Goal: Task Accomplishment & Management: Manage account settings

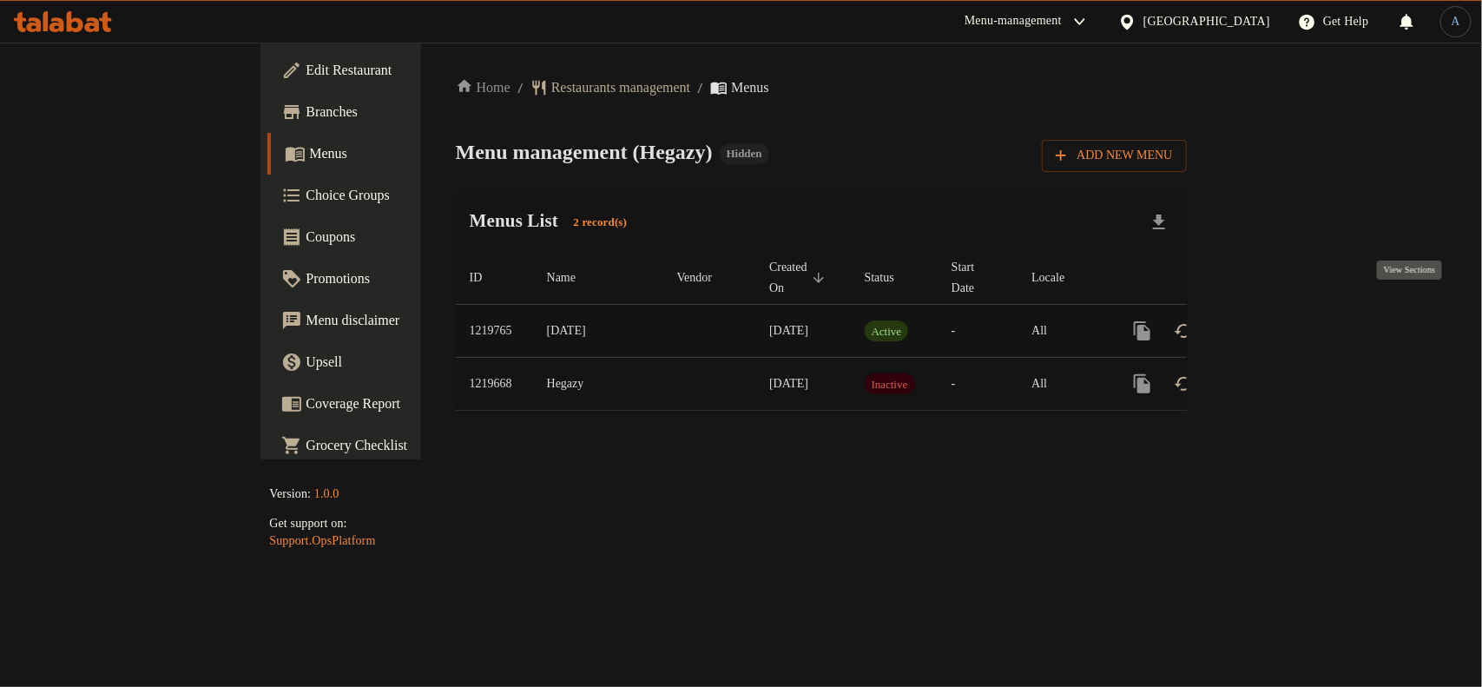
click at [1288, 310] on link "enhanced table" at bounding box center [1267, 331] width 42 height 42
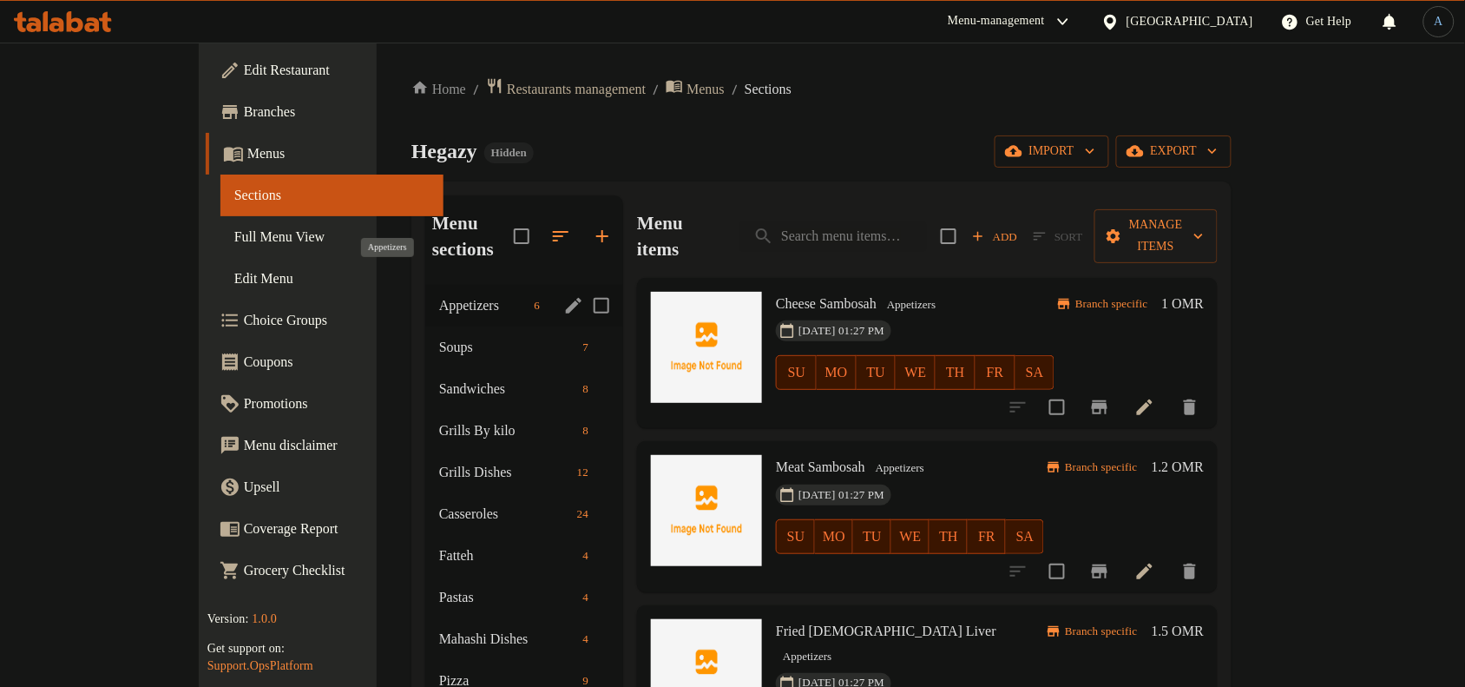
click at [439, 295] on span "Appetizers" at bounding box center [483, 305] width 89 height 21
click at [439, 337] on span "Soups" at bounding box center [483, 347] width 89 height 21
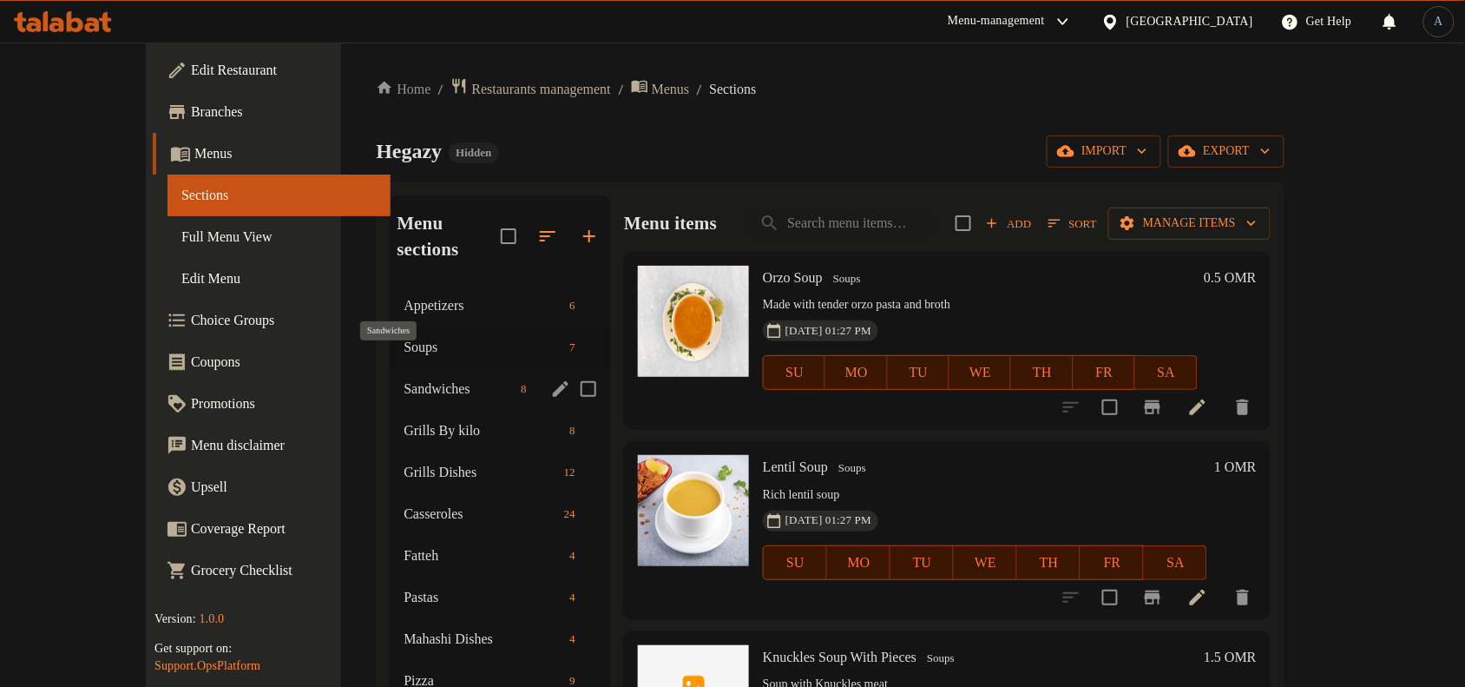
click at [404, 378] on span "Sandwiches" at bounding box center [459, 388] width 110 height 21
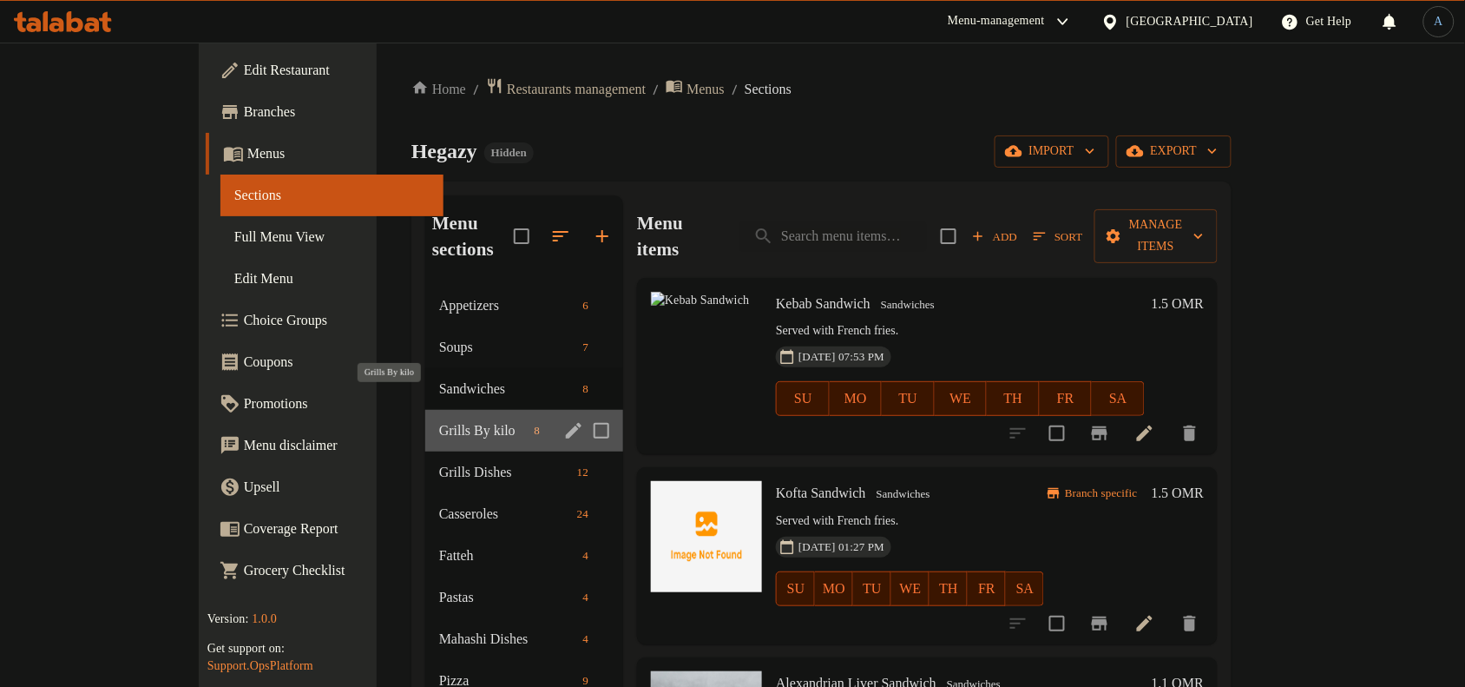
click at [439, 420] on span "Grills By kilo" at bounding box center [483, 430] width 89 height 21
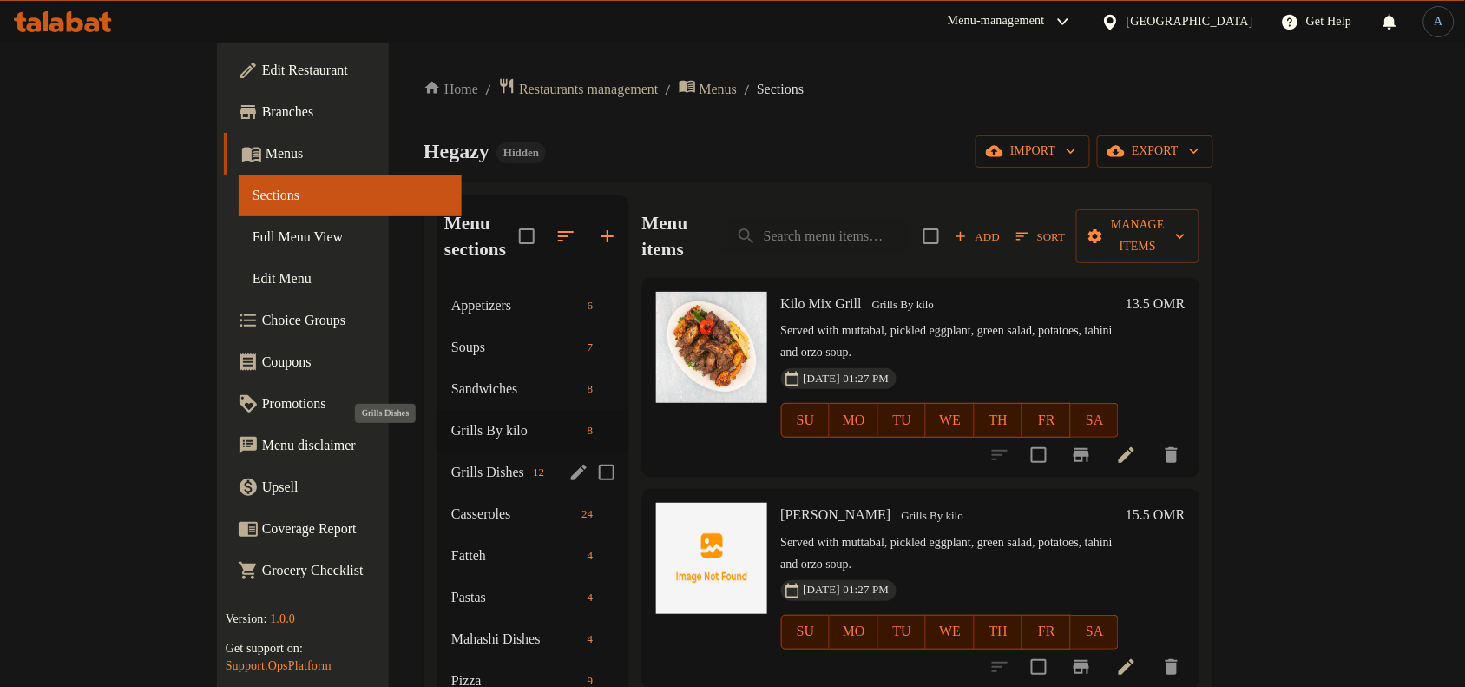
click at [451, 462] on span "Grills Dishes" at bounding box center [488, 472] width 75 height 21
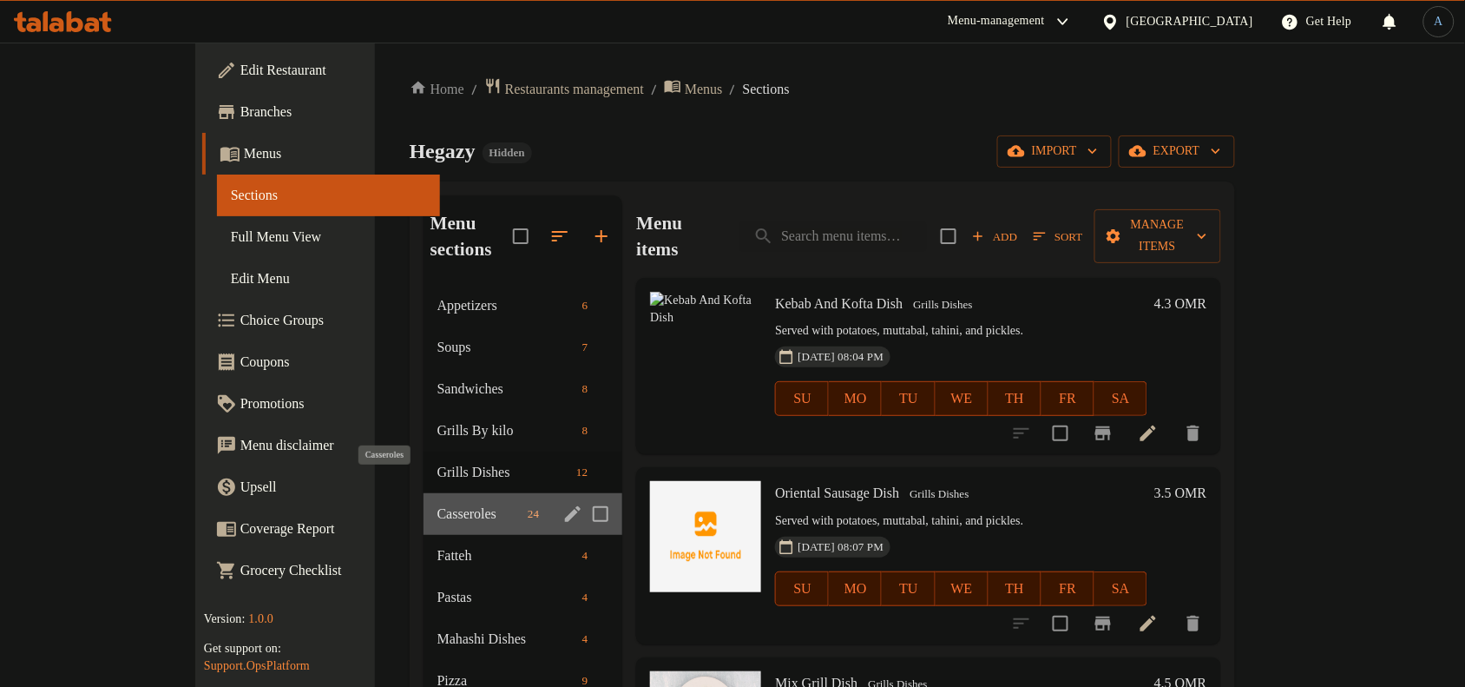
click at [437, 503] on span "Casseroles" at bounding box center [478, 513] width 83 height 21
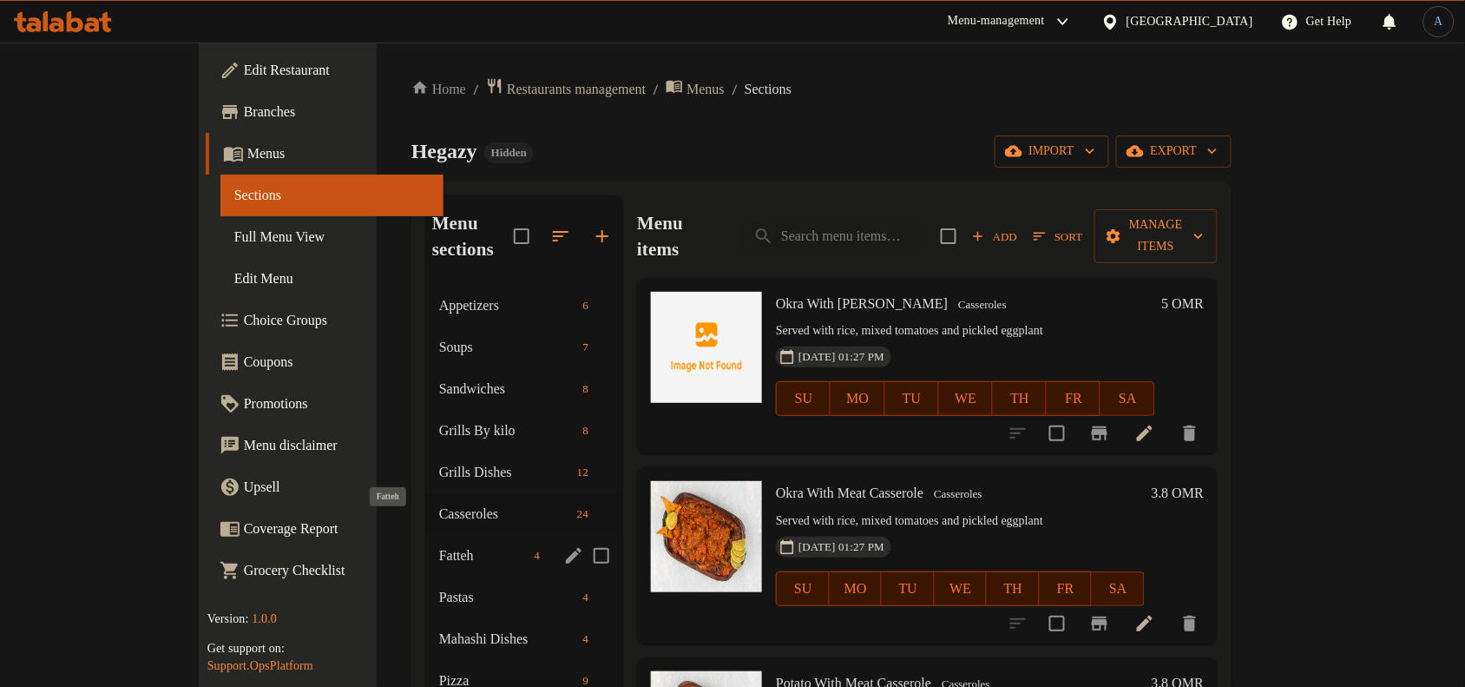
click at [439, 545] on span "Fatteh" at bounding box center [483, 555] width 89 height 21
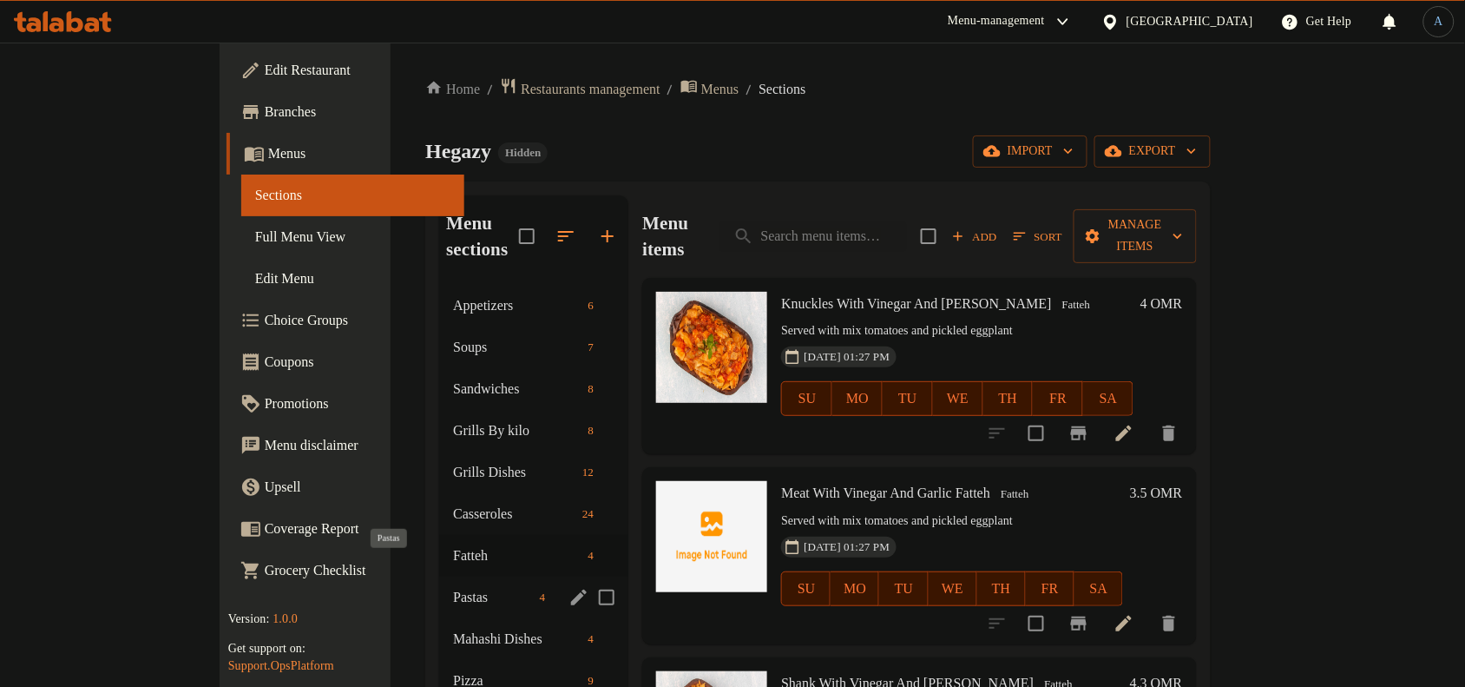
click at [453, 587] on span "Pastas" at bounding box center [492, 597] width 79 height 21
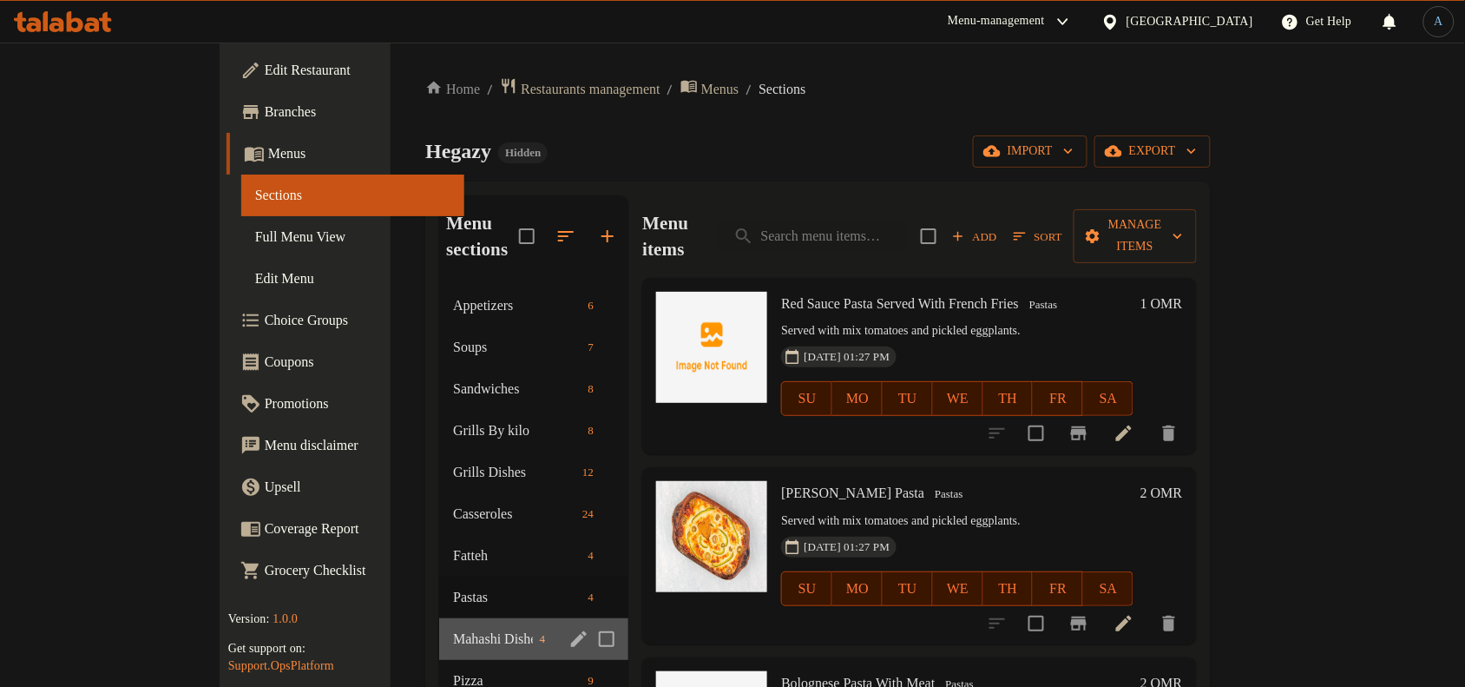
click at [439, 623] on div "Mahashi Dishes 4" at bounding box center [533, 639] width 189 height 42
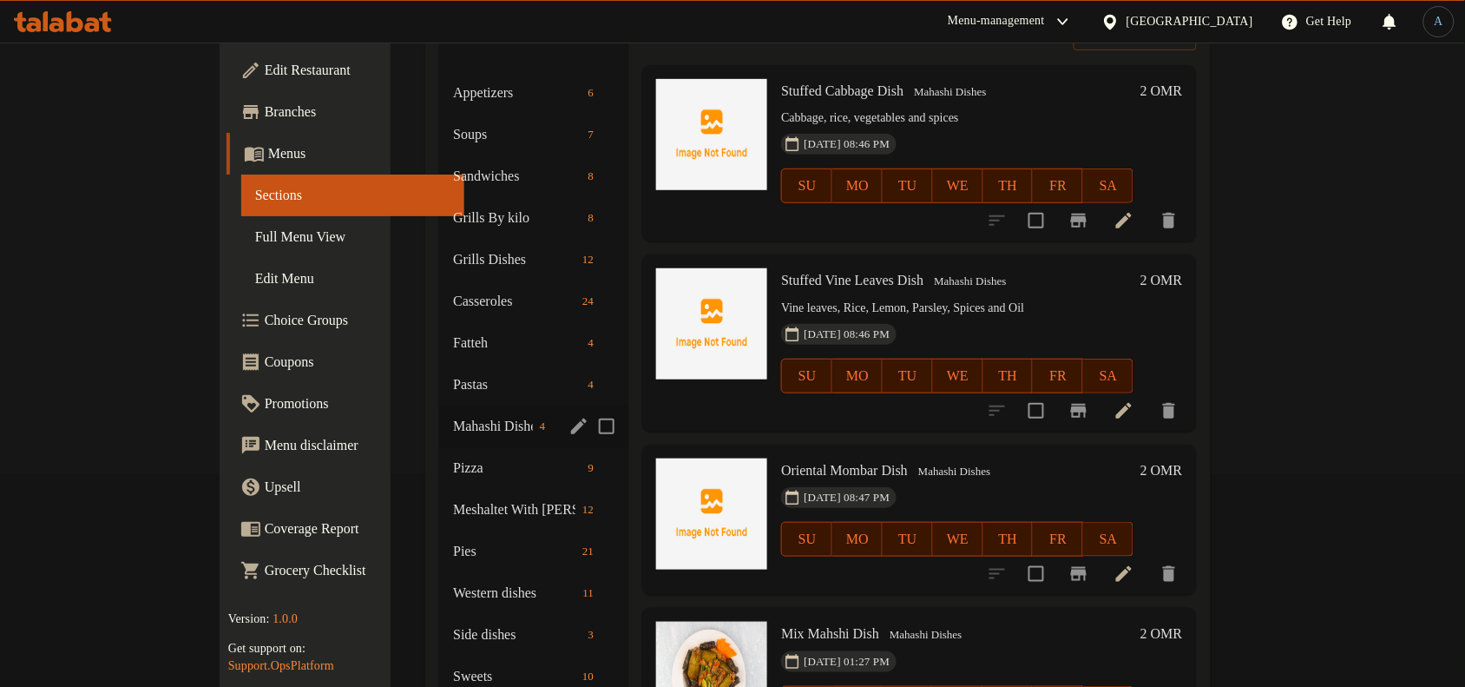
scroll to position [217, 0]
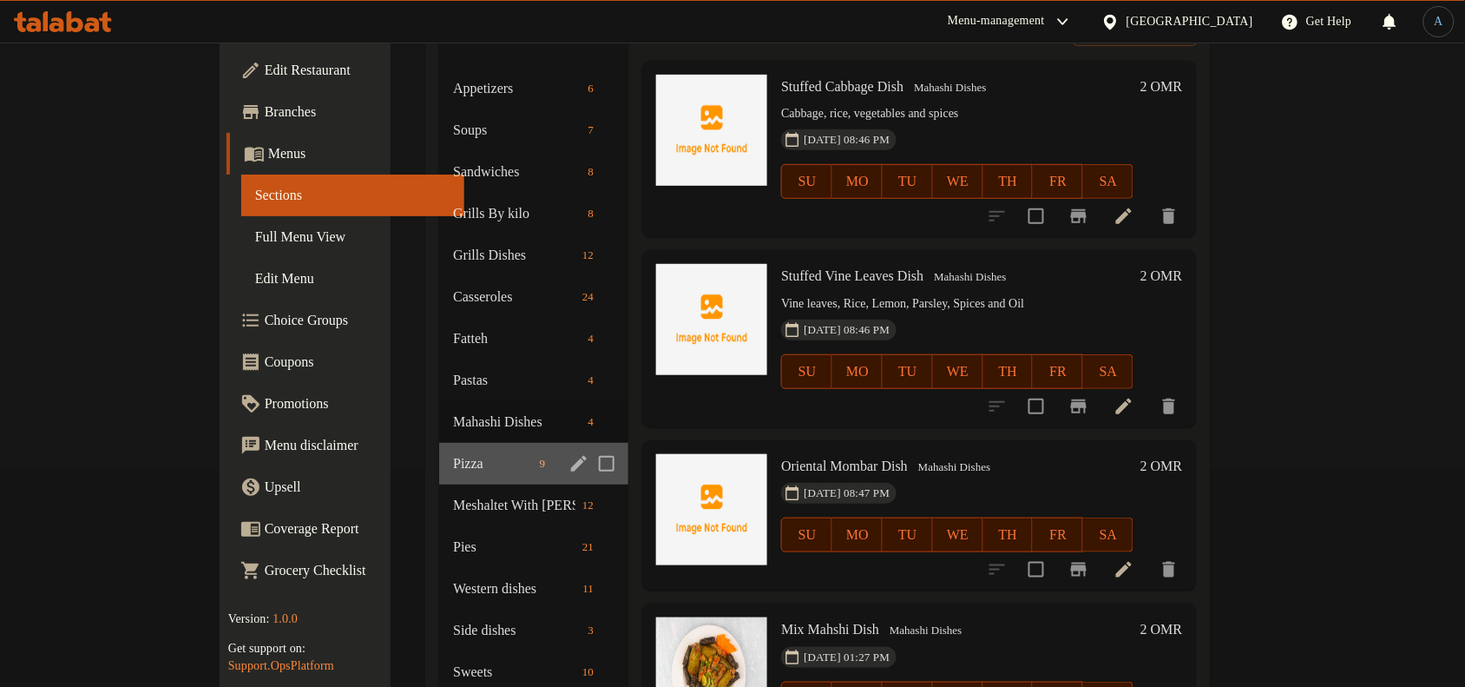
click at [439, 443] on div "Pizza 9" at bounding box center [533, 464] width 189 height 42
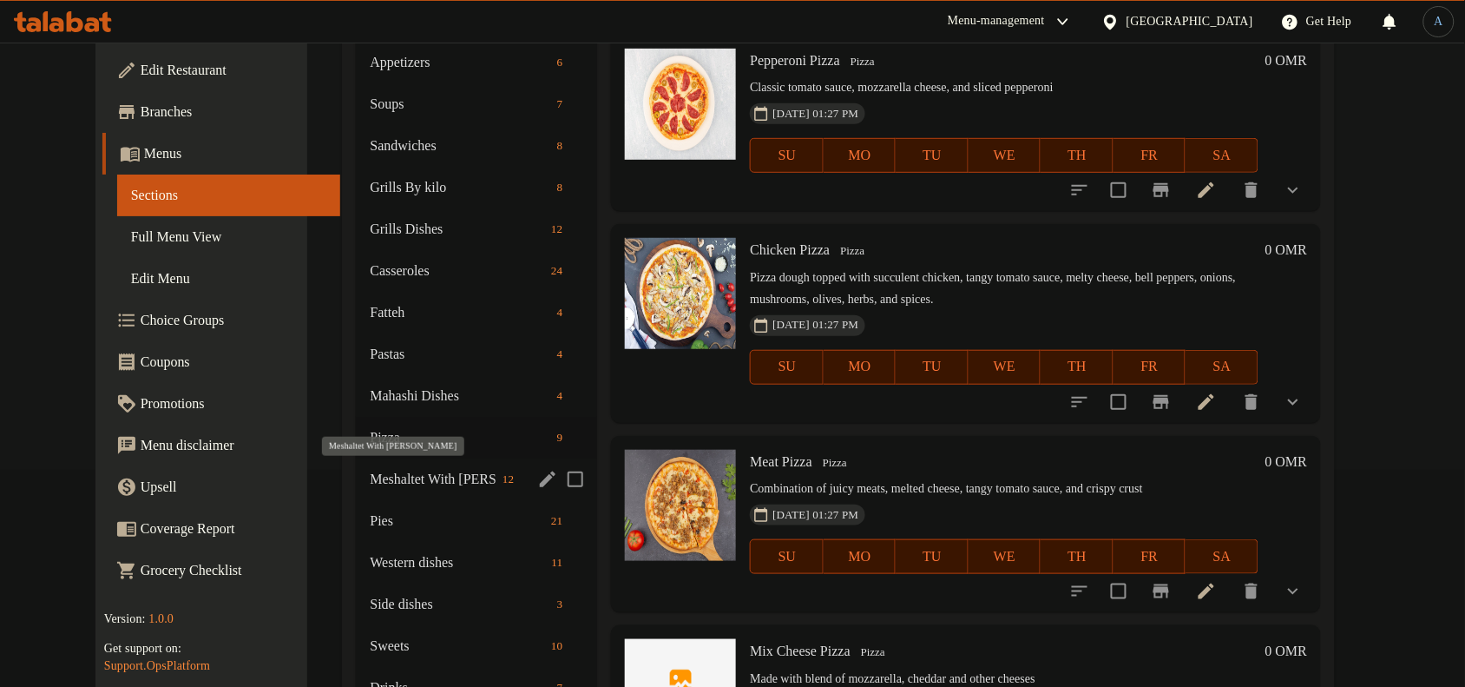
click at [378, 483] on span "Meshaltet With [PERSON_NAME]" at bounding box center [433, 479] width 126 height 21
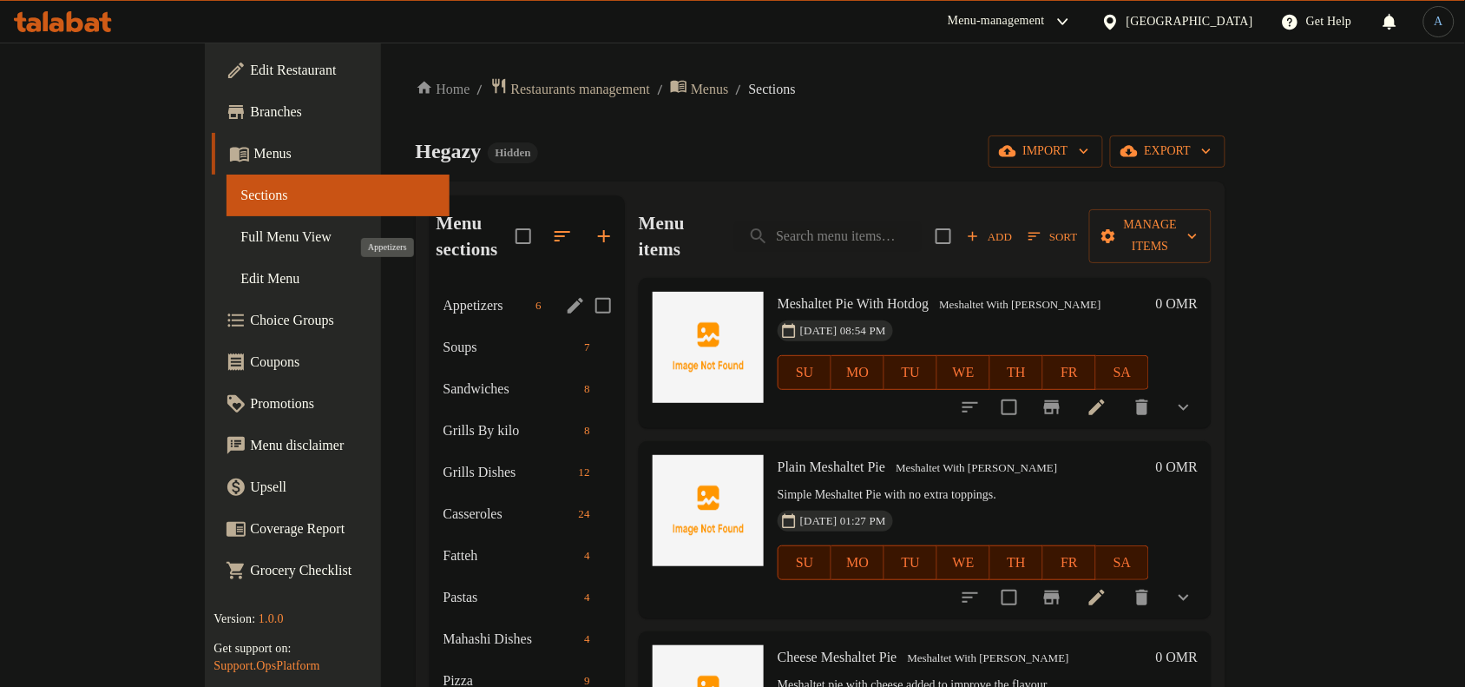
click at [444, 295] on span "Appetizers" at bounding box center [487, 305] width 86 height 21
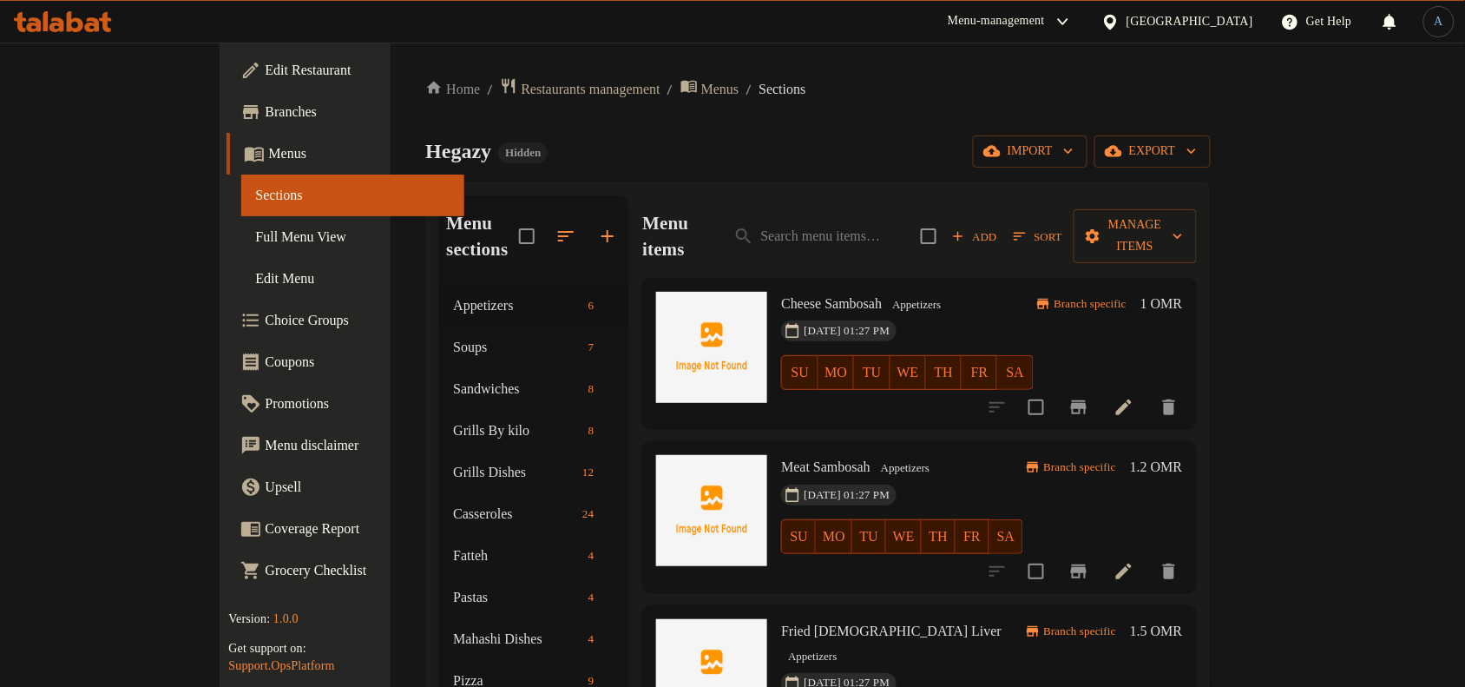
click at [1017, 109] on div "Home / Restaurants management / Menus / Sections Hegazy Hidden import export Me…" at bounding box center [817, 524] width 785 height 895
drag, startPoint x: 74, startPoint y: 236, endPoint x: 1443, endPoint y: 143, distance: 1372.7
click at [255, 236] on span "Full Menu View" at bounding box center [352, 237] width 195 height 21
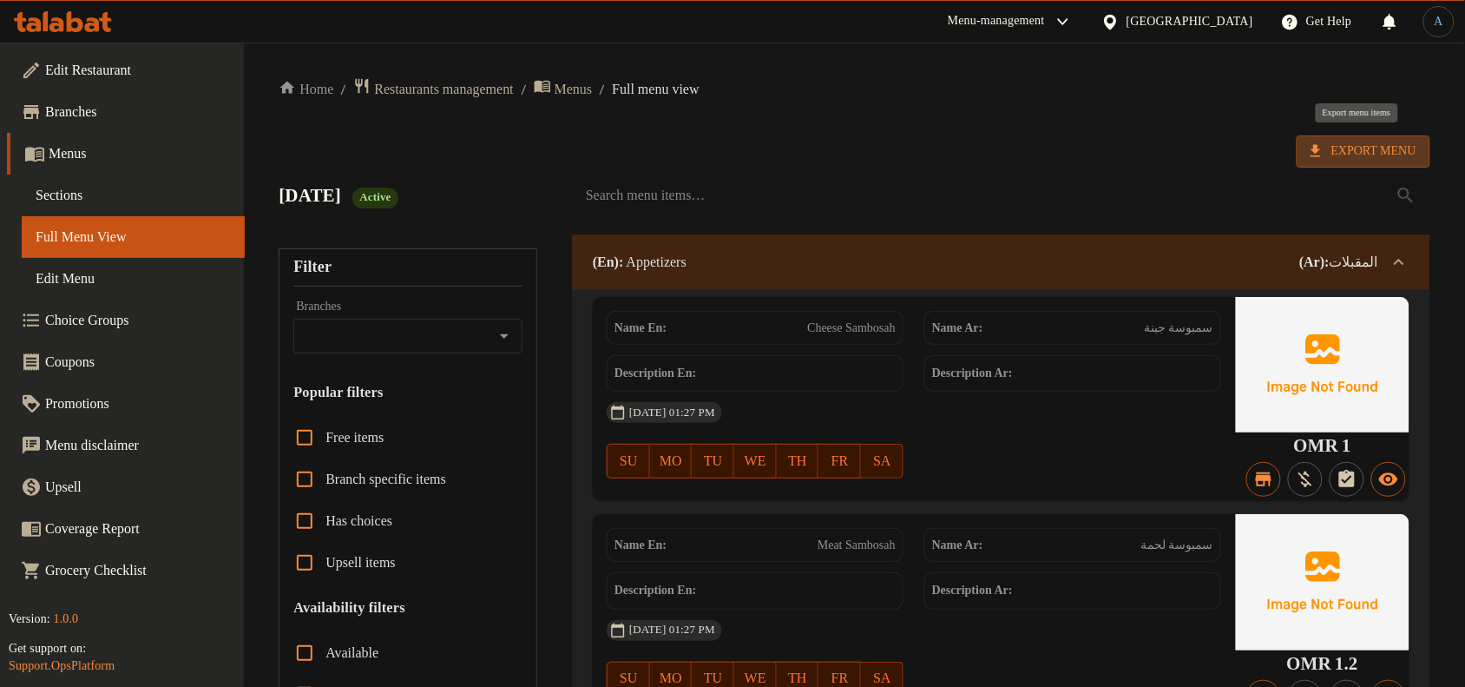
click at [1390, 150] on span "Export Menu" at bounding box center [1364, 152] width 106 height 22
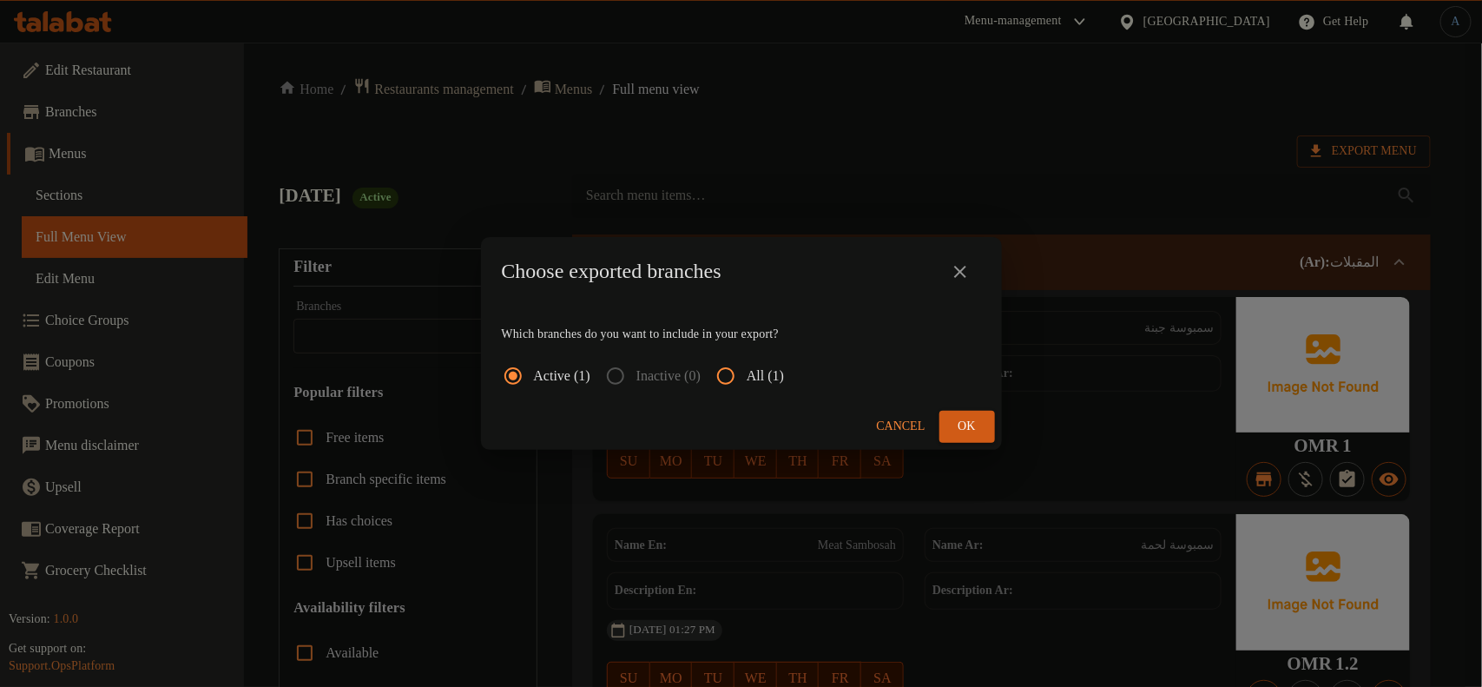
click at [777, 370] on span "All (1)" at bounding box center [764, 375] width 37 height 21
click at [746, 370] on input "All (1)" at bounding box center [726, 376] width 42 height 42
radio input "true"
click at [969, 430] on span "Ok" at bounding box center [967, 427] width 28 height 22
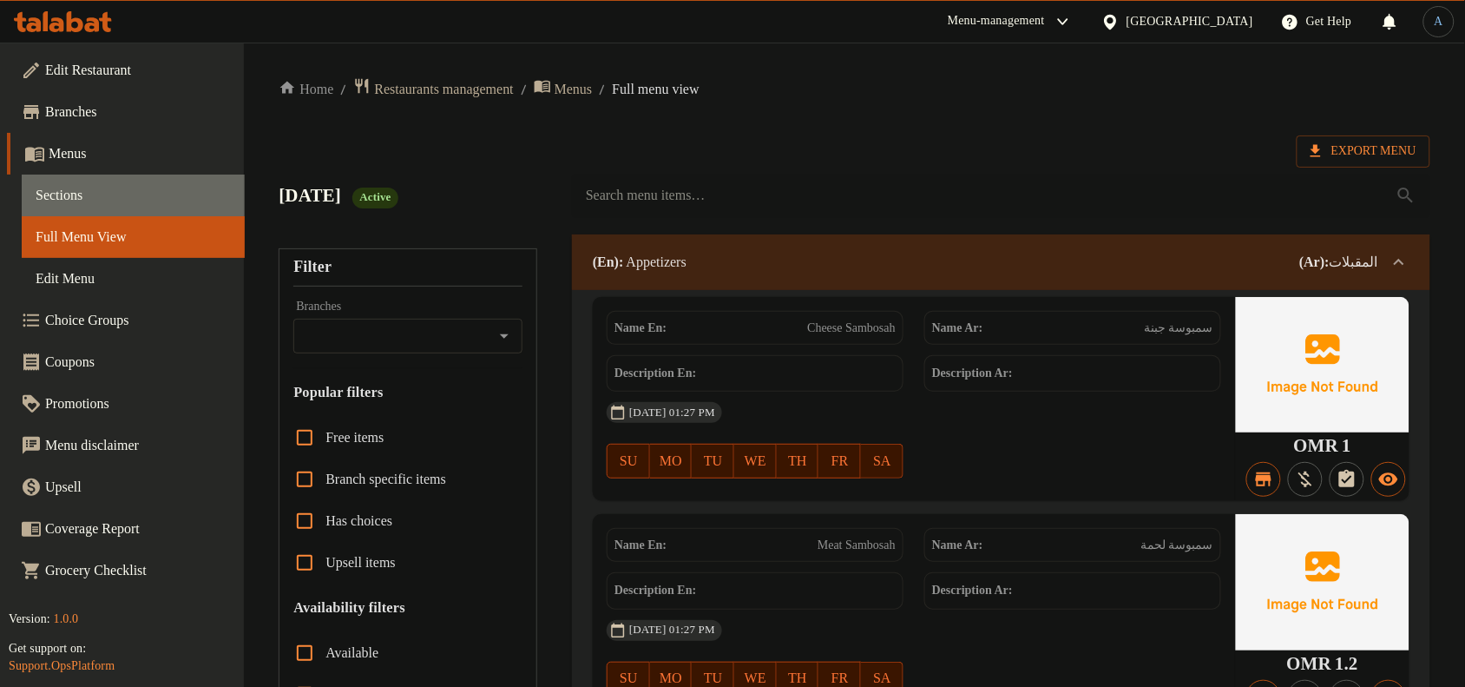
click at [42, 209] on link "Sections" at bounding box center [133, 195] width 223 height 42
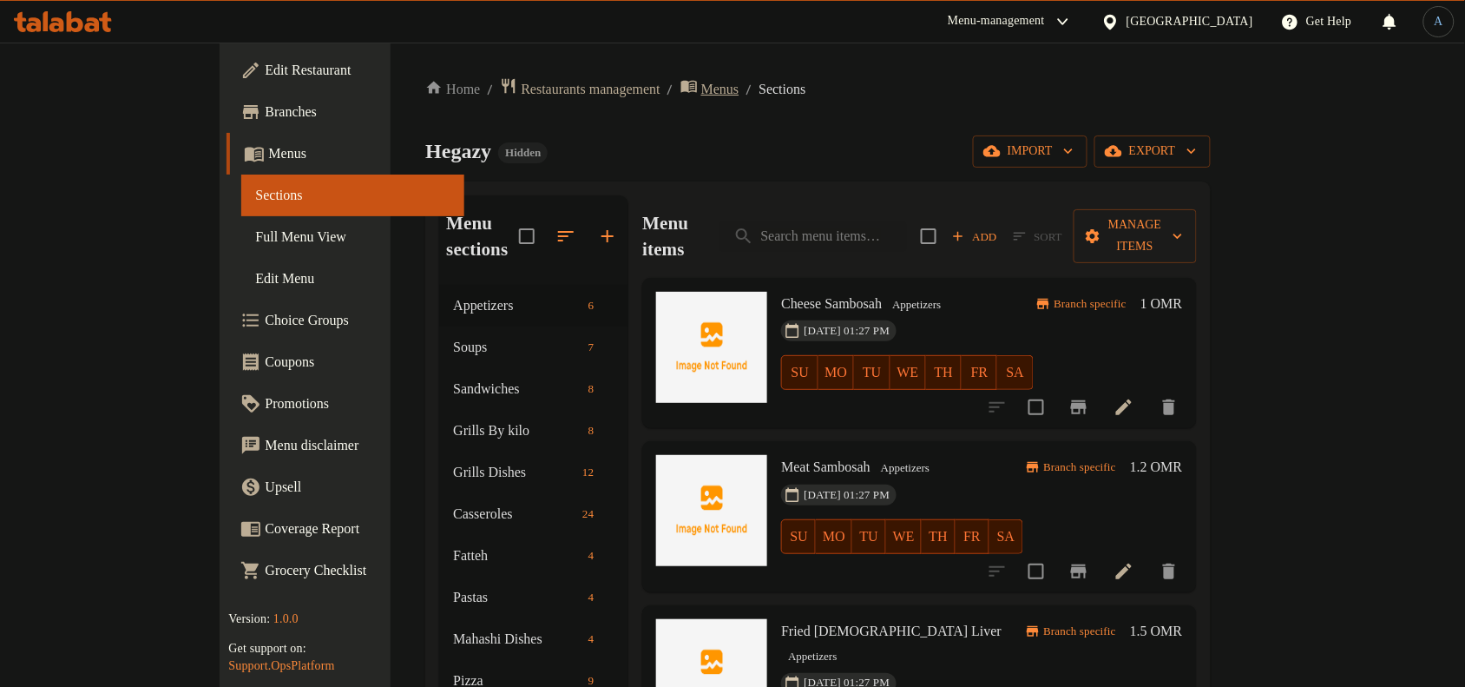
click at [701, 92] on span "Menus" at bounding box center [720, 89] width 38 height 21
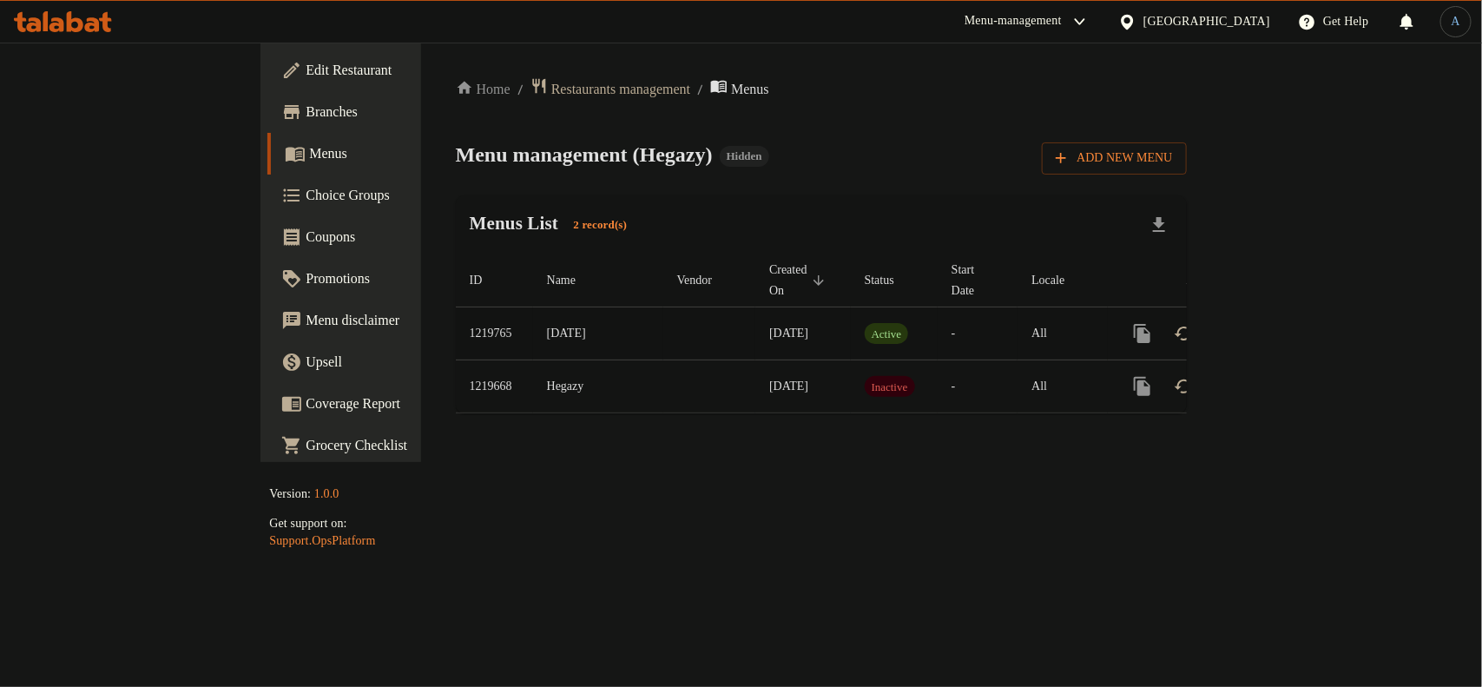
click at [456, 314] on td "1219765" at bounding box center [494, 333] width 77 height 53
copy td "1219765"
click at [1278, 323] on icon "enhanced table" at bounding box center [1267, 333] width 21 height 21
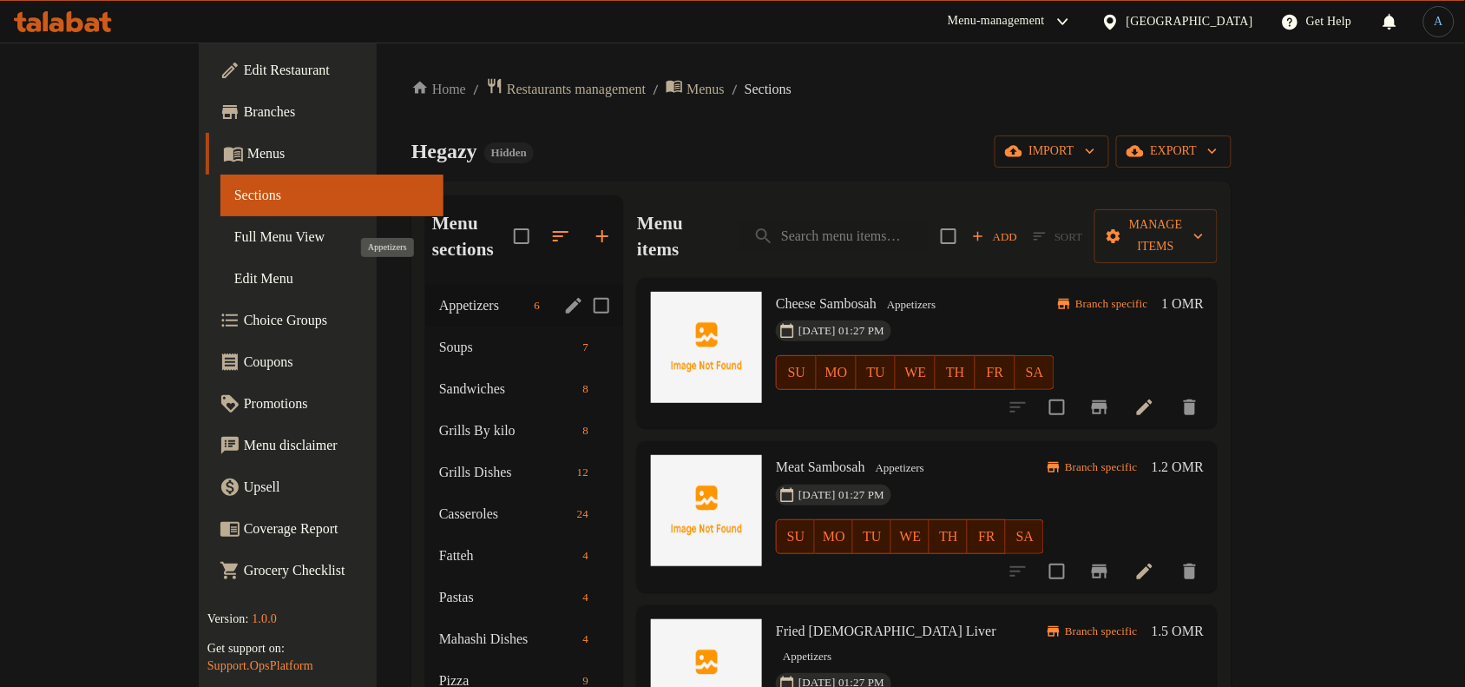
click at [439, 295] on span "Appetizers" at bounding box center [483, 305] width 89 height 21
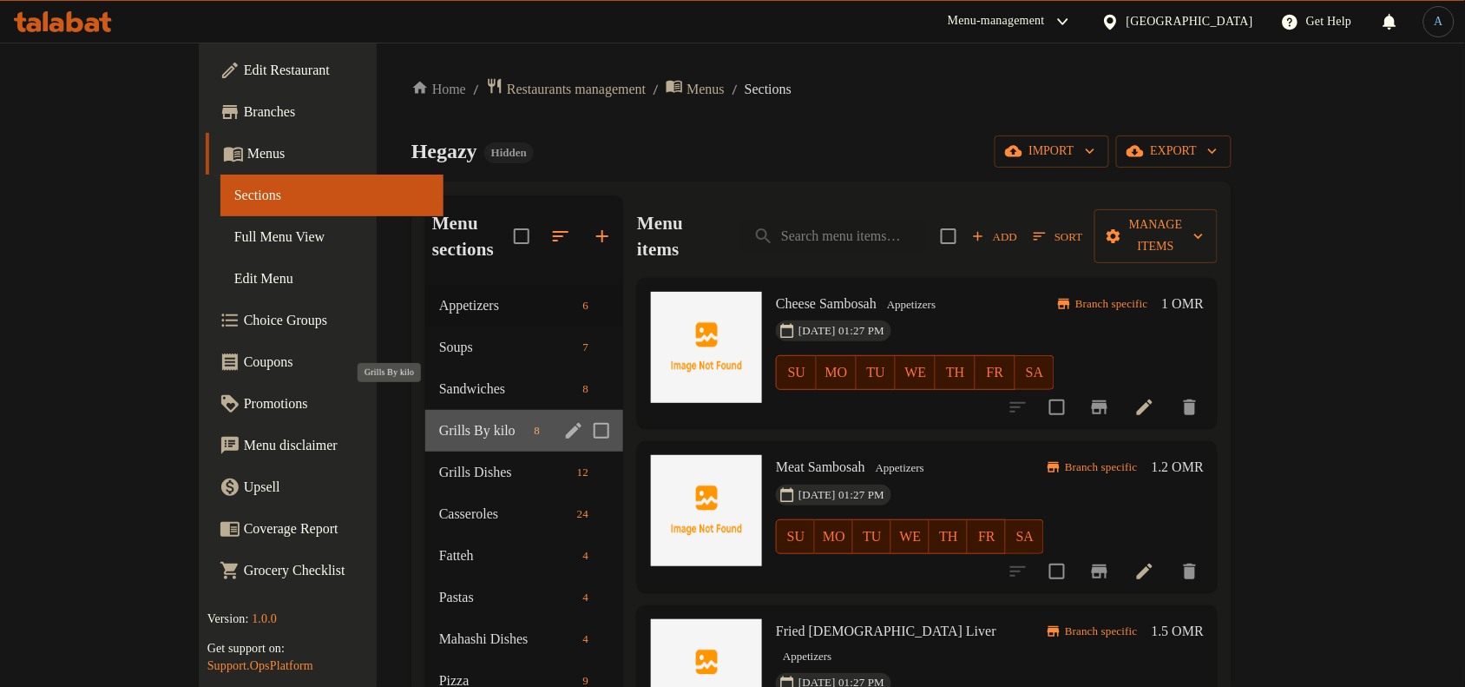
click at [439, 420] on span "Grills By kilo" at bounding box center [483, 430] width 89 height 21
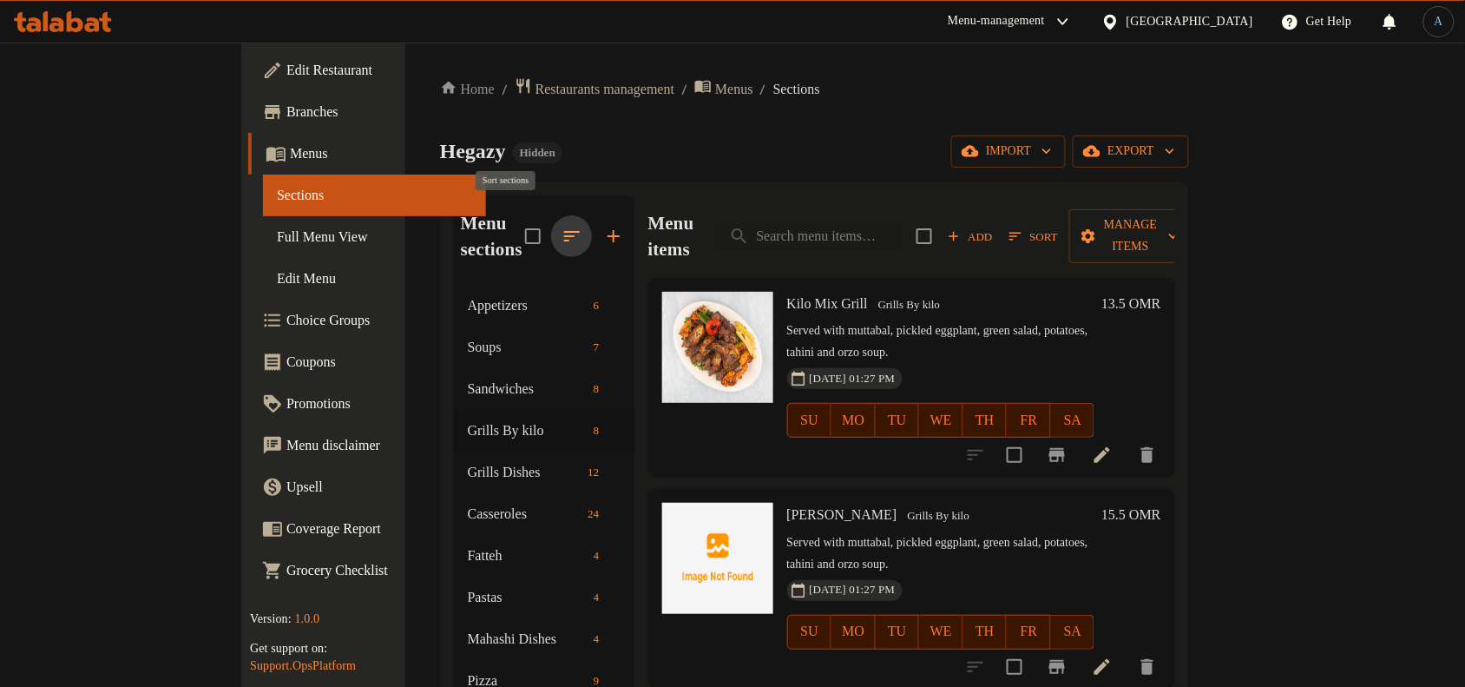
click at [562, 226] on icon "button" at bounding box center [572, 236] width 21 height 21
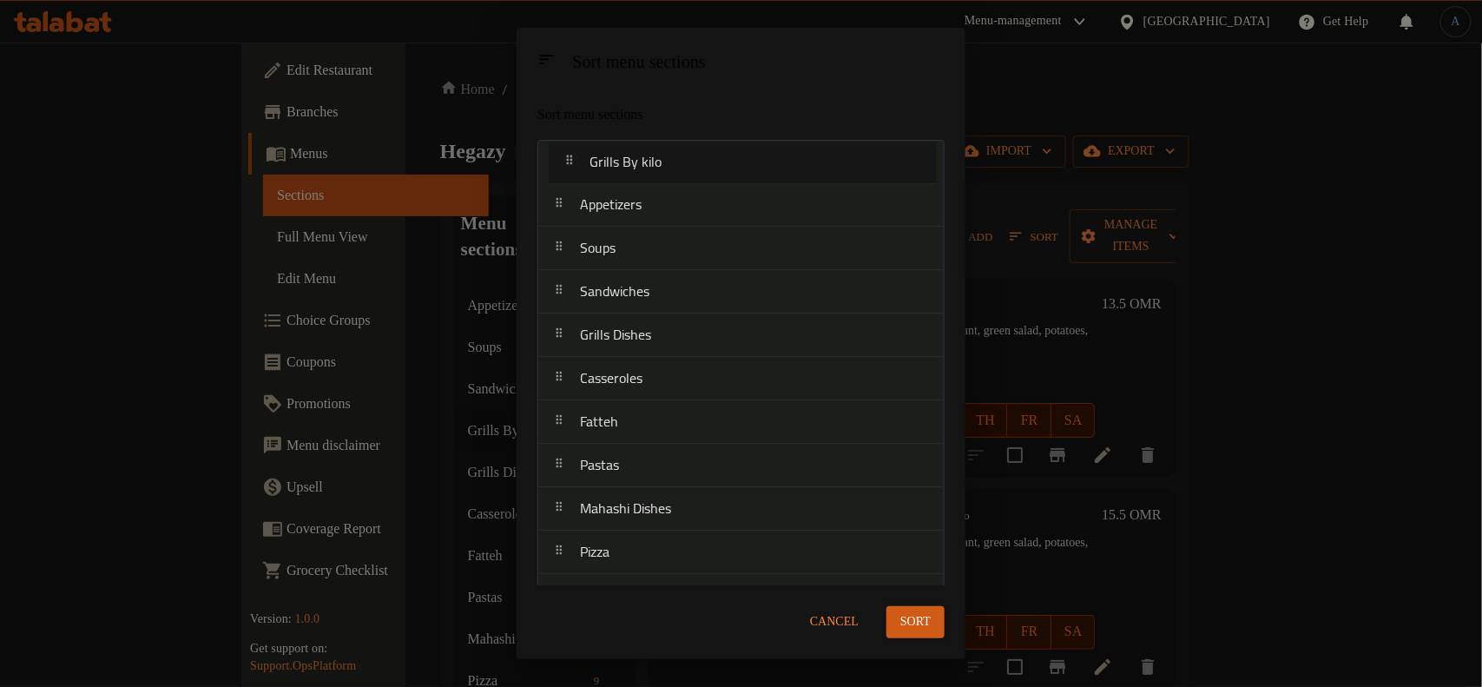
drag, startPoint x: 640, startPoint y: 298, endPoint x: 649, endPoint y: 161, distance: 137.5
click at [649, 161] on nav "Appetizers Soups Sandwiches Grills By kilo Grills Dishes Casseroles Fatteh Past…" at bounding box center [740, 487] width 407 height 695
click at [916, 619] on span "Sort" at bounding box center [915, 622] width 30 height 22
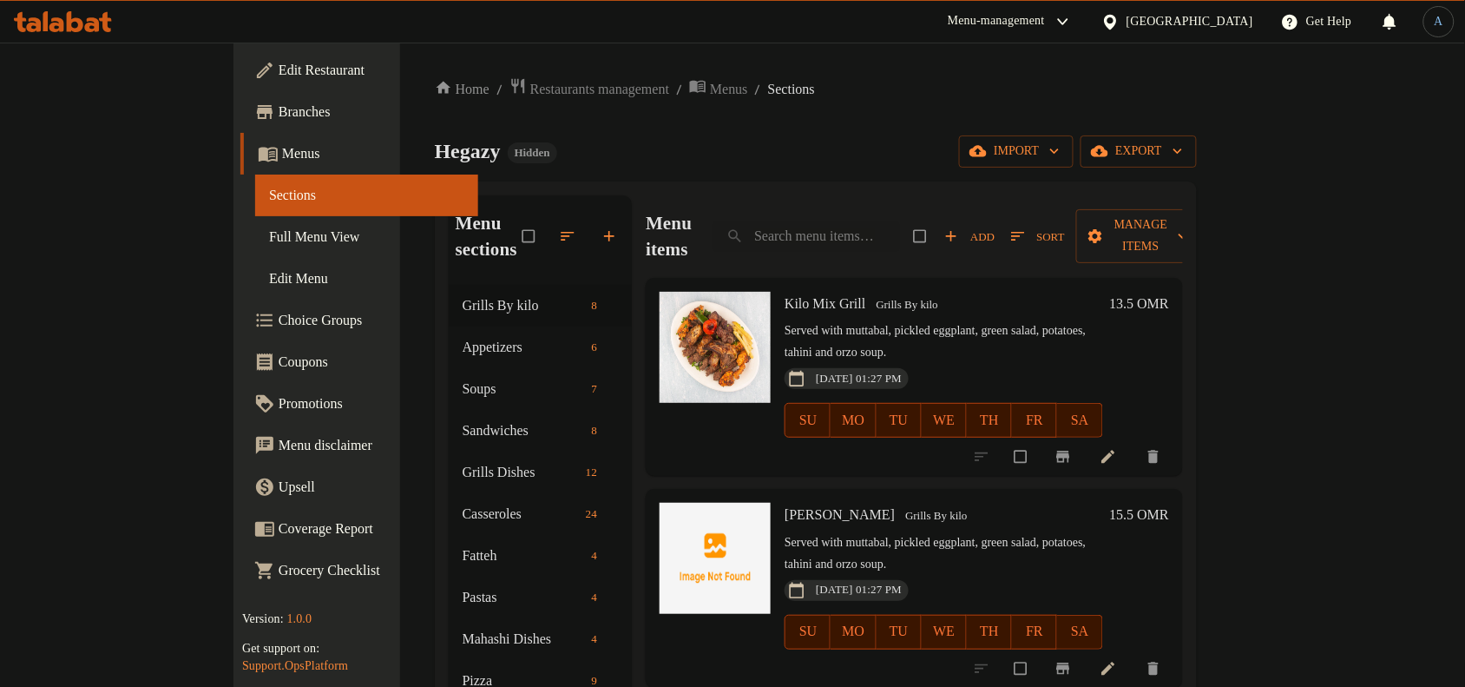
click at [752, 170] on div "Home / Restaurants management / Menus / Sections [PERSON_NAME] Hidden import ex…" at bounding box center [816, 524] width 762 height 895
click at [710, 97] on span "Menus" at bounding box center [729, 89] width 38 height 21
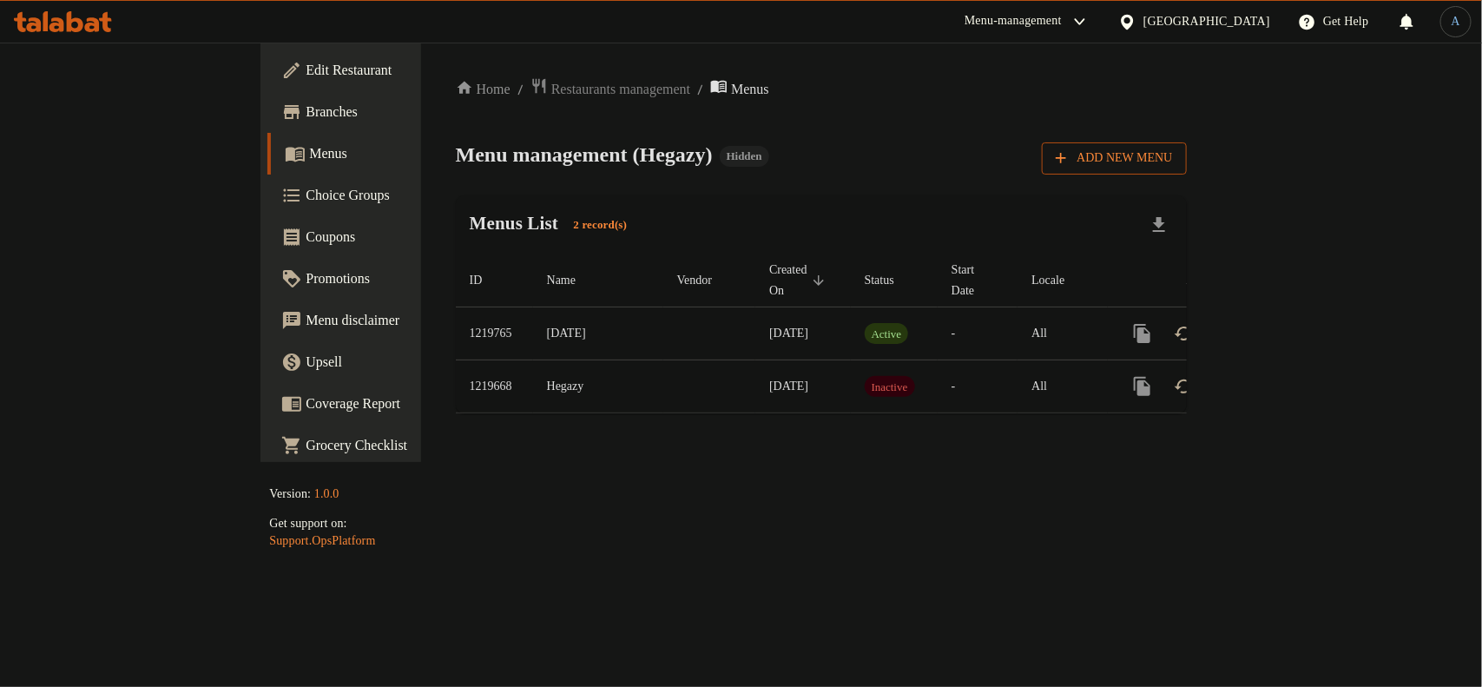
click at [1172, 167] on span "Add New Menu" at bounding box center [1113, 159] width 116 height 22
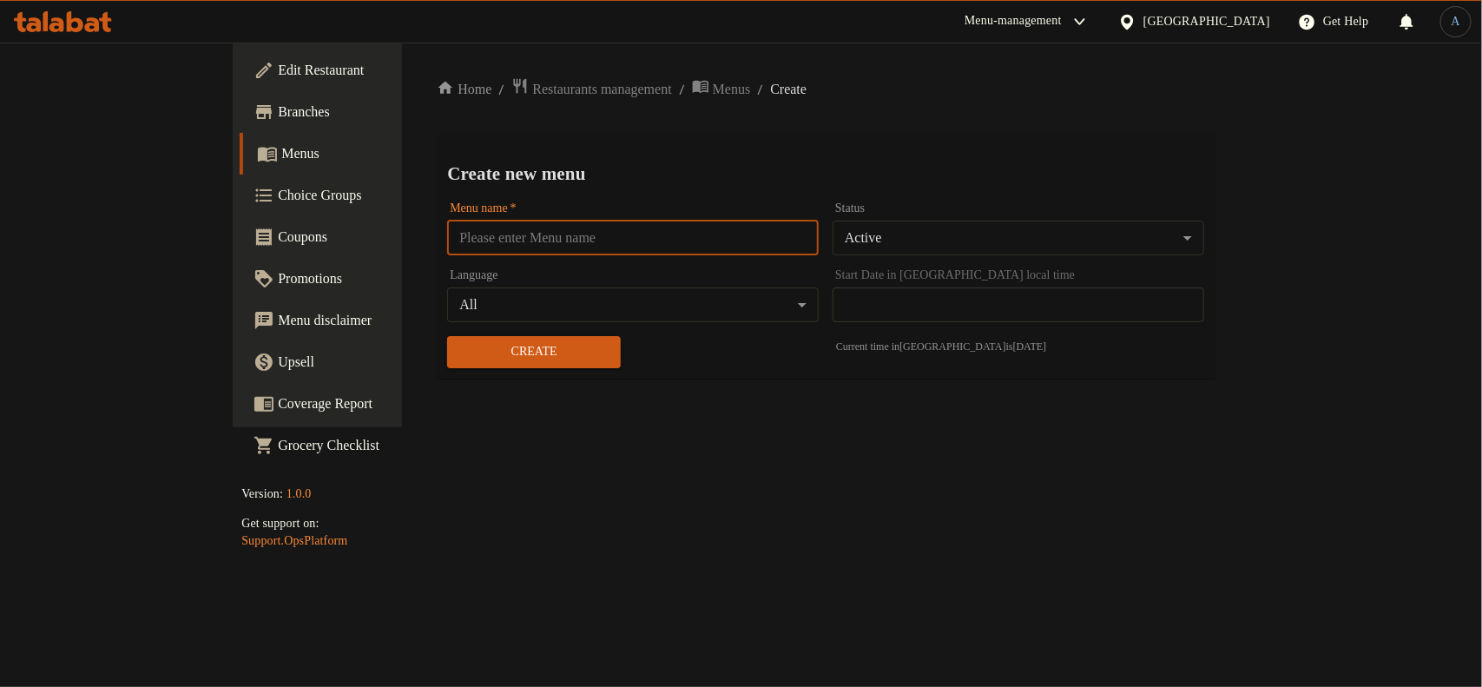
click at [508, 247] on input "text" at bounding box center [632, 237] width 371 height 35
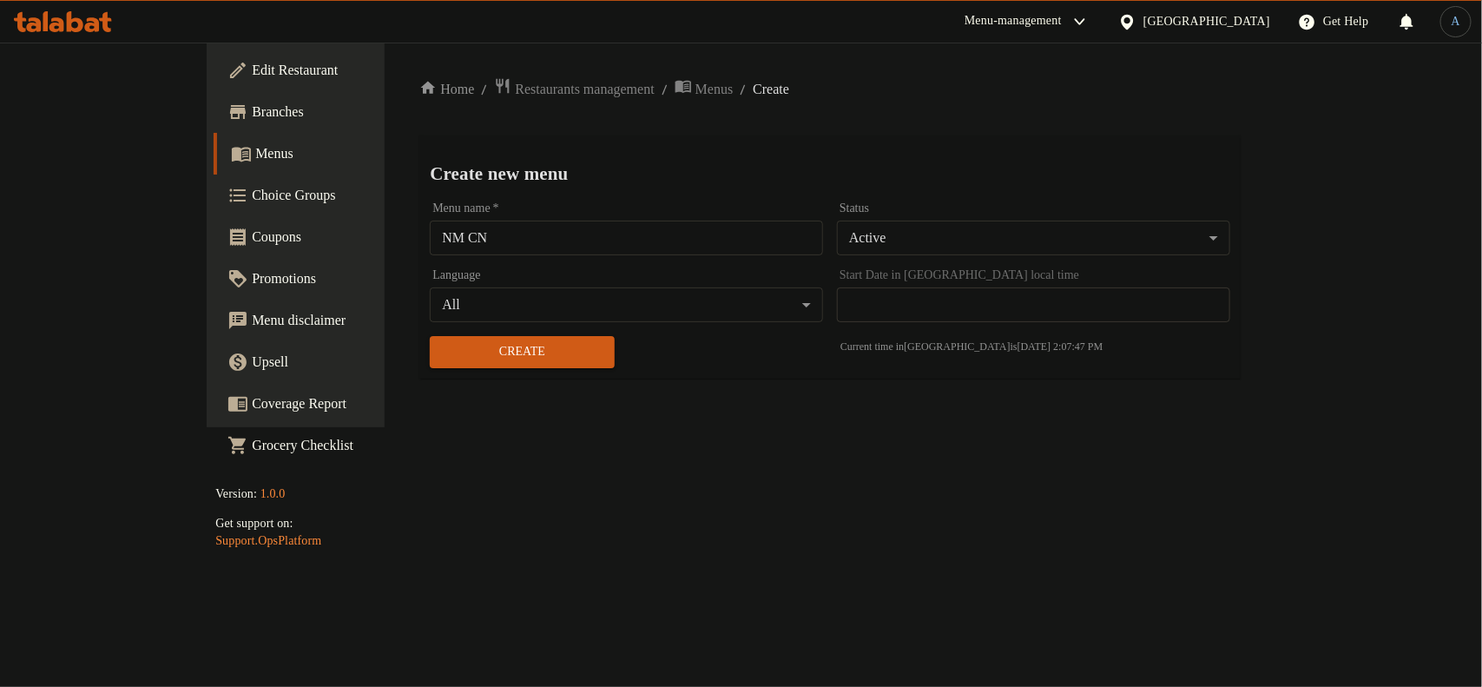
click at [660, 130] on div "Home / Restaurants management / Menus / Create Create new menu Menu name   * NM…" at bounding box center [829, 234] width 820 height 315
click at [558, 233] on input "NM CN" at bounding box center [626, 237] width 393 height 35
paste input "341511900"
type input "NM CN 341511900"
click at [868, 135] on div "Create new menu Menu name   * NM CN 341511900 Menu name * Status Active ​ Langu…" at bounding box center [829, 256] width 820 height 243
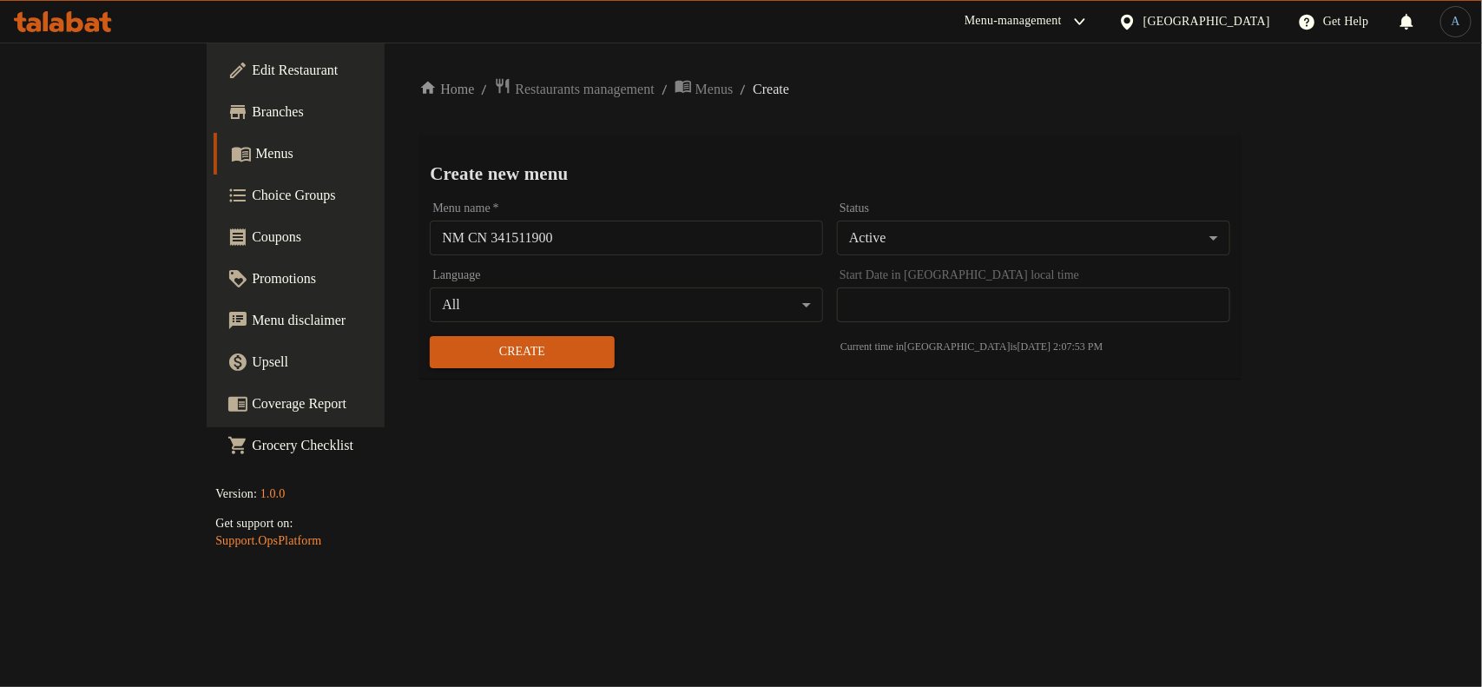
click at [1009, 223] on body "​ Menu-management [GEOGRAPHIC_DATA] Get Help A Edit Restaurant Branches Menus C…" at bounding box center [741, 365] width 1482 height 644
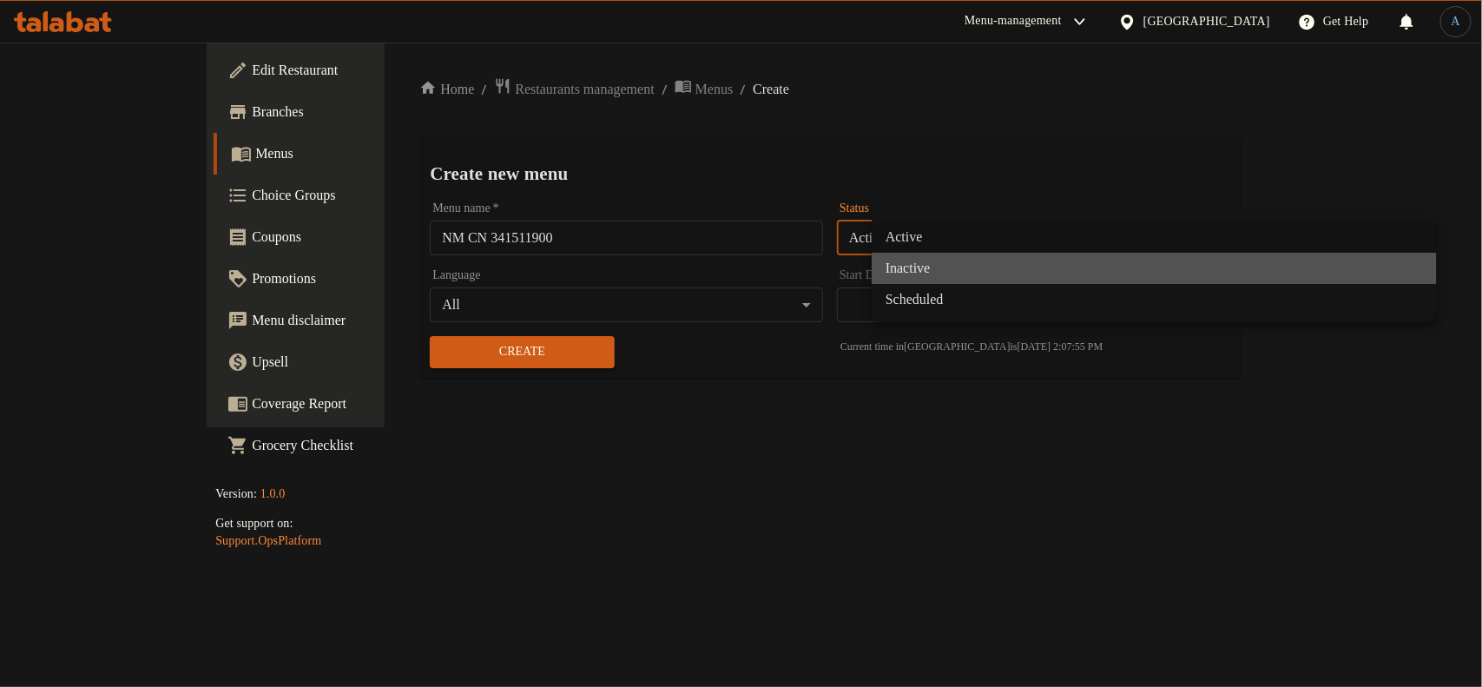
click at [950, 278] on li "Inactive" at bounding box center [1153, 268] width 565 height 31
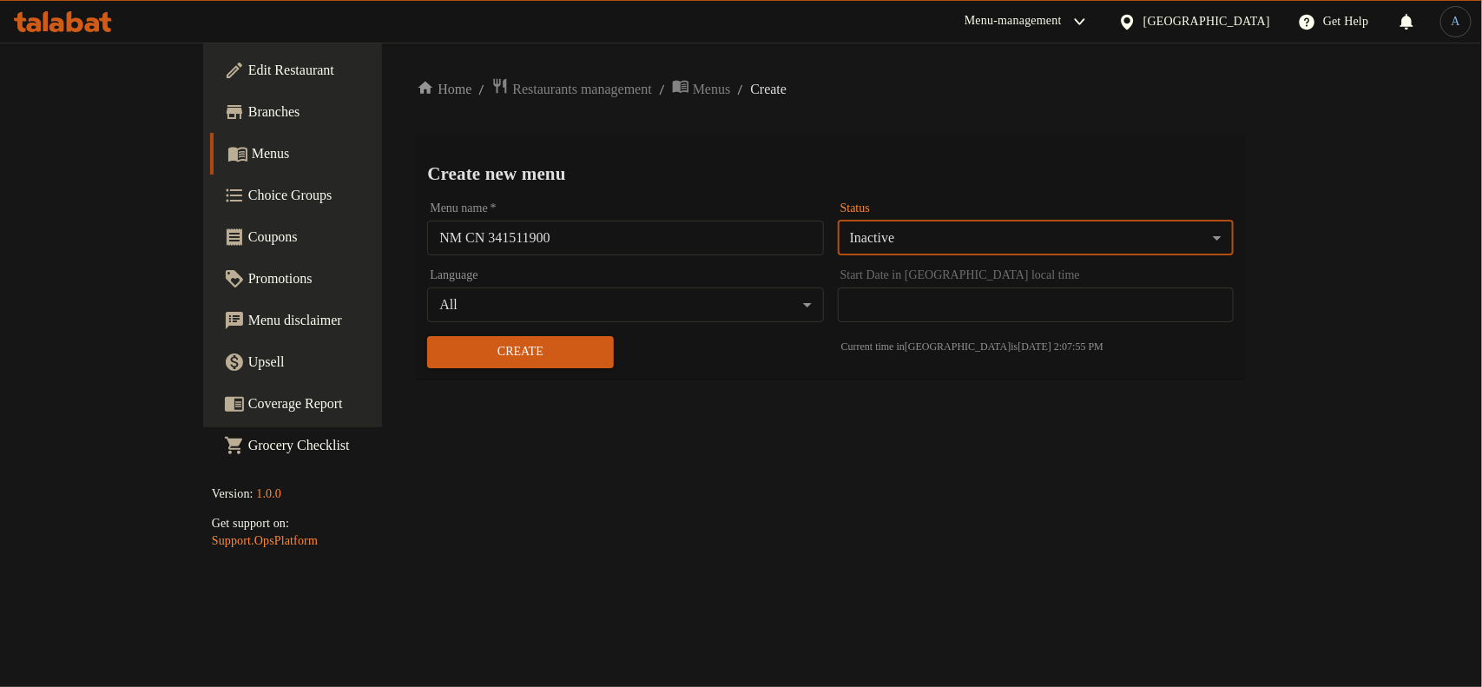
click at [968, 161] on h2 "Create new menu" at bounding box center [830, 174] width 806 height 26
click at [476, 349] on span "Create" at bounding box center [520, 352] width 158 height 22
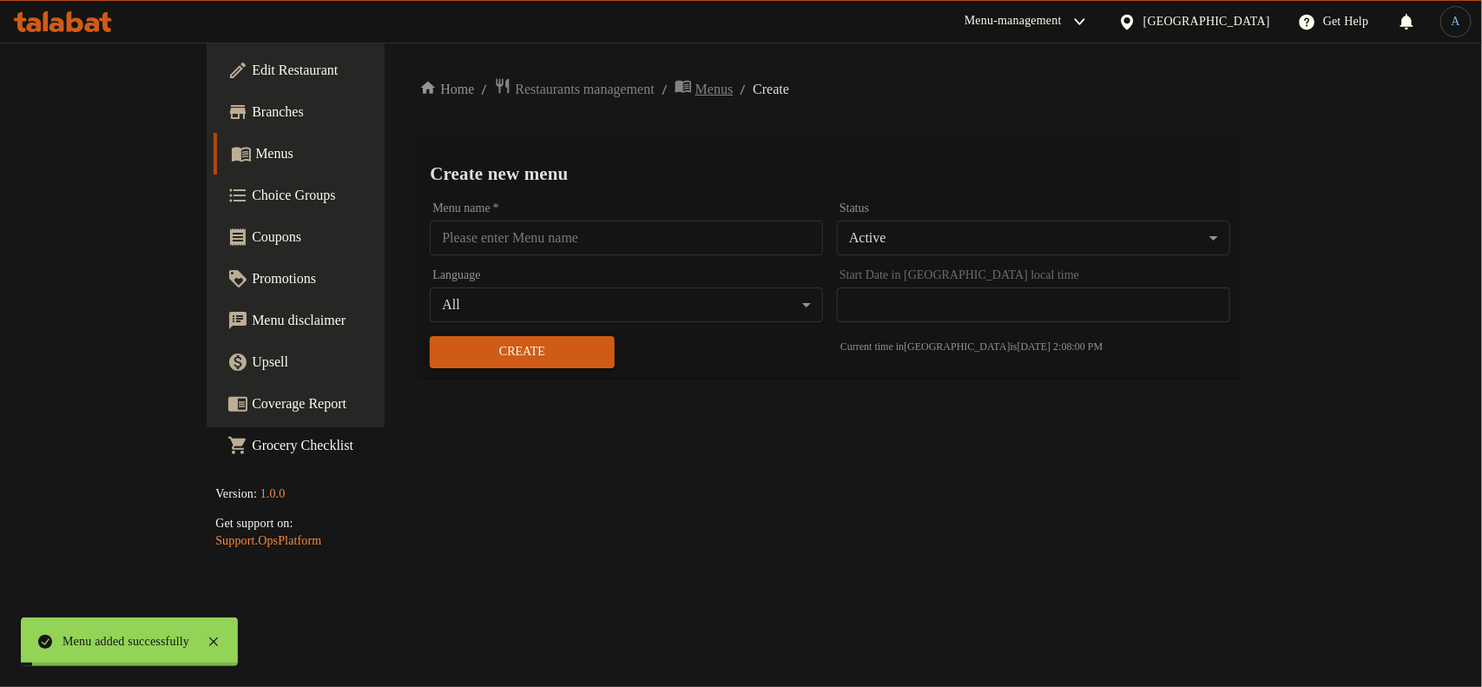
click at [674, 80] on span "breadcrumb" at bounding box center [684, 88] width 21 height 23
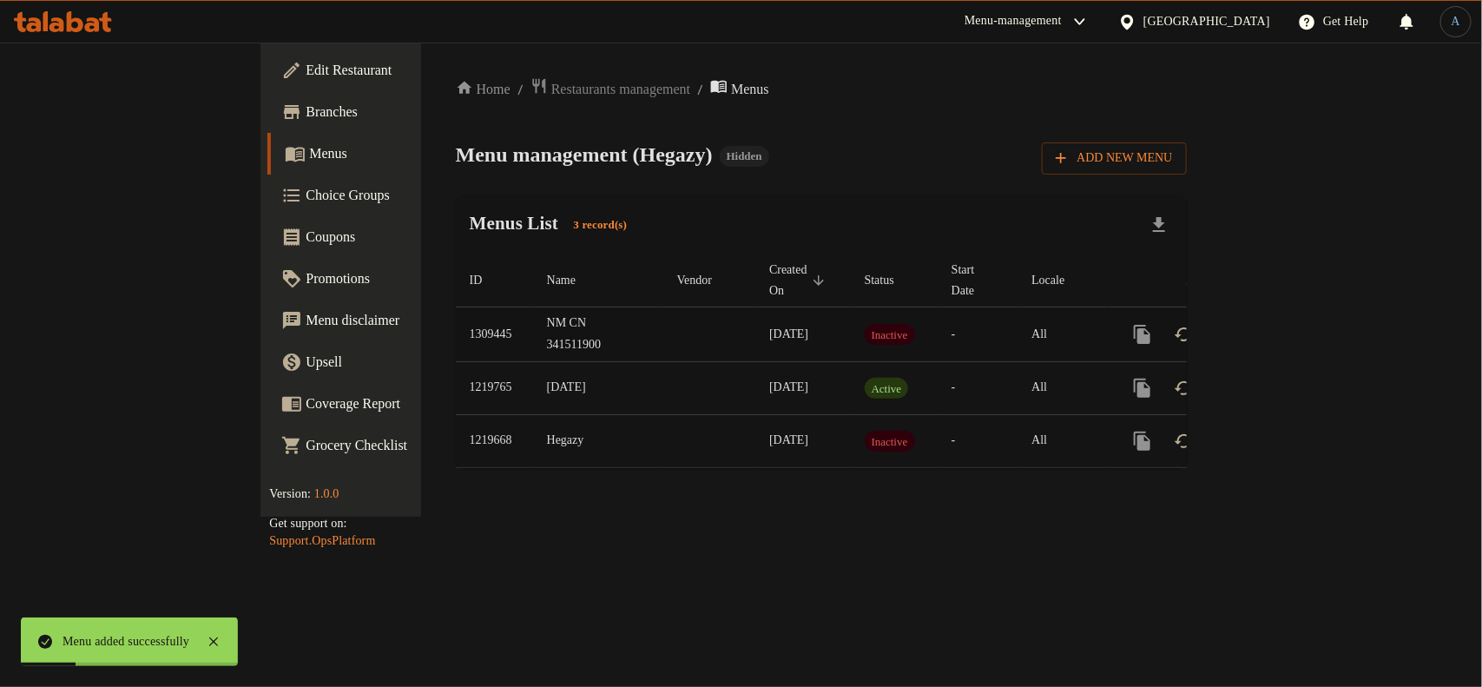
click at [456, 313] on td "1309445" at bounding box center [494, 334] width 77 height 55
copy td "1309445"
click at [851, 431] on td "Inactive" at bounding box center [894, 440] width 87 height 53
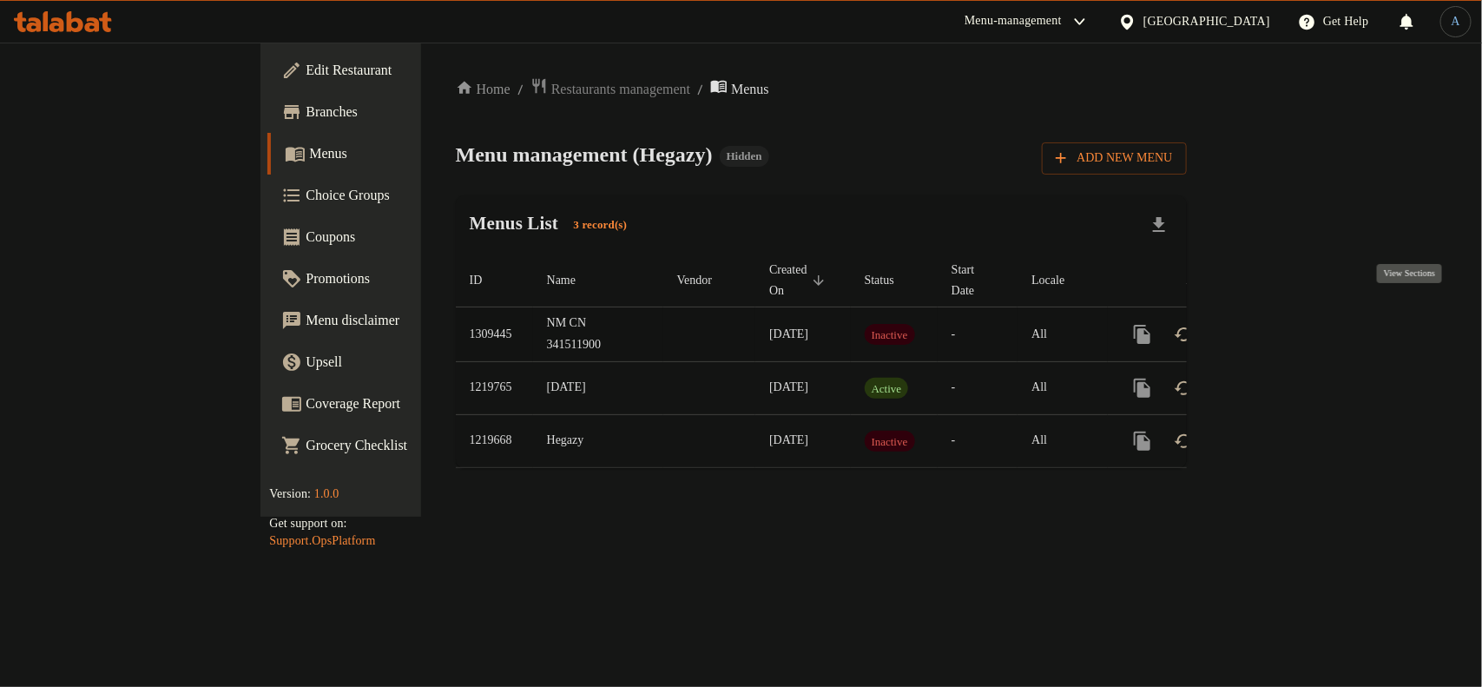
click at [1275, 326] on icon "enhanced table" at bounding box center [1267, 334] width 16 height 16
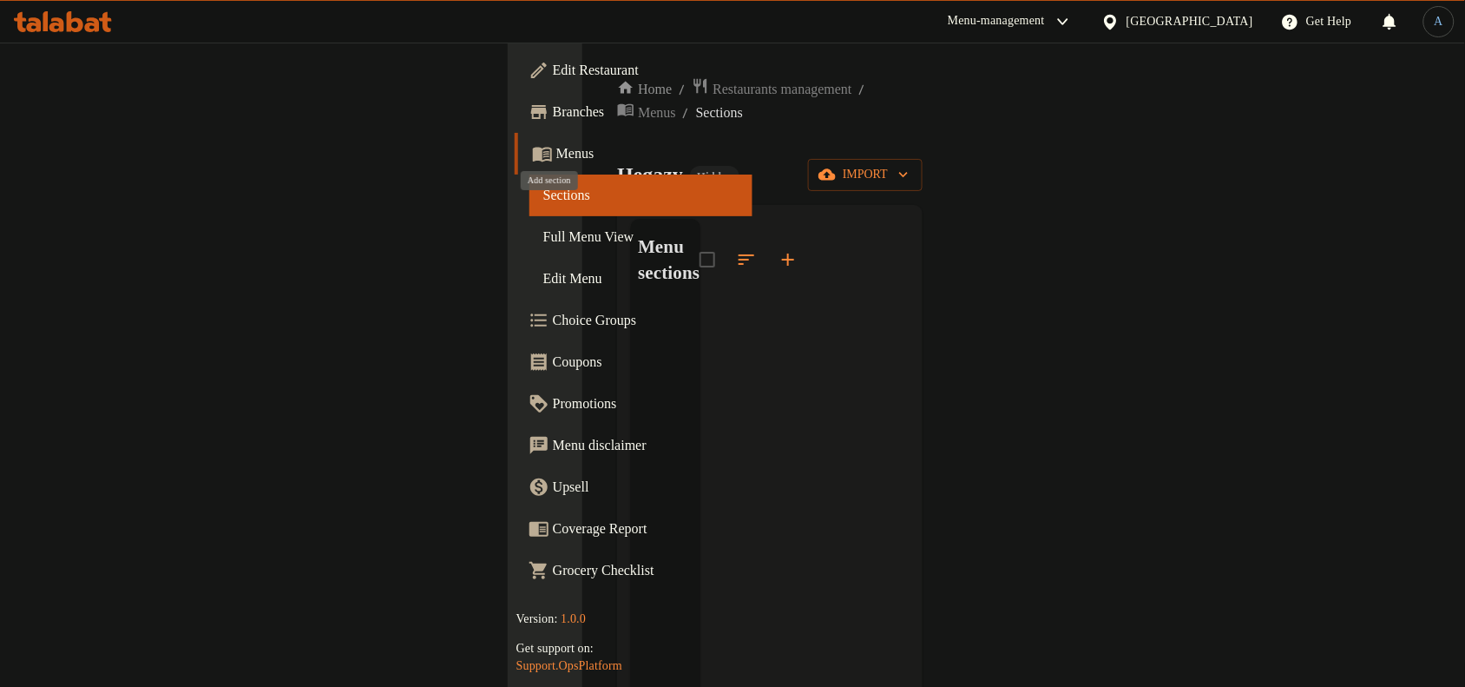
click at [778, 249] on icon "button" at bounding box center [788, 259] width 21 height 21
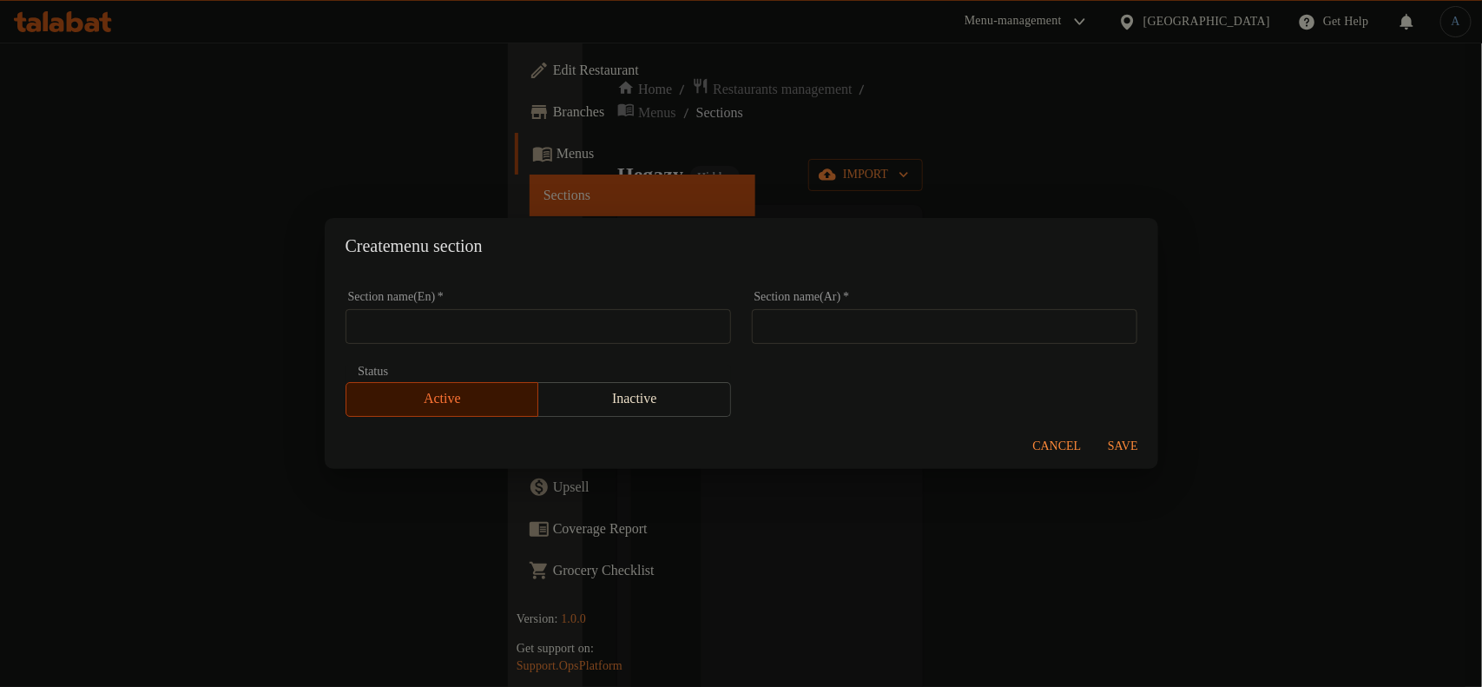
drag, startPoint x: 962, startPoint y: 332, endPoint x: 939, endPoint y: 343, distance: 25.2
click at [962, 332] on input "text" at bounding box center [944, 326] width 385 height 35
paste input "المشاوي مع المقبلات والخبز"
type input "المشاوي مع المقبلات والخبز"
click at [926, 324] on input "المشاوي مع المقبلات والخبز" at bounding box center [944, 326] width 385 height 35
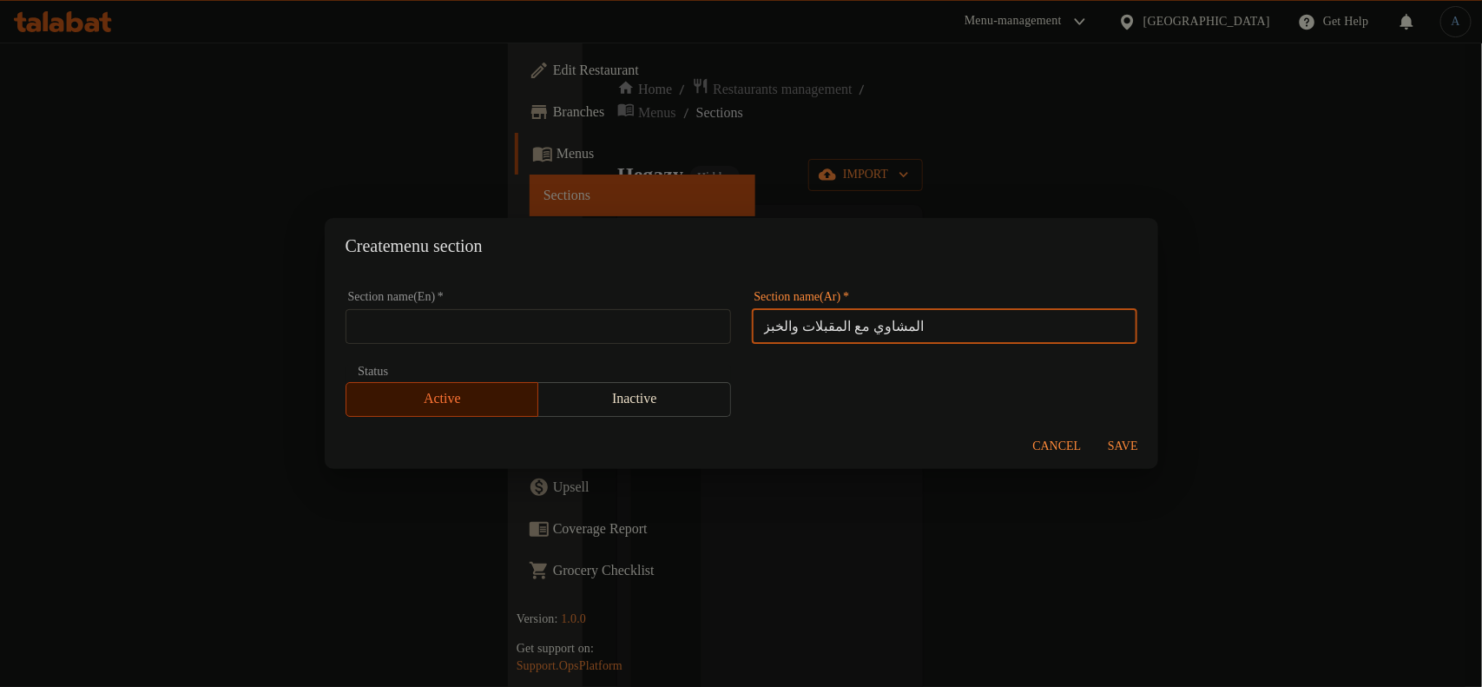
click at [424, 318] on input "text" at bounding box center [537, 326] width 385 height 35
paste input "Grills With Appetizers And Bread"
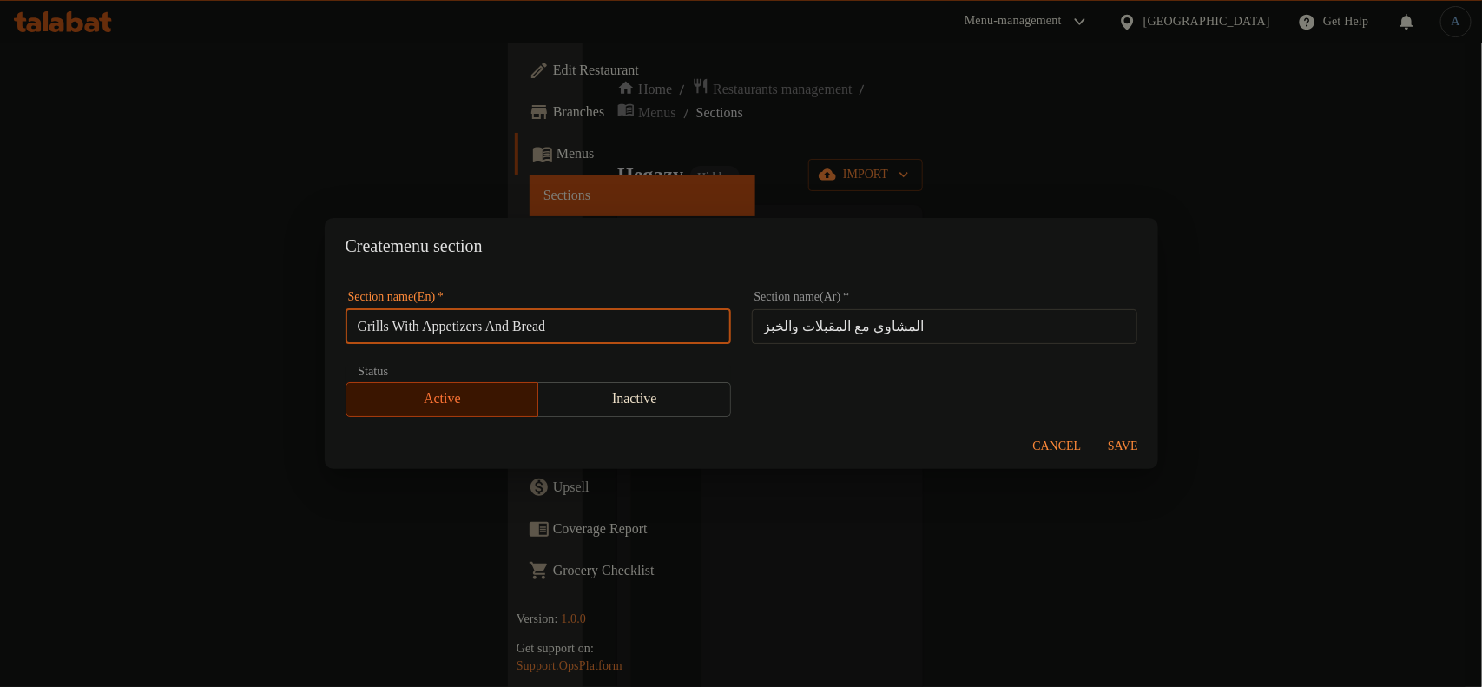
type input "Grills With Appetizers And Bread"
click at [1120, 436] on span "Save" at bounding box center [1123, 447] width 42 height 22
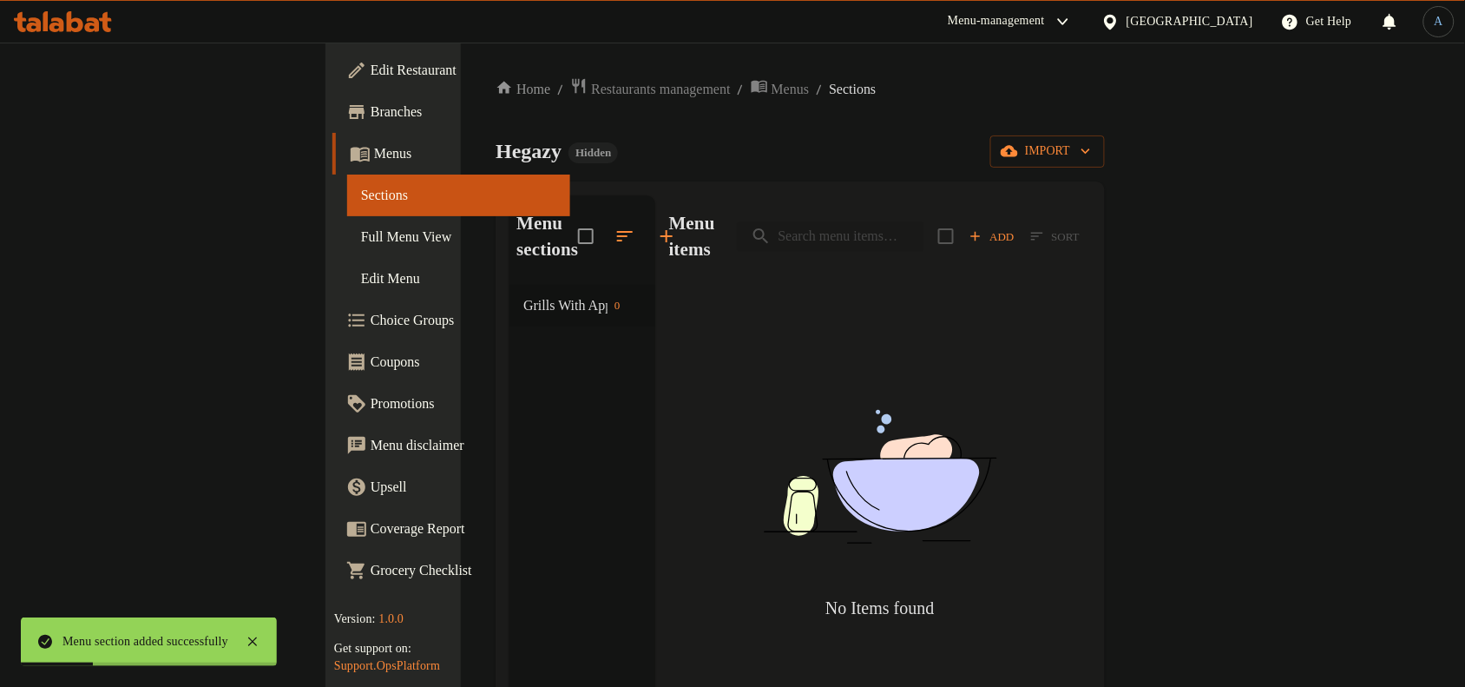
click at [1015, 227] on span "Add" at bounding box center [992, 237] width 47 height 20
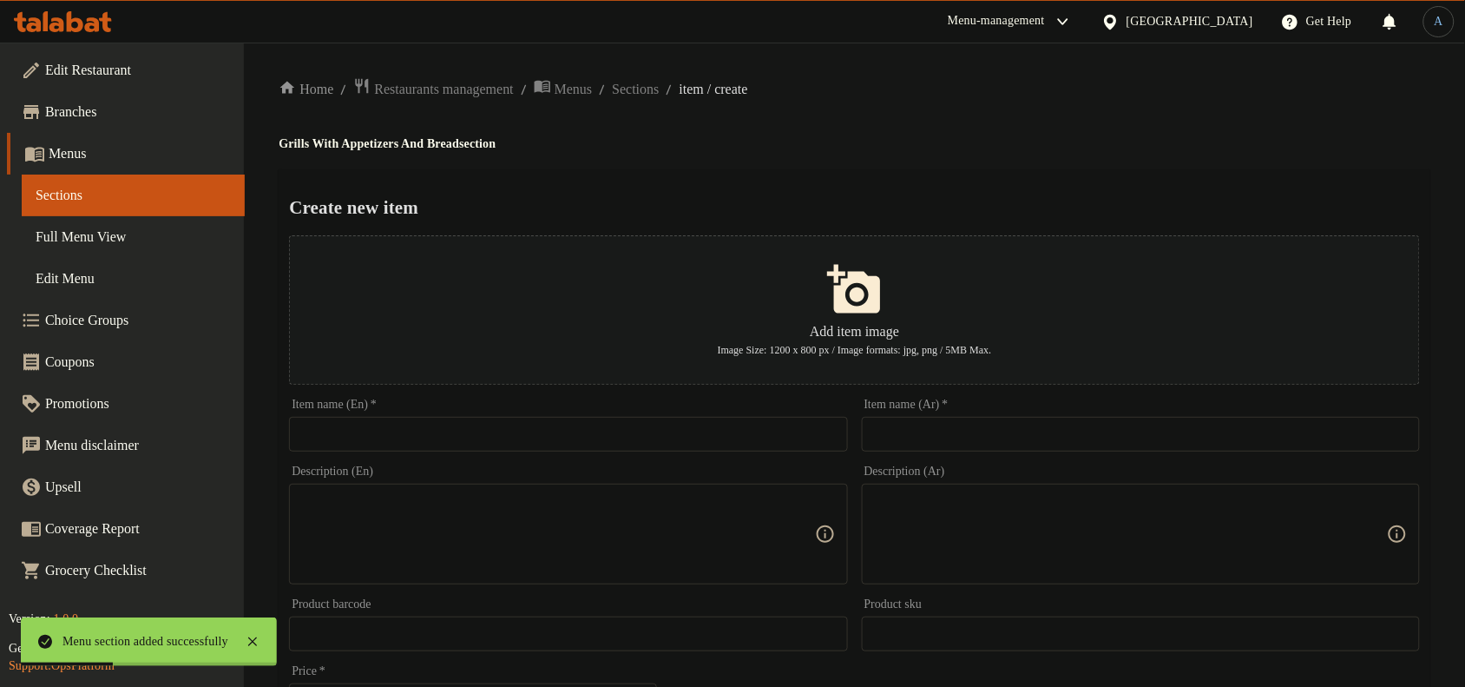
click at [1090, 441] on input "text" at bounding box center [1141, 434] width 558 height 35
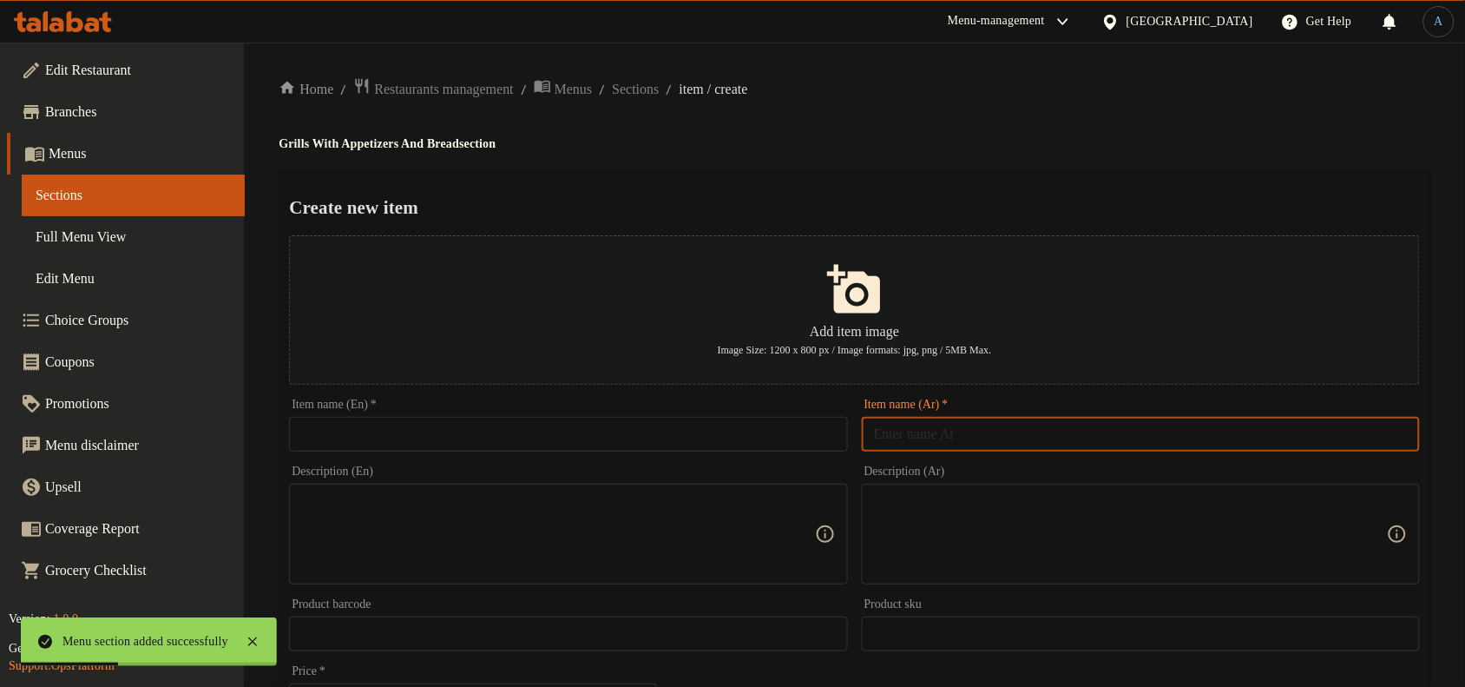
paste input "كيلو مشاوي مشكل"
type input "كيلو مشاوي مشكل"
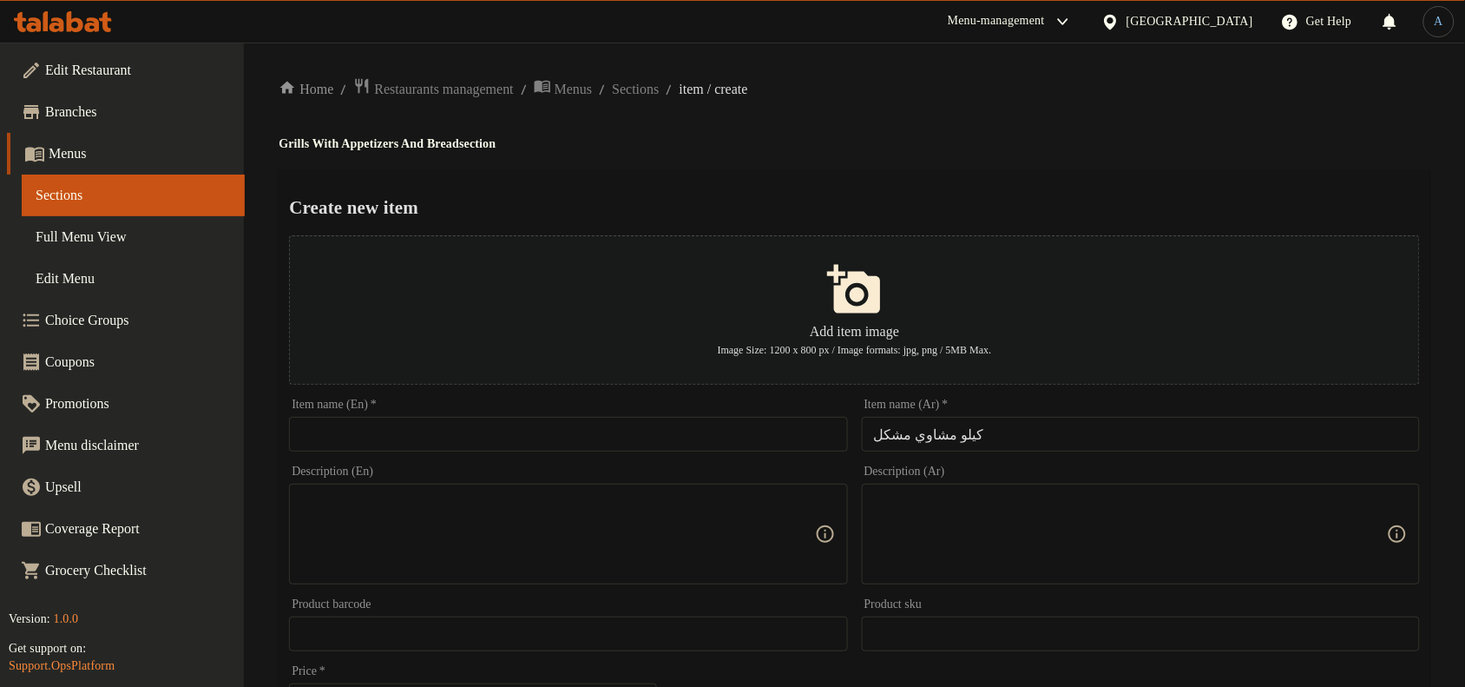
click at [677, 430] on input "text" at bounding box center [568, 434] width 558 height 35
paste input "Kilo Mixed Grill"
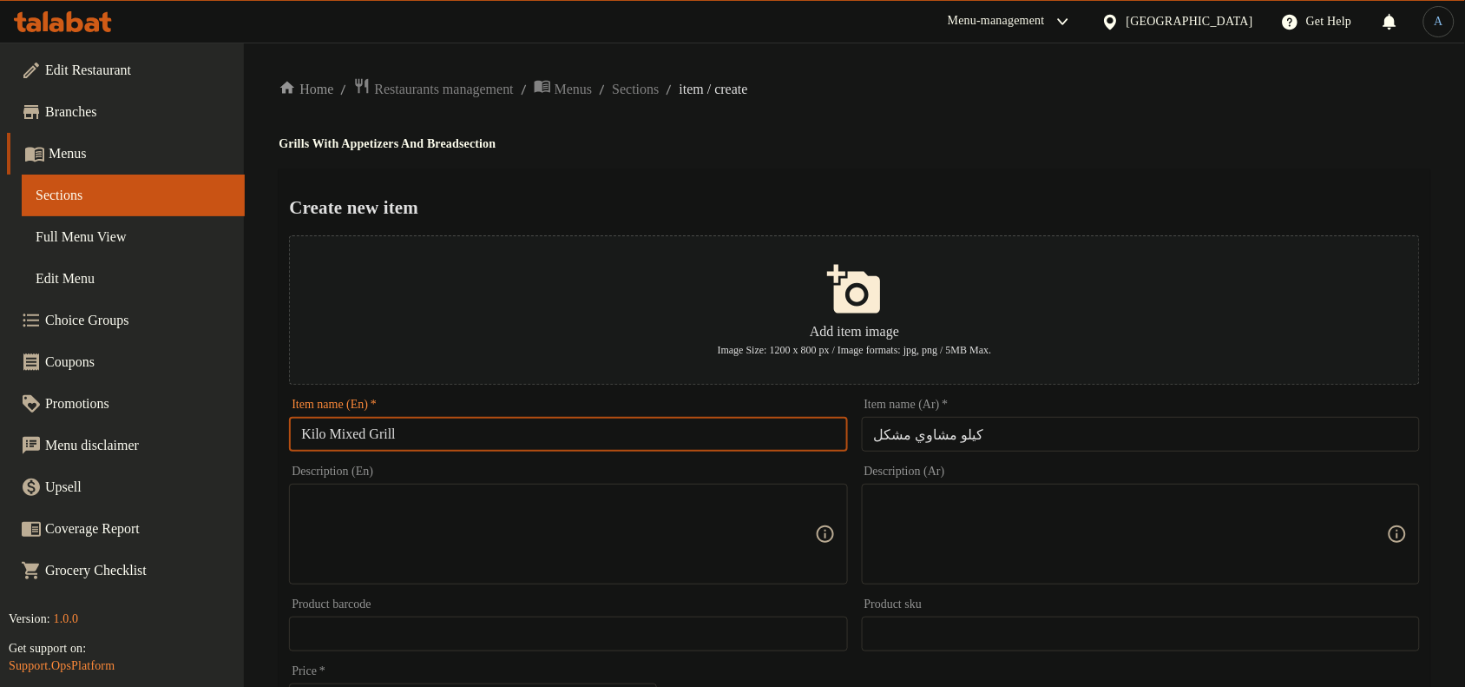
type input "Kilo Mixed Grill"
click at [1026, 79] on ol "Home / Restaurants management / Menus / Sections / item / create" at bounding box center [855, 88] width 1152 height 23
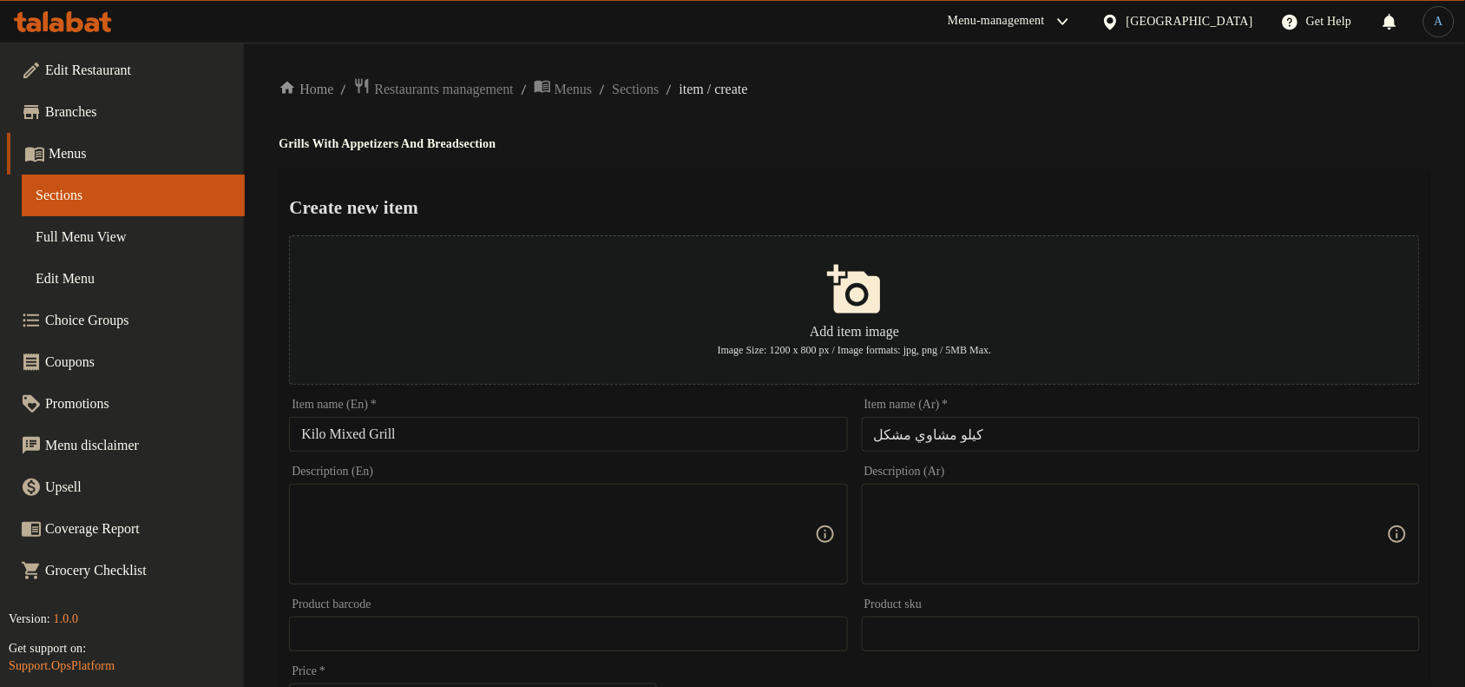
click at [962, 427] on input "كيلو مشاوي مشكل" at bounding box center [1141, 434] width 558 height 35
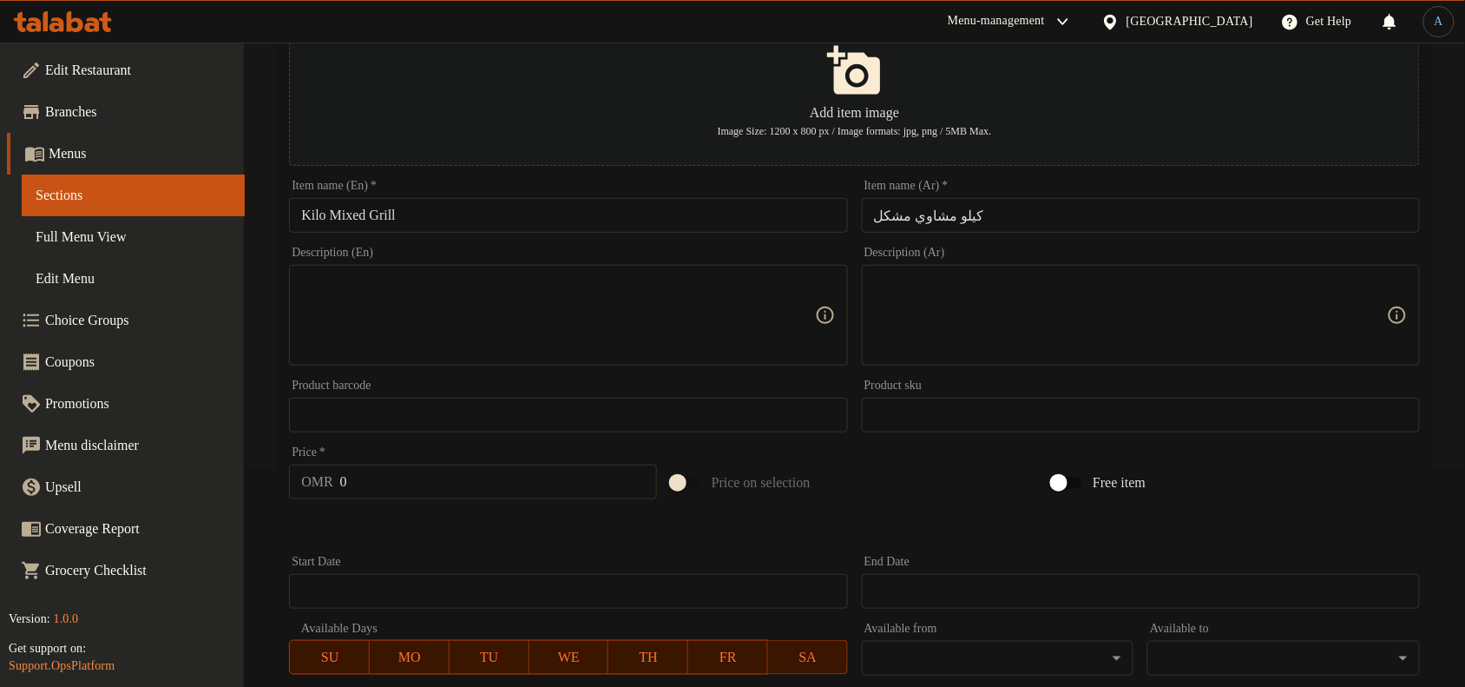
scroll to position [529, 0]
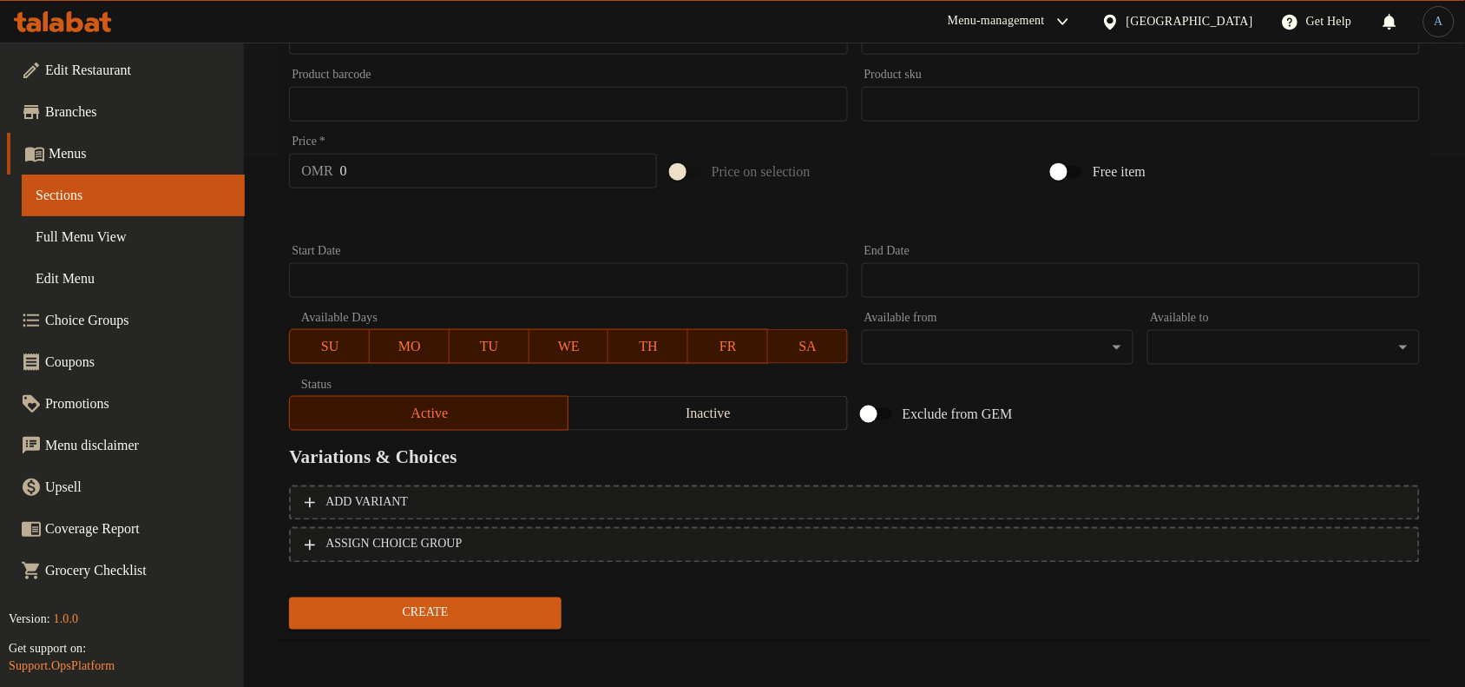
click at [406, 187] on input "0" at bounding box center [498, 171] width 317 height 35
paste input "13.5"
type input "13.5"
click at [474, 606] on span "Create" at bounding box center [425, 613] width 245 height 22
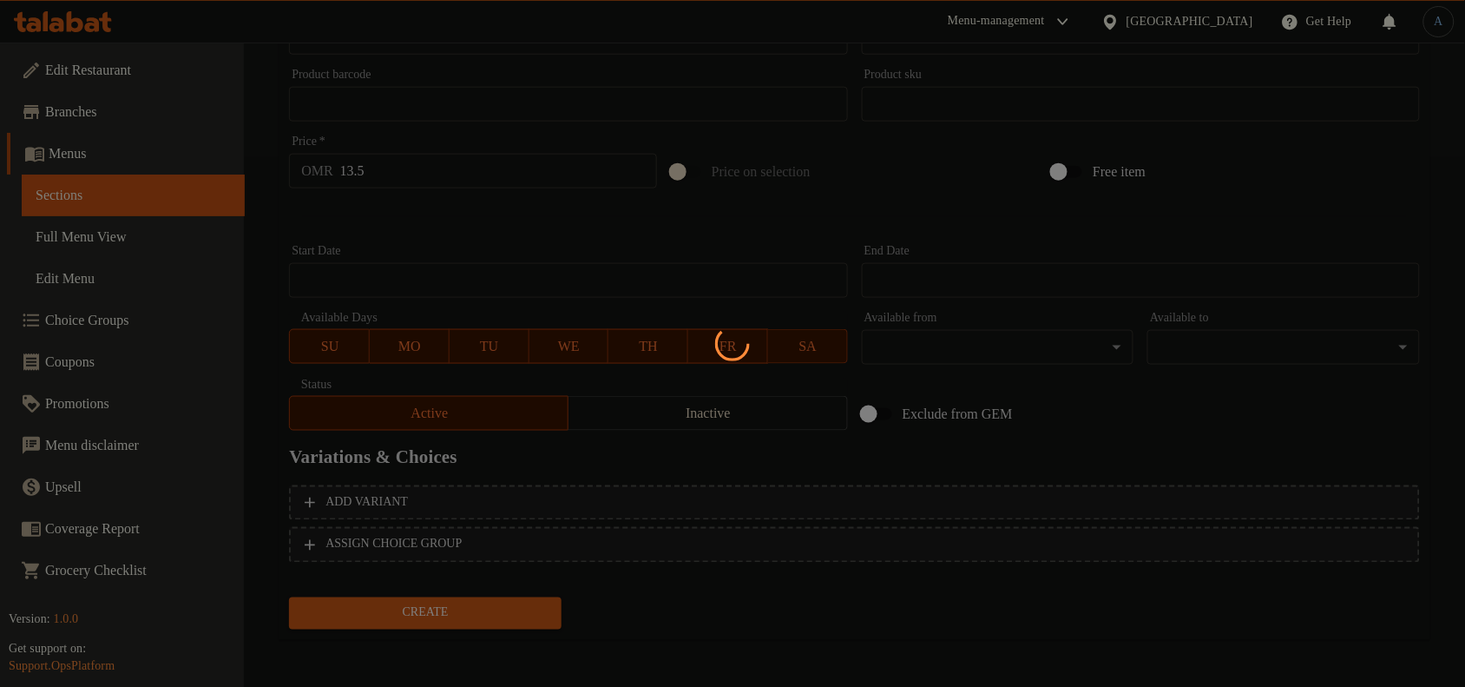
type input "0"
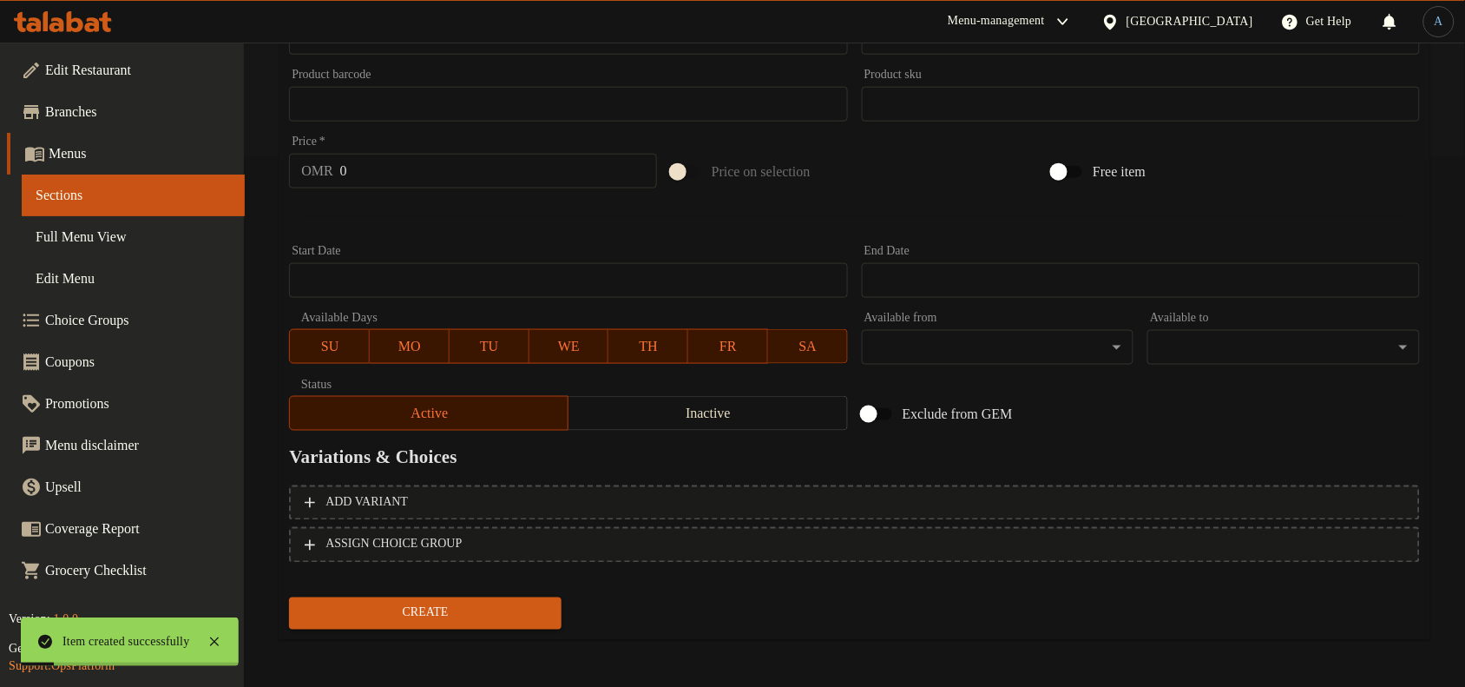
scroll to position [0, 0]
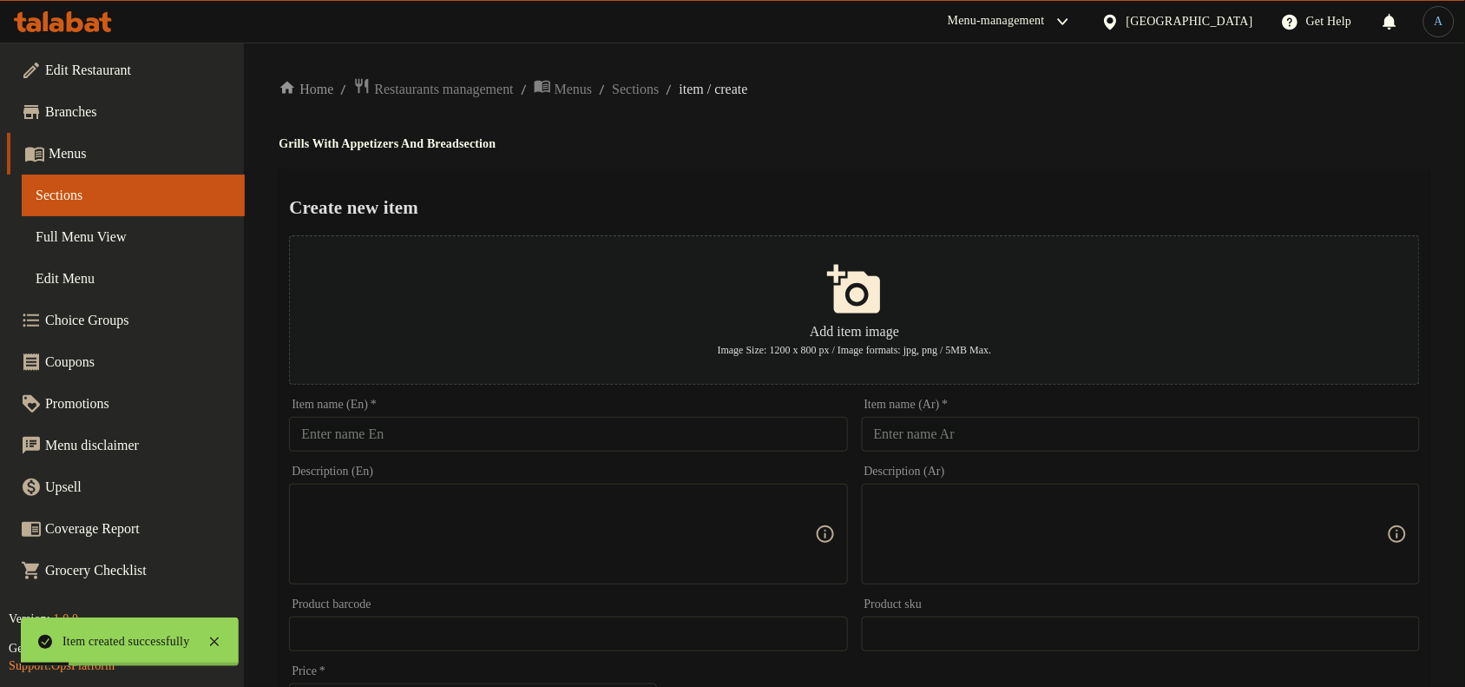
click at [970, 448] on input "text" at bounding box center [1141, 434] width 558 height 35
paste input "كيلو ريش"
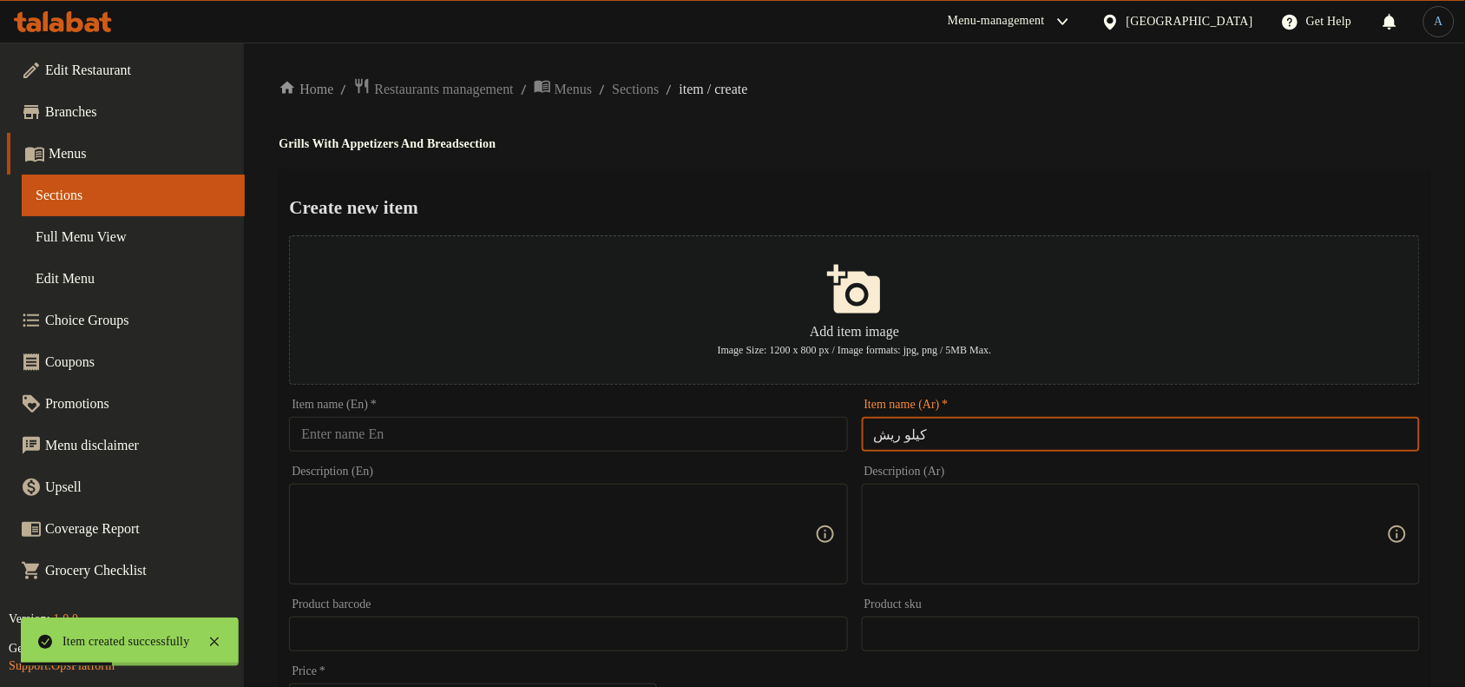
type input "كيلو ريش"
click at [768, 438] on input "text" at bounding box center [568, 434] width 558 height 35
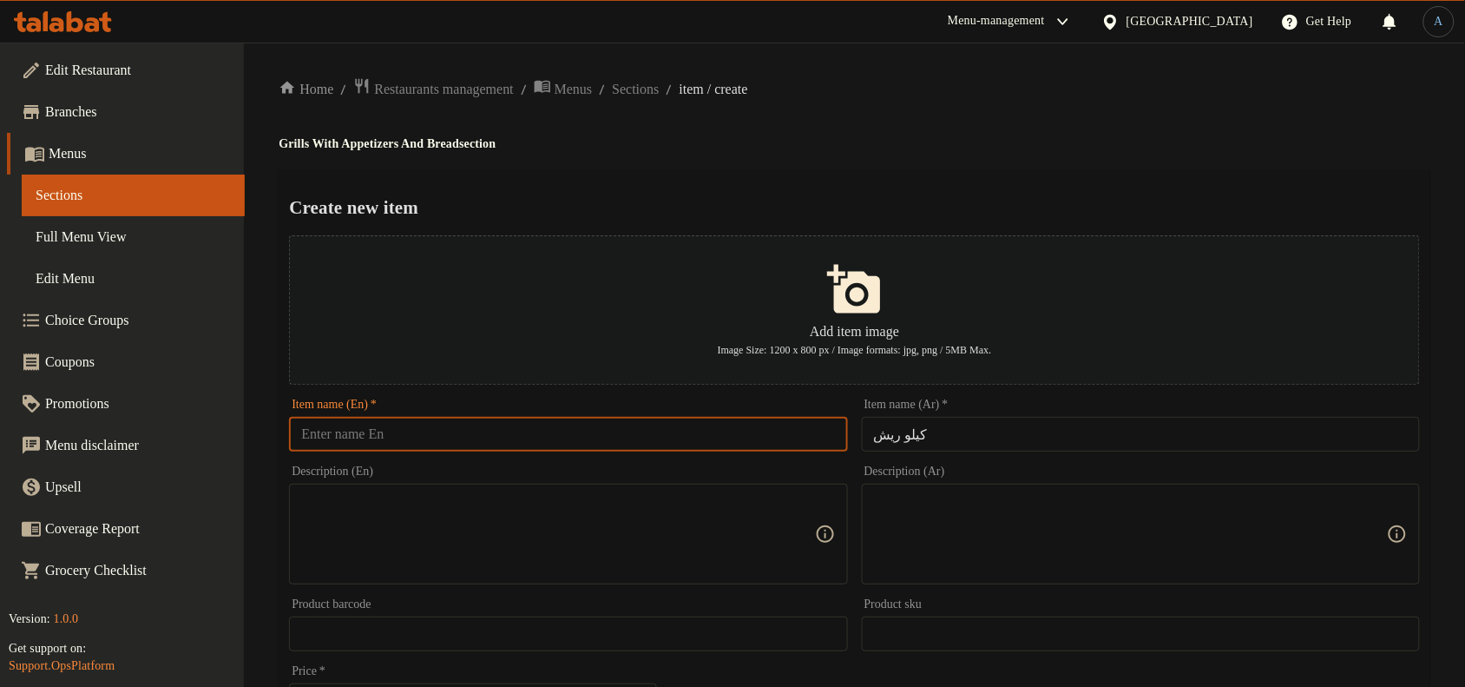
paste input "Ribs"
click at [937, 439] on input "كيلو ريش" at bounding box center [1141, 434] width 558 height 35
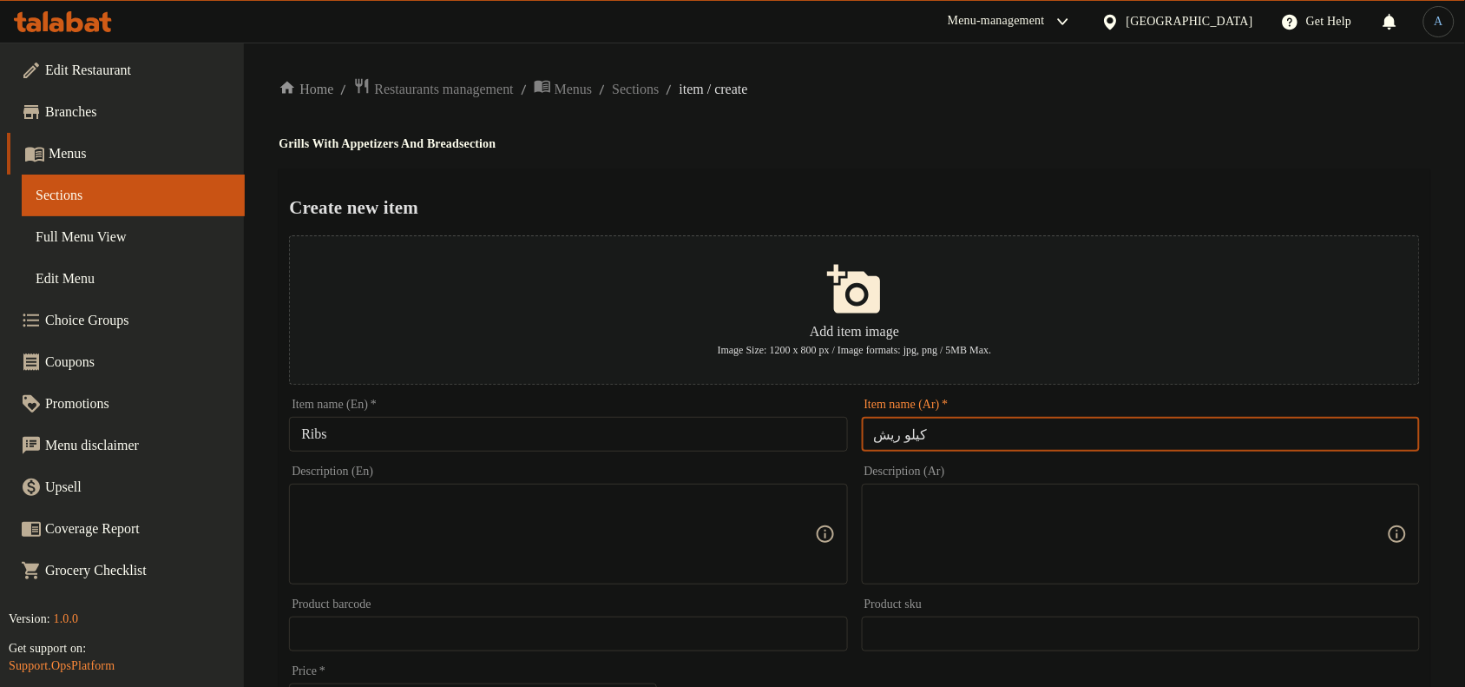
click at [937, 439] on input "كيلو ريش" at bounding box center [1141, 434] width 558 height 35
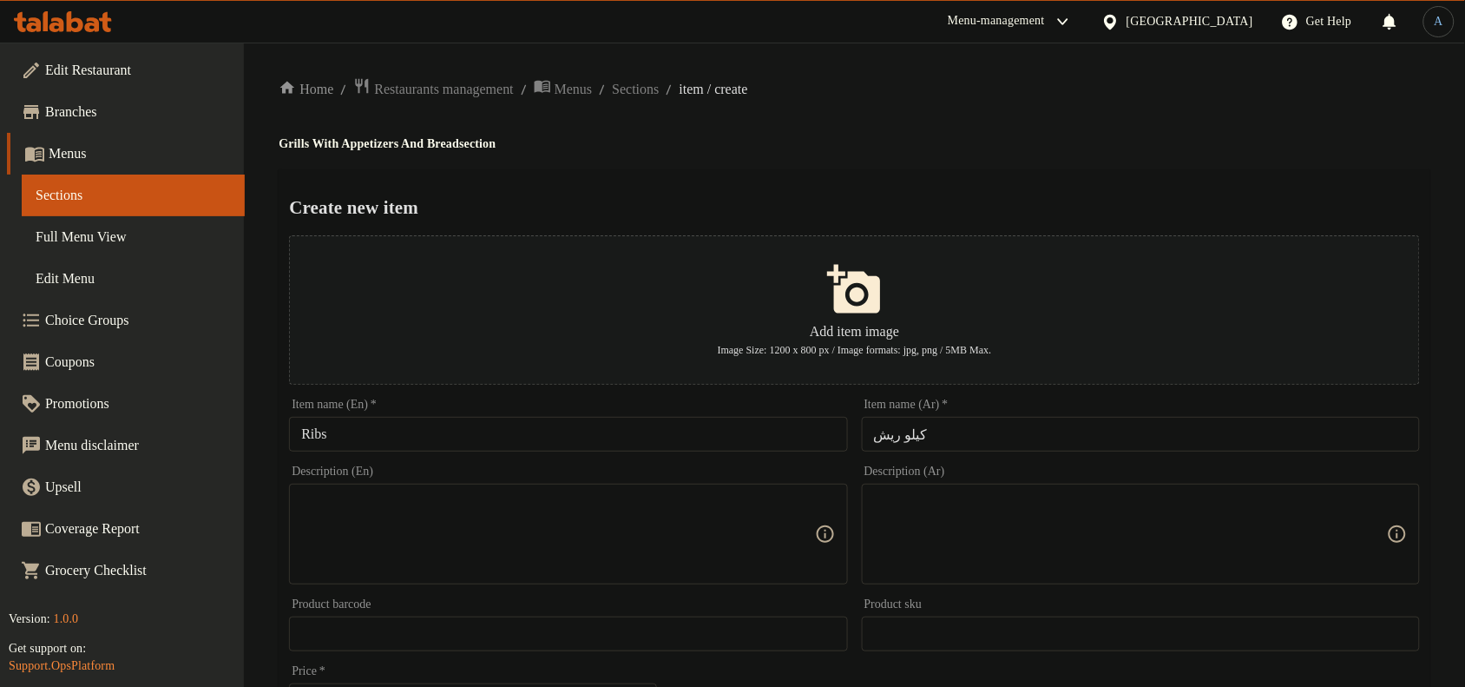
drag, startPoint x: 298, startPoint y: 432, endPoint x: 331, endPoint y: 424, distance: 34.1
click at [298, 432] on input "Ribs" at bounding box center [568, 434] width 558 height 35
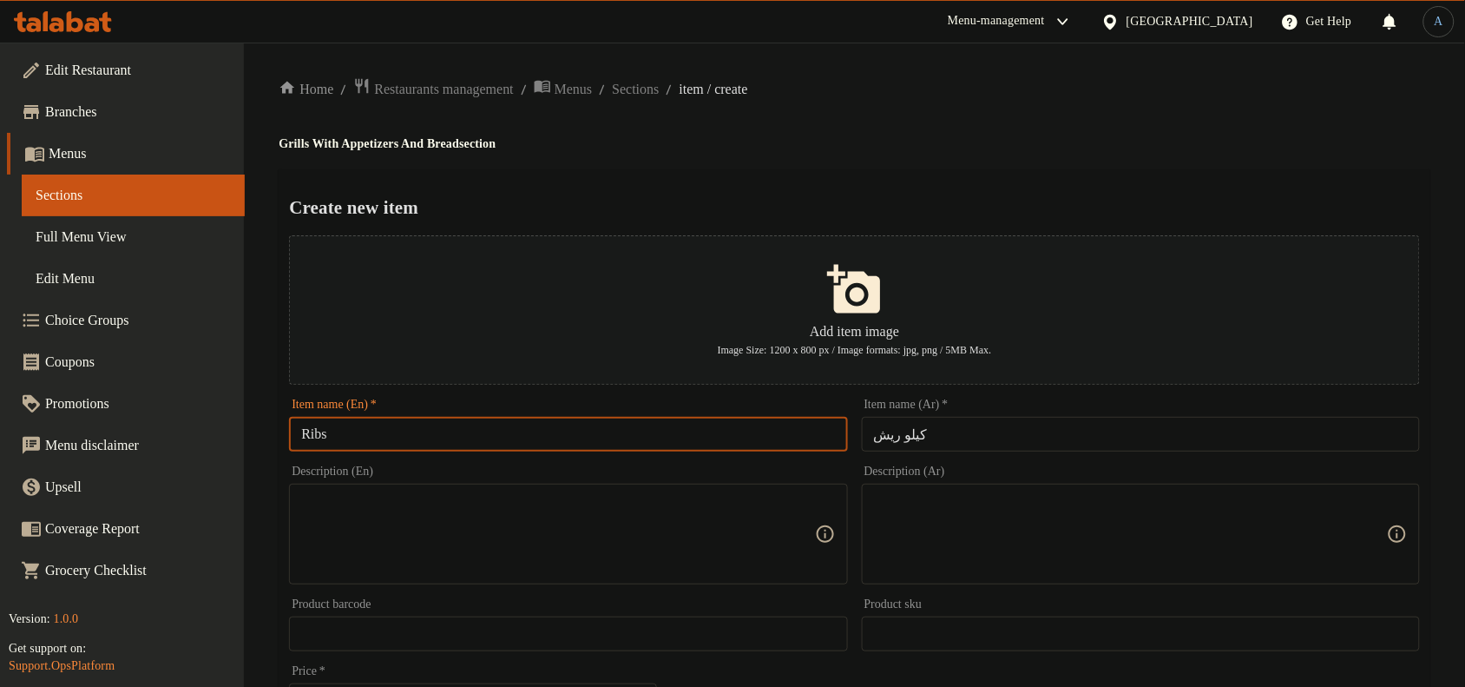
paste input "kilo"
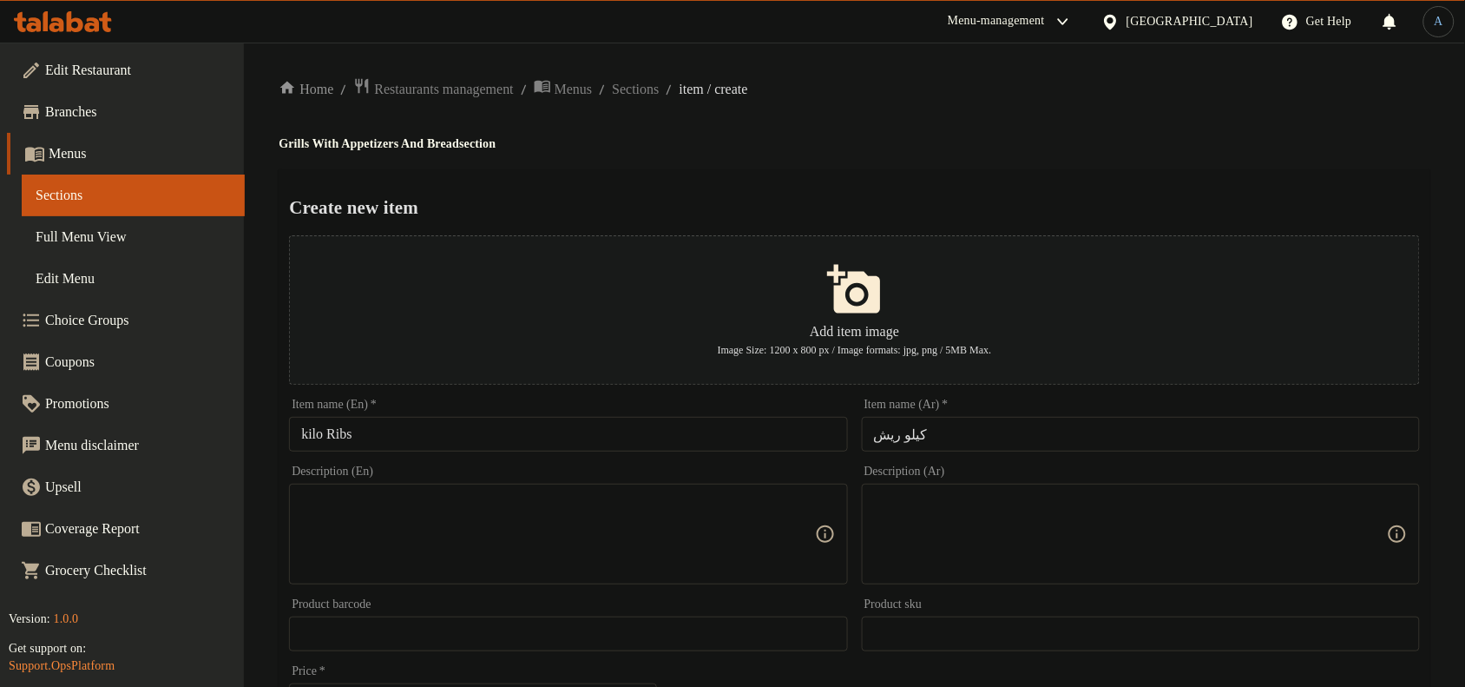
click at [538, 431] on input "kilo Ribs" at bounding box center [568, 434] width 558 height 35
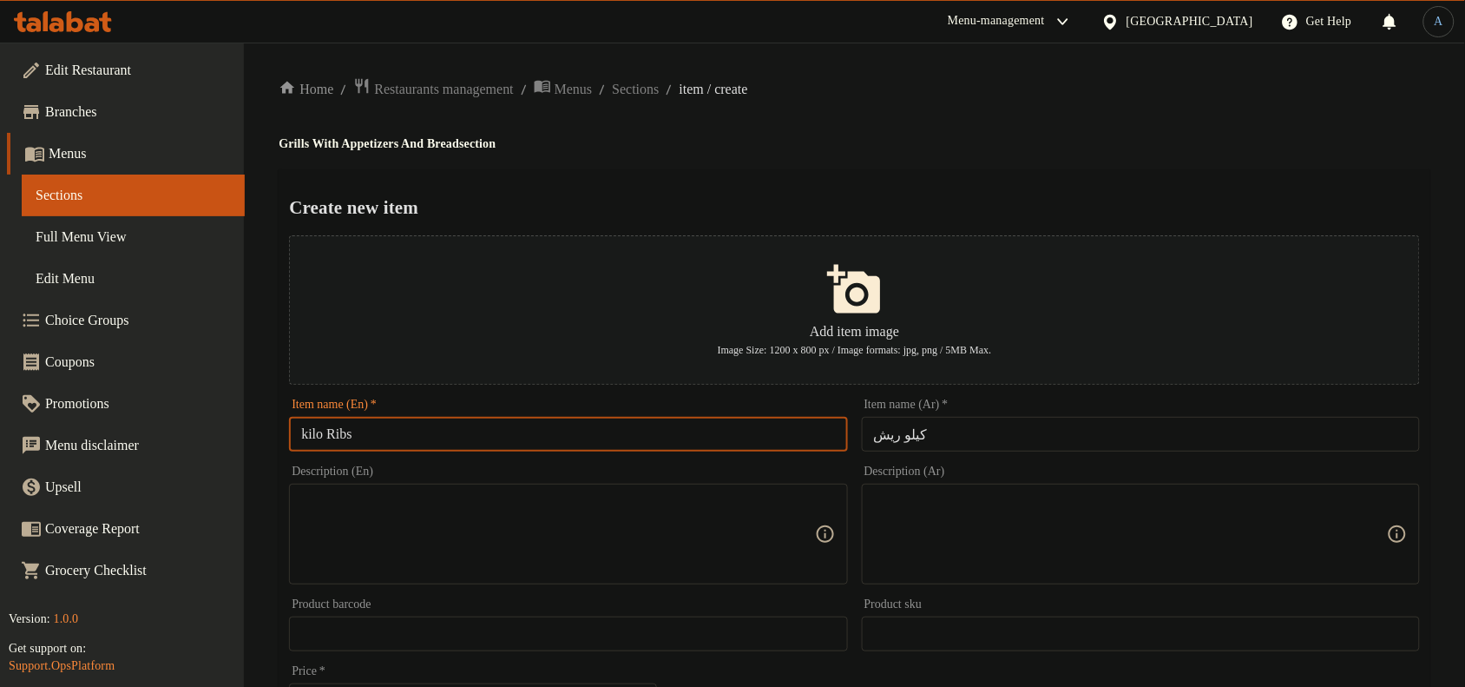
paste input "K"
type input "[PERSON_NAME]"
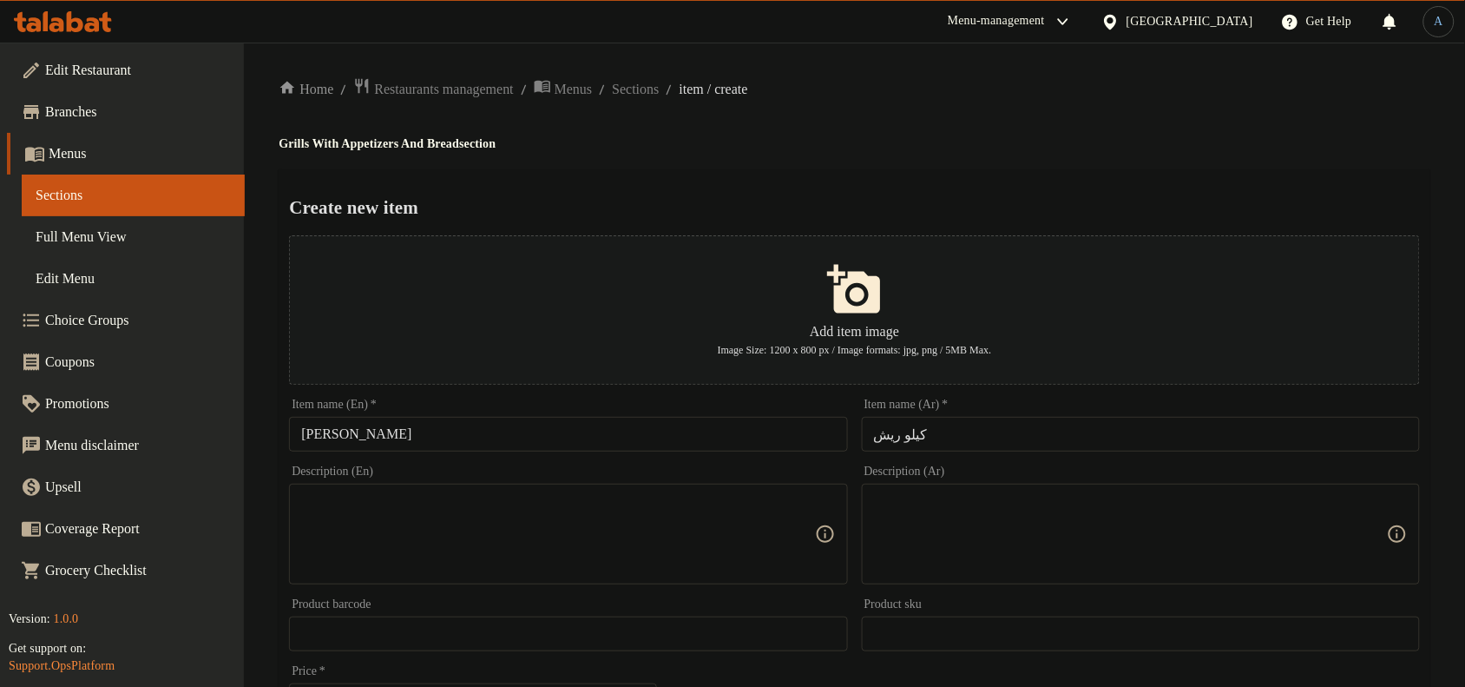
click at [1101, 148] on h4 "Grills With Appetizers And Bread section" at bounding box center [855, 143] width 1152 height 17
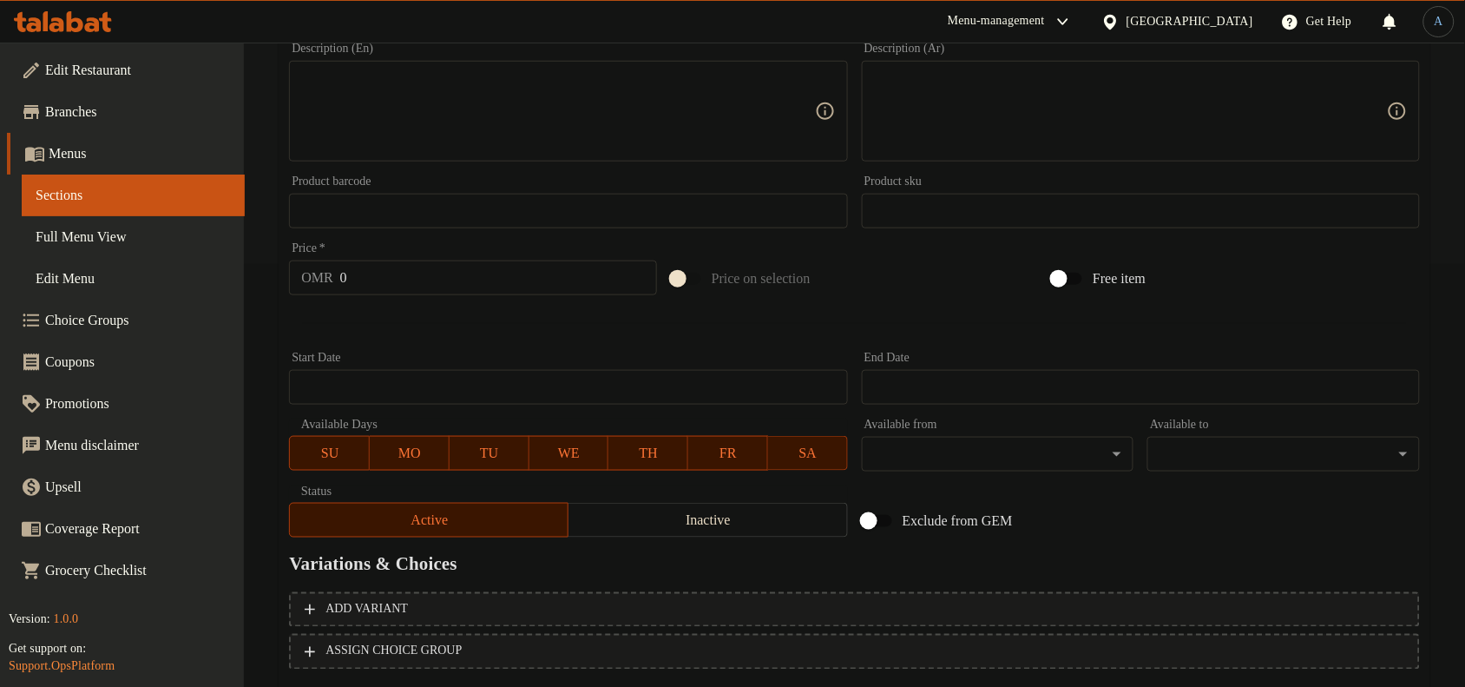
scroll to position [434, 0]
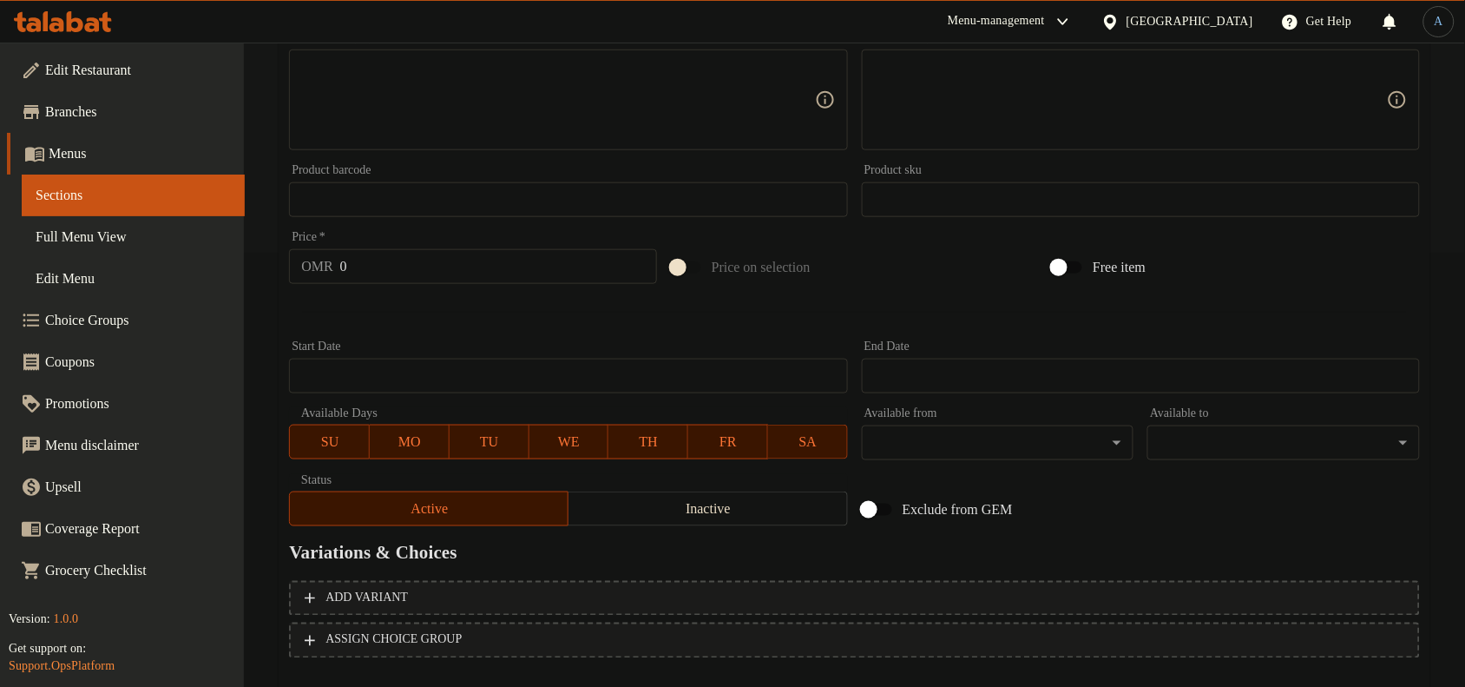
click at [436, 280] on input "0" at bounding box center [498, 266] width 317 height 35
paste input "14.5"
type input "14.5"
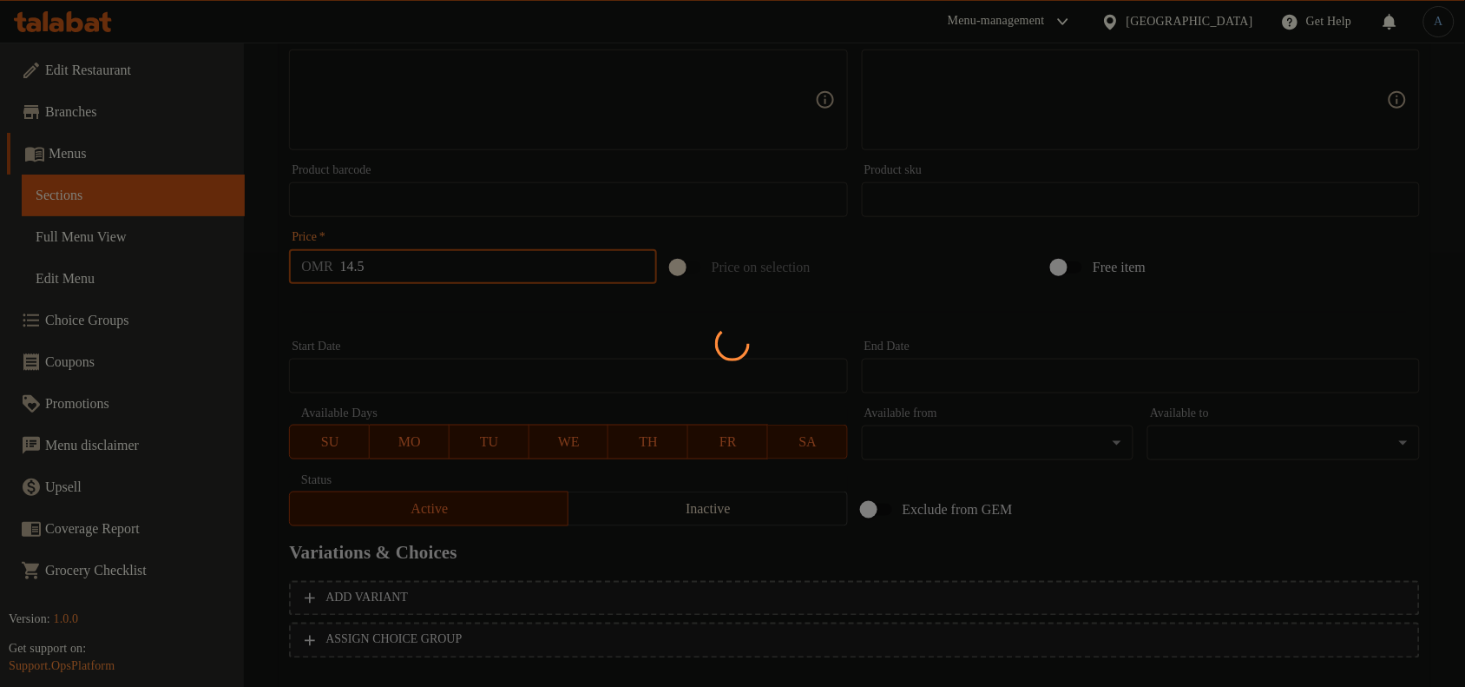
type input "0"
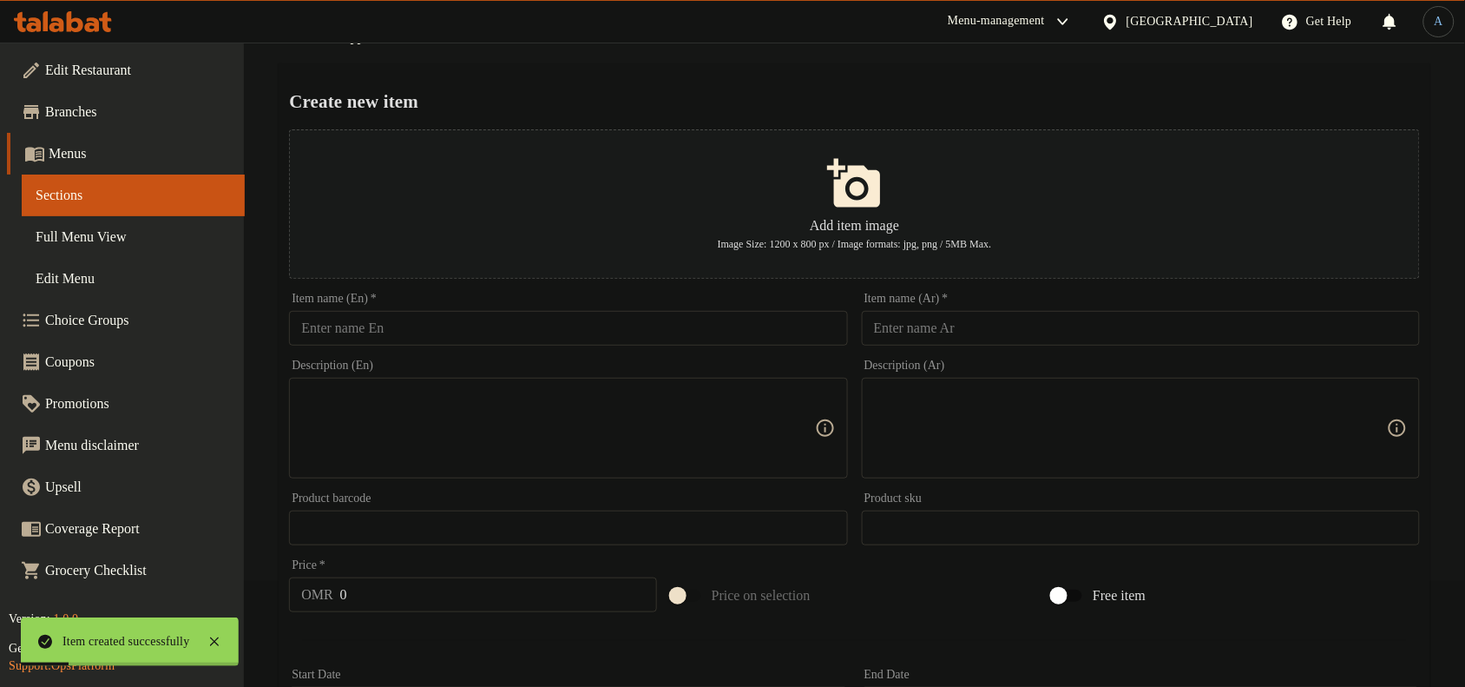
scroll to position [0, 0]
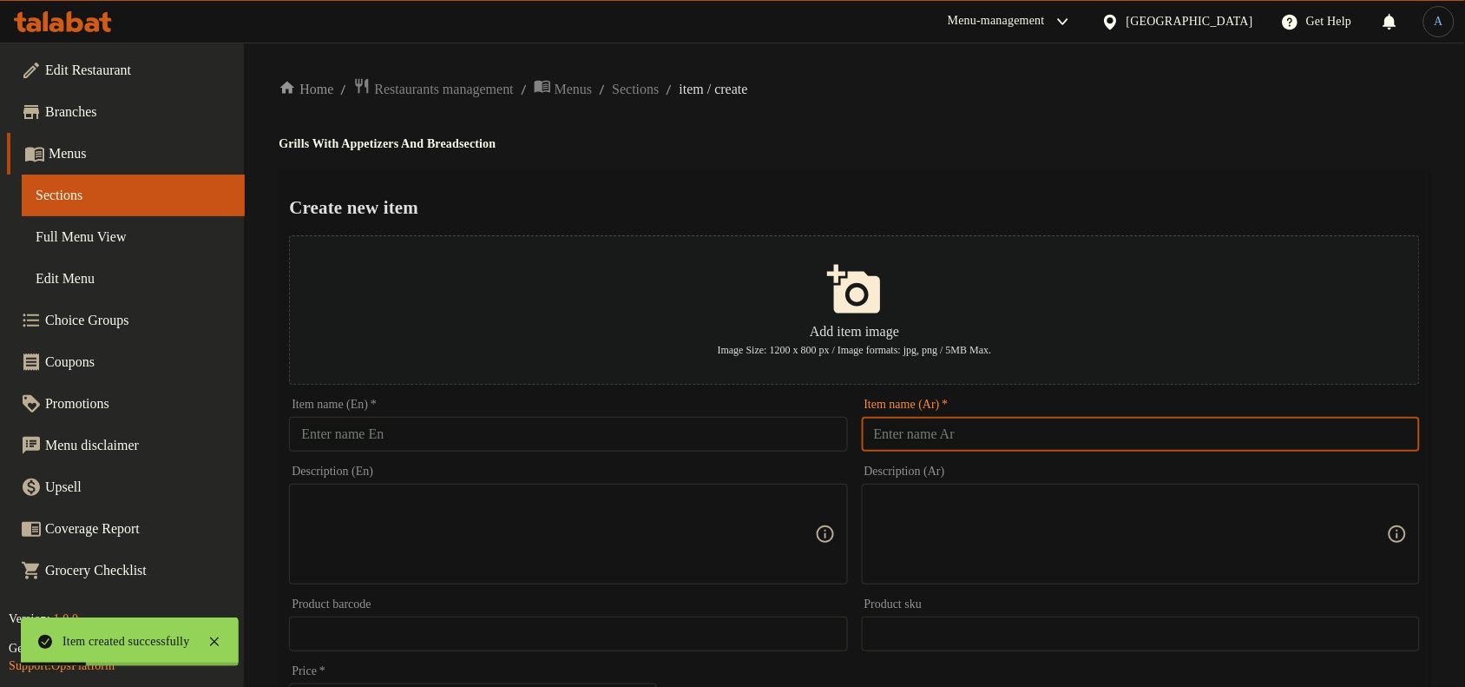
click at [944, 428] on input "text" at bounding box center [1141, 434] width 558 height 35
paste input "كيلو طرب"
type input "كيلو طرب"
click at [1020, 139] on h4 "Grills With Appetizers And Bread section" at bounding box center [855, 143] width 1152 height 17
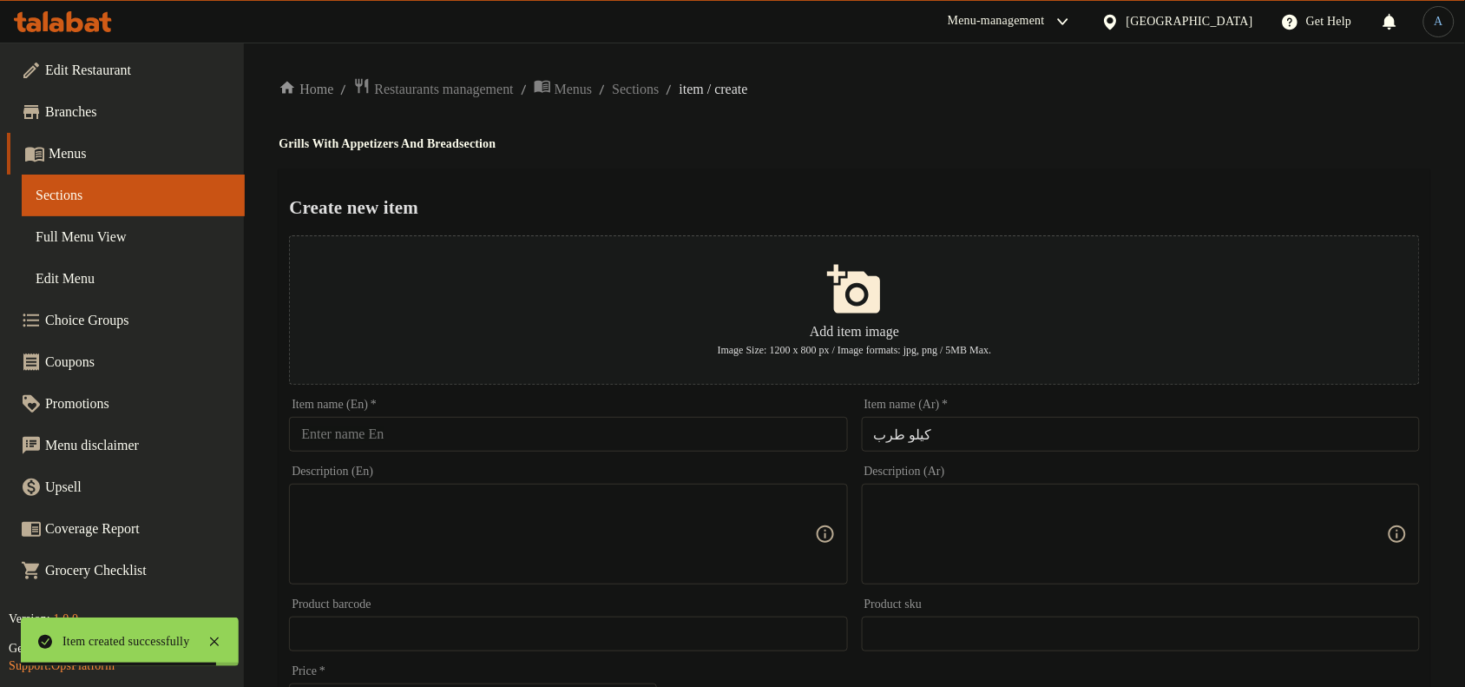
click at [504, 414] on div "Item name (En)   * Item name (En) *" at bounding box center [568, 424] width 558 height 53
click at [469, 454] on div "Item name (En)   * Item name (En) *" at bounding box center [568, 424] width 572 height 67
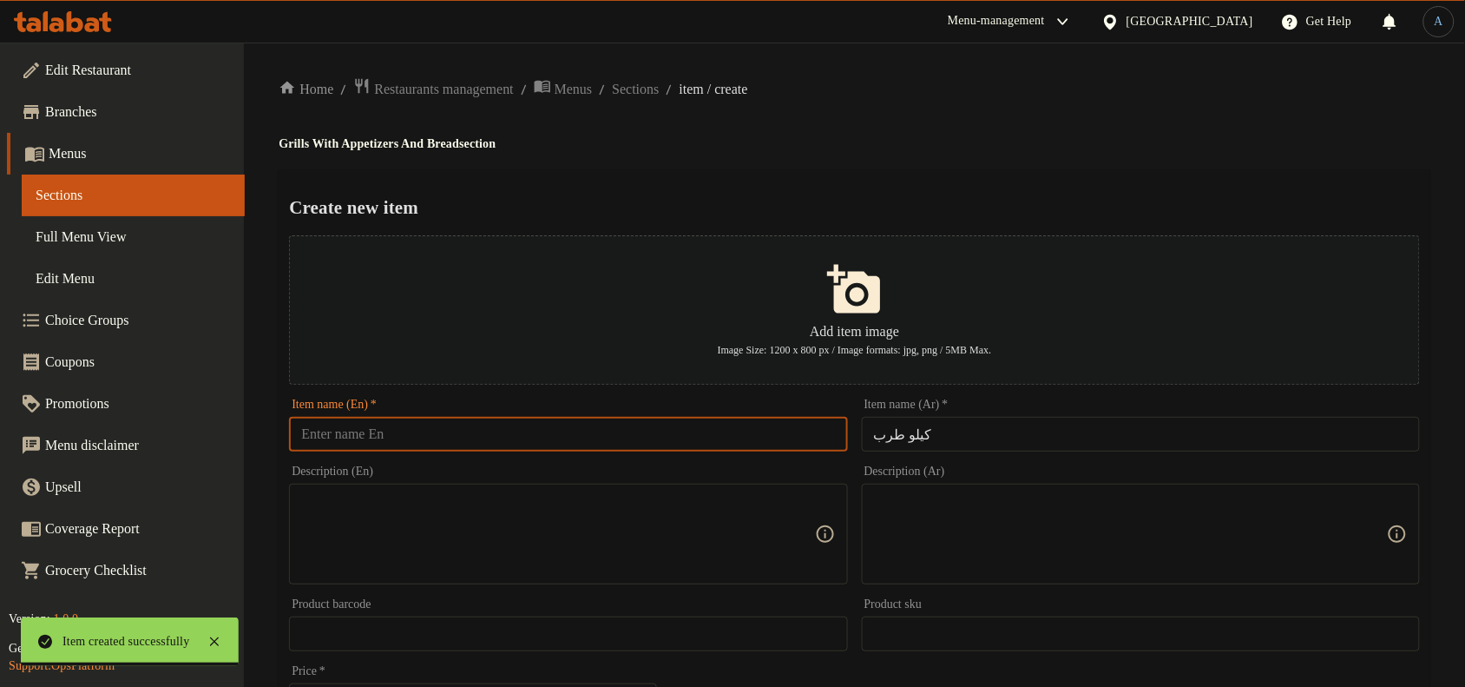
click at [490, 434] on input "text" at bounding box center [568, 434] width 558 height 35
paste input "Kilo of Tarab"
click at [338, 434] on input "Kilo of Tarab" at bounding box center [568, 434] width 558 height 35
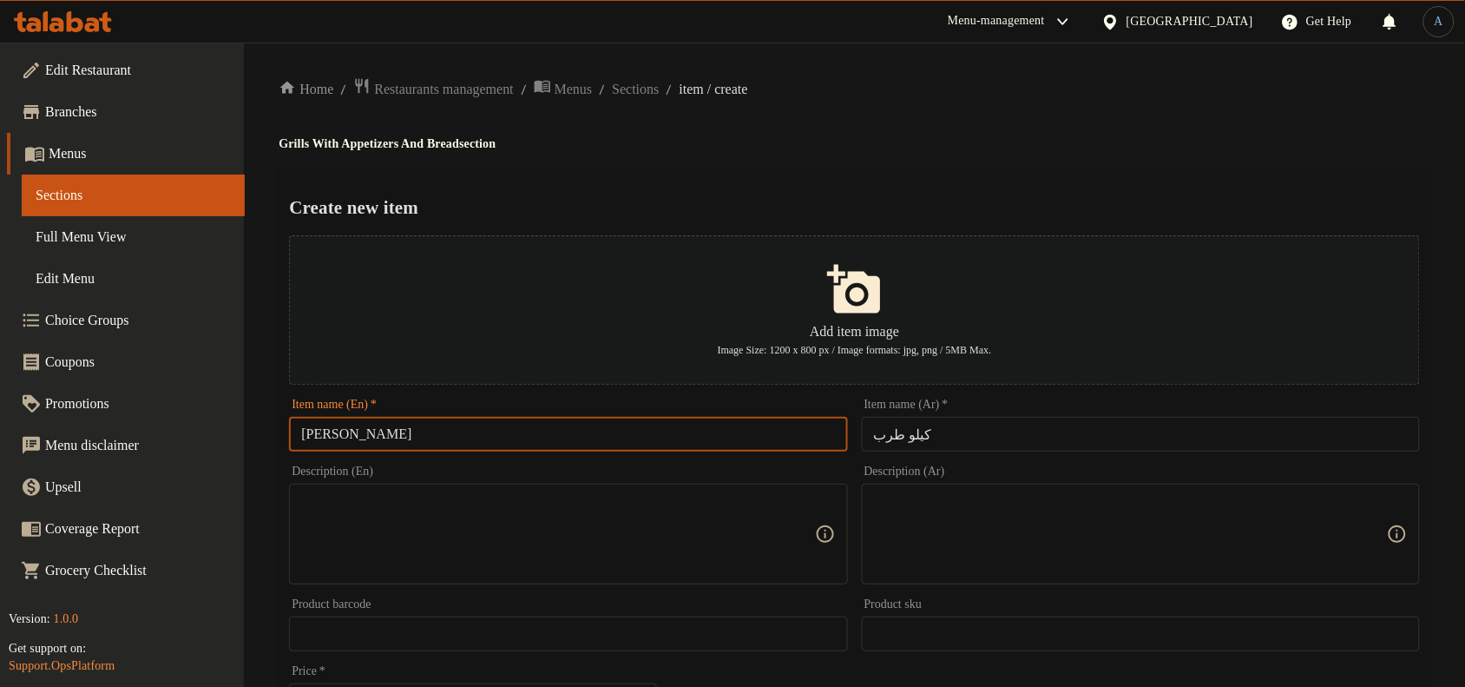
click at [384, 437] on input "[PERSON_NAME]" at bounding box center [568, 434] width 558 height 35
click at [603, 441] on input "[PERSON_NAME]" at bounding box center [568, 434] width 558 height 35
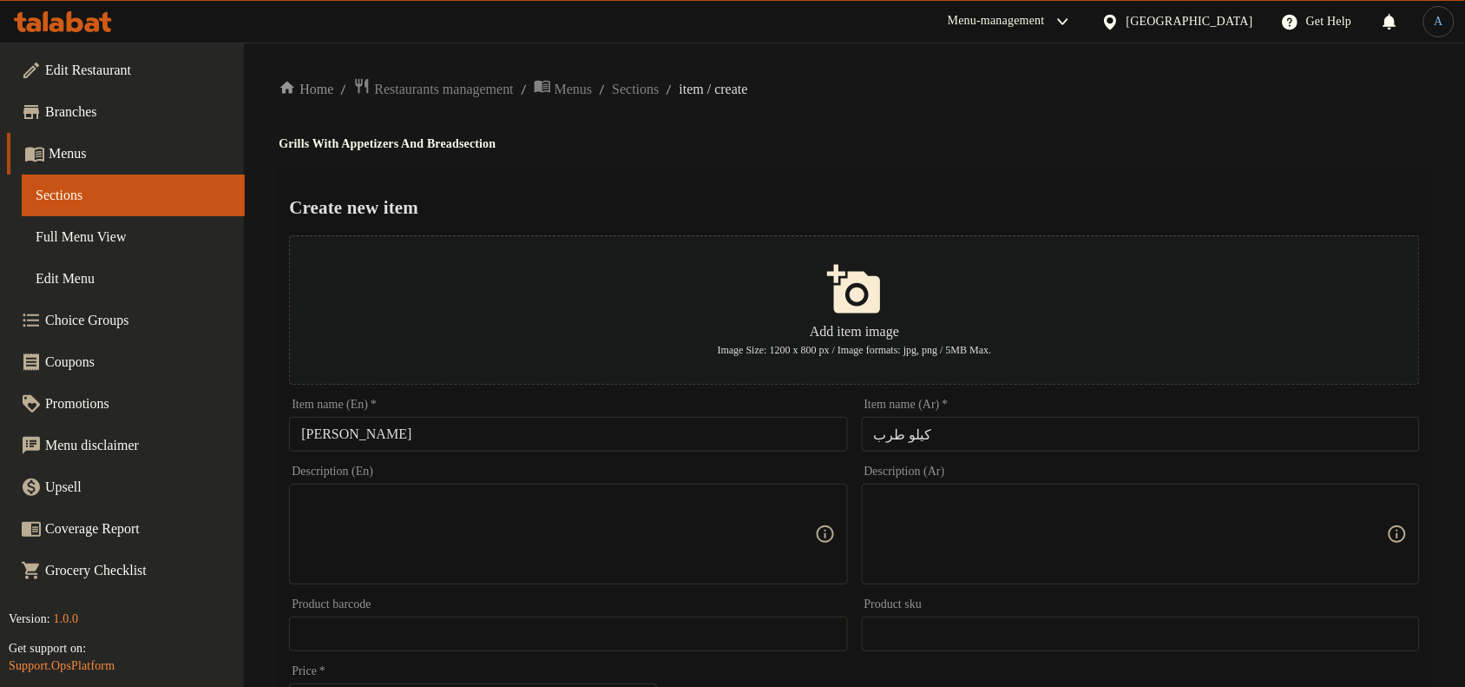
click at [912, 213] on h2 "Create new item" at bounding box center [854, 207] width 1131 height 26
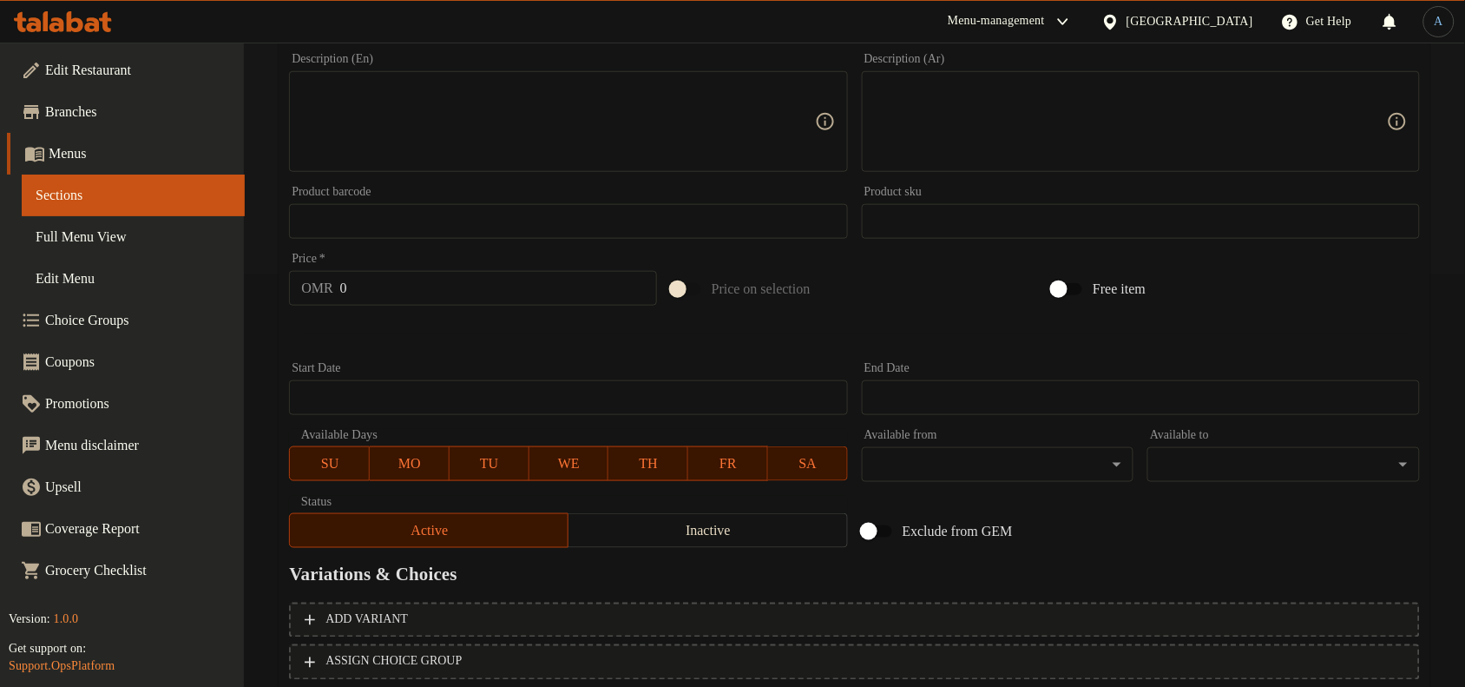
scroll to position [312, 0]
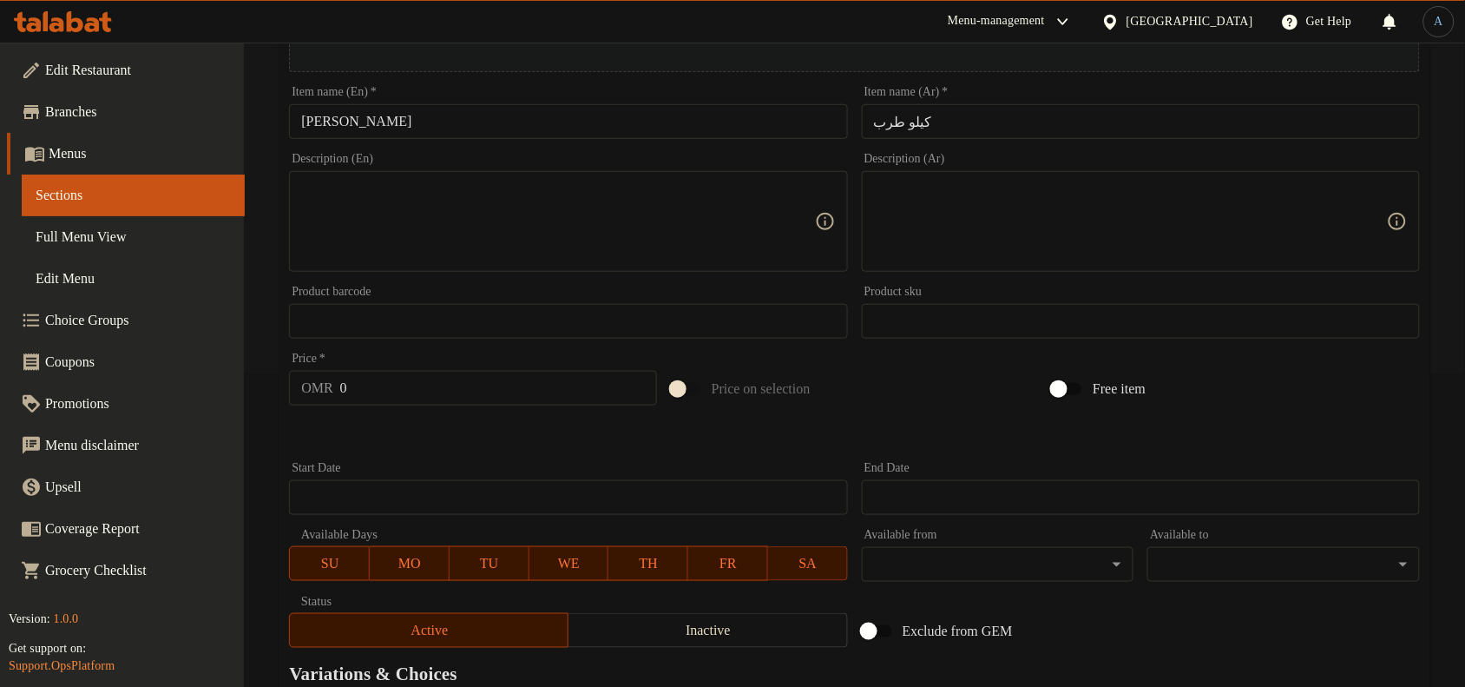
click at [332, 119] on input "[PERSON_NAME]" at bounding box center [568, 121] width 558 height 35
type input "[PERSON_NAME]"
click at [452, 126] on input "[PERSON_NAME]" at bounding box center [568, 121] width 558 height 35
click at [461, 219] on textarea at bounding box center [557, 222] width 513 height 82
click at [502, 384] on input "0" at bounding box center [498, 388] width 317 height 35
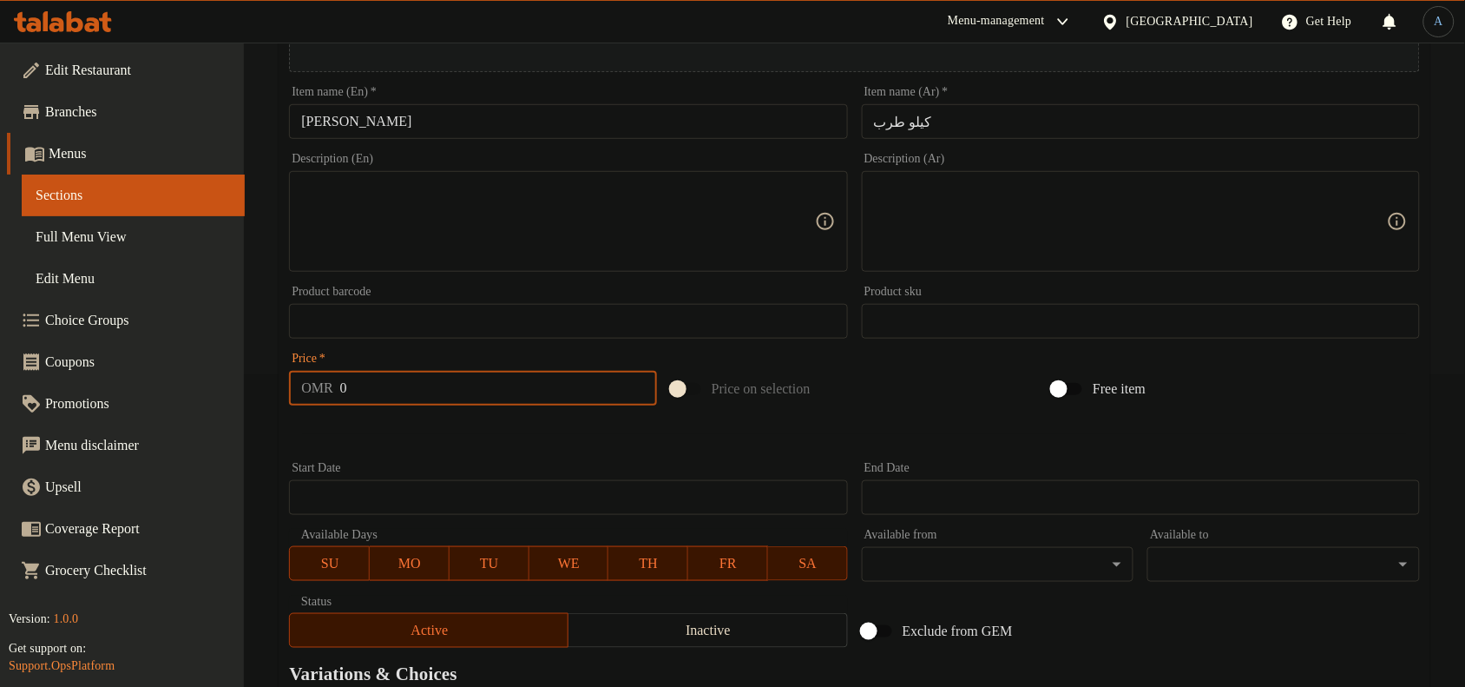
paste input "14"
type input "14"
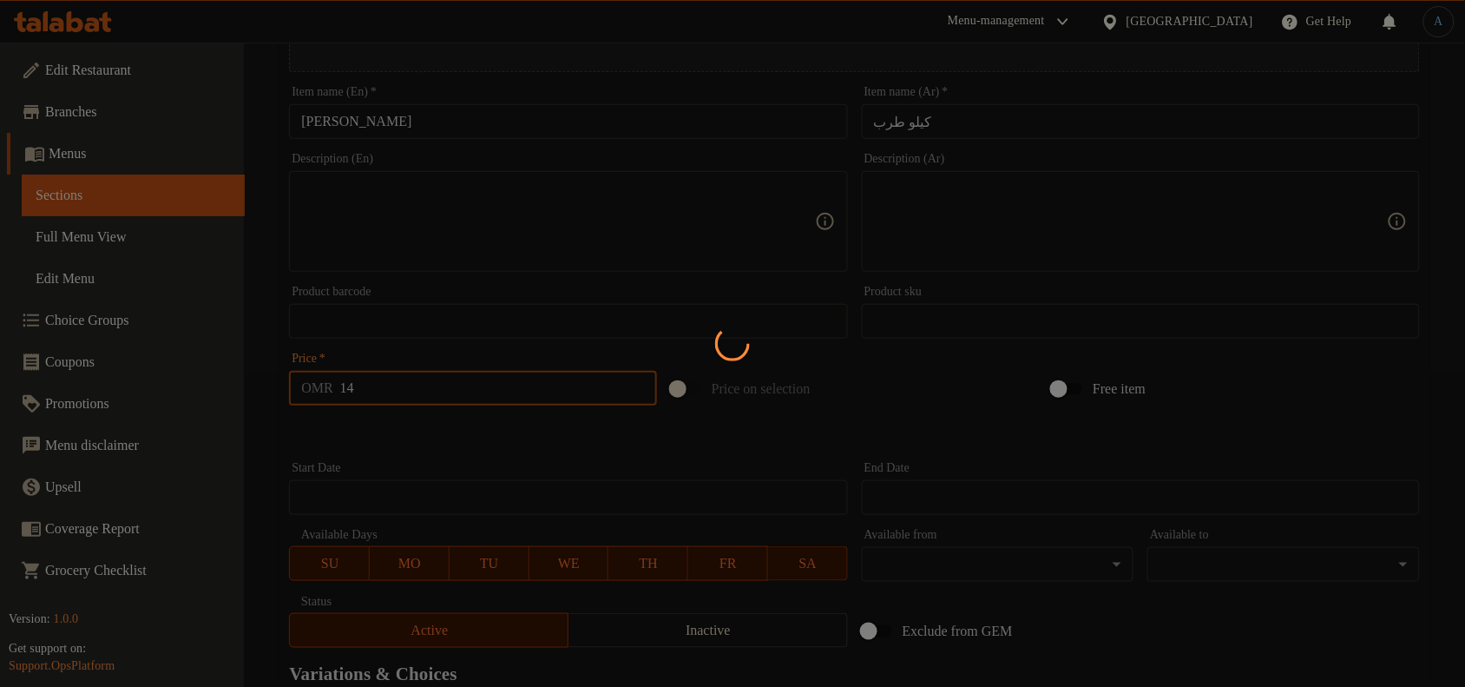
type input "0"
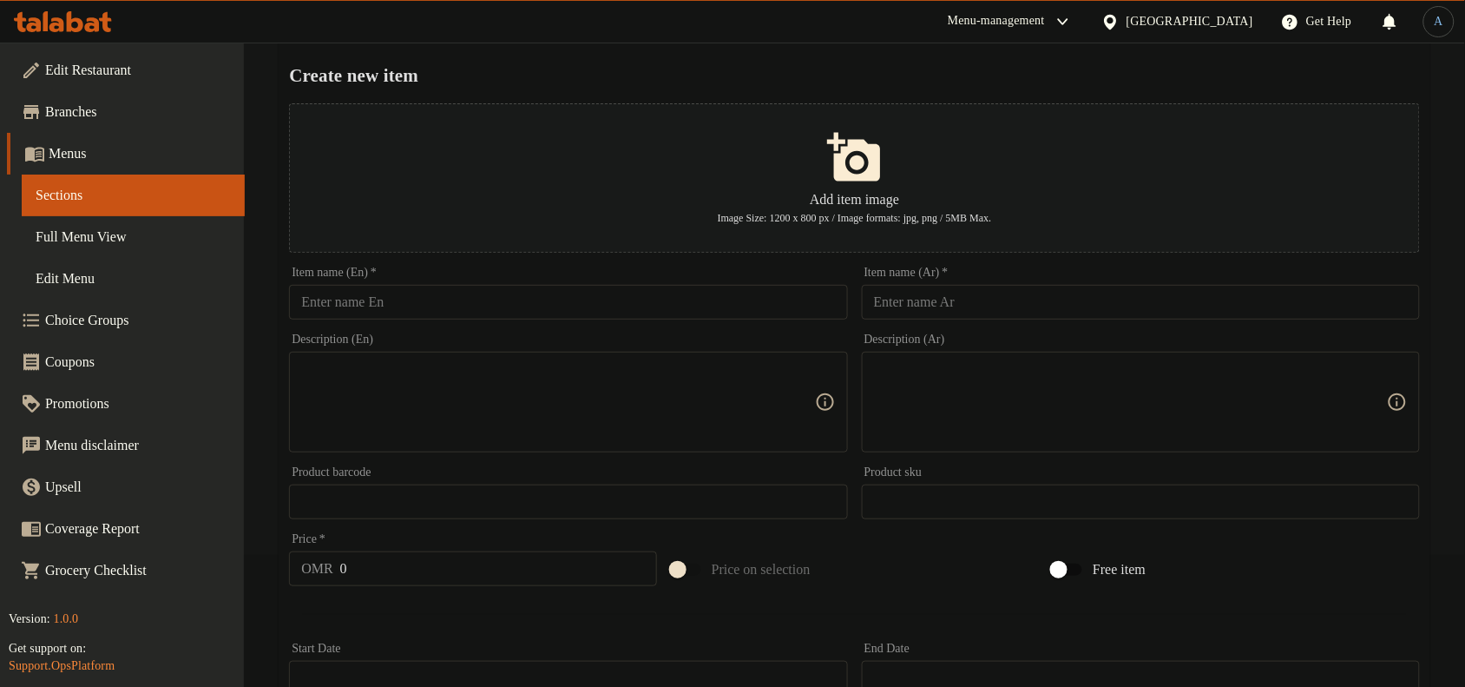
scroll to position [0, 0]
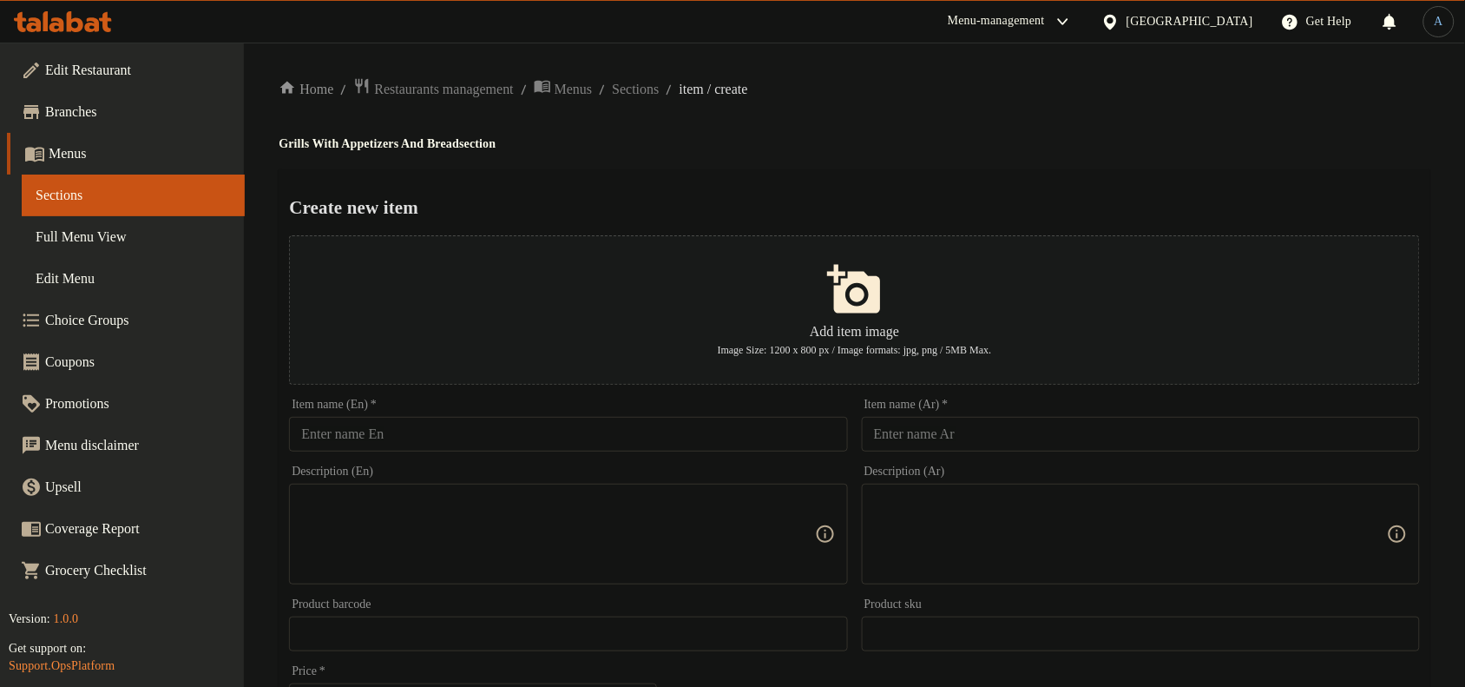
click at [999, 449] on input "text" at bounding box center [1141, 434] width 558 height 35
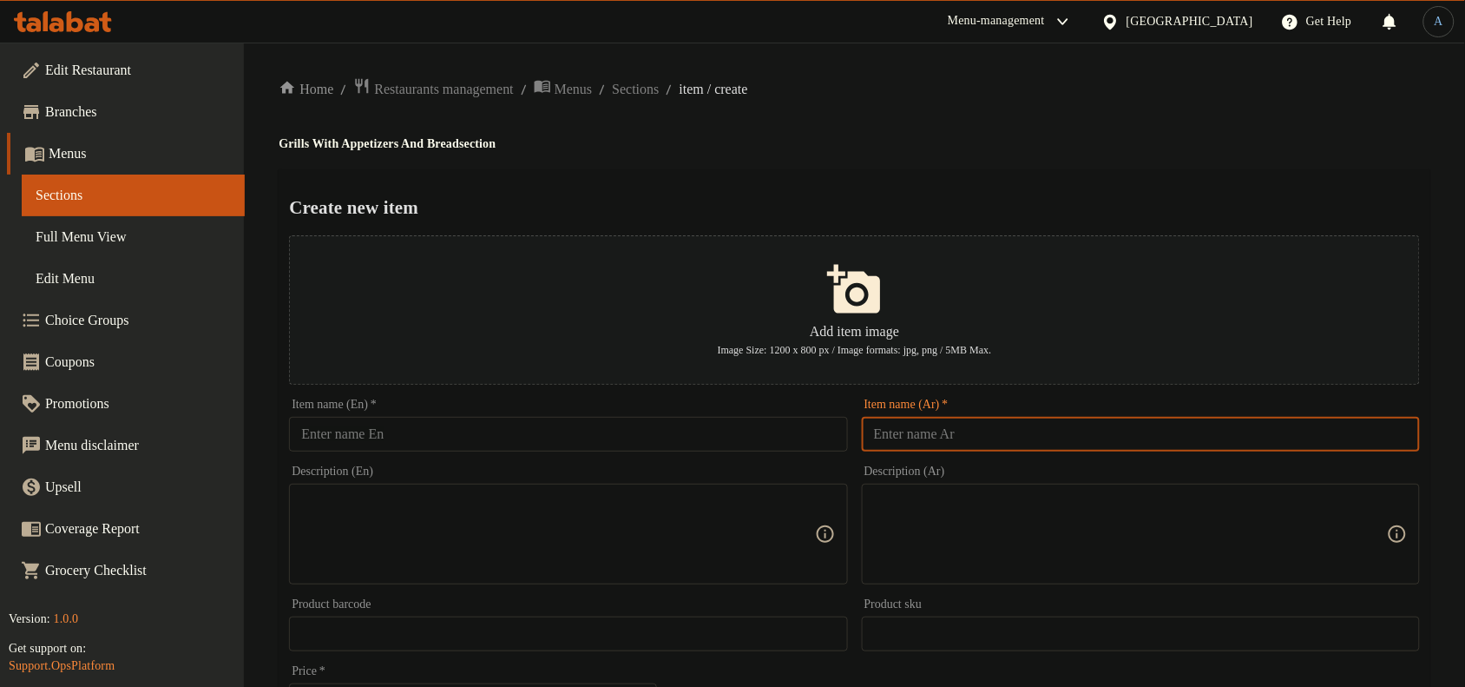
paste input "كيلو كباب"
type input "كيلو كباب"
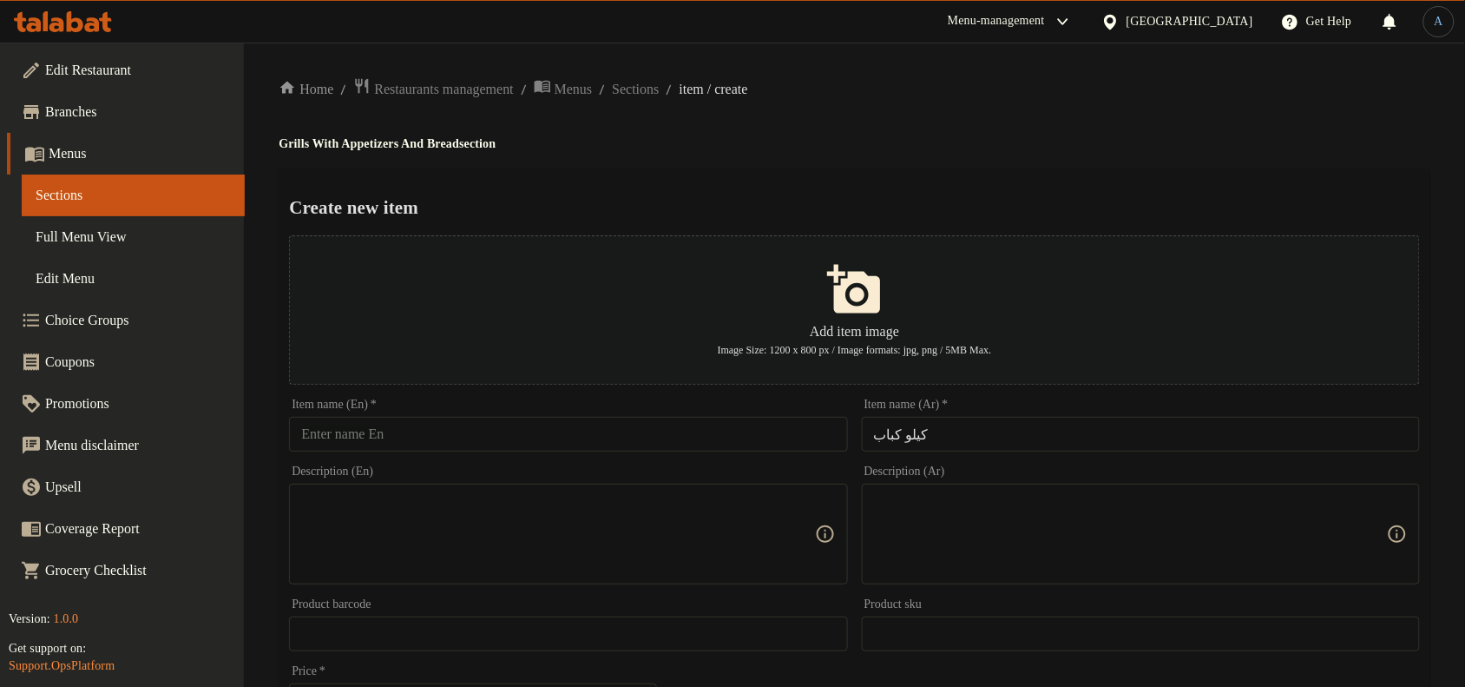
click at [1022, 93] on ol "Home / Restaurants management / Menus / Sections / item / create" at bounding box center [855, 88] width 1152 height 23
drag, startPoint x: 617, startPoint y: 439, endPoint x: 519, endPoint y: 444, distance: 98.2
click at [617, 439] on input "text" at bounding box center [568, 434] width 558 height 35
paste input "kilo of kebab"
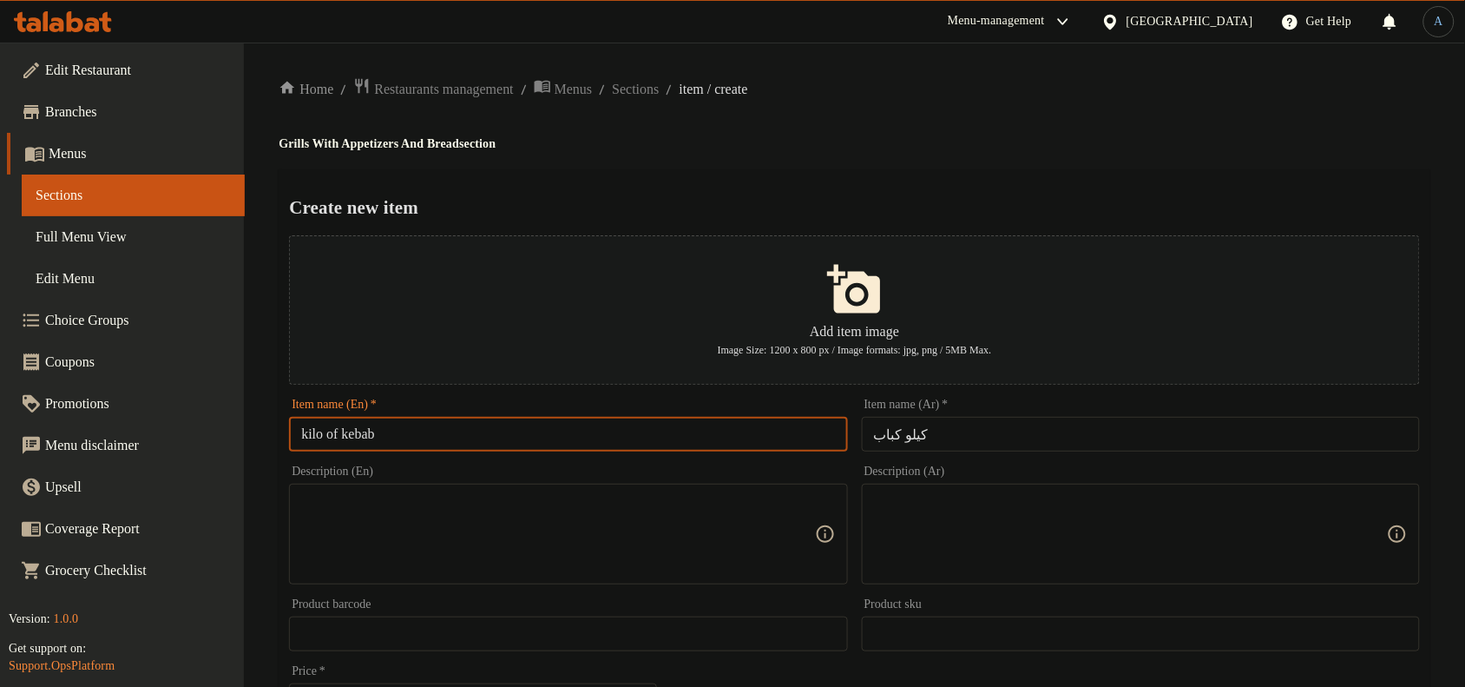
click at [345, 437] on input "kilo of kebab" at bounding box center [568, 434] width 558 height 35
click at [475, 438] on input "kilo kebab" at bounding box center [568, 434] width 558 height 35
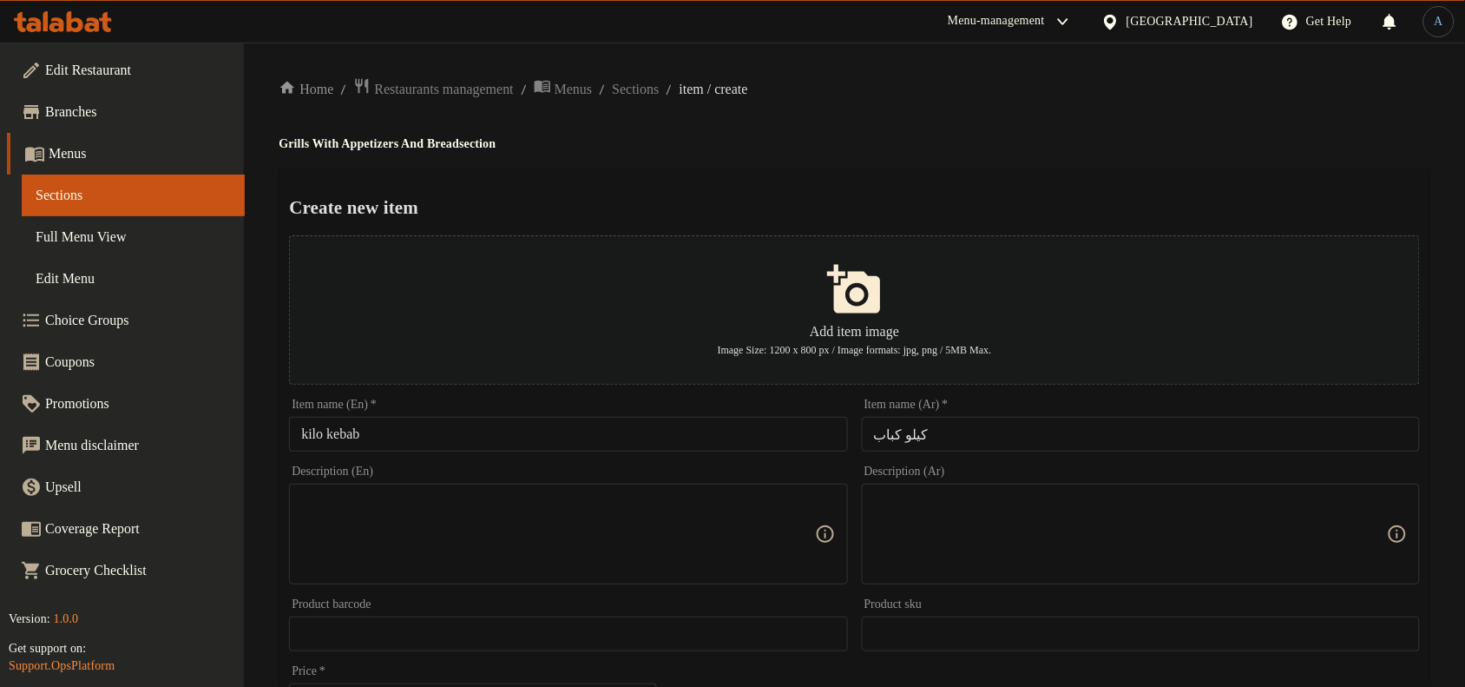
click at [595, 428] on input "kilo kebab" at bounding box center [568, 434] width 558 height 35
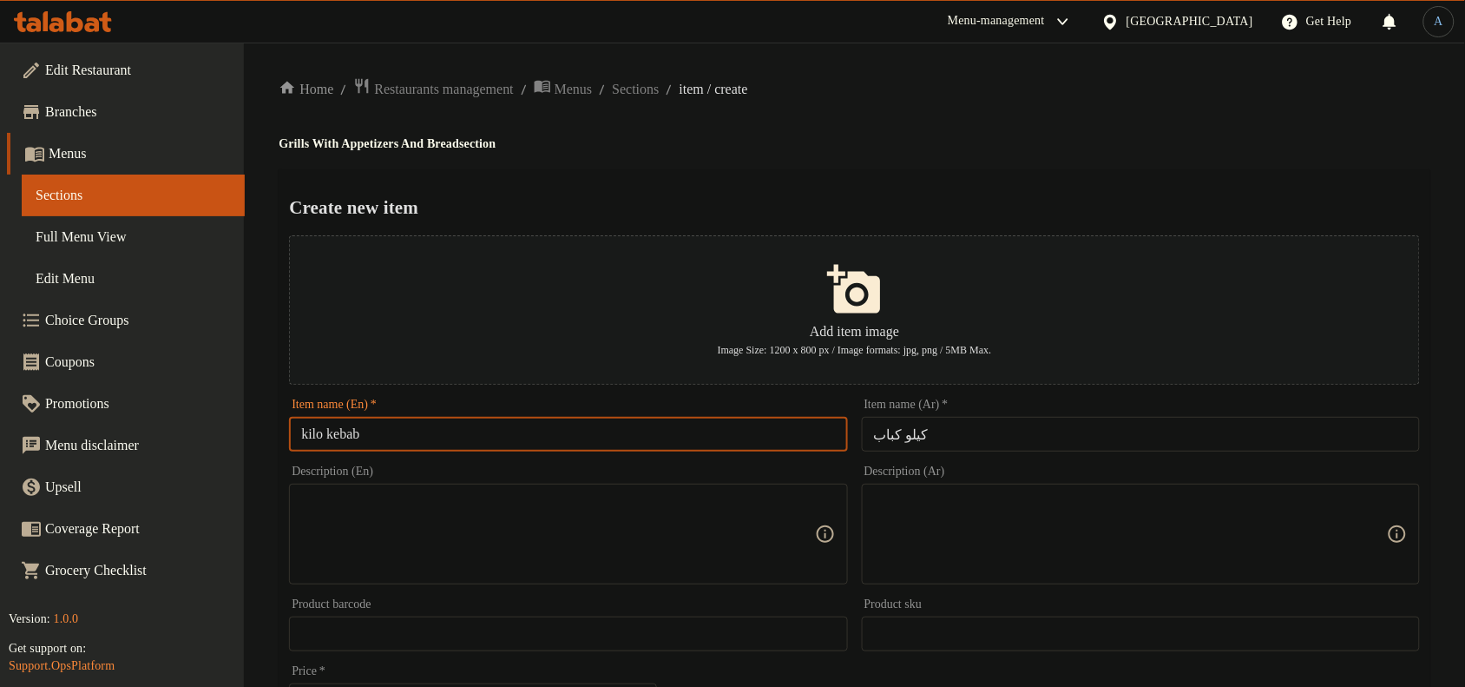
paste input "[PERSON_NAME]"
type input "Kilo Kebab"
click at [888, 148] on h4 "Grills With Appetizers And Bread section" at bounding box center [855, 143] width 1152 height 17
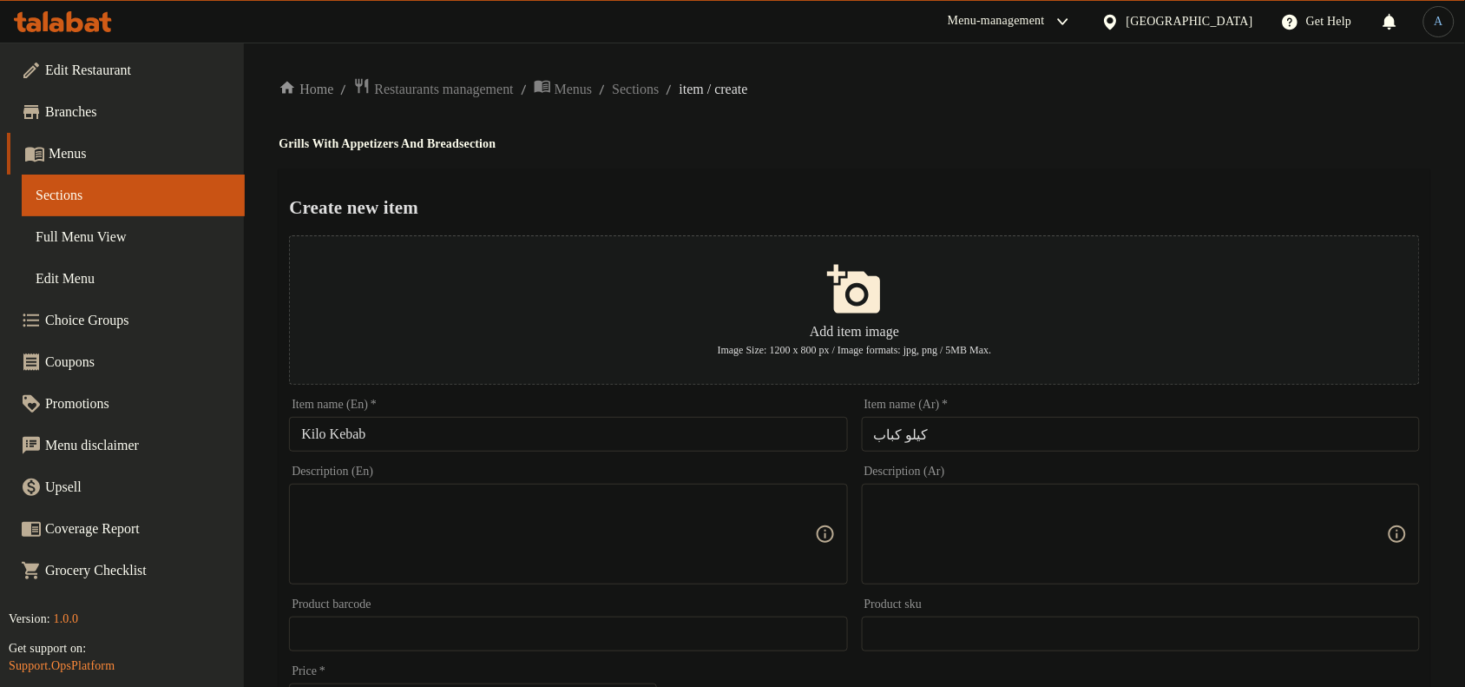
click at [1133, 175] on div "Create new item Add item image Image Size: 1200 x 800 px / Image formats: jpg, …" at bounding box center [855, 669] width 1152 height 1001
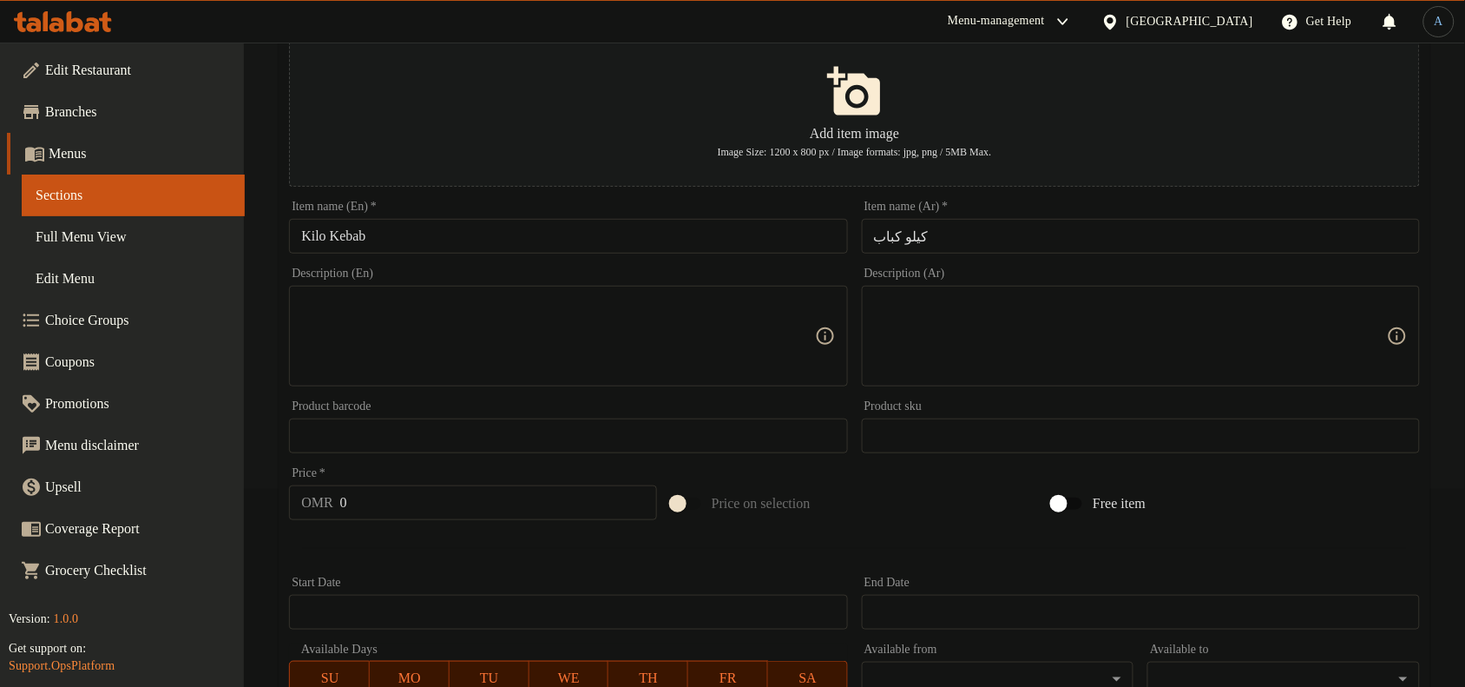
scroll to position [217, 0]
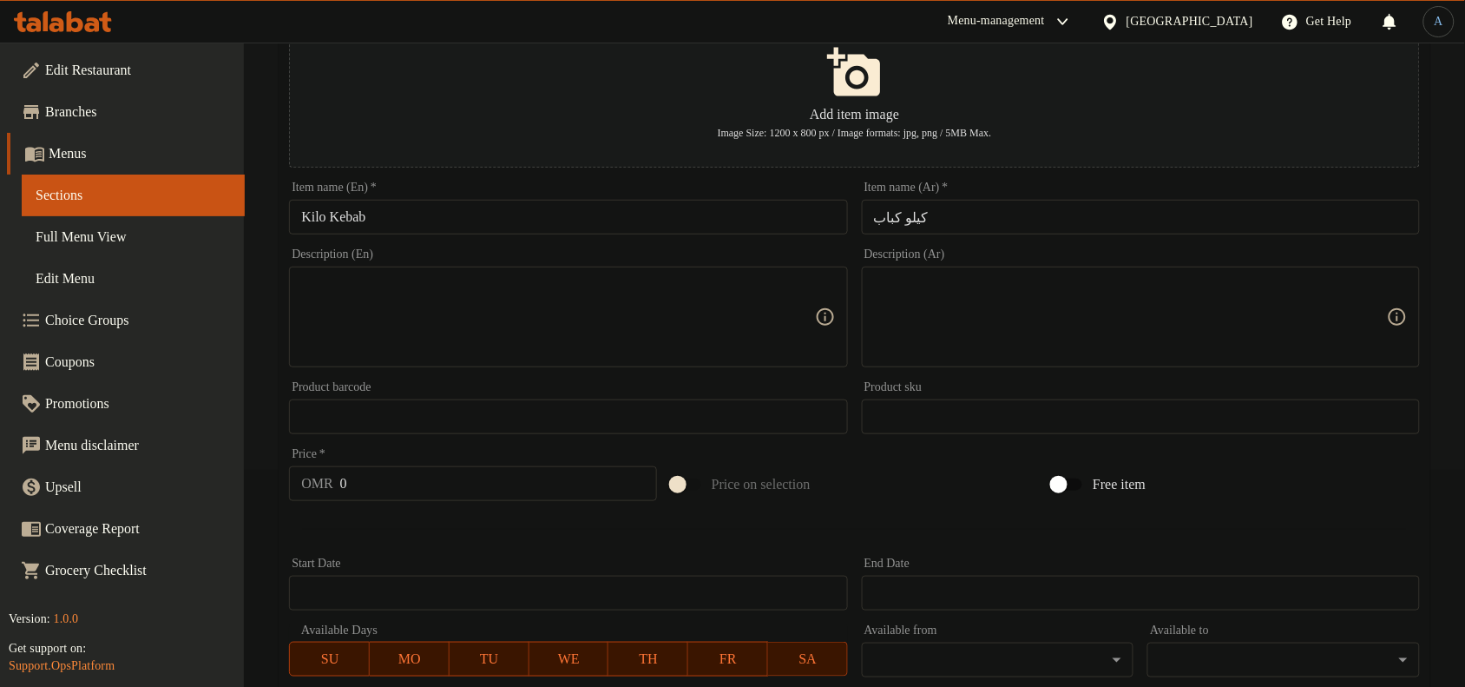
click at [417, 475] on input "0" at bounding box center [498, 483] width 317 height 35
paste input "14"
type input "14"
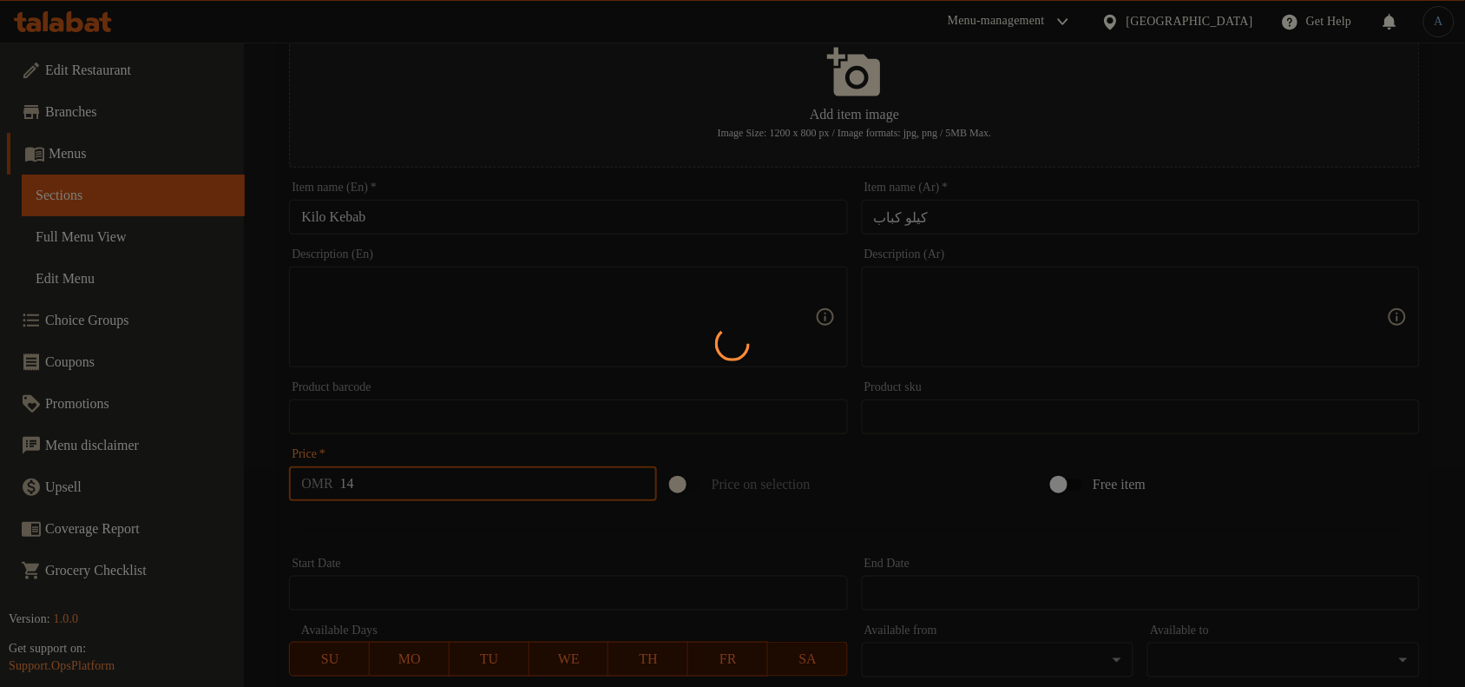
type input "0"
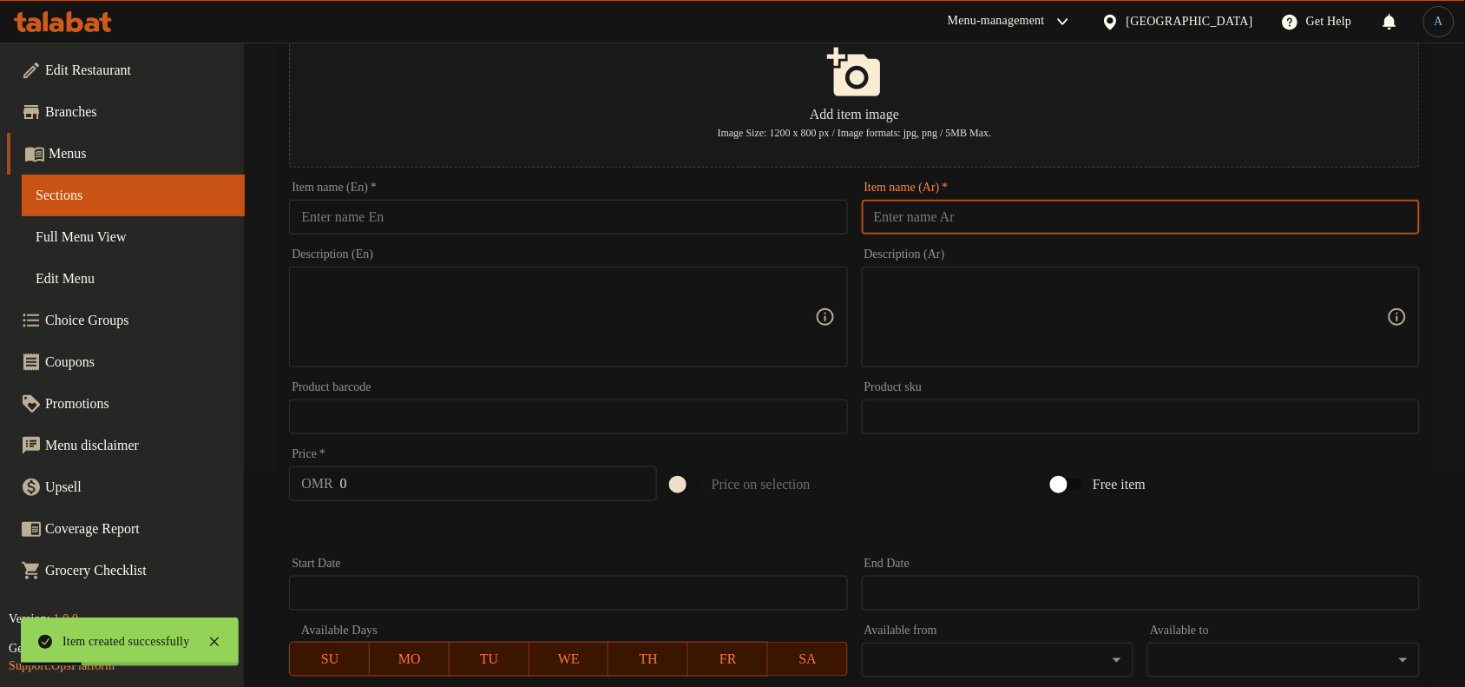
click at [1189, 207] on input "text" at bounding box center [1141, 217] width 558 height 35
paste input "كيلو كفتة"
type input "كيلو كفتة"
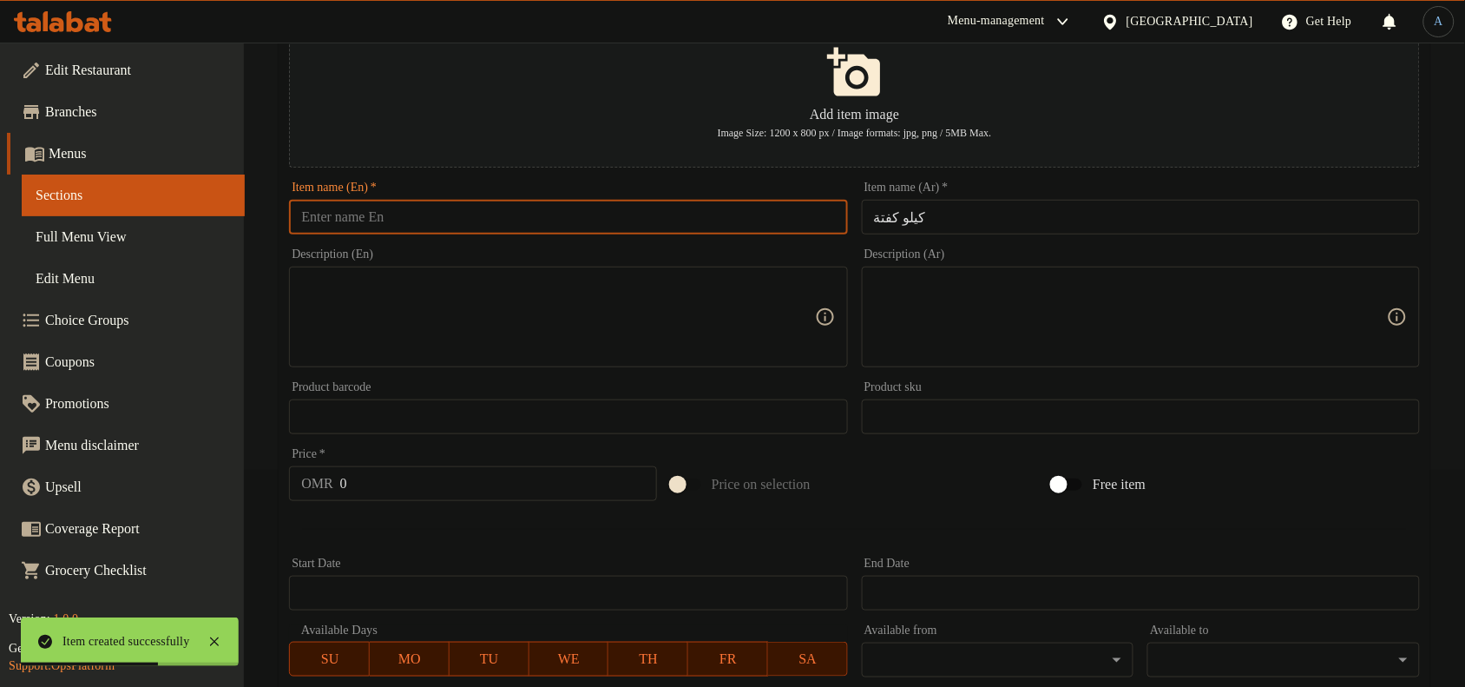
drag, startPoint x: 488, startPoint y: 218, endPoint x: 319, endPoint y: 226, distance: 169.4
click at [483, 221] on input "text" at bounding box center [568, 217] width 558 height 35
paste input "kilo of kofta"
click at [341, 218] on input "kilo of kofta" at bounding box center [568, 217] width 558 height 35
click at [382, 217] on input "kilo kofta" at bounding box center [568, 217] width 558 height 35
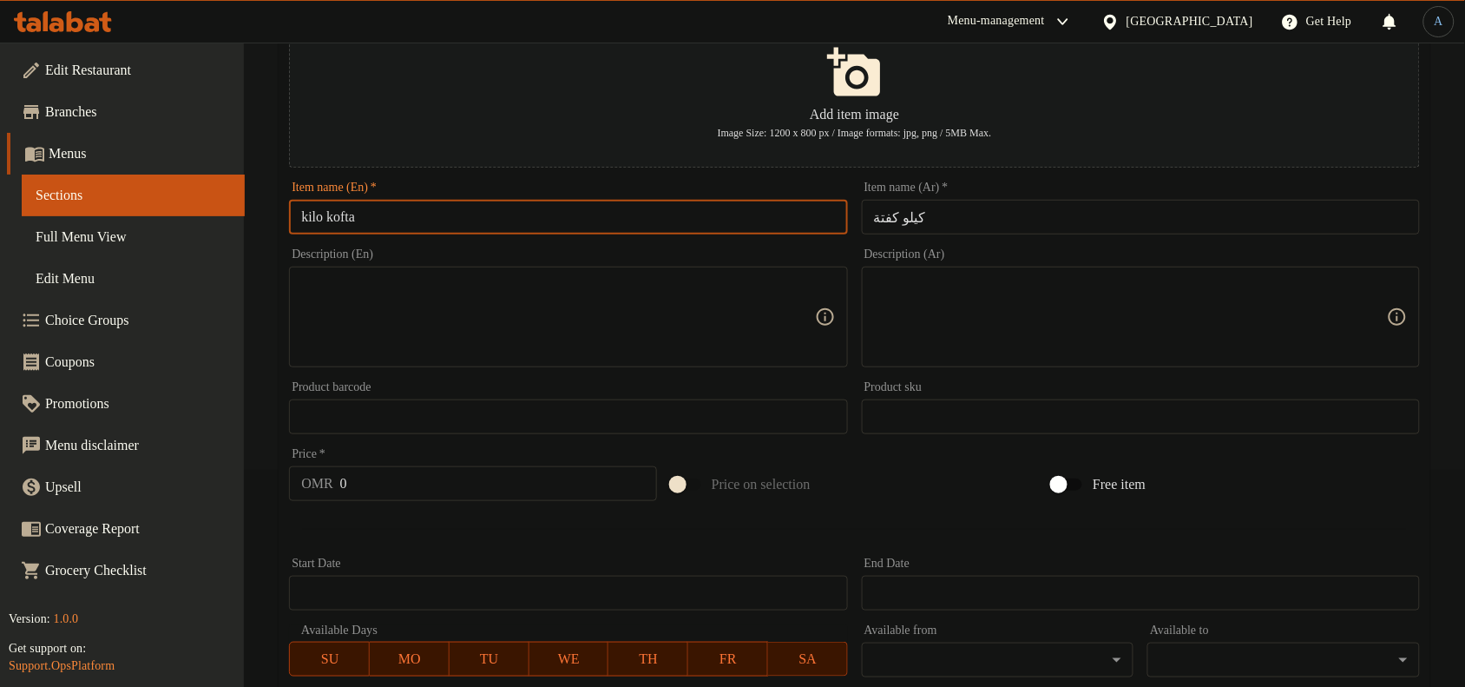
click at [415, 217] on input "kilo kofta" at bounding box center [568, 217] width 558 height 35
paste input "[PERSON_NAME]"
type input "[PERSON_NAME]"
drag, startPoint x: 383, startPoint y: 478, endPoint x: 172, endPoint y: 476, distance: 210.9
click at [384, 478] on input "0" at bounding box center [498, 483] width 317 height 35
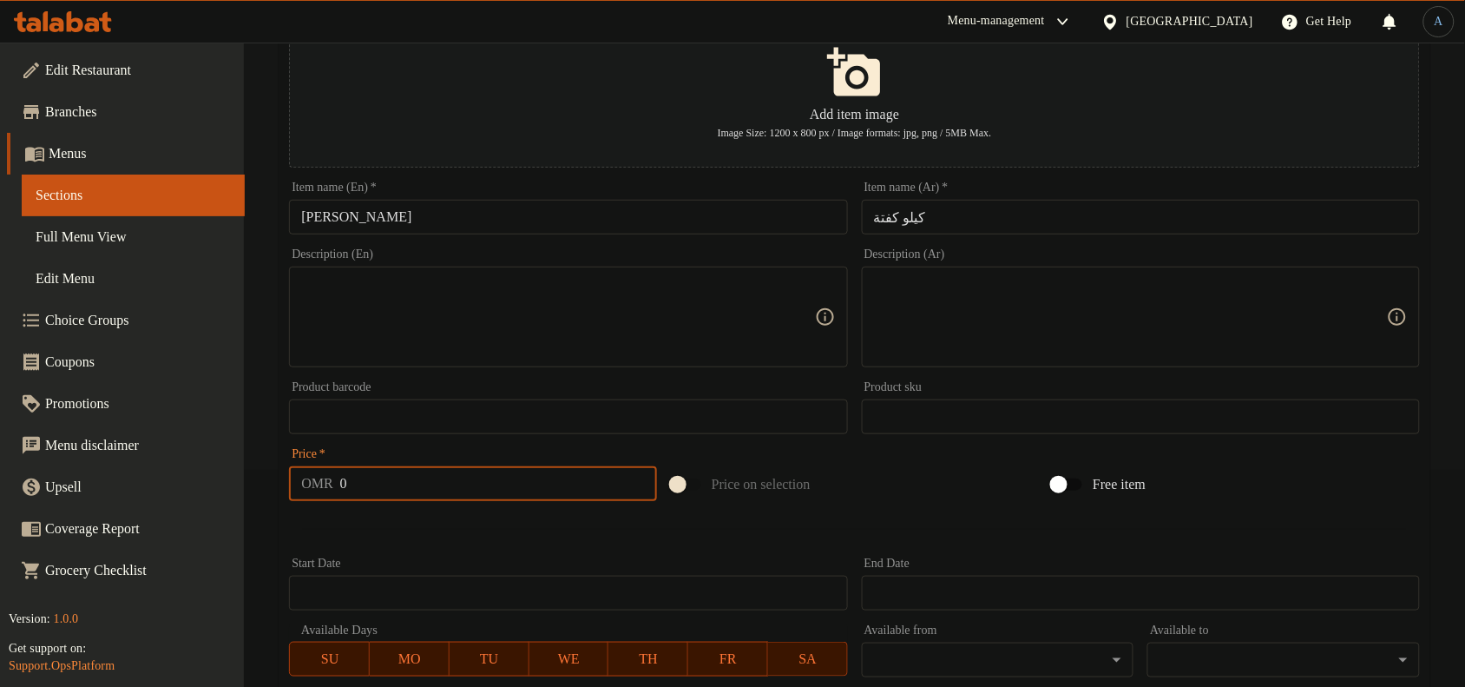
click at [488, 483] on input "0" at bounding box center [498, 483] width 317 height 35
paste input "11"
type input "11"
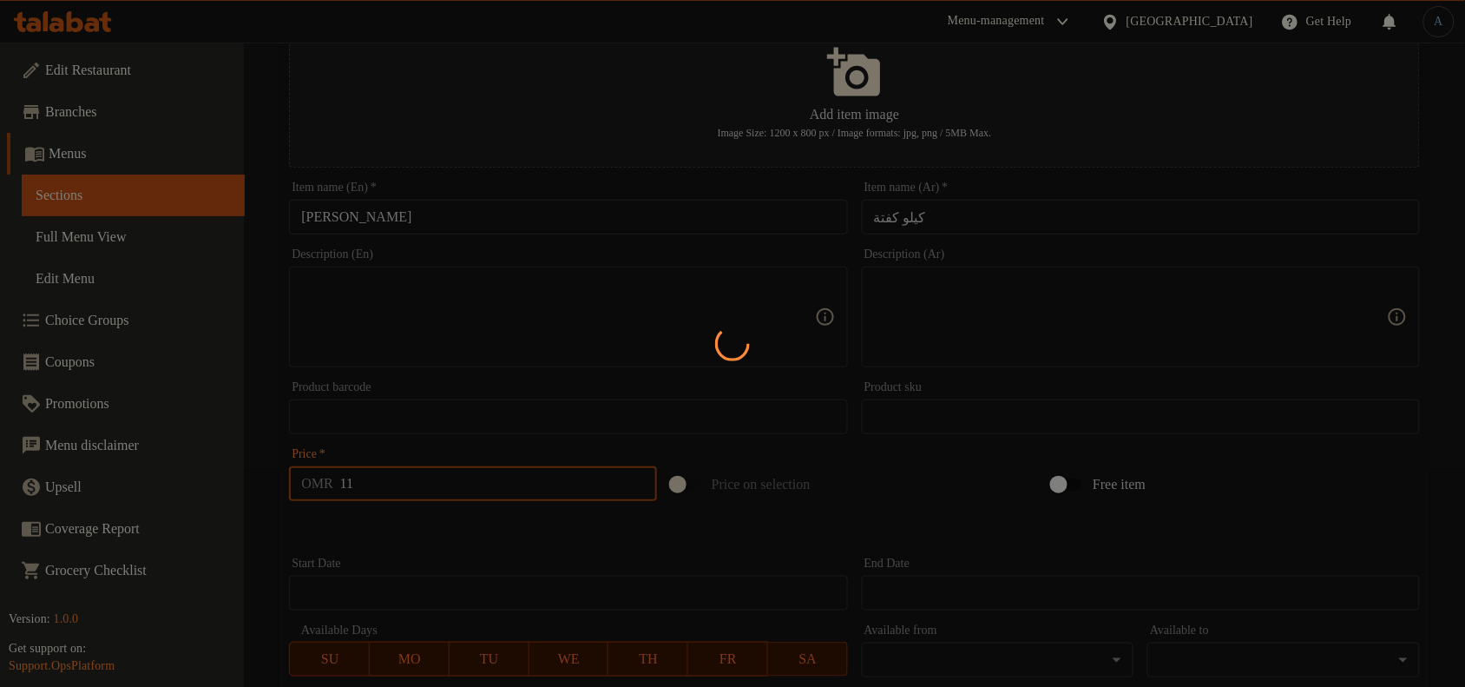
type input "0"
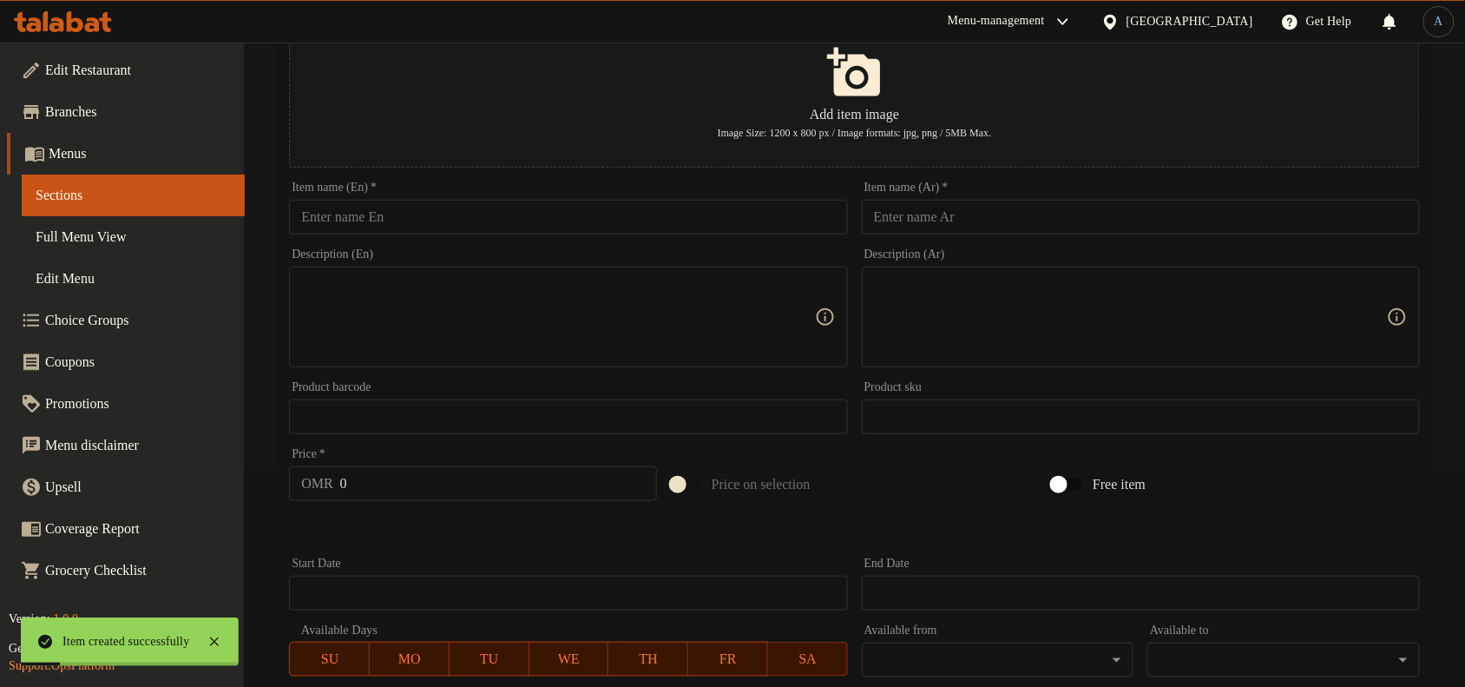
click at [1129, 214] on input "text" at bounding box center [1141, 217] width 558 height 35
paste input "كيلو شيش طاووق"
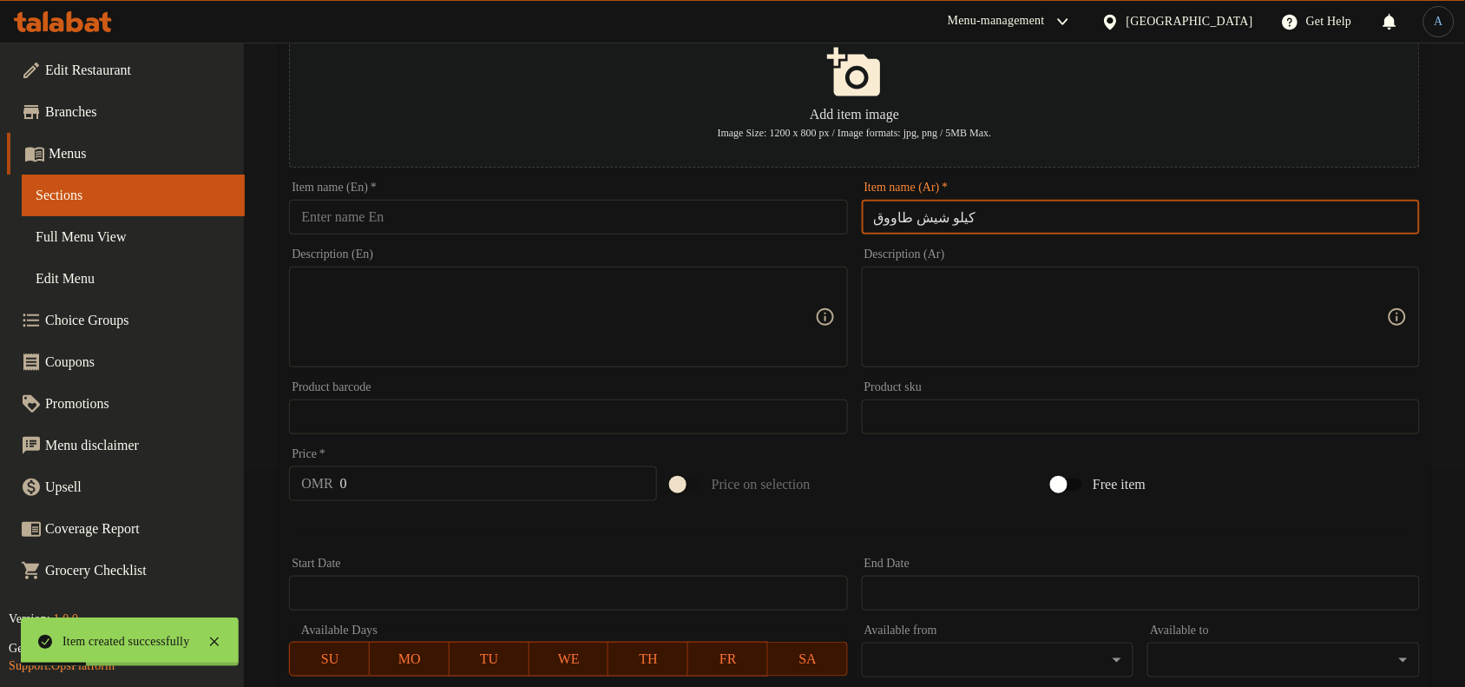
type input "كيلو شيش طاووق"
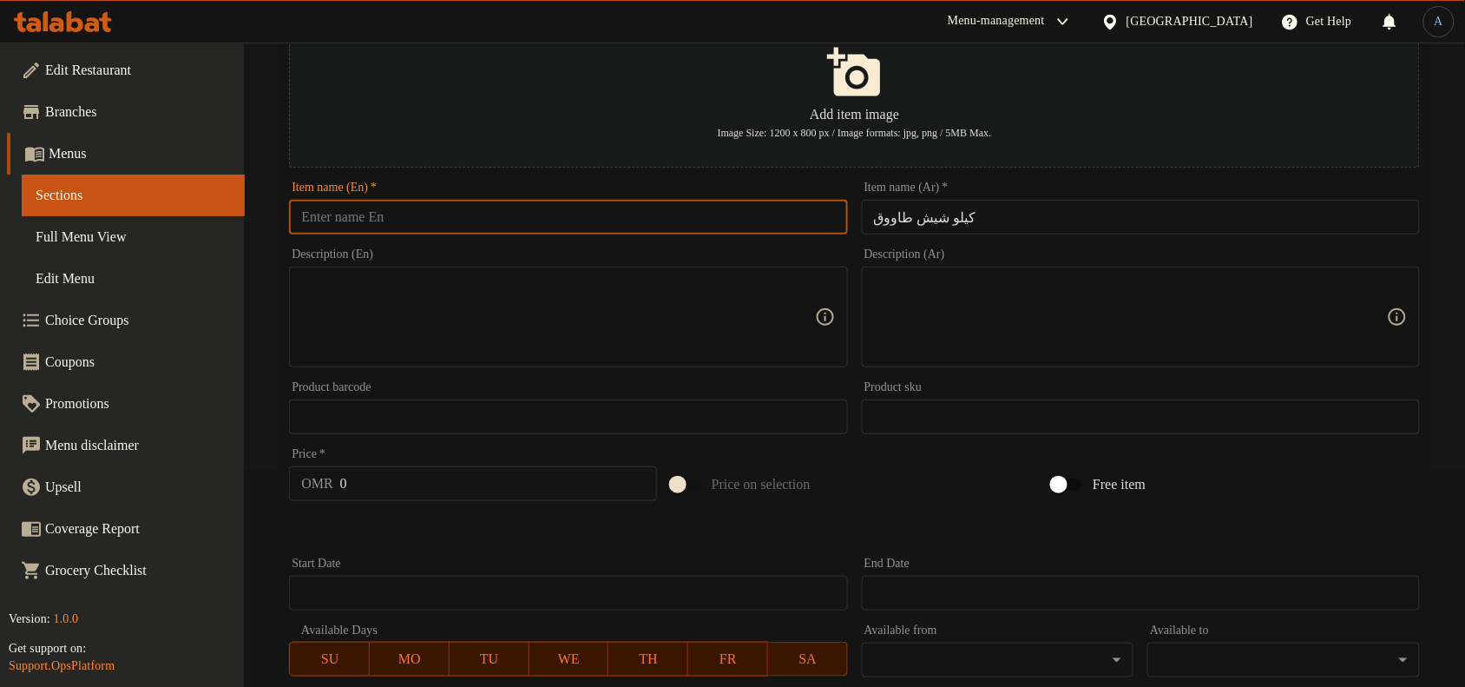
click at [483, 223] on input "text" at bounding box center [568, 217] width 558 height 35
paste input "Kilo Chicken Shish Tawook"
click at [345, 215] on input "Kilo Chicken Shish Tawook" at bounding box center [568, 217] width 558 height 35
type input "[PERSON_NAME]"
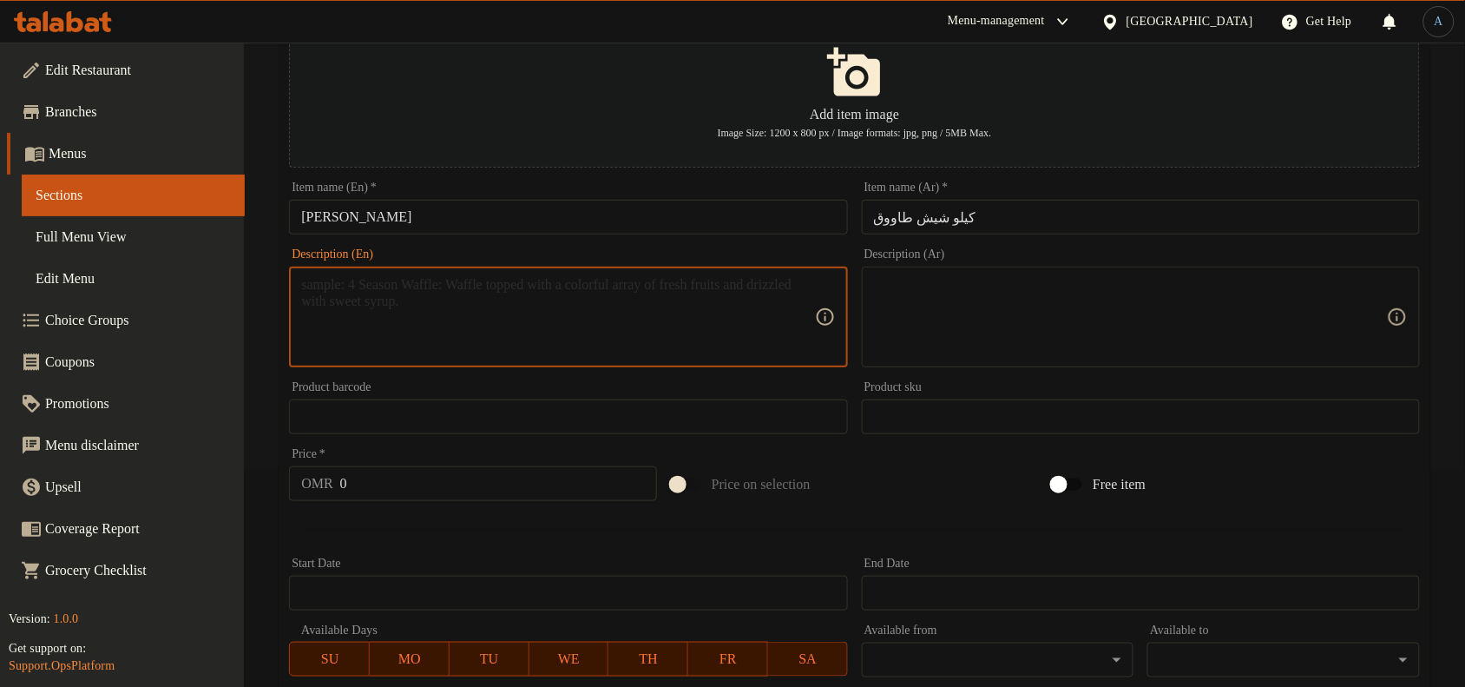
click at [464, 308] on textarea at bounding box center [557, 317] width 513 height 82
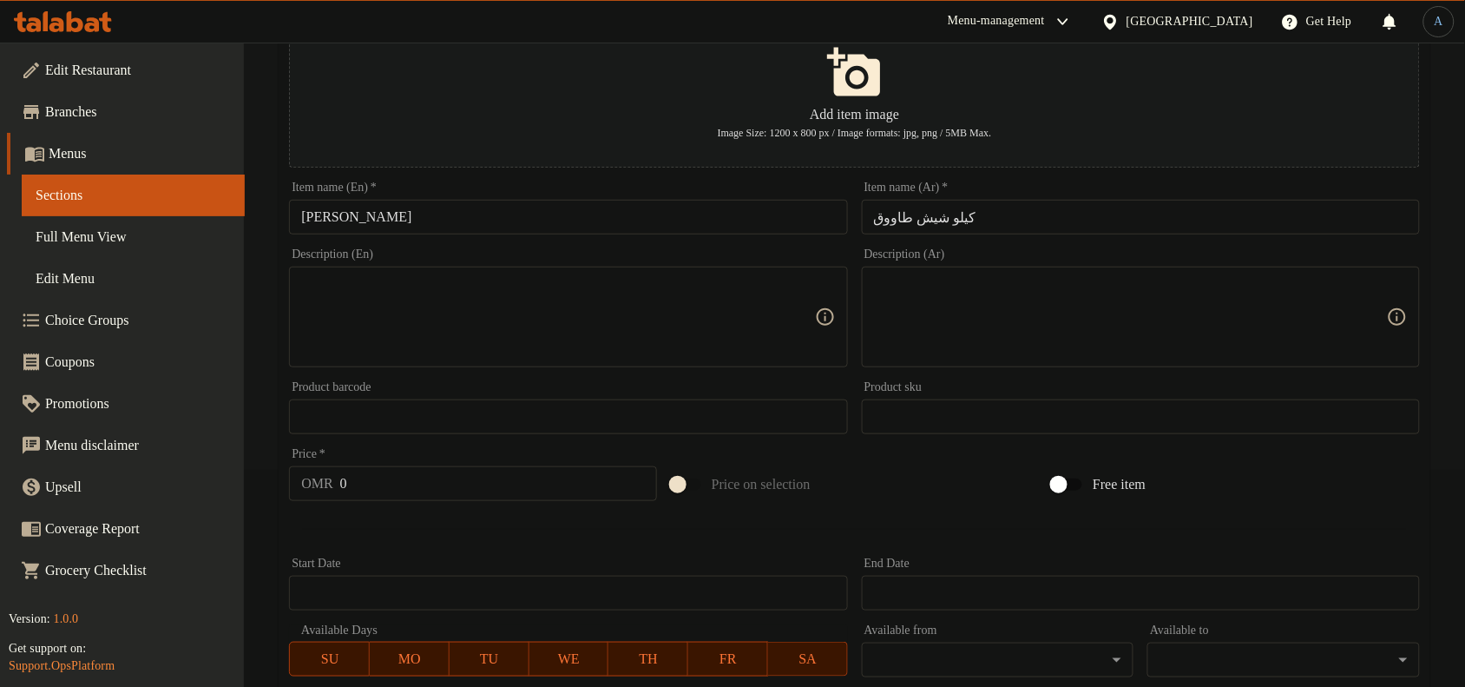
click at [419, 478] on input "0" at bounding box center [498, 483] width 317 height 35
paste input "11"
paste input "number"
type input "11"
click at [413, 521] on div at bounding box center [854, 529] width 1145 height 43
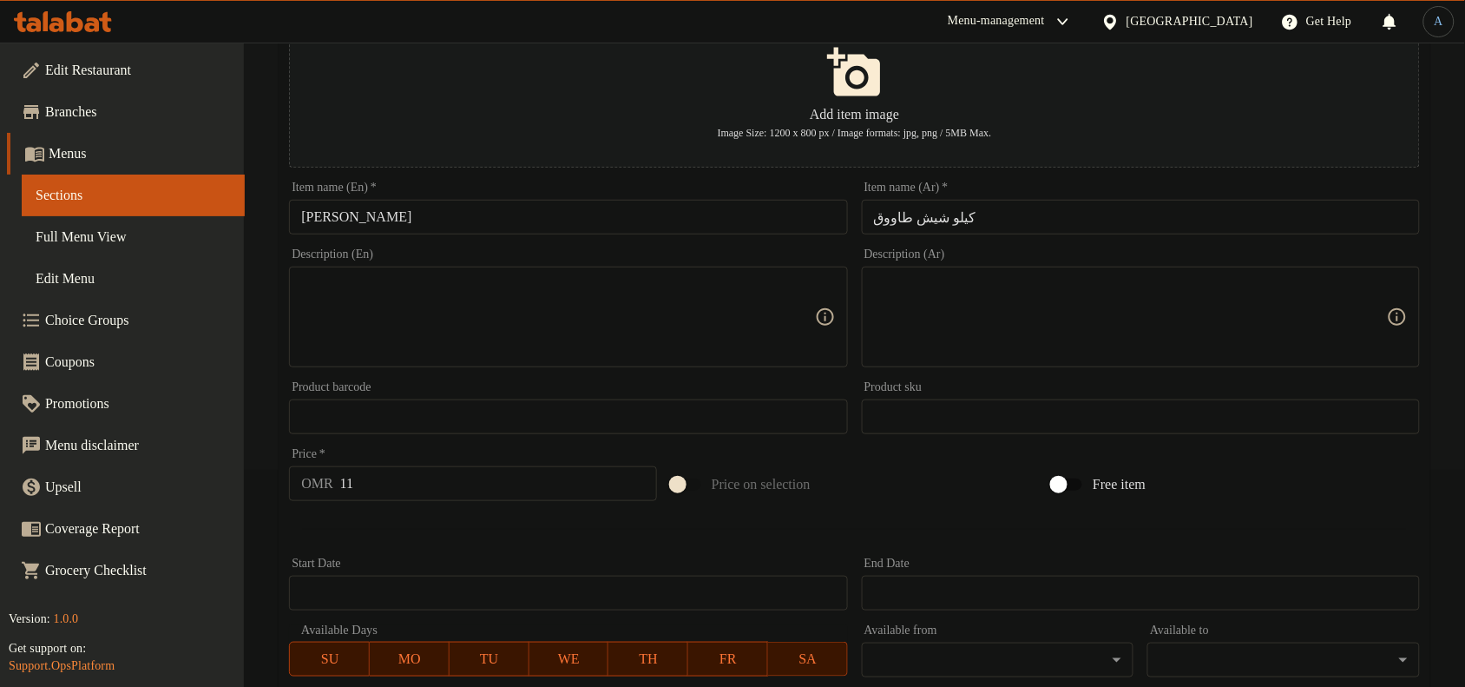
click at [450, 471] on input "11" at bounding box center [498, 483] width 317 height 35
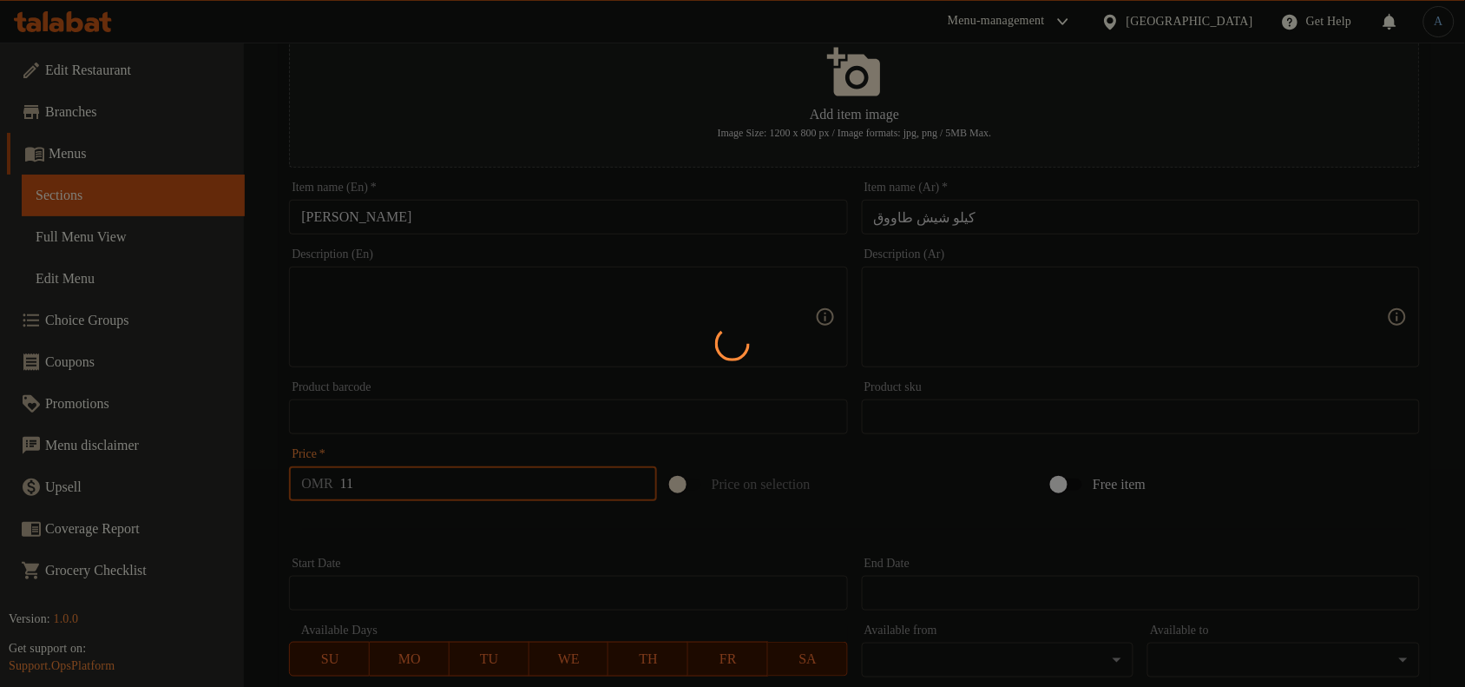
type input "0"
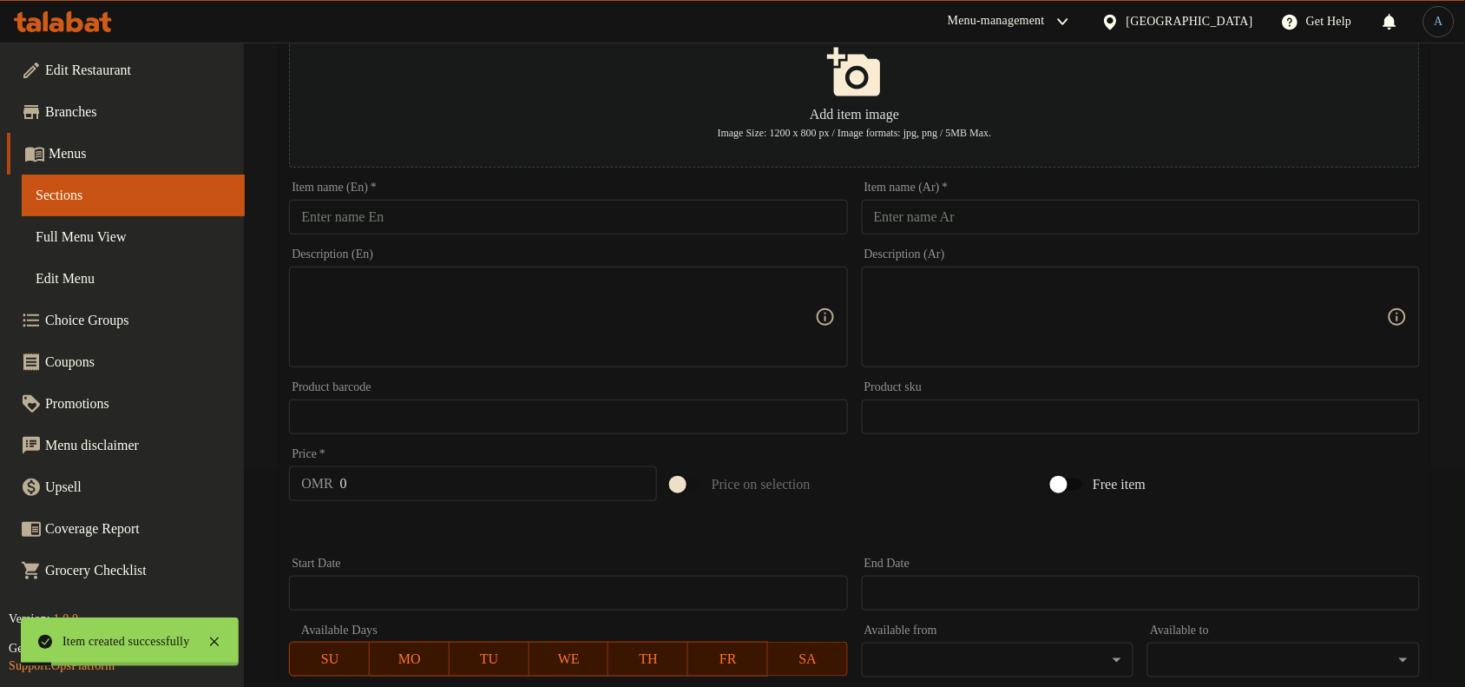
click at [1102, 232] on input "text" at bounding box center [1141, 217] width 558 height 35
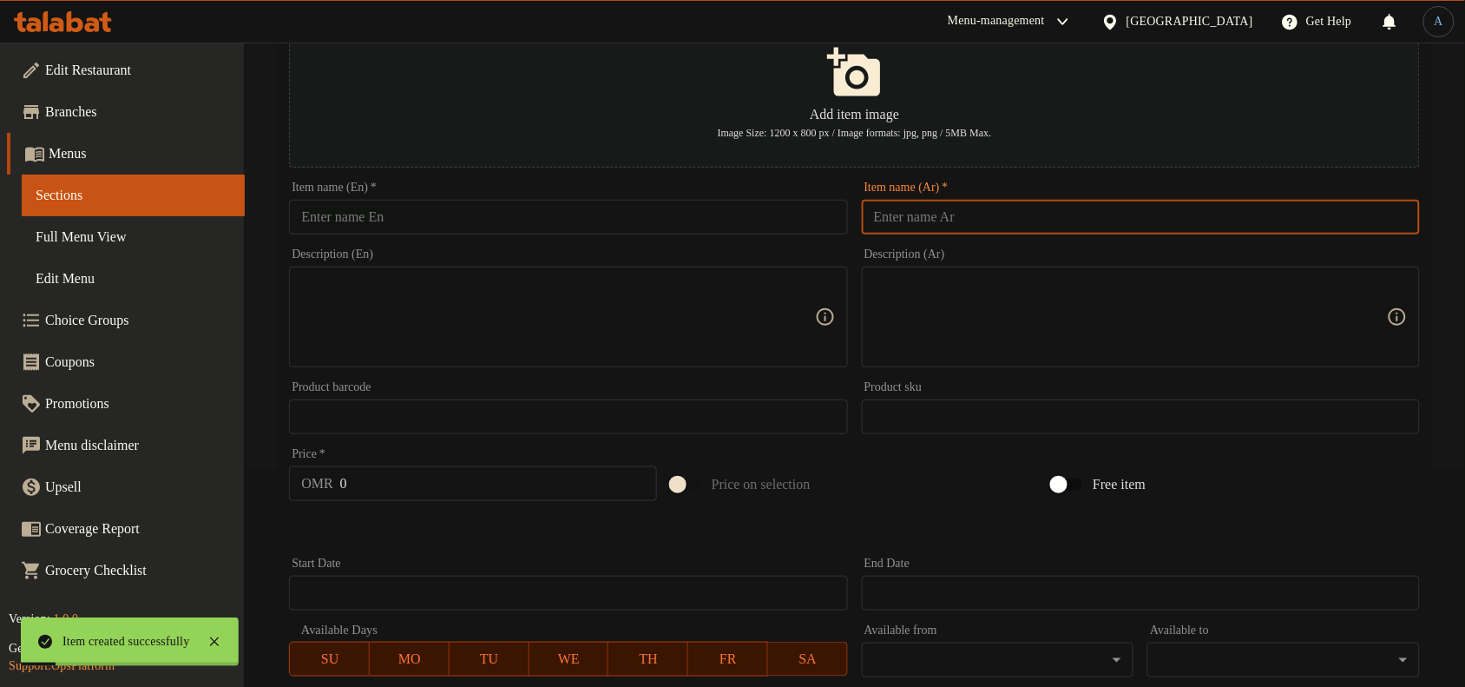
paste input "كيلو مشاوي لحم"
type input "كيلو مشاوي لحم"
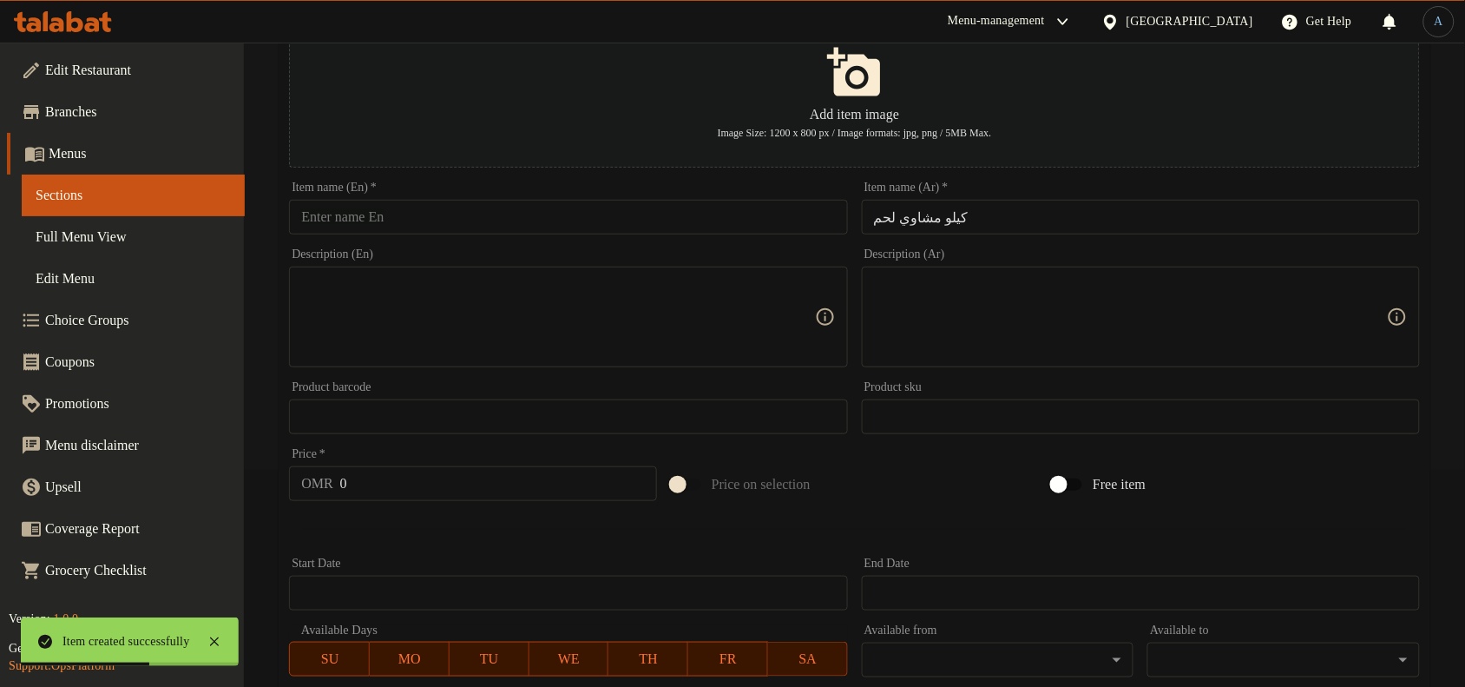
paste input "Kilo of grilled meat"
click at [530, 218] on input "text" at bounding box center [568, 217] width 558 height 35
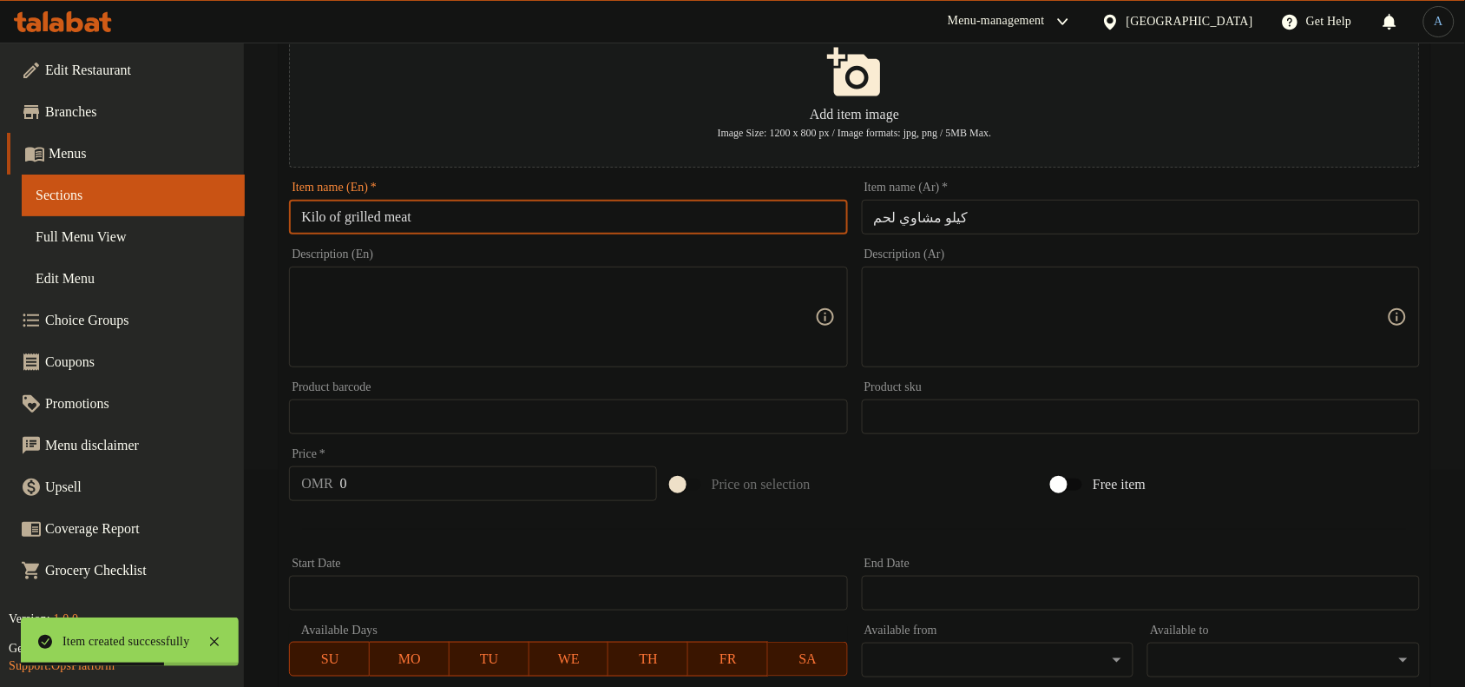
click at [345, 211] on input "Kilo of grilled meat" at bounding box center [568, 217] width 558 height 35
click at [430, 214] on input "Kilo grilled meat" at bounding box center [568, 217] width 558 height 35
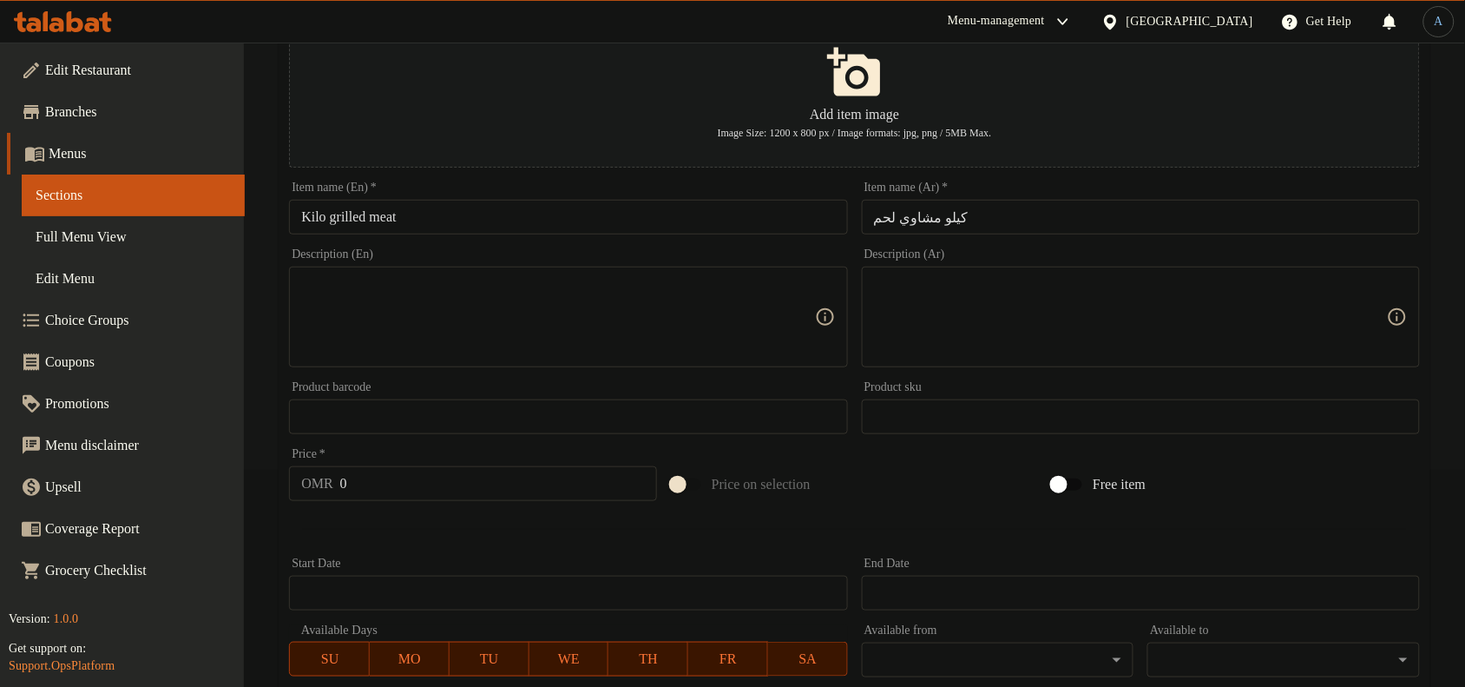
click at [479, 215] on input "Kilo grilled meat" at bounding box center [568, 217] width 558 height 35
paste input "Kilo Grilled Meat"
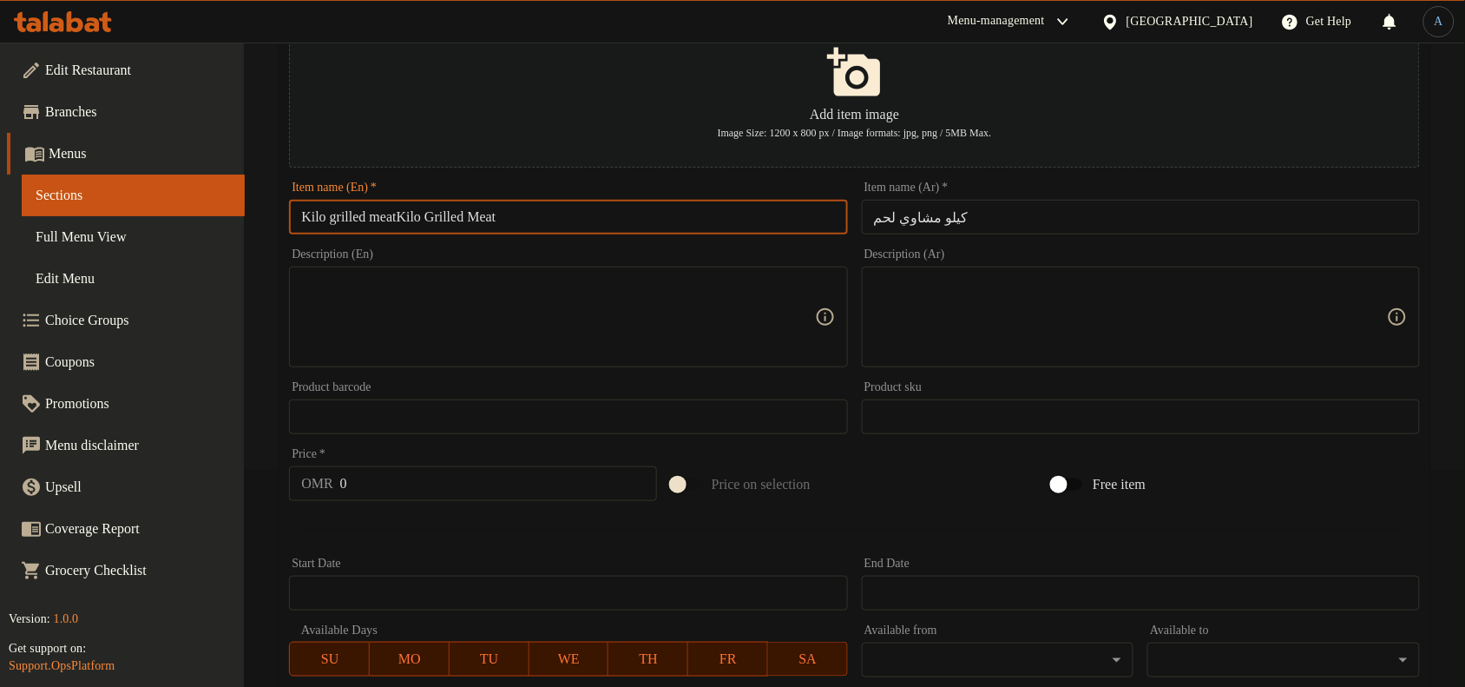
paste input "text"
type input "Kilo Grilled Meat"
click at [986, 215] on input "كيلو مشاوي لحم" at bounding box center [1141, 217] width 558 height 35
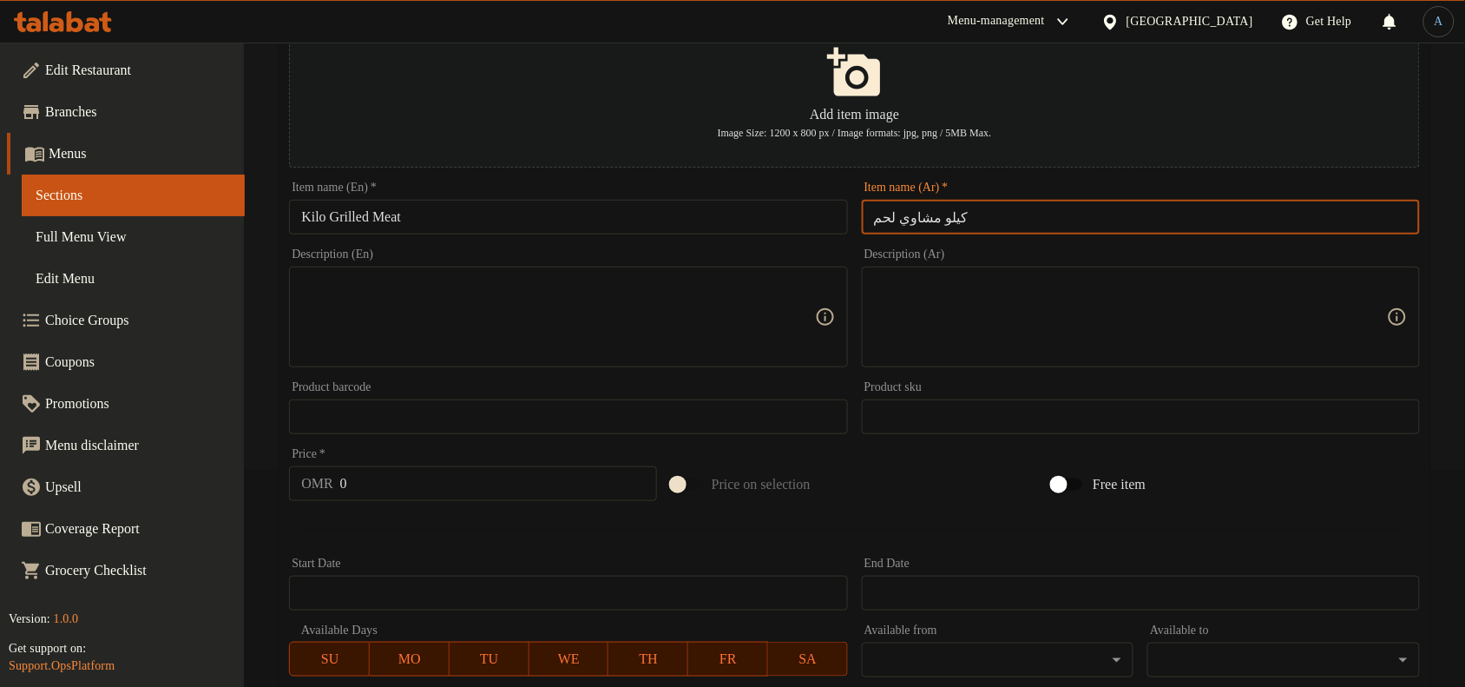
click at [665, 230] on input "Kilo Grilled Meat" at bounding box center [568, 217] width 558 height 35
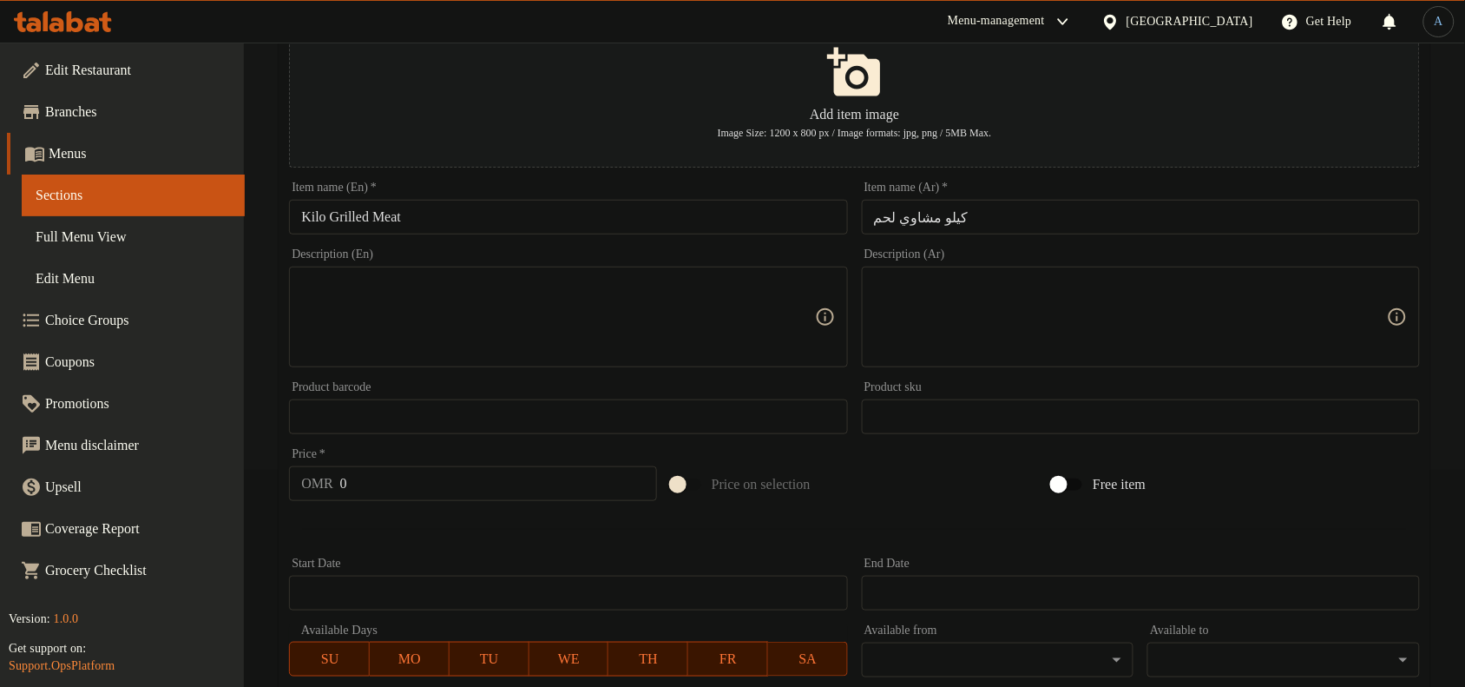
click at [502, 487] on input "0" at bounding box center [498, 483] width 317 height 35
paste input "15"
type input "15"
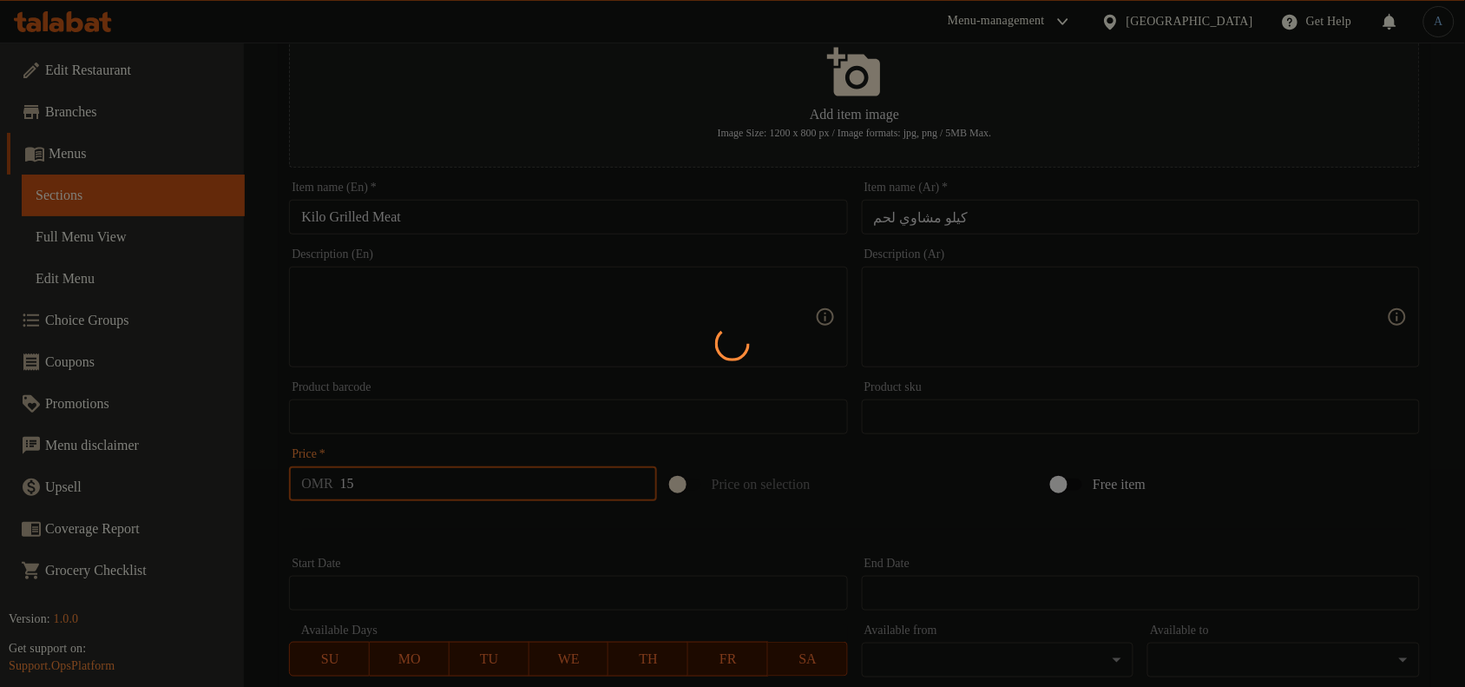
type input "0"
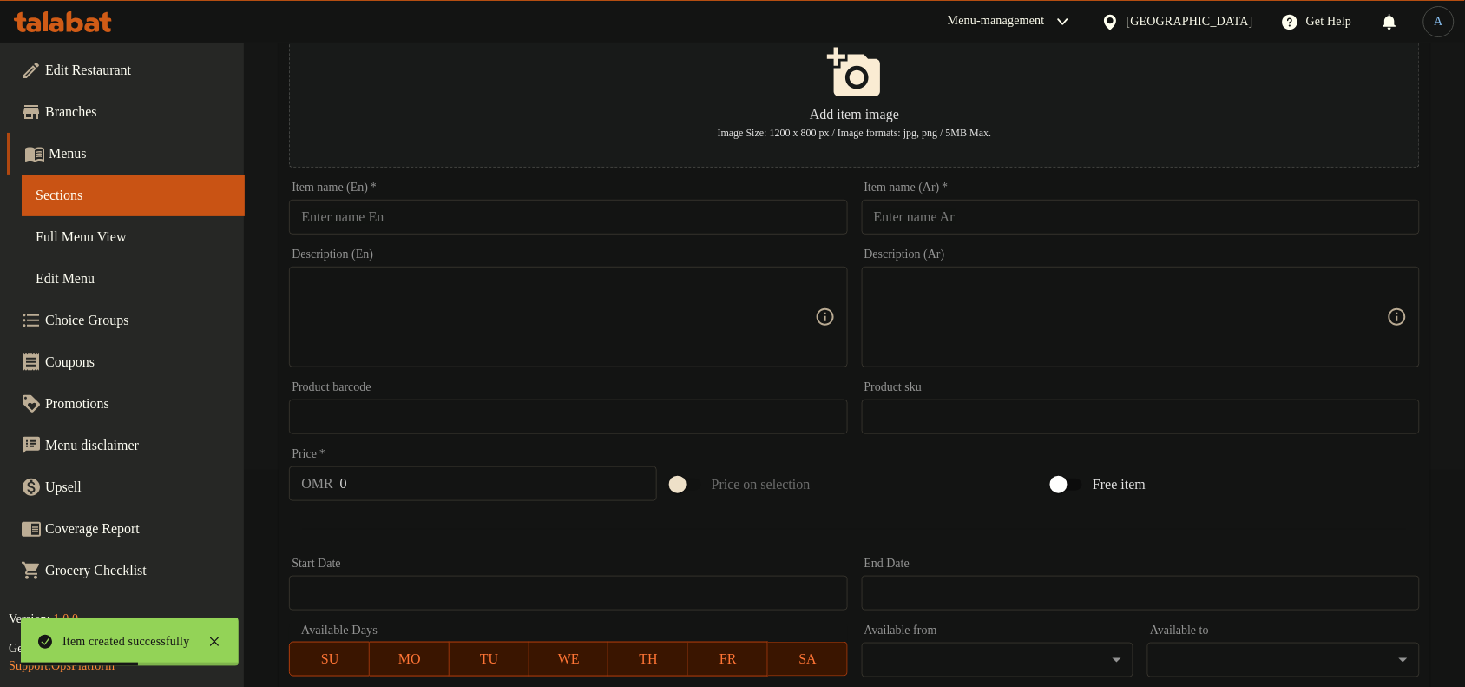
click at [1089, 206] on input "text" at bounding box center [1141, 217] width 558 height 35
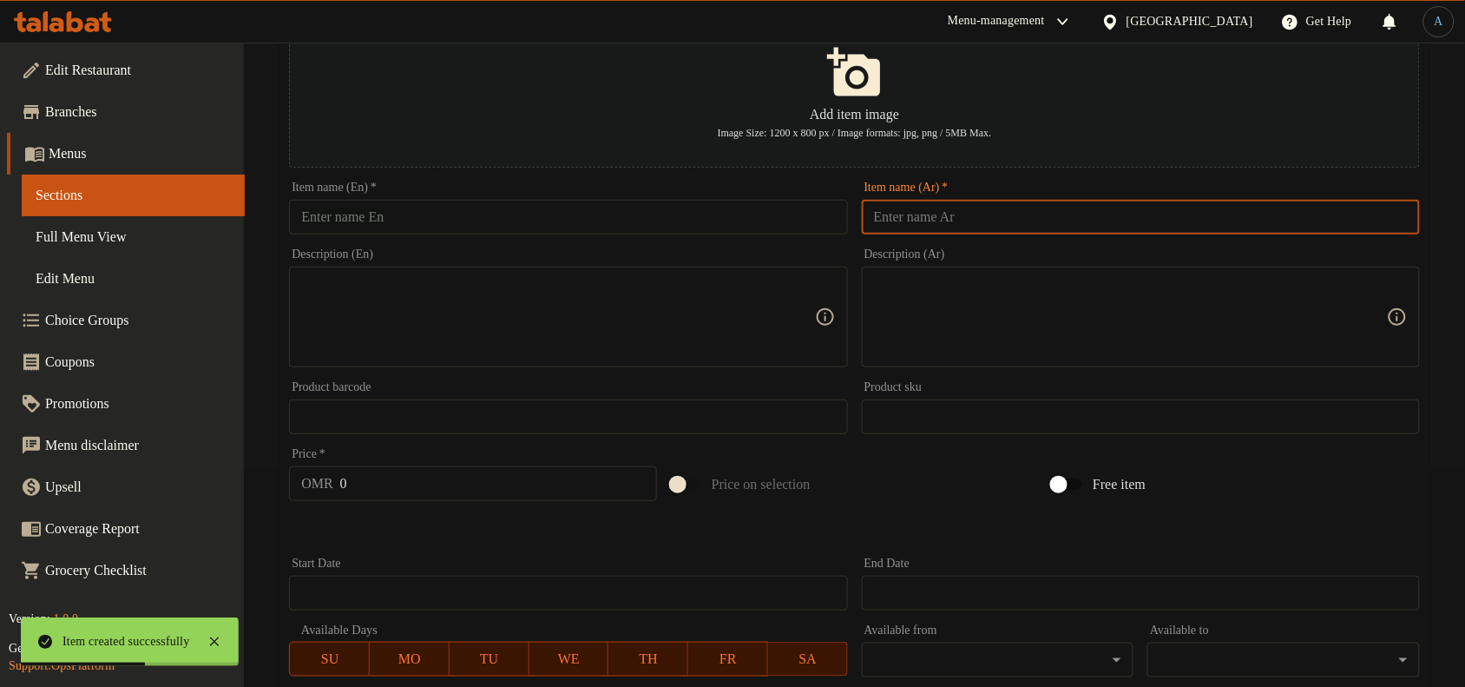
paste input "نص كيلو مشاوي"
type input "نص كيلو مشاوي"
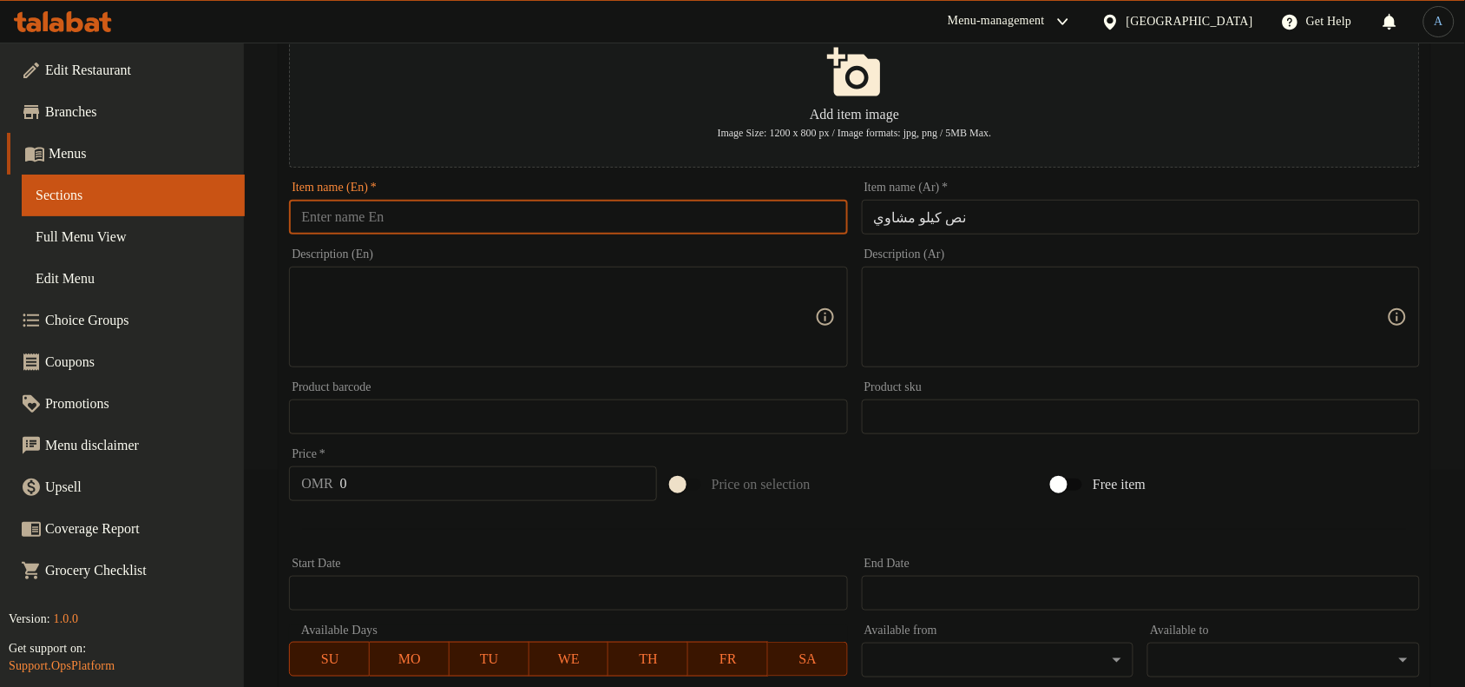
click at [476, 226] on input "text" at bounding box center [568, 217] width 558 height 35
paste input "Half a kilo of grilled meat"
click at [469, 214] on input "Half a kilo of grilled meat" at bounding box center [568, 217] width 558 height 35
click at [464, 217] on input "Half a kilo of grilled meat" at bounding box center [568, 217] width 558 height 35
click at [389, 214] on input "Half a kilo of grills" at bounding box center [568, 217] width 558 height 35
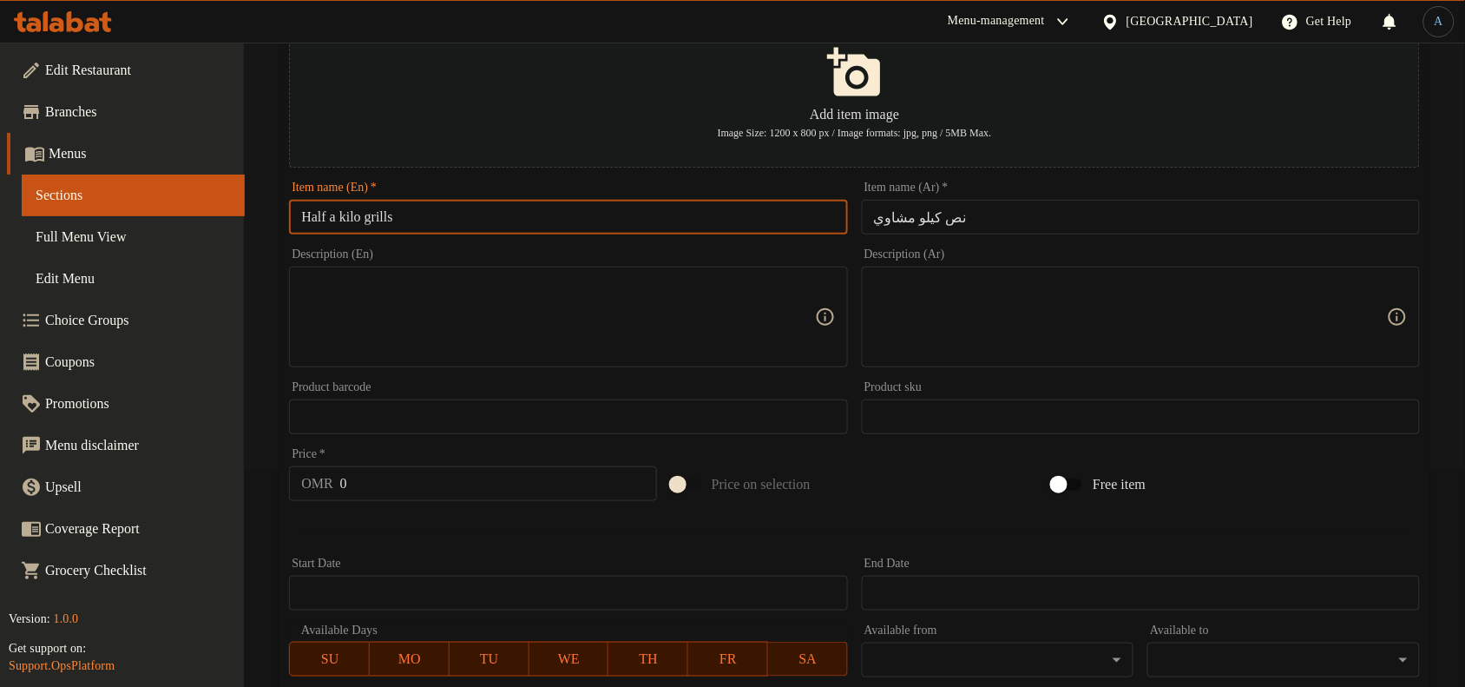
click at [345, 214] on input "Half a kilo grills" at bounding box center [568, 217] width 558 height 35
click at [444, 209] on input "Half kilo grills" at bounding box center [568, 217] width 558 height 35
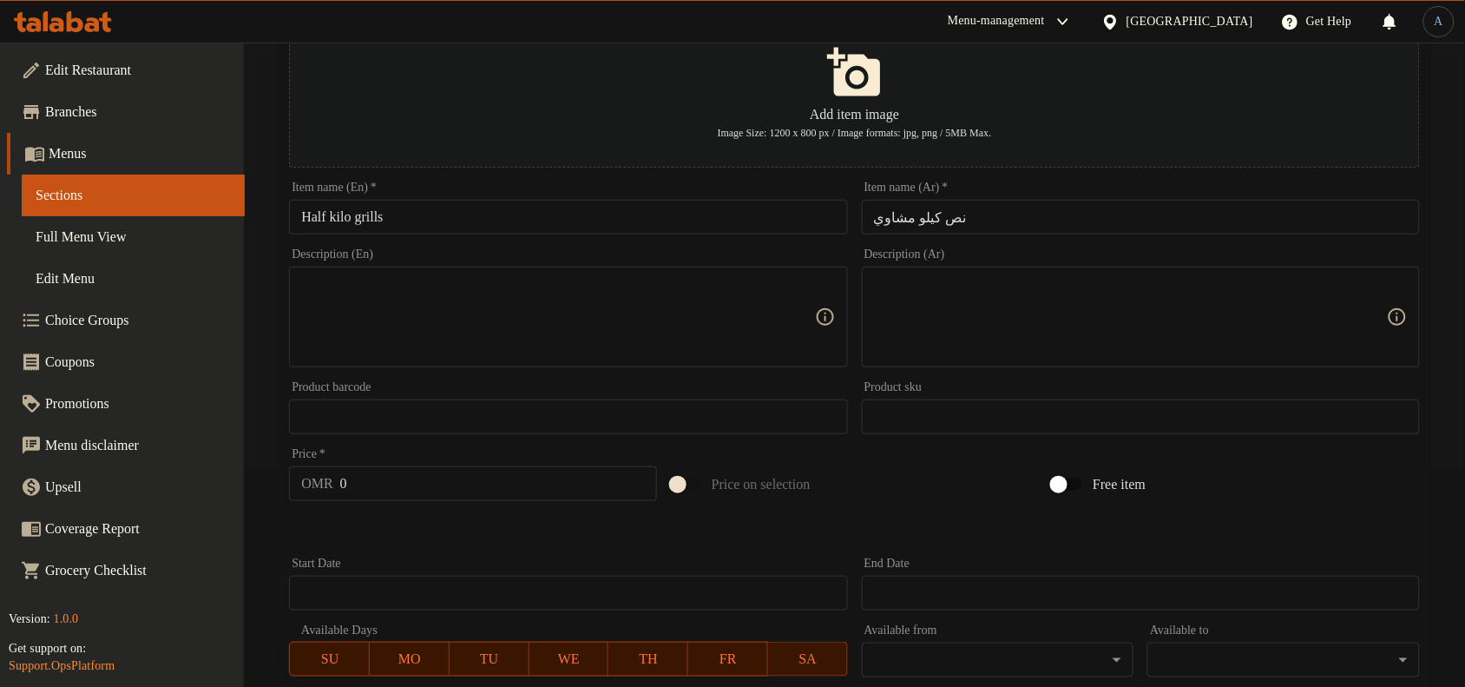
click at [457, 214] on input "Half kilo grills" at bounding box center [568, 217] width 558 height 35
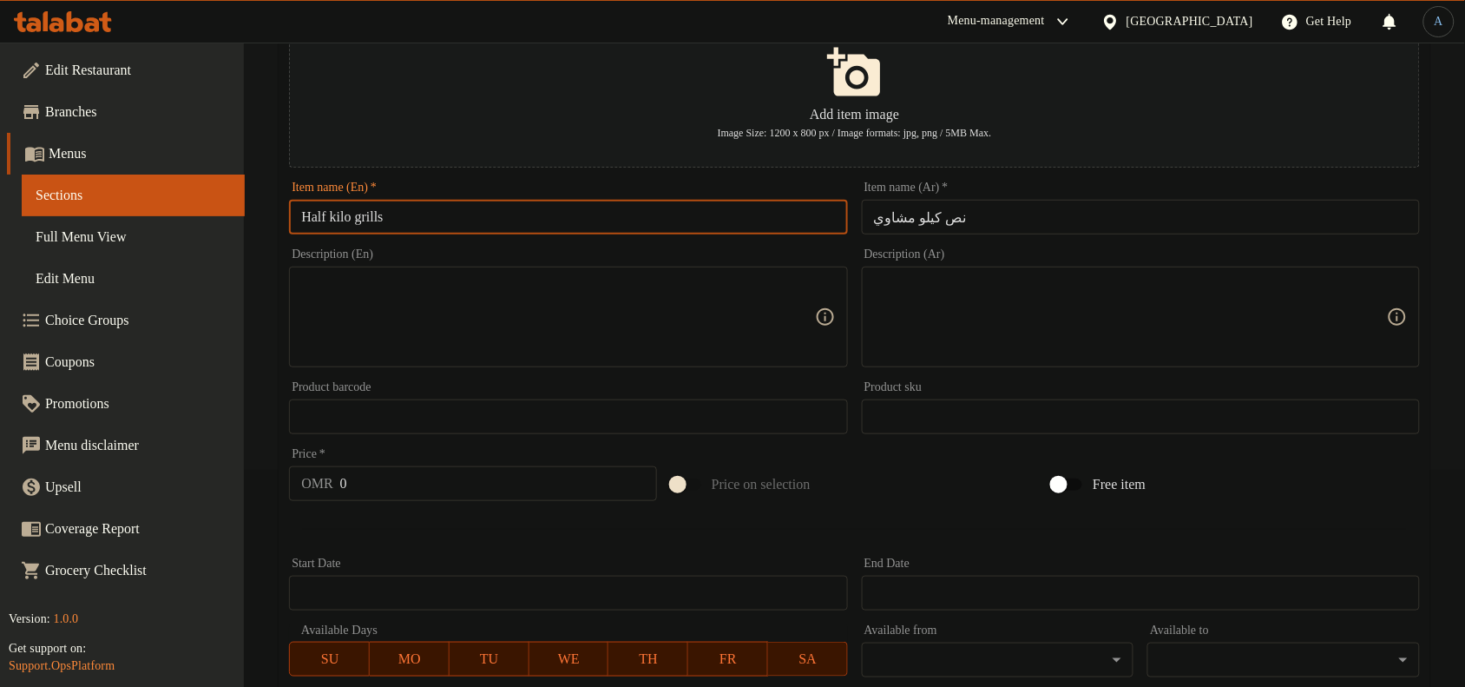
paste input "Kilo G"
drag, startPoint x: 330, startPoint y: 215, endPoint x: 207, endPoint y: 207, distance: 123.6
click at [207, 207] on div "Edit Restaurant Branches Menus Sections Full Menu View Edit Menu Choice Groups …" at bounding box center [732, 413] width 1465 height 1175
type input "1/2 Kilo Grills"
click at [436, 327] on textarea at bounding box center [557, 317] width 513 height 82
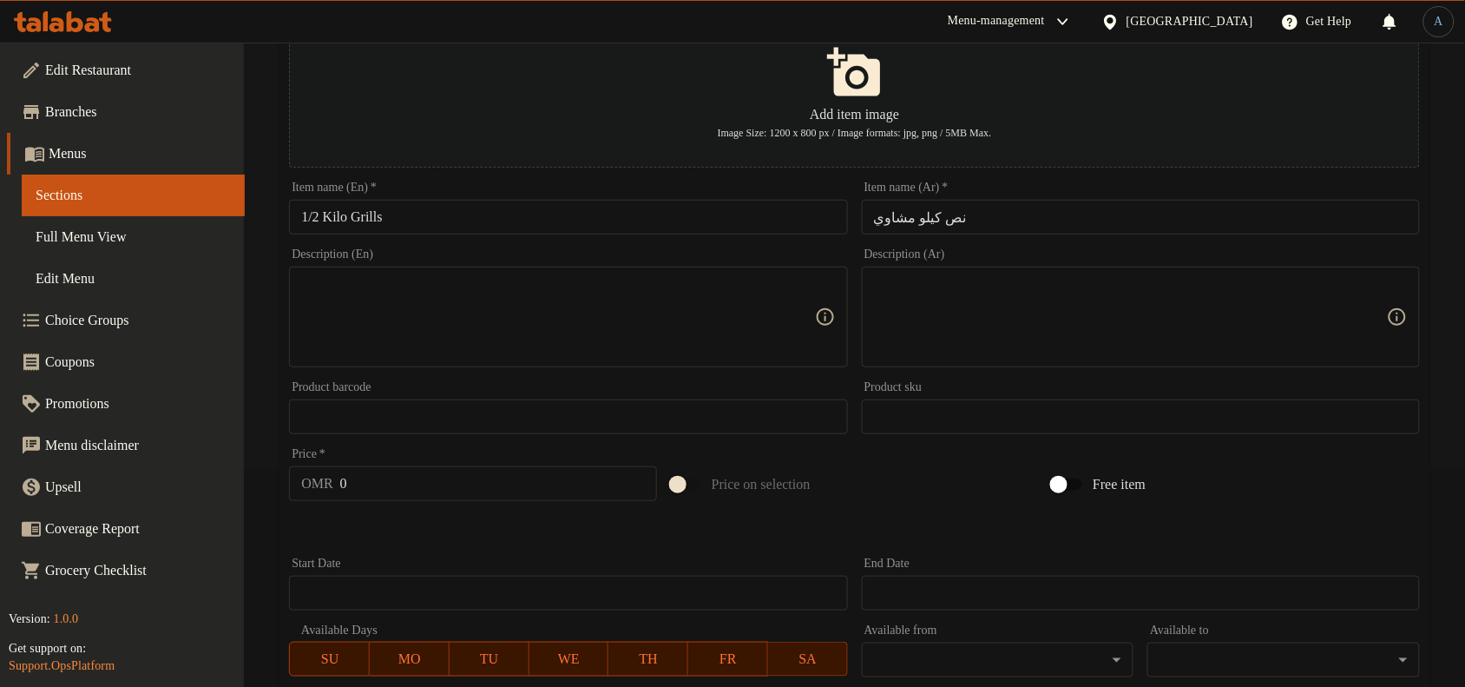
click at [384, 475] on input "0" at bounding box center [498, 483] width 317 height 35
paste input "6.8"
type input "6.8"
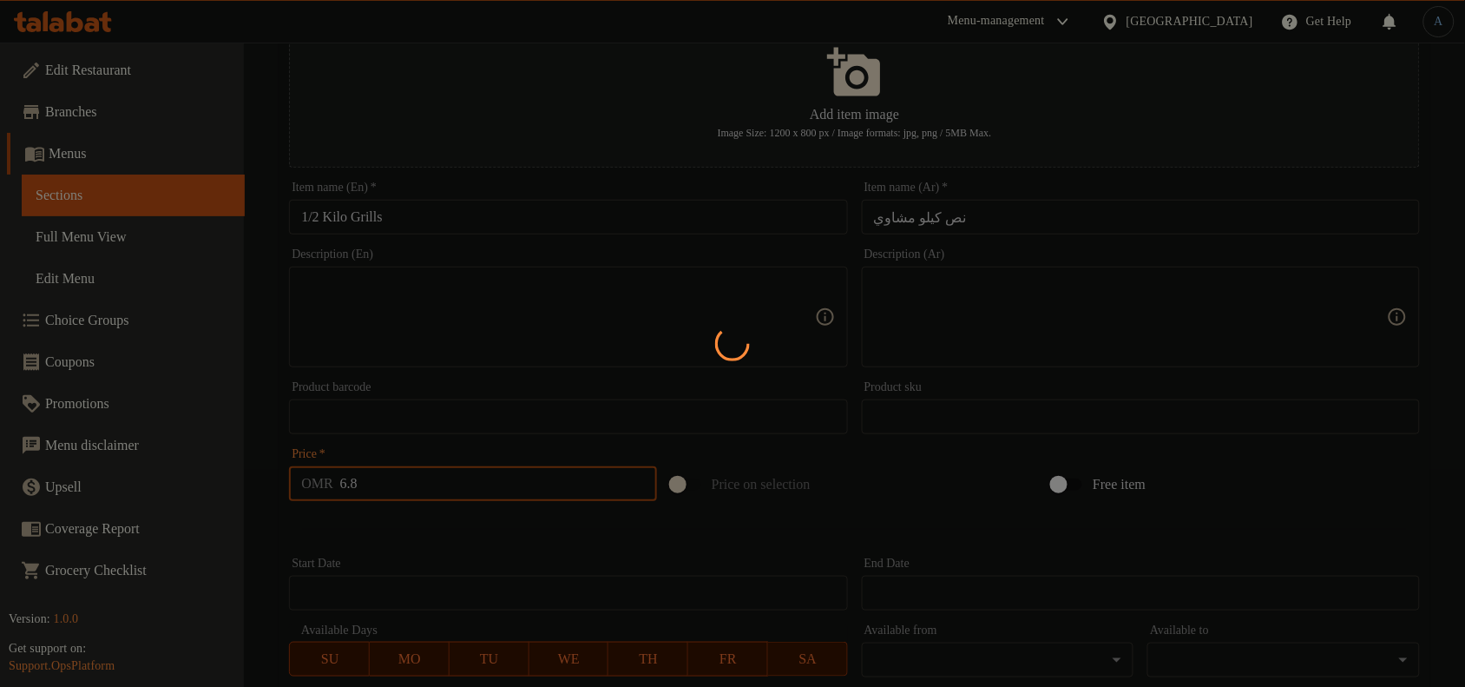
type input "0"
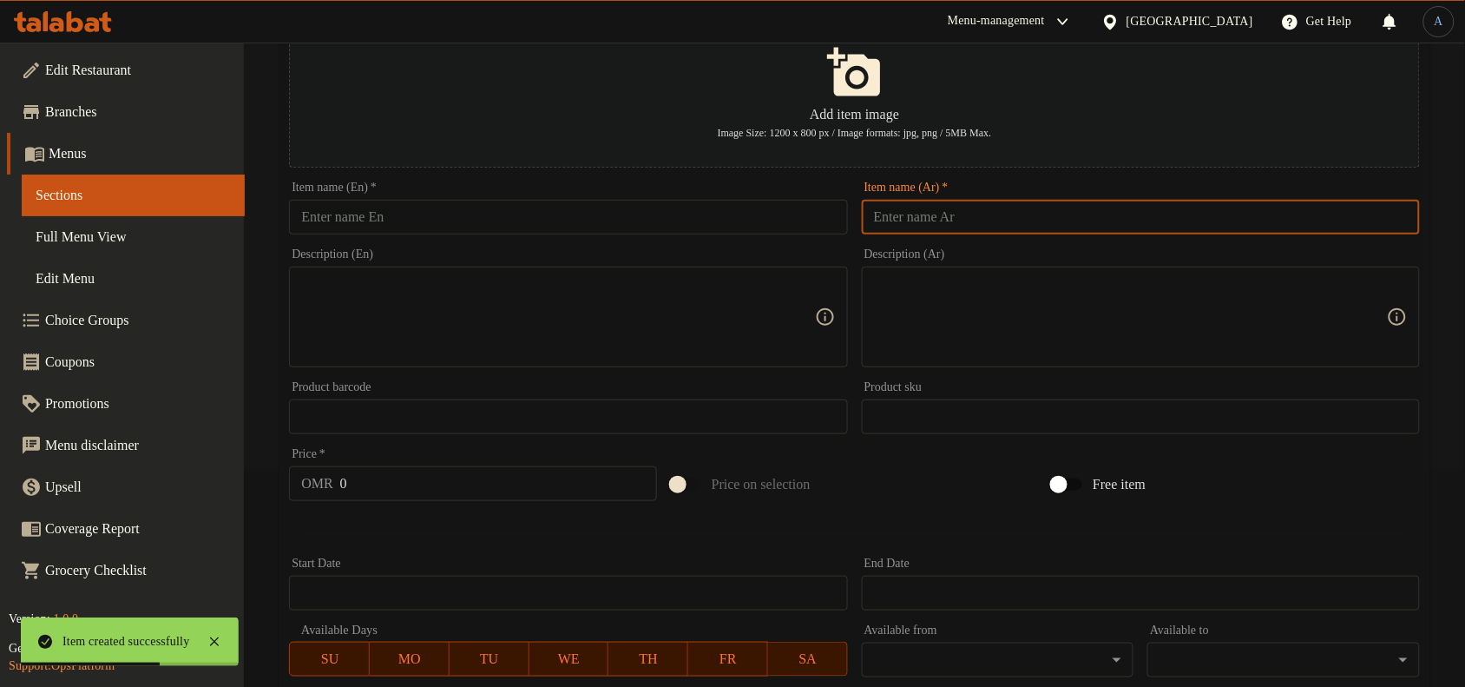
click at [1165, 223] on input "text" at bounding box center [1141, 217] width 558 height 35
paste input "نص كيلو ريش"
type input "نص كيلو ريش"
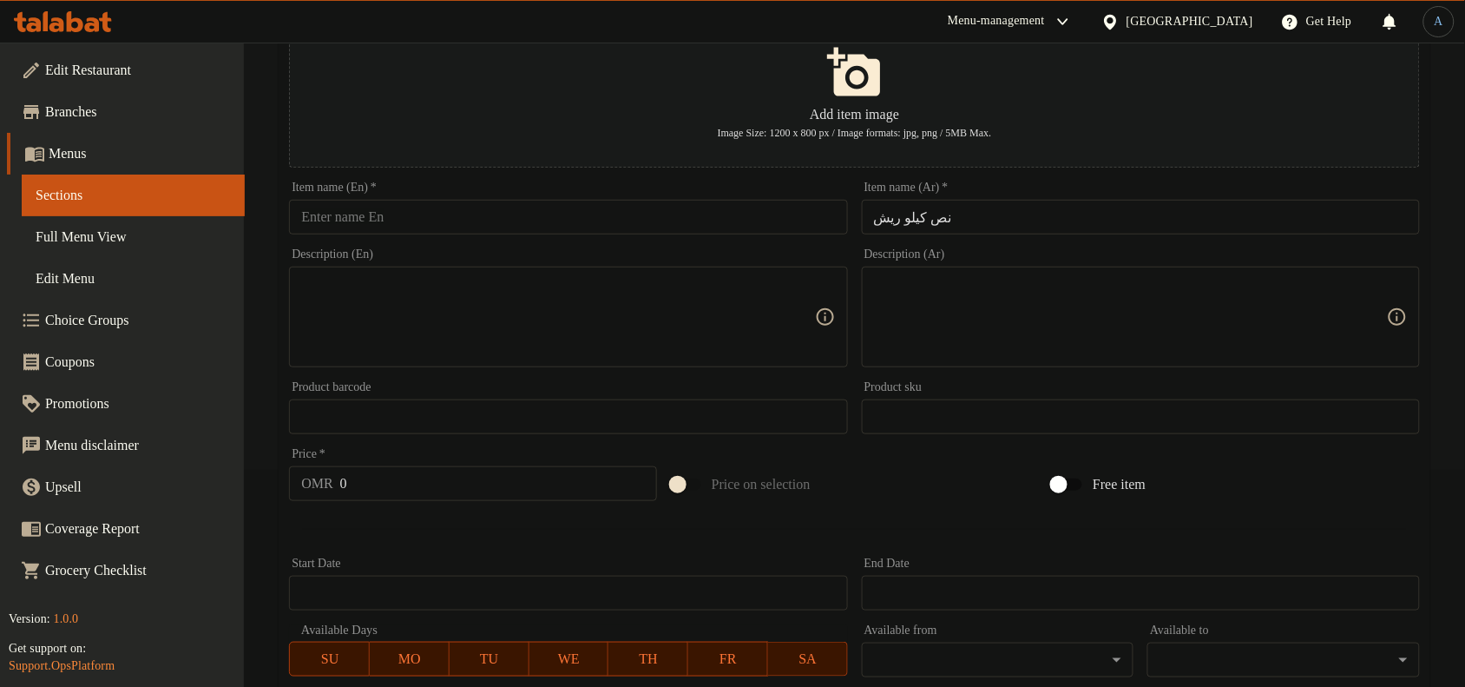
drag, startPoint x: 441, startPoint y: 227, endPoint x: 431, endPoint y: 224, distance: 9.9
click at [441, 227] on input "text" at bounding box center [568, 217] width 558 height 35
paste input "Half a kilo"
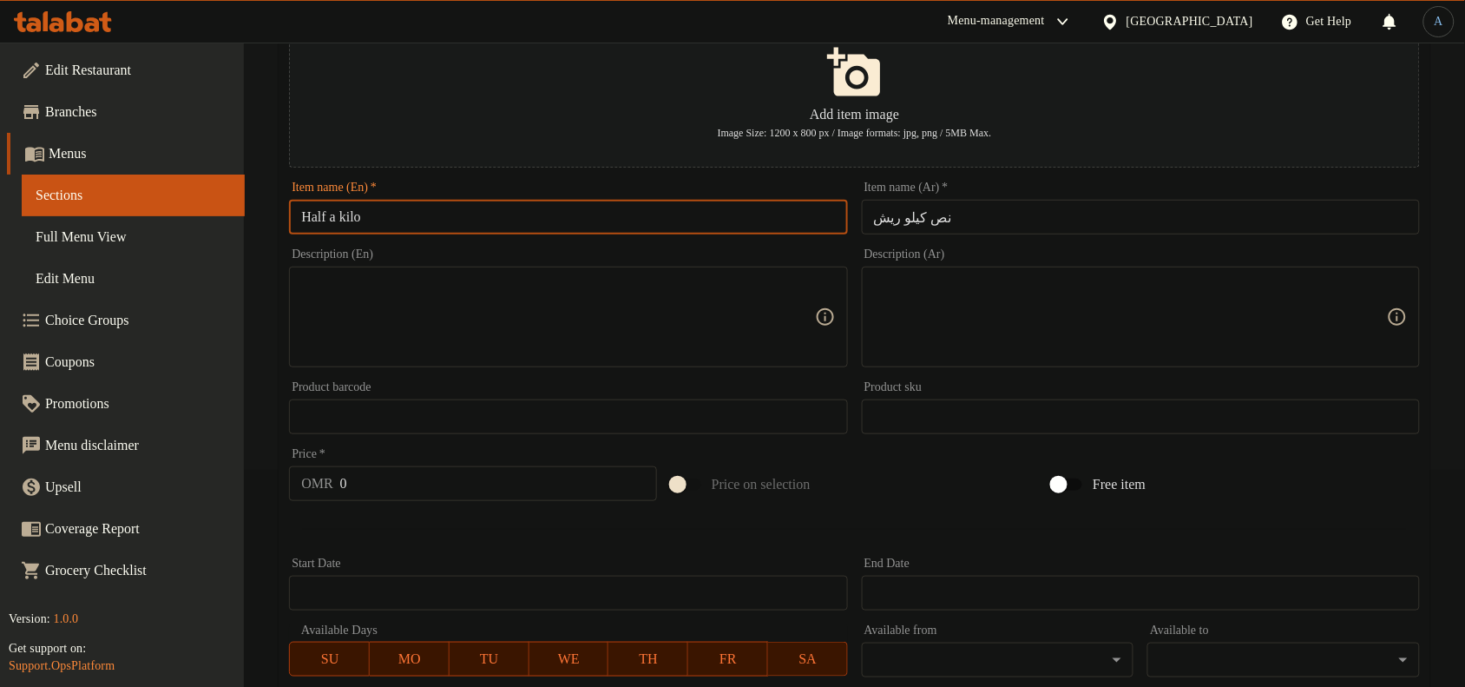
click at [338, 213] on input "Half a kilo" at bounding box center [568, 217] width 558 height 35
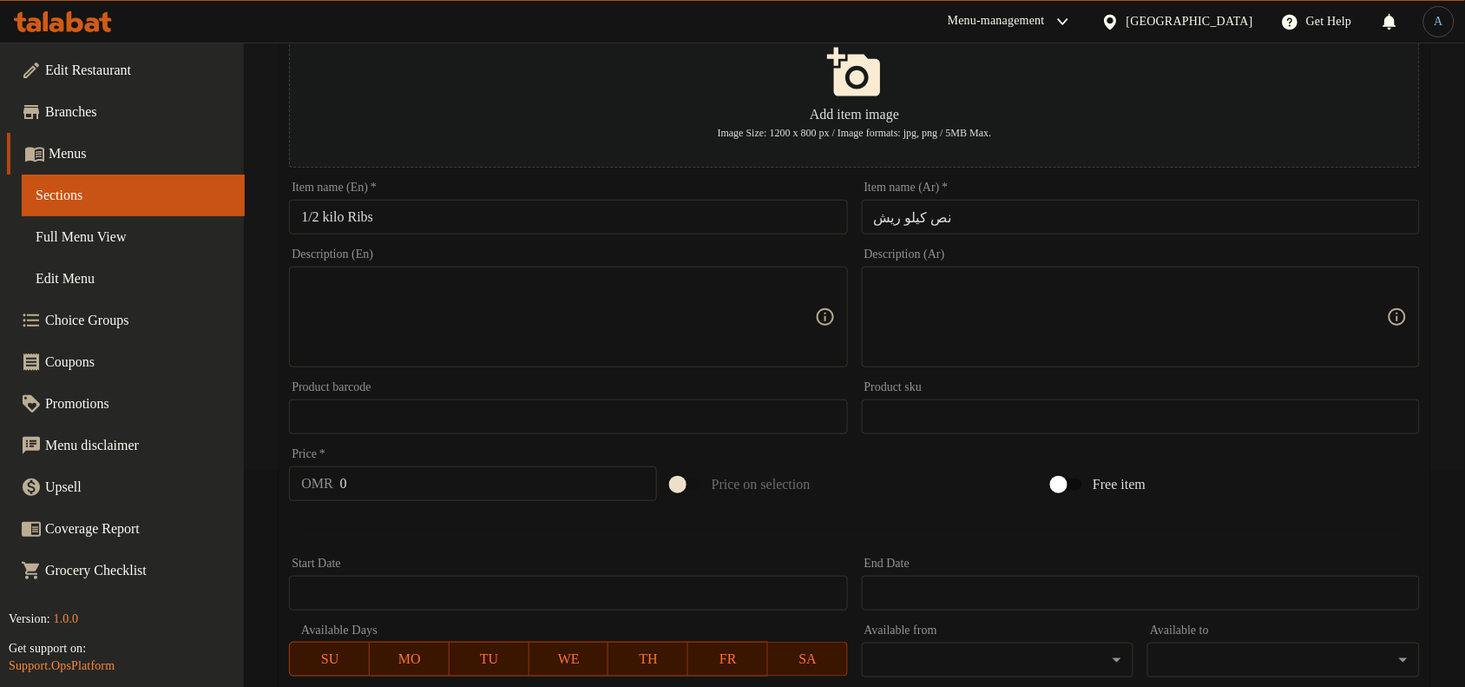
click at [414, 227] on input "1/2 kilo Ribs" at bounding box center [568, 217] width 558 height 35
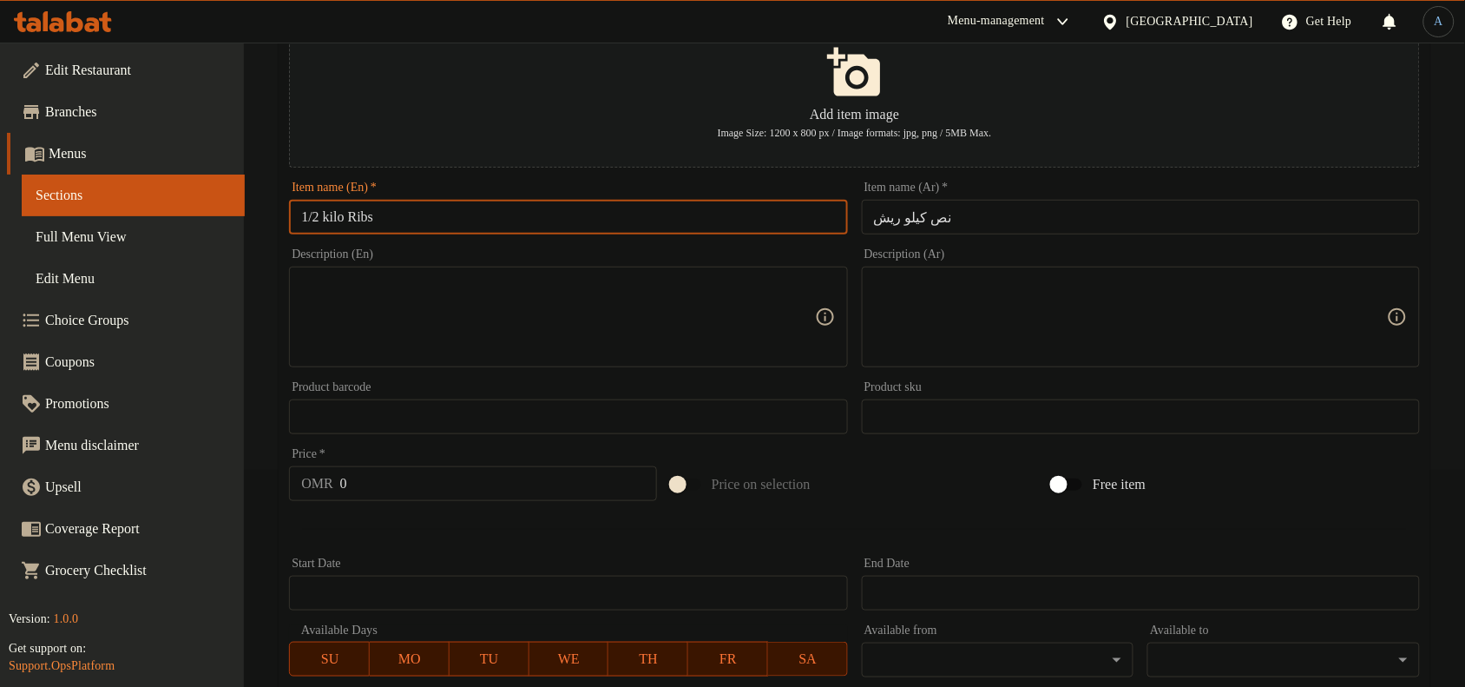
paste input "K"
type input "1/2 Kilo Ribs"
click at [402, 293] on textarea at bounding box center [557, 317] width 513 height 82
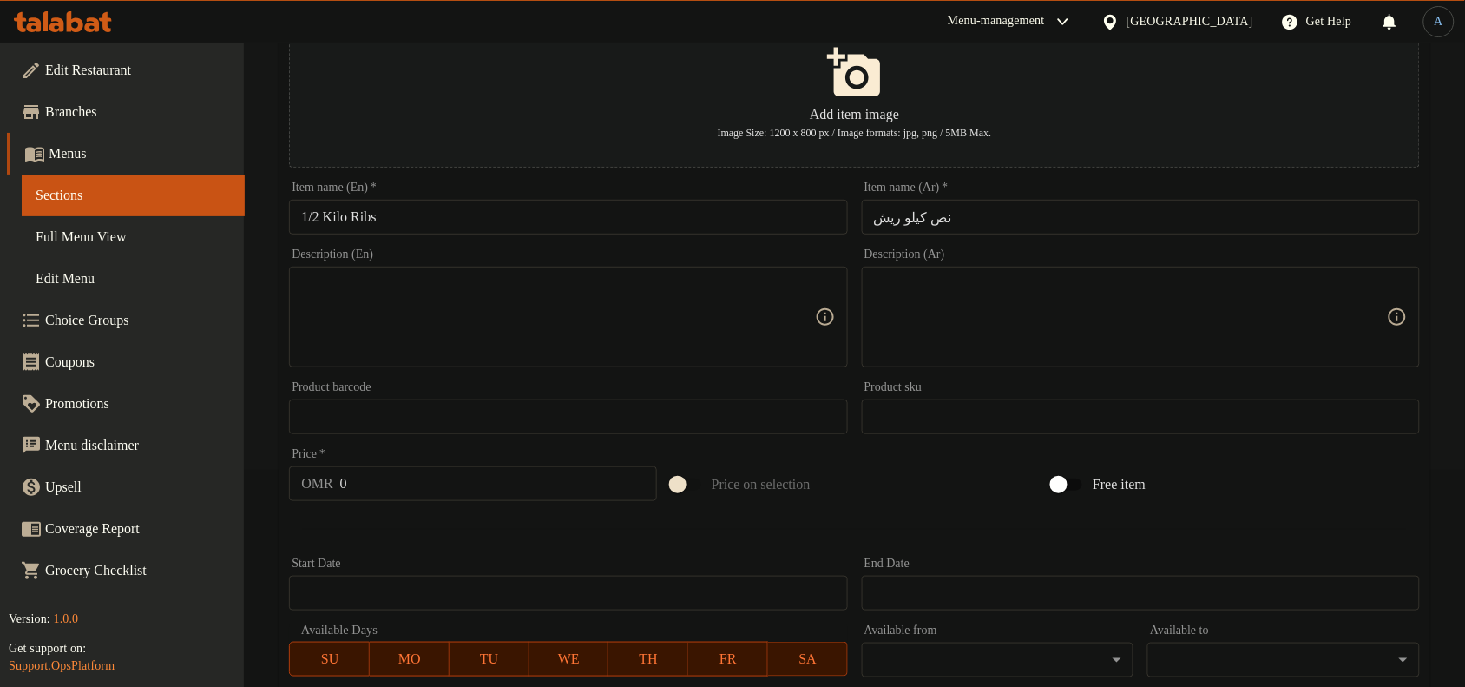
click at [441, 495] on input "0" at bounding box center [498, 483] width 317 height 35
paste input "7.8"
type input "7.8"
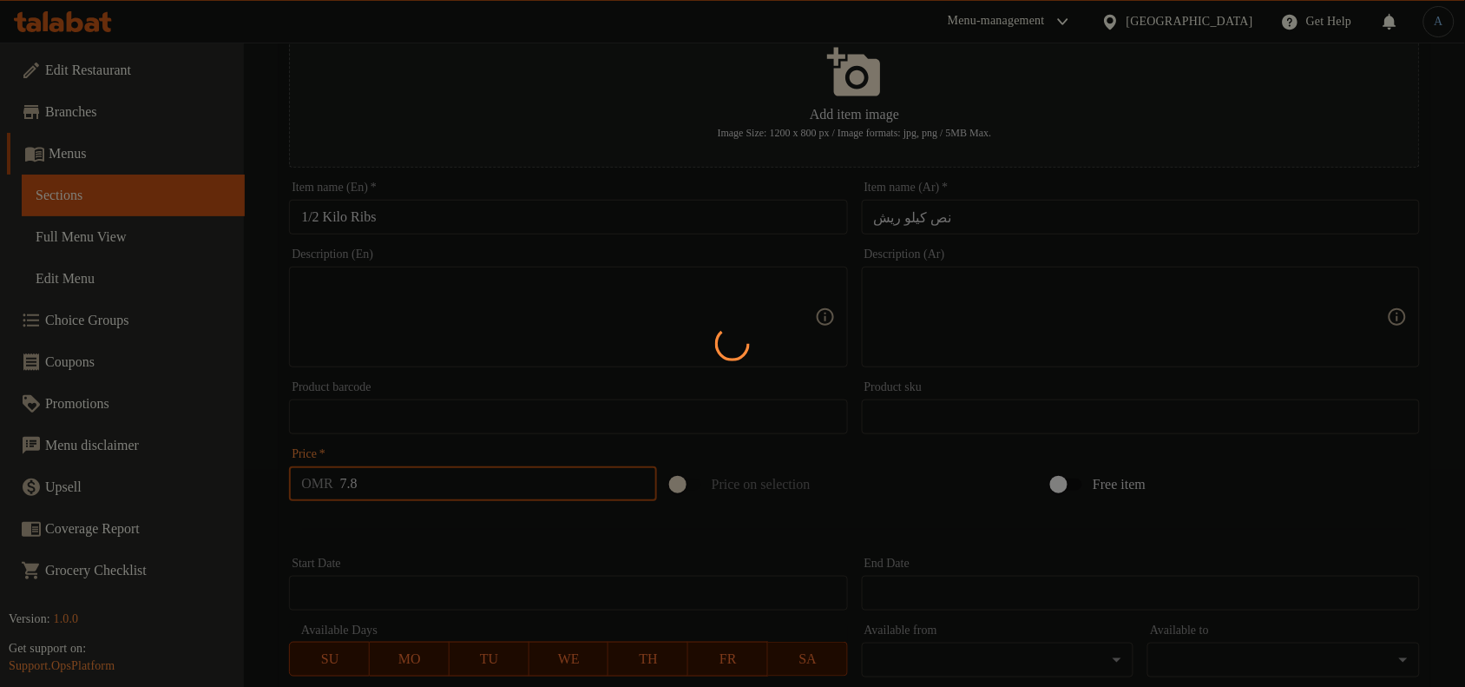
type input "0"
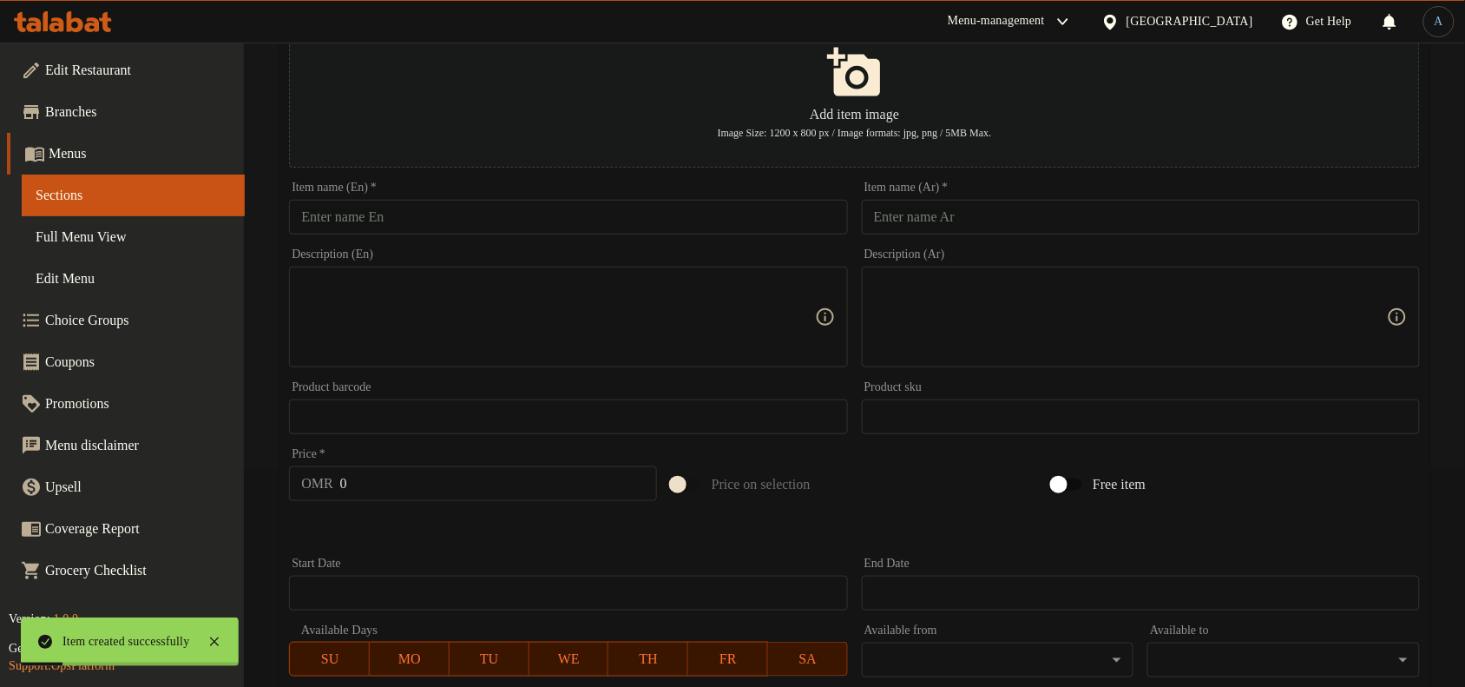
click at [1012, 215] on input "text" at bounding box center [1141, 217] width 558 height 35
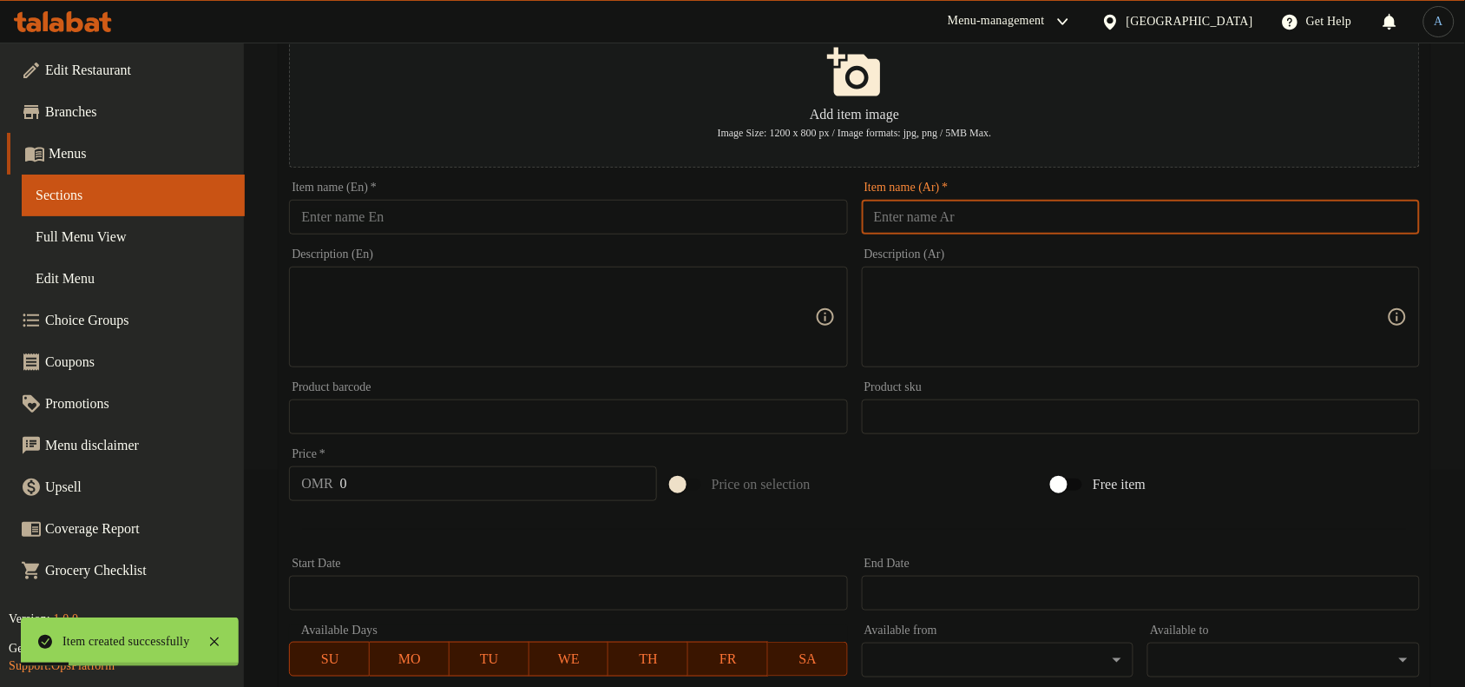
paste input "نص كيلو طرب"
type input "نص كيلو طرب"
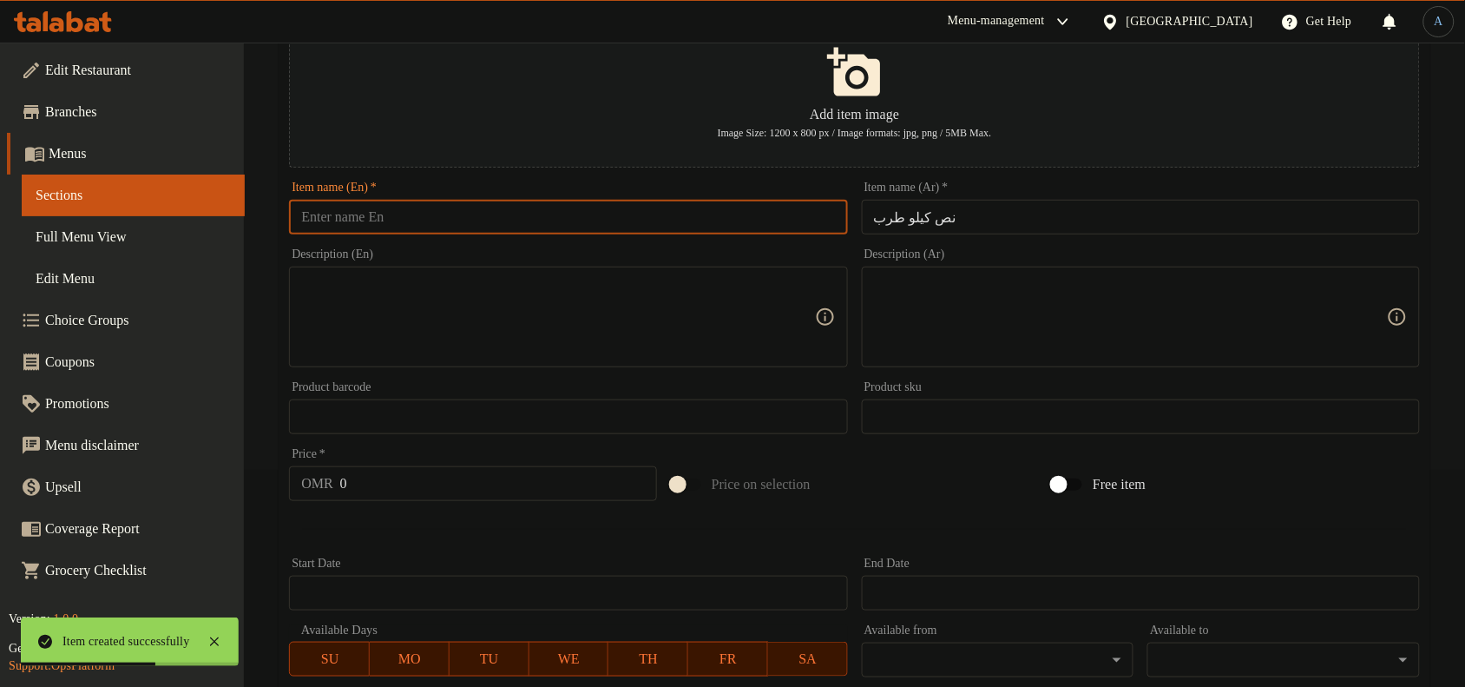
click at [504, 215] on input "text" at bounding box center [568, 217] width 558 height 35
paste input "kilo"
click at [503, 221] on input "1/2 kilo Tarab" at bounding box center [568, 217] width 558 height 35
paste input "K"
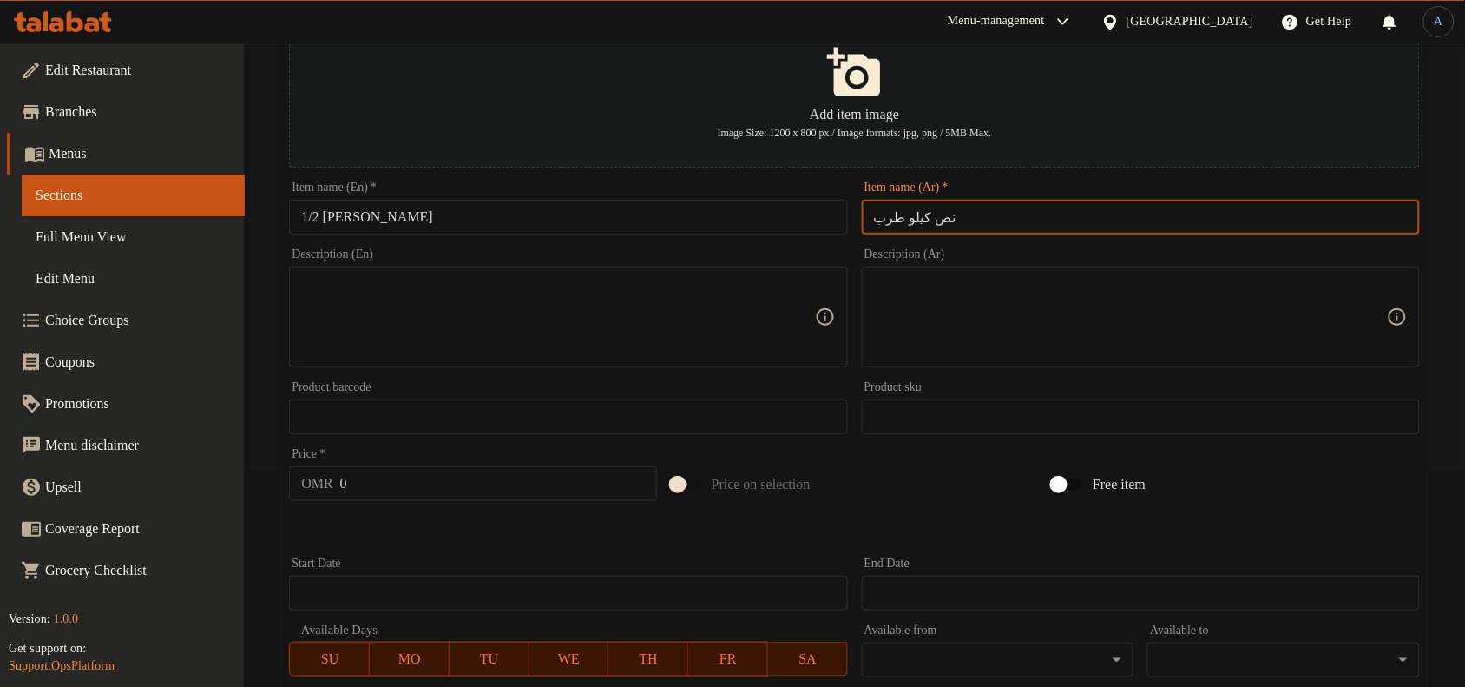
click at [885, 219] on input "نص كيلو طرب" at bounding box center [1141, 217] width 558 height 35
click at [375, 218] on input "1/2 [PERSON_NAME]" at bounding box center [568, 217] width 558 height 35
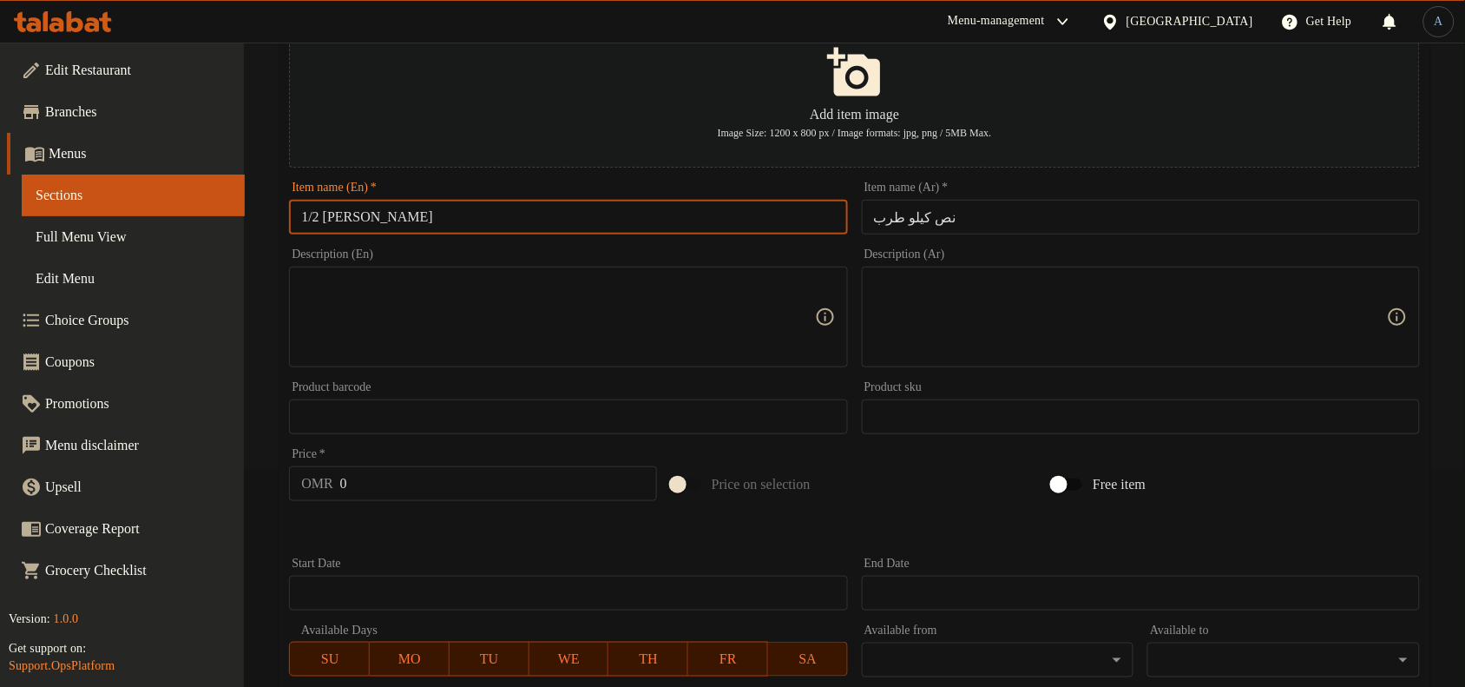
click at [375, 218] on input "1/2 [PERSON_NAME]" at bounding box center [568, 217] width 558 height 35
paste input "text"
click at [417, 214] on input "1/2 Kilo Tarb" at bounding box center [568, 217] width 558 height 35
type input "1/2 Kilo Tarb"
click at [409, 482] on input "0" at bounding box center [498, 483] width 317 height 35
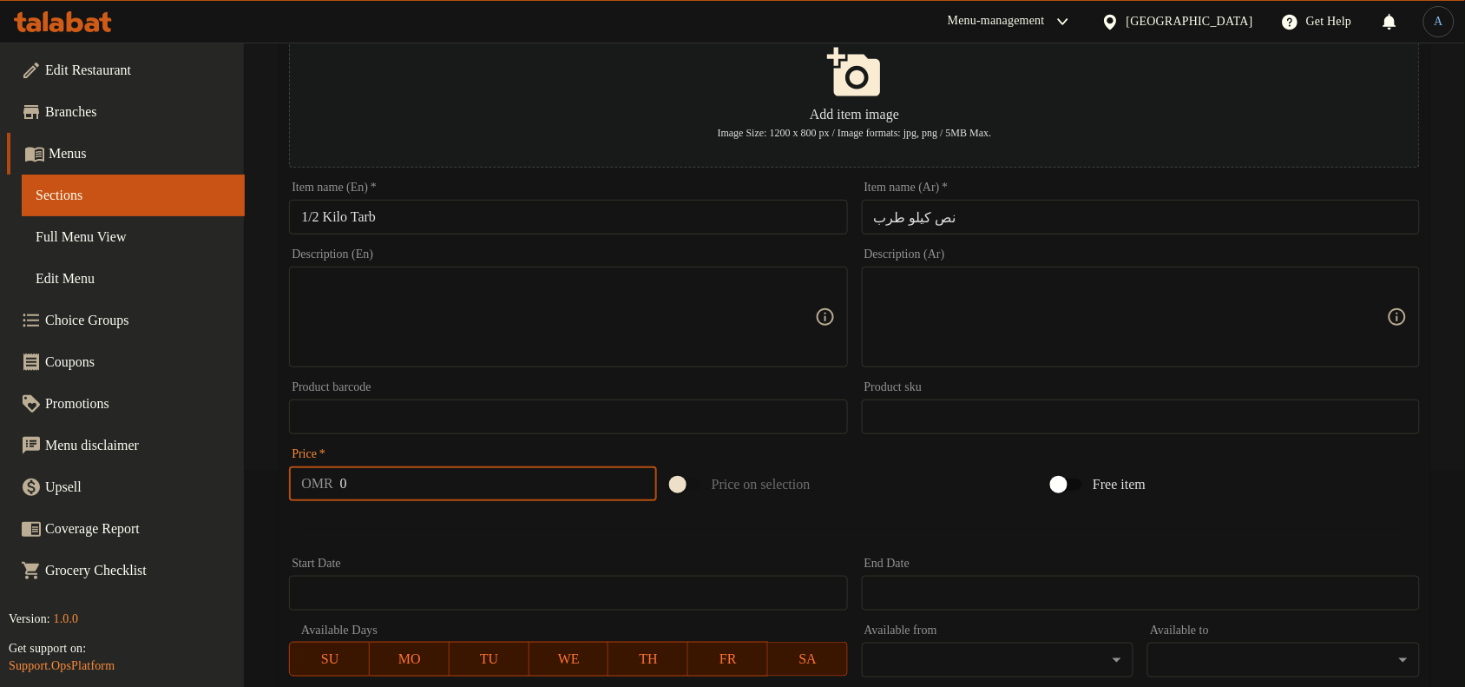
click at [382, 489] on input "0" at bounding box center [498, 483] width 317 height 35
paste input "7"
type input "7"
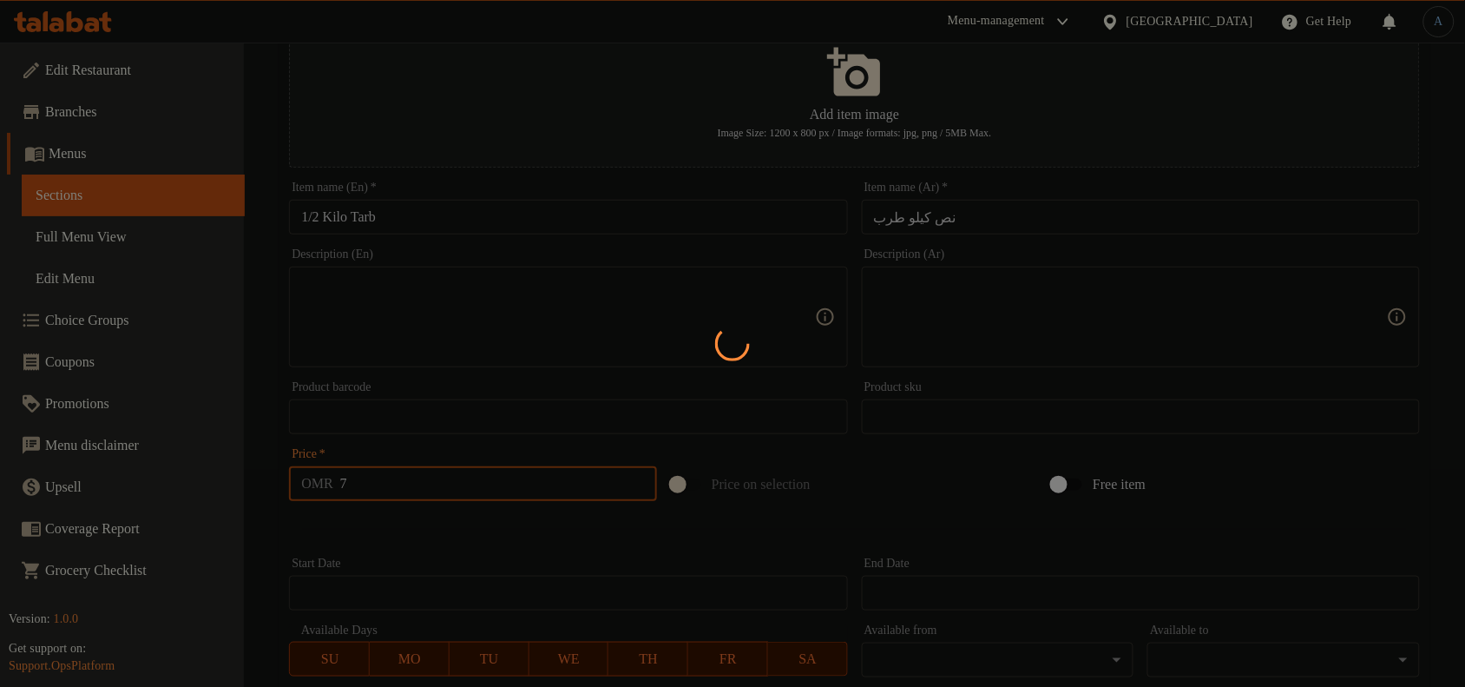
type input "0"
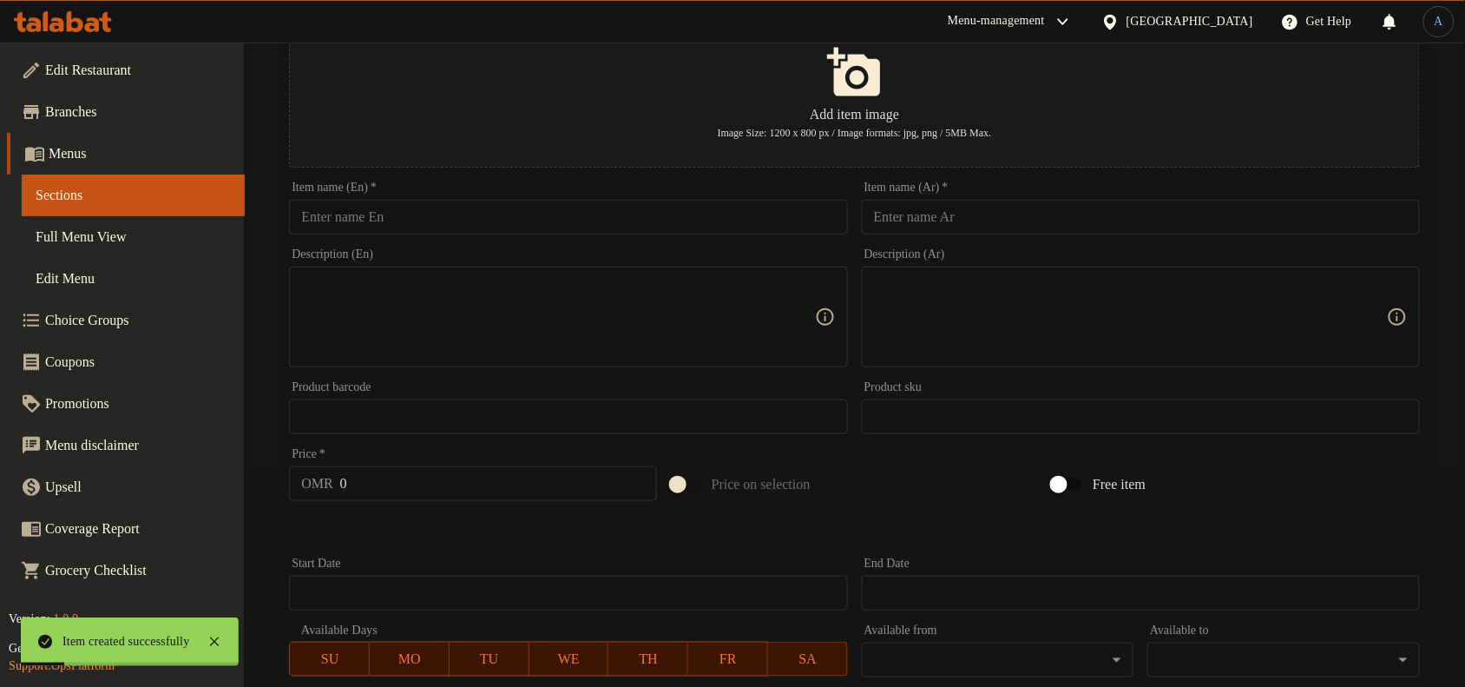
click at [1100, 208] on input "text" at bounding box center [1141, 217] width 558 height 35
paste input "نص كيلو كباب"
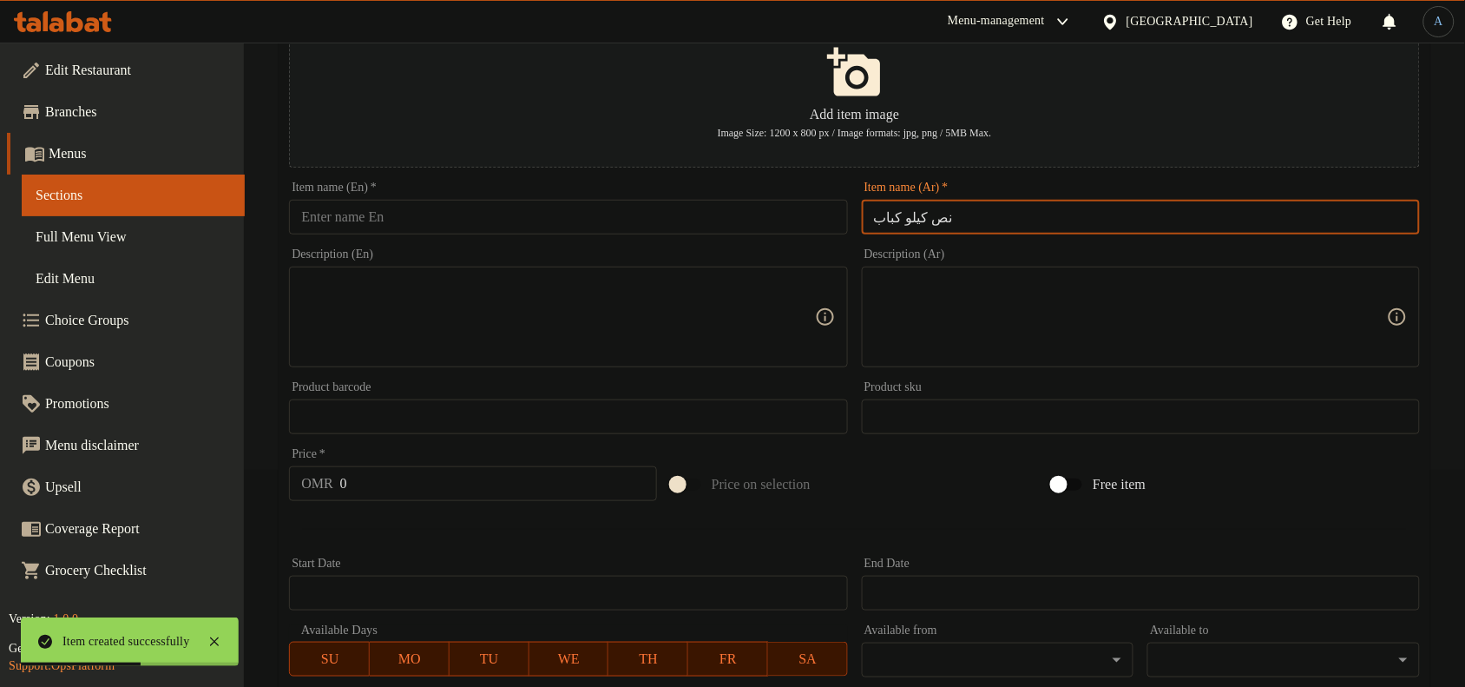
type input "نص كيلو كباب"
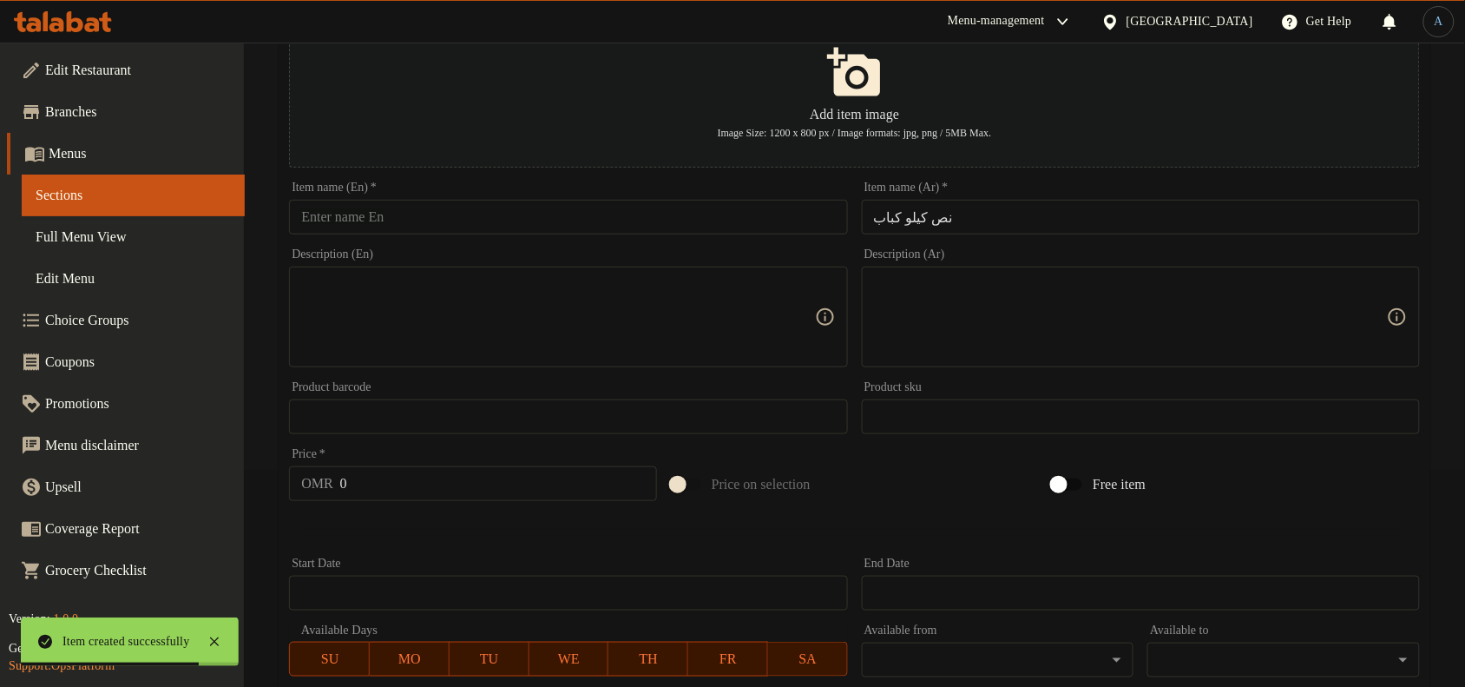
click at [476, 217] on input "text" at bounding box center [568, 217] width 558 height 35
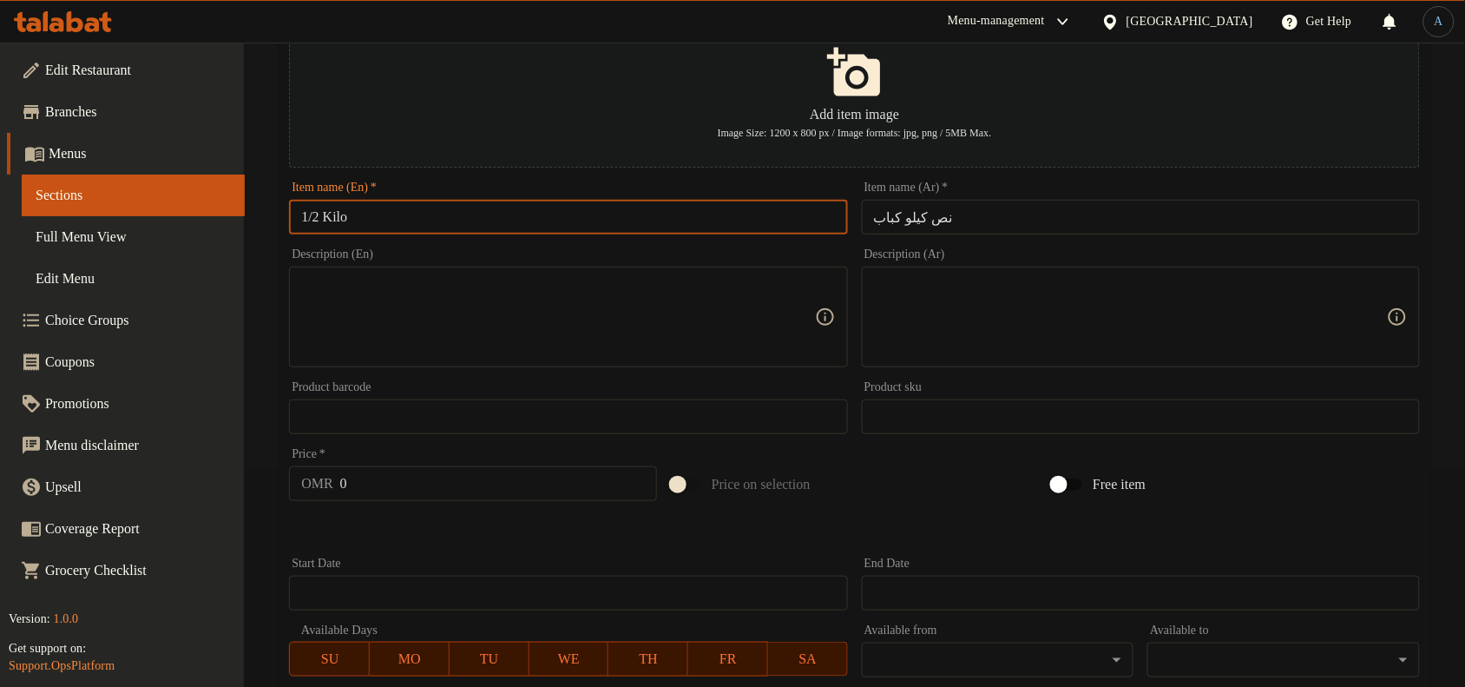
paste input "kebab"
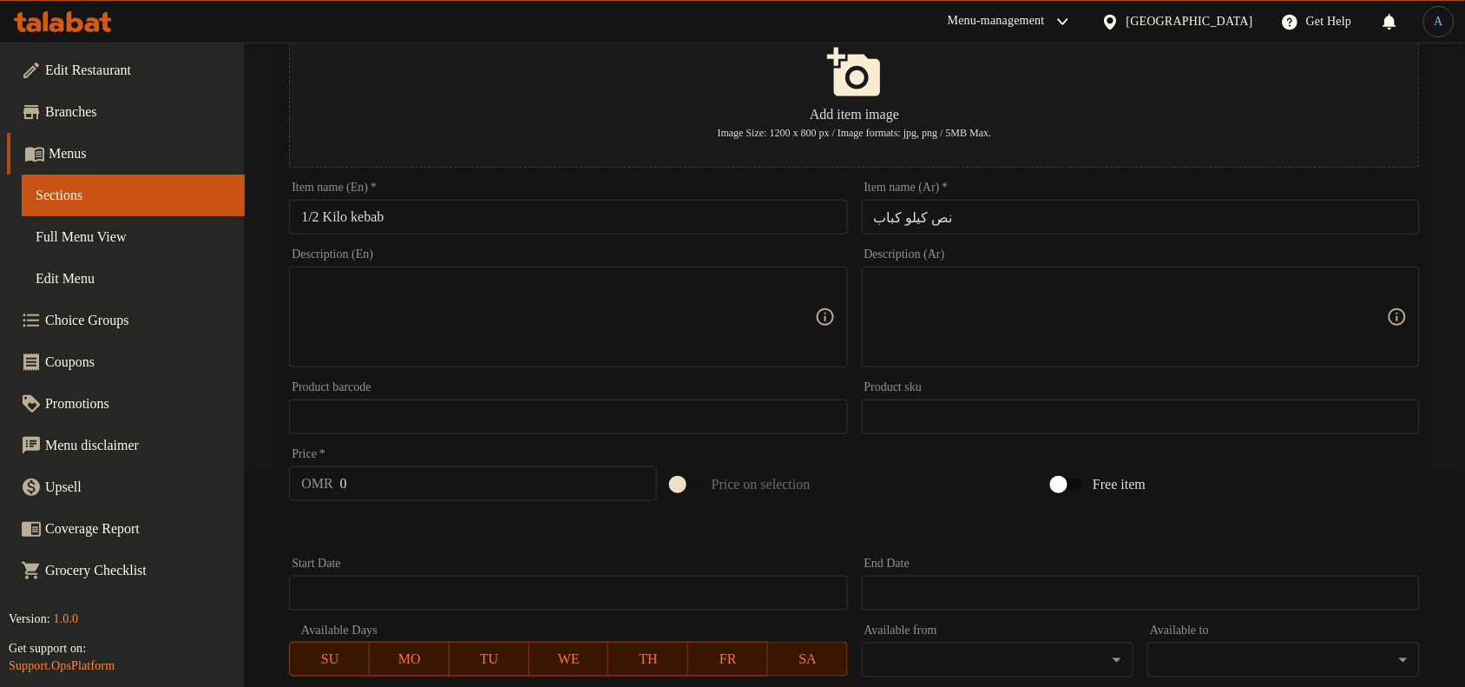
click at [422, 228] on input "1/2 Kilo kebab" at bounding box center [568, 217] width 558 height 35
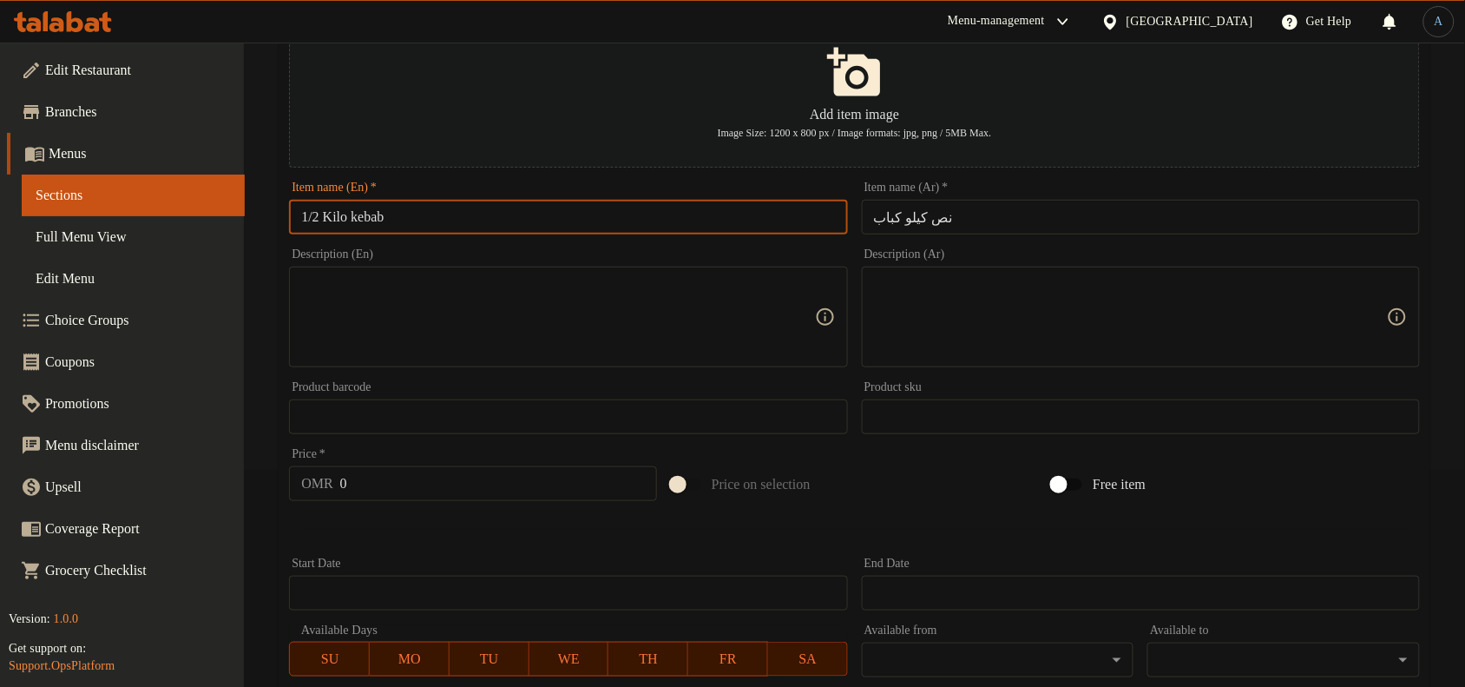
paste input "K"
type input "1/2 Kilo Kebab"
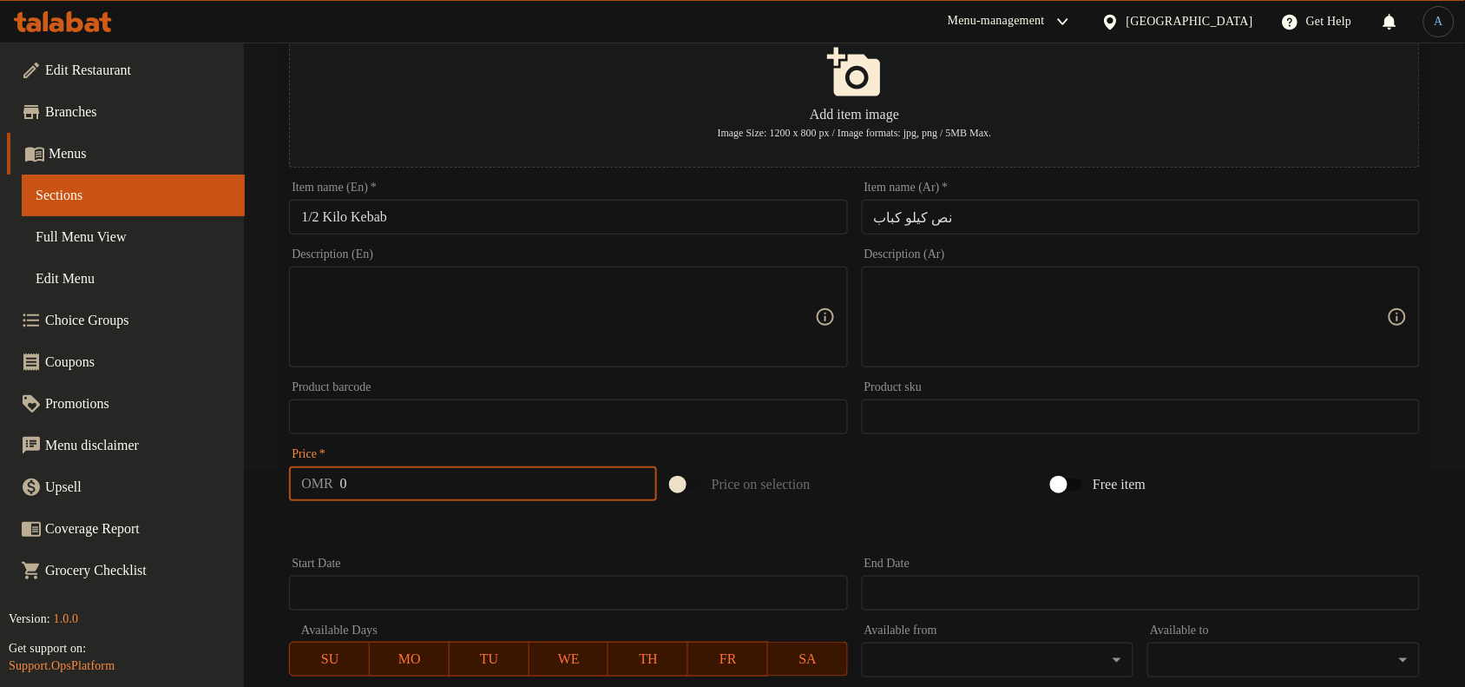
click at [506, 496] on input "0" at bounding box center [498, 483] width 317 height 35
paste input "7"
type input "7"
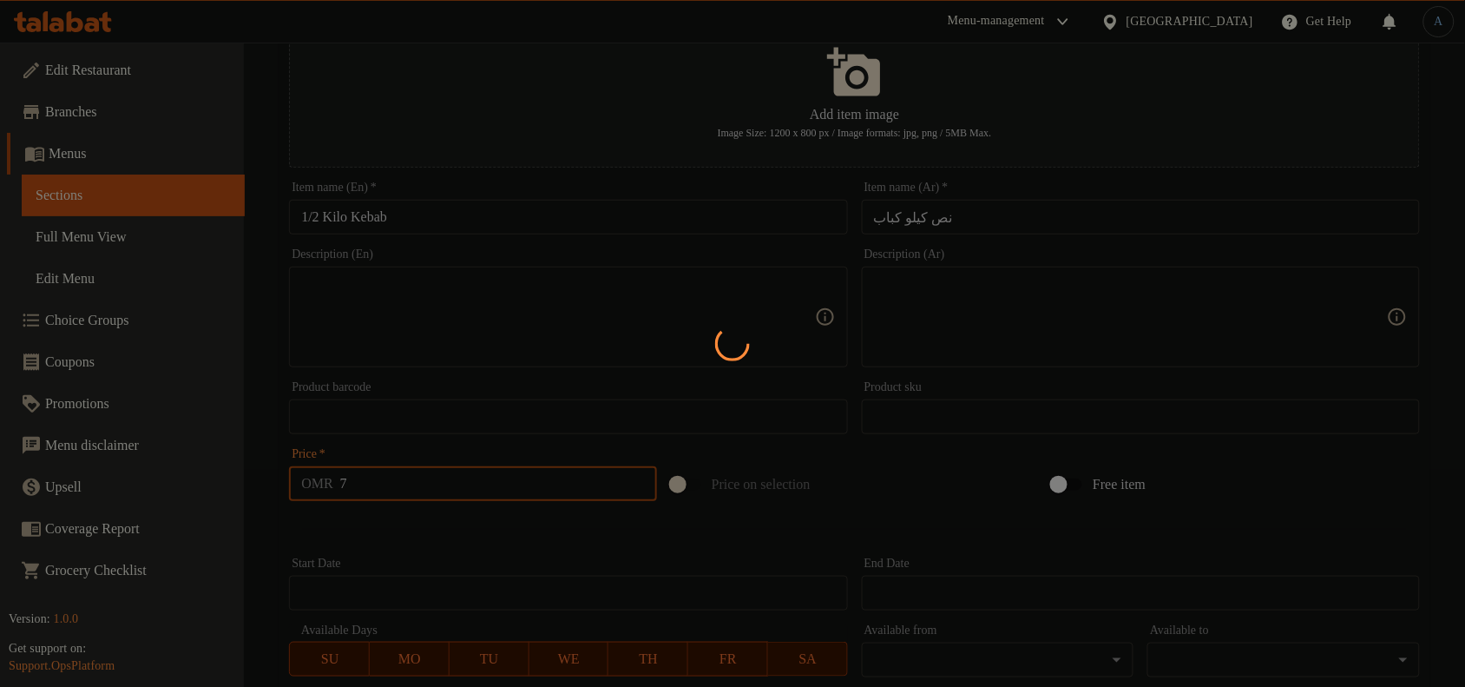
type input "0"
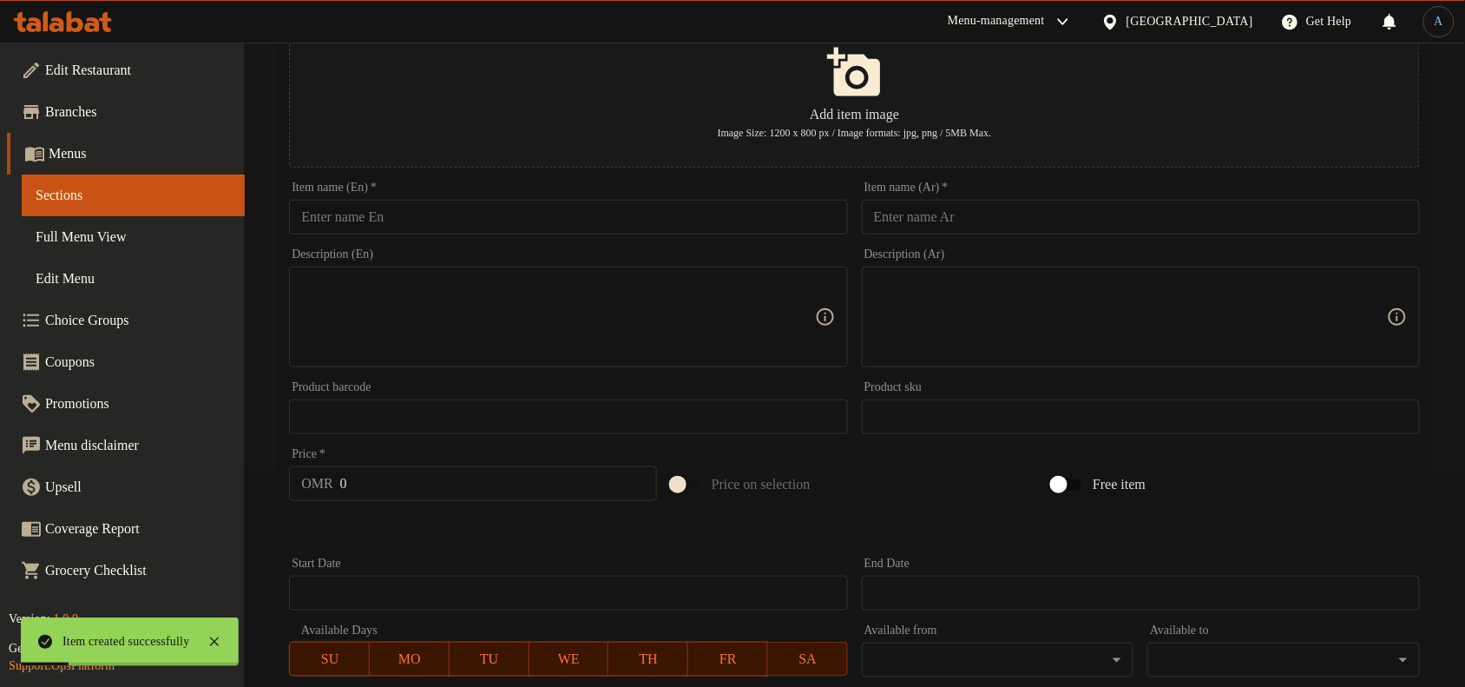
click at [1029, 184] on div "Item name (Ar)   * Item name (Ar) *" at bounding box center [1141, 207] width 558 height 53
click at [1027, 211] on input "text" at bounding box center [1141, 217] width 558 height 35
paste input "نص كيلو كفتة"
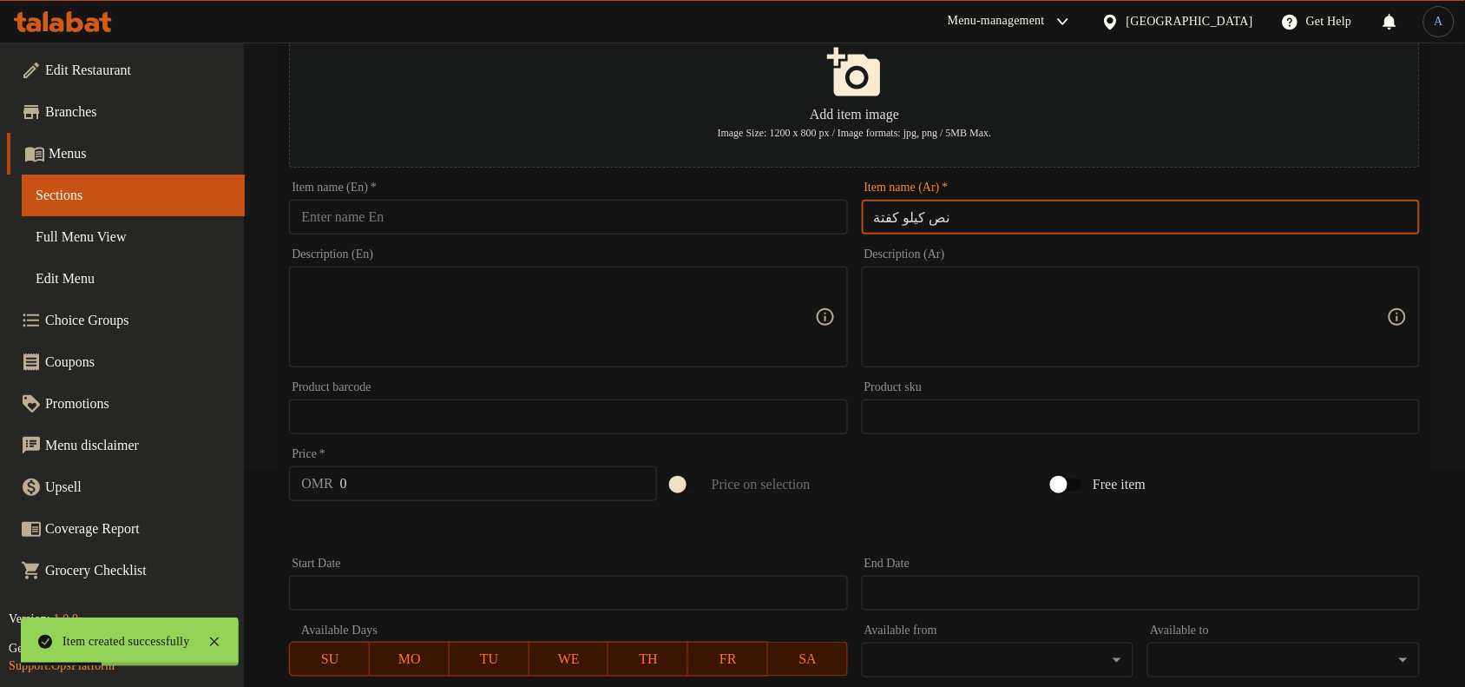
type input "نص كيلو كفتة"
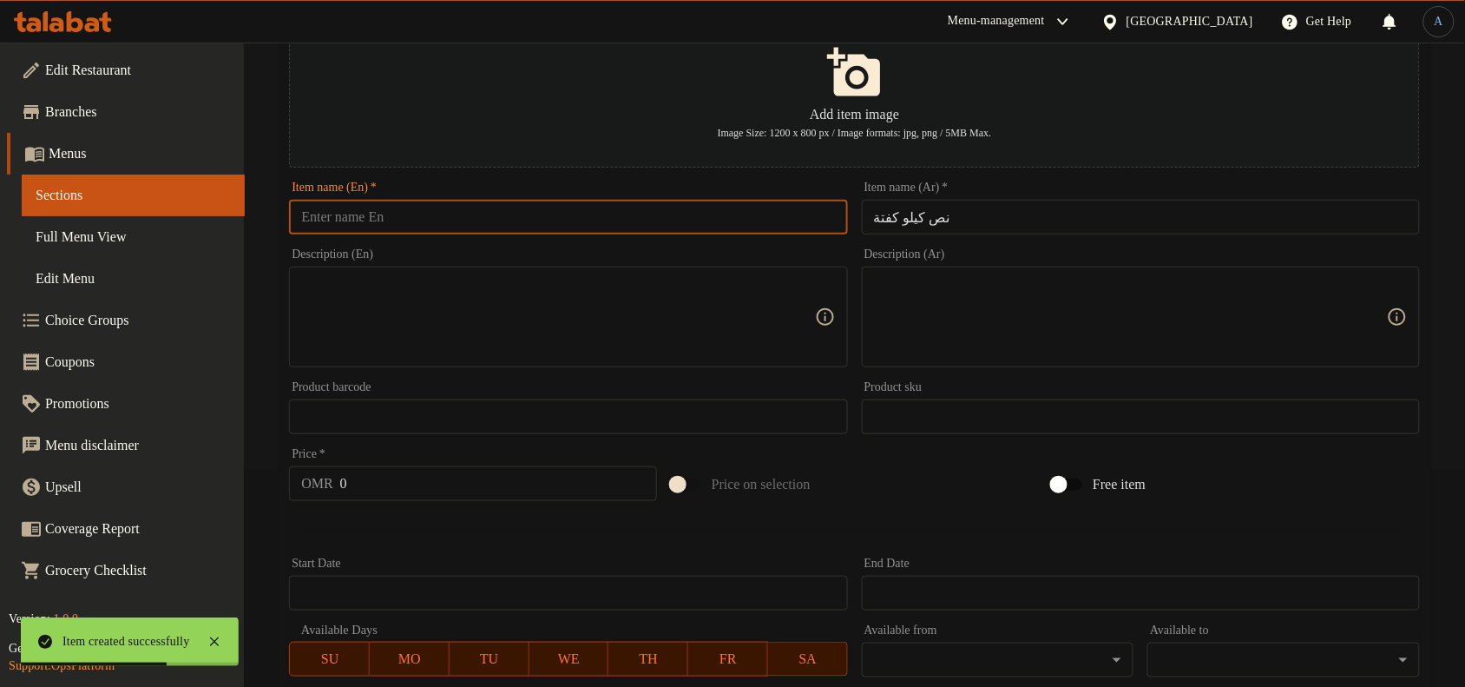
click at [587, 226] on input "text" at bounding box center [568, 217] width 558 height 35
paste input "kofta"
click at [430, 206] on input "1/2 Kilo kofta" at bounding box center [568, 217] width 558 height 35
paste input "K"
type input "1/2 Kilo Kofta"
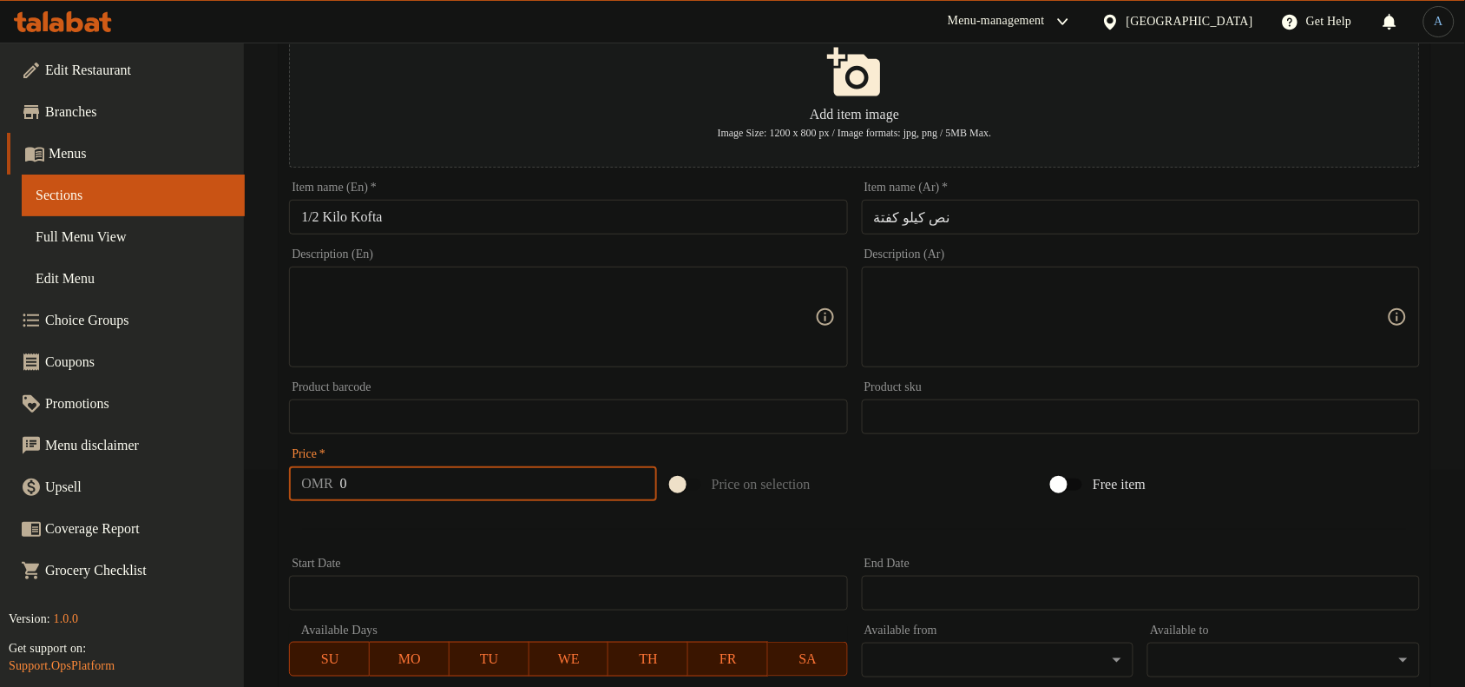
click at [430, 483] on input "0" at bounding box center [498, 483] width 317 height 35
paste input "5.5"
type input "5.5"
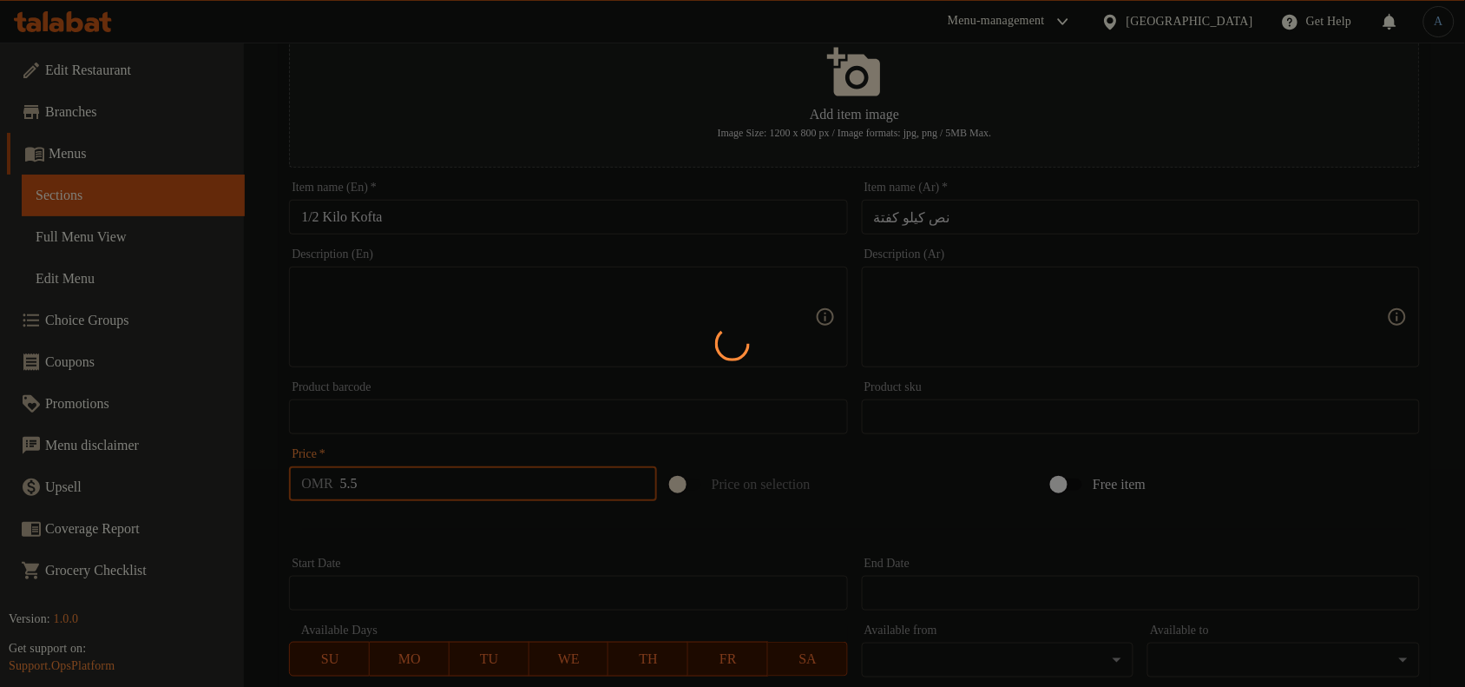
type input "0"
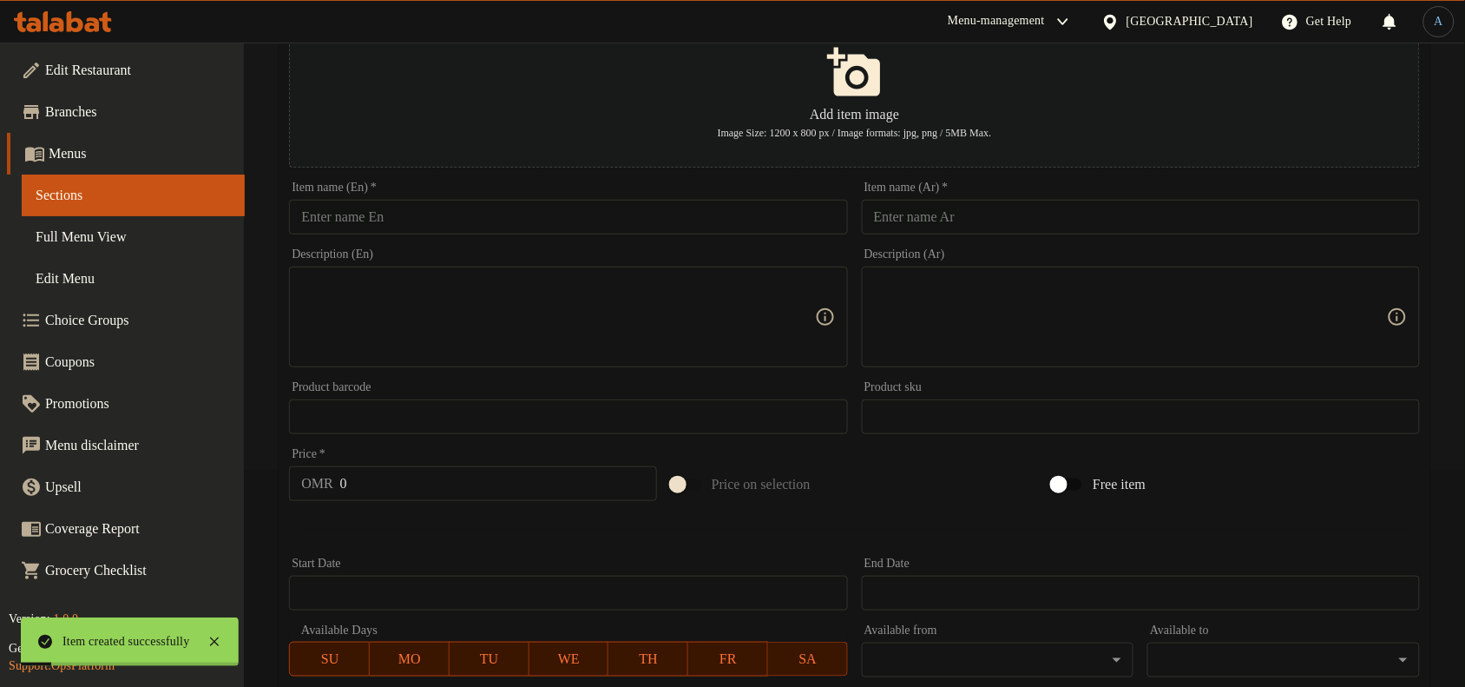
click at [975, 220] on input "text" at bounding box center [1141, 217] width 558 height 35
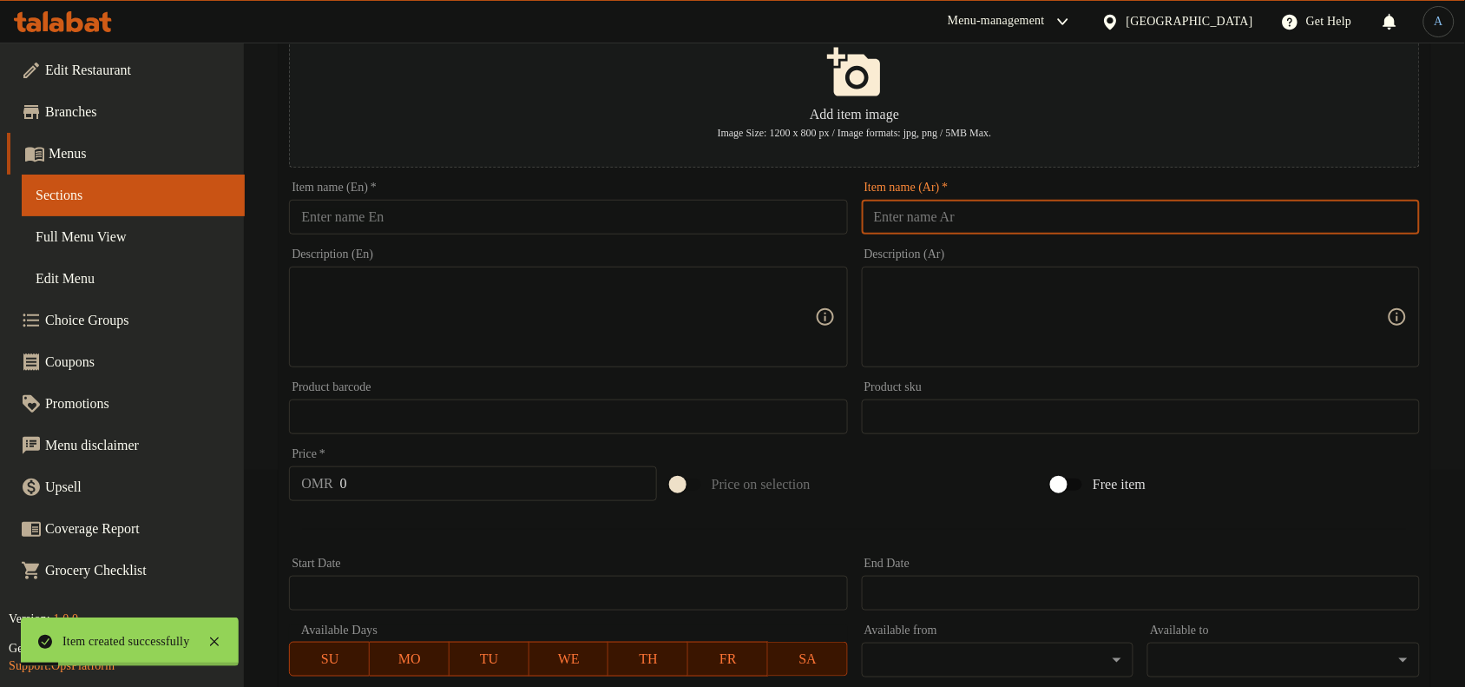
paste input "نص كيلو شيش طاووق"
type input "نص كيلو شيش طاووق"
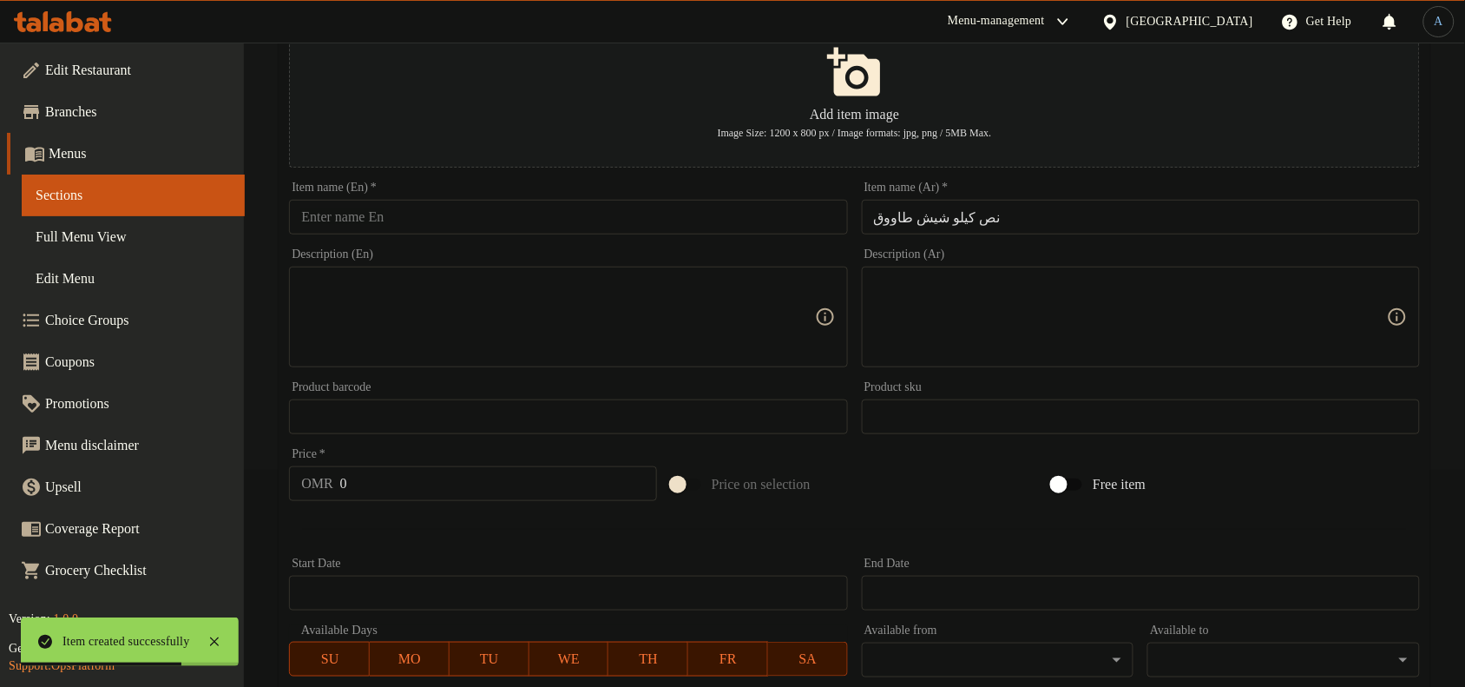
click at [560, 202] on input "text" at bounding box center [568, 217] width 558 height 35
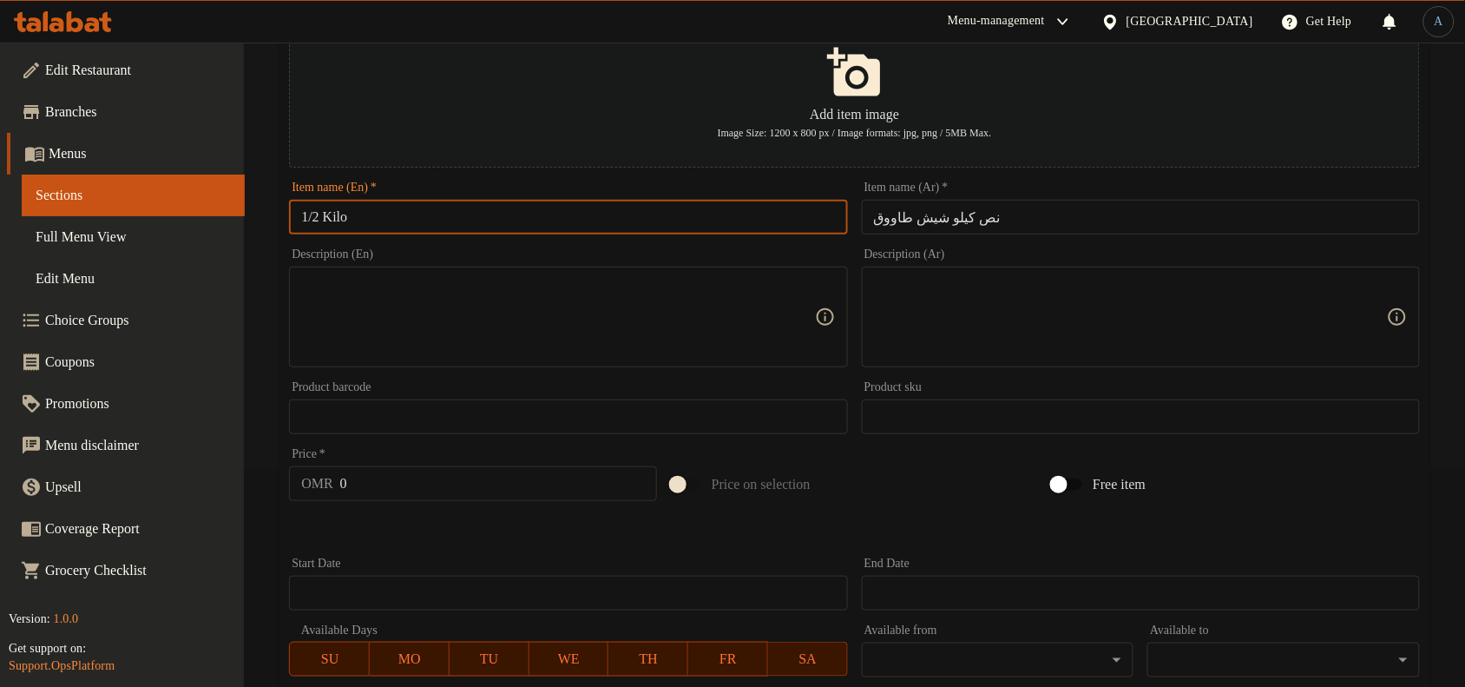
paste input "shish tawook"
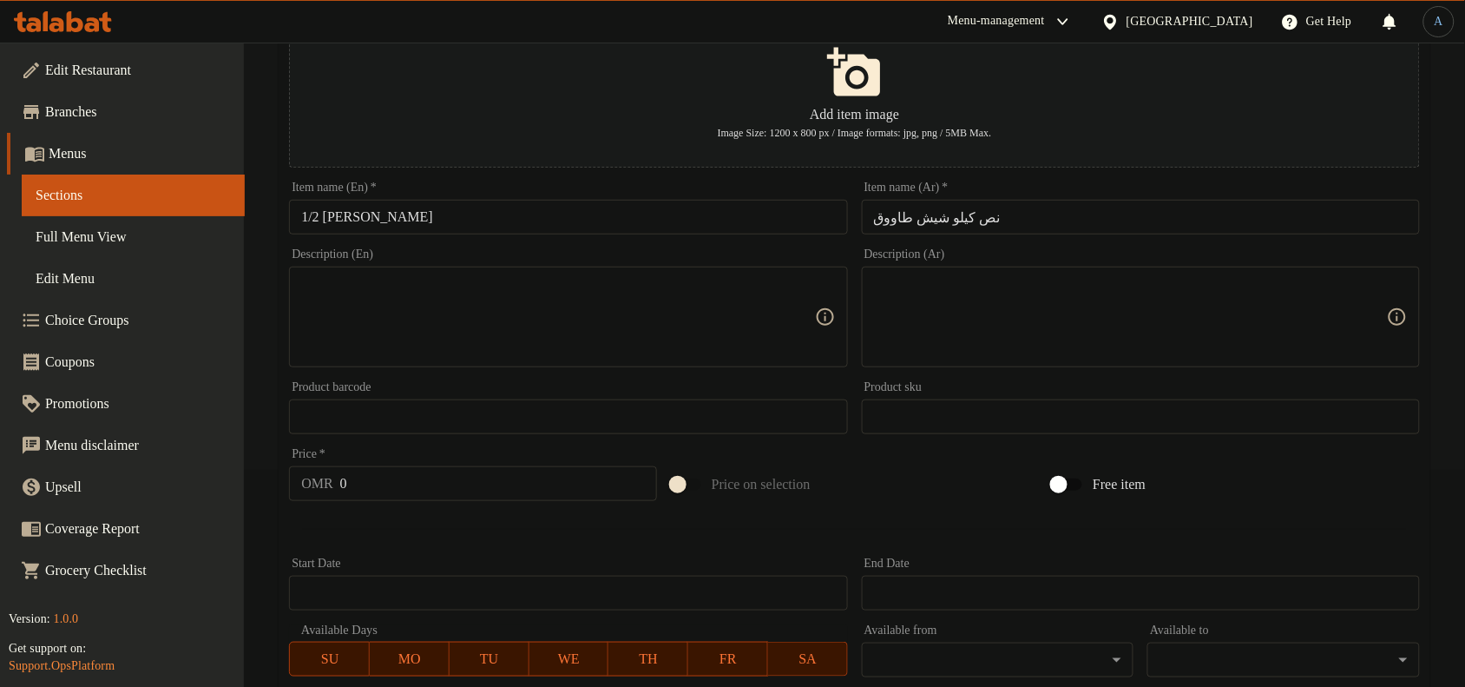
click at [457, 214] on input "1/2 [PERSON_NAME]" at bounding box center [568, 217] width 558 height 35
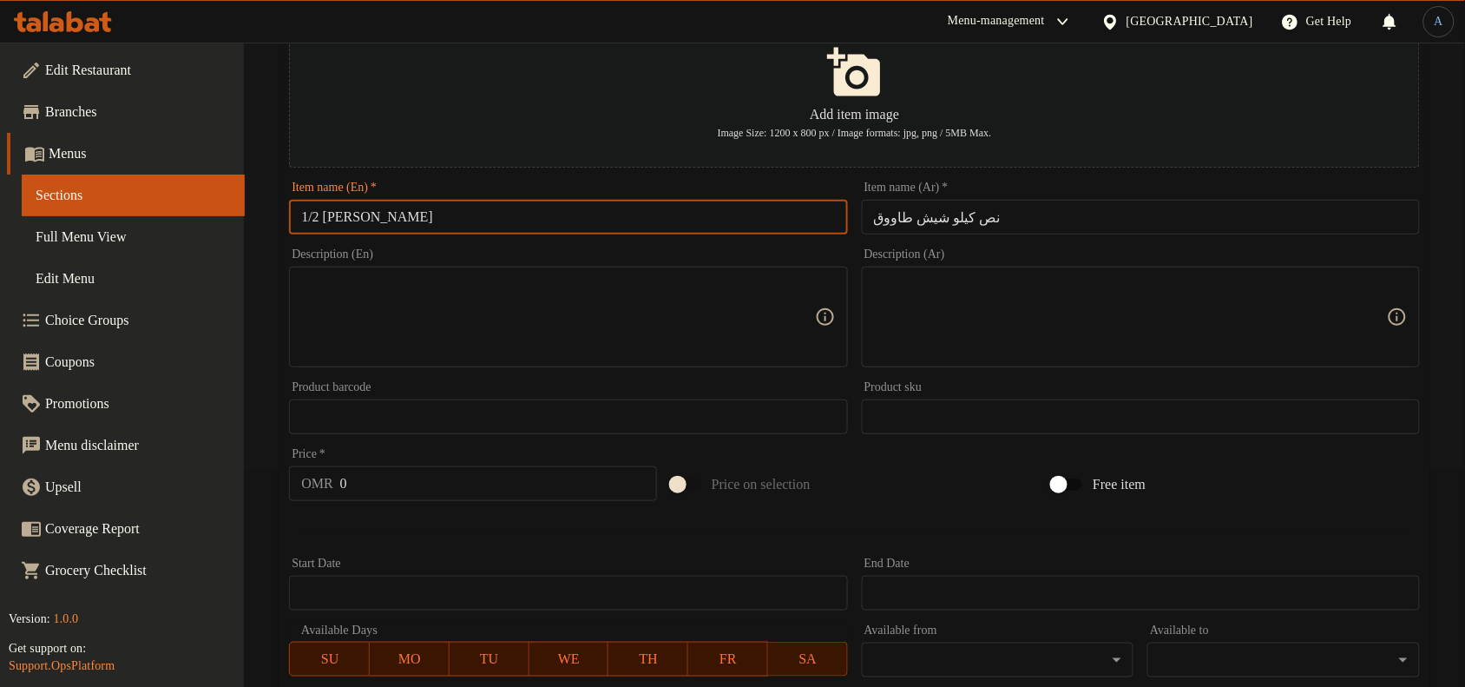
paste input "Shish T"
type input "1/2 [PERSON_NAME]"
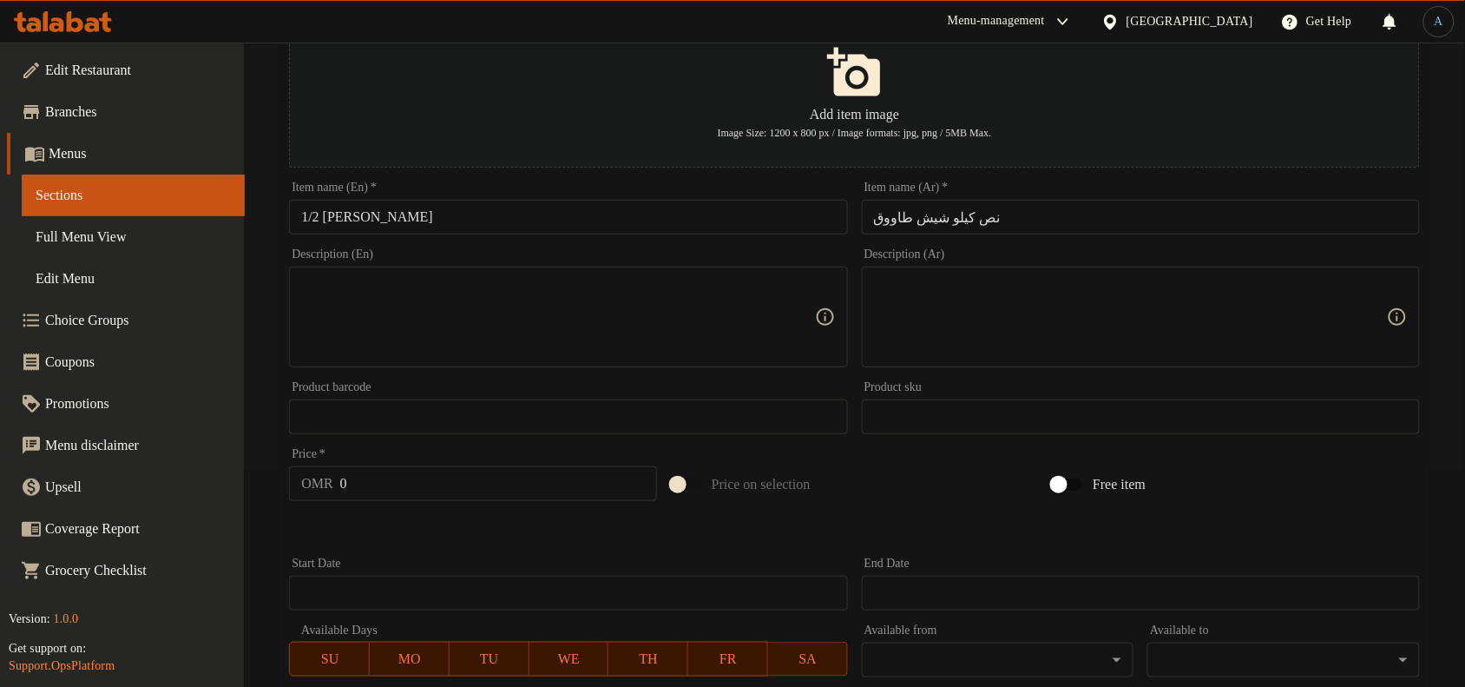
click at [388, 490] on input "0" at bounding box center [498, 483] width 317 height 35
paste input "5.5"
type input "5.5"
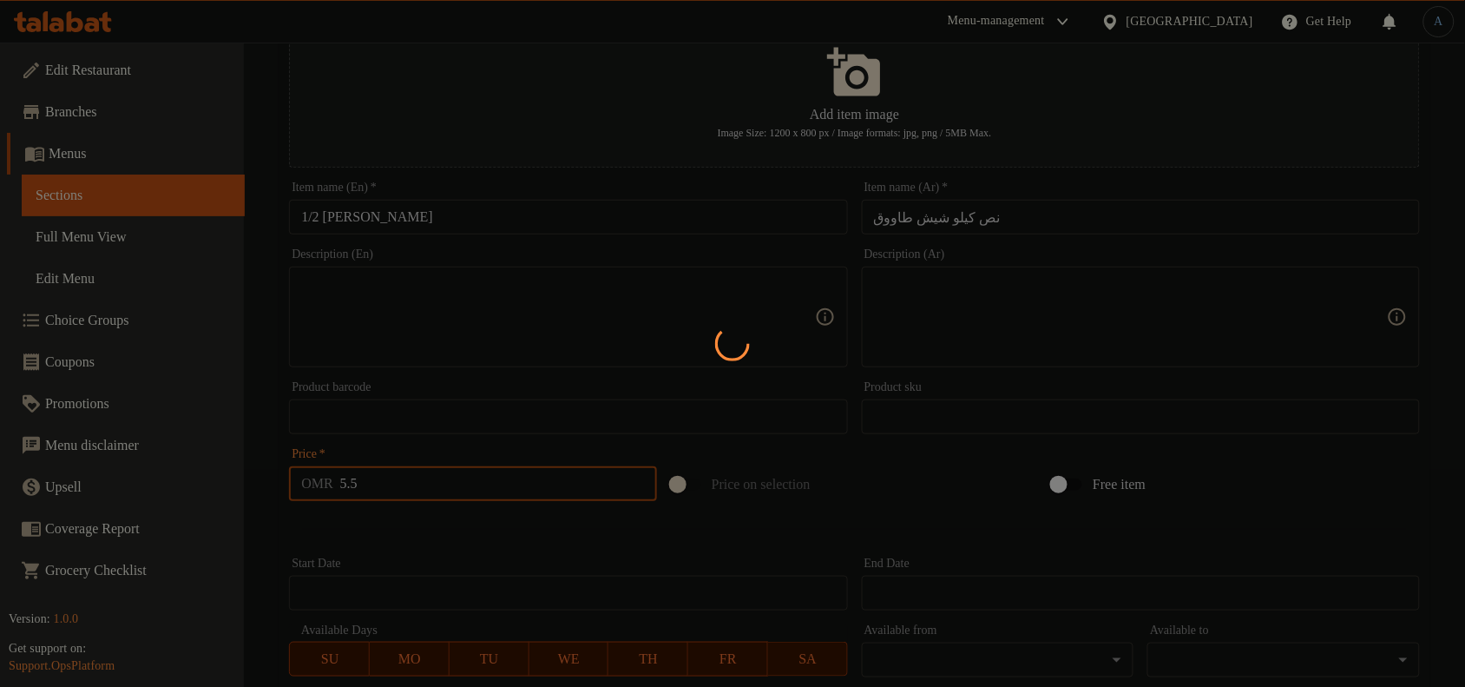
type input "0"
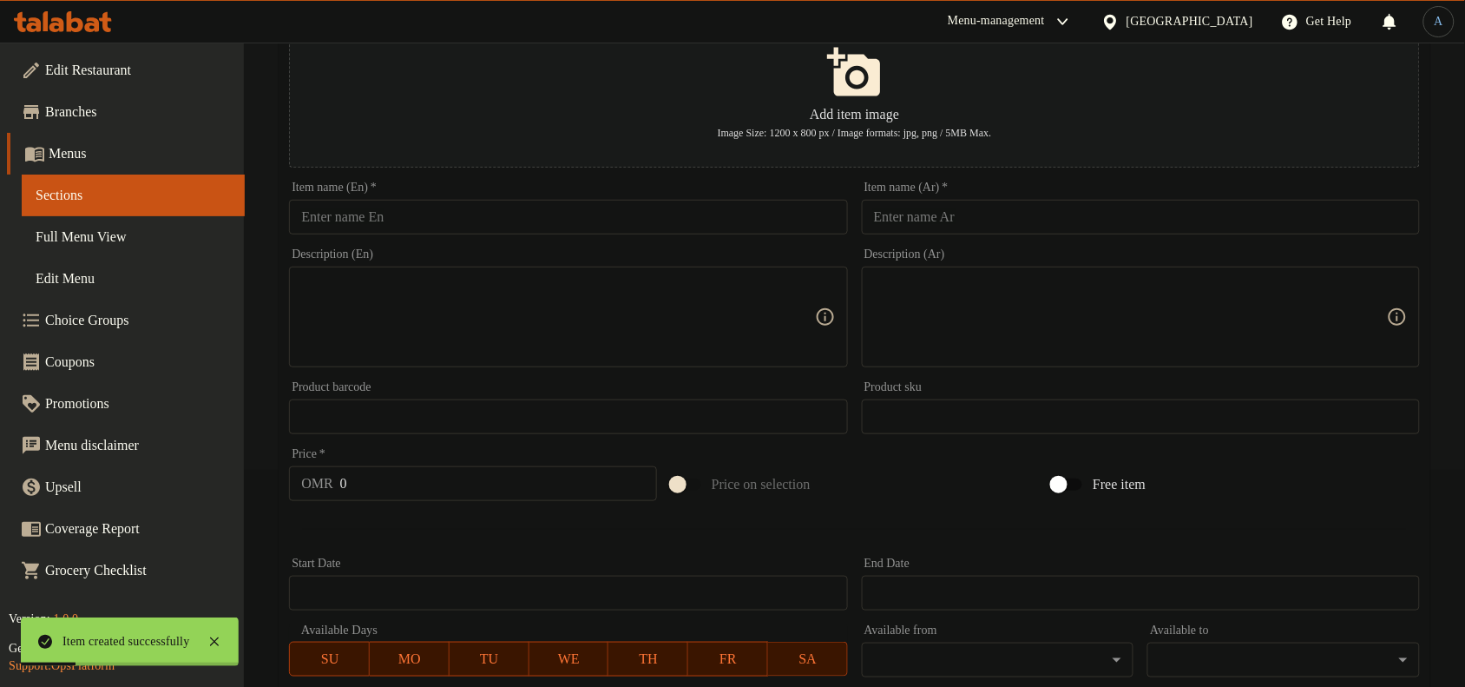
click at [972, 213] on input "text" at bounding box center [1141, 217] width 558 height 35
paste input "نص كيلو مشاوي لحم"
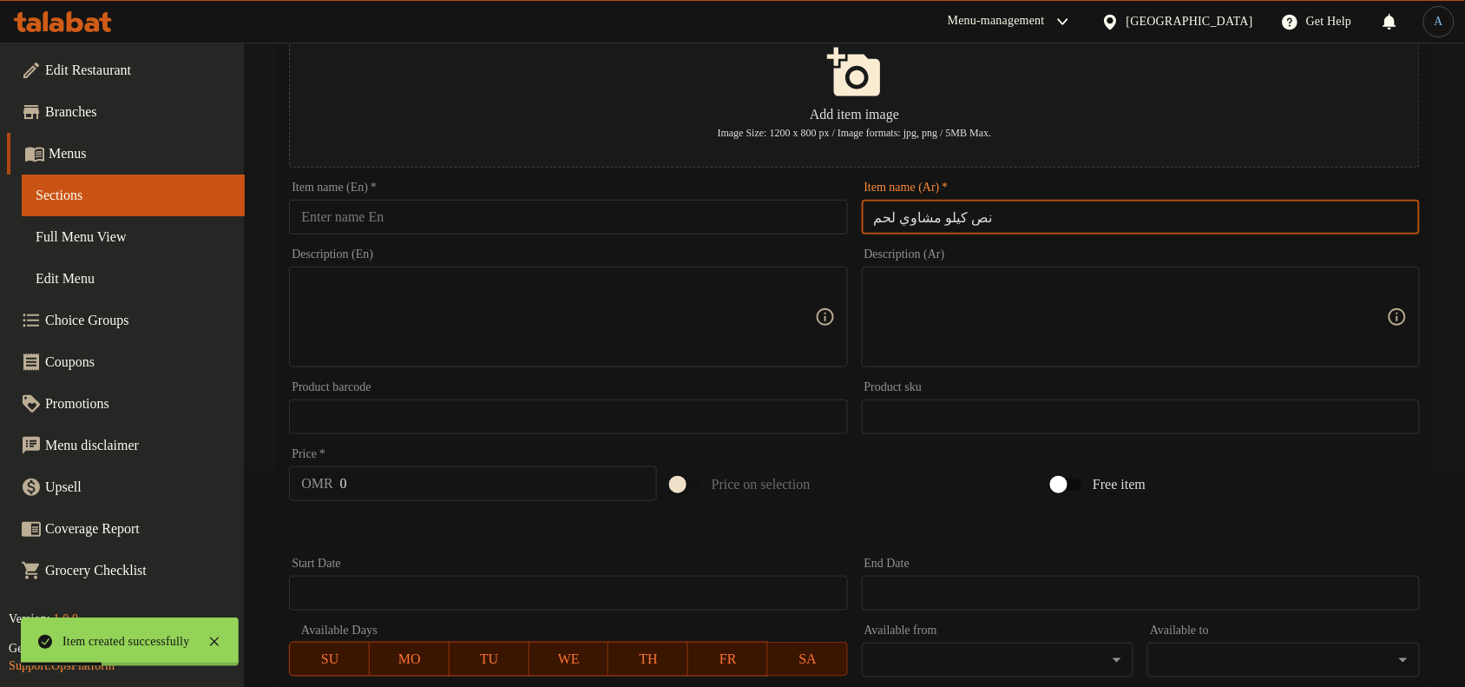
type input "نص كيلو مشاوي لحم"
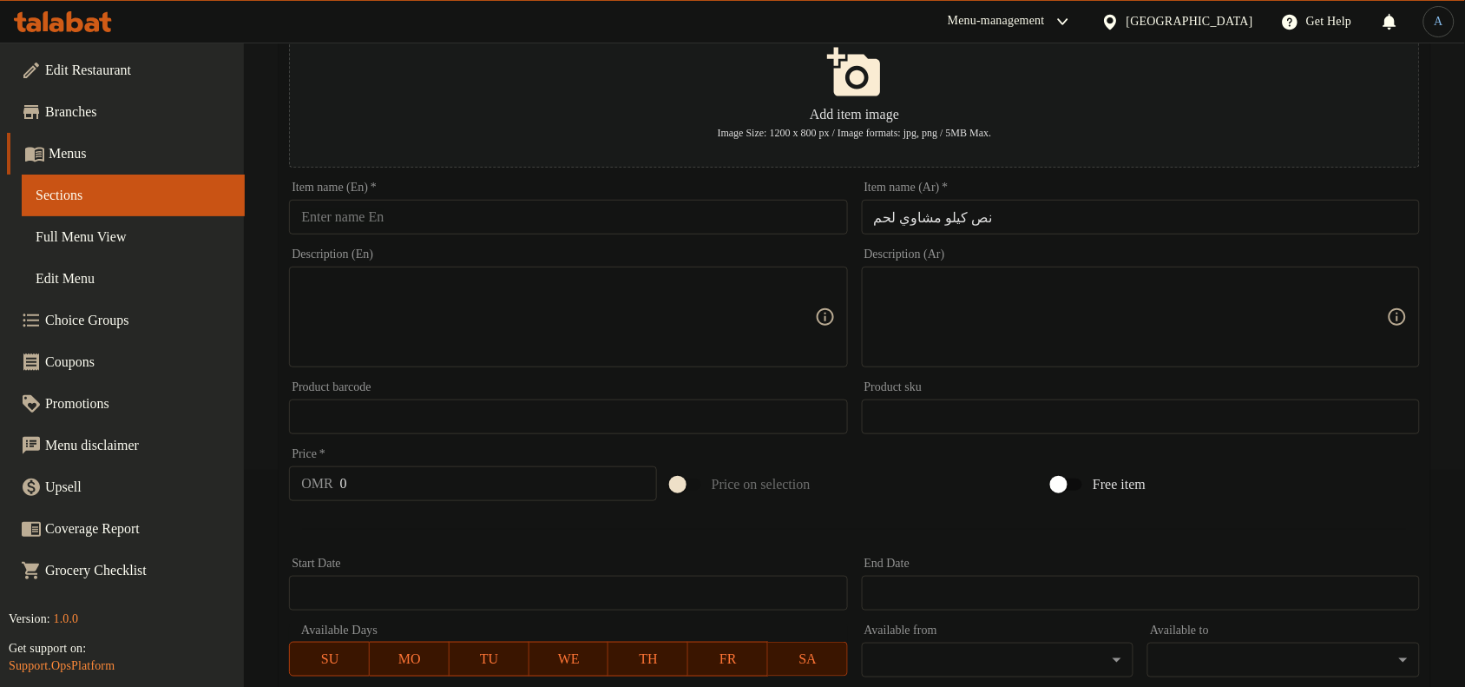
click at [467, 214] on input "text" at bounding box center [568, 217] width 558 height 35
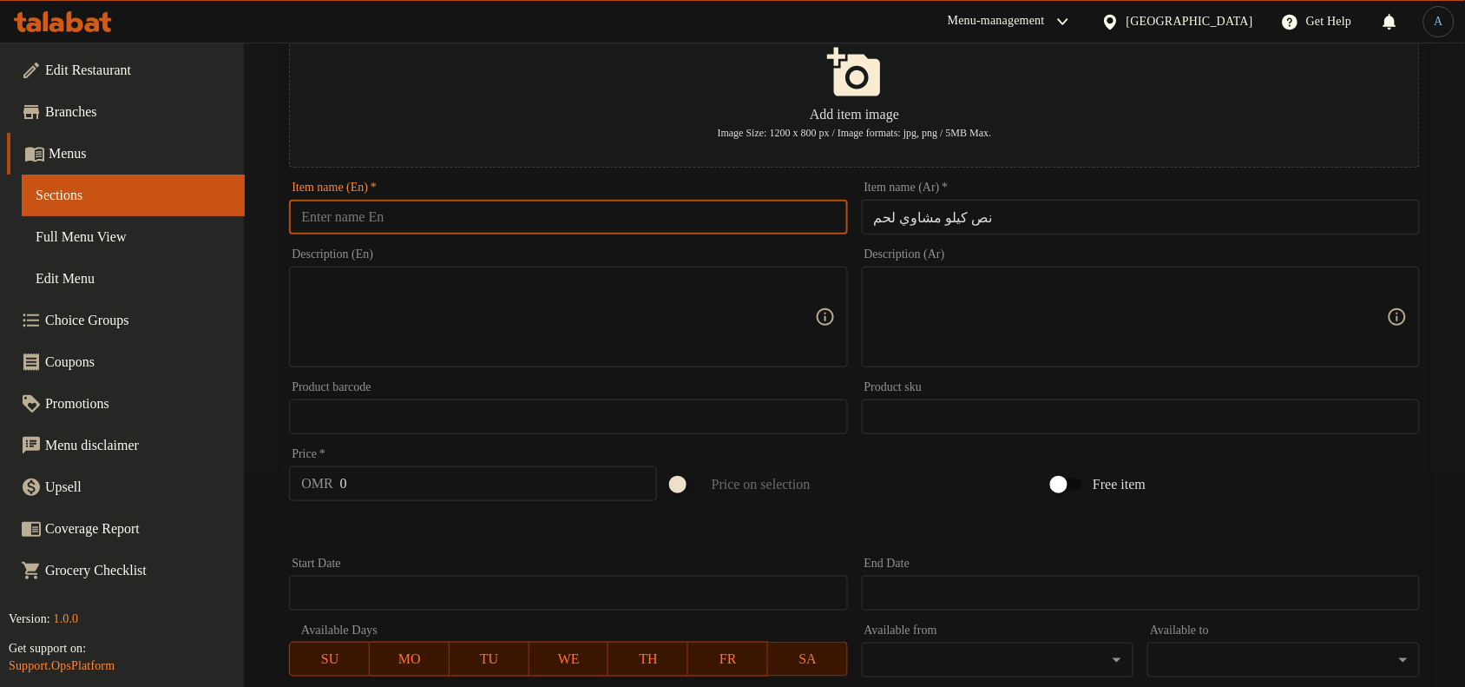
paste input "1/2 Kilo Grilled Meat"
type input "1/2 Kilo Grilled Meat"
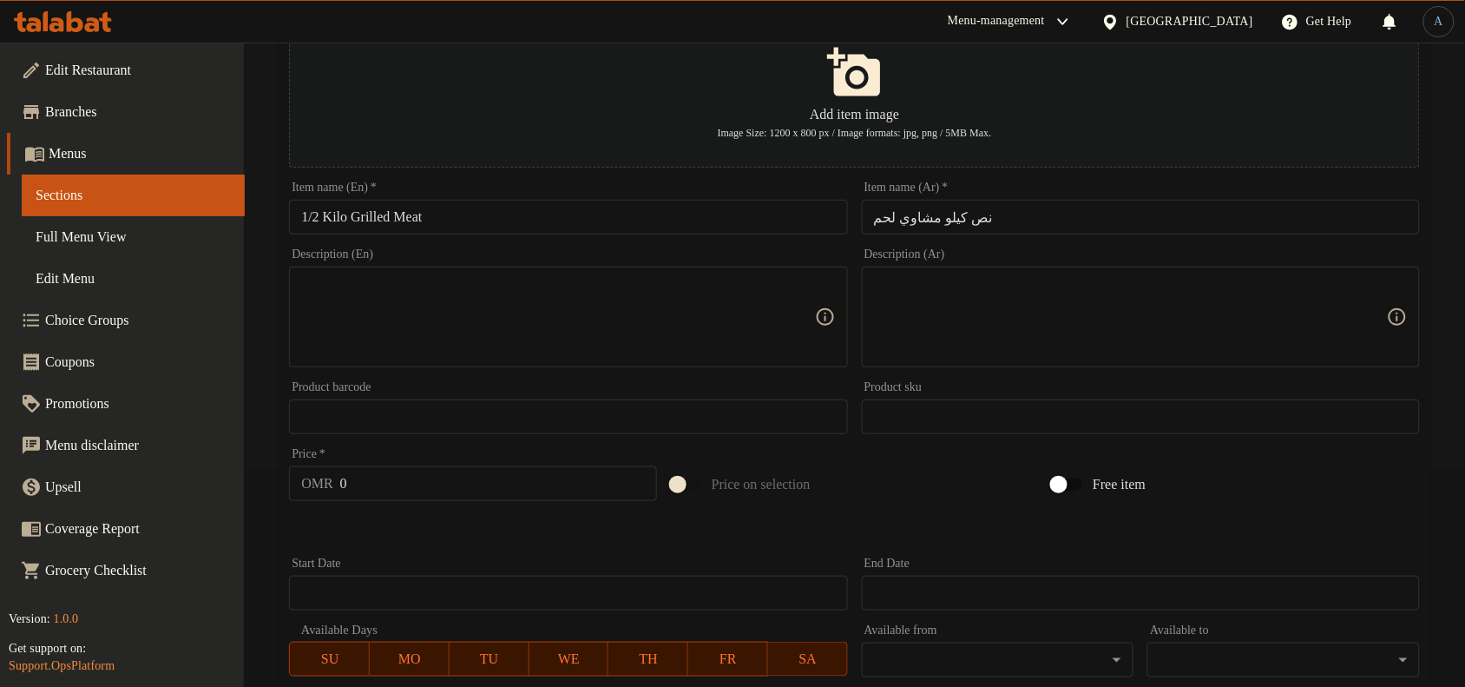
click at [476, 473] on input "0" at bounding box center [498, 483] width 317 height 35
paste input "7.5"
type input "7.5"
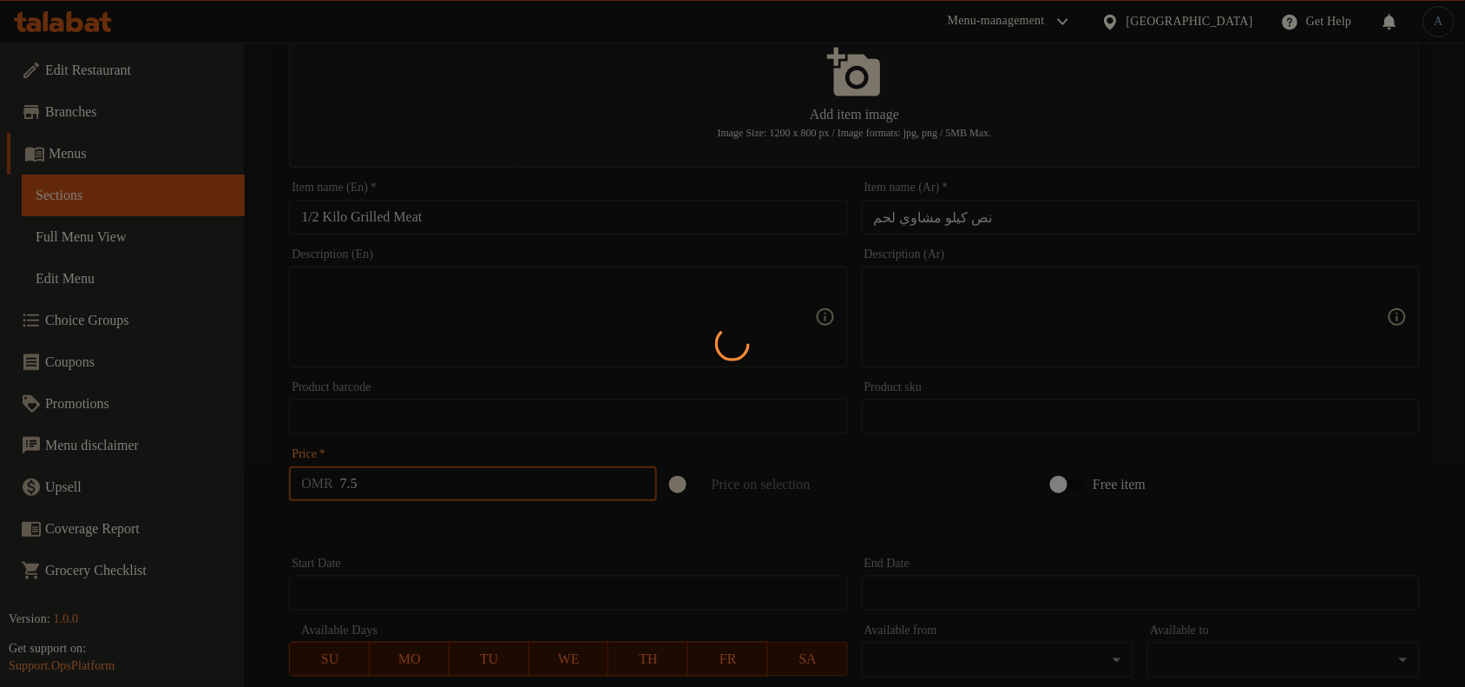
type input "0"
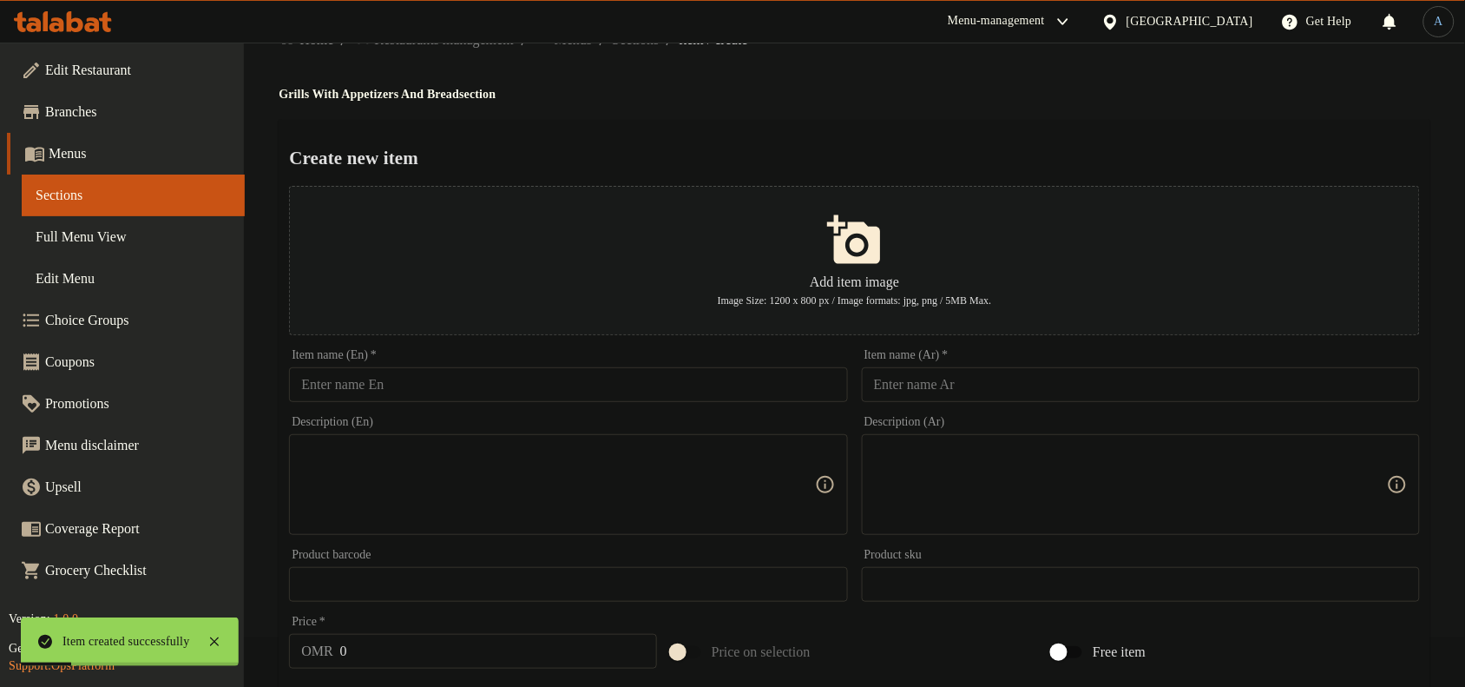
scroll to position [0, 0]
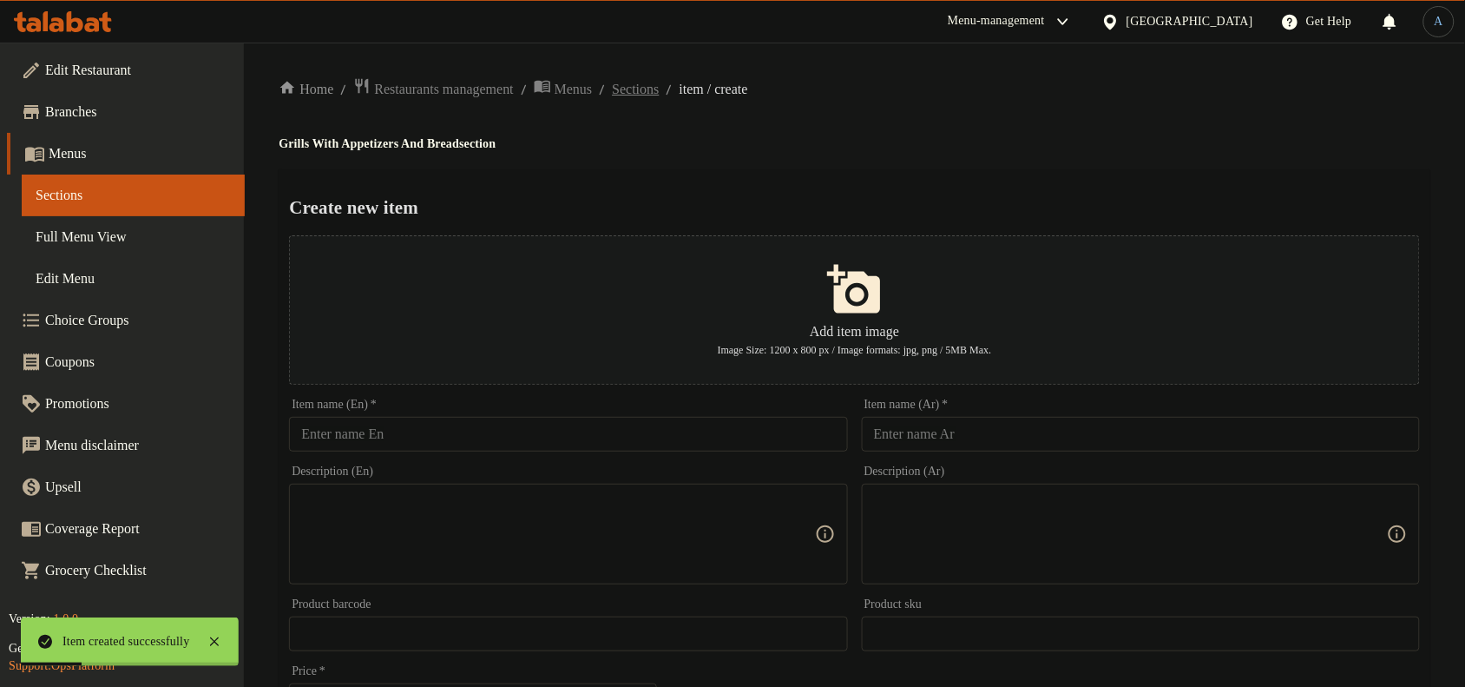
click at [659, 85] on span "Sections" at bounding box center [635, 89] width 47 height 21
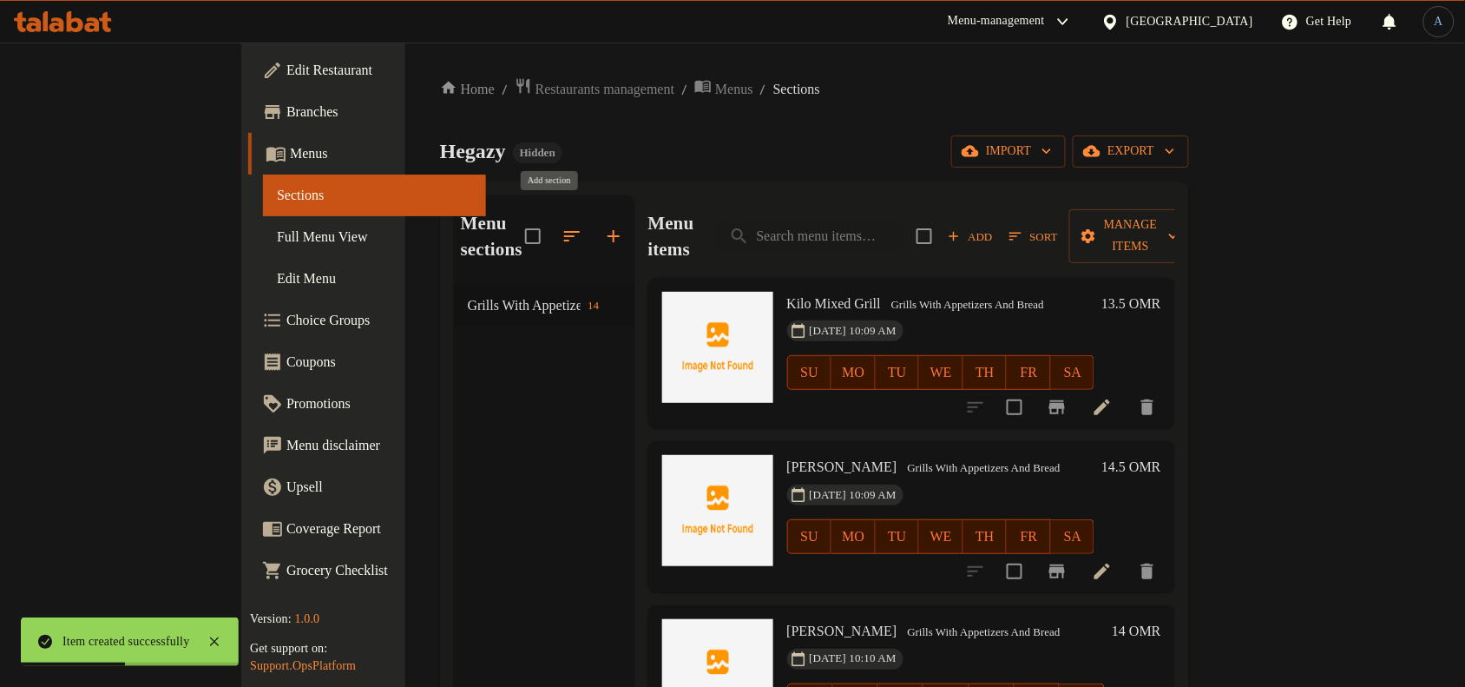
click at [603, 226] on icon "button" at bounding box center [613, 236] width 21 height 21
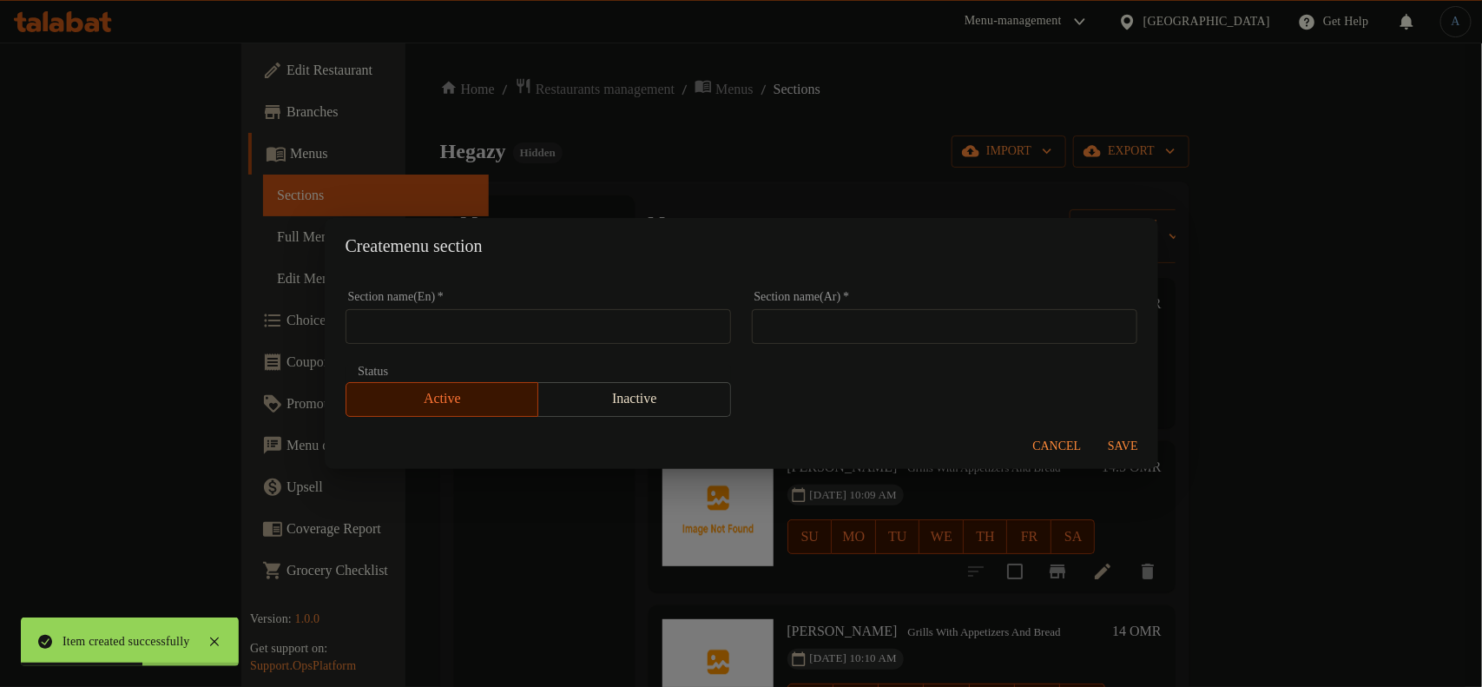
click at [514, 318] on input "text" at bounding box center [537, 326] width 385 height 35
paste input "الأطباق مع المقبلات والخبز"
type input "الأطباق مع المقبلات والخبز"
click at [860, 319] on input "text" at bounding box center [944, 326] width 385 height 35
paste input "الأطباق مع المقبلات والخبز"
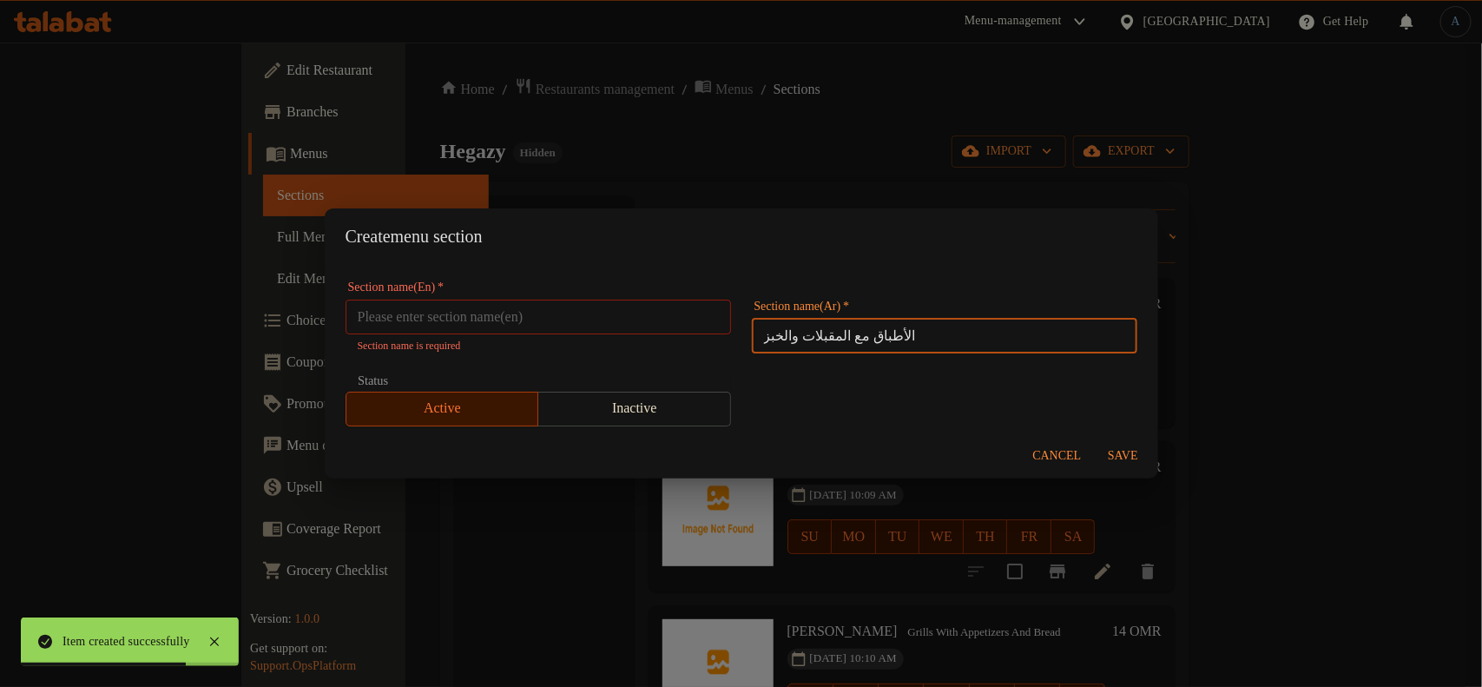
type input "الأطباق مع المقبلات والخبز"
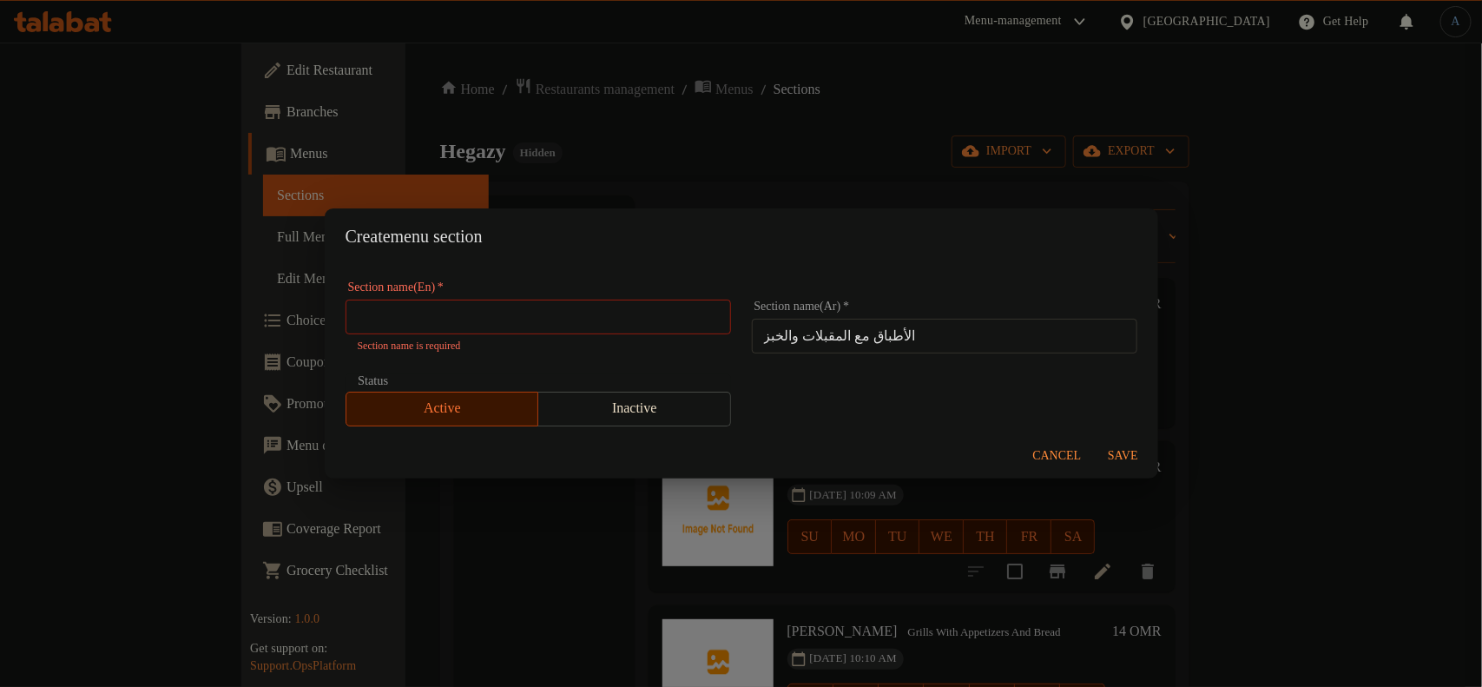
click at [452, 310] on input "text" at bounding box center [537, 316] width 385 height 35
paste input "Dishes With Appetizers And Bread"
type input "Dishes With Appetizers And Bread"
click at [1112, 450] on span "Save" at bounding box center [1123, 456] width 42 height 22
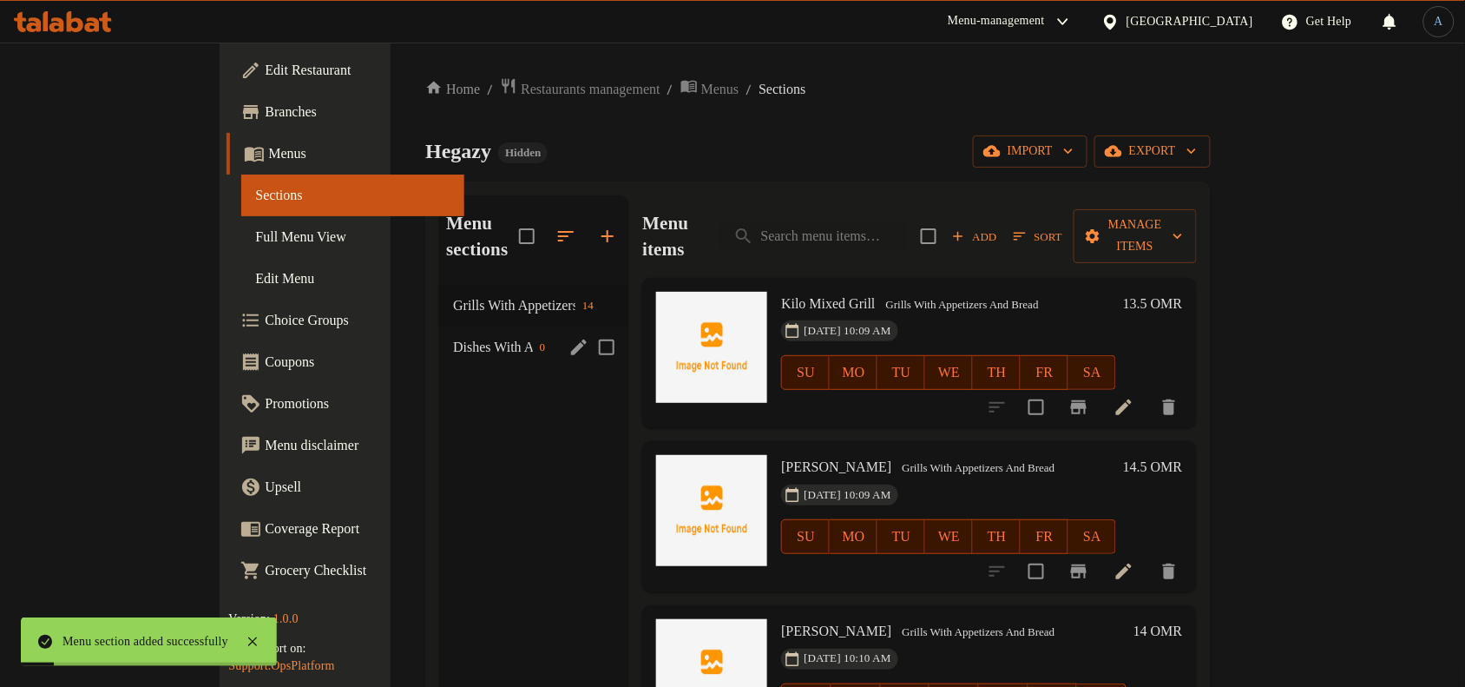
click at [477, 326] on div "Dishes With Appetizers And Bread 0" at bounding box center [533, 347] width 189 height 42
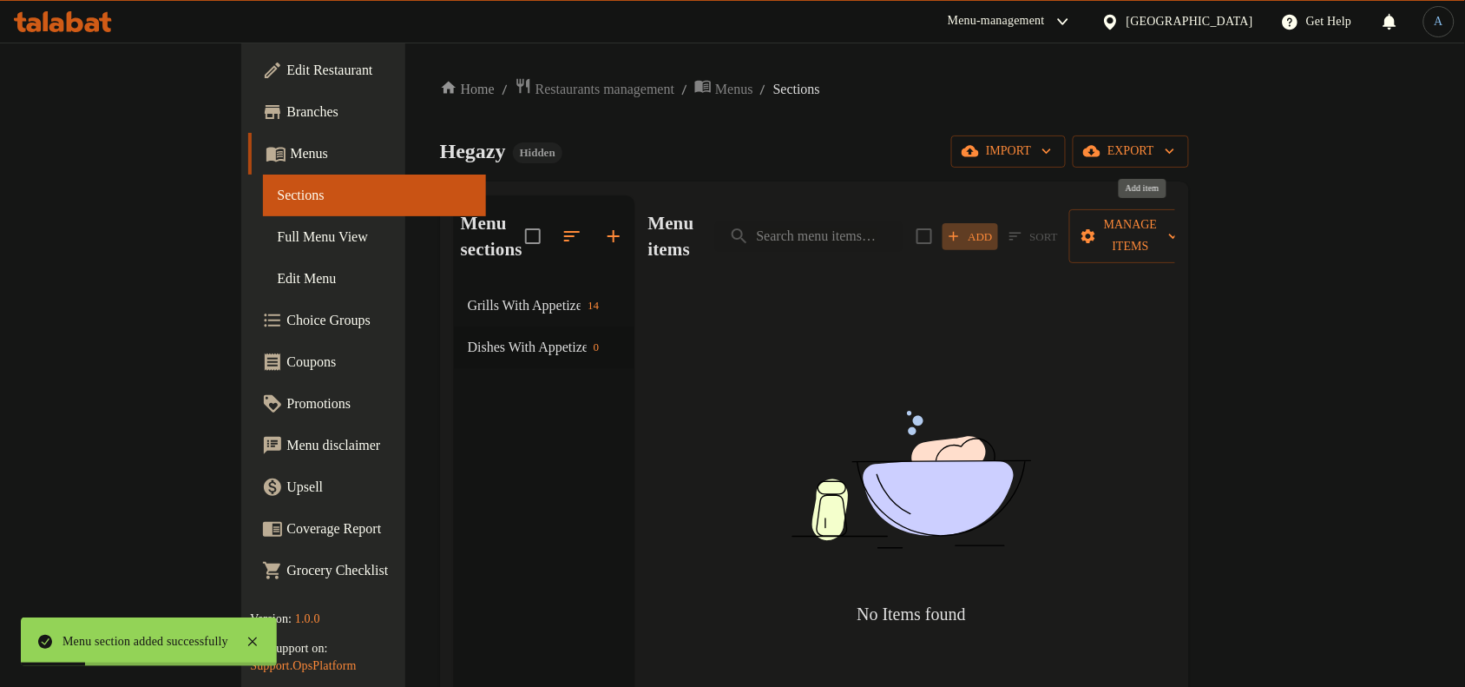
click at [994, 227] on span "Add" at bounding box center [970, 237] width 47 height 20
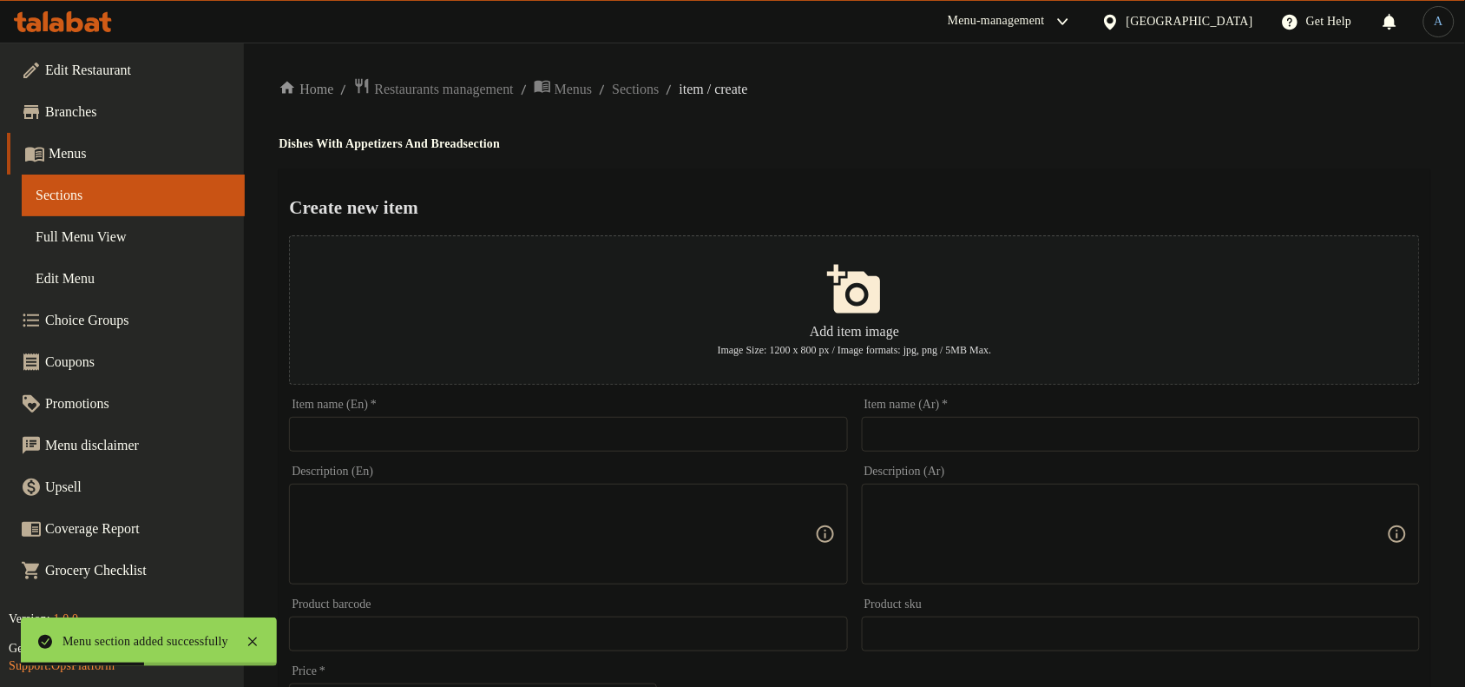
click at [1068, 432] on input "text" at bounding box center [1141, 434] width 558 height 35
paste input "نص دجاج مسحب"
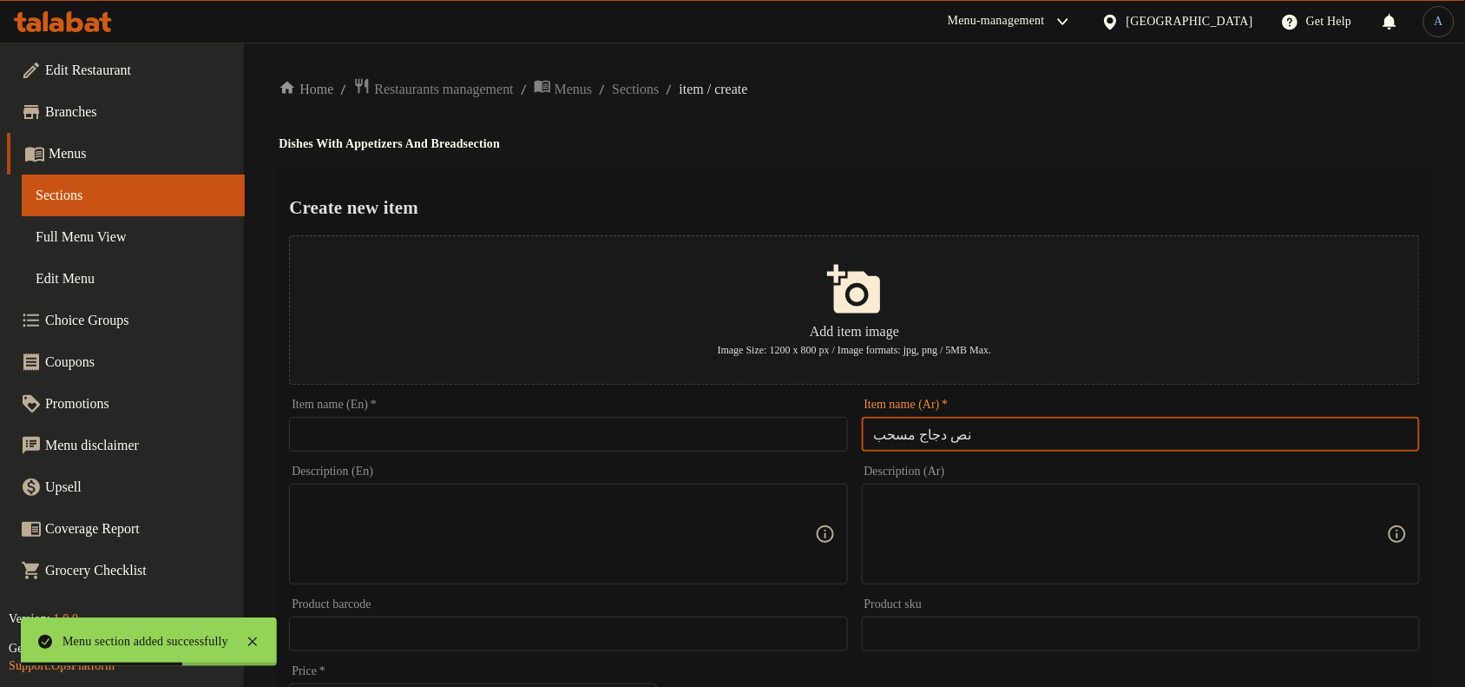
type input "نص دجاج مسحب"
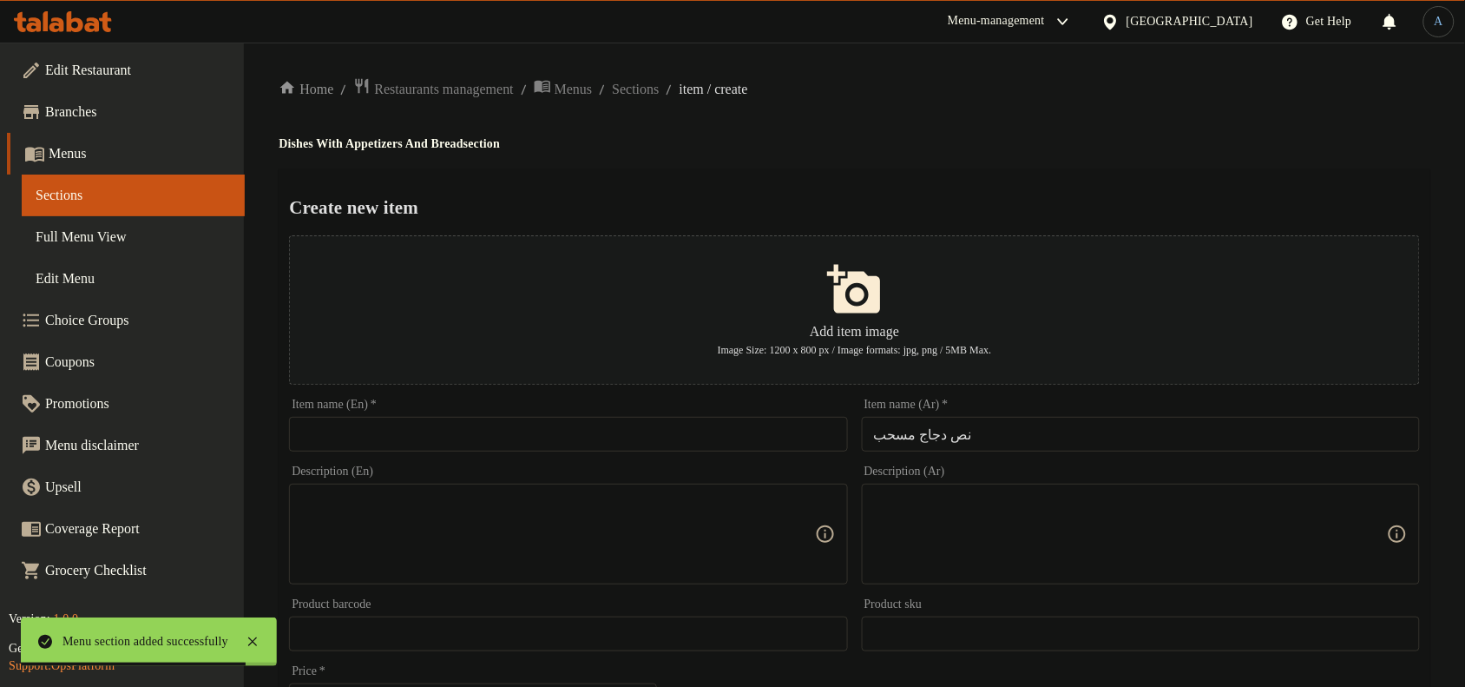
click at [608, 434] on input "text" at bounding box center [568, 434] width 558 height 35
paste input "Half a pulled chicken"
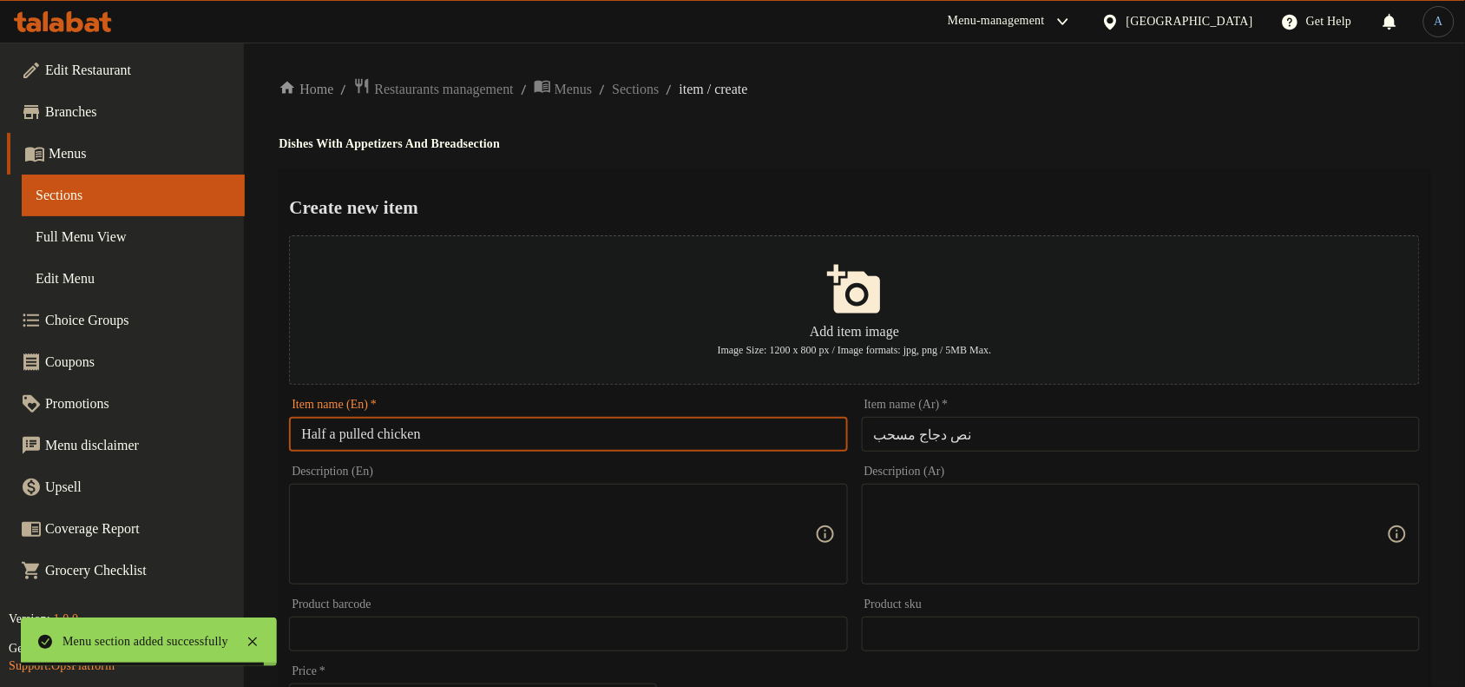
click at [890, 444] on input "نص دجاج مسحب" at bounding box center [1141, 434] width 558 height 35
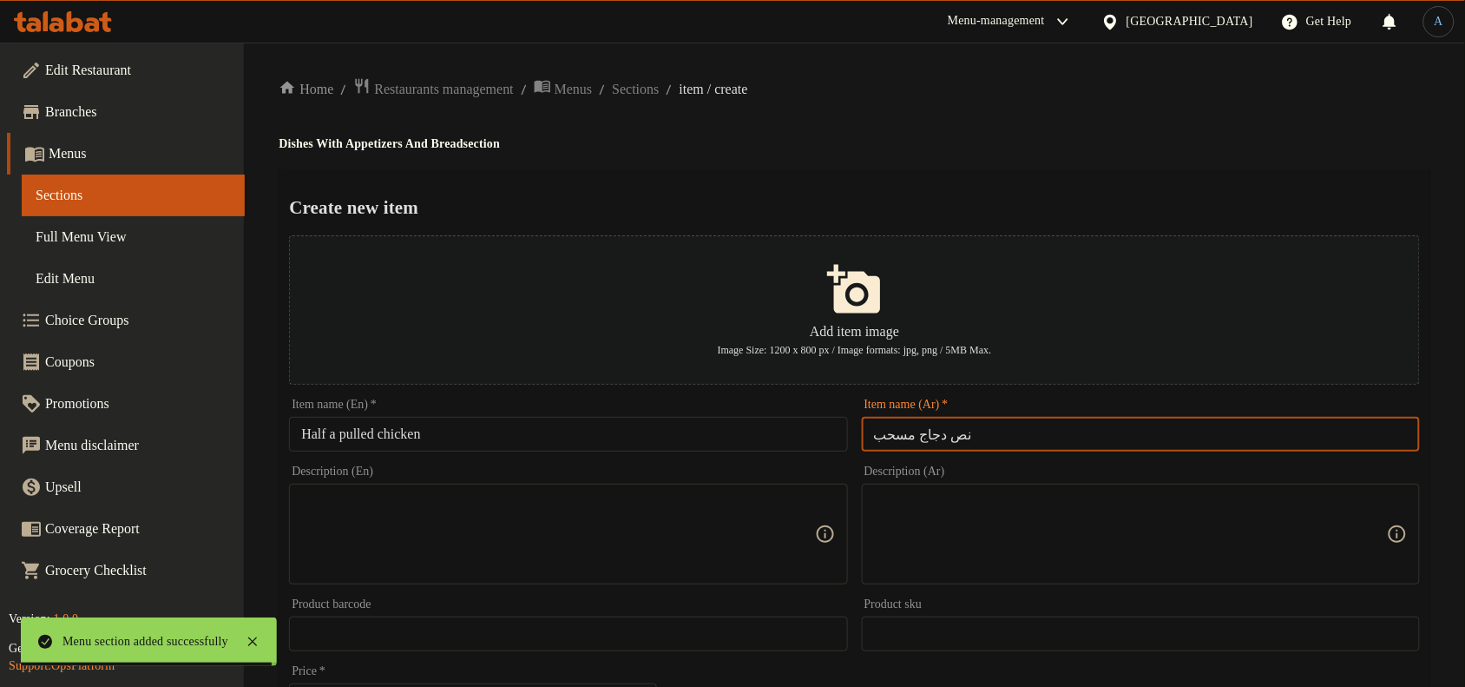
click at [890, 444] on input "نص دجاج مسحب" at bounding box center [1141, 434] width 558 height 35
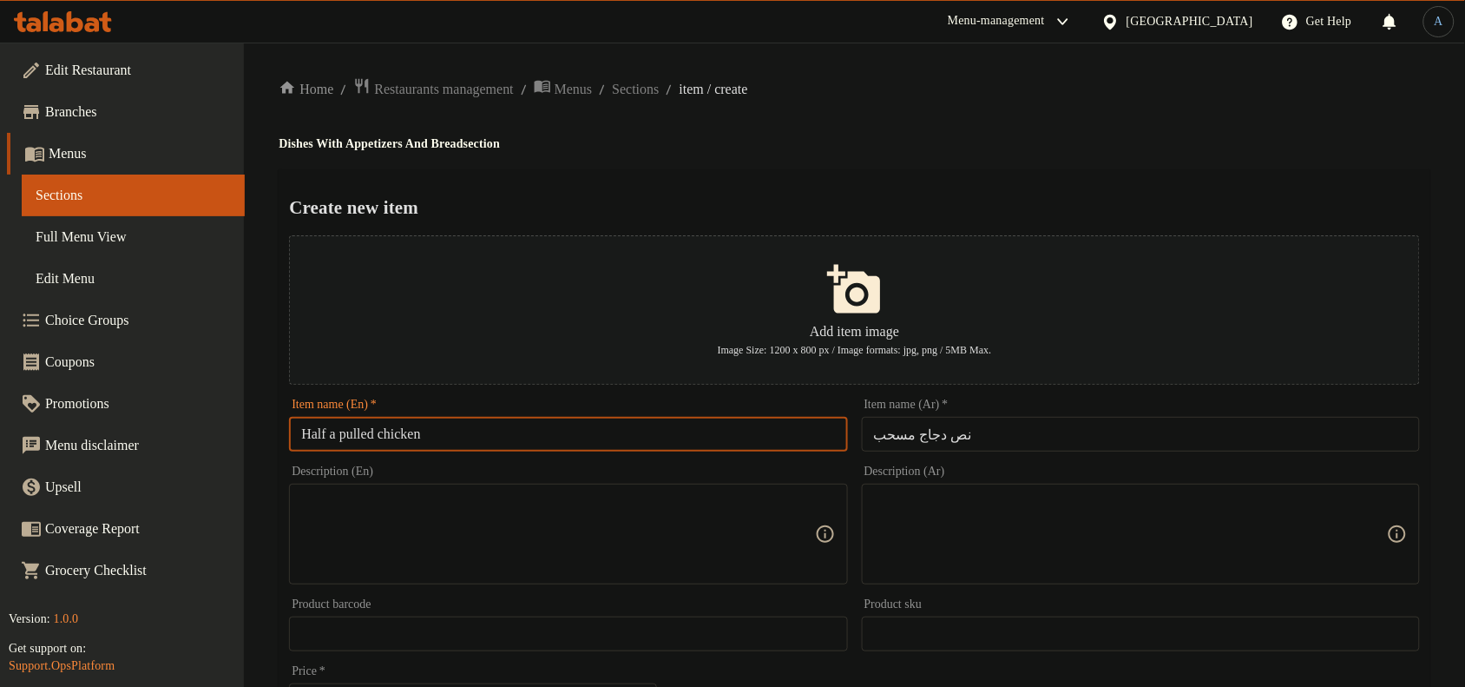
drag, startPoint x: 334, startPoint y: 439, endPoint x: 651, endPoint y: 453, distance: 317.1
click at [651, 453] on div "Item name (En)   * Half a pulled chicken Item name (En) *" at bounding box center [568, 424] width 572 height 67
paste input "Boneless C"
click at [336, 437] on input "Half Boneless Chicken" at bounding box center [568, 434] width 558 height 35
type input "1/2 Boneless Chicken"
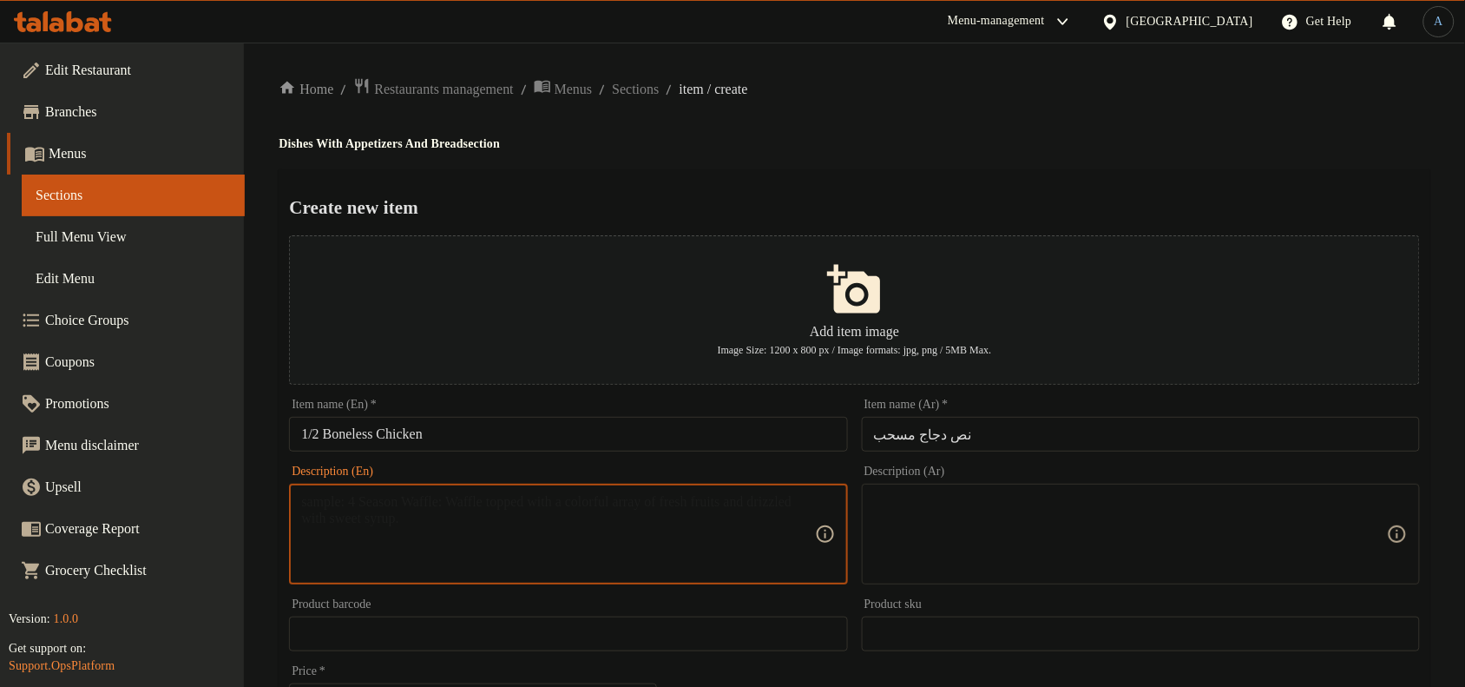
click at [506, 553] on textarea at bounding box center [557, 534] width 513 height 82
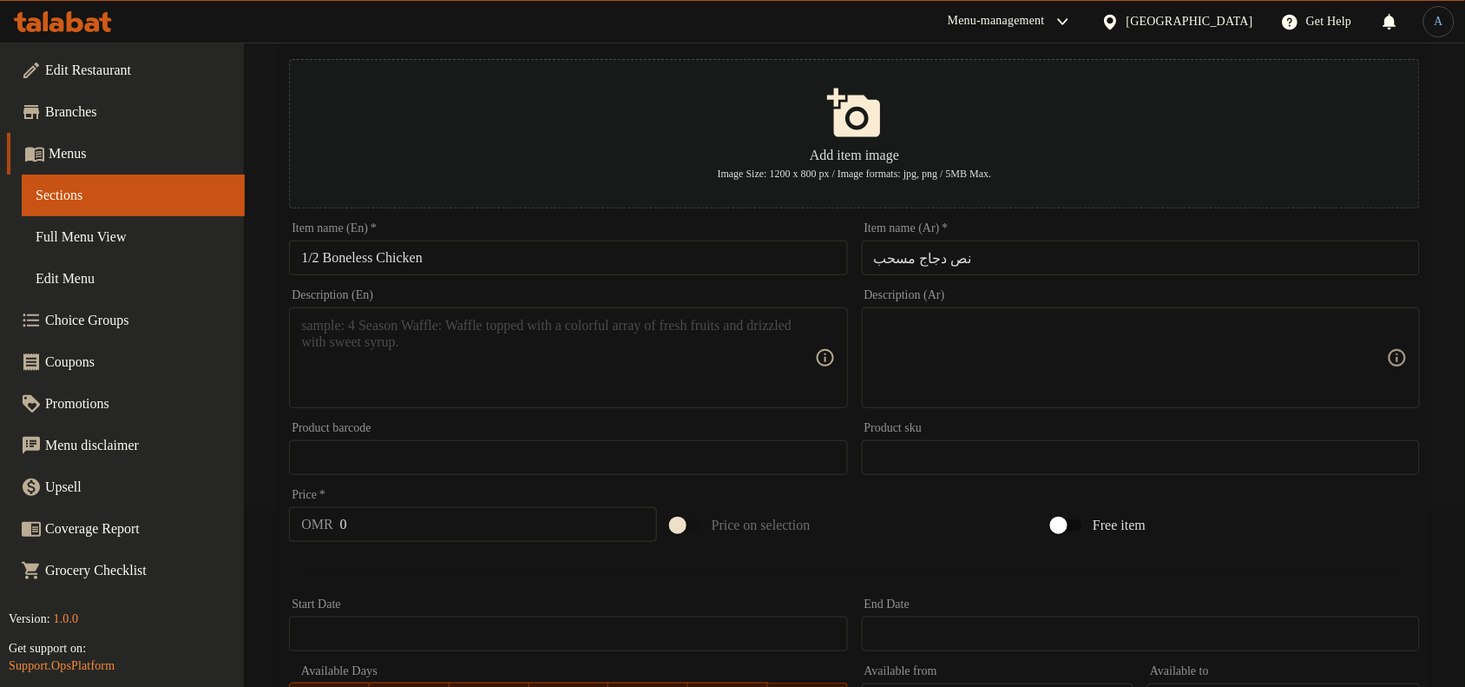
scroll to position [529, 0]
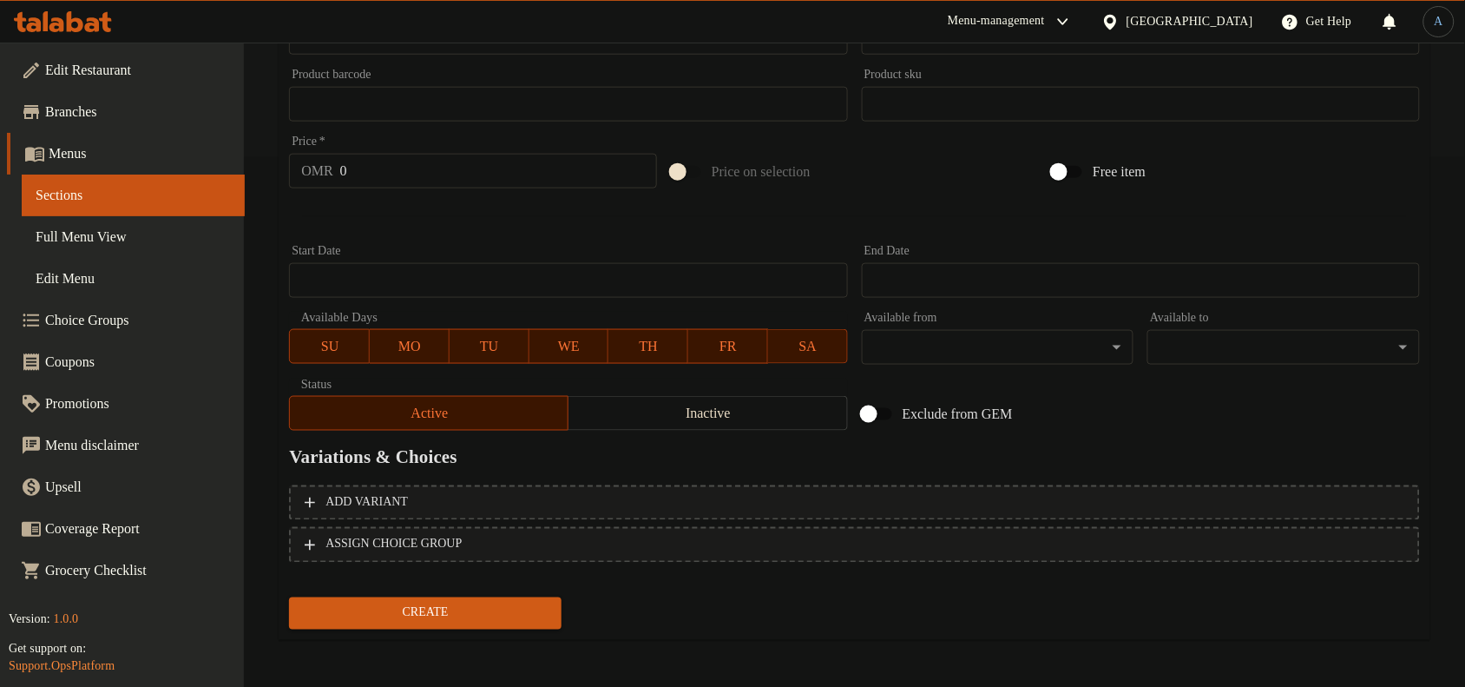
click at [418, 159] on input "0" at bounding box center [498, 171] width 317 height 35
paste input "2.5"
type input "2.5"
click at [289, 597] on button "Create" at bounding box center [425, 613] width 273 height 32
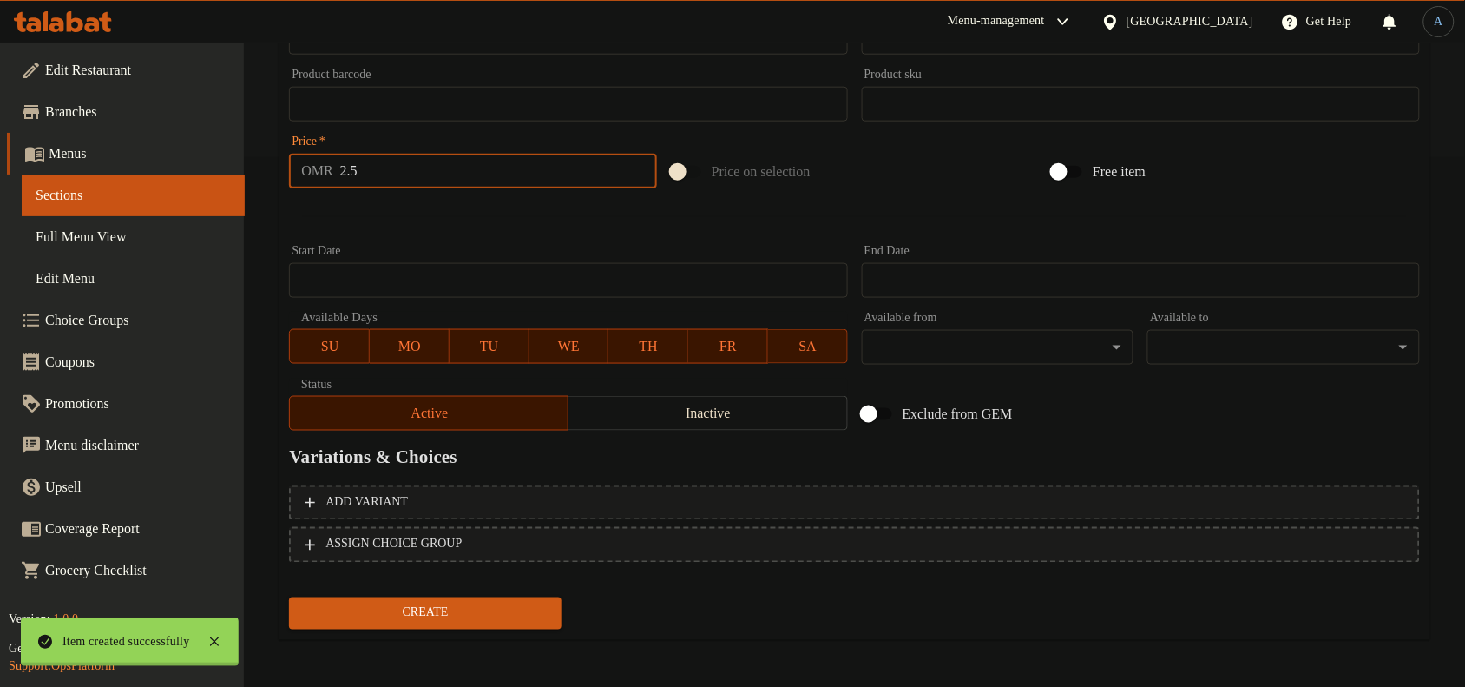
type input "0"
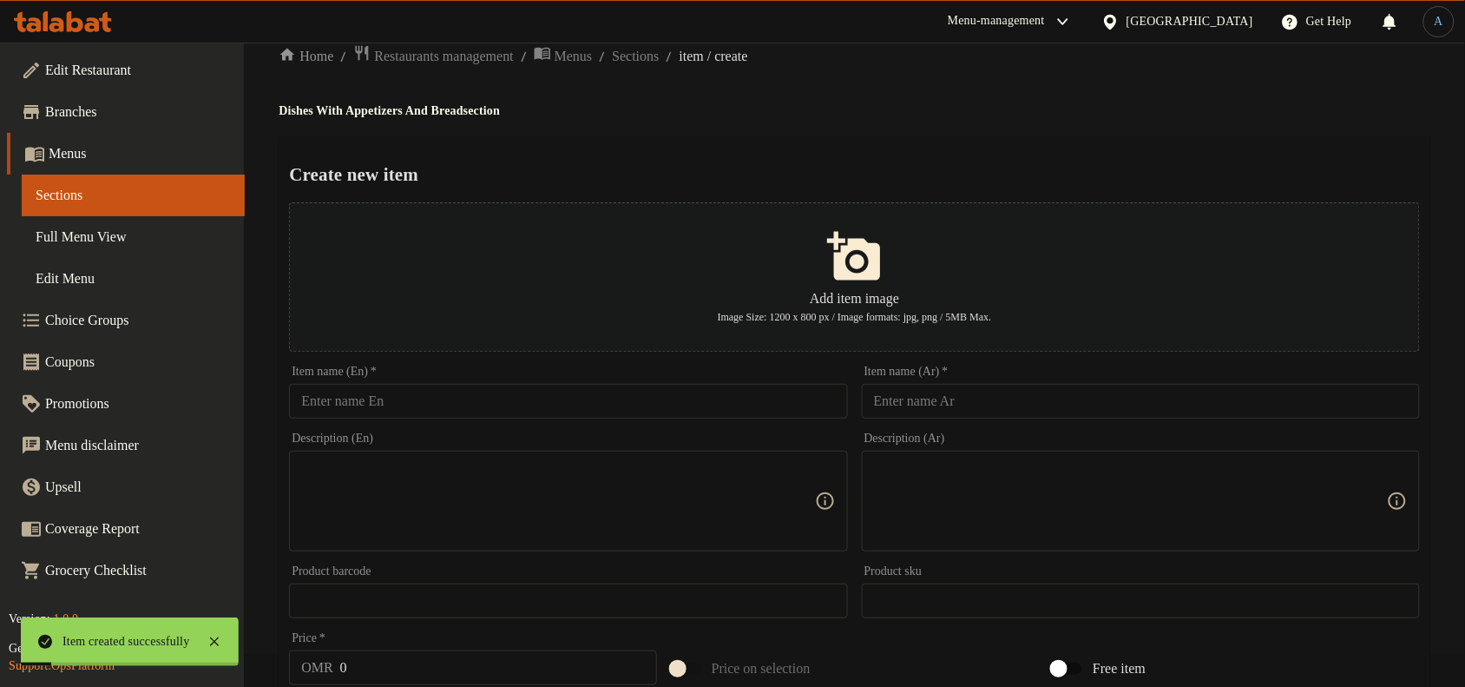
scroll to position [0, 0]
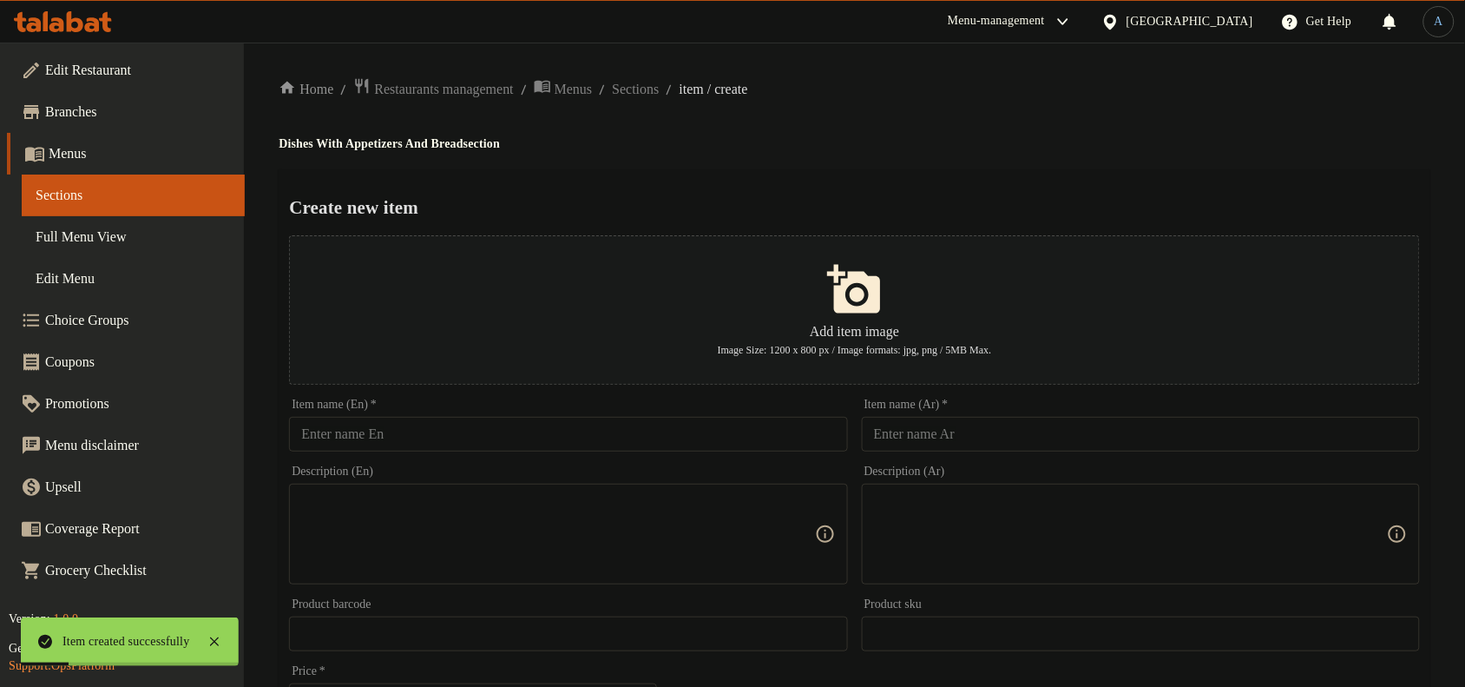
click at [942, 418] on input "text" at bounding box center [1141, 434] width 558 height 35
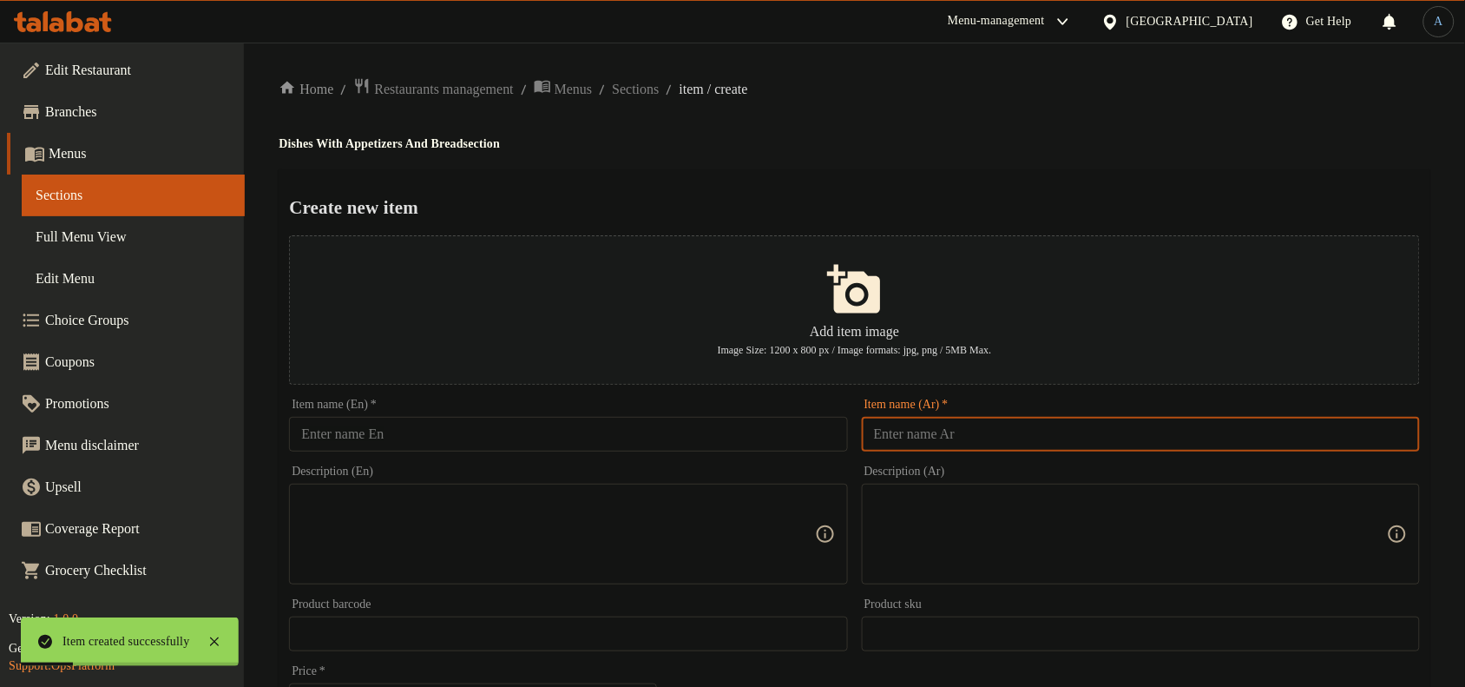
paste input "طبق حواوشي"
type input "طبق حواوشي"
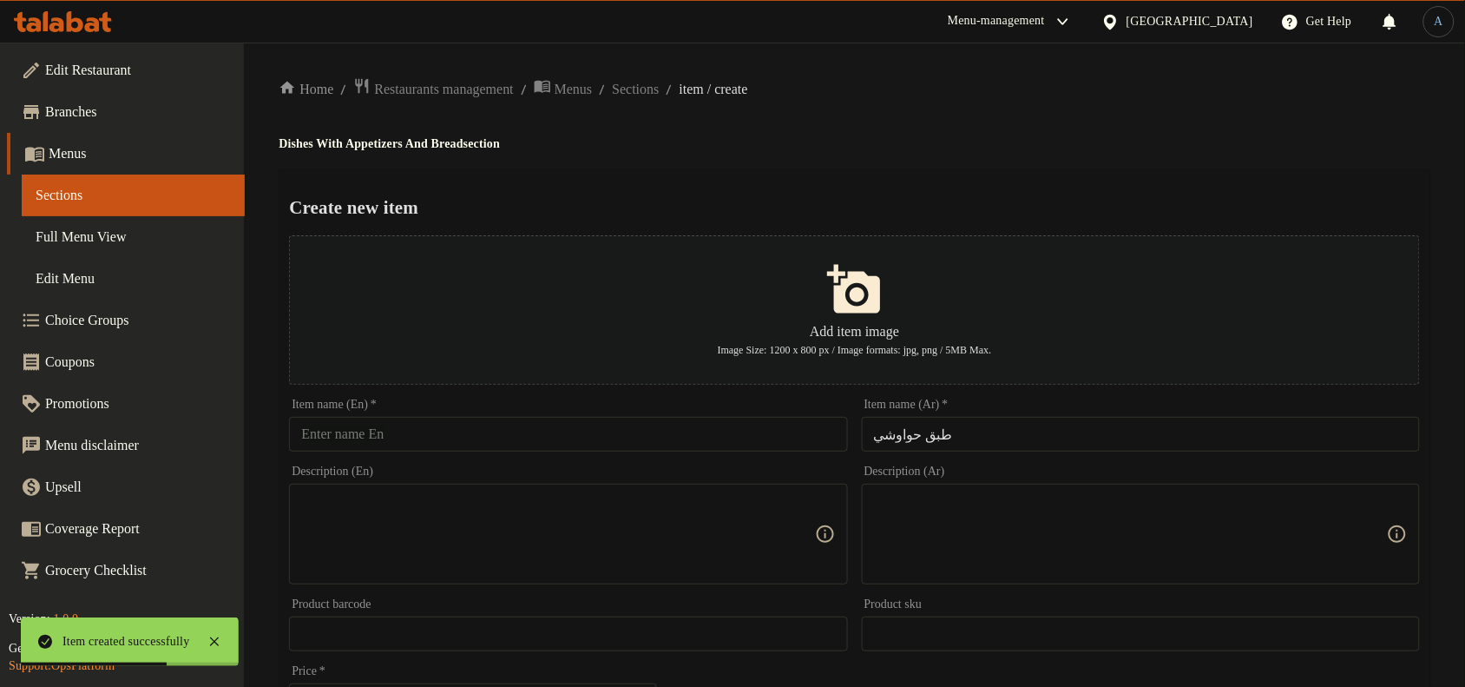
click at [626, 430] on input "text" at bounding box center [568, 434] width 558 height 35
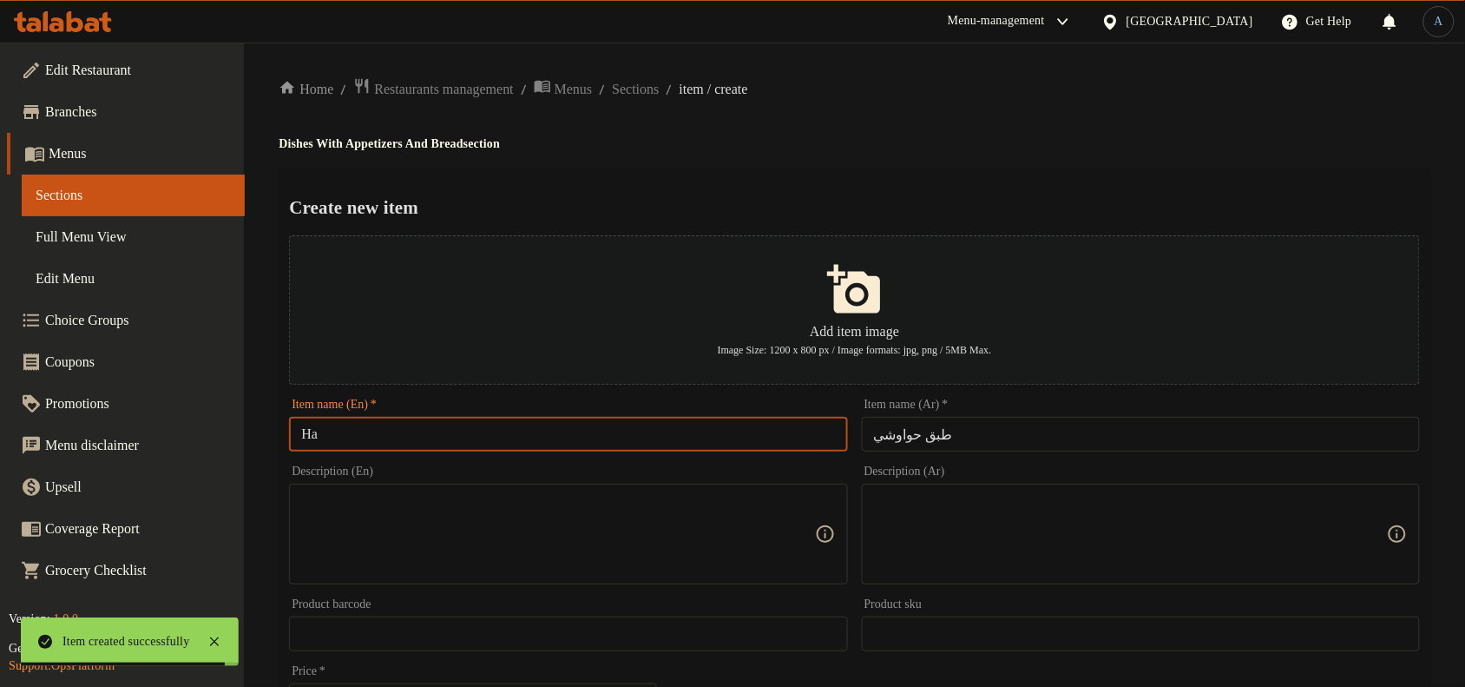
click at [890, 424] on input "طبق حواوشي" at bounding box center [1141, 434] width 558 height 35
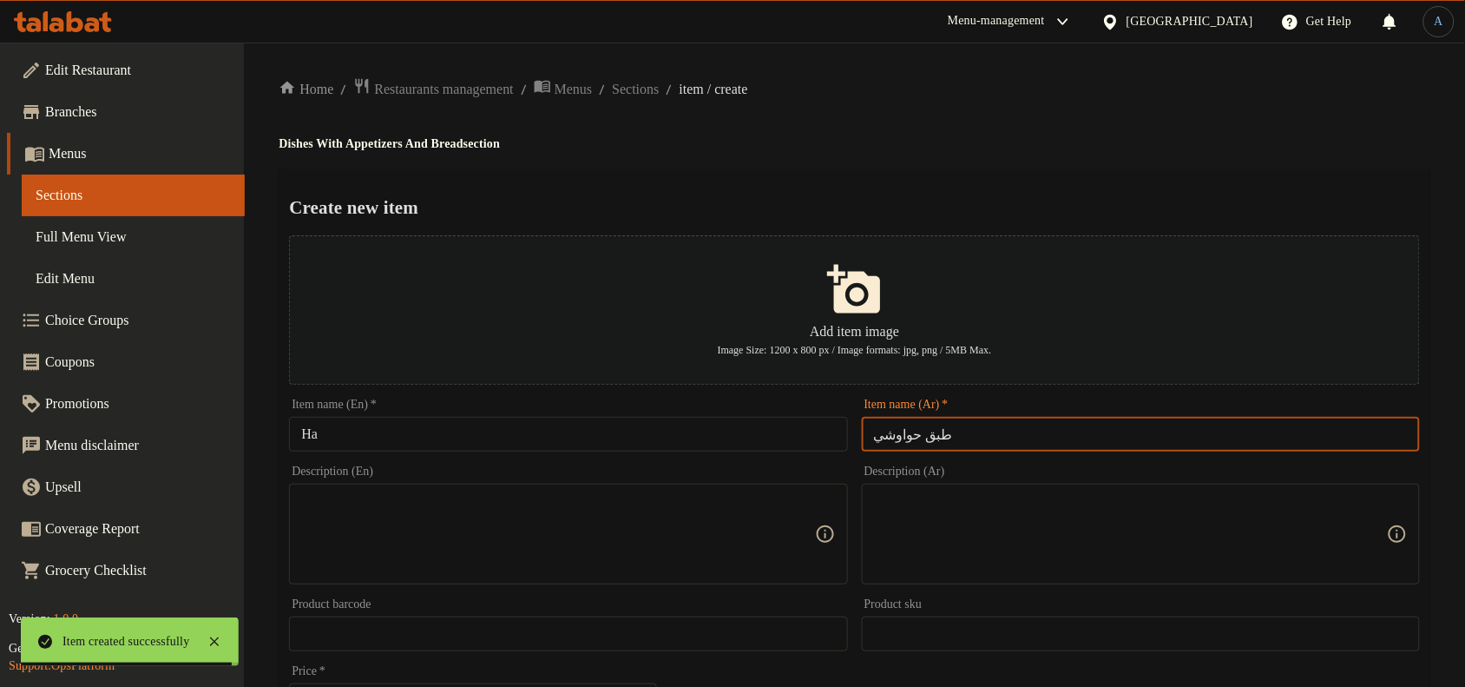
click at [890, 424] on input "طبق حواوشي" at bounding box center [1141, 434] width 558 height 35
click at [907, 430] on input "طبق حواوشي" at bounding box center [1141, 434] width 558 height 35
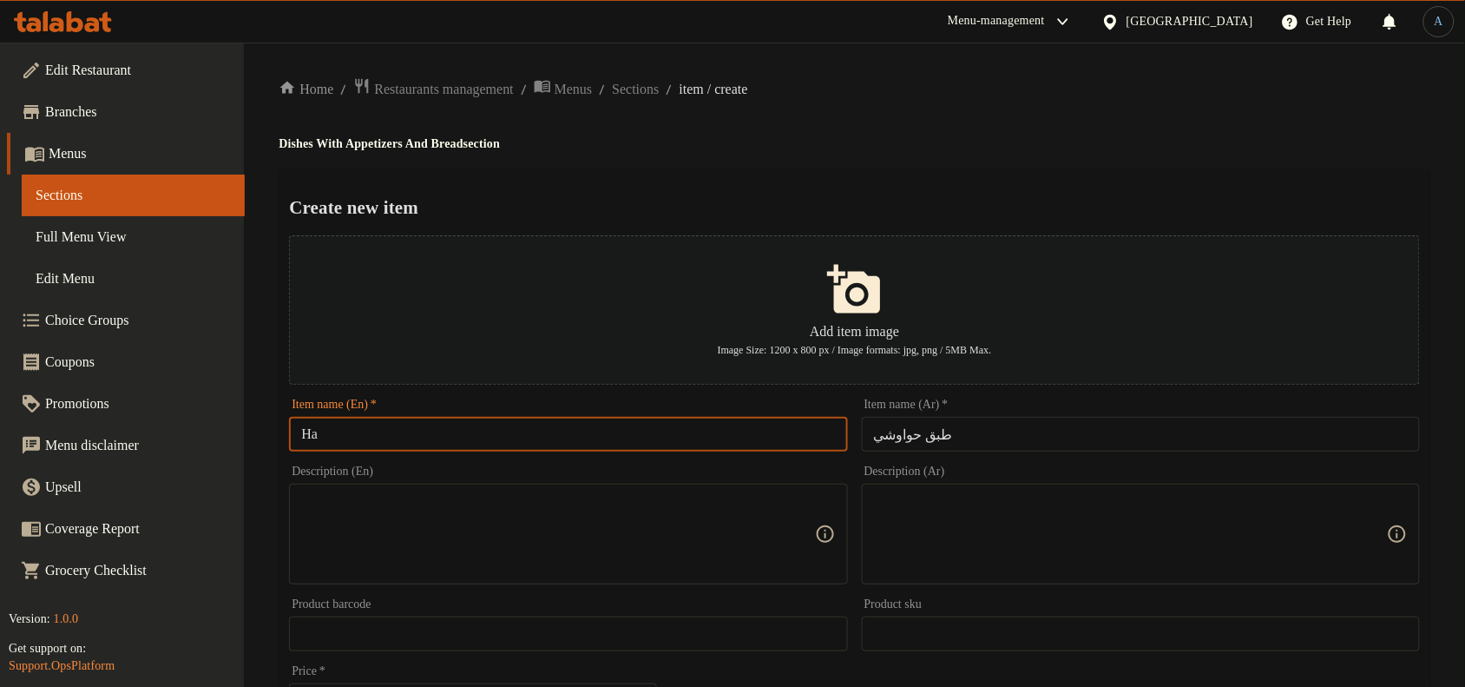
click at [418, 437] on input "Ha" at bounding box center [568, 434] width 558 height 35
paste input "wawshi"
type input "Hawawshi Dish"
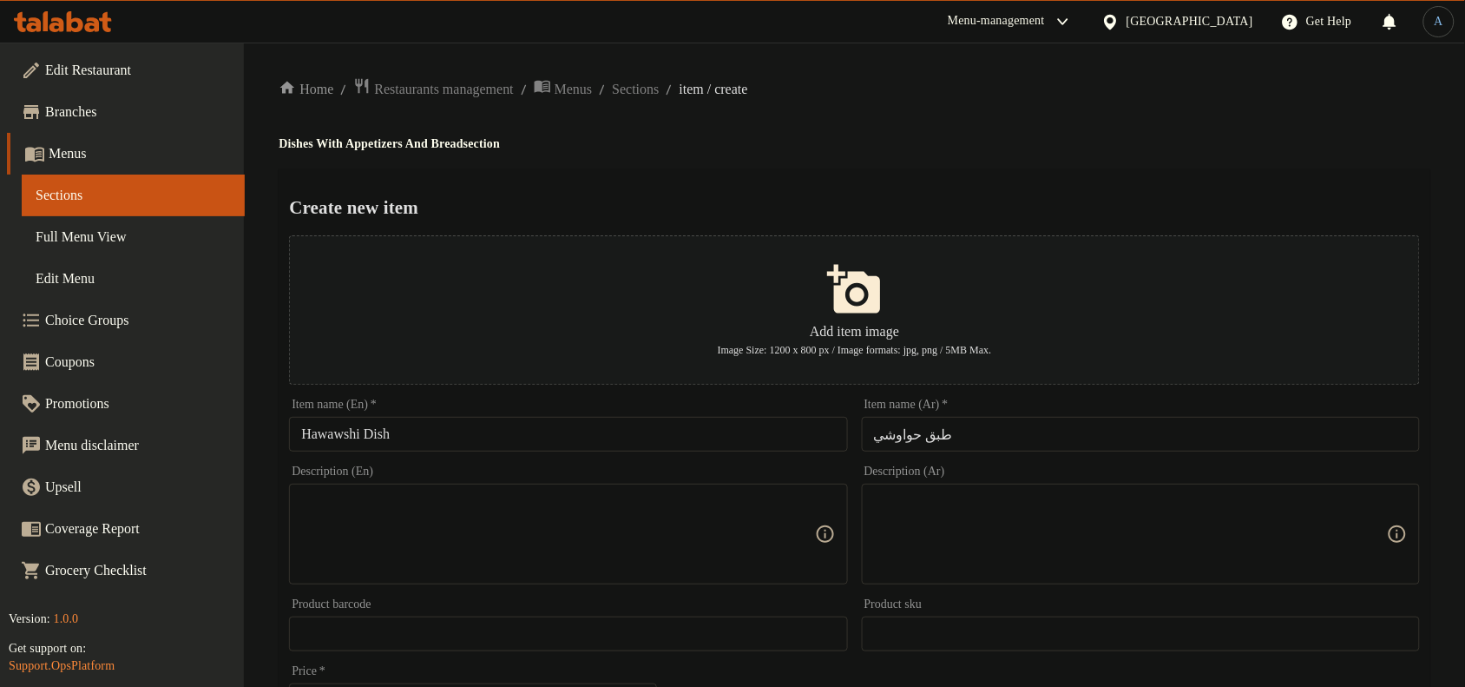
click at [985, 132] on div "Home / Restaurants management / Menus / Sections / item / create Dishes With Ap…" at bounding box center [855, 630] width 1152 height 1106
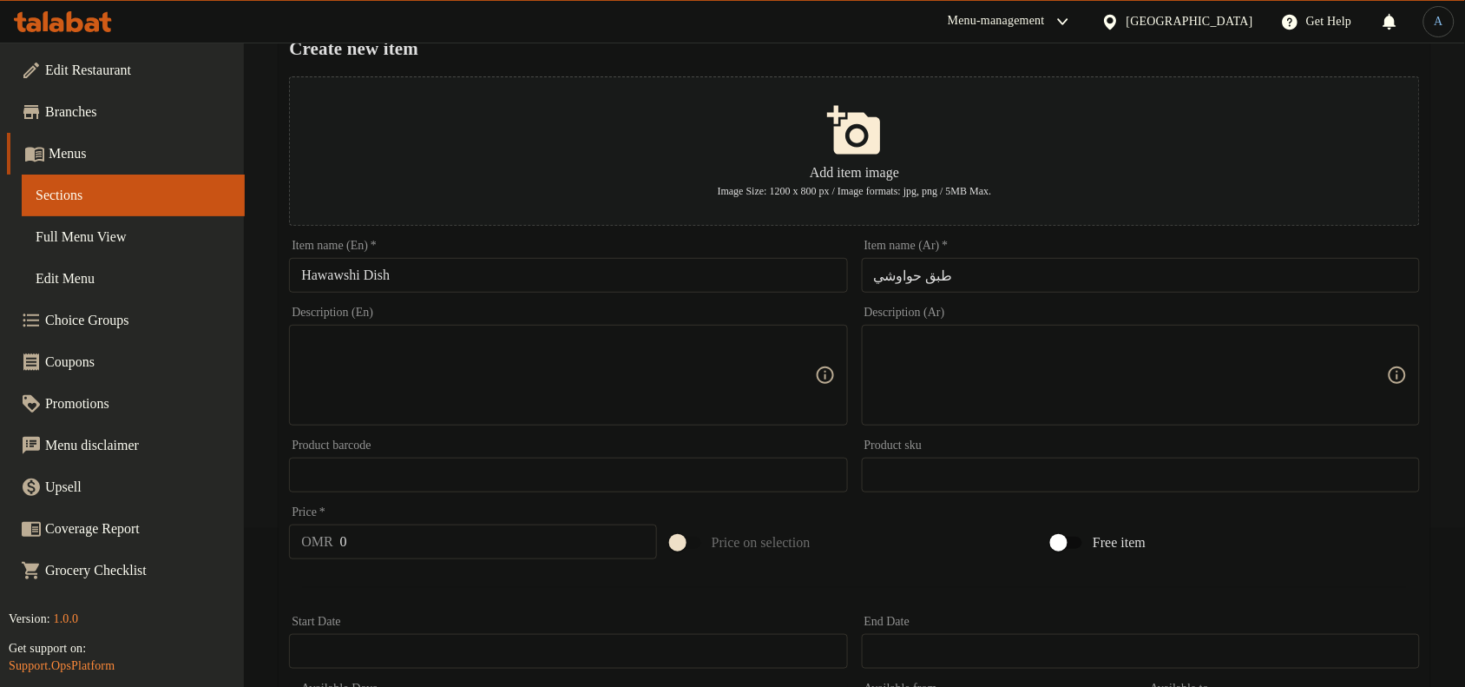
scroll to position [325, 0]
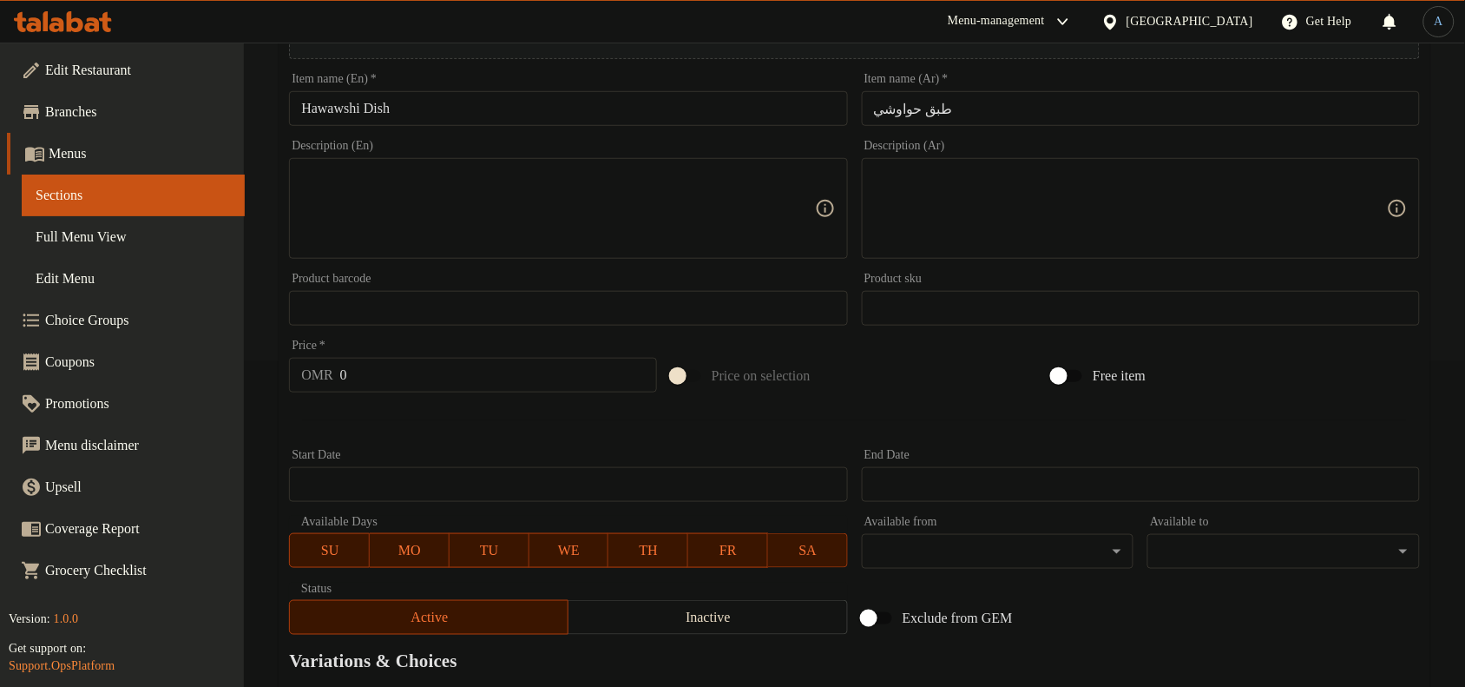
click at [384, 379] on input "0" at bounding box center [498, 375] width 317 height 35
paste input "2.5"
type input "2.5"
click at [493, 445] on div "Start Date Start Date" at bounding box center [568, 475] width 572 height 67
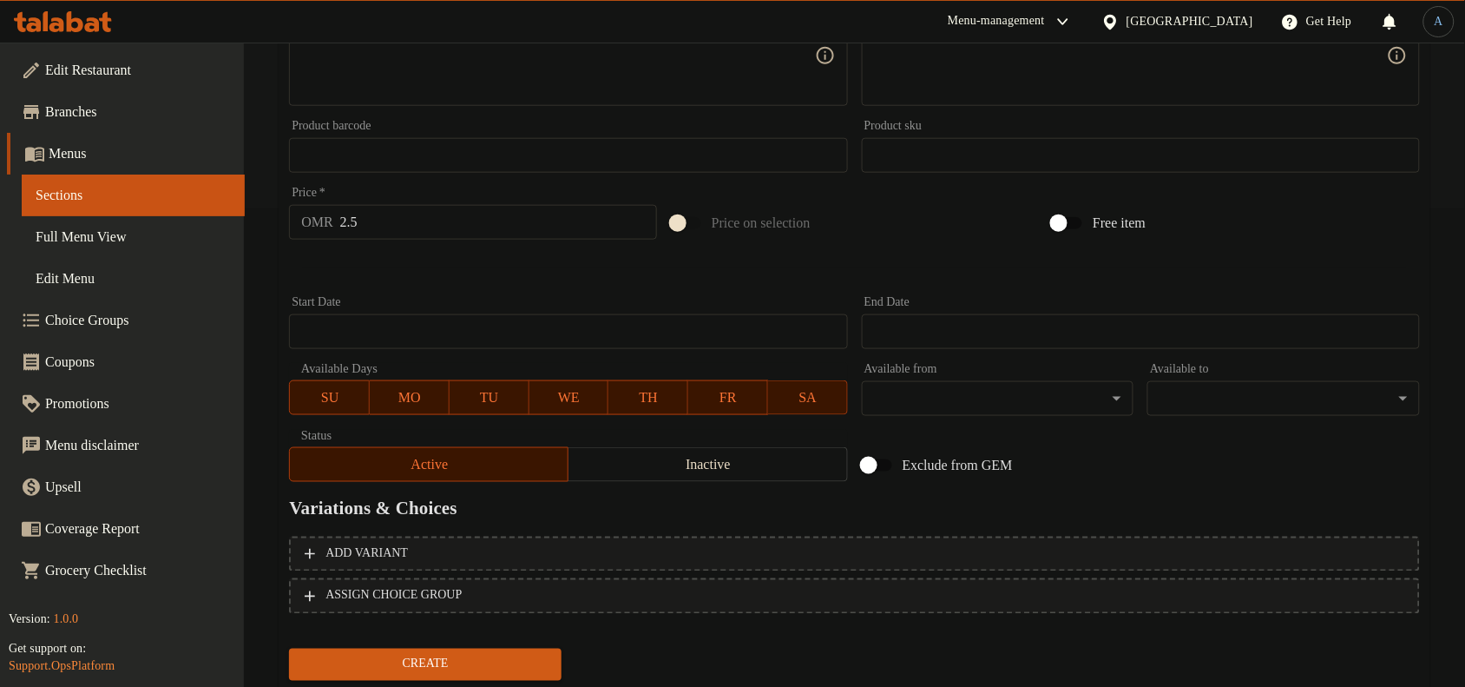
scroll to position [529, 0]
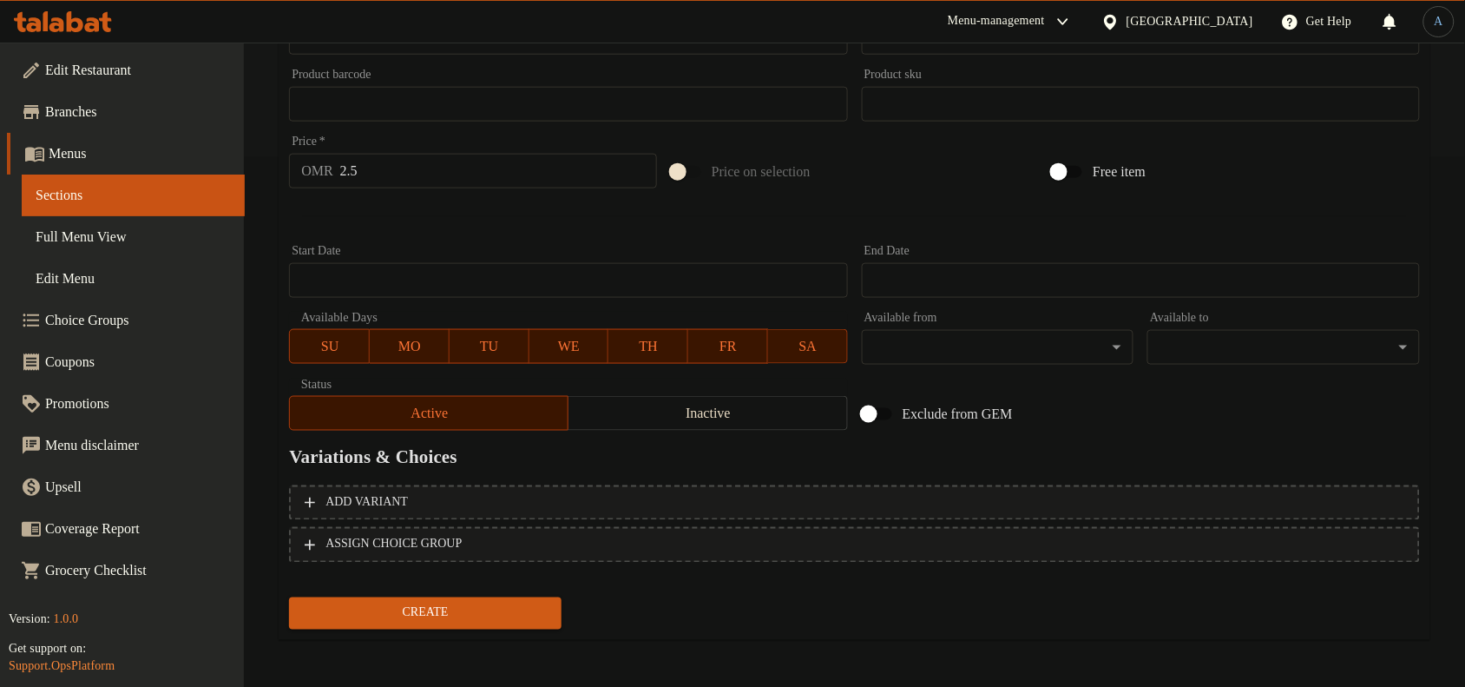
click at [470, 599] on button "Create" at bounding box center [425, 613] width 273 height 32
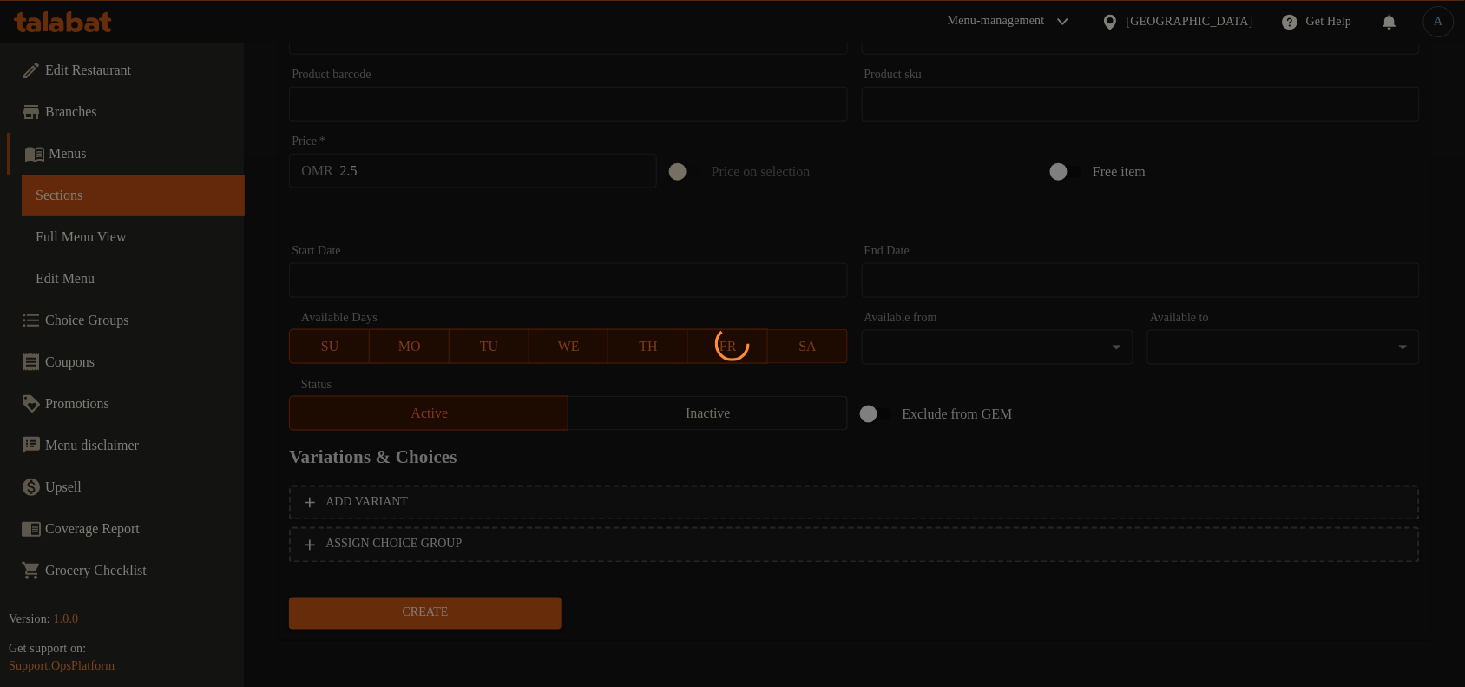
type input "0"
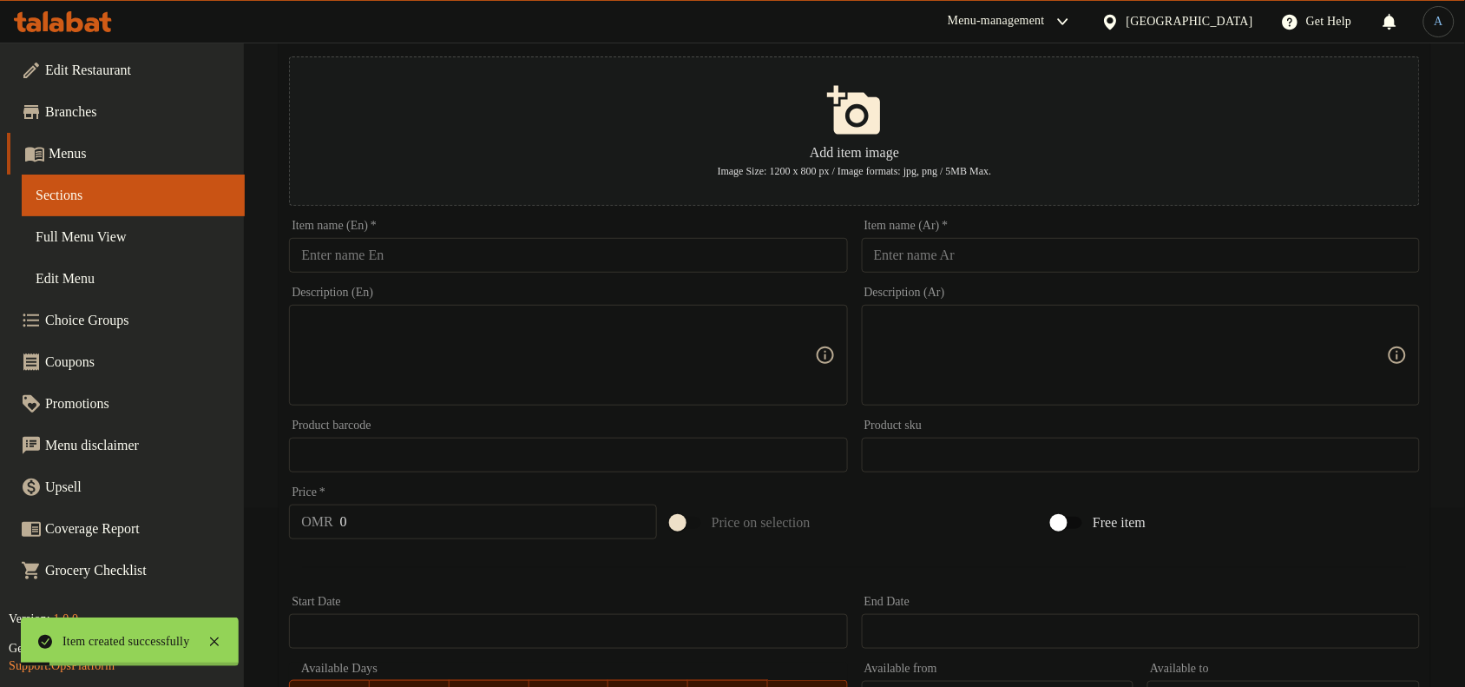
scroll to position [0, 0]
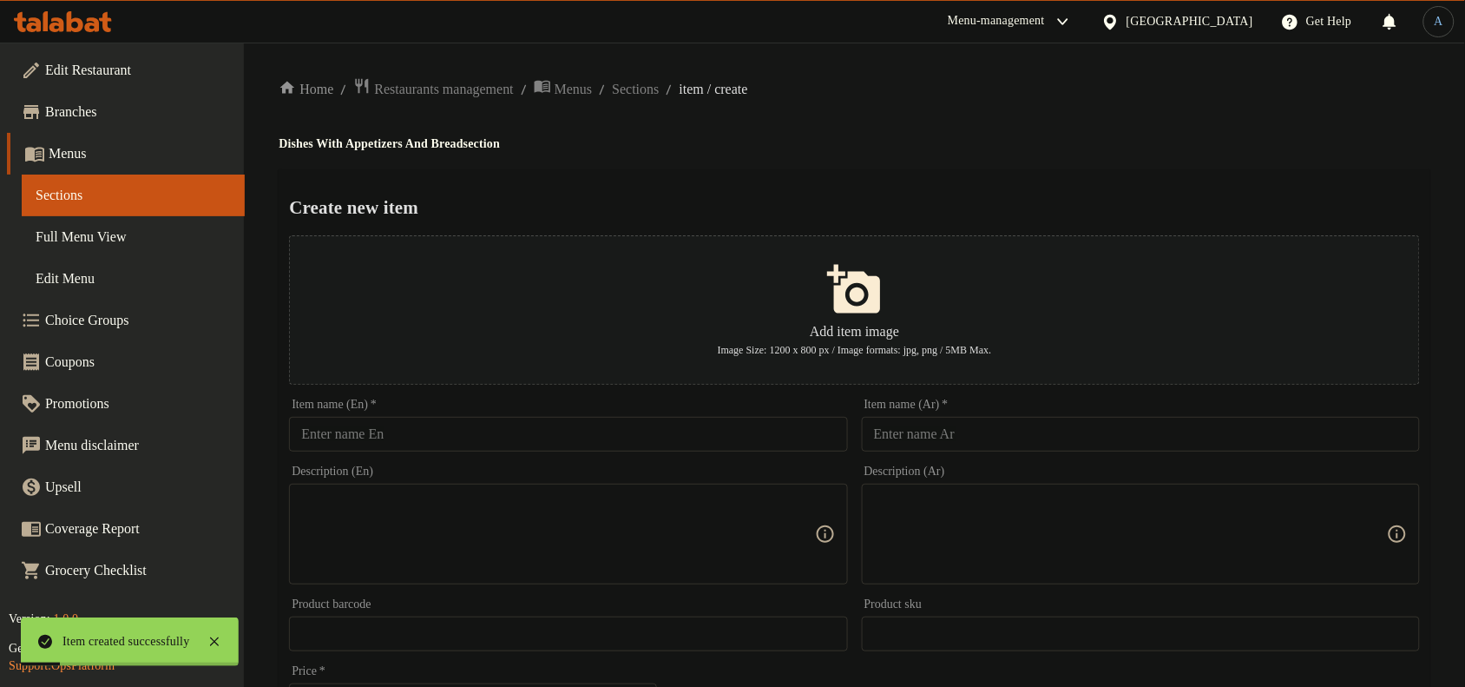
drag, startPoint x: 990, startPoint y: 426, endPoint x: 974, endPoint y: 417, distance: 19.1
click at [990, 426] on input "text" at bounding box center [1141, 434] width 558 height 35
paste input "طبق مشاوي مشكل"
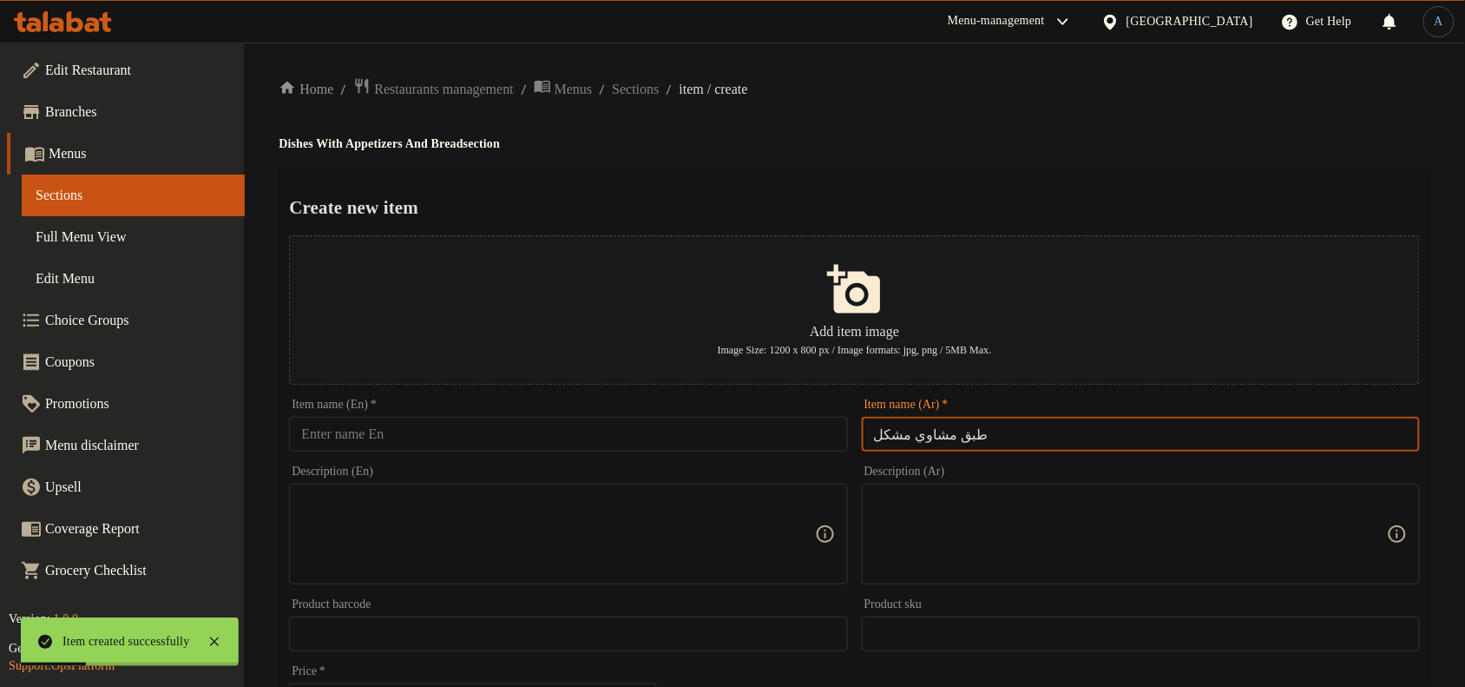
type input "طبق مشاوي مشكل"
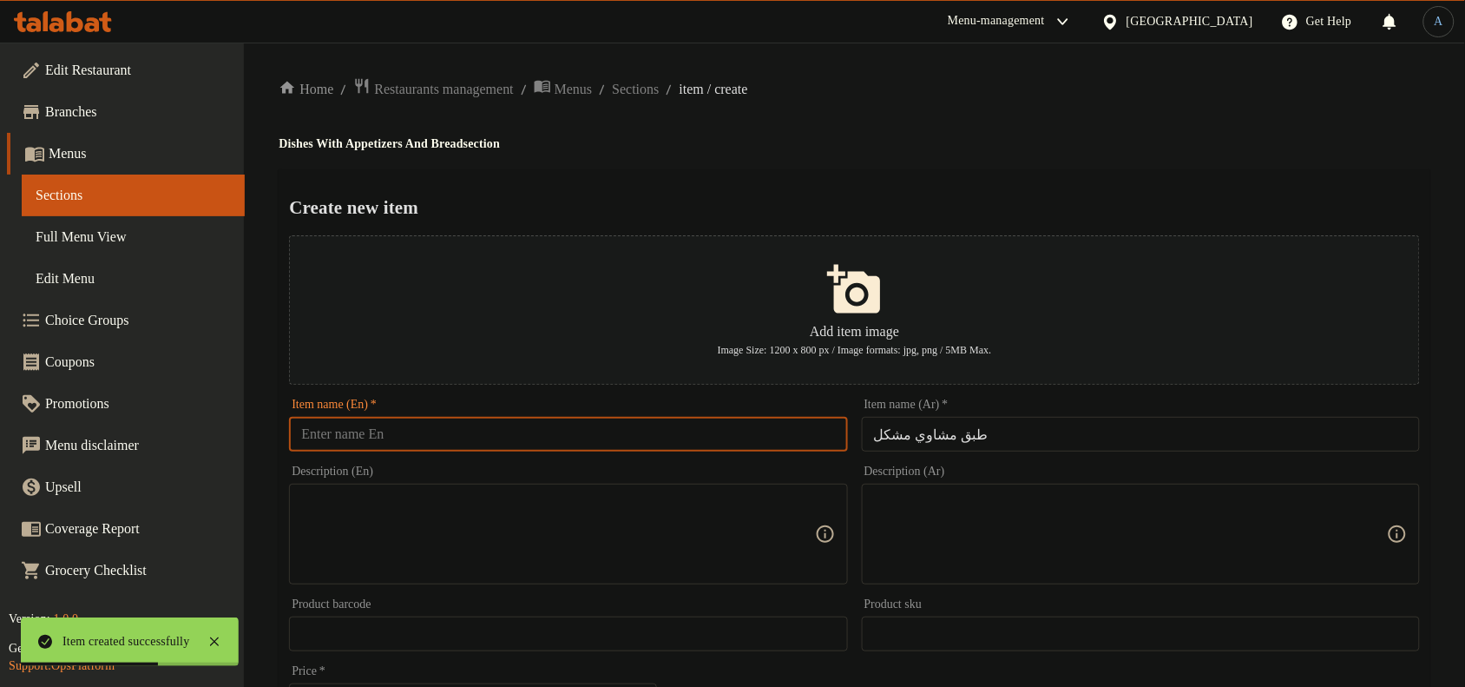
click at [616, 424] on input "text" at bounding box center [568, 434] width 558 height 35
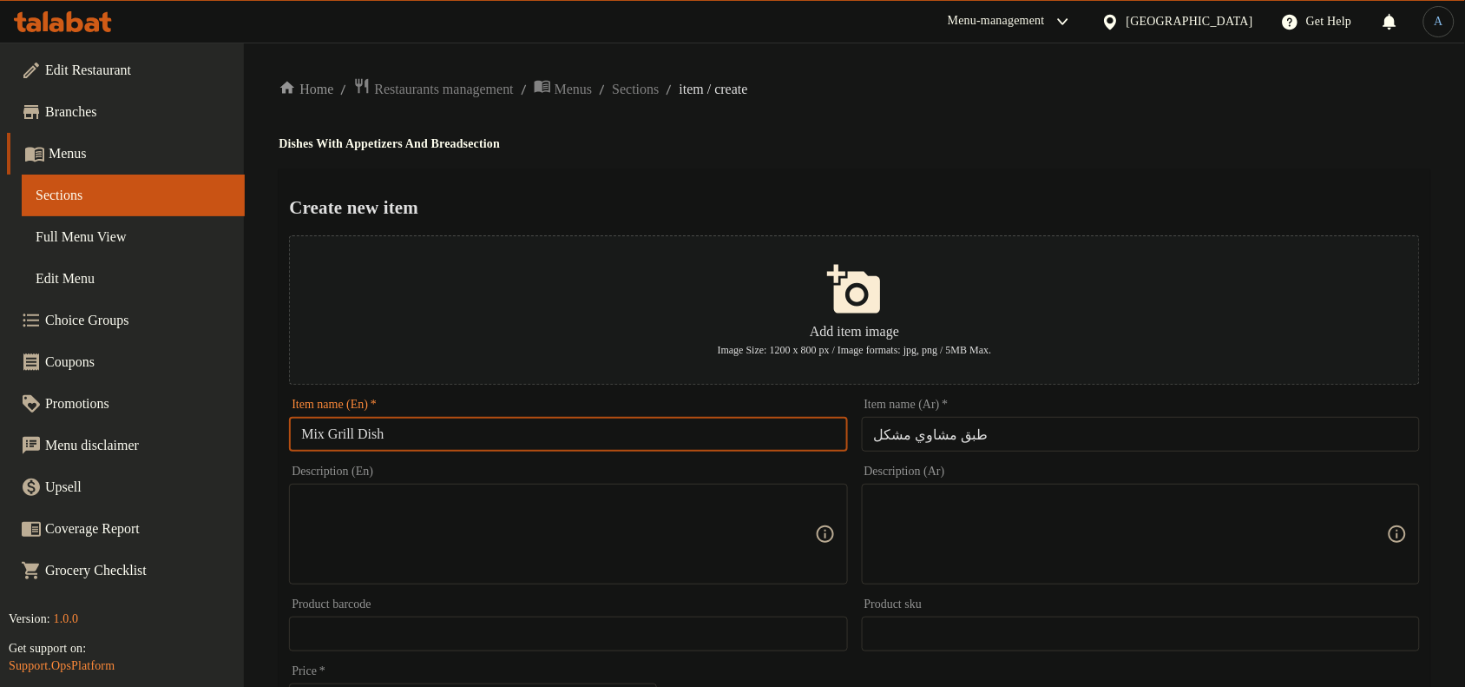
type input "Mix Grill Dish"
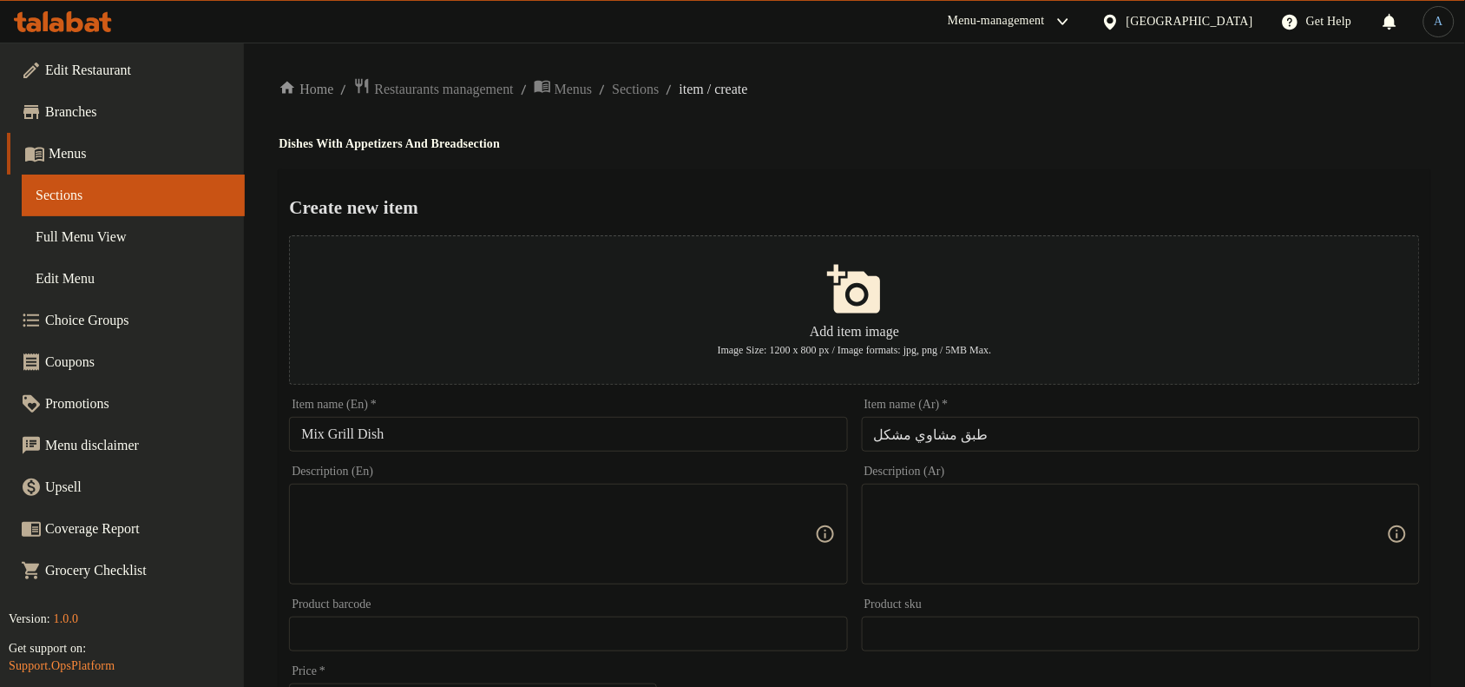
click at [1081, 191] on div "Create new item Add item image Image Size: 1200 x 800 px / Image formats: jpg, …" at bounding box center [855, 669] width 1152 height 1001
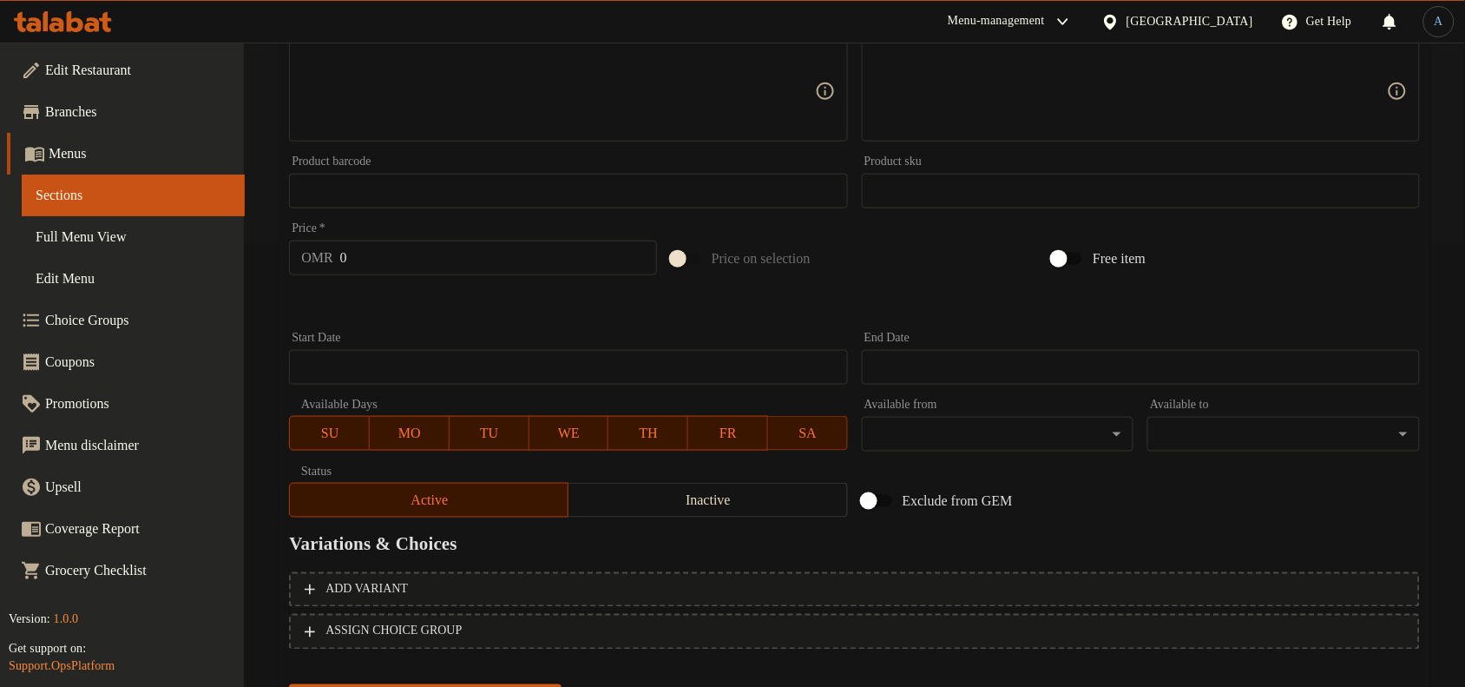
scroll to position [529, 0]
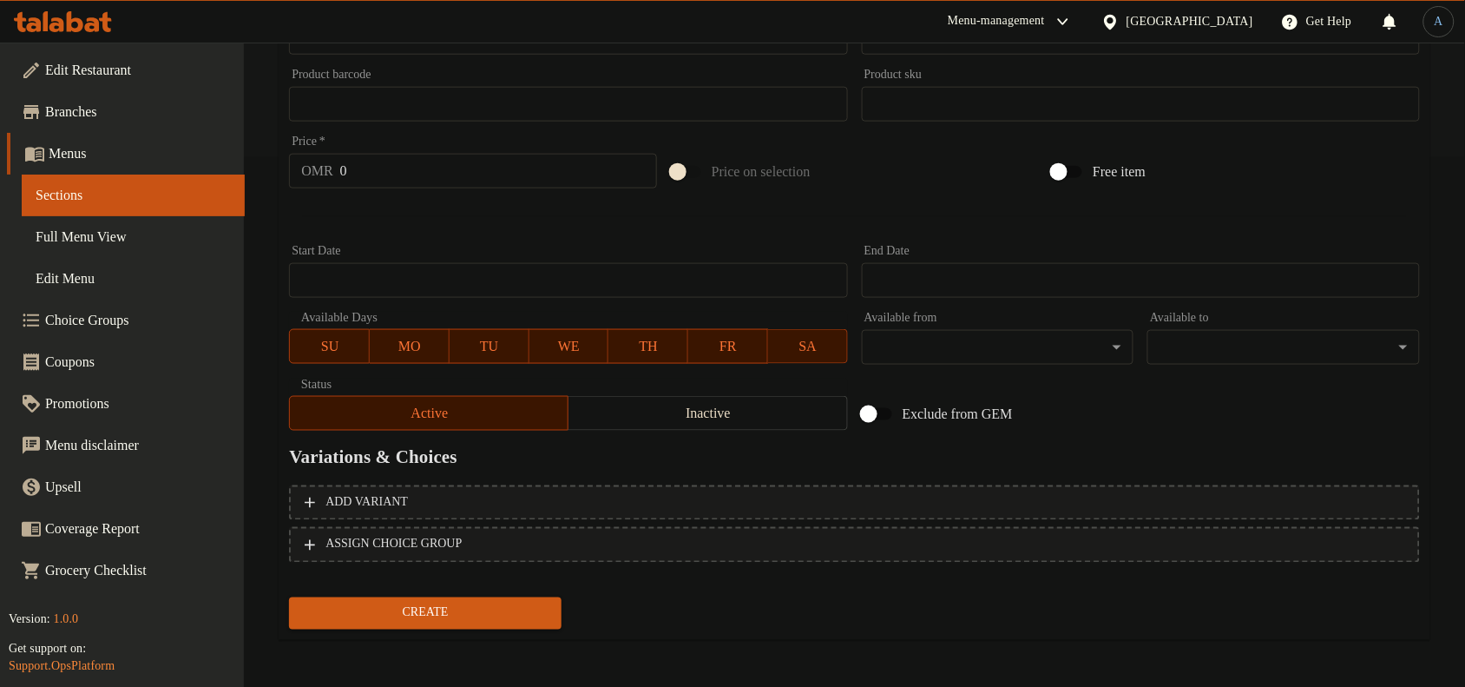
click at [444, 162] on input "0" at bounding box center [498, 171] width 317 height 35
paste input "4.5"
type input "4.5"
click at [289, 597] on button "Create" at bounding box center [425, 613] width 273 height 32
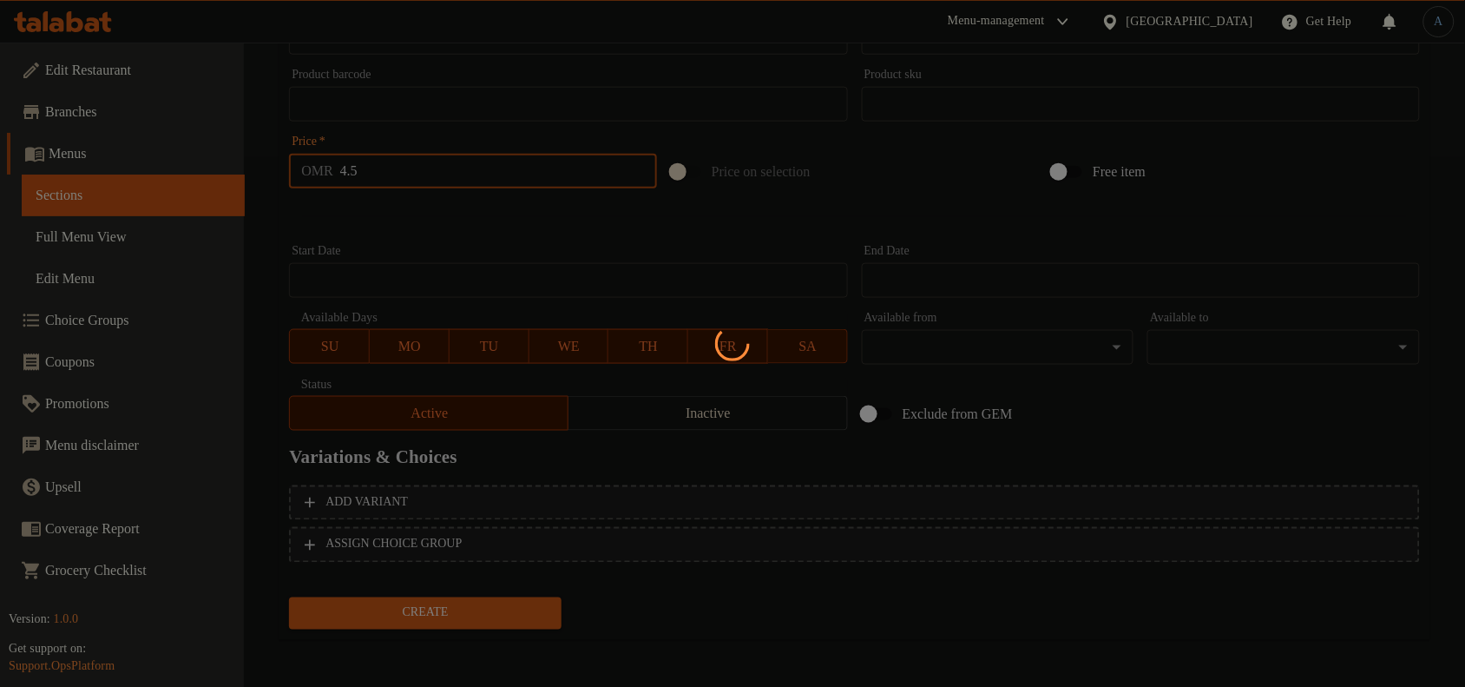
type input "0"
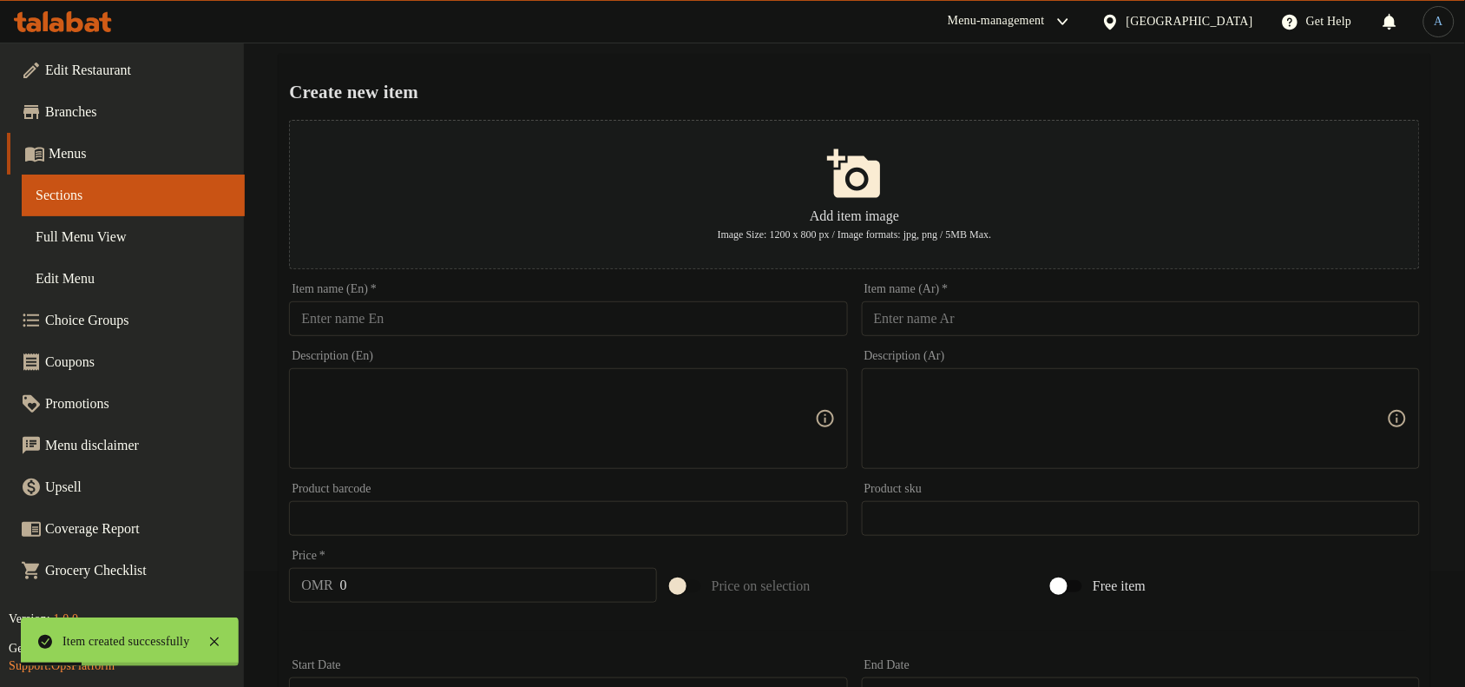
scroll to position [0, 0]
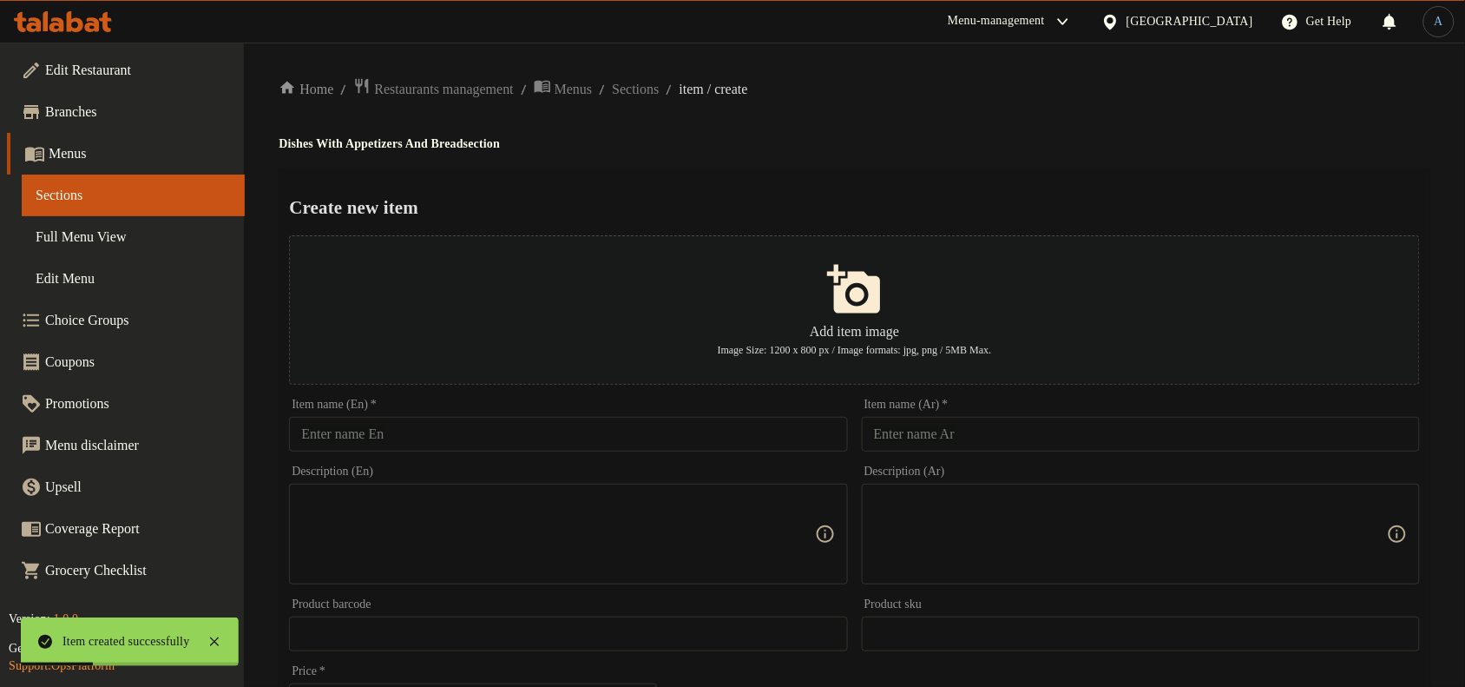
click at [935, 462] on div "Description (Ar) Description (Ar)" at bounding box center [1141, 524] width 572 height 133
paste input "طبق كباب"
click at [943, 437] on input "طبق كباب" at bounding box center [1141, 434] width 558 height 35
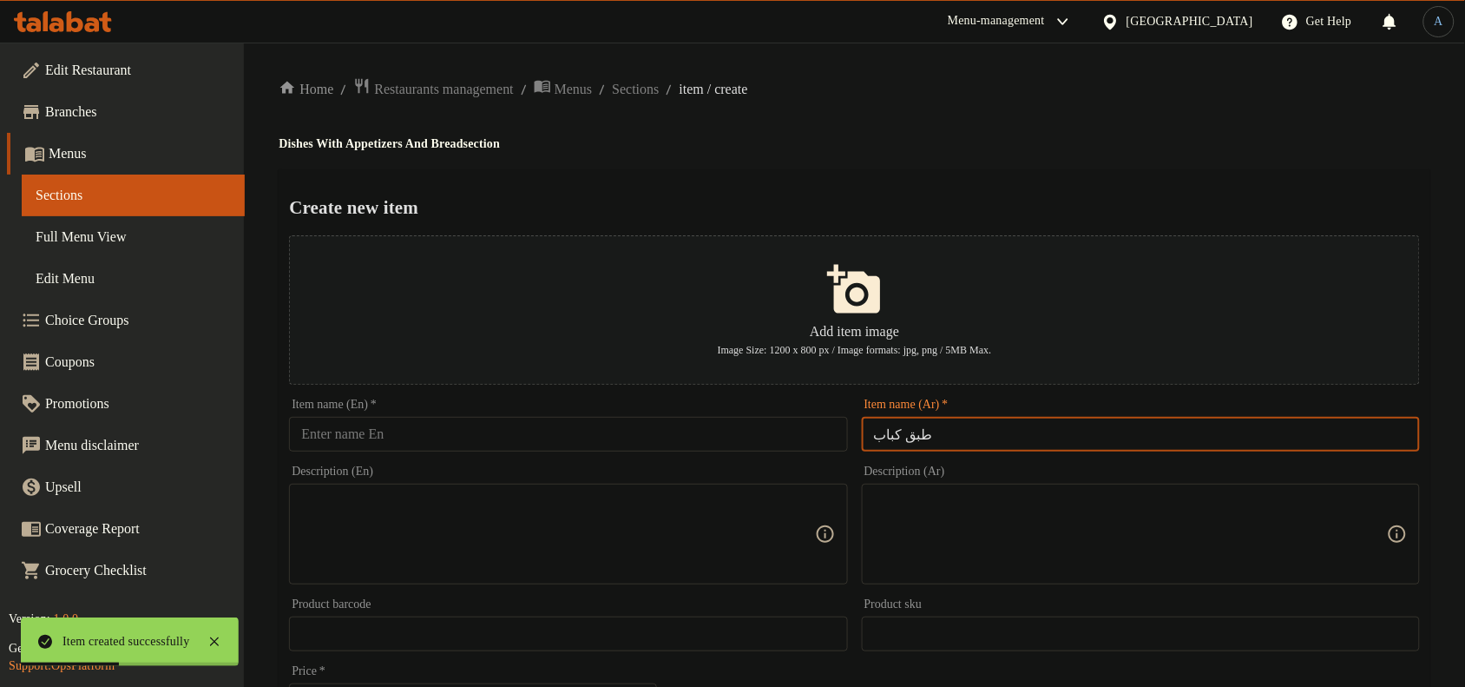
type input "طبق كباب"
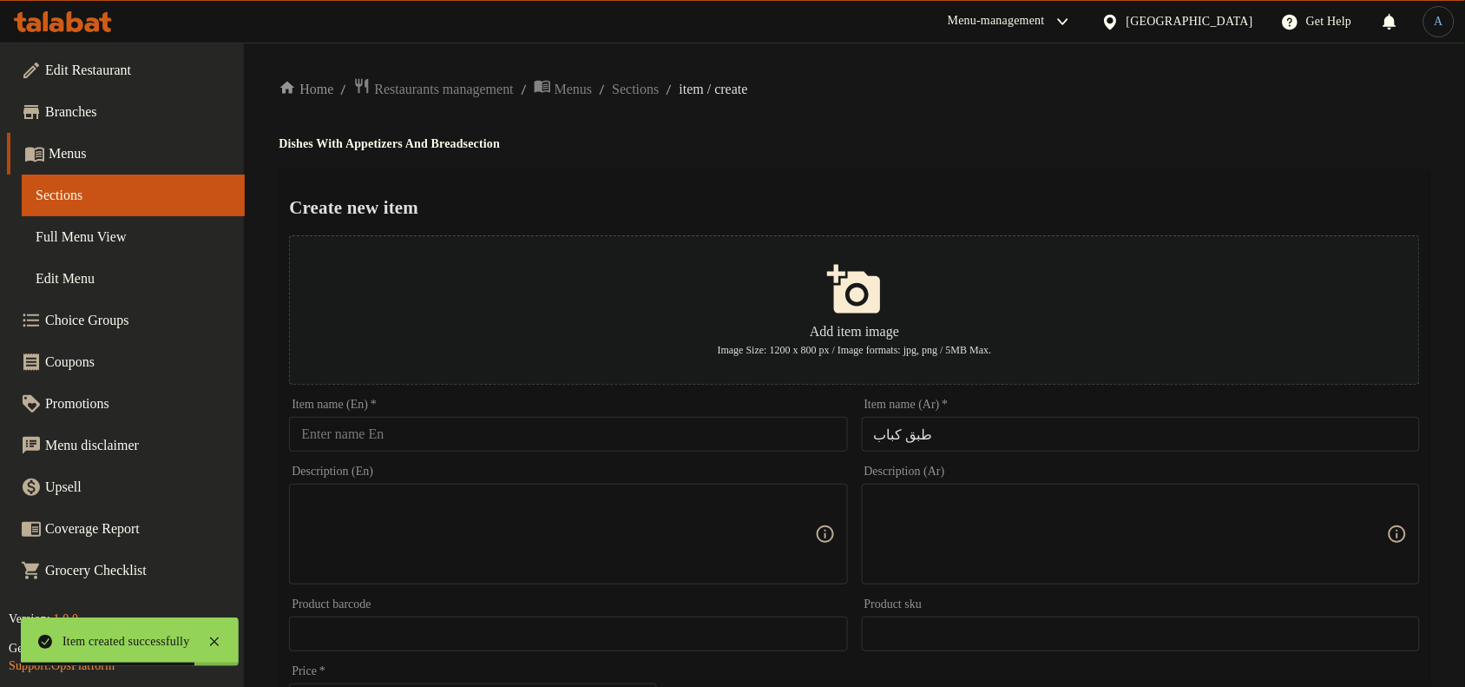
click at [779, 432] on input "text" at bounding box center [568, 434] width 558 height 35
click at [755, 426] on input "text" at bounding box center [568, 434] width 558 height 35
paste input "Kebab Dish"
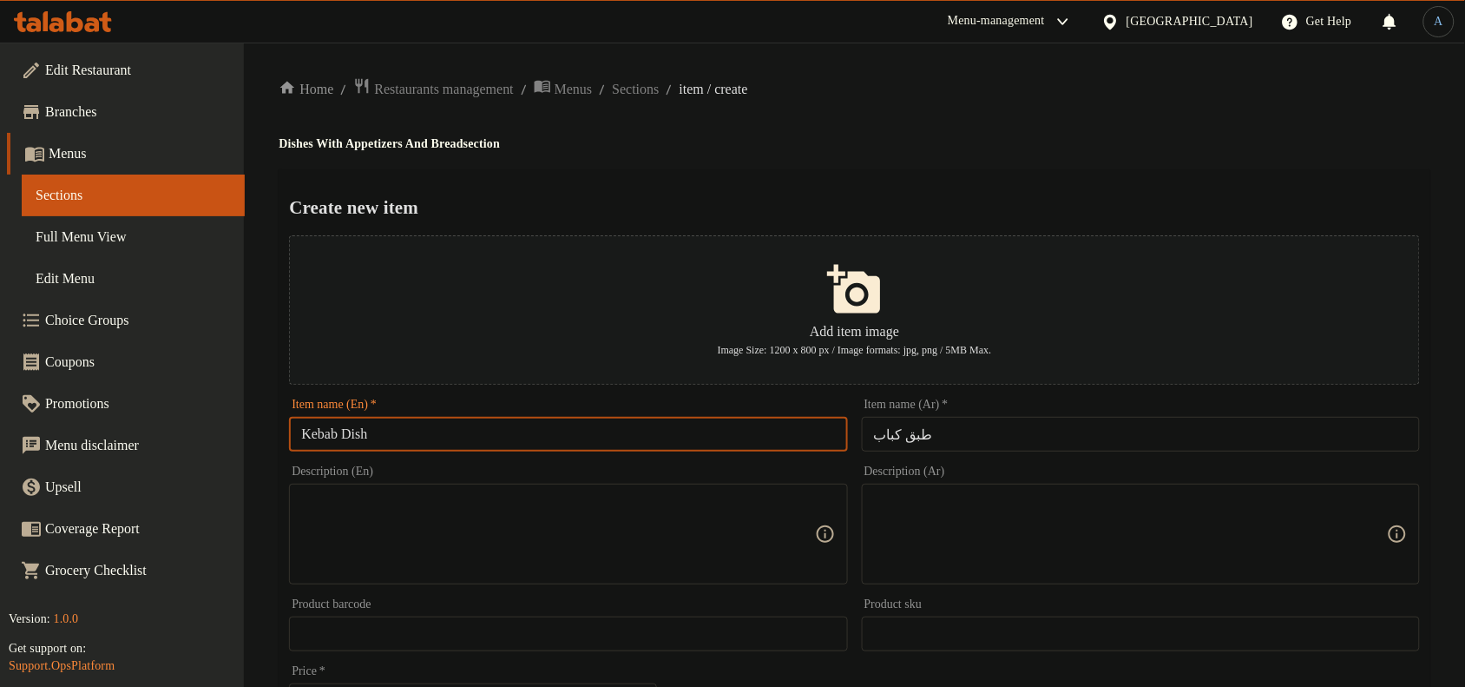
type input "Kebab Dish"
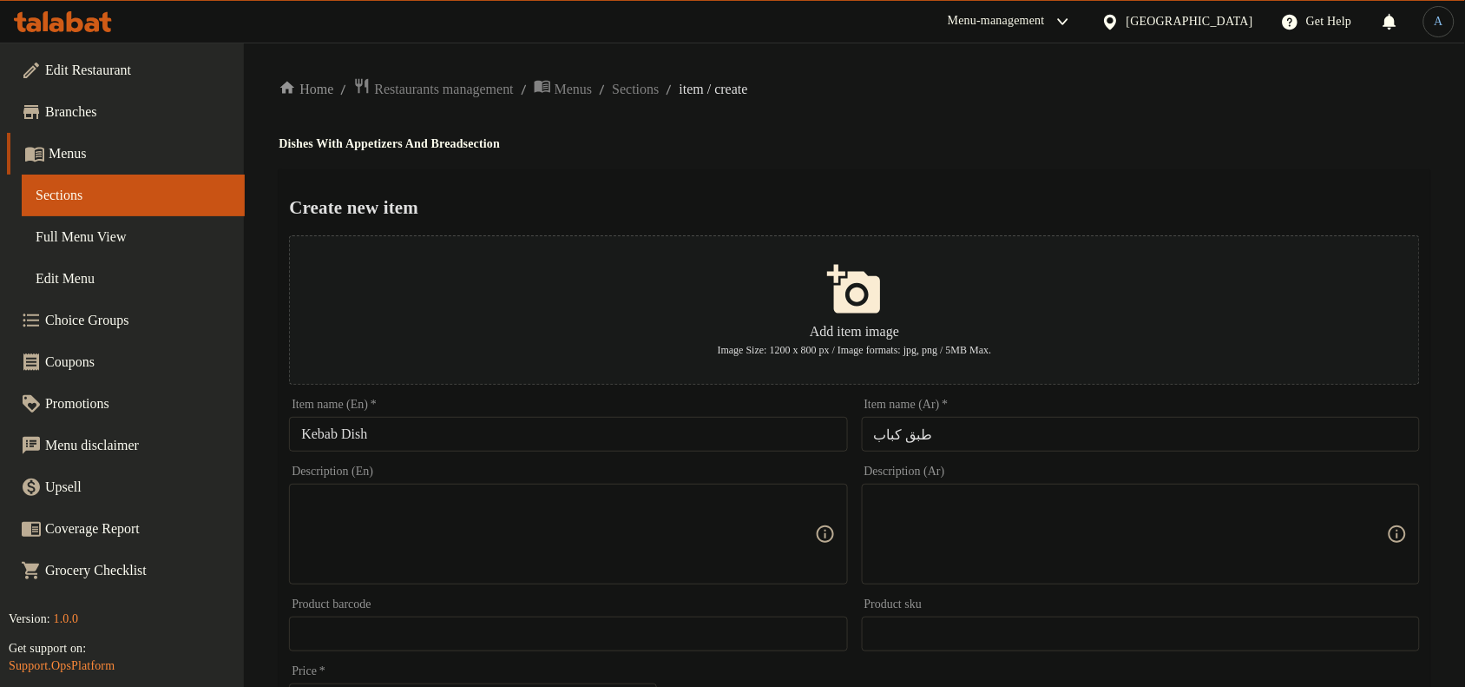
click at [1031, 180] on div "Create new item Add item image Image Size: 1200 x 800 px / Image formats: jpg, …" at bounding box center [855, 669] width 1152 height 1001
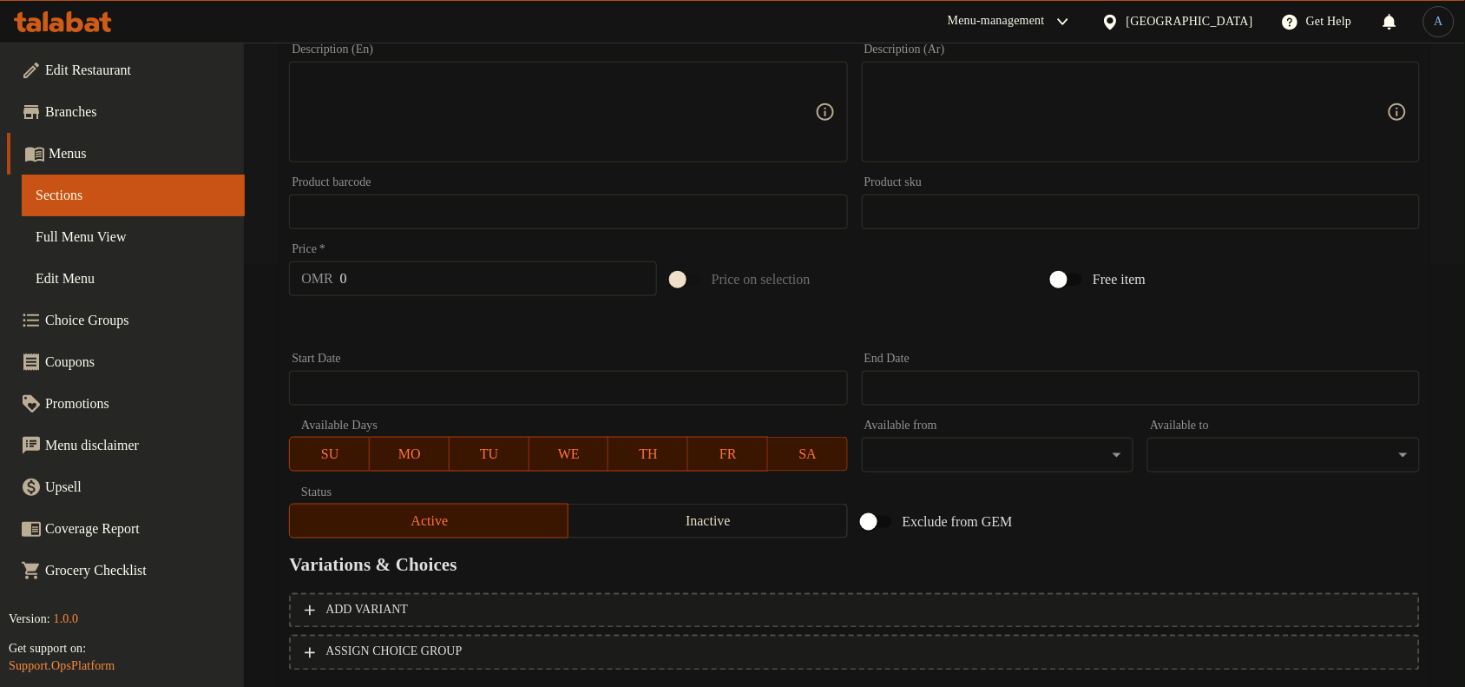
scroll to position [434, 0]
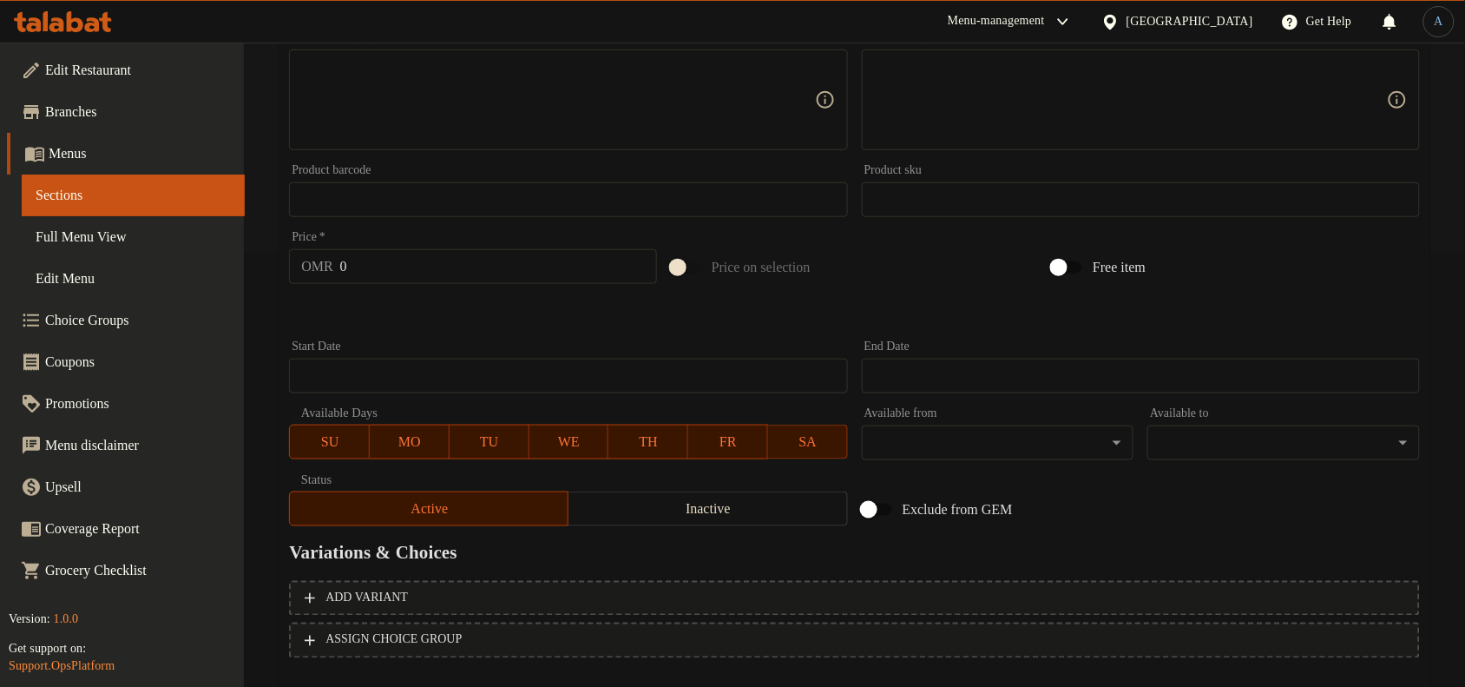
click at [424, 272] on input "0" at bounding box center [498, 266] width 317 height 35
paste input "4.5"
type input "4.5"
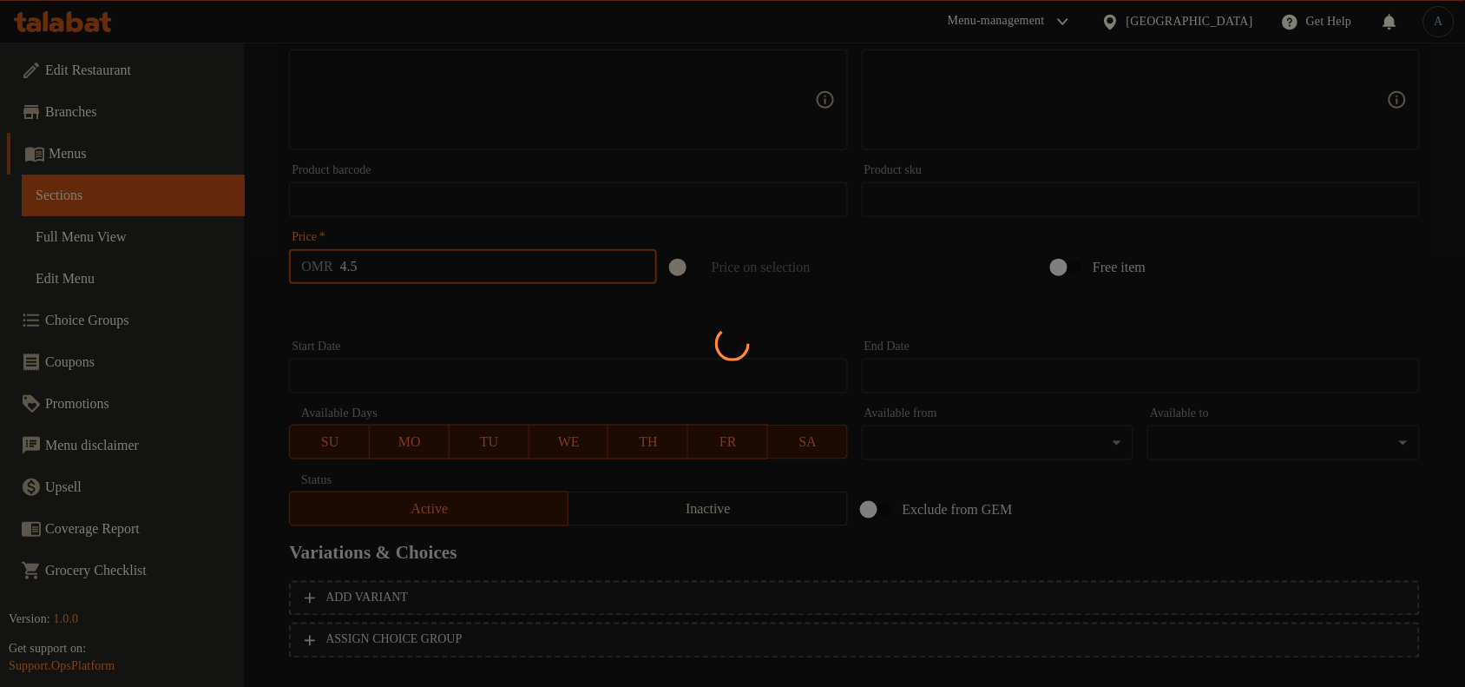
type input "0"
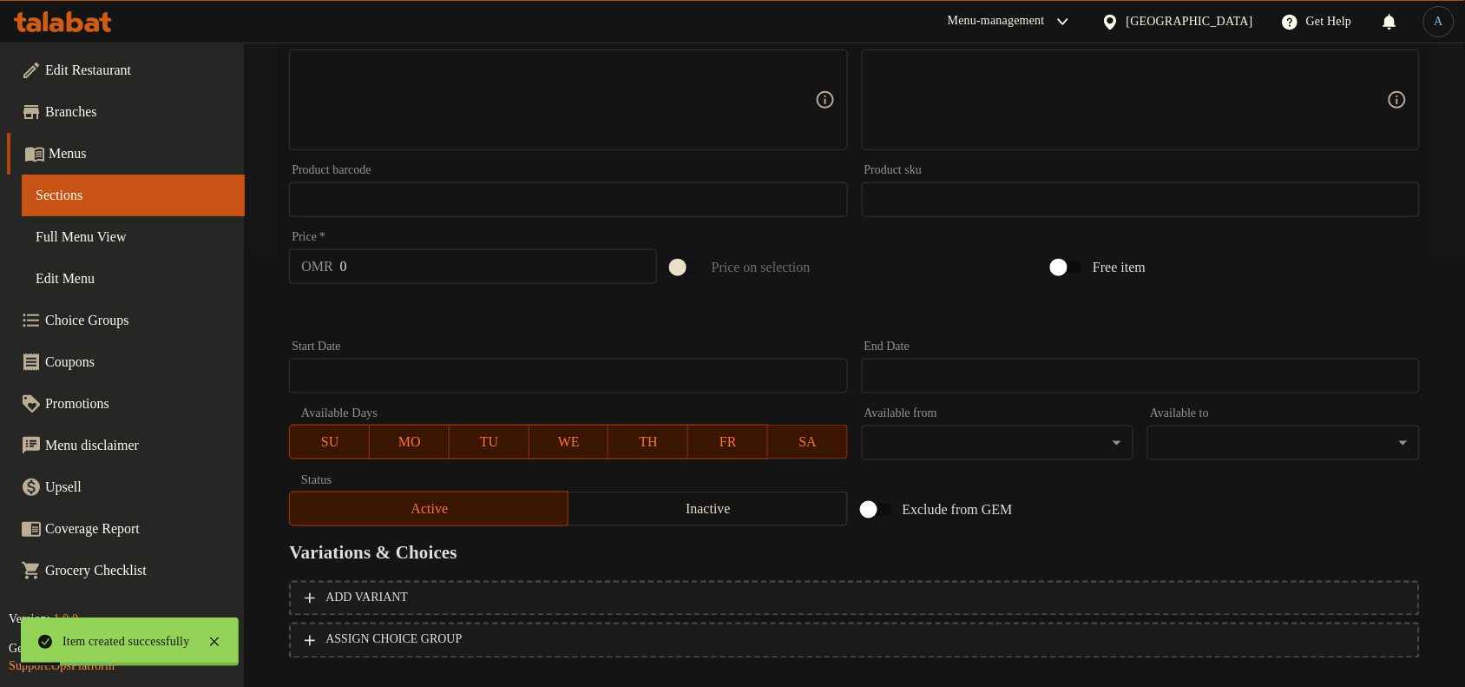
scroll to position [0, 0]
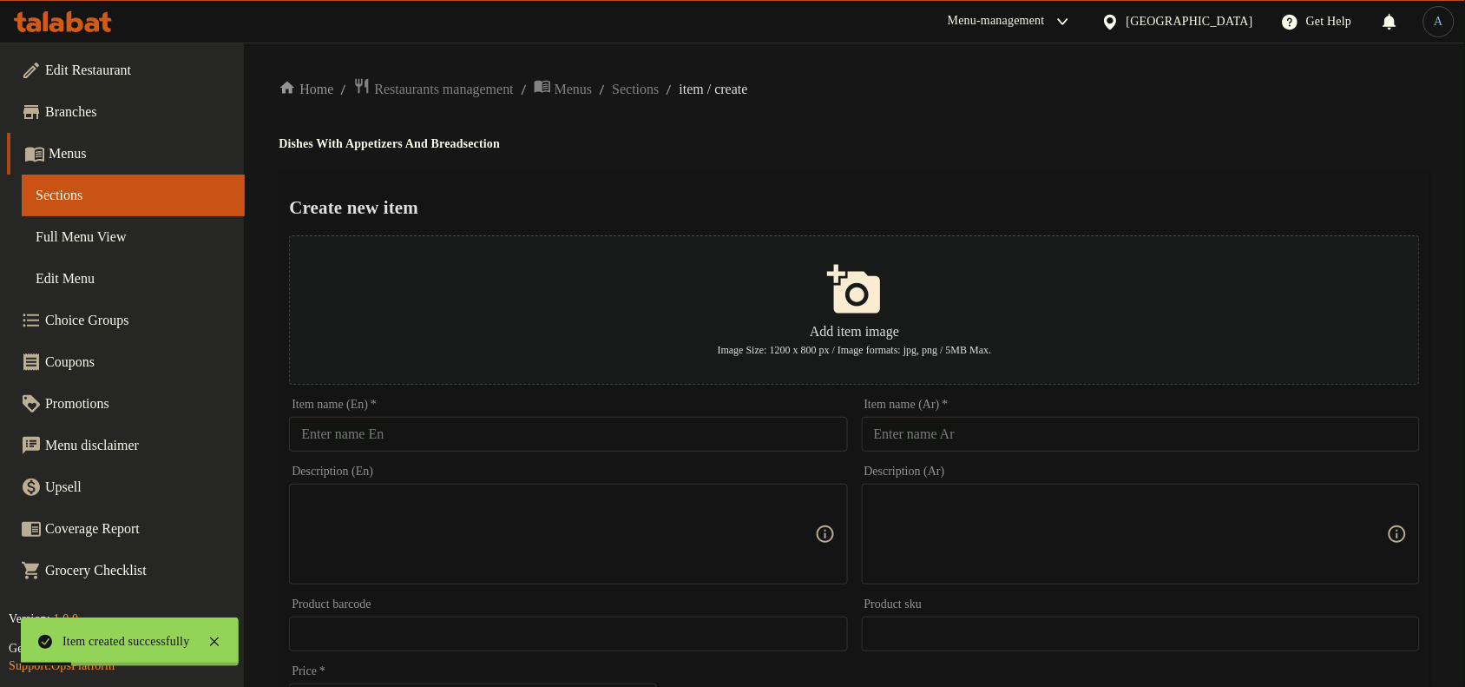
click at [1014, 445] on input "text" at bounding box center [1141, 434] width 558 height 35
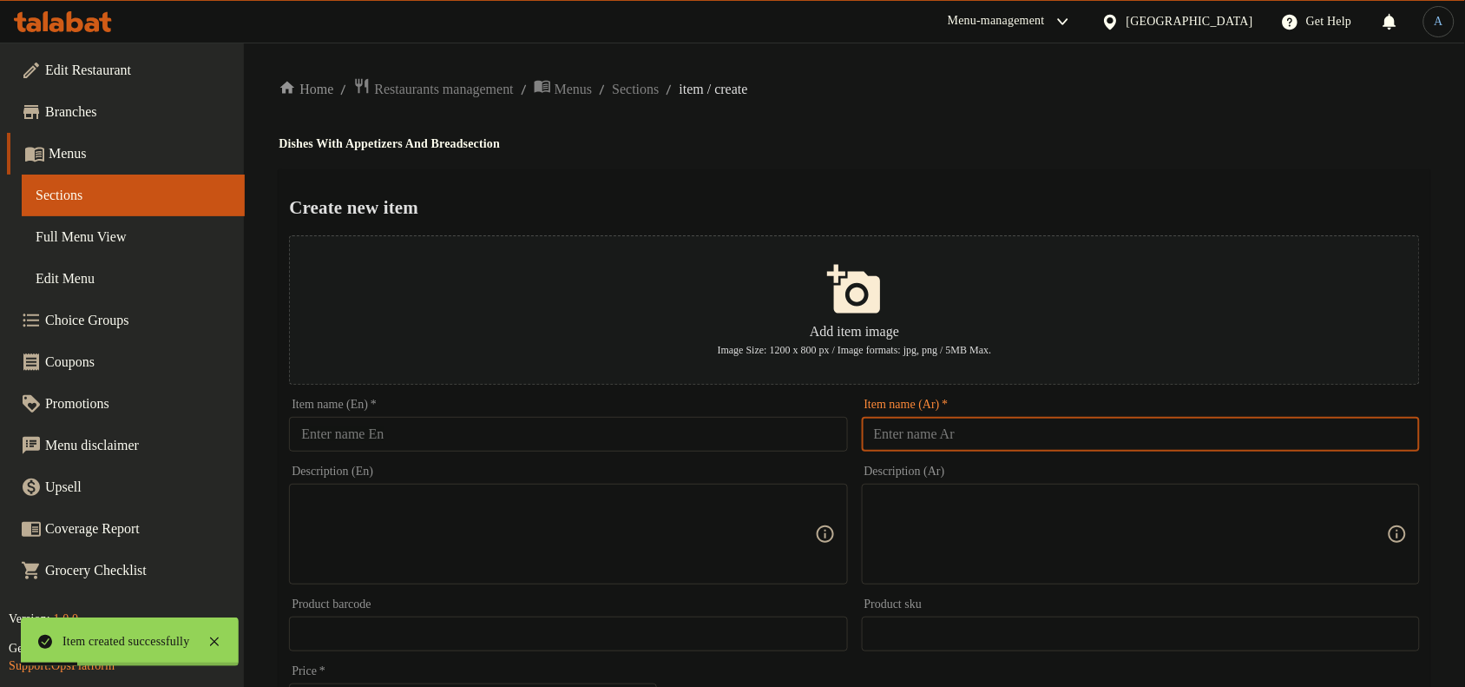
paste input "طبق طرب"
type input "طبق طرب"
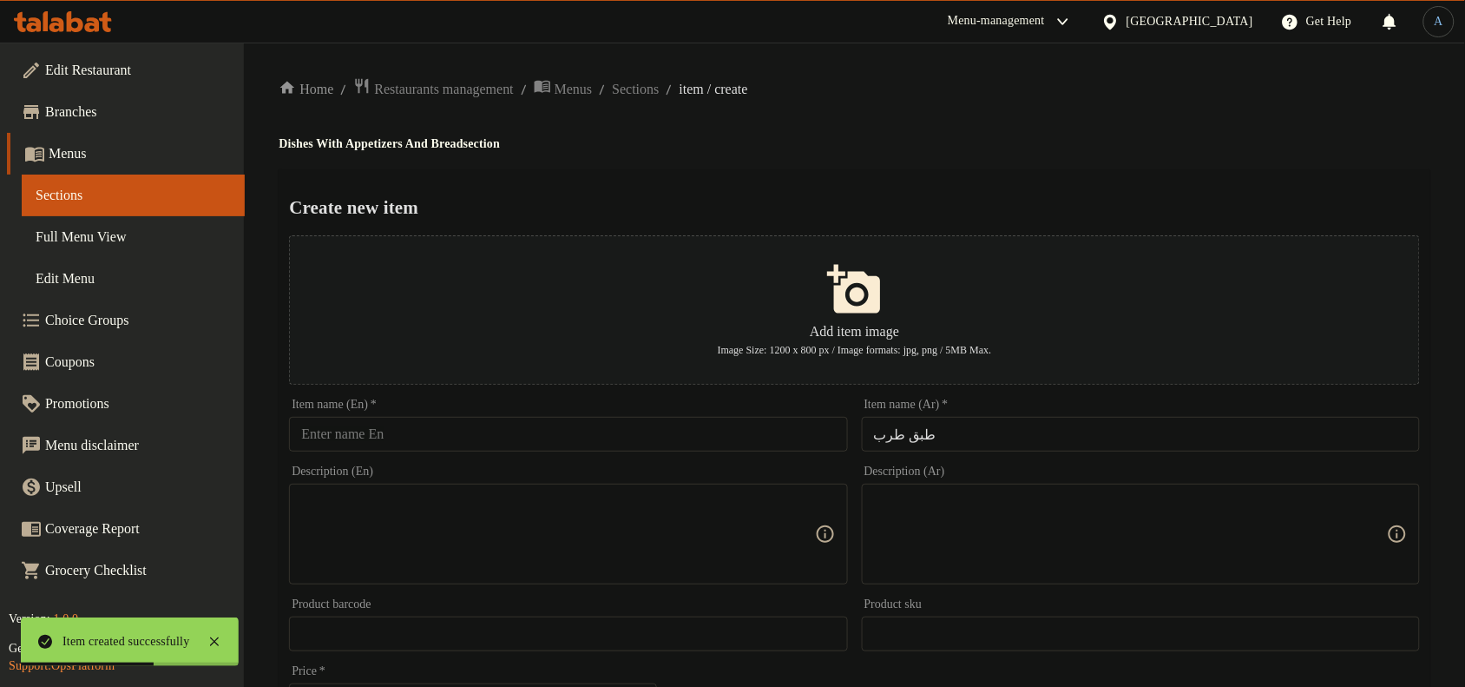
click at [517, 444] on input "text" at bounding box center [568, 434] width 558 height 35
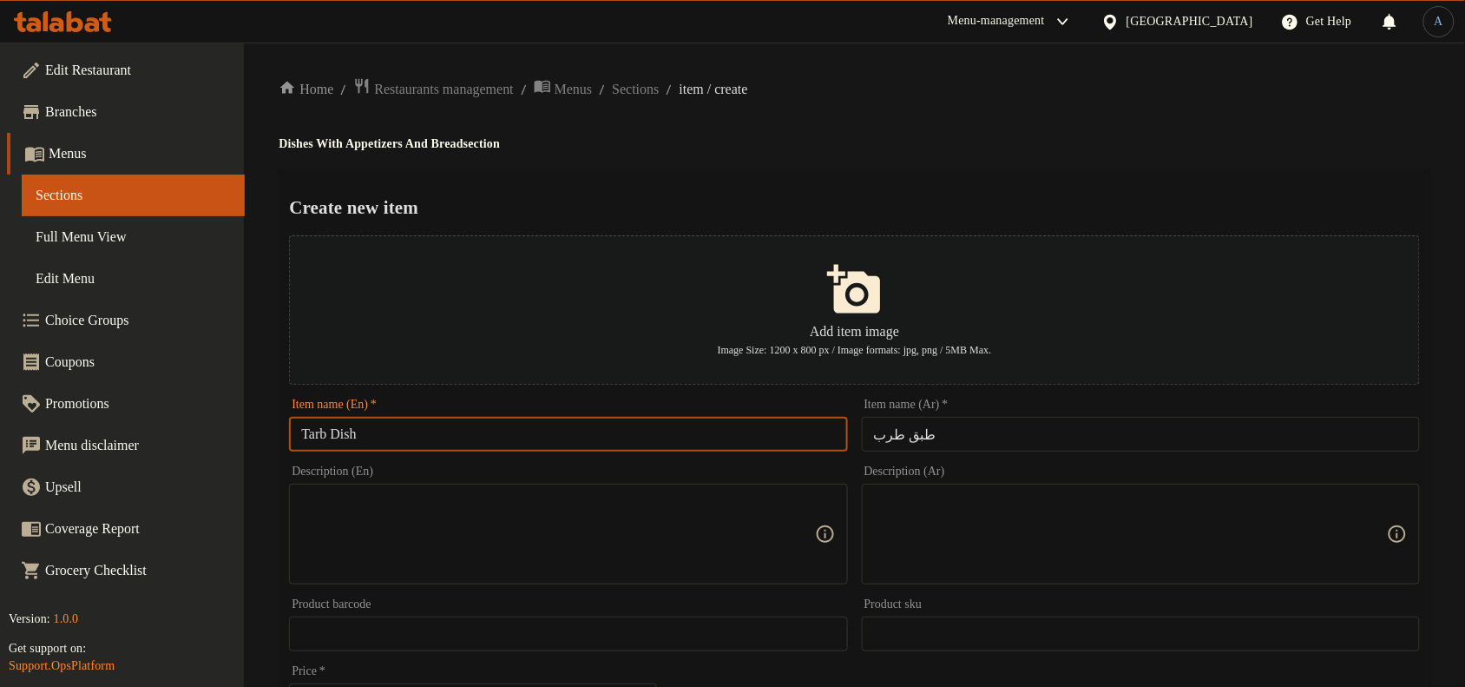
type input "Tarb Dish"
click at [717, 183] on div "Create new item Add item image Image Size: 1200 x 800 px / Image formats: jpg, …" at bounding box center [855, 669] width 1152 height 1001
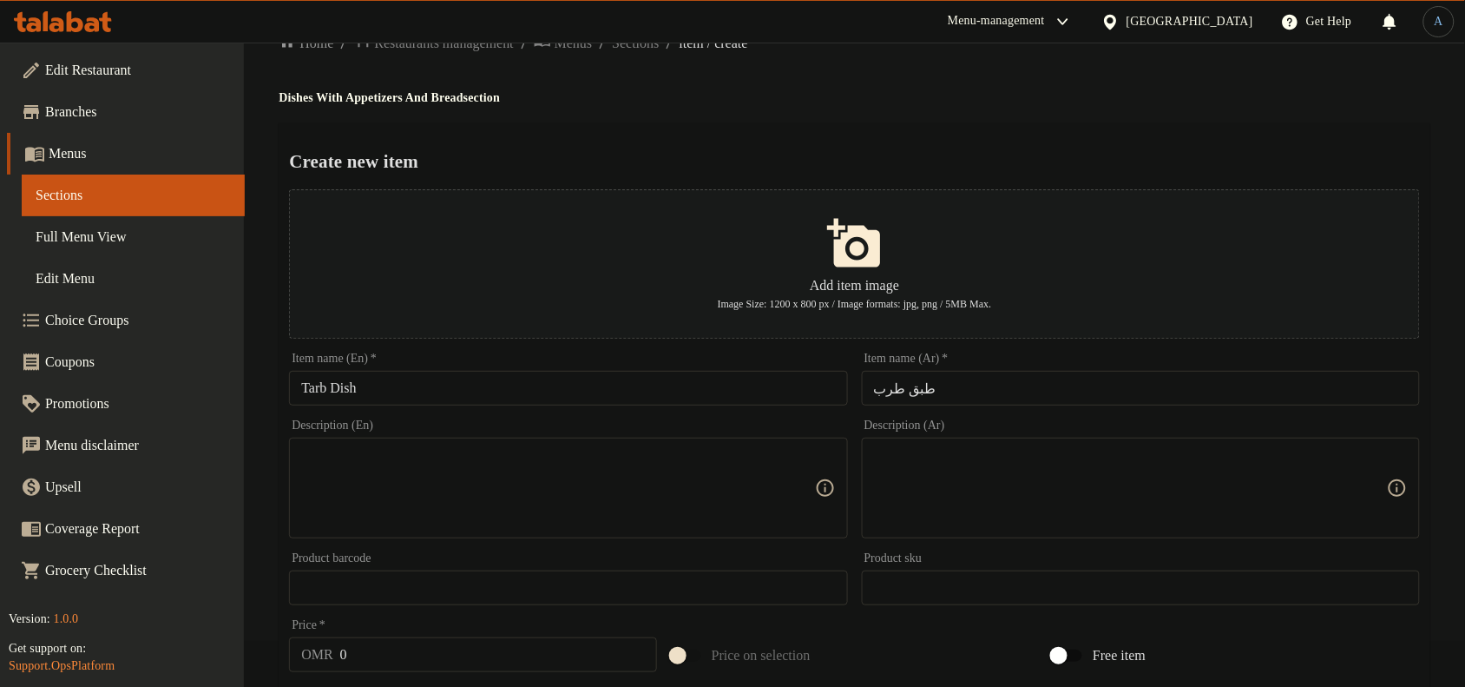
scroll to position [529, 0]
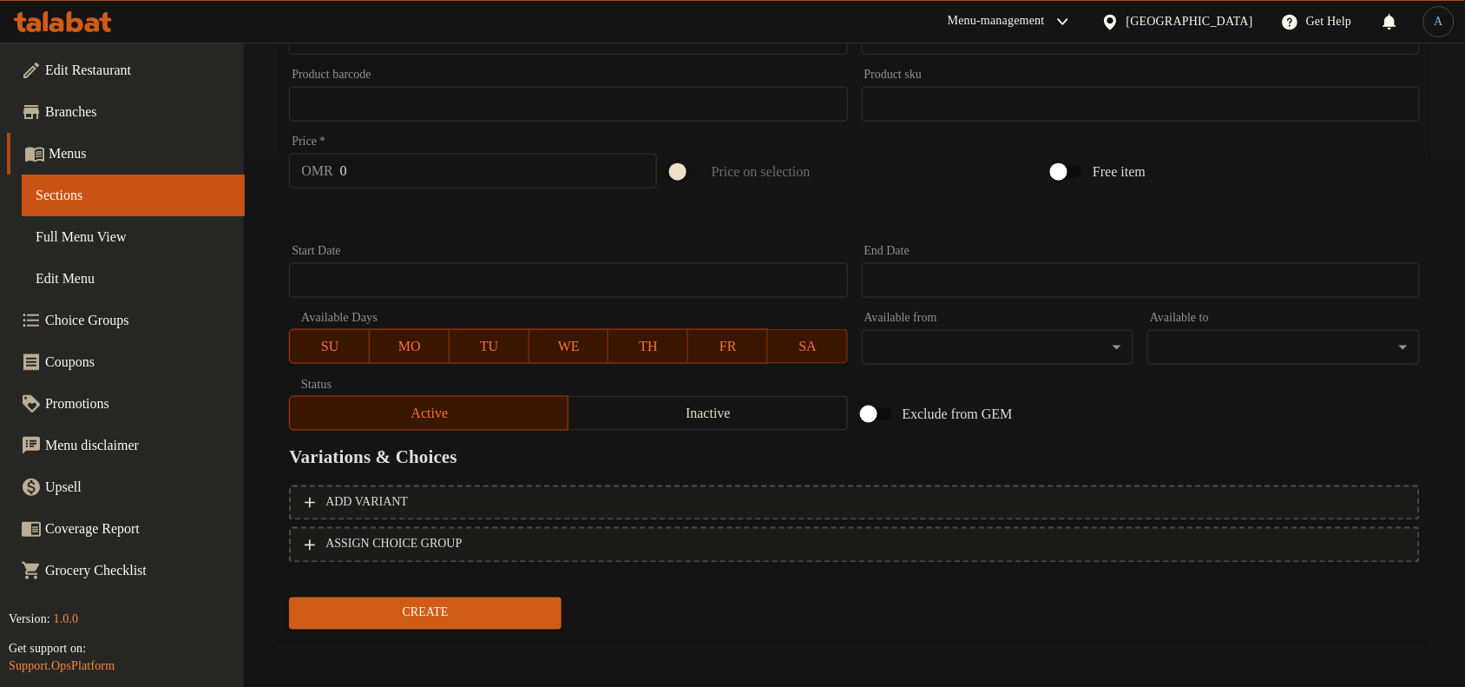
click at [441, 174] on input "0" at bounding box center [498, 171] width 317 height 35
paste input "4.5"
type input "4.5"
click at [479, 608] on span "Create" at bounding box center [425, 613] width 245 height 22
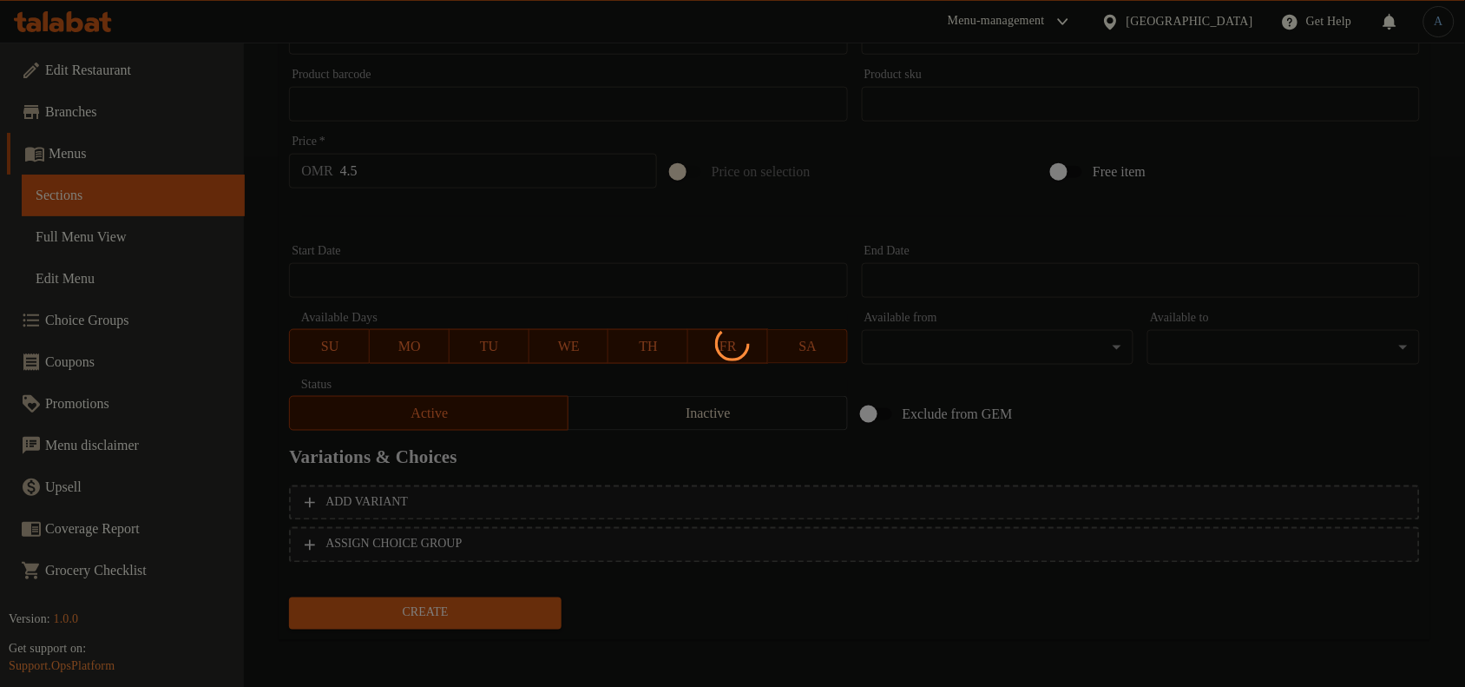
type input "0"
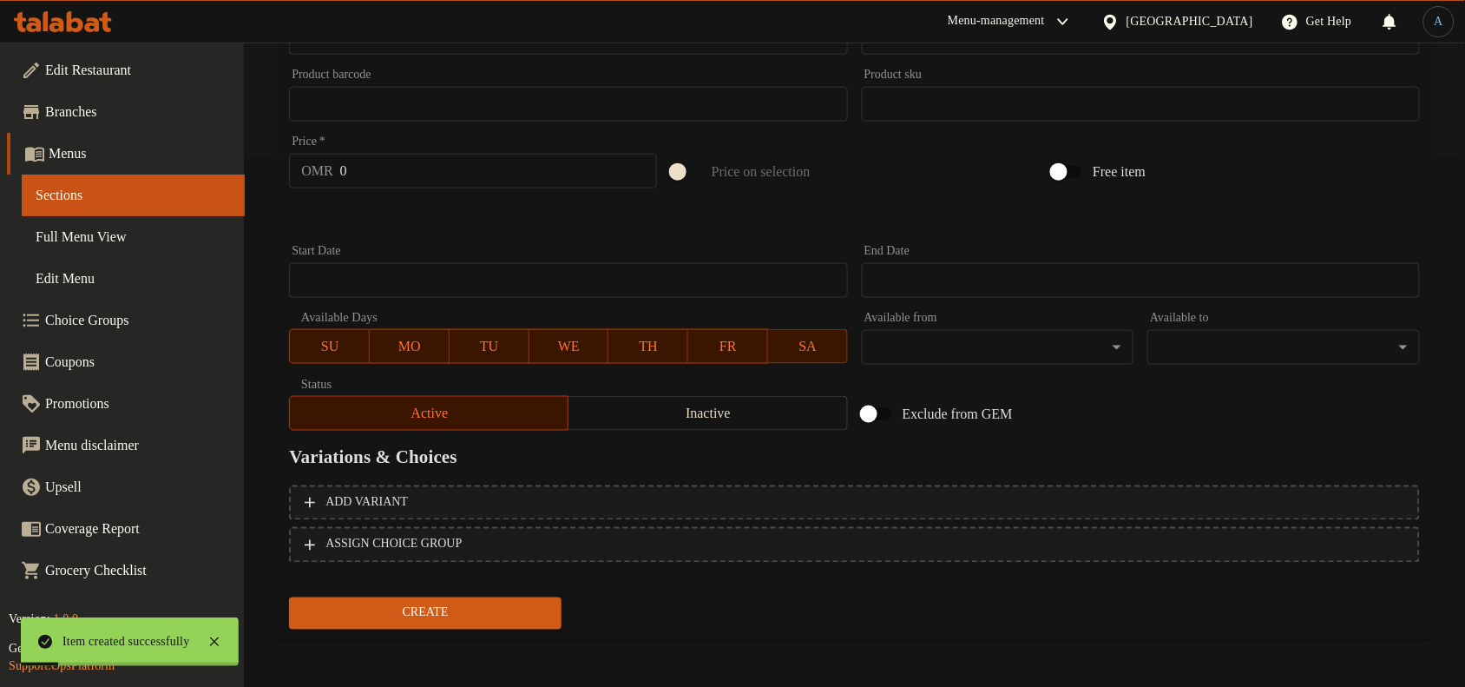
scroll to position [0, 0]
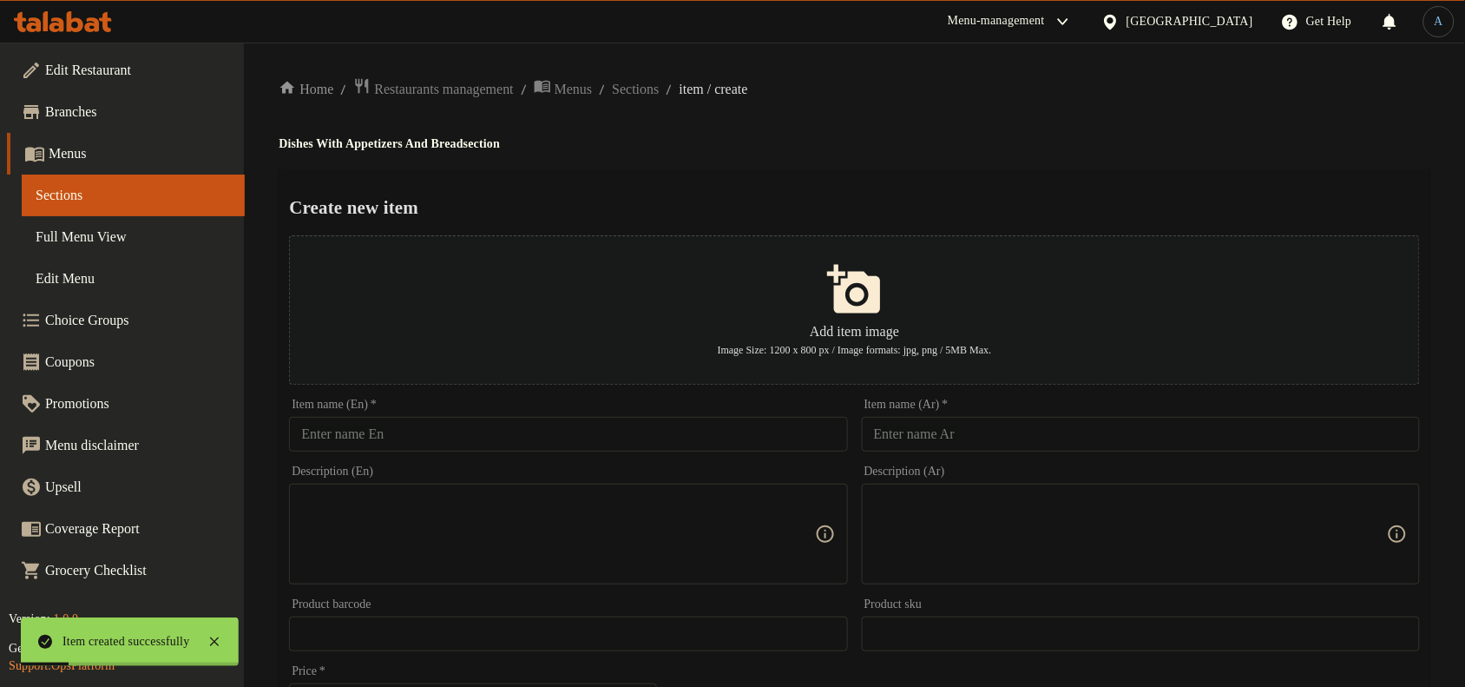
click at [1072, 413] on div "Item name (Ar)   * Item name (Ar) *" at bounding box center [1141, 424] width 558 height 53
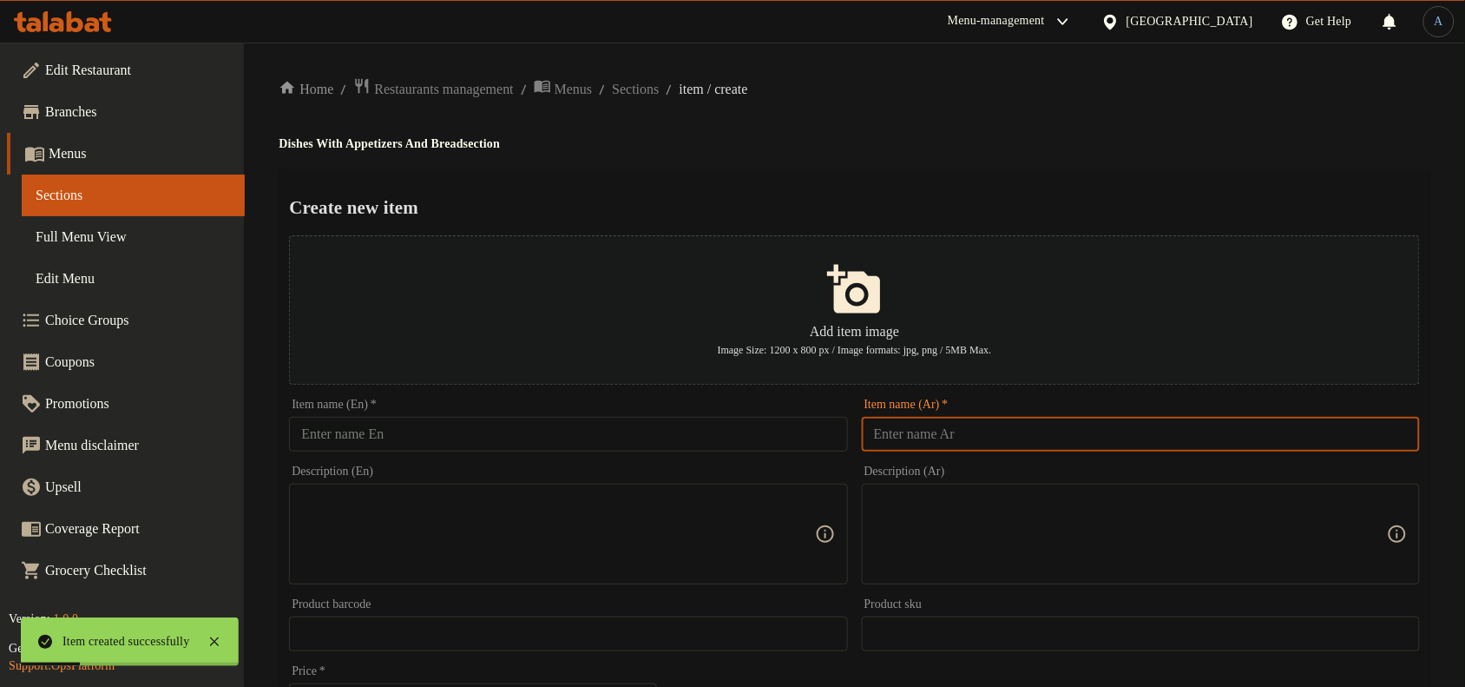
click at [1073, 430] on input "text" at bounding box center [1141, 434] width 558 height 35
paste input "طبق ريش"
type input "طبق ريش"
click at [655, 441] on input "text" at bounding box center [568, 434] width 558 height 35
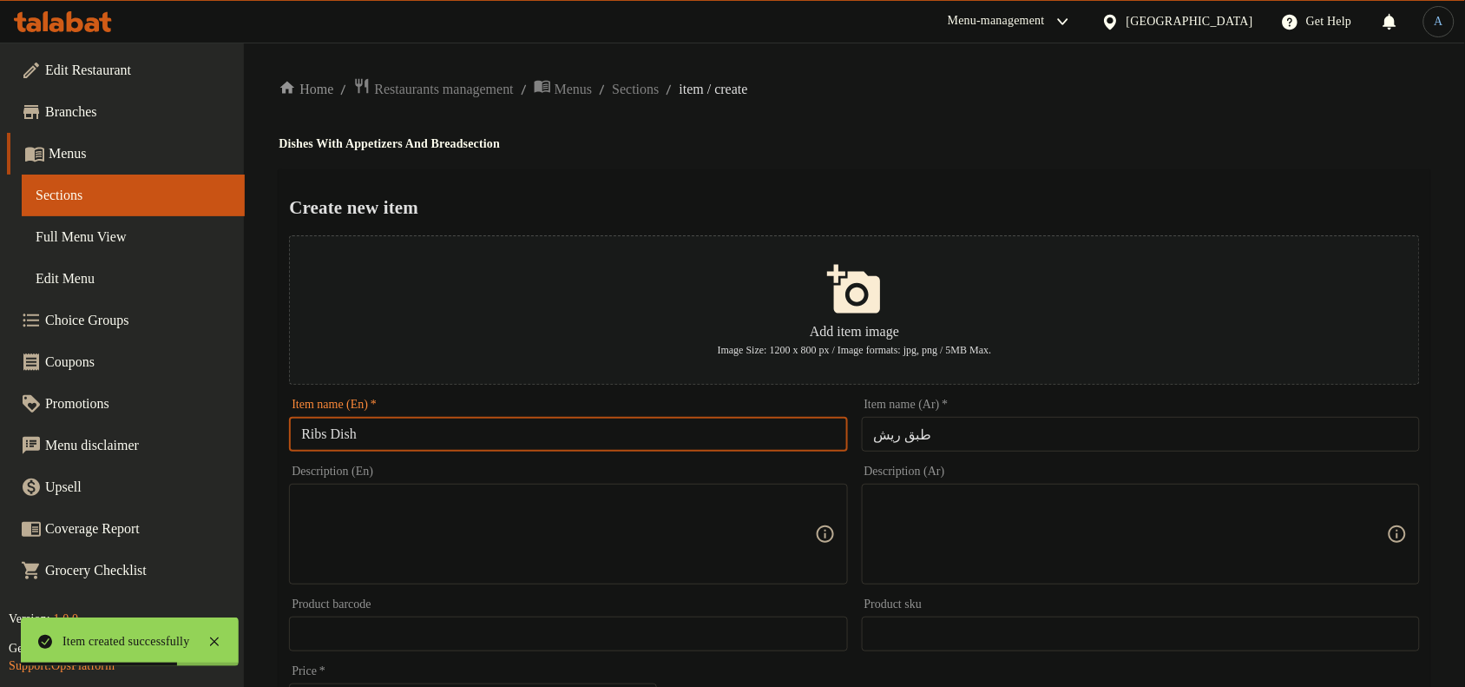
type input "Ribs Dish"
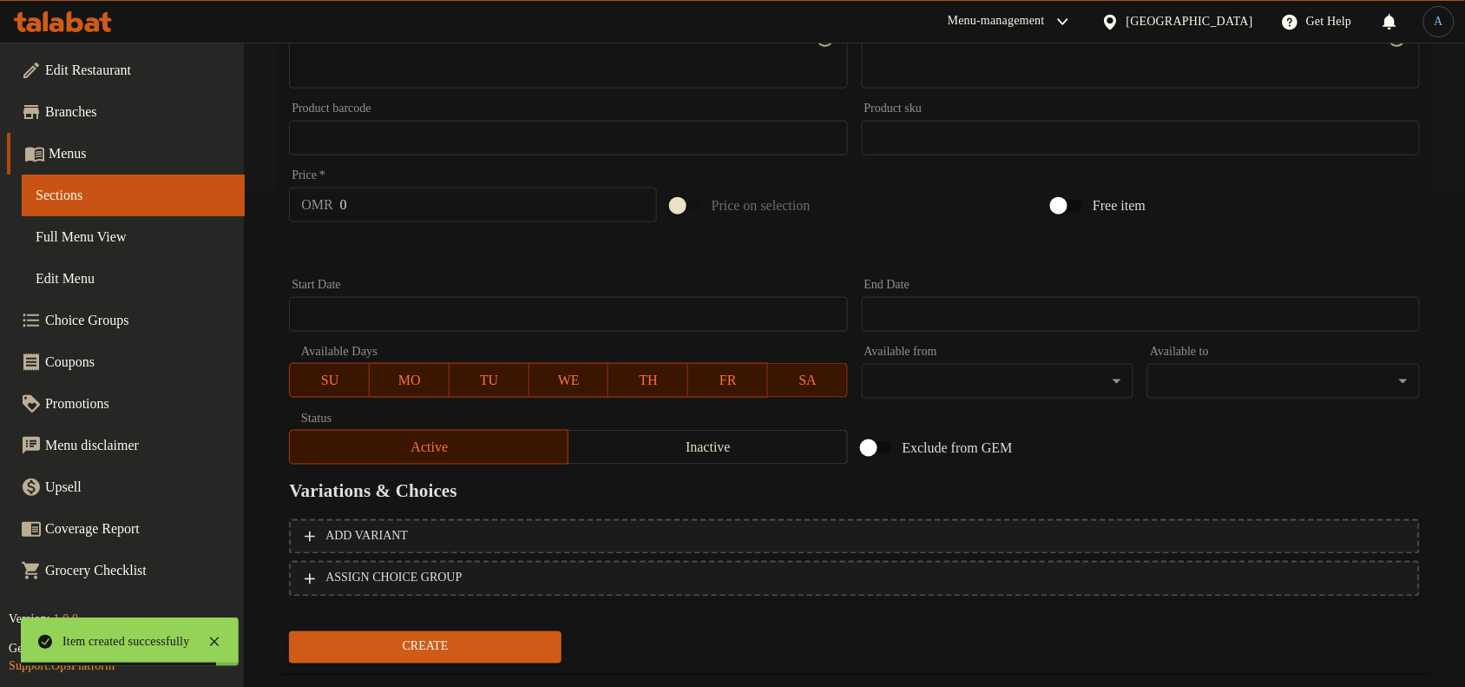
scroll to position [529, 0]
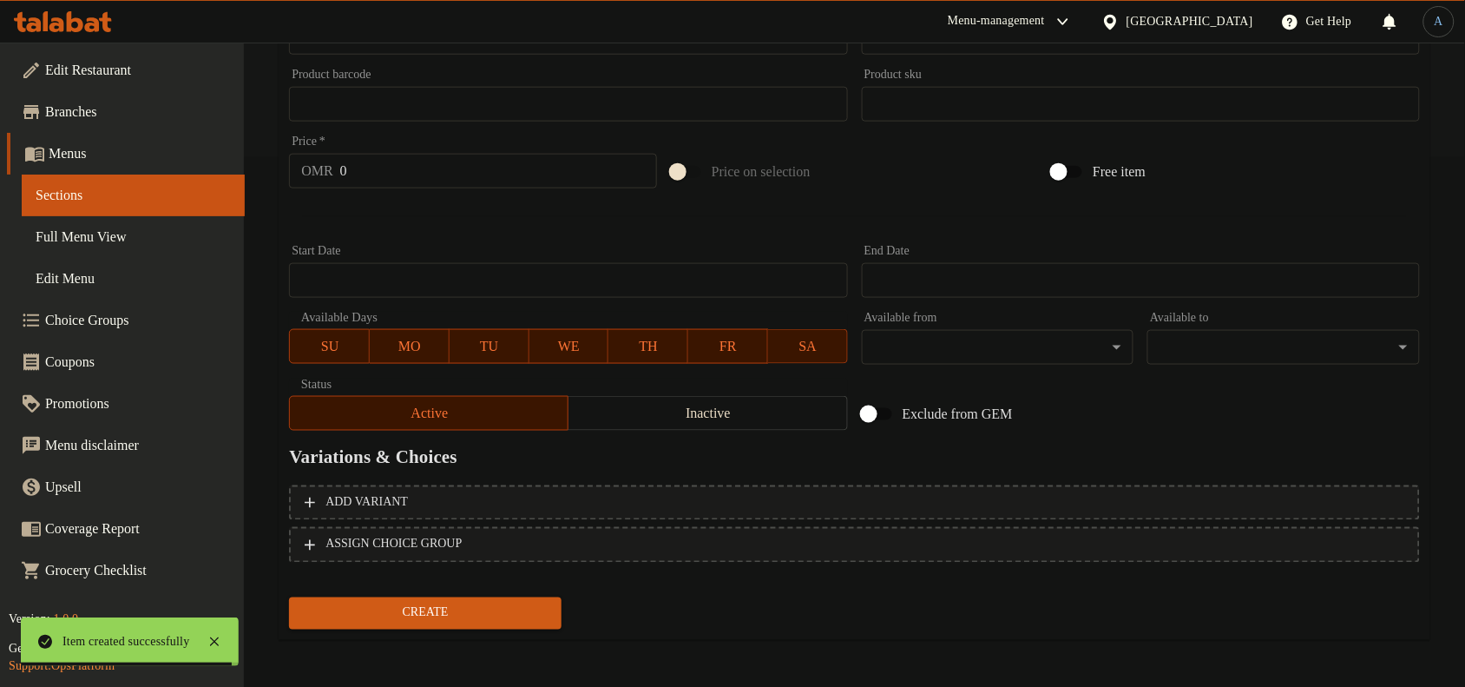
click at [440, 171] on input "0" at bounding box center [498, 171] width 317 height 35
paste input "5"
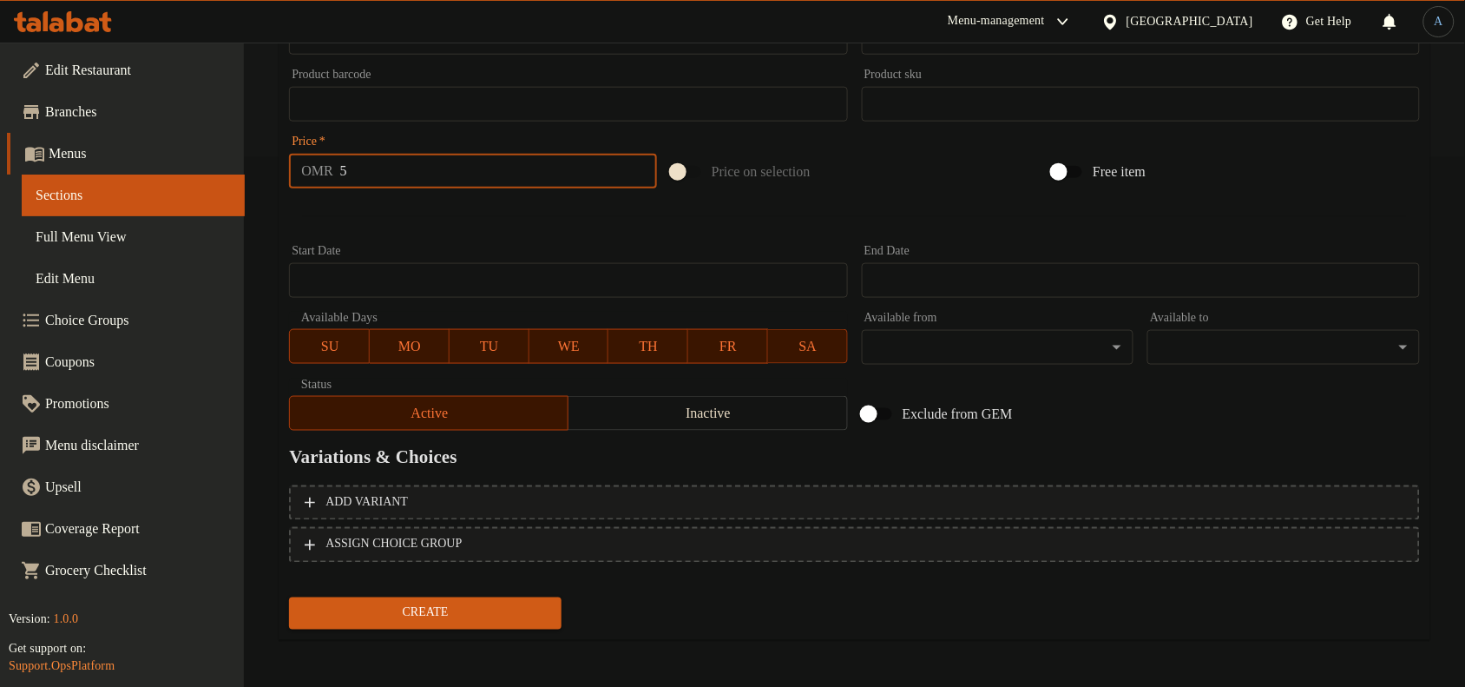
type input "5"
click at [289, 597] on button "Create" at bounding box center [425, 613] width 273 height 32
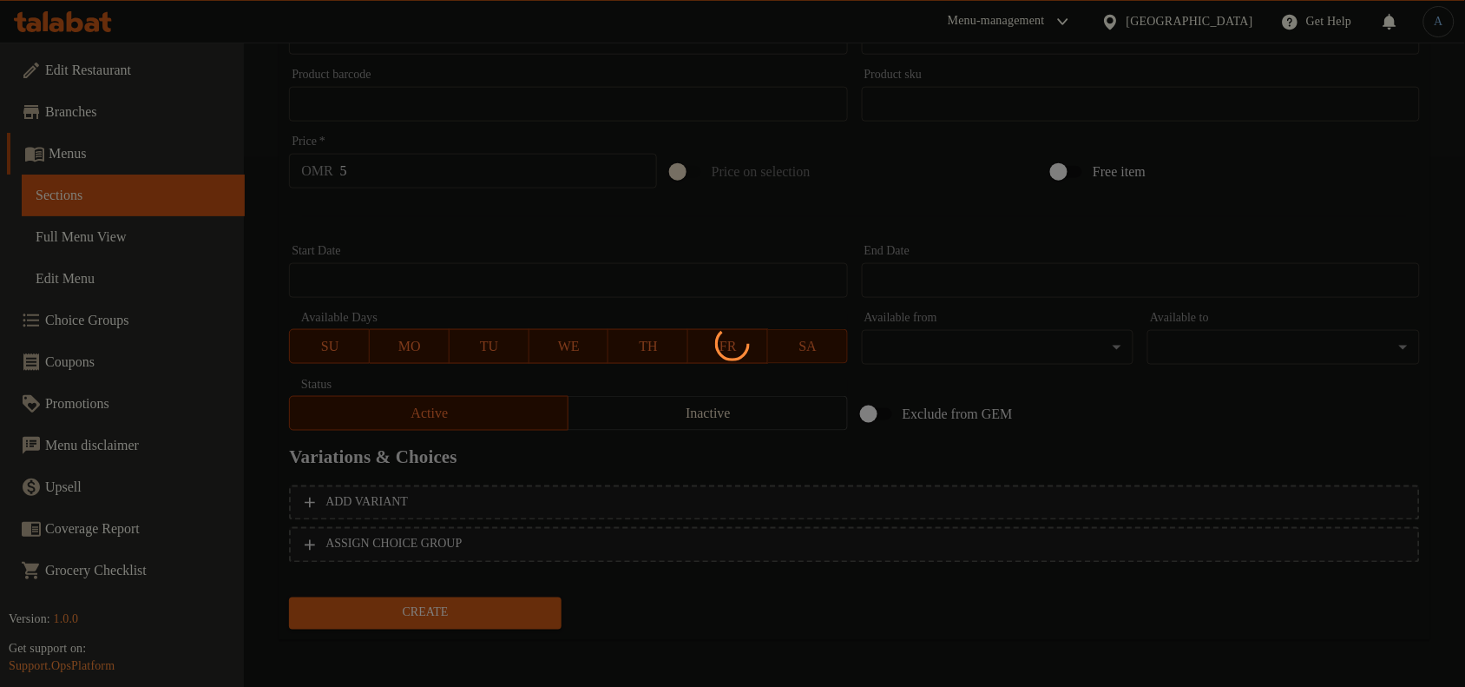
type input "0"
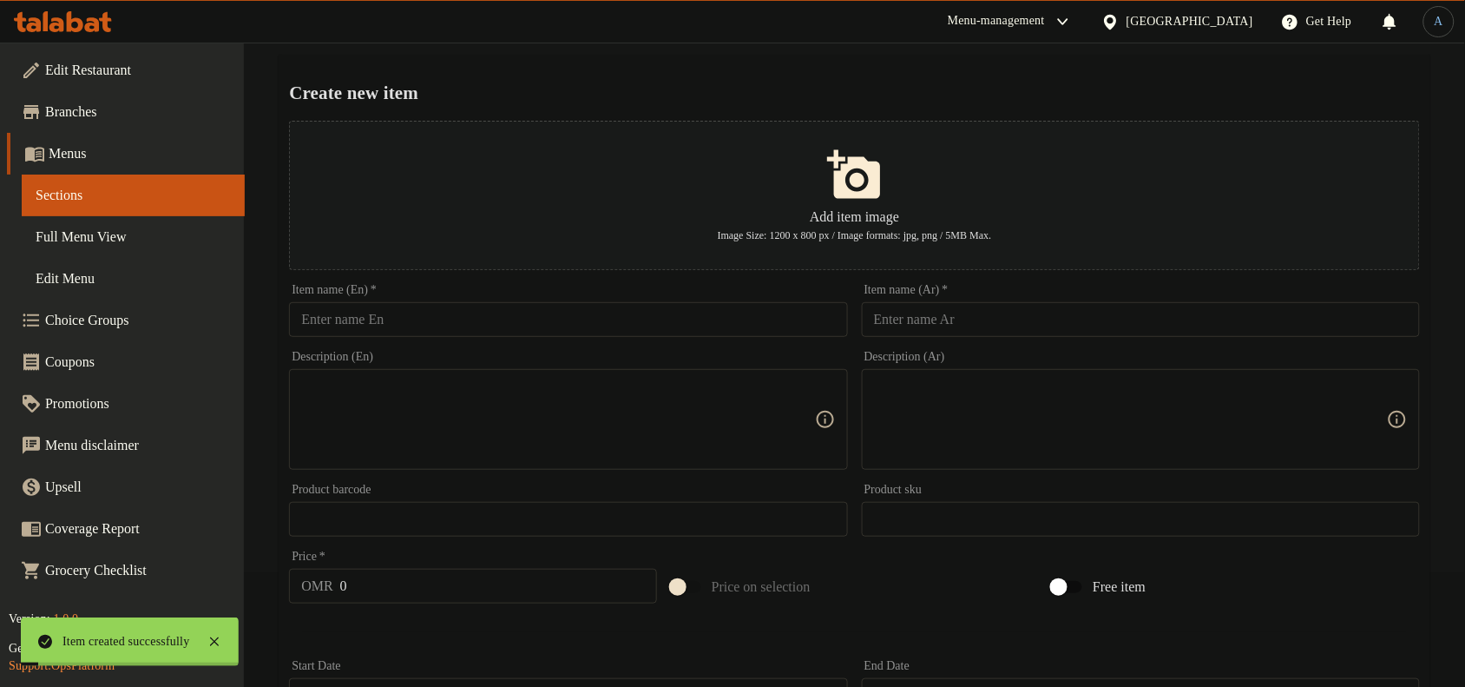
scroll to position [0, 0]
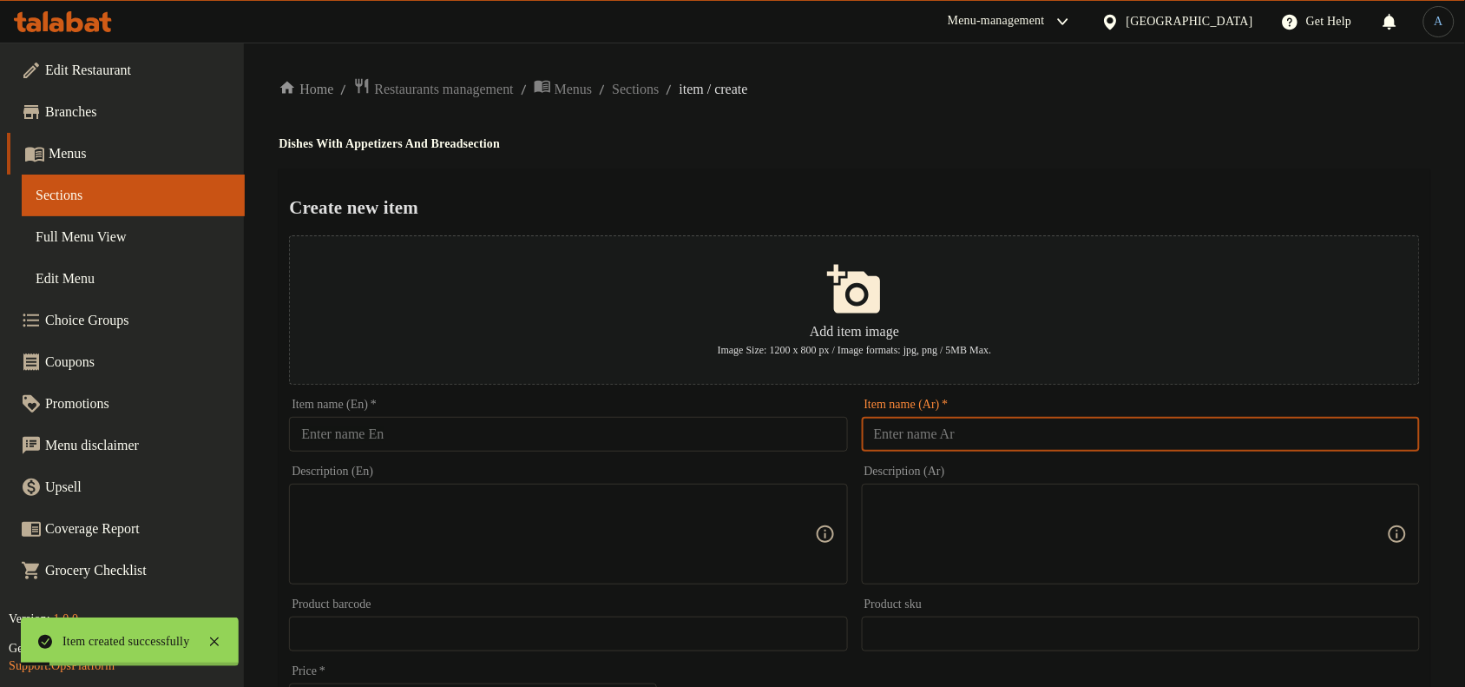
click at [1044, 425] on input "text" at bounding box center [1141, 434] width 558 height 35
paste input "طبق كفتة"
type input "طبق كفتة"
click at [734, 441] on input "text" at bounding box center [568, 434] width 558 height 35
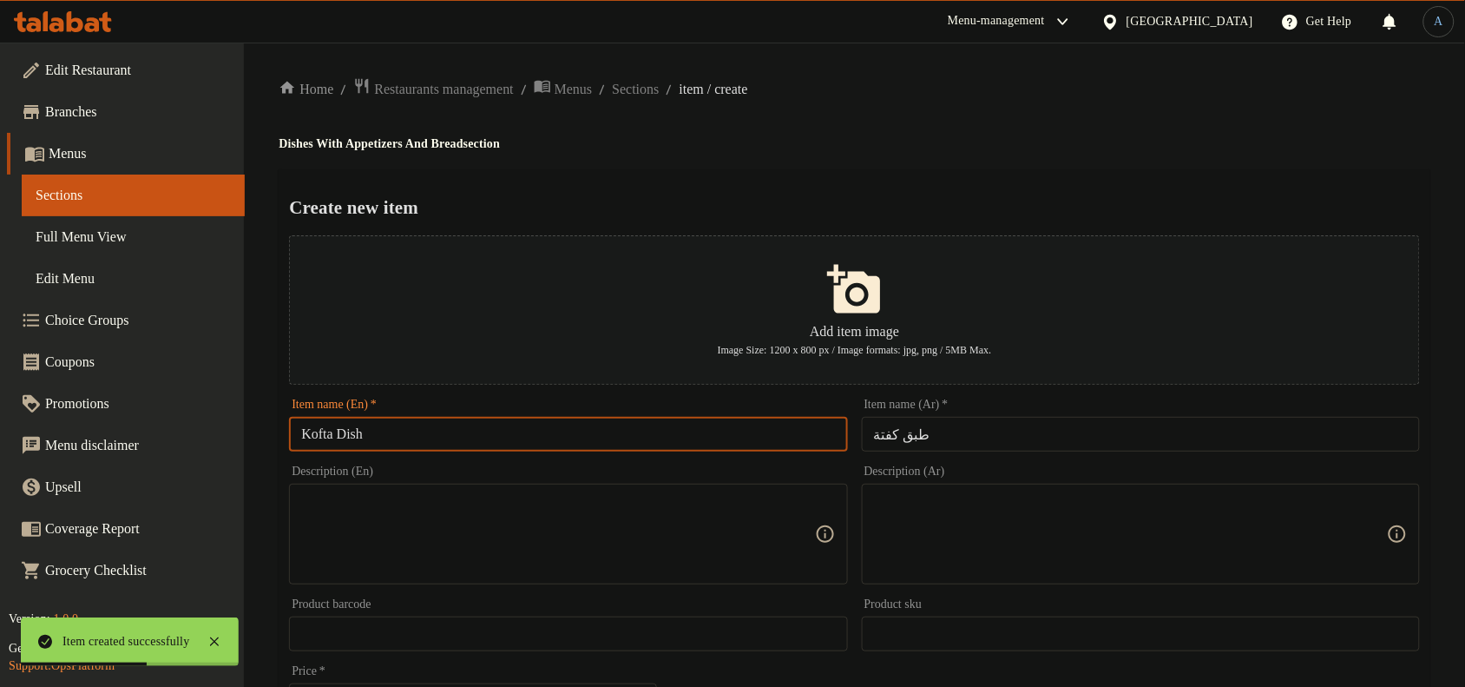
type input "Kofta Dish"
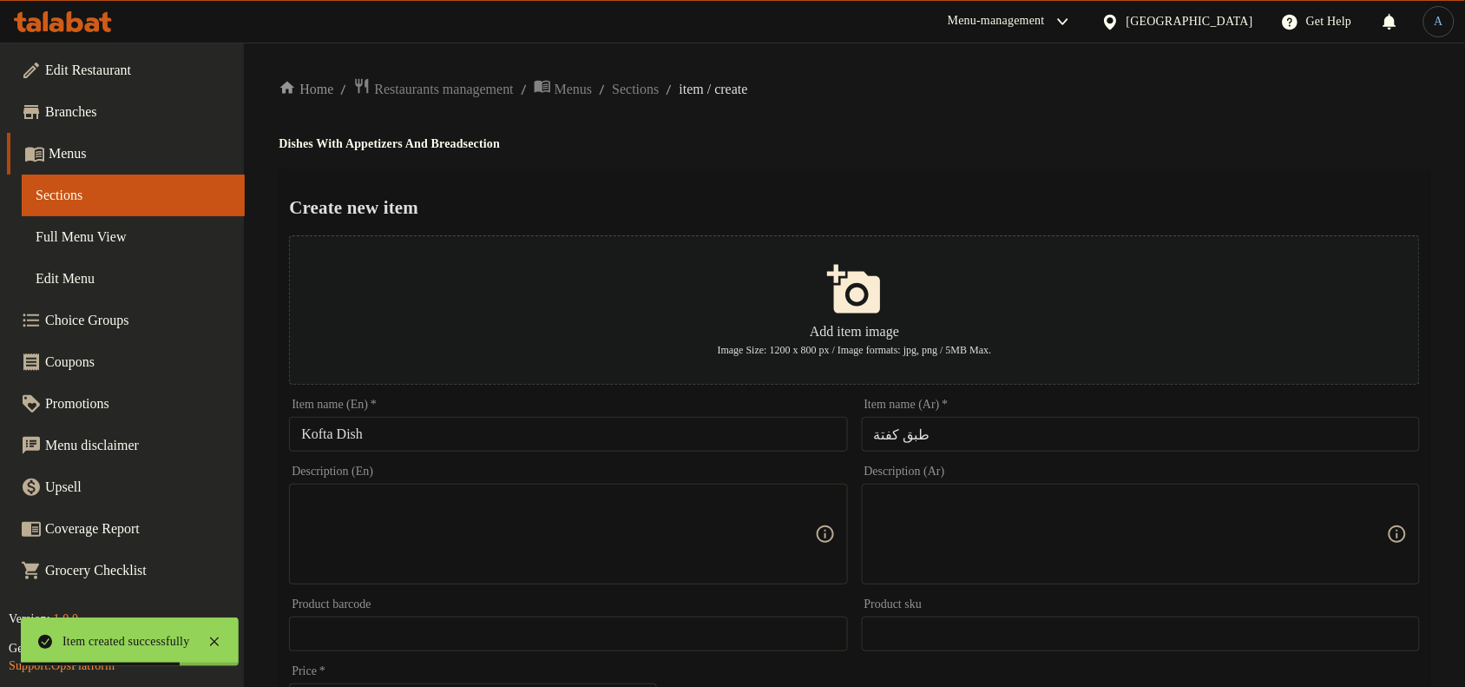
scroll to position [529, 0]
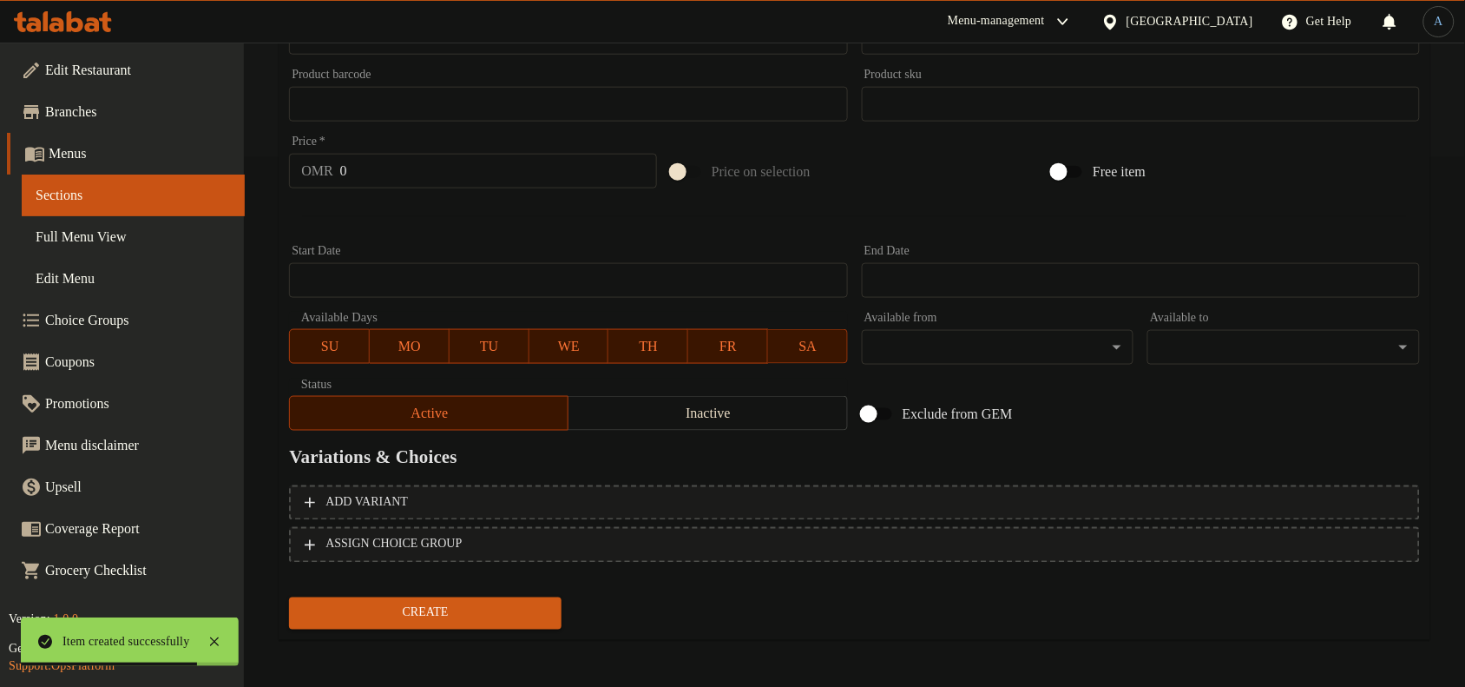
click at [444, 187] on input "0" at bounding box center [498, 171] width 317 height 35
paste input "3.5"
type input "3.5"
click at [289, 597] on button "Create" at bounding box center [425, 613] width 273 height 32
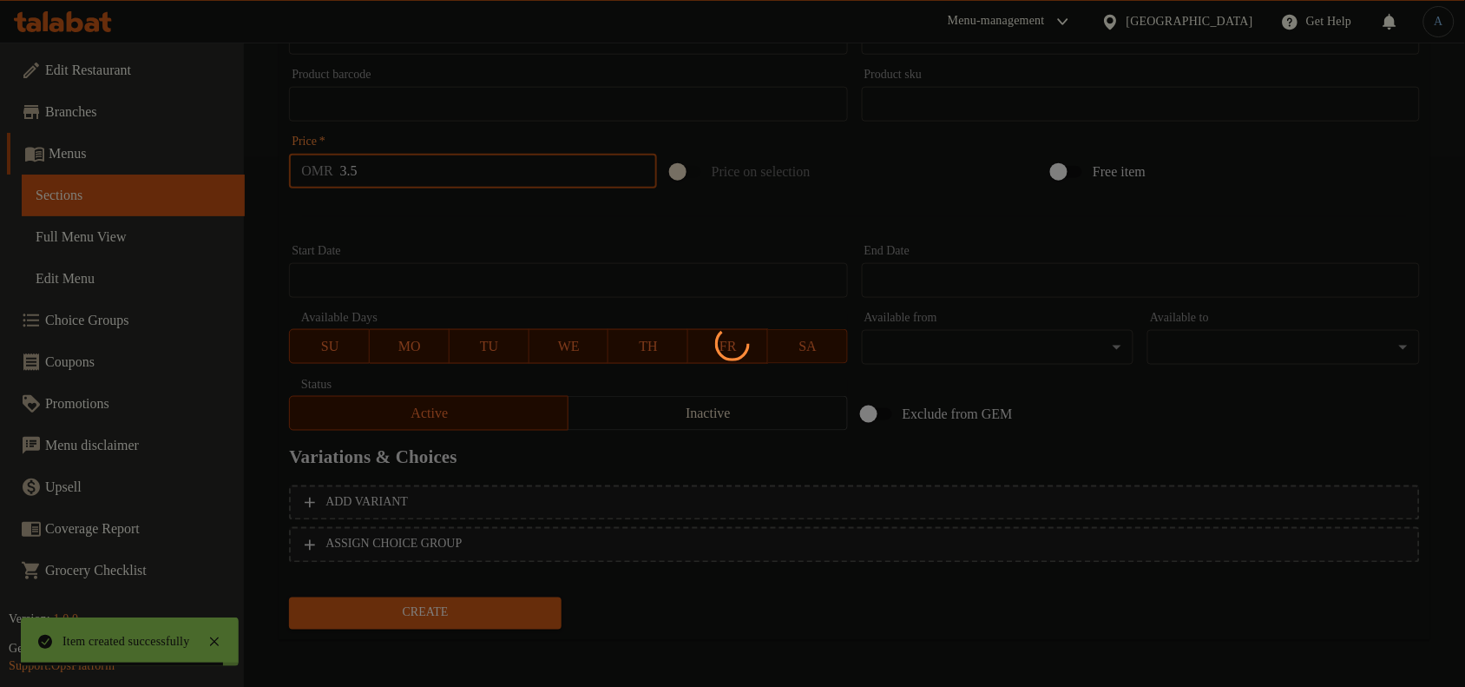
type input "0"
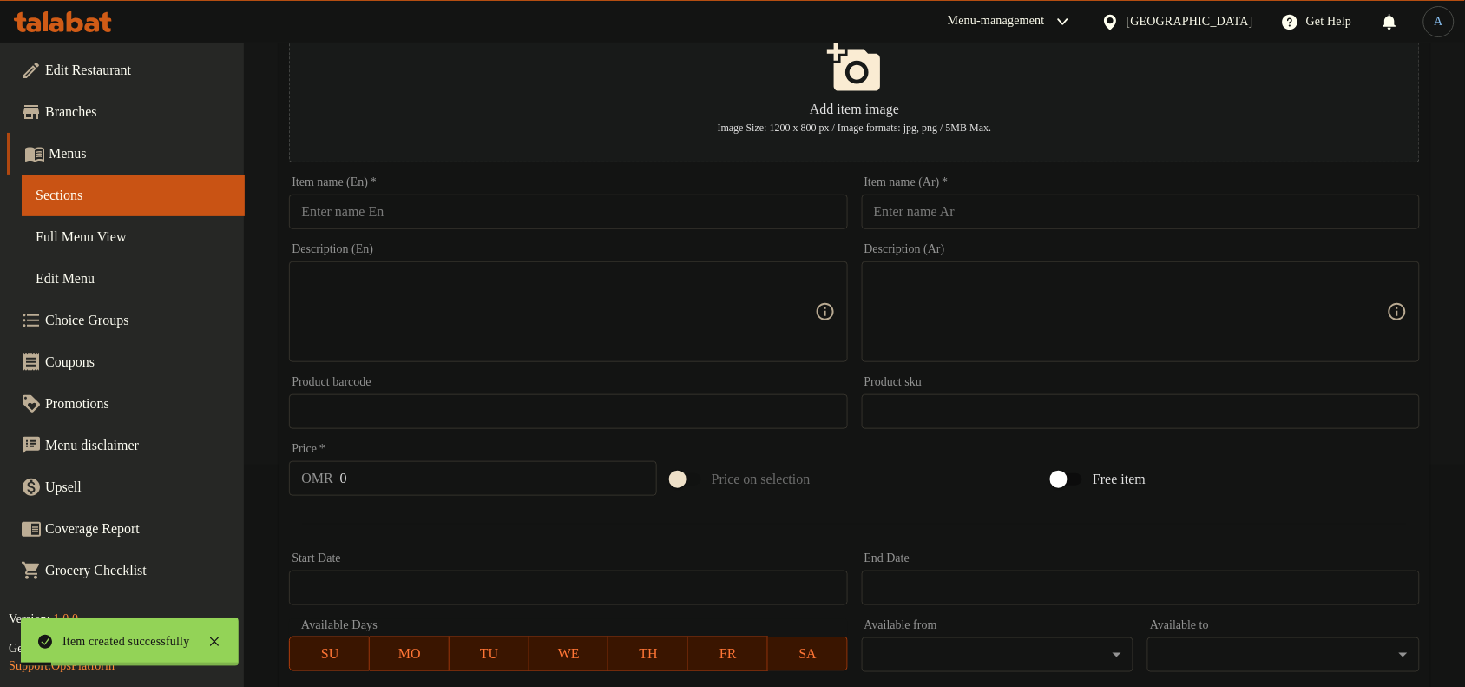
scroll to position [0, 0]
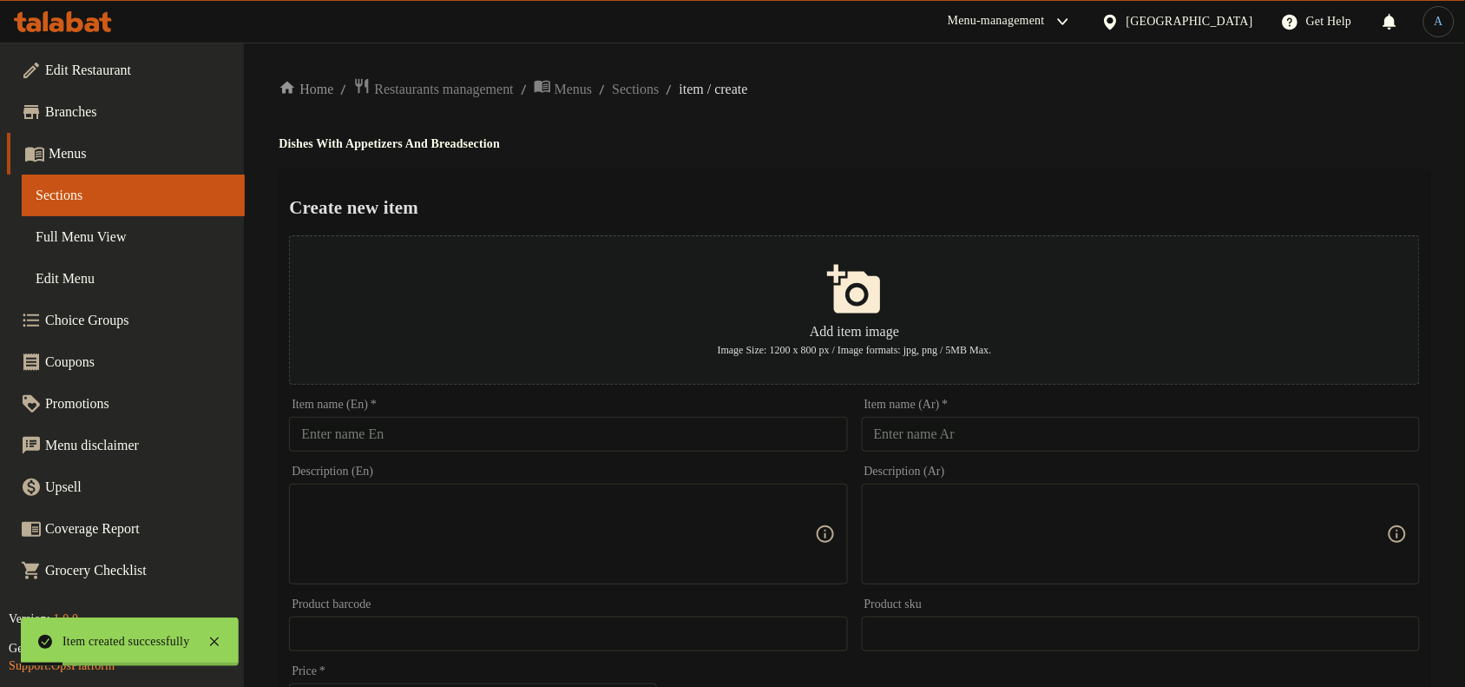
click at [965, 424] on input "text" at bounding box center [1141, 434] width 558 height 35
paste input "طبق شيش طاووق"
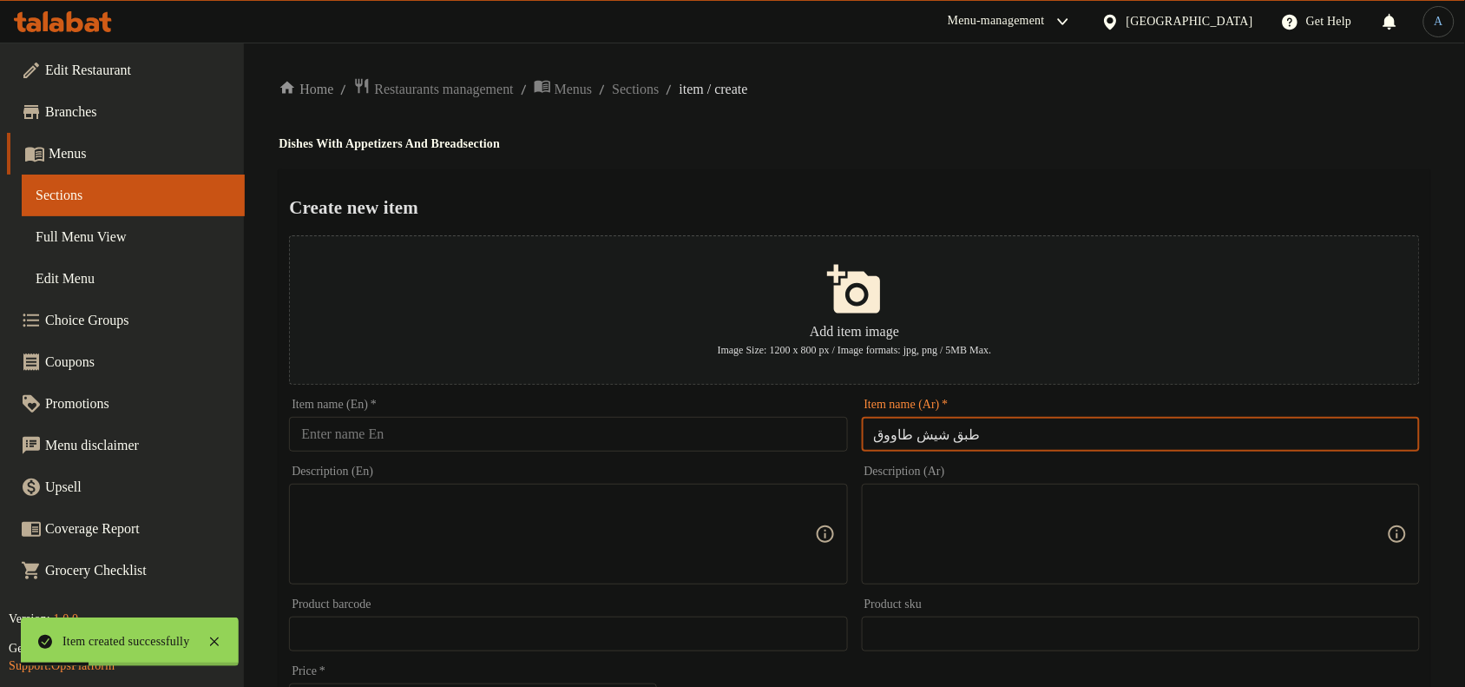
type input "طبق شيش طاووق"
drag, startPoint x: 933, startPoint y: 432, endPoint x: 798, endPoint y: 489, distance: 145.9
click at [798, 489] on div "Add item image Image Size: 1200 x 800 px / Image formats: jpg, png / 5MB Max. I…" at bounding box center [854, 597] width 1145 height 739
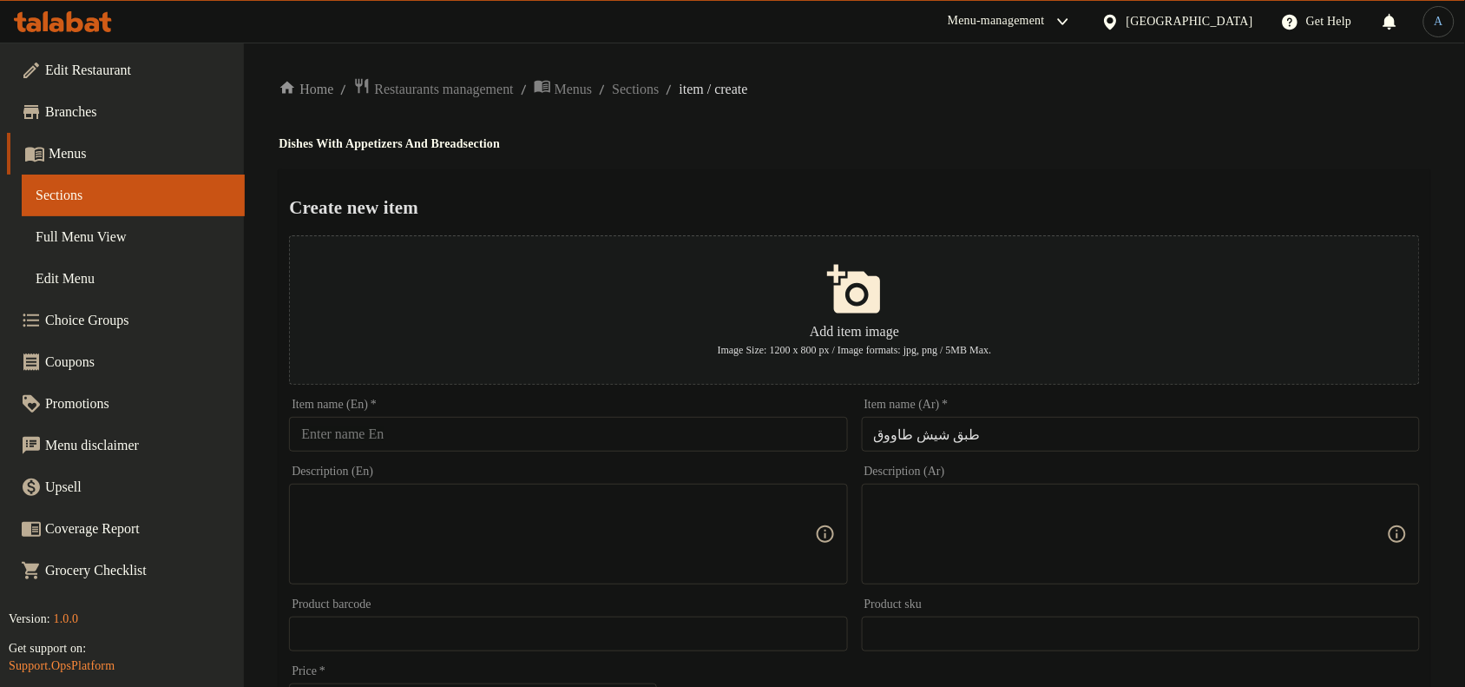
click at [656, 425] on input "text" at bounding box center [568, 434] width 558 height 35
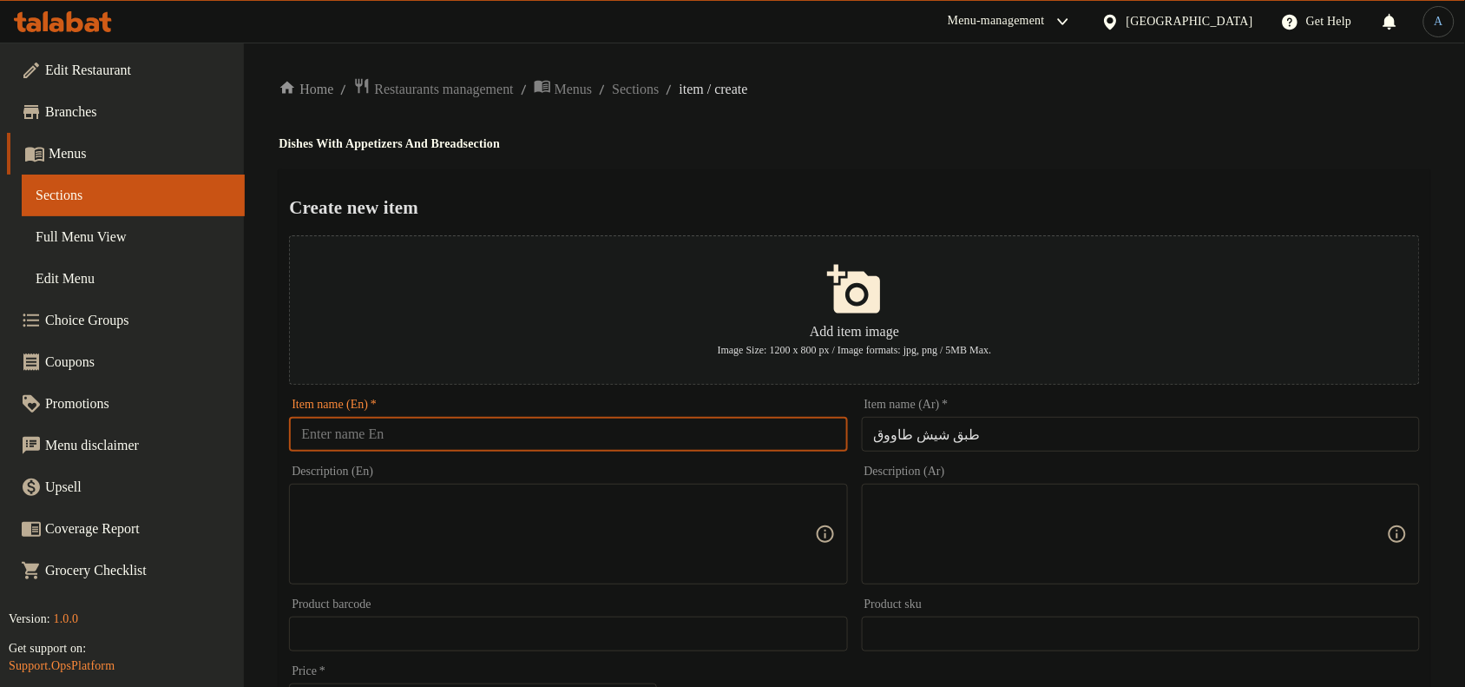
paste input "shish tawook"
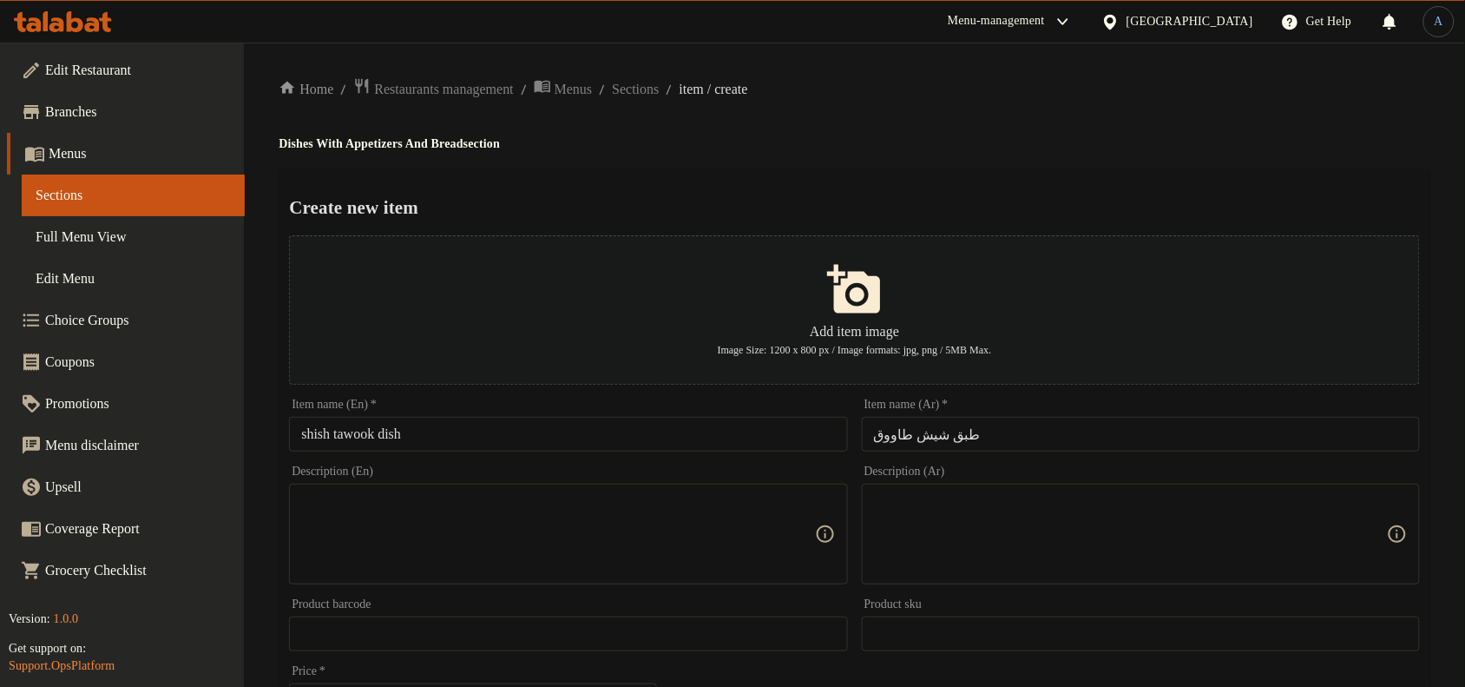
click at [502, 425] on input "shish tawook dish" at bounding box center [568, 434] width 558 height 35
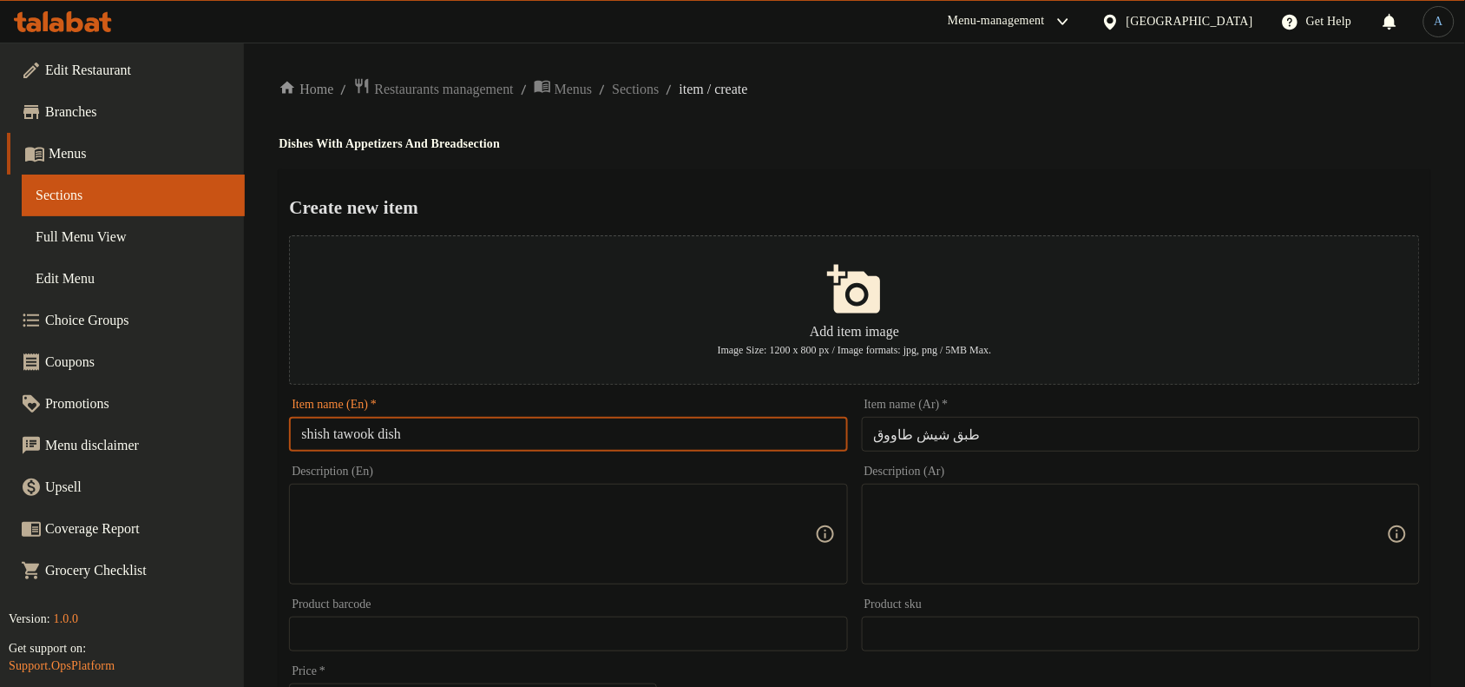
paste input "[PERSON_NAME] D"
type input "[PERSON_NAME] Dish"
click at [787, 141] on h4 "Dishes With Appetizers And Bread section" at bounding box center [855, 143] width 1152 height 17
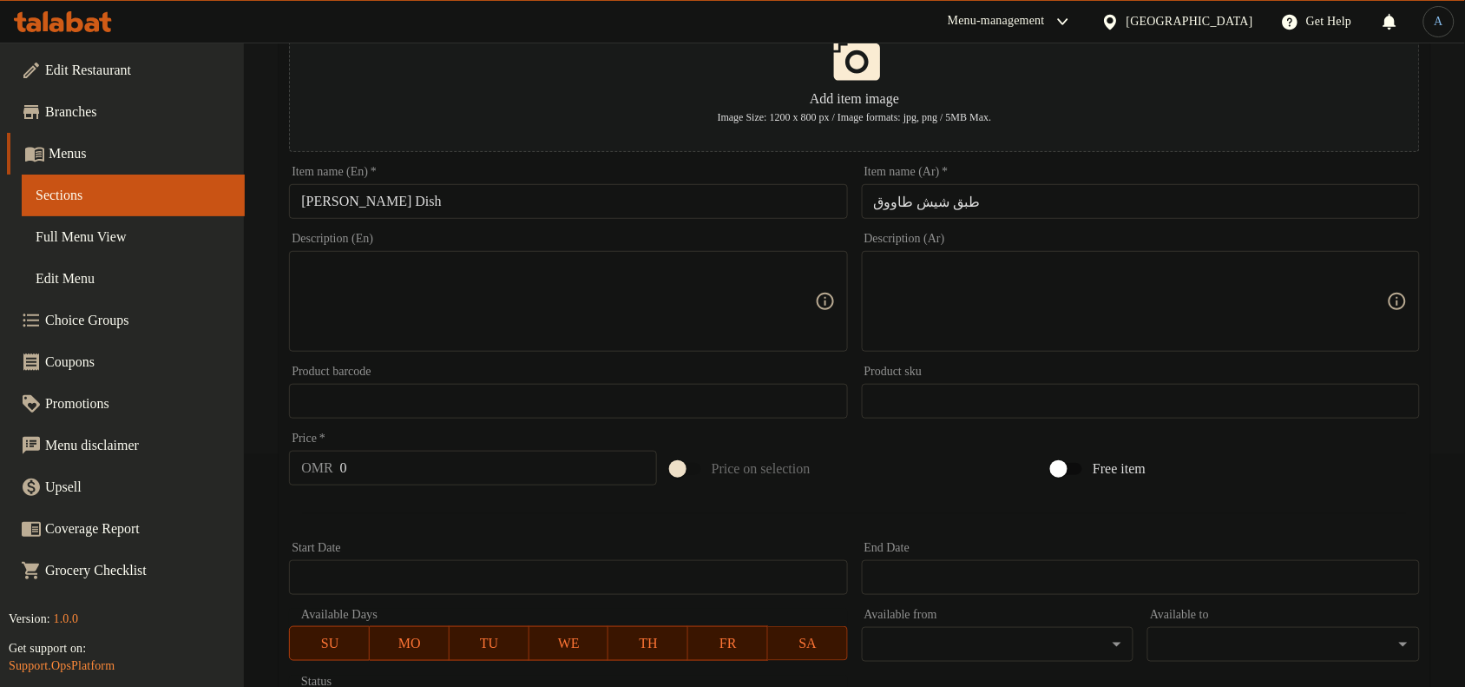
scroll to position [529, 0]
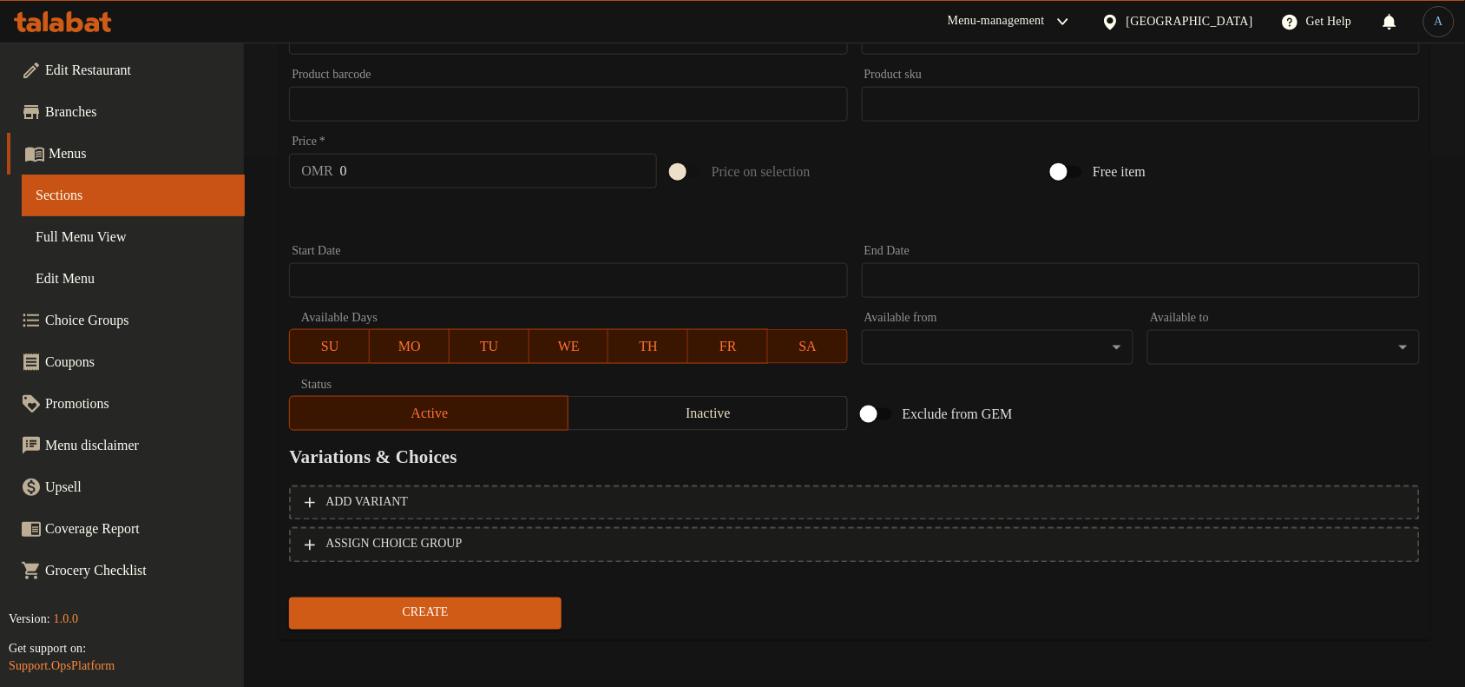
click at [418, 179] on input "0" at bounding box center [498, 171] width 317 height 35
paste input "3.5"
type input "3.5"
click at [289, 597] on button "Create" at bounding box center [425, 613] width 273 height 32
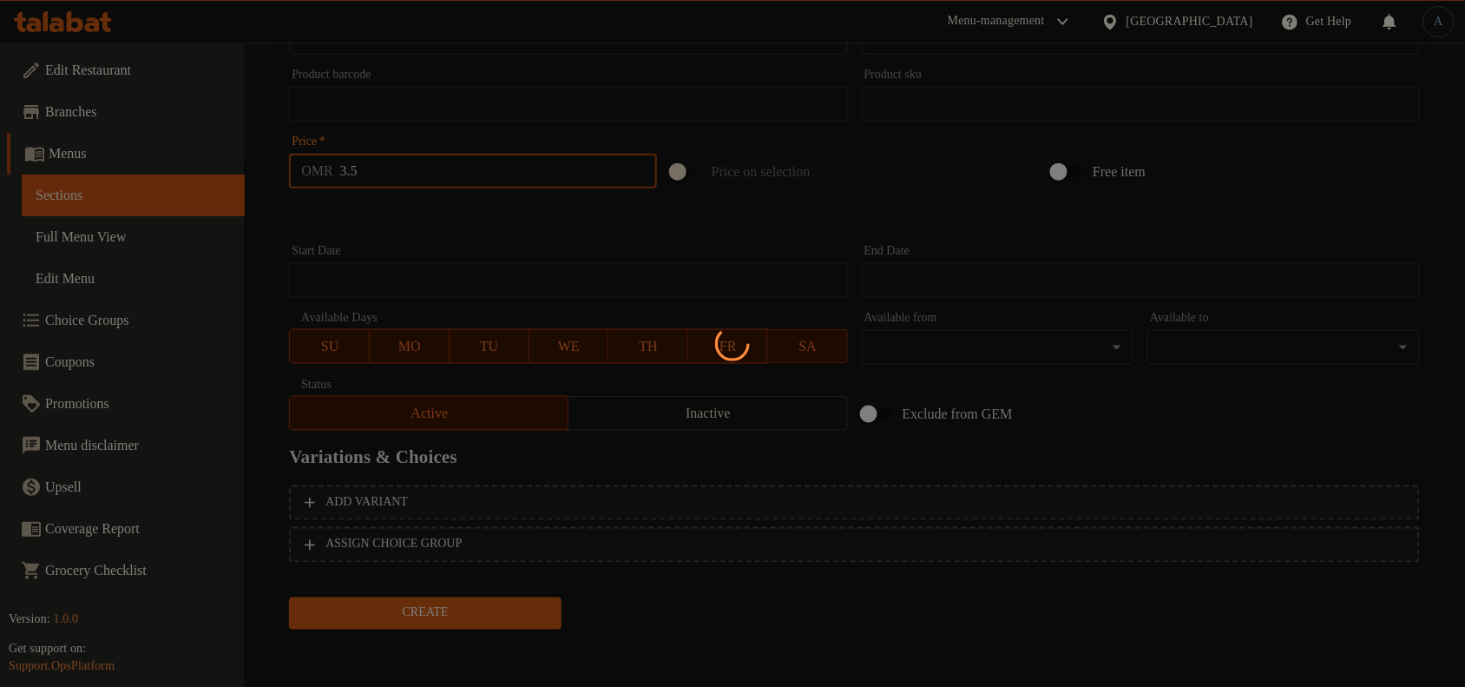
type input "0"
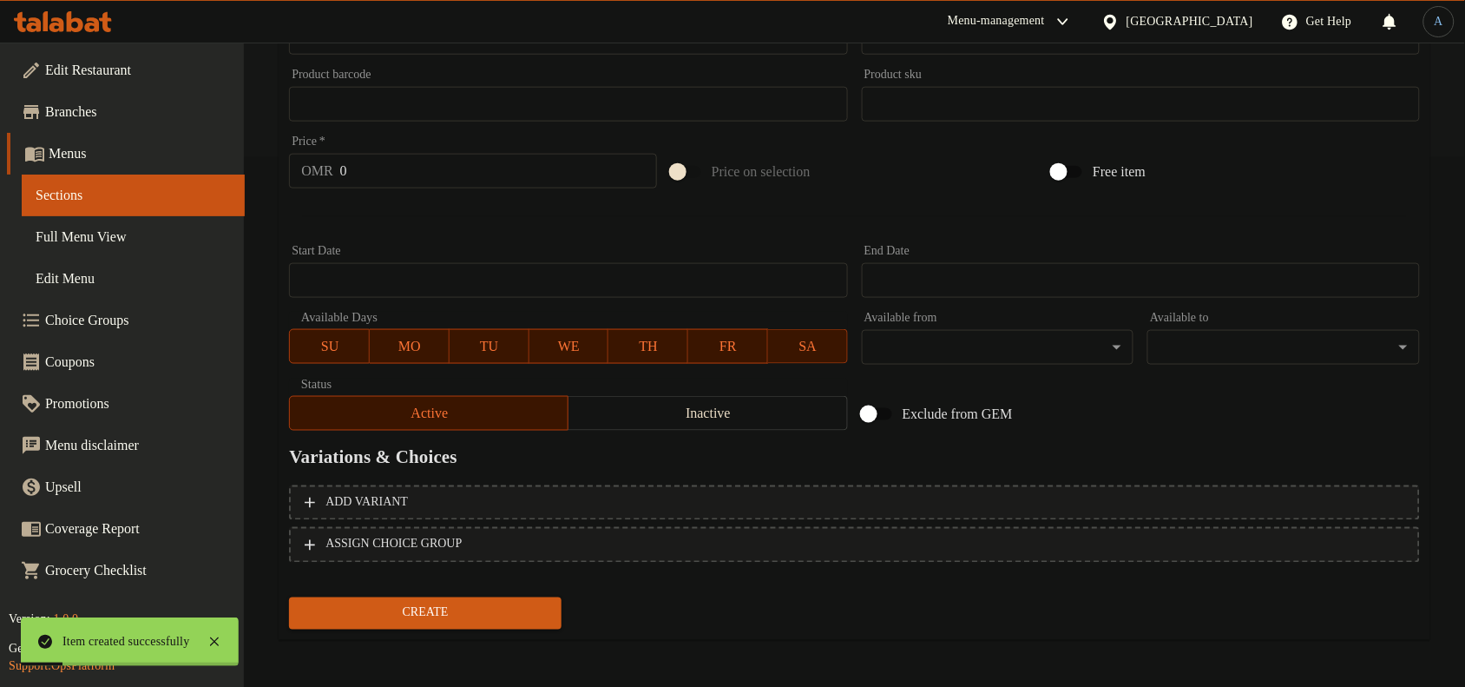
scroll to position [0, 0]
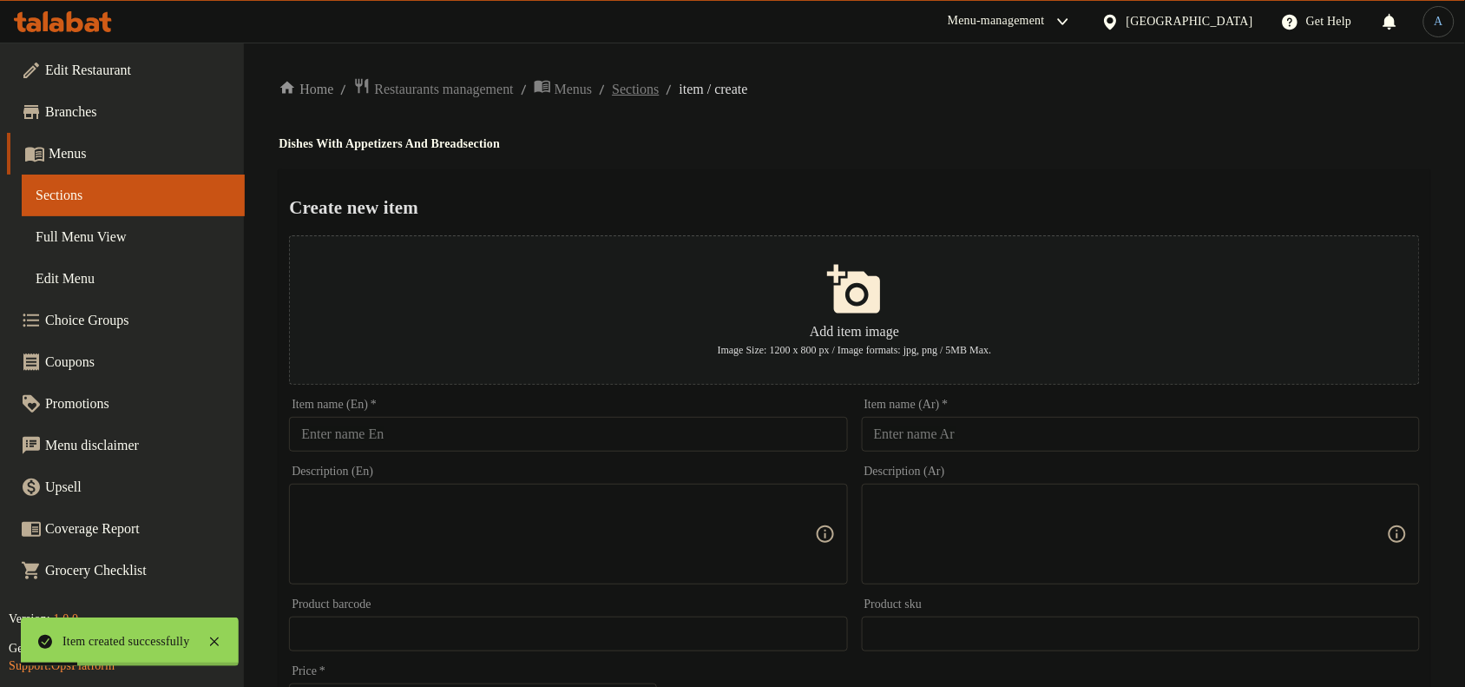
click at [659, 83] on span "Sections" at bounding box center [635, 89] width 47 height 21
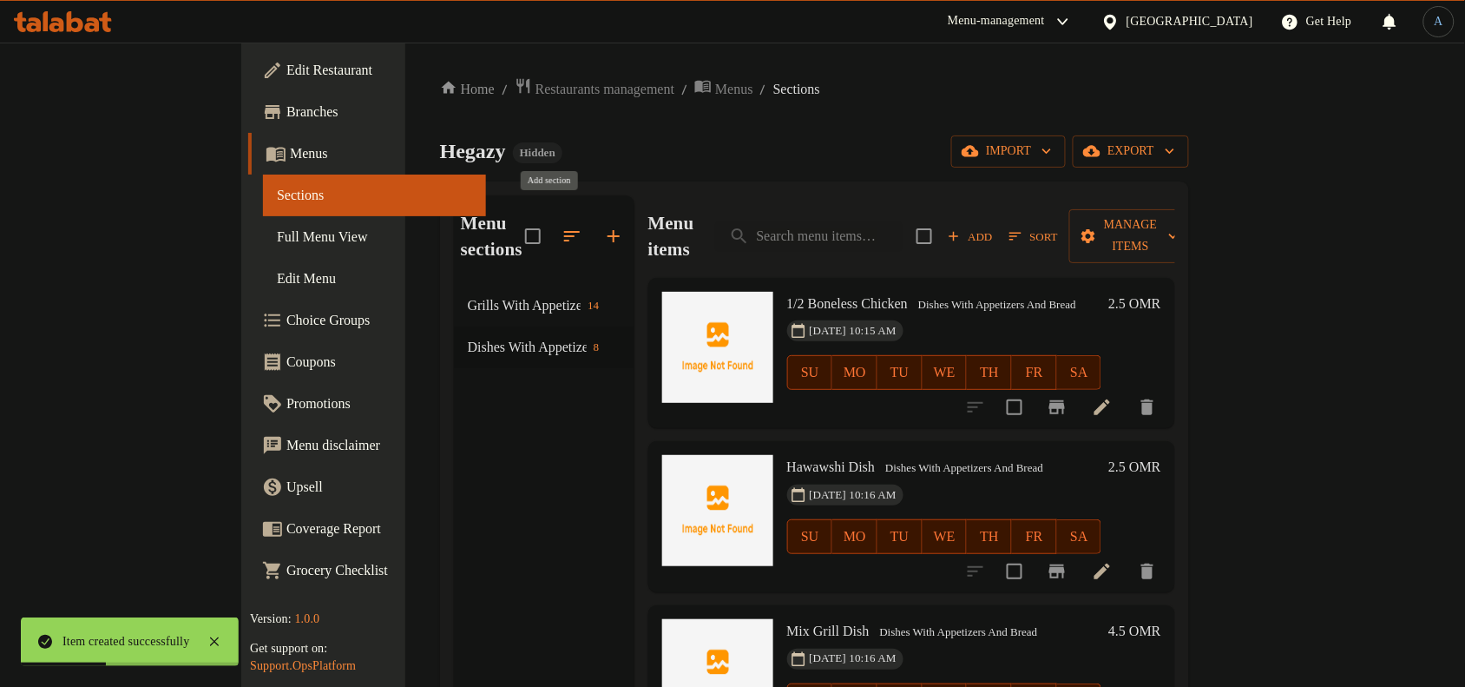
click at [603, 227] on icon "button" at bounding box center [613, 236] width 21 height 21
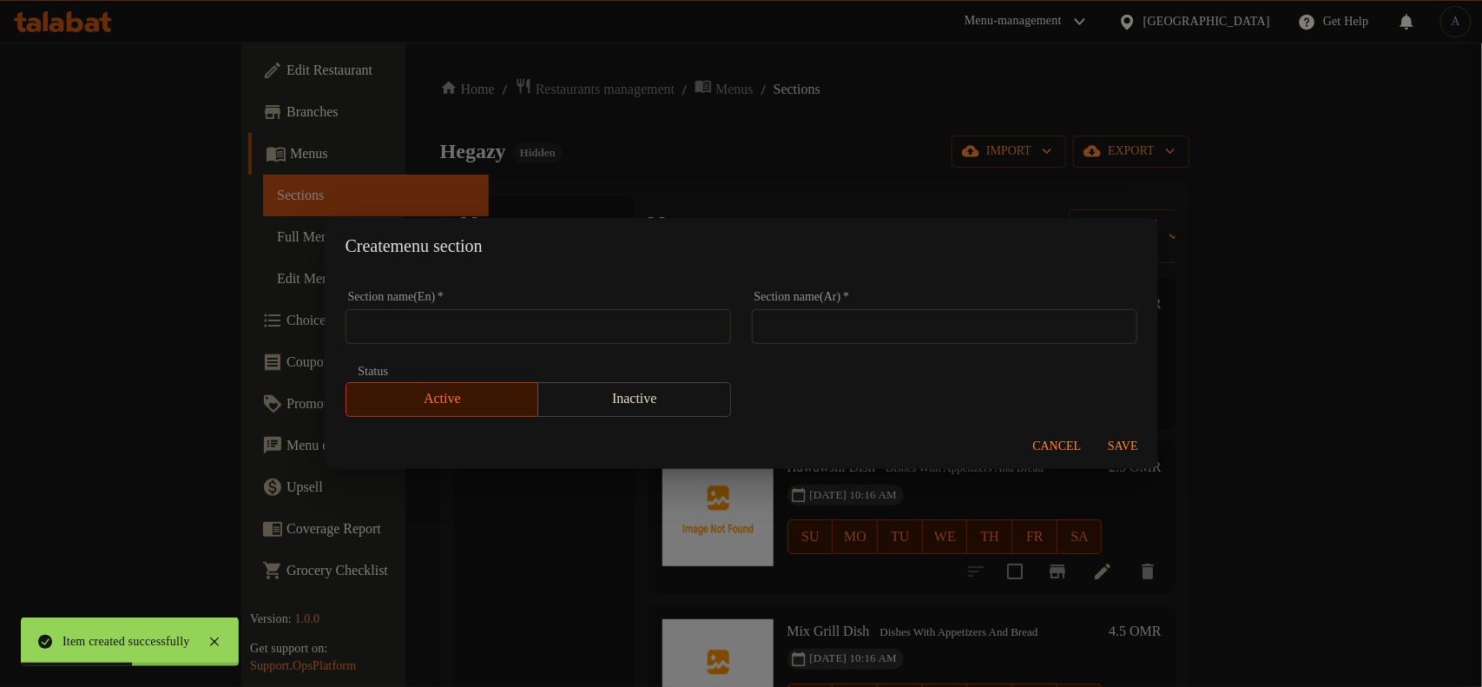
drag, startPoint x: 942, startPoint y: 345, endPoint x: 939, endPoint y: 332, distance: 14.1
click at [942, 345] on div "Section name(Ar)   * Section name(Ar) *" at bounding box center [944, 317] width 406 height 74
click at [939, 331] on input "text" at bounding box center [944, 326] width 385 height 35
paste input "الطواجن مع الارز والخبز والمقبلات"
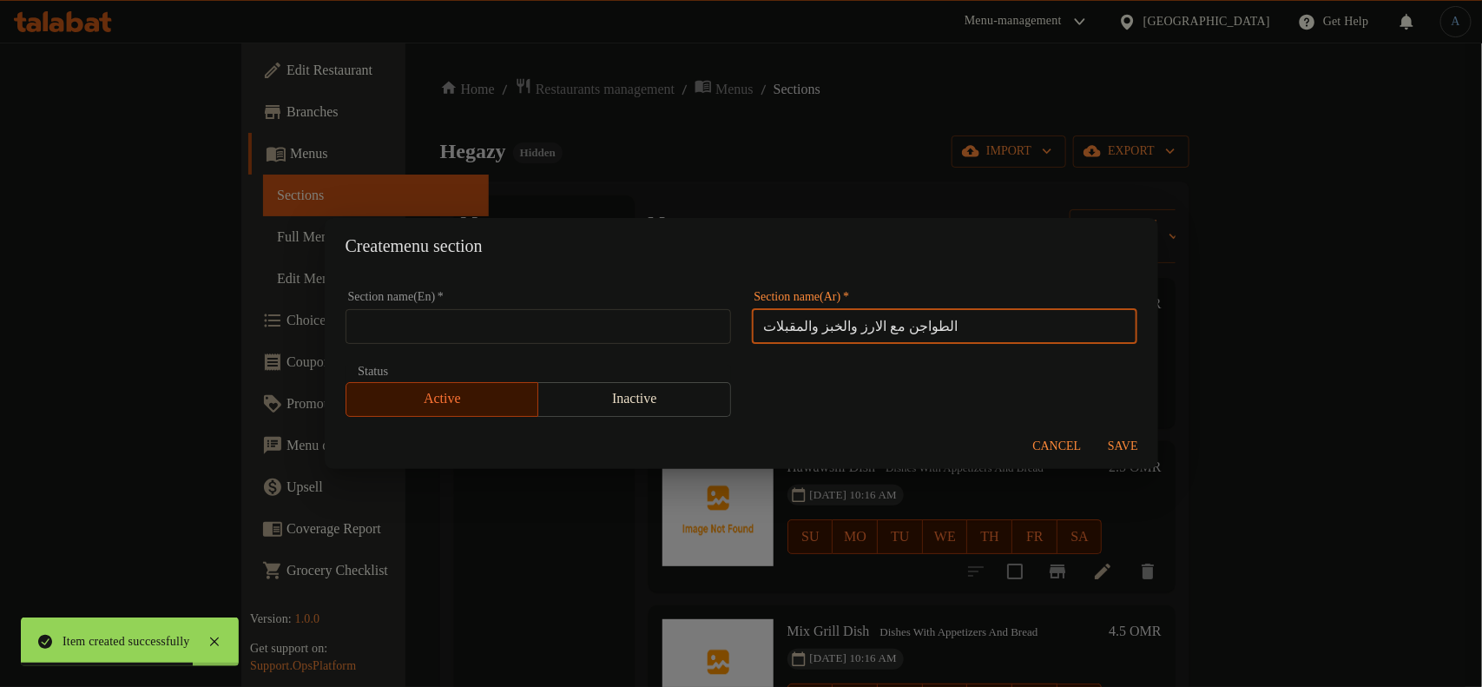
type input "الطواجن مع الارز والخبز والمقبلات"
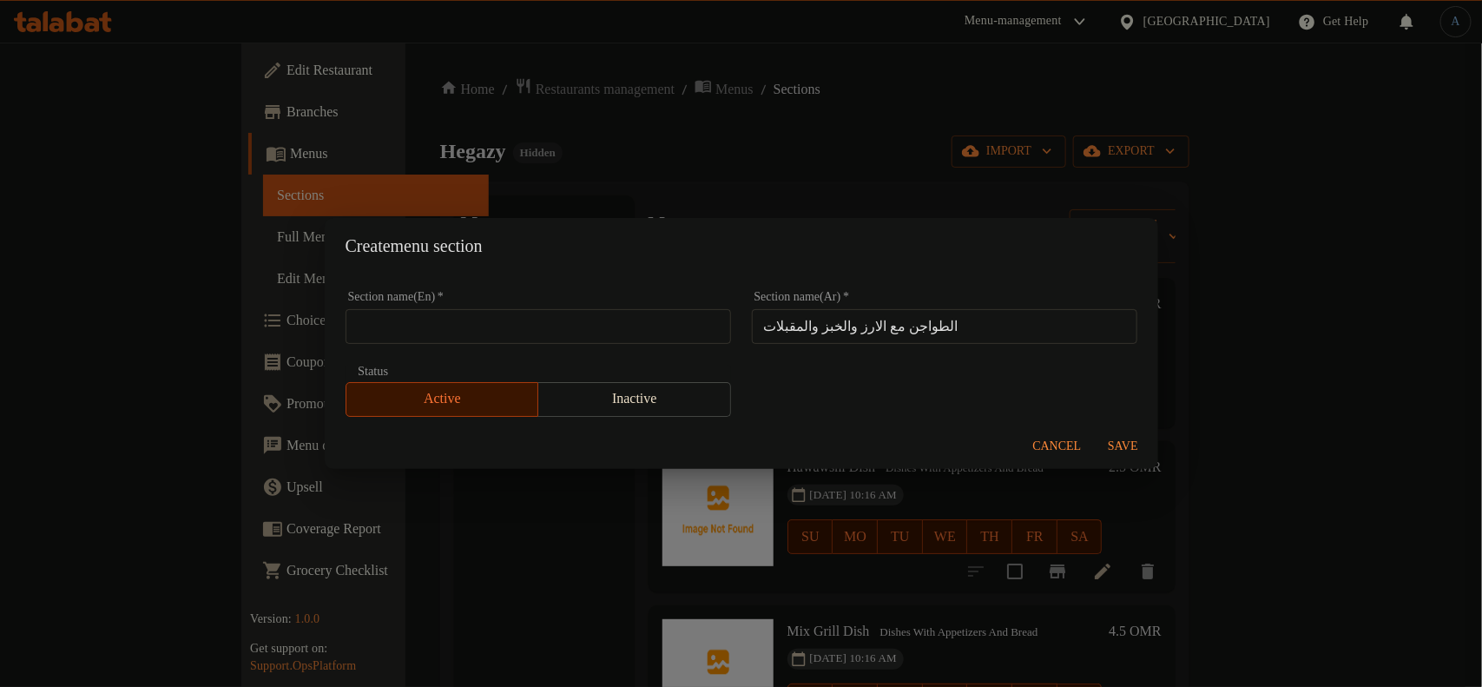
click at [588, 319] on input "text" at bounding box center [537, 326] width 385 height 35
paste input "Casseroles with rice, bread and appetizers"
click at [489, 324] on input "Casseroles with rice, bread and appetizers" at bounding box center [537, 326] width 385 height 35
click at [431, 312] on input "Casseroles with rice, bread and appetizers" at bounding box center [537, 326] width 385 height 35
paste input "With Rice, Bread And A"
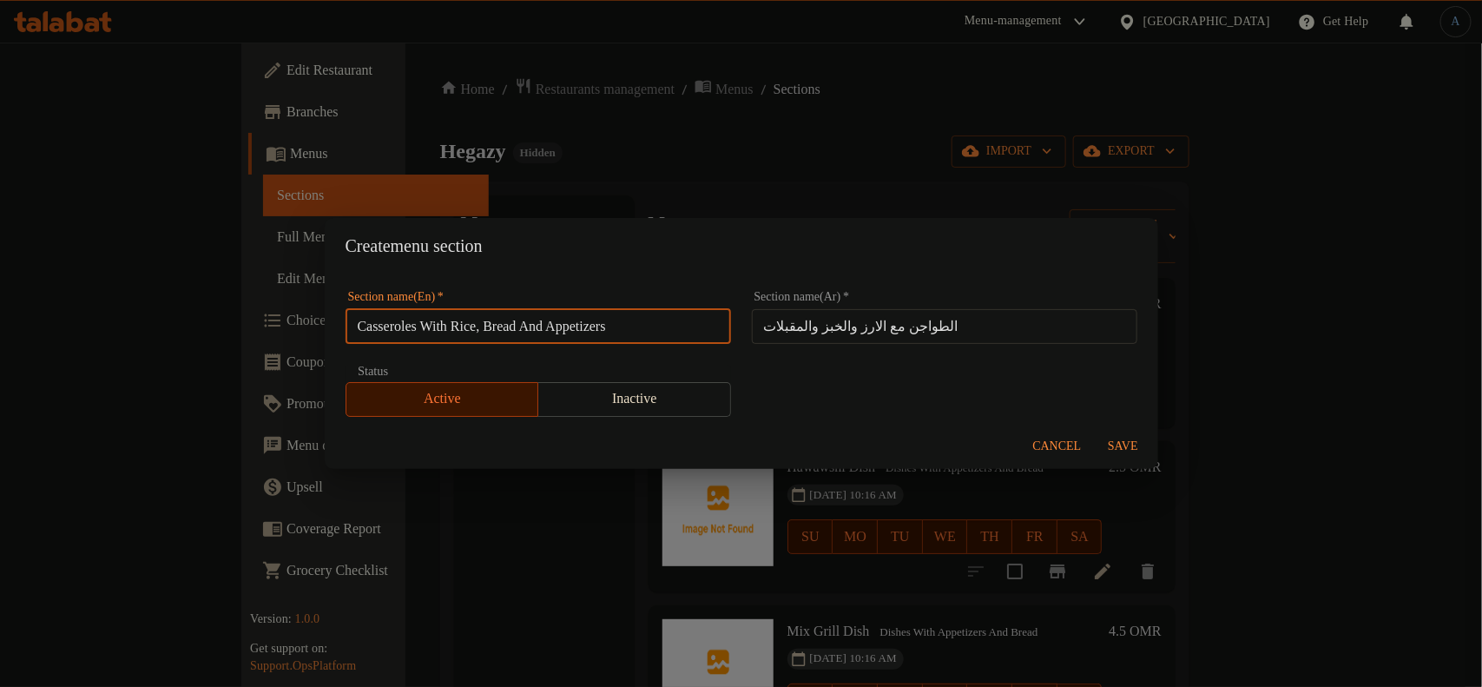
click at [500, 331] on input "Casseroles With Rice, Bread And Appetizers" at bounding box center [537, 326] width 385 height 35
type input "Casseroles With Rice, Bread And Appetizers"
click at [703, 269] on div "Create menu section" at bounding box center [741, 246] width 833 height 56
click at [1125, 445] on span "Save" at bounding box center [1123, 447] width 42 height 22
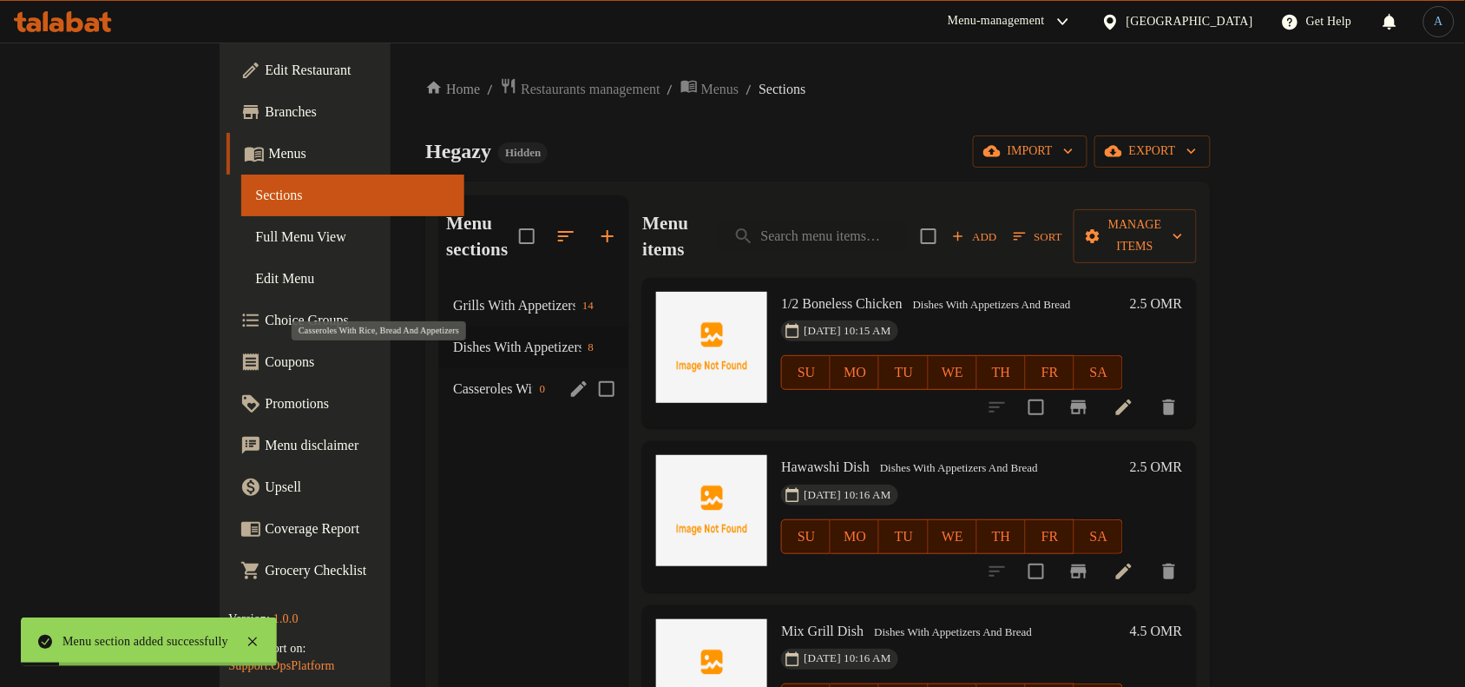
click at [453, 378] on span "Casseroles With Rice, Bread And Appetizers" at bounding box center [492, 388] width 79 height 21
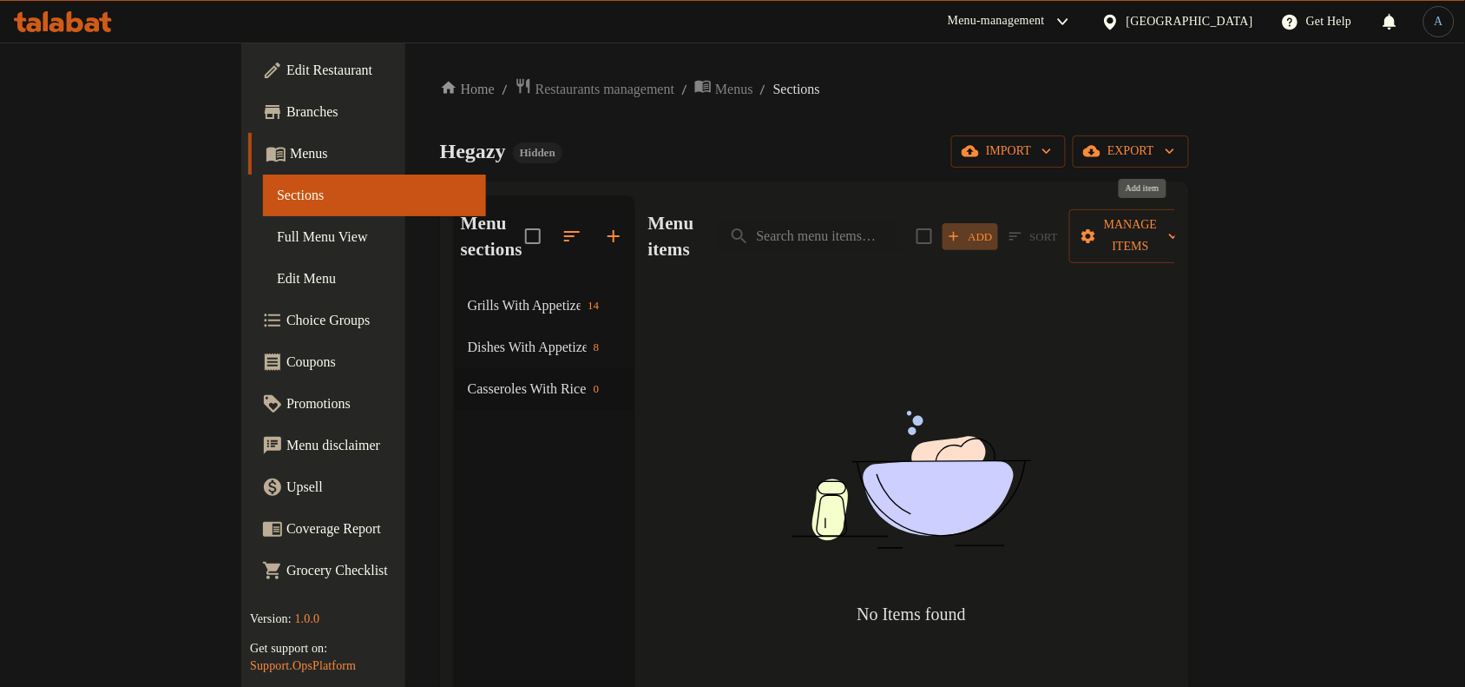
click at [962, 228] on icon "button" at bounding box center [954, 236] width 16 height 16
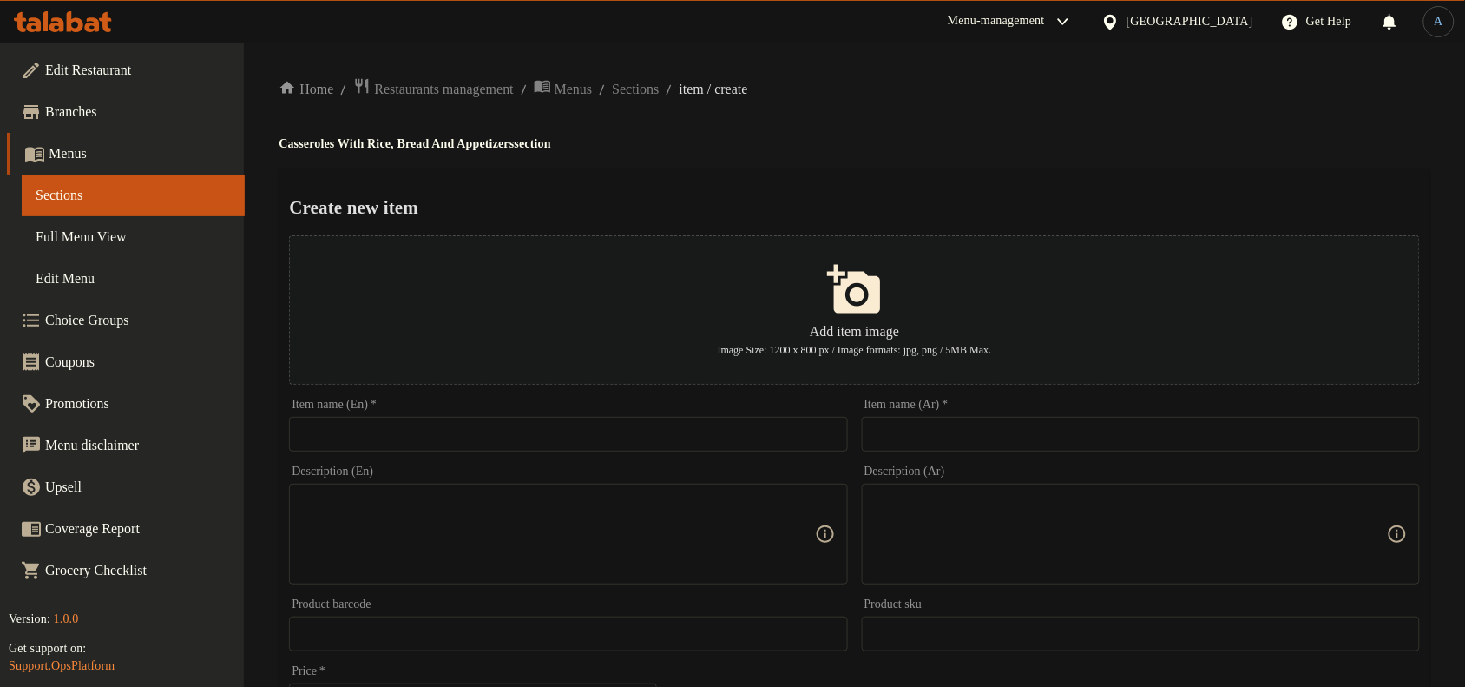
click at [987, 439] on input "text" at bounding box center [1141, 434] width 558 height 35
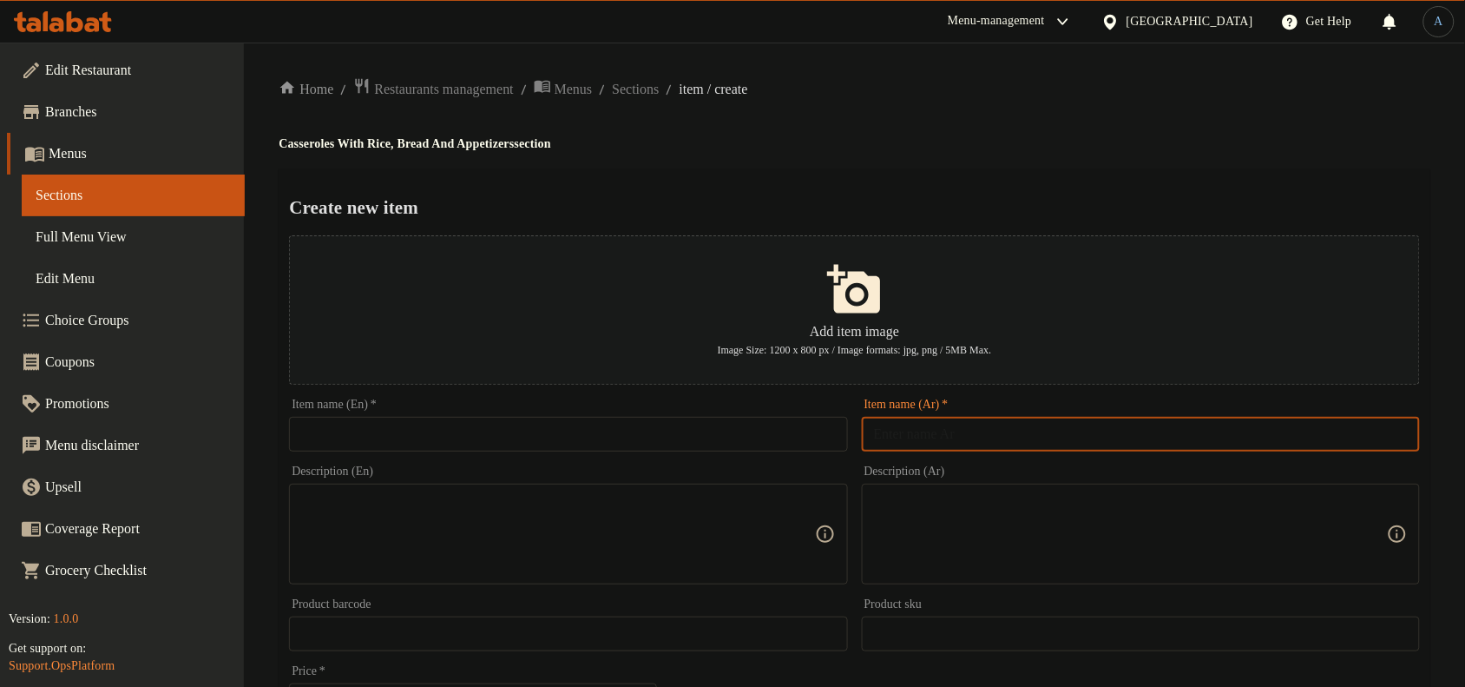
paste input "طاجن بطاطس باللحم"
type input "طاجن بطاطس باللحم"
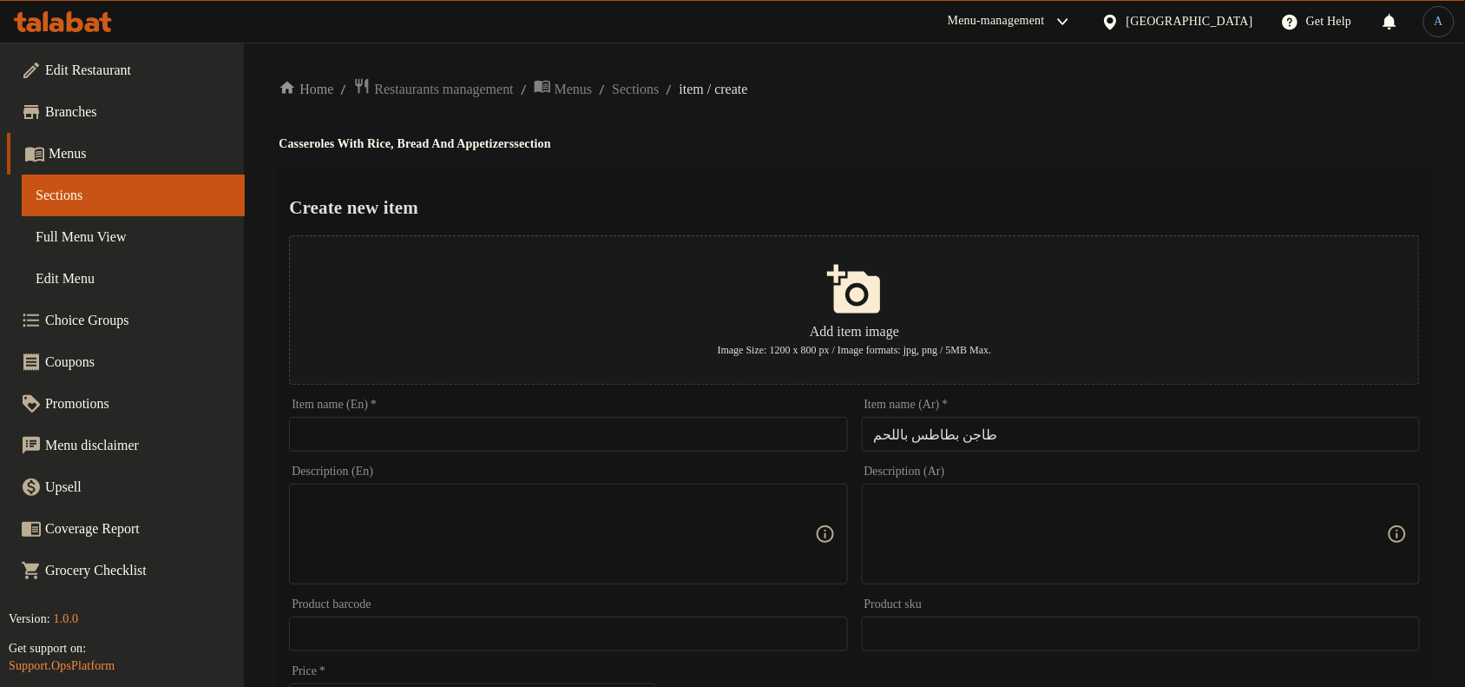
drag, startPoint x: 643, startPoint y: 454, endPoint x: 649, endPoint y: 434, distance: 20.9
click at [643, 454] on div "Item name (En)   * Item name (En) *" at bounding box center [568, 424] width 572 height 67
click at [653, 428] on input "text" at bounding box center [568, 434] width 558 height 35
paste input "Potato And Meat Casserole"
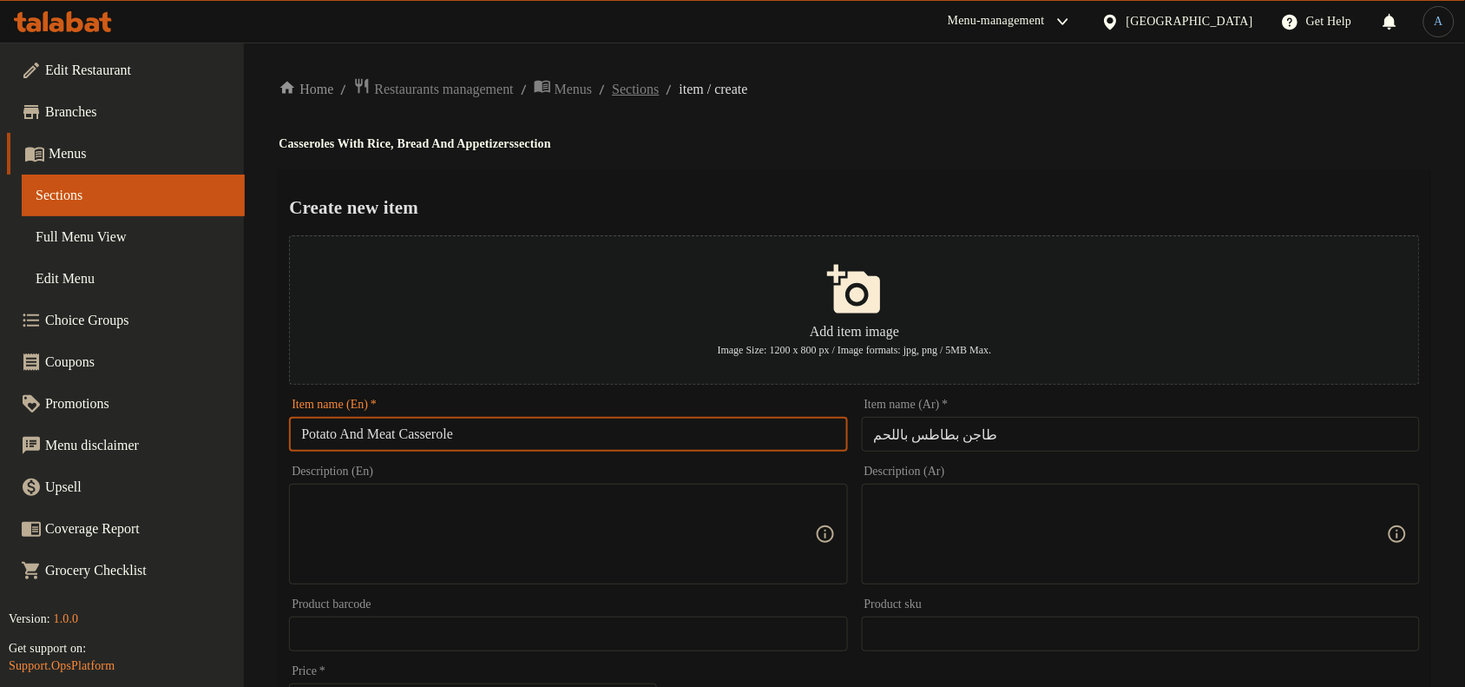
type input "Potato And Meat Casserole"
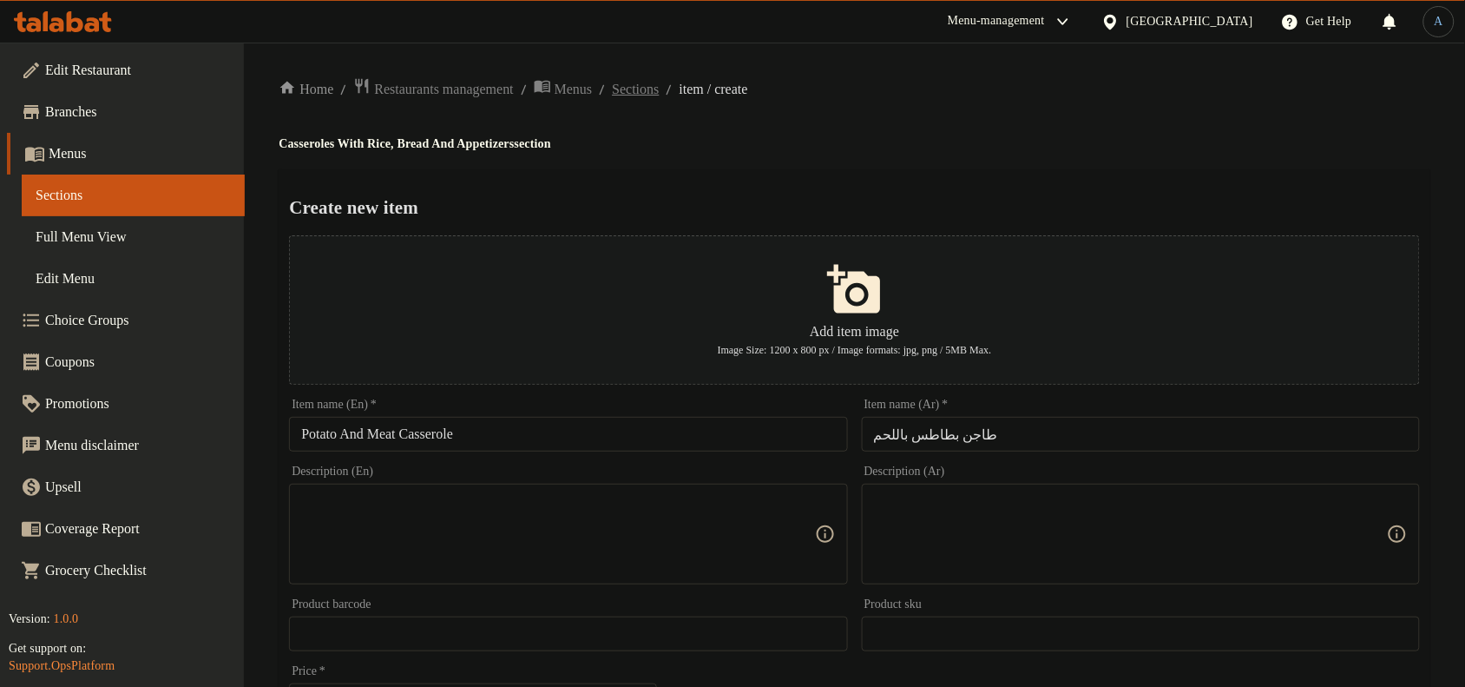
click at [652, 94] on span "Sections" at bounding box center [635, 89] width 47 height 21
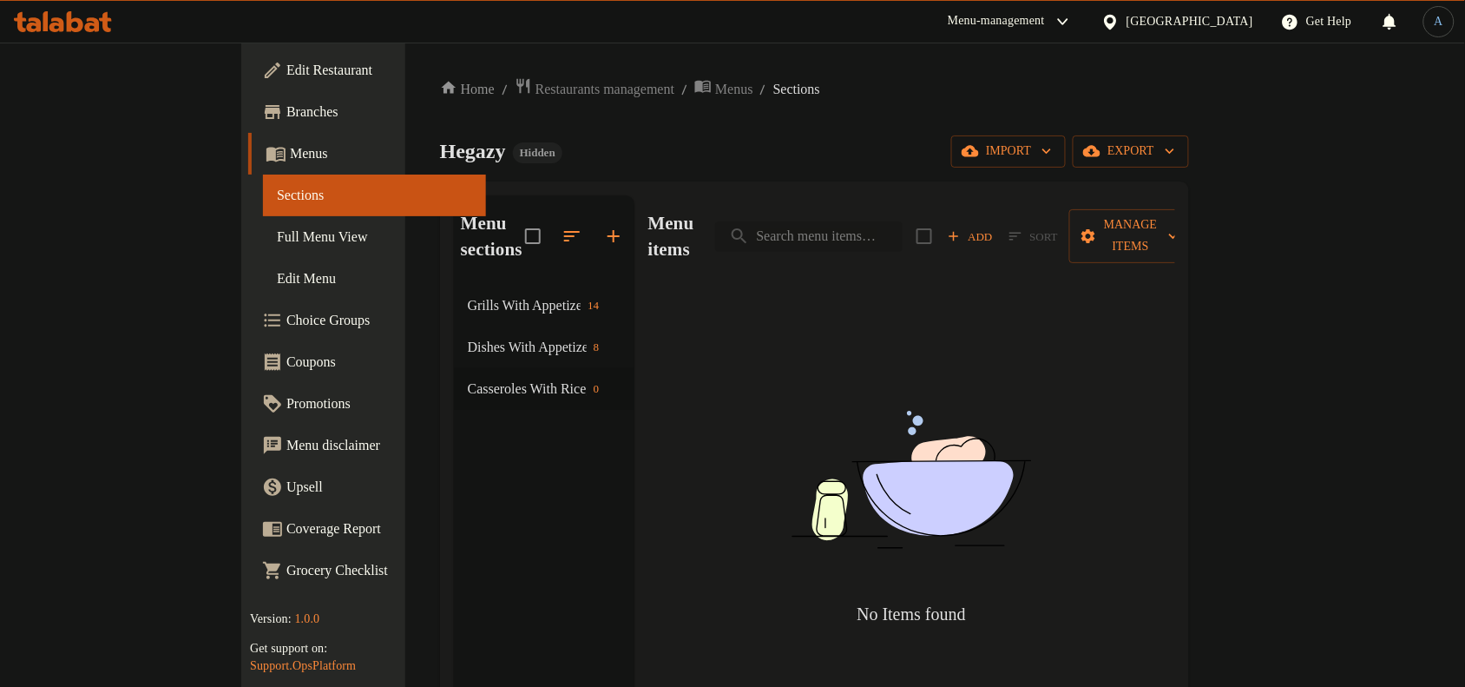
click at [903, 221] on input "search" at bounding box center [808, 236] width 187 height 30
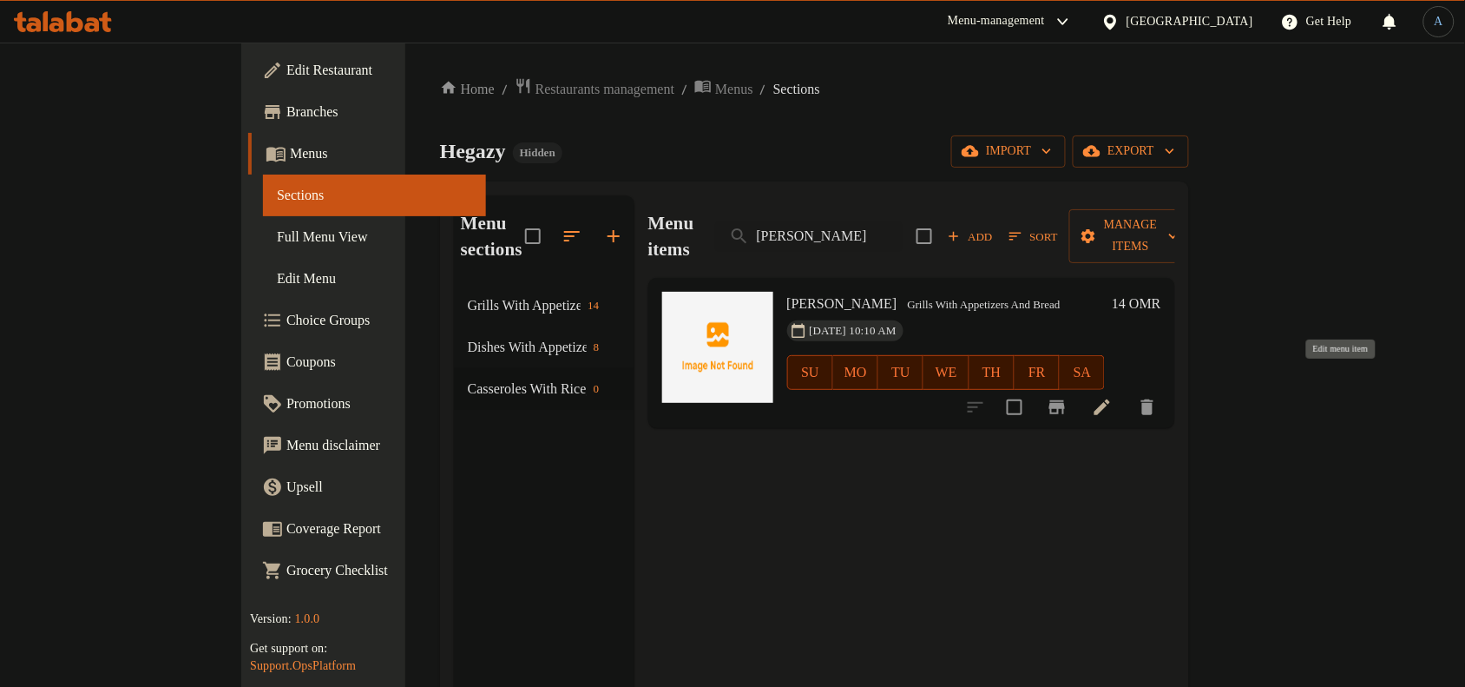
type input "[PERSON_NAME]"
click at [1113, 397] on icon at bounding box center [1102, 407] width 21 height 21
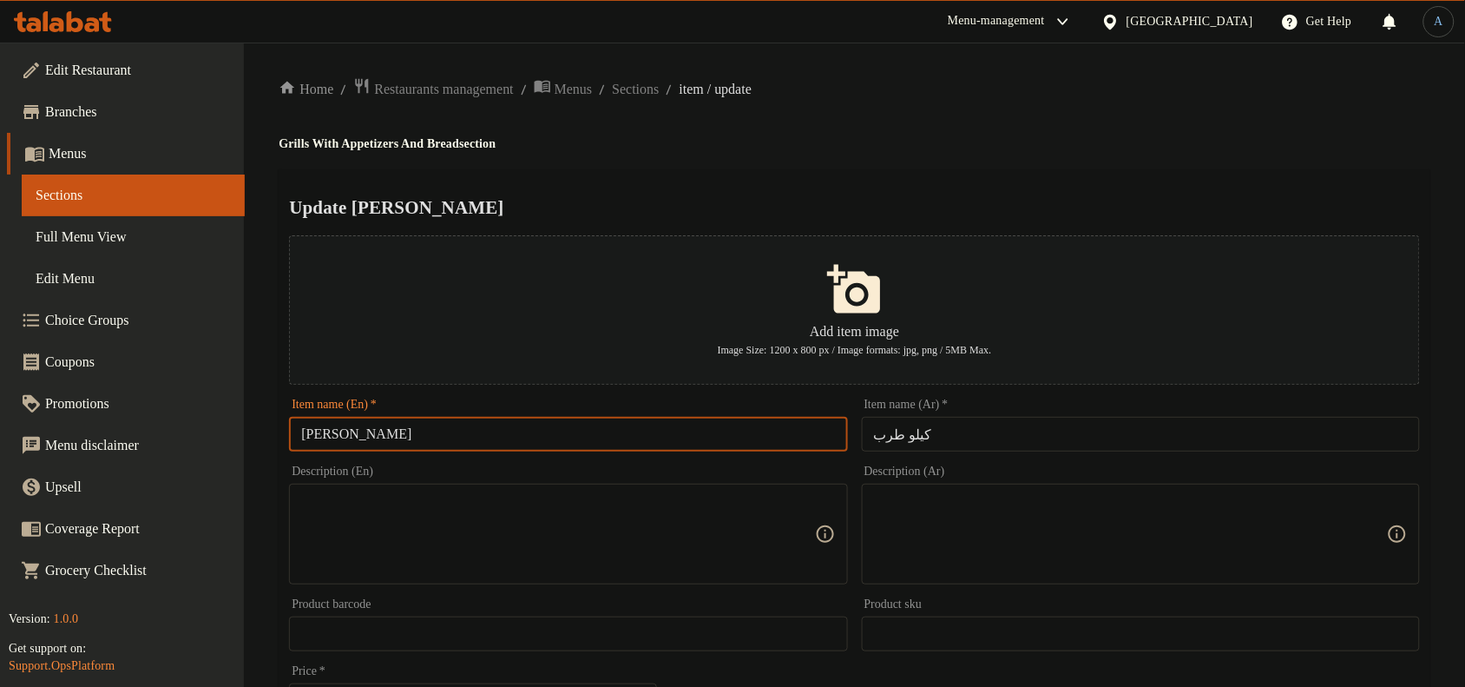
click at [360, 436] on input "[PERSON_NAME]" at bounding box center [568, 434] width 558 height 35
type input "Kilo Tarb"
click at [656, 200] on h2 "Update Kilo Tarb" at bounding box center [854, 207] width 1131 height 26
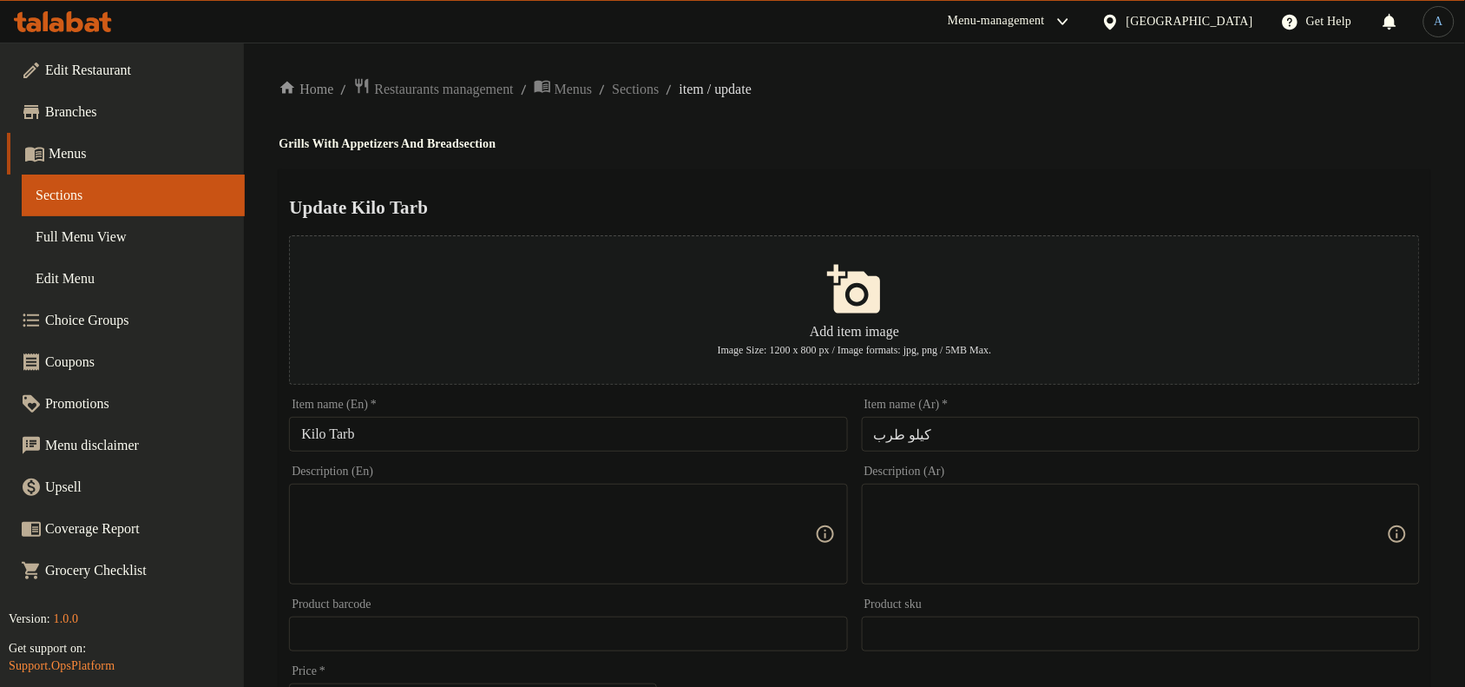
scroll to position [529, 0]
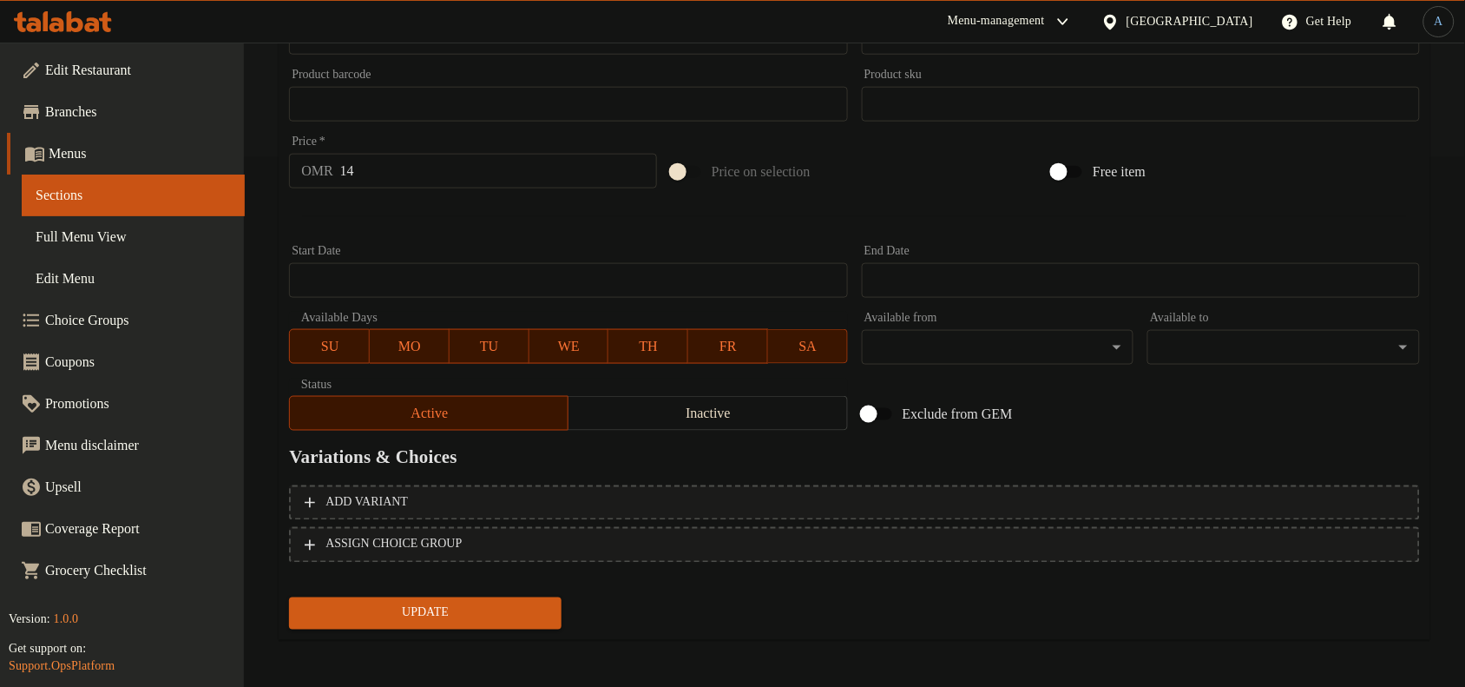
click at [473, 610] on span "Update" at bounding box center [425, 613] width 245 height 22
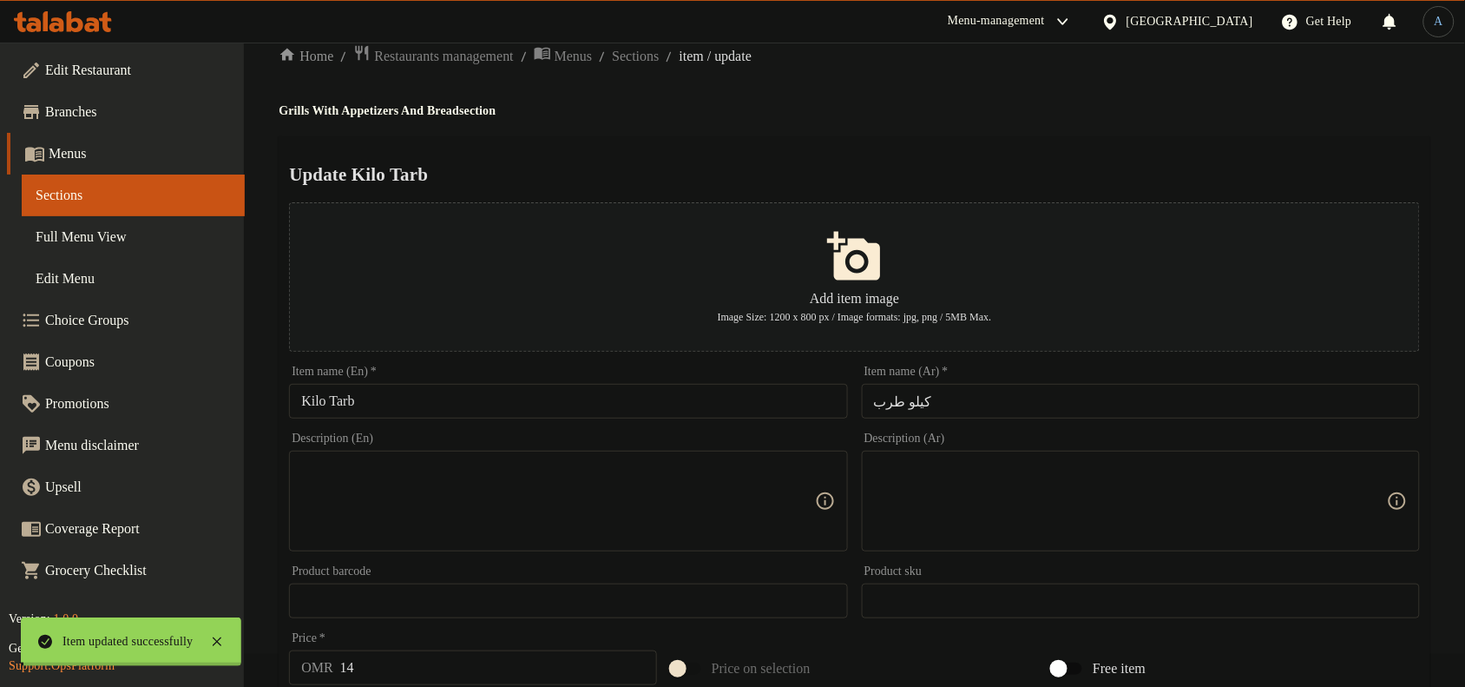
scroll to position [0, 0]
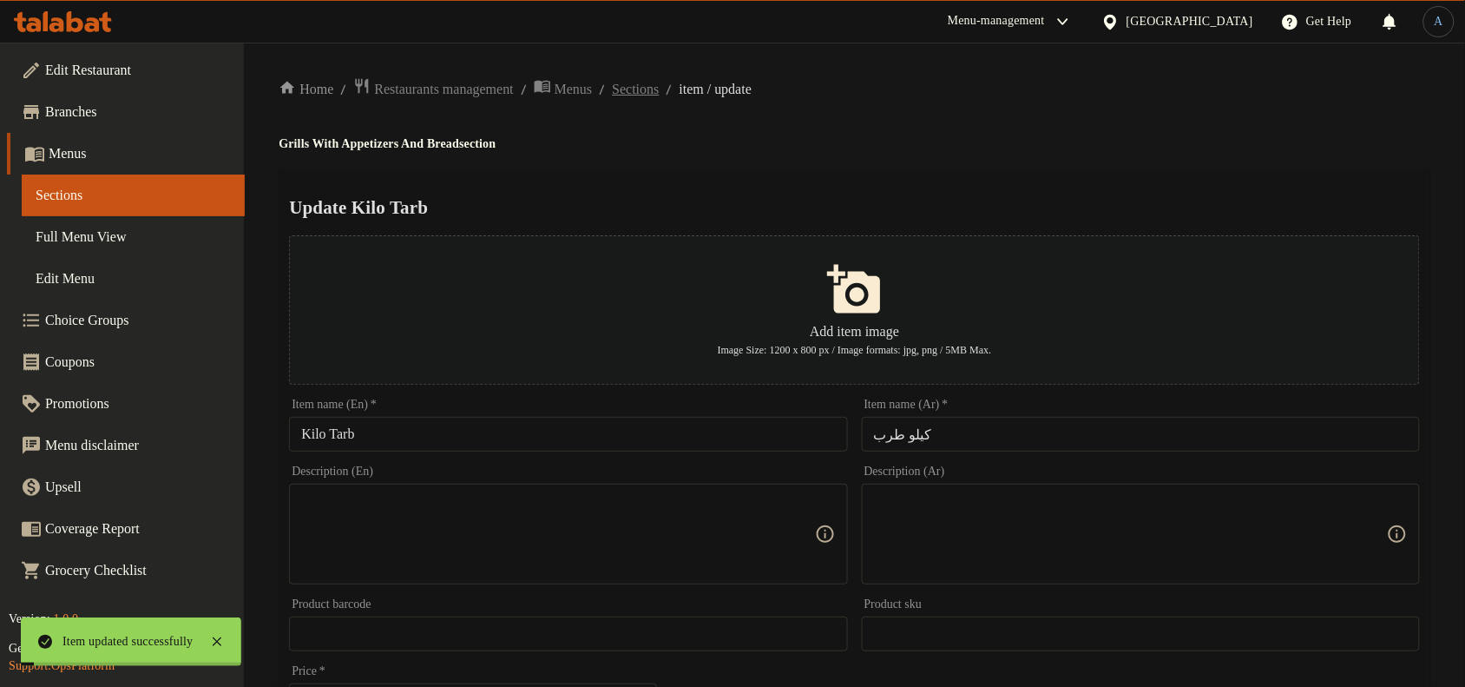
click at [659, 88] on span "Sections" at bounding box center [635, 89] width 47 height 21
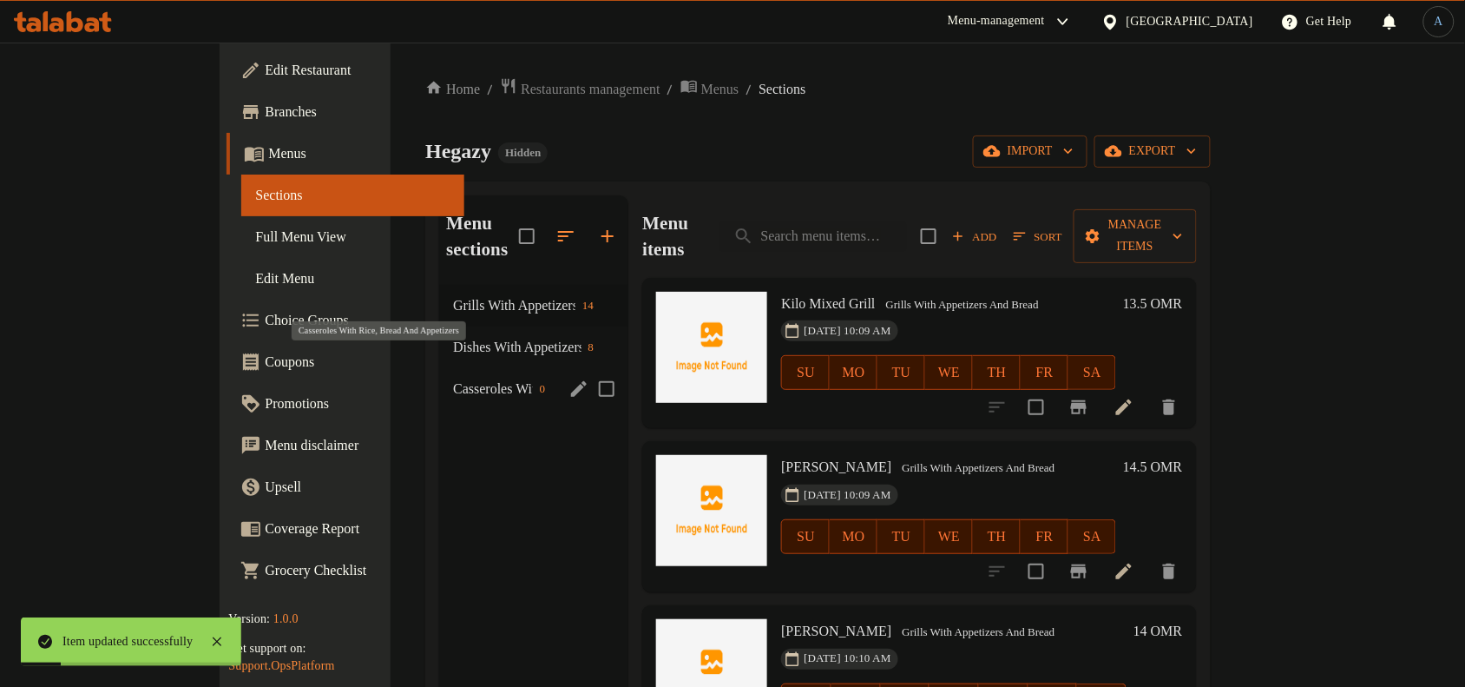
click at [453, 378] on span "Casseroles With Rice, Bread And Appetizers" at bounding box center [492, 388] width 79 height 21
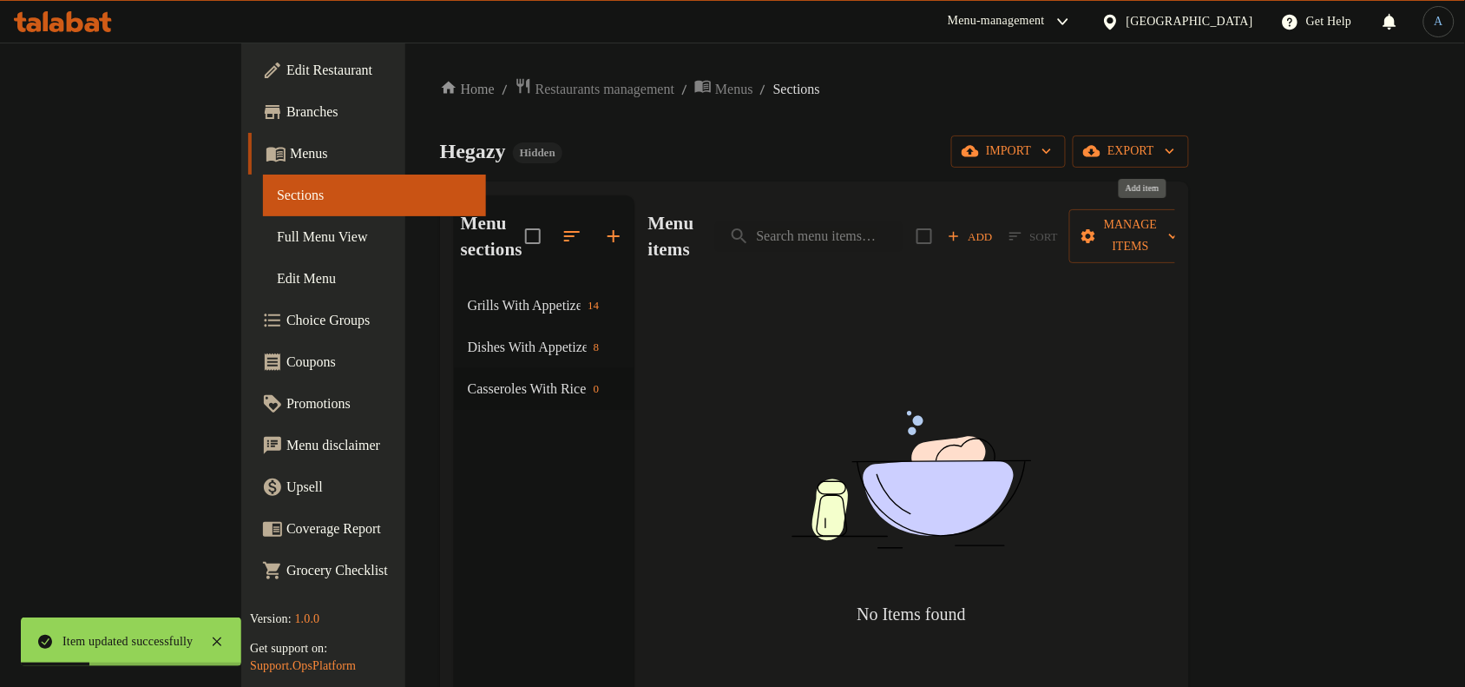
click at [994, 227] on span "Add" at bounding box center [970, 237] width 47 height 20
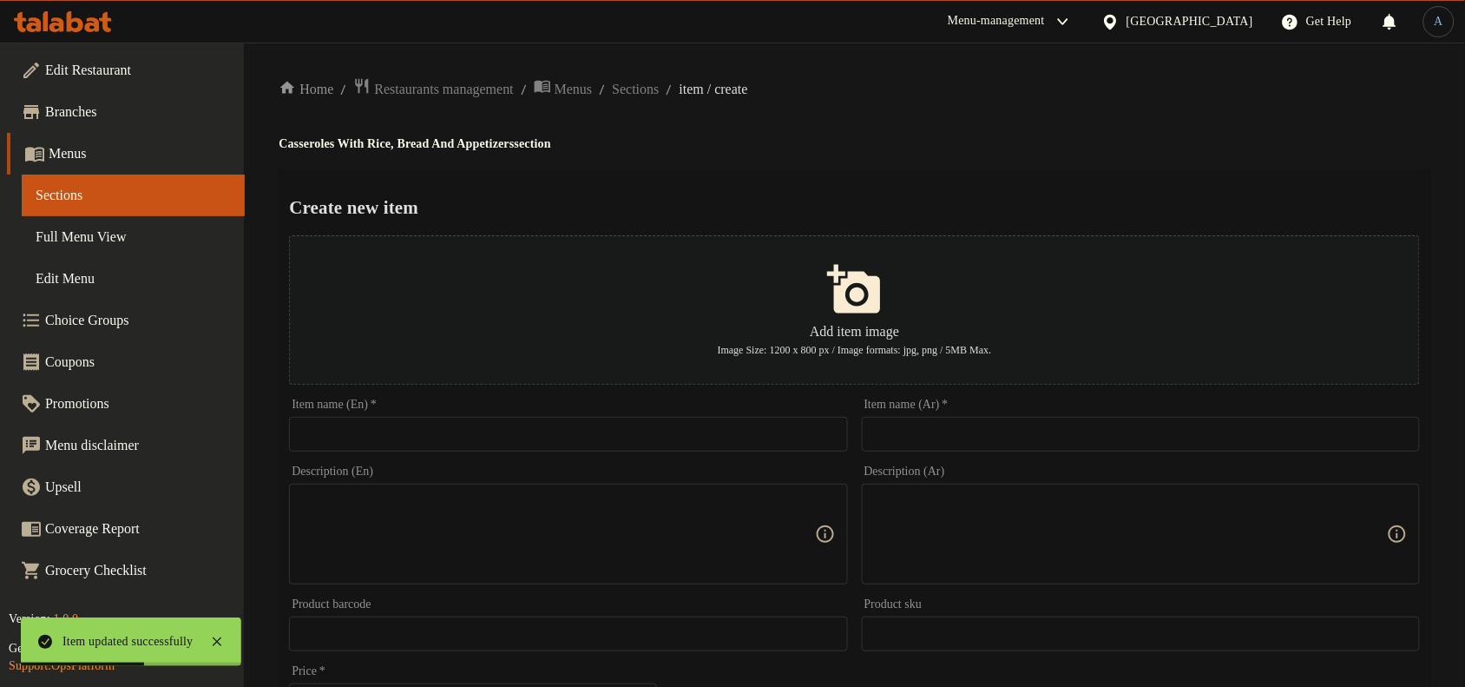
click at [1011, 445] on input "text" at bounding box center [1141, 434] width 558 height 35
paste input "طاجن بطاطس باللحم"
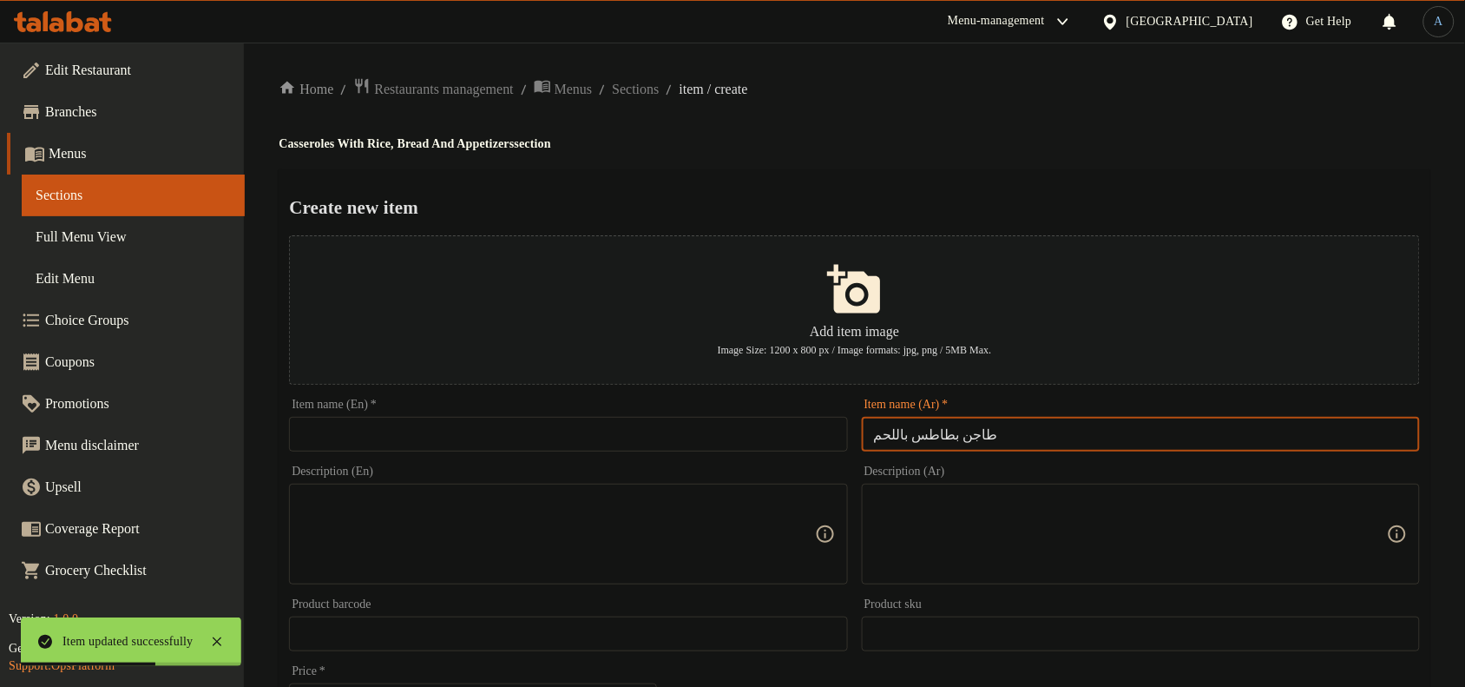
type input "طاجن بطاطس باللحم"
click at [1042, 153] on div "Home / Restaurants management / Menus / Sections / item / create Casseroles Wit…" at bounding box center [855, 630] width 1152 height 1106
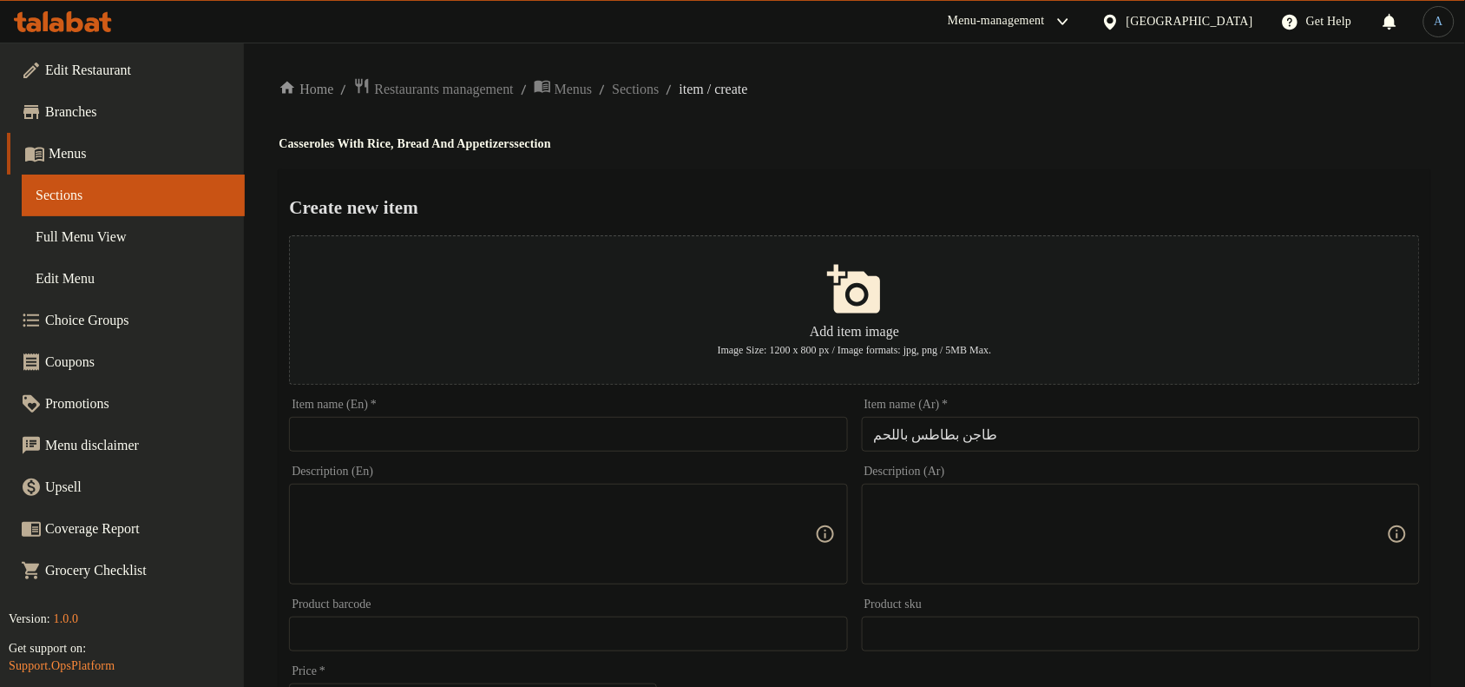
click at [697, 414] on div "Item name (En)   * Item name (En) *" at bounding box center [568, 424] width 558 height 53
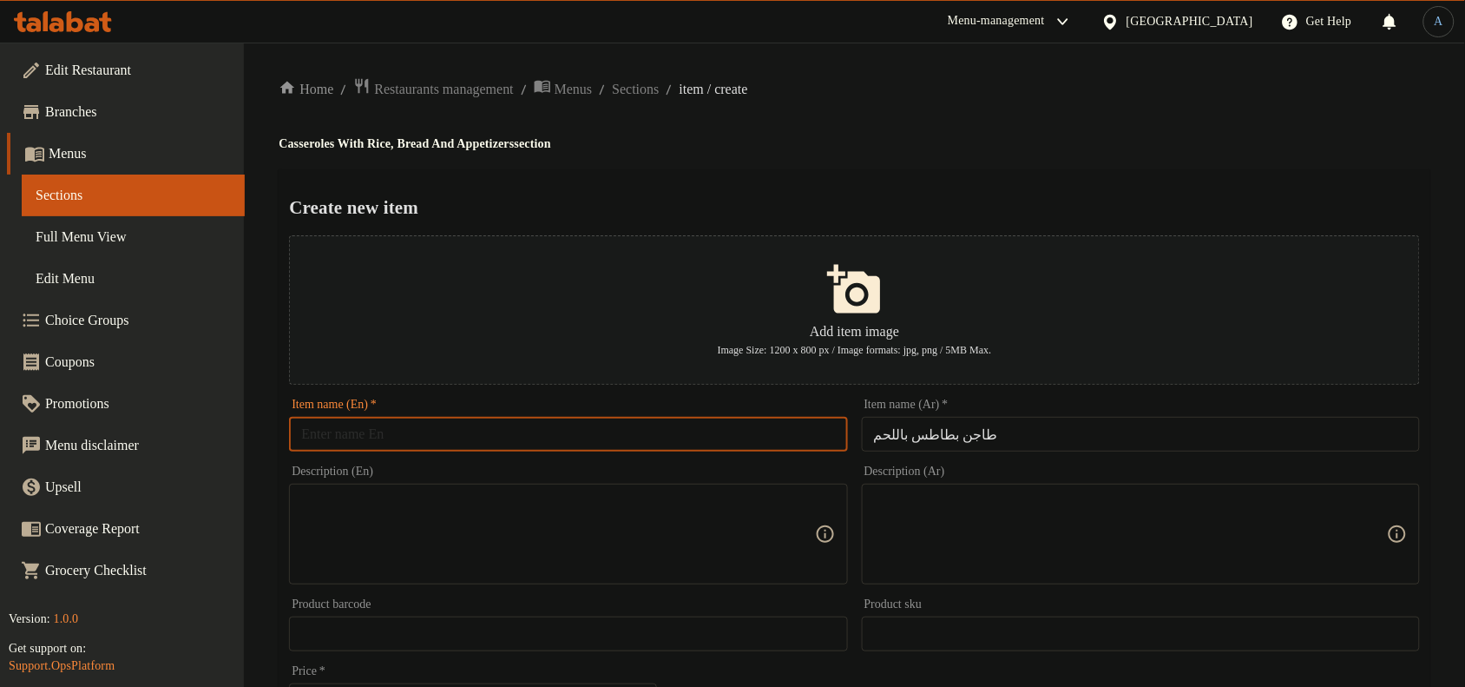
drag, startPoint x: 691, startPoint y: 424, endPoint x: 721, endPoint y: 386, distance: 48.1
click at [691, 424] on input "text" at bounding box center [568, 434] width 558 height 35
paste input "Potato And Meat Casserole"
type input "Potato And Meat Casserole"
click at [903, 104] on div "Home / Restaurants management / Menus / Sections / item / create Casseroles Wit…" at bounding box center [855, 630] width 1152 height 1106
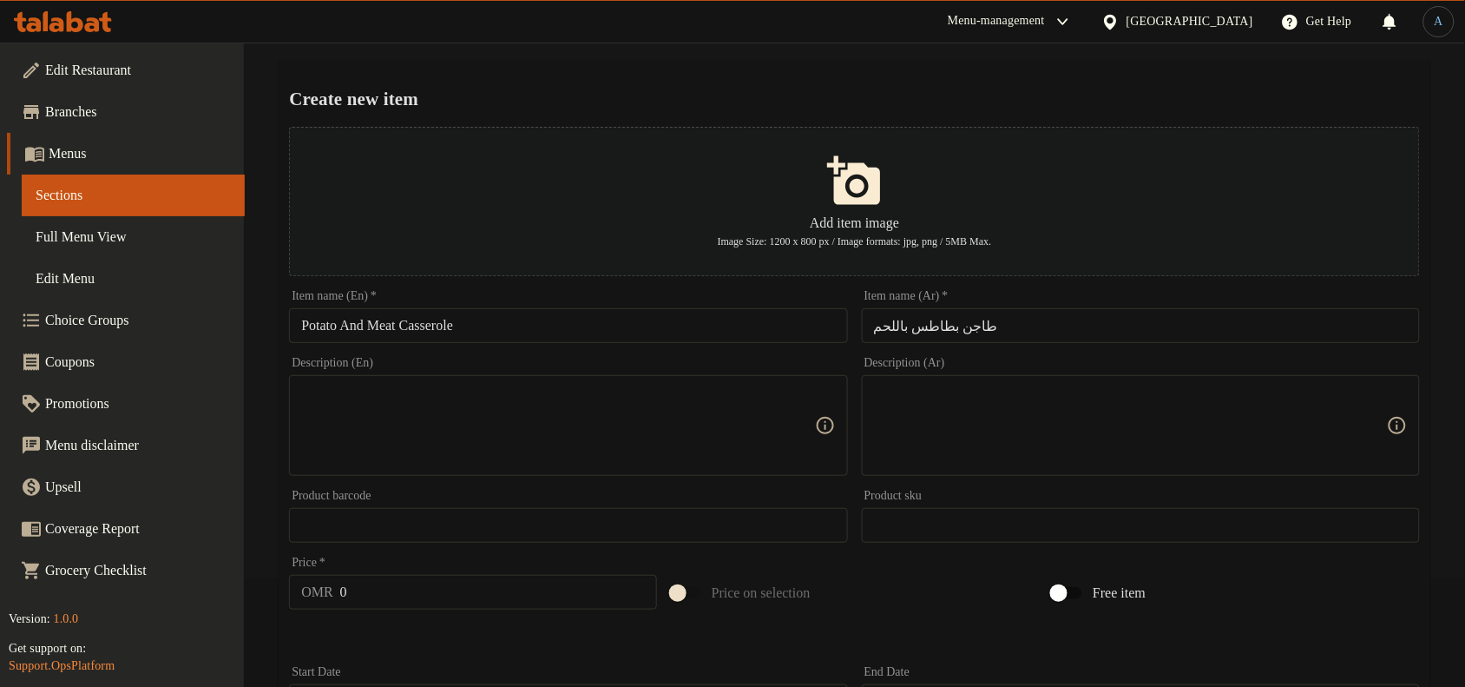
scroll to position [434, 0]
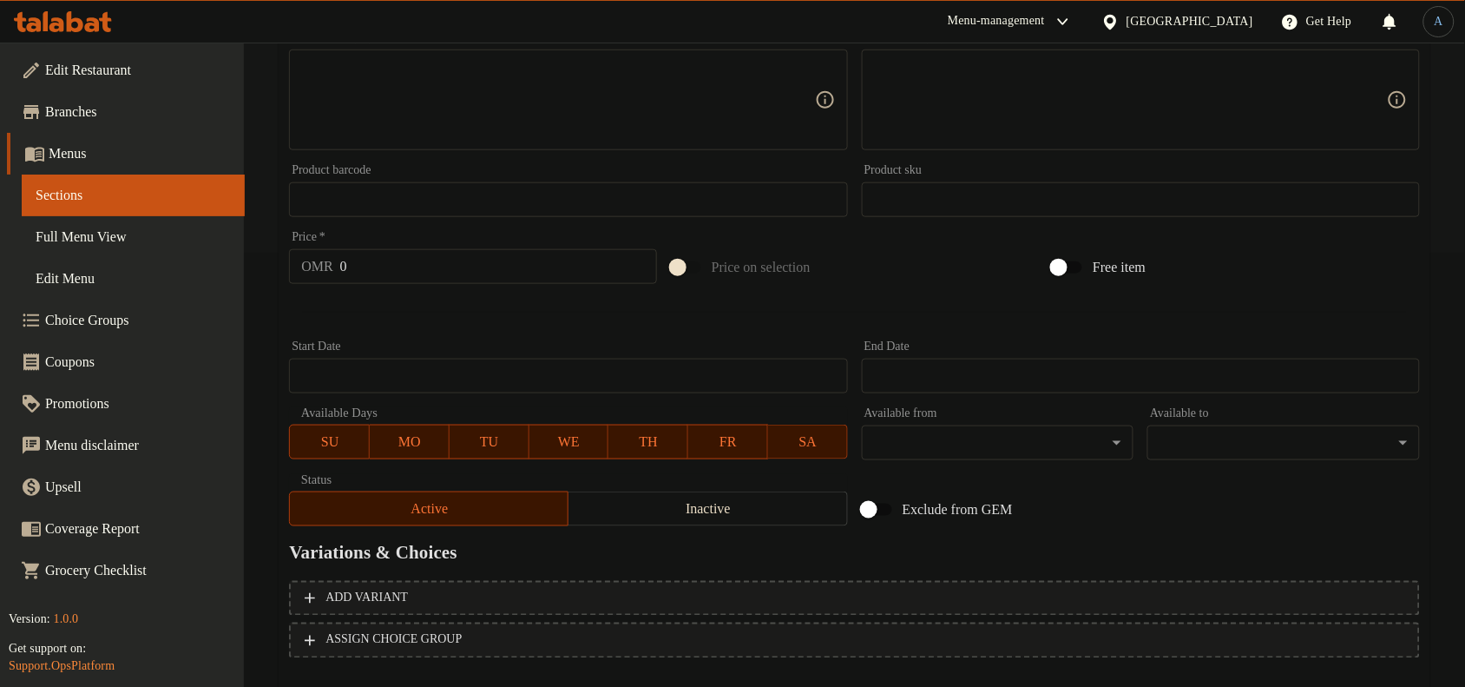
click at [422, 266] on input "0" at bounding box center [498, 266] width 317 height 35
paste input "3.8"
type input "3.8"
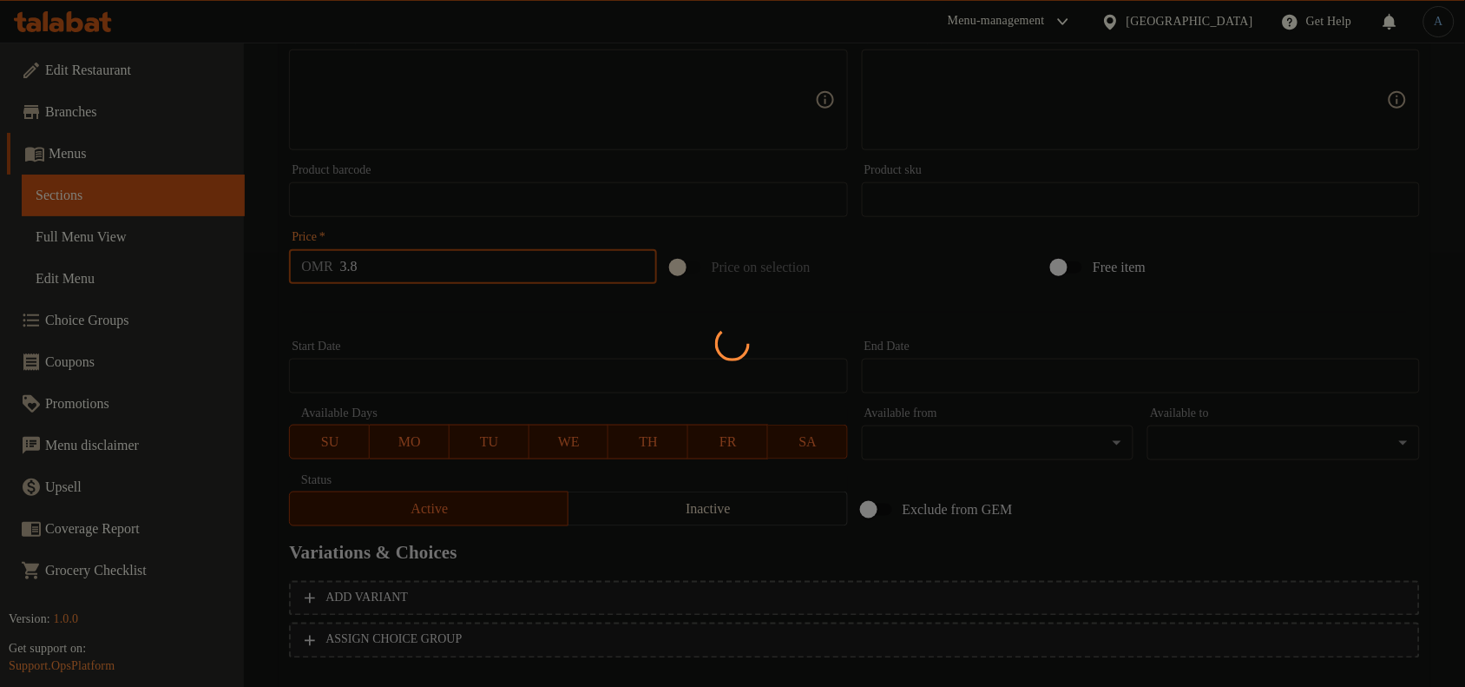
type input "0"
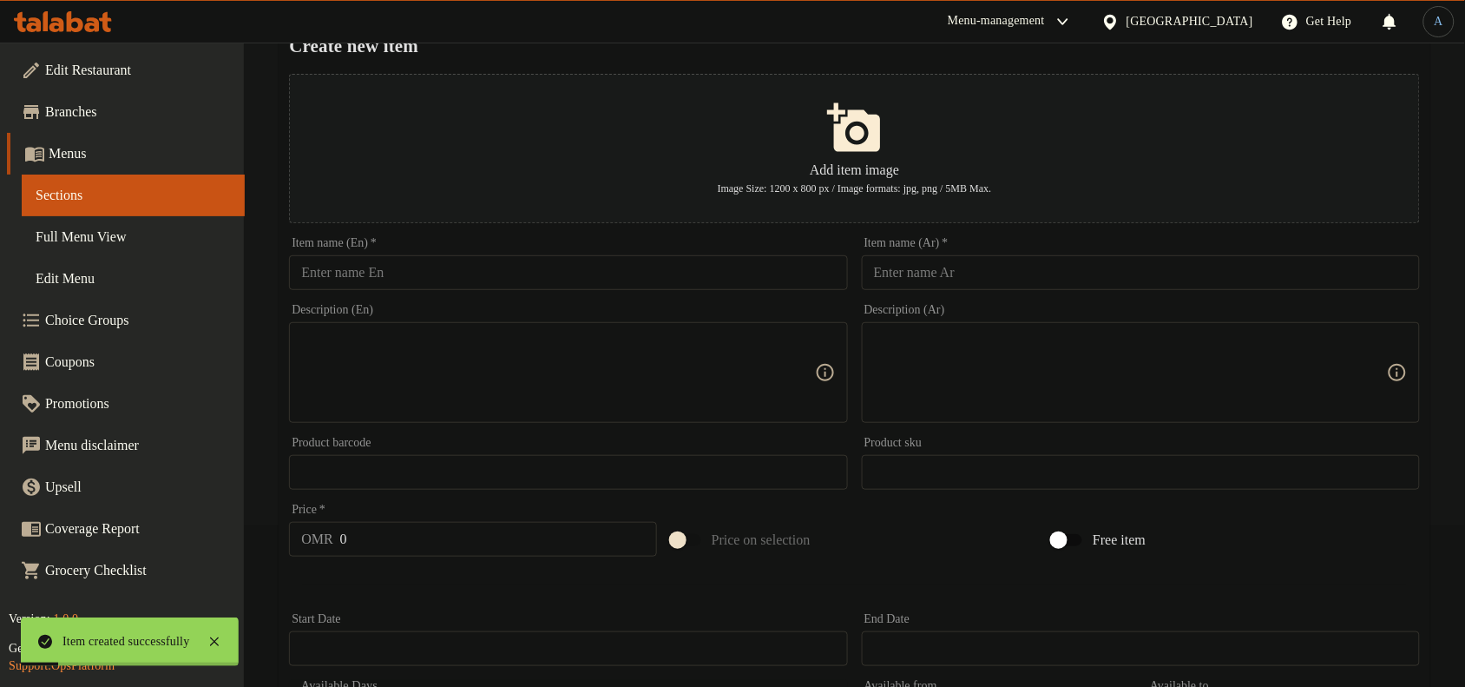
scroll to position [0, 0]
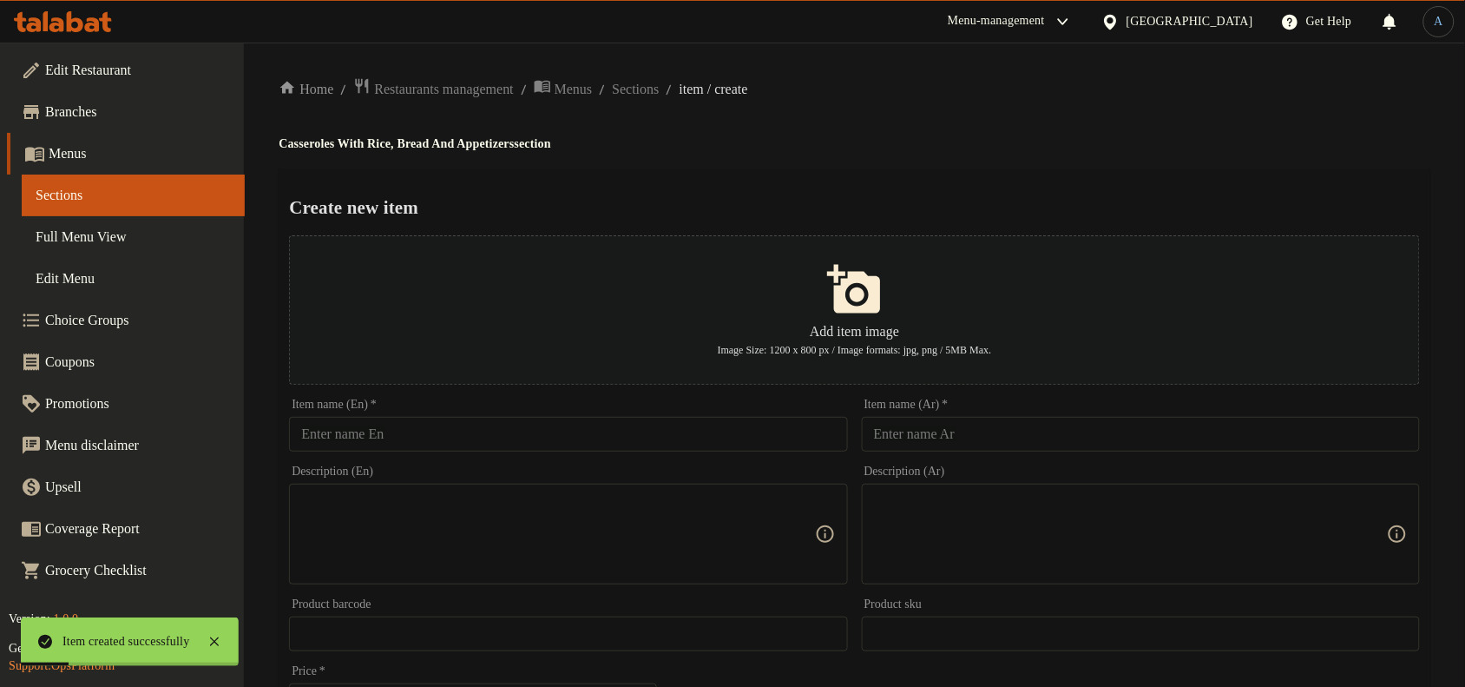
click at [948, 426] on input "text" at bounding box center [1141, 434] width 558 height 35
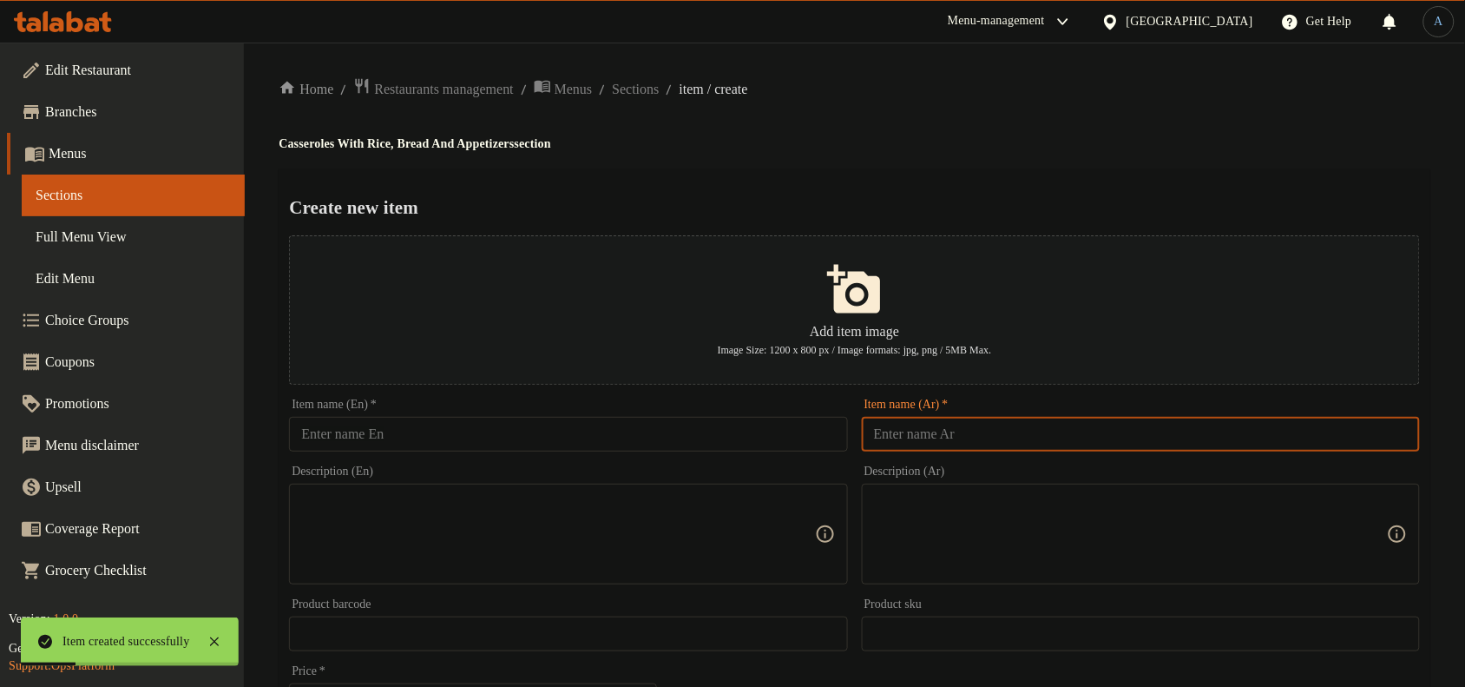
paste input "طاجن ترولي باللحم"
type input "طاجن ترولي باللحم"
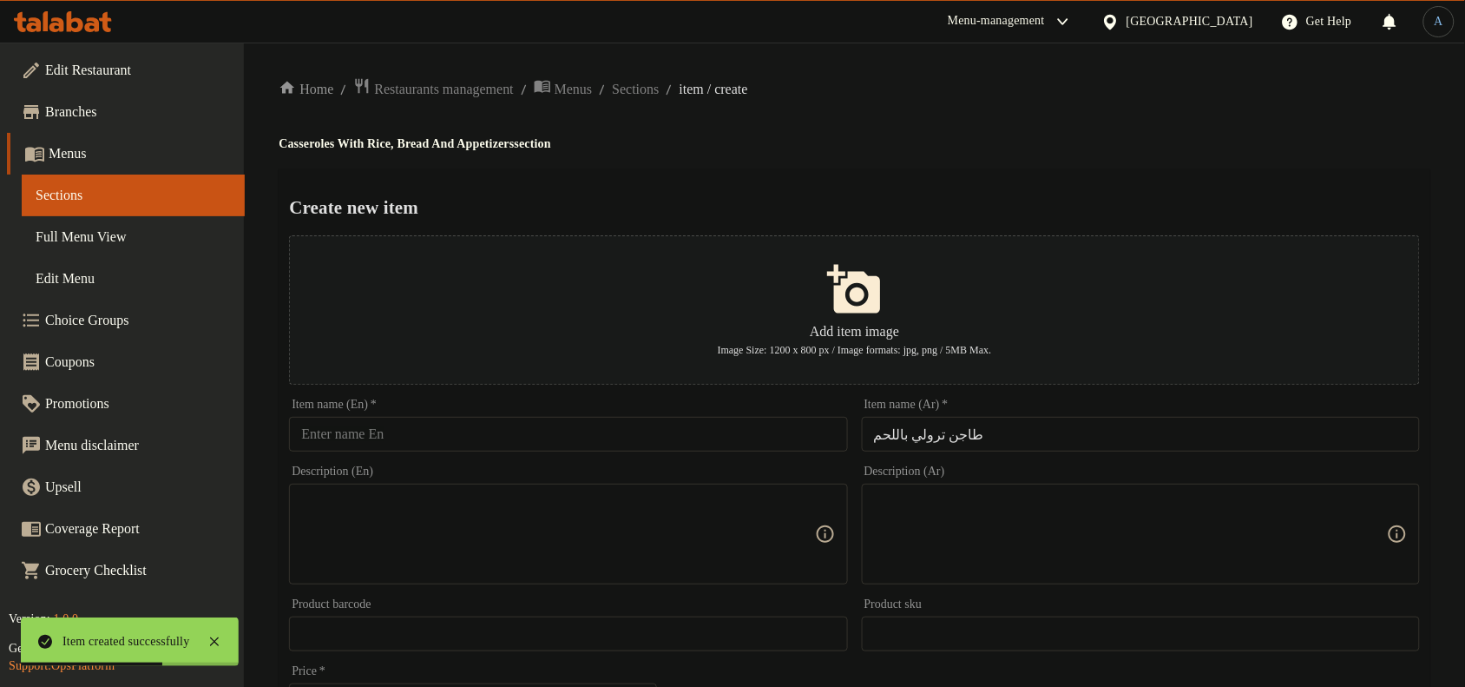
click at [734, 440] on input "text" at bounding box center [568, 434] width 558 height 35
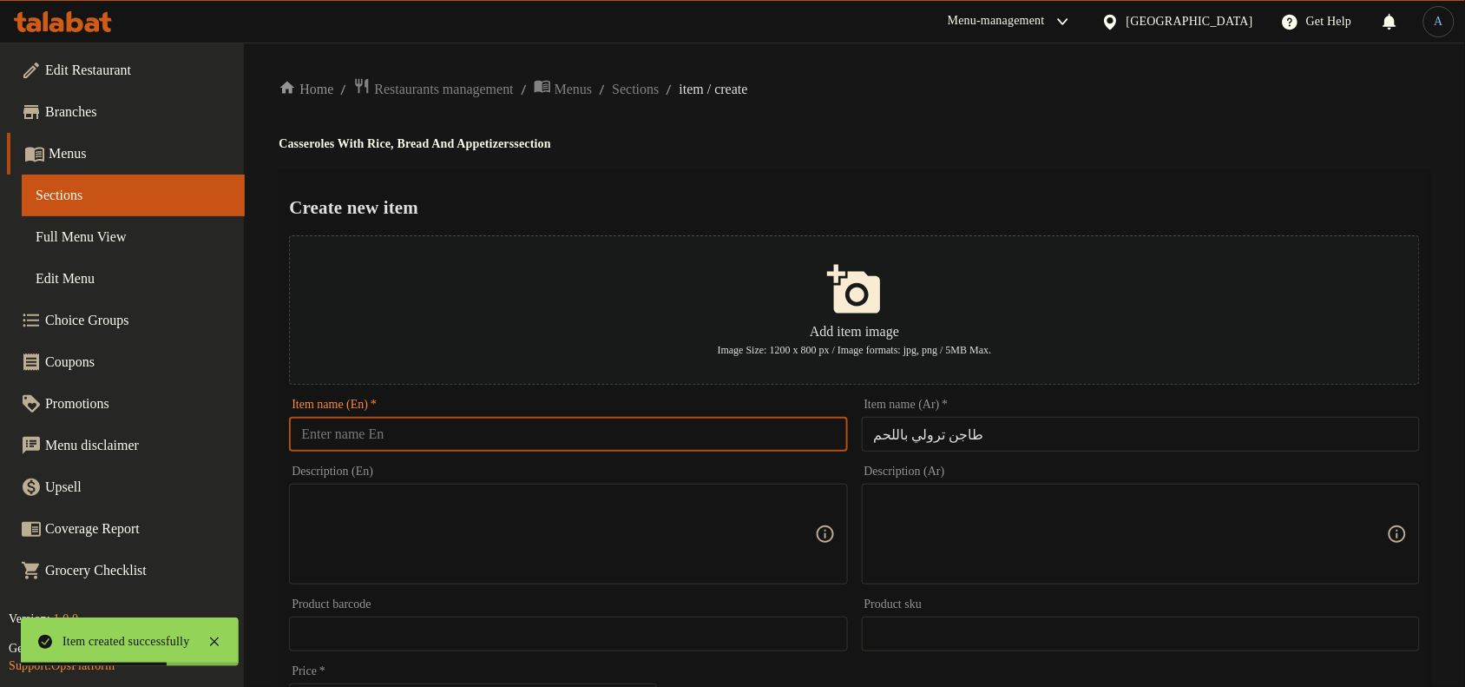
paste input "Meat Trolley Casserole"
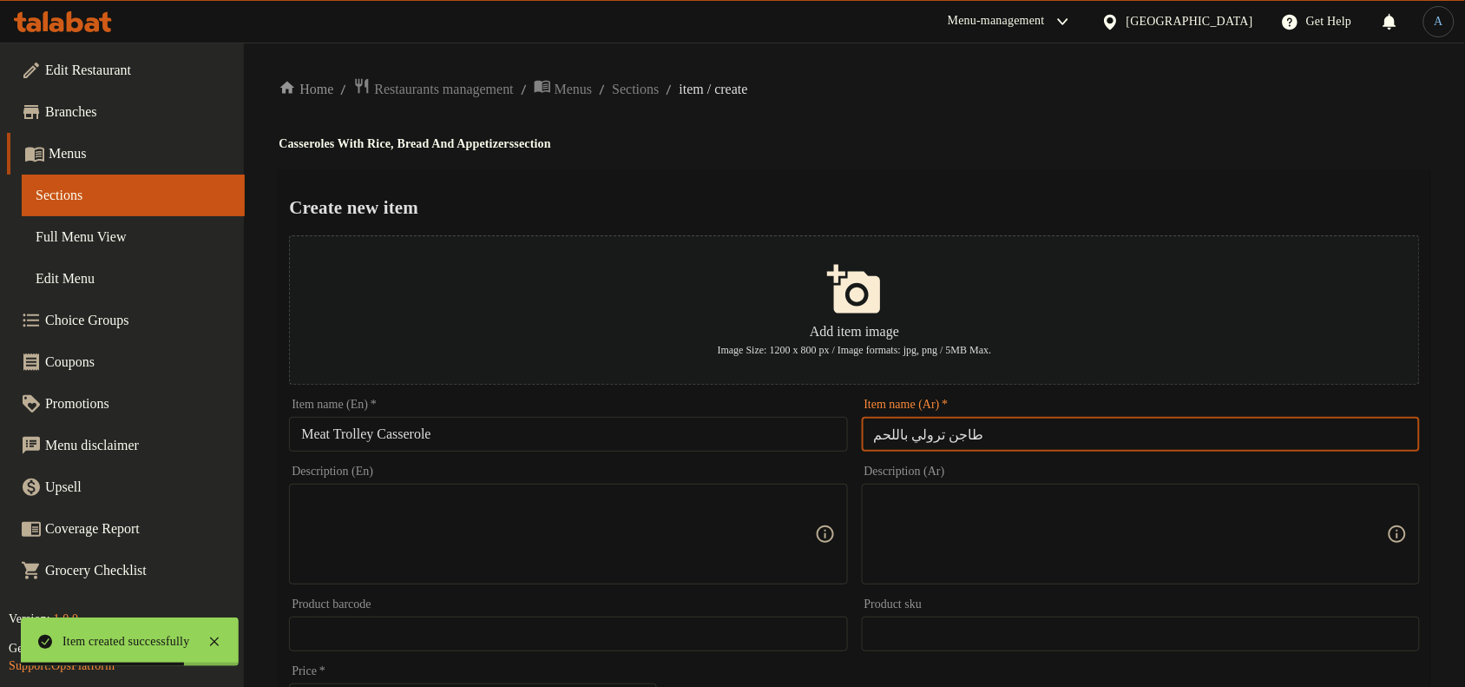
click at [914, 444] on input "طاجن ترولي باللحم" at bounding box center [1141, 434] width 558 height 35
click at [365, 434] on input "Meat Trolley Casserole" at bounding box center [568, 434] width 558 height 35
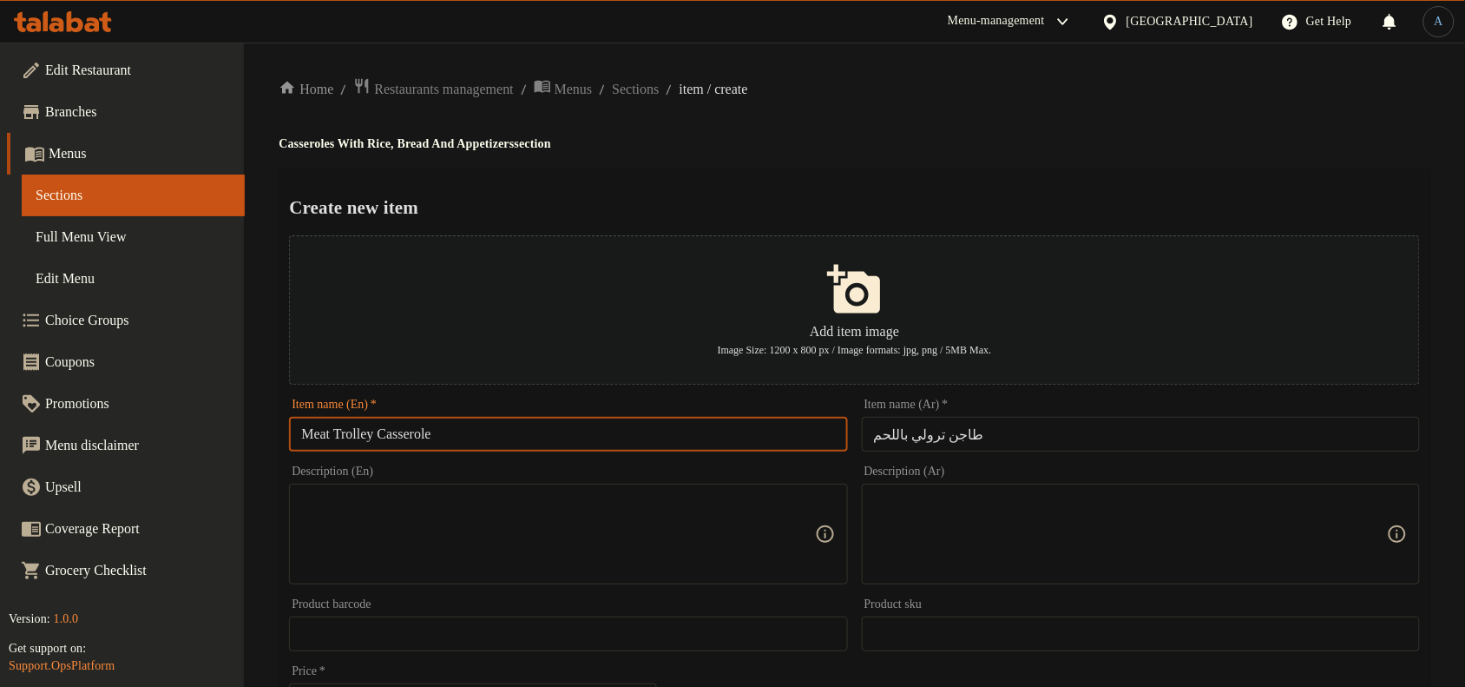
click at [365, 434] on input "Meat Trolley Casserole" at bounding box center [568, 434] width 558 height 35
paste input "Mix Vegetables"
type input "Meat Mix Vegetables Casserole"
click at [768, 188] on div "Create new item Add item image Image Size: 1200 x 800 px / Image formats: jpg, …" at bounding box center [855, 669] width 1152 height 1001
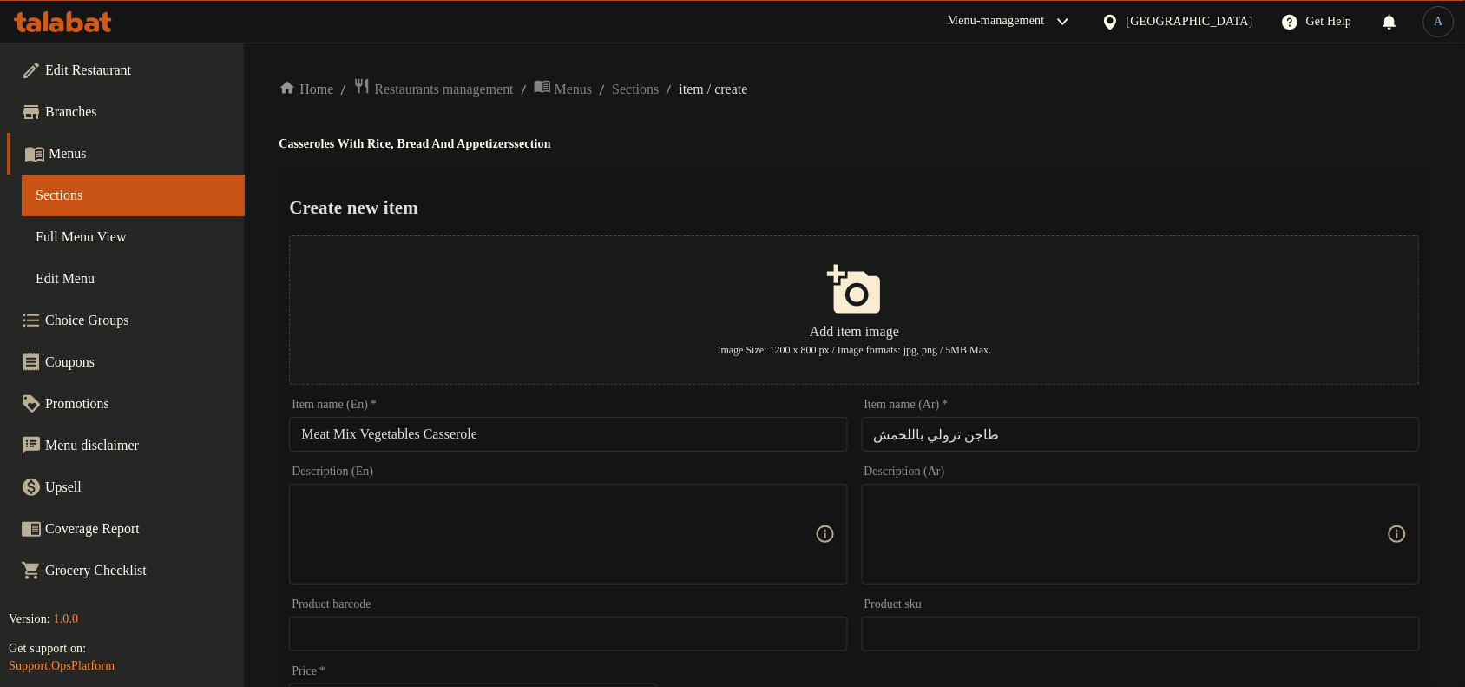
click at [994, 436] on input "طاجن ترولي باللحمش" at bounding box center [1141, 434] width 558 height 35
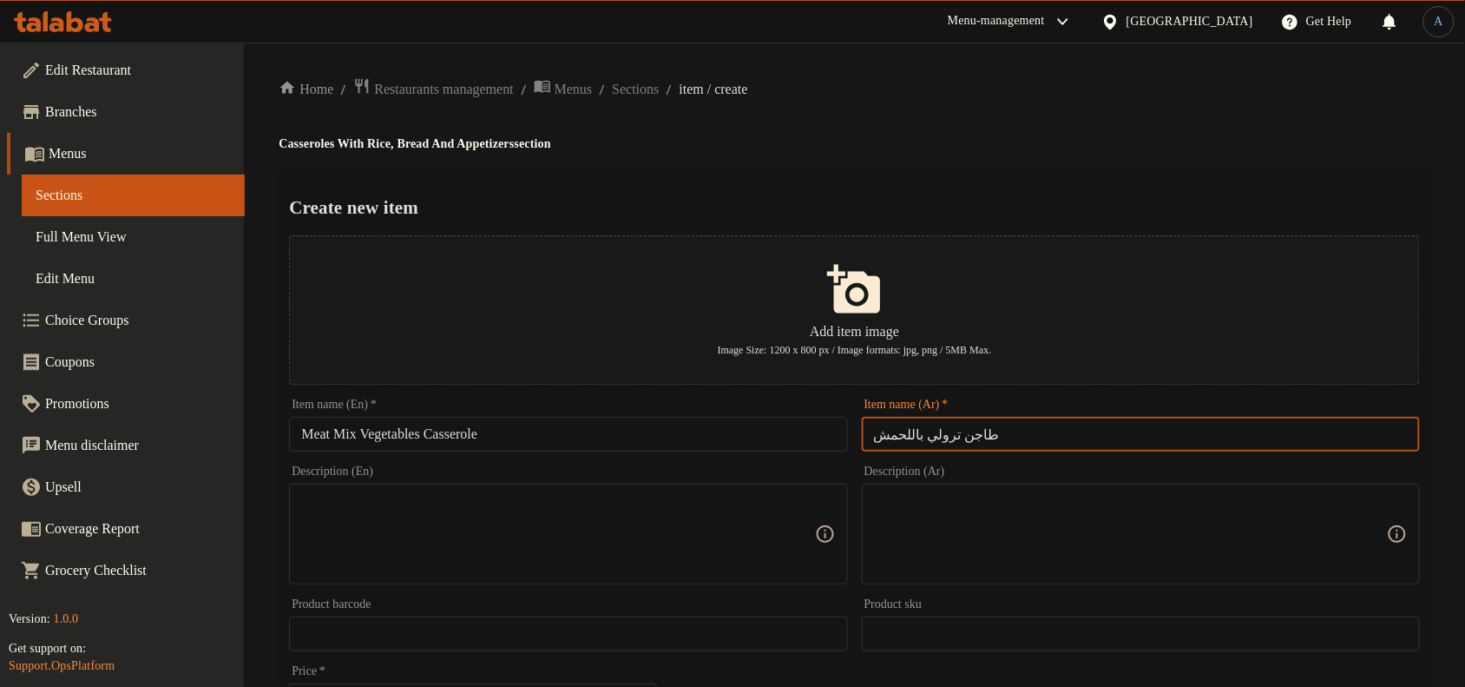
type input "طاجن ترولي باللحم"
click at [1086, 162] on div "Home / Restaurants management / Menus / Sections / item / create Casseroles Wit…" at bounding box center [855, 630] width 1152 height 1106
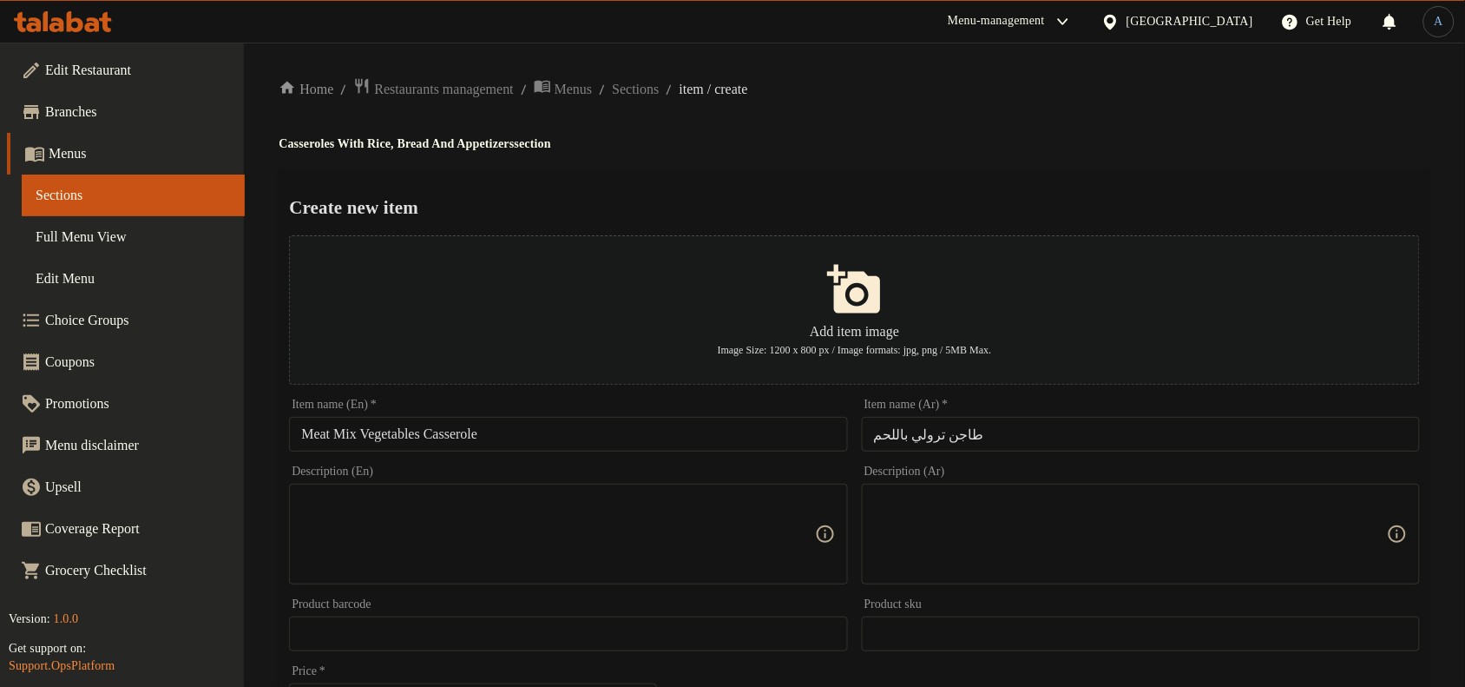
click at [1056, 426] on input "طاجن ترولي باللحم" at bounding box center [1141, 434] width 558 height 35
click at [534, 443] on input "Meat Mix Vegetables Casserole" at bounding box center [568, 434] width 558 height 35
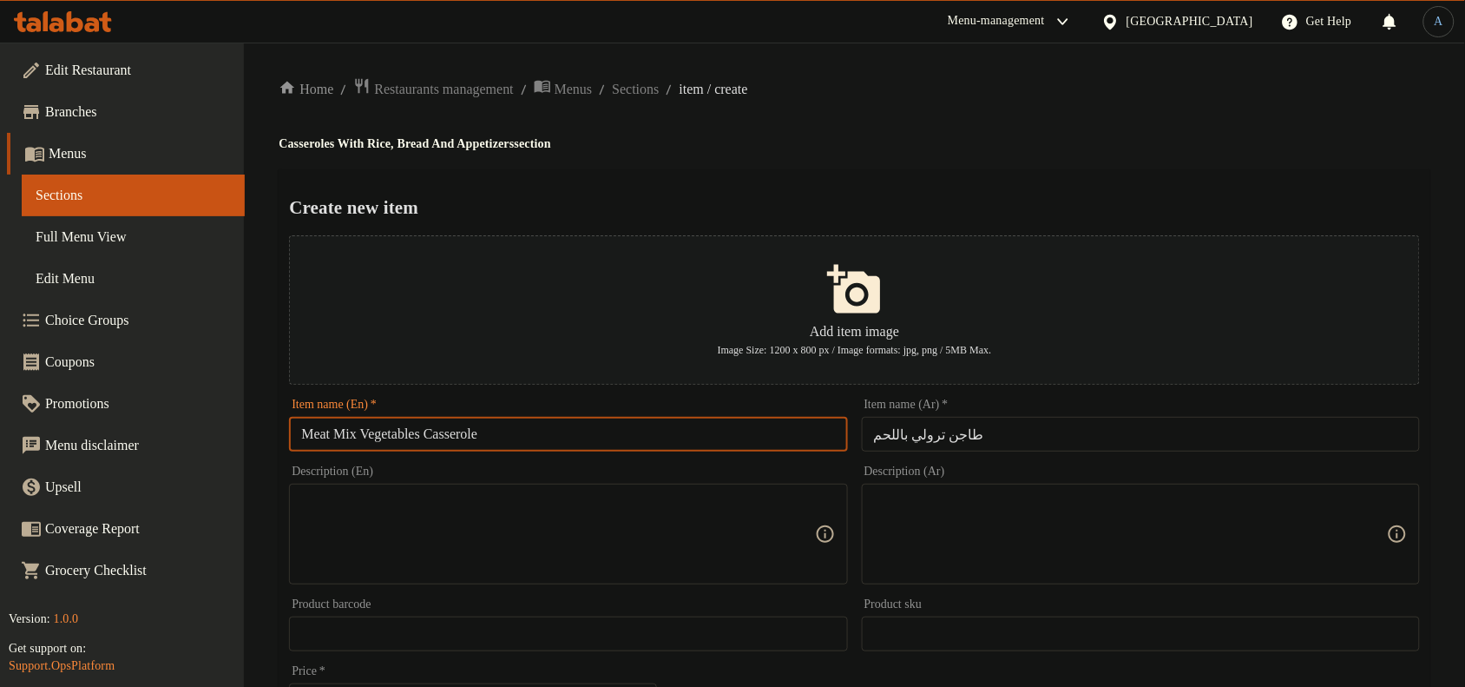
paste input "Trolley"
type input "Meat Trolley Casserole"
click at [1078, 113] on div "Home / Restaurants management / Menus / Sections / item / create Casseroles Wit…" at bounding box center [855, 630] width 1152 height 1106
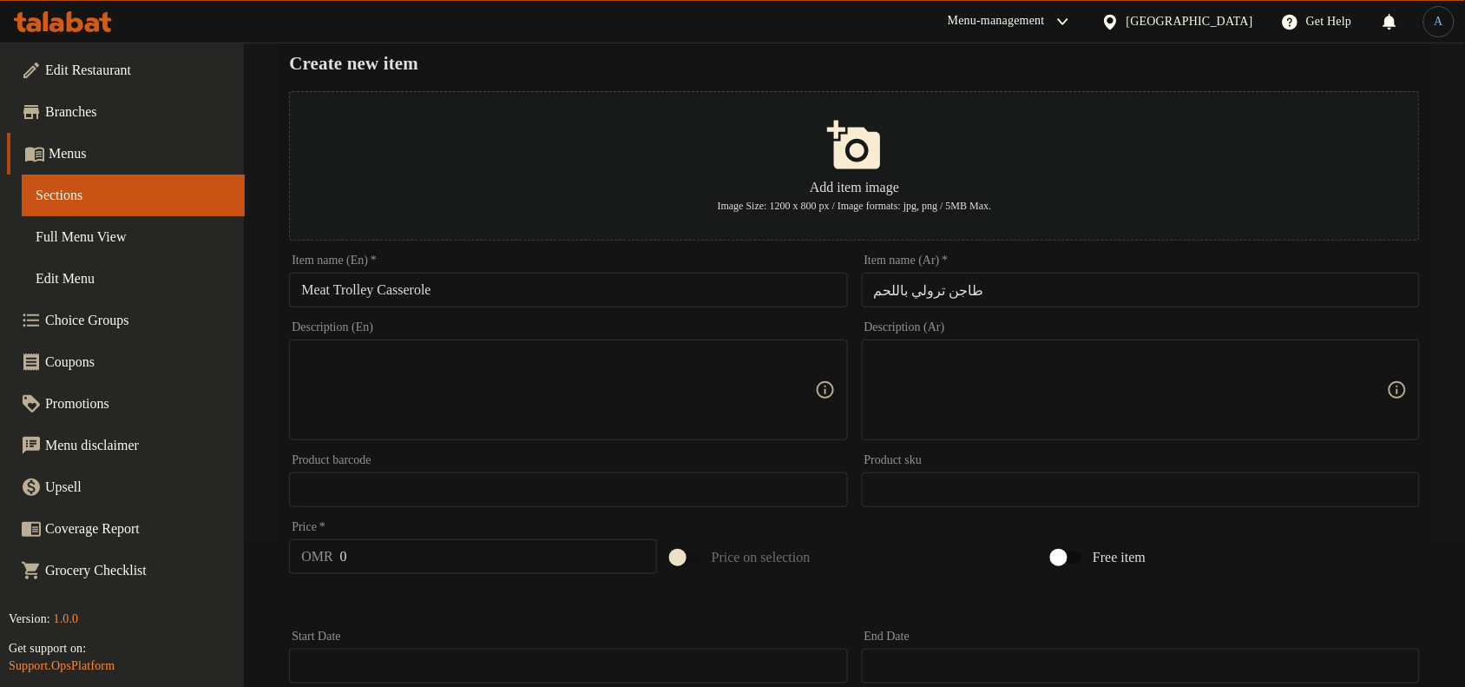
scroll to position [529, 0]
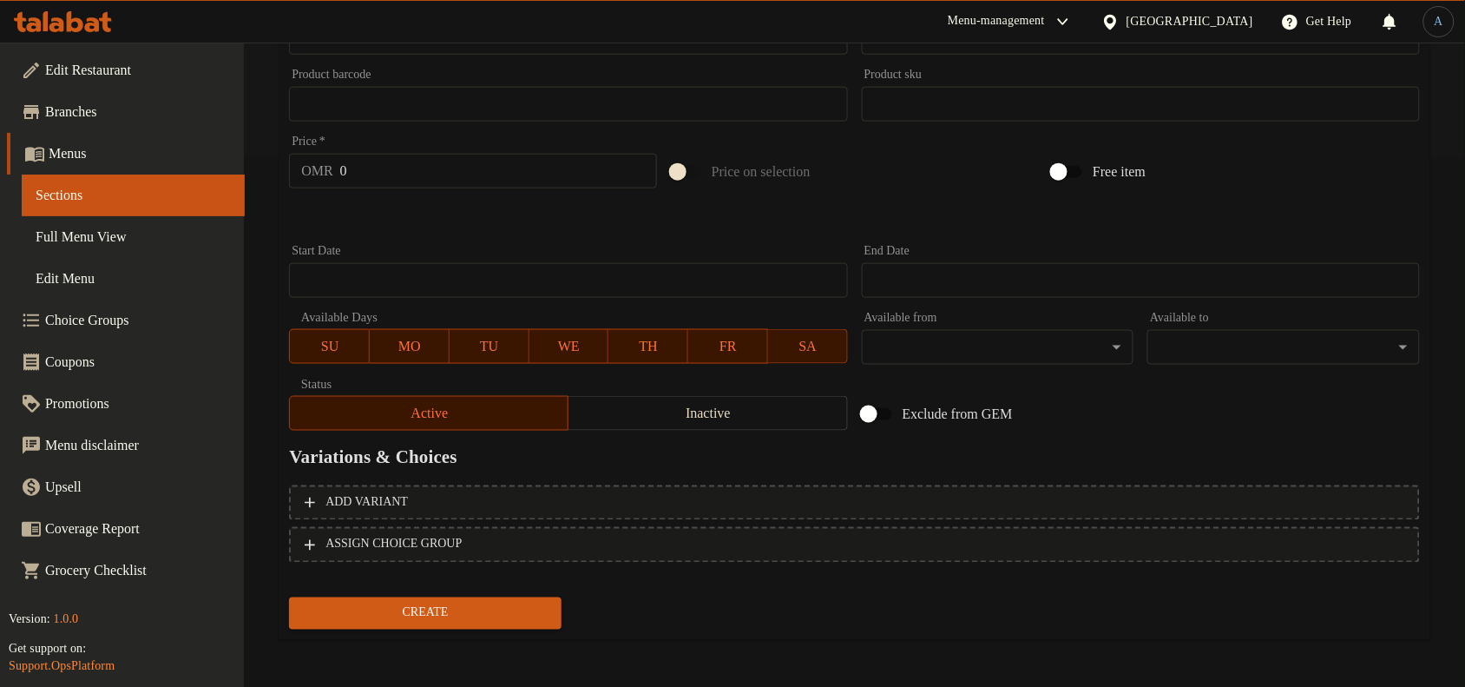
click at [391, 168] on input "0" at bounding box center [498, 171] width 317 height 35
paste input "3.8"
type input "3.8"
click at [289, 597] on button "Create" at bounding box center [425, 613] width 273 height 32
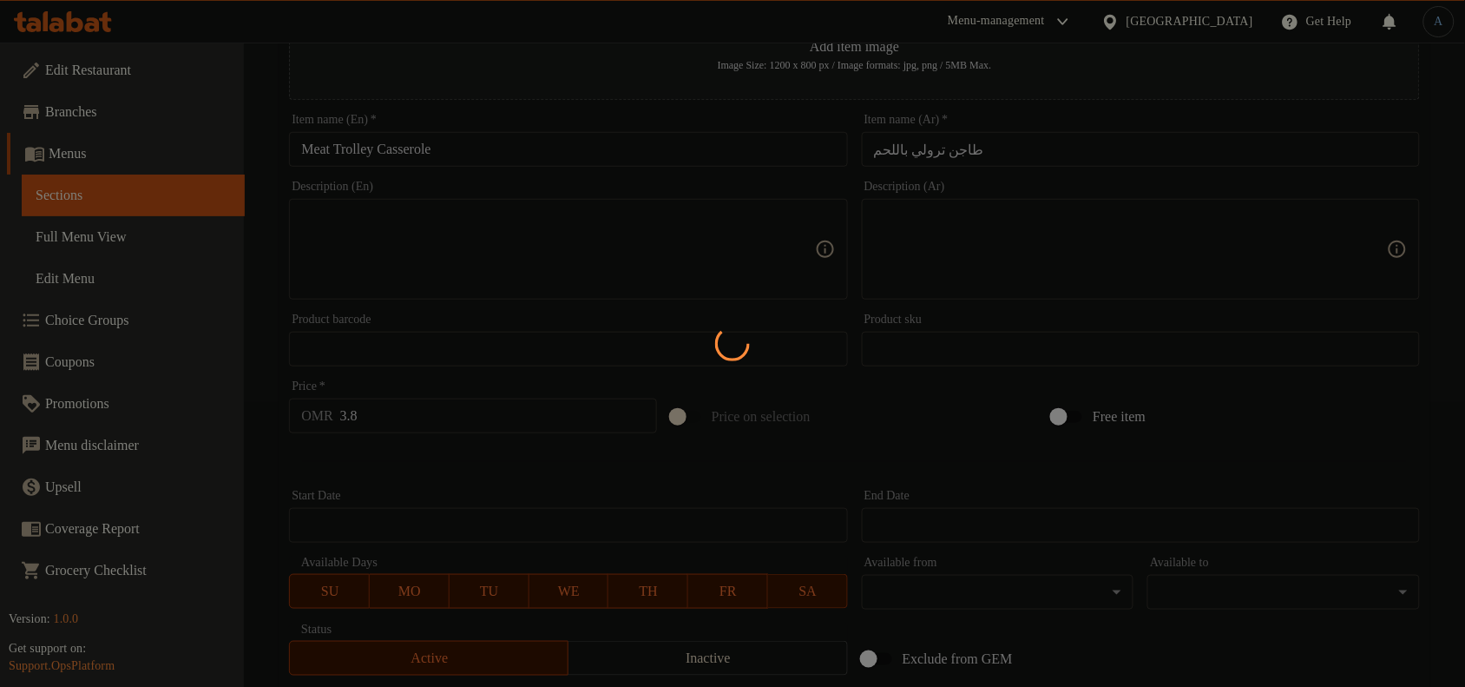
scroll to position [0, 0]
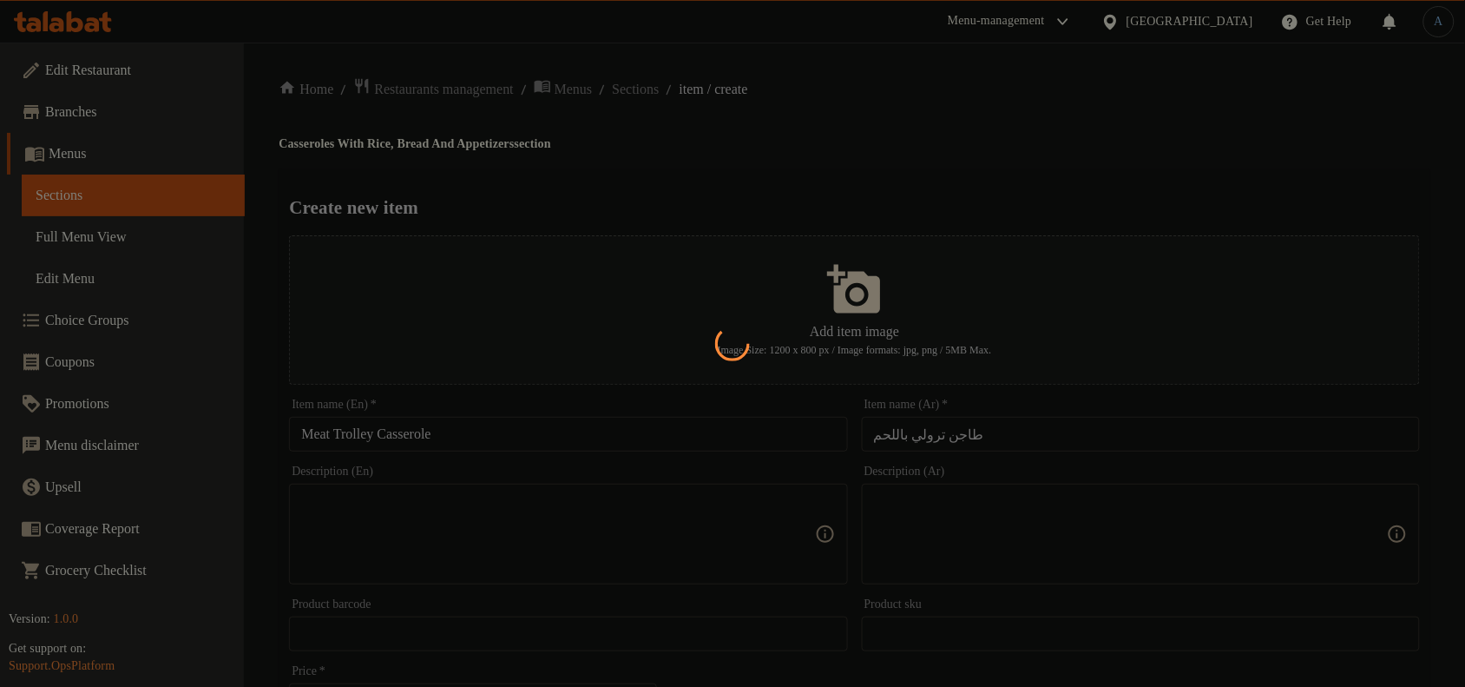
type input "0"
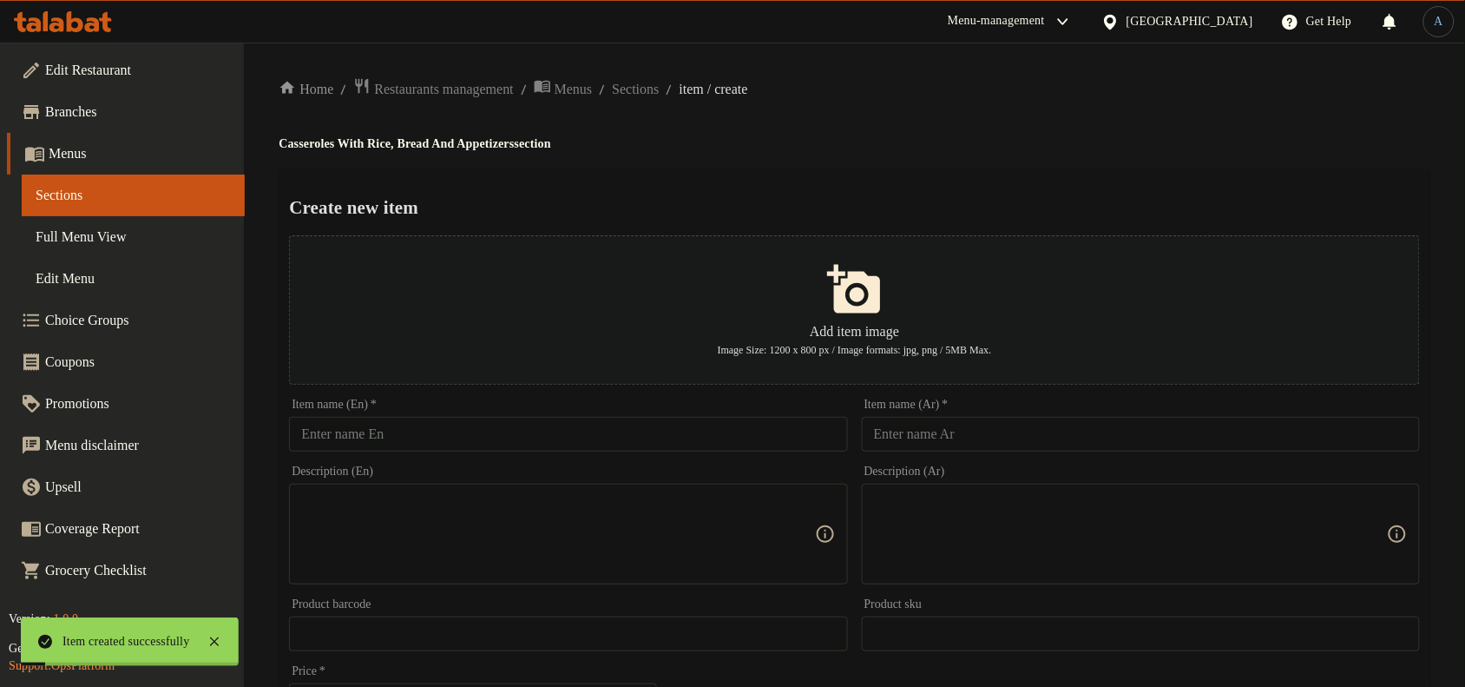
click at [1082, 438] on input "text" at bounding box center [1141, 434] width 558 height 35
paste input "طاجن بامية باللحم"
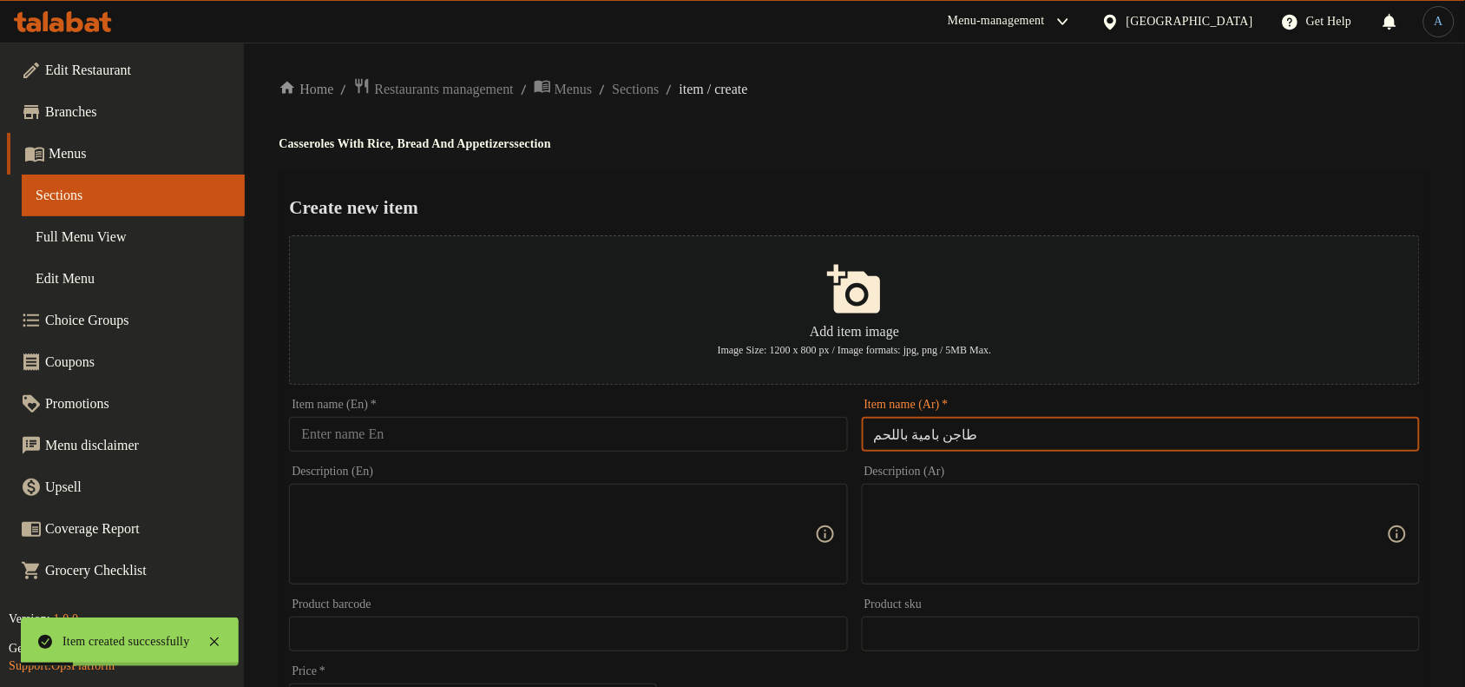
type input "طاجن بامية باللحم"
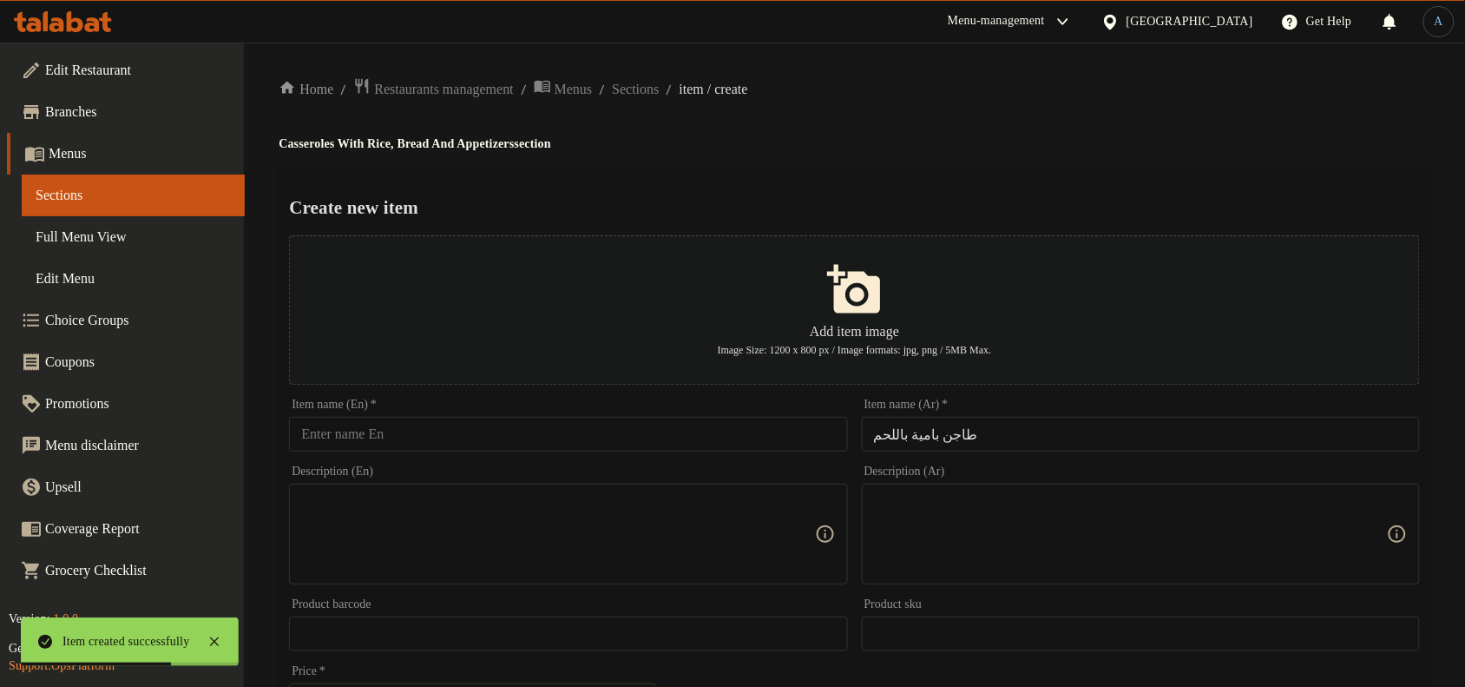
click at [794, 425] on input "text" at bounding box center [568, 434] width 558 height 35
paste input "Okra Casserole With Meat"
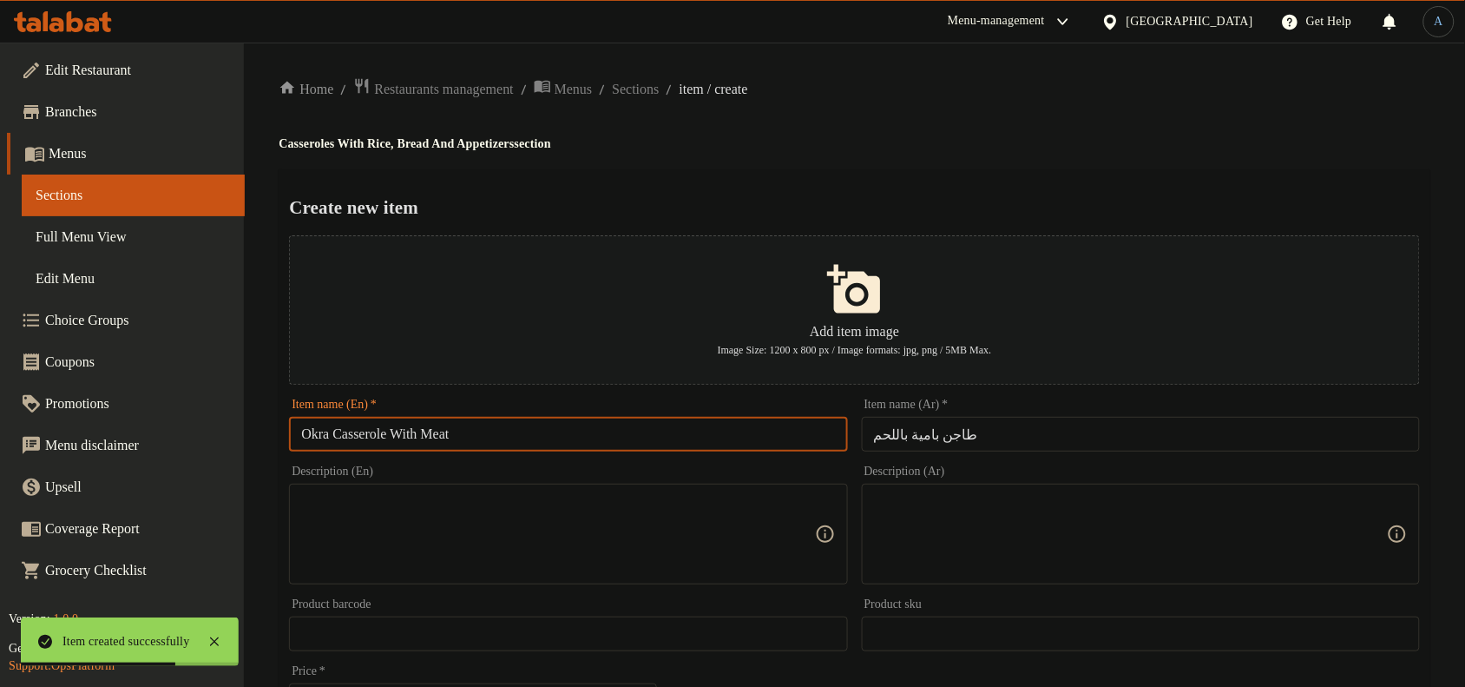
type input "Okra Casserole With Meat"
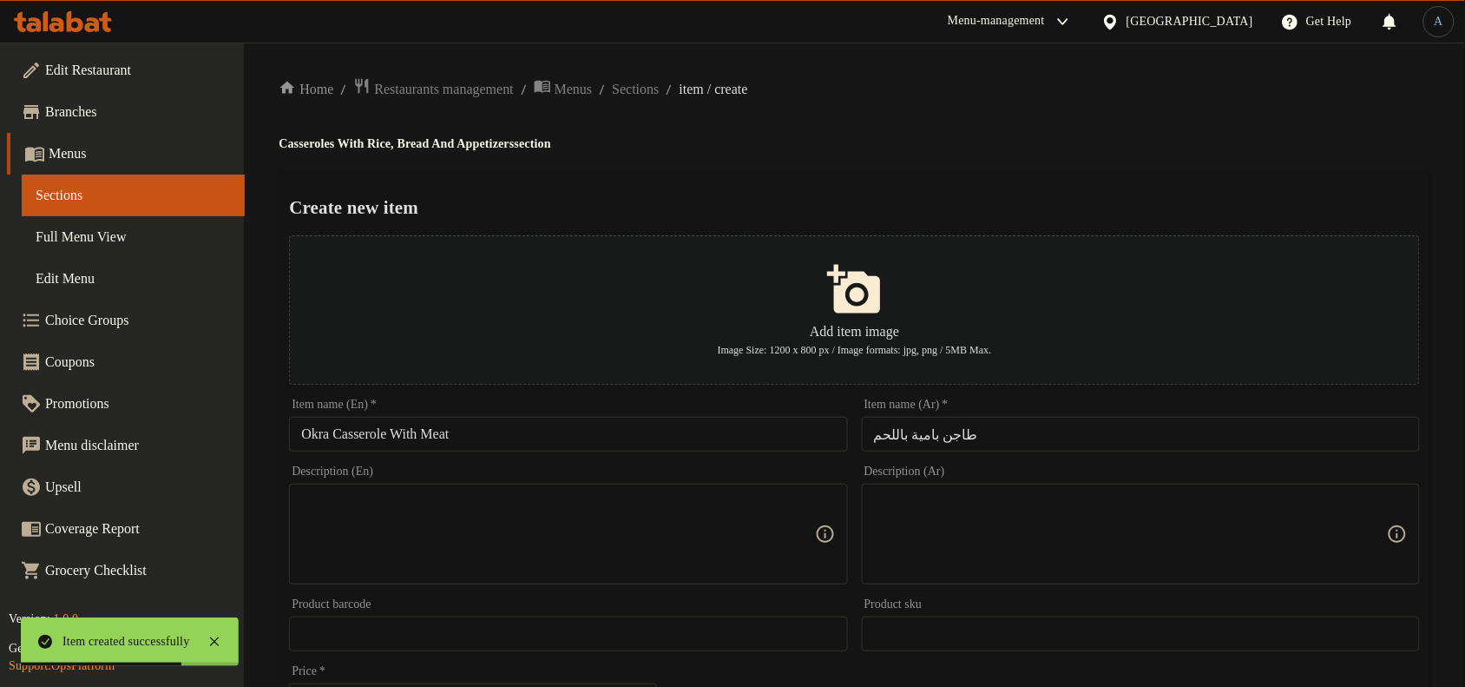
click at [913, 189] on div "Create new item Add item image Image Size: 1200 x 800 px / Image formats: jpg, …" at bounding box center [855, 669] width 1152 height 1001
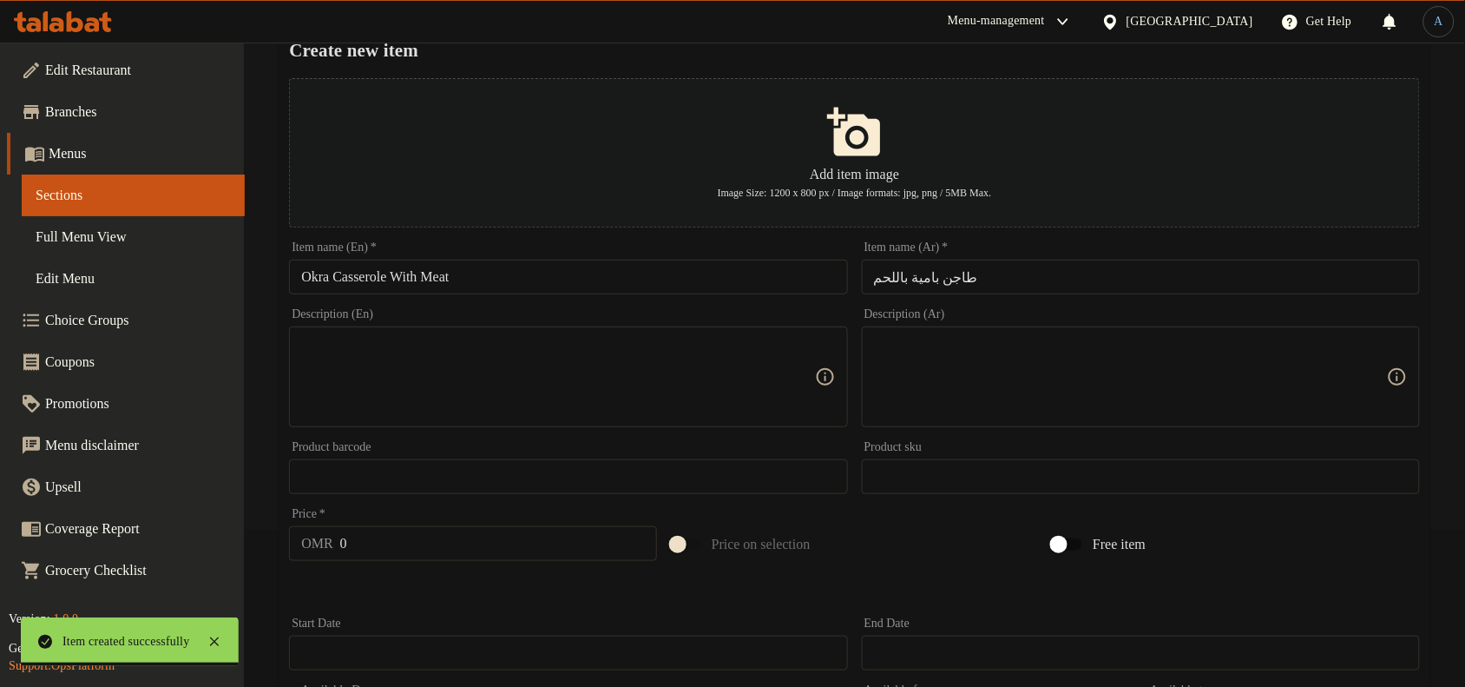
scroll to position [325, 0]
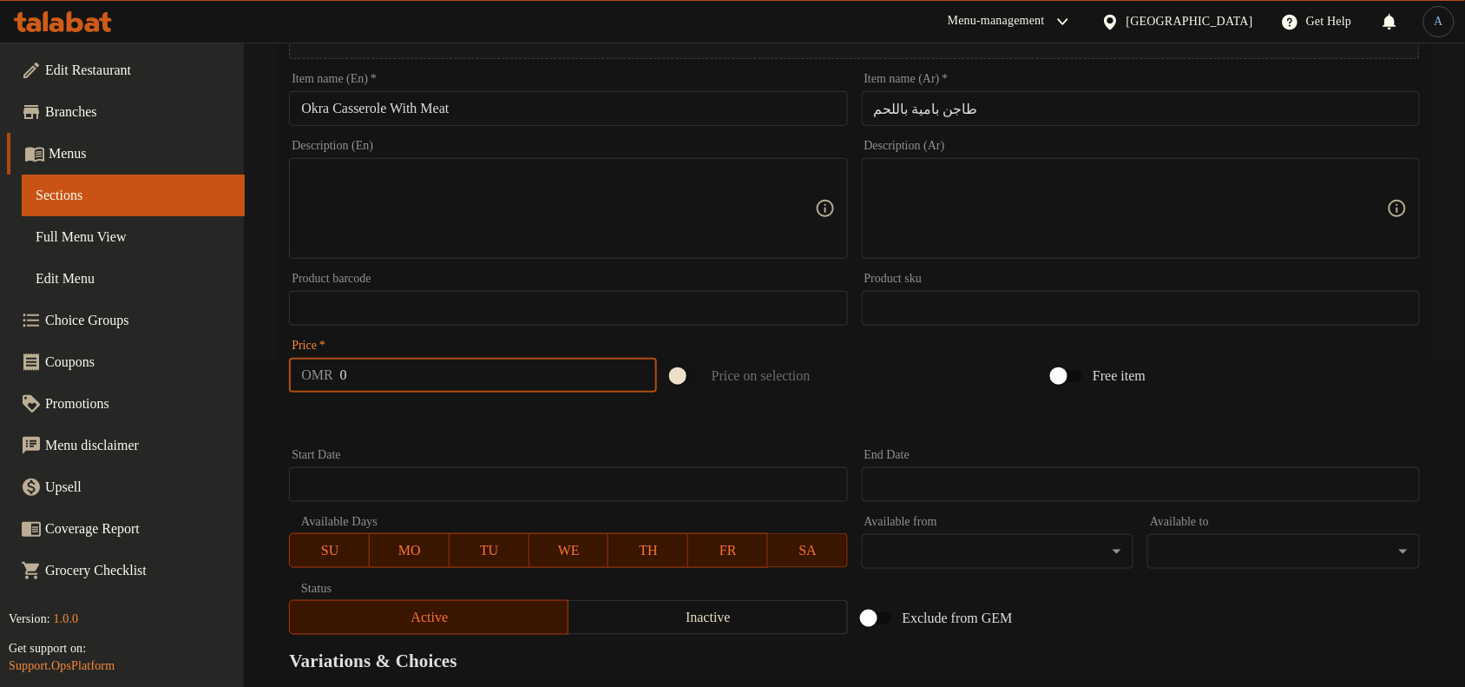
click at [458, 362] on input "0" at bounding box center [498, 375] width 317 height 35
paste input "3.8"
type input "3.8"
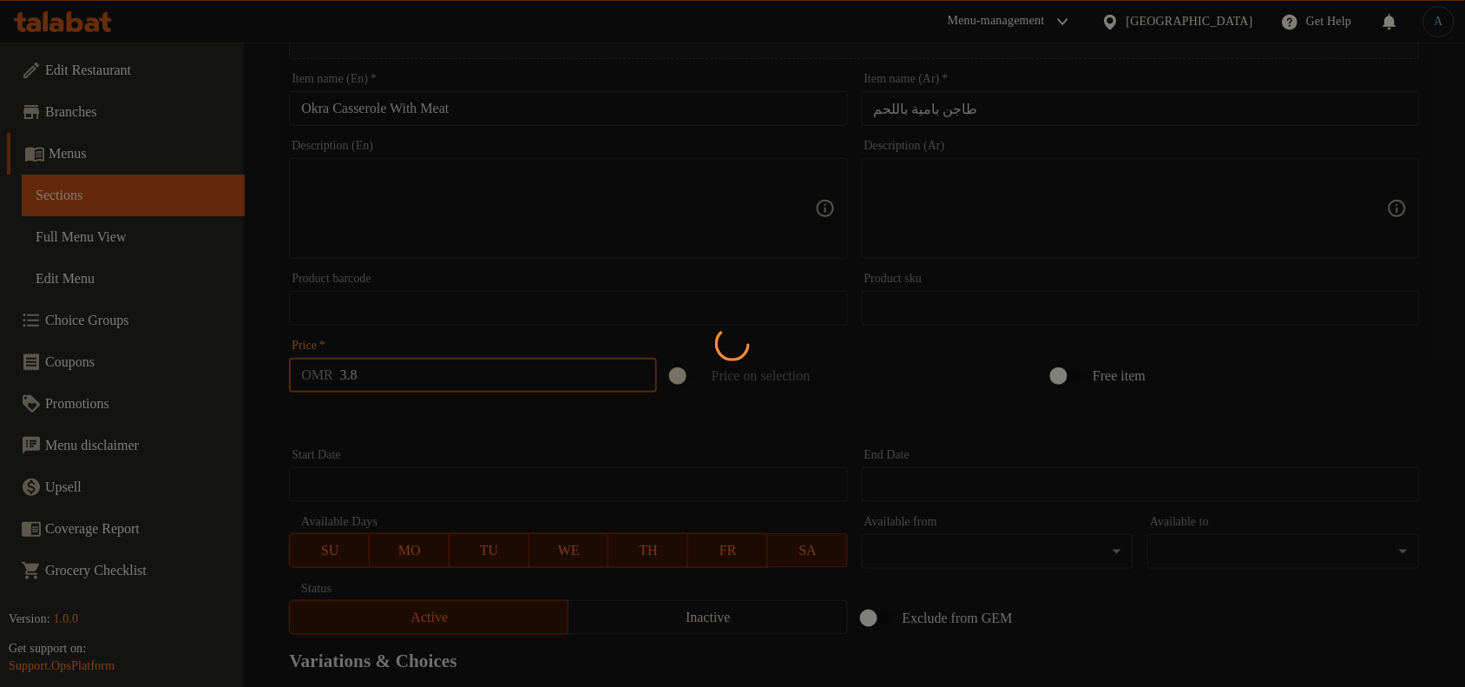
type input "0"
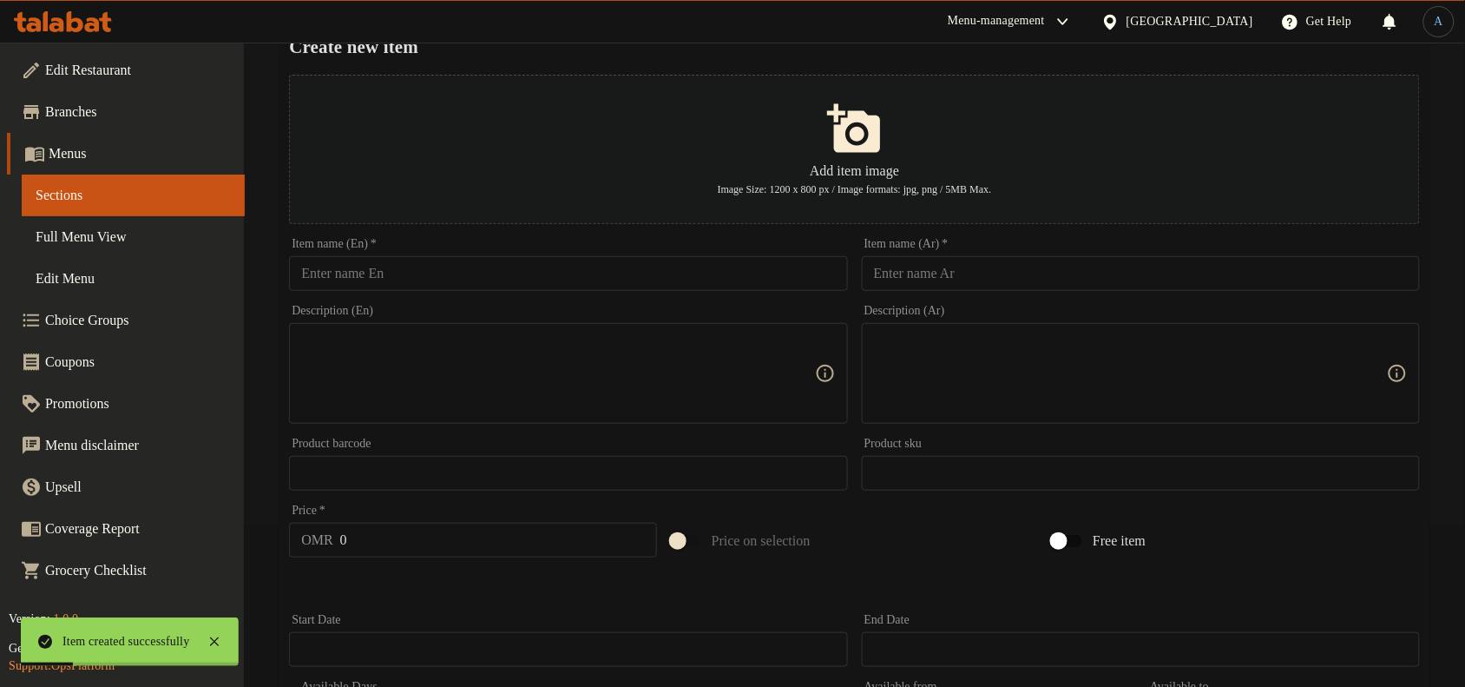
scroll to position [0, 0]
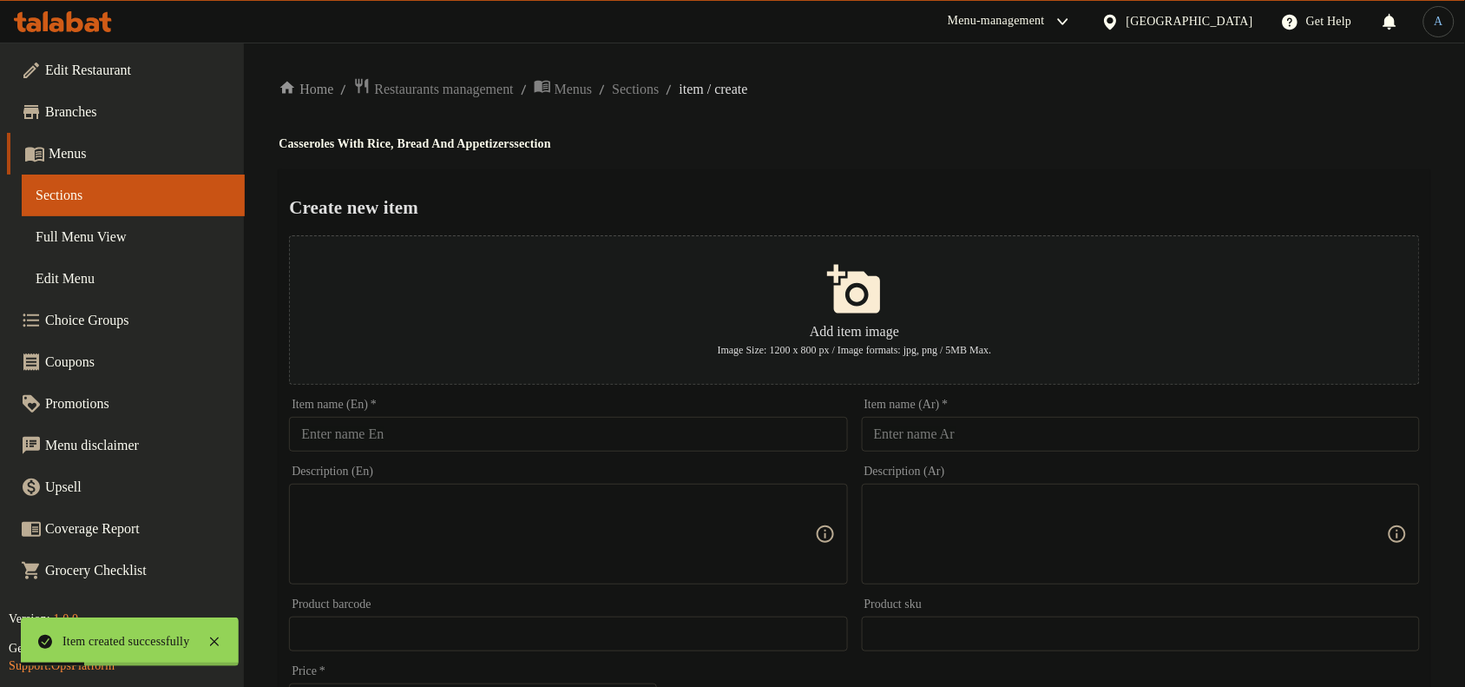
click at [1035, 436] on input "text" at bounding box center [1141, 434] width 558 height 35
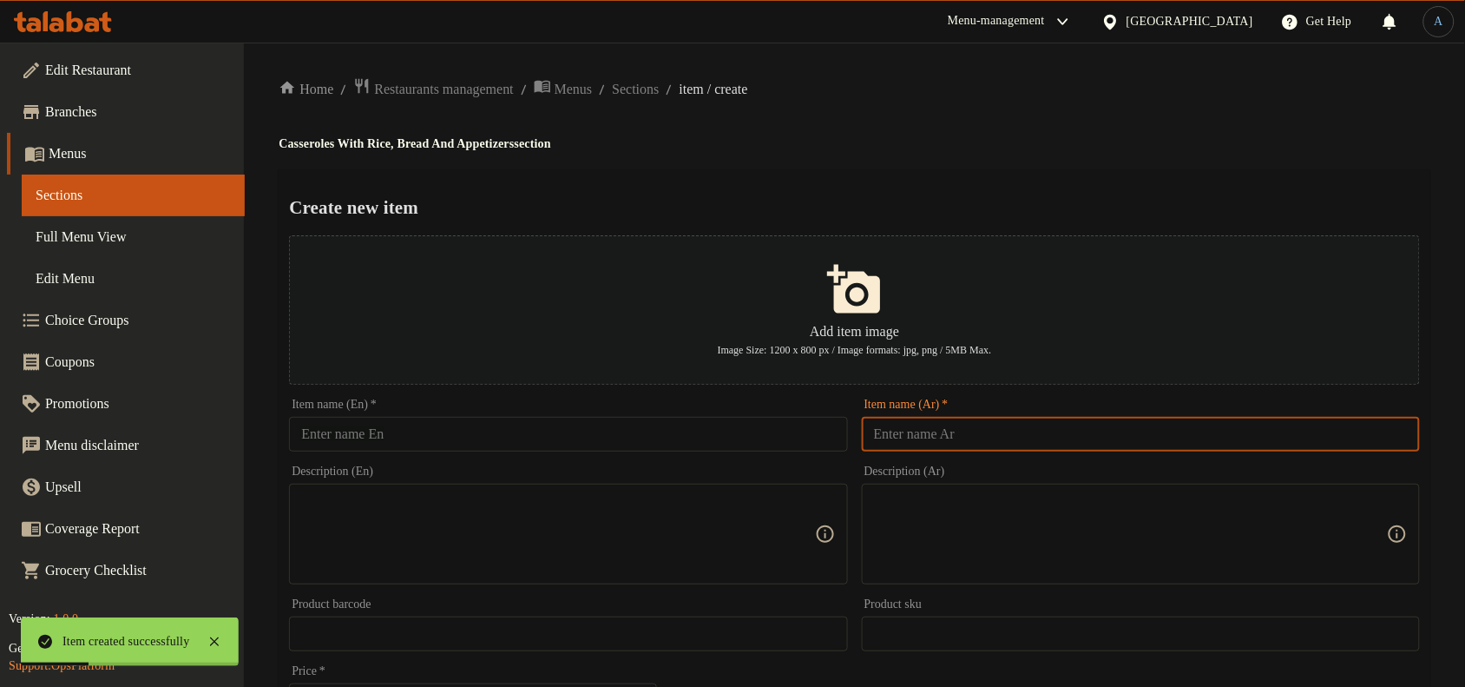
paste
type input "طاجن بصل اورما باللحم"
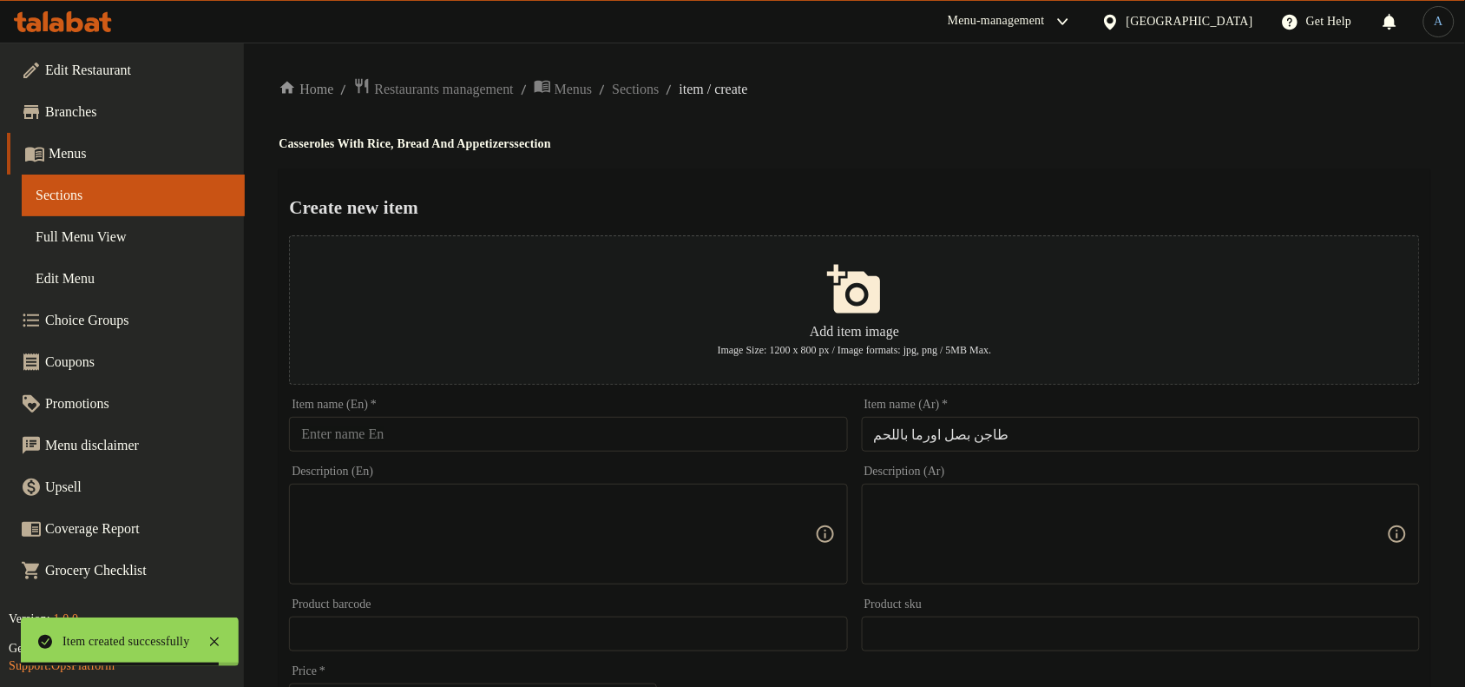
drag, startPoint x: 808, startPoint y: 415, endPoint x: 801, endPoint y: 423, distance: 10.5
click at [807, 417] on div "Item name (En)   * Item name (En) *" at bounding box center [568, 424] width 558 height 53
click at [790, 467] on div "Description (En) Description (En)" at bounding box center [568, 524] width 558 height 119
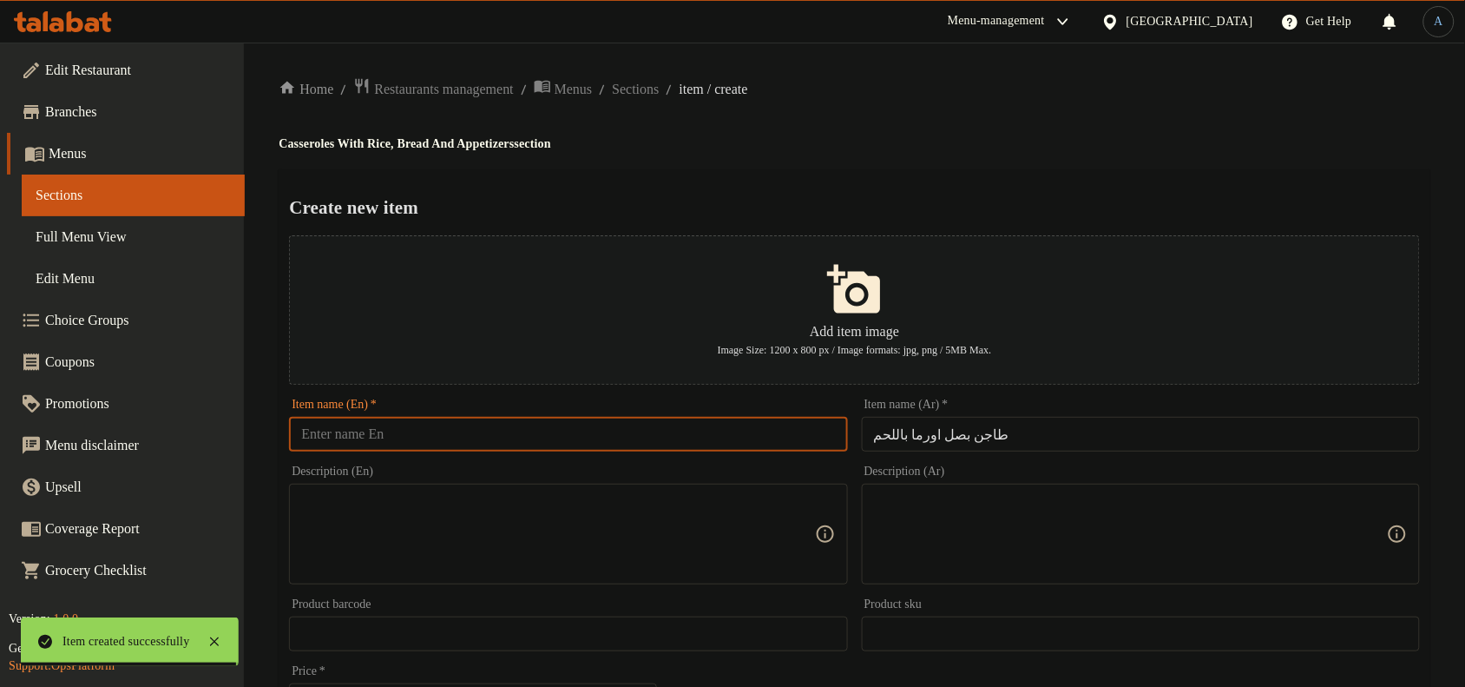
drag, startPoint x: 798, startPoint y: 427, endPoint x: 827, endPoint y: 325, distance: 105.5
click at [797, 427] on input "text" at bounding box center [568, 434] width 558 height 35
type input "Onion Orma Casserole With Meat"
click at [950, 37] on div "Menu-management [GEOGRAPHIC_DATA] Get Help A" at bounding box center [732, 22] width 1465 height 42
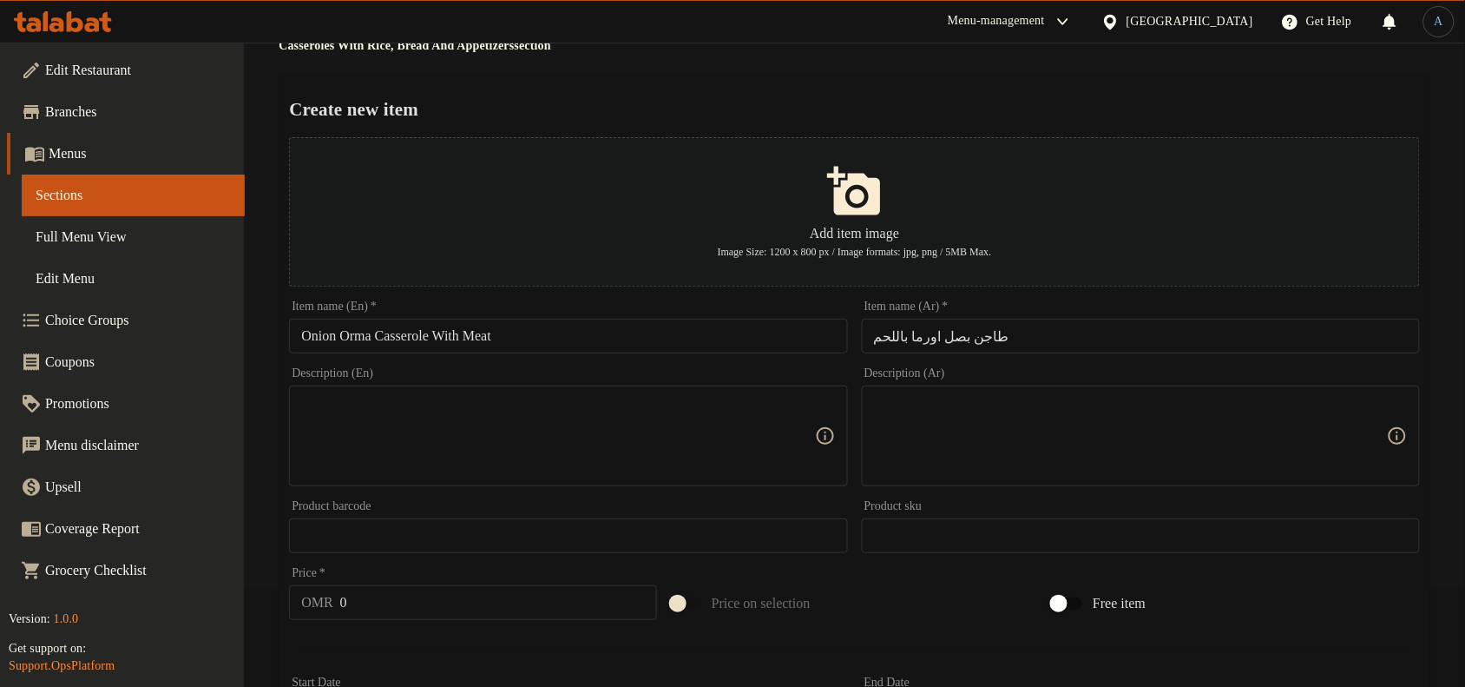
scroll to position [529, 0]
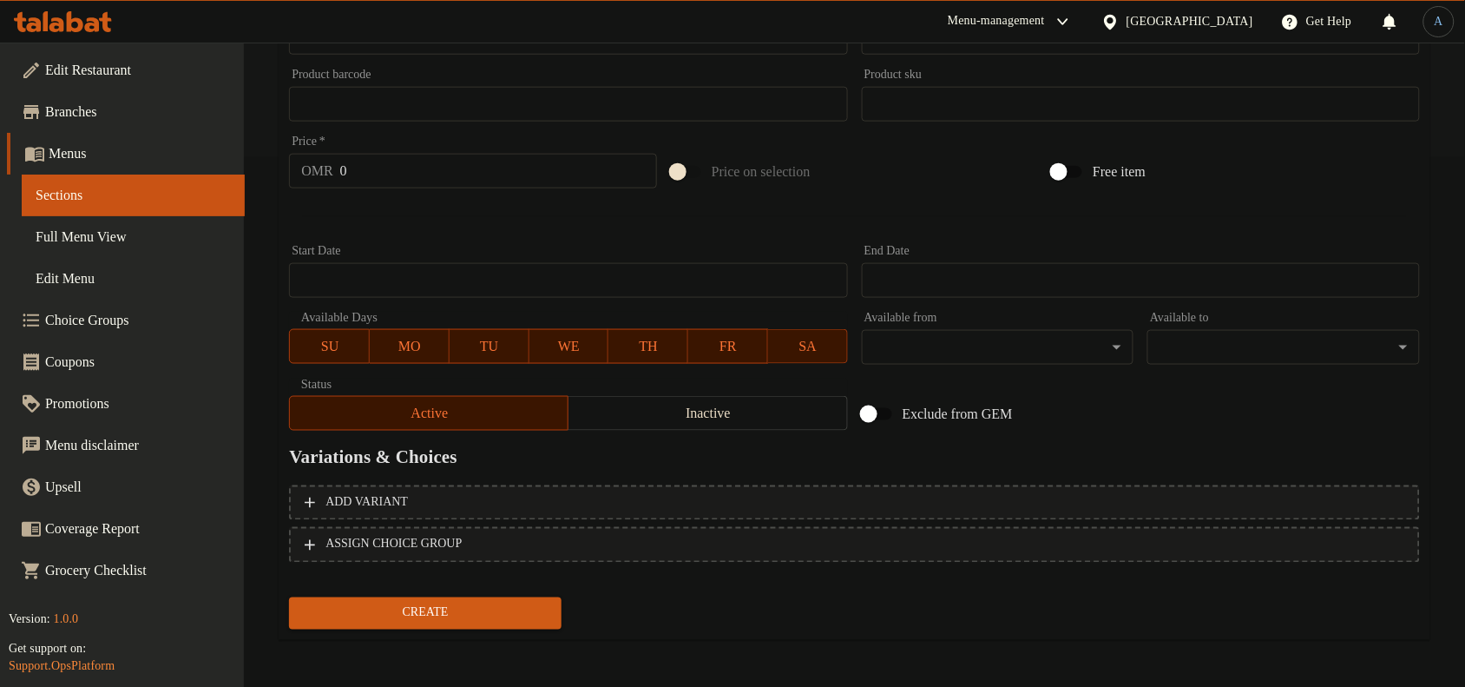
click at [425, 169] on input "0" at bounding box center [498, 171] width 317 height 35
type input "3.8"
click at [289, 597] on button "Create" at bounding box center [425, 613] width 273 height 32
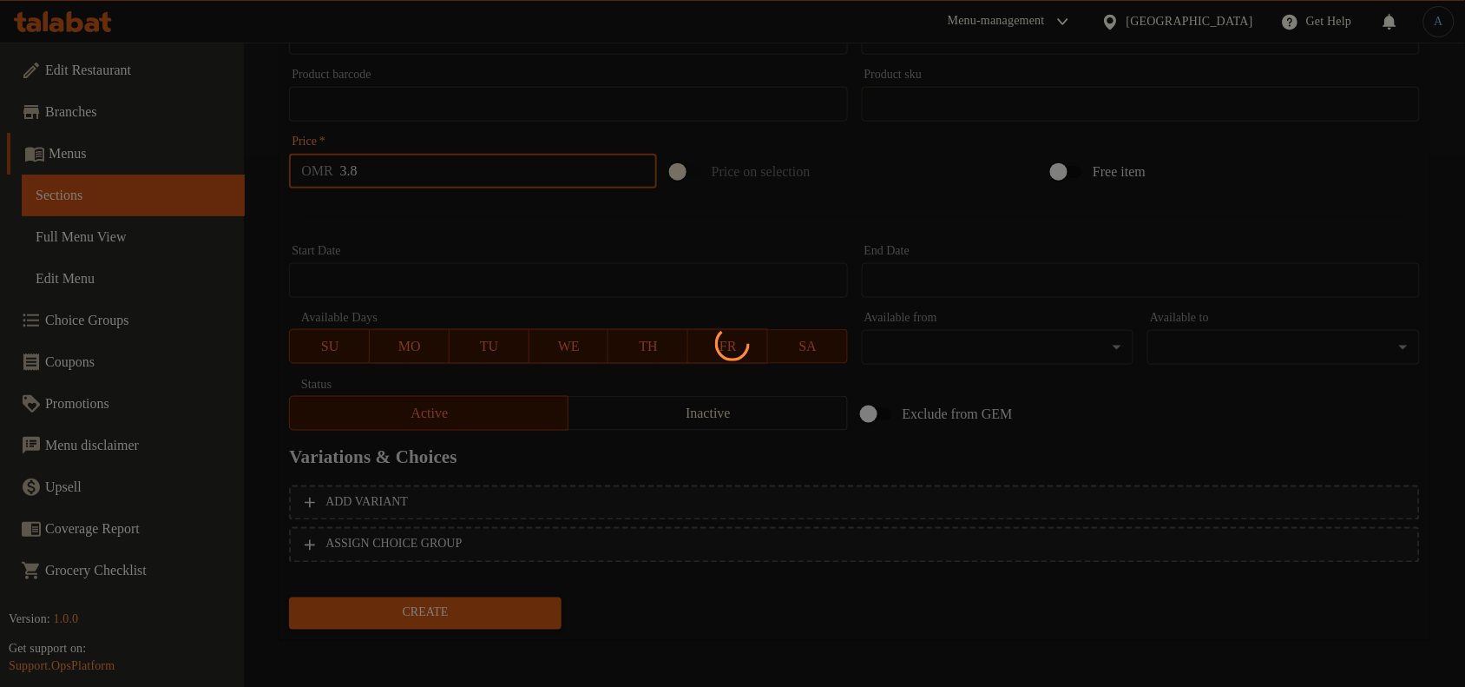
type input "0"
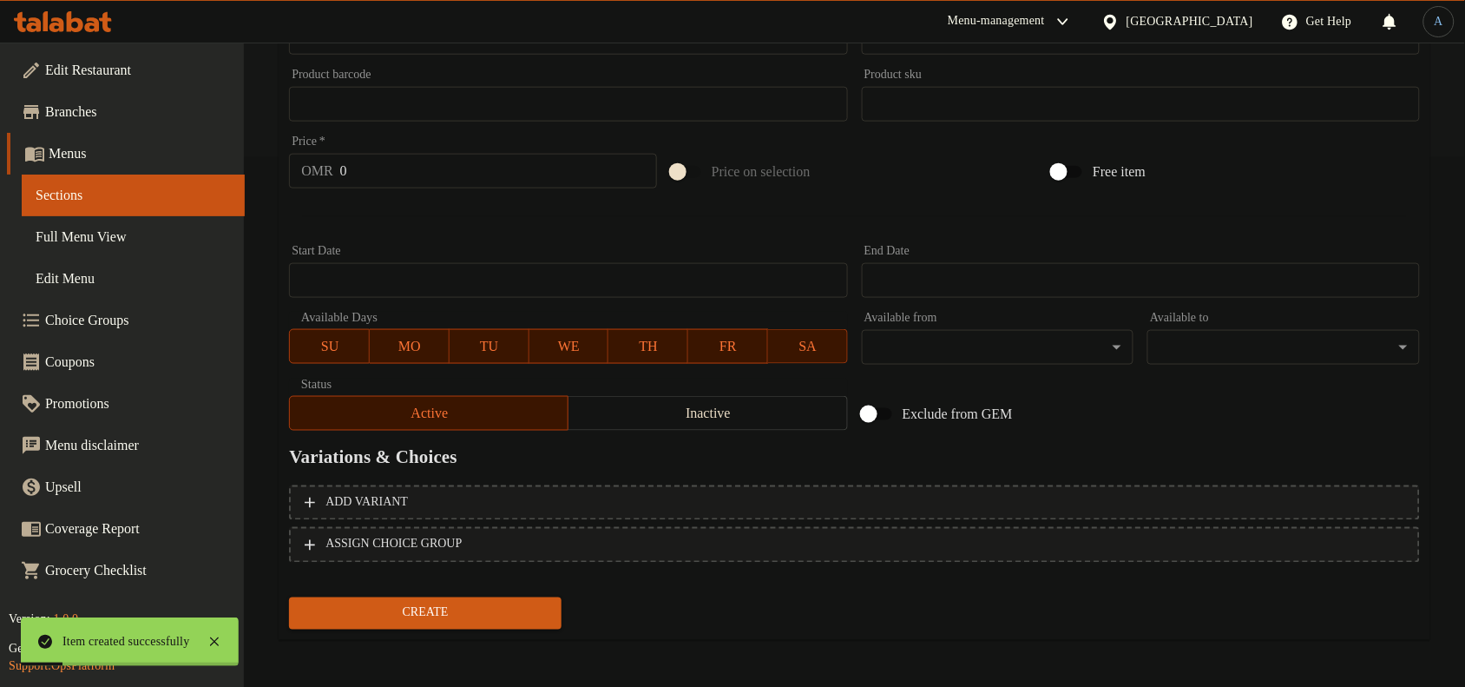
scroll to position [0, 0]
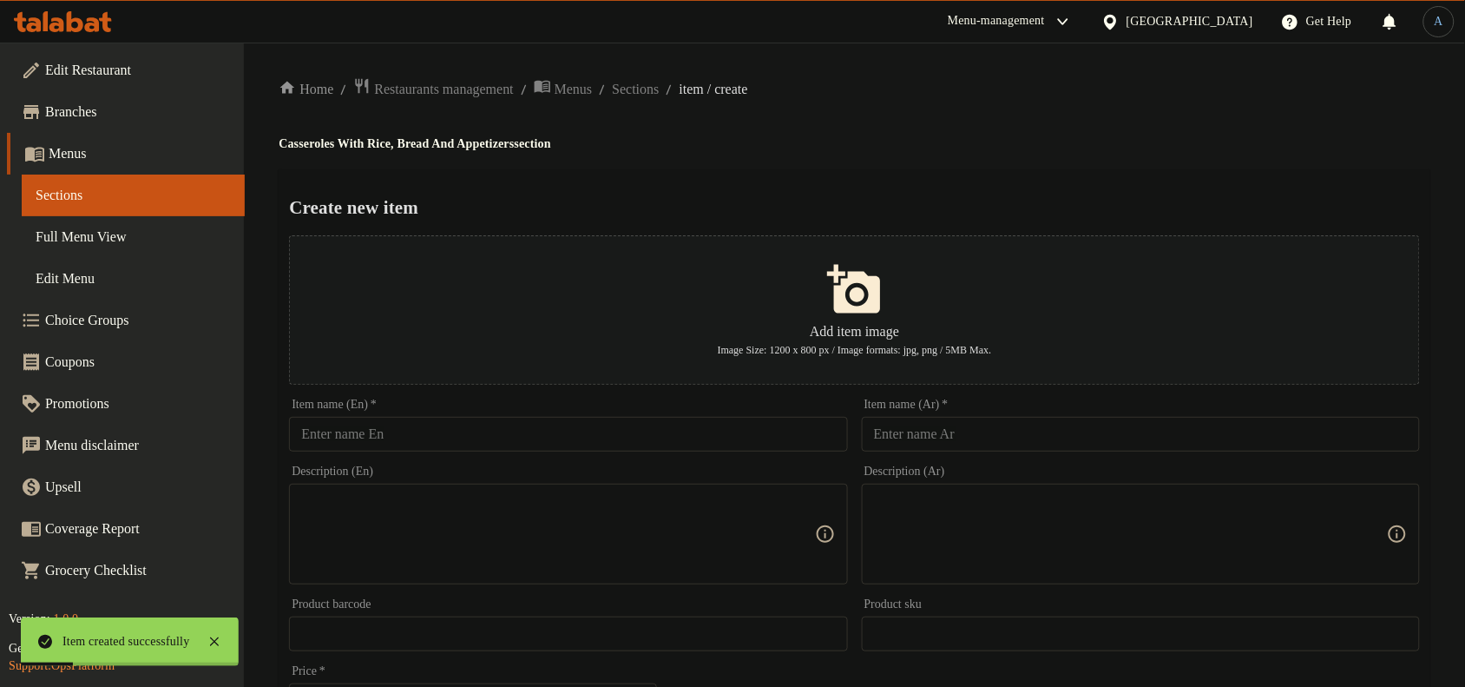
click at [950, 436] on input "text" at bounding box center [1141, 434] width 558 height 35
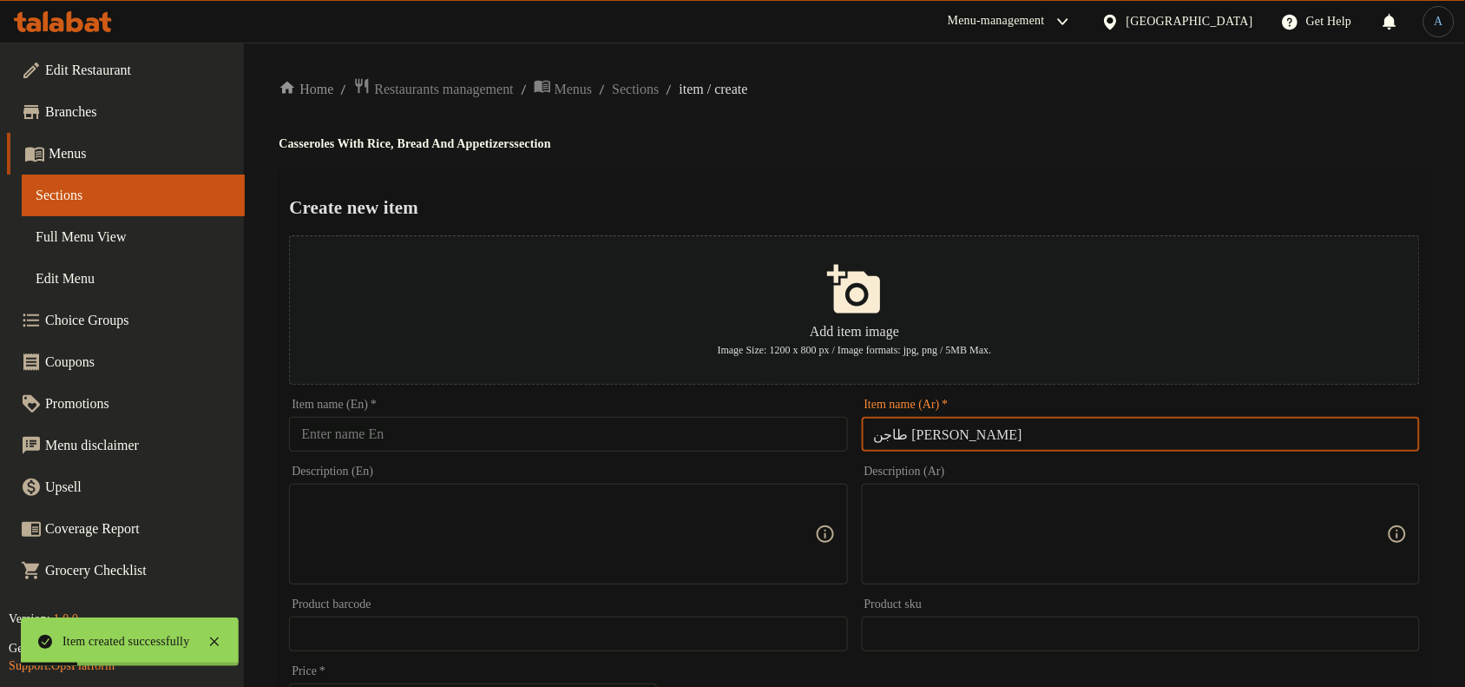
type input "طاجن [PERSON_NAME]"
click at [1055, 136] on h4 "Casseroles With Rice, Bread And Appetizers section" at bounding box center [855, 143] width 1152 height 17
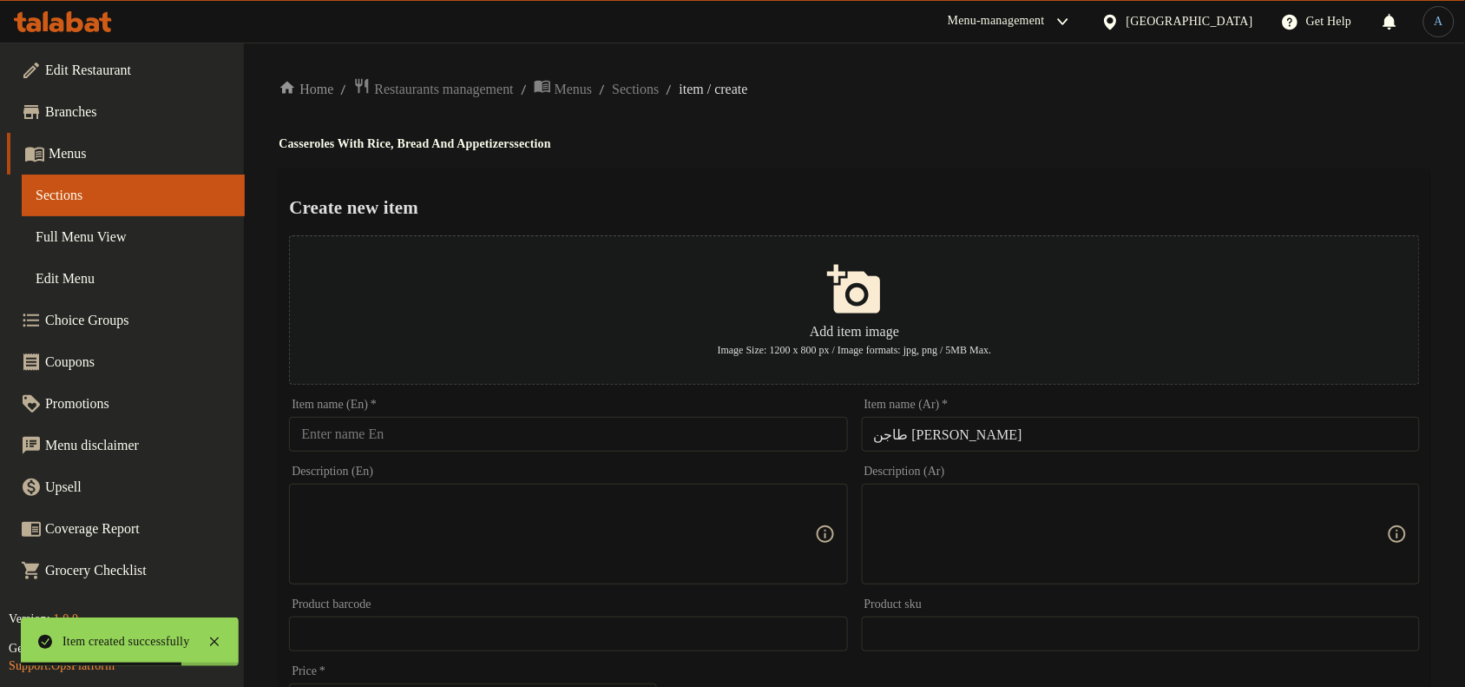
click at [1012, 471] on div "Description (Ar) Description (Ar)" at bounding box center [1141, 524] width 558 height 119
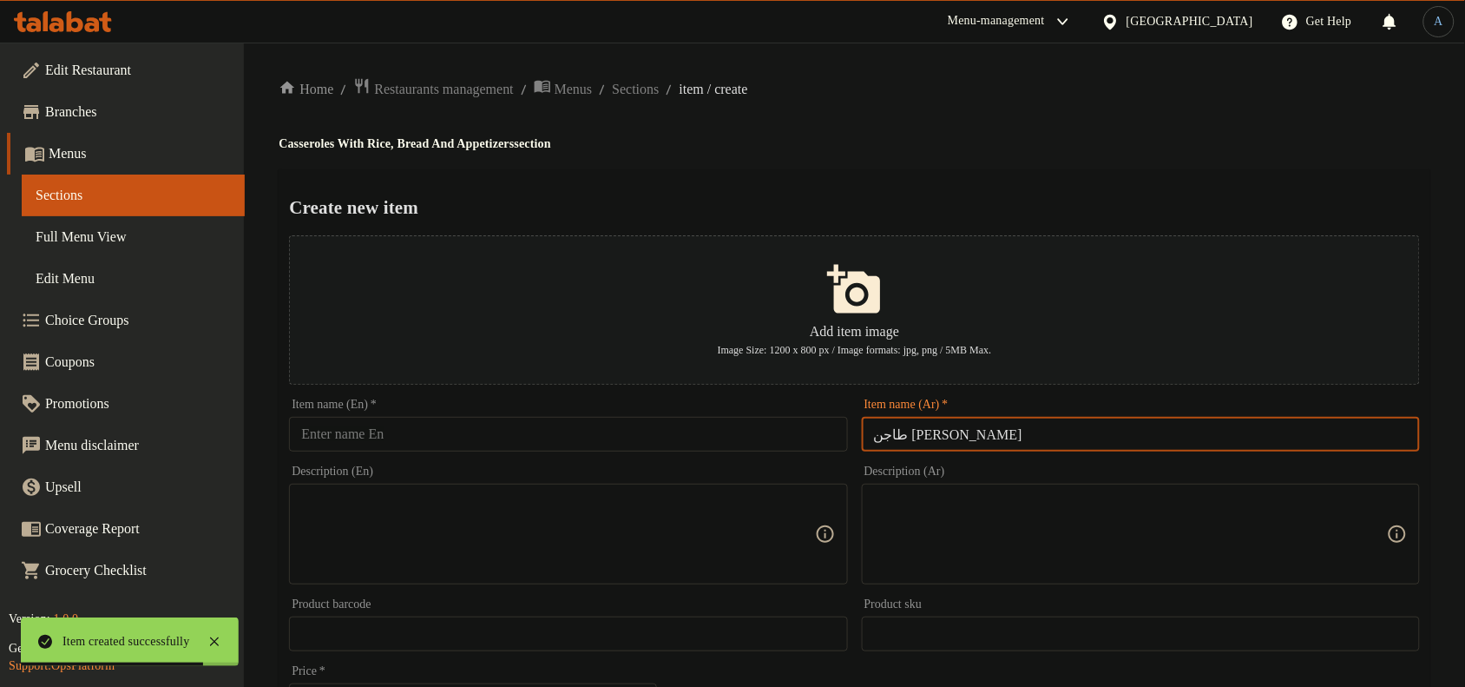
drag, startPoint x: 913, startPoint y: 436, endPoint x: 842, endPoint y: 430, distance: 71.4
click at [842, 430] on div "Add item image Image Size: 1200 x 800 px / Image formats: jpg, png / 5MB Max. I…" at bounding box center [854, 597] width 1145 height 739
click at [664, 427] on input "text" at bounding box center [568, 434] width 558 height 35
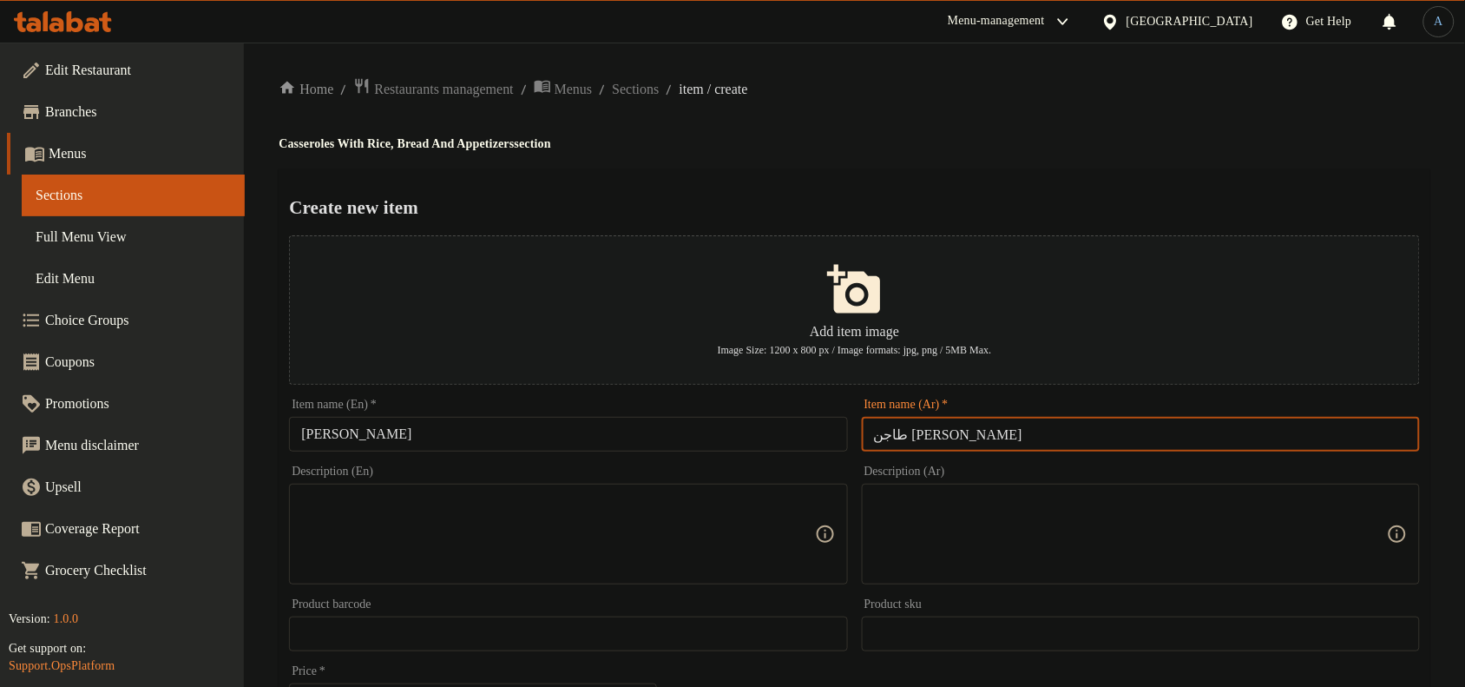
click at [930, 430] on input "طاجن [PERSON_NAME]" at bounding box center [1141, 434] width 558 height 35
click at [982, 426] on input "طاجن [PERSON_NAME]" at bounding box center [1141, 434] width 558 height 35
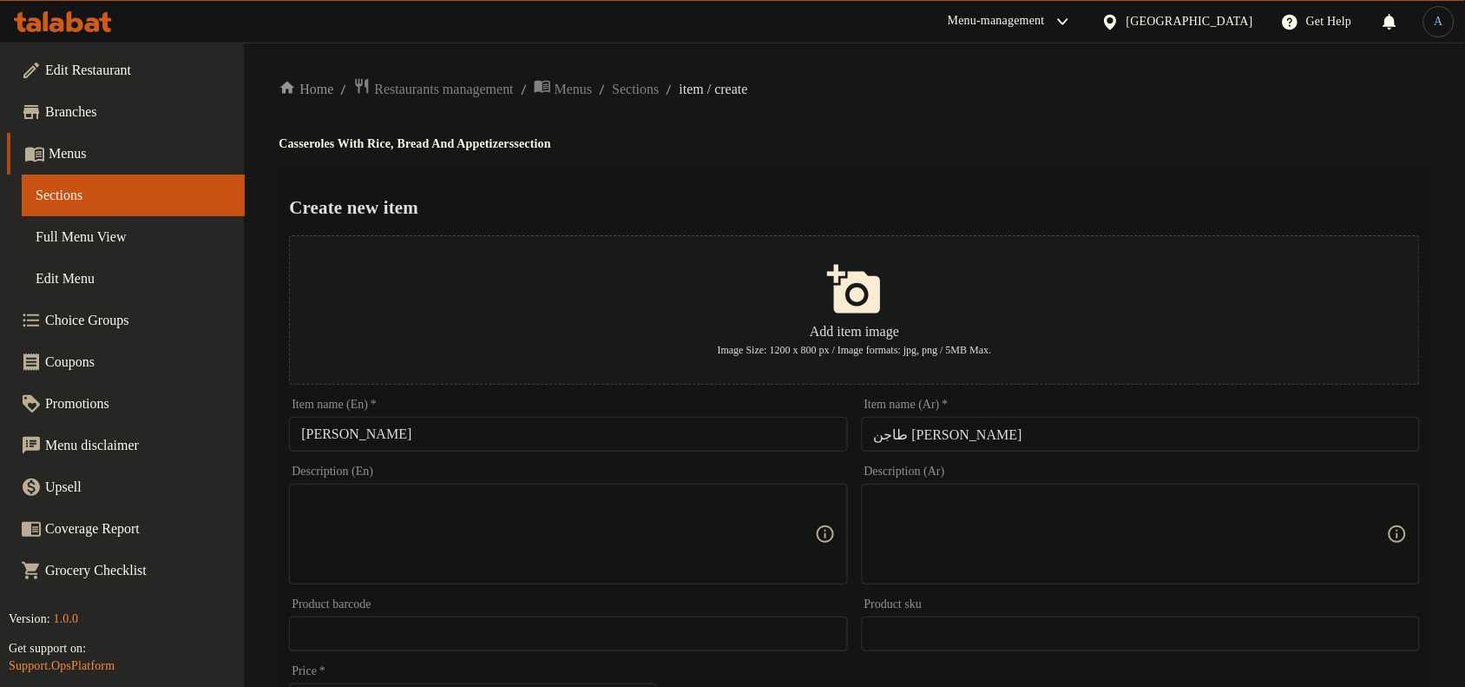
click at [549, 449] on input "[PERSON_NAME]" at bounding box center [568, 434] width 558 height 35
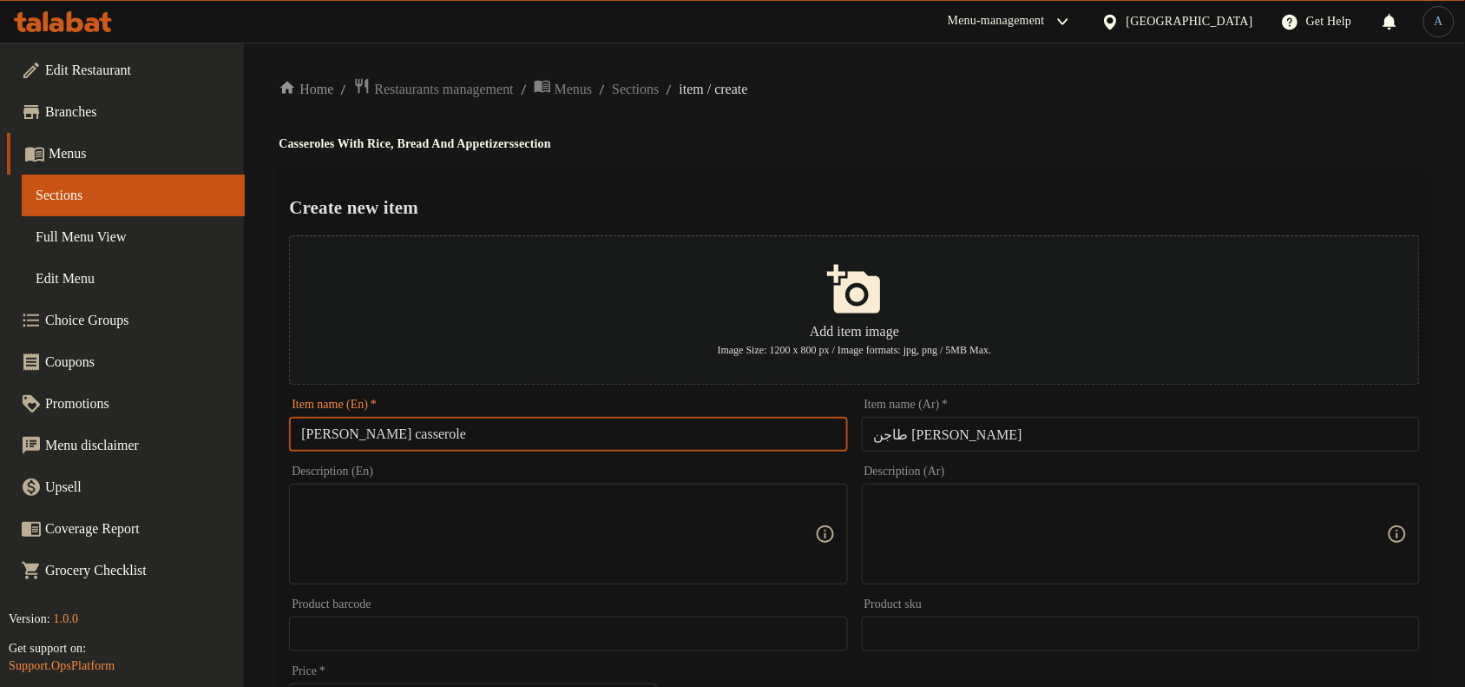
click at [586, 440] on input "[PERSON_NAME] casserole" at bounding box center [568, 434] width 558 height 35
type input "[PERSON_NAME]"
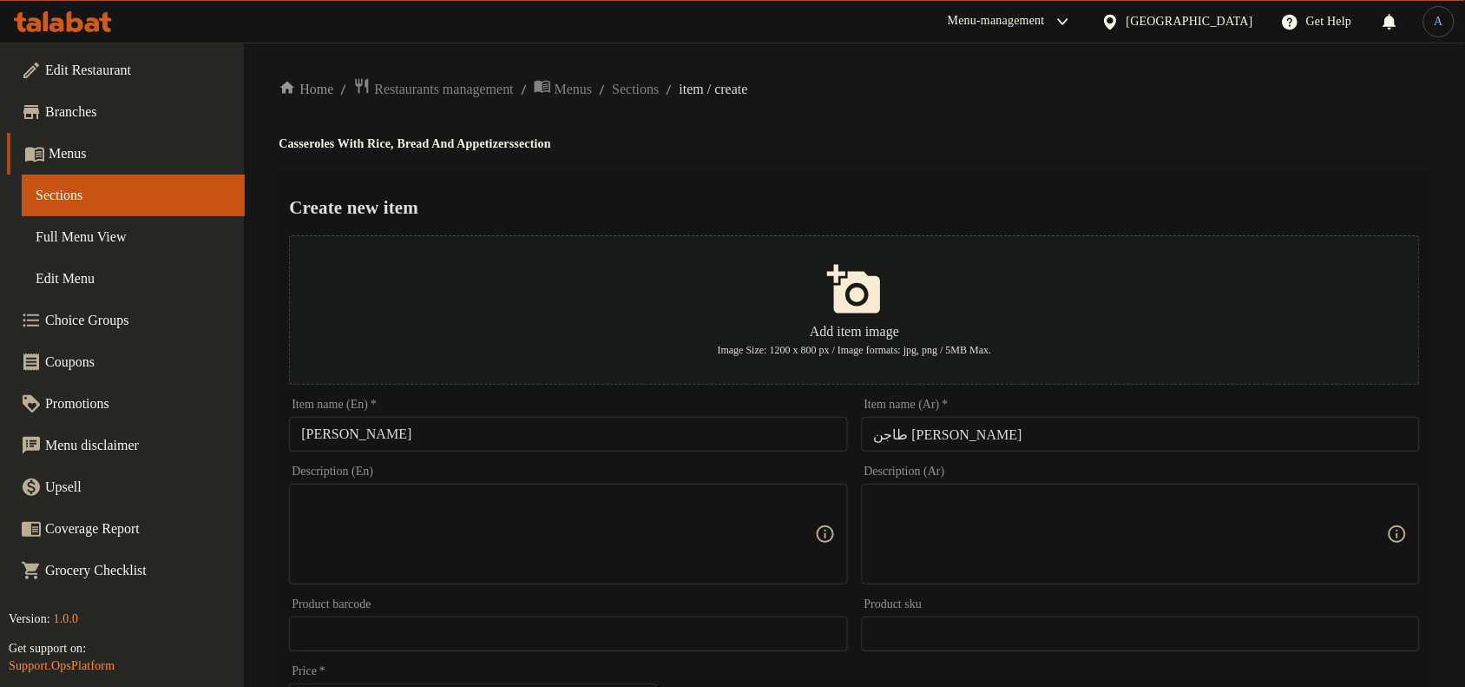
click at [813, 137] on h4 "Casseroles With Rice, Bread And Appetizers section" at bounding box center [855, 143] width 1152 height 17
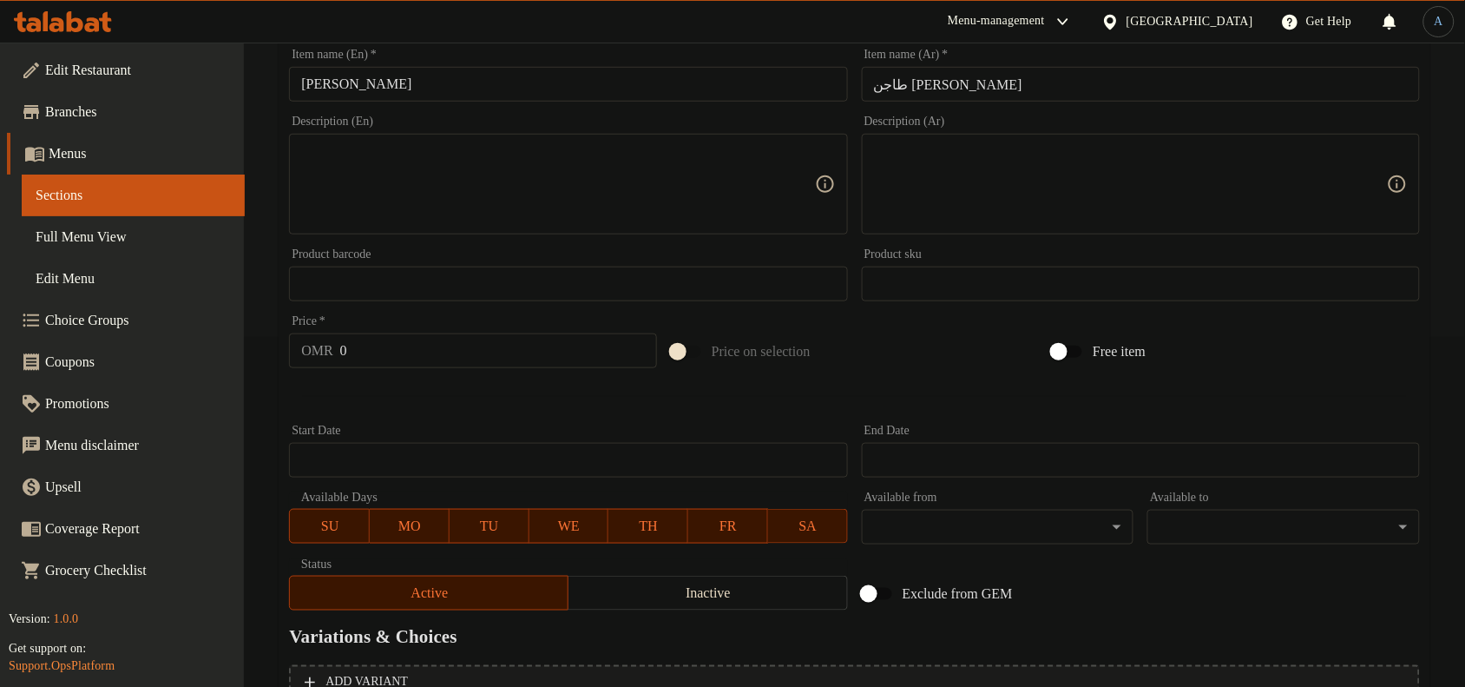
scroll to position [434, 0]
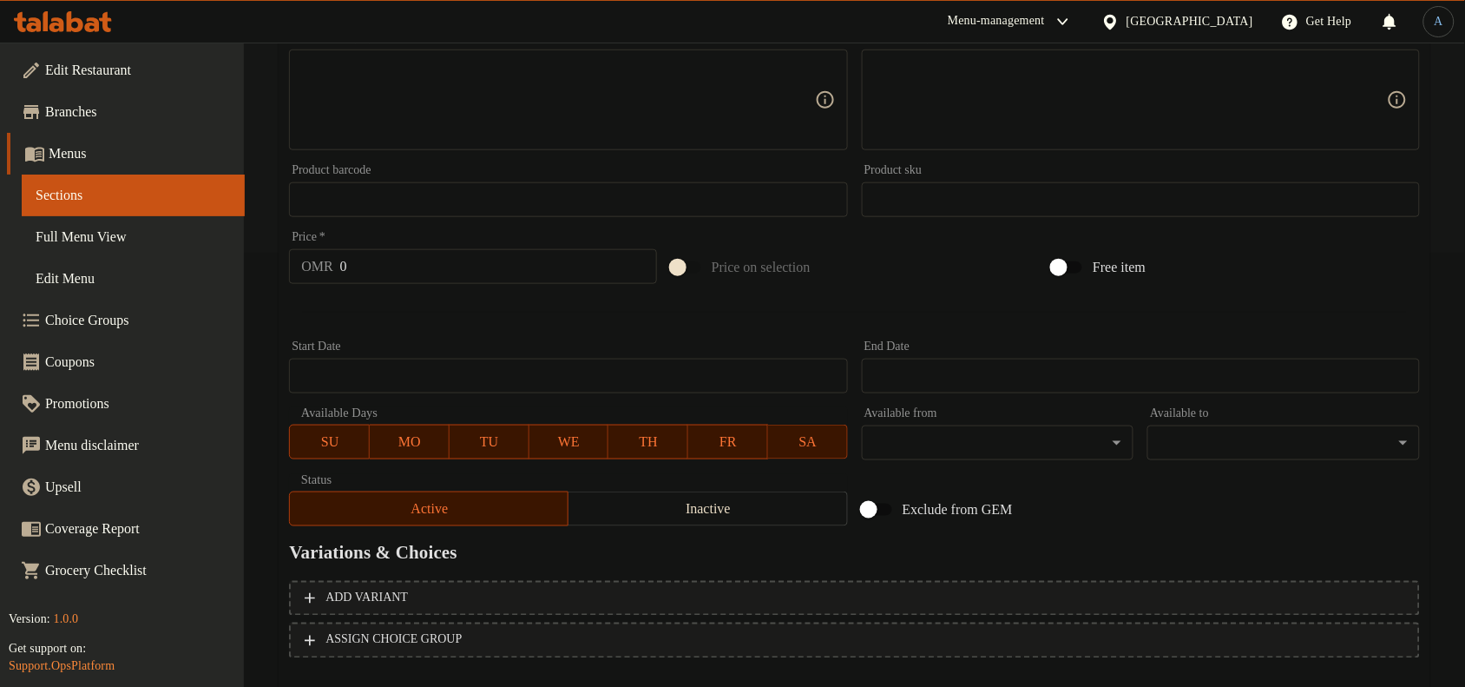
click at [419, 269] on input "0" at bounding box center [498, 266] width 317 height 35
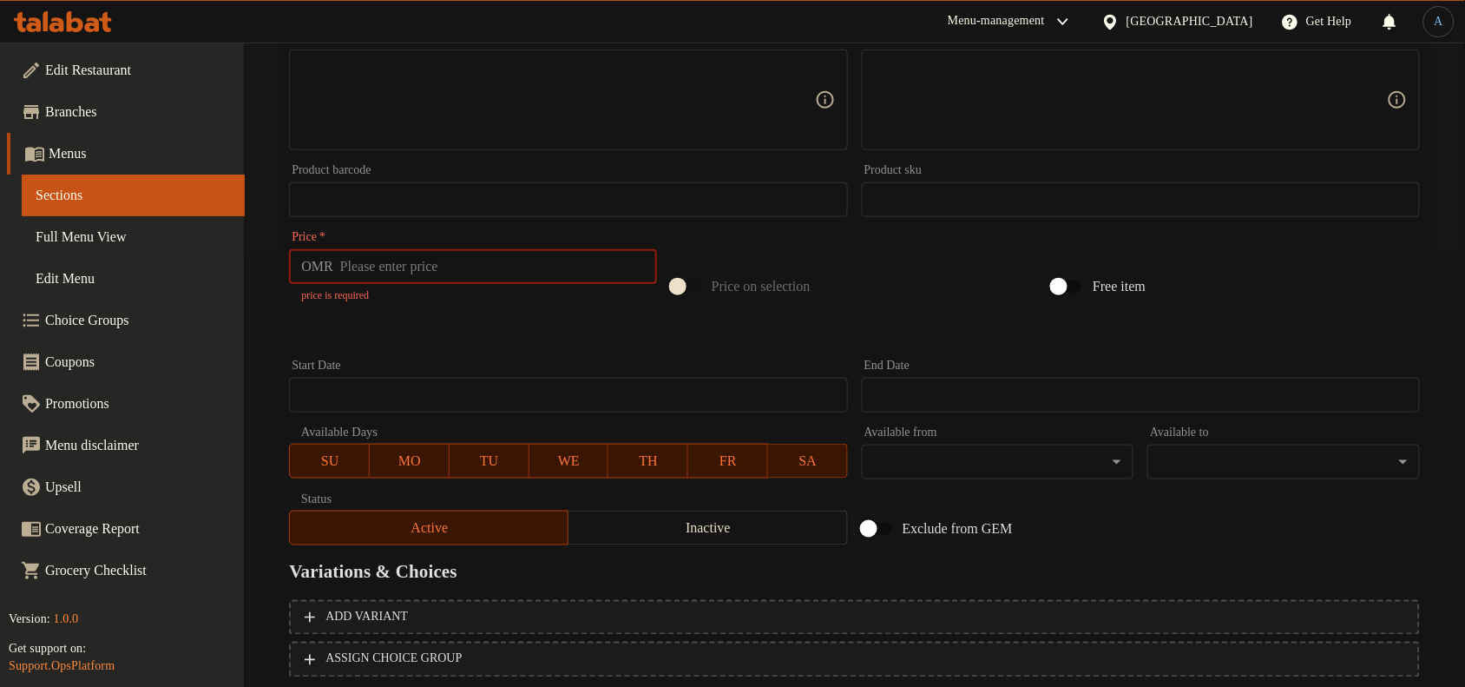
click at [458, 273] on input "number" at bounding box center [498, 266] width 317 height 35
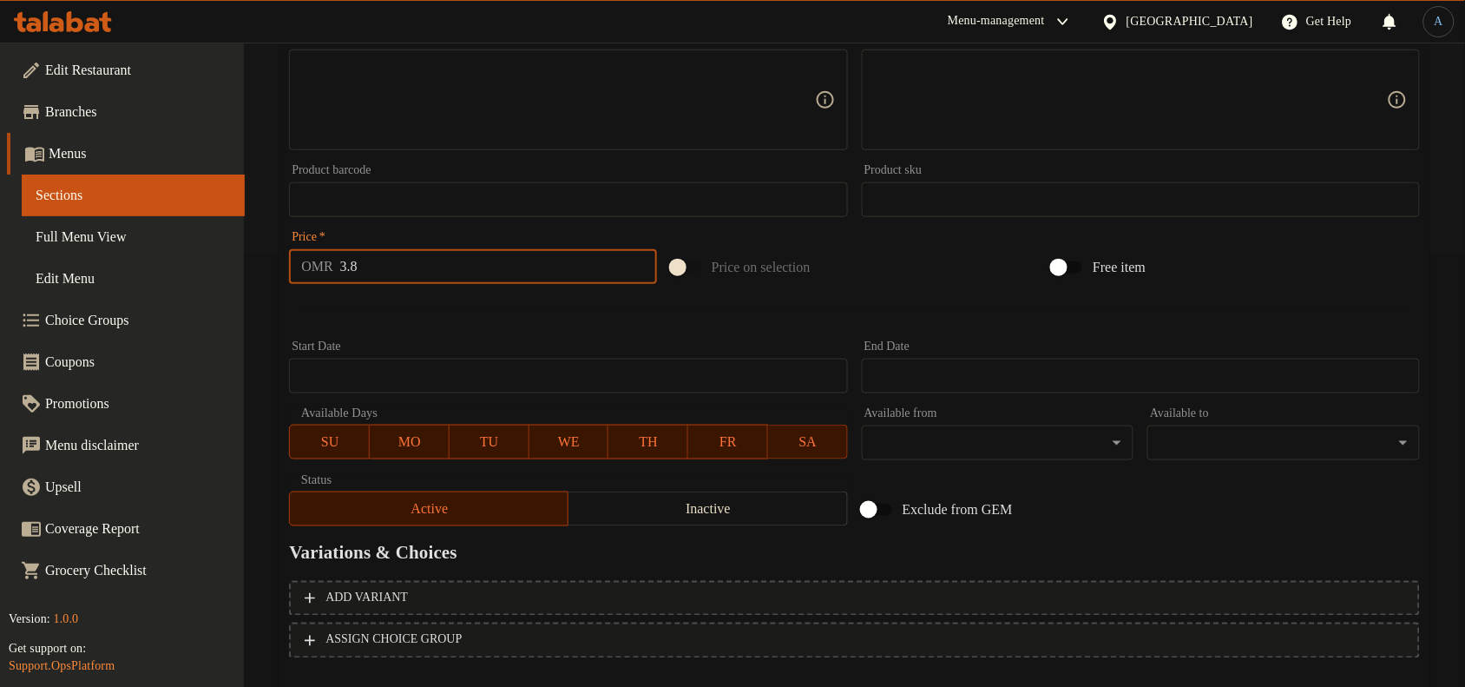
type input "3.8"
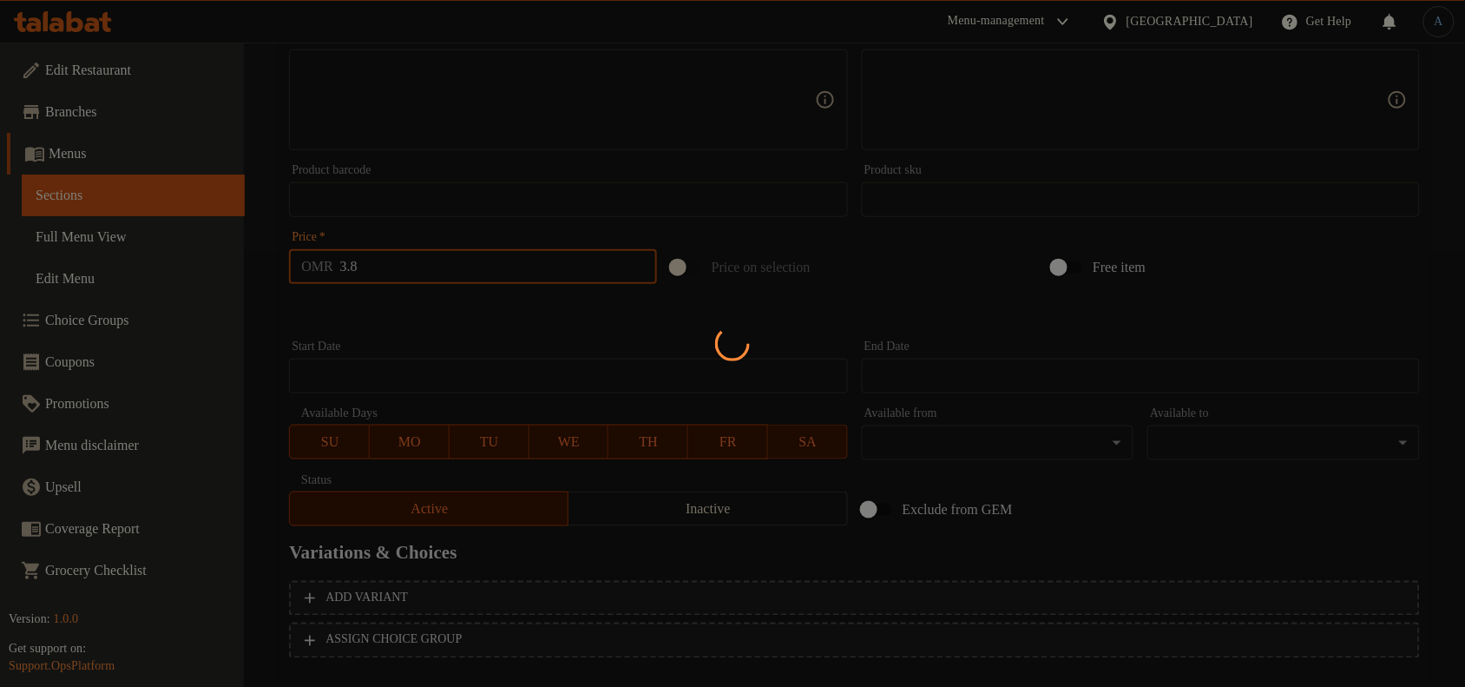
type input "0"
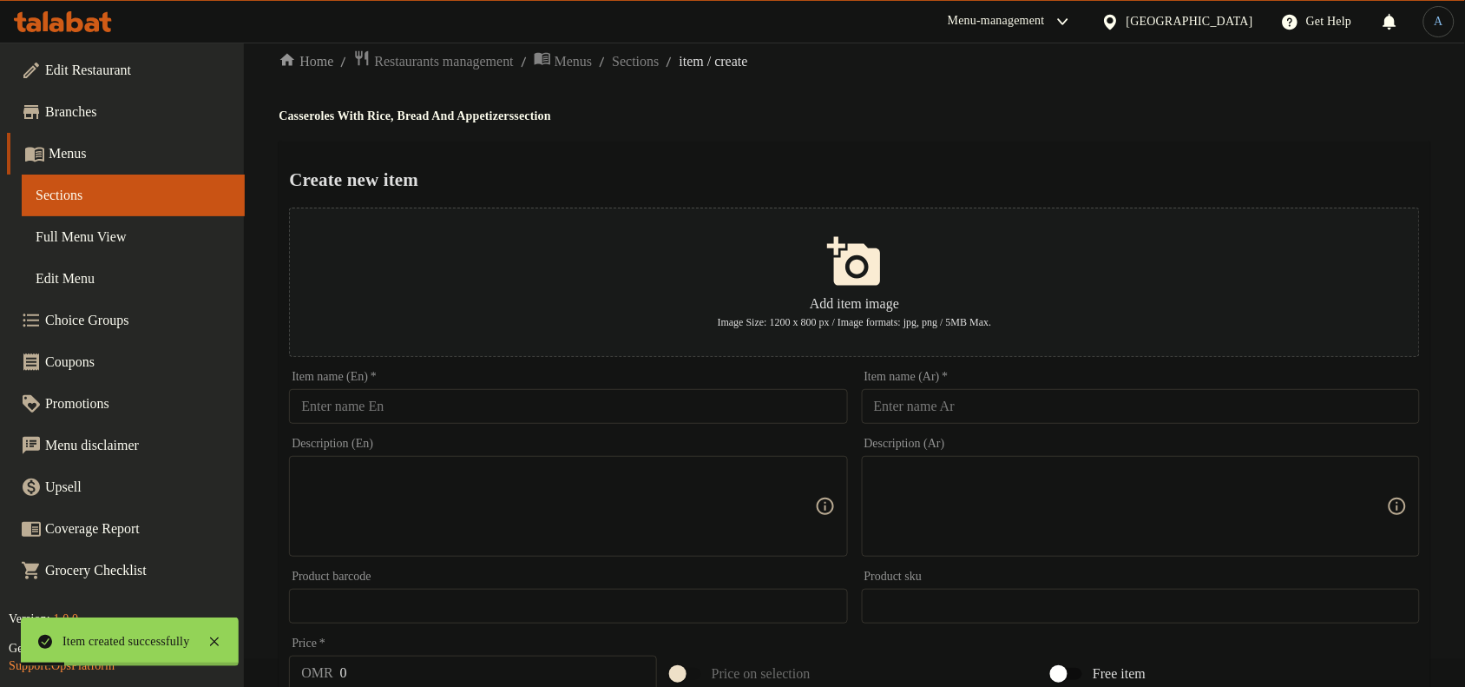
scroll to position [0, 0]
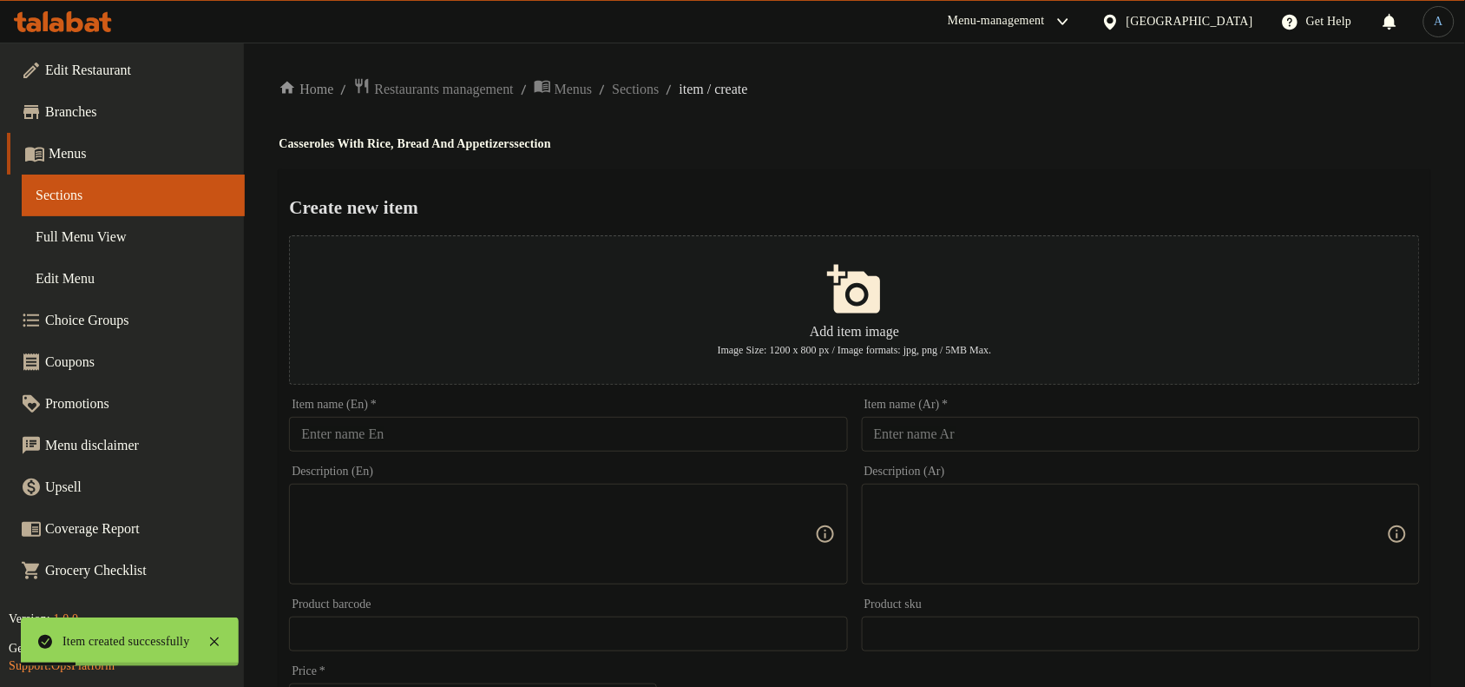
drag, startPoint x: 1160, startPoint y: 445, endPoint x: 1160, endPoint y: 423, distance: 22.6
click at [1160, 445] on input "text" at bounding box center [1141, 434] width 558 height 35
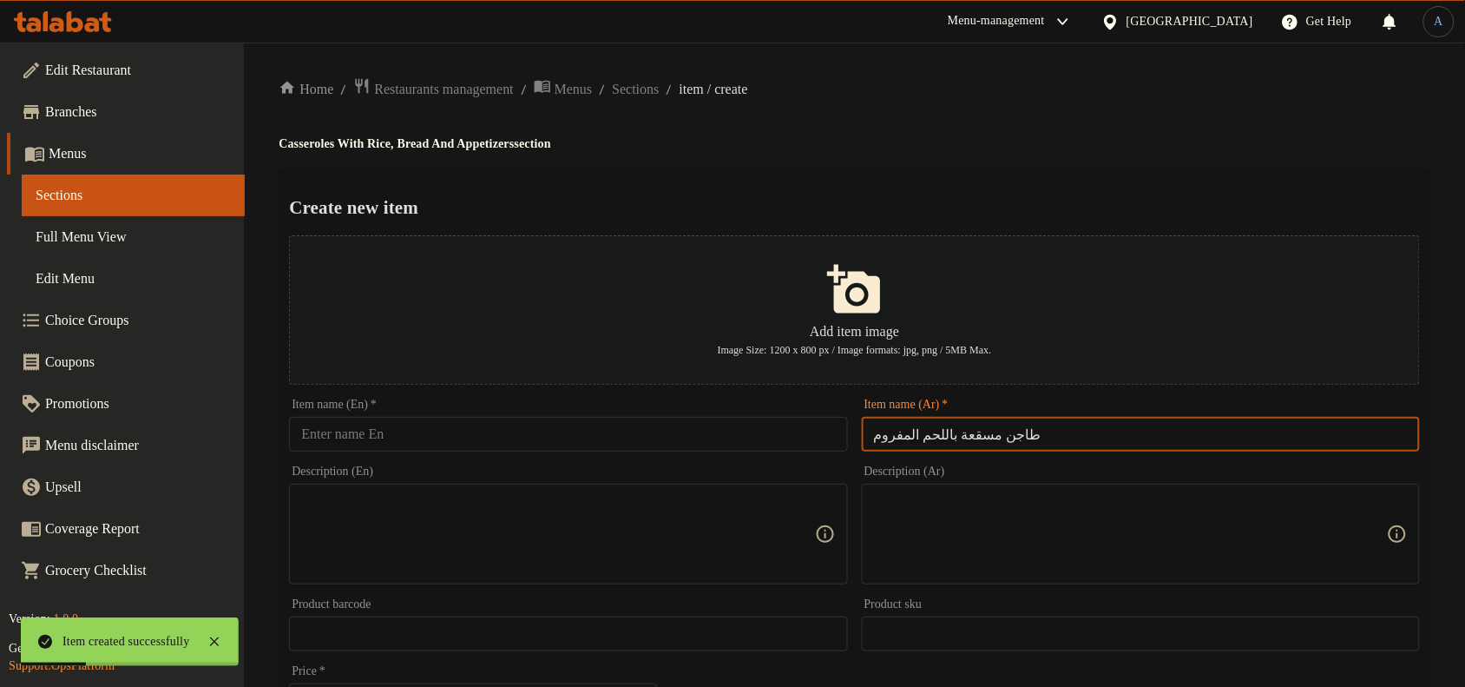
type input "طاجن مسقعة باللحم المفروم"
click at [1296, 141] on h4 "Casseroles With Rice, Bread And Appetizers section" at bounding box center [855, 143] width 1152 height 17
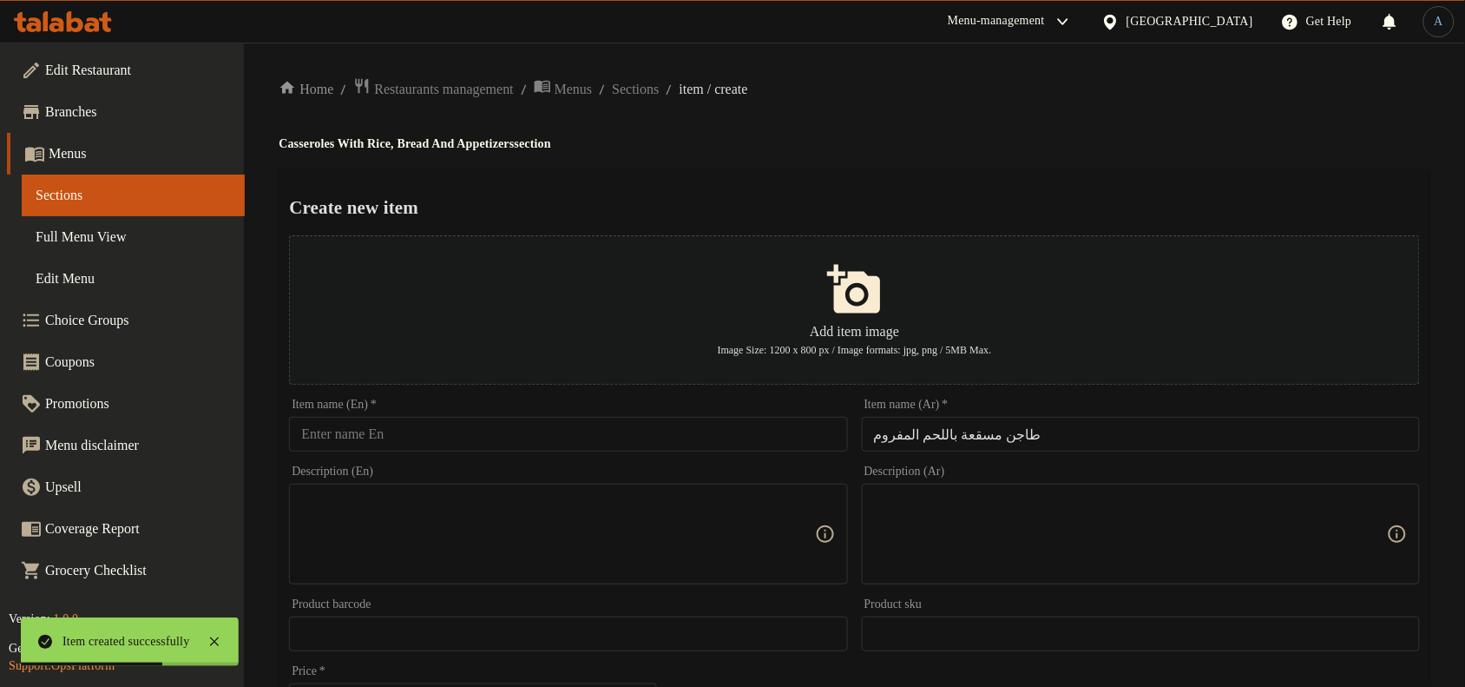
click at [966, 408] on div "Item name (Ar)   * طاجن مسقعة باللحم المفروم Item name (Ar) *" at bounding box center [1141, 424] width 558 height 53
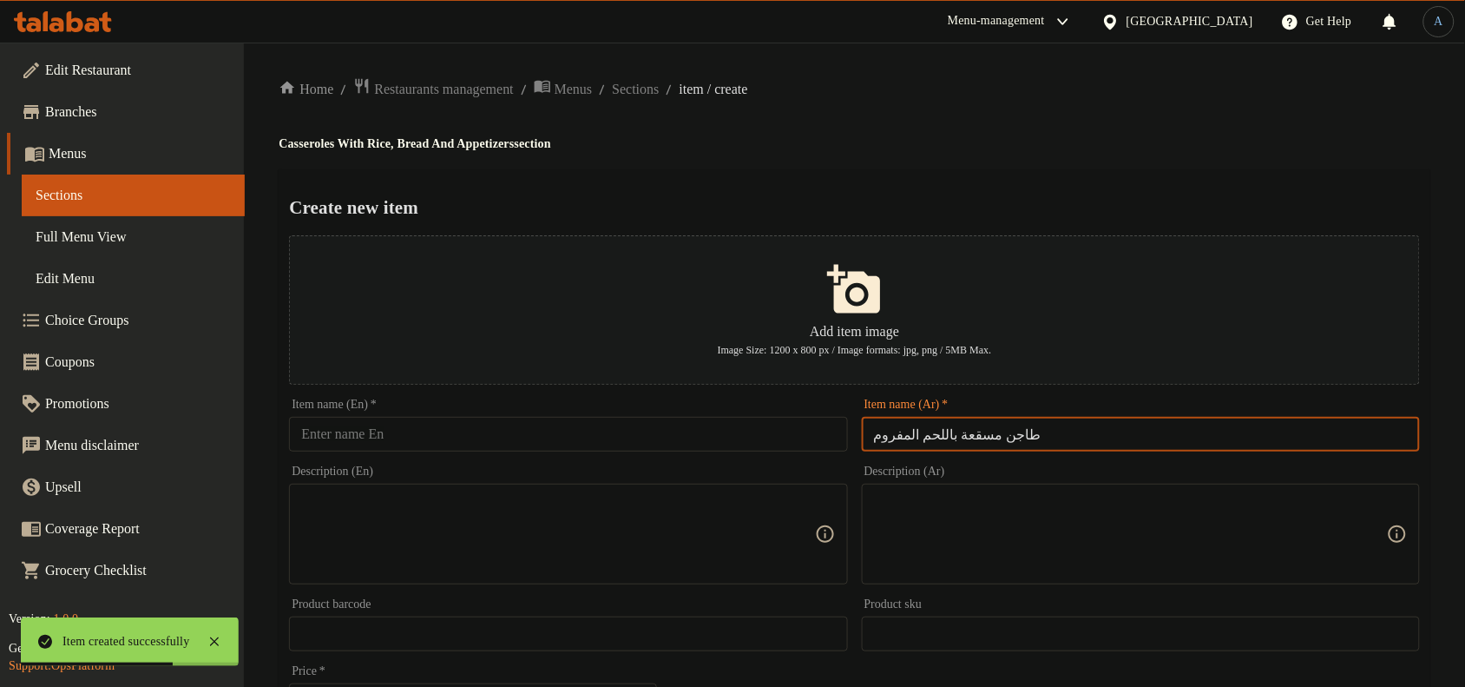
click at [949, 432] on input "طاجن مسقعة باللحم المفروم" at bounding box center [1141, 434] width 558 height 35
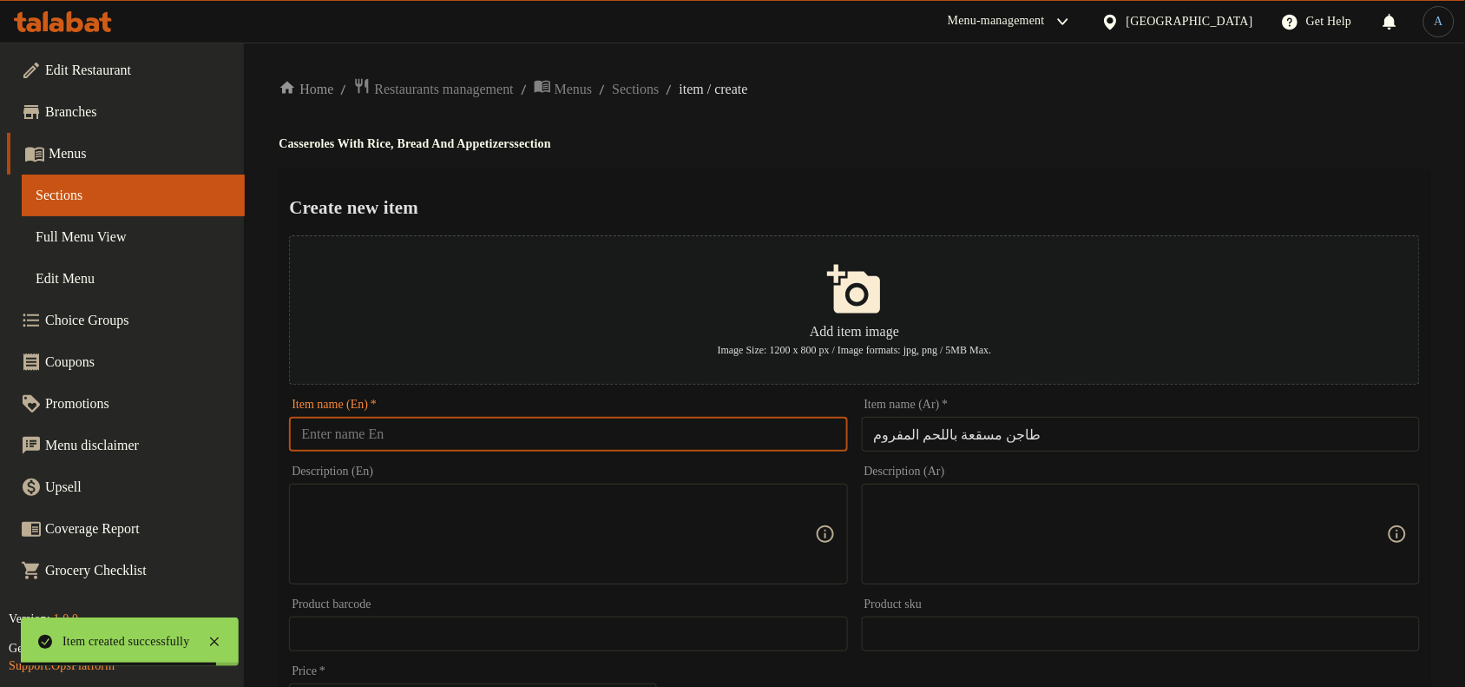
click at [499, 438] on input "text" at bounding box center [568, 434] width 558 height 35
click at [1091, 430] on input "طاجن مسقعة باللحم المفروم" at bounding box center [1141, 434] width 558 height 35
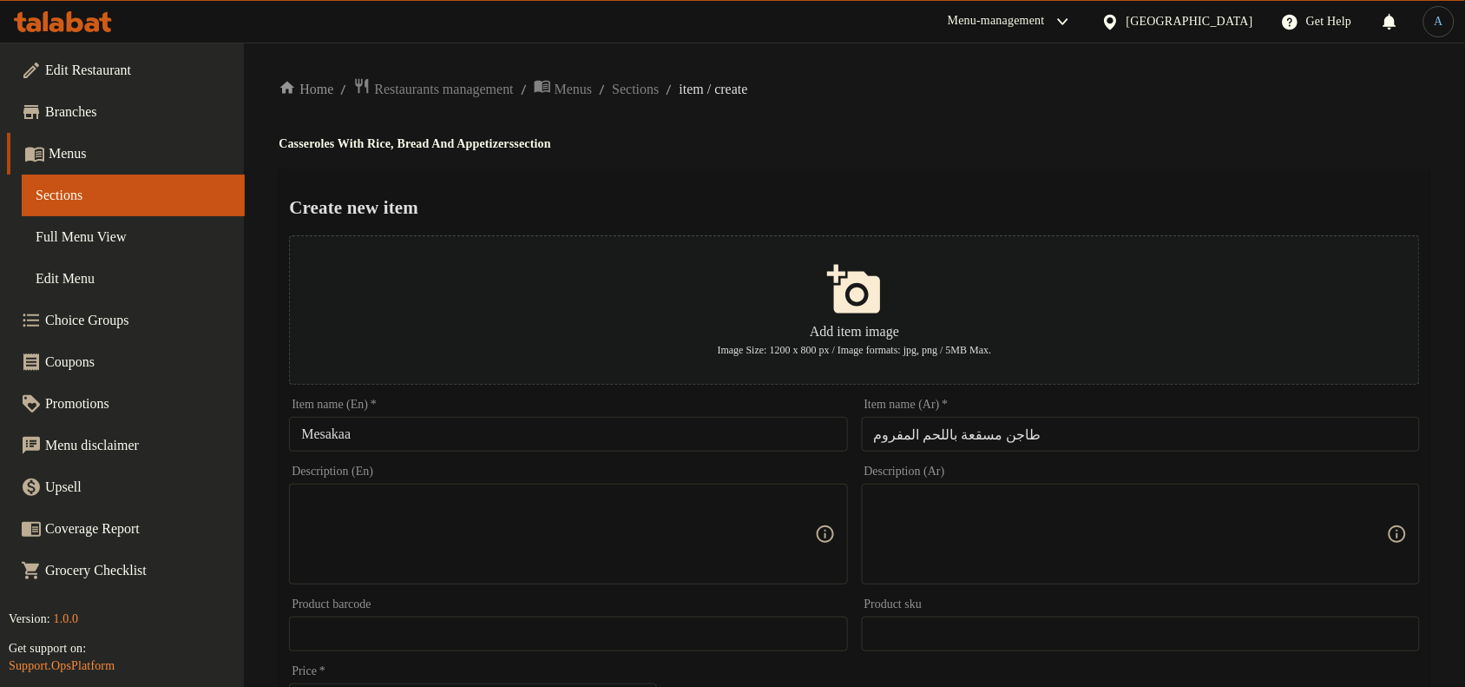
click at [448, 445] on input "Mesakaa" at bounding box center [568, 434] width 558 height 35
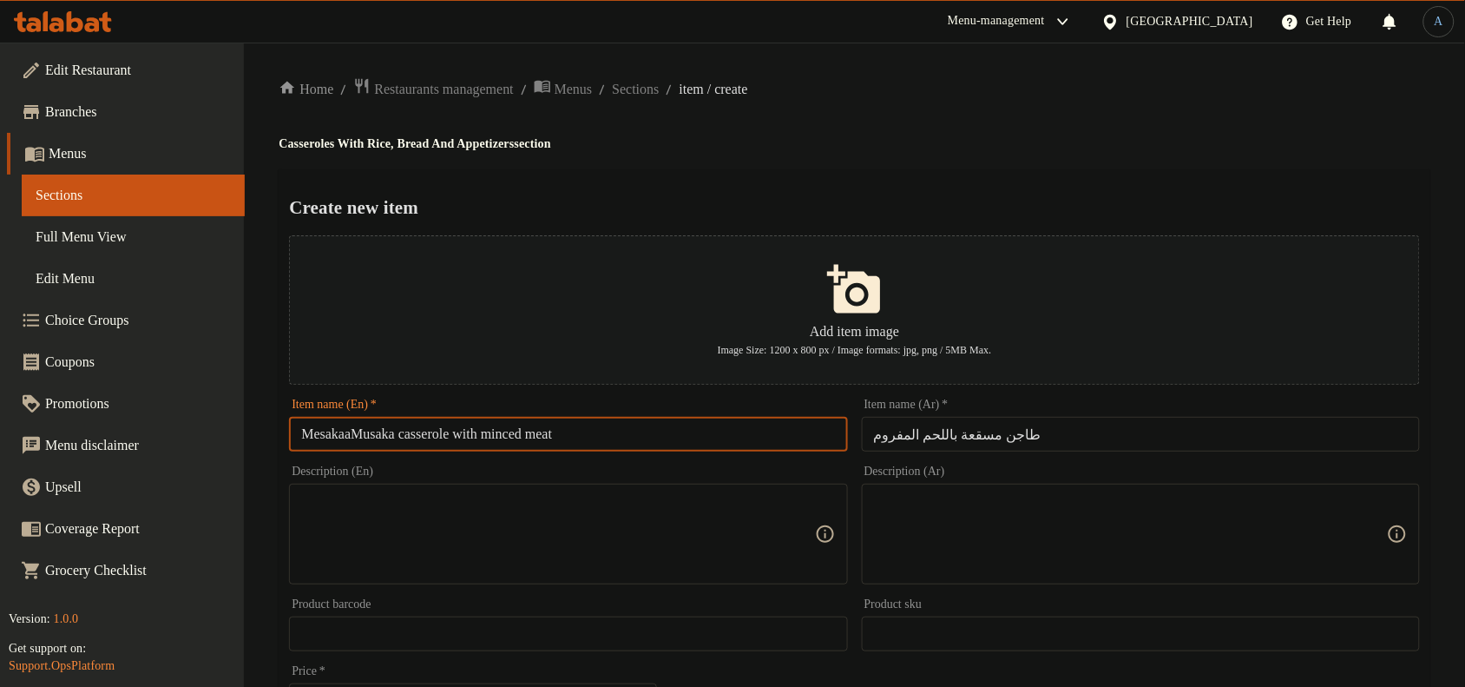
click at [378, 437] on input "MesakaaMusaka casserole with minced meat" at bounding box center [568, 434] width 558 height 35
click at [399, 440] on input "MesakaaMusaka casserole with minced meat" at bounding box center [568, 434] width 558 height 35
click at [406, 436] on input "MesakaaMusaka casserole with minced meat" at bounding box center [568, 434] width 558 height 35
click at [582, 436] on input "Mesakaa casserole with minced meat" at bounding box center [568, 434] width 558 height 35
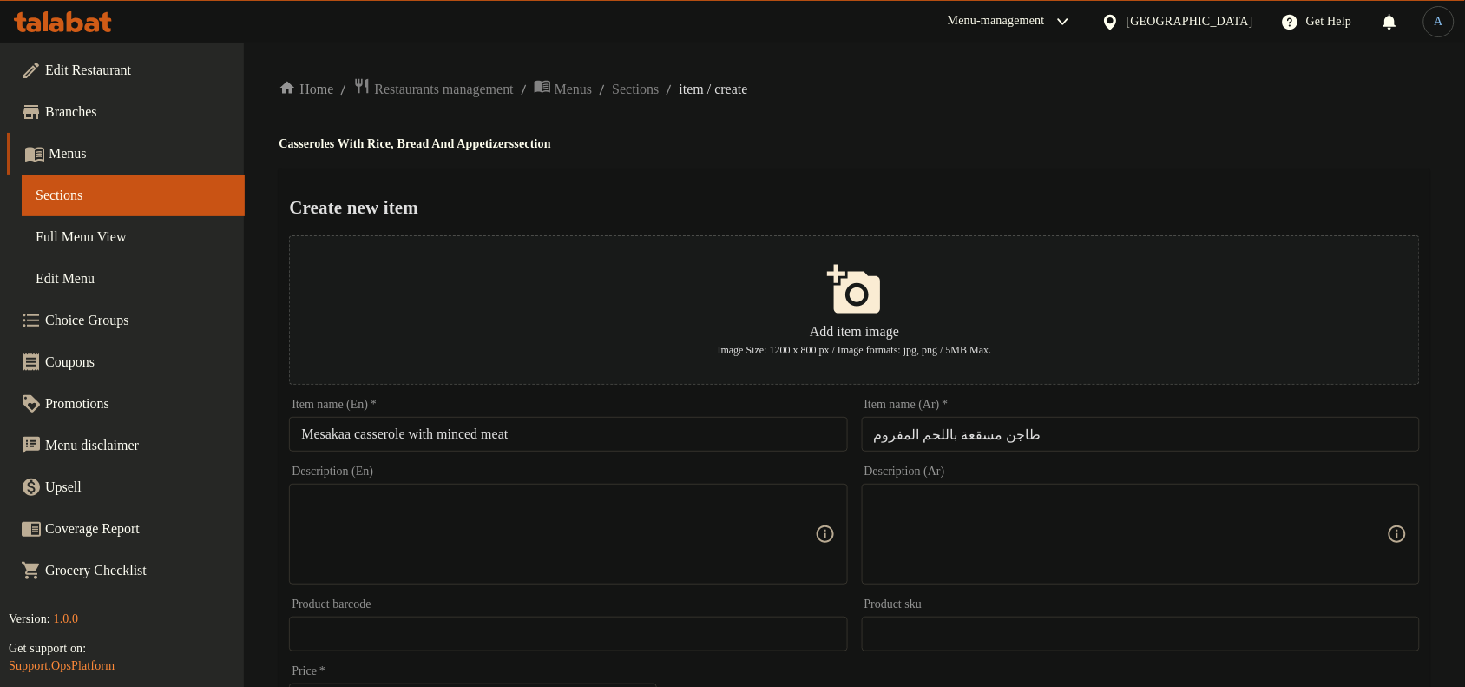
click at [649, 436] on input "Mesakaa casserole with minced meat" at bounding box center [568, 434] width 558 height 35
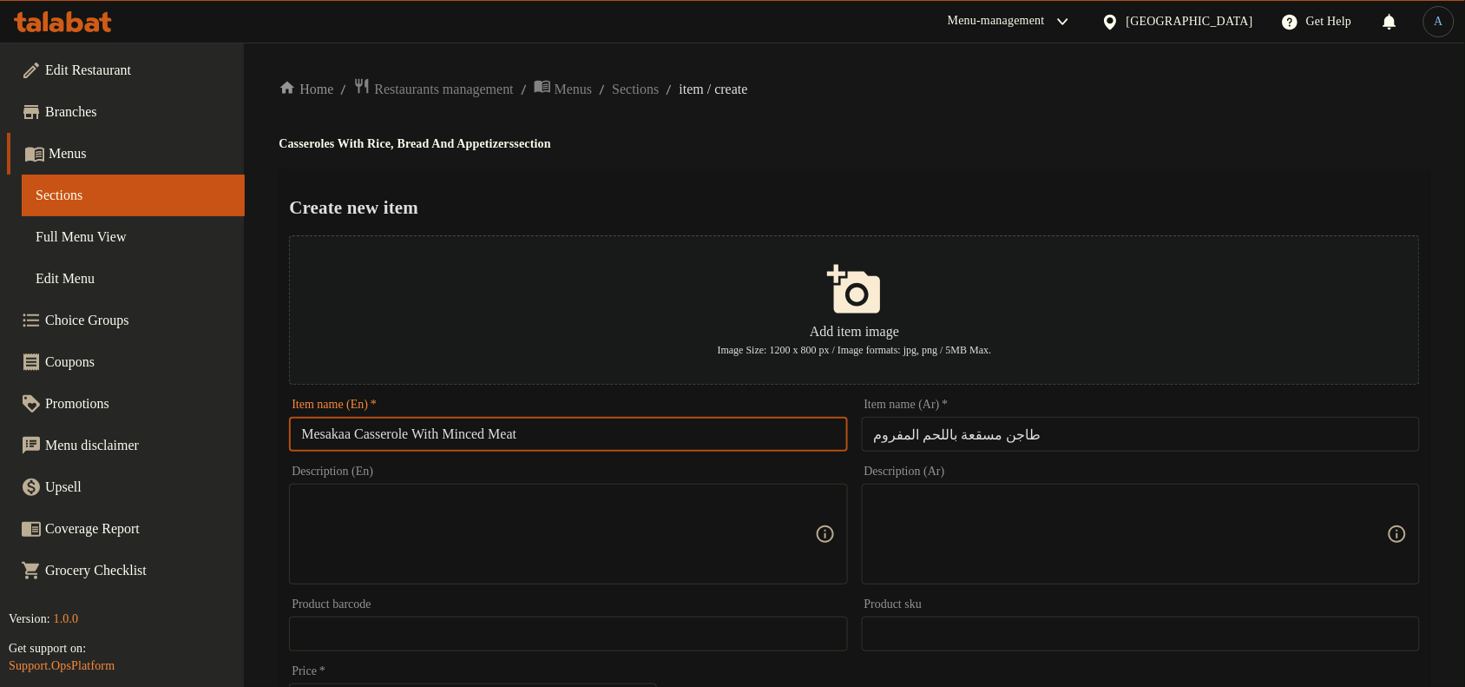
type input "Mesakaa Casserole With Minced Meat"
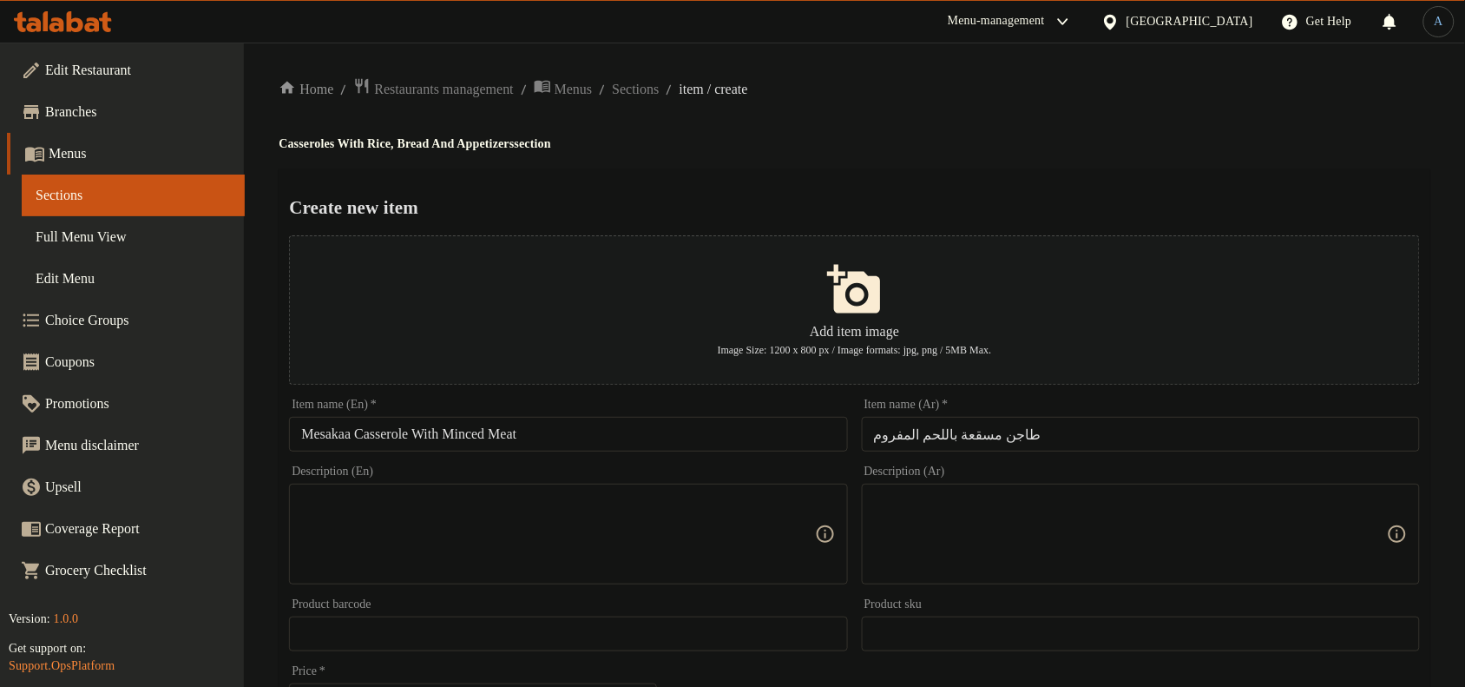
drag, startPoint x: 877, startPoint y: 158, endPoint x: 7, endPoint y: 327, distance: 886.8
click at [875, 161] on div "Home / Restaurants management / Menus / Sections / item / create Casseroles Wit…" at bounding box center [855, 630] width 1152 height 1106
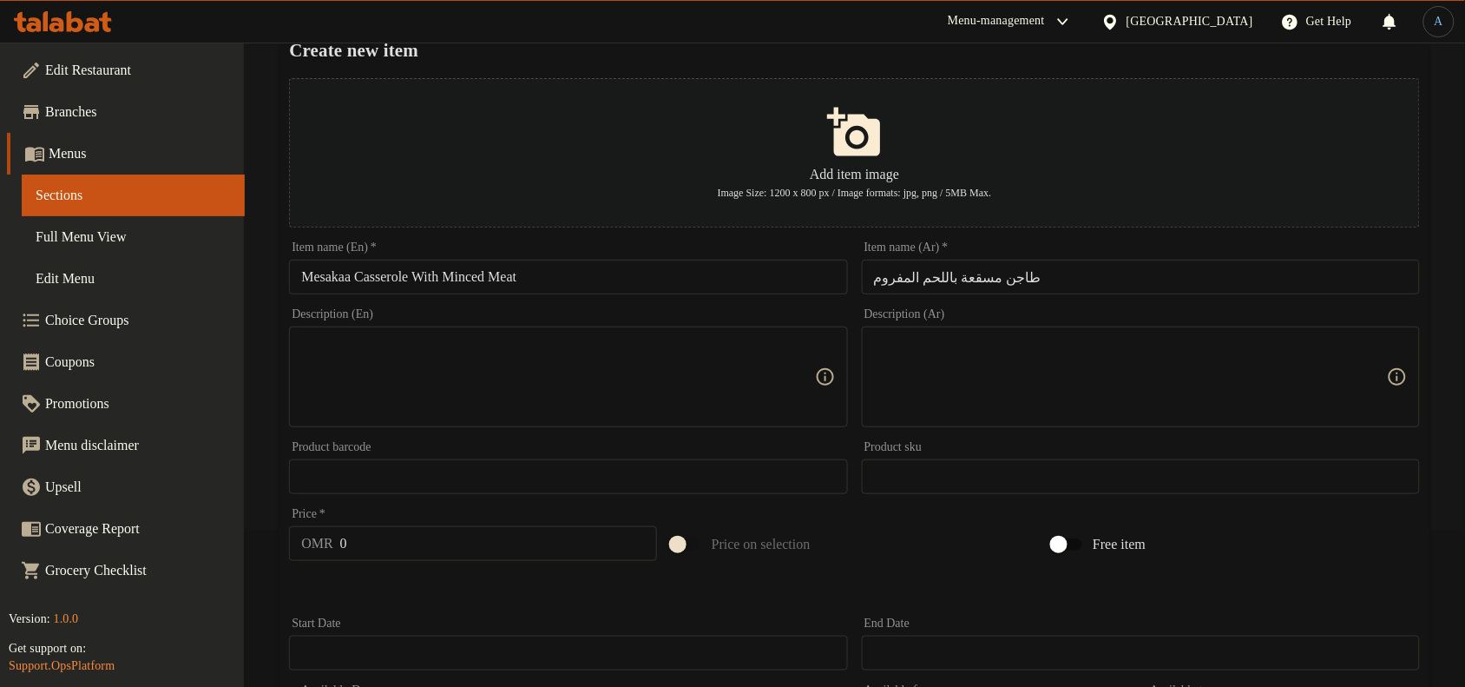
scroll to position [325, 0]
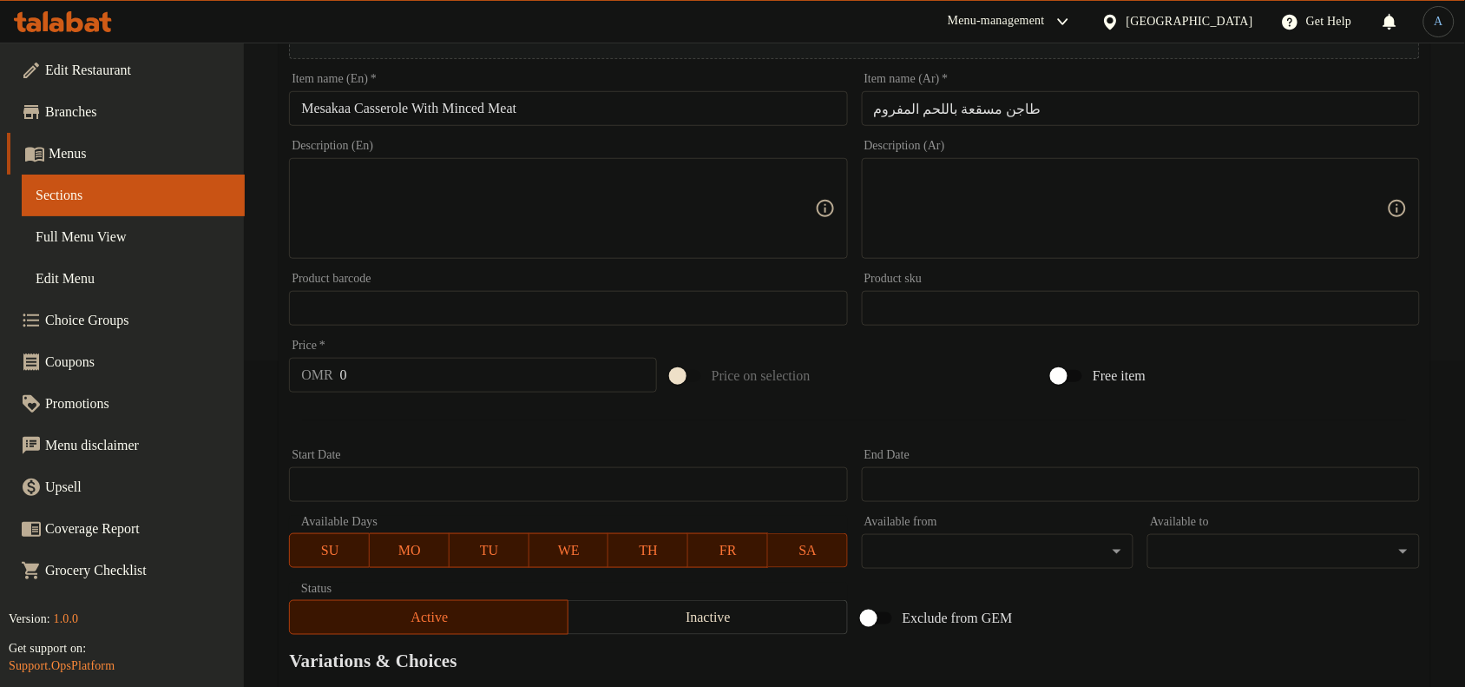
click at [470, 369] on input "0" at bounding box center [498, 375] width 317 height 35
type input "3.5"
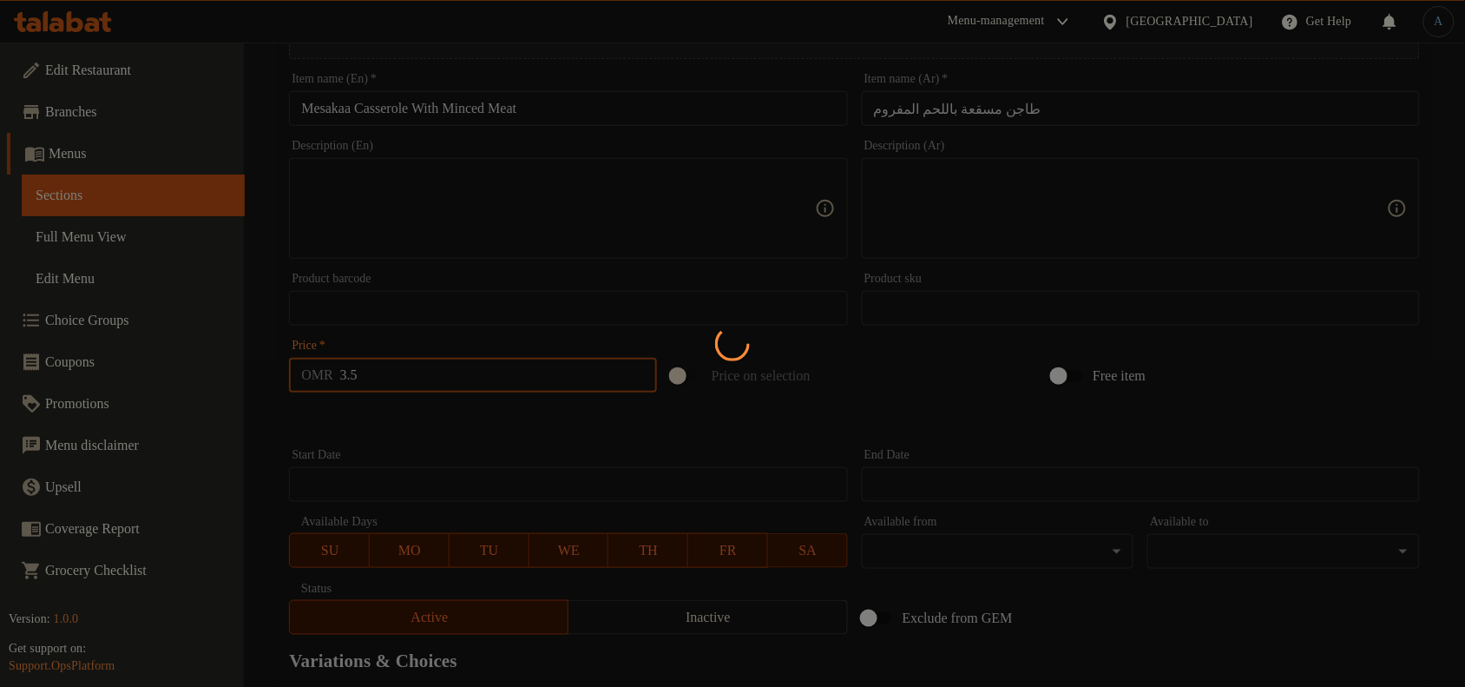
type input "0"
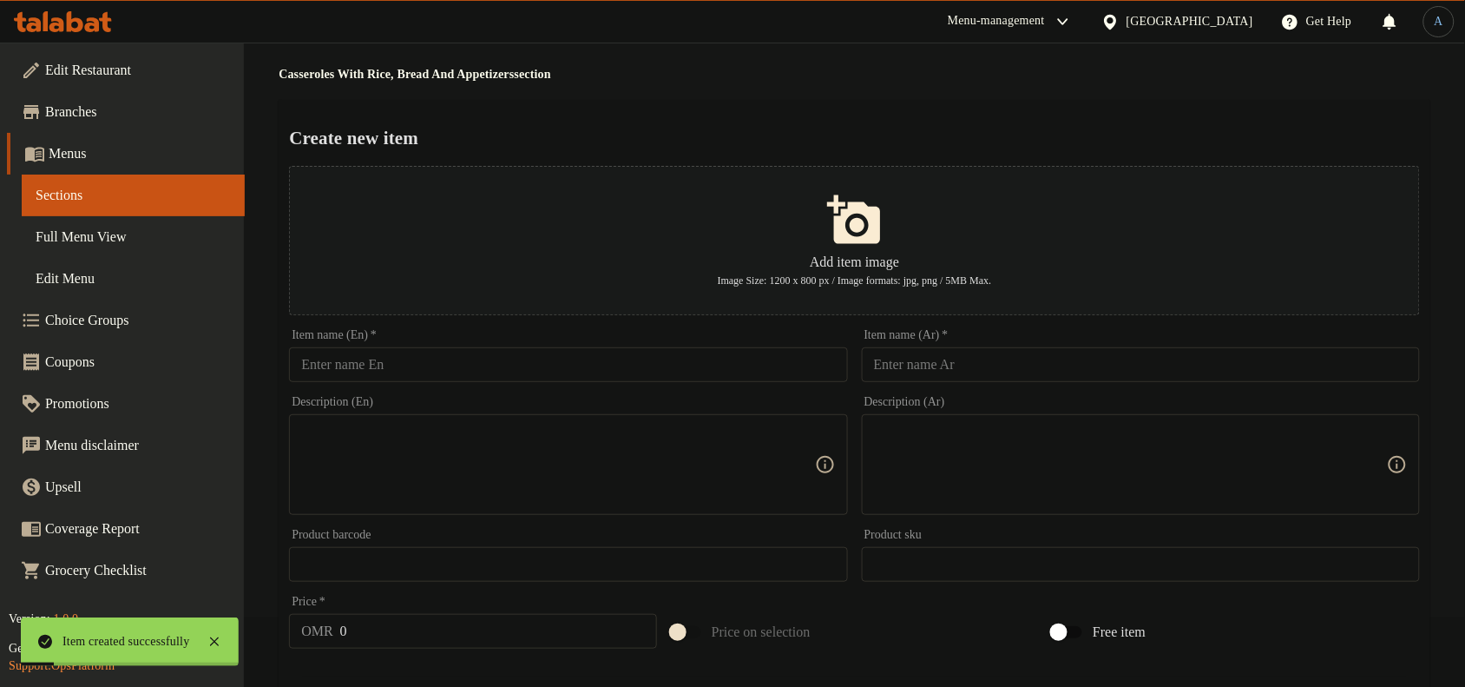
scroll to position [0, 0]
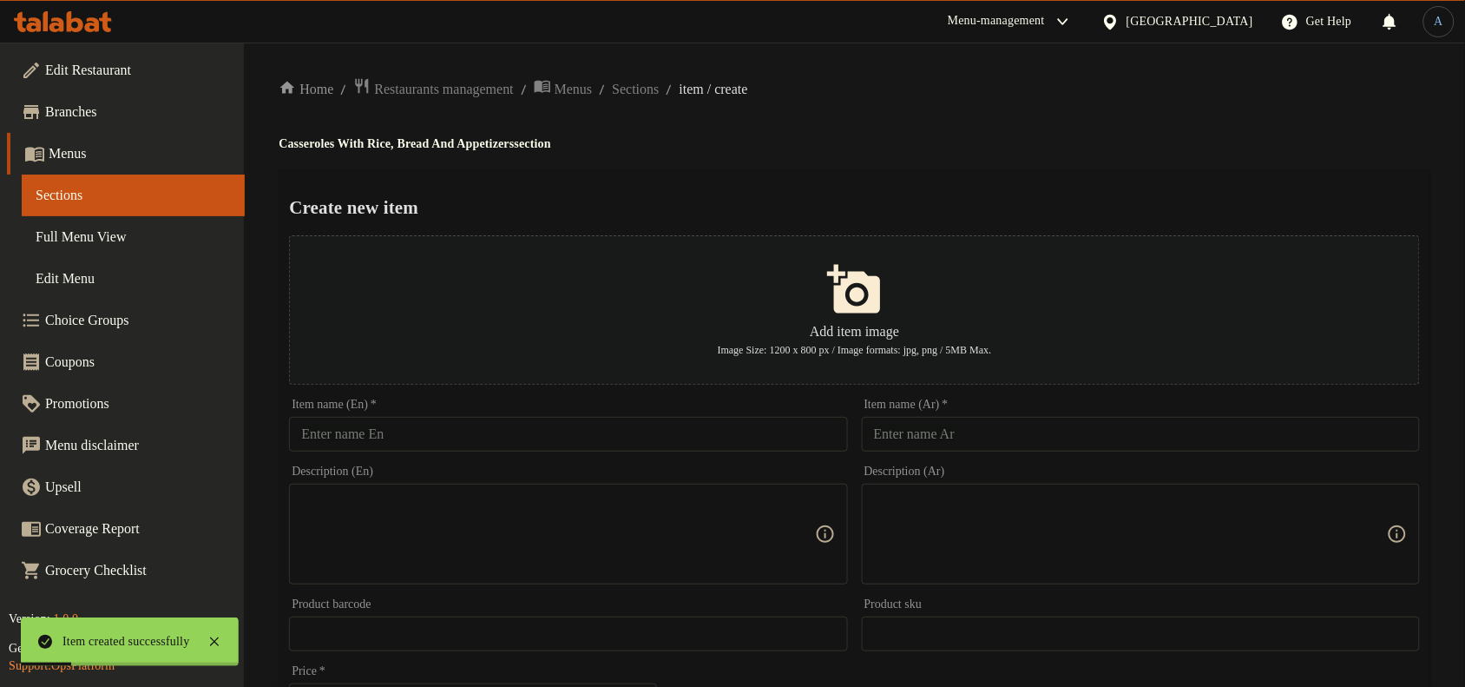
drag, startPoint x: 981, startPoint y: 454, endPoint x: 982, endPoint y: 445, distance: 8.7
click at [981, 454] on div "Item name (Ar)   * Item name (Ar) *" at bounding box center [1141, 424] width 572 height 67
click at [990, 436] on input "text" at bounding box center [1141, 434] width 558 height 35
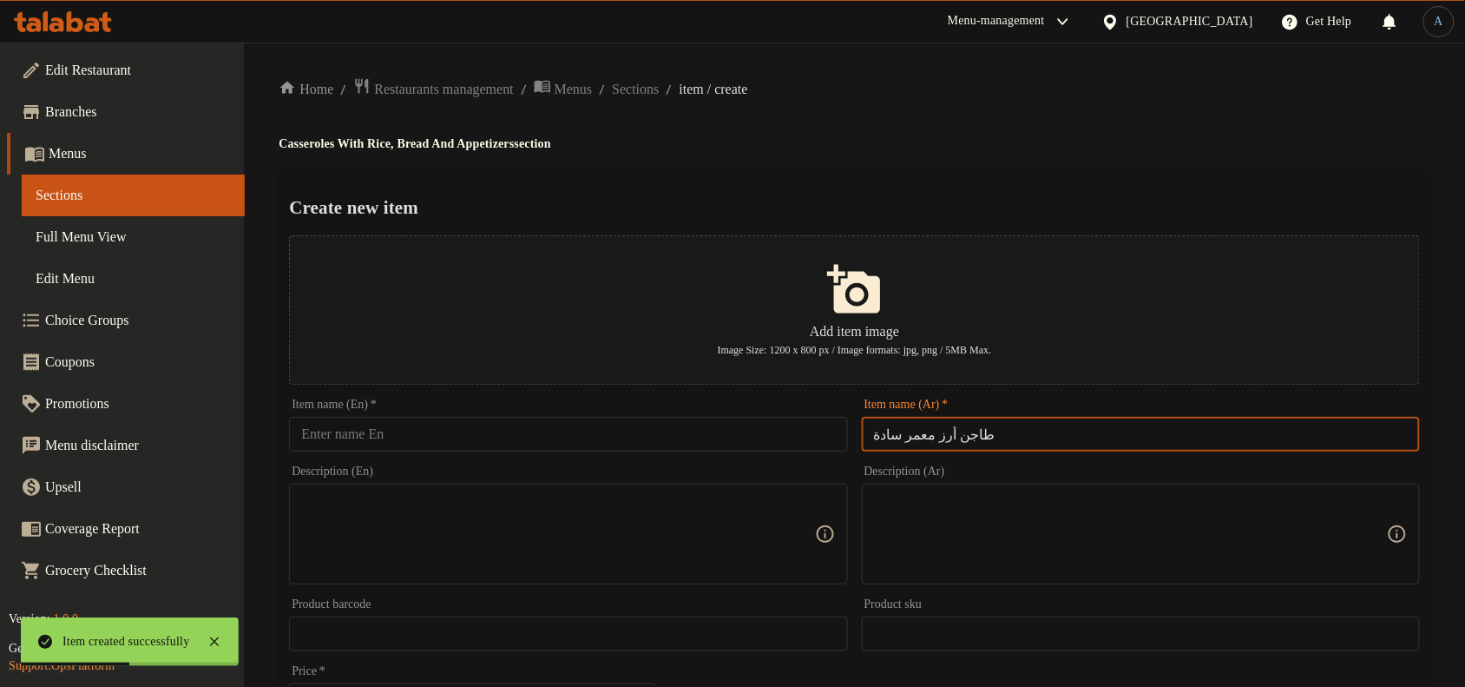
drag, startPoint x: 943, startPoint y: 430, endPoint x: 894, endPoint y: 435, distance: 49.7
click at [894, 435] on input "طاجن أرز معمر سادة" at bounding box center [1141, 434] width 558 height 35
type input "طاجن أرز معمر سادة"
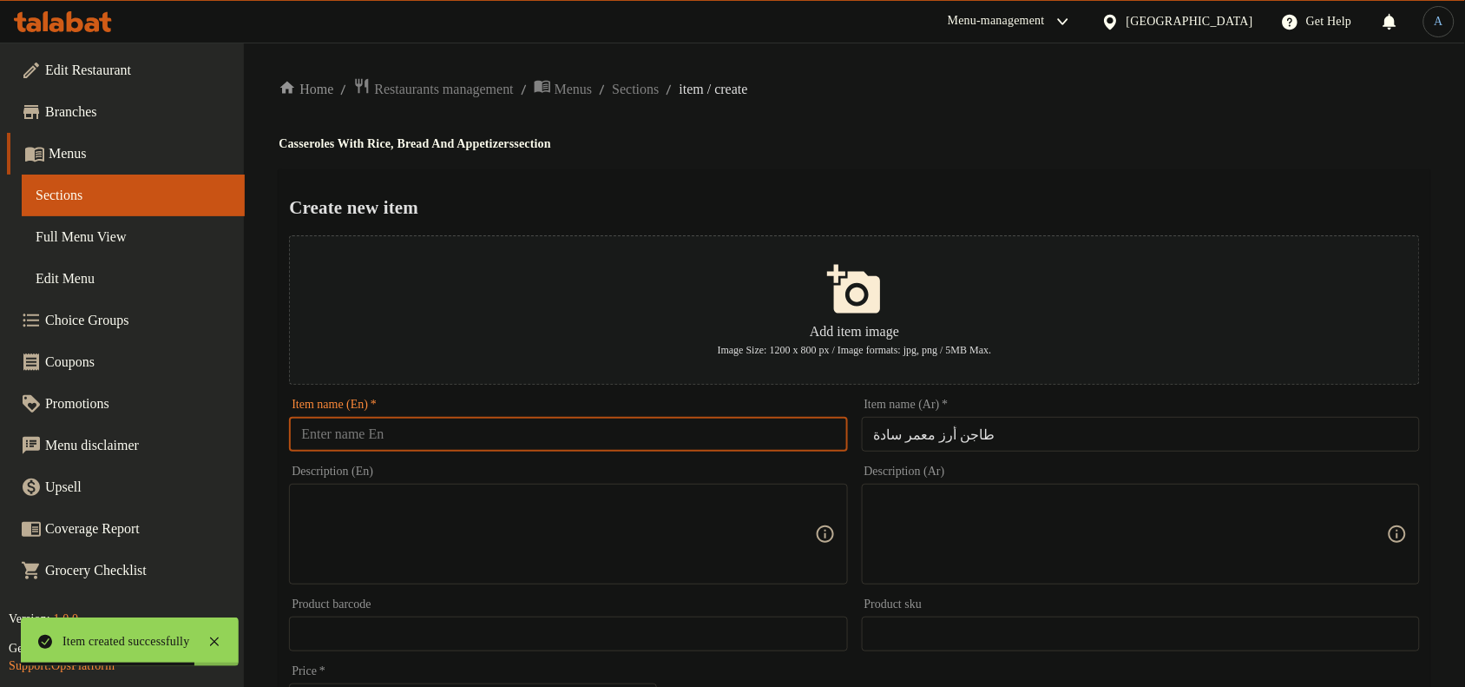
click at [512, 423] on input "text" at bounding box center [568, 434] width 558 height 35
drag, startPoint x: 409, startPoint y: 437, endPoint x: 693, endPoint y: 437, distance: 283.8
click at [693, 437] on input "Meamar Rice / Oven Baked Rice" at bounding box center [568, 434] width 558 height 35
click at [1030, 430] on input "طاجن أرز معمر سادة" at bounding box center [1141, 434] width 558 height 35
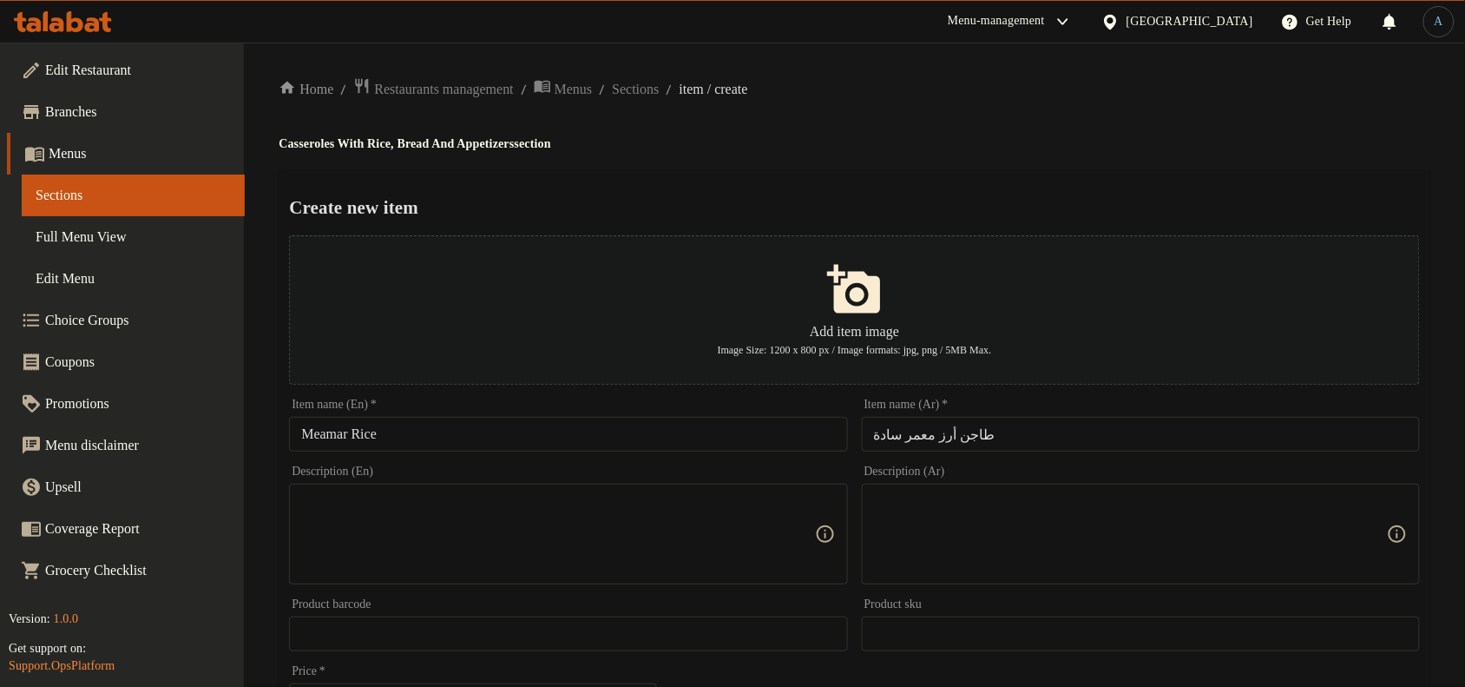
click at [491, 430] on input "Meamar Rice" at bounding box center [568, 434] width 558 height 35
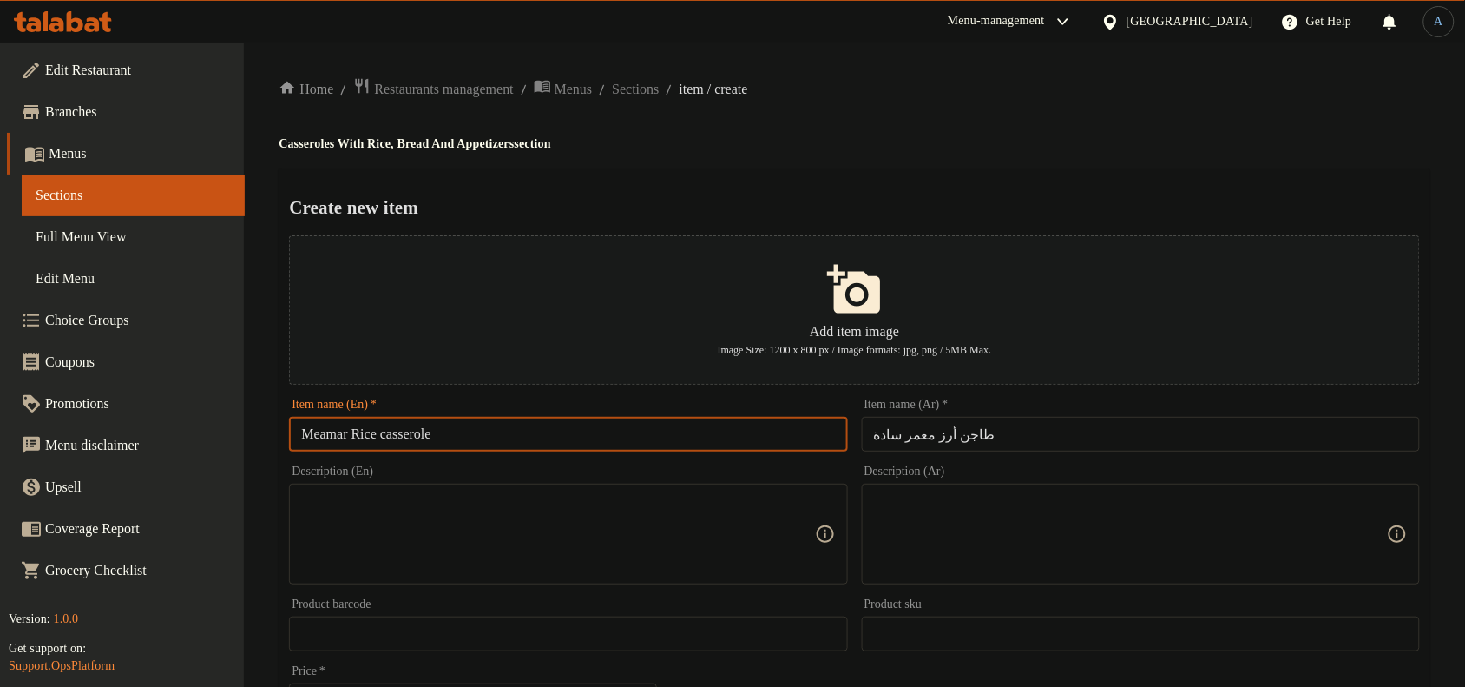
click at [302, 438] on input "Meamar Rice casserole" at bounding box center [568, 434] width 558 height 35
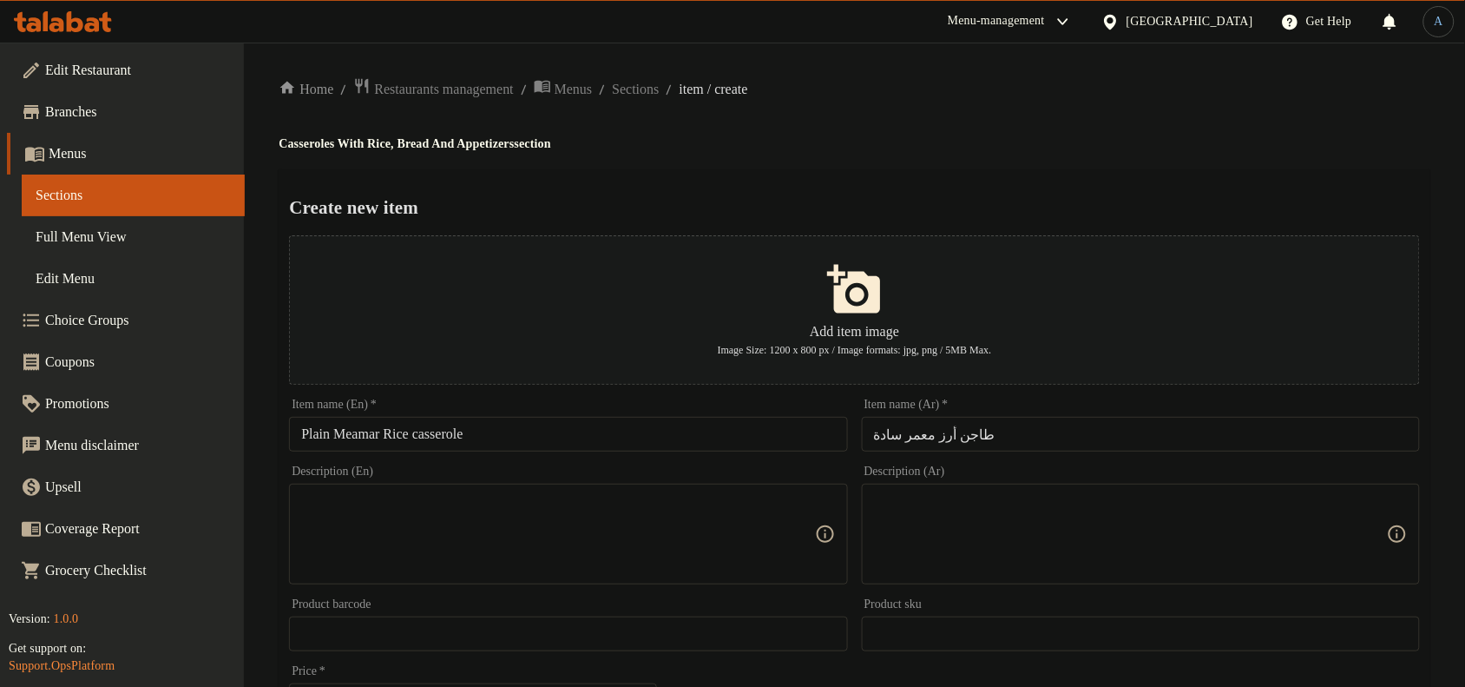
click at [669, 426] on input "Plain Meamar Rice casserole" at bounding box center [568, 434] width 558 height 35
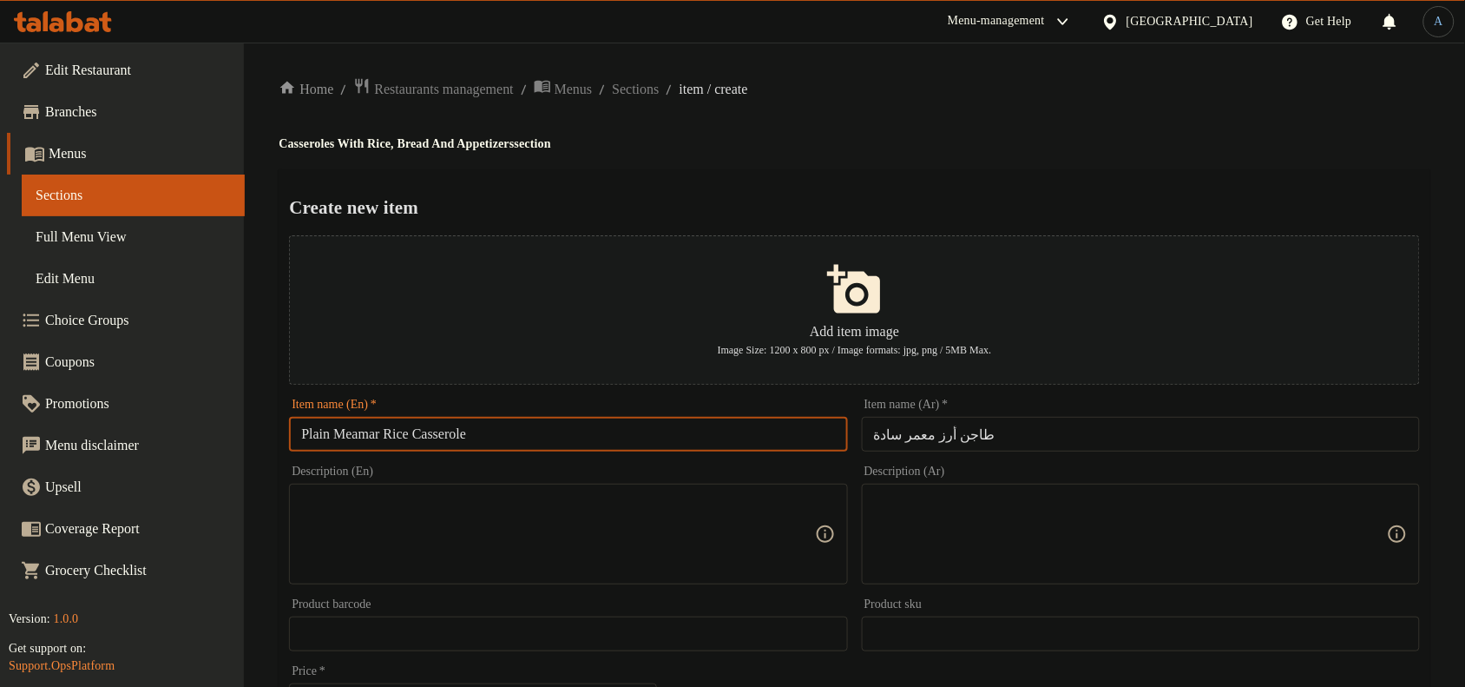
type input "Plain Meamar Rice Casserole"
drag, startPoint x: 844, startPoint y: 146, endPoint x: 157, endPoint y: 287, distance: 701.0
click at [839, 148] on h4 "Casseroles With Rice, Bread And Appetizers section" at bounding box center [855, 143] width 1152 height 17
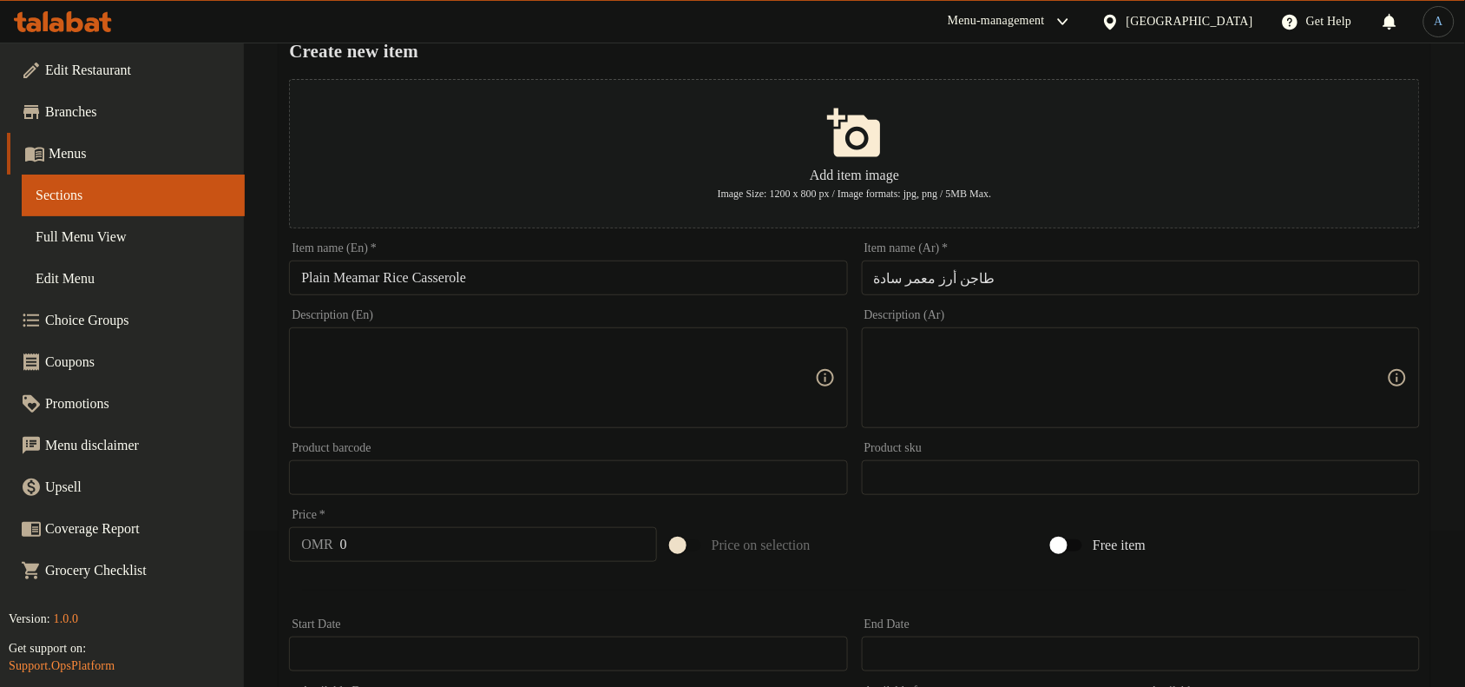
scroll to position [529, 0]
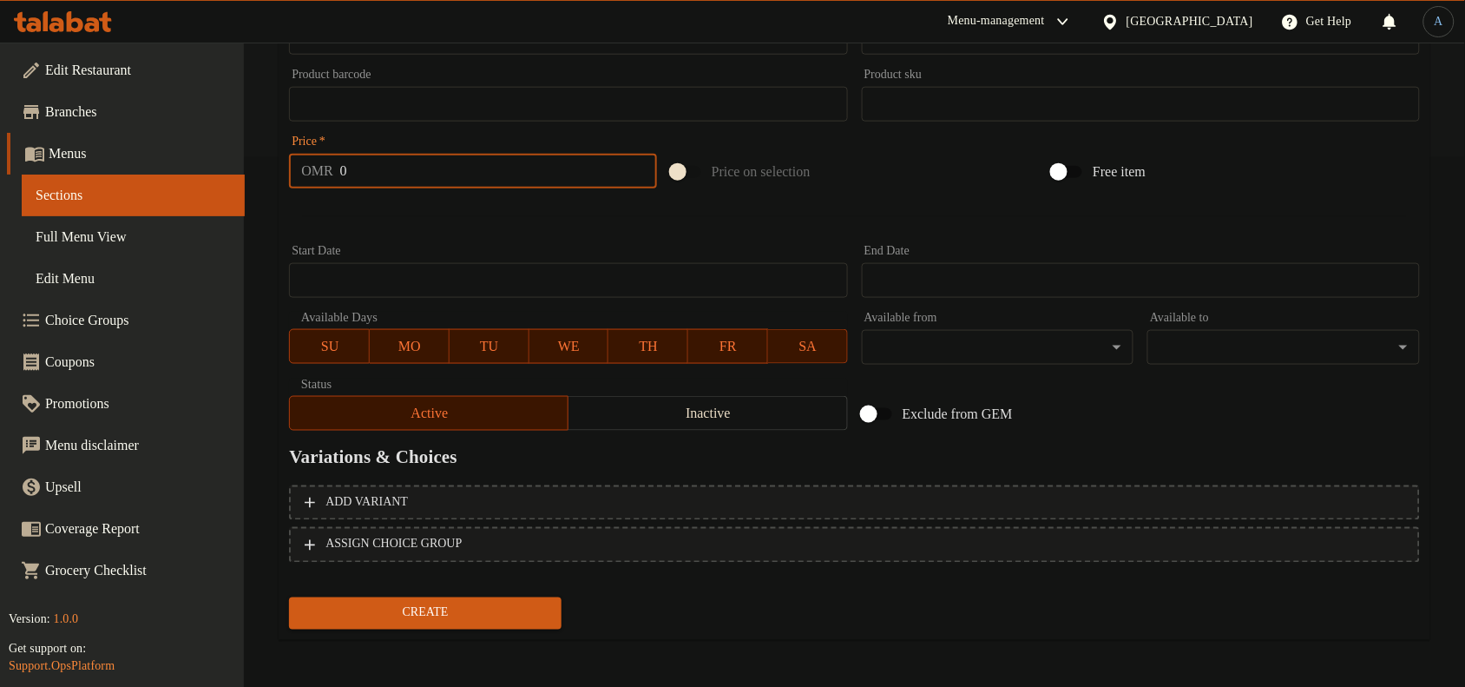
click at [405, 166] on input "0" at bounding box center [498, 171] width 317 height 35
type input "1.5"
click at [289, 597] on button "Create" at bounding box center [425, 613] width 273 height 32
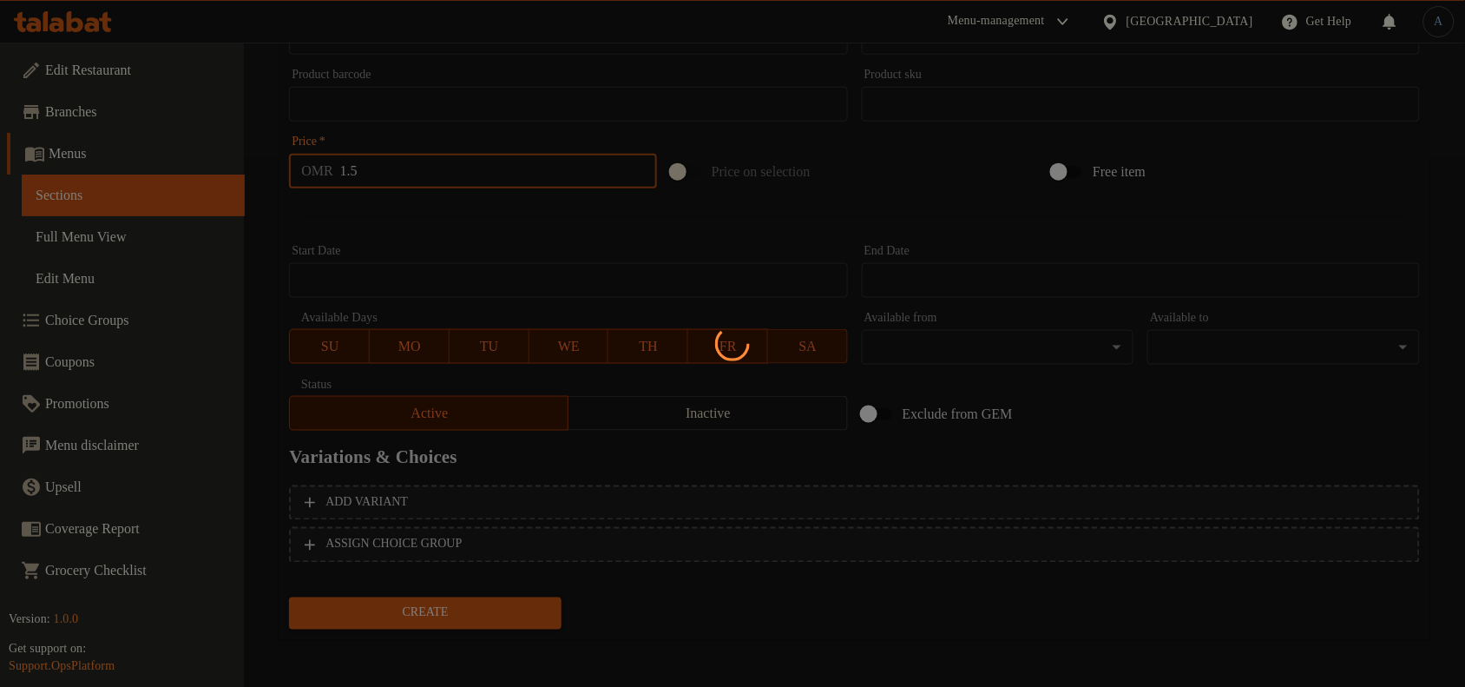
type input "0"
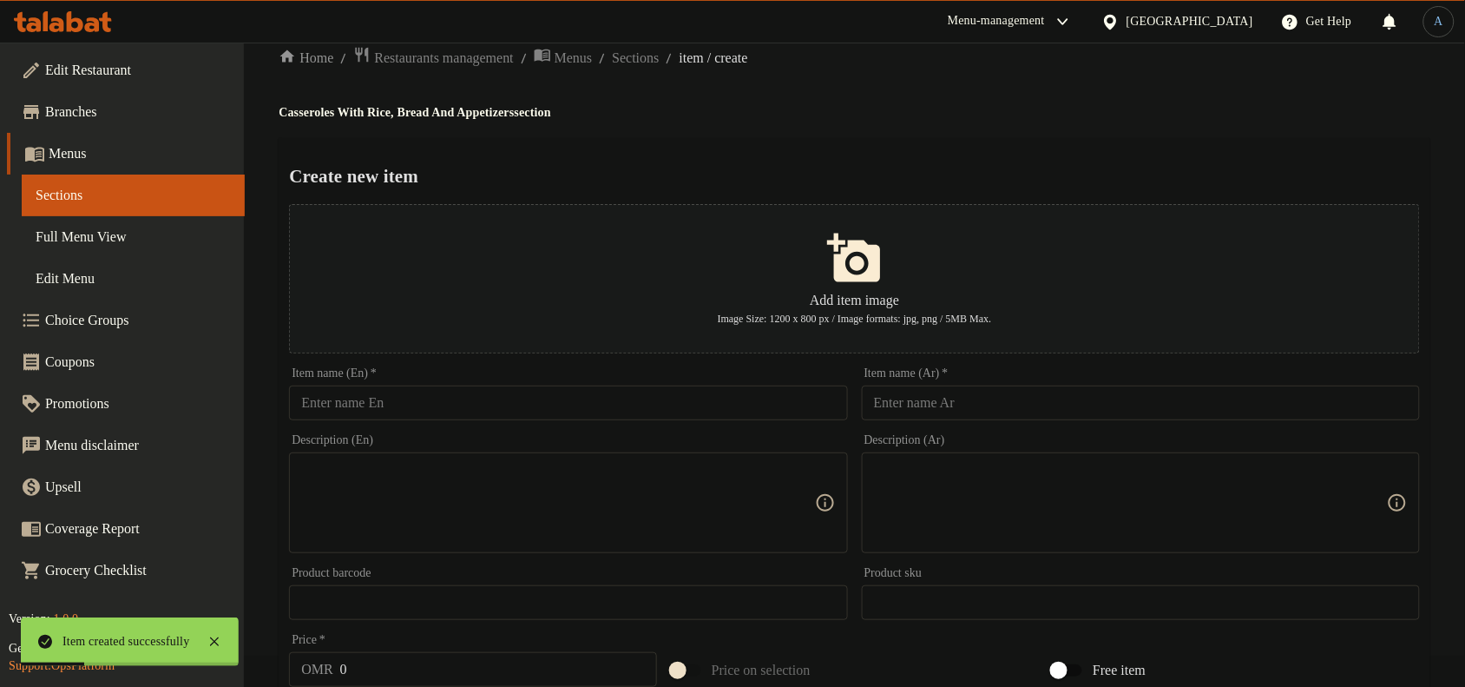
scroll to position [0, 0]
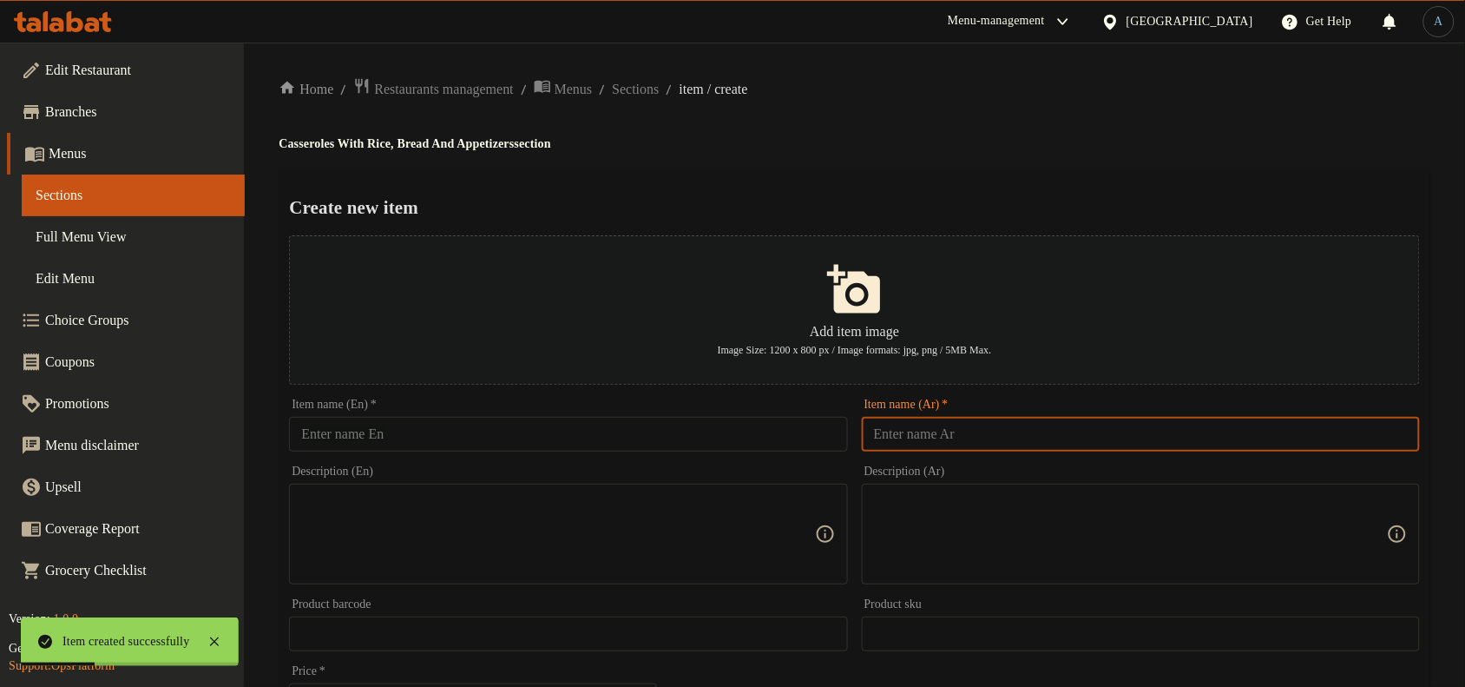
click at [1081, 430] on input "text" at bounding box center [1141, 434] width 558 height 35
type input "طاجن ارز معمر باللحم"
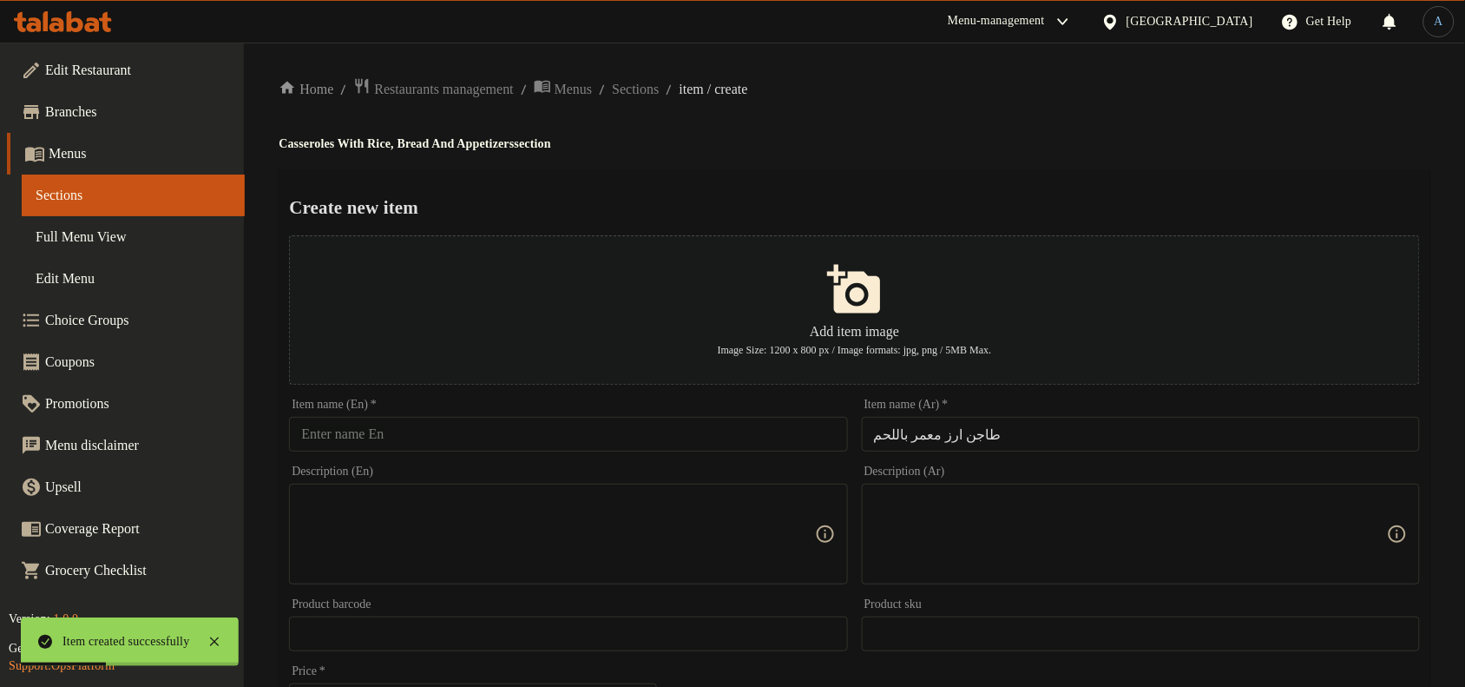
drag, startPoint x: 1256, startPoint y: 106, endPoint x: 1255, endPoint y: 66, distance: 39.9
click at [1257, 105] on div "Home / Restaurants management / Menus / Sections / item / create Casseroles Wit…" at bounding box center [855, 630] width 1152 height 1106
click at [669, 430] on input "text" at bounding box center [568, 434] width 558 height 35
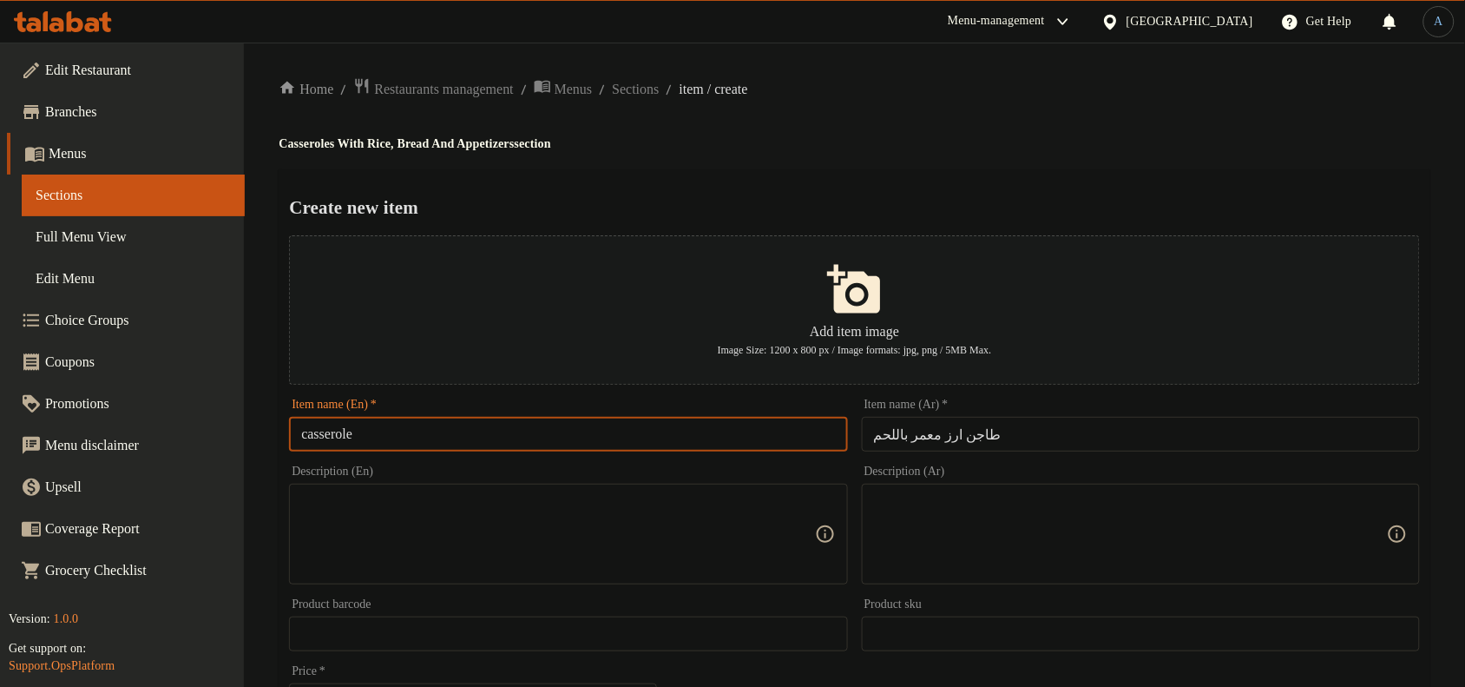
click at [304, 435] on input "casserole" at bounding box center [568, 434] width 558 height 35
drag, startPoint x: 406, startPoint y: 438, endPoint x: 509, endPoint y: 440, distance: 103.3
click at [509, 440] on input "Meamar Rice / Oven Baked Rice casserole" at bounding box center [568, 434] width 558 height 35
click at [555, 440] on input "Meamar Rice casserole" at bounding box center [568, 434] width 558 height 35
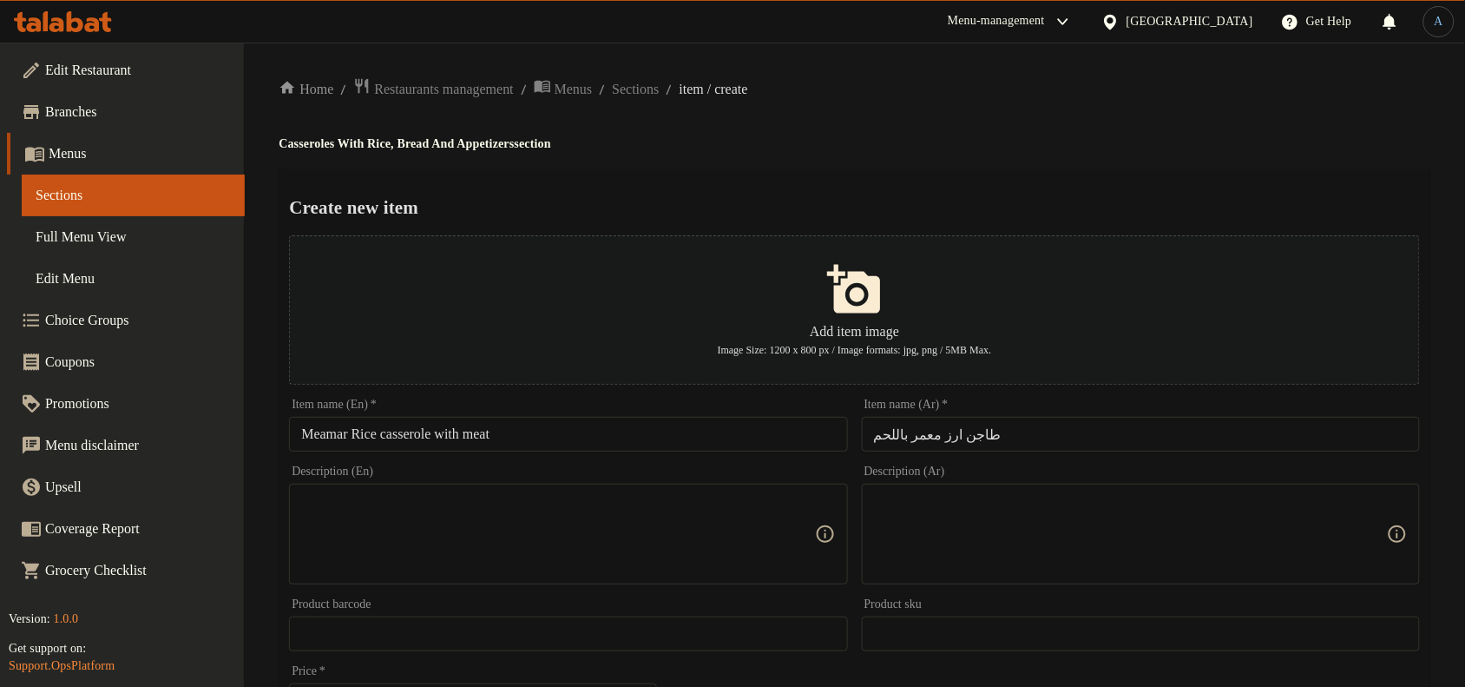
click at [506, 434] on input "Meamar Rice casserole with meat" at bounding box center [568, 434] width 558 height 35
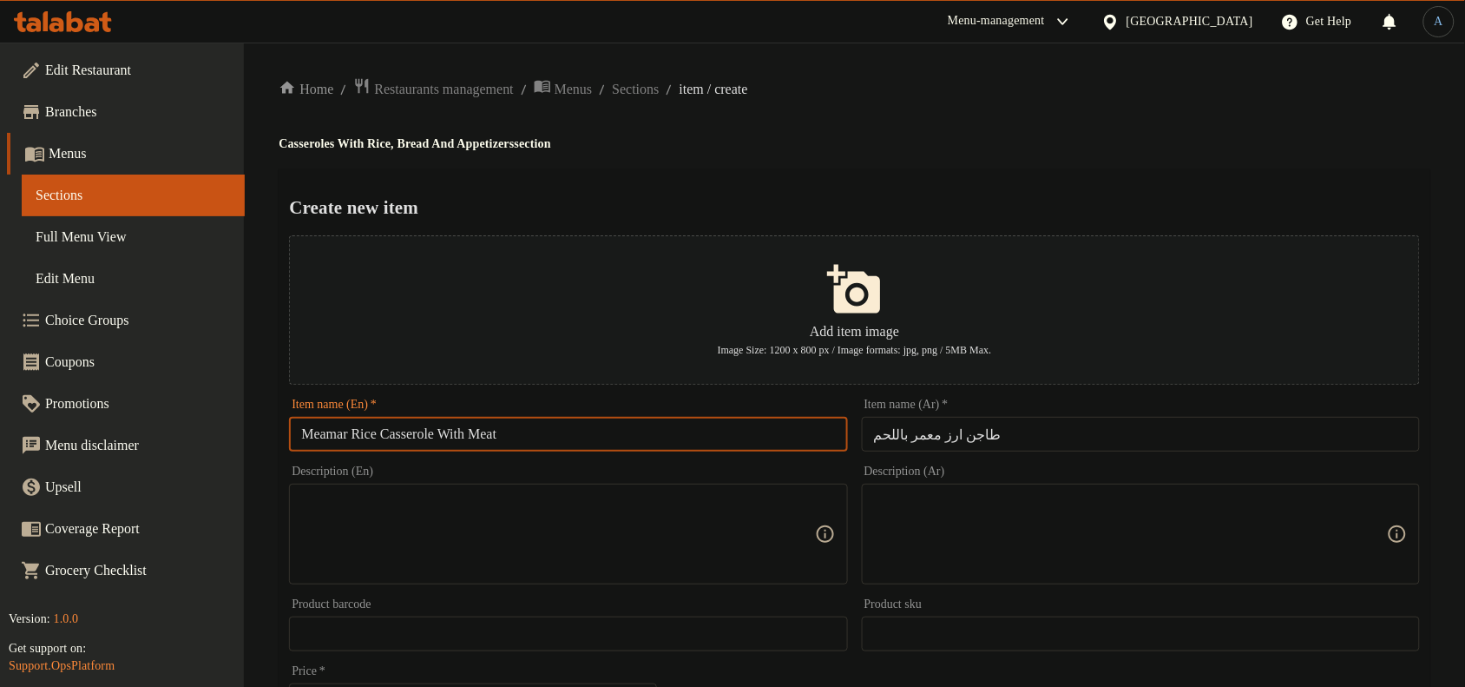
type input "Meamar Rice Casserole With Meat"
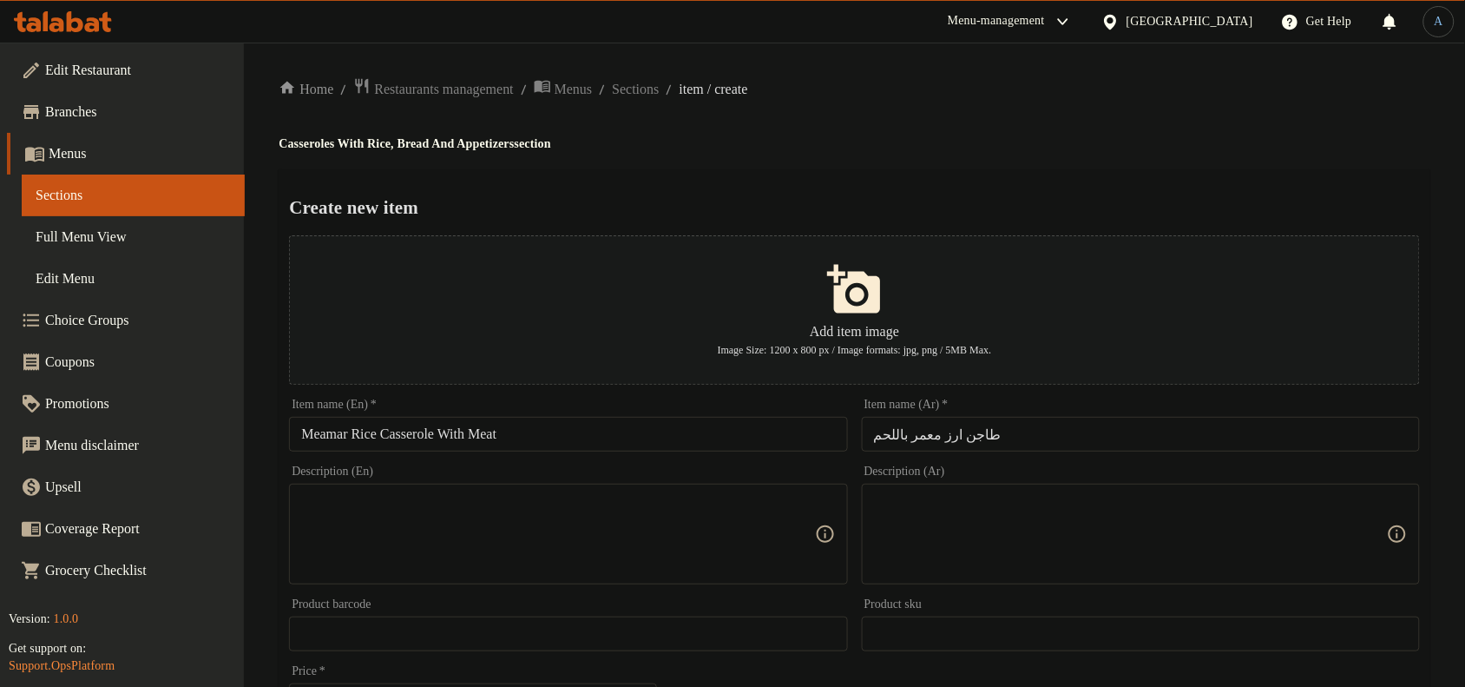
click at [856, 131] on div "Home / Restaurants management / Menus / Sections / item / create Casseroles Wit…" at bounding box center [855, 630] width 1152 height 1106
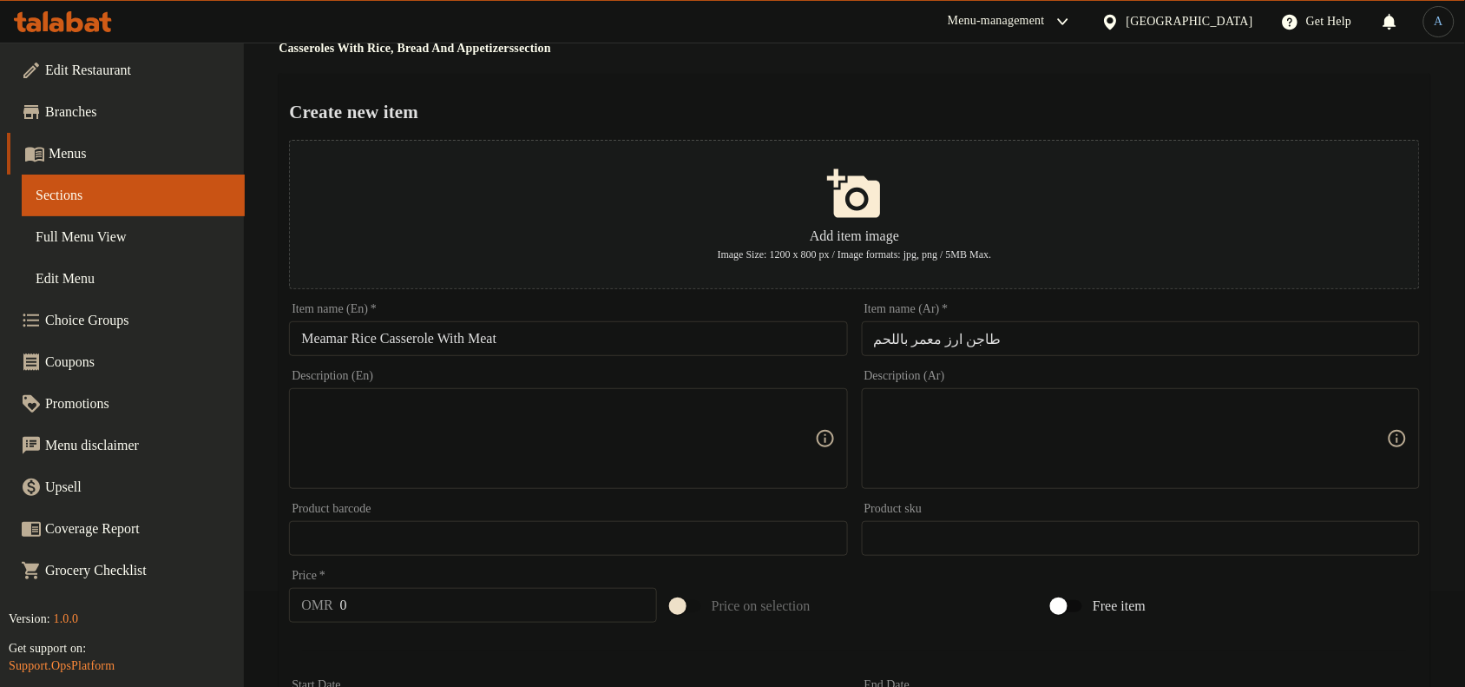
scroll to position [434, 0]
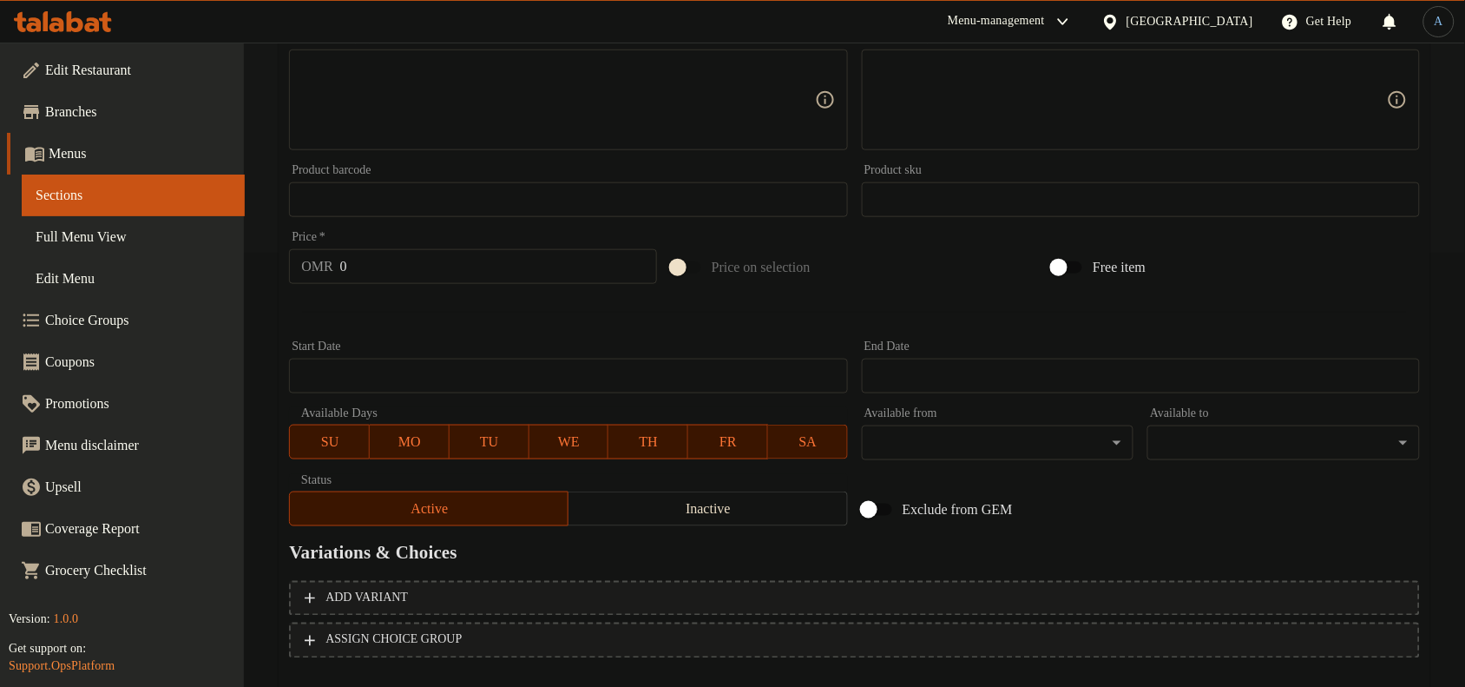
click at [392, 265] on input "0" at bounding box center [498, 266] width 317 height 35
type input "3.5"
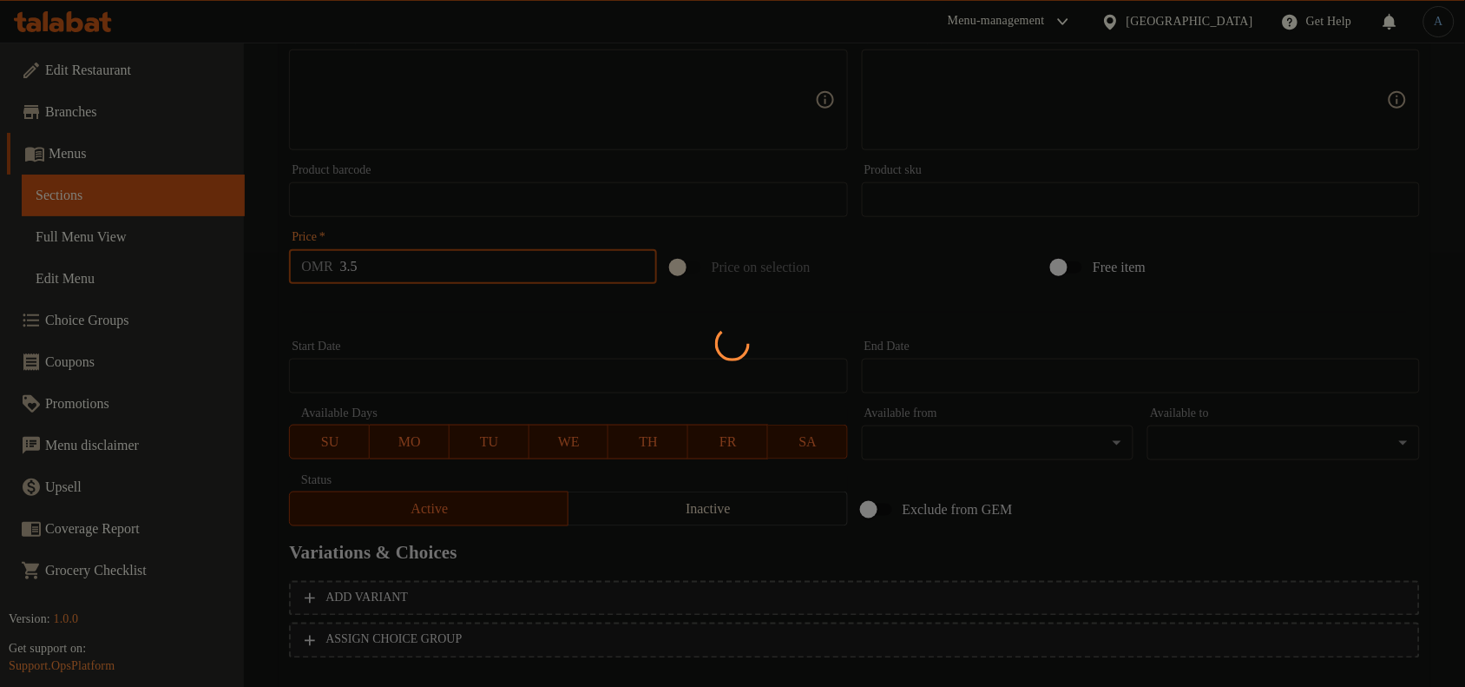
type input "0"
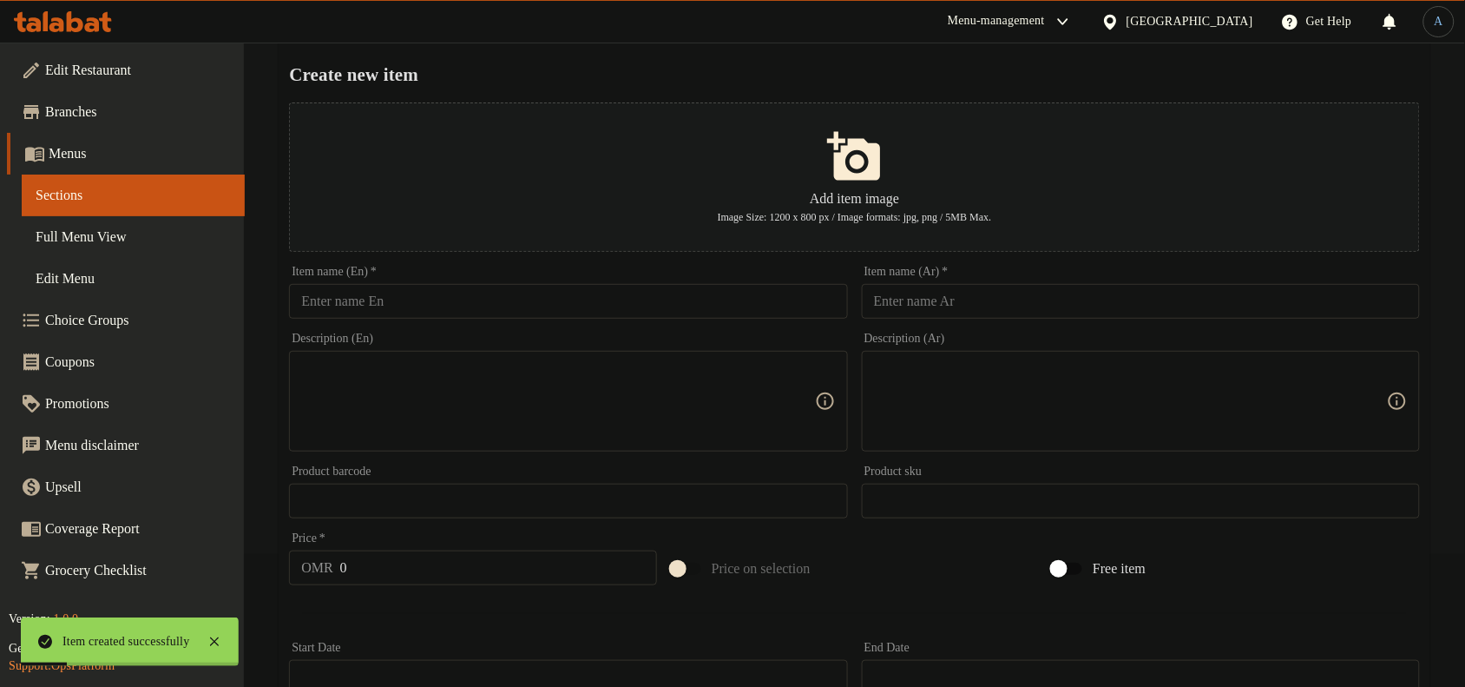
scroll to position [0, 0]
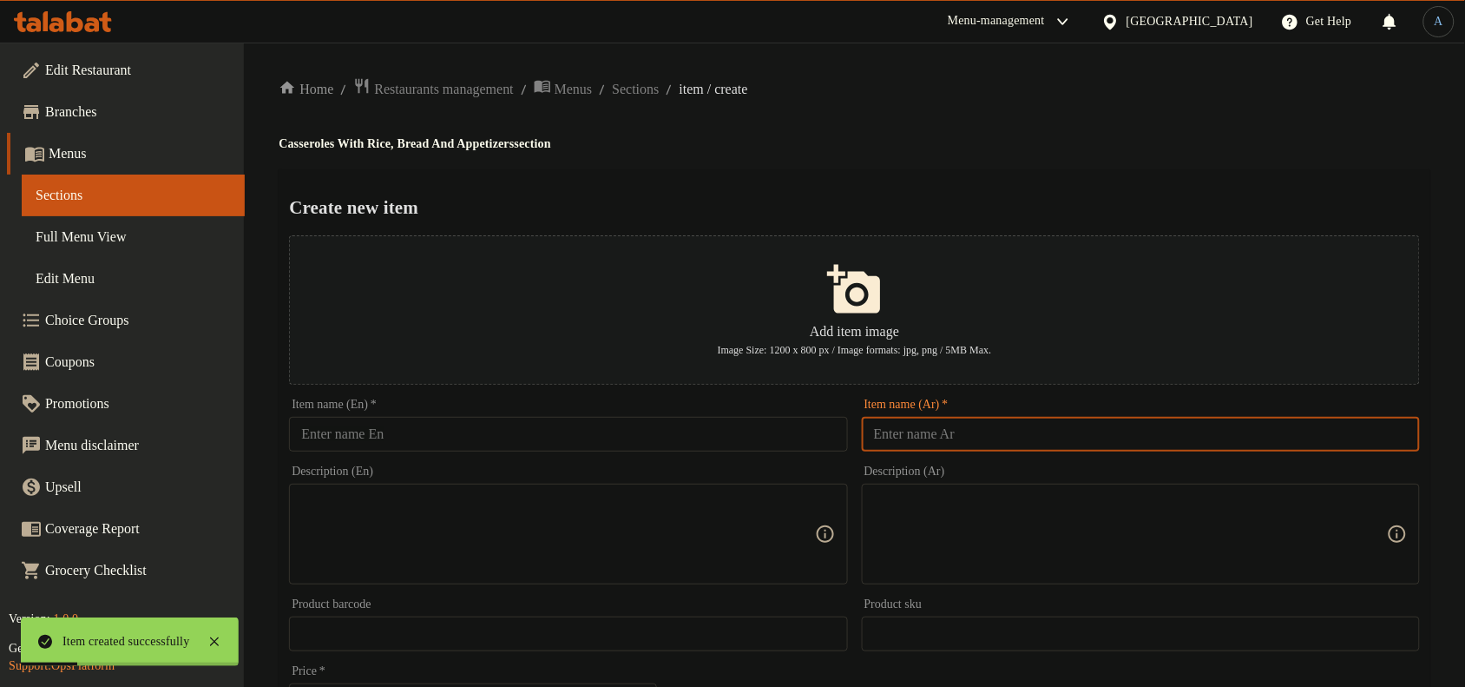
drag, startPoint x: 1018, startPoint y: 438, endPoint x: 1018, endPoint y: 419, distance: 19.1
click at [1018, 438] on input "text" at bounding box center [1141, 434] width 558 height 35
type input "طاجن ورق عنب بالكوارع"
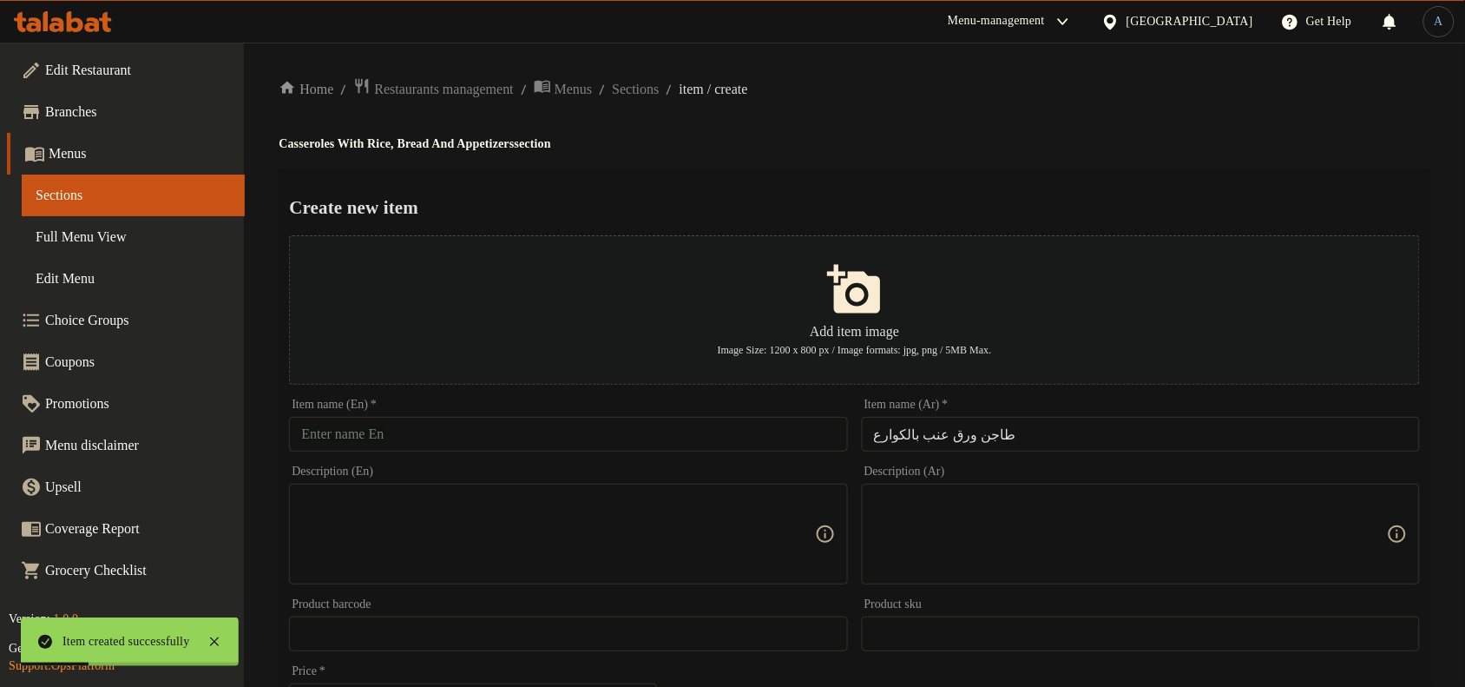
click at [1189, 74] on div "Home / Restaurants management / Menus / Sections / item / create Casseroles Wit…" at bounding box center [854, 630] width 1221 height 1175
drag, startPoint x: 1155, startPoint y: 84, endPoint x: 1151, endPoint y: 6, distance: 78.2
click at [1155, 84] on ol "Home / Restaurants management / Menus / Sections / item / create" at bounding box center [855, 88] width 1152 height 23
drag, startPoint x: 1135, startPoint y: 127, endPoint x: 1077, endPoint y: 171, distance: 73.1
click at [1135, 127] on div "Home / Restaurants management / Menus / Sections / item / create Casseroles Wit…" at bounding box center [855, 630] width 1152 height 1106
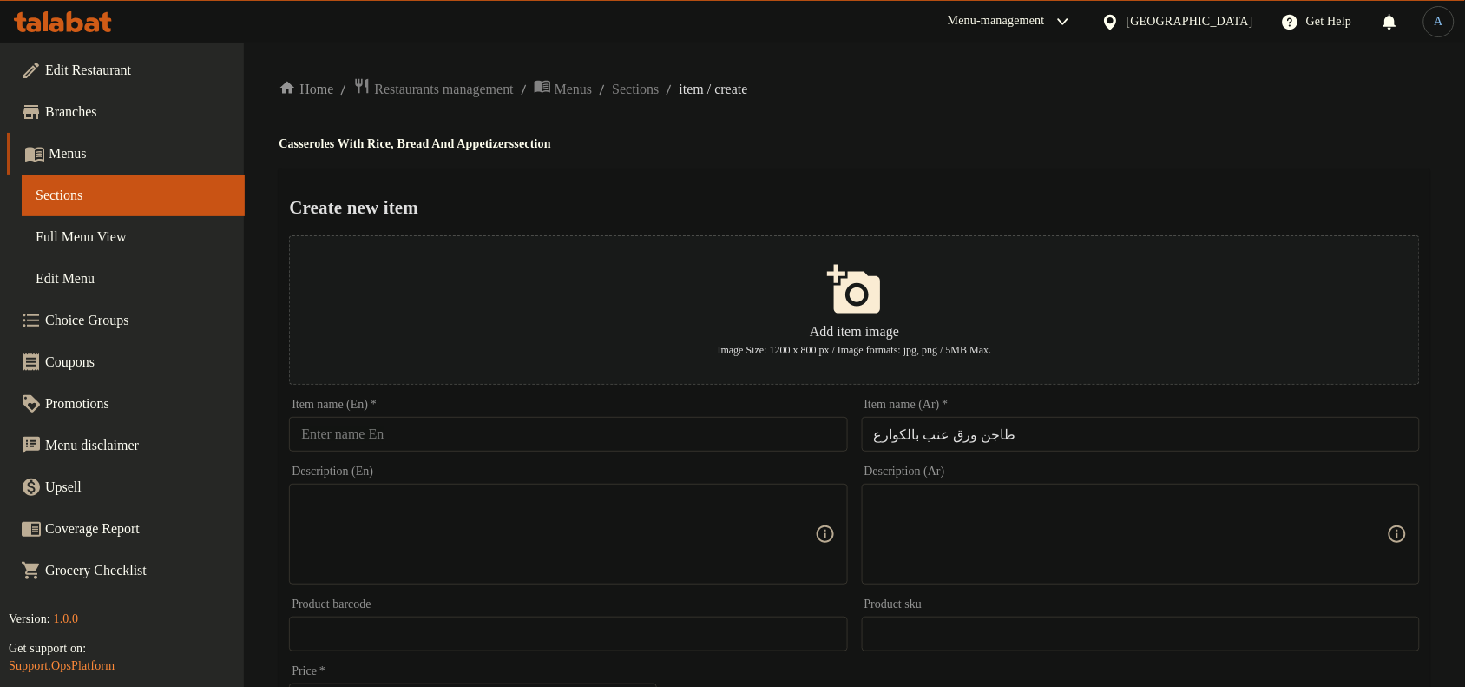
click at [614, 440] on input "text" at bounding box center [568, 434] width 558 height 35
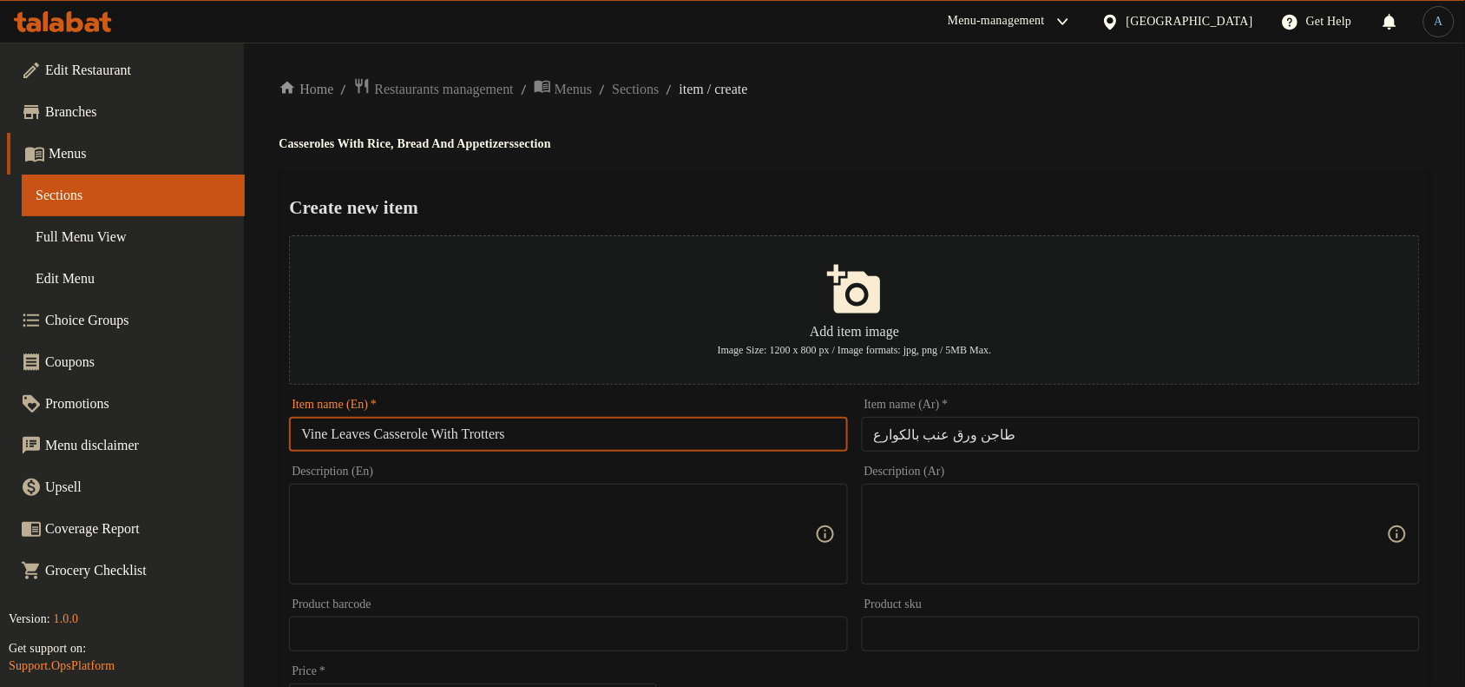
click at [930, 141] on h4 "Casseroles With Rice, Bread And Appetizers section" at bounding box center [855, 143] width 1152 height 17
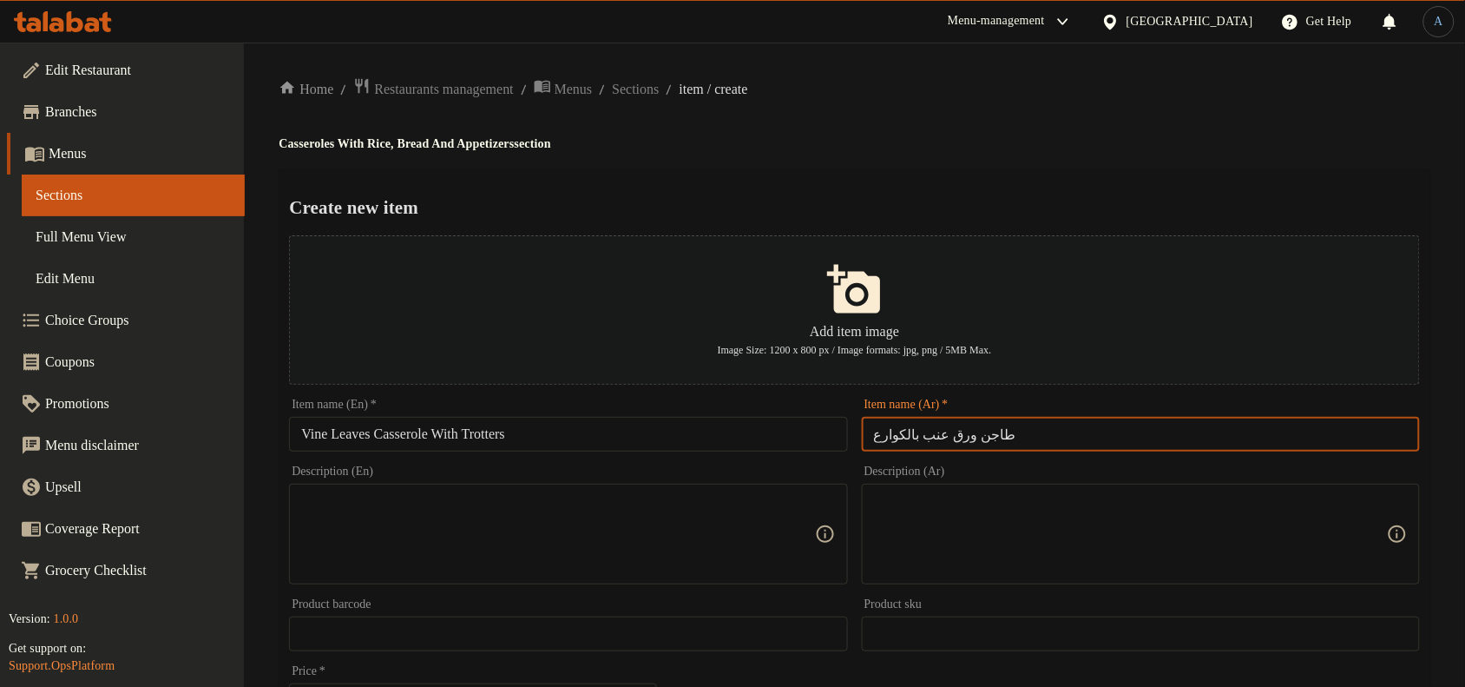
drag, startPoint x: 903, startPoint y: 439, endPoint x: 875, endPoint y: 439, distance: 27.8
click at [875, 439] on input "طاجن ورق عنب بالكوارع" at bounding box center [1141, 434] width 558 height 35
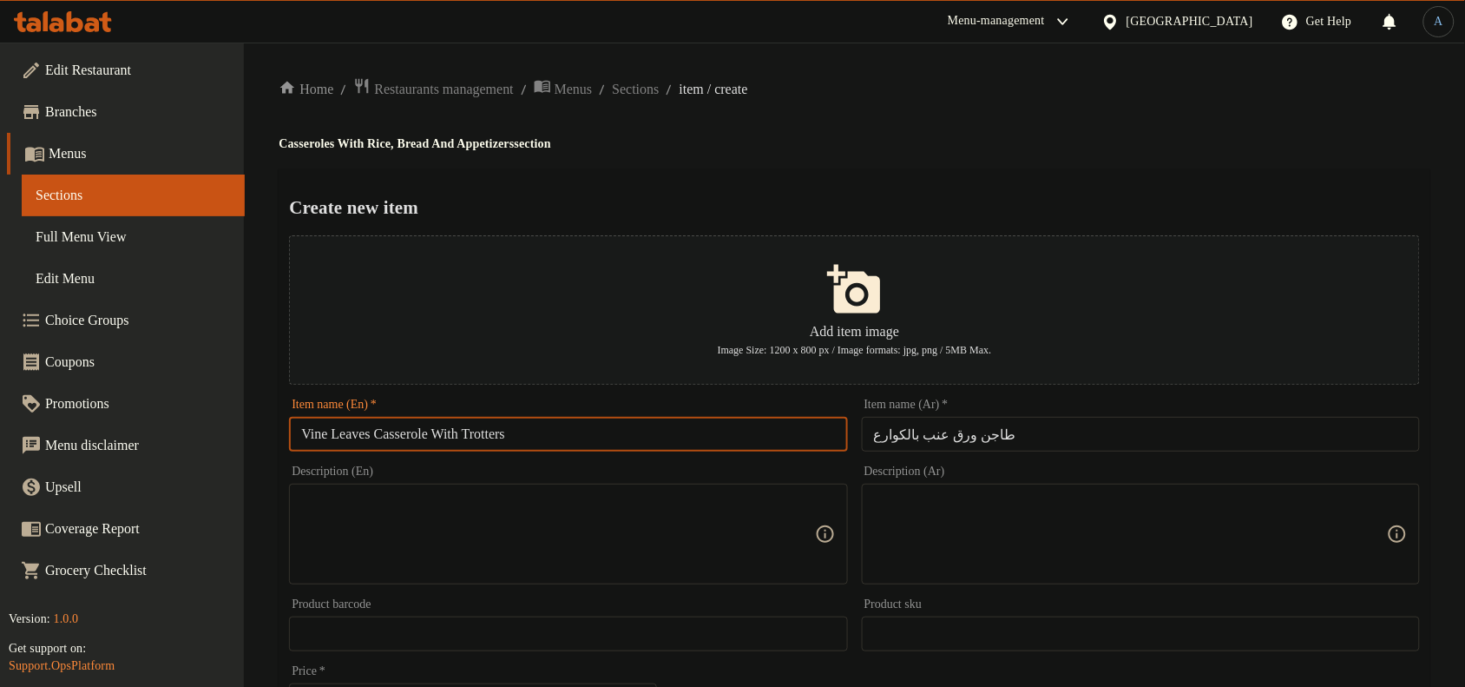
click at [510, 431] on input "Vine Leaves Casserole With Trotters" at bounding box center [568, 434] width 558 height 35
type input "Vine Leaves Casserole With Knuckles"
click at [628, 451] on input "Vine Leaves Casserole With Knuckles" at bounding box center [568, 434] width 558 height 35
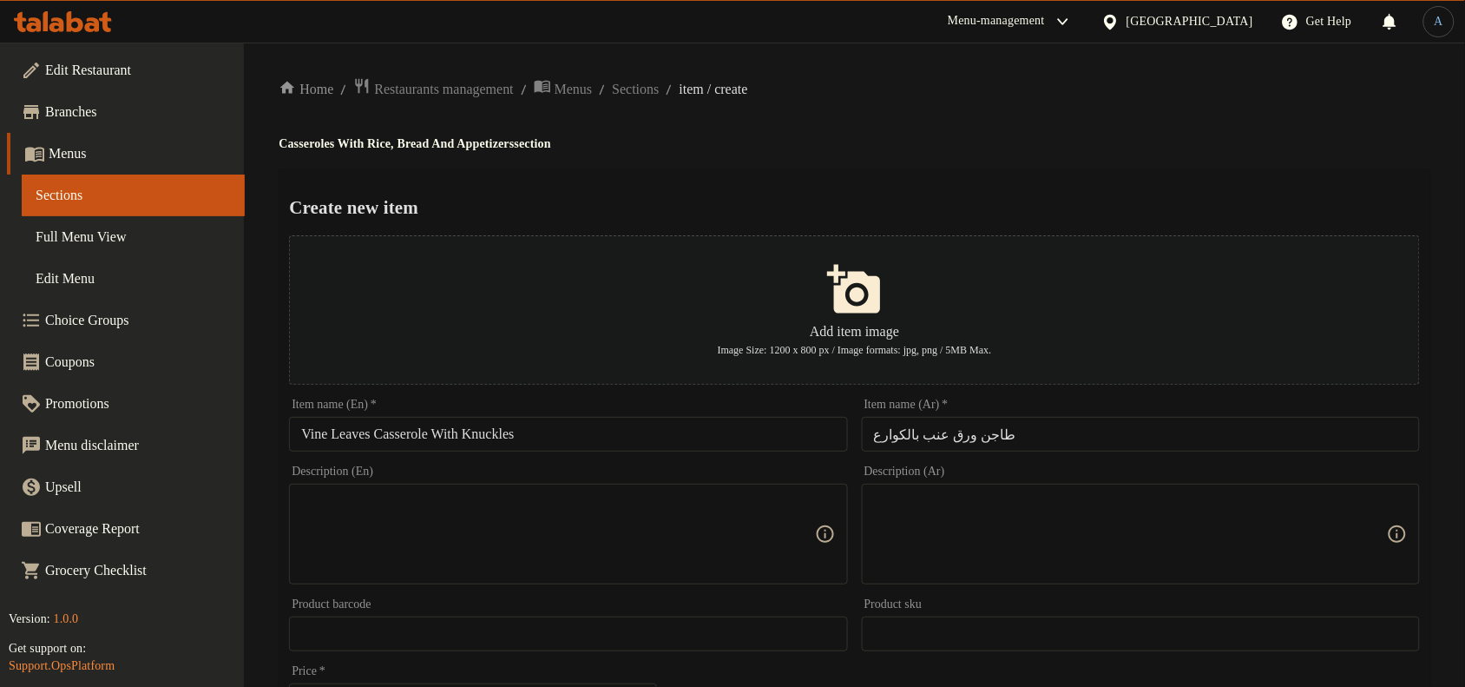
click at [883, 157] on div "Home / Restaurants management / Menus / Sections / item / create Casseroles Wit…" at bounding box center [855, 630] width 1152 height 1106
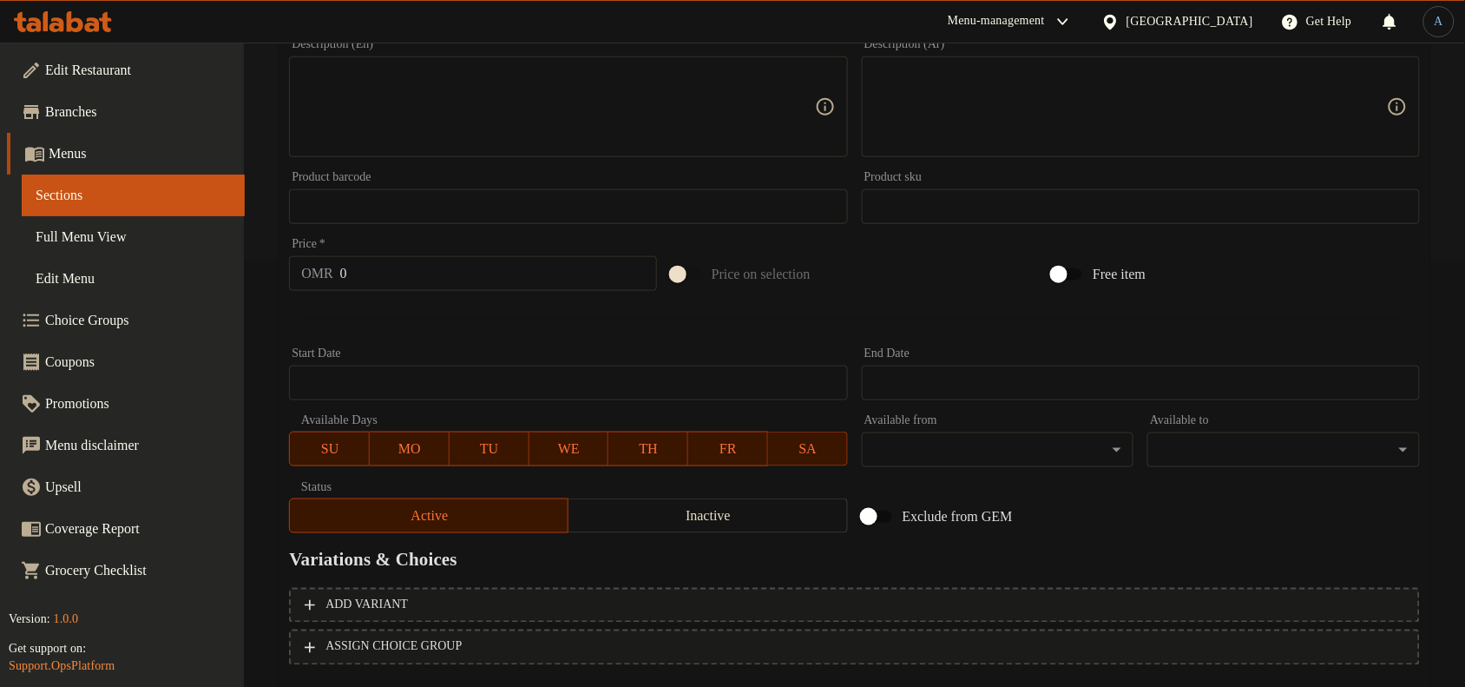
scroll to position [434, 0]
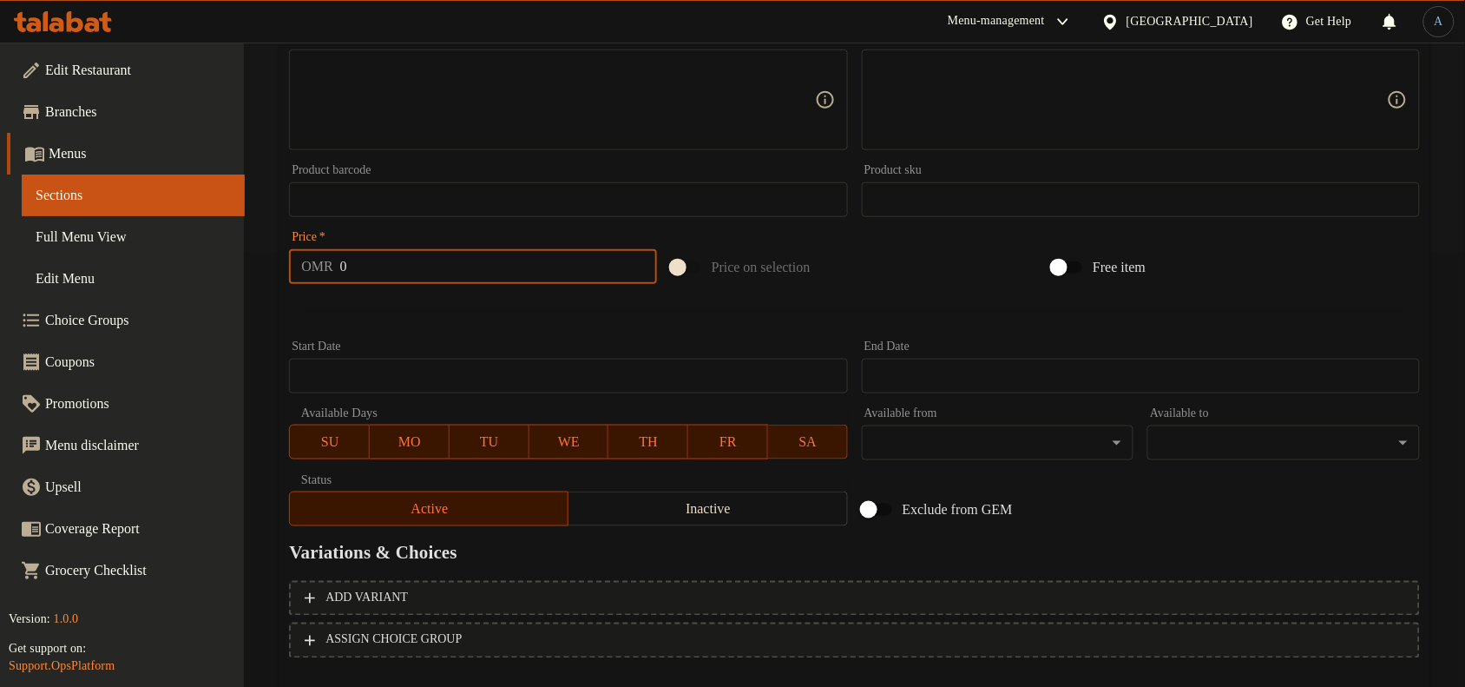
click at [452, 262] on input "0" at bounding box center [498, 266] width 317 height 35
type input "4.5"
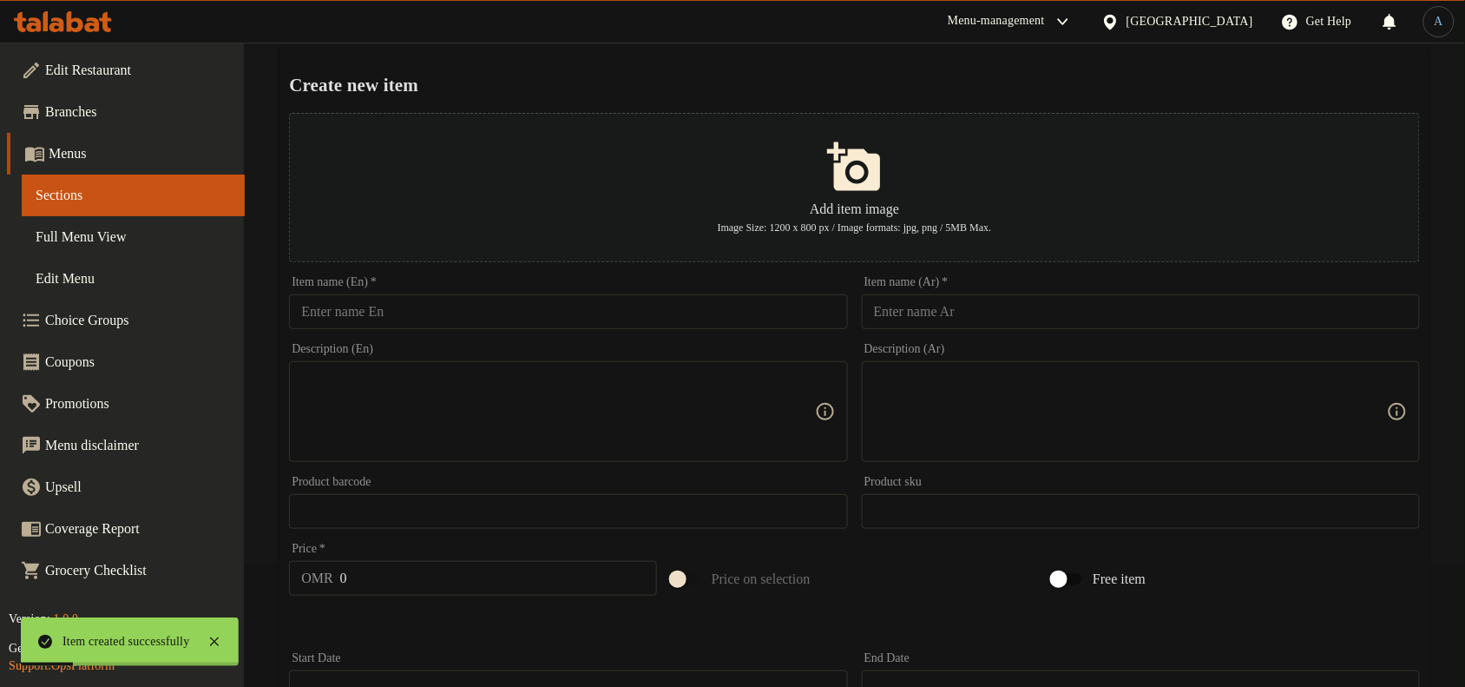
scroll to position [0, 0]
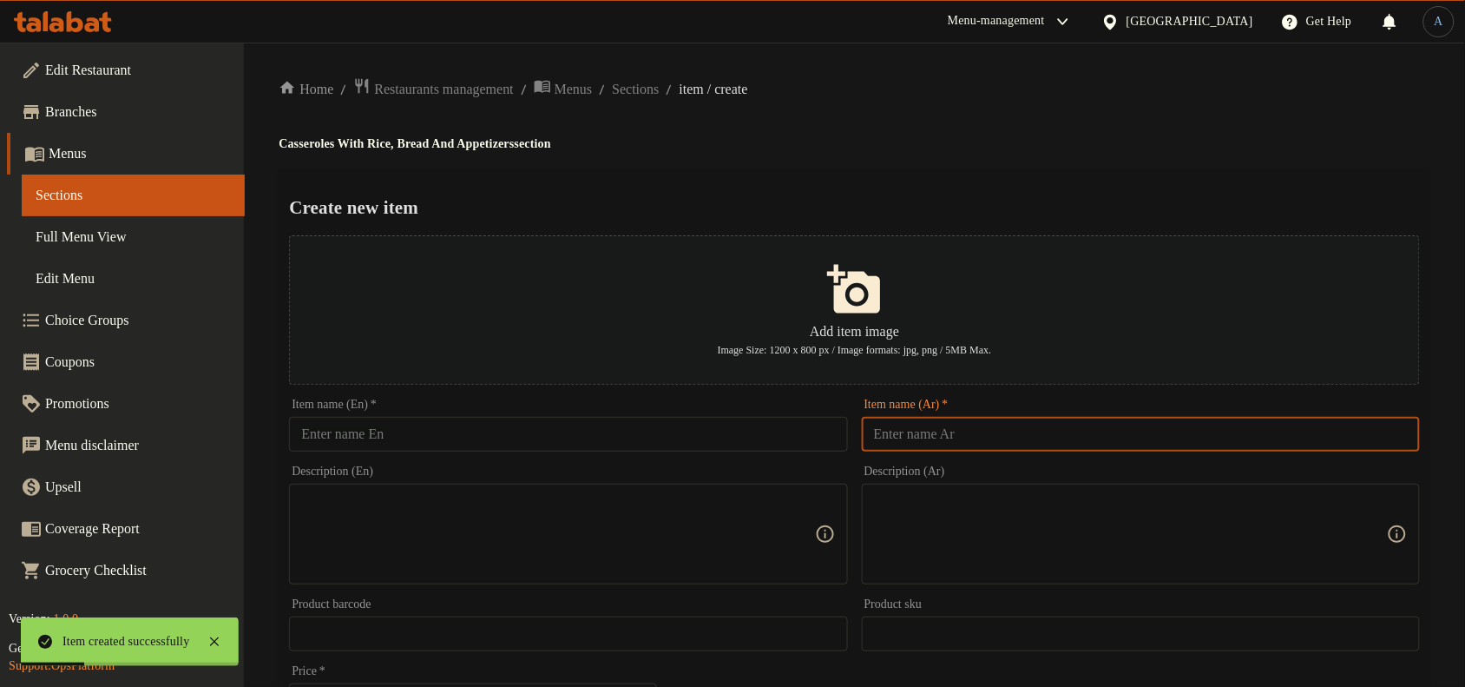
click at [1053, 440] on input "text" at bounding box center [1141, 434] width 558 height 35
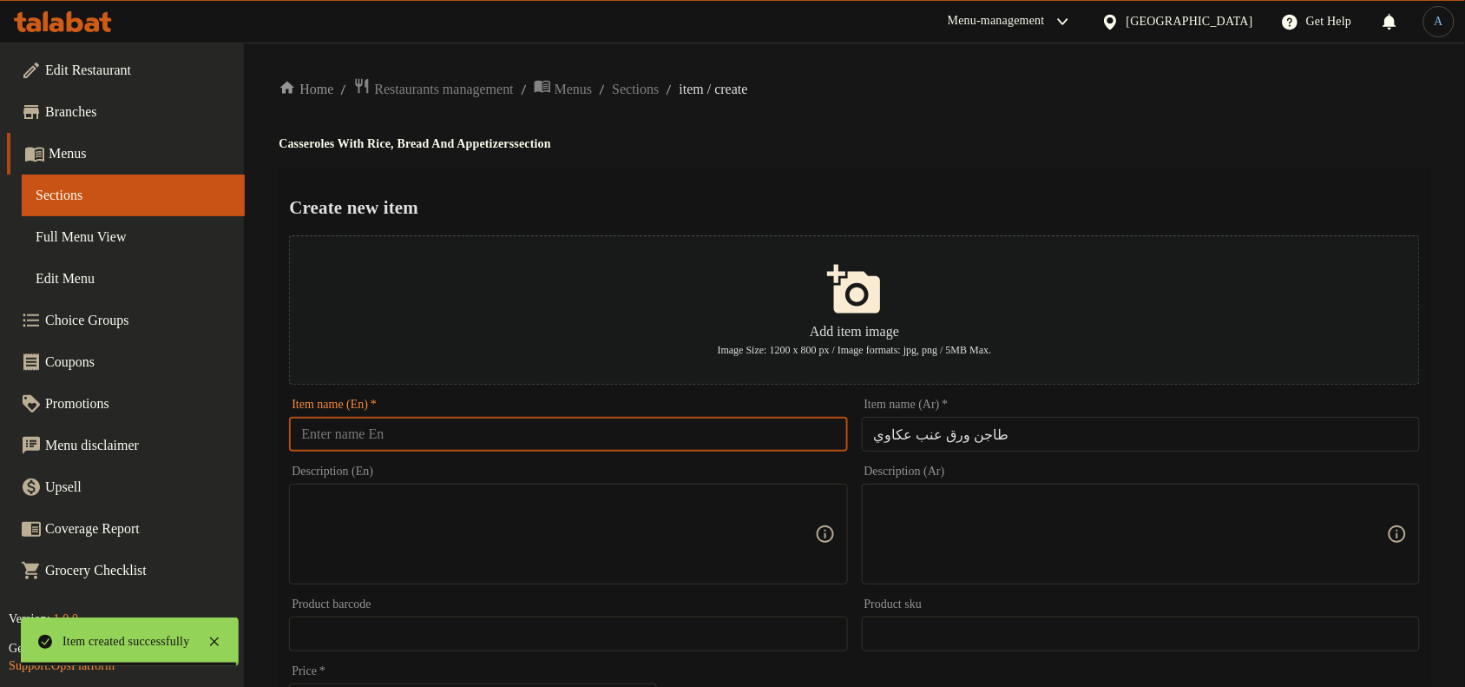
click at [769, 430] on input "text" at bounding box center [568, 434] width 558 height 35
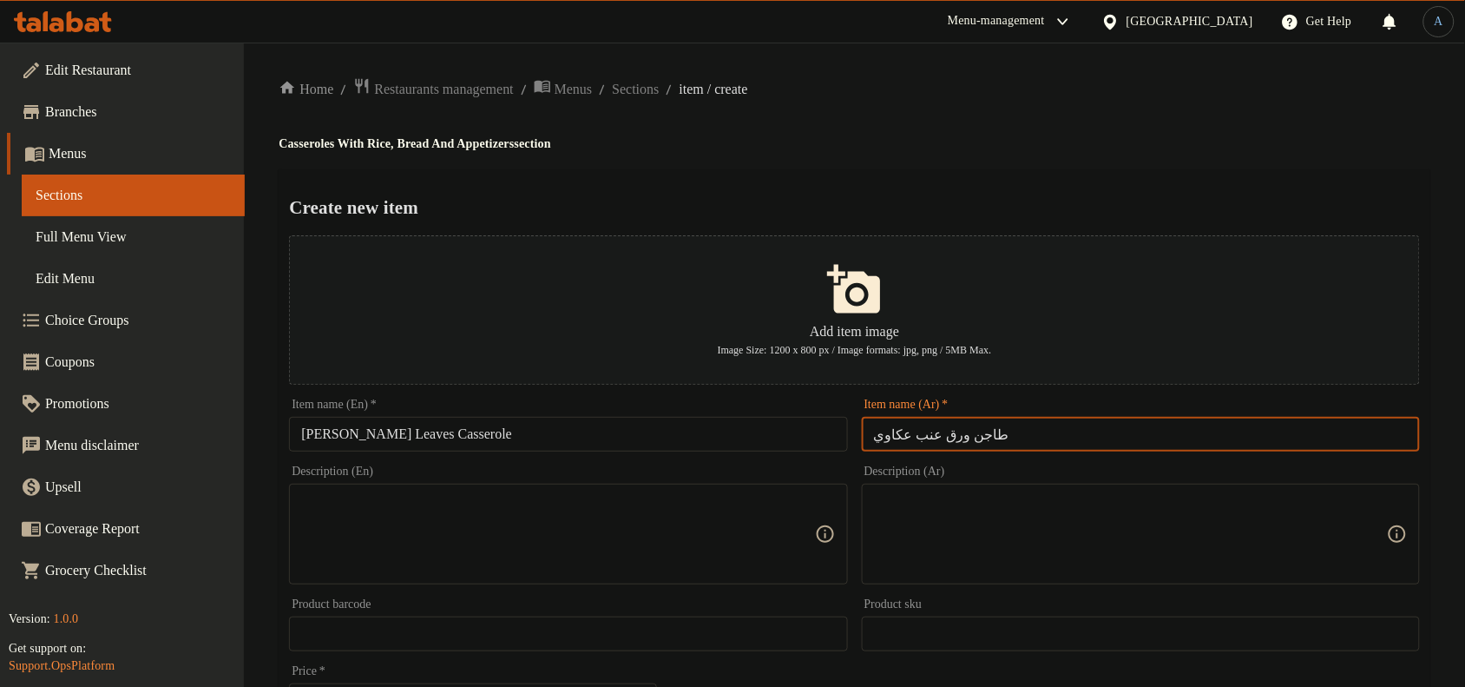
click at [886, 438] on input "طاجن ورق عنب عكاوي" at bounding box center [1141, 434] width 558 height 35
click at [322, 440] on input "[PERSON_NAME] Leaves Casserole" at bounding box center [568, 434] width 558 height 35
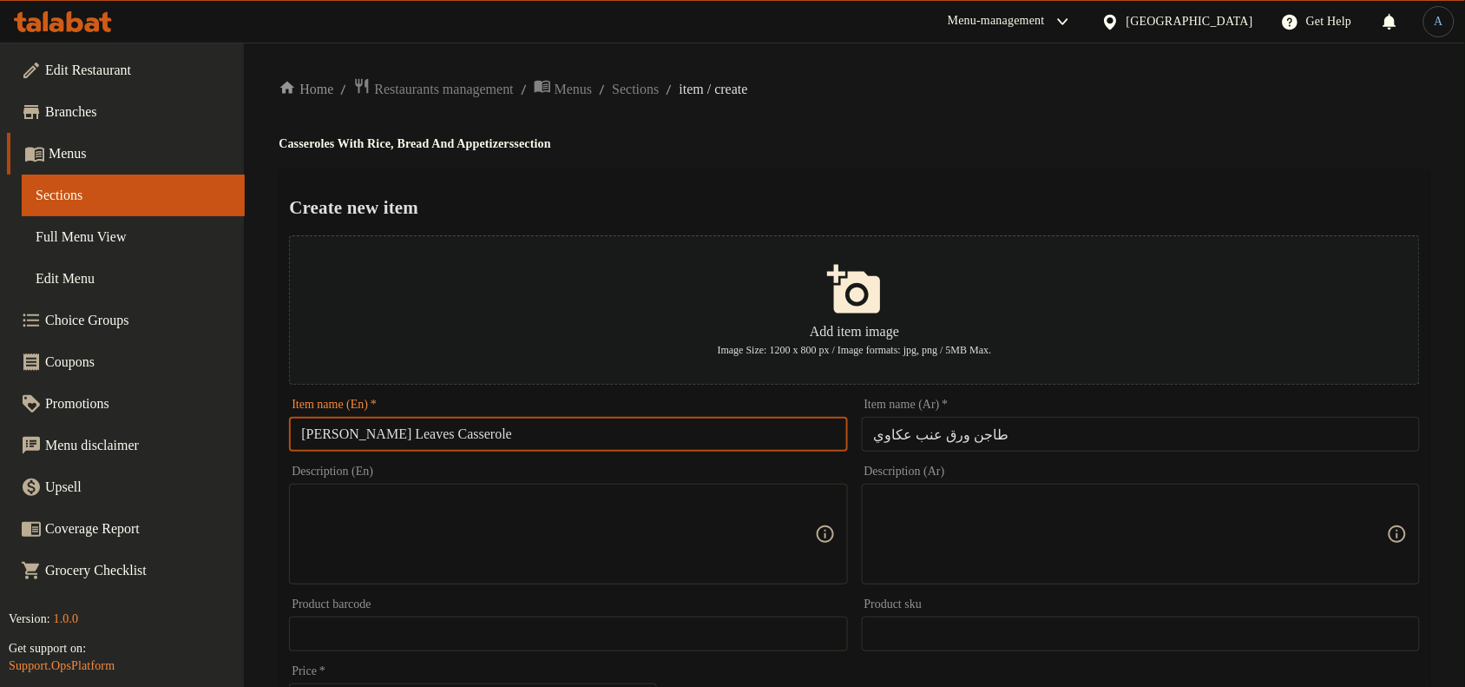
click at [322, 440] on input "[PERSON_NAME] Leaves Casserole" at bounding box center [568, 434] width 558 height 35
click at [974, 126] on div "Home / Restaurants management / Menus / Sections / item / create Casseroles Wit…" at bounding box center [855, 630] width 1152 height 1106
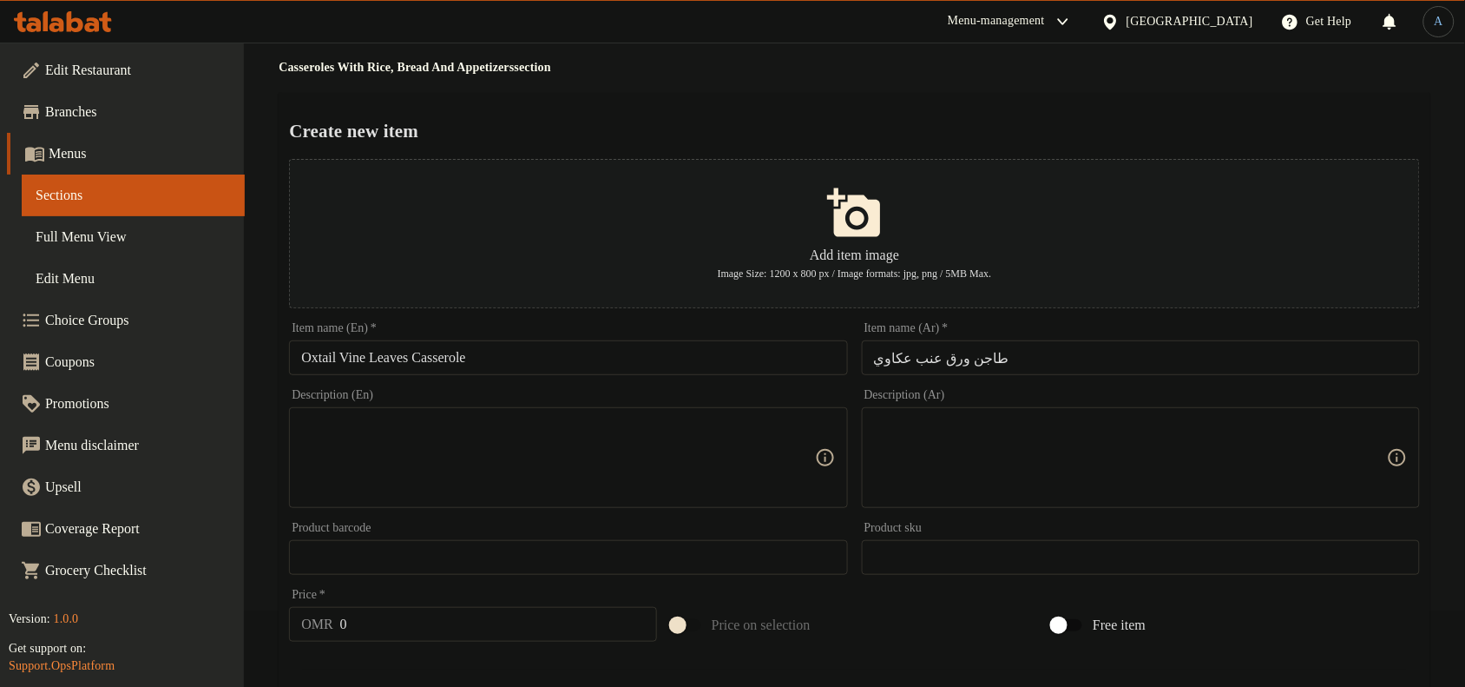
scroll to position [108, 0]
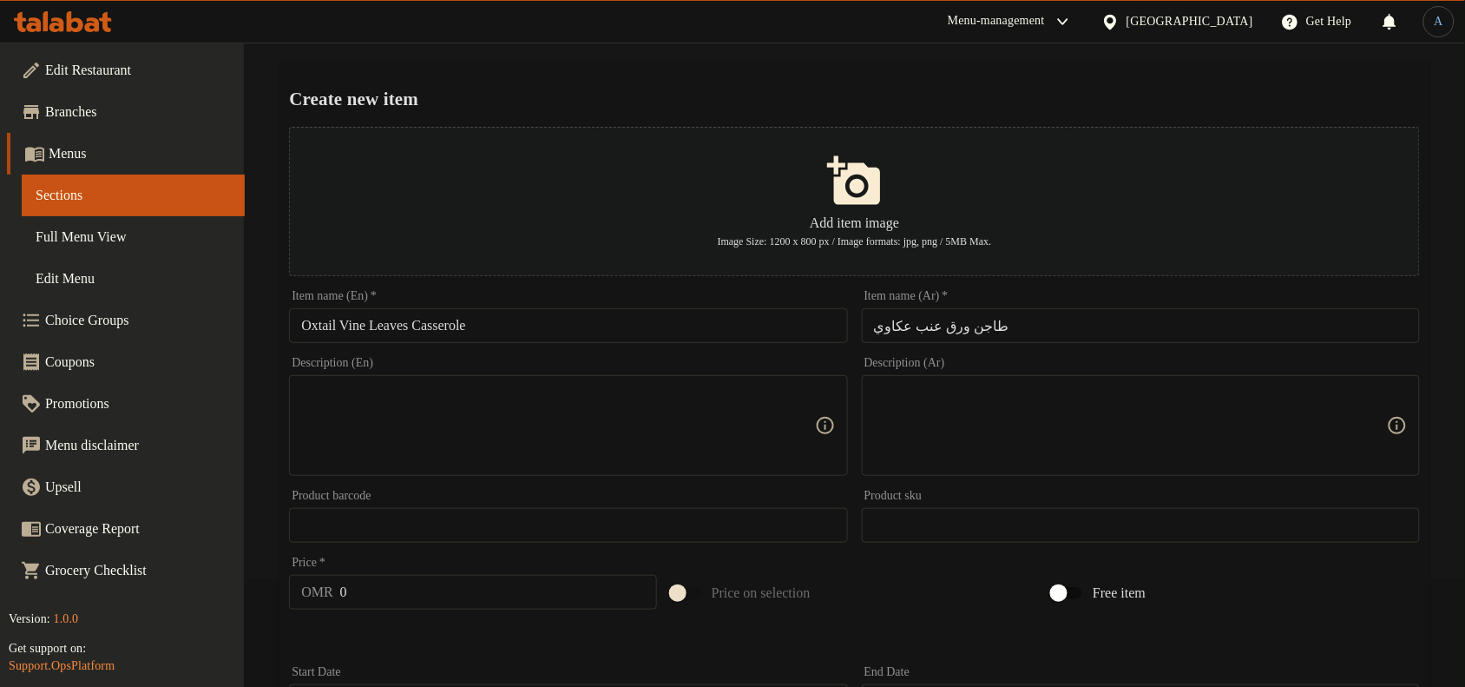
click at [375, 588] on input "0" at bounding box center [498, 592] width 317 height 35
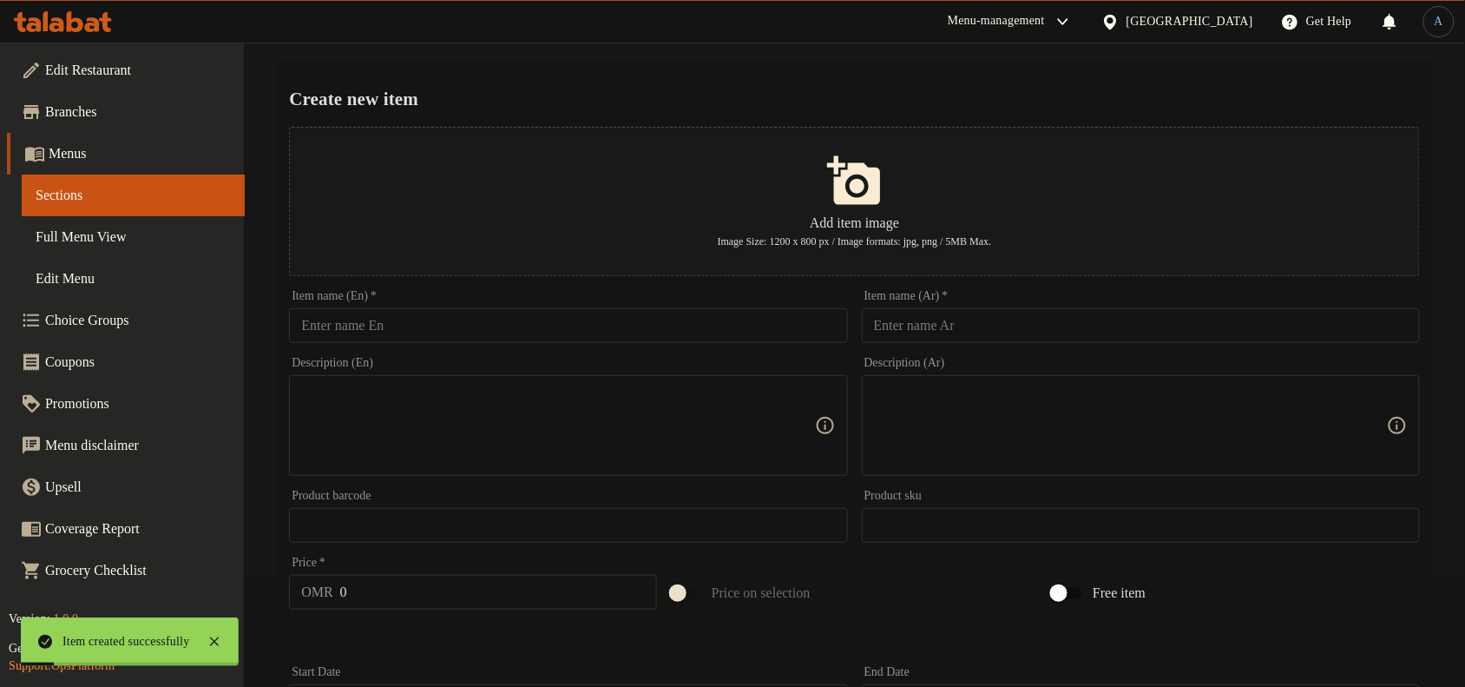
click at [1114, 347] on div "Item name (Ar)   * Item name (Ar) *" at bounding box center [1141, 316] width 572 height 67
click at [1118, 334] on input "text" at bounding box center [1141, 325] width 558 height 35
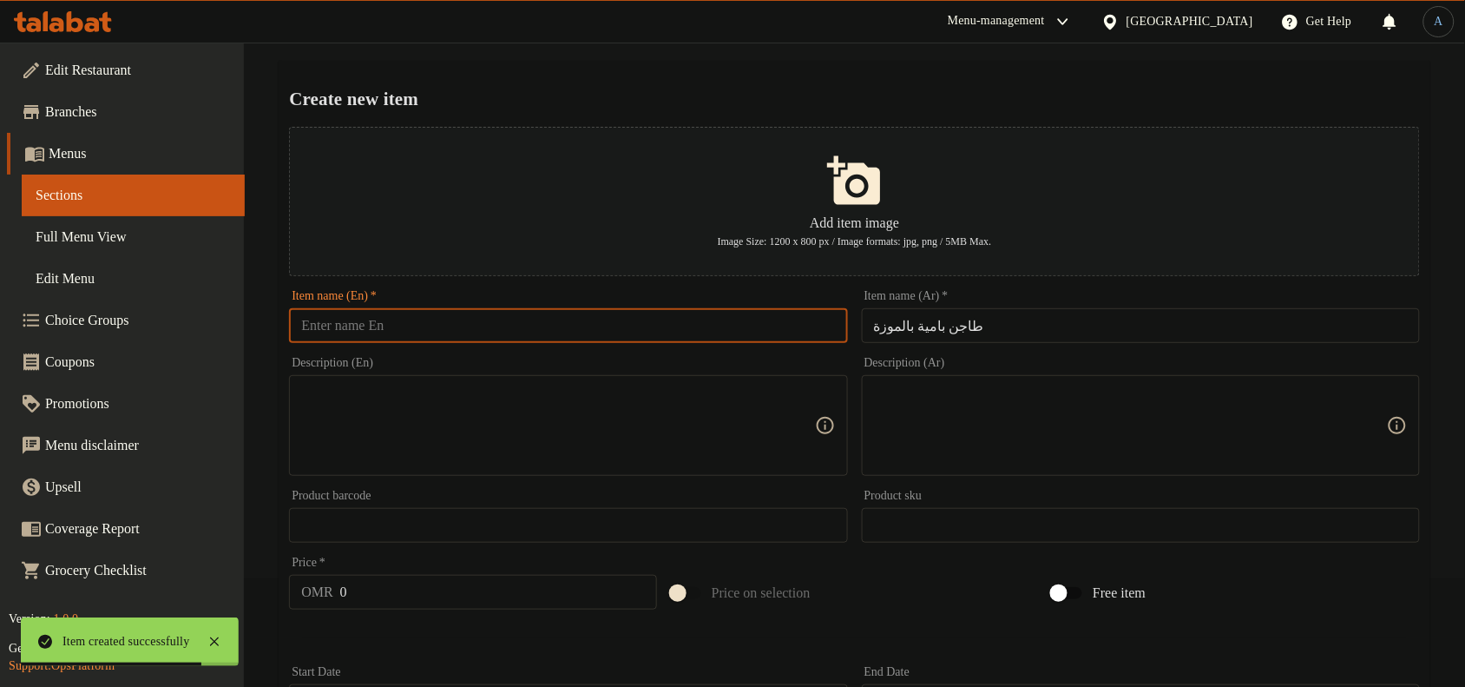
click at [447, 331] on input "text" at bounding box center [568, 325] width 558 height 35
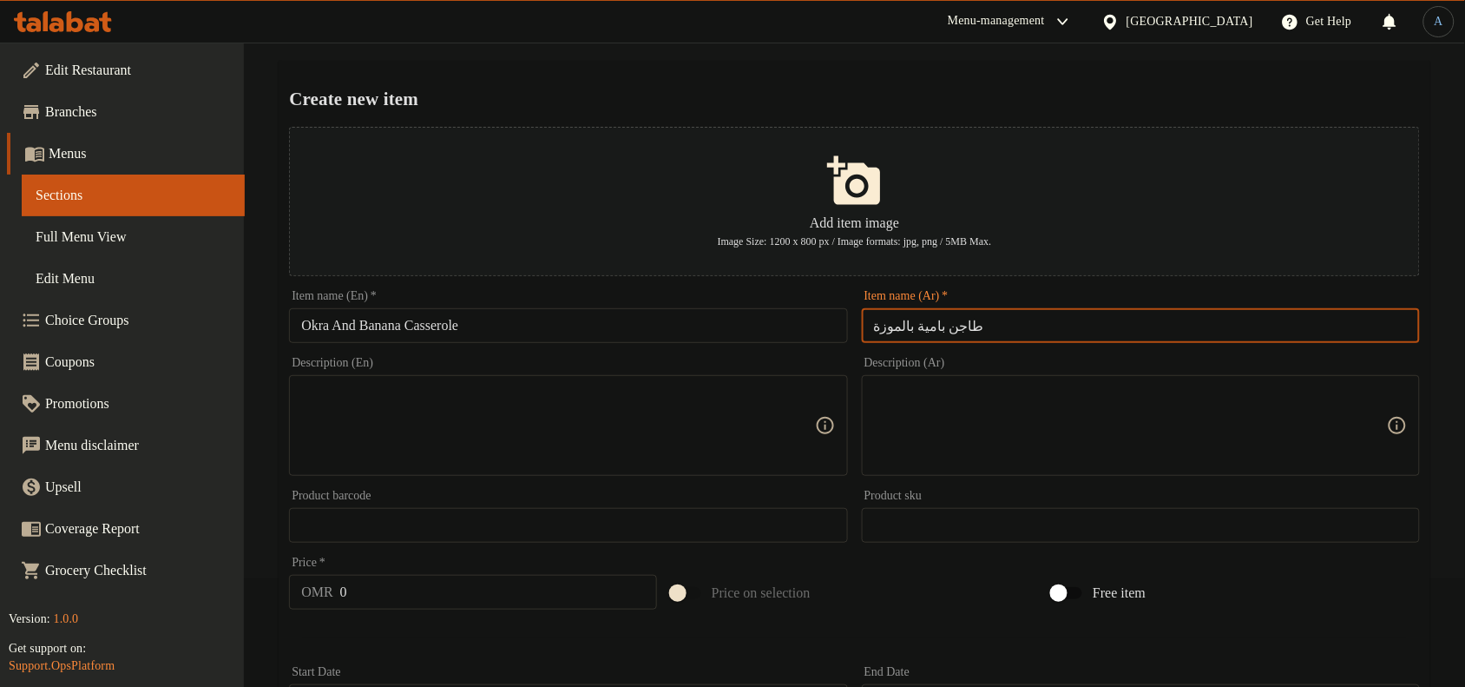
drag, startPoint x: 895, startPoint y: 326, endPoint x: 878, endPoint y: 332, distance: 17.3
click at [878, 332] on input "طاجن بامية بالموزة" at bounding box center [1141, 325] width 558 height 35
click at [387, 325] on input "Okra And Banana Casserole" at bounding box center [568, 325] width 558 height 35
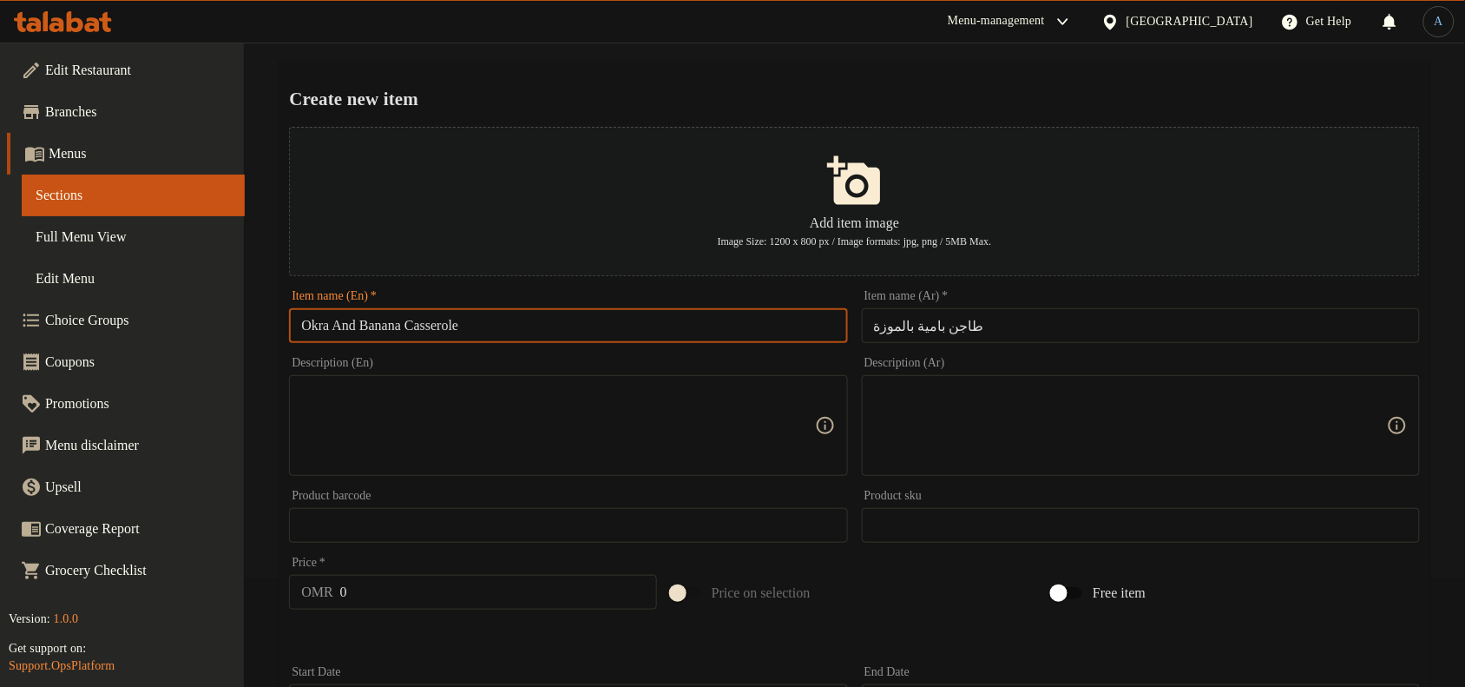
click at [387, 325] on input "Okra And Banana Casserole" at bounding box center [568, 325] width 558 height 35
click at [556, 74] on div "Create new item Add item image Image Size: 1200 x 800 px / Image formats: jpg, …" at bounding box center [855, 561] width 1152 height 1001
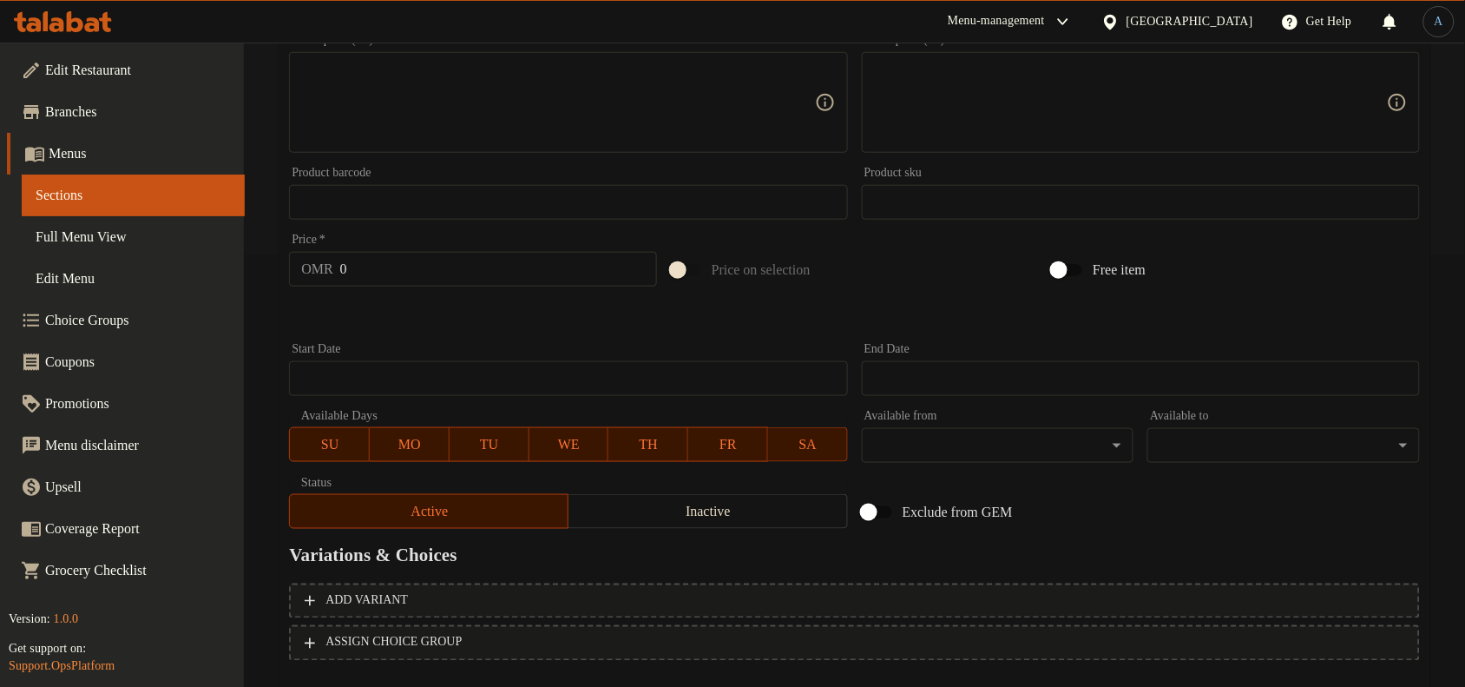
scroll to position [434, 0]
click at [488, 272] on input "0" at bounding box center [498, 266] width 317 height 35
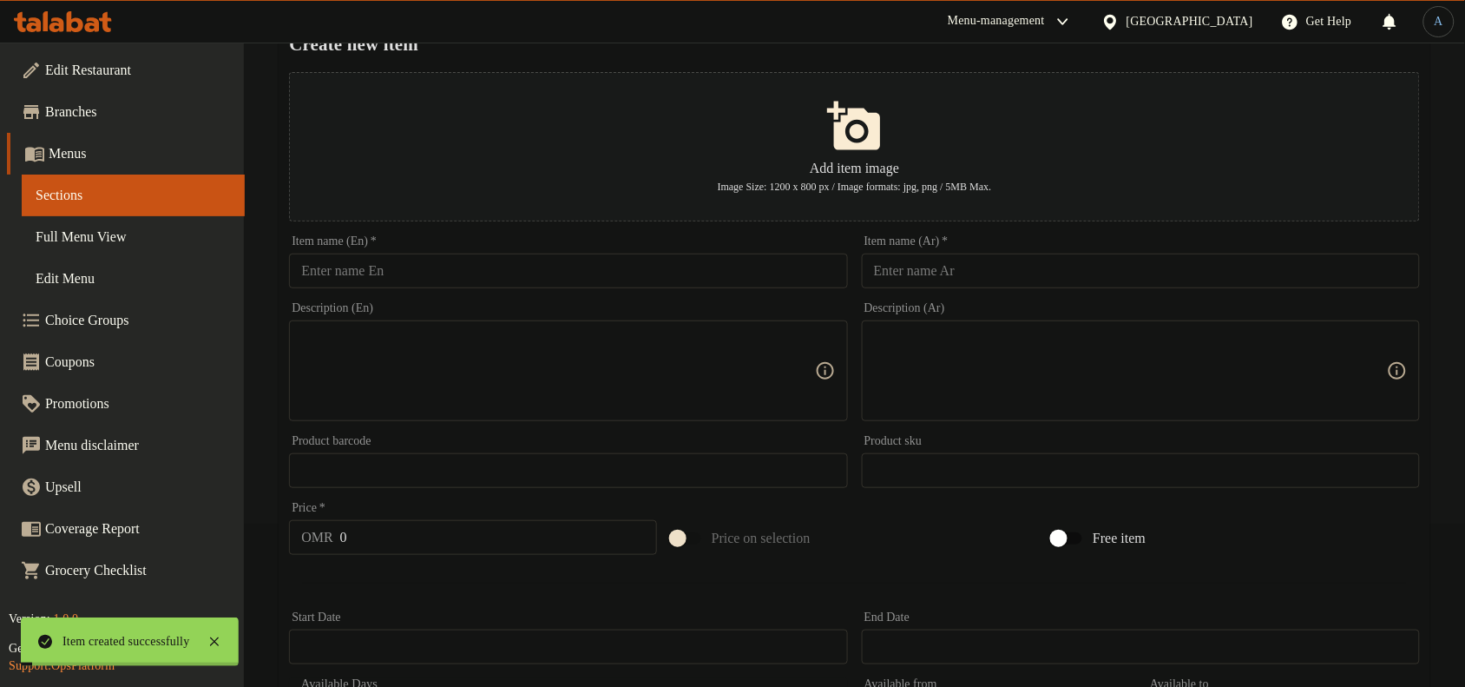
scroll to position [0, 0]
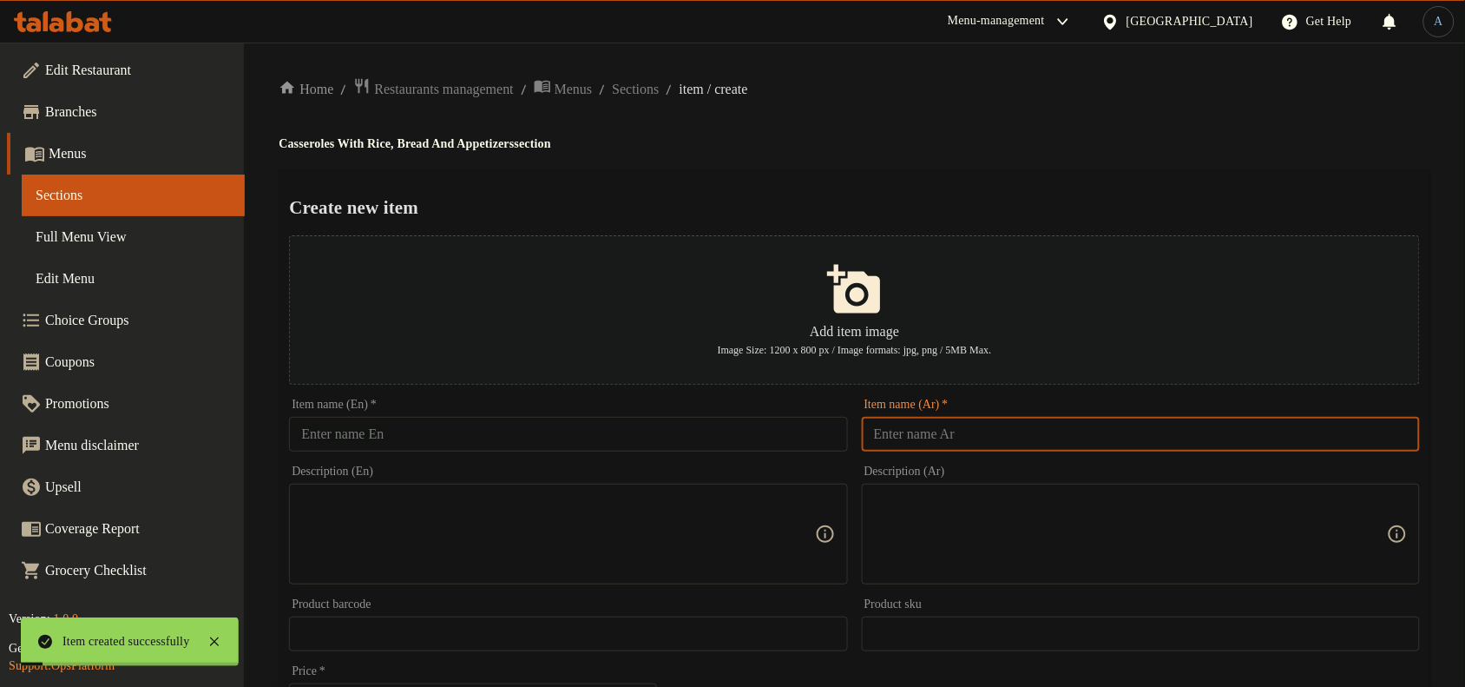
click at [986, 427] on input "text" at bounding box center [1141, 434] width 558 height 35
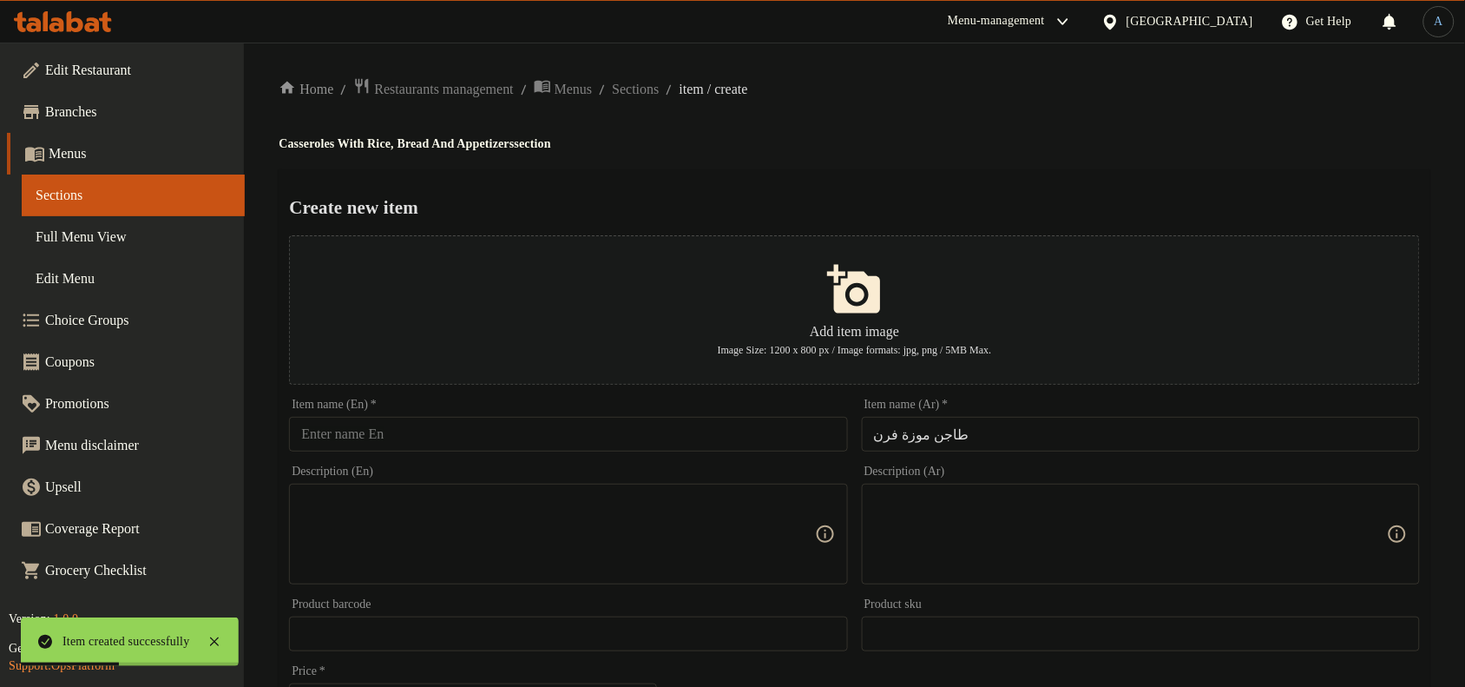
click at [618, 423] on input "text" at bounding box center [568, 434] width 558 height 35
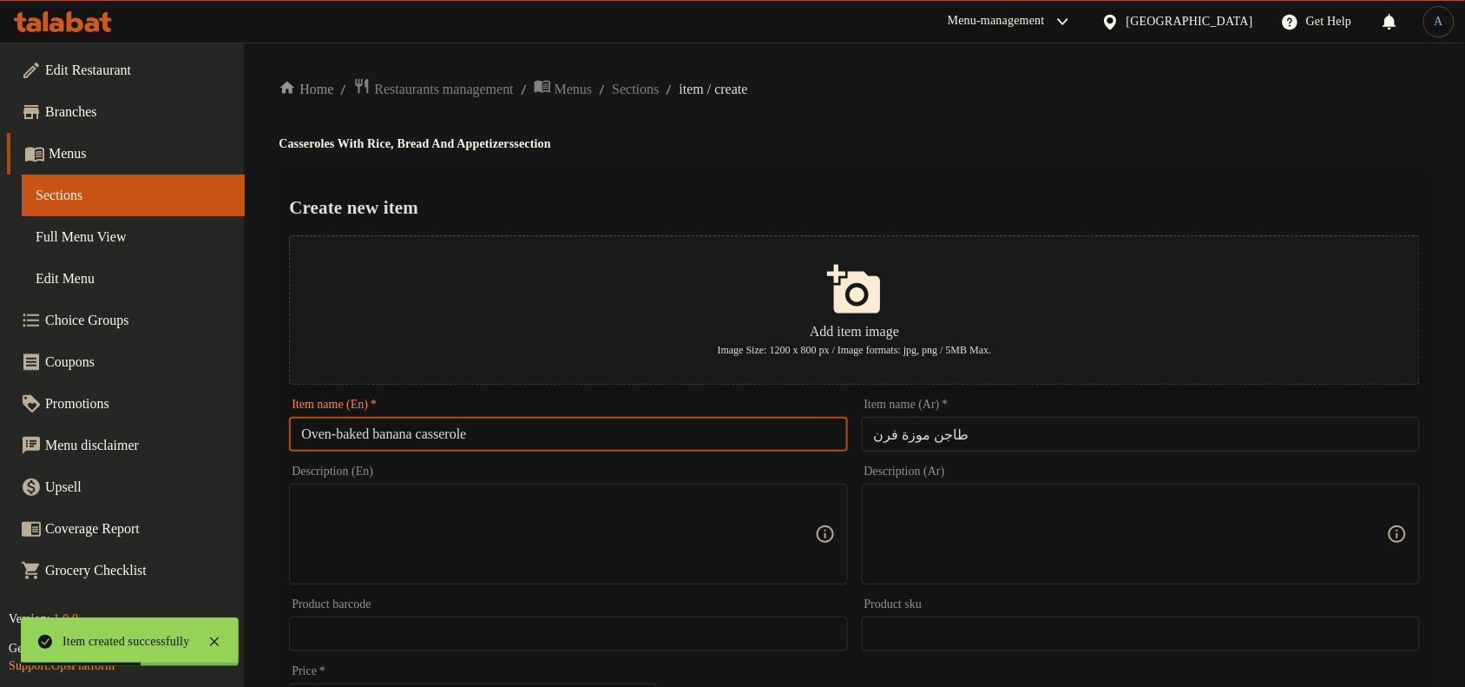
click at [399, 438] on input "Oven-baked banana casserole" at bounding box center [568, 434] width 558 height 35
click at [398, 437] on input "Oven-baked banana casserole" at bounding box center [568, 434] width 558 height 35
click at [358, 443] on input "Oven-baked shank casserole" at bounding box center [568, 434] width 558 height 35
click at [476, 435] on input "[PERSON_NAME] casserole" at bounding box center [568, 434] width 558 height 35
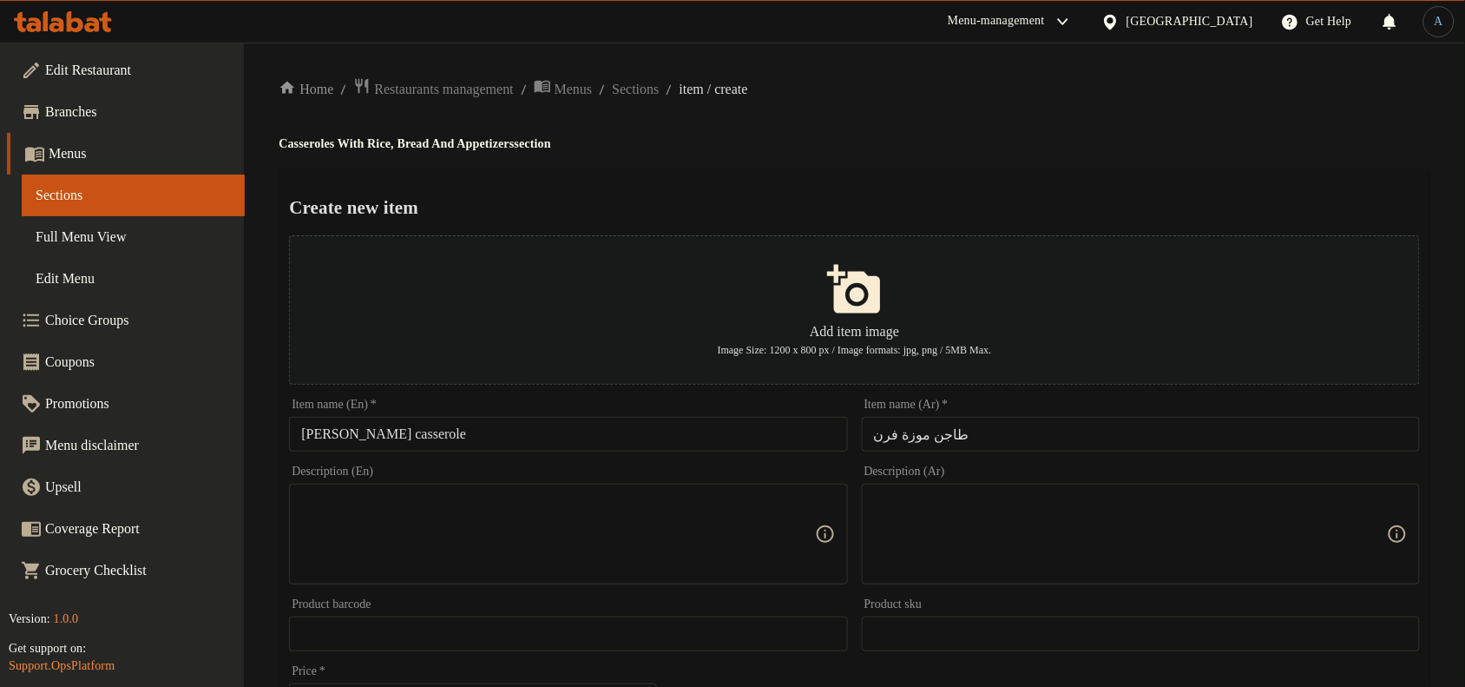
click at [487, 426] on input "[PERSON_NAME] casserole" at bounding box center [568, 434] width 558 height 35
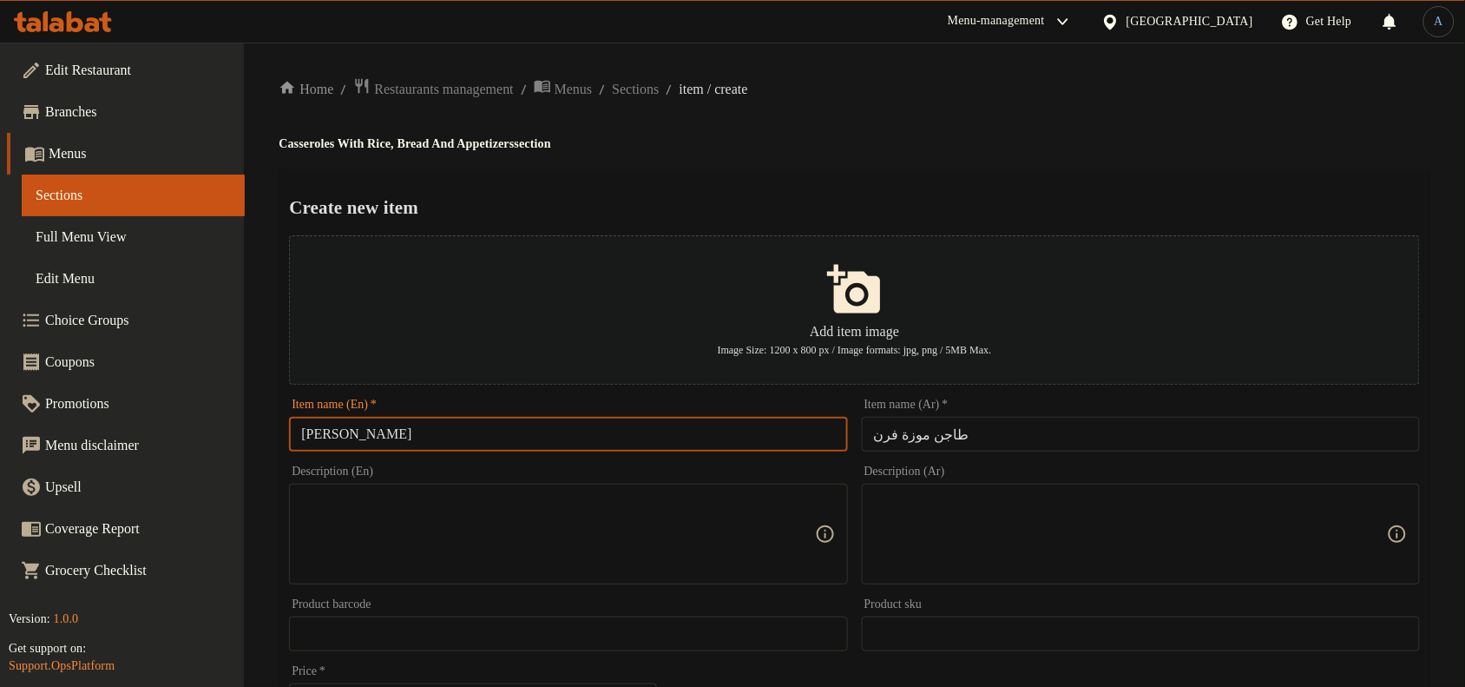
click at [706, 196] on h2 "Create new item" at bounding box center [854, 207] width 1131 height 26
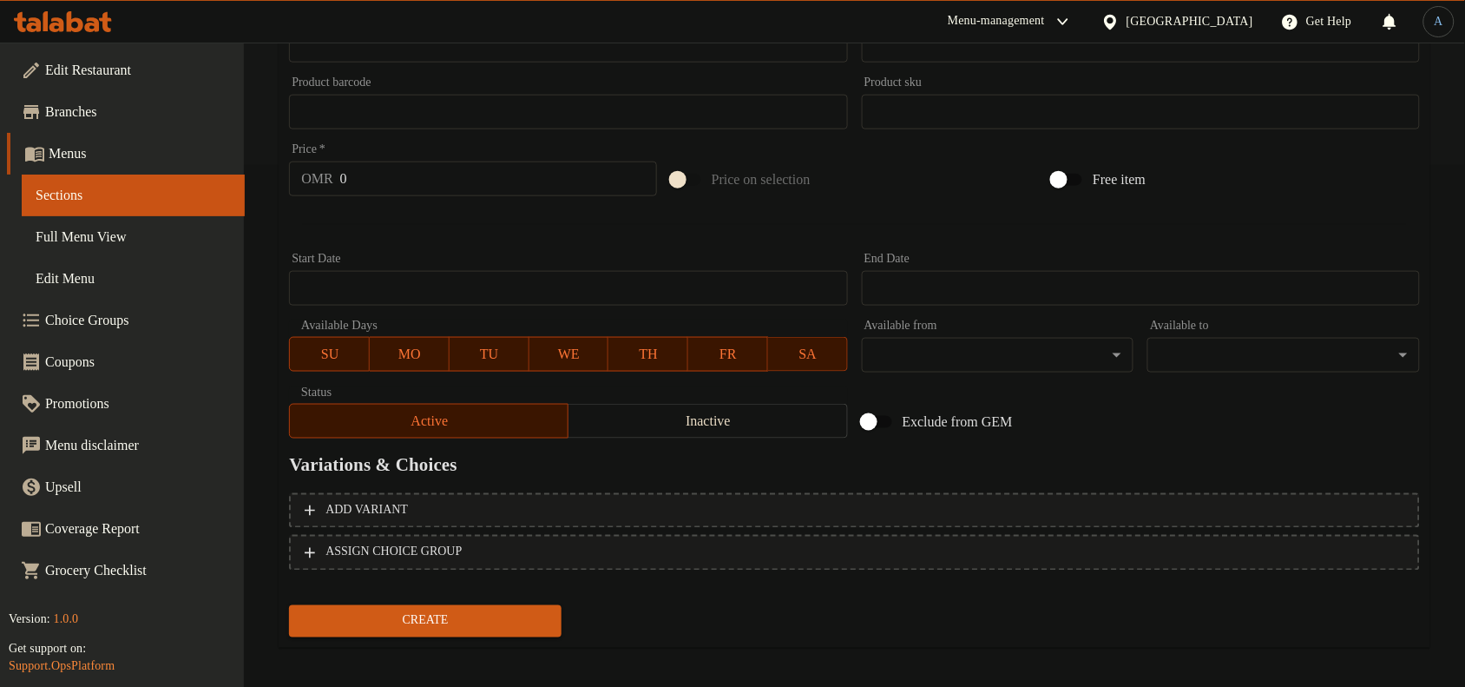
scroll to position [529, 0]
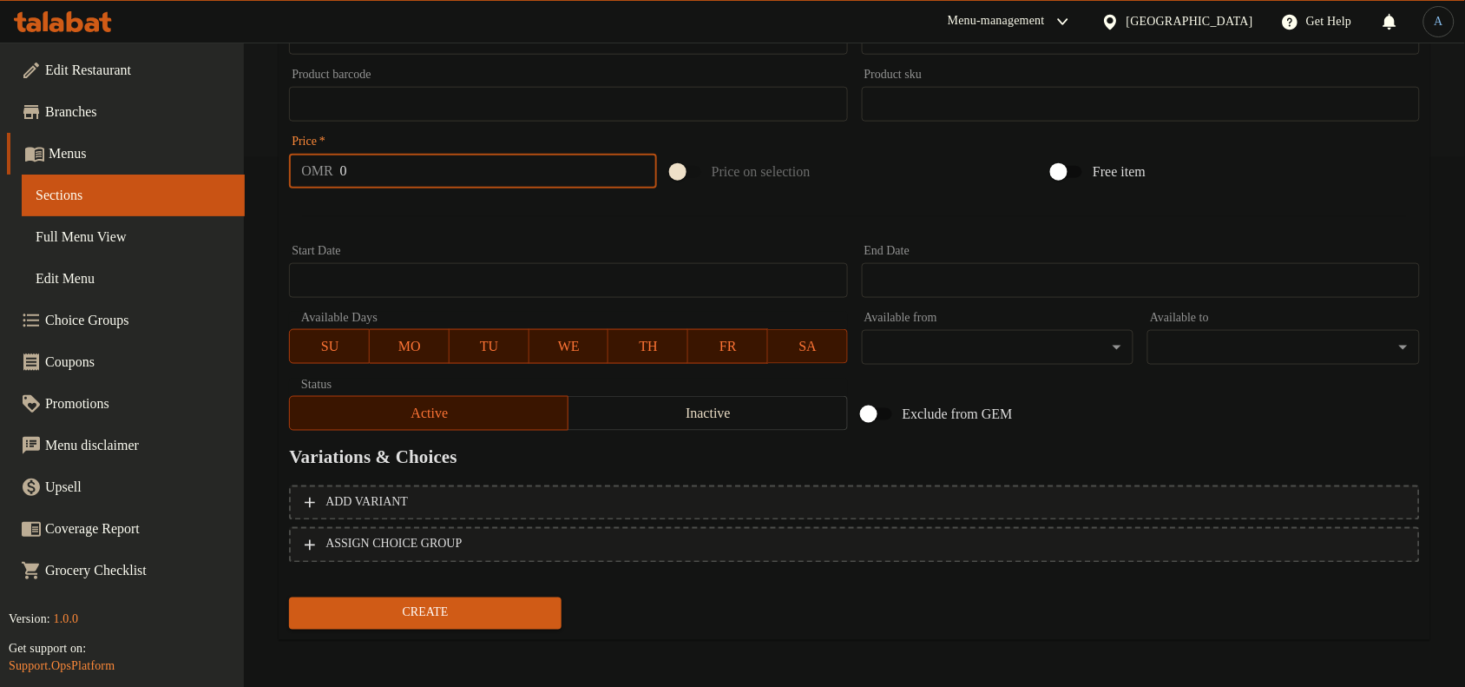
click at [464, 180] on input "0" at bounding box center [498, 171] width 317 height 35
click at [289, 597] on button "Create" at bounding box center [425, 613] width 273 height 32
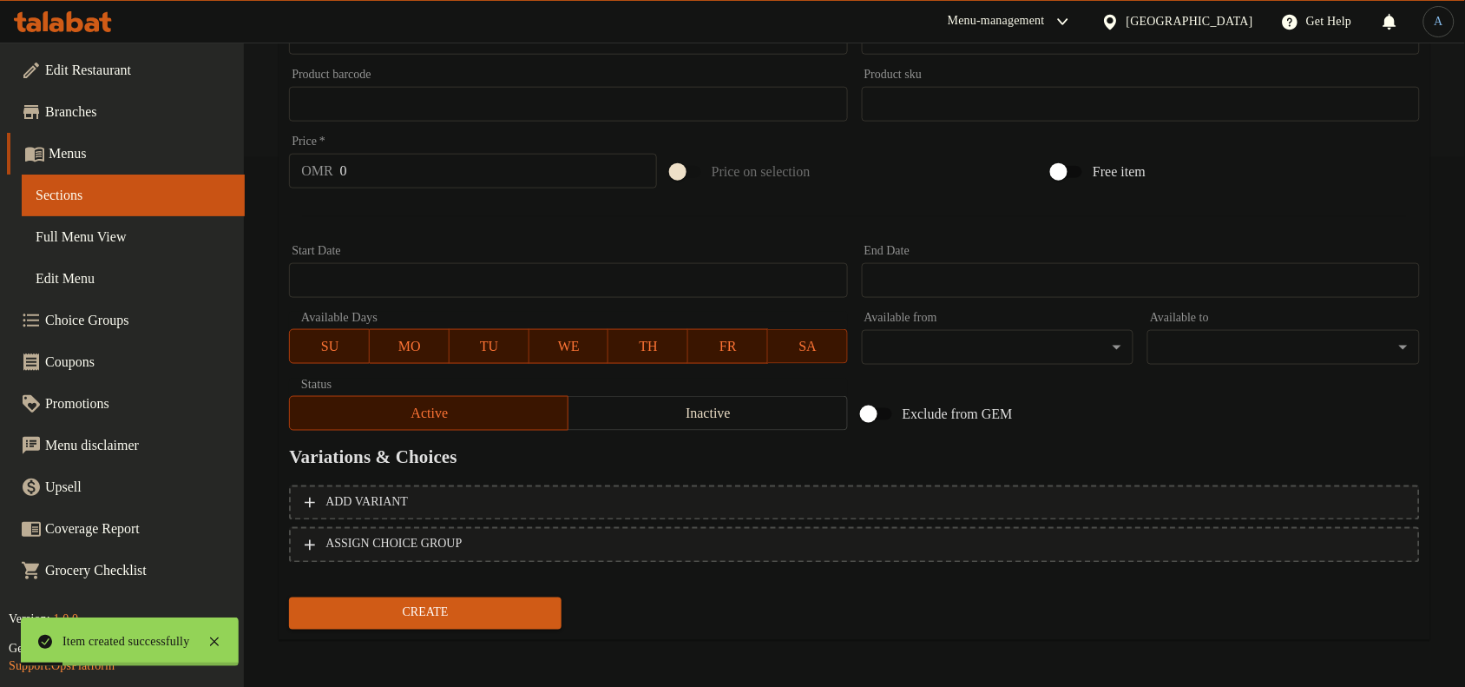
scroll to position [0, 0]
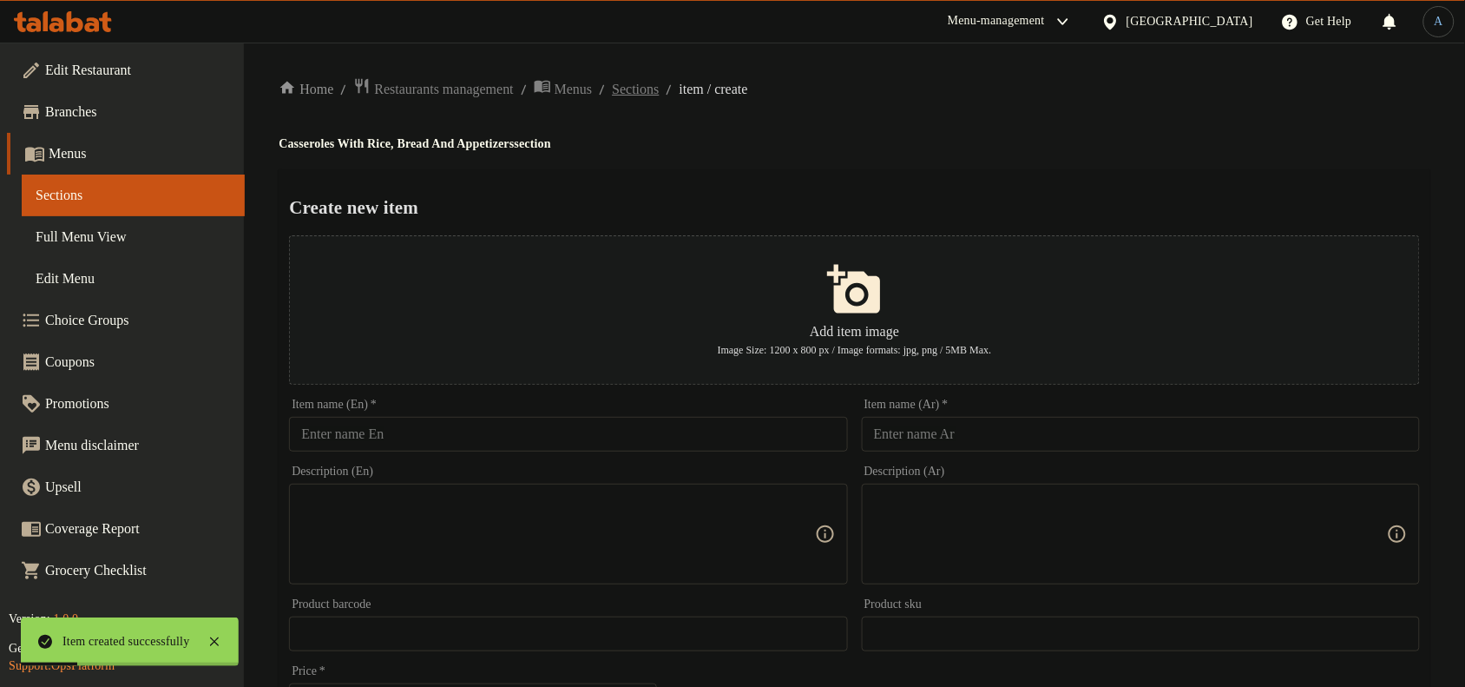
click at [659, 88] on span "Sections" at bounding box center [635, 89] width 47 height 21
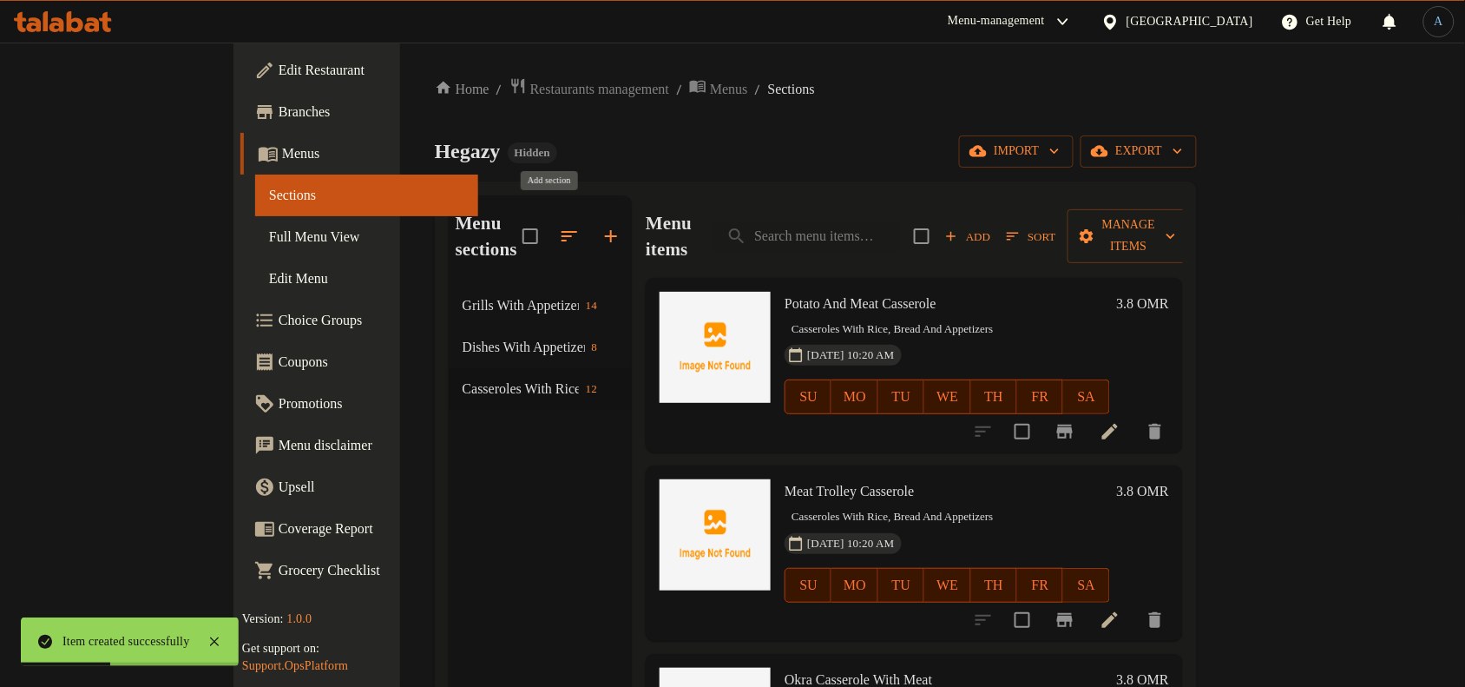
click at [605, 230] on icon "button" at bounding box center [611, 236] width 12 height 12
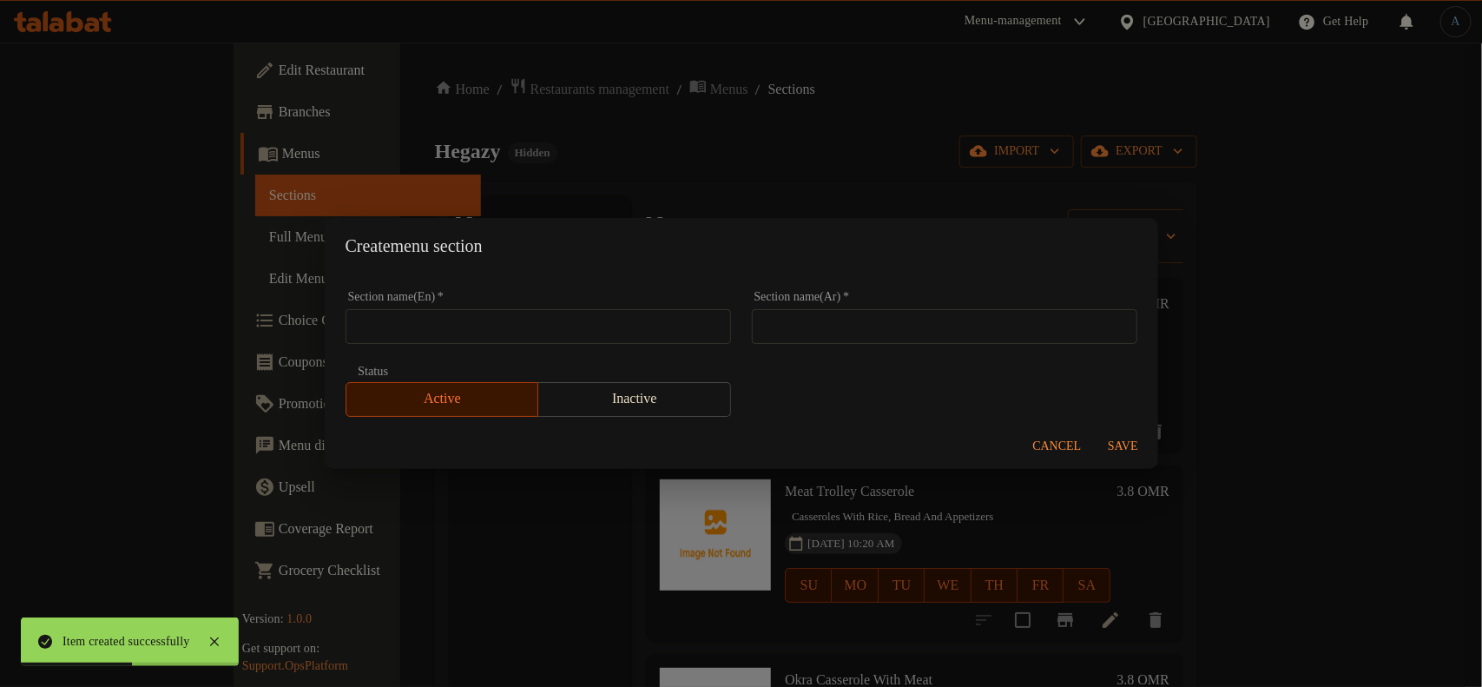
click at [918, 309] on input "text" at bounding box center [944, 326] width 385 height 35
click at [561, 332] on input "text" at bounding box center [537, 326] width 385 height 35
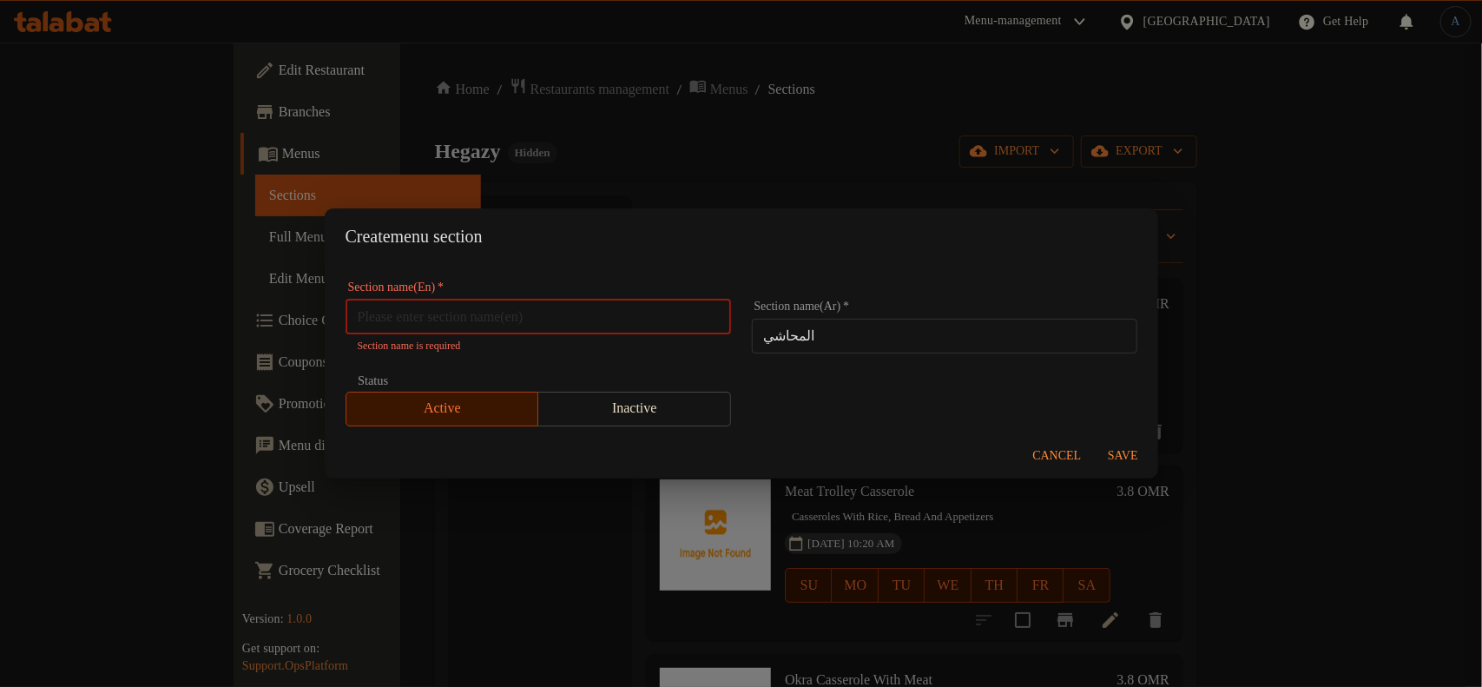
click at [587, 319] on input "text" at bounding box center [537, 316] width 385 height 35
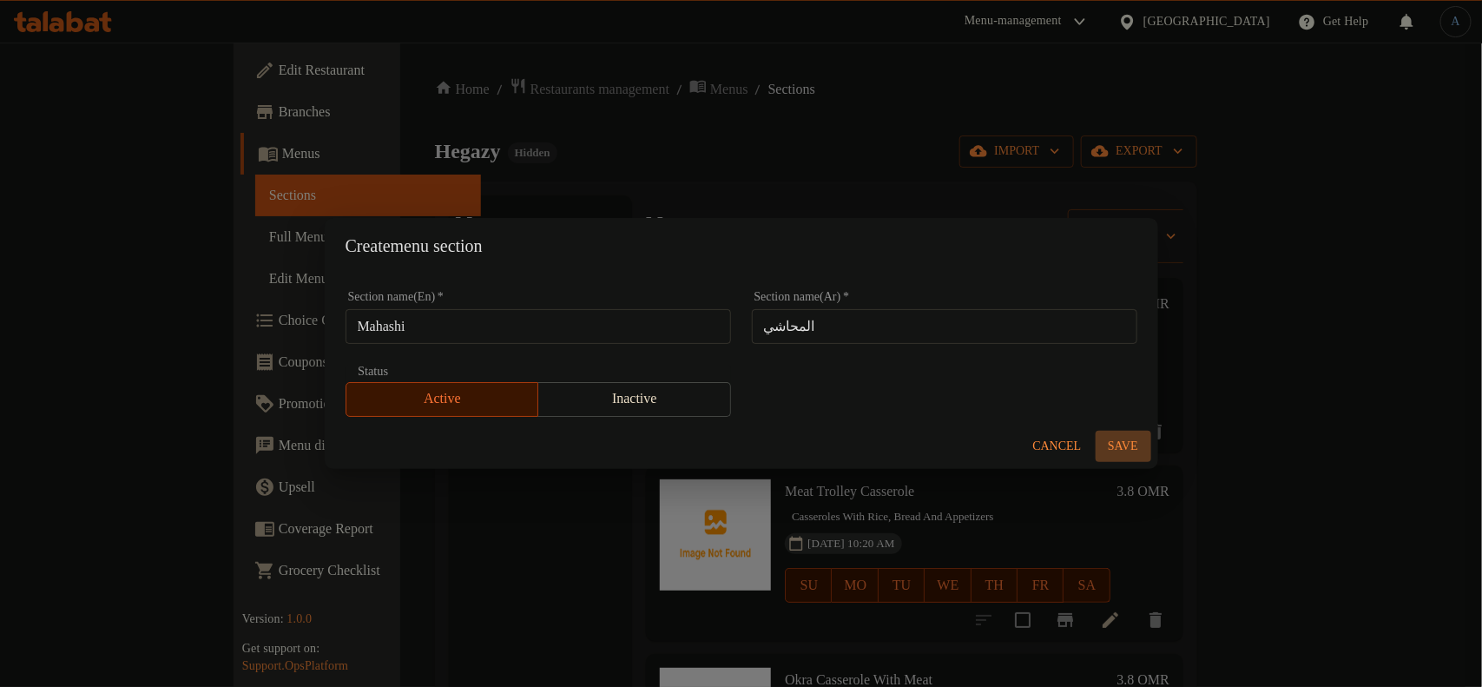
click at [1116, 452] on span "Save" at bounding box center [1123, 447] width 42 height 22
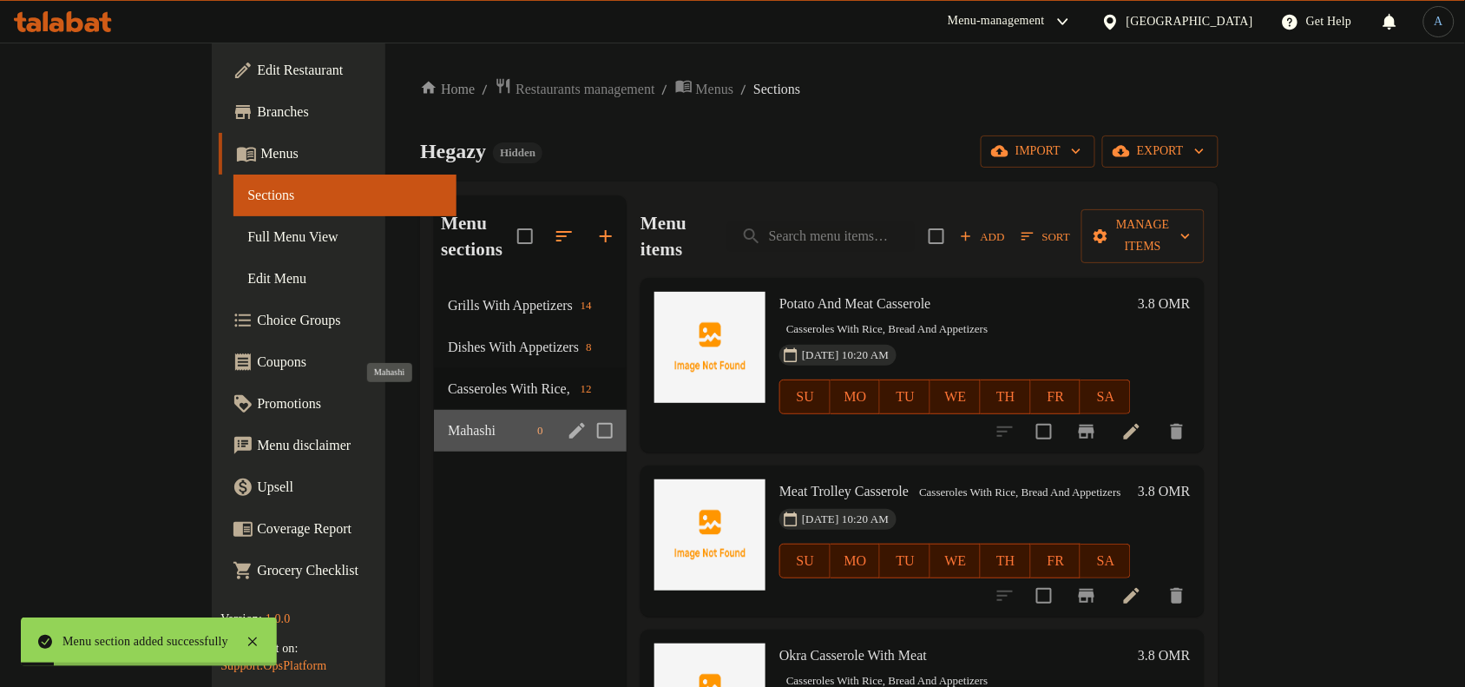
click at [448, 420] on span "Mahashi" at bounding box center [489, 430] width 82 height 21
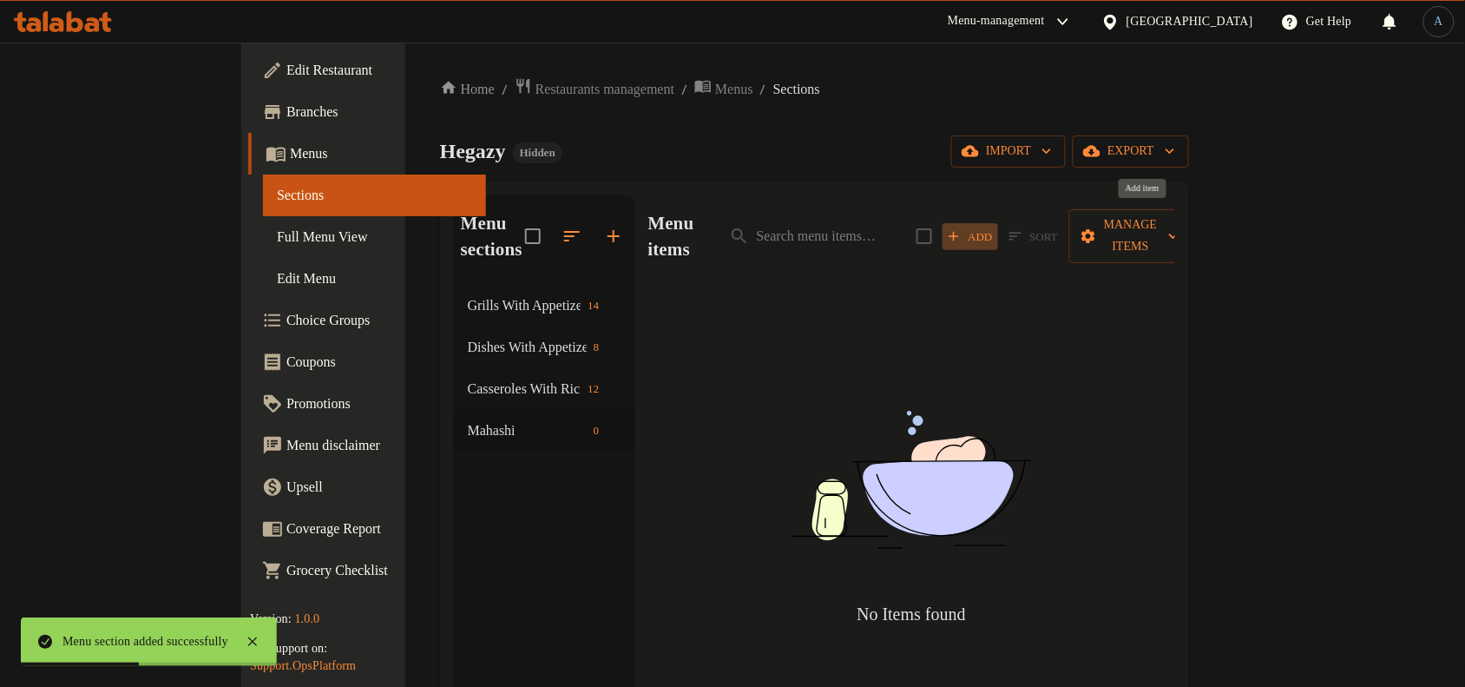
click at [994, 227] on span "Add" at bounding box center [970, 237] width 47 height 20
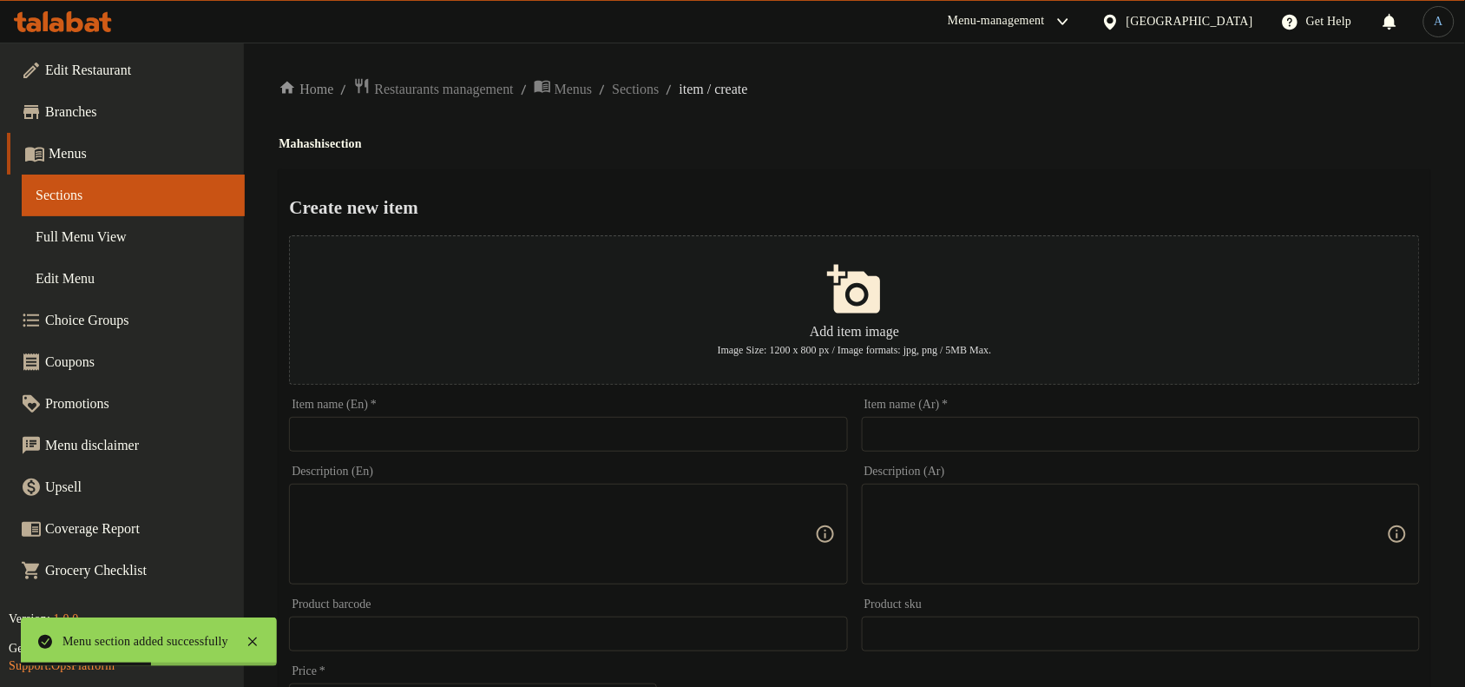
click at [998, 432] on input "text" at bounding box center [1141, 434] width 558 height 35
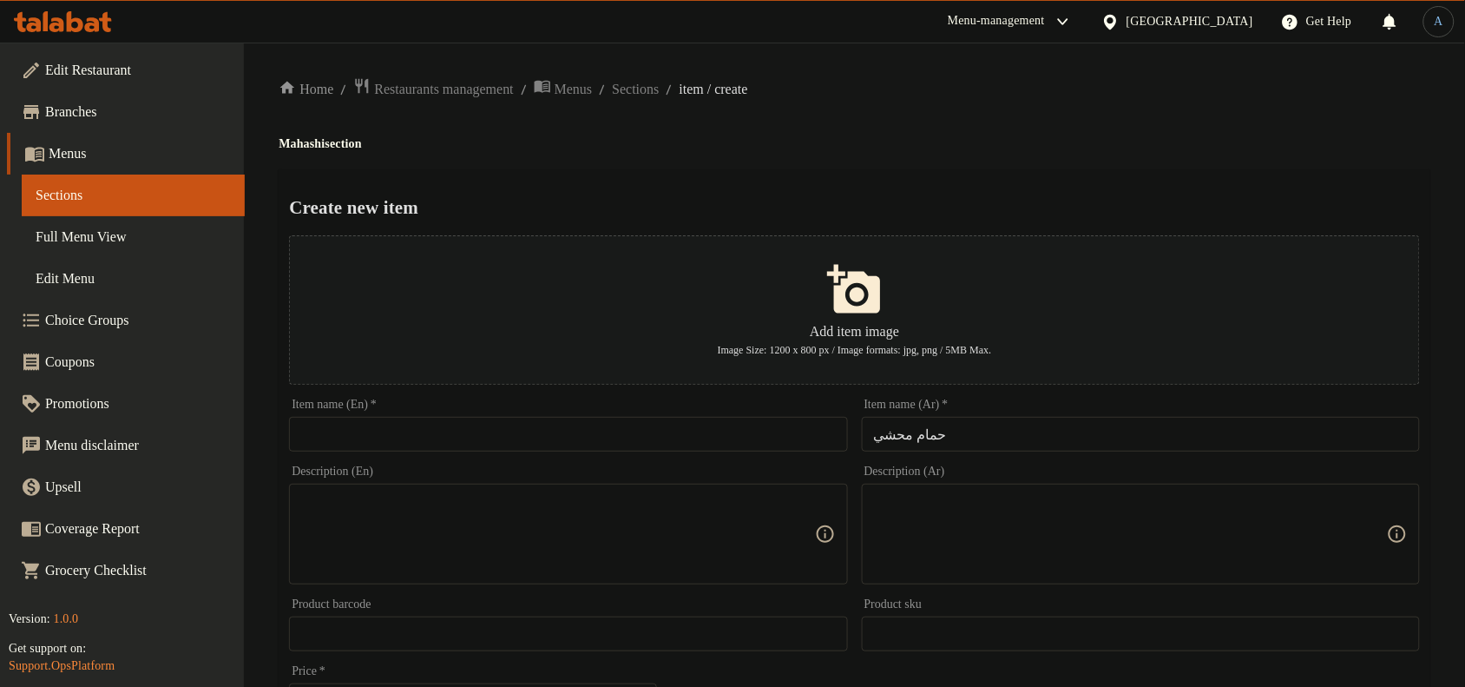
drag, startPoint x: 805, startPoint y: 426, endPoint x: 821, endPoint y: 430, distance: 16.2
click at [805, 426] on input "text" at bounding box center [568, 434] width 558 height 35
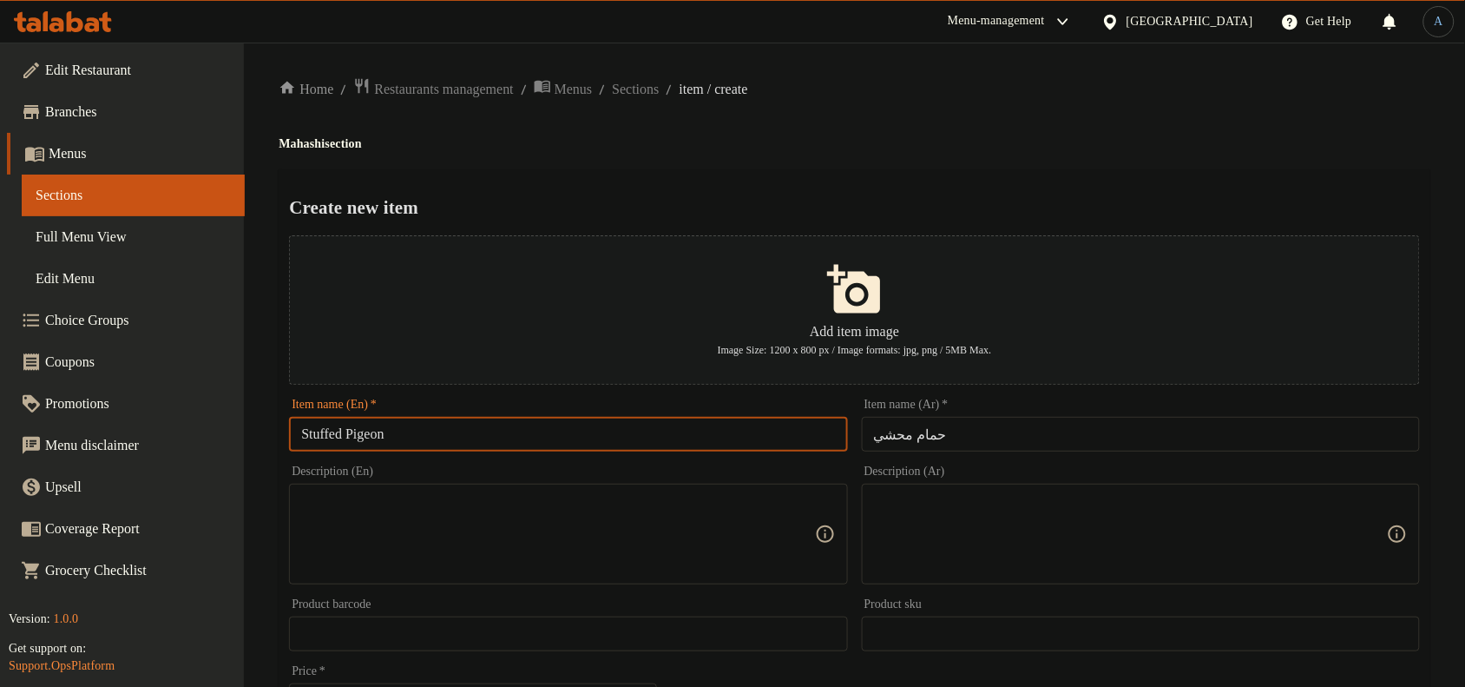
click at [949, 432] on input "حمام محشي" at bounding box center [1141, 434] width 558 height 35
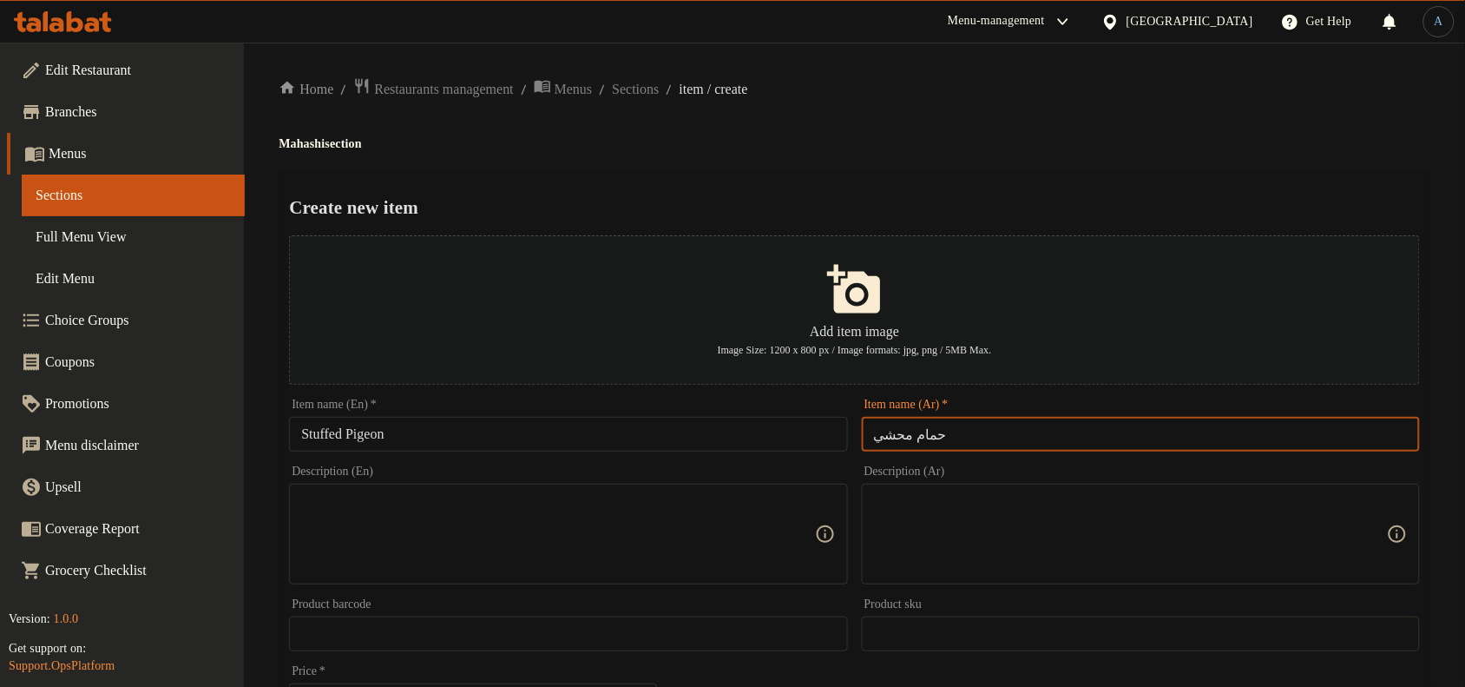
click at [654, 430] on input "Stuffed Pigeon" at bounding box center [568, 434] width 558 height 35
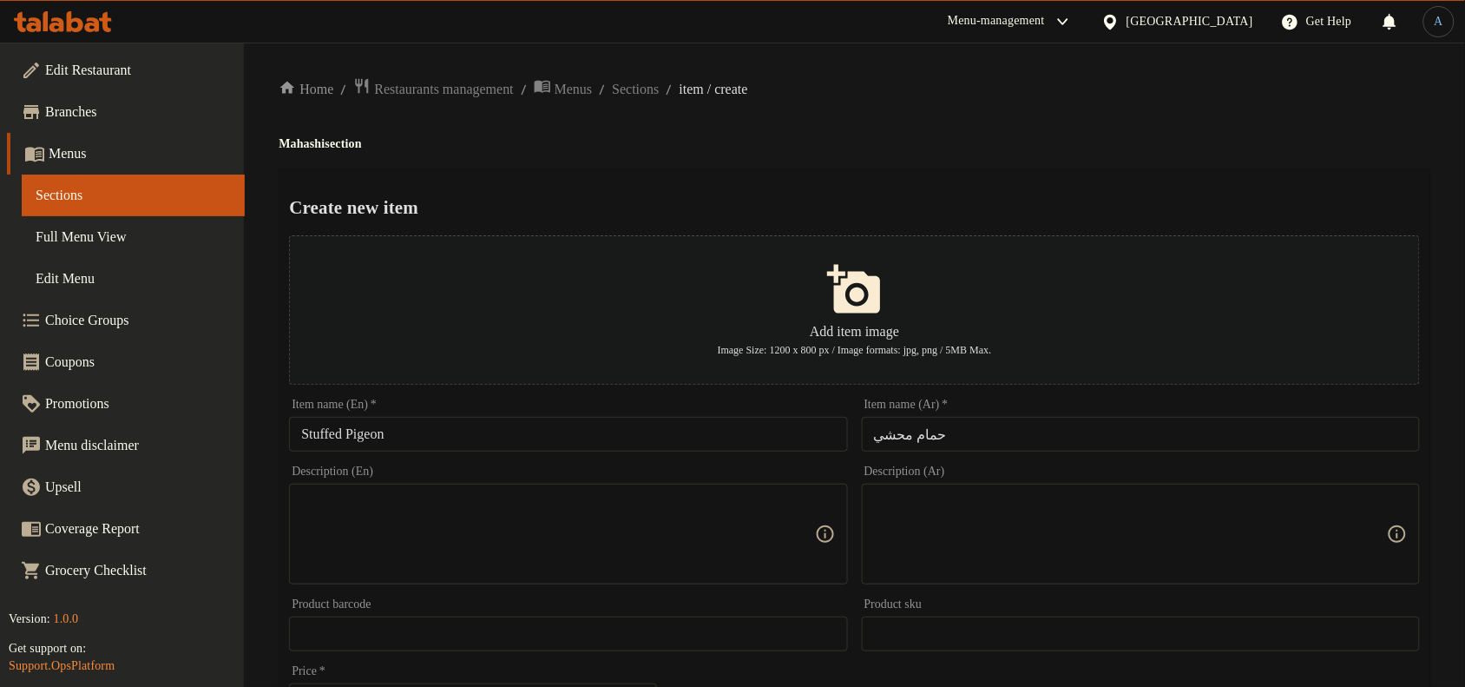
click at [913, 122] on div "Home / Restaurants management / Menus / Sections / item / create Mahashi sectio…" at bounding box center [855, 630] width 1152 height 1106
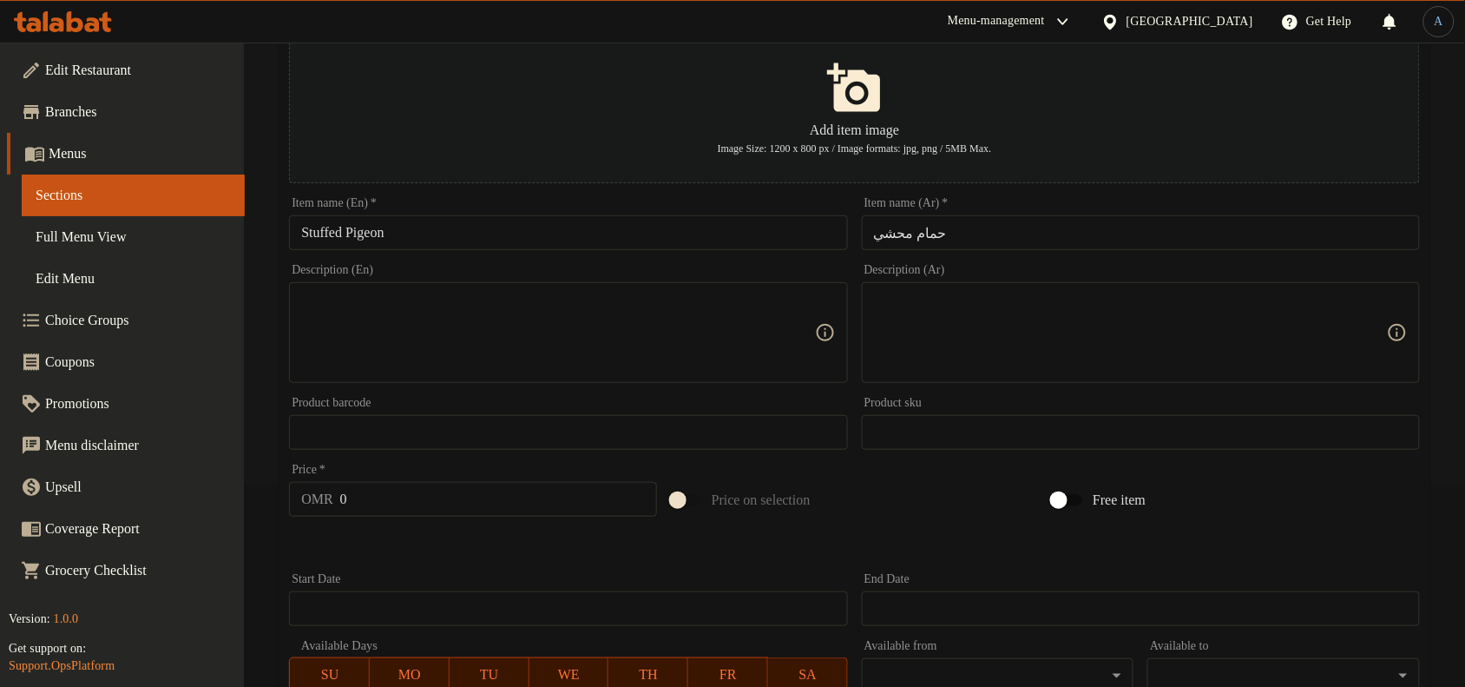
scroll to position [529, 0]
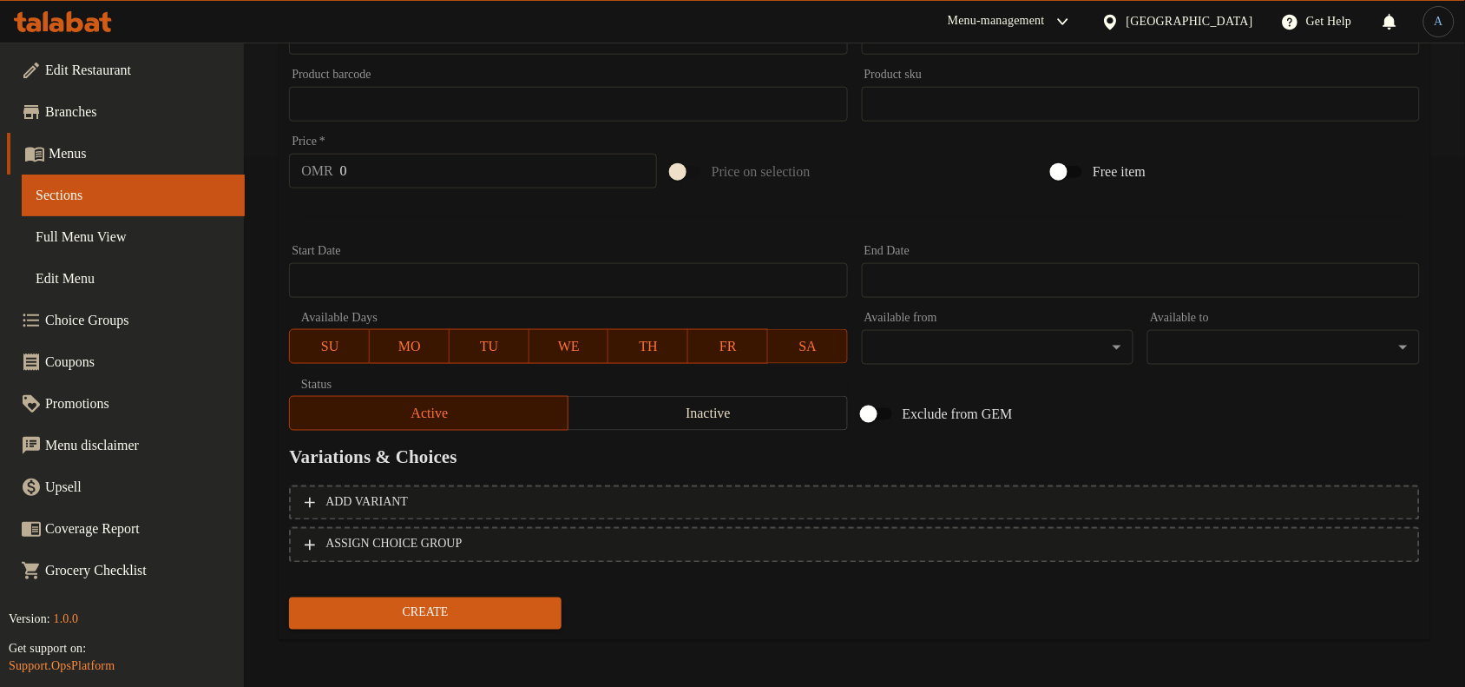
click at [399, 178] on input "0" at bounding box center [498, 171] width 317 height 35
click at [289, 597] on button "Create" at bounding box center [425, 613] width 273 height 32
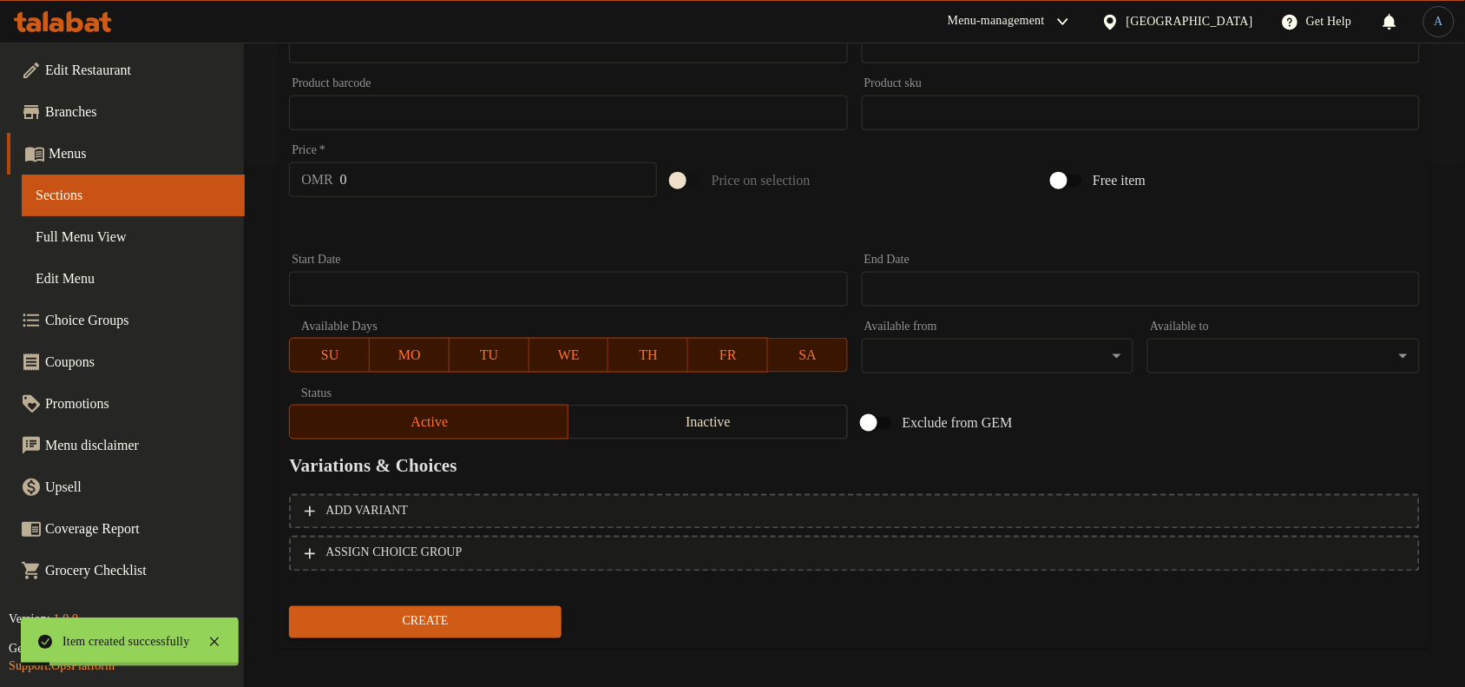
scroll to position [0, 0]
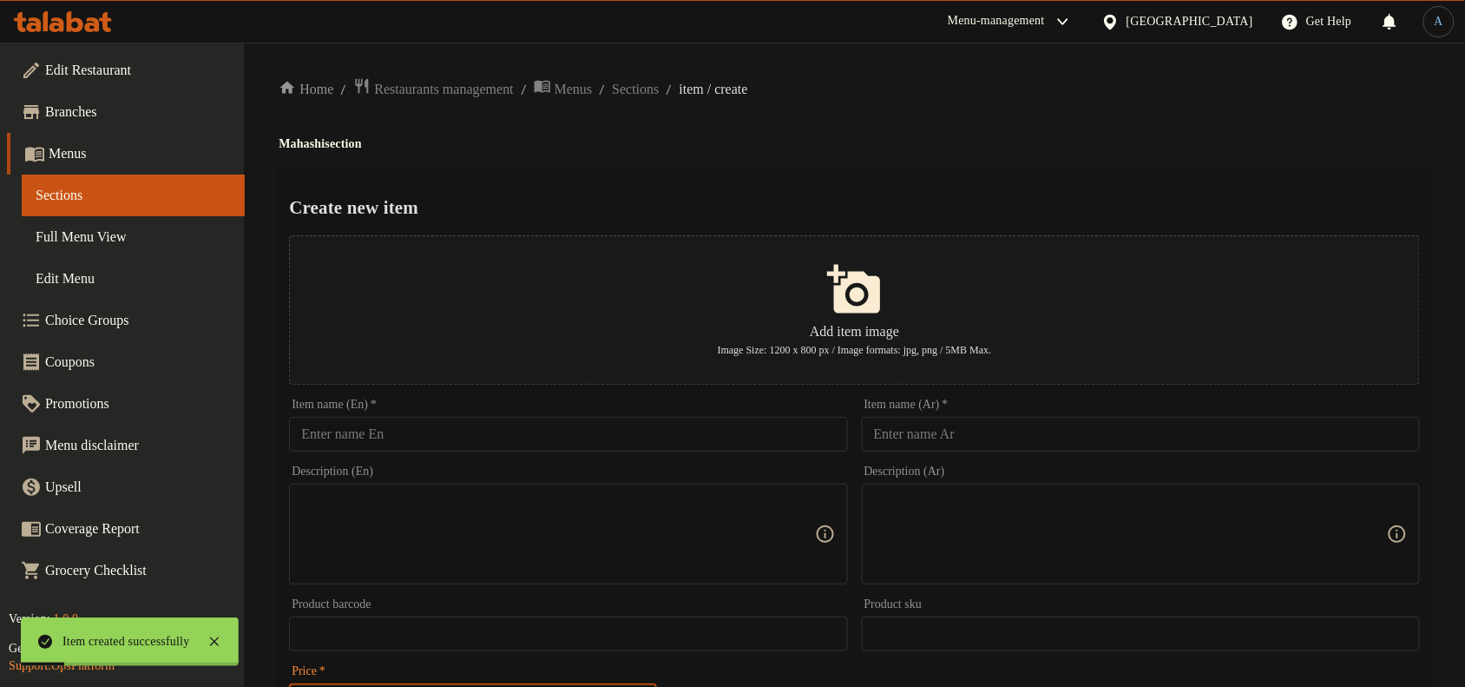
click at [1025, 439] on input "text" at bounding box center [1141, 434] width 558 height 35
click at [308, 144] on h4 "Mahashi section" at bounding box center [855, 143] width 1152 height 17
copy h4 "Mahashi"
click at [930, 431] on input "محشي مشكل" at bounding box center [1141, 434] width 558 height 35
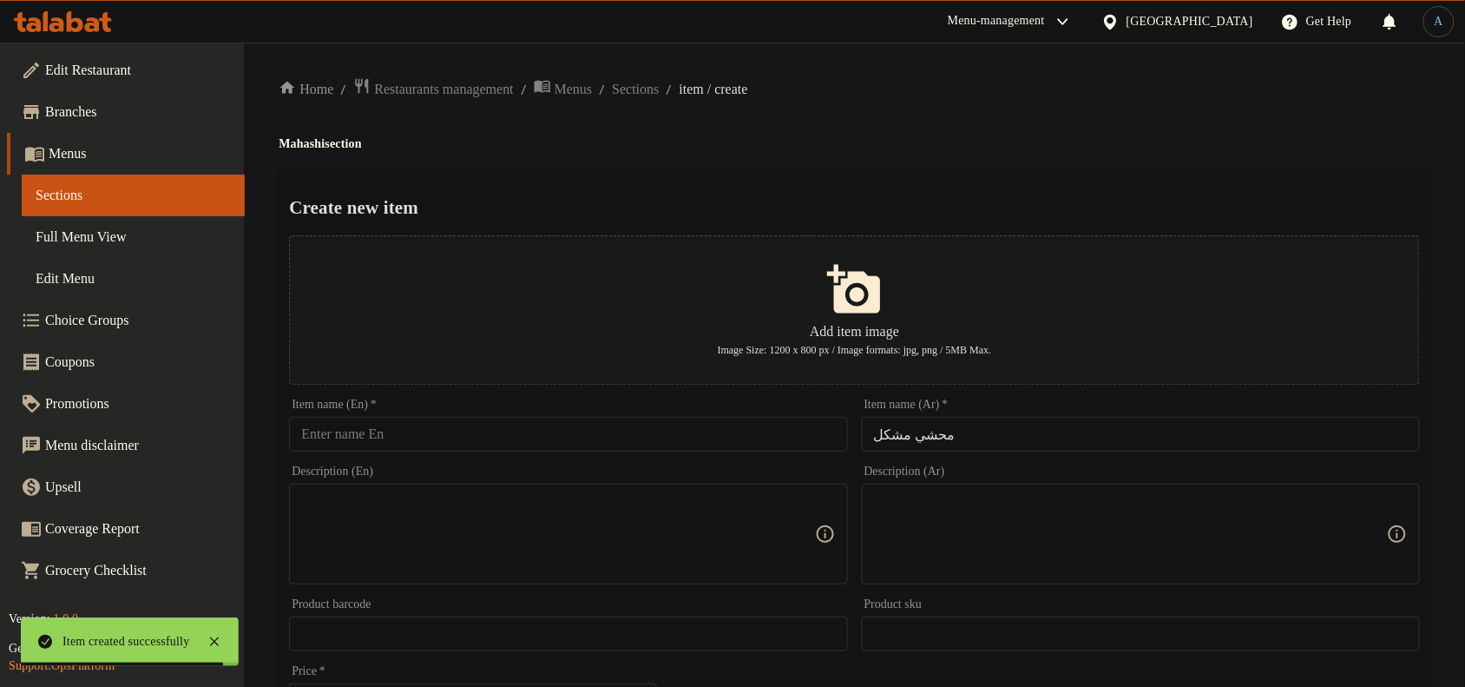
click at [574, 426] on input "text" at bounding box center [568, 434] width 558 height 35
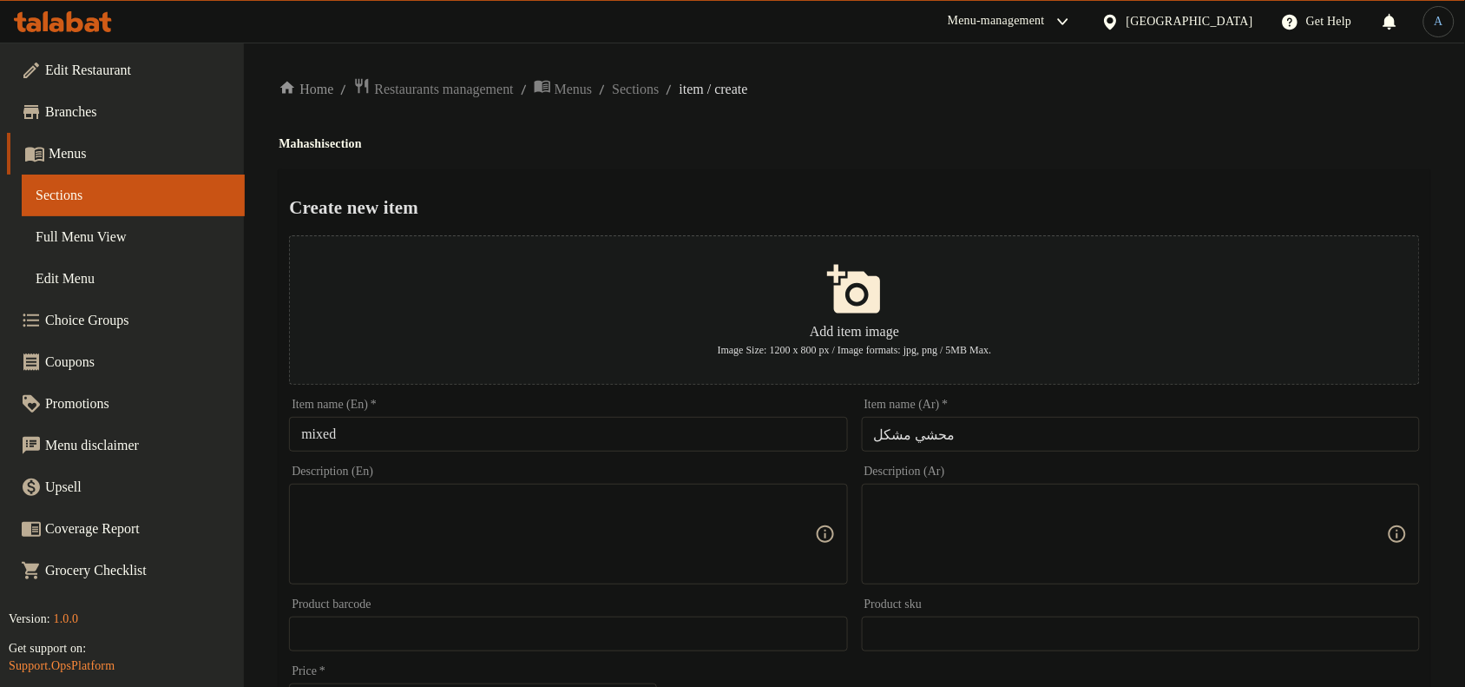
click at [310, 139] on h4 "Mahashi section" at bounding box center [855, 143] width 1152 height 17
drag, startPoint x: 310, startPoint y: 139, endPoint x: 313, endPoint y: 148, distance: 9.3
click at [310, 139] on h4 "Mahashi section" at bounding box center [855, 143] width 1152 height 17
copy h4 "Mahashi"
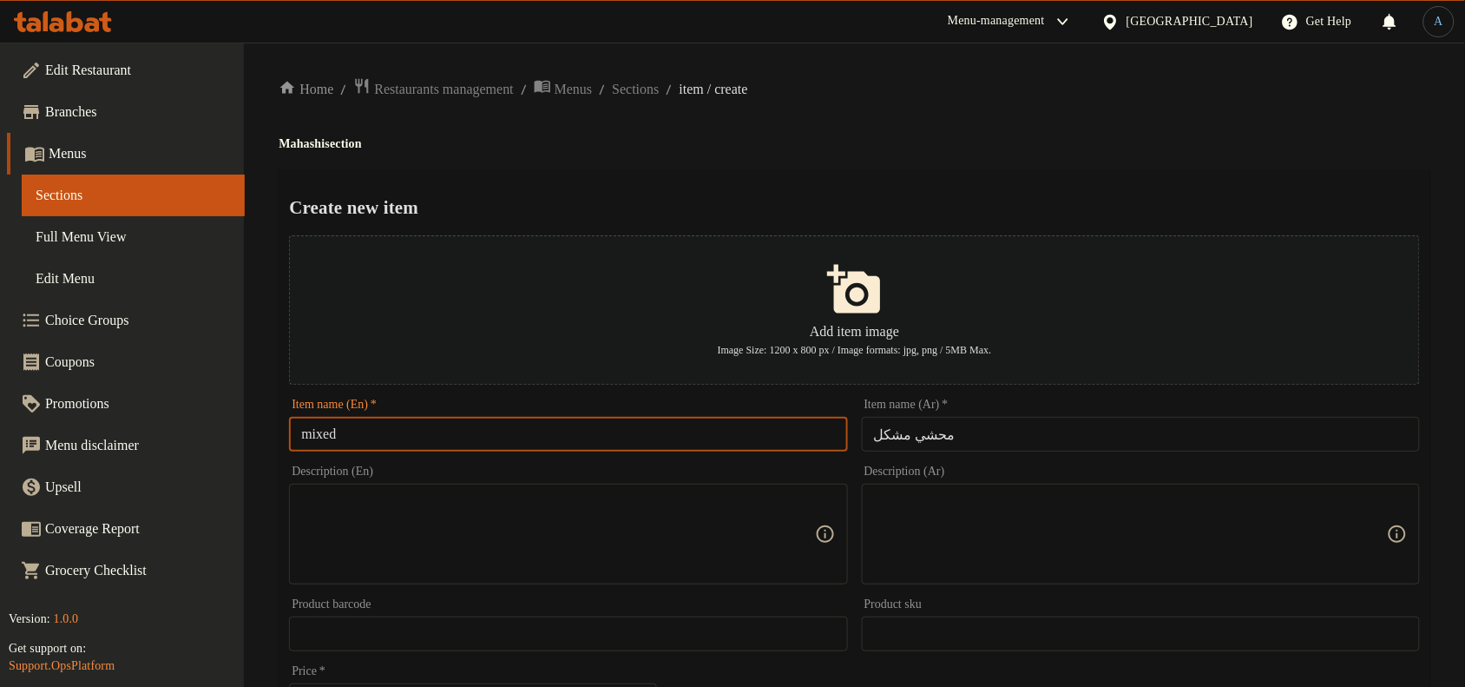
click at [410, 444] on input "mixed" at bounding box center [568, 434] width 558 height 35
click at [383, 425] on input "mixed Mahashi" at bounding box center [568, 434] width 558 height 35
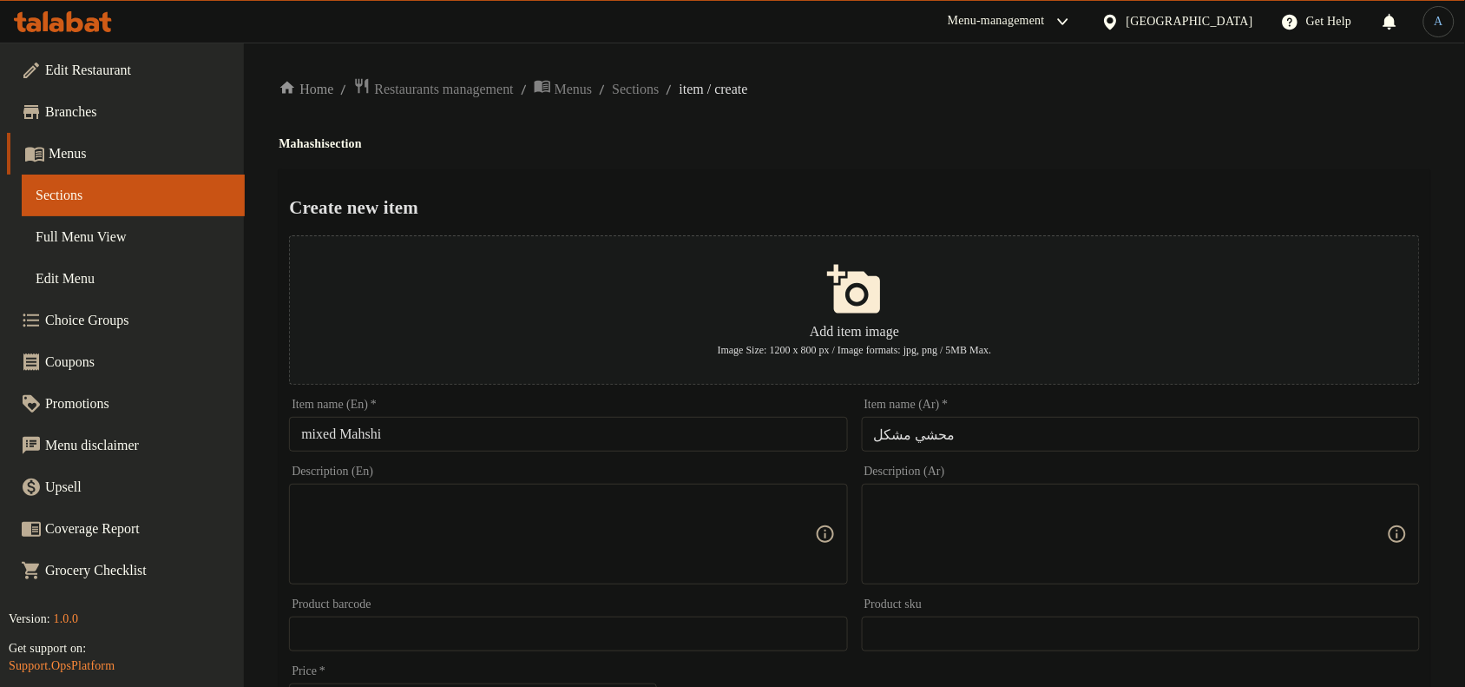
click at [709, 430] on input "mixed Mahshi" at bounding box center [568, 434] width 558 height 35
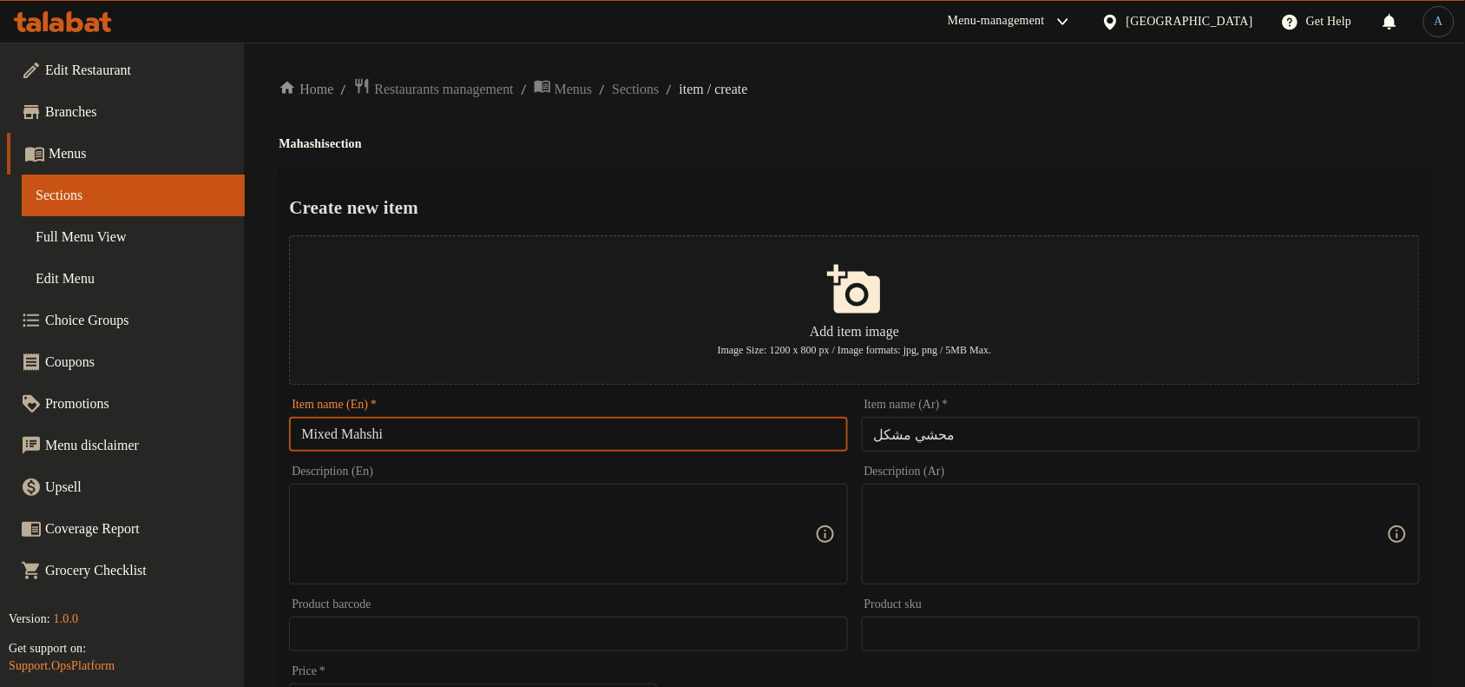
click at [942, 75] on div "Home / Restaurants management / Menus / Sections / item / create Mahashi sectio…" at bounding box center [854, 630] width 1221 height 1175
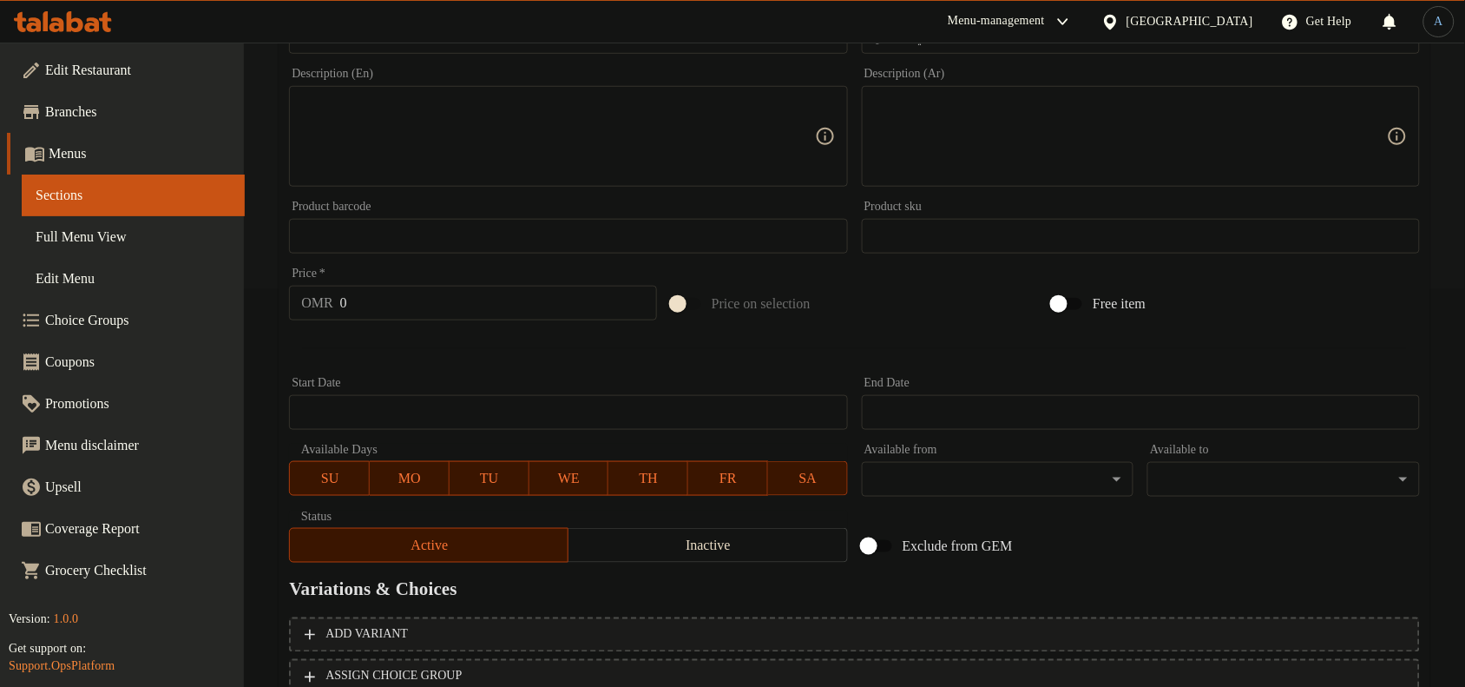
scroll to position [434, 0]
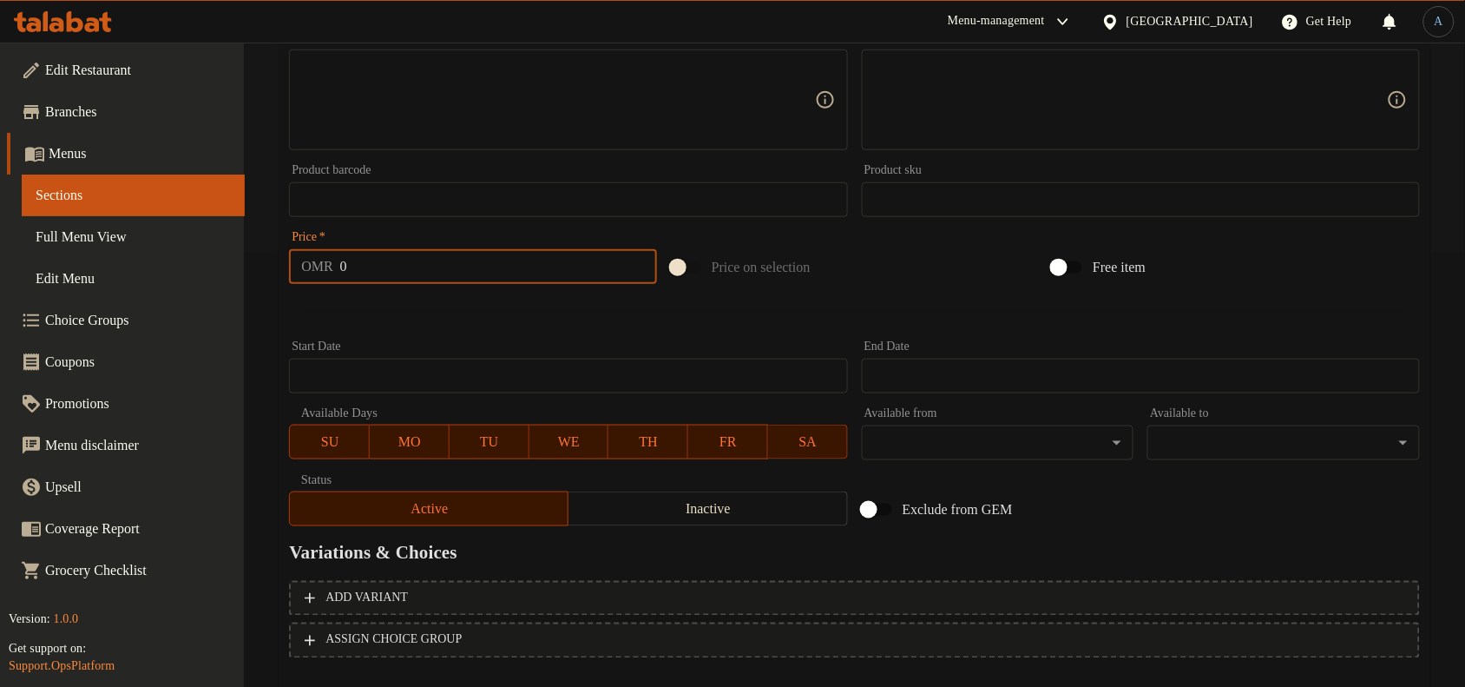
click at [421, 272] on input "0" at bounding box center [498, 266] width 317 height 35
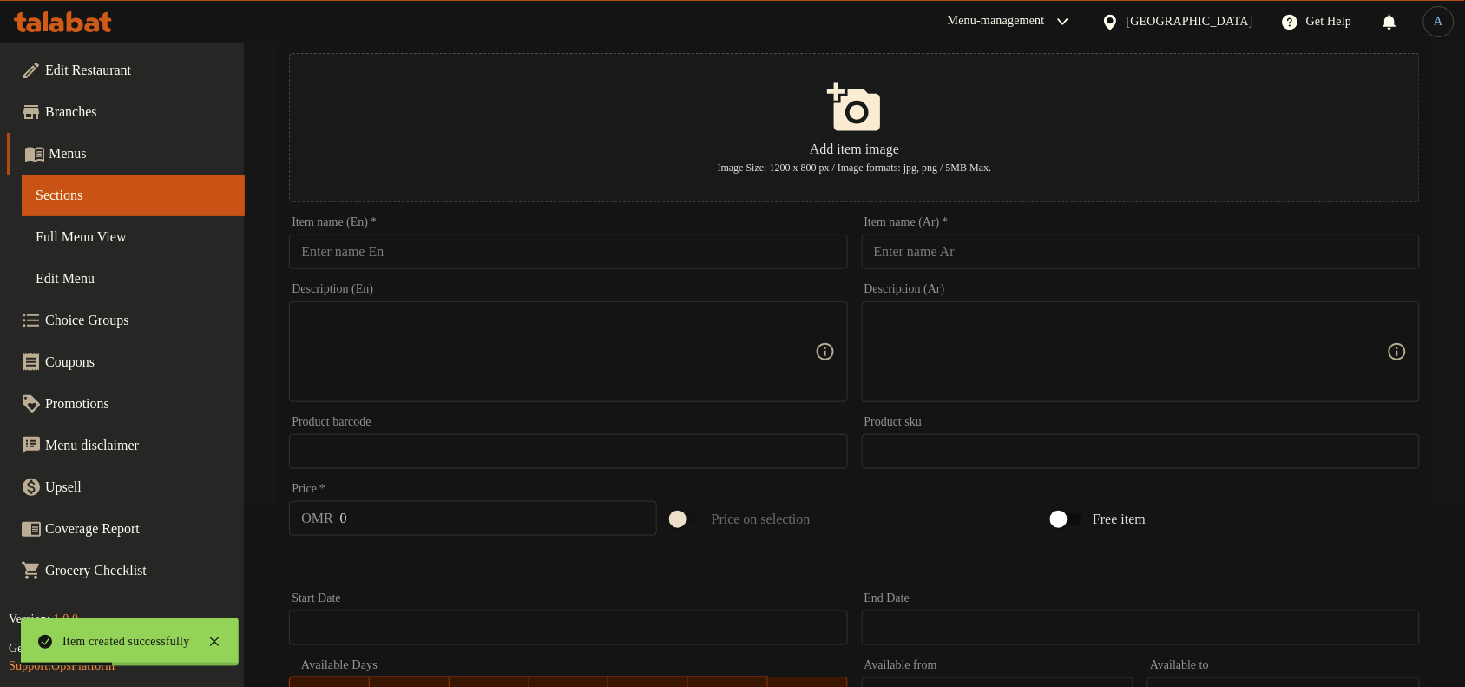
scroll to position [0, 0]
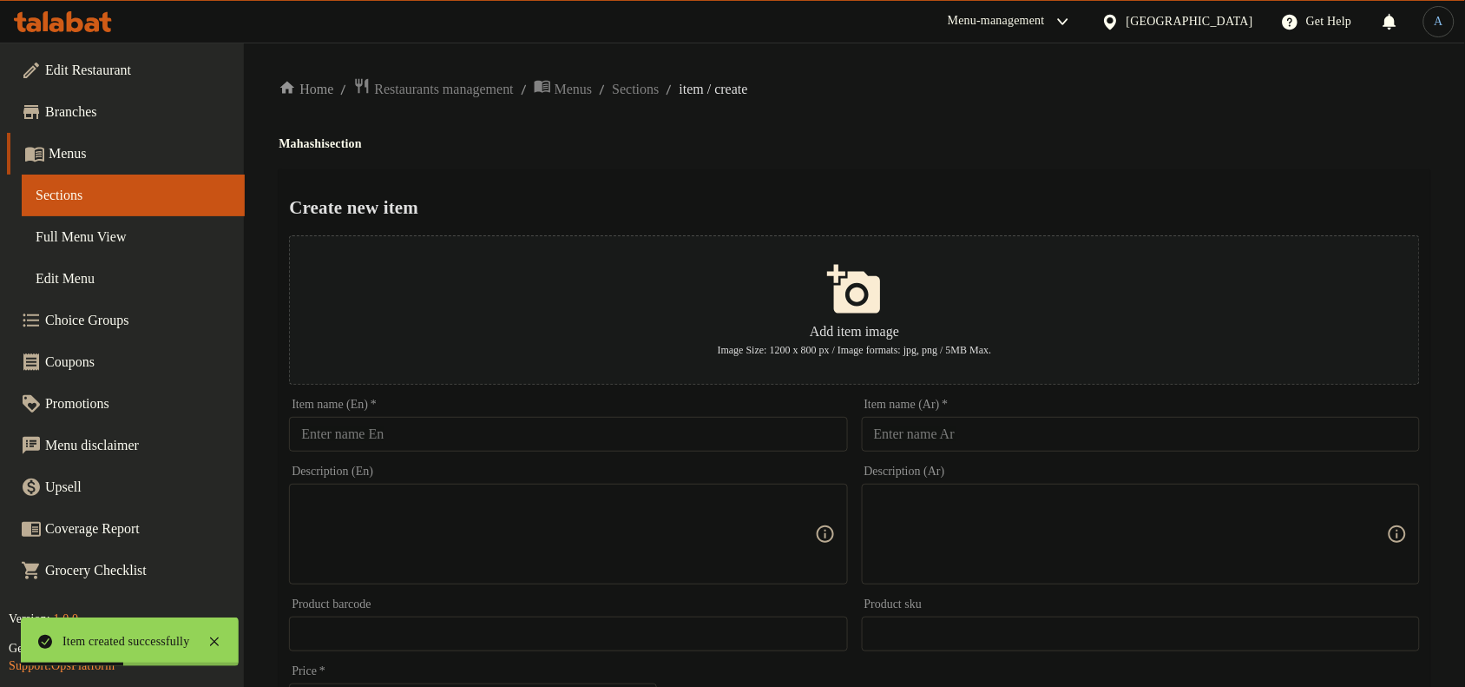
click at [1043, 437] on input "text" at bounding box center [1141, 434] width 558 height 35
drag, startPoint x: 656, startPoint y: 438, endPoint x: 538, endPoint y: 443, distance: 118.1
click at [656, 438] on input "text" at bounding box center [568, 434] width 558 height 35
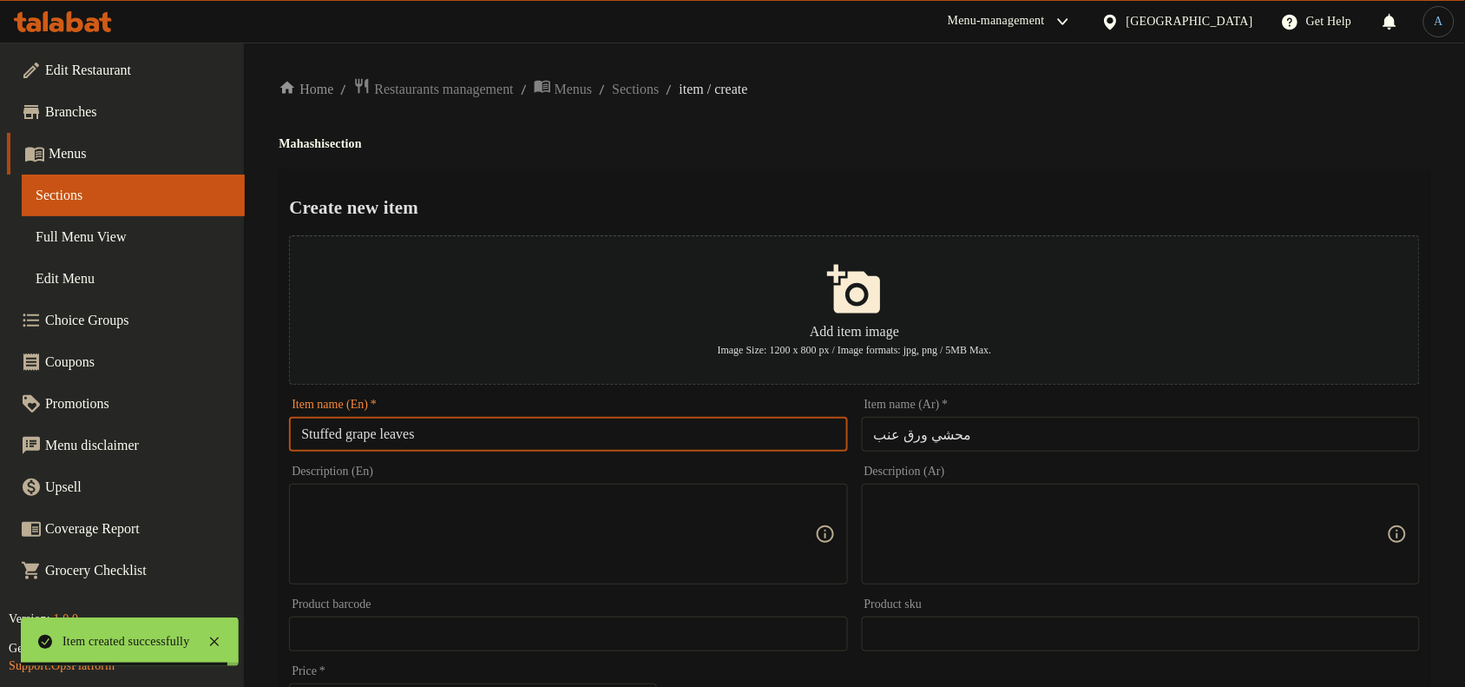
click at [366, 439] on input "Stuffed grape leaves" at bounding box center [568, 434] width 558 height 35
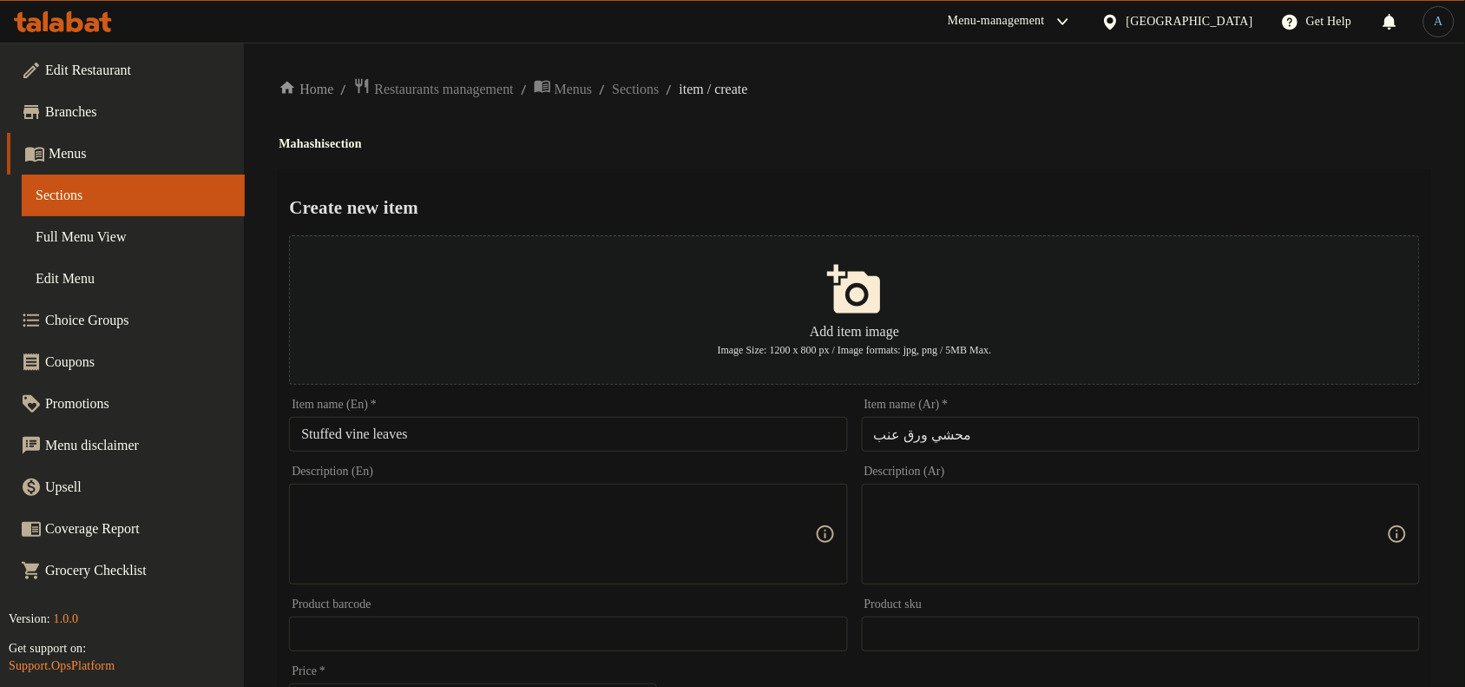
click at [774, 417] on div "Item name (En)   * Stuffed vine leaves Item name (En) *" at bounding box center [568, 424] width 558 height 53
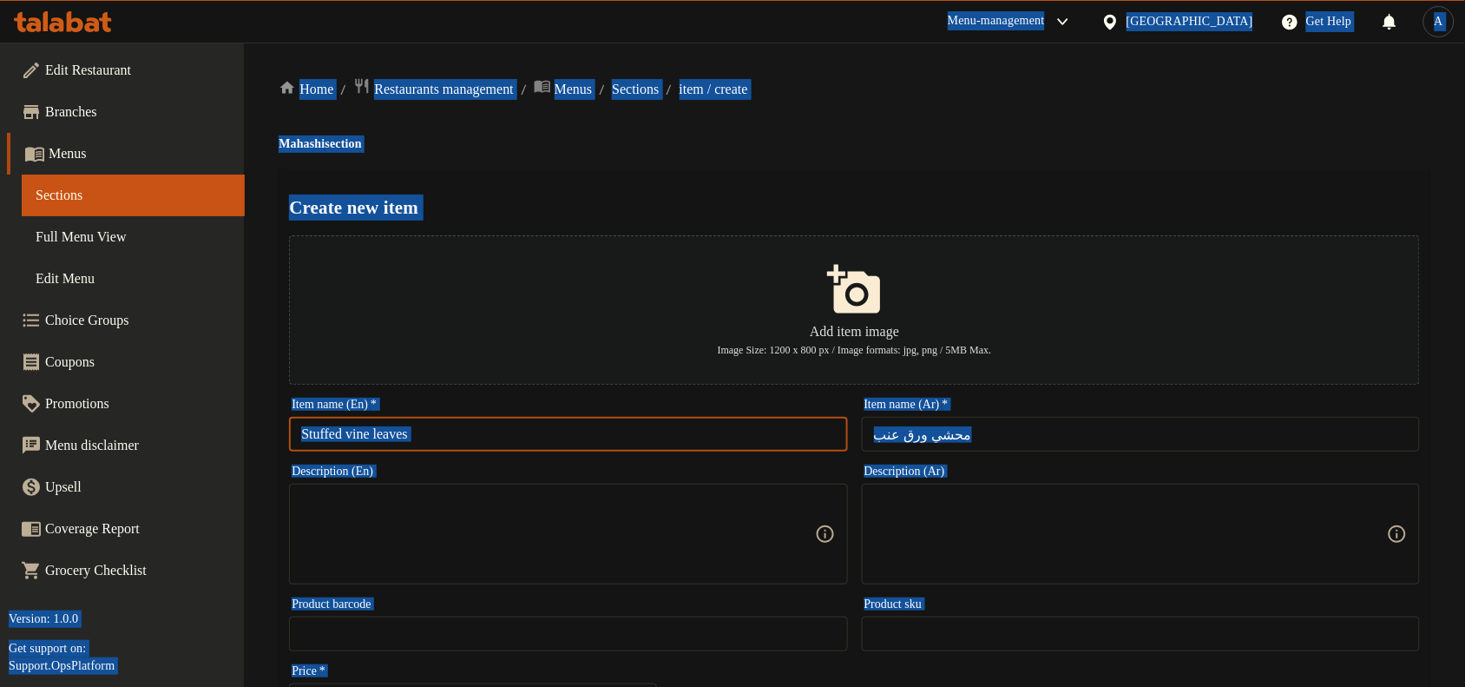
click at [787, 441] on input "Stuffed vine leaves" at bounding box center [568, 434] width 558 height 35
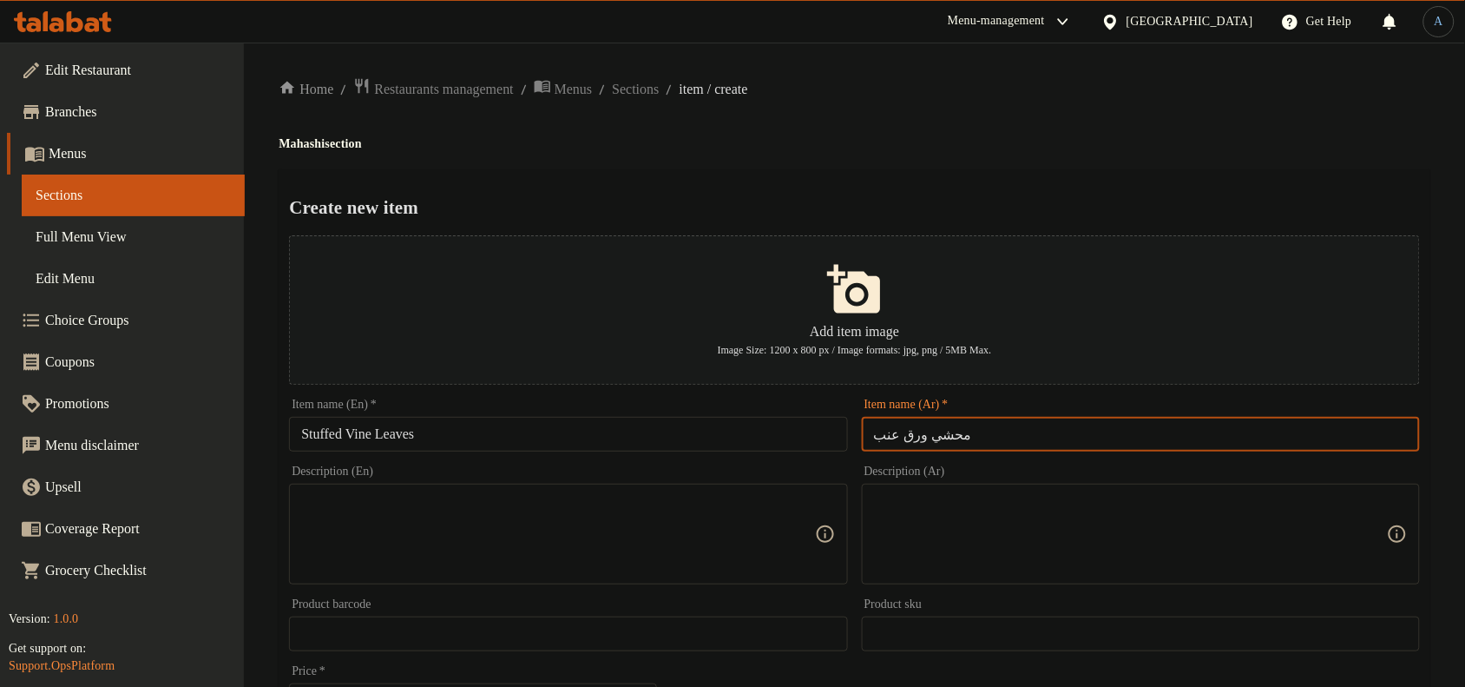
drag, startPoint x: 918, startPoint y: 435, endPoint x: 869, endPoint y: 432, distance: 49.5
click at [869, 432] on input "محشي ورق عنب" at bounding box center [1141, 434] width 558 height 35
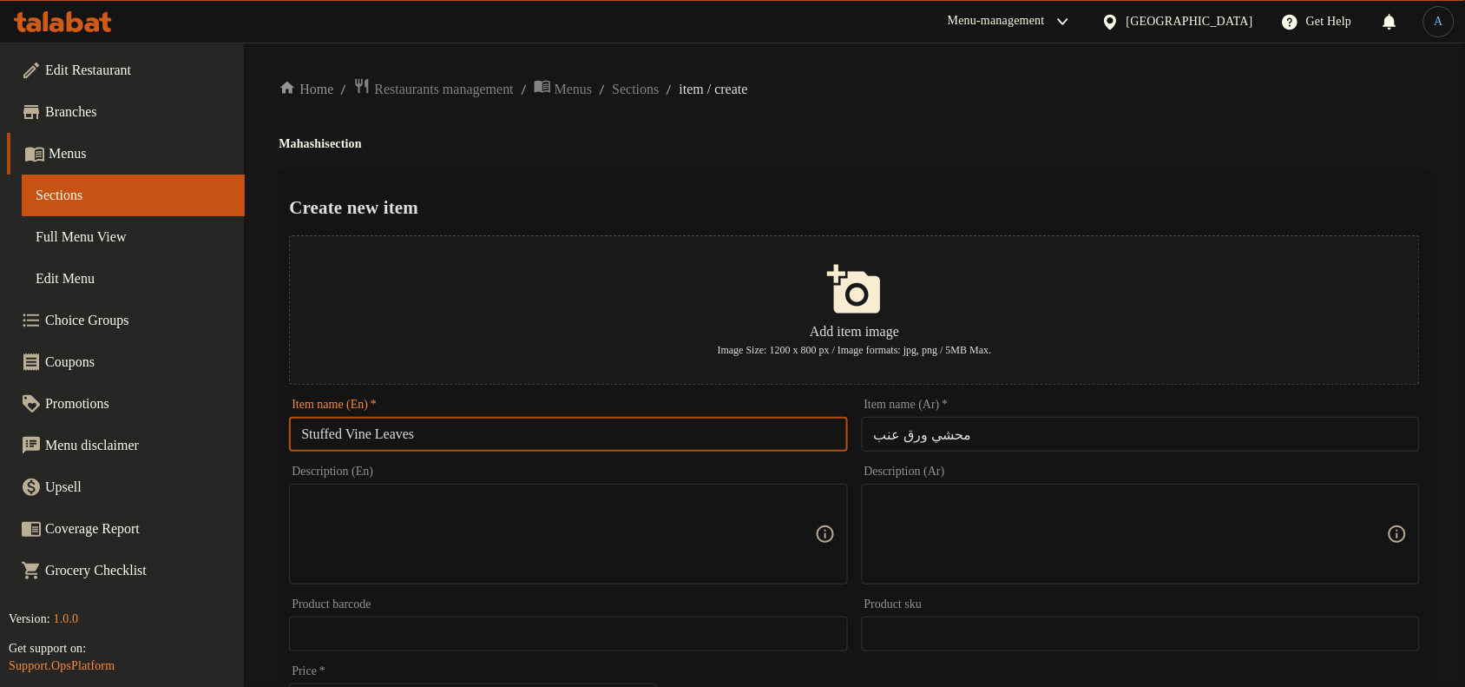
drag, startPoint x: 360, startPoint y: 430, endPoint x: 564, endPoint y: 430, distance: 204.0
click at [564, 430] on input "Stuffed Vine Leaves" at bounding box center [568, 434] width 558 height 35
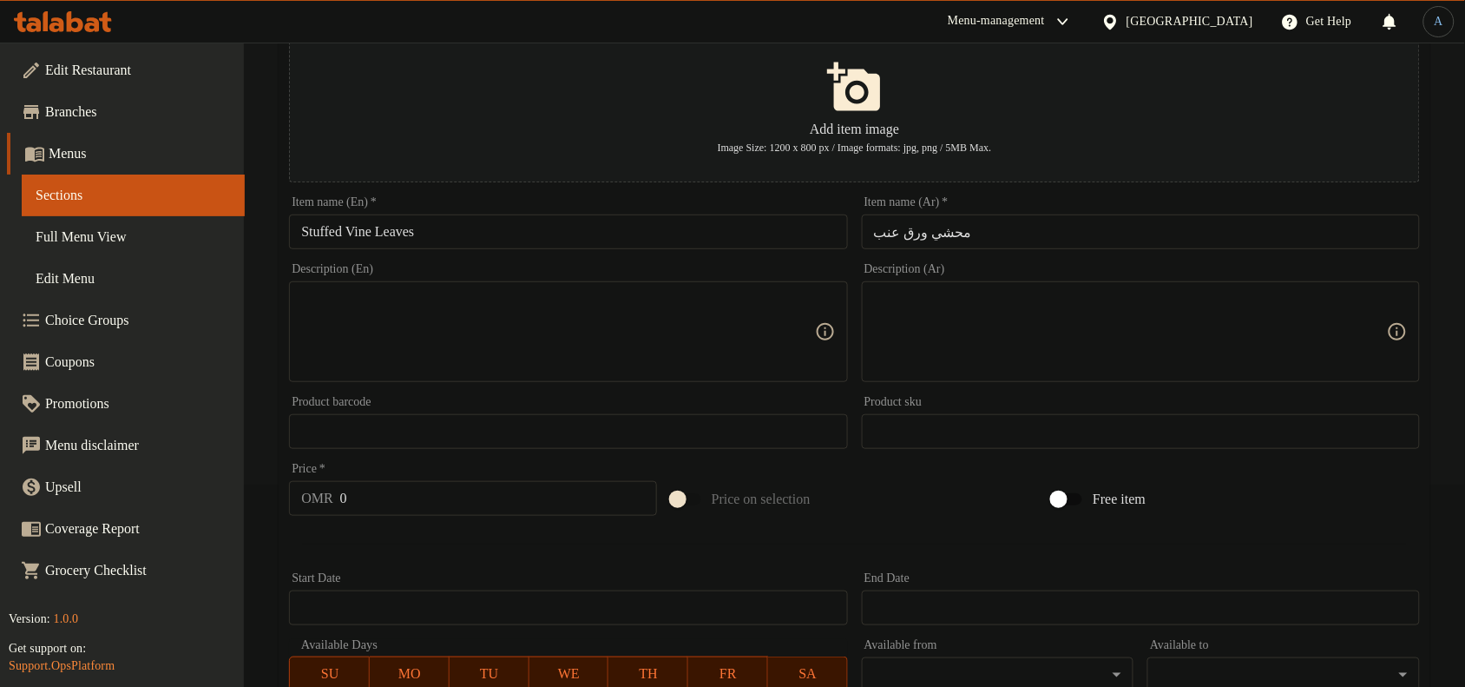
scroll to position [217, 0]
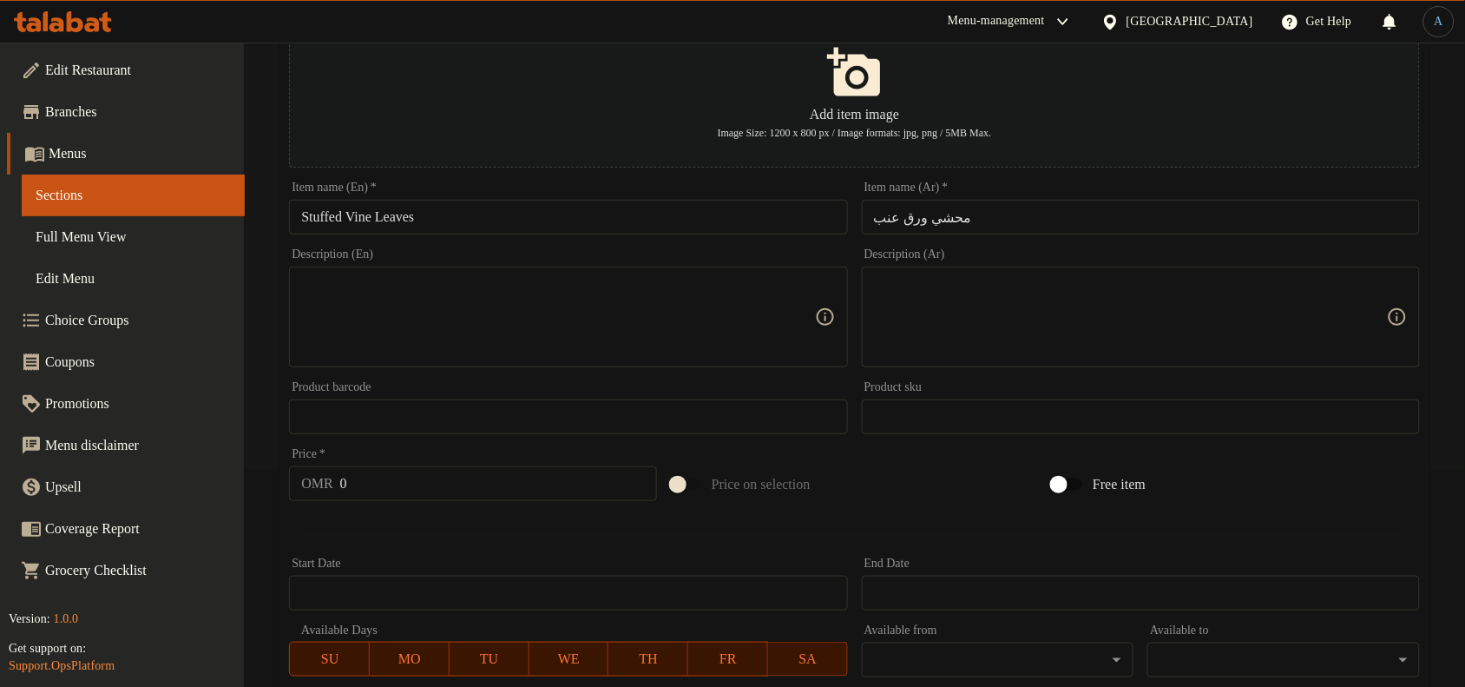
click at [440, 492] on input "0" at bounding box center [498, 483] width 317 height 35
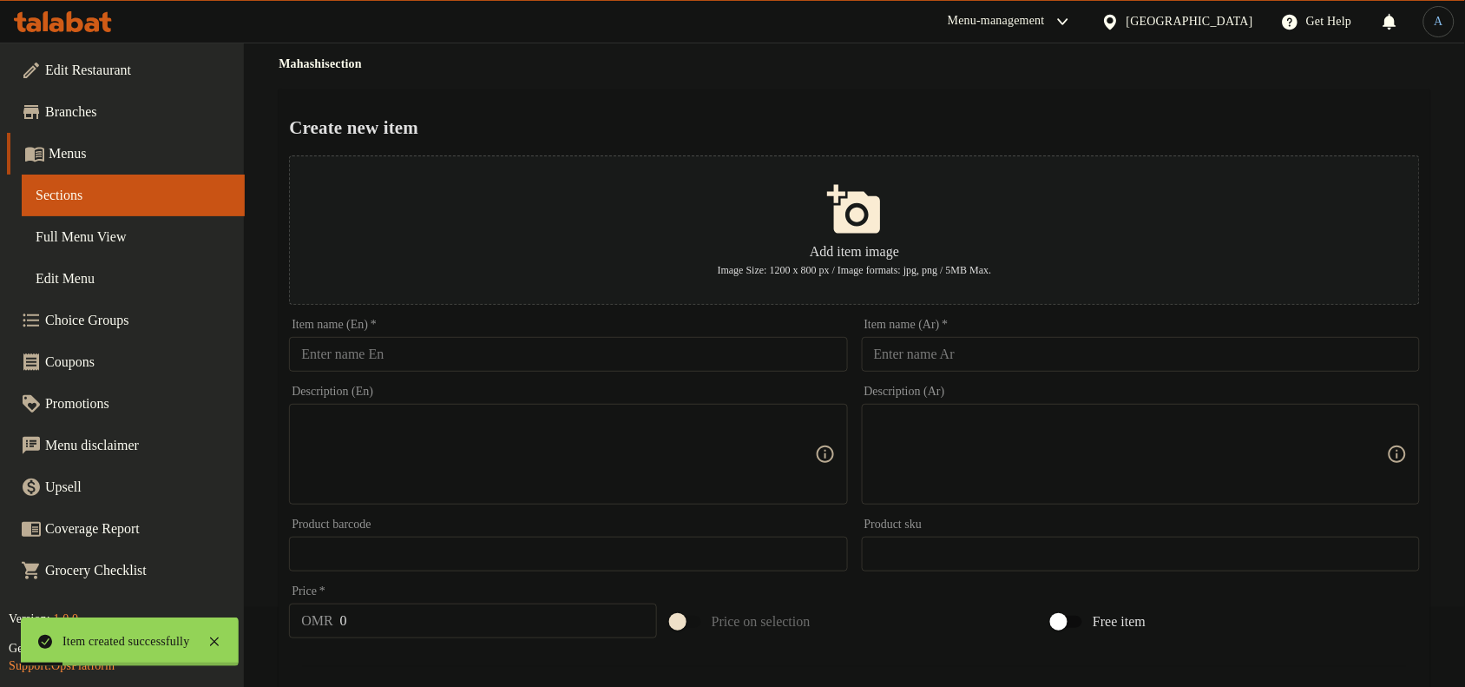
scroll to position [0, 0]
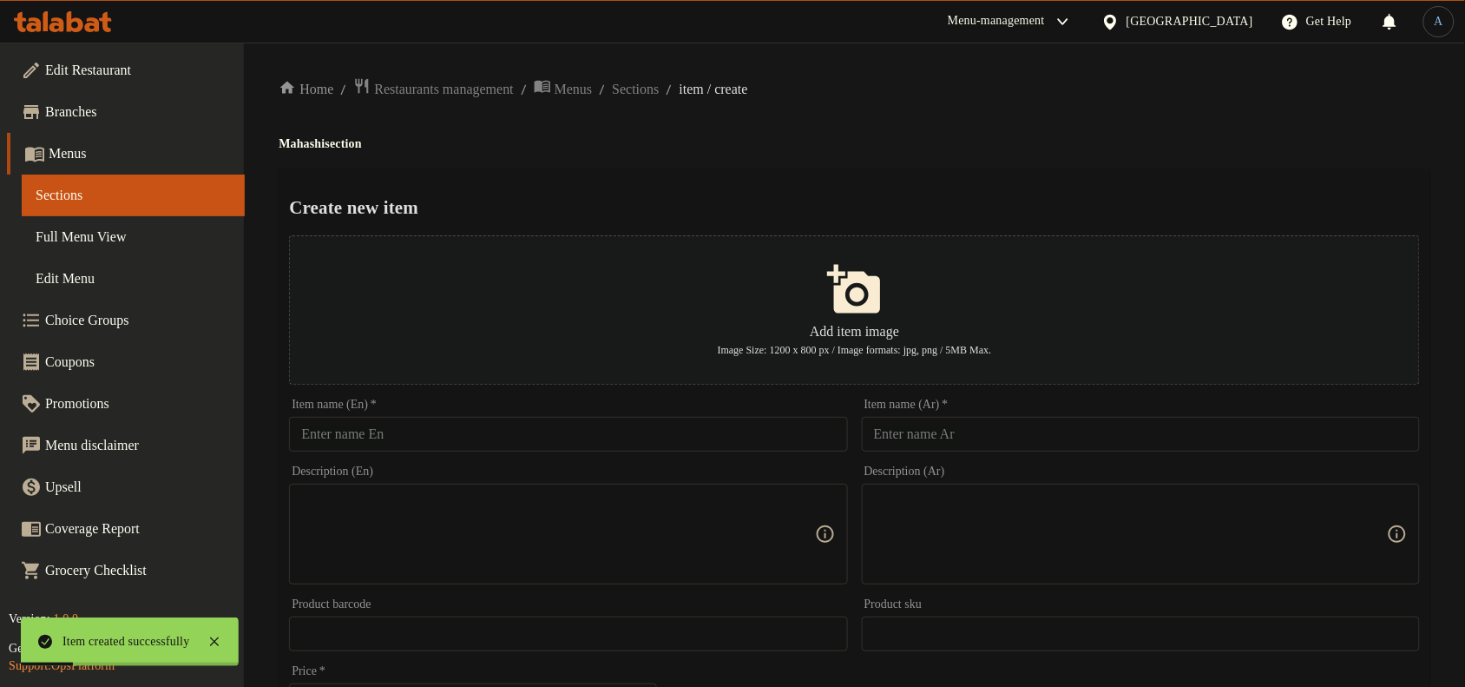
click at [1082, 438] on input "text" at bounding box center [1141, 434] width 558 height 35
click at [634, 443] on input "text" at bounding box center [568, 434] width 558 height 35
click at [807, 148] on h4 "Mahashi section" at bounding box center [855, 143] width 1152 height 17
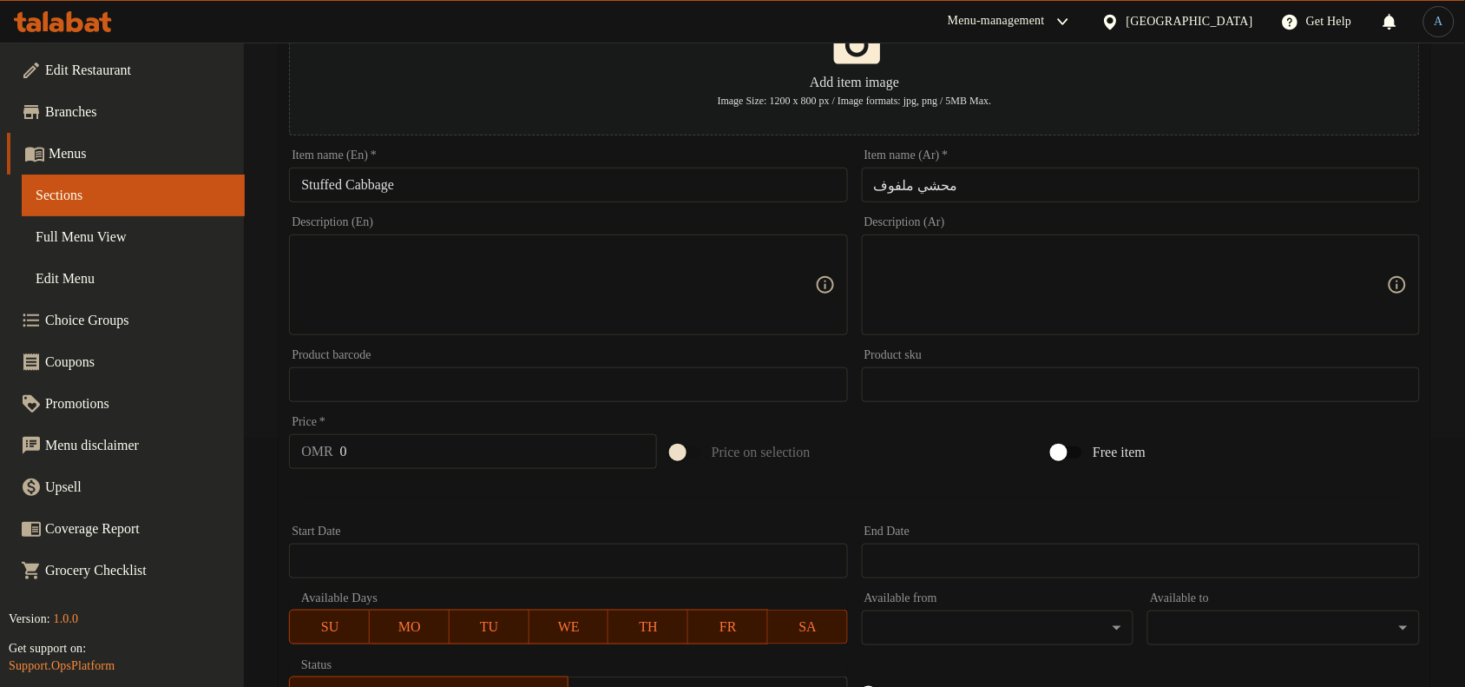
scroll to position [529, 0]
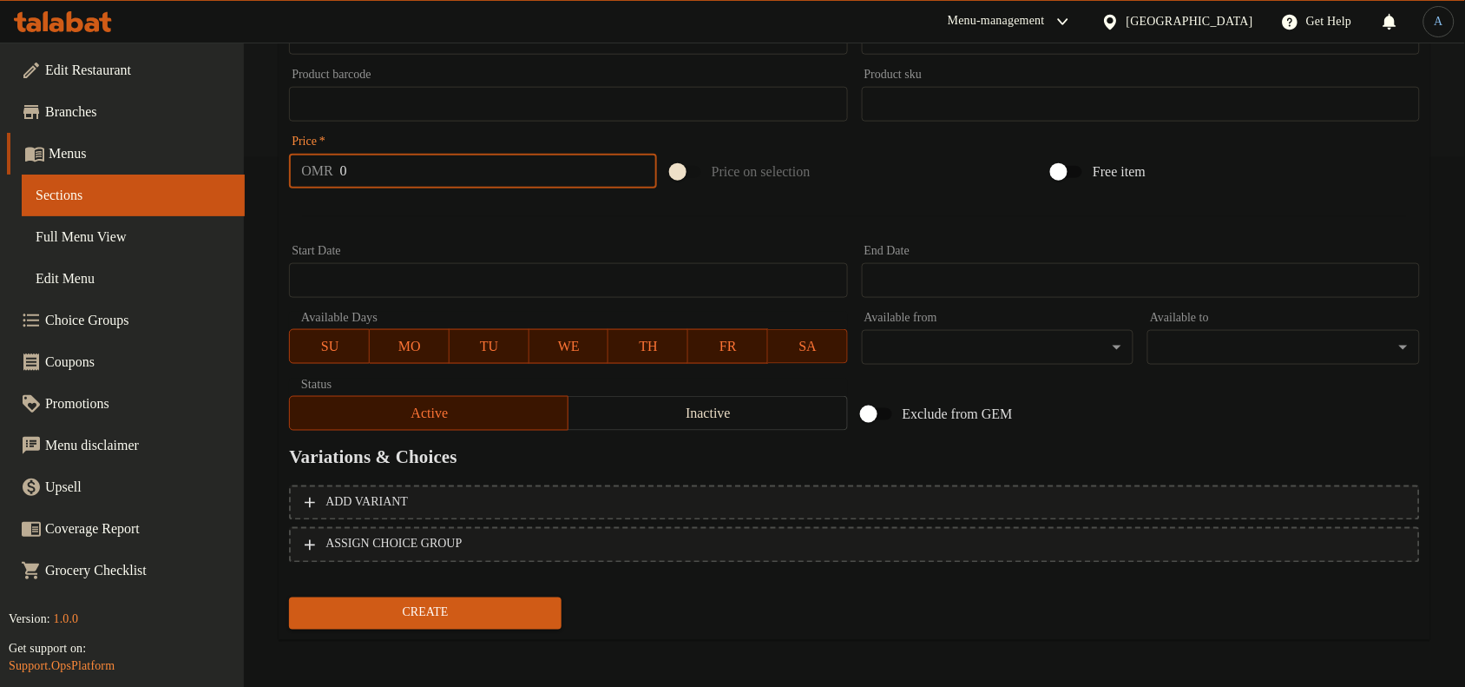
click at [399, 174] on input "0" at bounding box center [498, 171] width 317 height 35
click at [289, 597] on button "Create" at bounding box center [425, 613] width 273 height 32
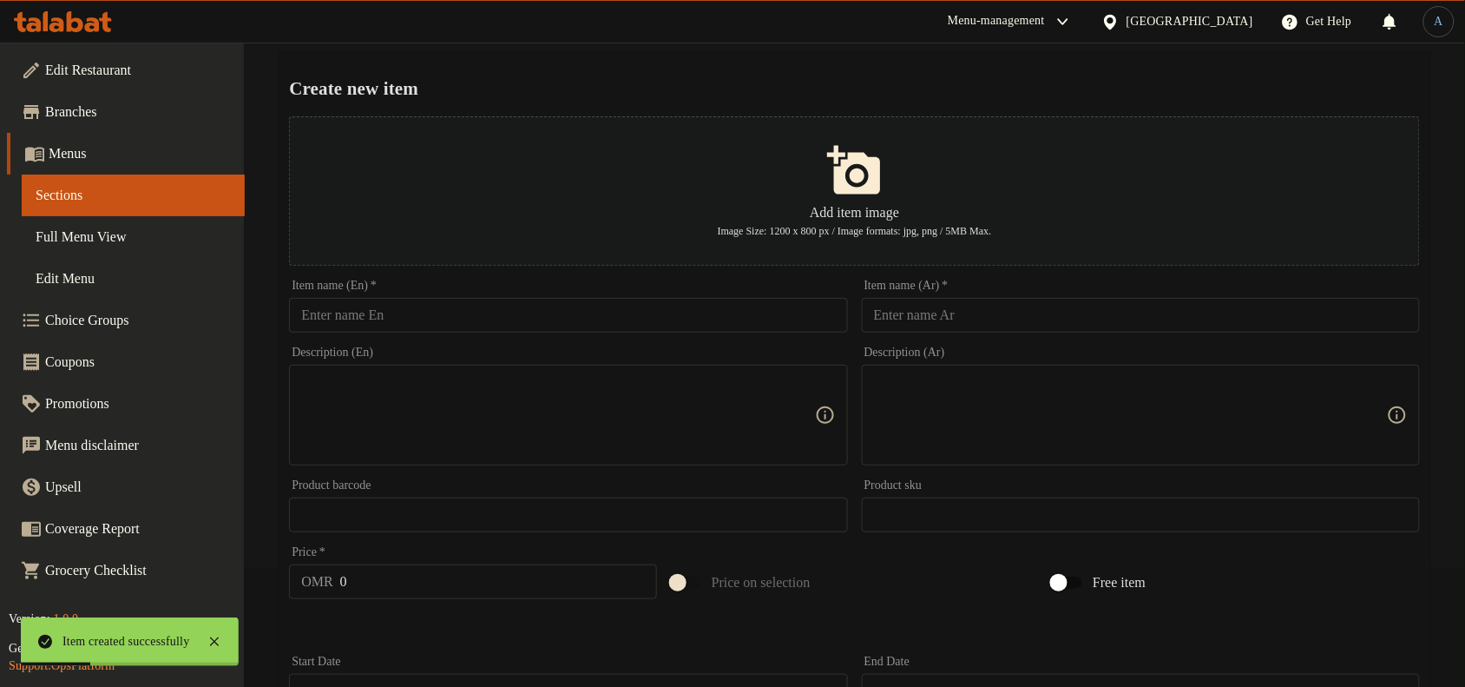
scroll to position [0, 0]
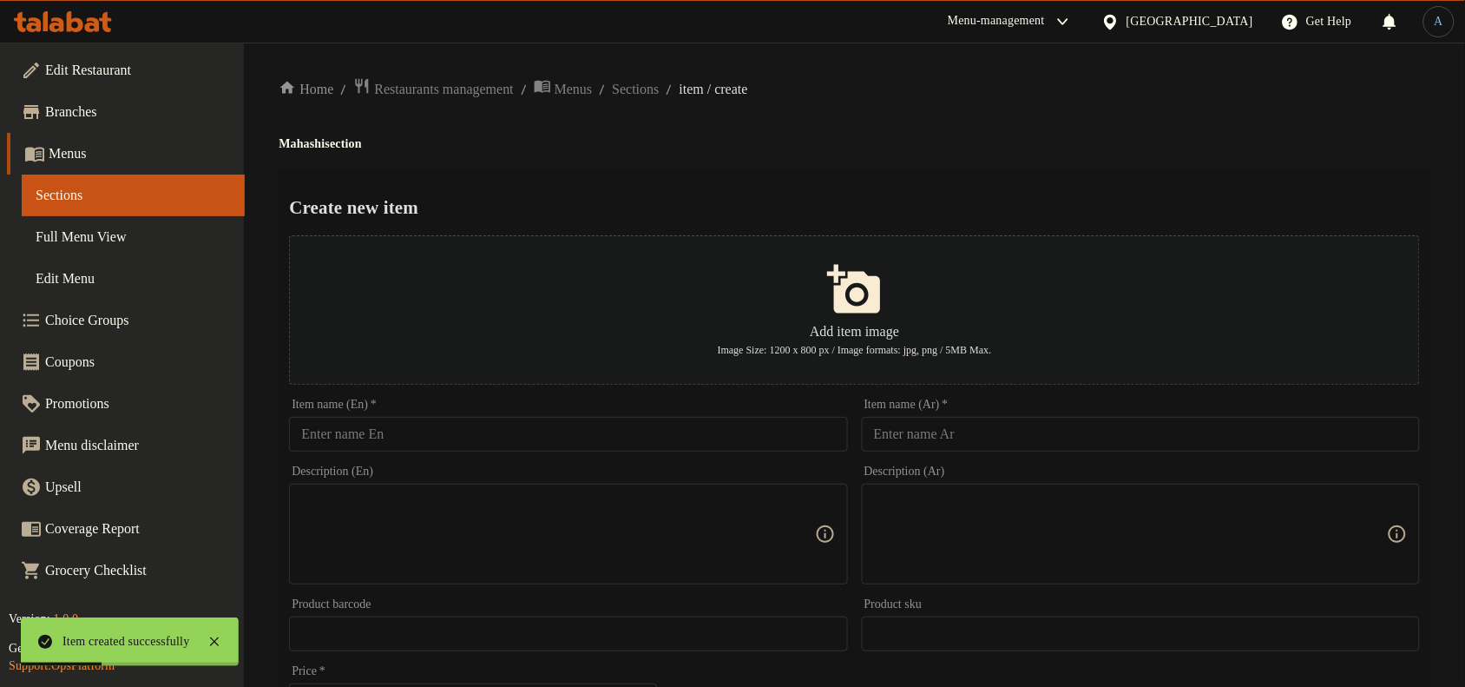
click at [999, 428] on input "text" at bounding box center [1141, 434] width 558 height 35
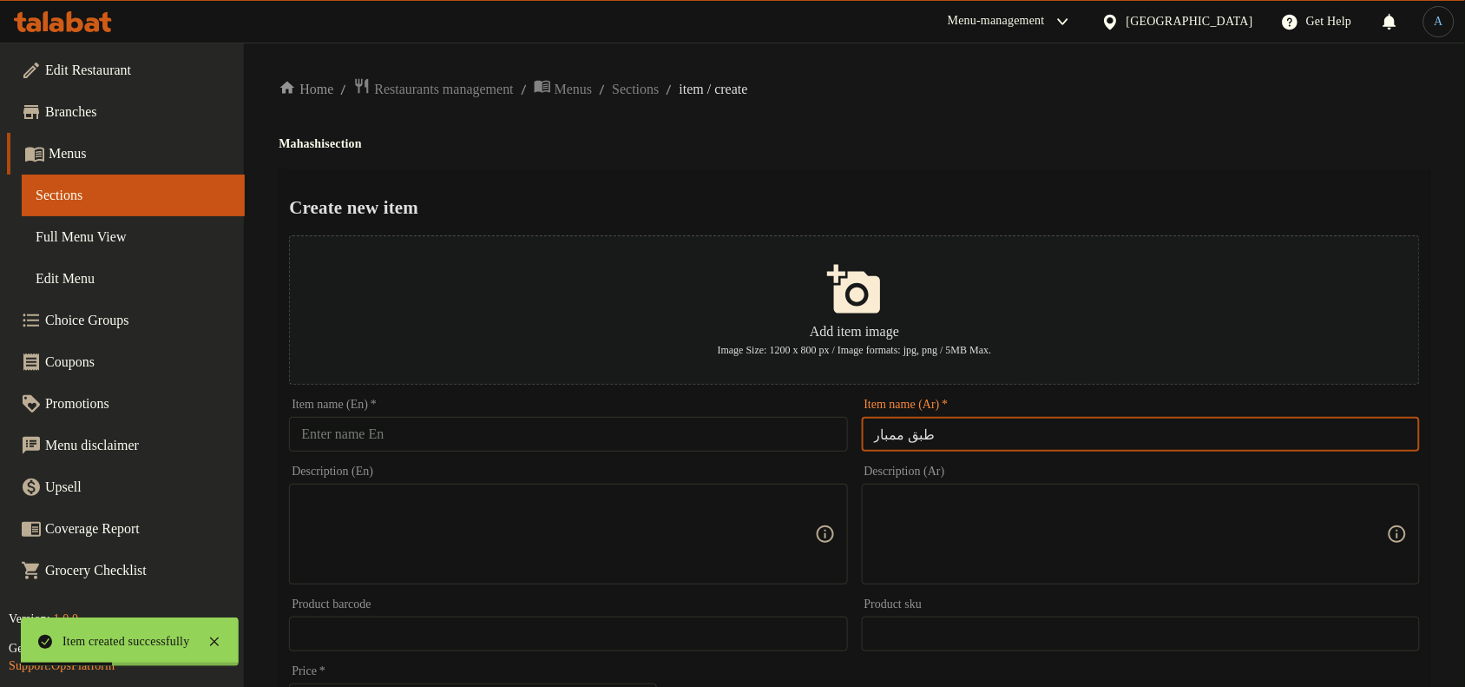
click at [1068, 139] on h4 "Mahashi section" at bounding box center [855, 143] width 1152 height 17
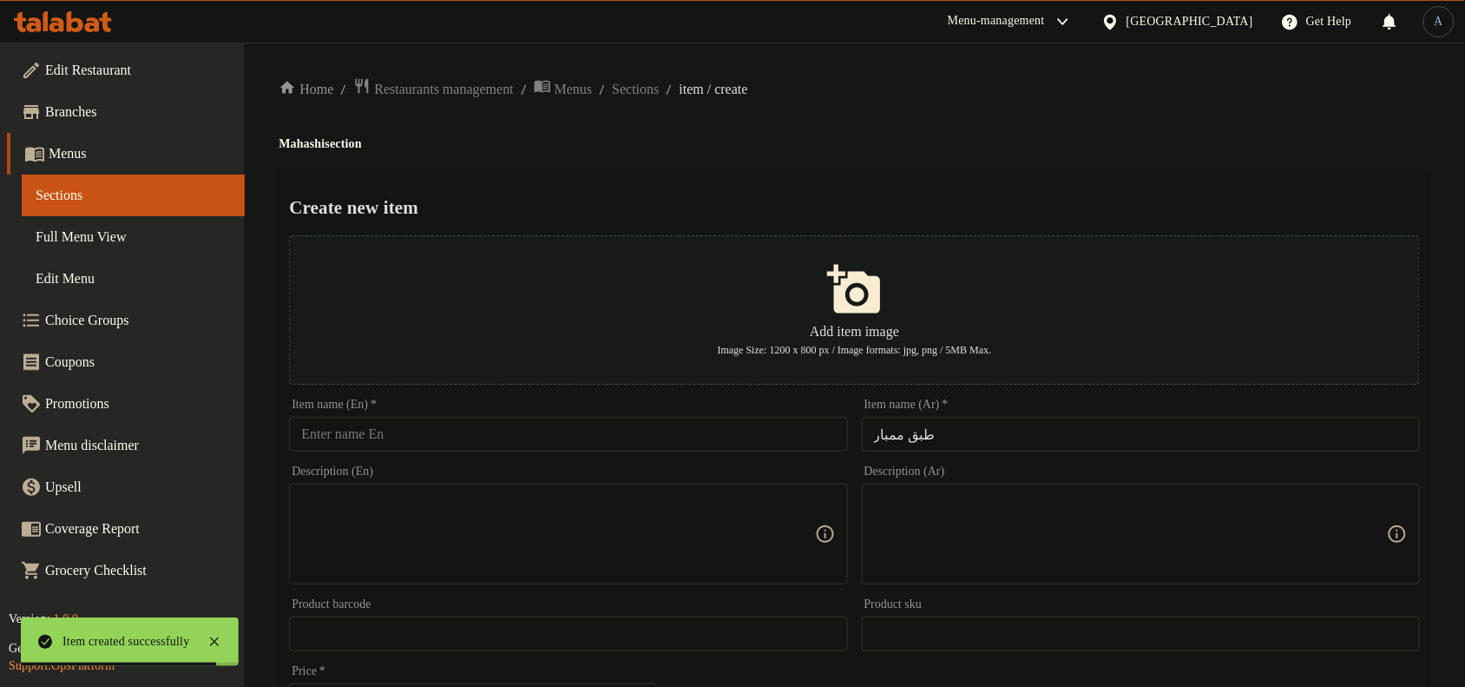
click at [708, 444] on input "text" at bounding box center [568, 434] width 558 height 35
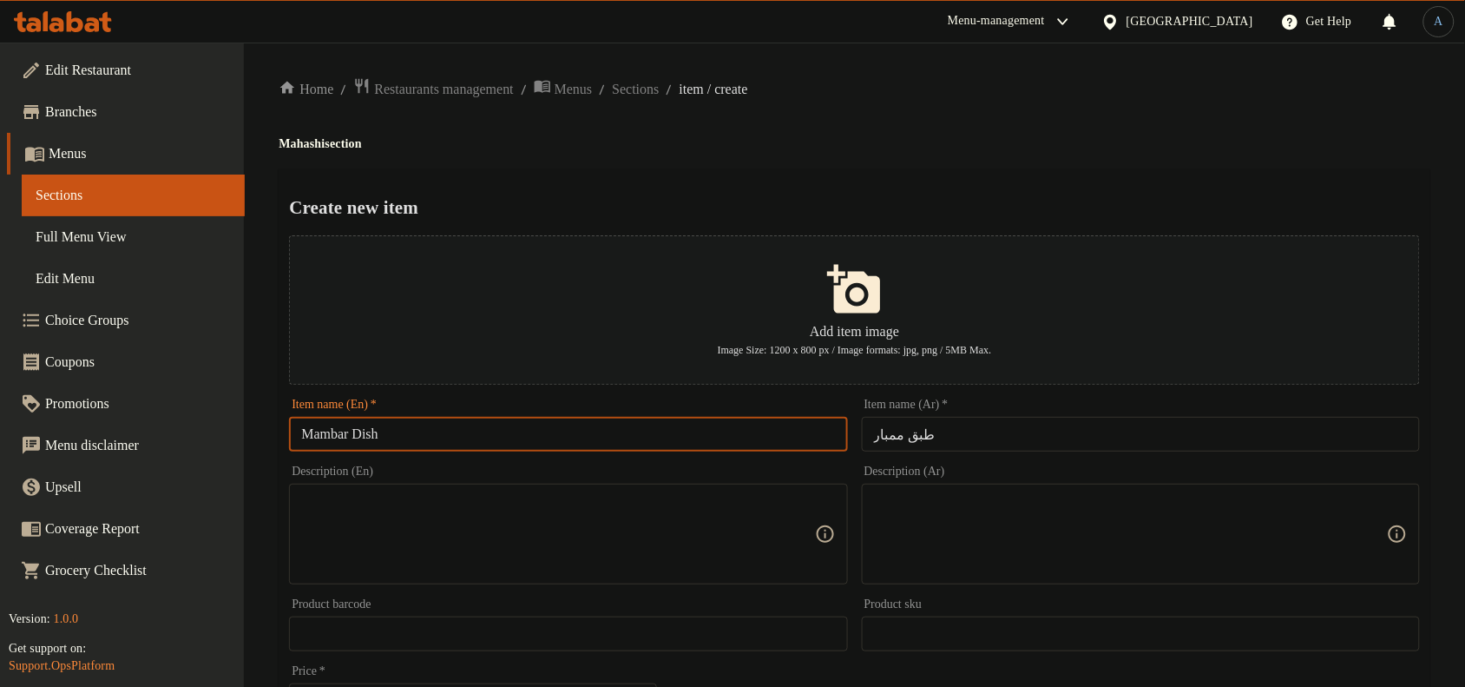
drag, startPoint x: 849, startPoint y: 100, endPoint x: 227, endPoint y: 304, distance: 654.9
click at [834, 123] on div "Home / Restaurants management / Menus / Sections / item / create Mahashi sectio…" at bounding box center [855, 630] width 1152 height 1106
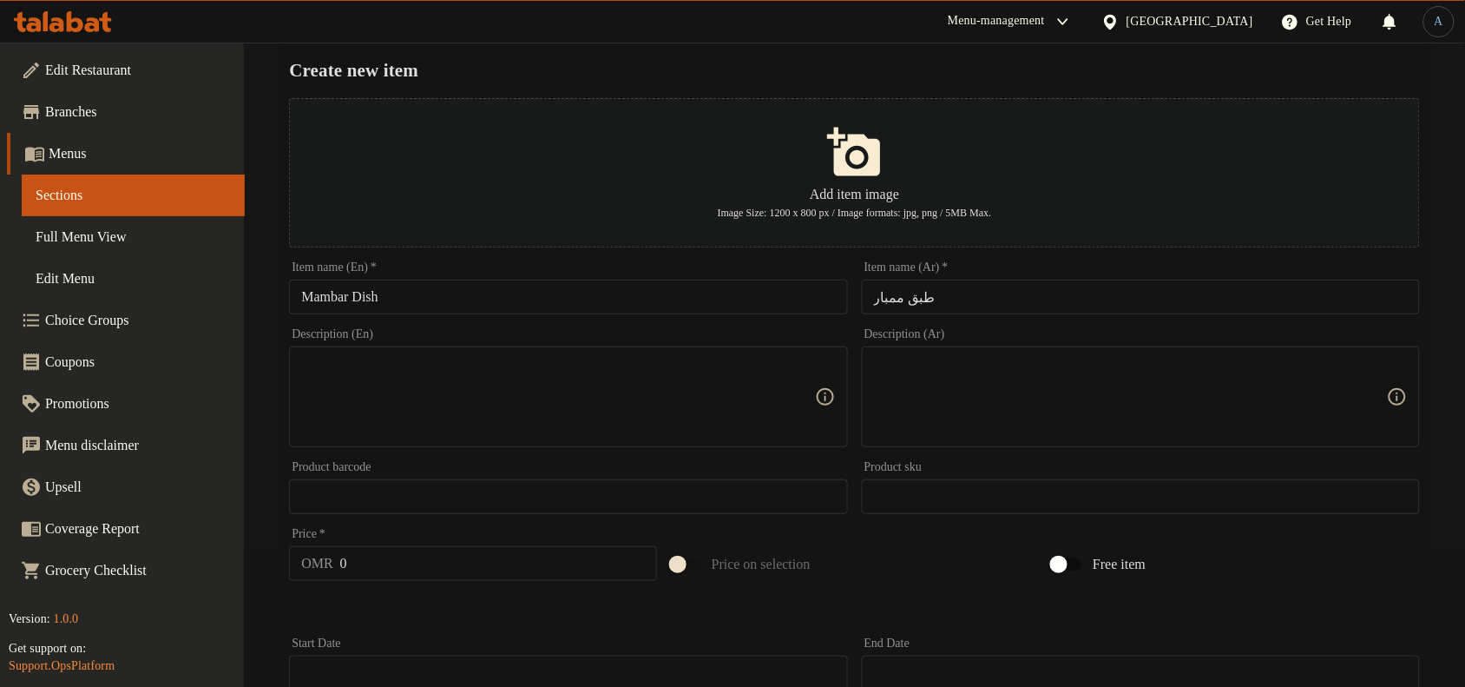
scroll to position [529, 0]
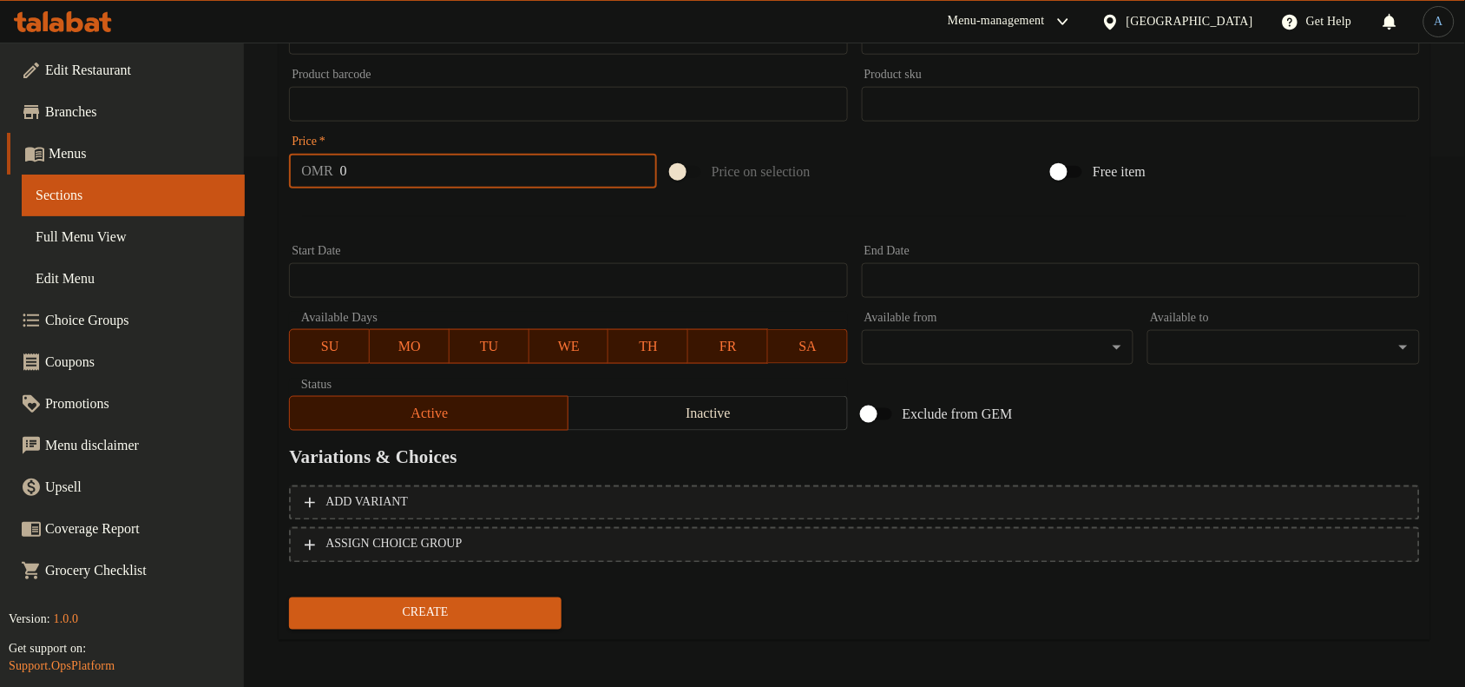
drag, startPoint x: 417, startPoint y: 169, endPoint x: 410, endPoint y: 200, distance: 31.4
click at [417, 170] on input "0" at bounding box center [498, 171] width 317 height 35
click at [289, 597] on button "Create" at bounding box center [425, 613] width 273 height 32
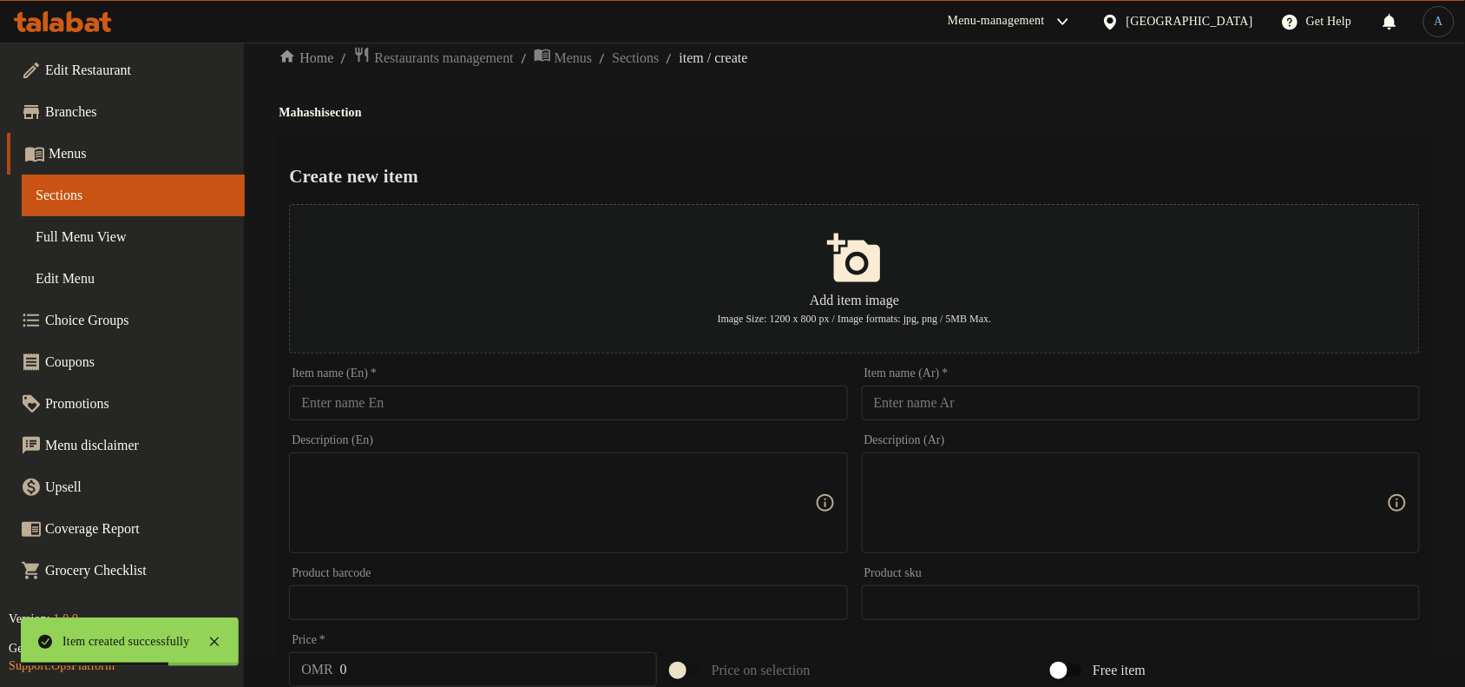
scroll to position [0, 0]
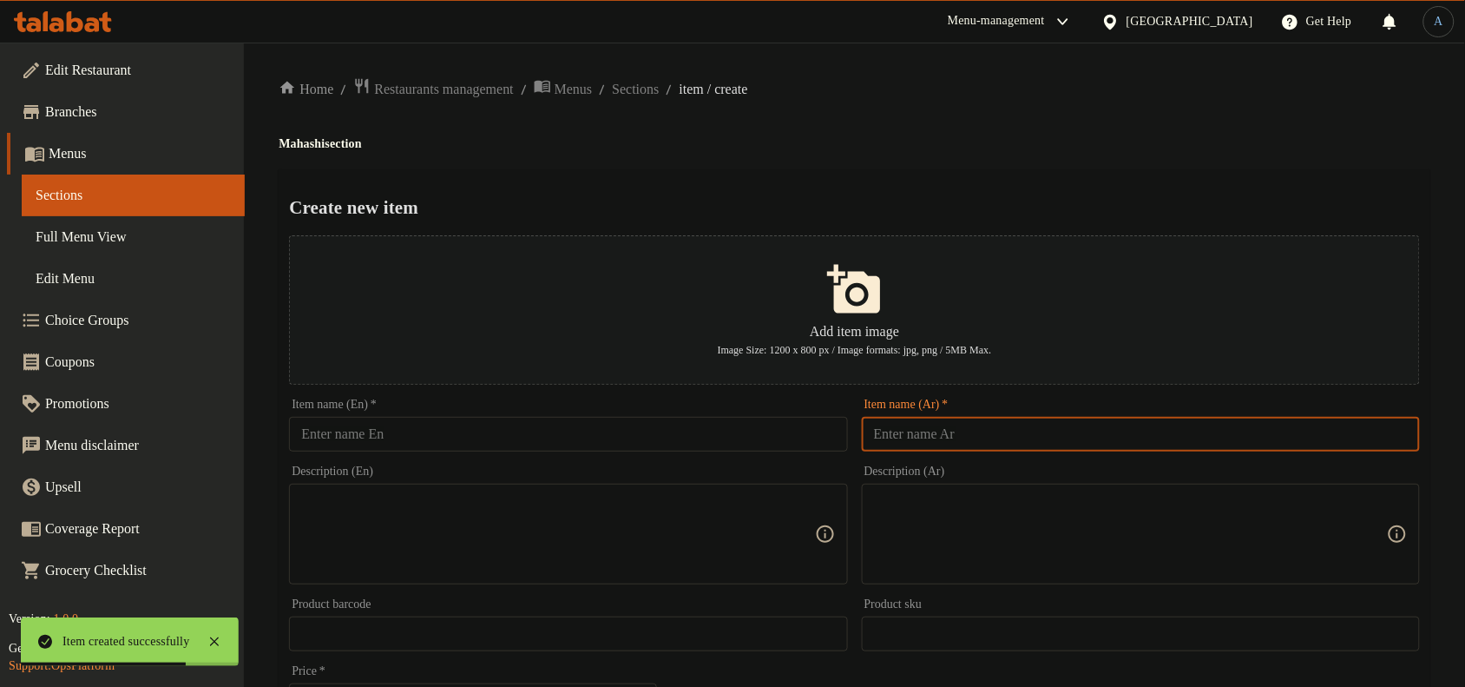
click at [950, 432] on input "text" at bounding box center [1141, 434] width 558 height 35
click at [610, 425] on input "text" at bounding box center [568, 434] width 558 height 35
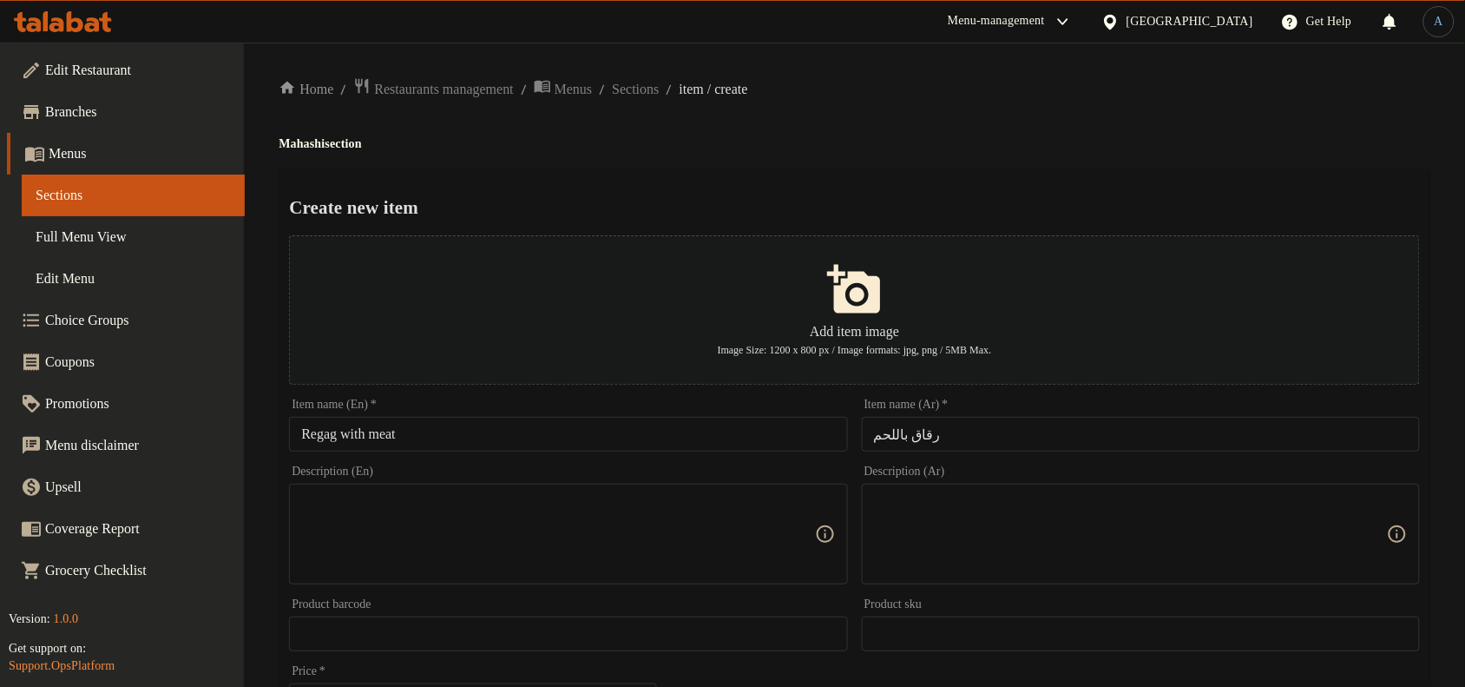
click at [590, 423] on input "Regag with meat" at bounding box center [568, 434] width 558 height 35
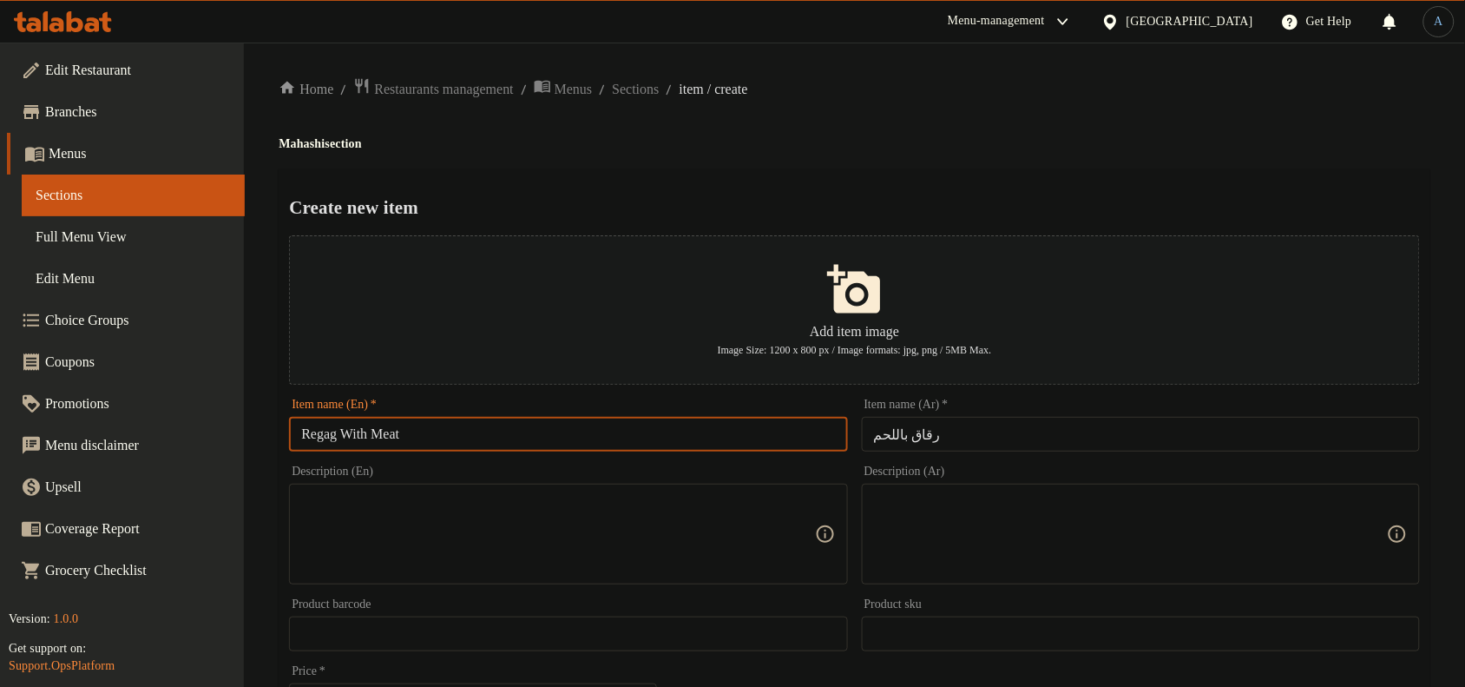
click at [690, 137] on h4 "Mahashi section" at bounding box center [855, 143] width 1152 height 17
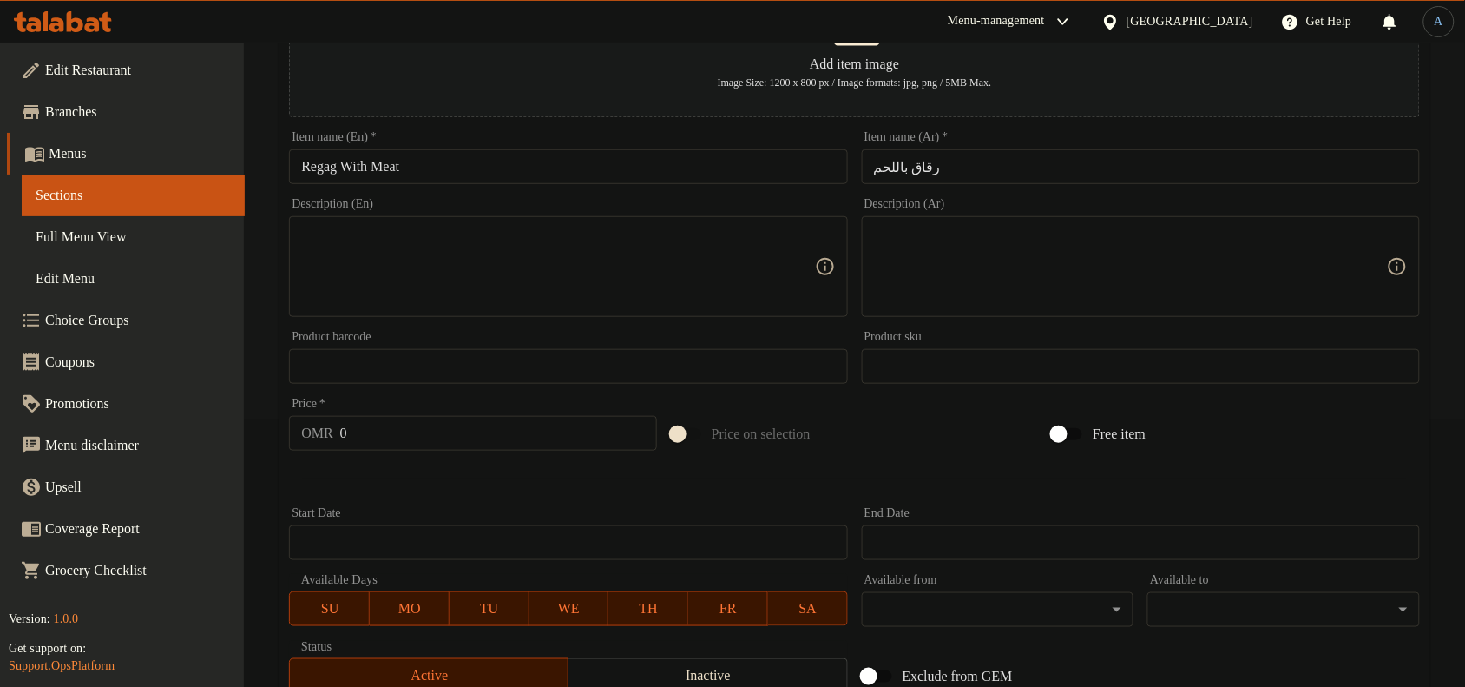
scroll to position [529, 0]
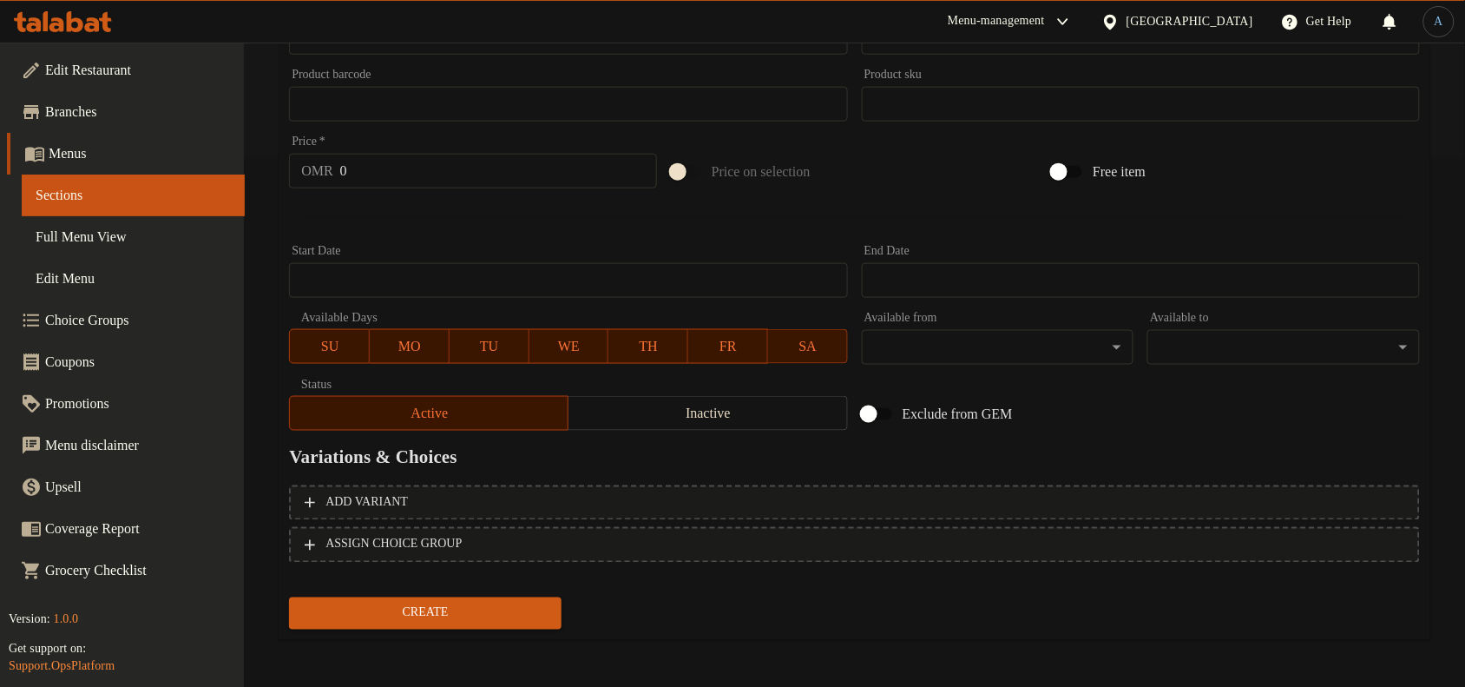
click at [411, 175] on input "0" at bounding box center [498, 171] width 317 height 35
click at [289, 597] on button "Create" at bounding box center [425, 613] width 273 height 32
click at [460, 204] on div at bounding box center [732, 343] width 1465 height 687
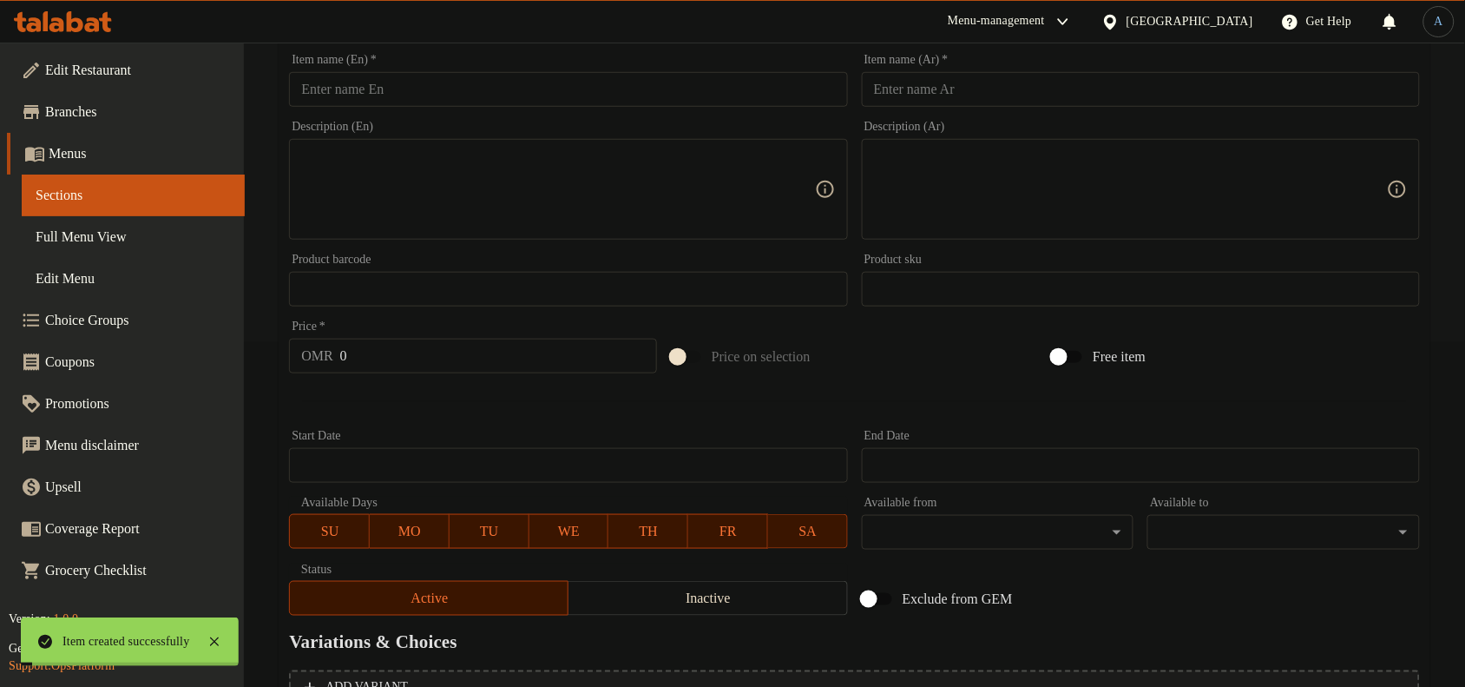
scroll to position [0, 0]
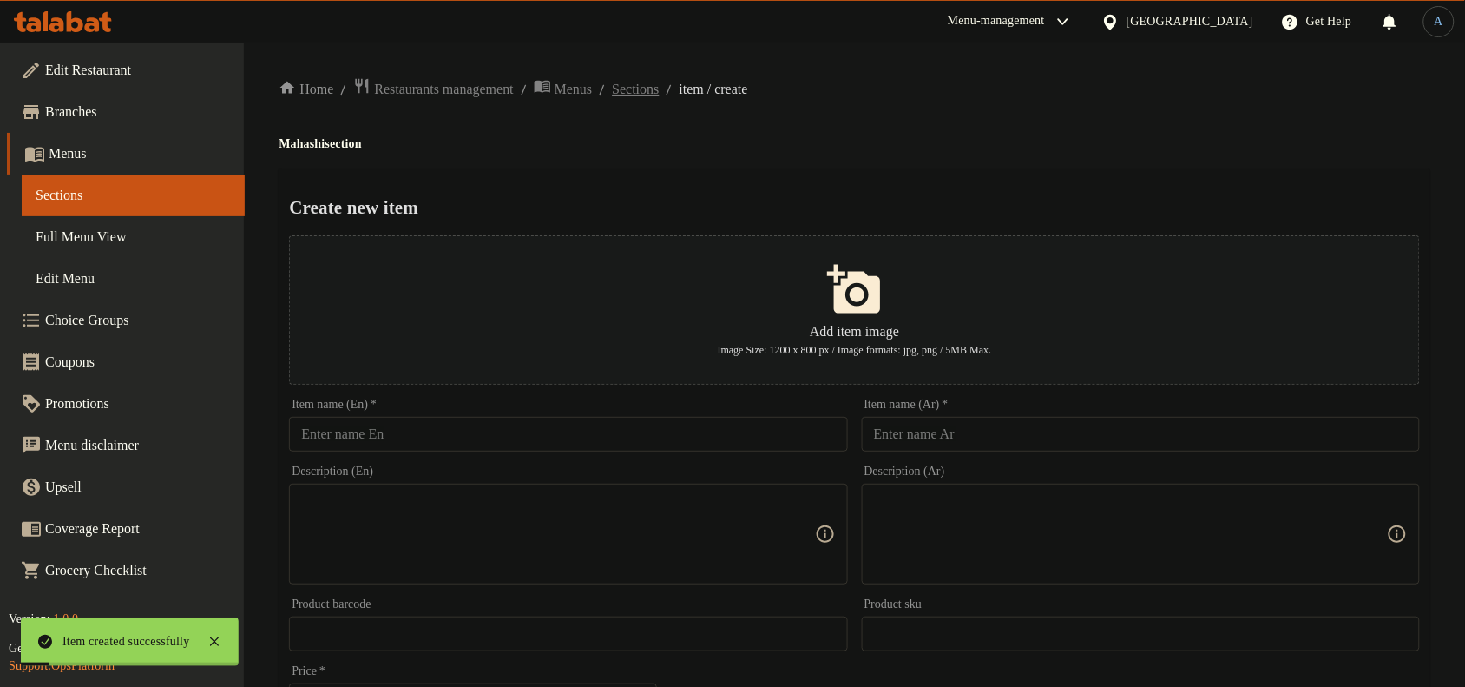
click at [659, 81] on span "Sections" at bounding box center [635, 89] width 47 height 21
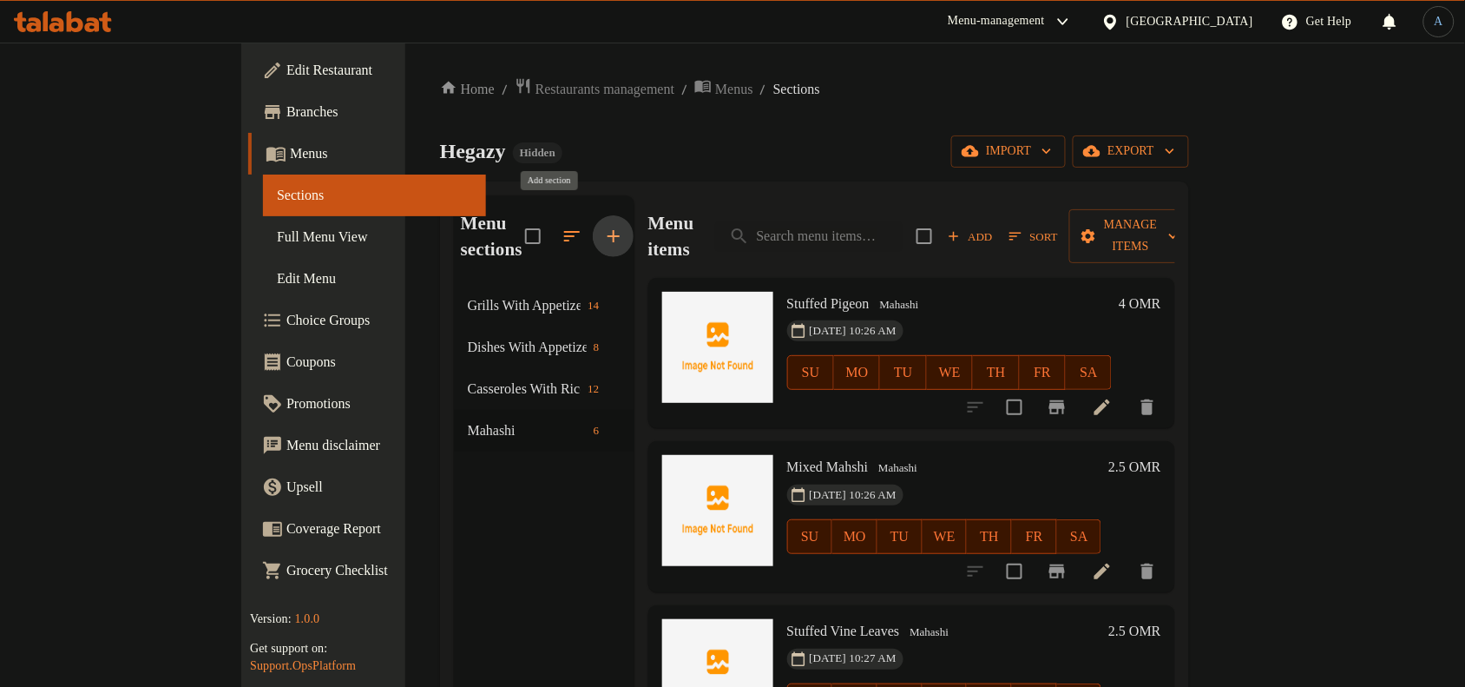
click at [608, 230] on icon "button" at bounding box center [614, 236] width 12 height 12
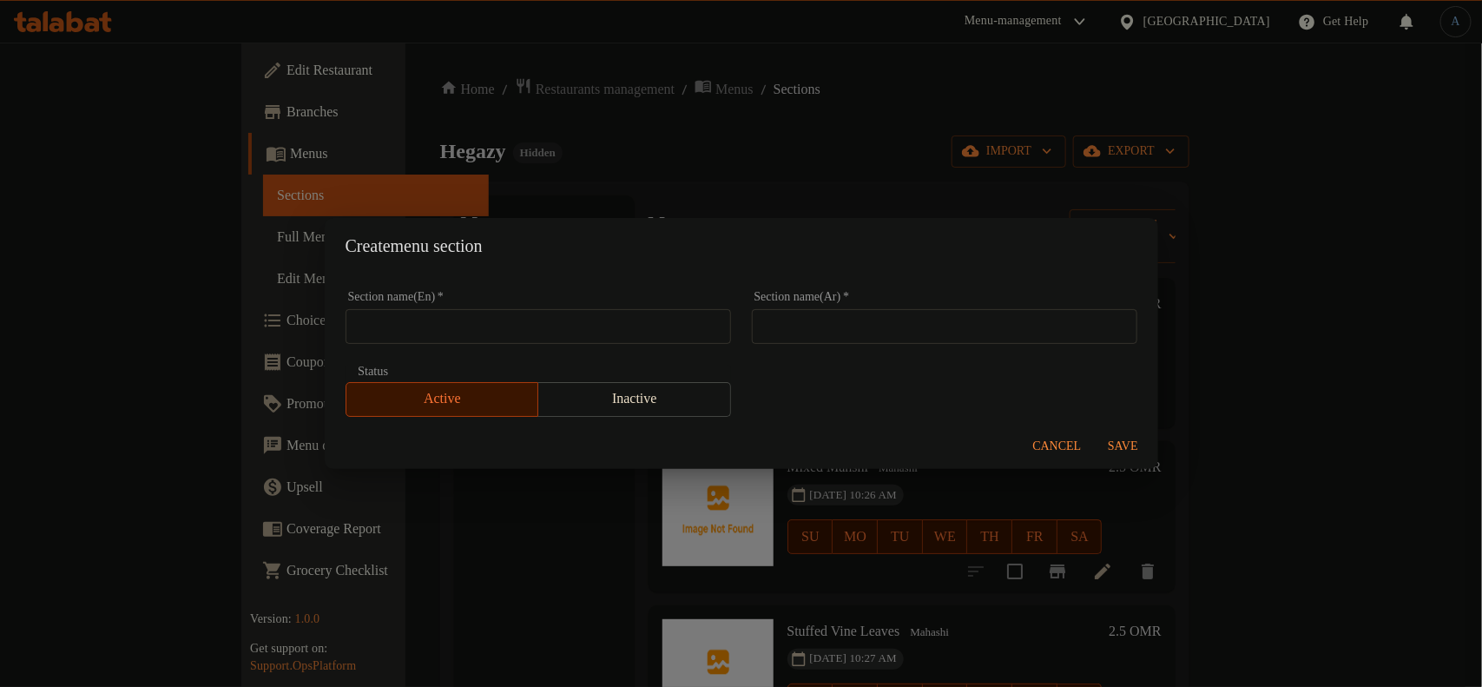
click at [873, 322] on input "text" at bounding box center [944, 326] width 385 height 35
click at [476, 335] on input "text" at bounding box center [537, 326] width 385 height 35
click at [604, 271] on div "Create menu section" at bounding box center [741, 246] width 833 height 56
click at [1113, 444] on span "Save" at bounding box center [1123, 447] width 42 height 22
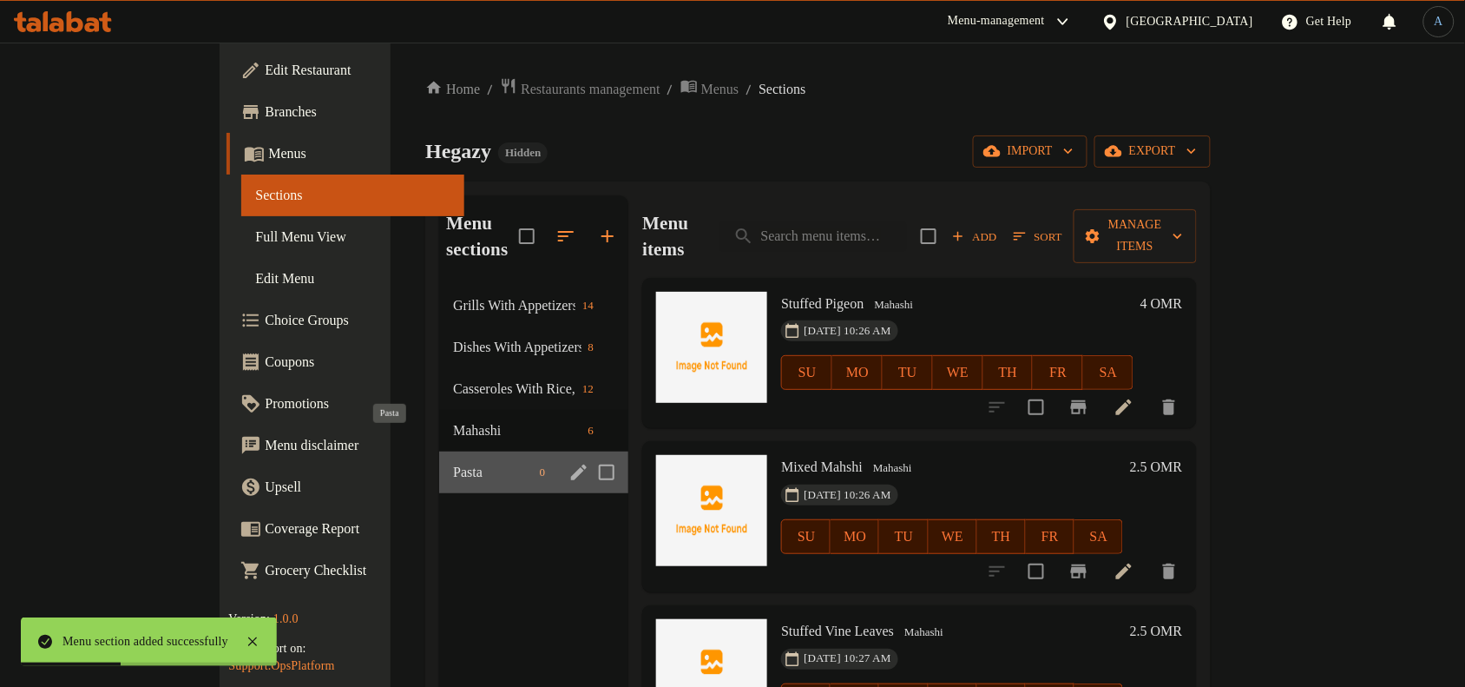
click at [453, 462] on span "Pasta" at bounding box center [492, 472] width 79 height 21
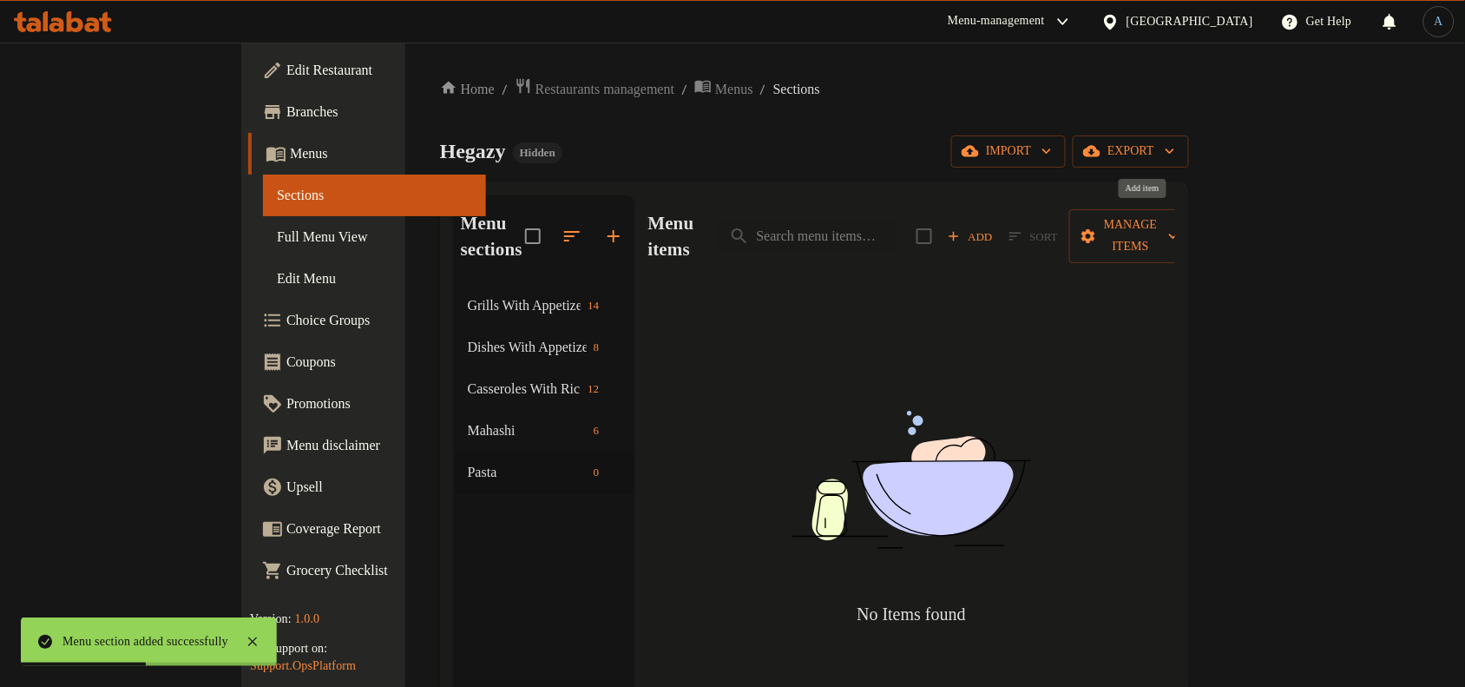
click at [994, 227] on span "Add" at bounding box center [970, 237] width 47 height 20
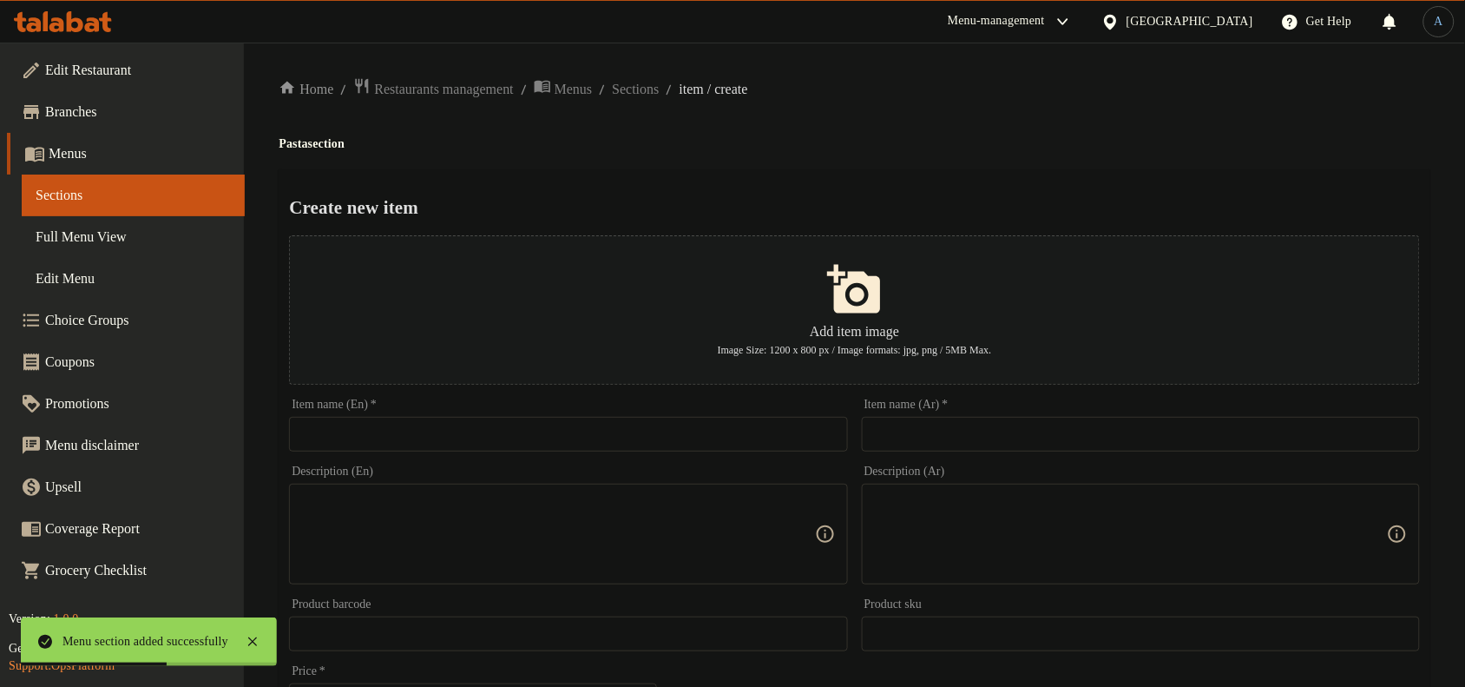
click at [1077, 439] on input "text" at bounding box center [1141, 434] width 558 height 35
click at [1179, 126] on div "Home / Restaurants management / Menus / Sections / item / create Pasta section …" at bounding box center [855, 630] width 1152 height 1106
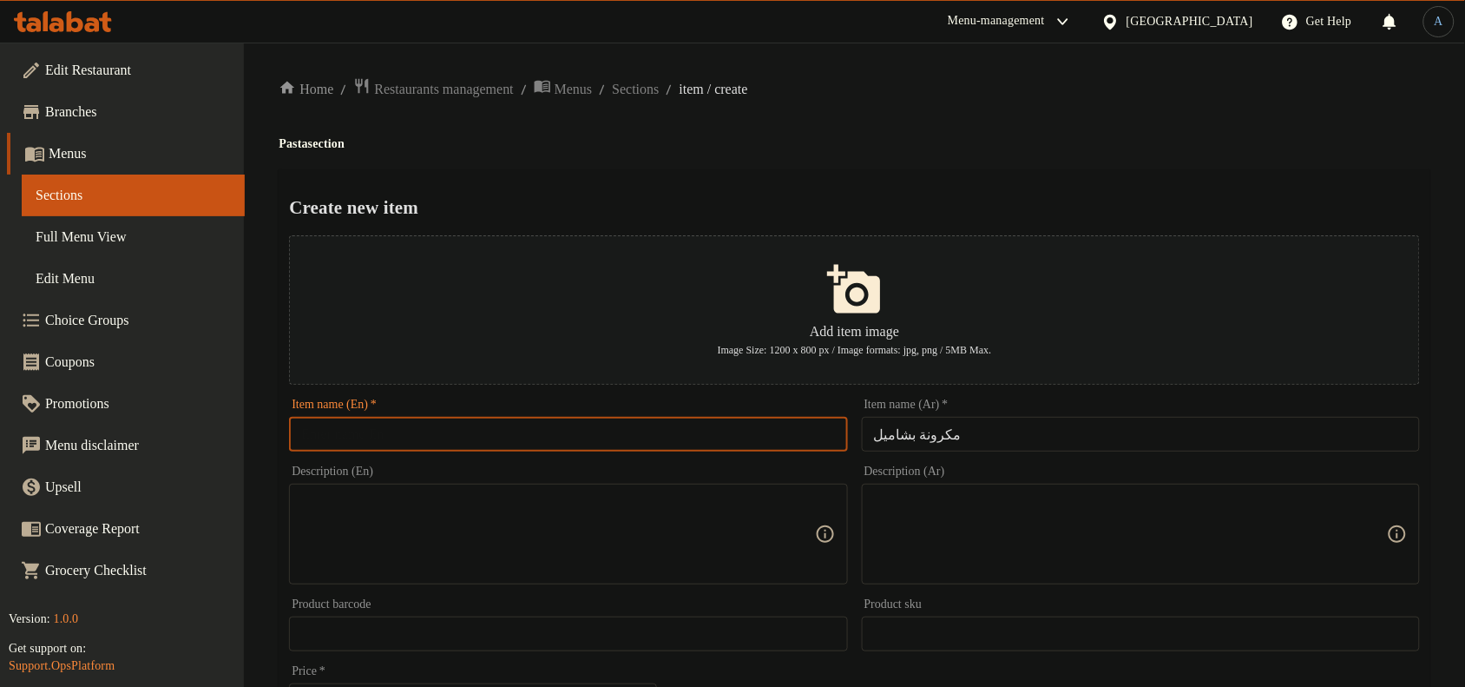
drag, startPoint x: 479, startPoint y: 444, endPoint x: 522, endPoint y: 422, distance: 48.9
click at [477, 444] on input "text" at bounding box center [568, 434] width 558 height 35
click at [291, 140] on h4 "Pasta section" at bounding box center [855, 143] width 1152 height 17
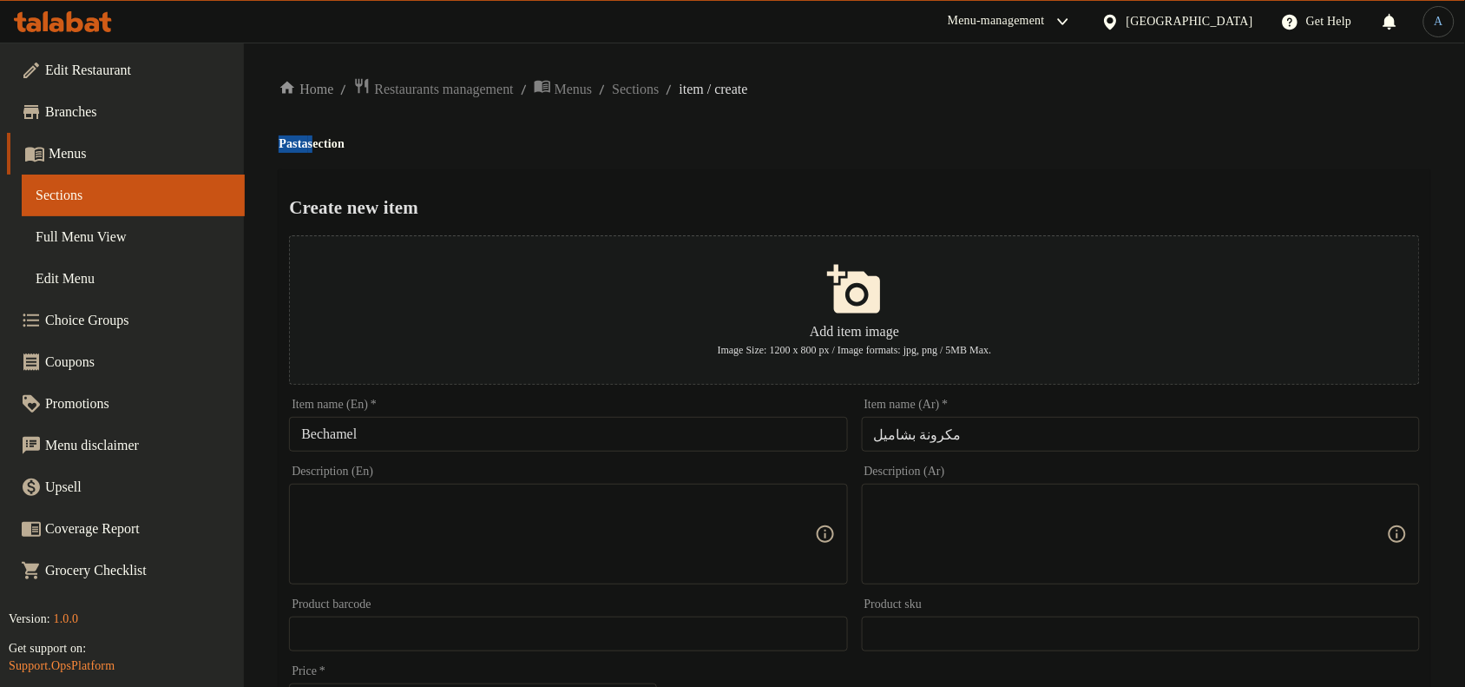
drag, startPoint x: 291, startPoint y: 140, endPoint x: 340, endPoint y: 239, distance: 110.6
click at [291, 140] on h4 "Pasta section" at bounding box center [855, 143] width 1152 height 17
copy h4 "Pasta"
click at [421, 448] on input "Bechamel" at bounding box center [568, 434] width 558 height 35
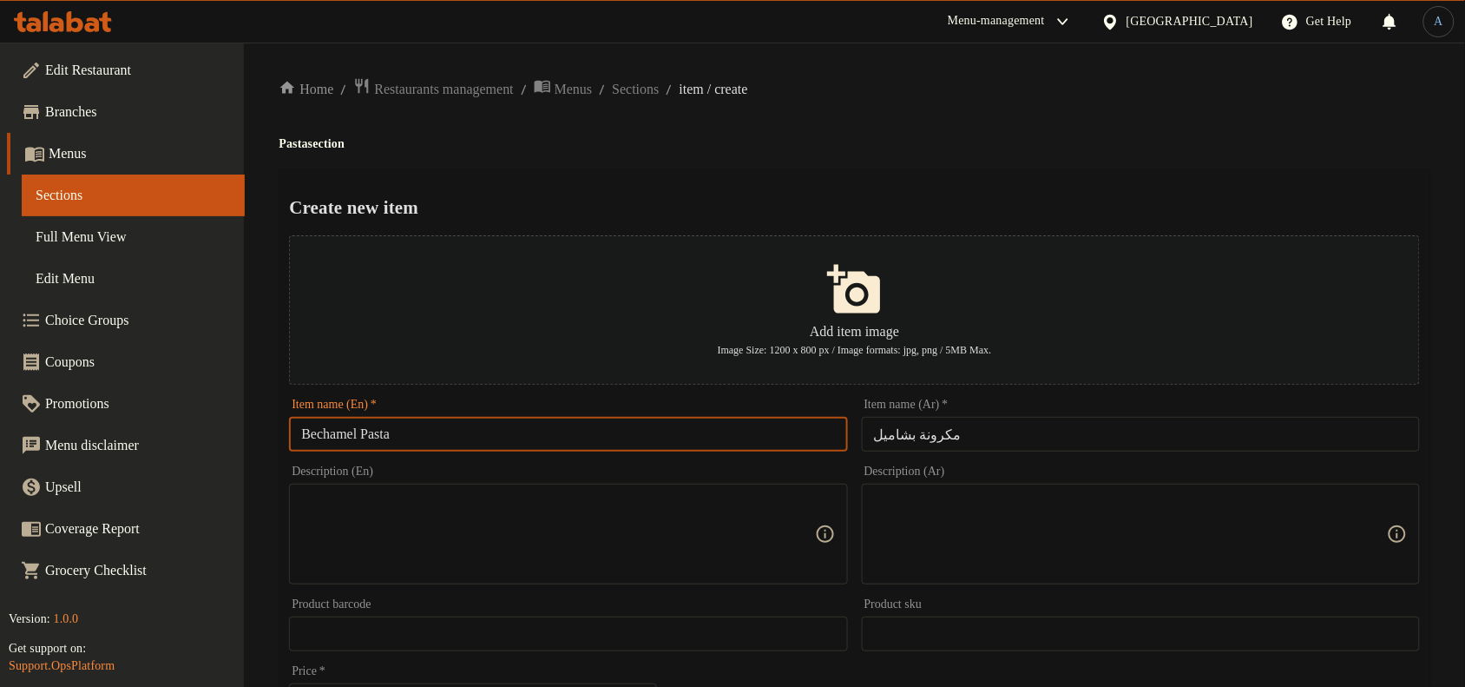
drag, startPoint x: 705, startPoint y: 149, endPoint x: 577, endPoint y: 179, distance: 131.0
click at [705, 149] on h4 "Pasta section" at bounding box center [855, 143] width 1152 height 17
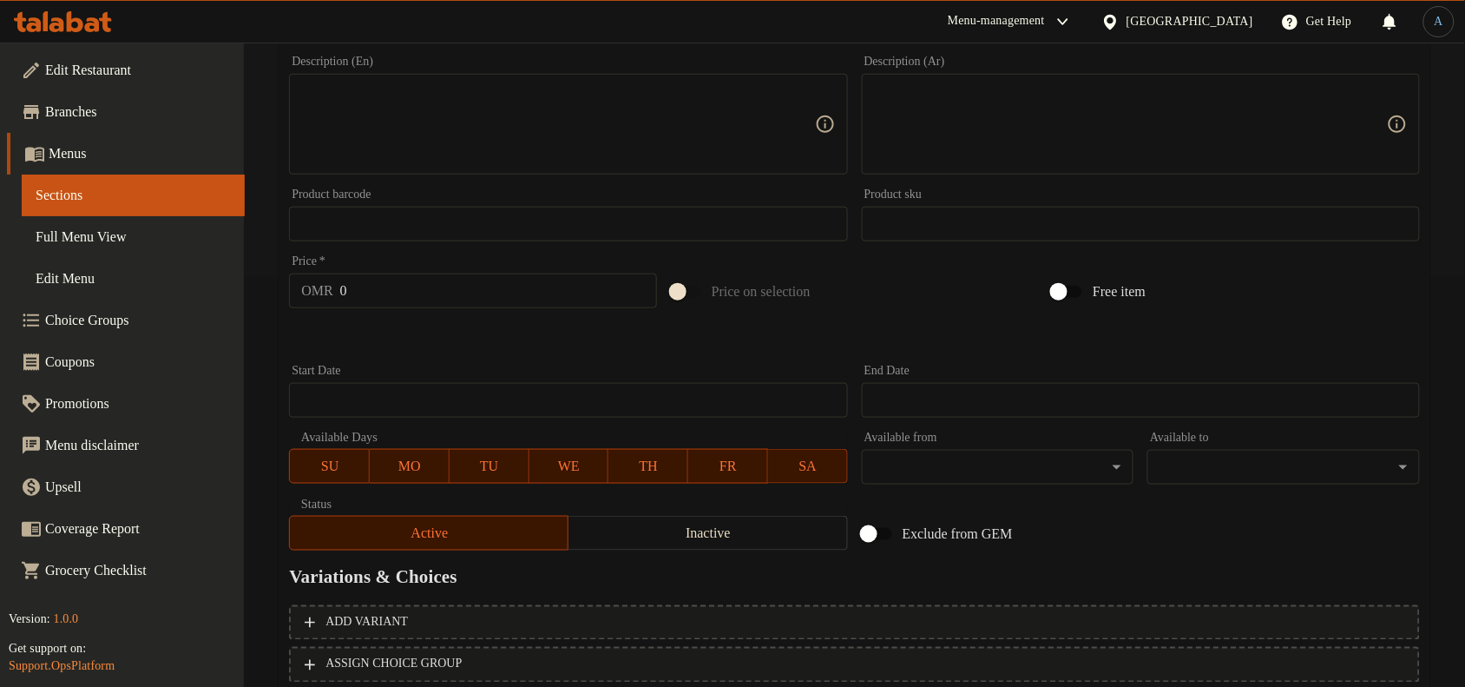
scroll to position [434, 0]
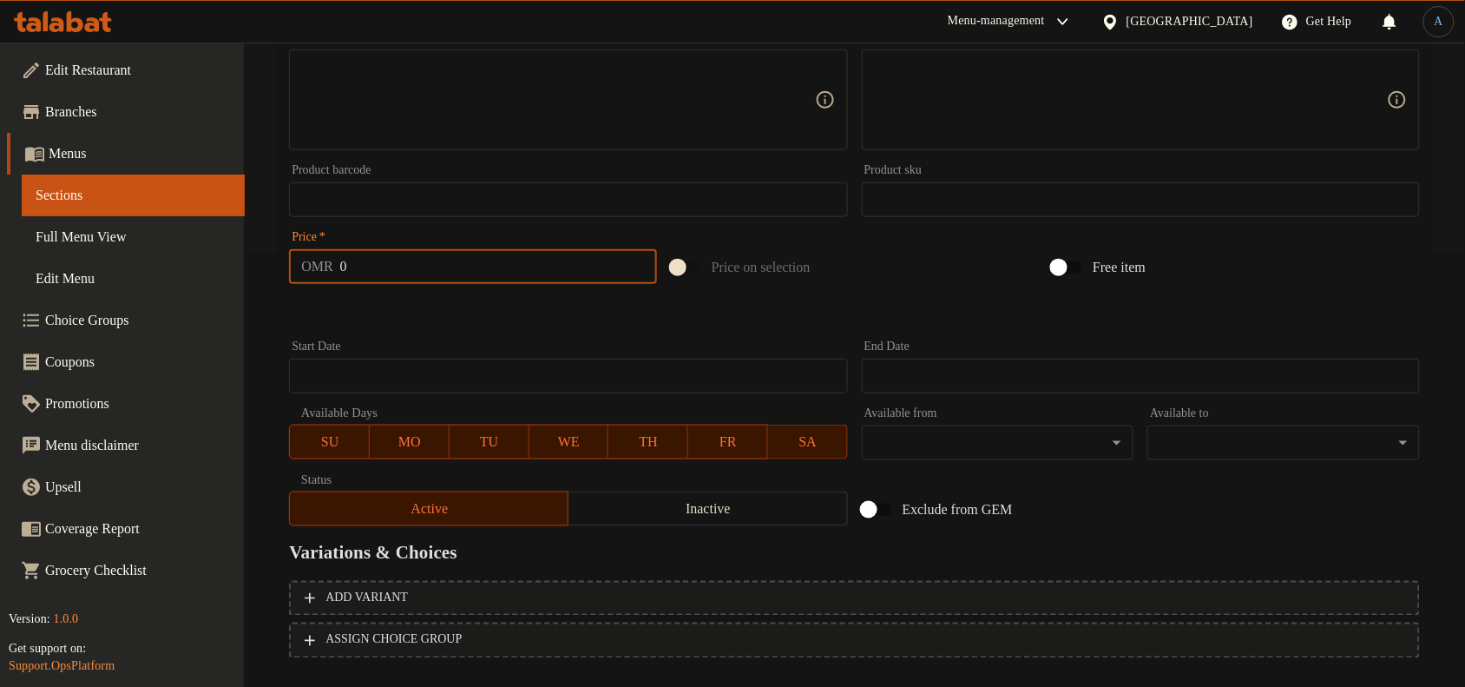
click at [417, 273] on input "0" at bounding box center [498, 266] width 317 height 35
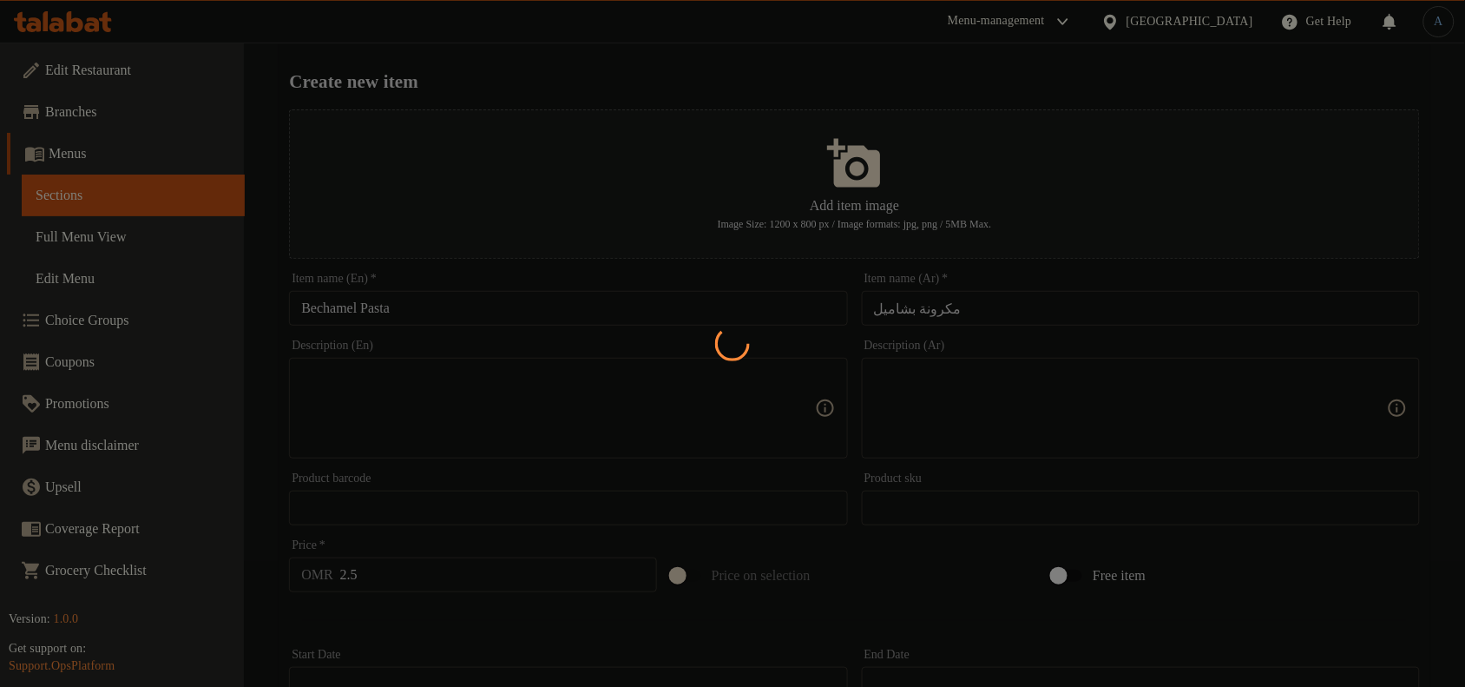
scroll to position [0, 0]
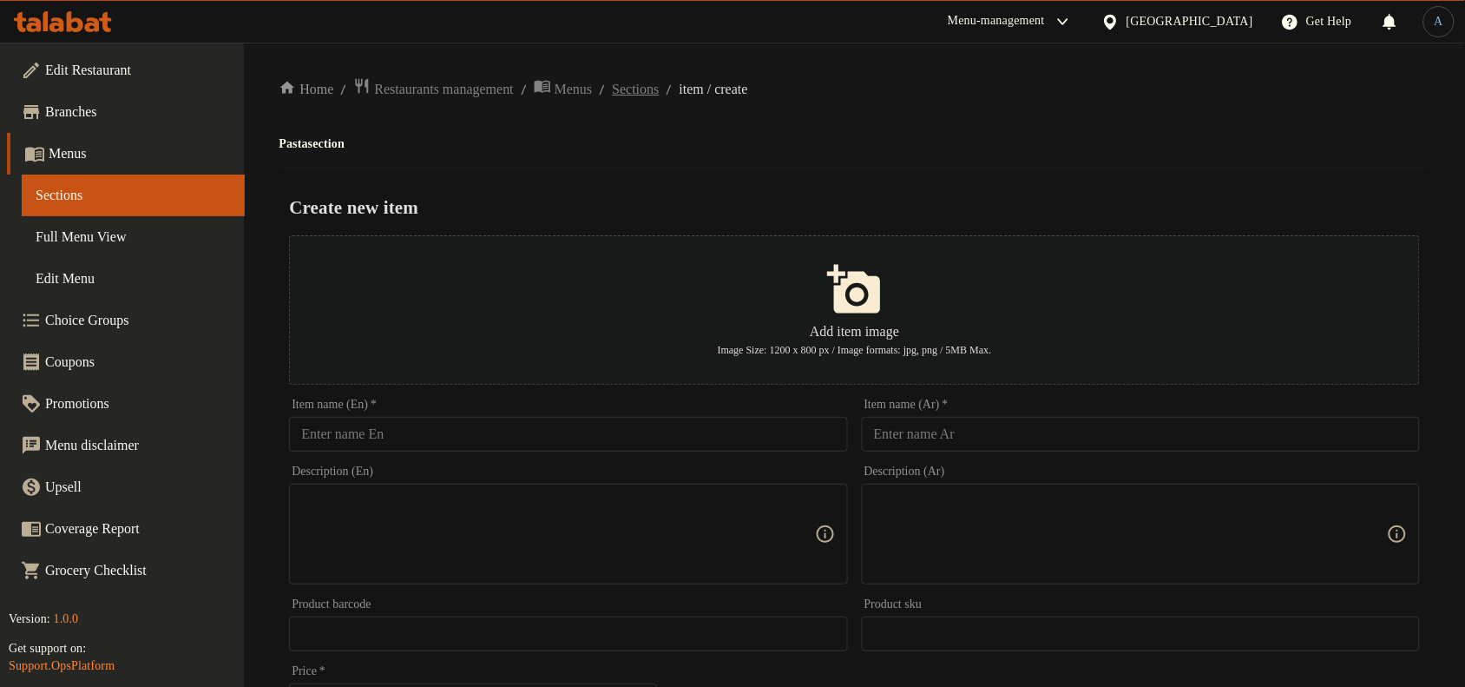
click at [658, 88] on span "Sections" at bounding box center [635, 89] width 47 height 21
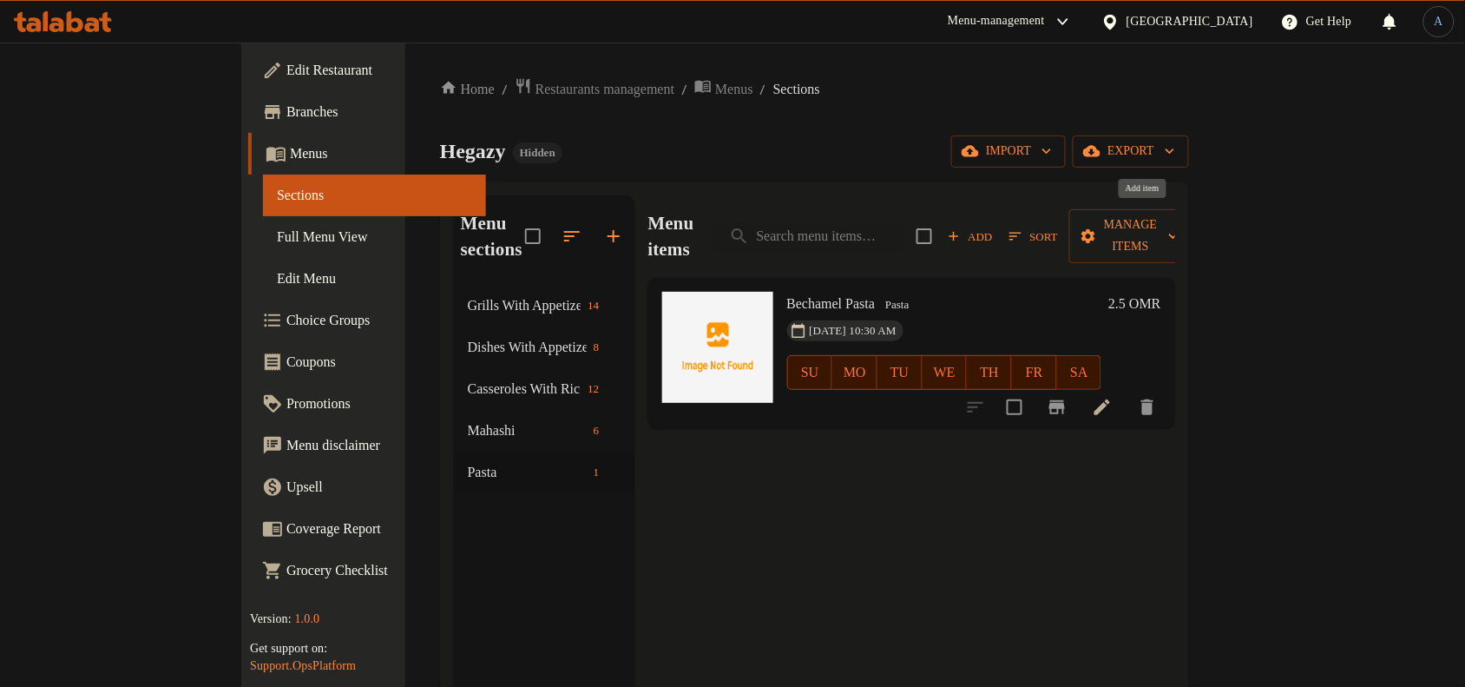
click at [994, 227] on span "Add" at bounding box center [970, 237] width 47 height 20
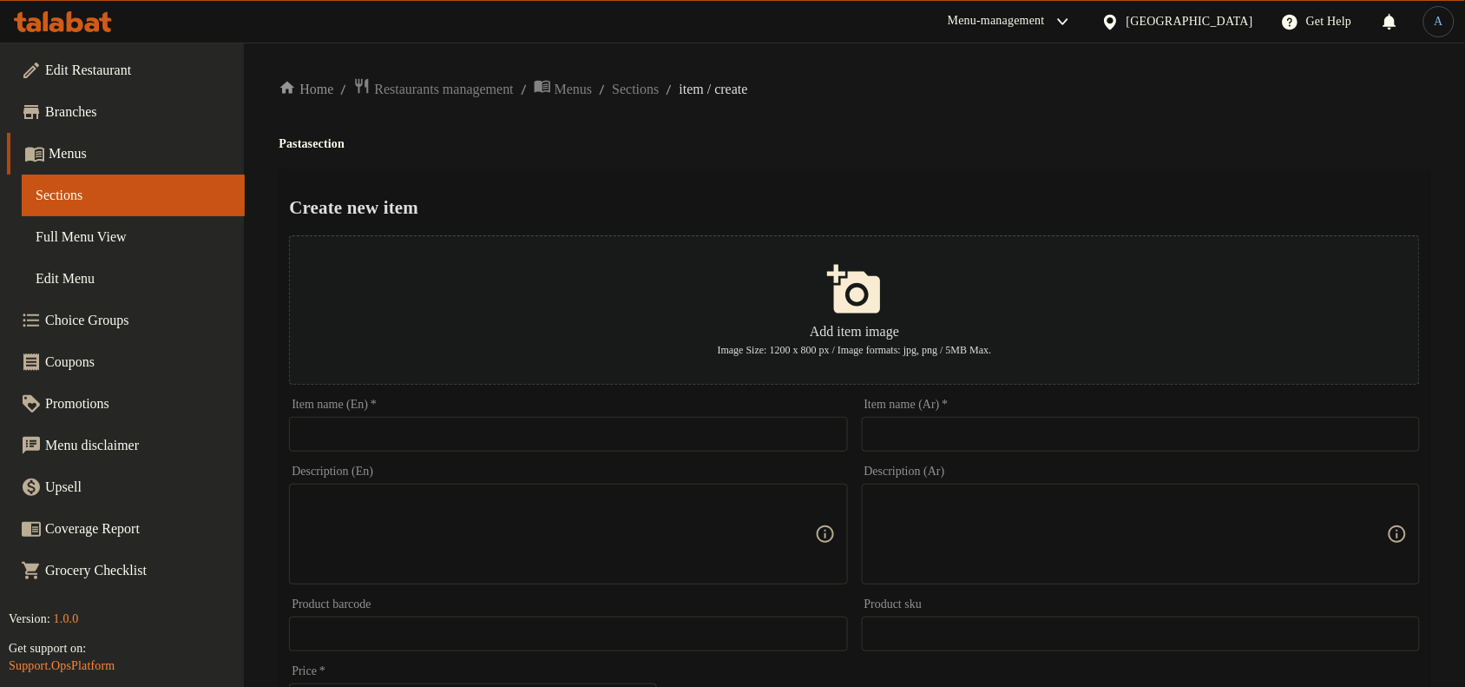
click at [1014, 443] on input "text" at bounding box center [1141, 434] width 558 height 35
click at [655, 424] on input "text" at bounding box center [568, 434] width 558 height 35
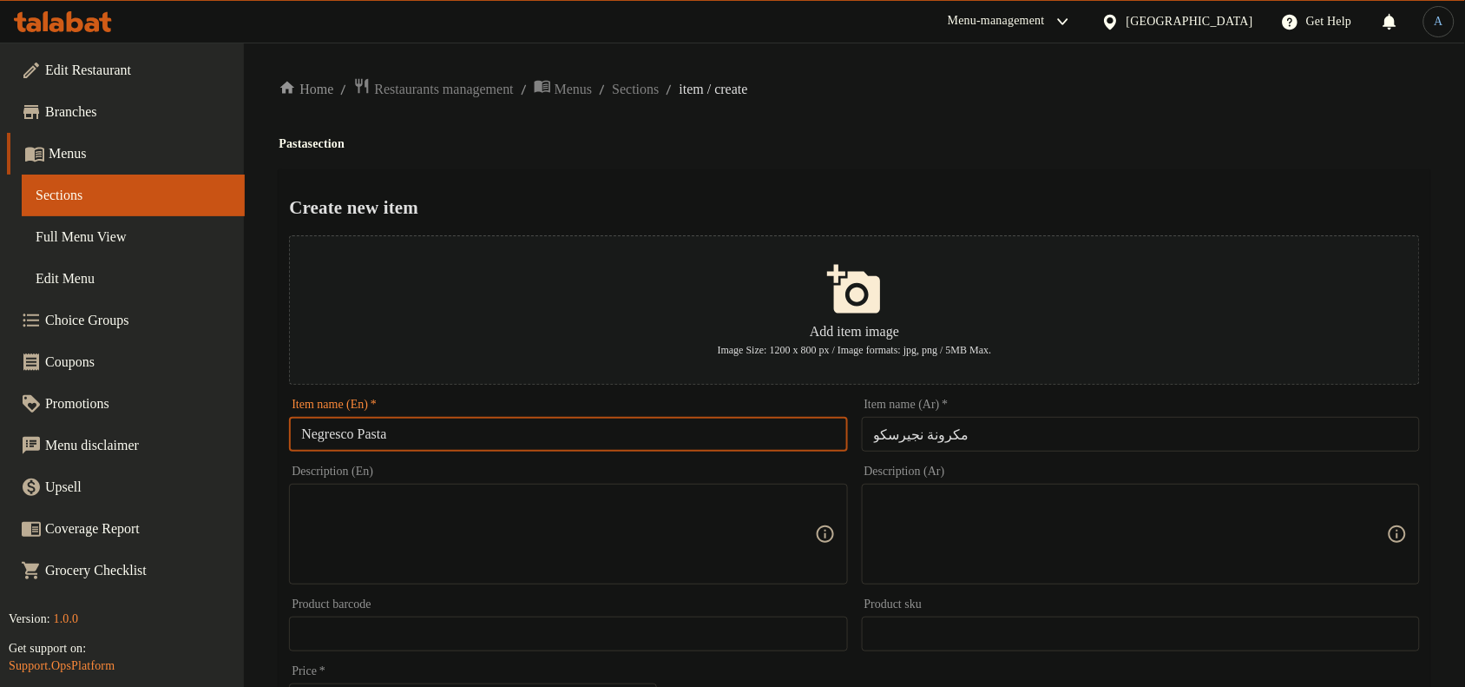
click at [904, 443] on input "مكرونة نجيرسكو" at bounding box center [1141, 434] width 558 height 35
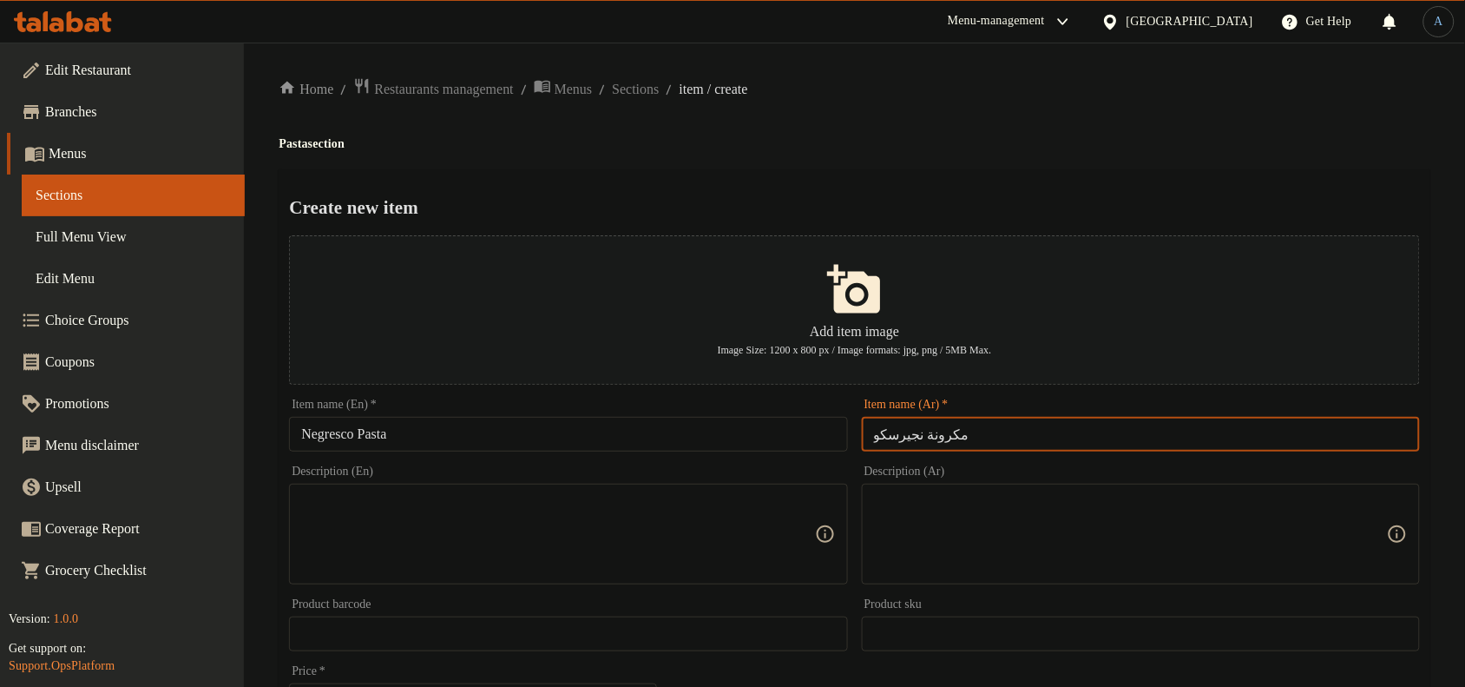
click at [904, 443] on input "مكرونة نجيرسكو" at bounding box center [1141, 434] width 558 height 35
click at [337, 441] on input "Negresco Pasta" at bounding box center [568, 434] width 558 height 35
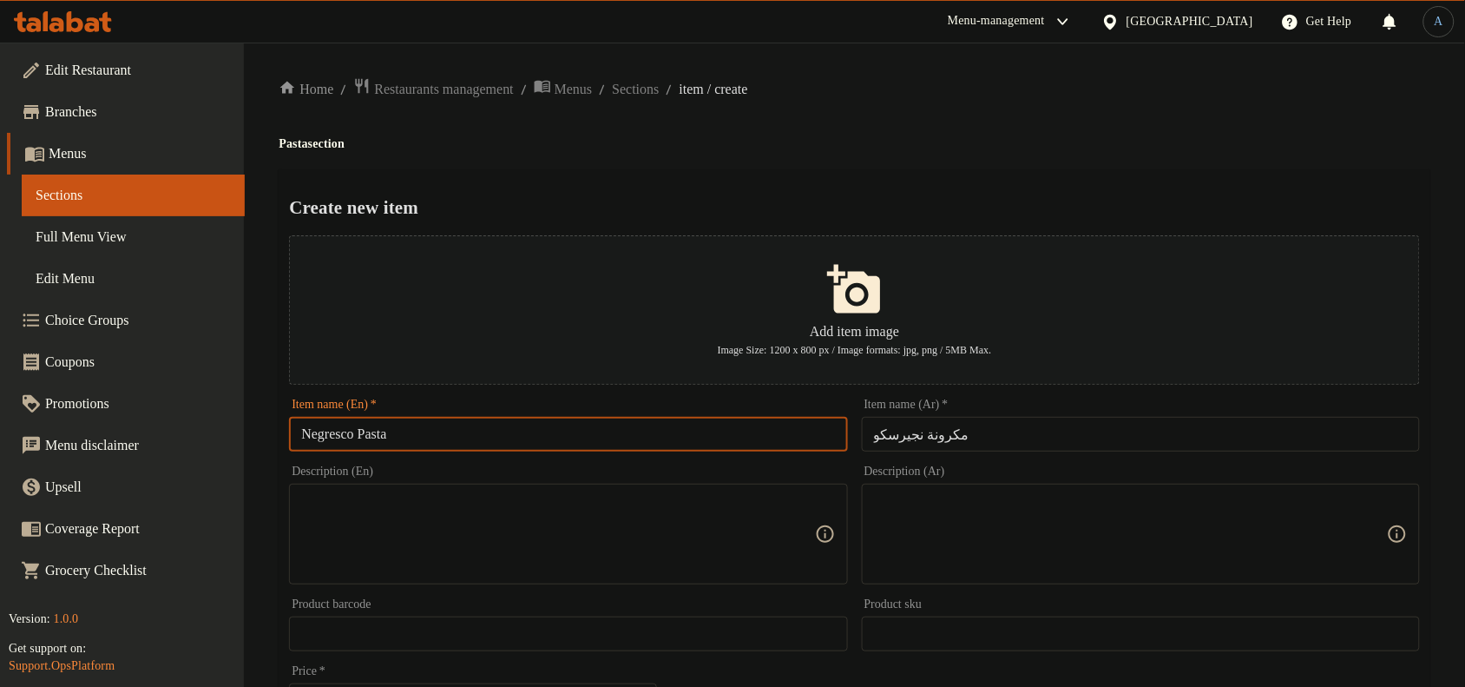
click at [337, 441] on input "Negresco Pasta" at bounding box center [568, 434] width 558 height 35
click at [634, 174] on div "Create new item Add item image Image Size: 1200 x 800 px / Image formats: jpg, …" at bounding box center [855, 669] width 1152 height 1001
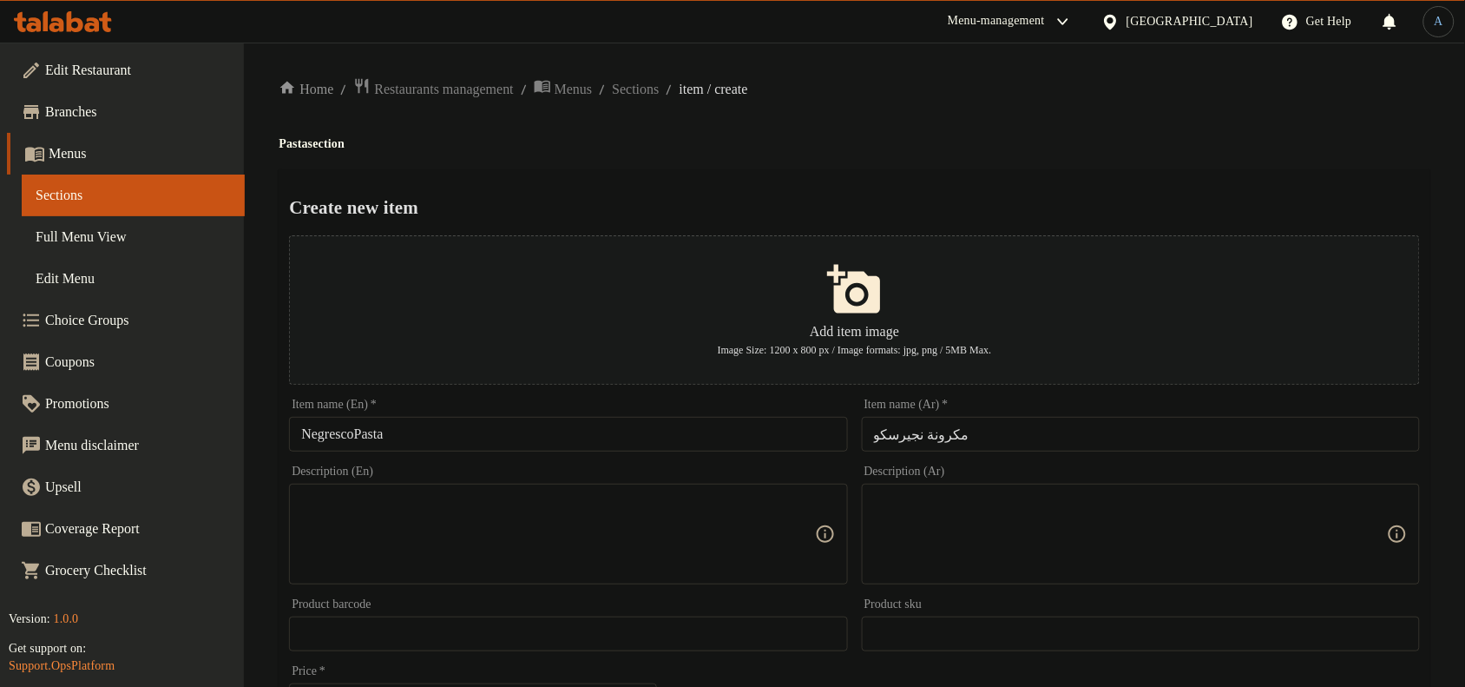
click at [414, 430] on input "NegrescoPasta" at bounding box center [568, 434] width 558 height 35
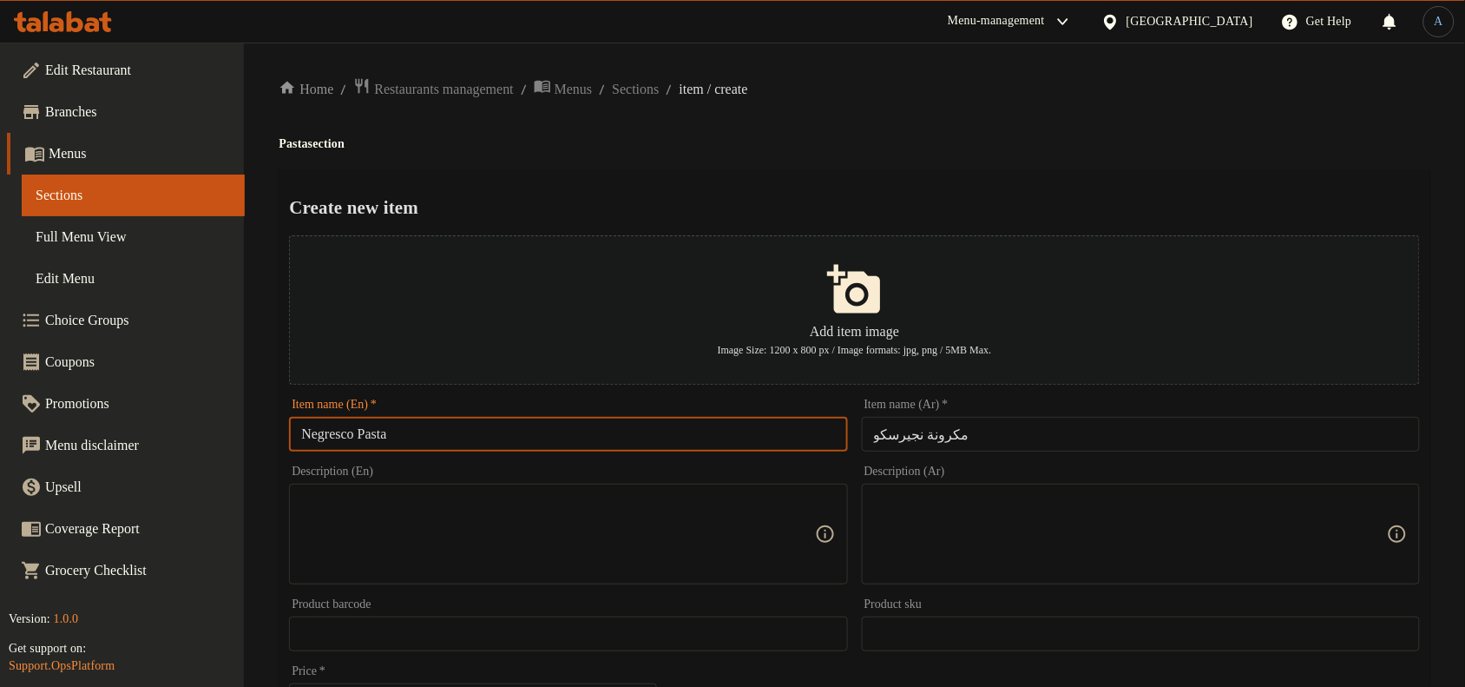
click at [699, 154] on div "Home / Restaurants management / Menus / Sections / item / create Pasta section …" at bounding box center [855, 630] width 1152 height 1106
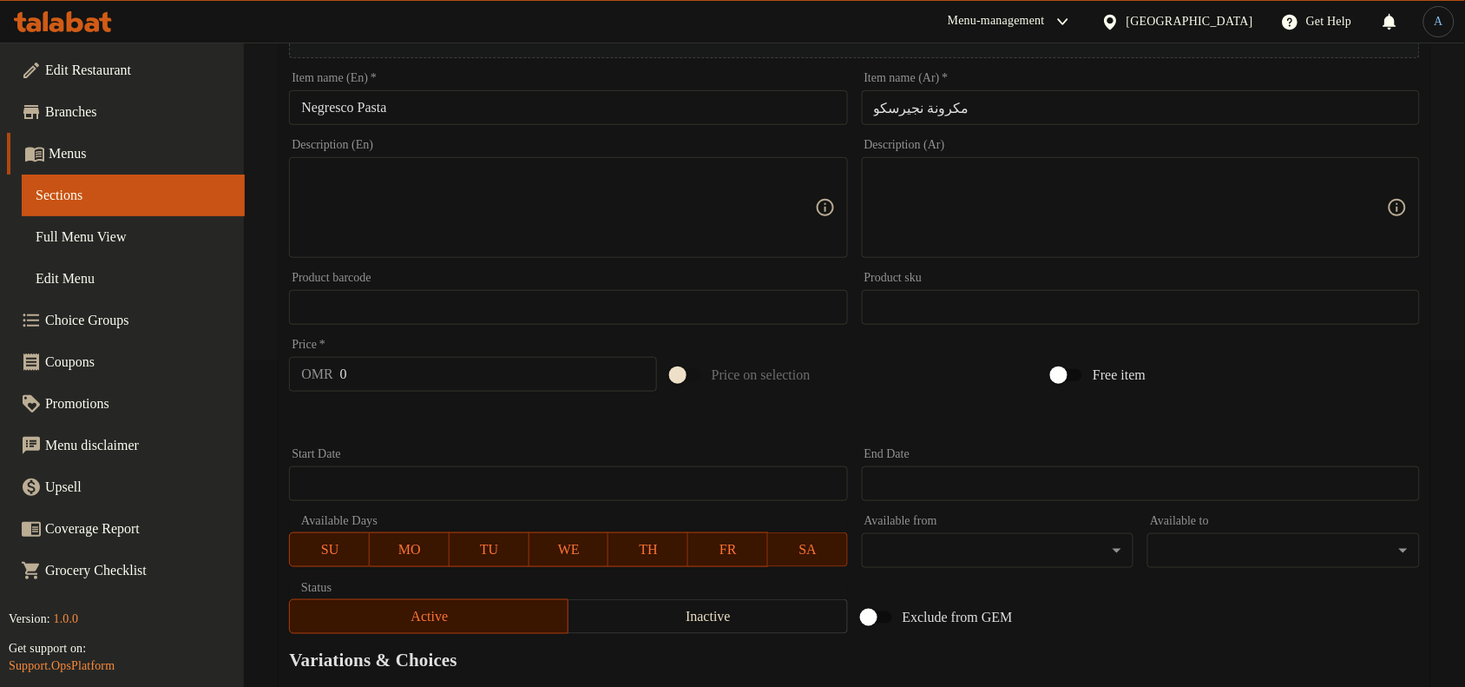
scroll to position [529, 0]
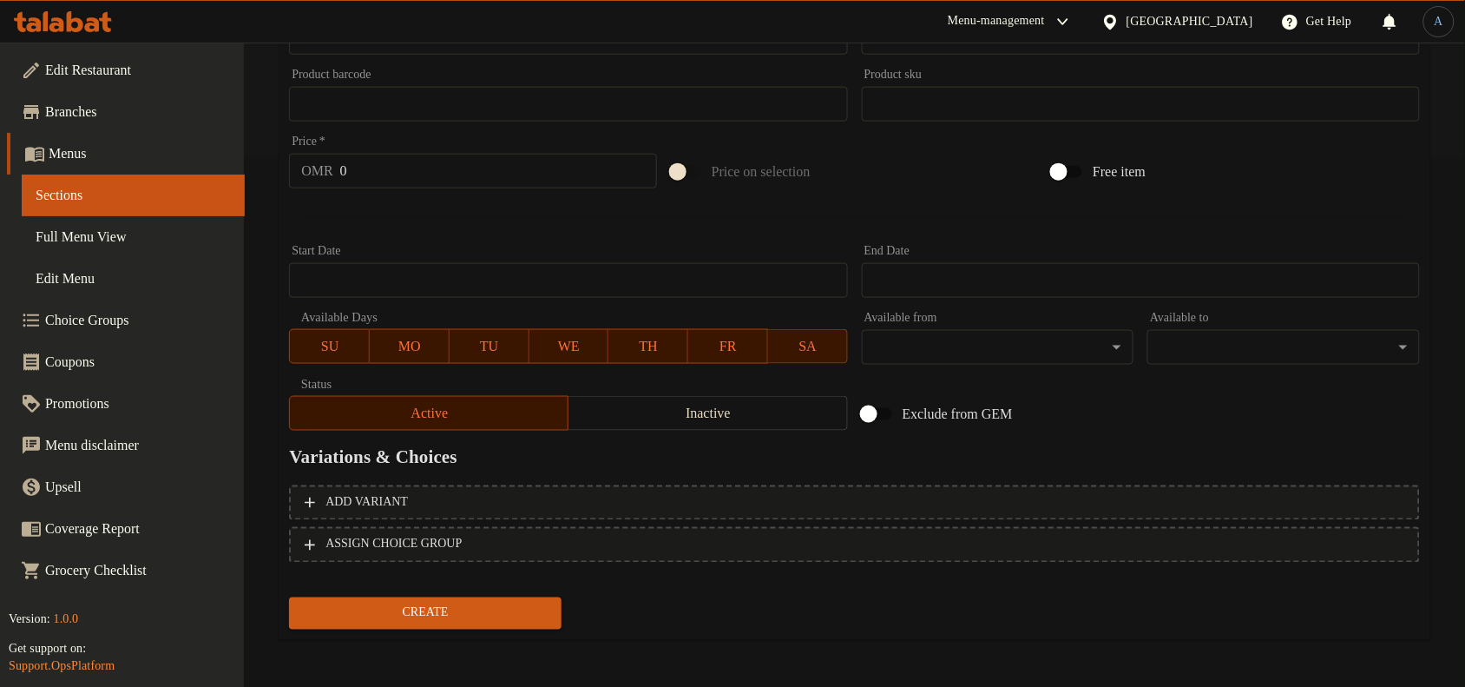
click at [402, 182] on input "0" at bounding box center [498, 171] width 317 height 35
click at [289, 597] on button "Create" at bounding box center [425, 613] width 273 height 32
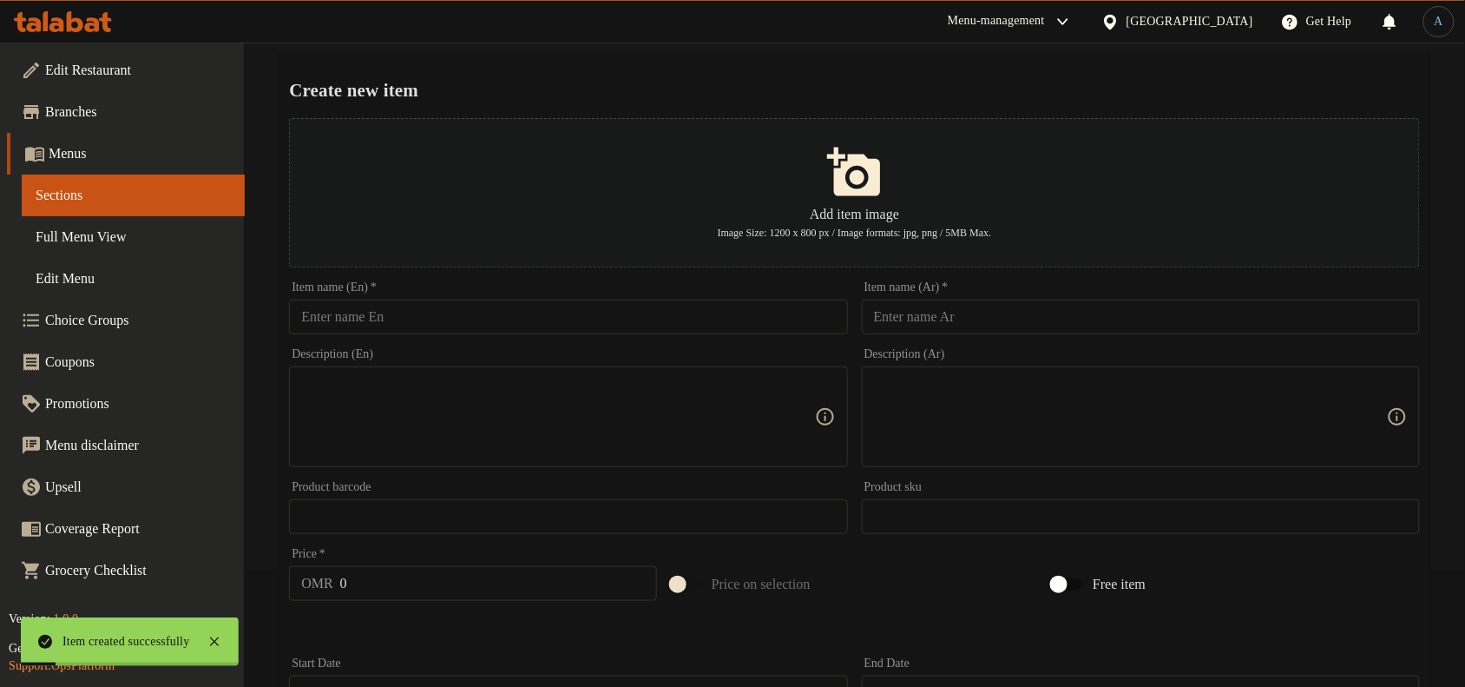
scroll to position [0, 0]
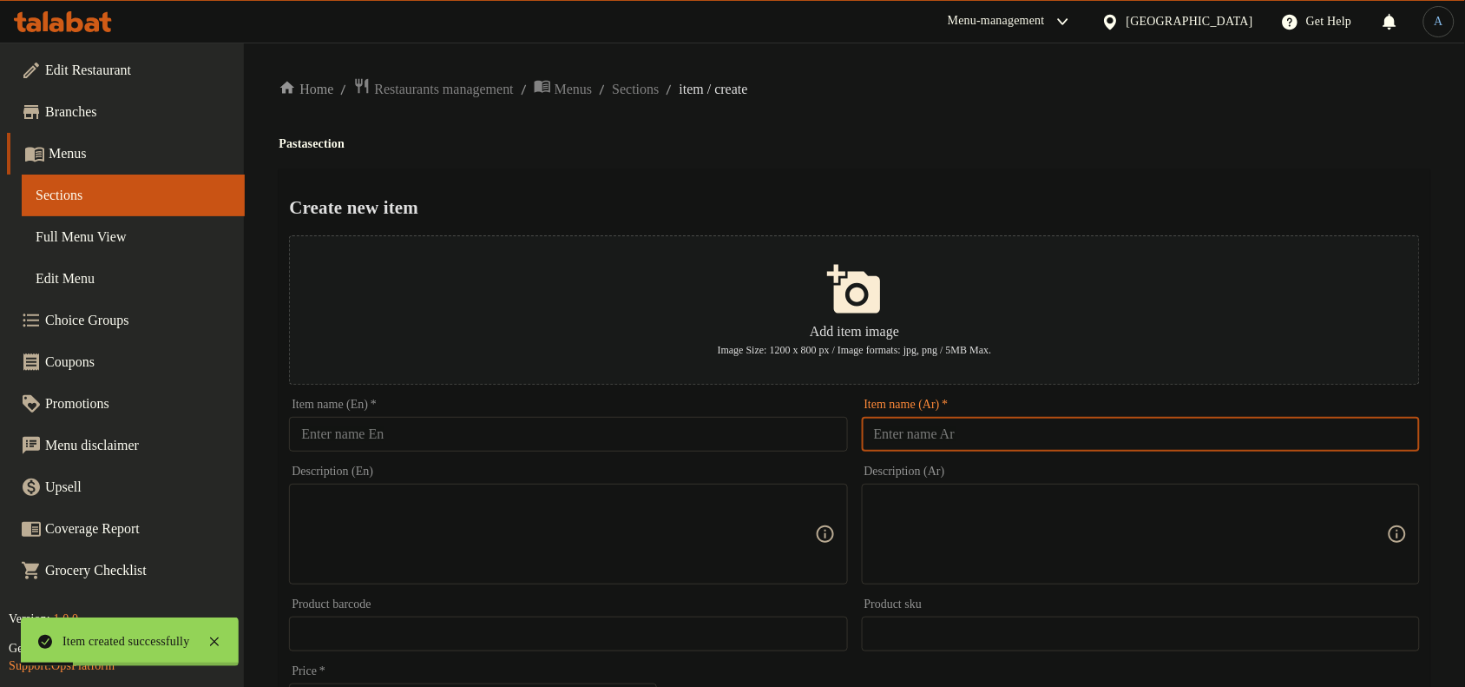
click at [1004, 438] on input "text" at bounding box center [1141, 434] width 558 height 35
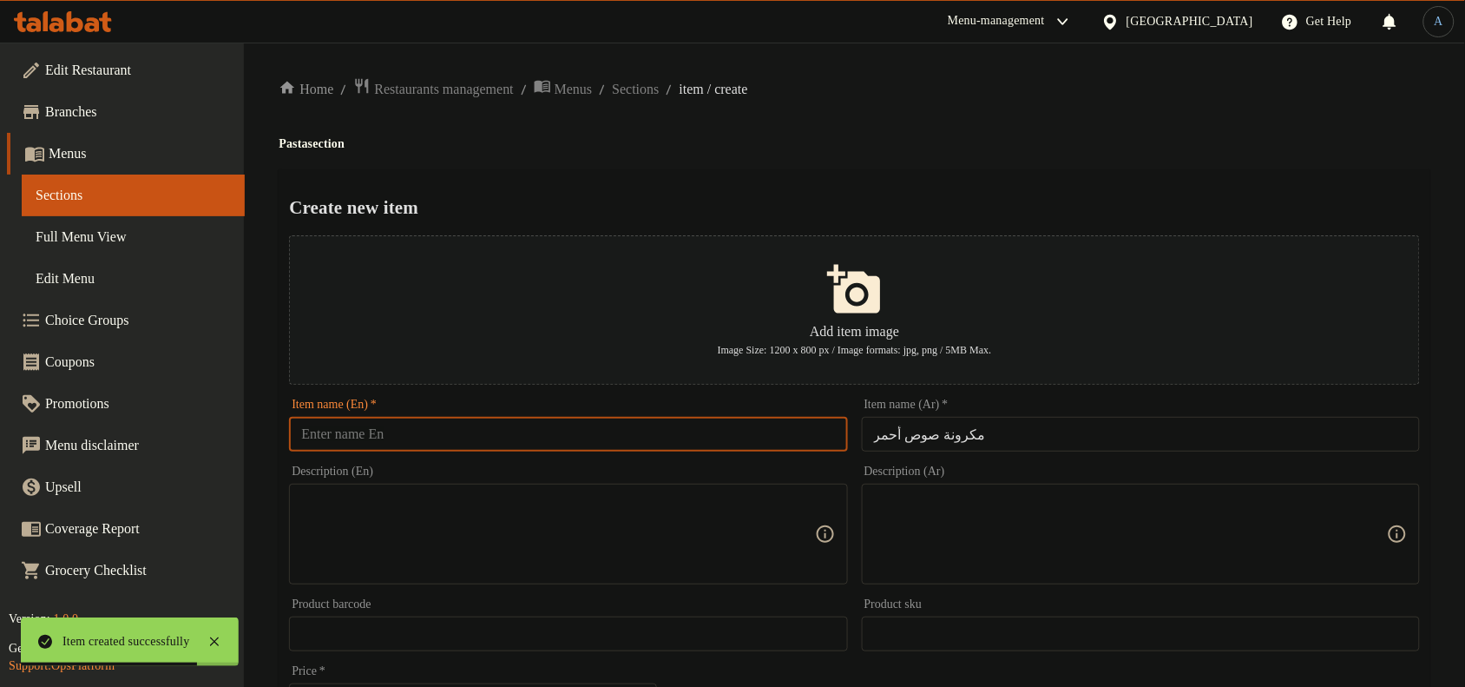
click at [804, 426] on input "text" at bounding box center [568, 434] width 558 height 35
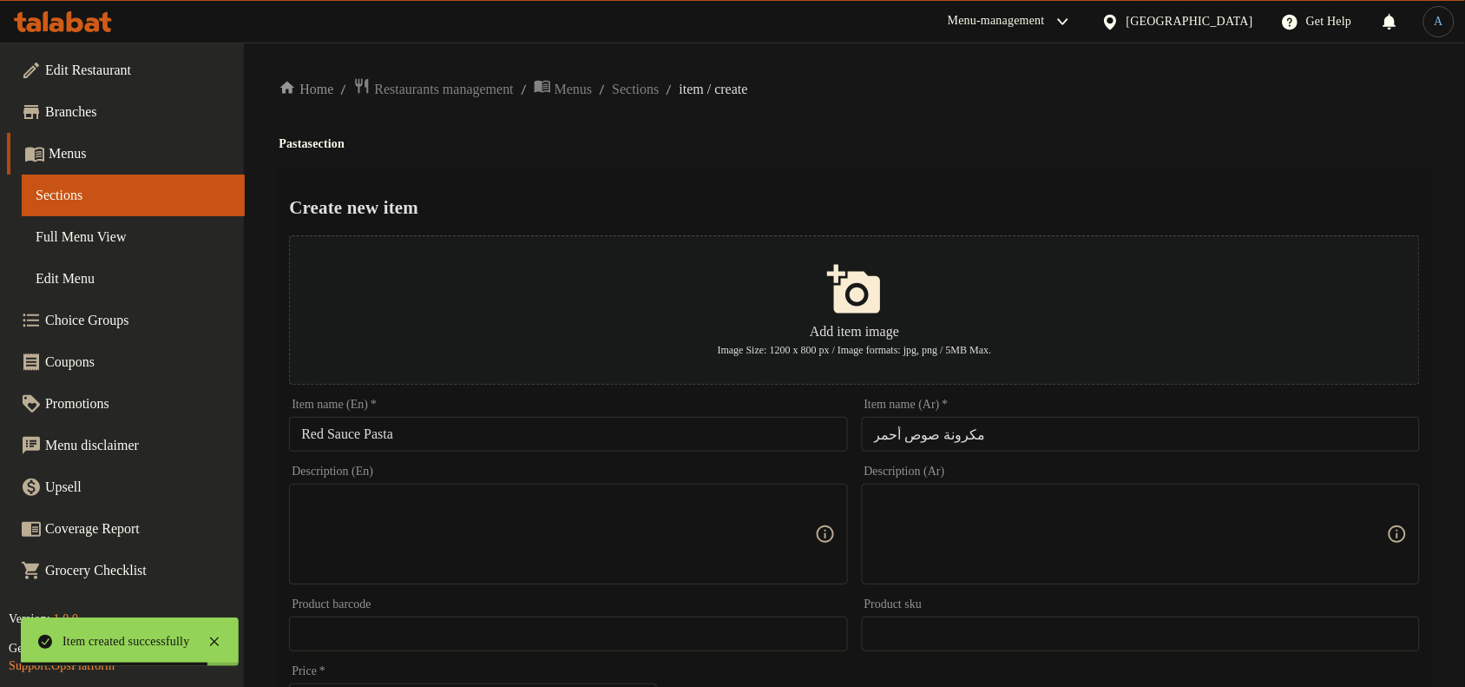
click at [973, 140] on h4 "Pasta section" at bounding box center [855, 143] width 1152 height 17
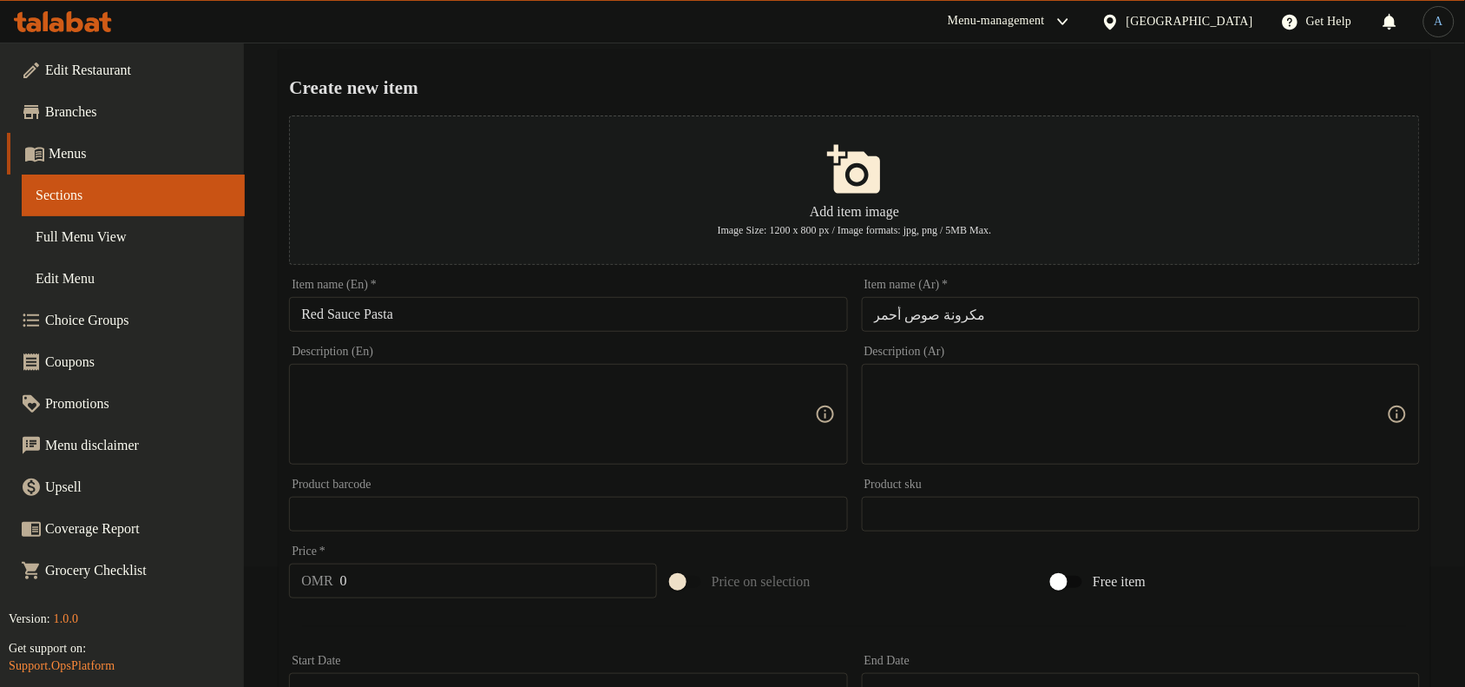
scroll to position [529, 0]
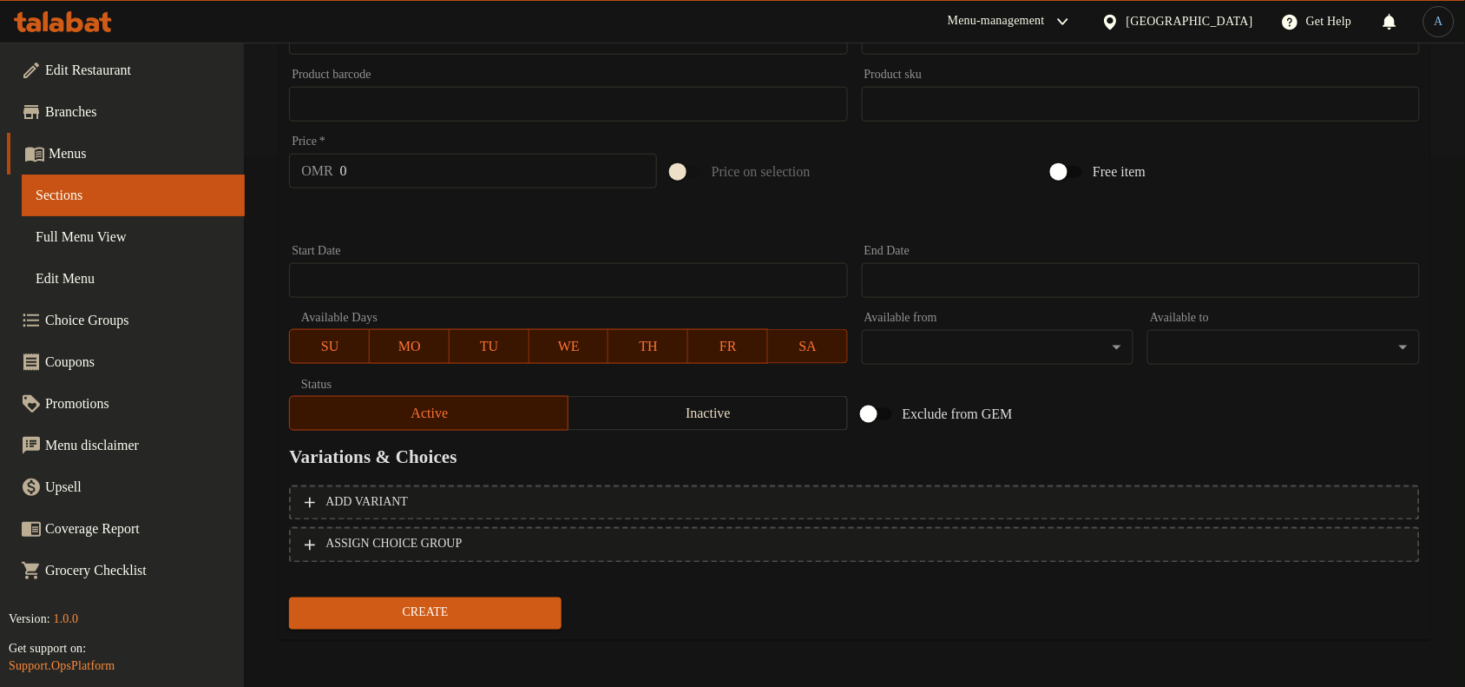
click at [427, 172] on input "0" at bounding box center [498, 171] width 317 height 35
click at [289, 597] on button "Create" at bounding box center [425, 613] width 273 height 32
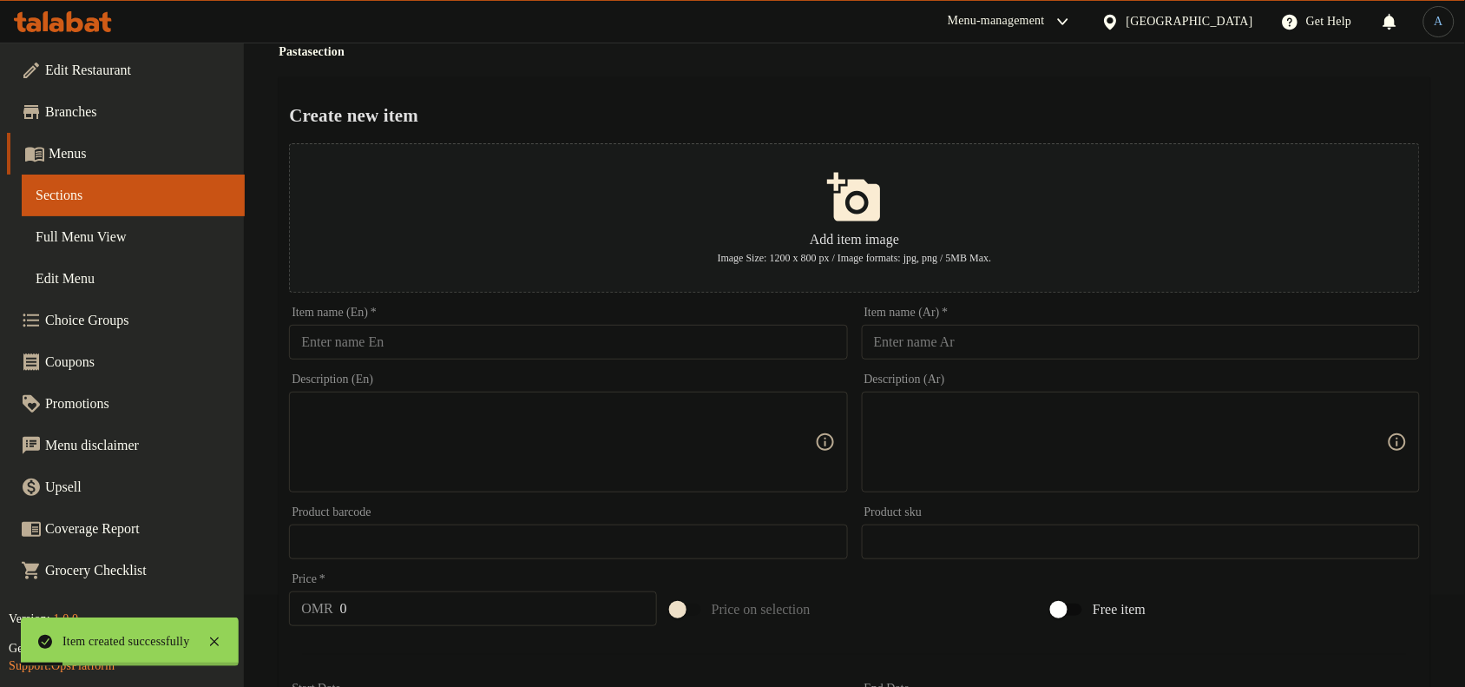
scroll to position [0, 0]
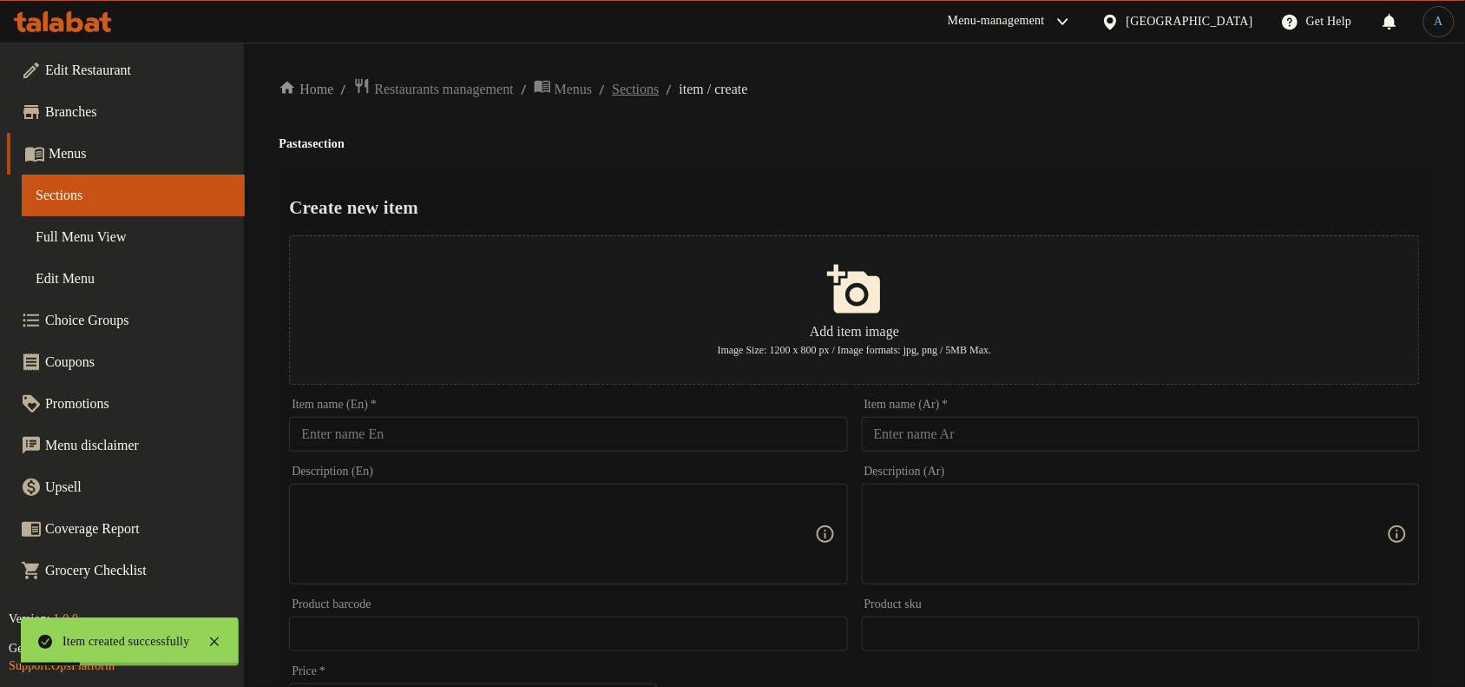
click at [659, 81] on span "Sections" at bounding box center [635, 89] width 47 height 21
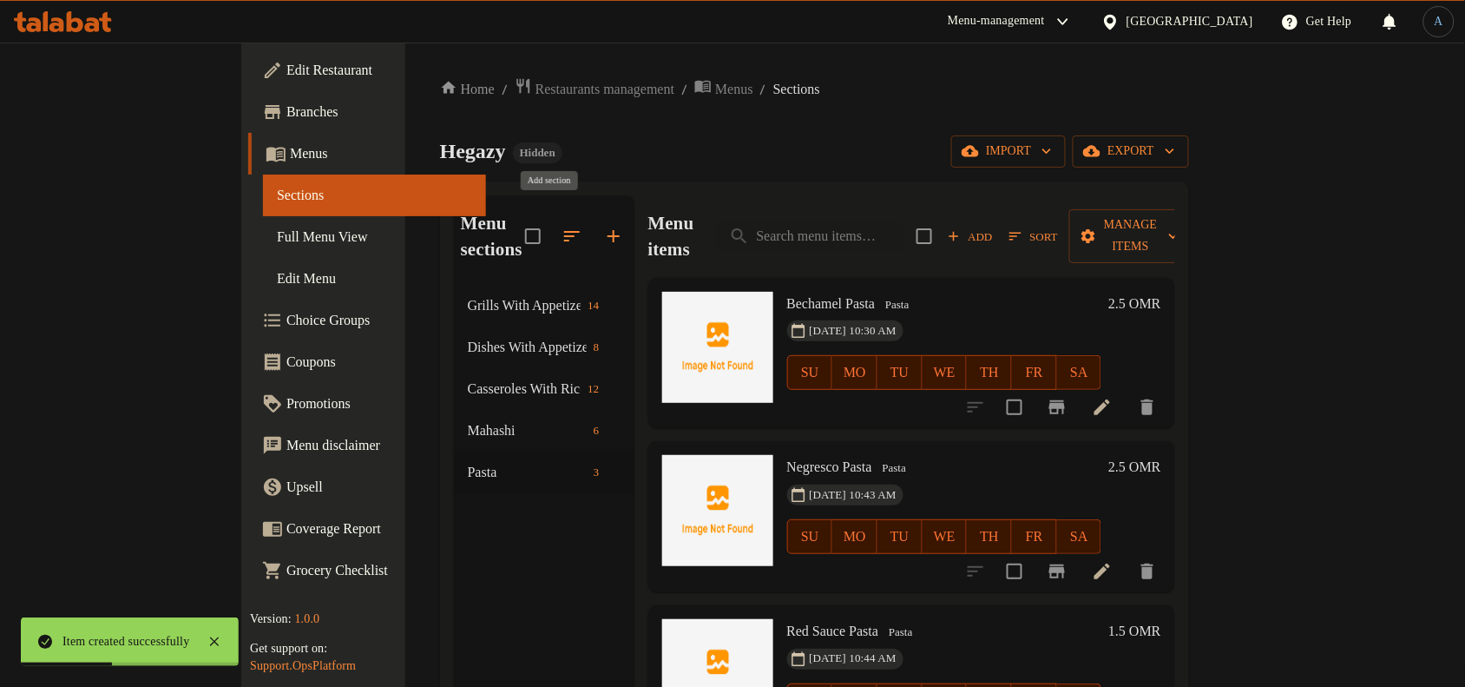
click at [603, 228] on icon "button" at bounding box center [613, 236] width 21 height 21
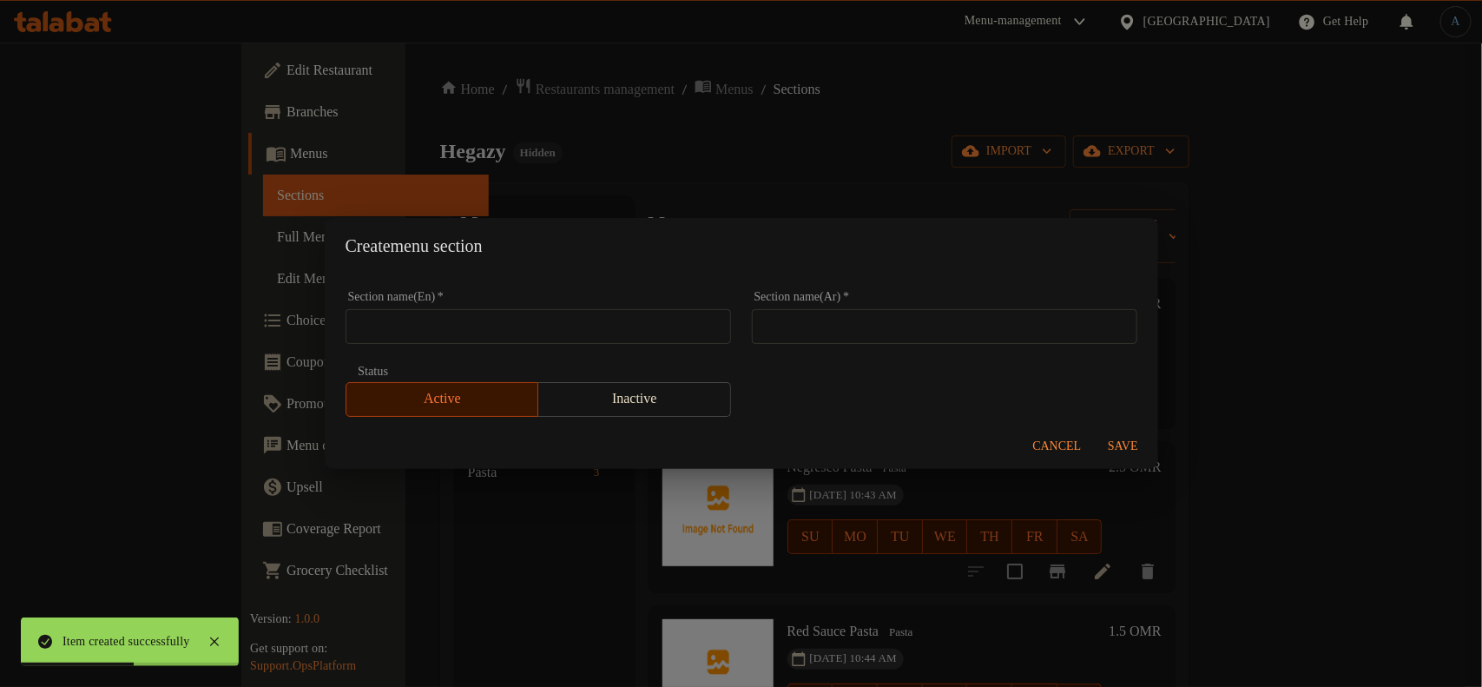
click at [872, 339] on input "text" at bounding box center [944, 326] width 385 height 35
click at [501, 321] on input "text" at bounding box center [537, 326] width 385 height 35
click at [1120, 424] on div "Cancel Save" at bounding box center [741, 447] width 833 height 46
click at [1128, 443] on span "Save" at bounding box center [1123, 447] width 42 height 22
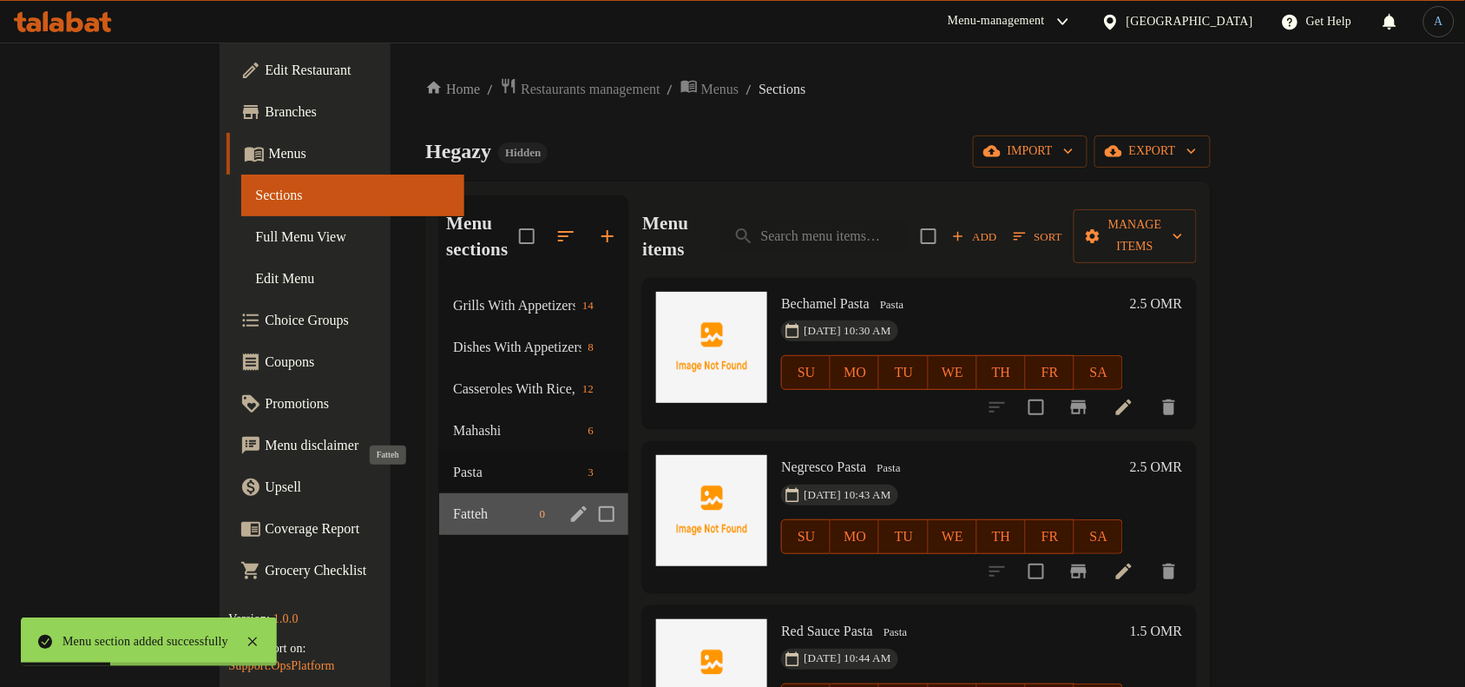
click at [453, 503] on span "Fatteh" at bounding box center [492, 513] width 79 height 21
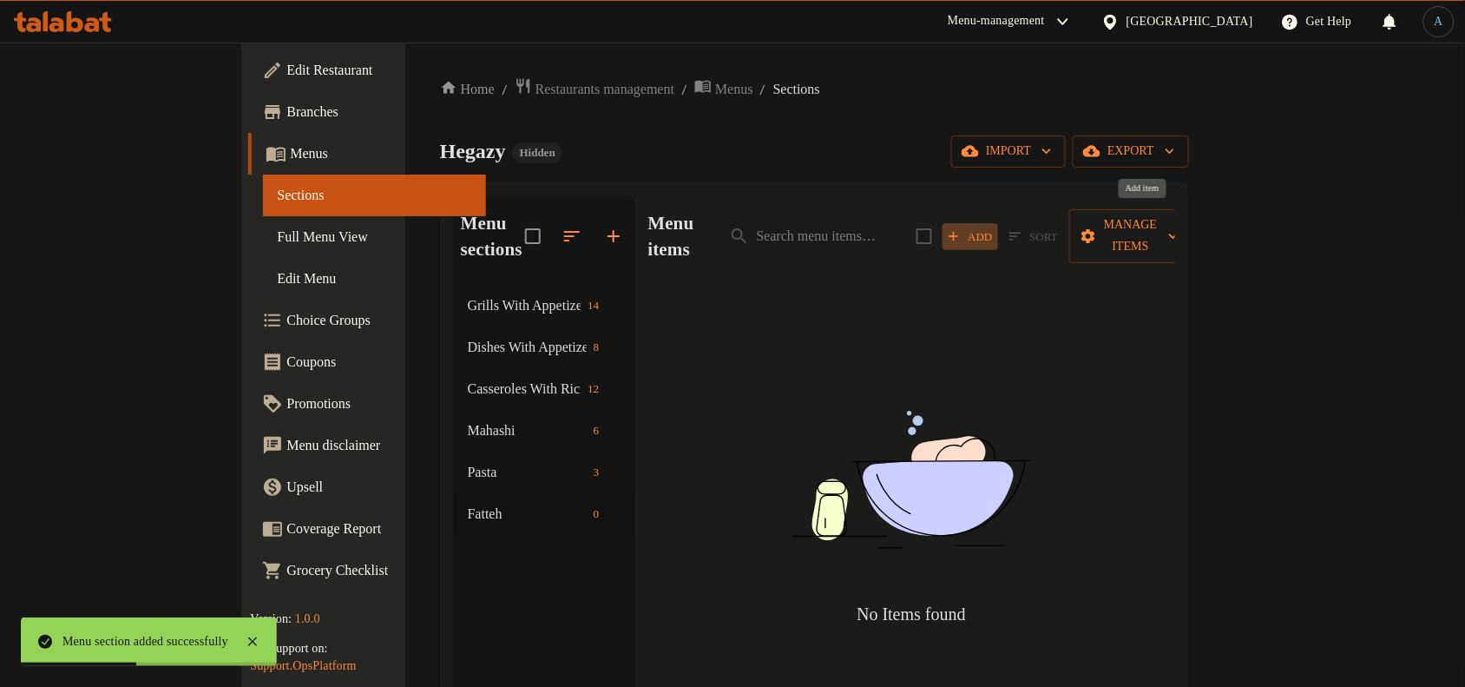
click at [994, 227] on span "Add" at bounding box center [970, 237] width 47 height 20
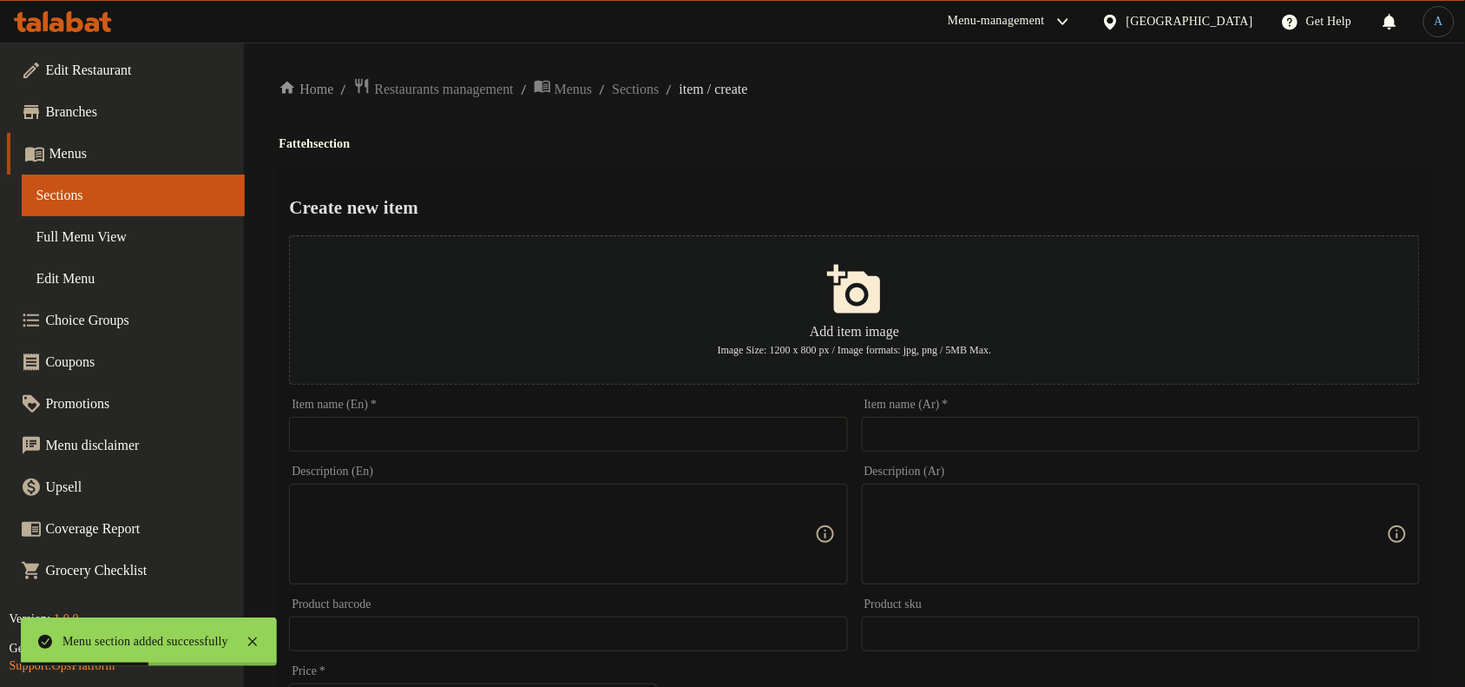
click at [1069, 417] on div "Item name (Ar)   * Item name (Ar) *" at bounding box center [1141, 424] width 558 height 53
click at [1072, 424] on input "text" at bounding box center [1141, 434] width 558 height 35
click at [1073, 425] on input "text" at bounding box center [1141, 434] width 558 height 35
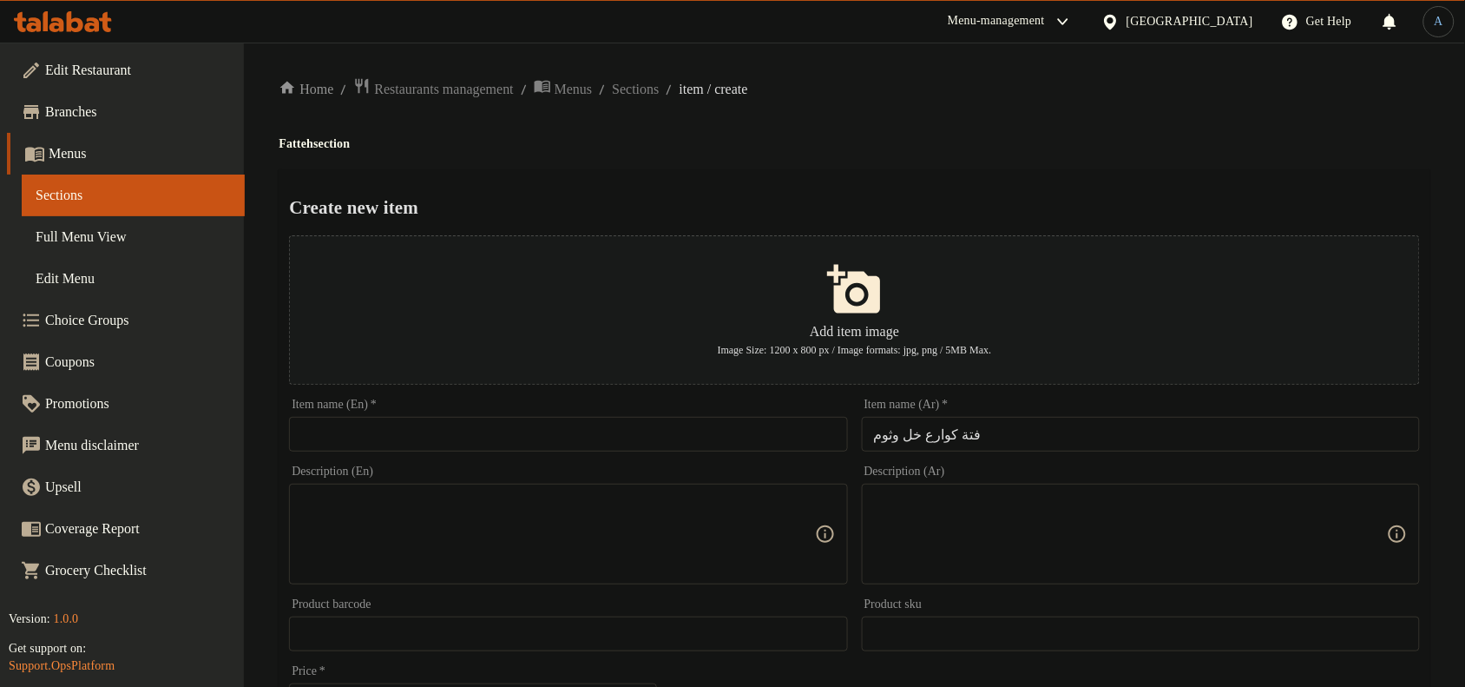
click at [799, 428] on input "text" at bounding box center [568, 434] width 558 height 35
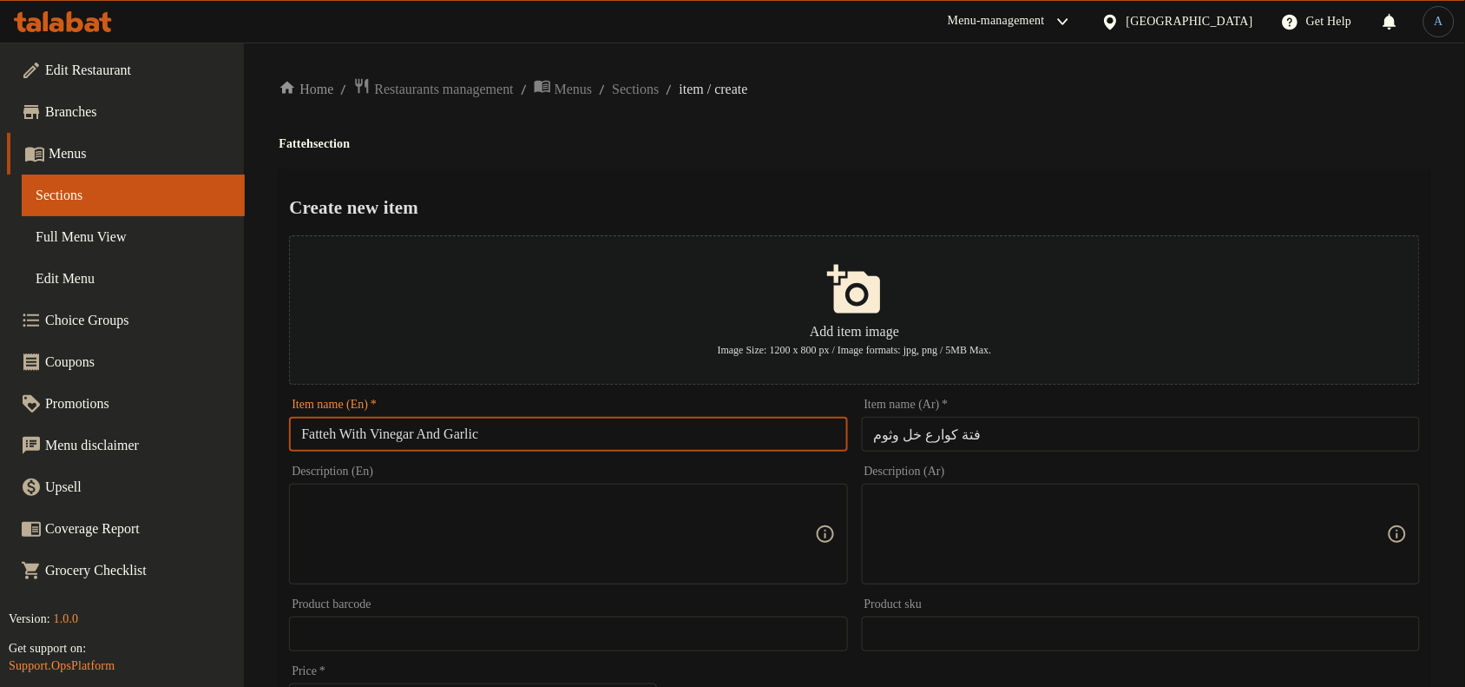
click at [924, 436] on input "فتة كوارع خل وثوم" at bounding box center [1141, 434] width 558 height 35
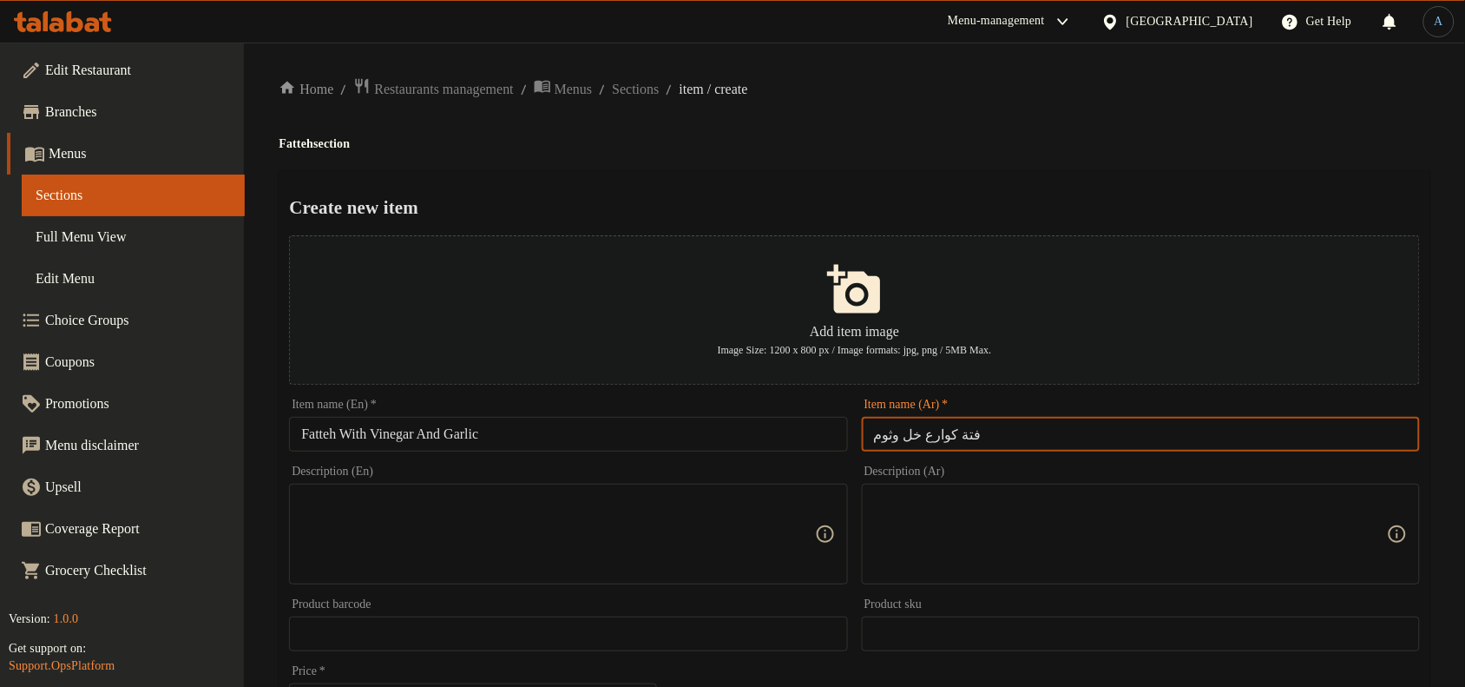
click at [924, 436] on input "فتة كوارع خل وثوم" at bounding box center [1141, 434] width 558 height 35
click at [313, 436] on input "Fatteh With Vinegar And Garlic" at bounding box center [568, 434] width 558 height 35
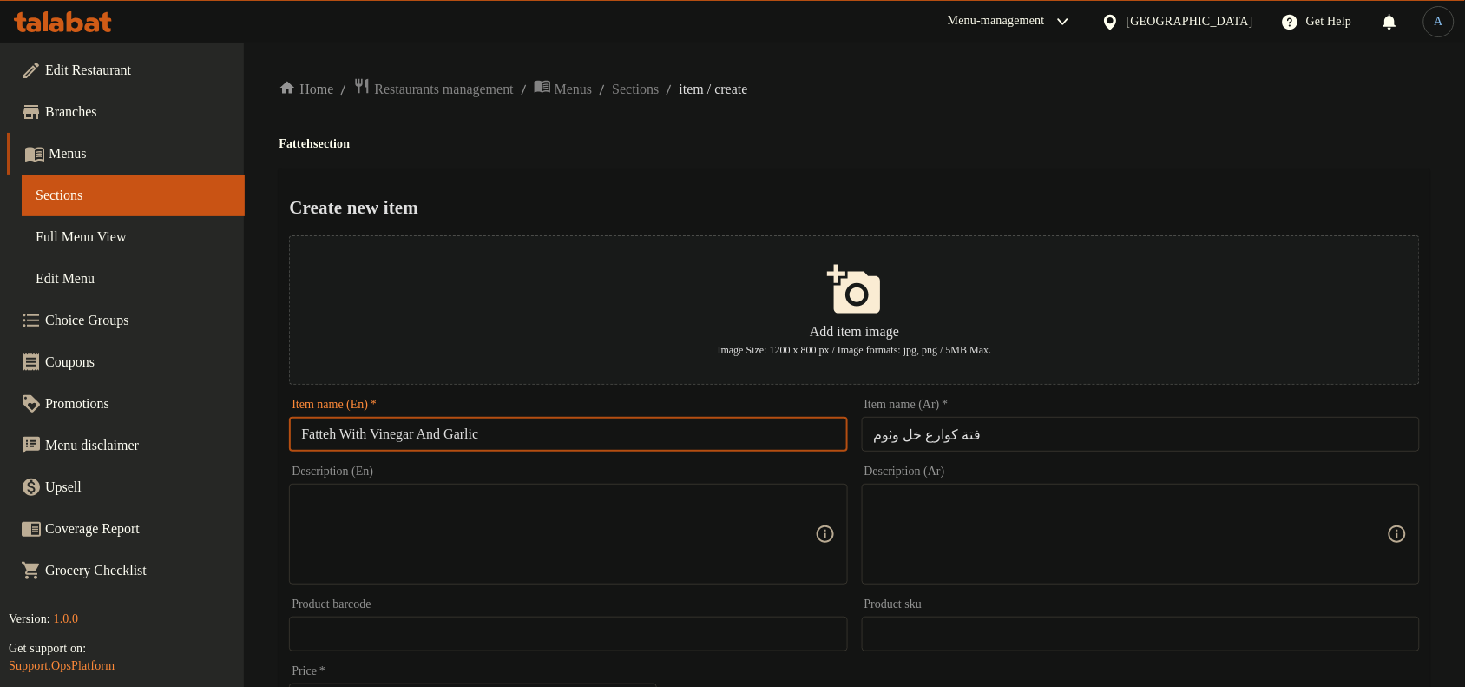
click at [313, 436] on input "Fatteh With Vinegar And Garlic" at bounding box center [568, 434] width 558 height 35
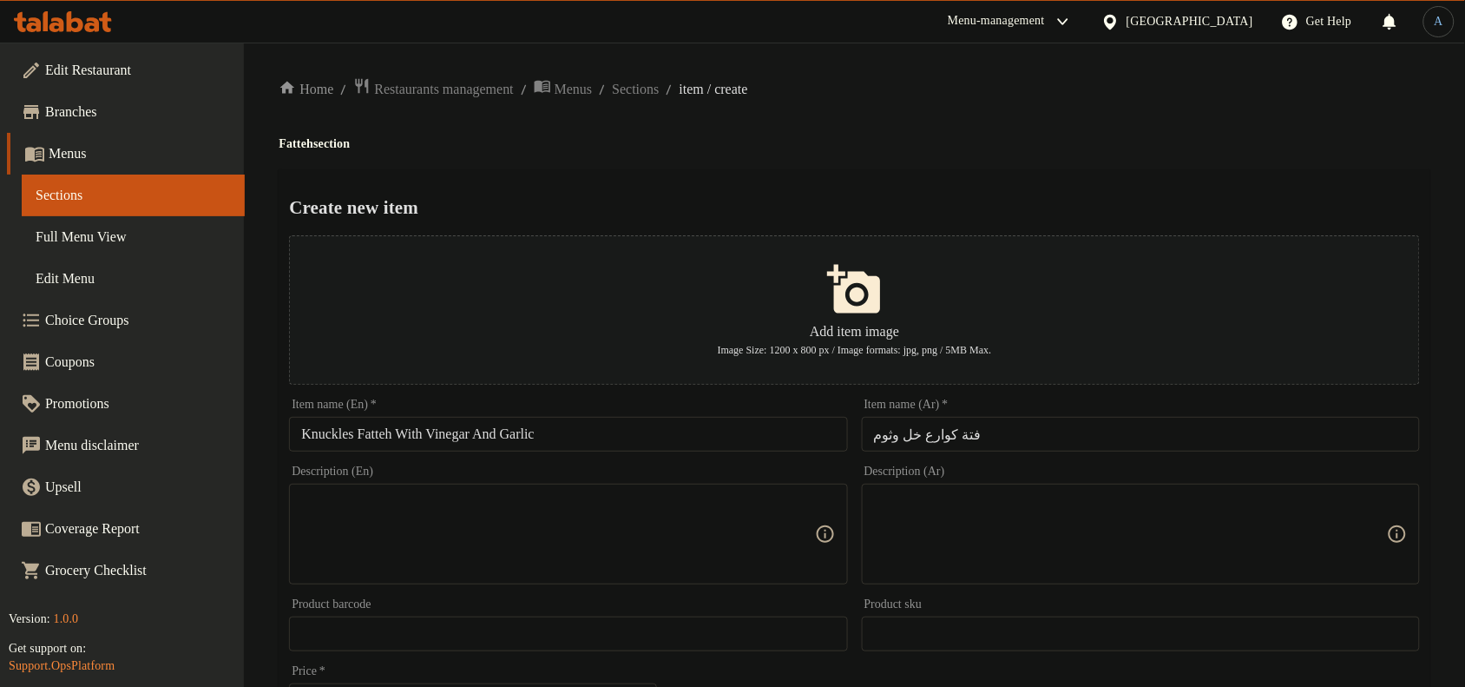
click at [629, 192] on div "Create new item Add item image Image Size: 1200 x 800 px / Image formats: jpg, …" at bounding box center [855, 669] width 1152 height 1001
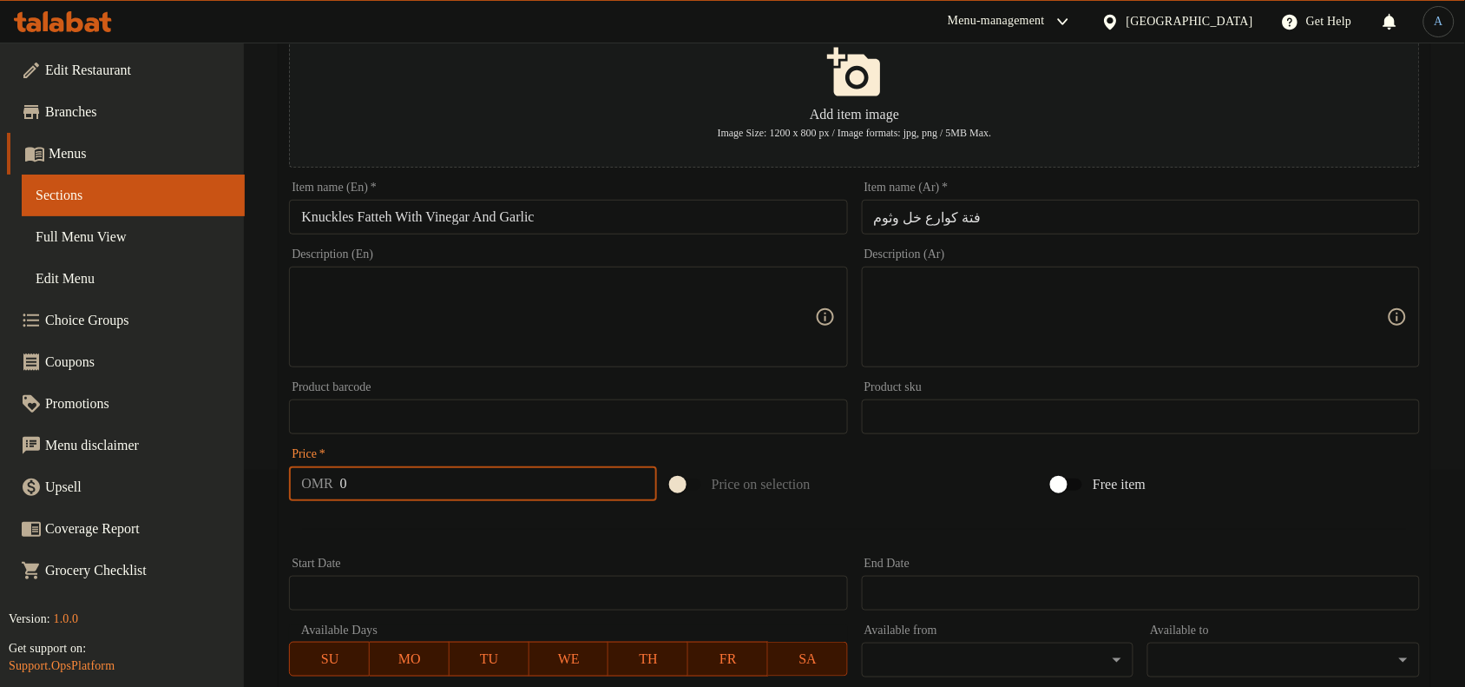
click at [387, 492] on input "0" at bounding box center [498, 483] width 317 height 35
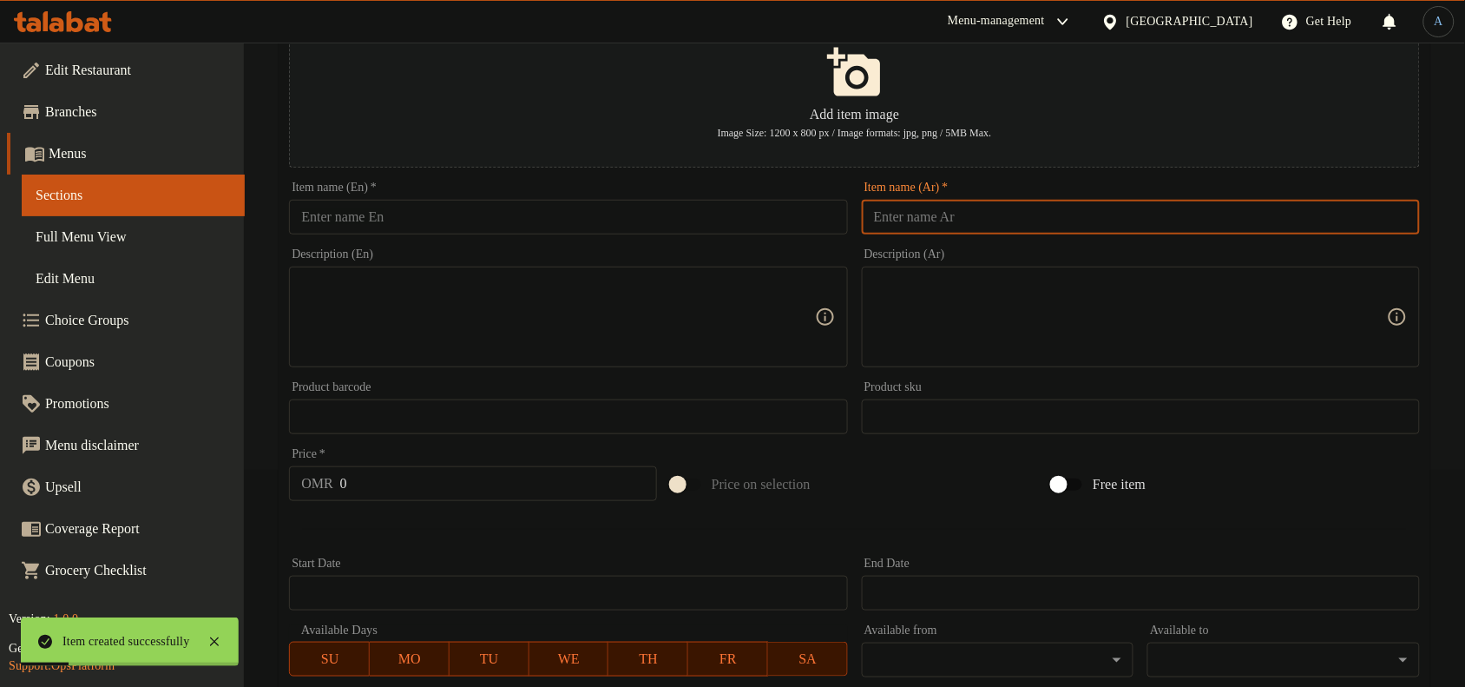
click at [1038, 211] on input "text" at bounding box center [1141, 217] width 558 height 35
click at [432, 221] on input "text" at bounding box center [568, 217] width 558 height 35
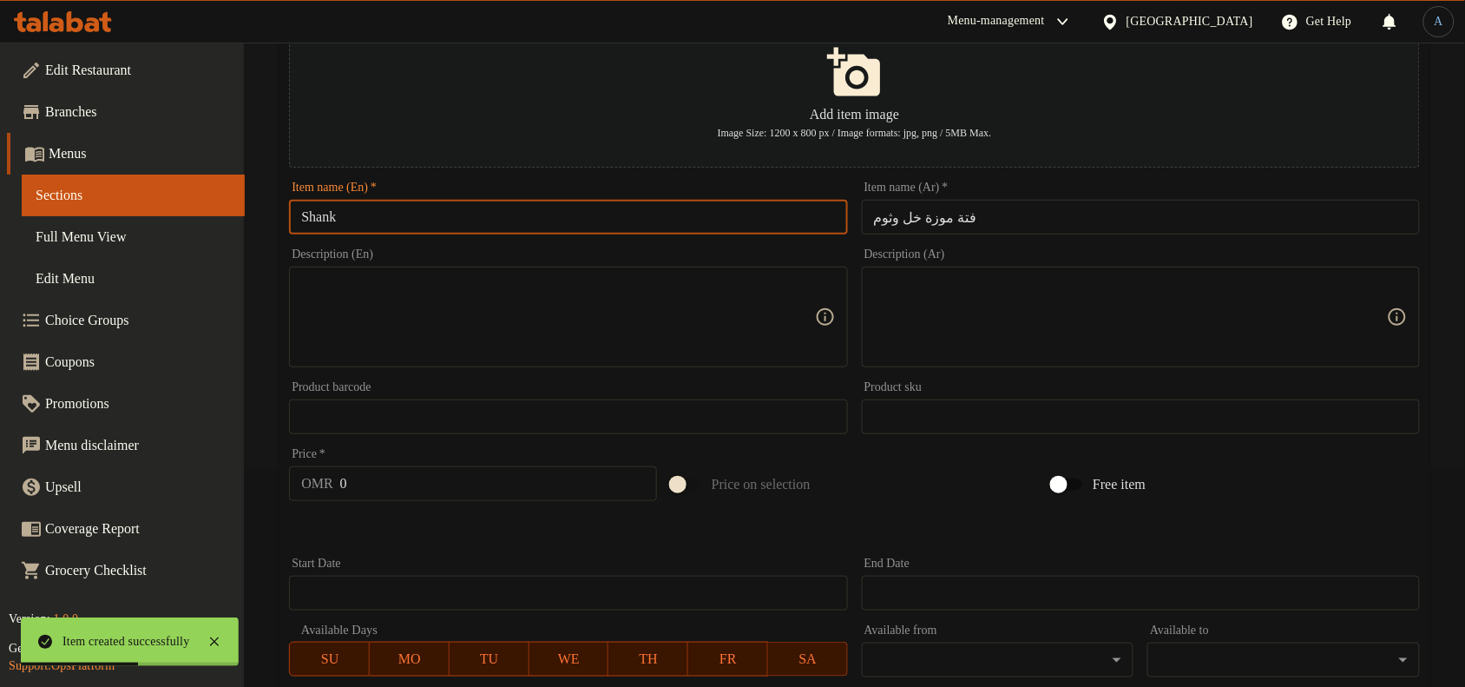
click at [976, 201] on input "فتة موزة خل وثوم" at bounding box center [1141, 217] width 558 height 35
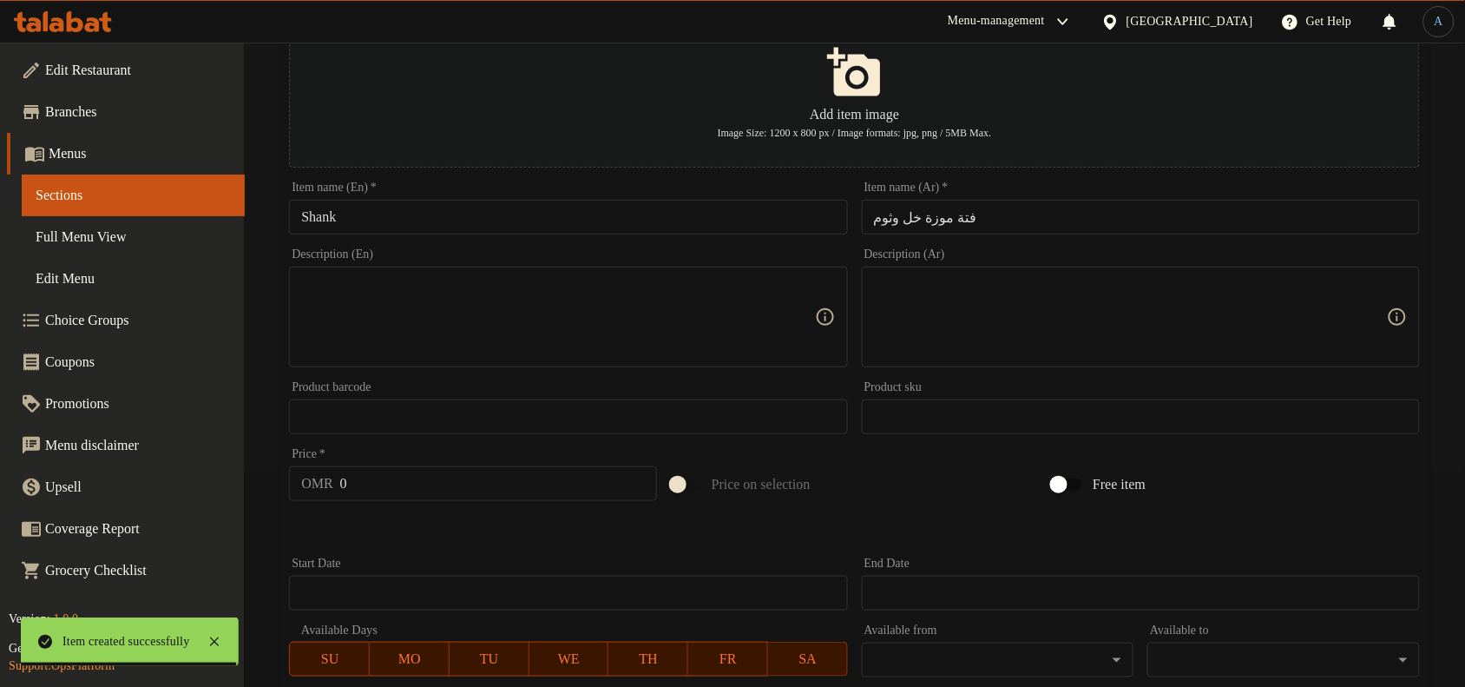
scroll to position [0, 0]
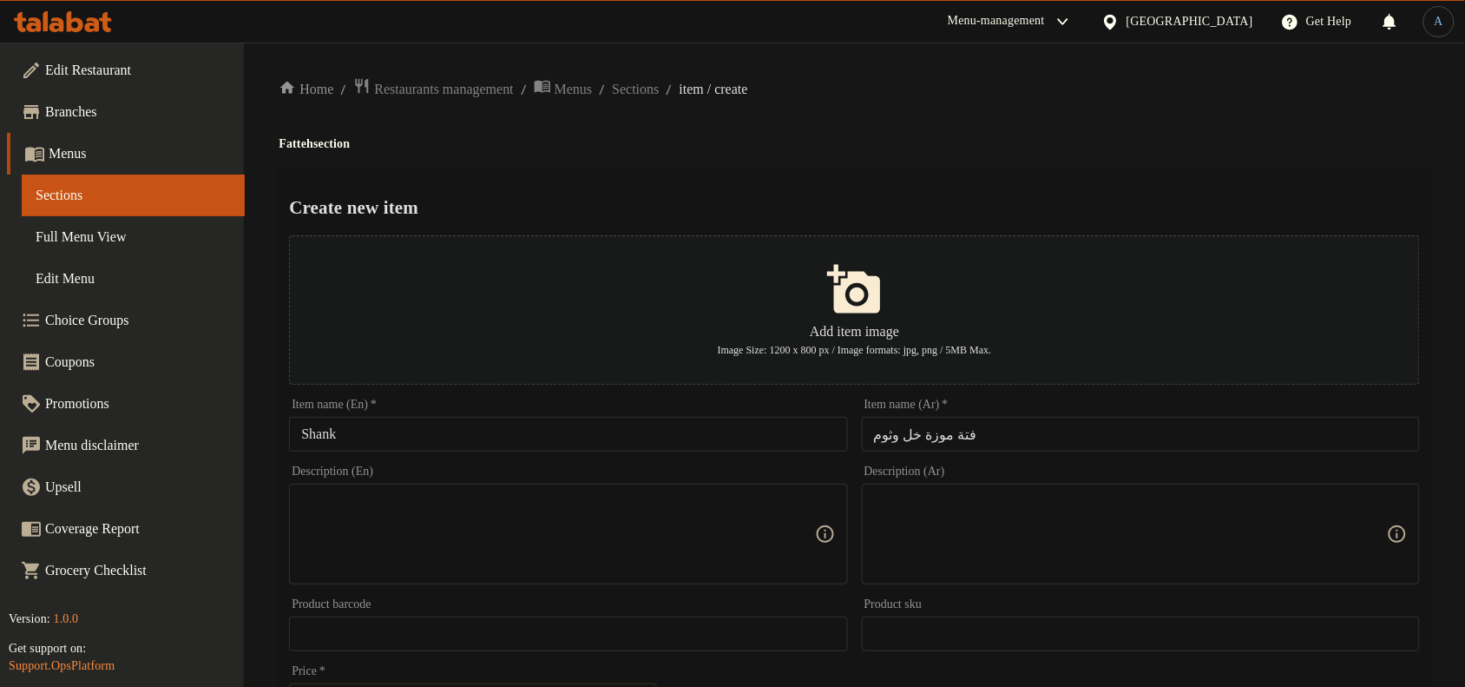
click at [302, 148] on h4 "Fatteh section" at bounding box center [855, 143] width 1152 height 17
drag, startPoint x: 302, startPoint y: 148, endPoint x: 293, endPoint y: 217, distance: 70.0
click at [302, 148] on h4 "Fatteh section" at bounding box center [855, 143] width 1152 height 17
copy h4 "Fatteh"
click at [370, 432] on input "Shank" at bounding box center [568, 434] width 558 height 35
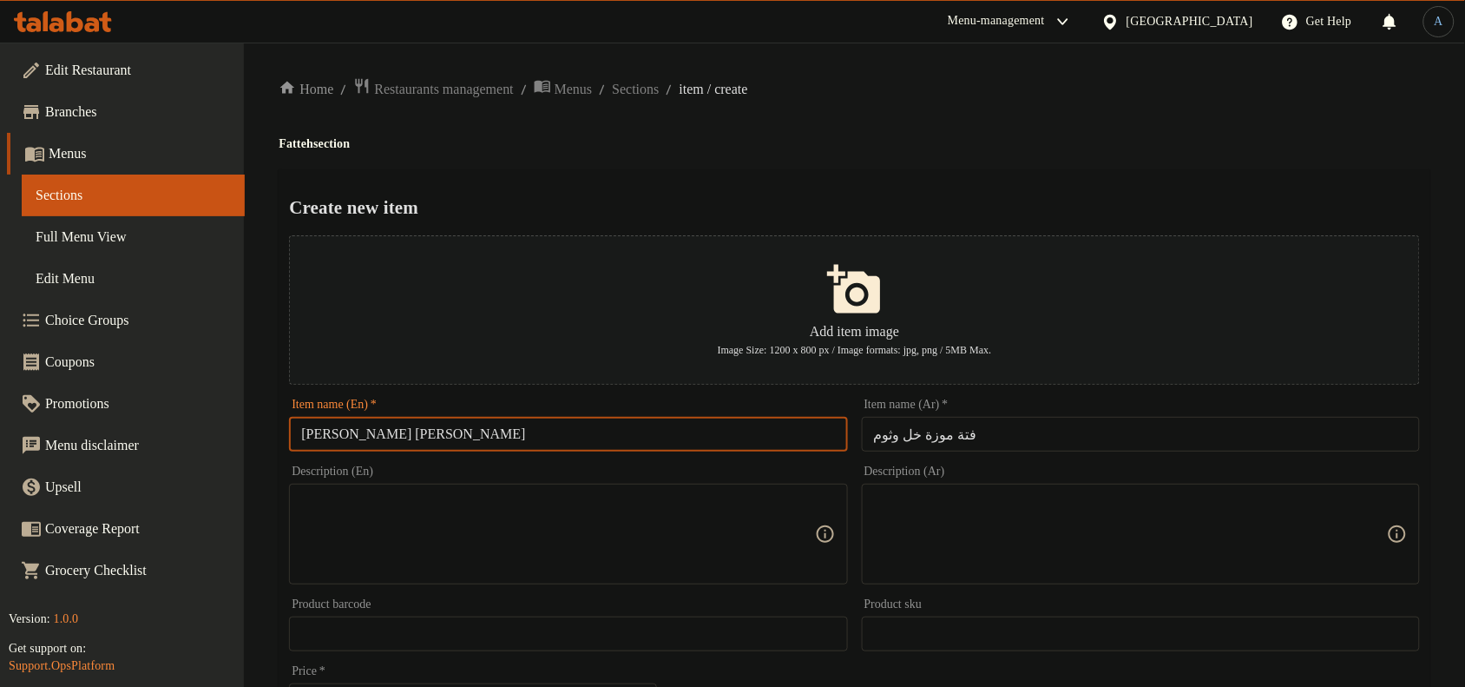
click at [982, 435] on input "فتة موزة خل وثوم" at bounding box center [1141, 434] width 558 height 35
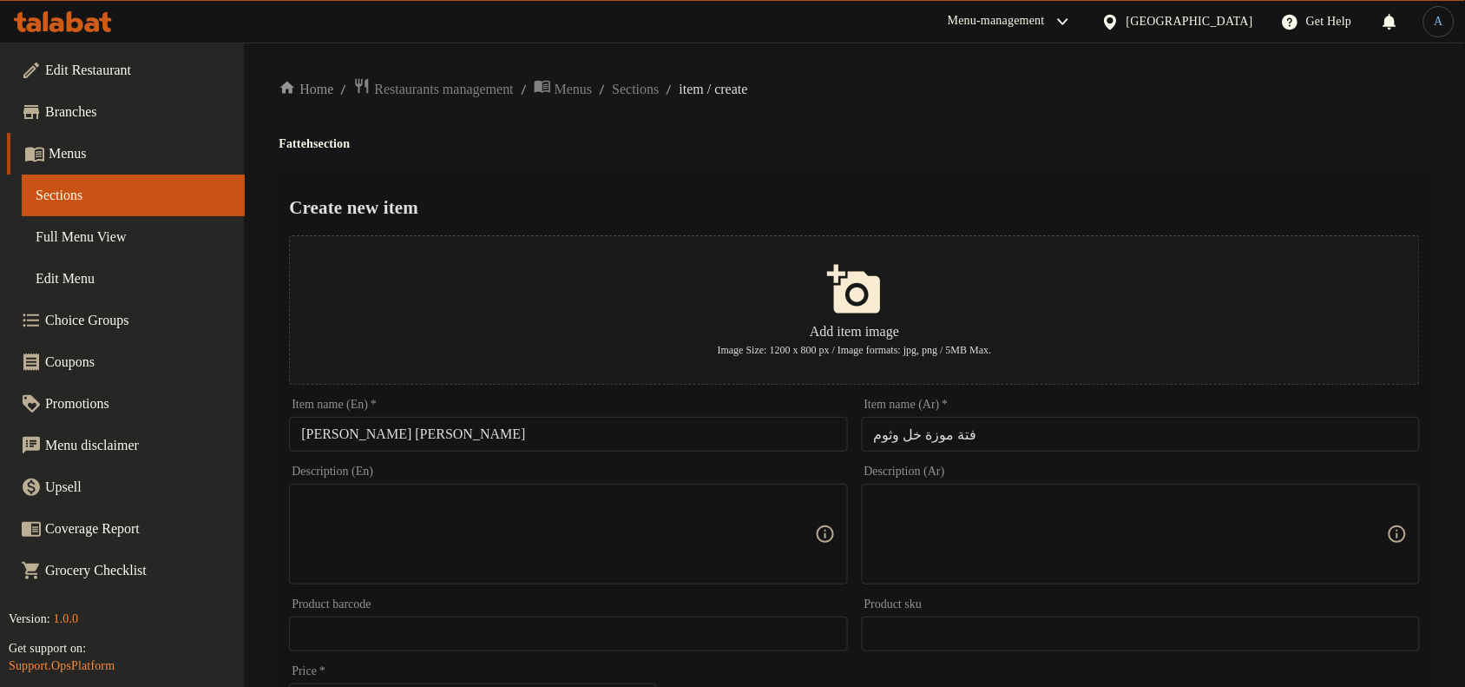
click at [527, 449] on input "[PERSON_NAME] [PERSON_NAME]" at bounding box center [568, 434] width 558 height 35
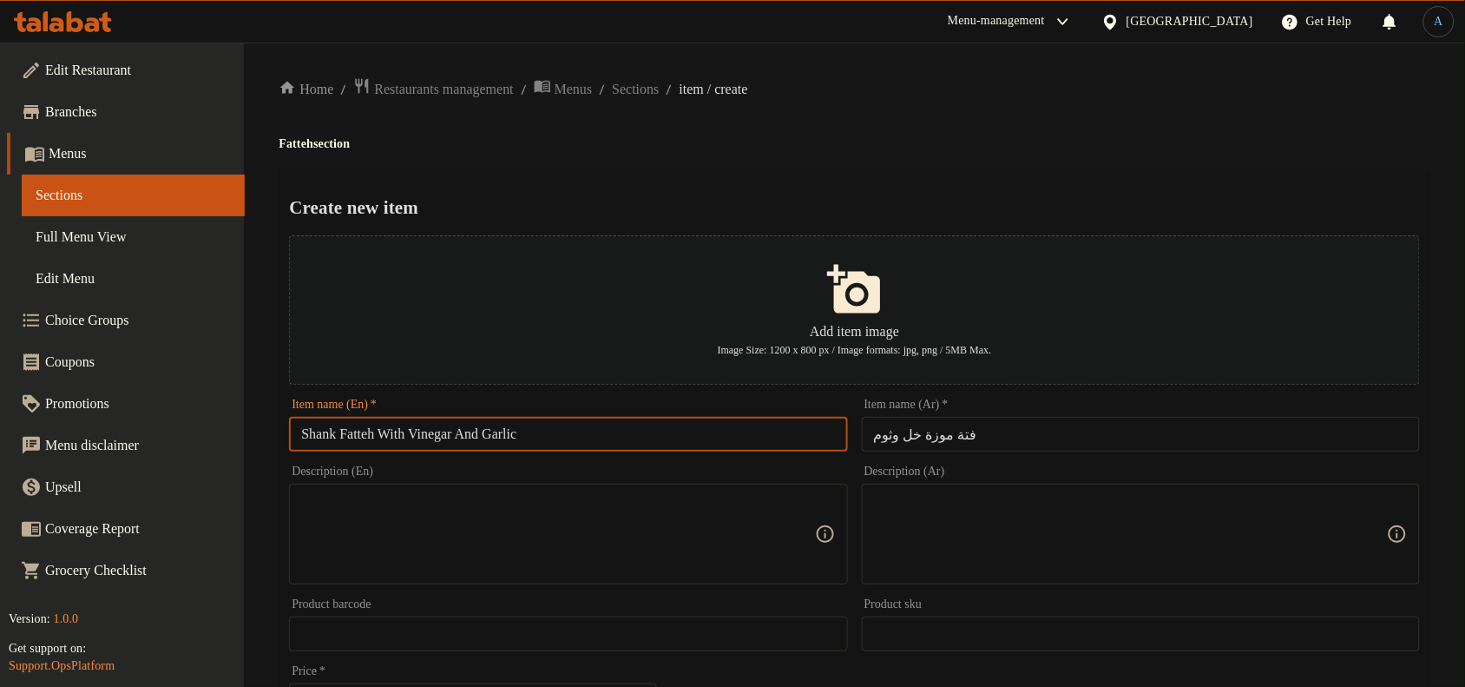
click at [840, 133] on div "Home / Restaurants management / Menus / Sections / item / create Fatteh section…" at bounding box center [855, 630] width 1152 height 1106
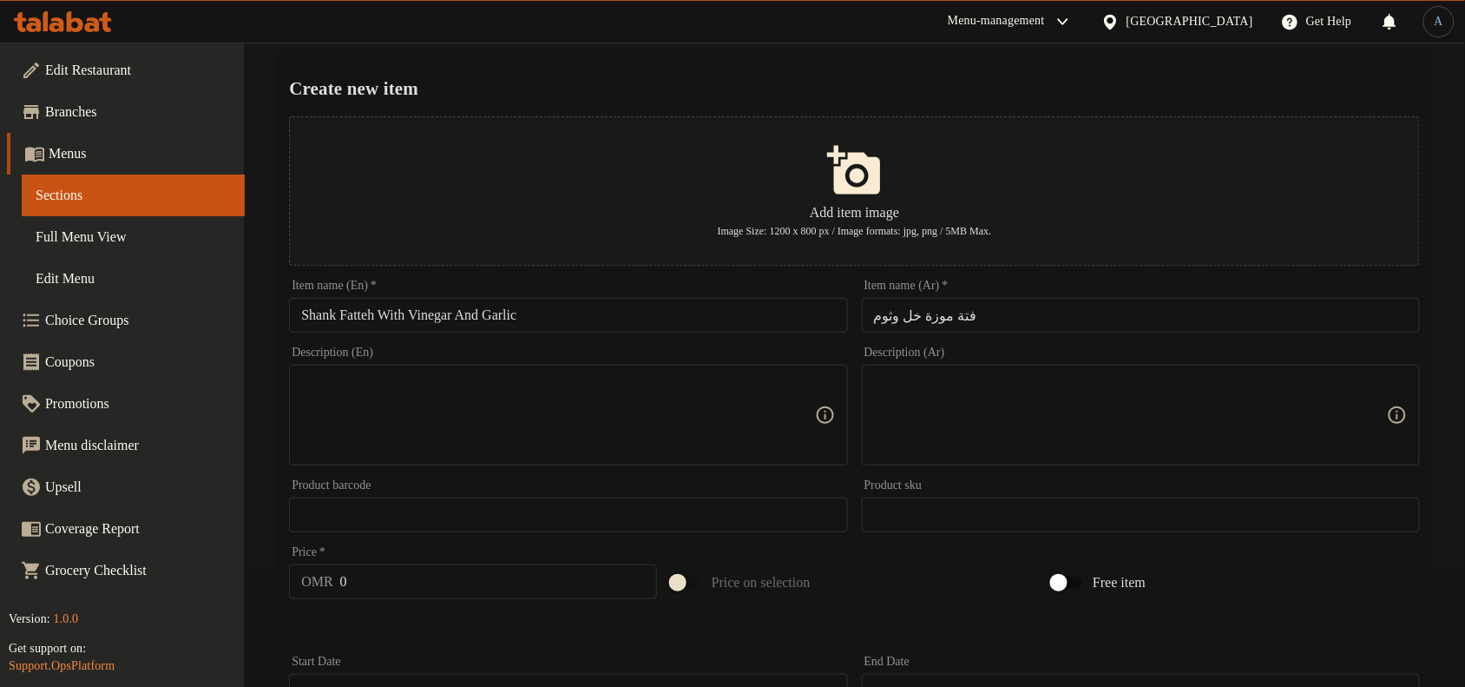
scroll to position [325, 0]
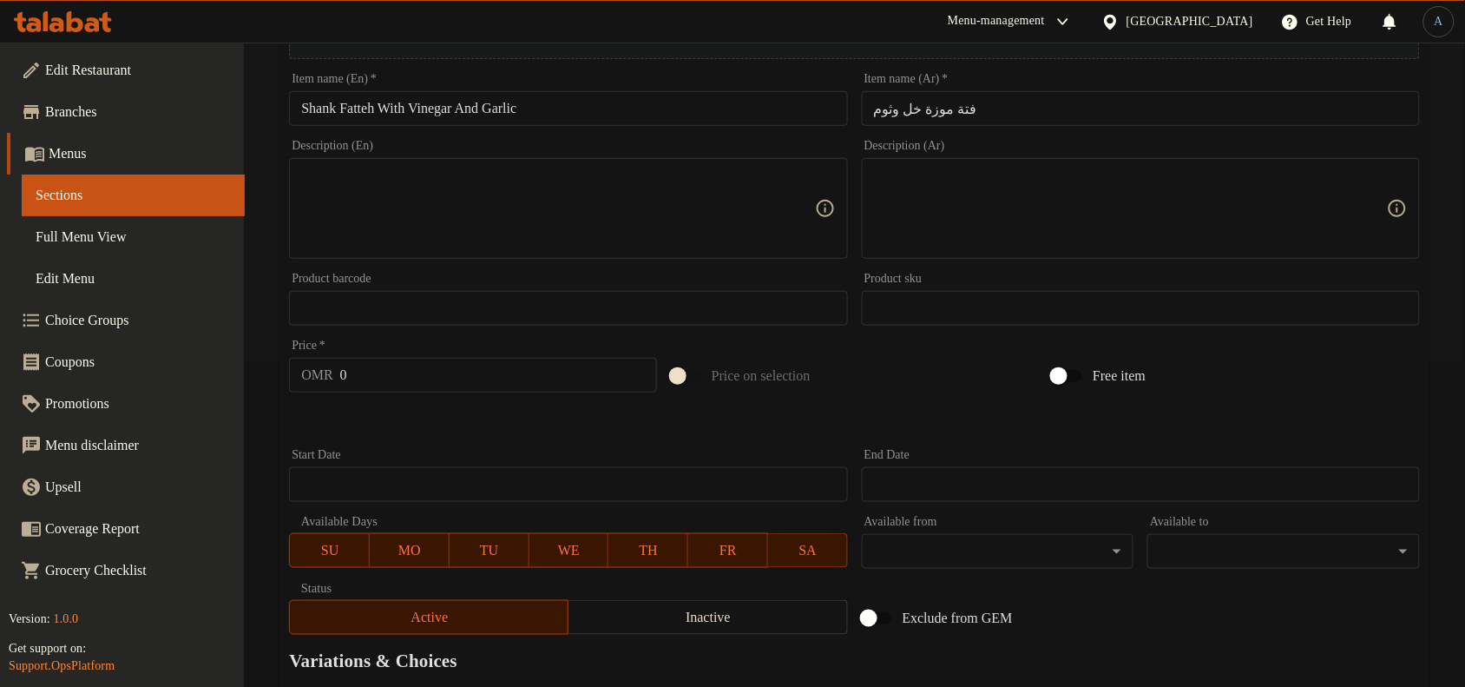
click at [374, 375] on input "0" at bounding box center [498, 375] width 317 height 35
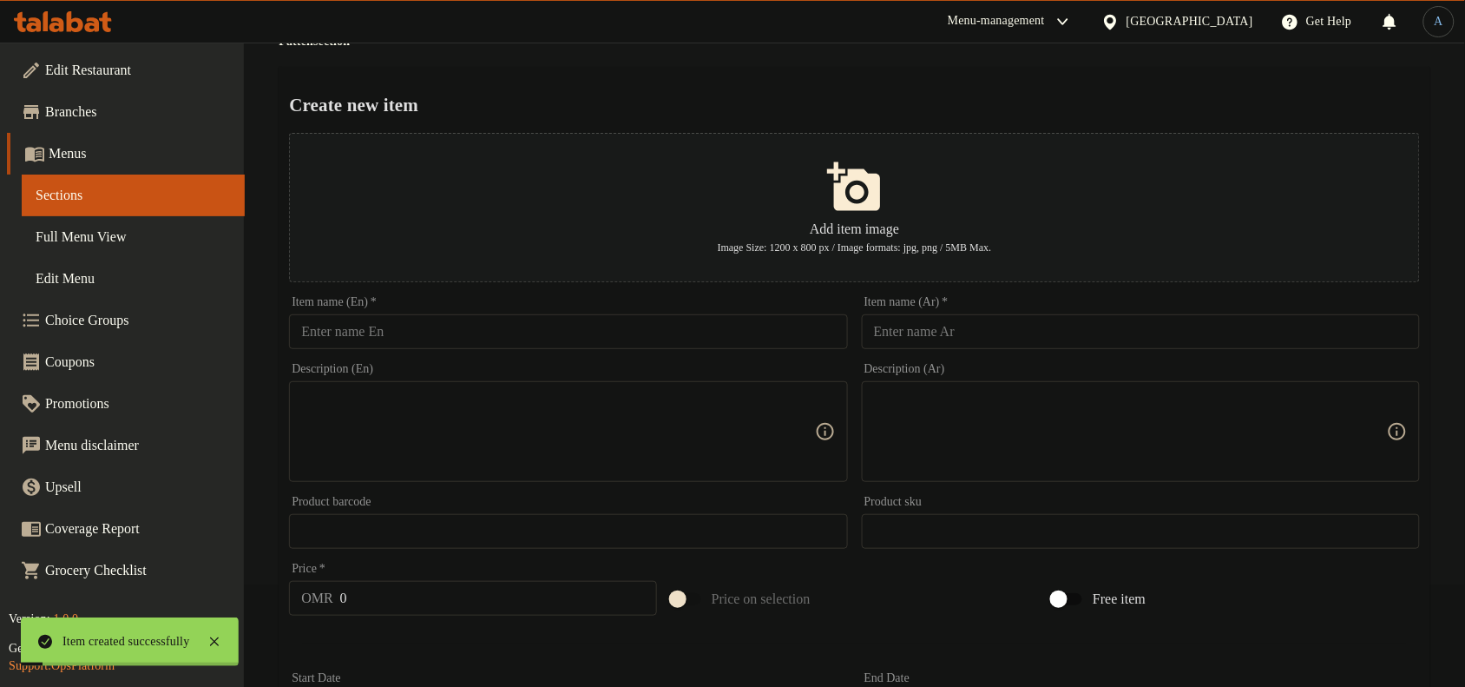
scroll to position [0, 0]
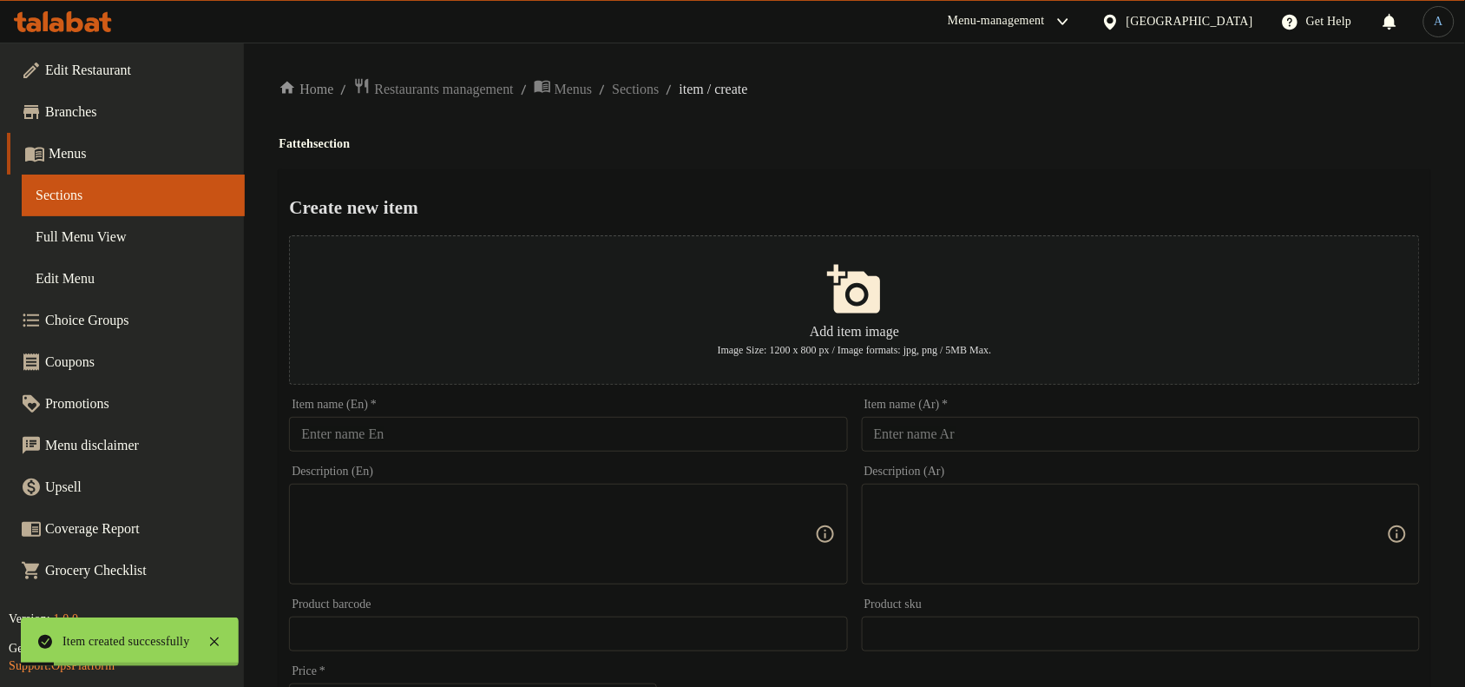
click at [957, 437] on input "text" at bounding box center [1141, 434] width 558 height 35
click at [690, 440] on input "text" at bounding box center [568, 434] width 558 height 35
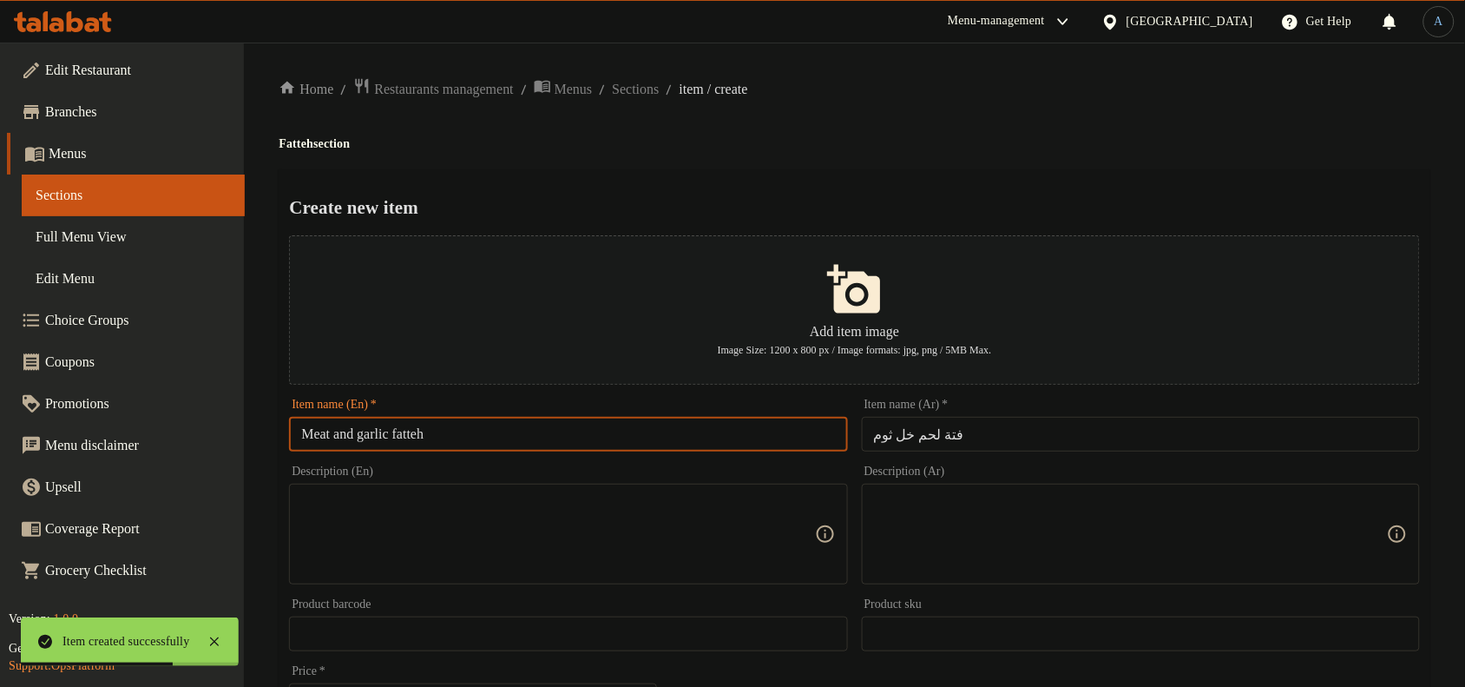
click at [996, 124] on div "Home / Restaurants management / Menus / Sections / item / create Fatteh section…" at bounding box center [855, 630] width 1152 height 1106
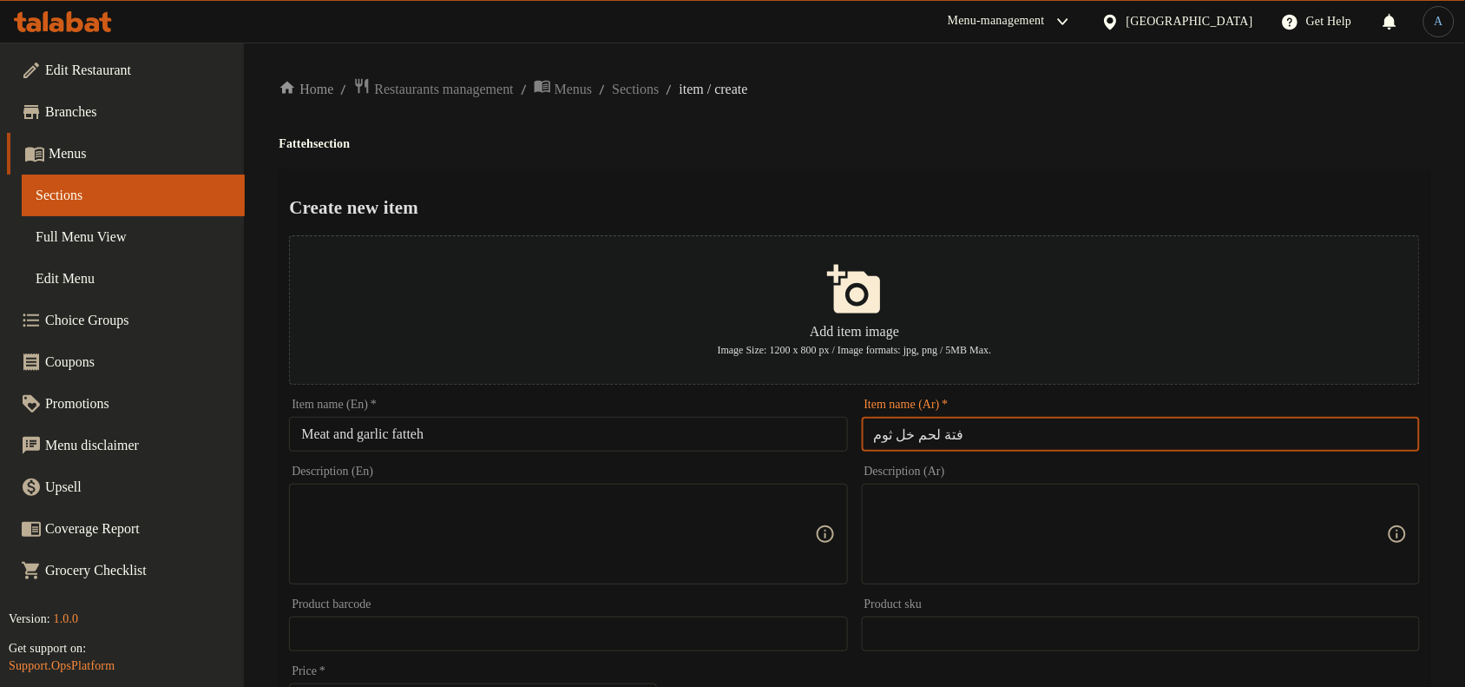
drag, startPoint x: 907, startPoint y: 431, endPoint x: 864, endPoint y: 432, distance: 43.4
click at [864, 432] on input "فتة لحم خل ثوم" at bounding box center [1141, 434] width 558 height 35
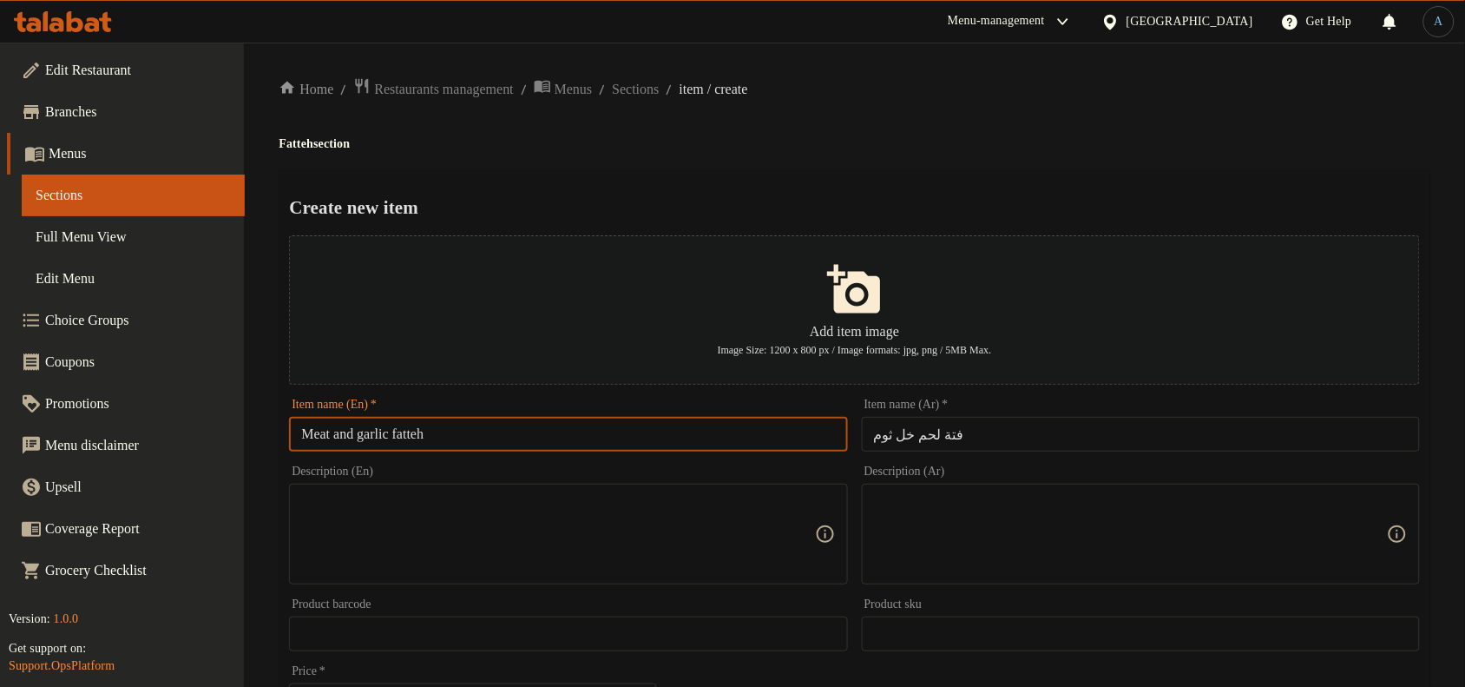
drag, startPoint x: 339, startPoint y: 437, endPoint x: 400, endPoint y: 438, distance: 60.8
click at [400, 438] on input "Meat and garlic fatteh" at bounding box center [568, 434] width 558 height 35
click at [302, 136] on h4 "Fatteh section" at bounding box center [855, 143] width 1152 height 17
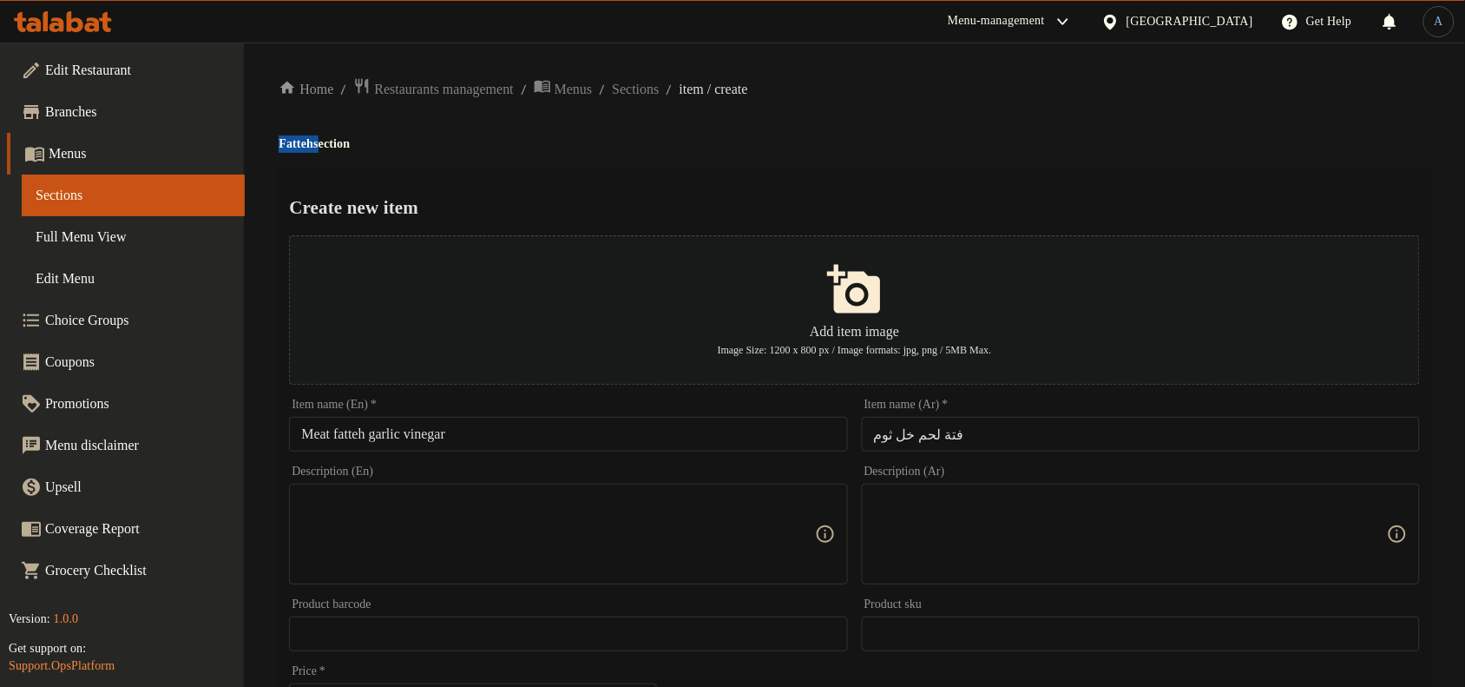
click at [302, 136] on h4 "Fatteh section" at bounding box center [855, 143] width 1152 height 17
copy h4 "Fatteh"
click at [343, 434] on input "Meat fatteh garlic vinegar" at bounding box center [568, 434] width 558 height 35
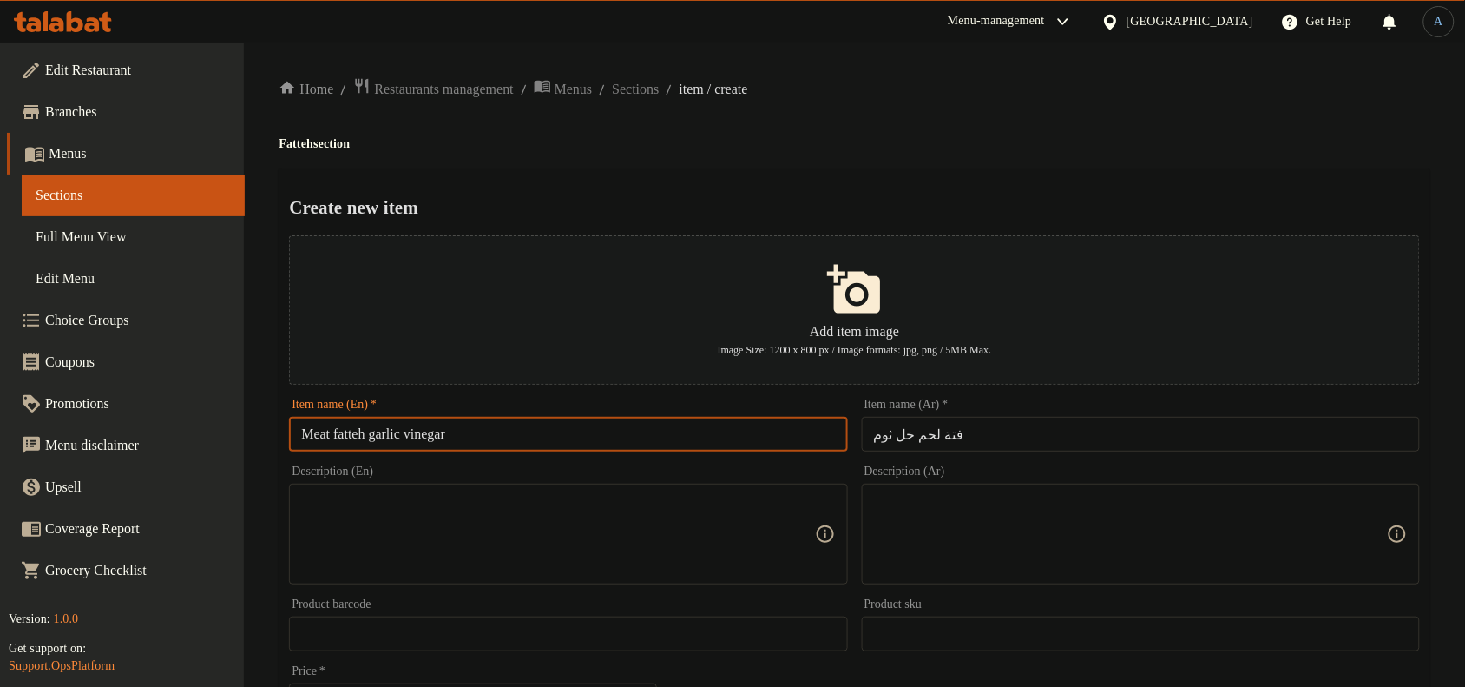
click at [343, 434] on input "Meat fatteh garlic vinegar" at bounding box center [568, 434] width 558 height 35
click at [336, 436] on input "Meat Fatteh garlic vinegar" at bounding box center [568, 434] width 558 height 35
click at [299, 437] on input "Meat Fatteh garlic vinegar" at bounding box center [568, 434] width 558 height 35
click at [475, 428] on input "Meat Fatteh garlic vinegar" at bounding box center [568, 434] width 558 height 35
click at [691, 422] on input "Meat Fatteh garlic vinegar" at bounding box center [568, 434] width 558 height 35
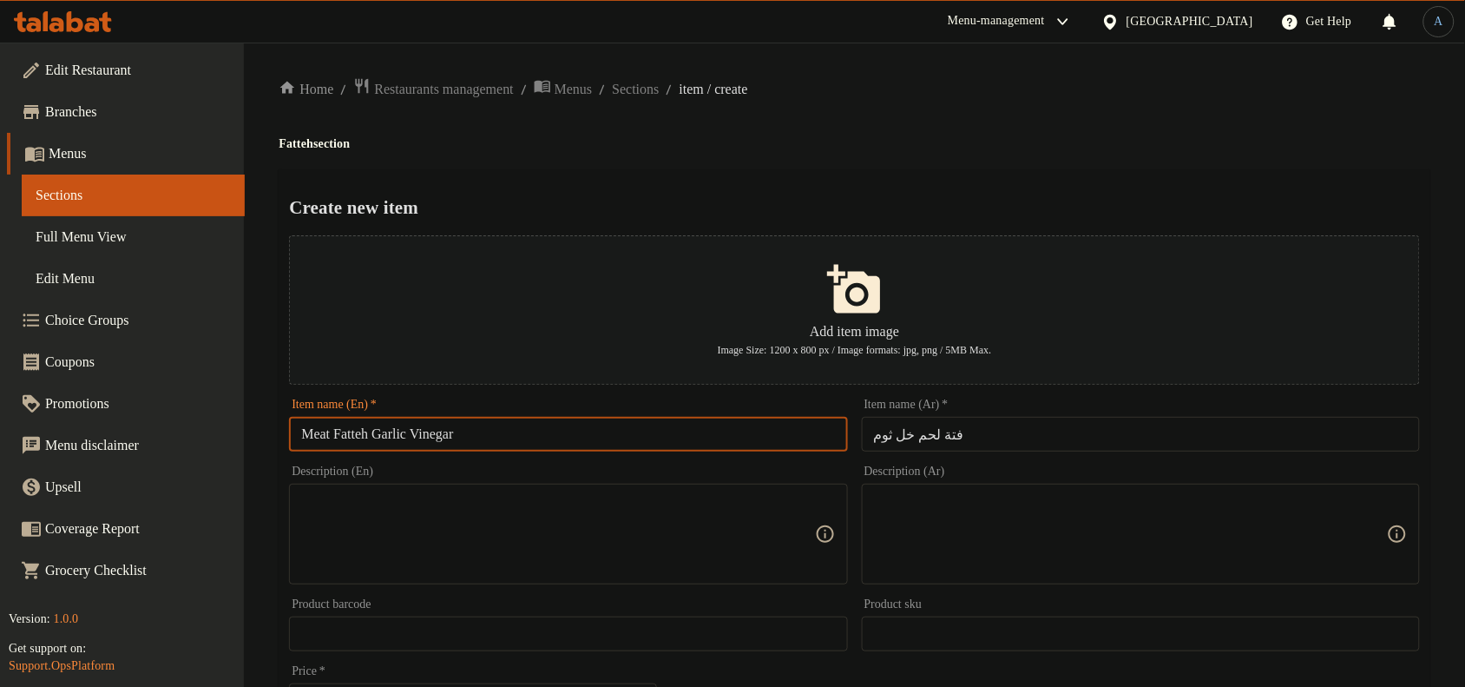
click at [813, 196] on h2 "Create new item" at bounding box center [854, 207] width 1131 height 26
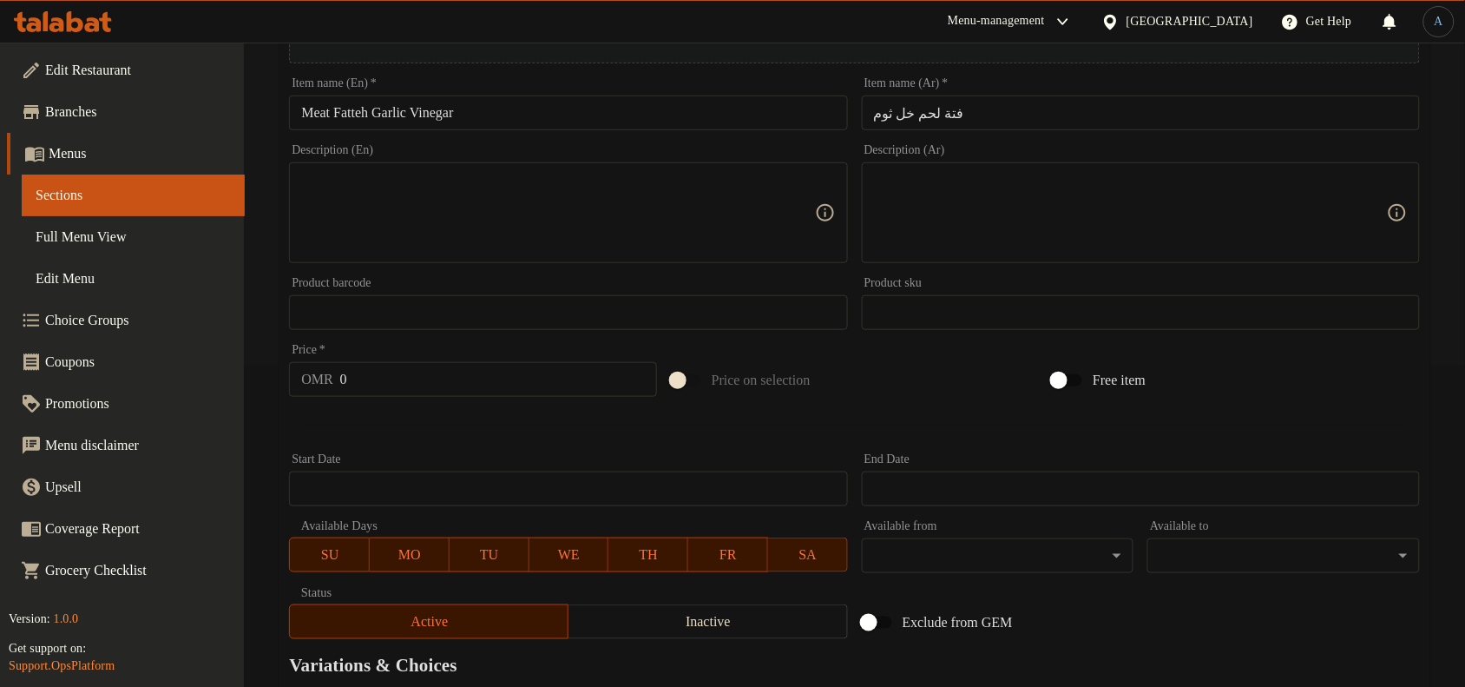
scroll to position [325, 0]
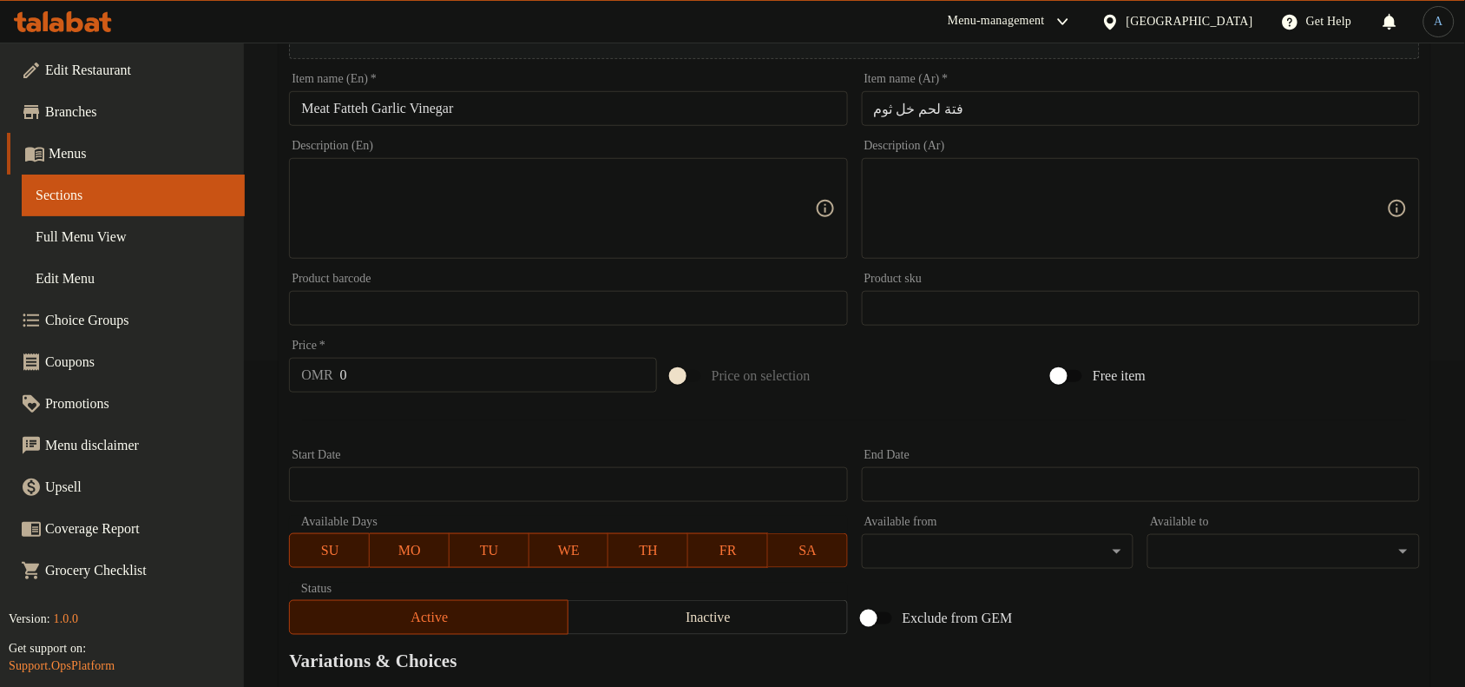
click at [374, 383] on input "0" at bounding box center [498, 375] width 317 height 35
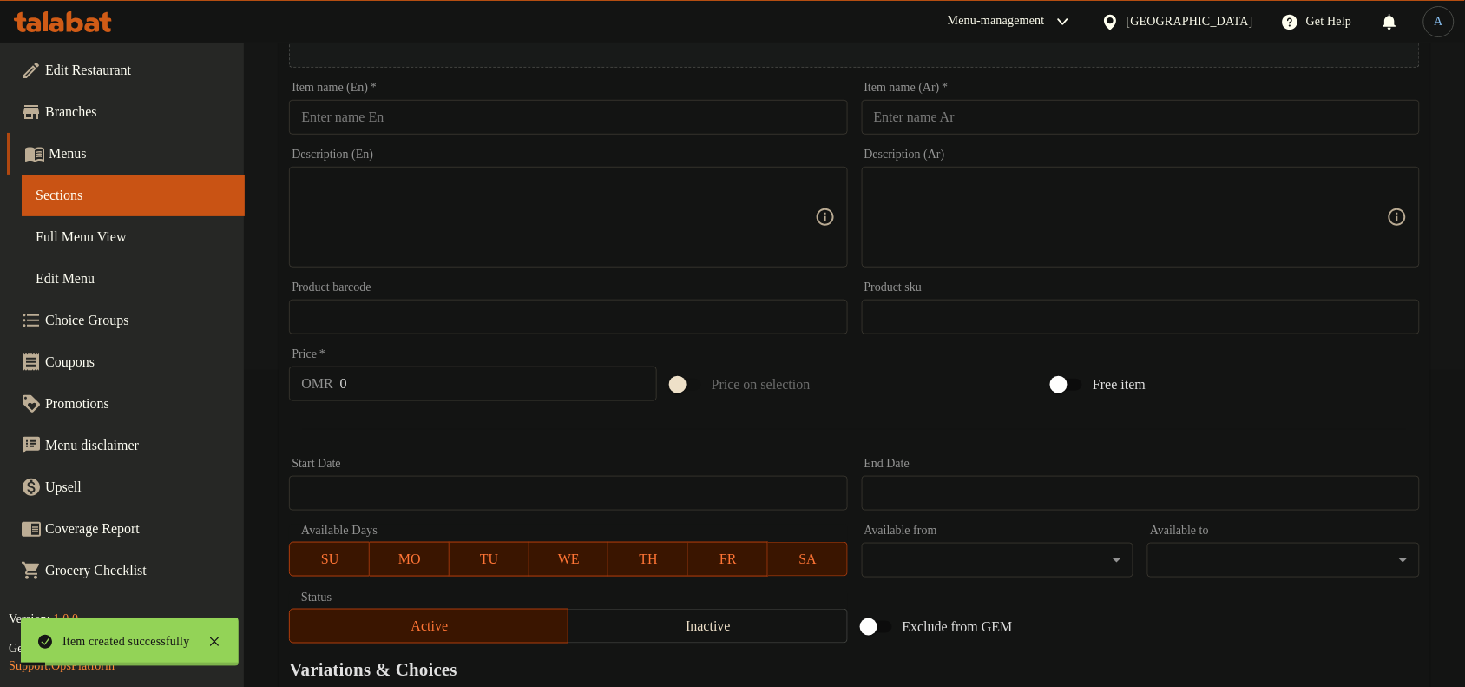
scroll to position [0, 0]
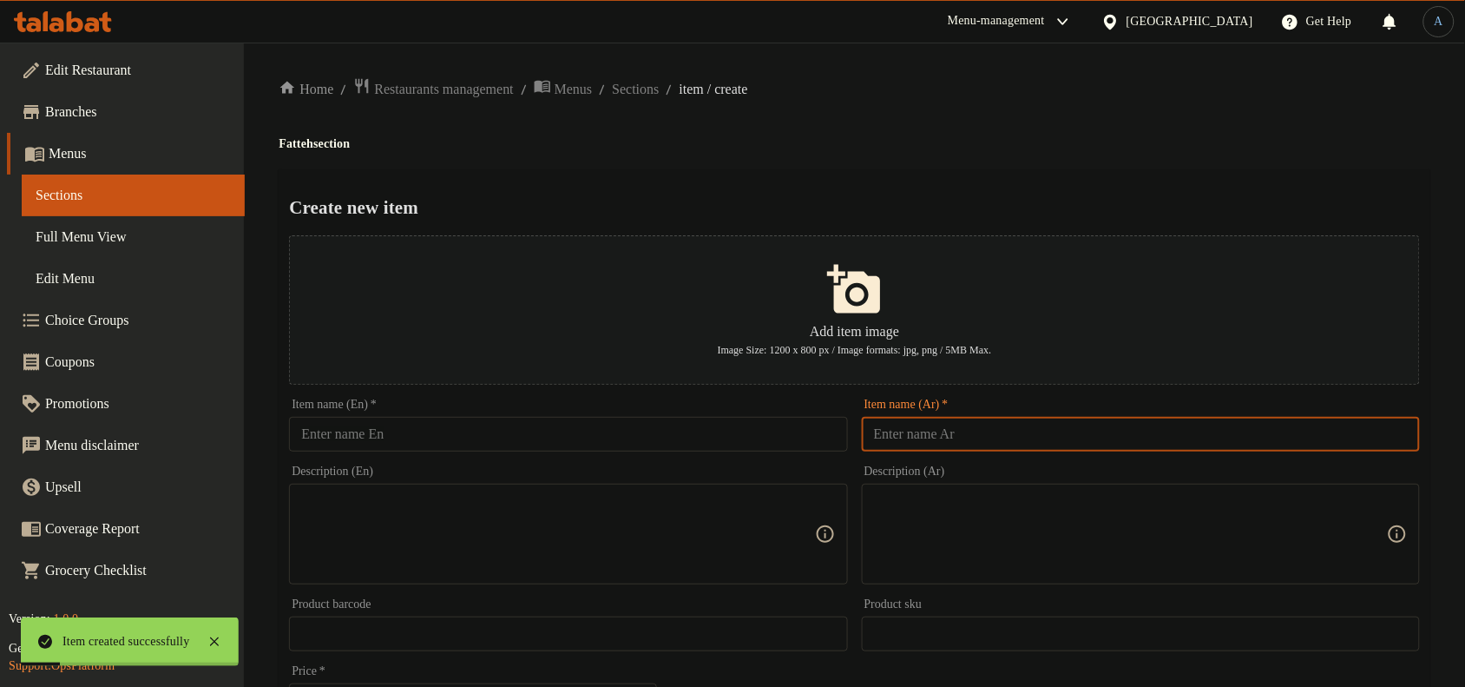
drag, startPoint x: 998, startPoint y: 435, endPoint x: 998, endPoint y: 423, distance: 12.2
click at [998, 435] on input "text" at bounding box center [1141, 434] width 558 height 35
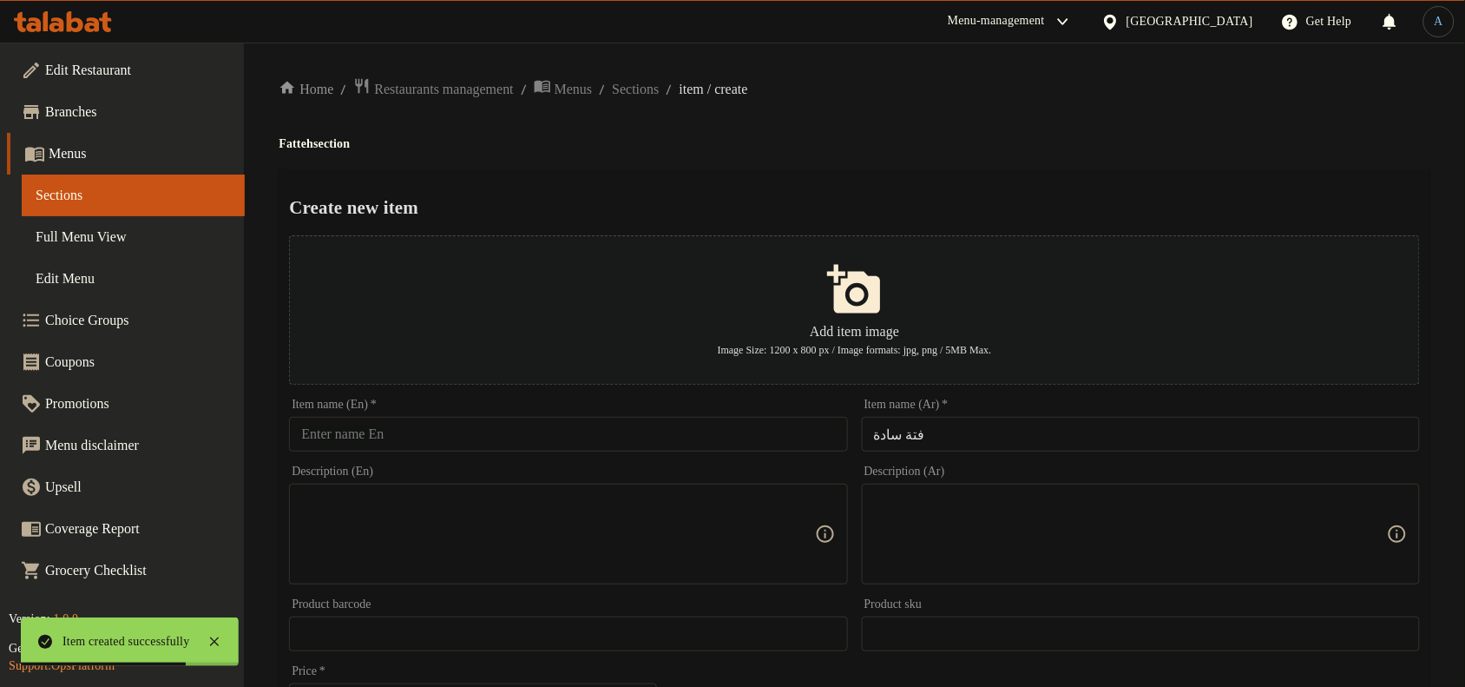
drag, startPoint x: 483, startPoint y: 437, endPoint x: 474, endPoint y: 430, distance: 11.8
click at [483, 437] on input "text" at bounding box center [568, 434] width 558 height 35
click at [295, 145] on h4 "Fatteh section" at bounding box center [855, 143] width 1152 height 17
click at [297, 145] on h4 "Fatteh section" at bounding box center [855, 143] width 1152 height 17
copy h4 "Fatteh"
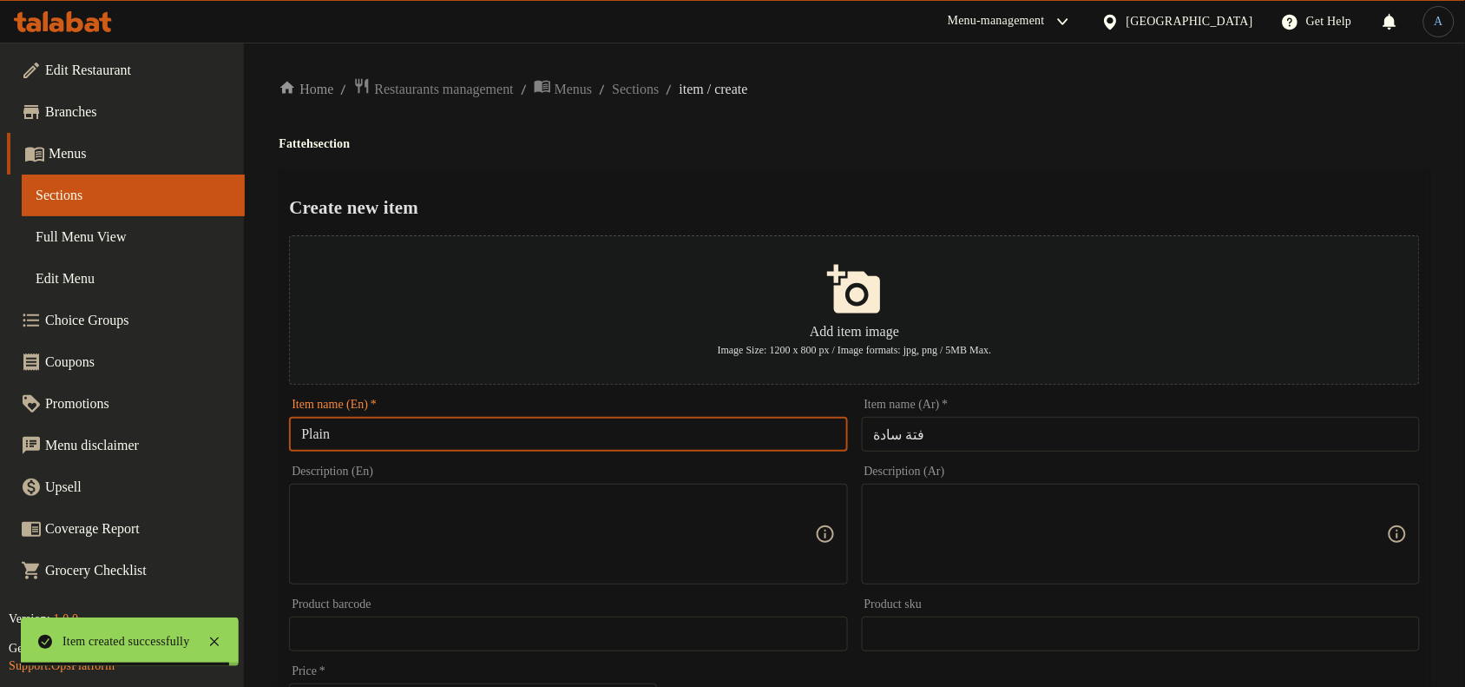
click at [388, 428] on input "Plain" at bounding box center [568, 434] width 558 height 35
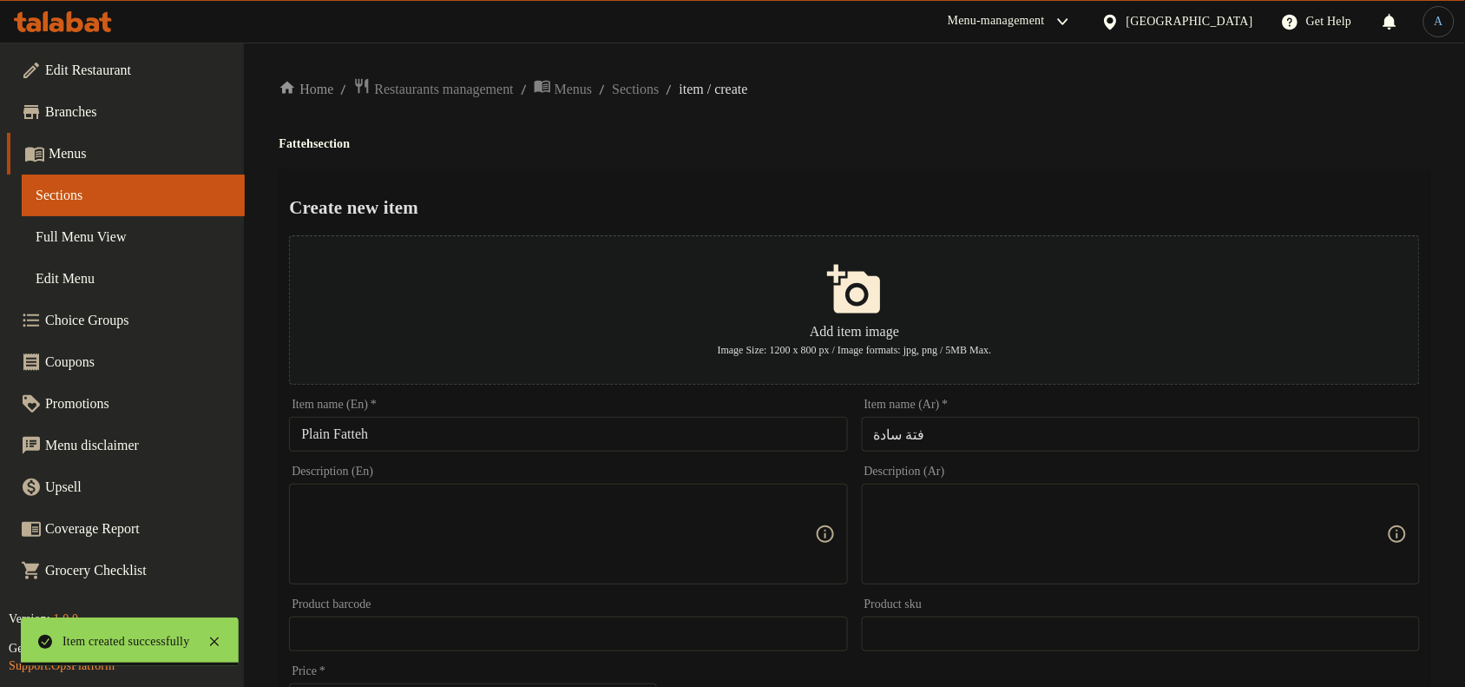
click at [629, 197] on h2 "Create new item" at bounding box center [854, 207] width 1131 height 26
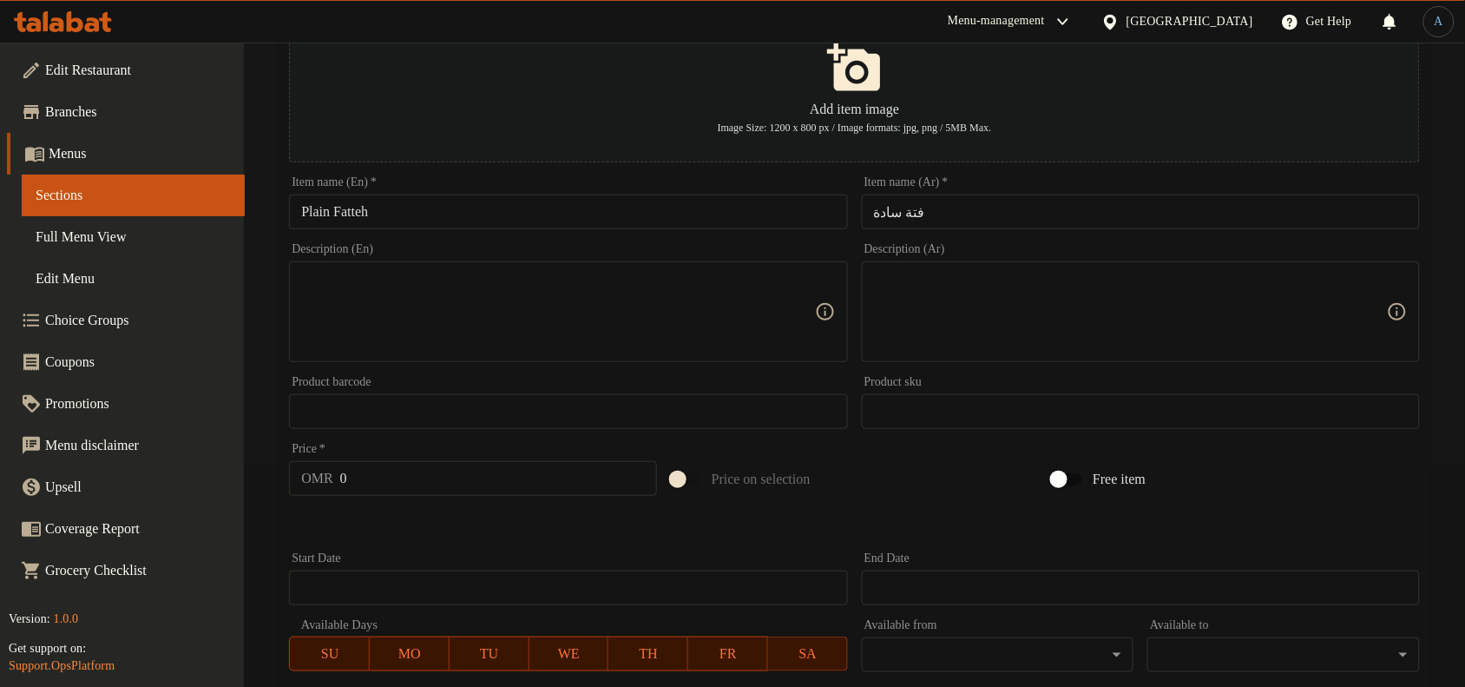
scroll to position [529, 0]
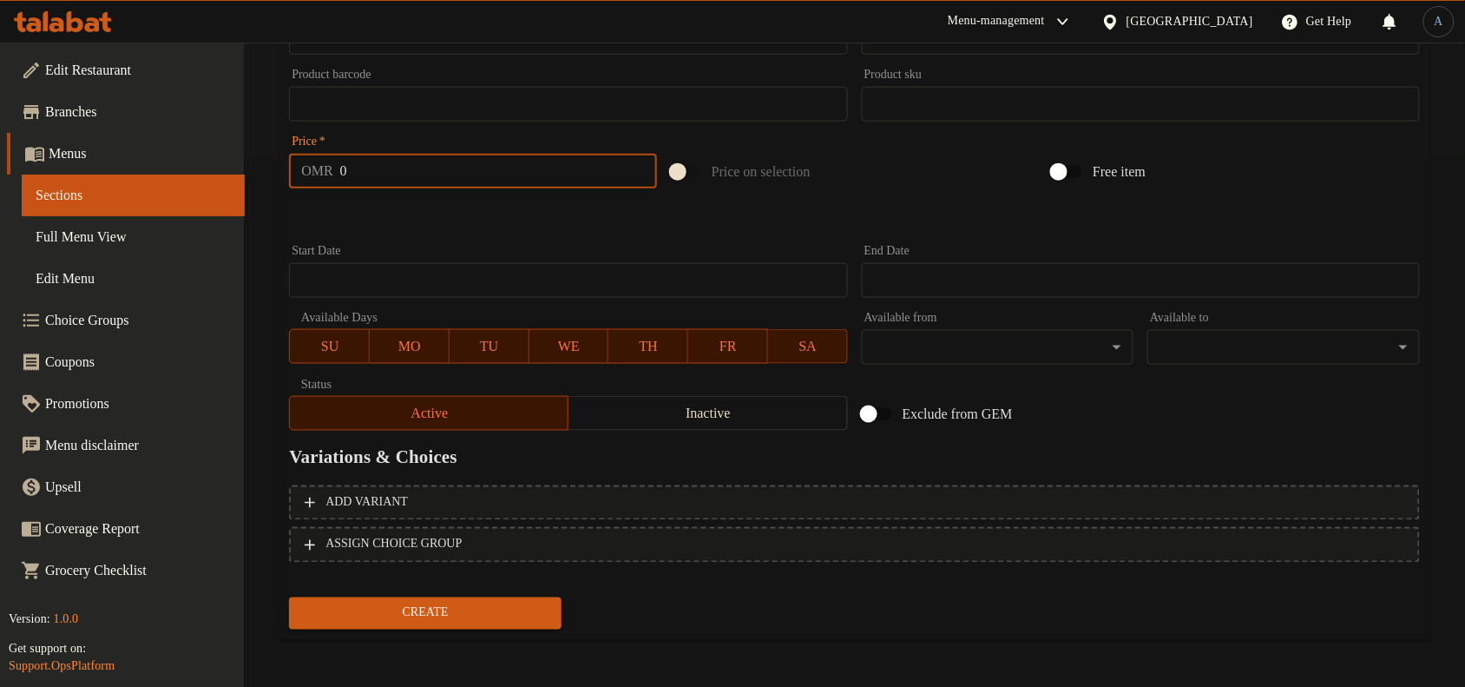
click at [478, 166] on input "0" at bounding box center [498, 171] width 317 height 35
click at [289, 597] on button "Create" at bounding box center [425, 613] width 273 height 32
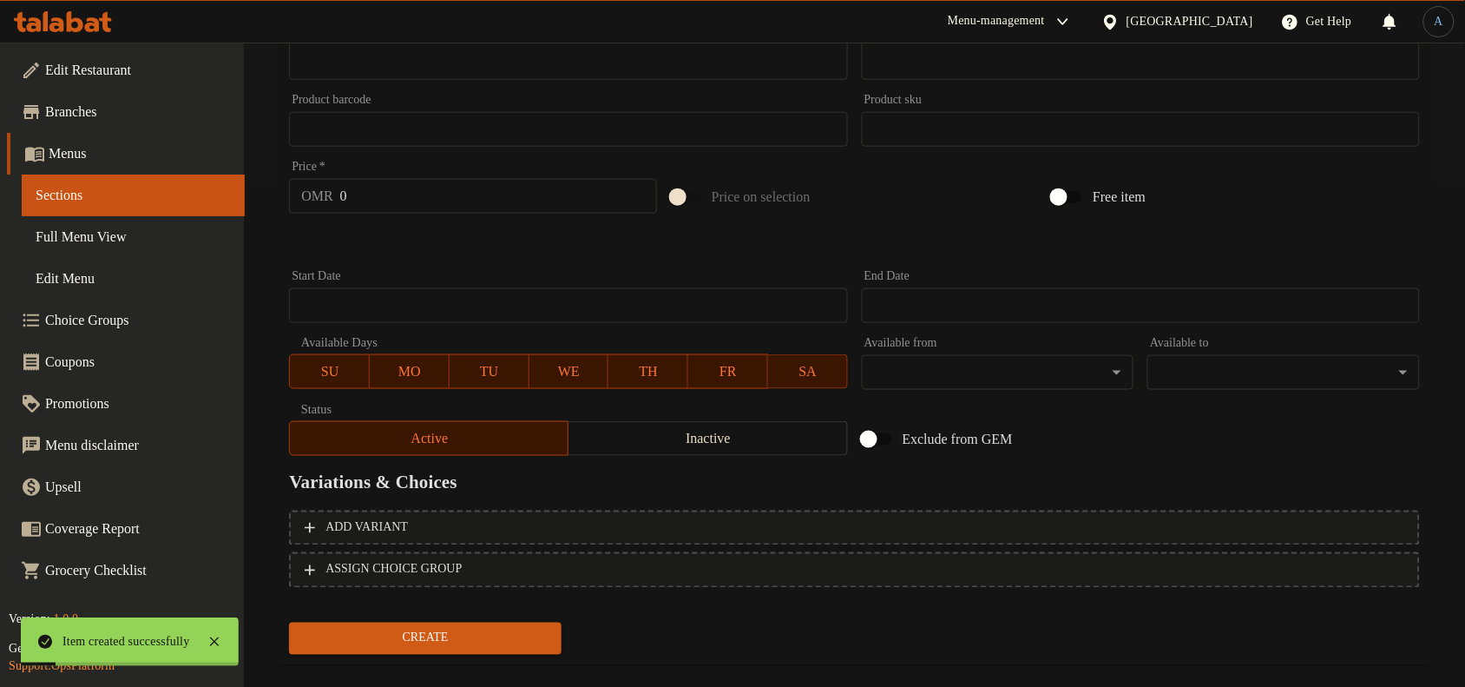
scroll to position [0, 0]
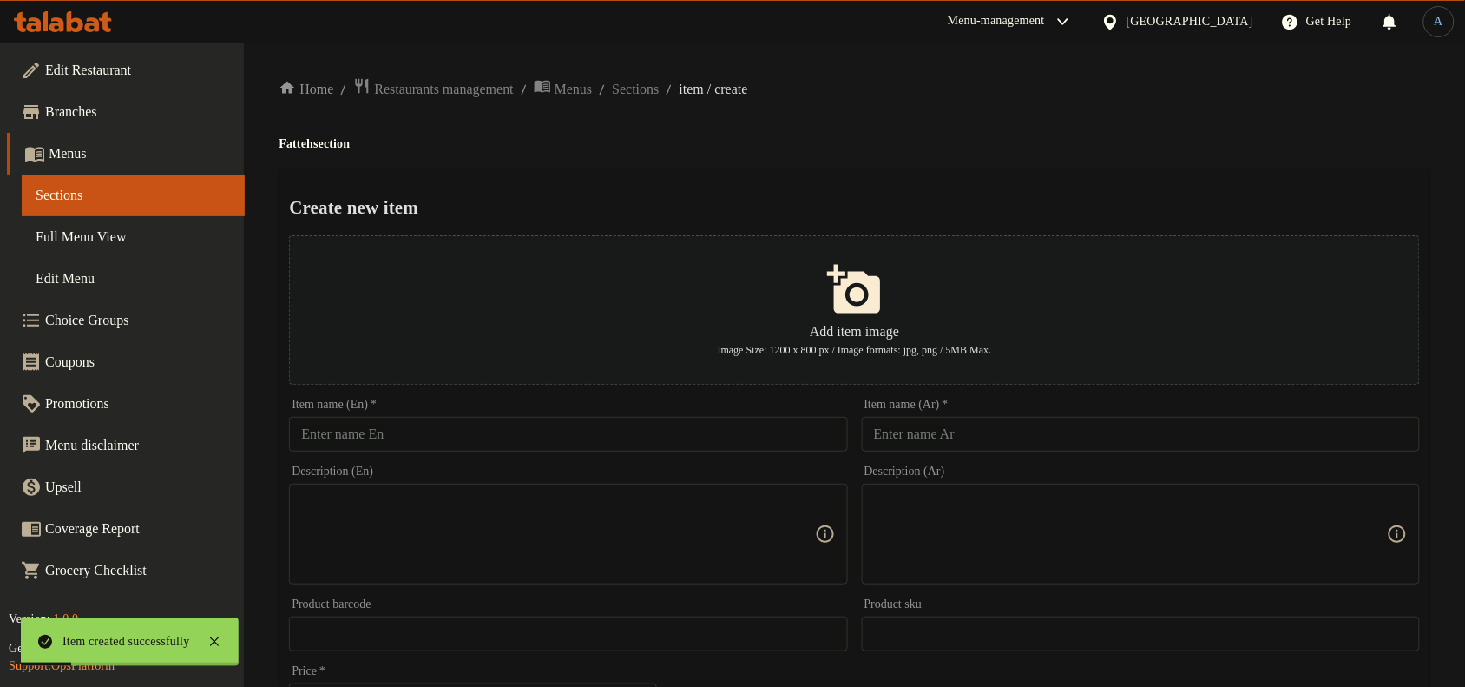
click at [910, 417] on input "text" at bounding box center [1141, 434] width 558 height 35
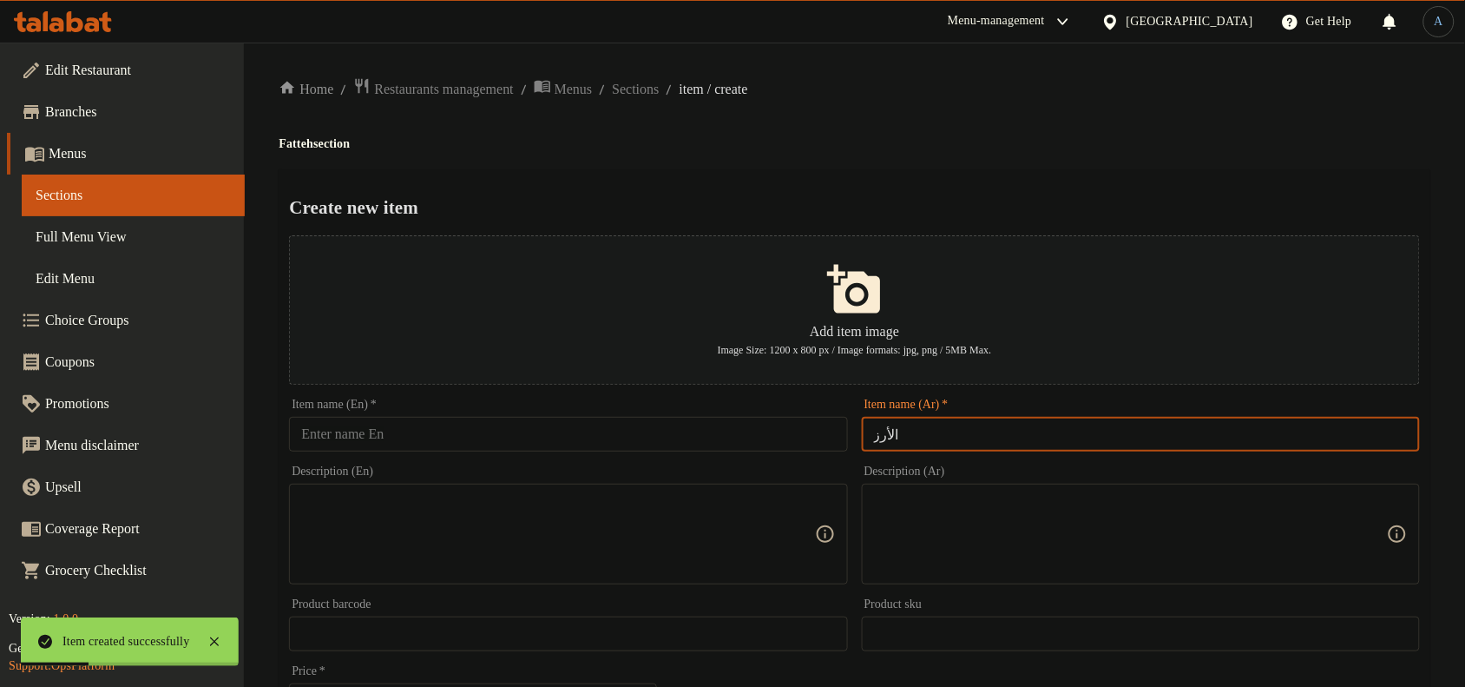
click at [868, 165] on div "Home / Restaurants management / Menus / Sections / item / create Fatteh section…" at bounding box center [855, 630] width 1152 height 1106
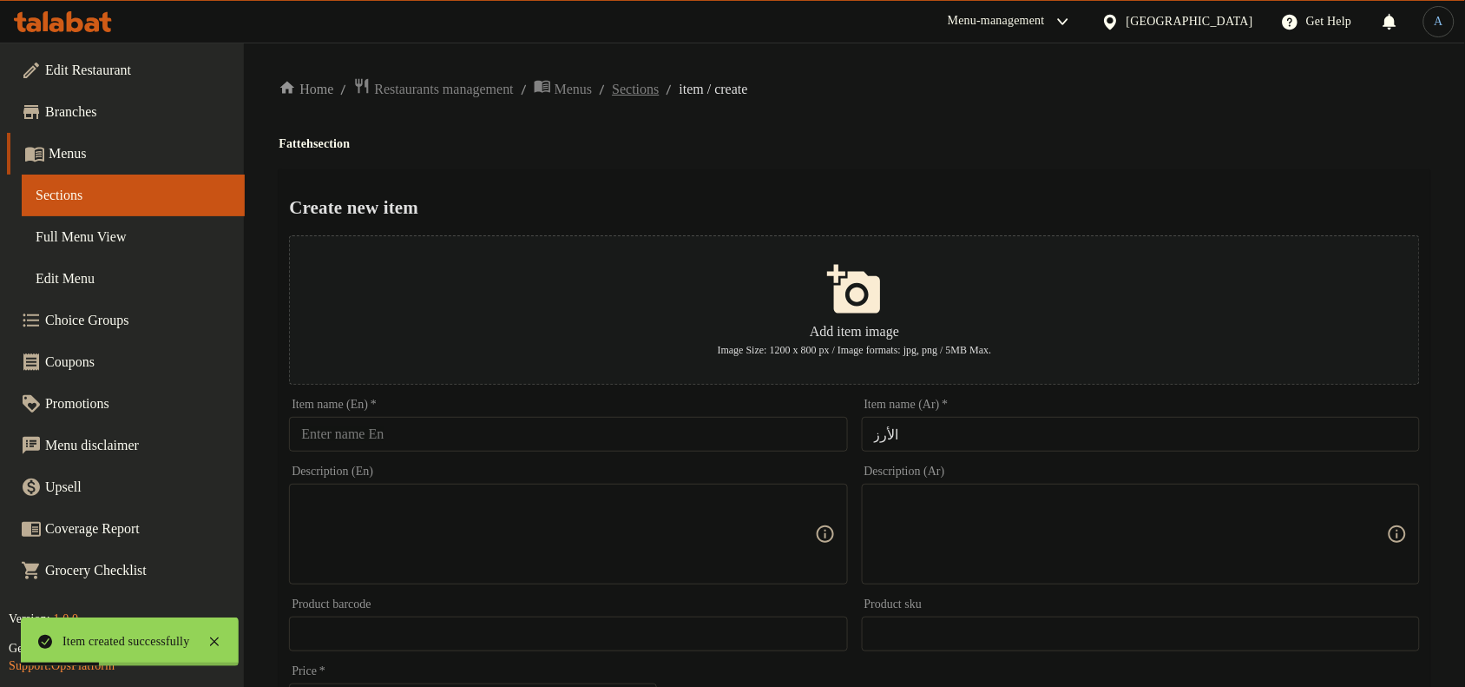
click at [659, 88] on span "Sections" at bounding box center [635, 89] width 47 height 21
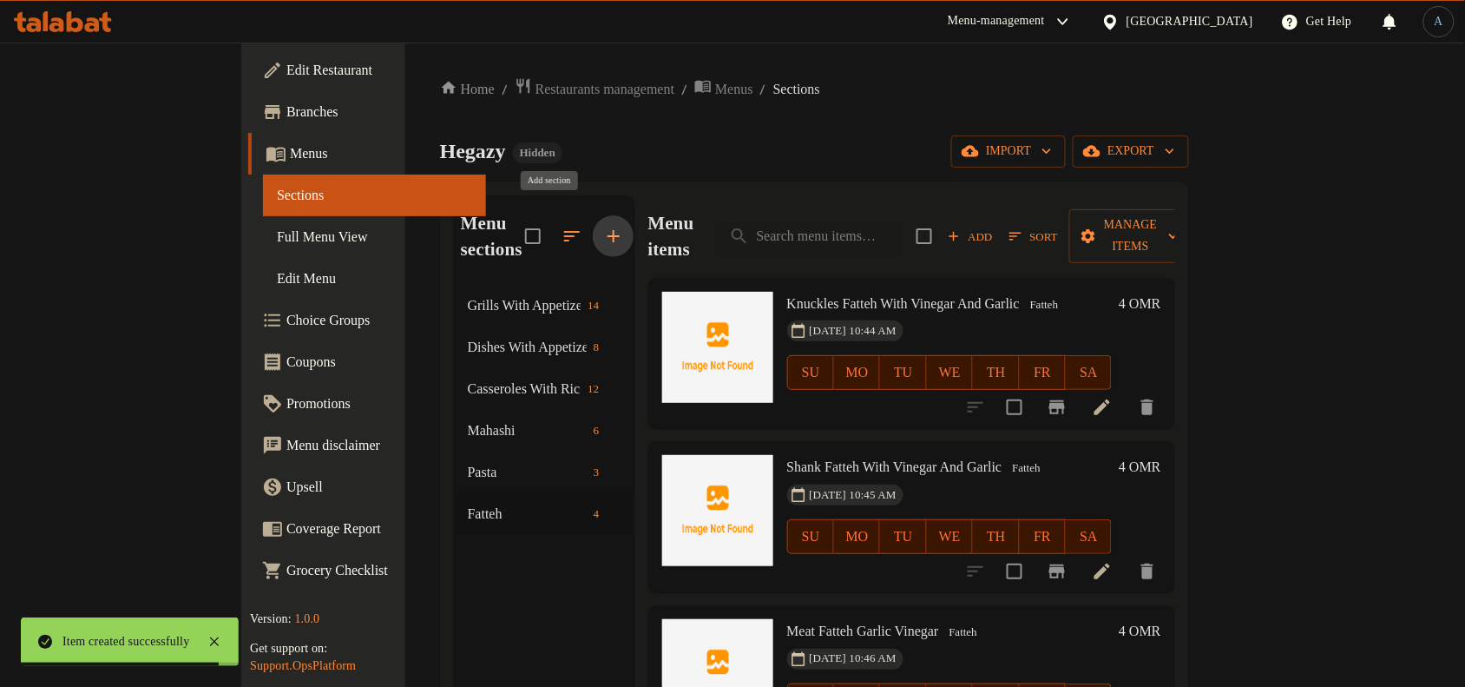
click at [608, 230] on icon "button" at bounding box center [614, 236] width 12 height 12
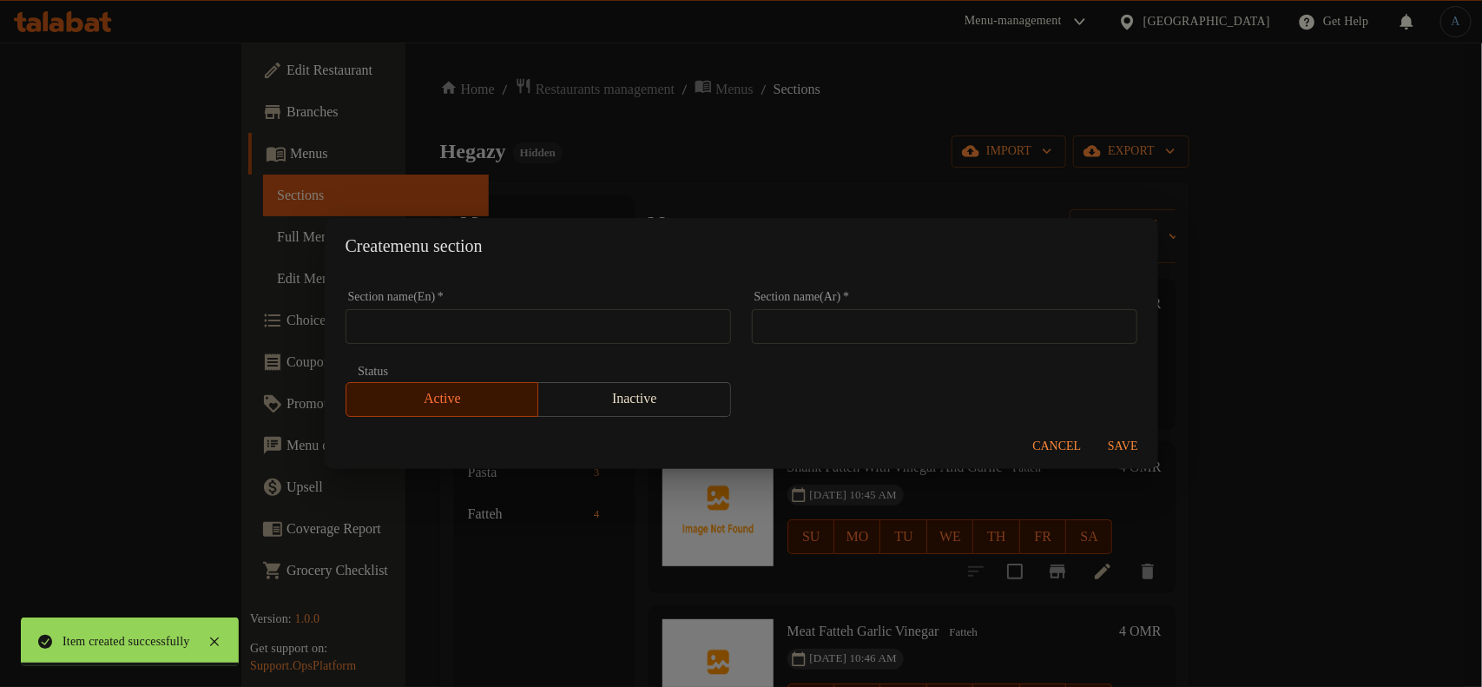
click at [972, 326] on input "text" at bounding box center [944, 326] width 385 height 35
click at [464, 326] on input "text" at bounding box center [537, 326] width 385 height 35
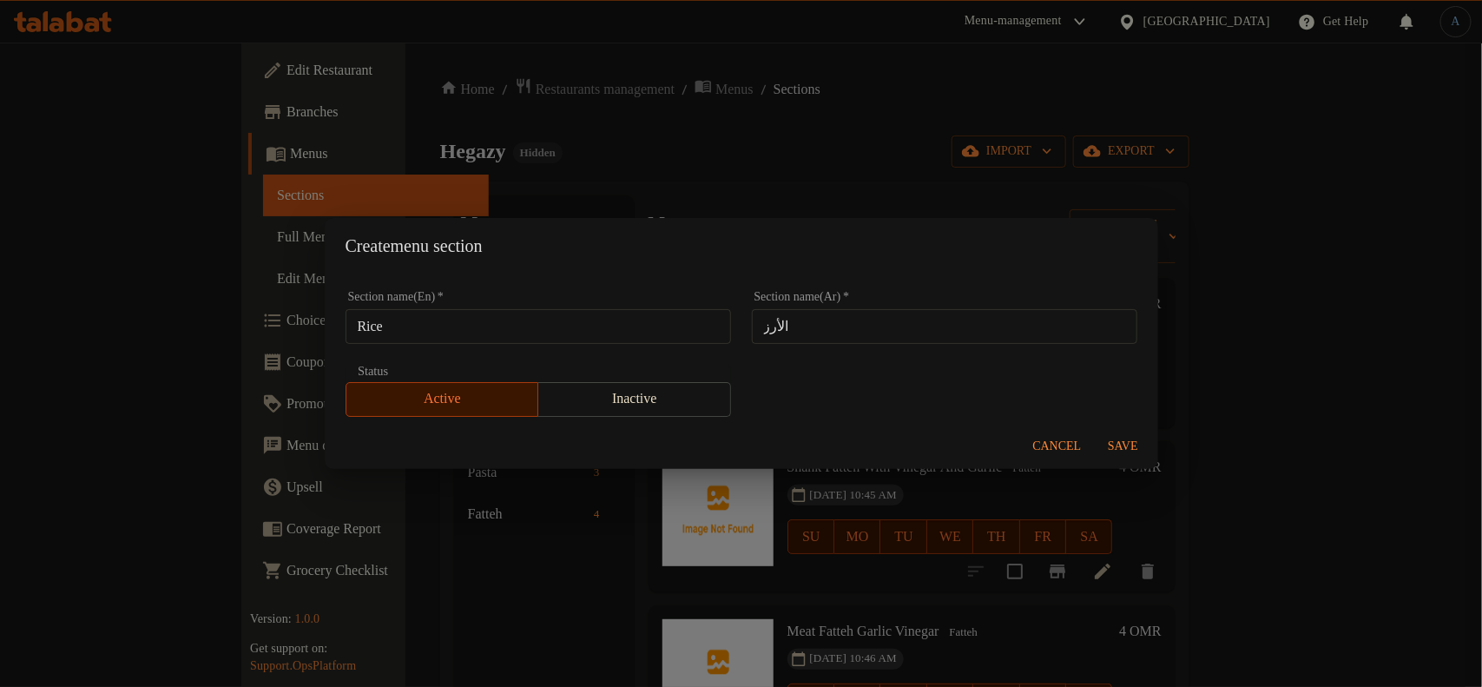
click at [781, 227] on div "Create menu section" at bounding box center [741, 246] width 833 height 56
click at [1126, 437] on span "Save" at bounding box center [1123, 447] width 42 height 22
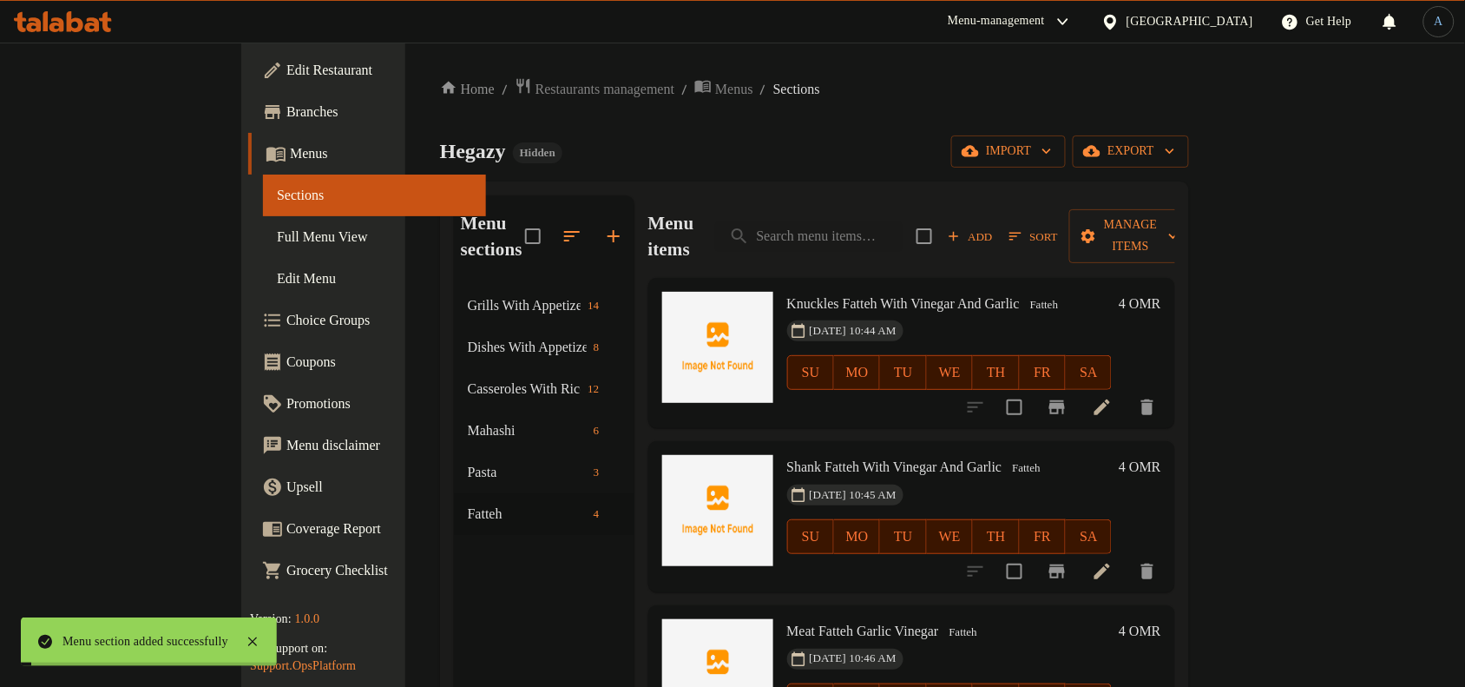
click at [454, 582] on div "Menu sections Grills With Appetizers And Bread 14 Dishes With Appetizers And Br…" at bounding box center [544, 538] width 181 height 687
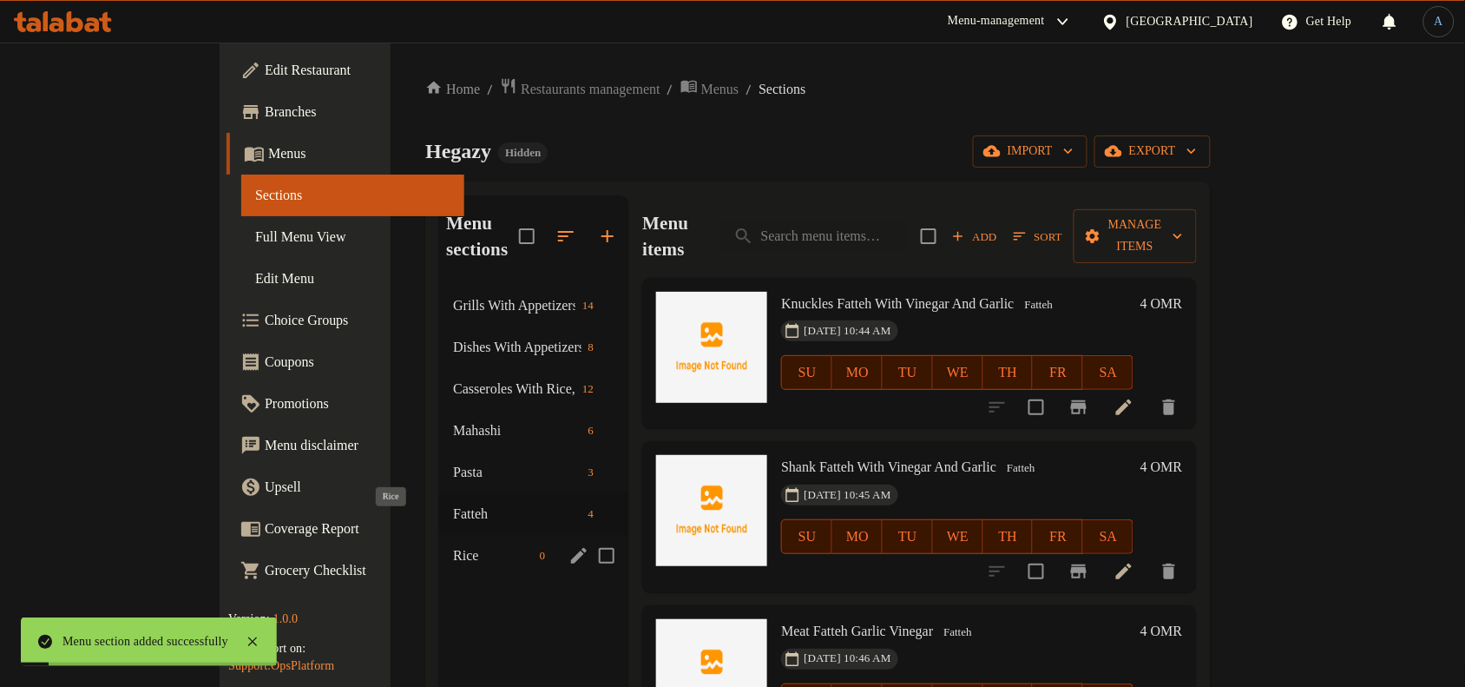
click at [453, 545] on span "Rice" at bounding box center [492, 555] width 79 height 21
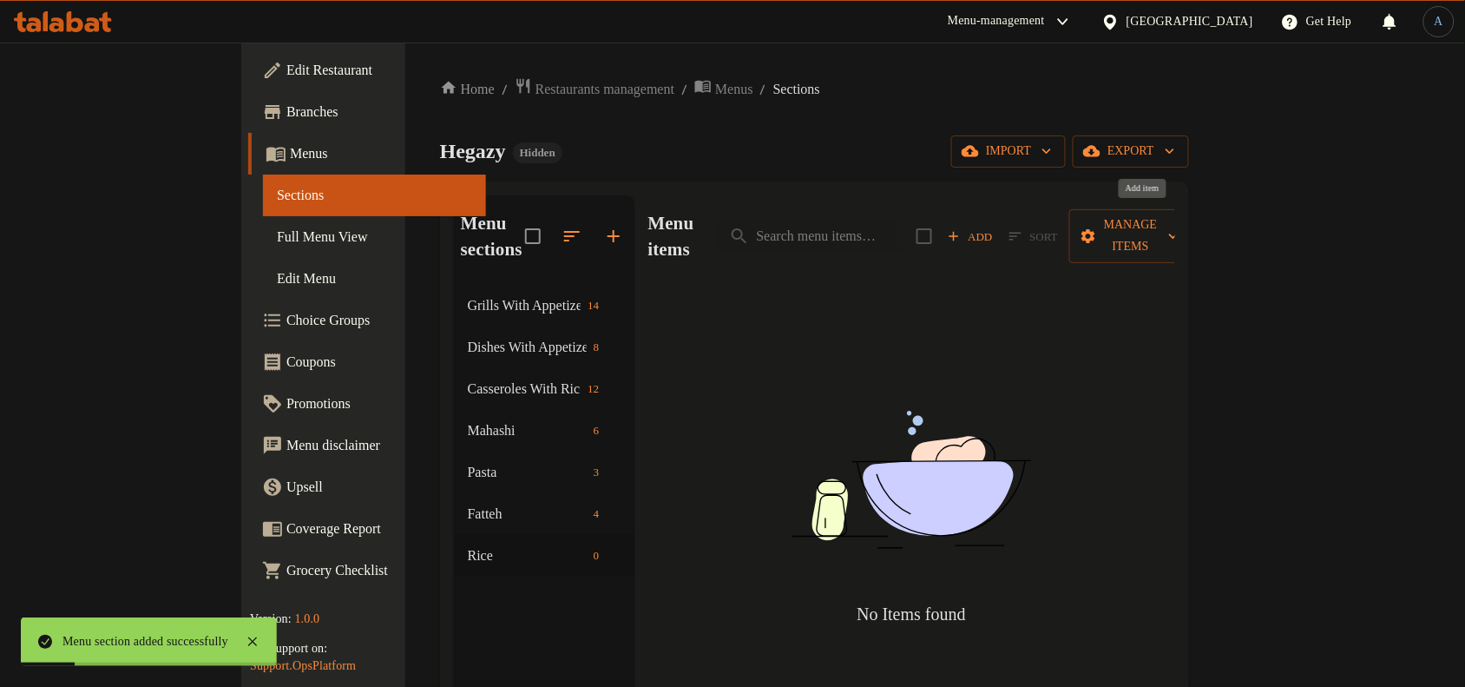
click at [994, 227] on span "Add" at bounding box center [970, 237] width 47 height 20
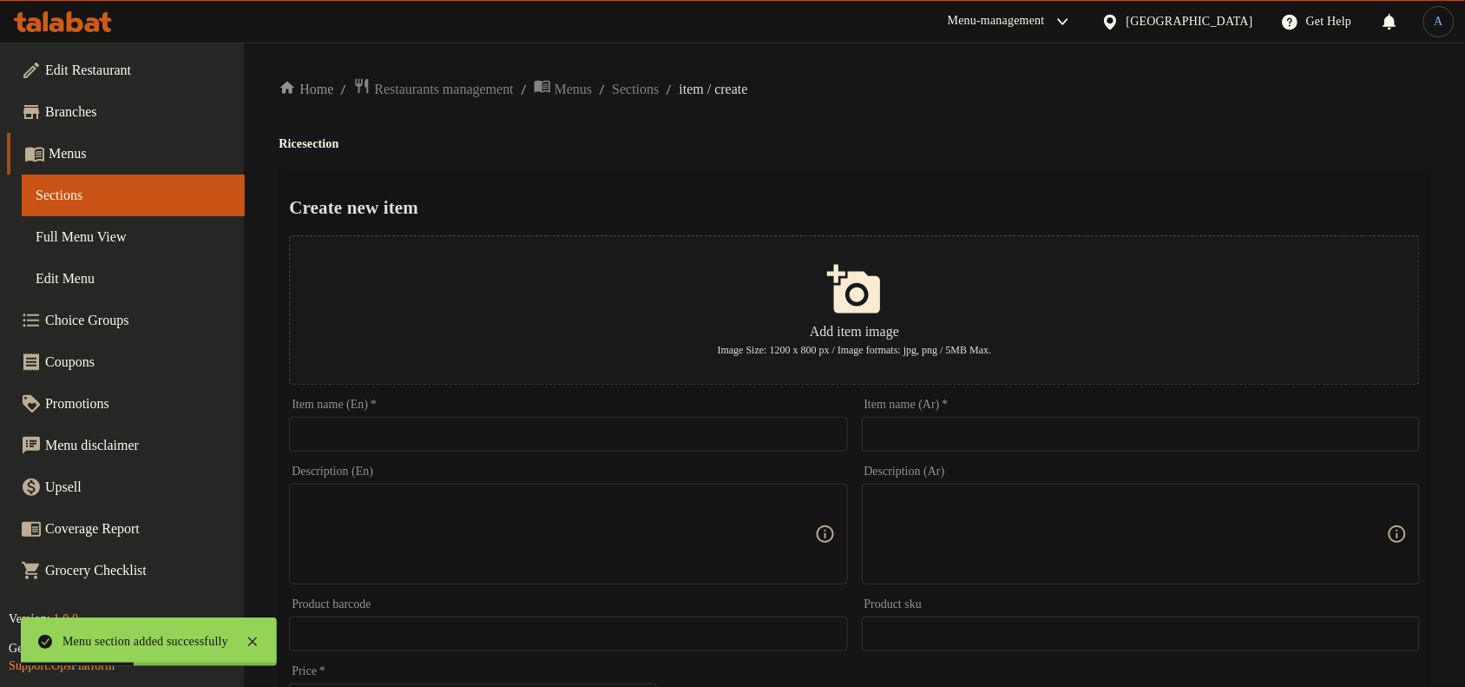
click at [891, 426] on input "text" at bounding box center [1141, 434] width 558 height 35
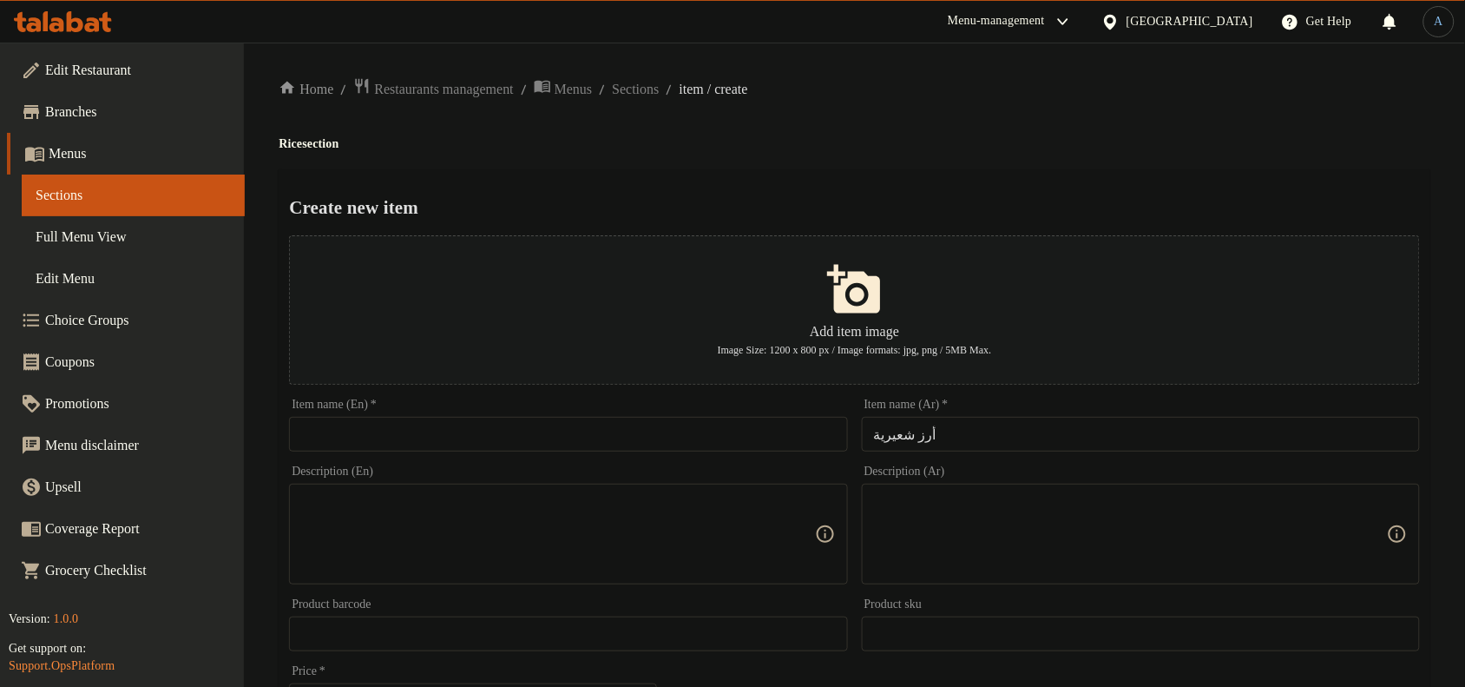
click at [721, 406] on div "Item name (En)   * Item name (En) *" at bounding box center [568, 424] width 558 height 53
click at [726, 425] on input "text" at bounding box center [568, 434] width 558 height 35
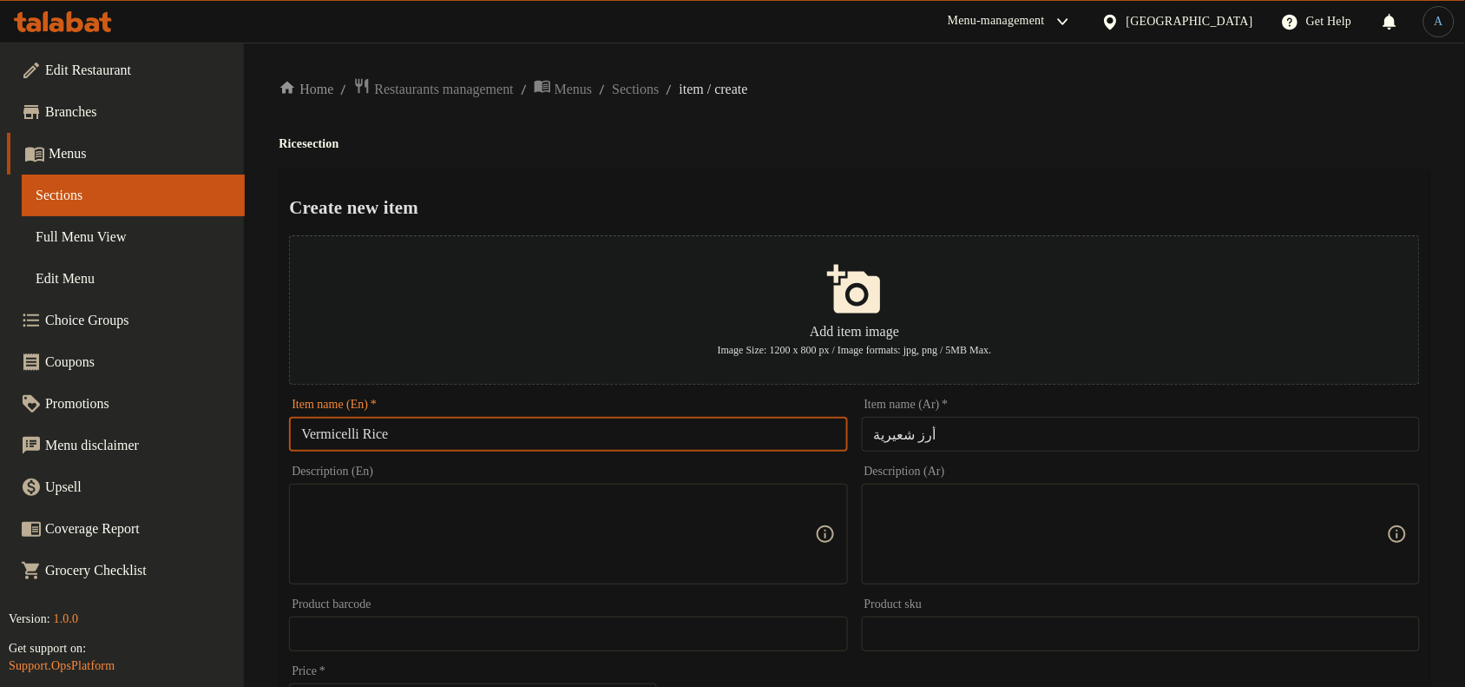
drag, startPoint x: 887, startPoint y: 141, endPoint x: 29, endPoint y: 266, distance: 867.4
click at [881, 148] on h4 "Rice section" at bounding box center [855, 143] width 1152 height 17
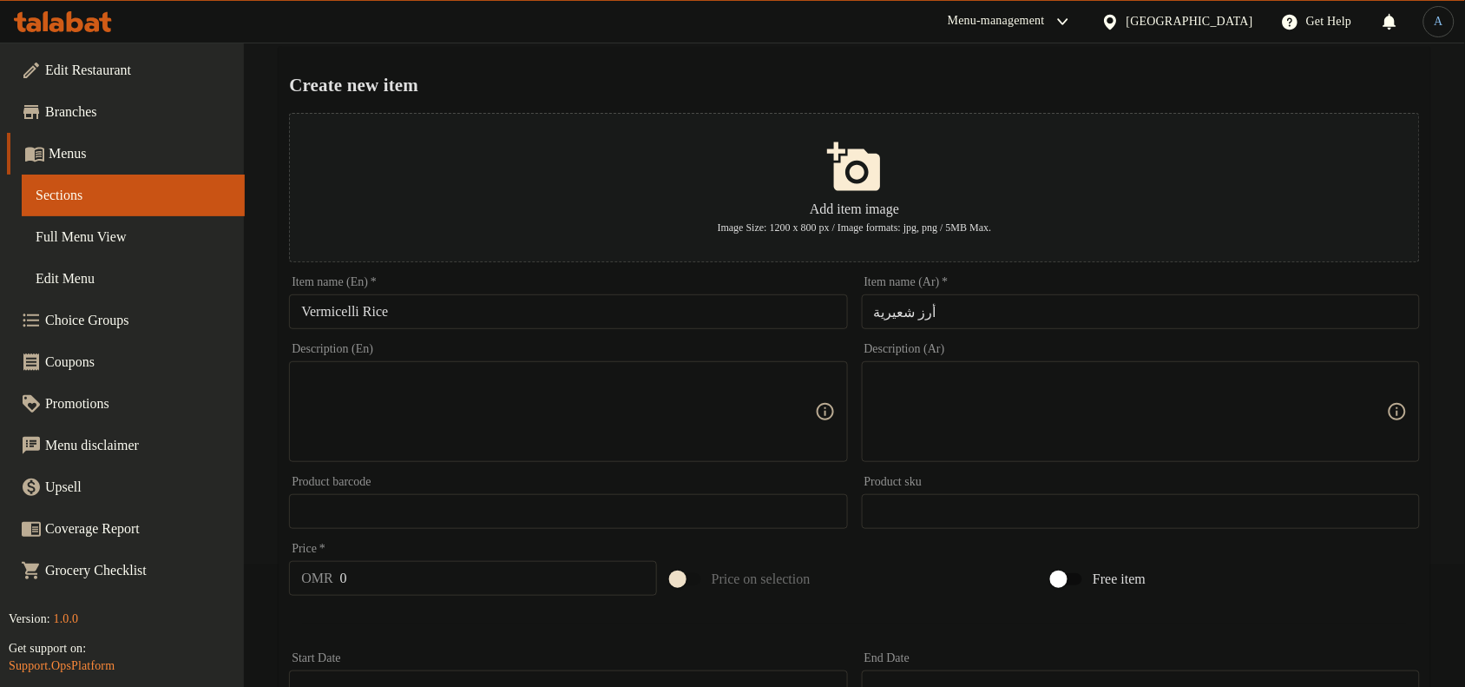
scroll to position [434, 0]
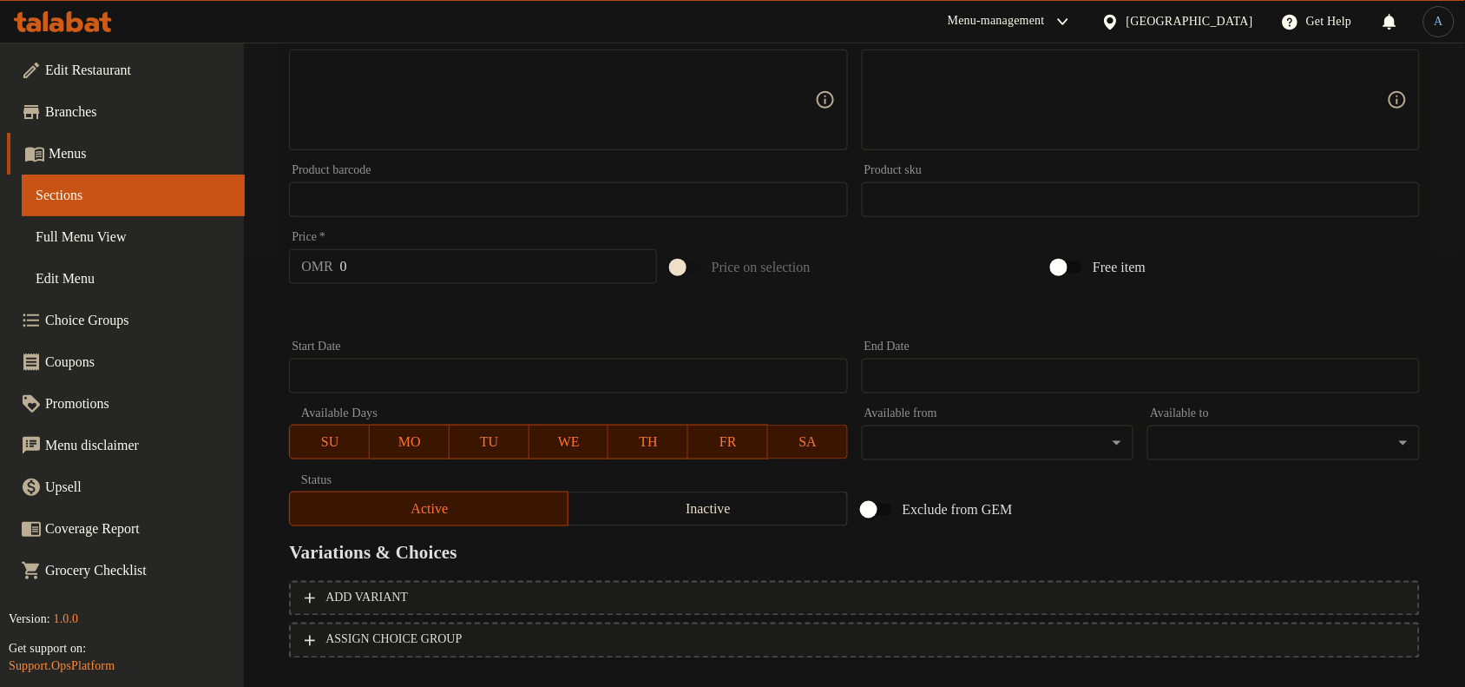
click at [422, 266] on input "0" at bounding box center [498, 266] width 317 height 35
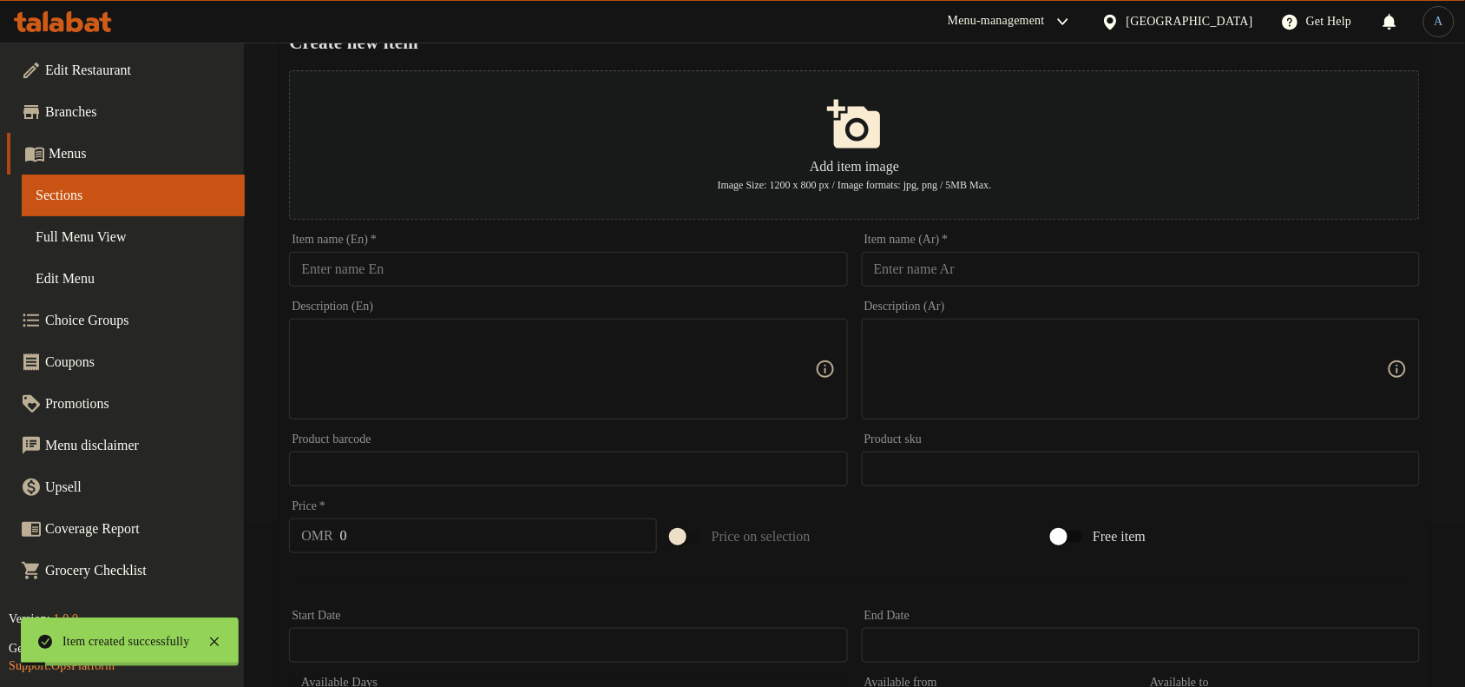
scroll to position [0, 0]
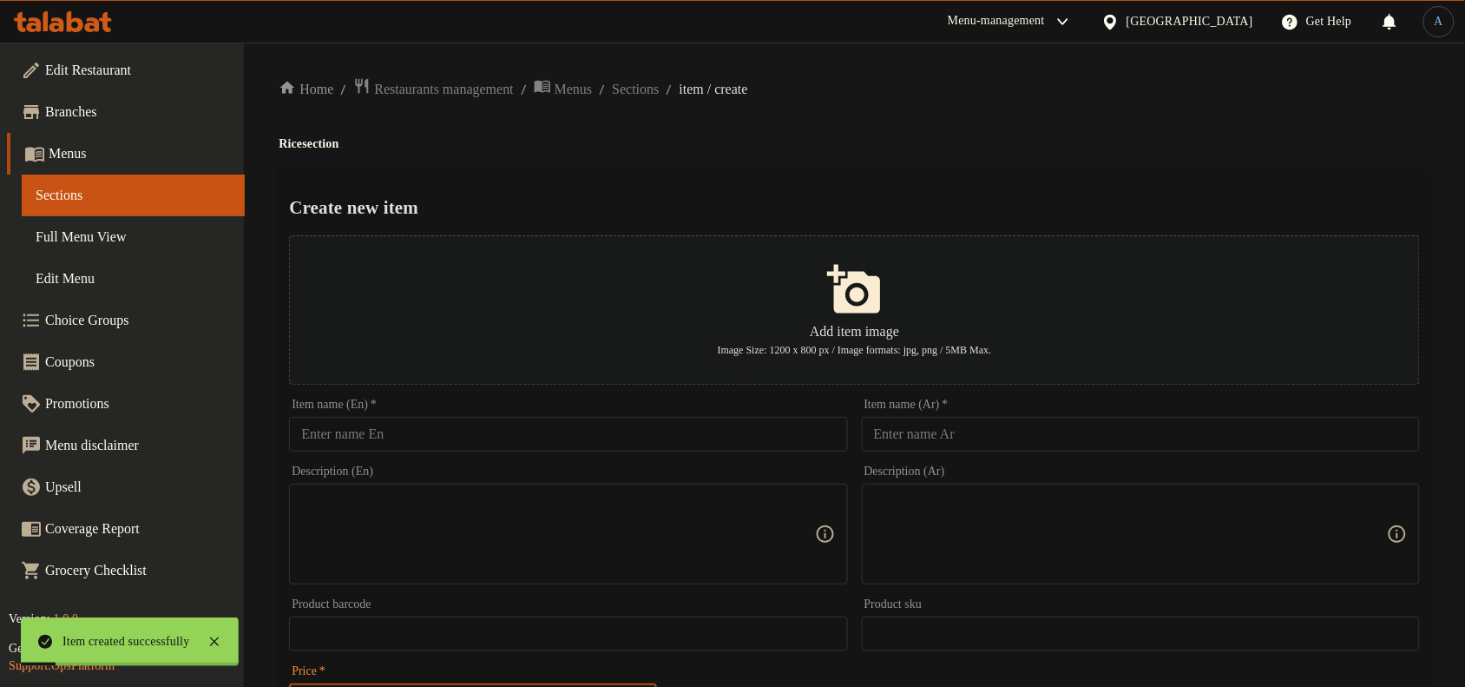
click at [1035, 424] on input "text" at bounding box center [1141, 434] width 558 height 35
click at [674, 435] on input "text" at bounding box center [568, 434] width 558 height 35
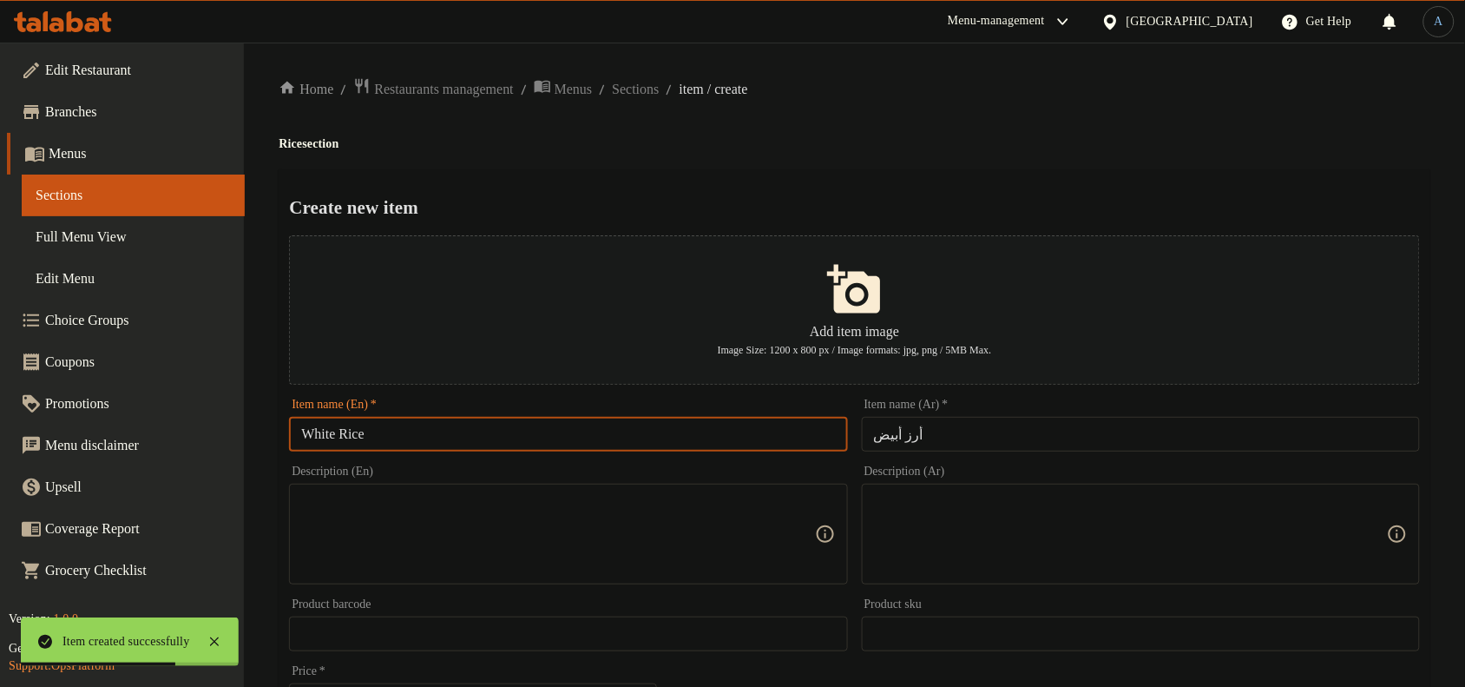
click at [851, 169] on div "Create new item Add item image Image Size: 1200 x 800 px / Image formats: jpg, …" at bounding box center [855, 669] width 1152 height 1001
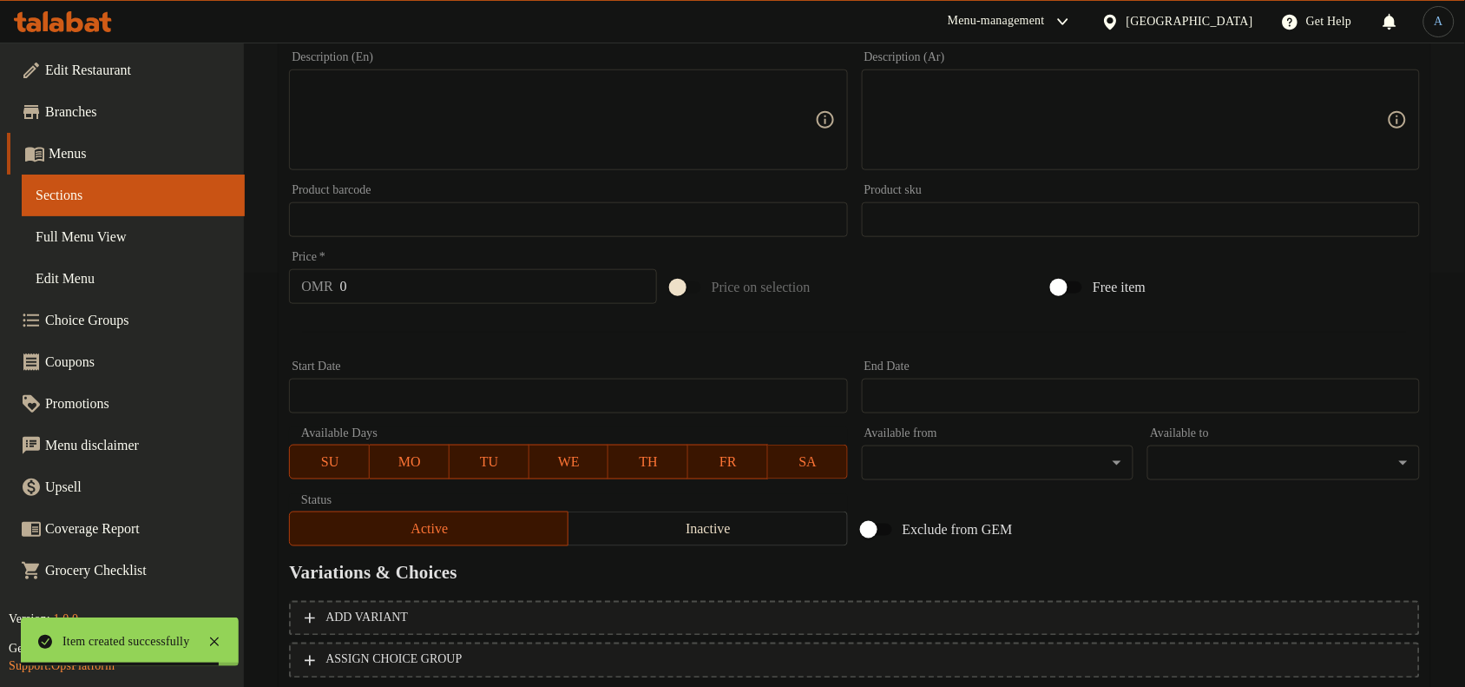
scroll to position [529, 0]
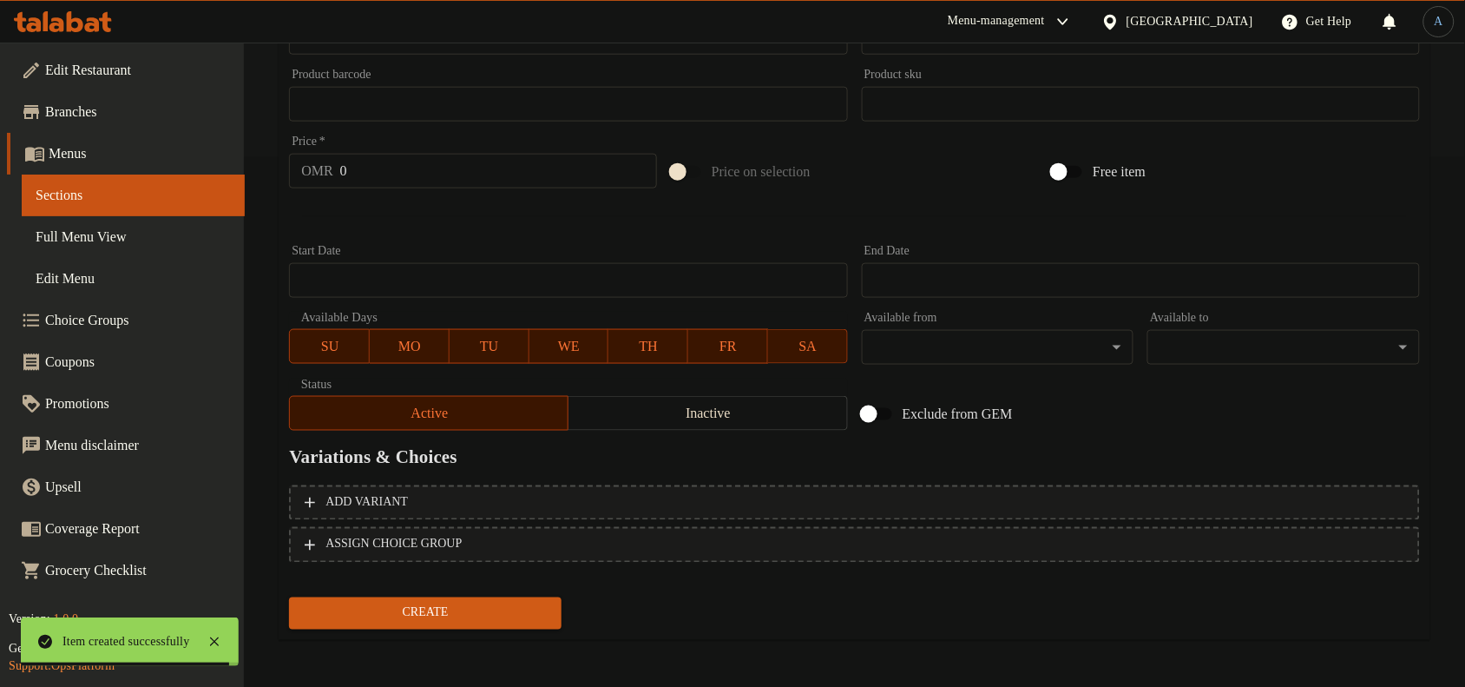
click at [418, 188] on input "0" at bounding box center [498, 171] width 317 height 35
click at [289, 597] on button "Create" at bounding box center [425, 613] width 273 height 32
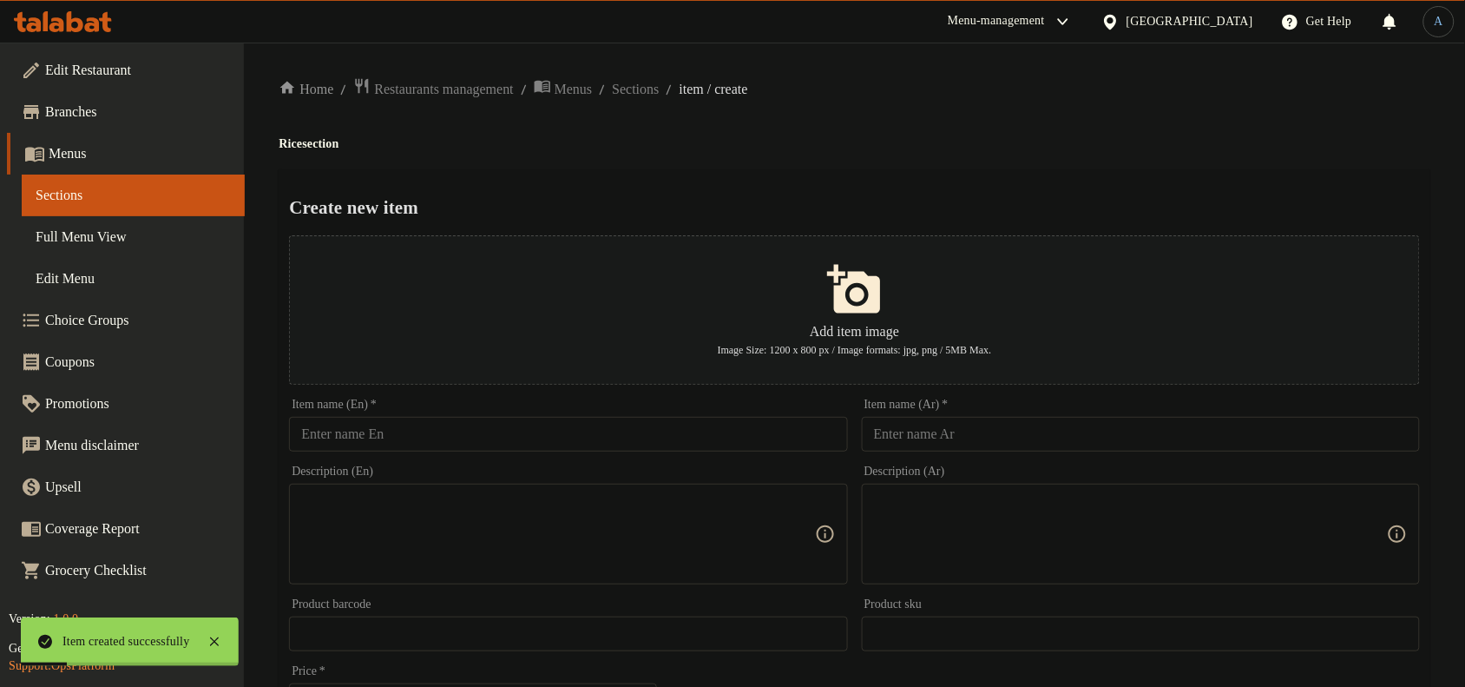
click at [944, 444] on input "text" at bounding box center [1141, 434] width 558 height 35
click at [1059, 101] on div "Home / Restaurants management / Menus / Sections / item / create Rice section C…" at bounding box center [855, 630] width 1152 height 1106
click at [647, 460] on div "Description (En) Description (En)" at bounding box center [568, 524] width 572 height 133
click at [648, 444] on input "text" at bounding box center [568, 434] width 558 height 35
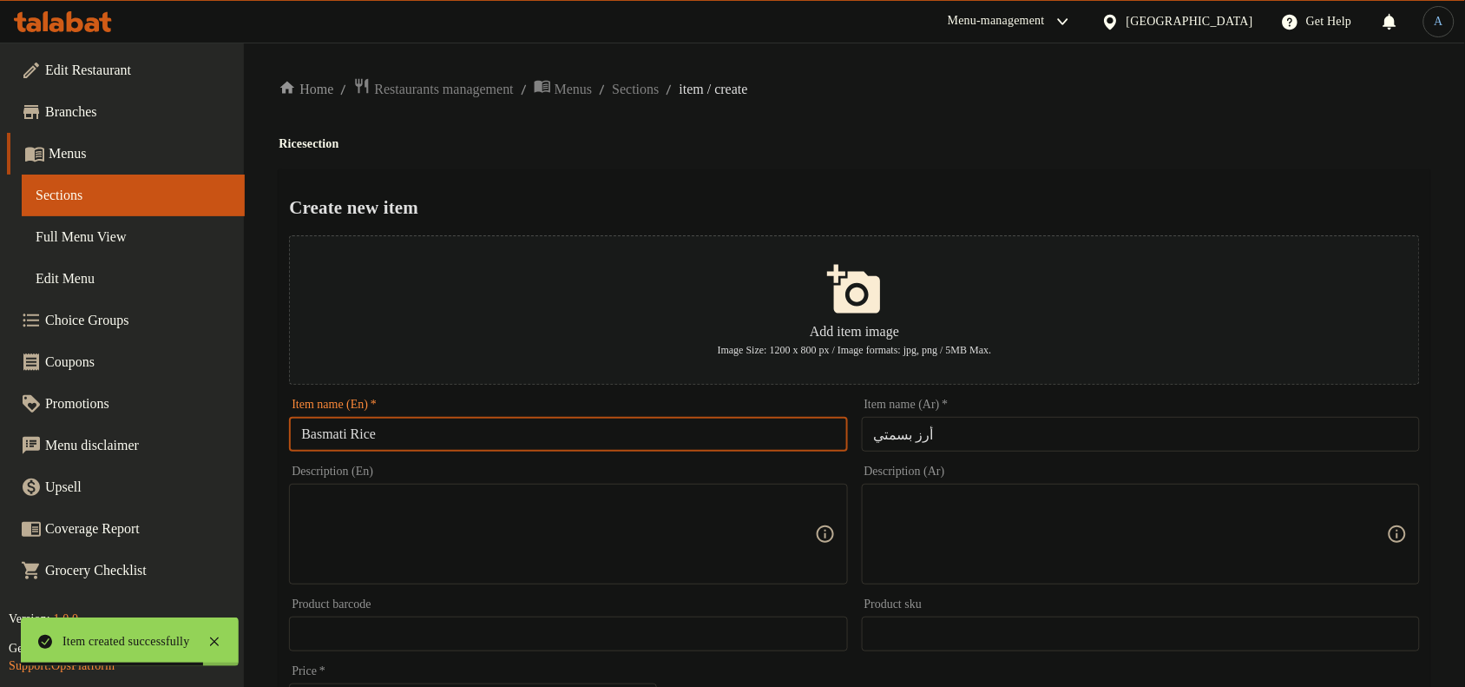
click at [852, 194] on h2 "Create new item" at bounding box center [854, 207] width 1131 height 26
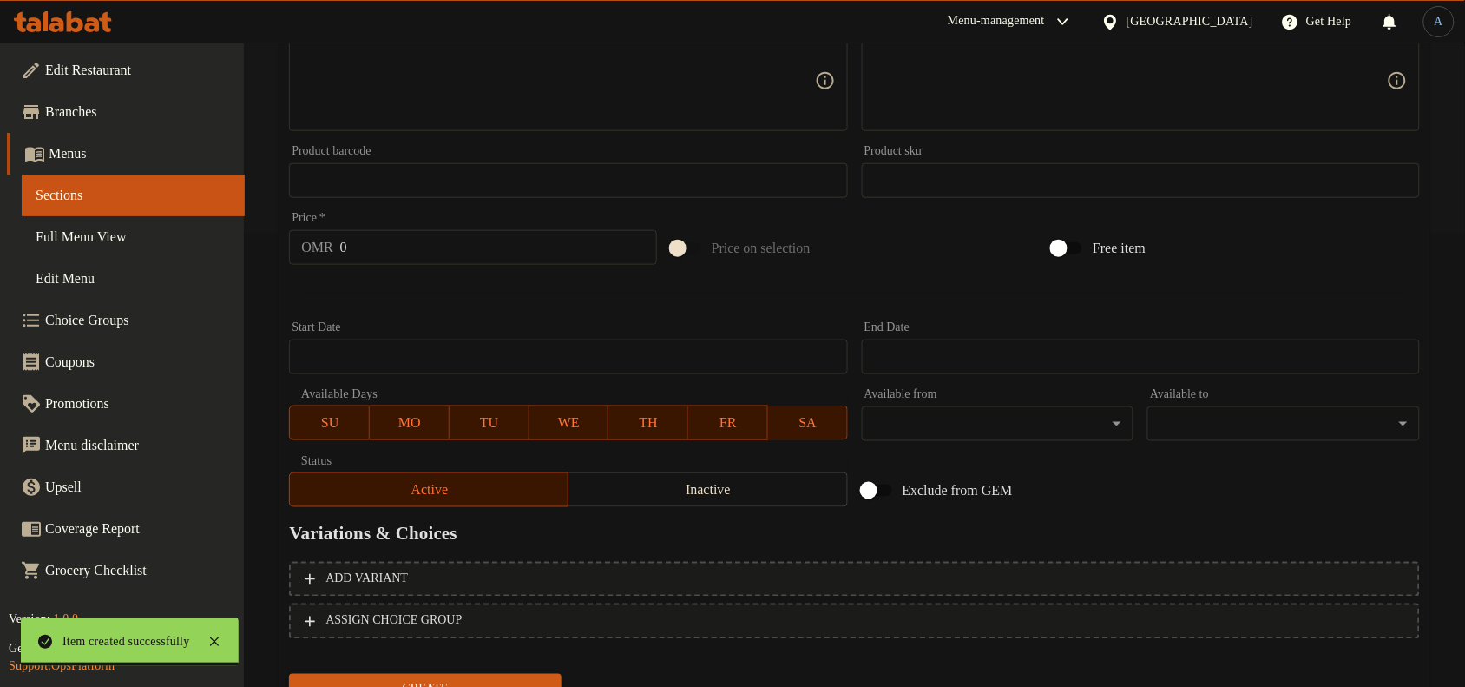
scroll to position [529, 0]
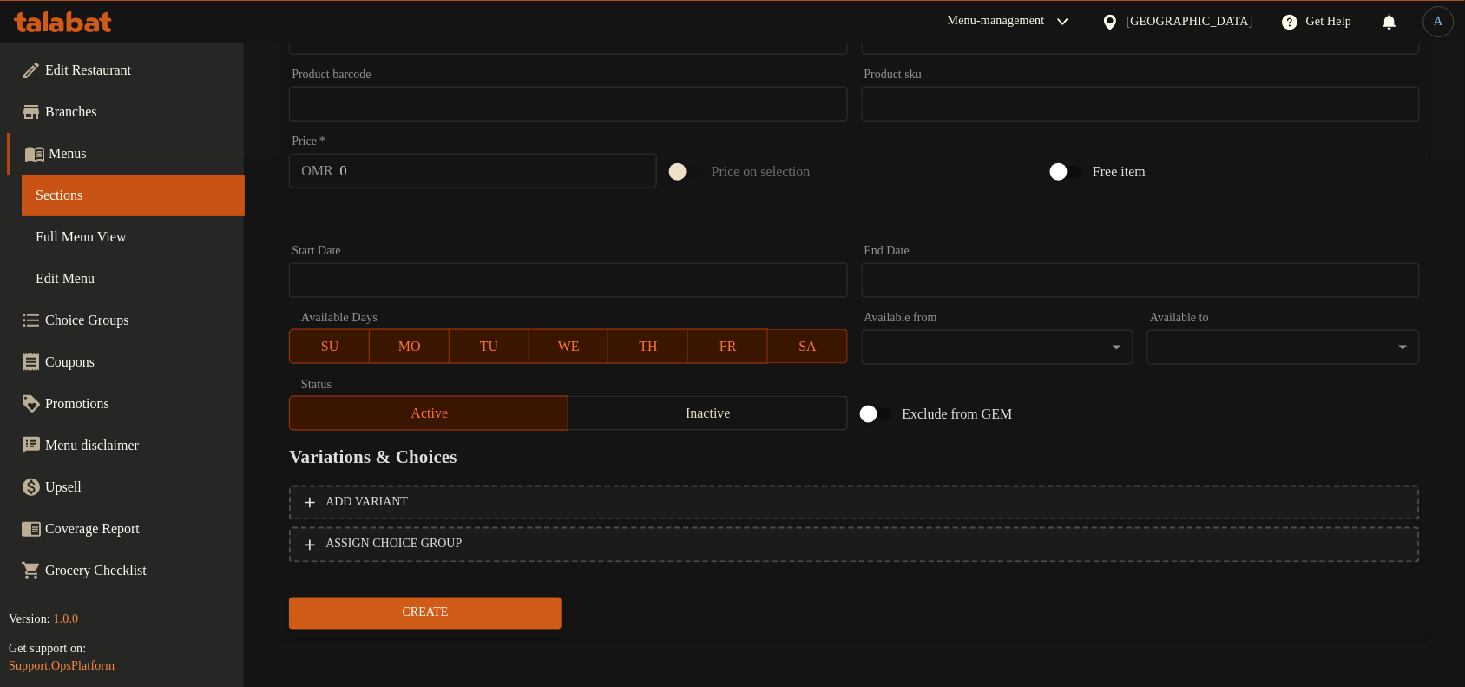
click at [405, 170] on input "0" at bounding box center [498, 171] width 317 height 35
click at [289, 597] on button "Create" at bounding box center [425, 613] width 273 height 32
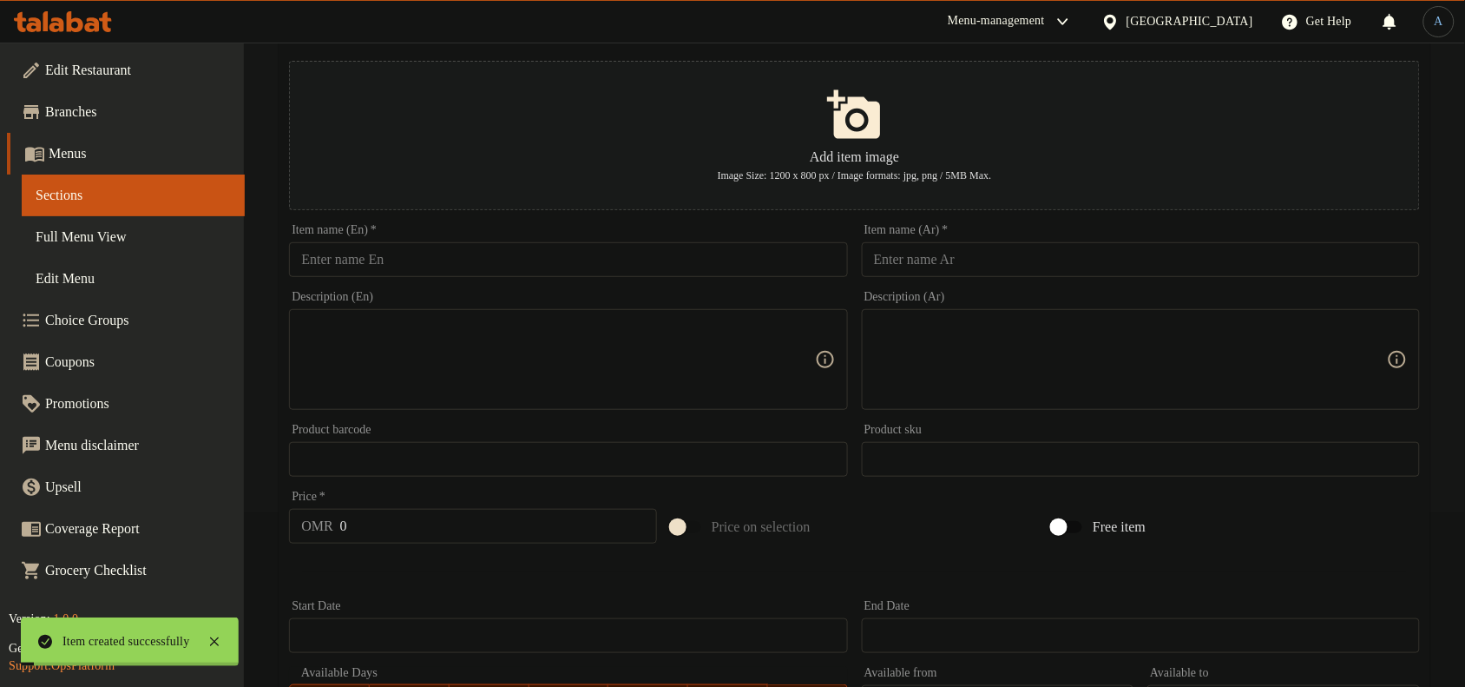
scroll to position [0, 0]
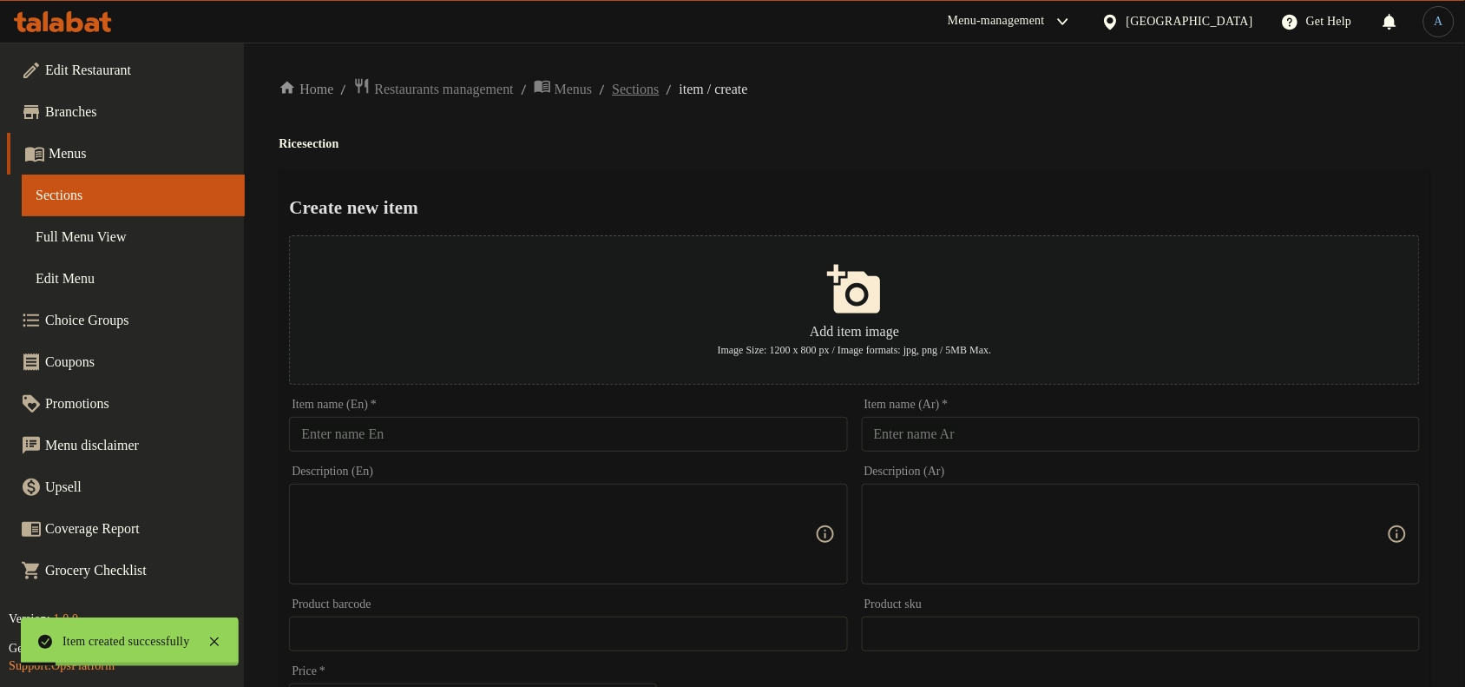
click at [659, 89] on span "Sections" at bounding box center [635, 89] width 47 height 21
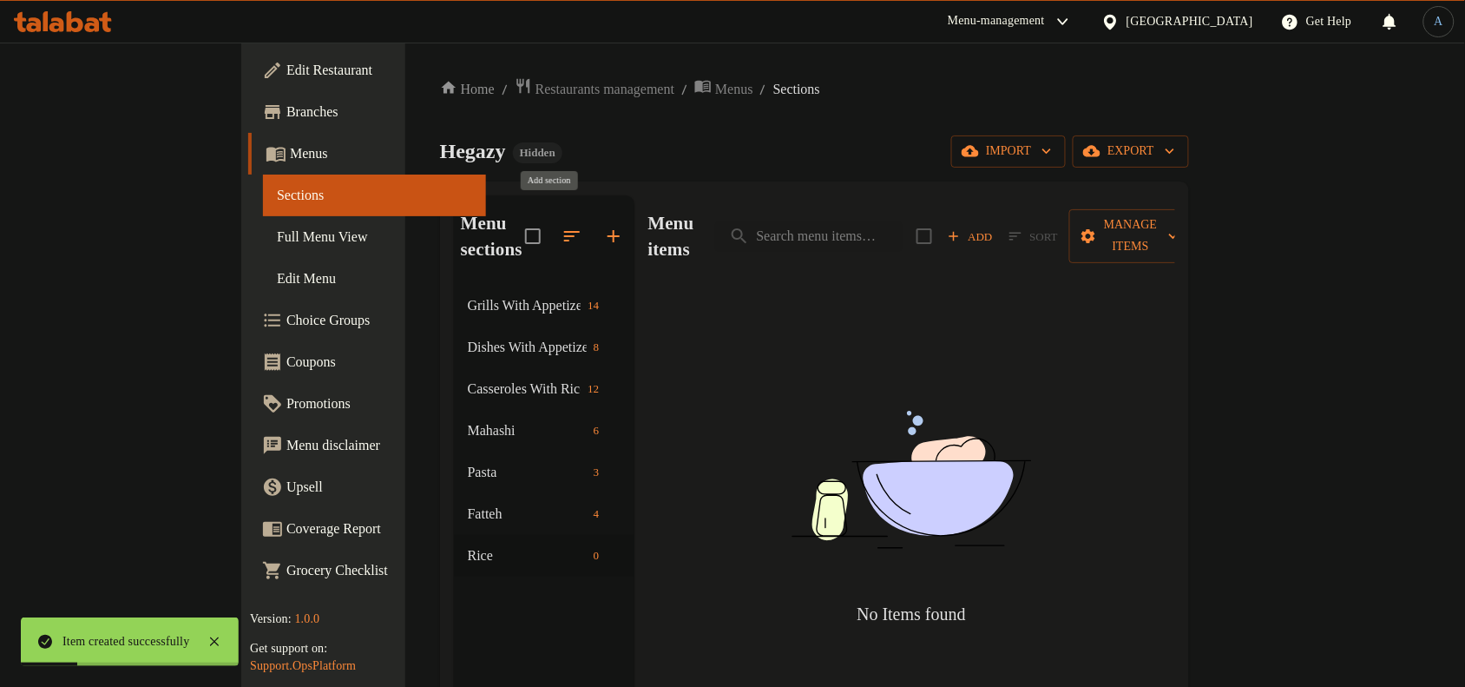
click at [593, 221] on button "button" at bounding box center [614, 236] width 42 height 42
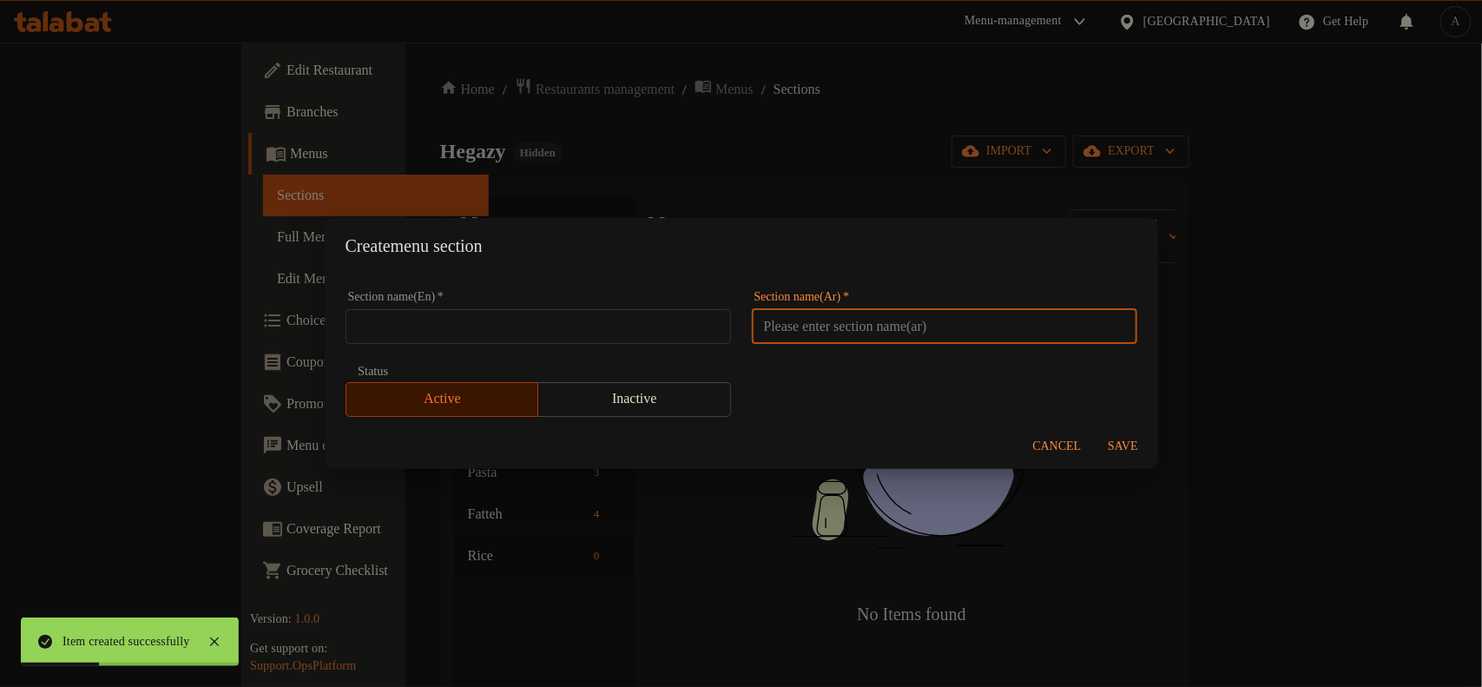
click at [839, 314] on input "text" at bounding box center [944, 326] width 385 height 35
click at [654, 319] on input "text" at bounding box center [537, 326] width 385 height 35
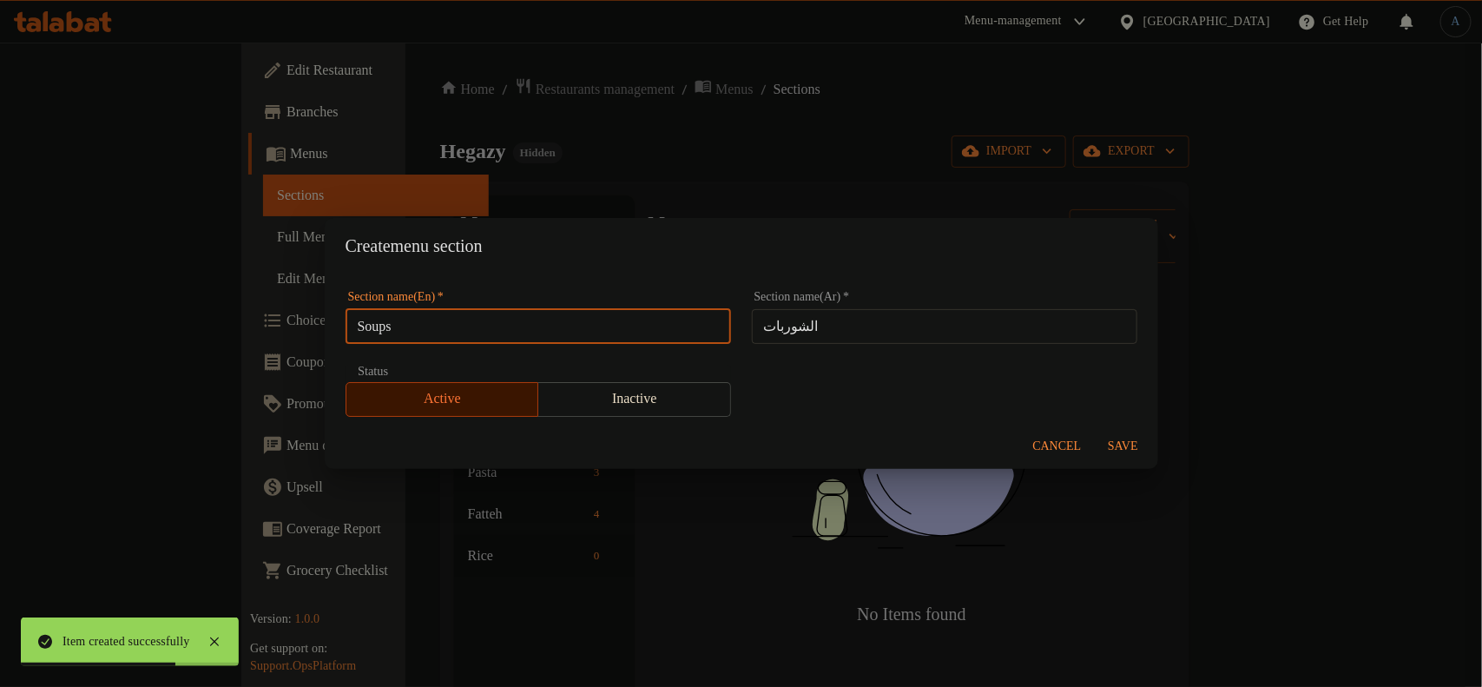
click at [1142, 430] on button "Save" at bounding box center [1123, 446] width 56 height 32
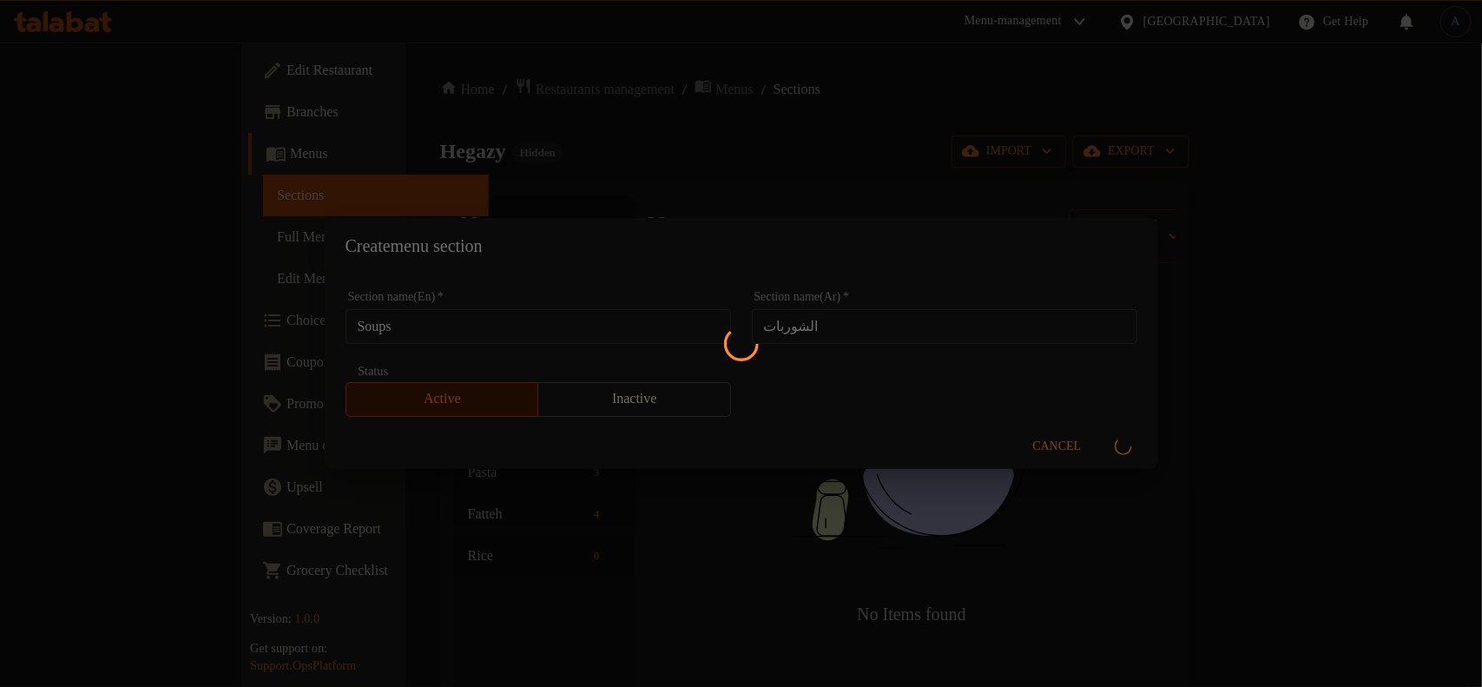
click at [578, 174] on div at bounding box center [741, 343] width 1482 height 687
click at [604, 250] on div at bounding box center [741, 343] width 1482 height 687
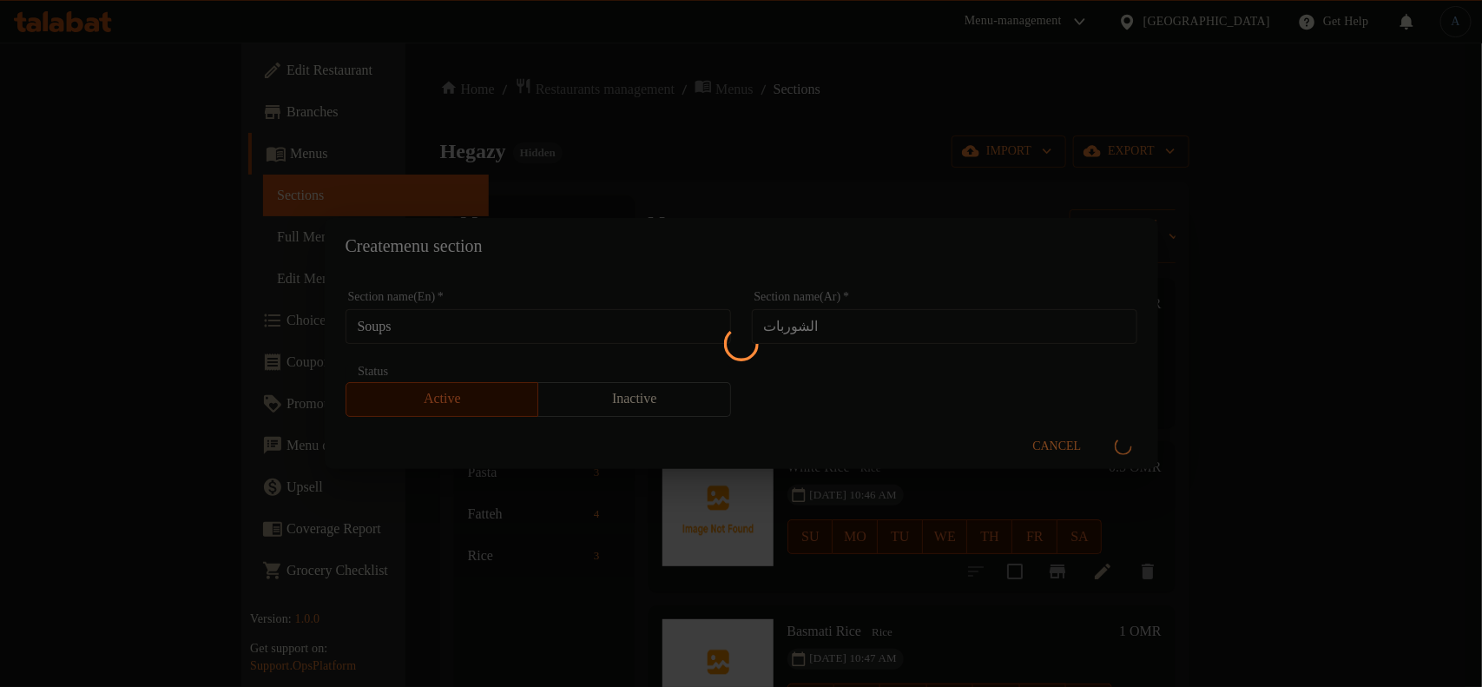
click at [643, 272] on div at bounding box center [741, 343] width 1482 height 687
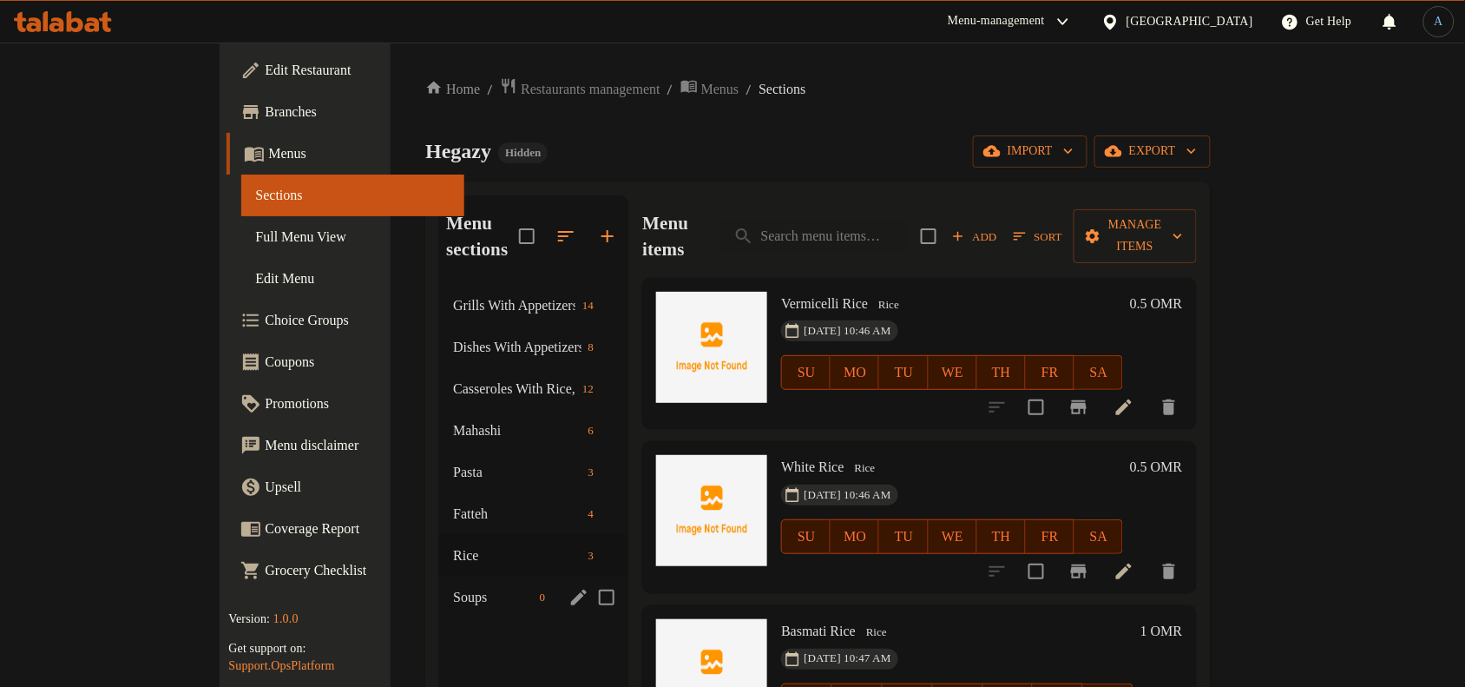
click at [439, 576] on div "Soups 0" at bounding box center [533, 597] width 189 height 42
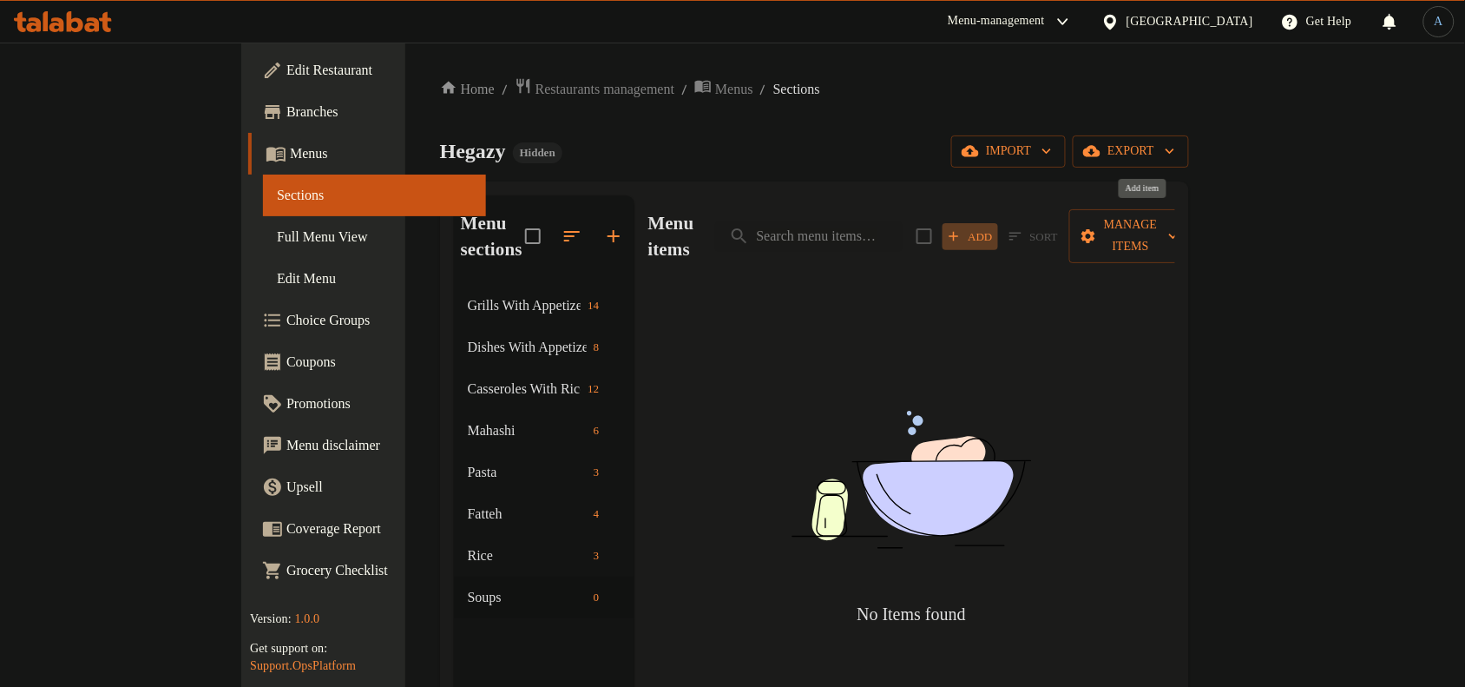
click at [994, 227] on span "Add" at bounding box center [970, 237] width 47 height 20
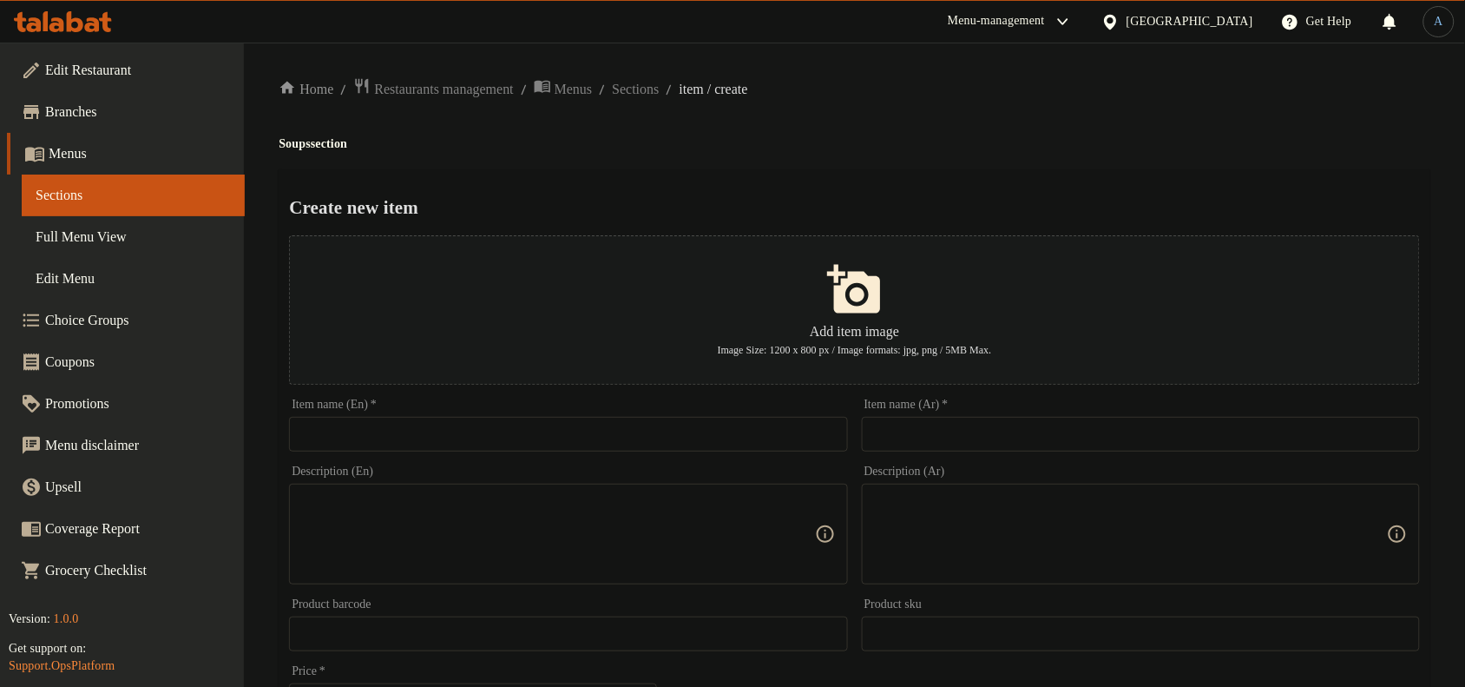
click at [1120, 388] on div "Add item image Image Size: 1200 x 800 px / Image formats: jpg, png / 5MB Max." at bounding box center [854, 309] width 1145 height 163
click at [1089, 435] on input "text" at bounding box center [1141, 434] width 558 height 35
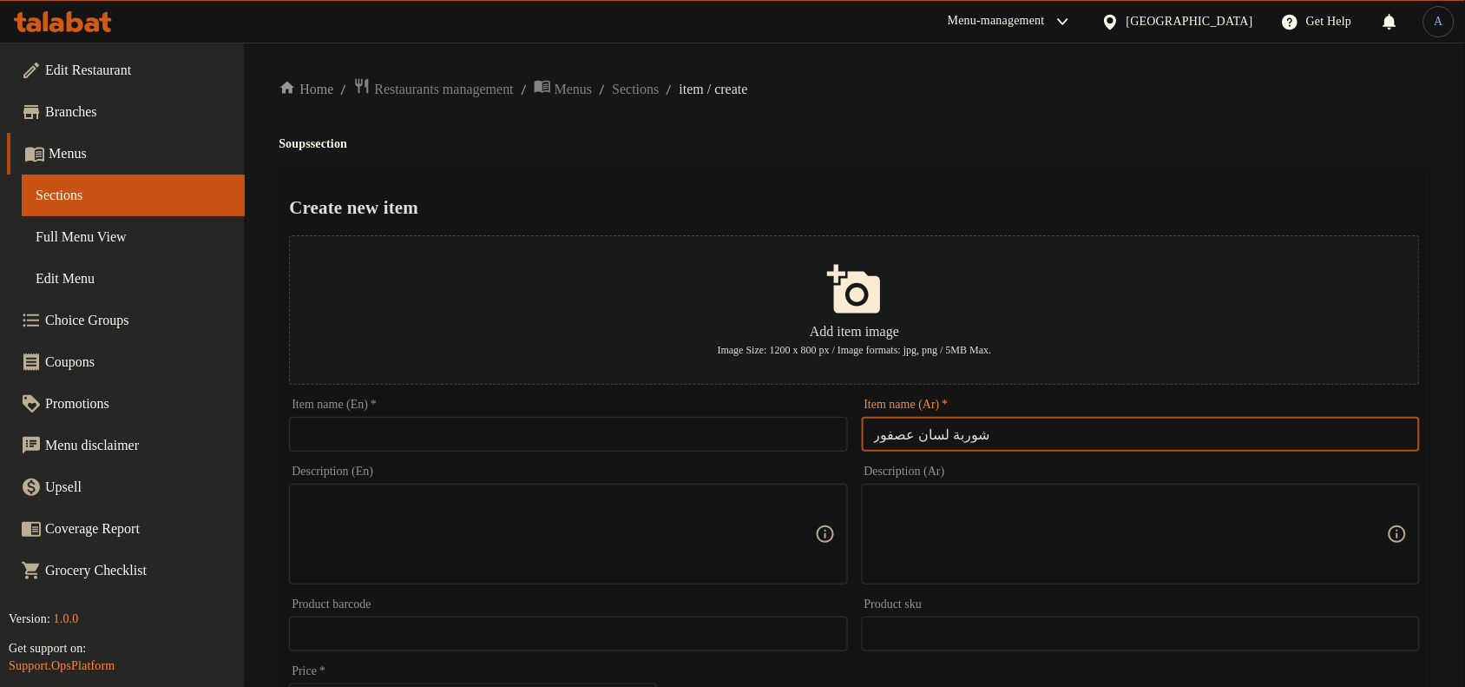
click at [1030, 169] on div "Create new item Add item image Image Size: 1200 x 800 px / Image formats: jpg, …" at bounding box center [855, 669] width 1152 height 1001
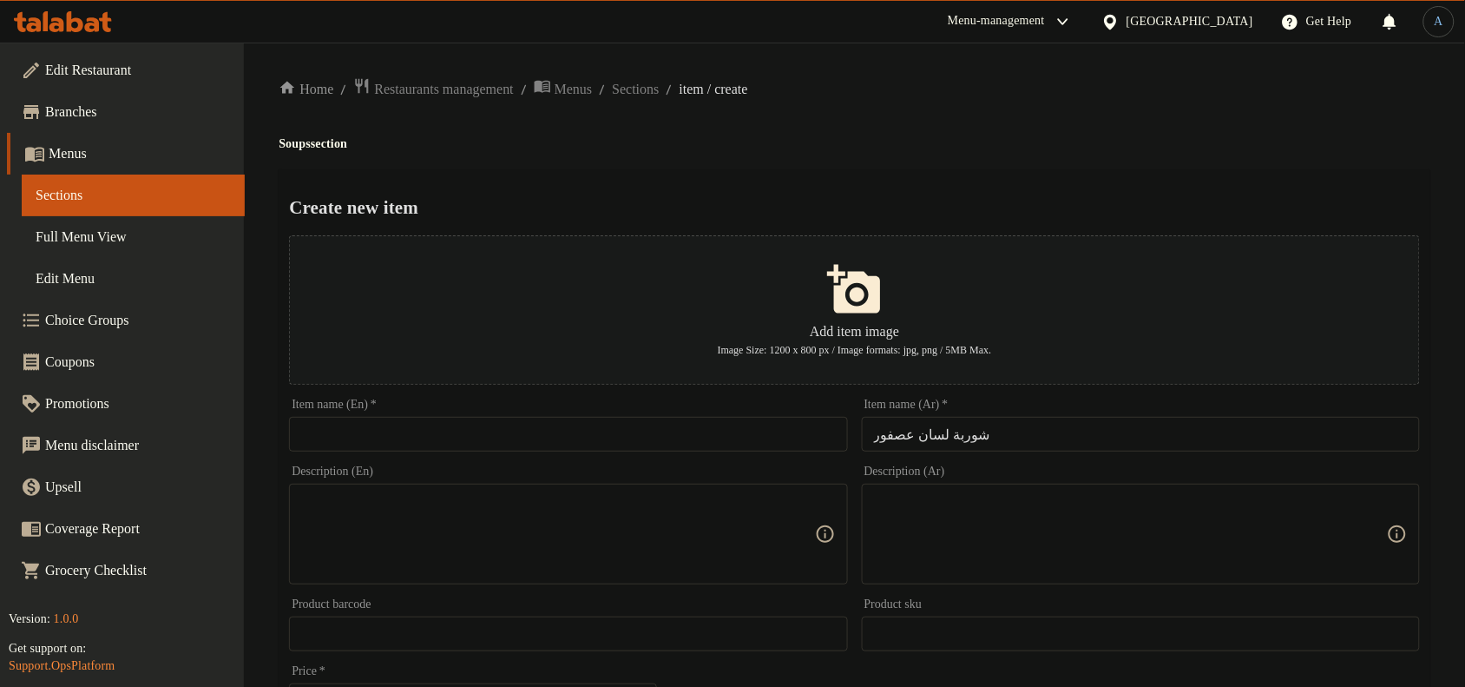
click at [1024, 443] on input "شوربة لسان عصفور" at bounding box center [1141, 434] width 558 height 35
click at [918, 435] on input "شوربة لسان عصفور" at bounding box center [1141, 434] width 558 height 35
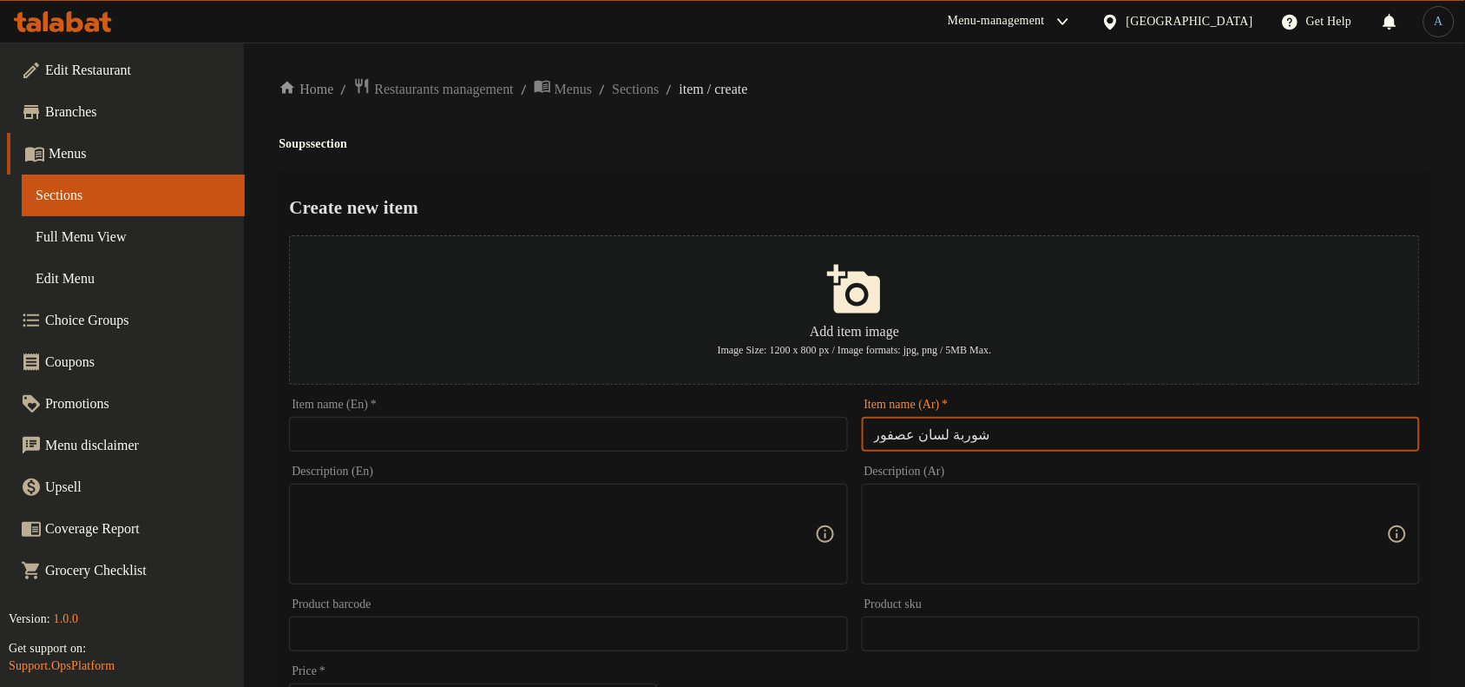
drag, startPoint x: 933, startPoint y: 435, endPoint x: 862, endPoint y: 440, distance: 71.4
click at [862, 440] on input "شوربة لسان عصفور" at bounding box center [1141, 434] width 558 height 35
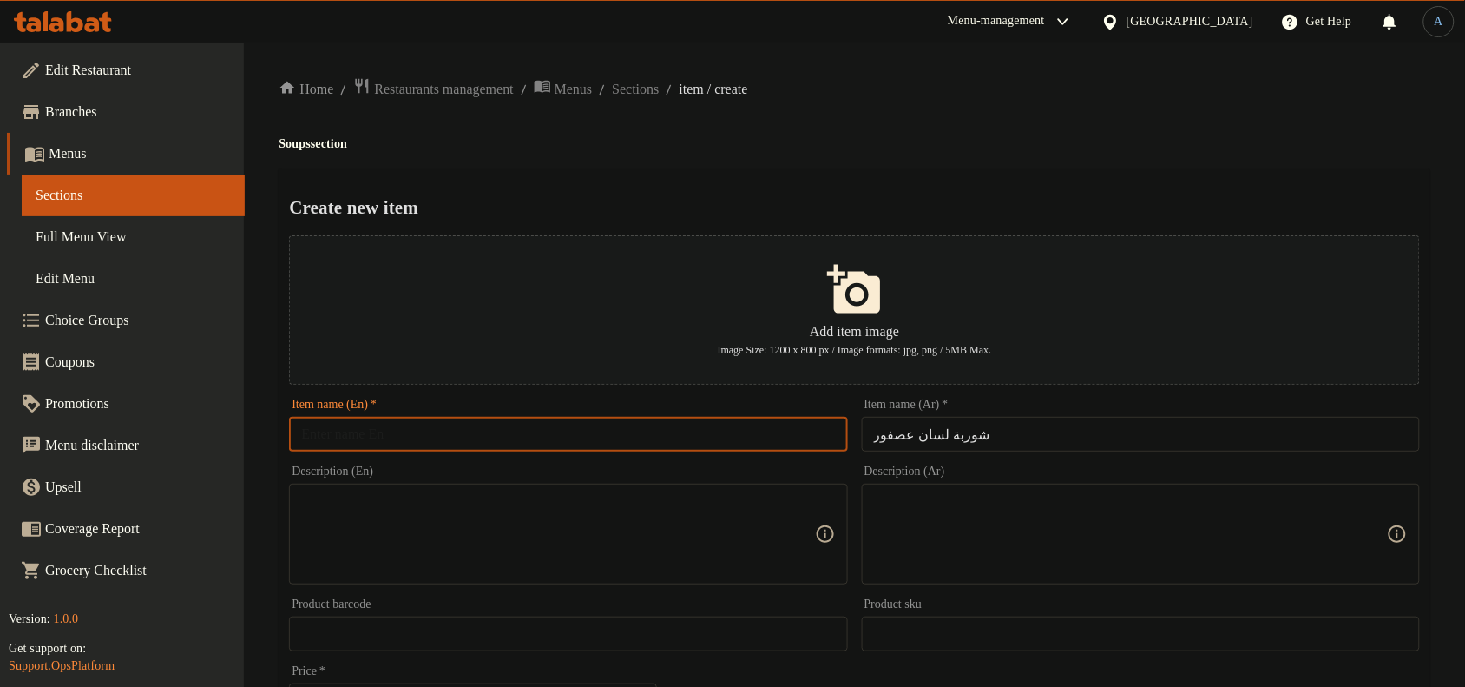
click at [408, 438] on input "text" at bounding box center [568, 434] width 558 height 35
click at [814, 214] on h2 "Create new item" at bounding box center [854, 207] width 1131 height 26
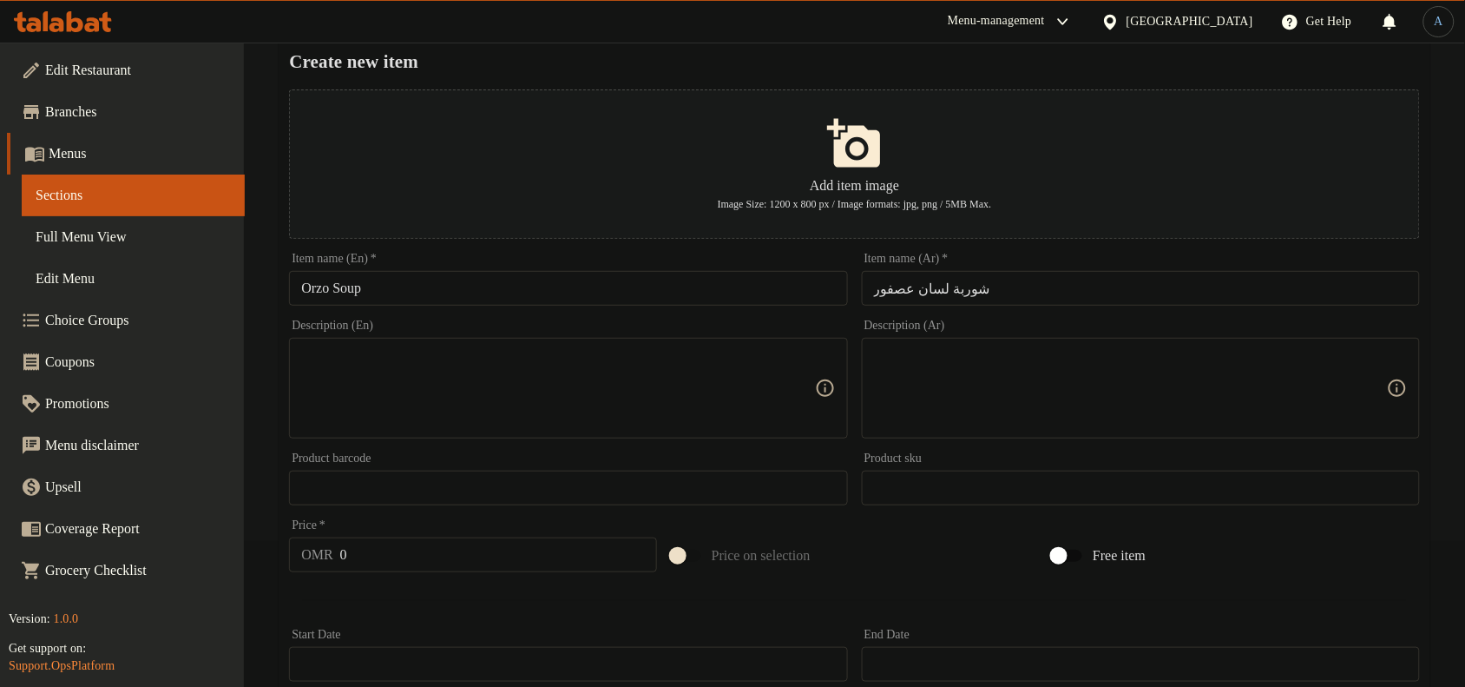
scroll to position [325, 0]
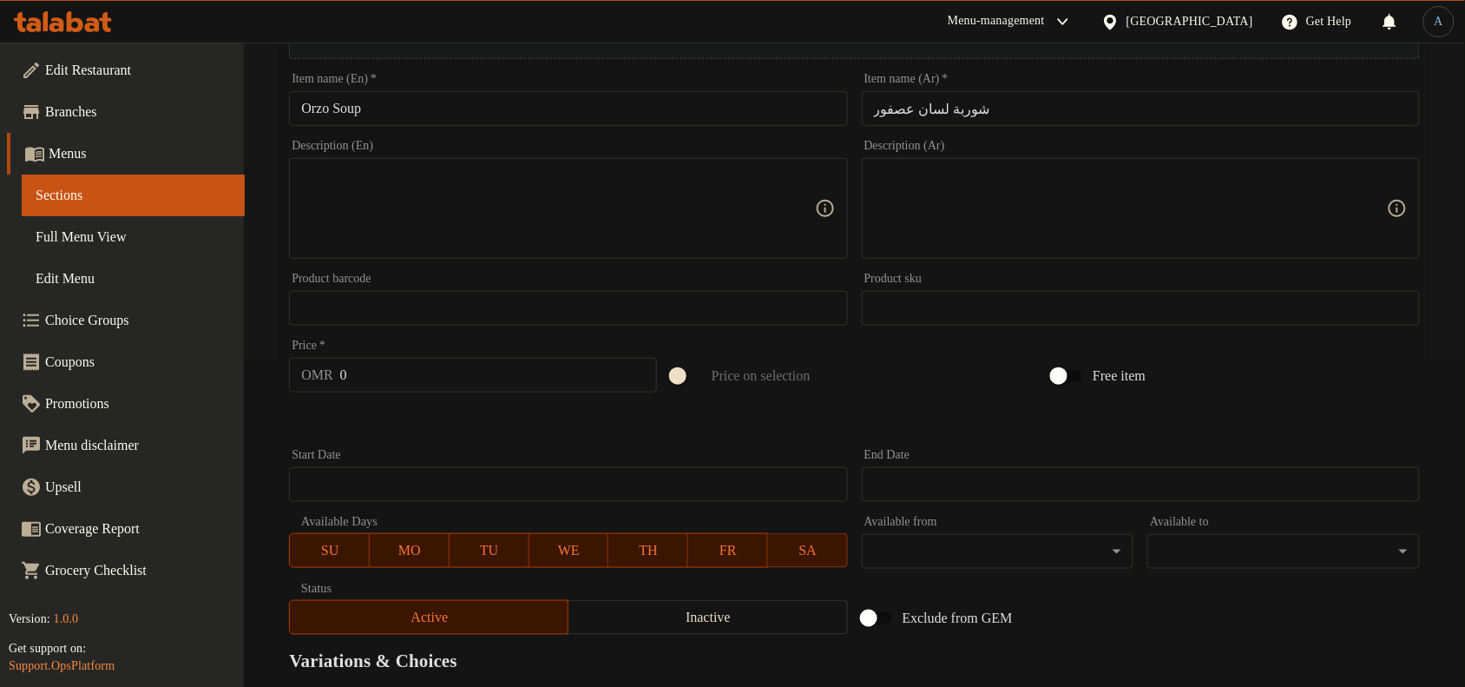
click at [424, 378] on input "0" at bounding box center [498, 375] width 317 height 35
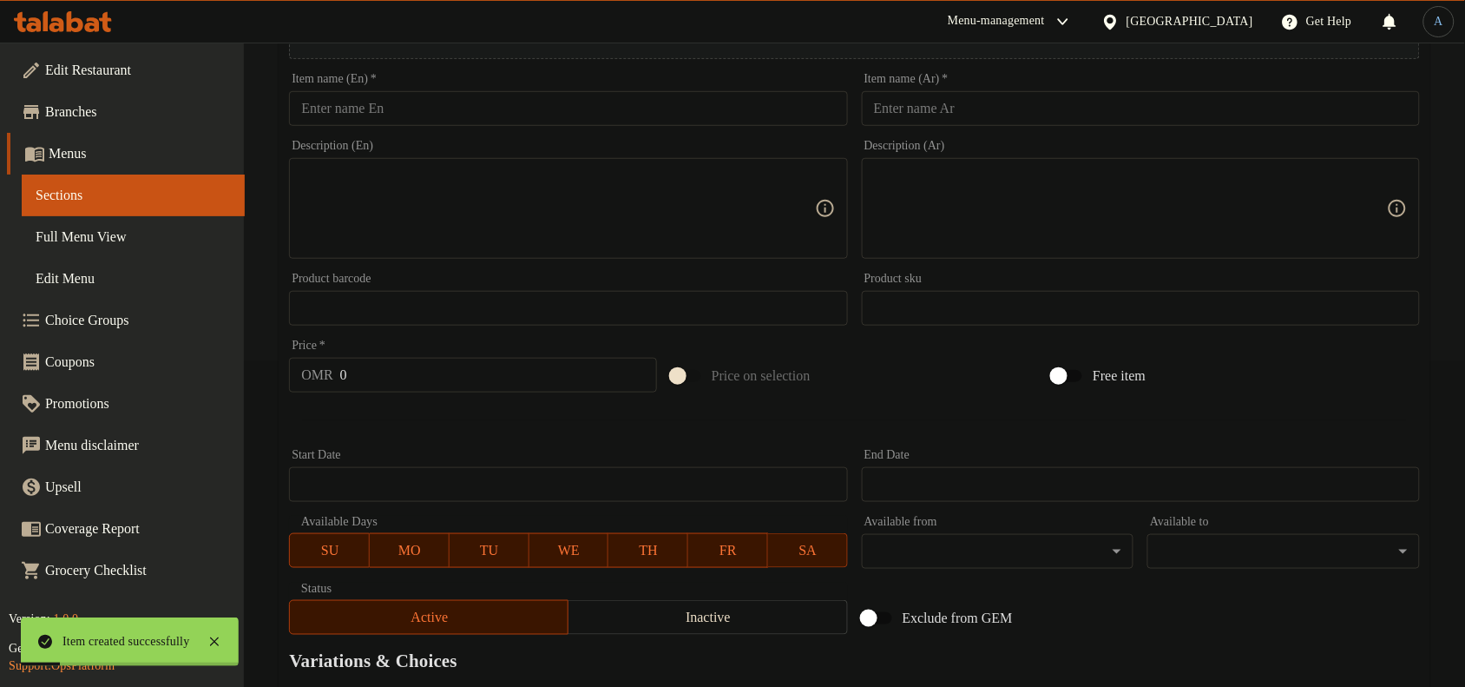
scroll to position [0, 0]
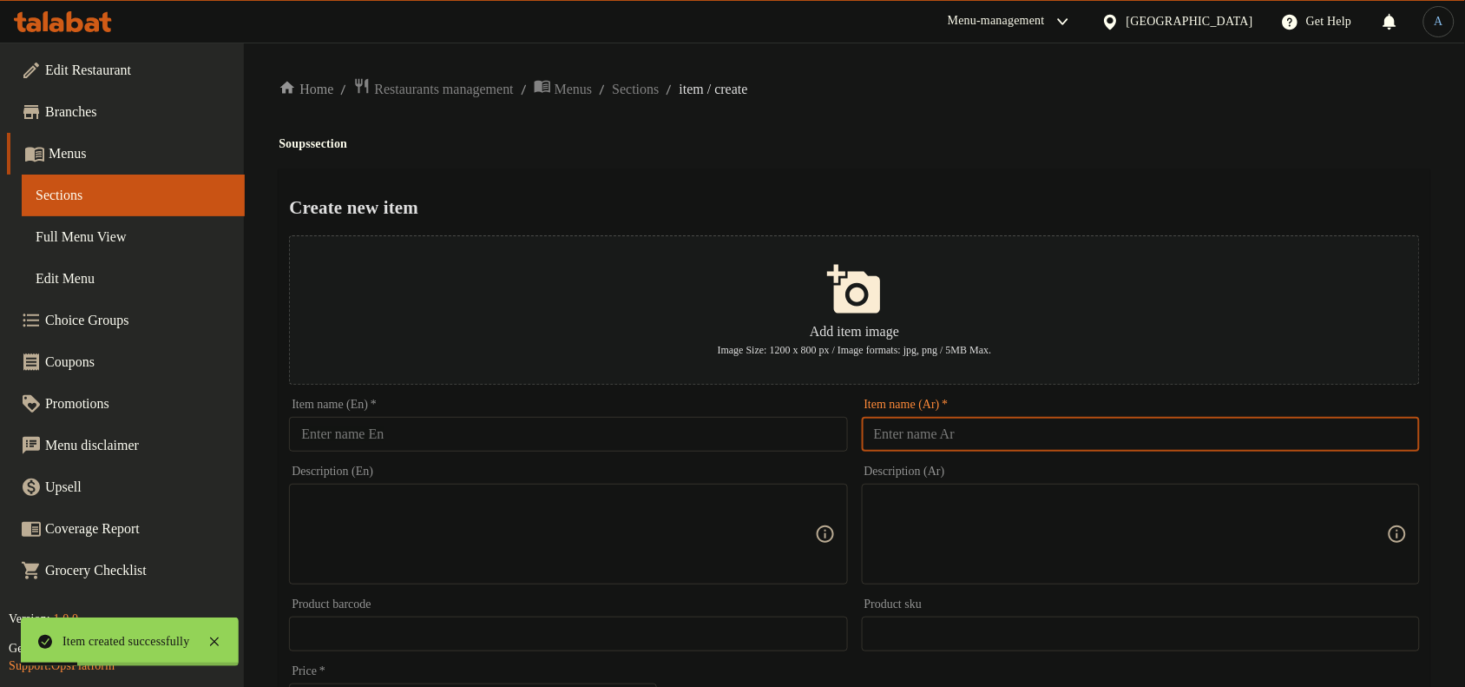
drag, startPoint x: 990, startPoint y: 447, endPoint x: 999, endPoint y: 453, distance: 10.6
click at [990, 447] on input "text" at bounding box center [1141, 434] width 558 height 35
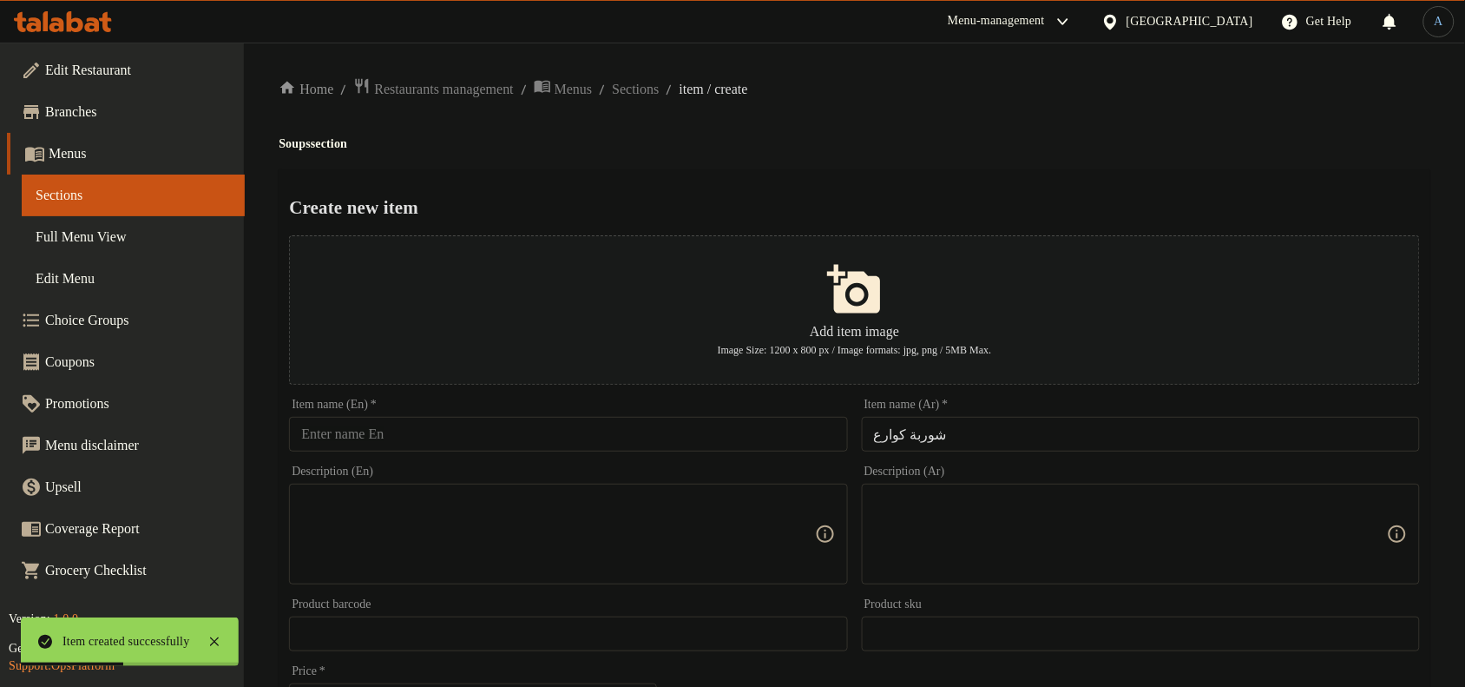
click at [475, 457] on div "Item name (En)   * Item name (En) *" at bounding box center [568, 424] width 572 height 67
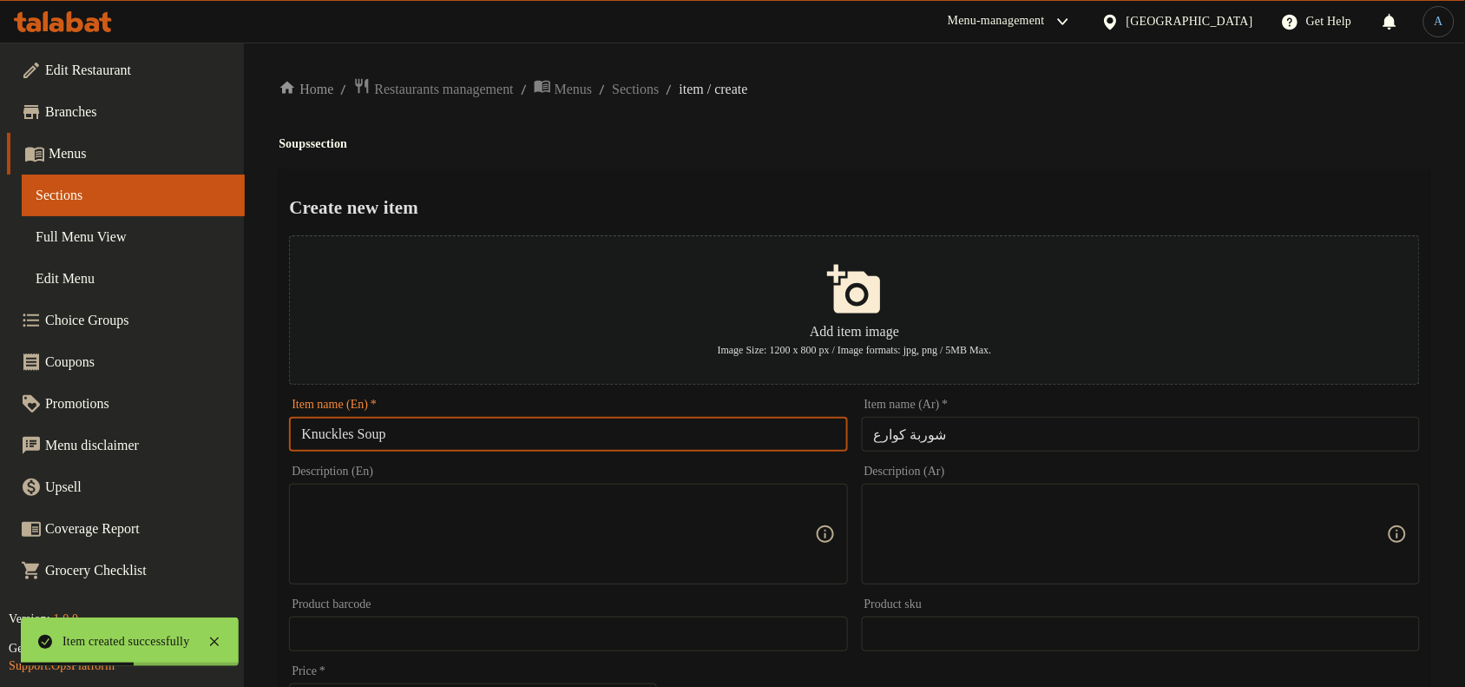
click at [502, 445] on input "Knuckles Soup" at bounding box center [568, 434] width 558 height 35
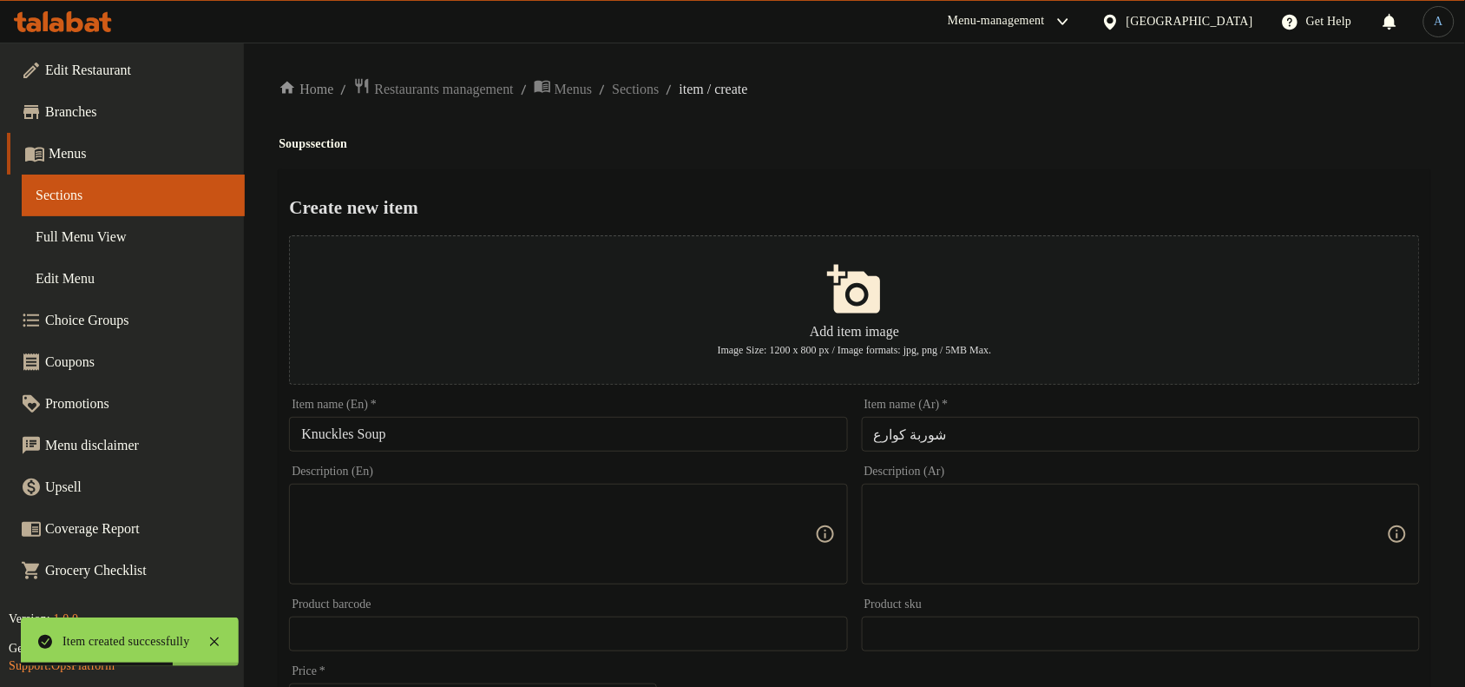
scroll to position [434, 0]
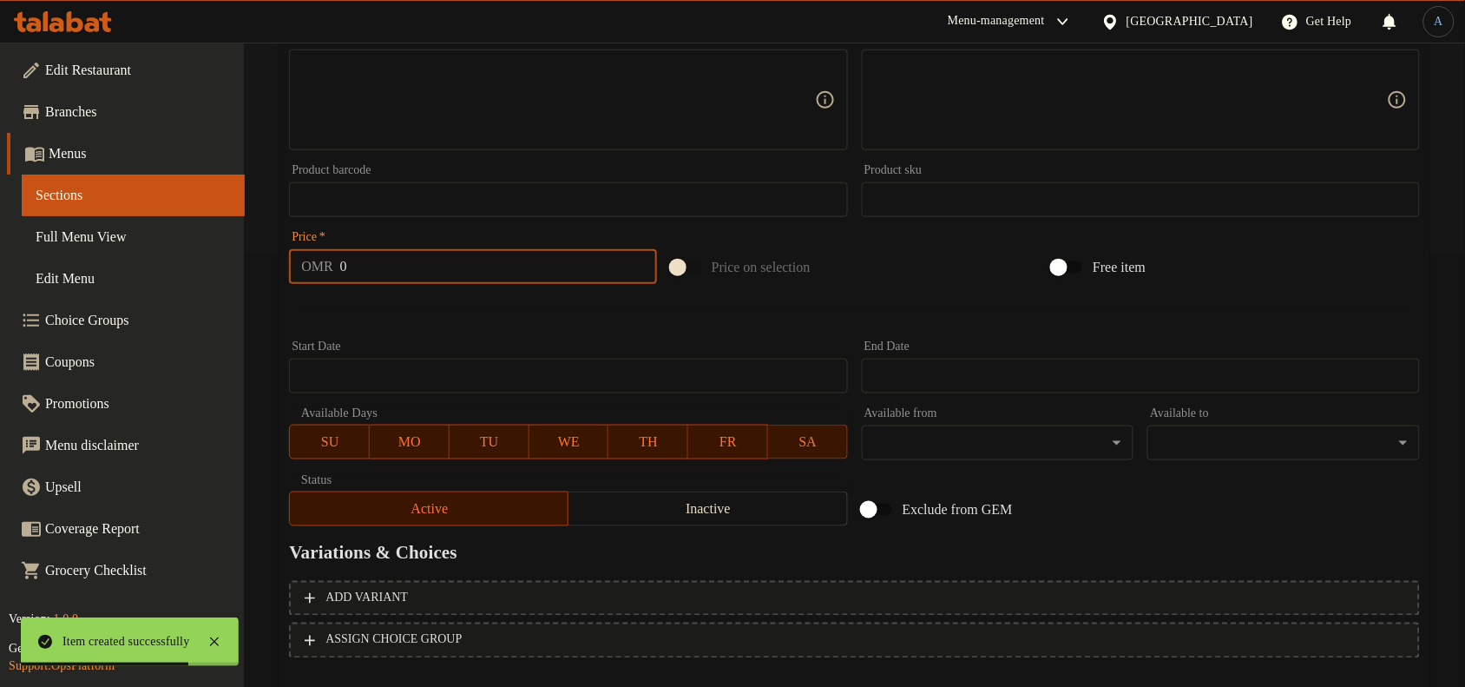
click at [413, 263] on input "0" at bounding box center [498, 266] width 317 height 35
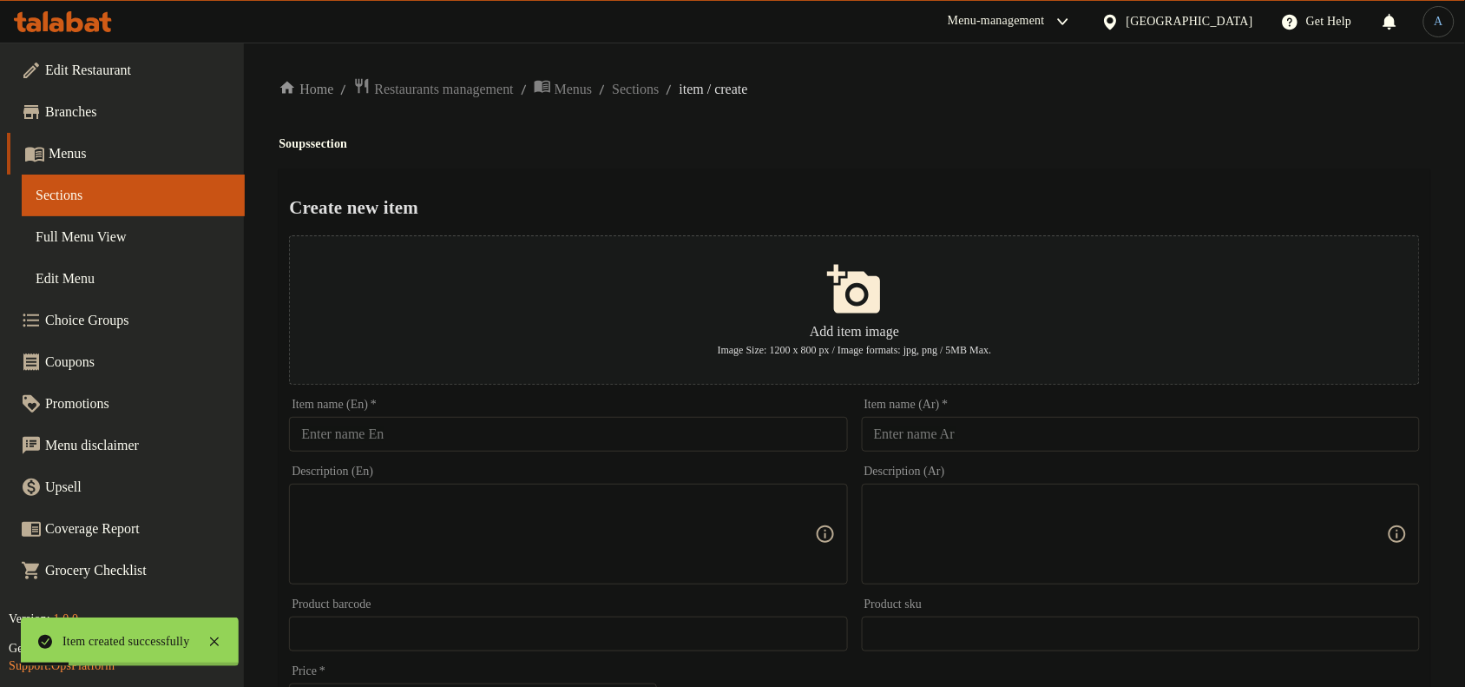
click at [988, 453] on div "Item name (Ar)   * Item name (Ar) *" at bounding box center [1141, 424] width 572 height 67
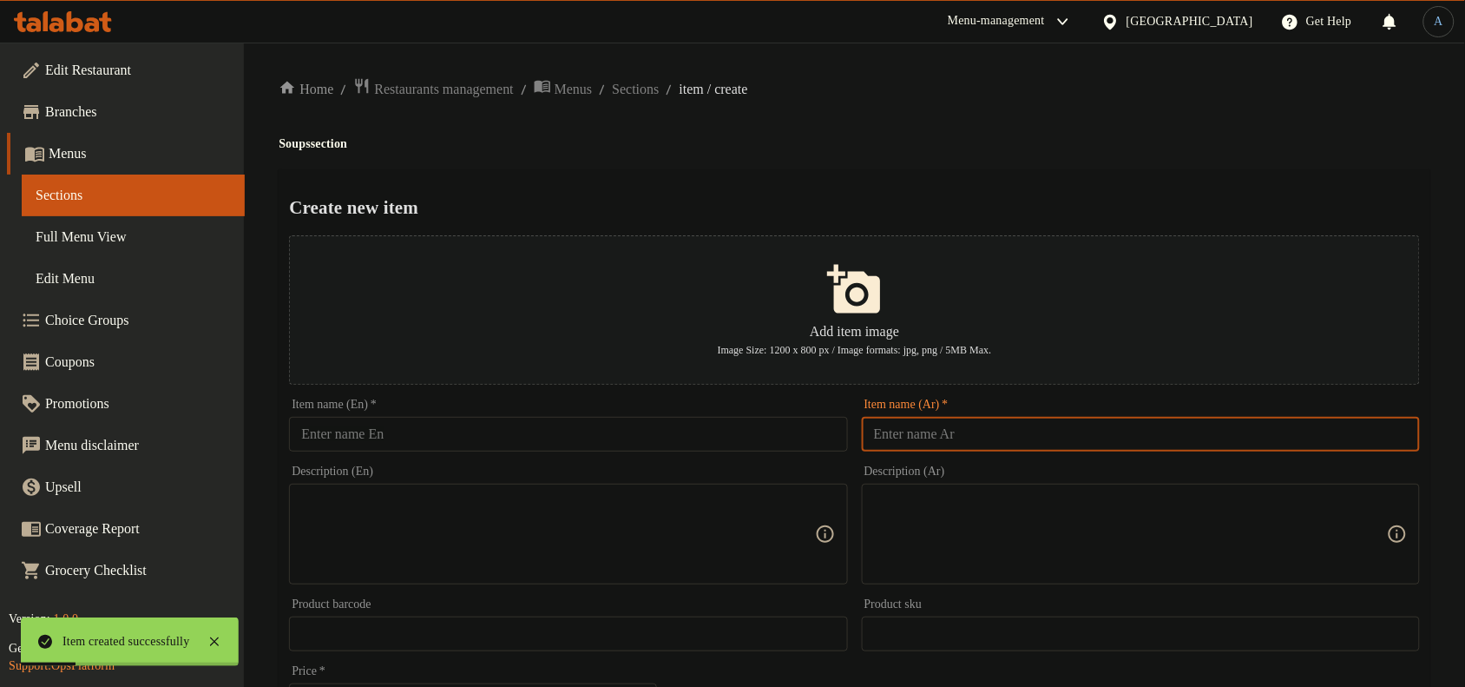
click at [988, 441] on input "text" at bounding box center [1141, 434] width 558 height 35
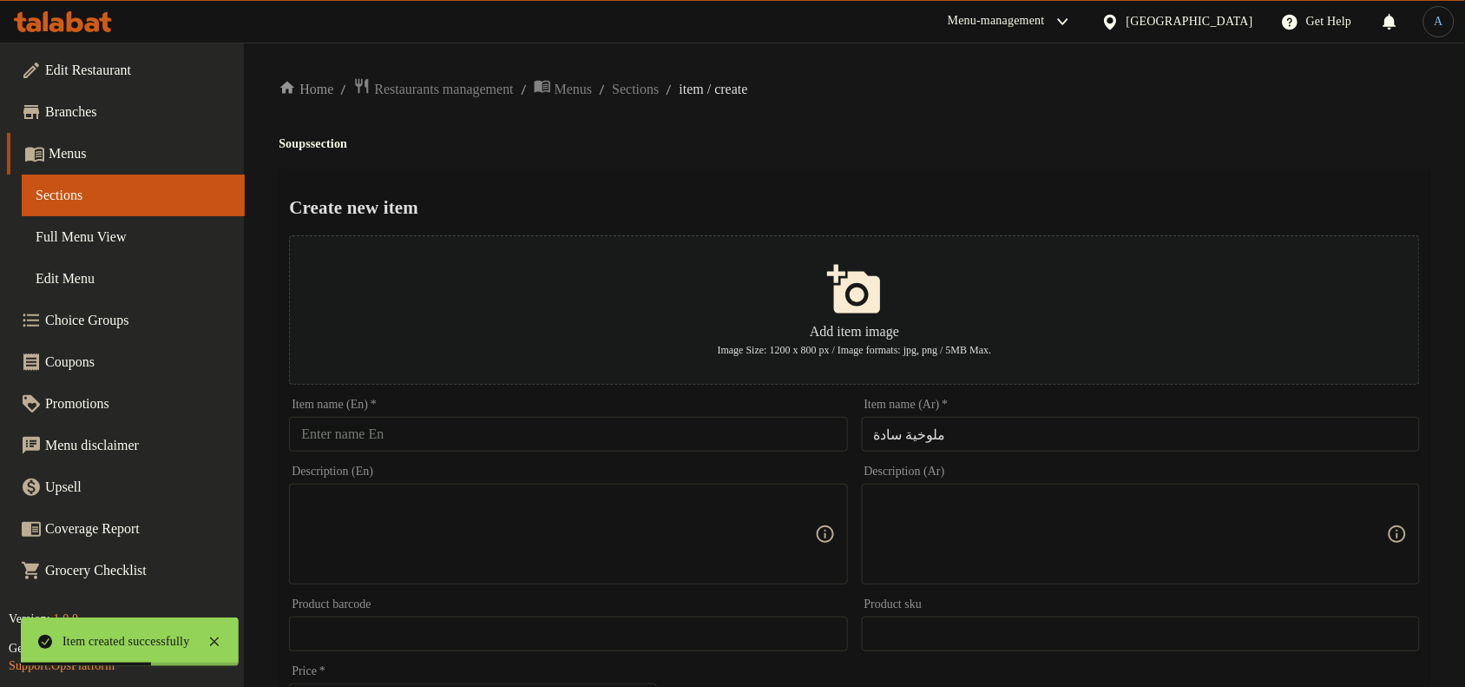
drag, startPoint x: 682, startPoint y: 418, endPoint x: 892, endPoint y: 460, distance: 214.1
click at [682, 419] on input "text" at bounding box center [568, 434] width 558 height 35
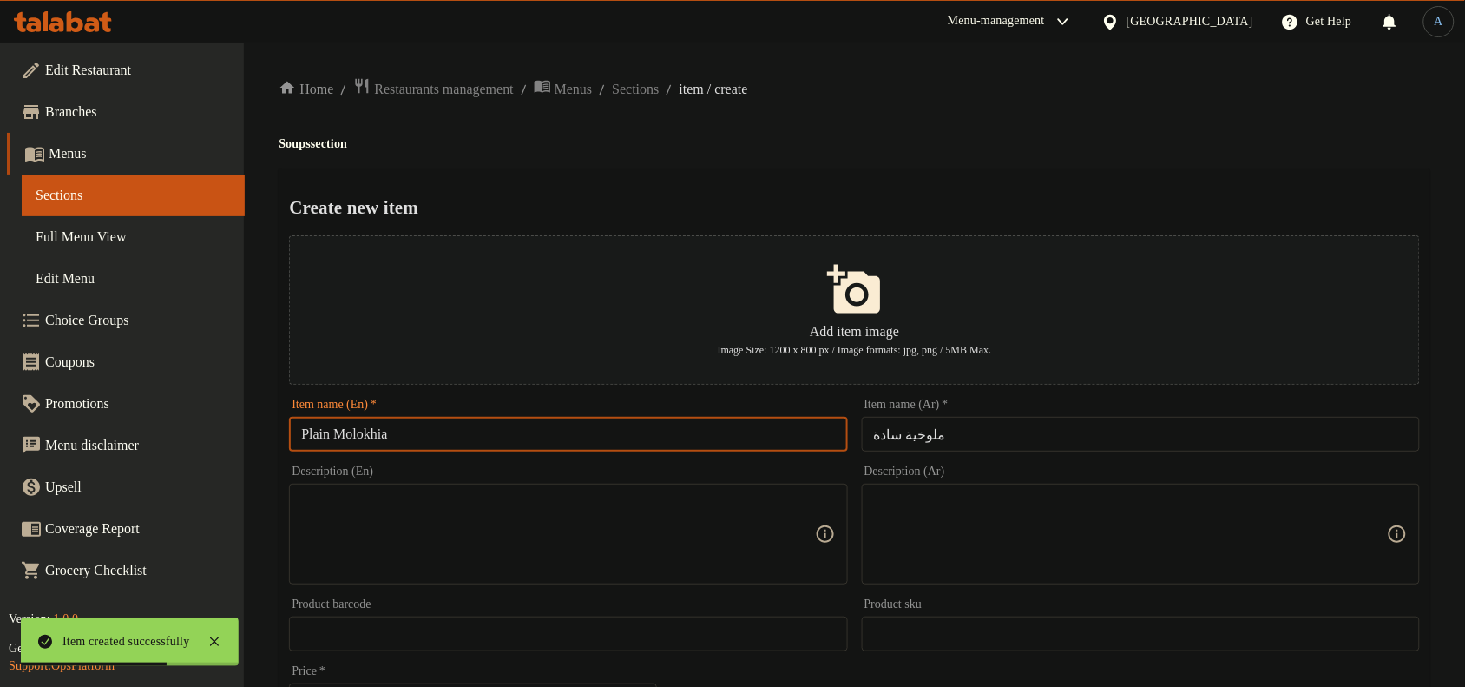
click at [913, 439] on input "ملوخية سادة" at bounding box center [1141, 434] width 558 height 35
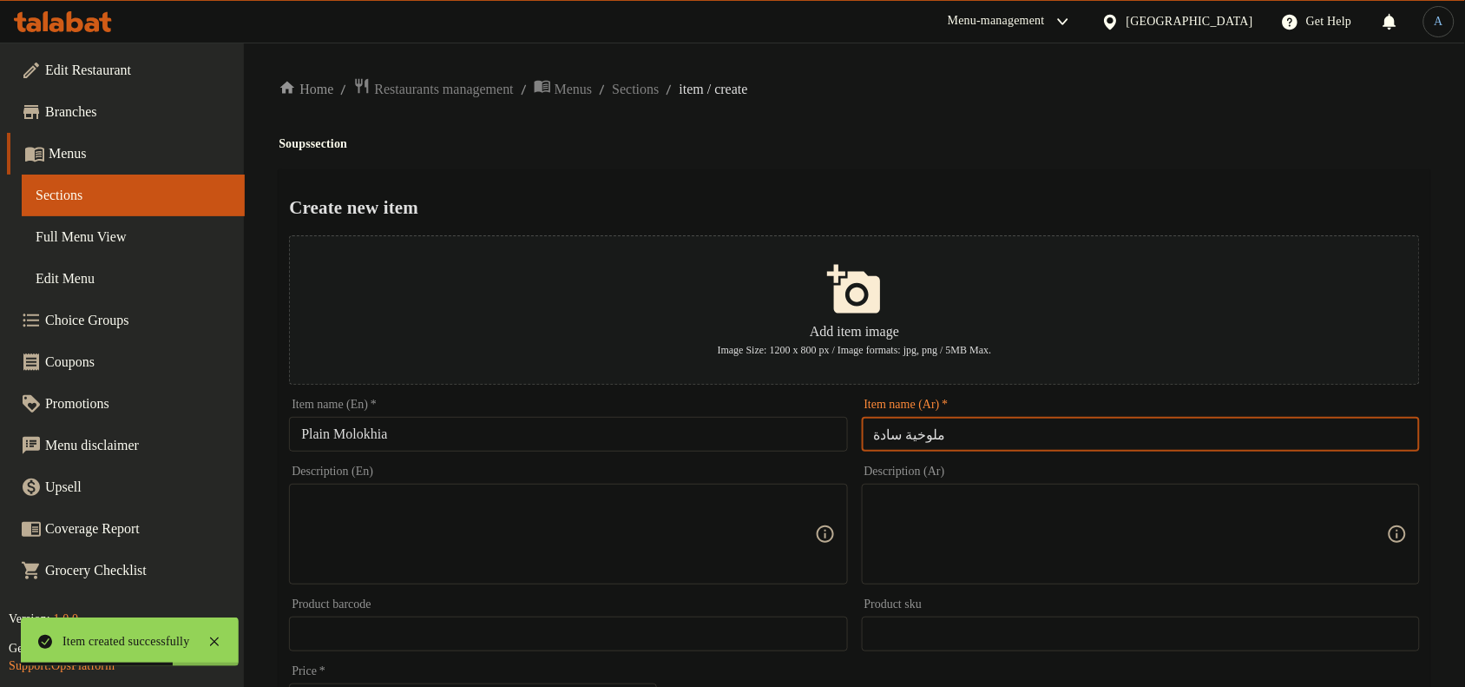
click at [913, 439] on input "ملوخية سادة" at bounding box center [1141, 434] width 558 height 35
click at [371, 444] on input "Plain Molokhia" at bounding box center [568, 434] width 558 height 35
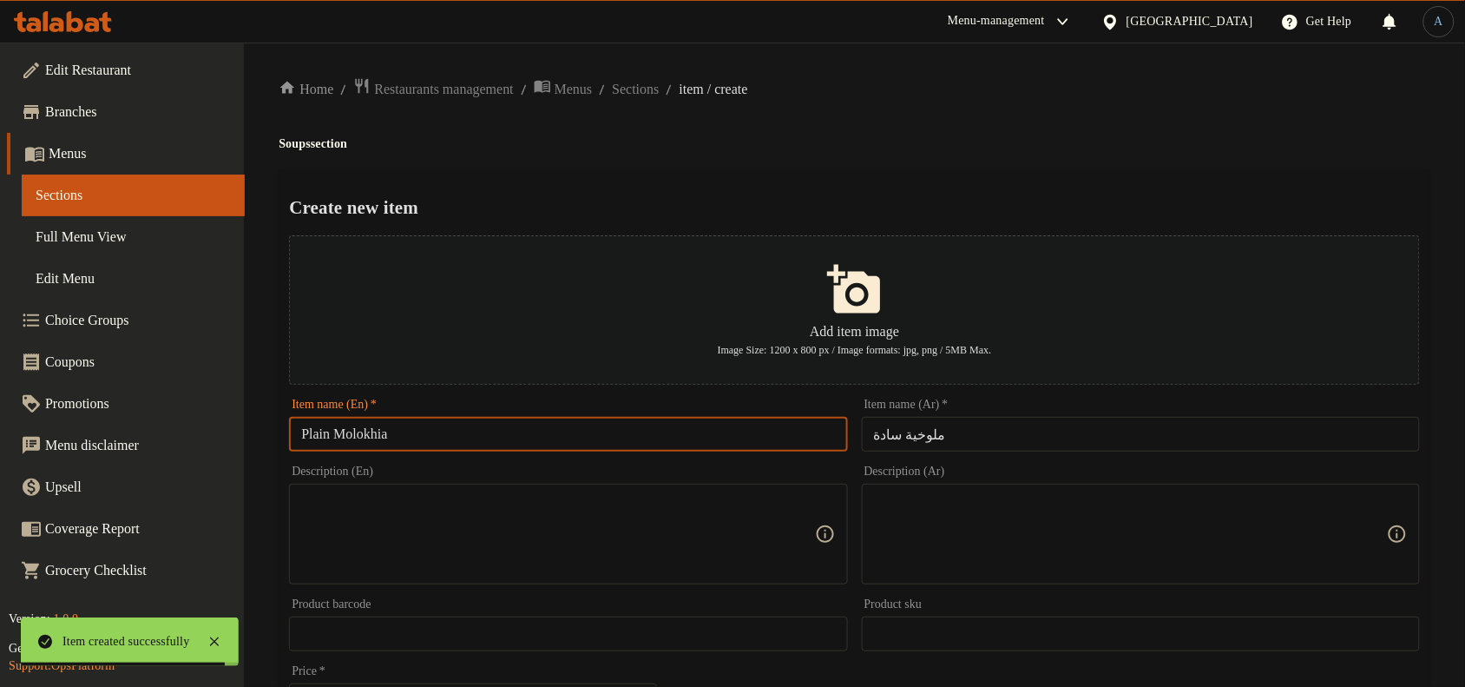
click at [371, 444] on input "Plain Molokhia" at bounding box center [568, 434] width 558 height 35
click at [801, 180] on div "Create new item Add item image Image Size: 1200 x 800 px / Image formats: jpg, …" at bounding box center [855, 669] width 1152 height 1001
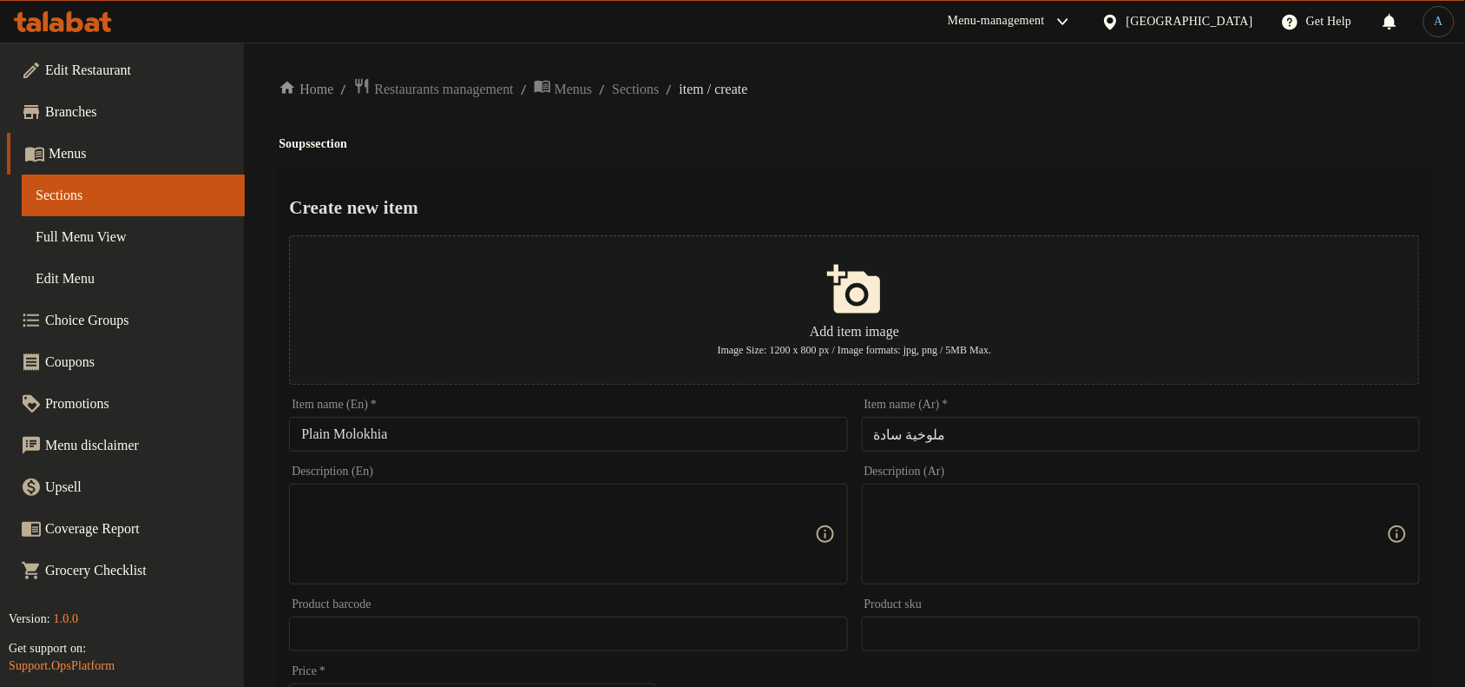
scroll to position [529, 0]
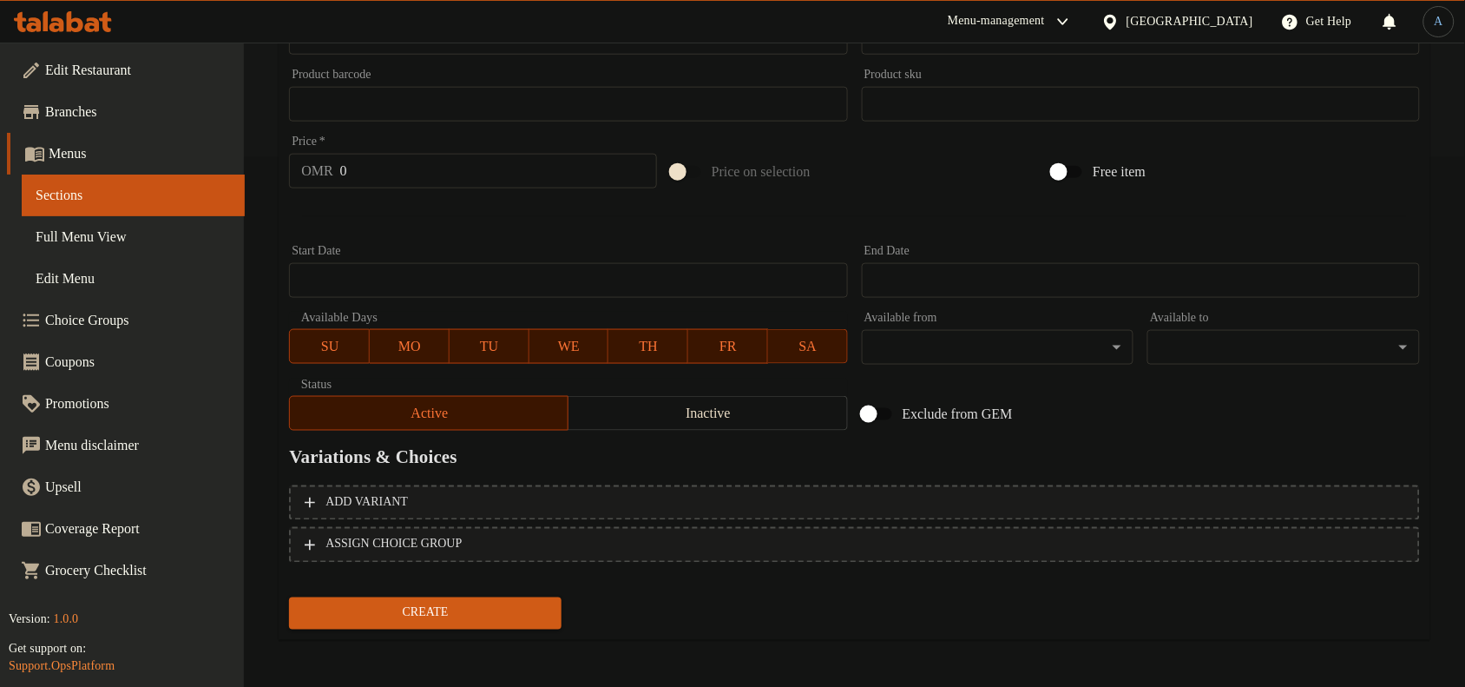
click at [392, 154] on input "0" at bounding box center [498, 171] width 317 height 35
click at [289, 597] on button "Create" at bounding box center [425, 613] width 273 height 32
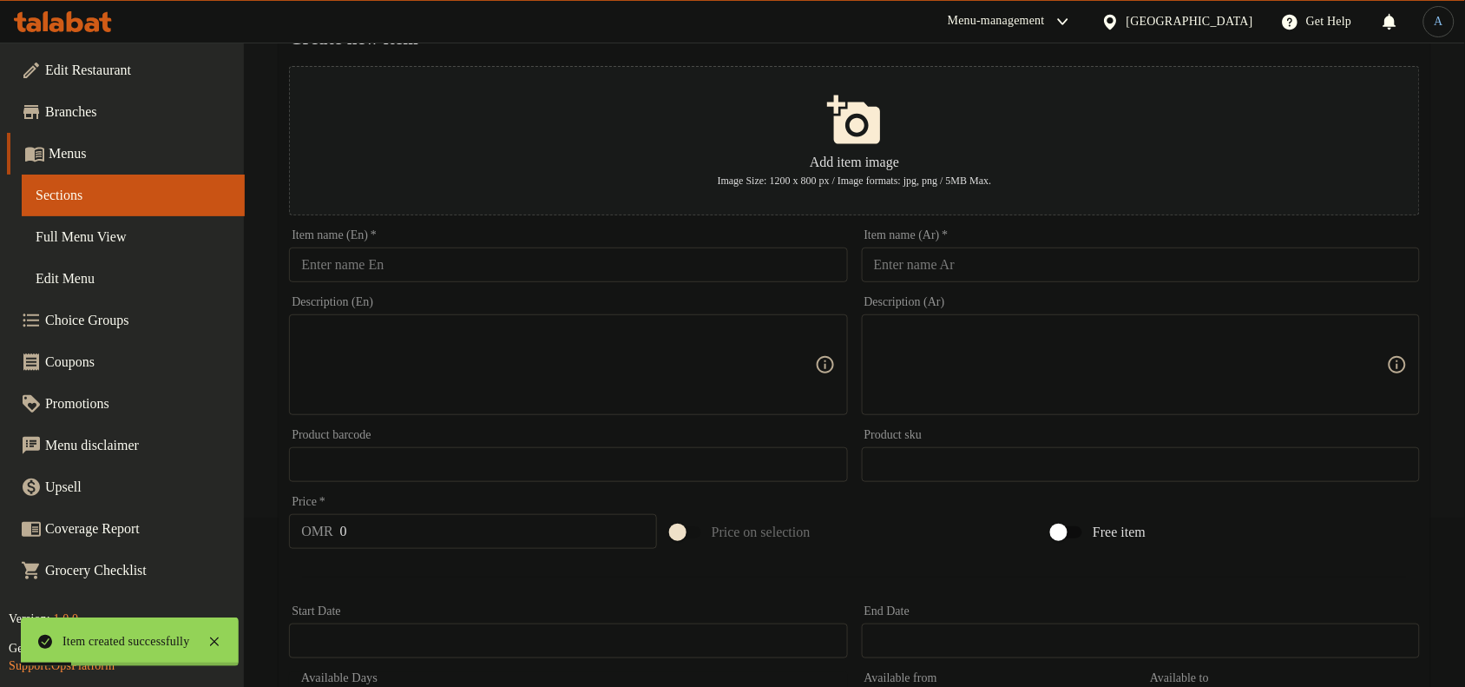
scroll to position [0, 0]
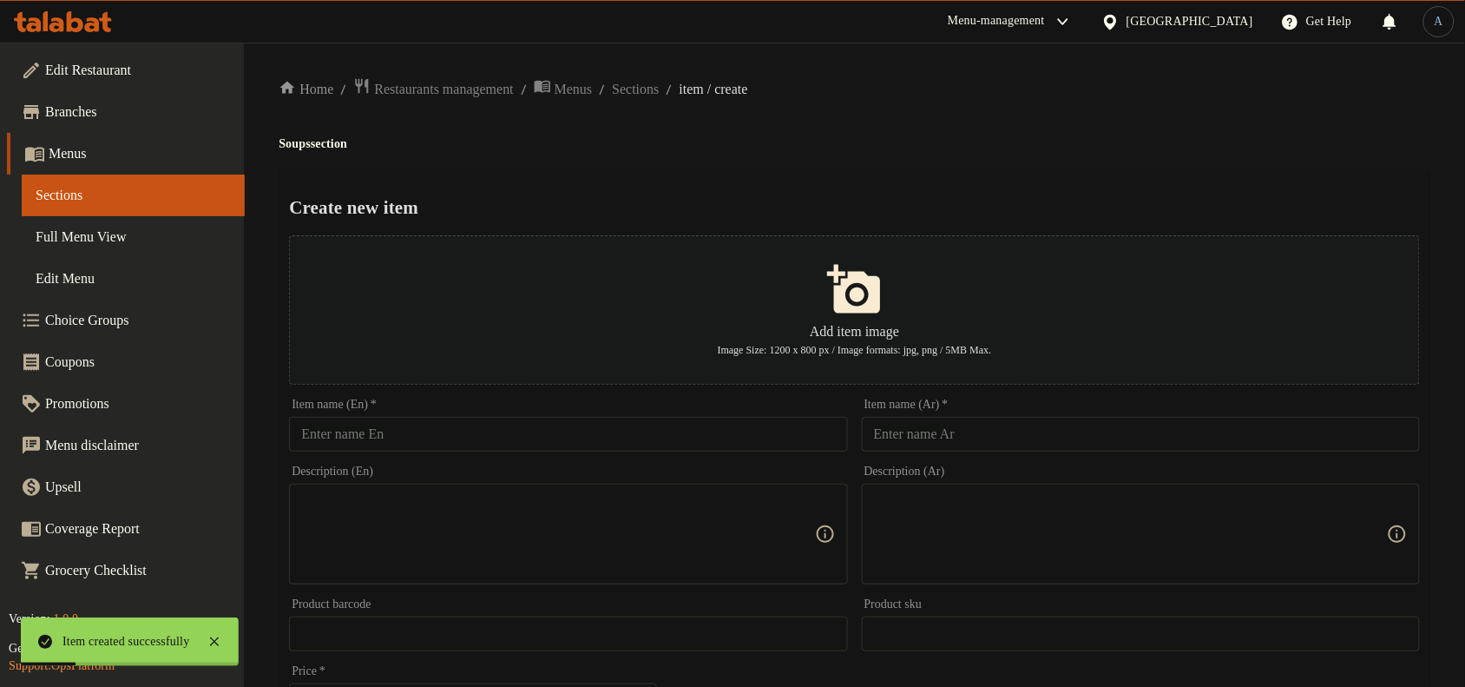
click at [985, 431] on input "text" at bounding box center [1141, 434] width 558 height 35
drag, startPoint x: 555, startPoint y: 428, endPoint x: 536, endPoint y: 437, distance: 21.8
click at [555, 428] on input "text" at bounding box center [568, 434] width 558 height 35
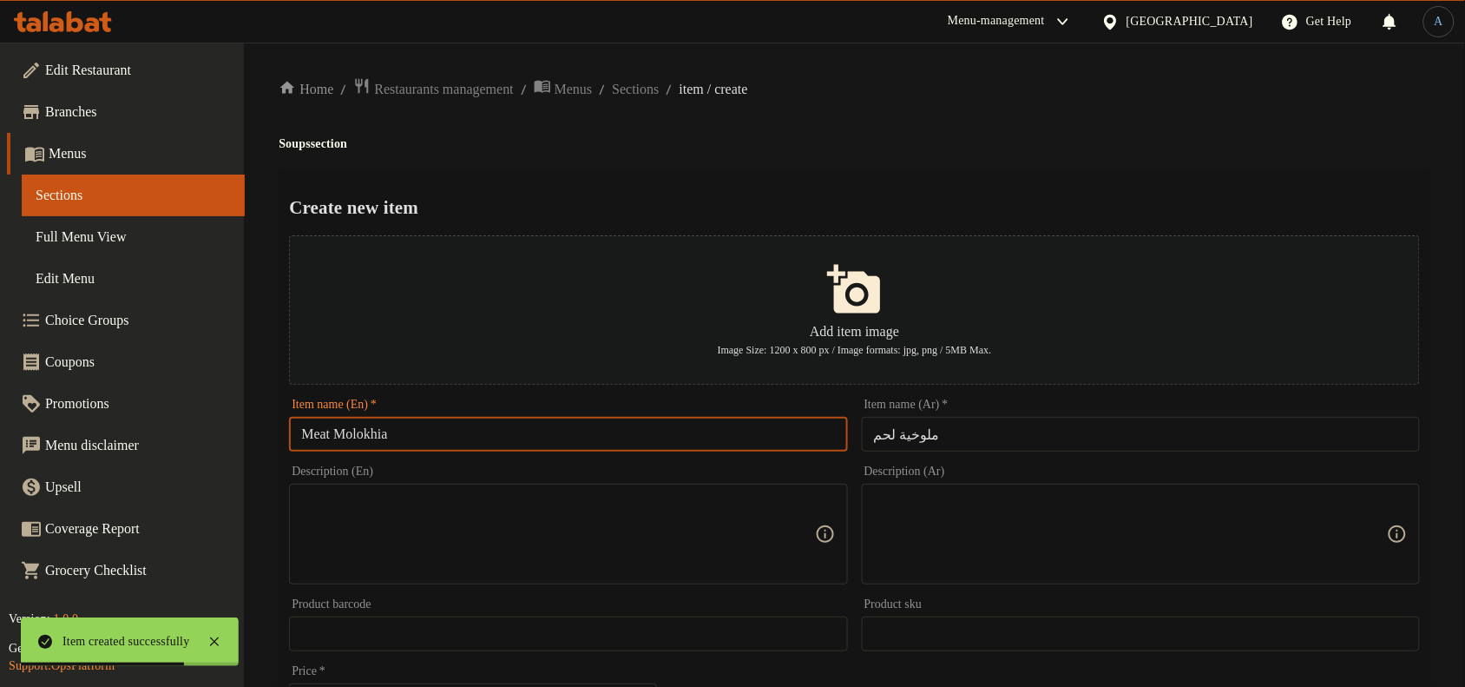
click at [577, 167] on div "Home / Restaurants management / Menus / Sections / item / create Soups section …" at bounding box center [855, 630] width 1152 height 1106
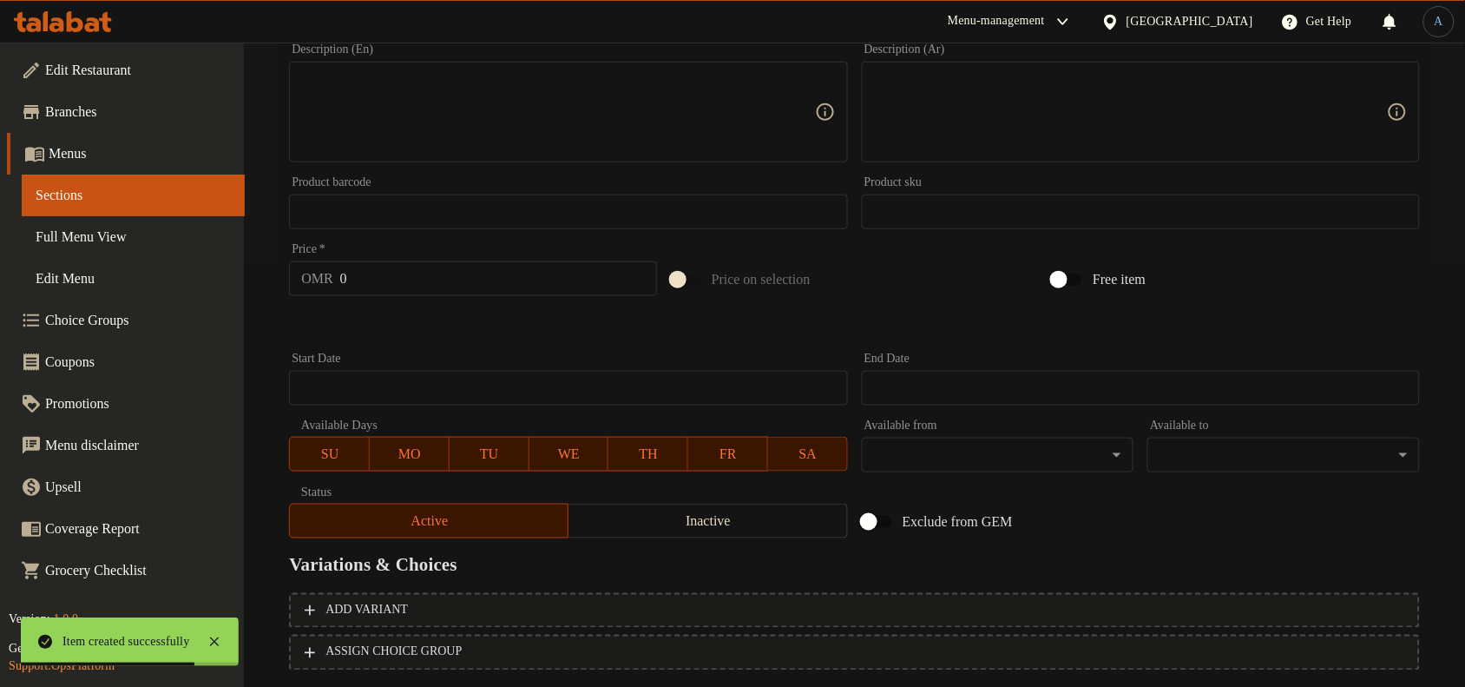
scroll to position [529, 0]
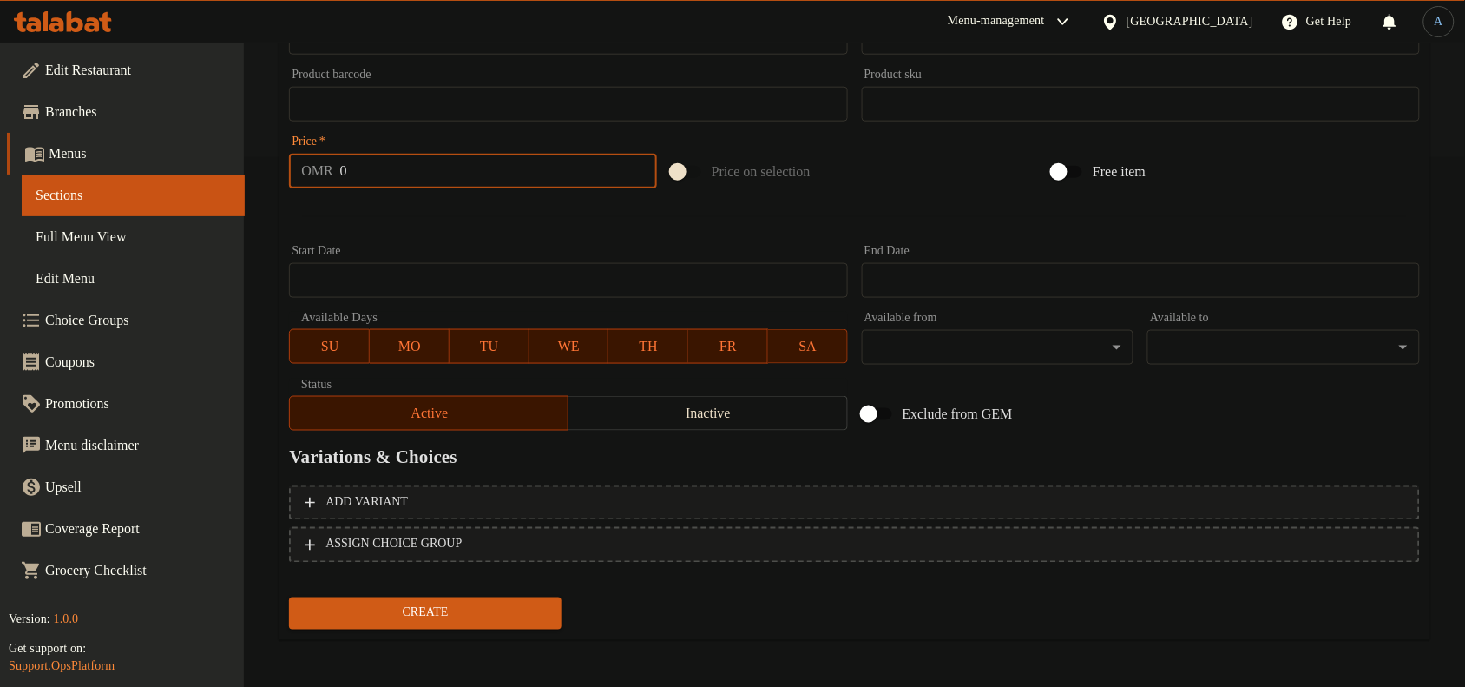
click at [418, 159] on input "0" at bounding box center [498, 171] width 317 height 35
click at [289, 597] on button "Create" at bounding box center [425, 613] width 273 height 32
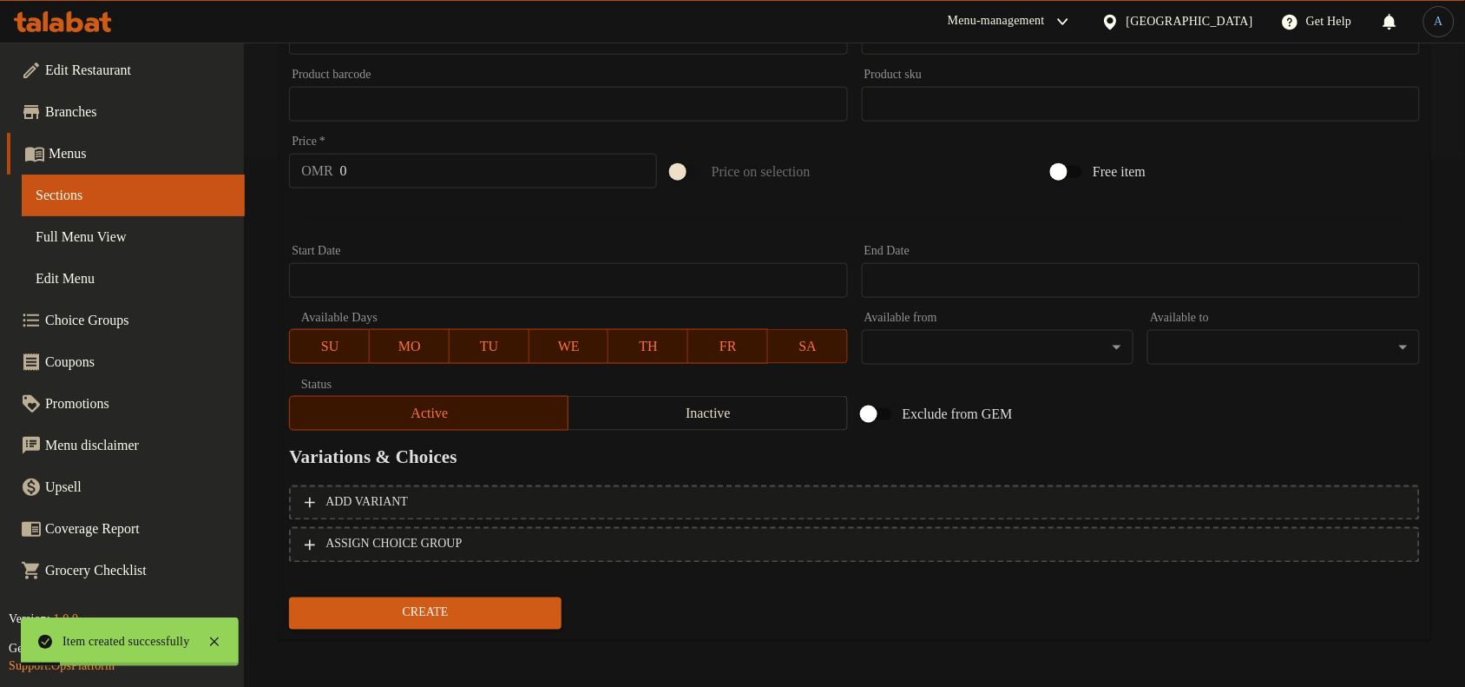
scroll to position [0, 0]
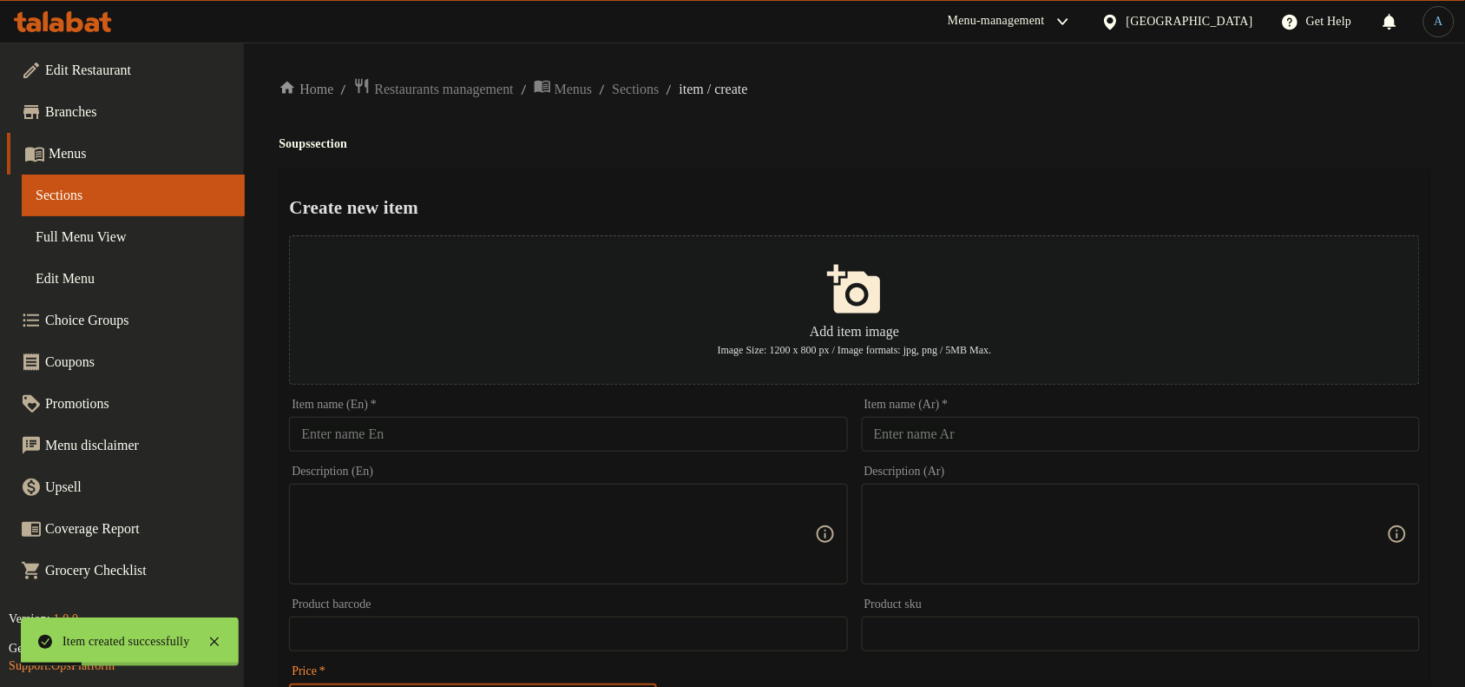
drag, startPoint x: 996, startPoint y: 432, endPoint x: 989, endPoint y: 417, distance: 16.8
click at [996, 432] on input "text" at bounding box center [1141, 434] width 558 height 35
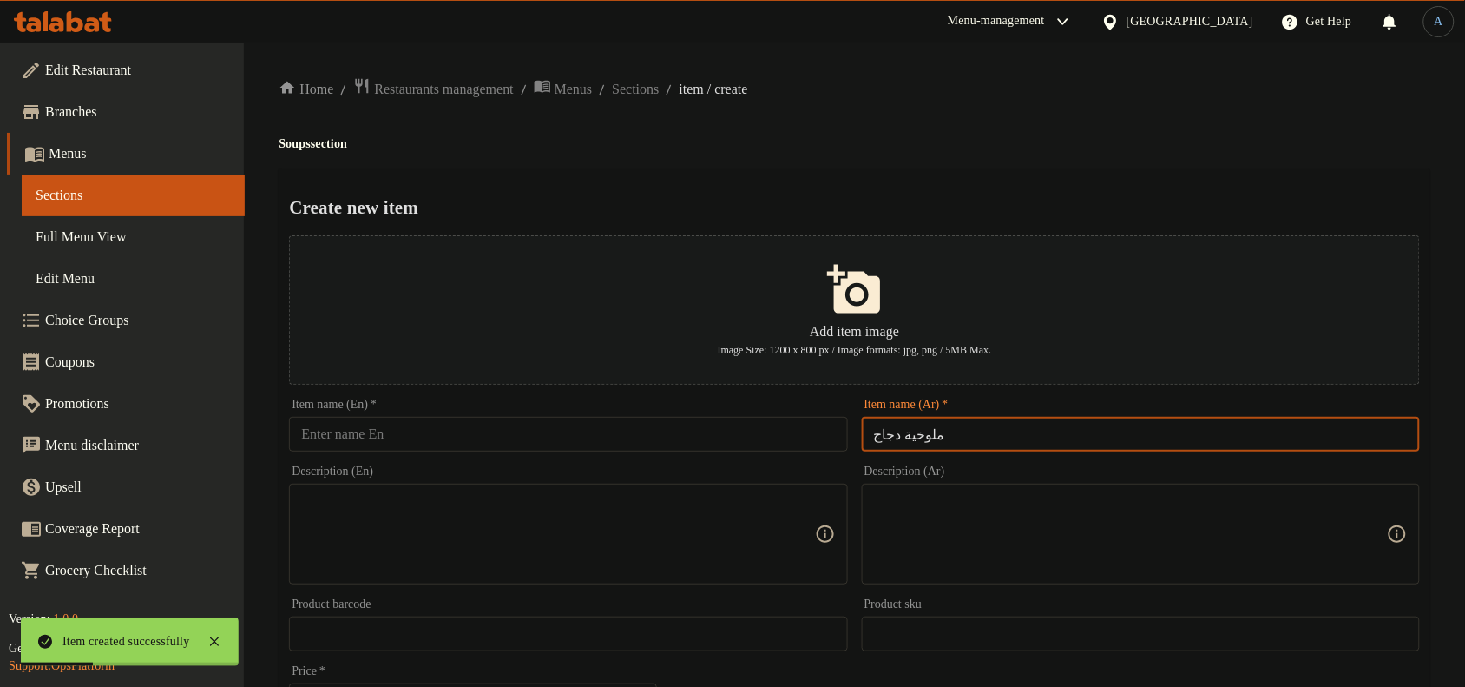
click at [1083, 122] on div "Home / Restaurants management / Menus / Sections / item / create Soups section …" at bounding box center [855, 630] width 1152 height 1106
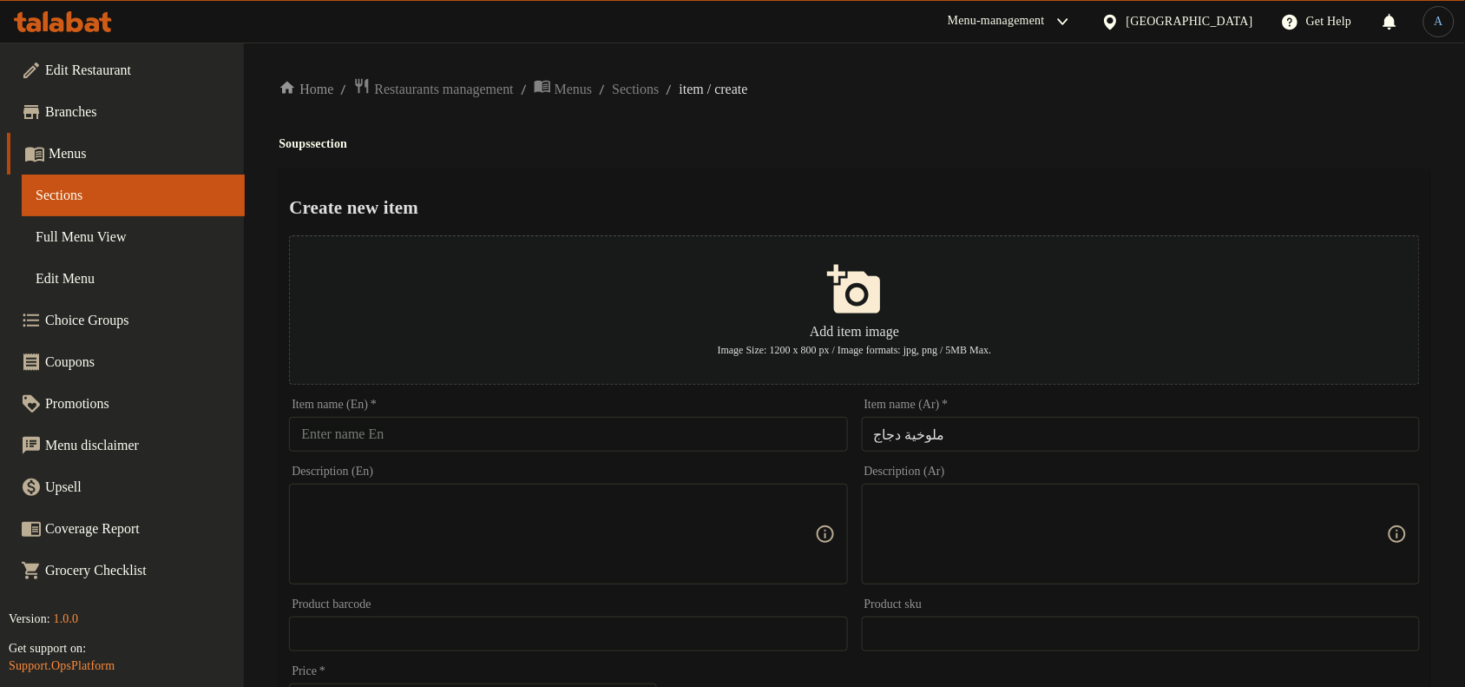
click at [963, 431] on input "ملوخية دجاج" at bounding box center [1141, 434] width 558 height 35
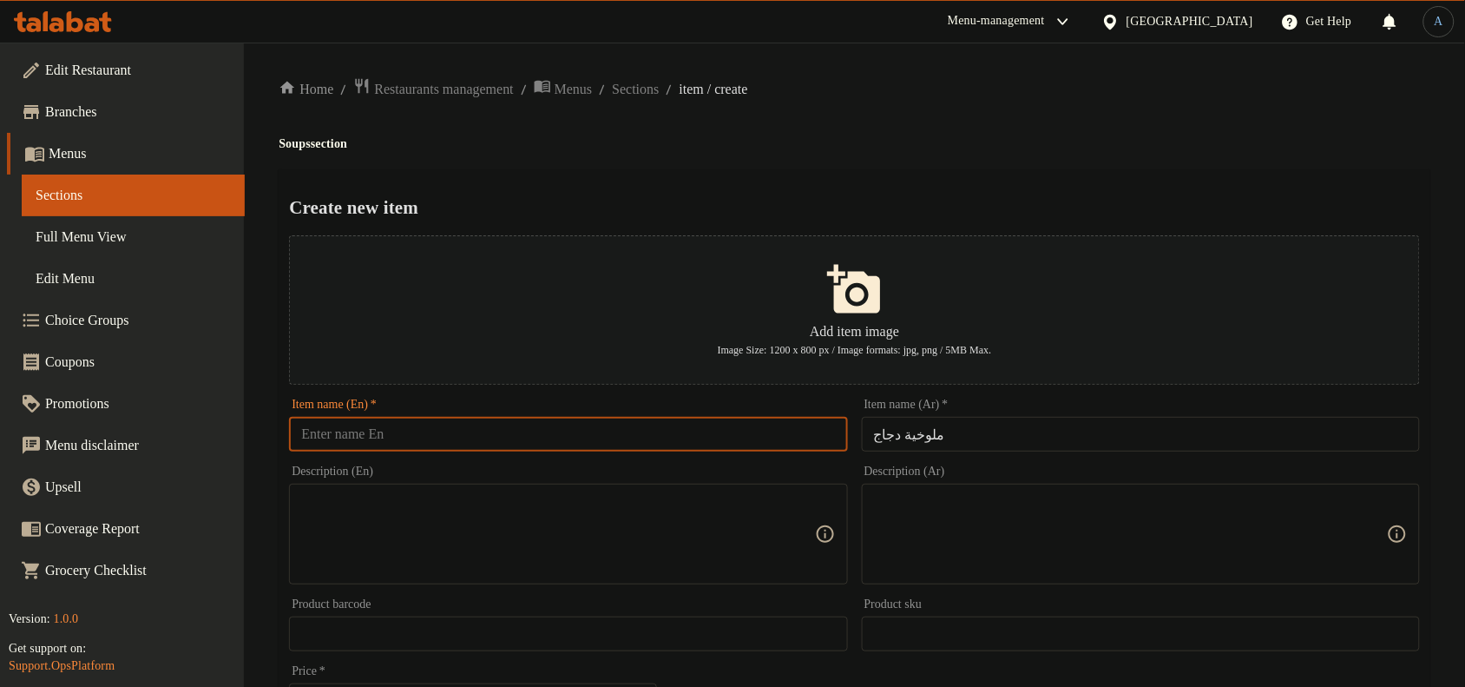
click at [720, 434] on input "text" at bounding box center [568, 434] width 558 height 35
click at [800, 166] on div "Home / Restaurants management / Menus / Sections / item / create Soups section …" at bounding box center [855, 630] width 1152 height 1106
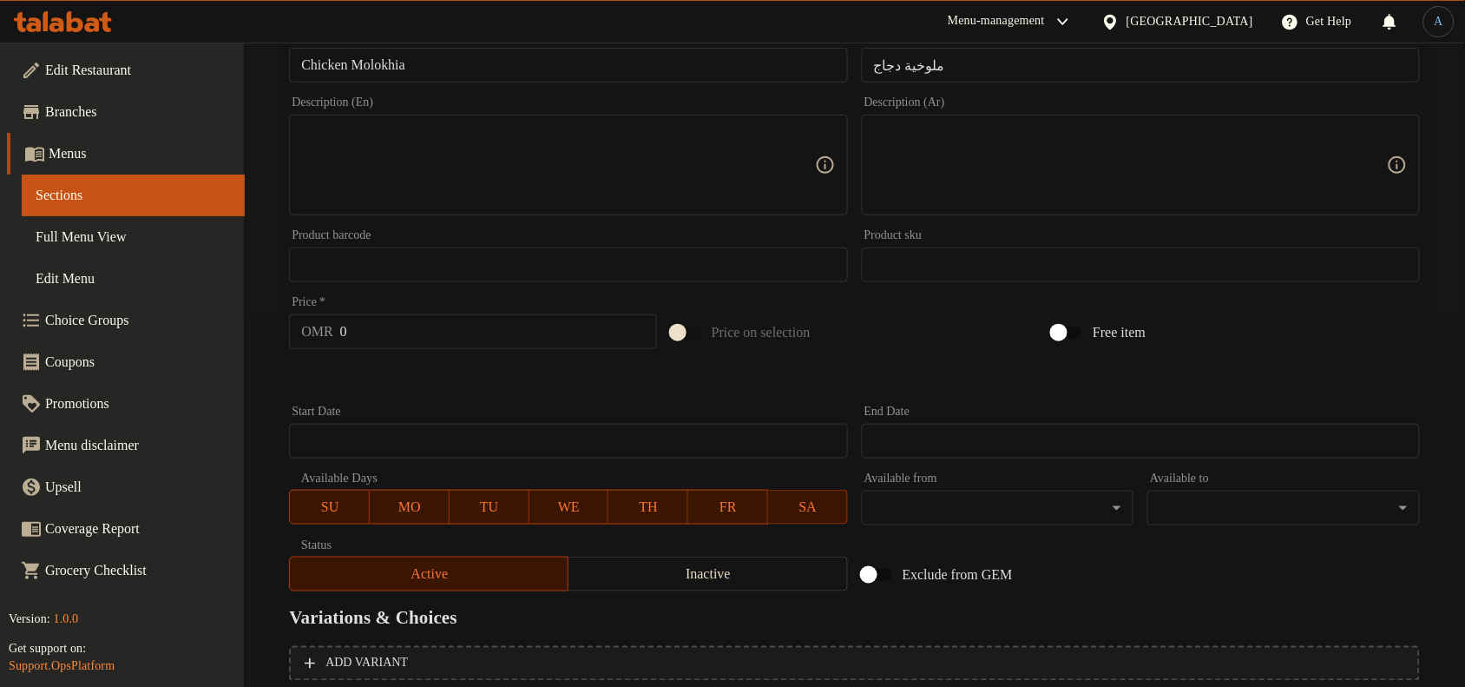
scroll to position [529, 0]
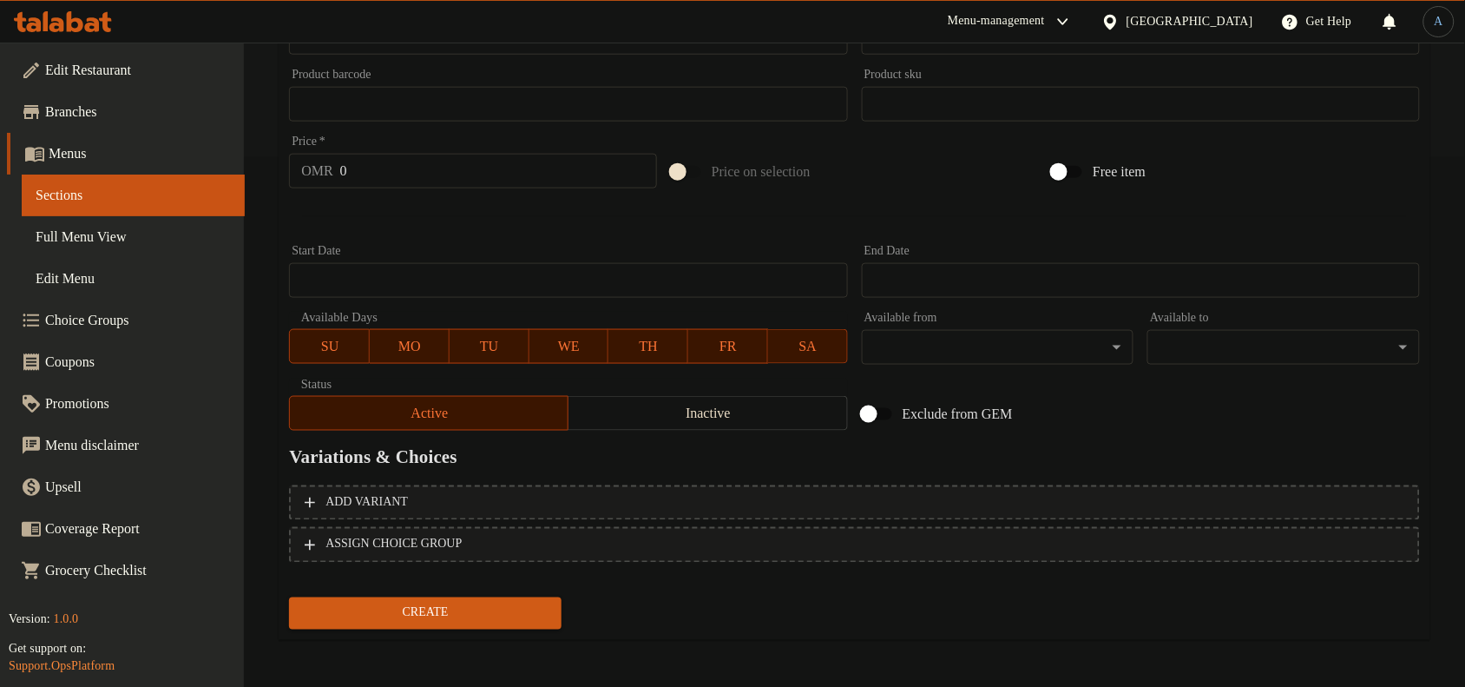
click at [516, 166] on input "0" at bounding box center [498, 171] width 317 height 35
click at [289, 597] on button "Create" at bounding box center [425, 613] width 273 height 32
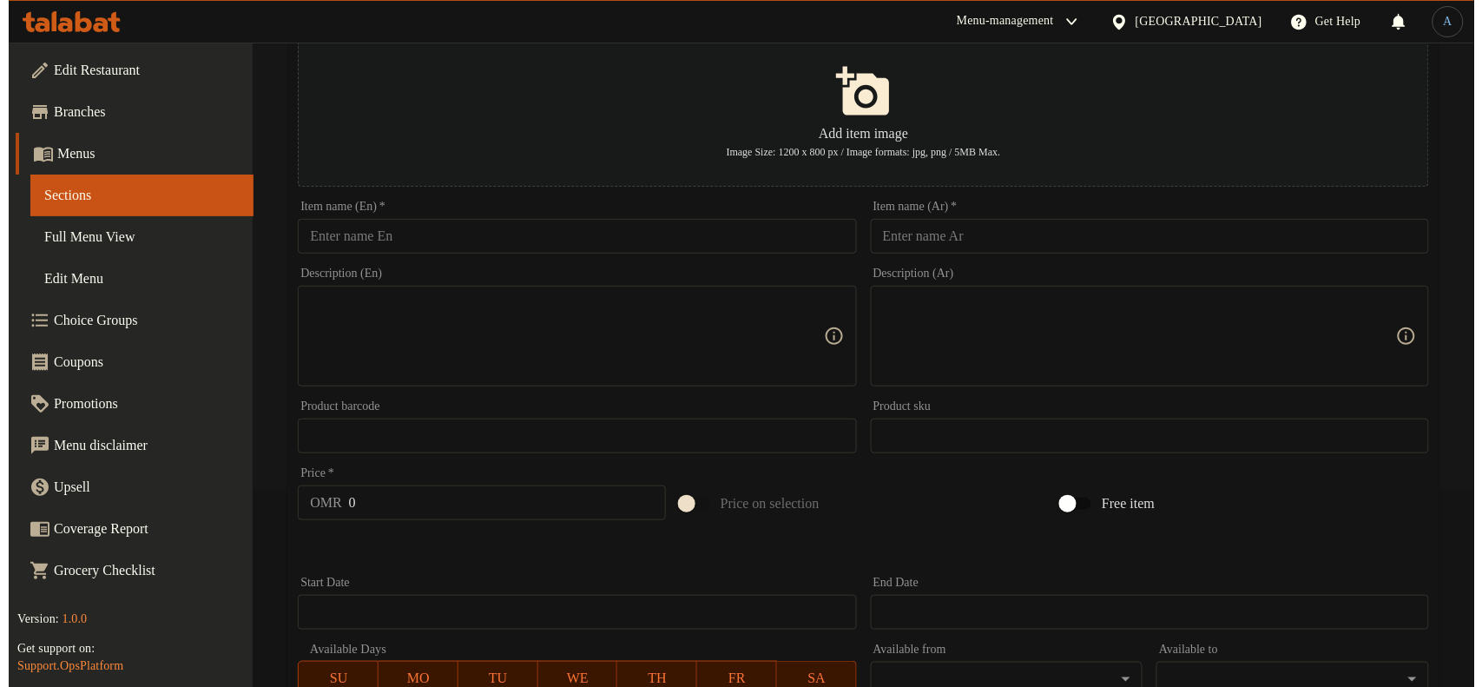
scroll to position [0, 0]
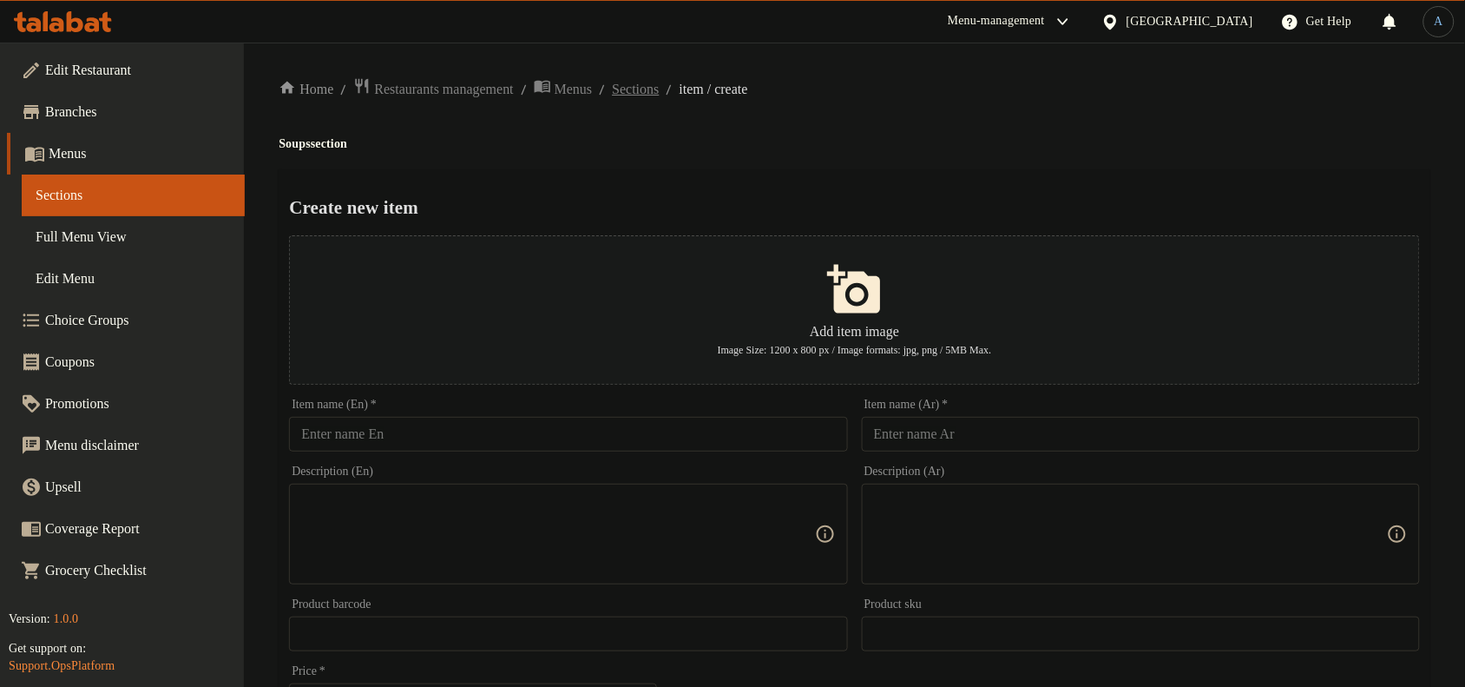
click at [659, 95] on span "Sections" at bounding box center [635, 89] width 47 height 21
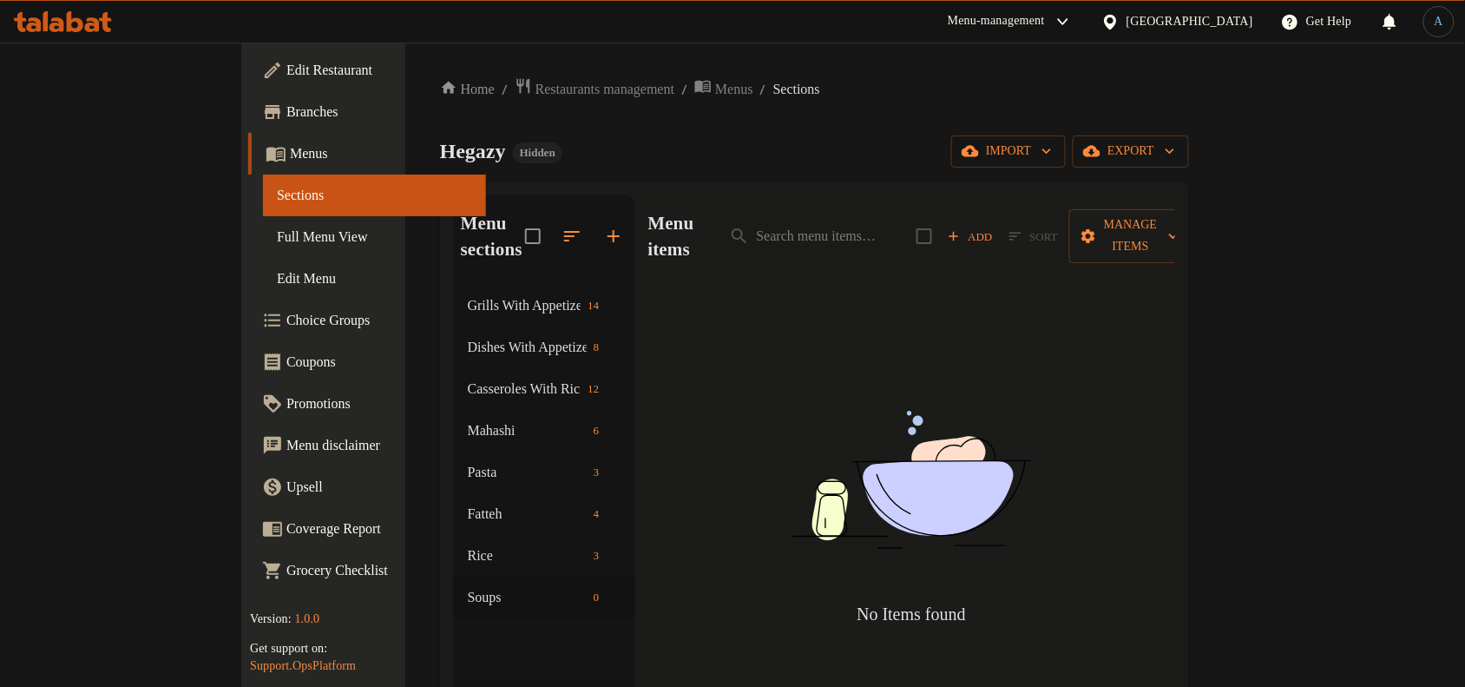
click at [290, 154] on span "Menus" at bounding box center [381, 153] width 182 height 21
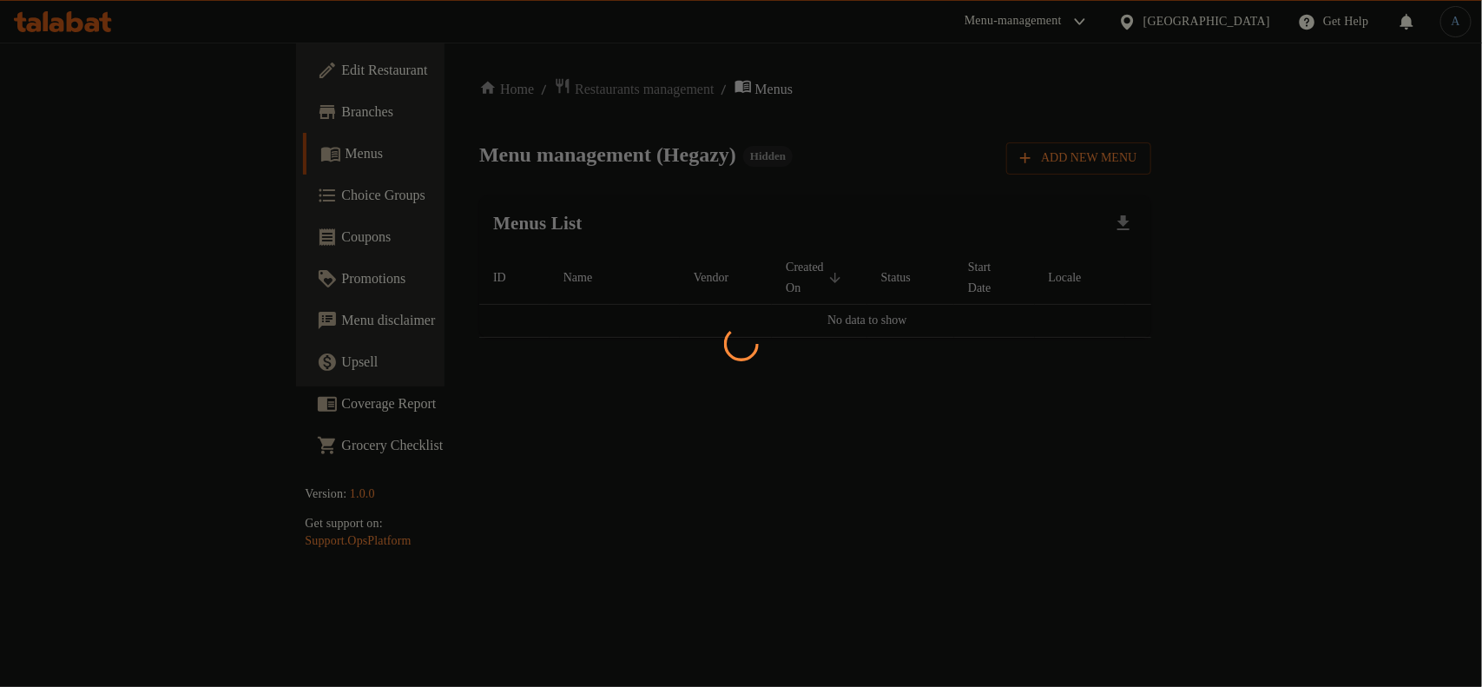
click at [940, 194] on div at bounding box center [741, 343] width 1482 height 687
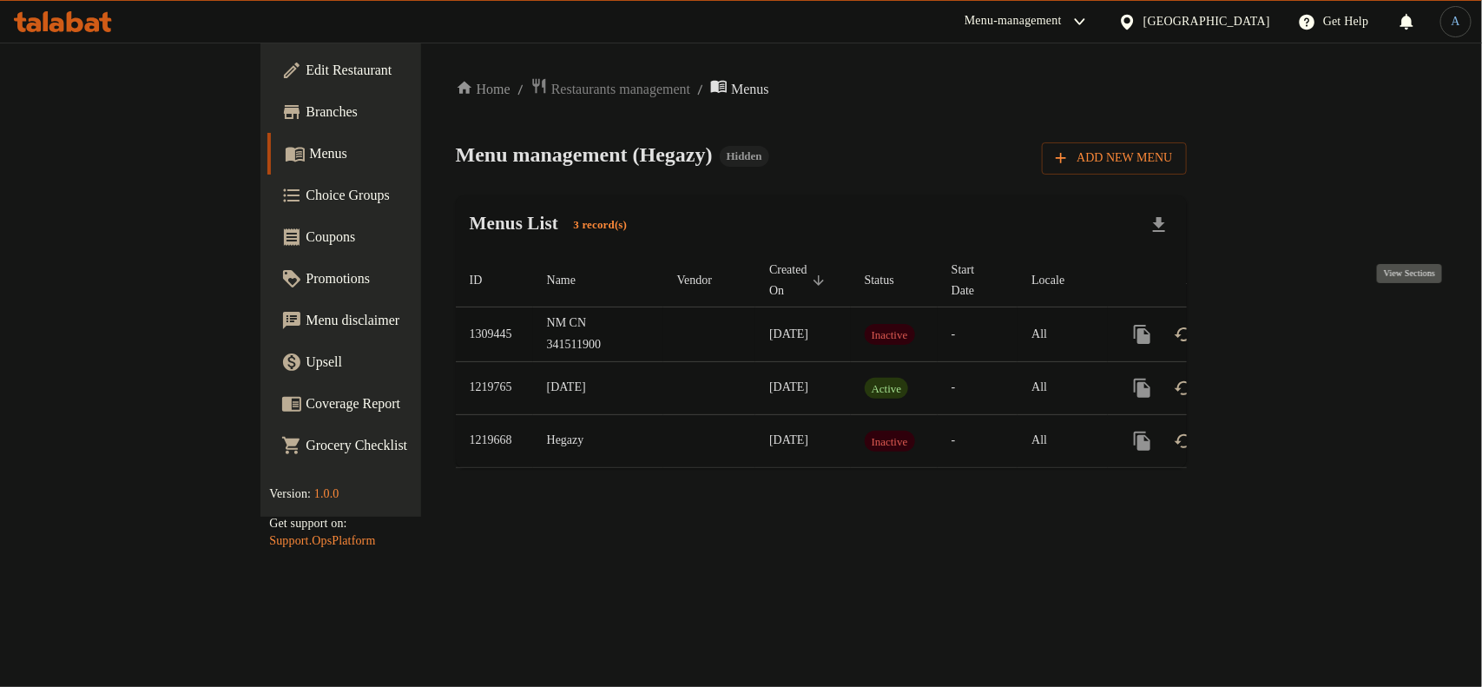
click at [1275, 326] on icon "enhanced table" at bounding box center [1267, 334] width 16 height 16
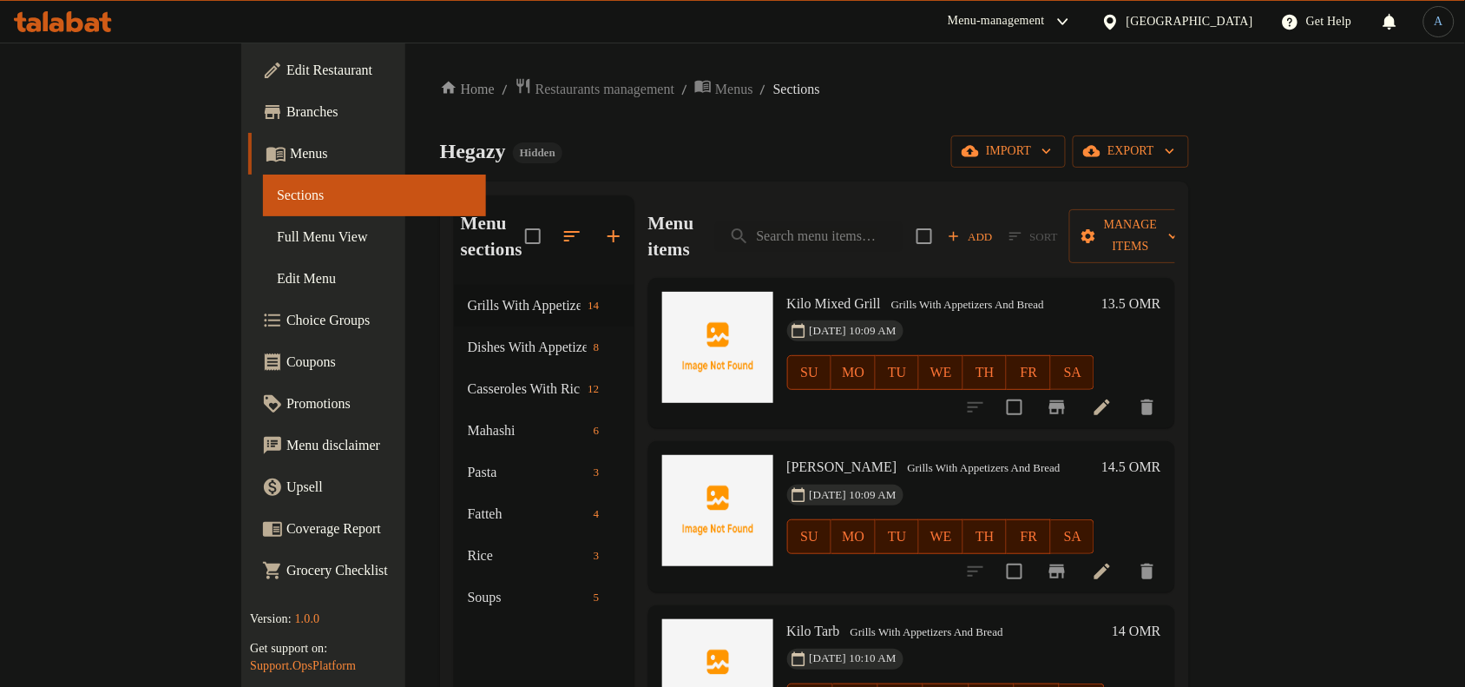
click at [277, 233] on span "Full Menu View" at bounding box center [374, 237] width 195 height 21
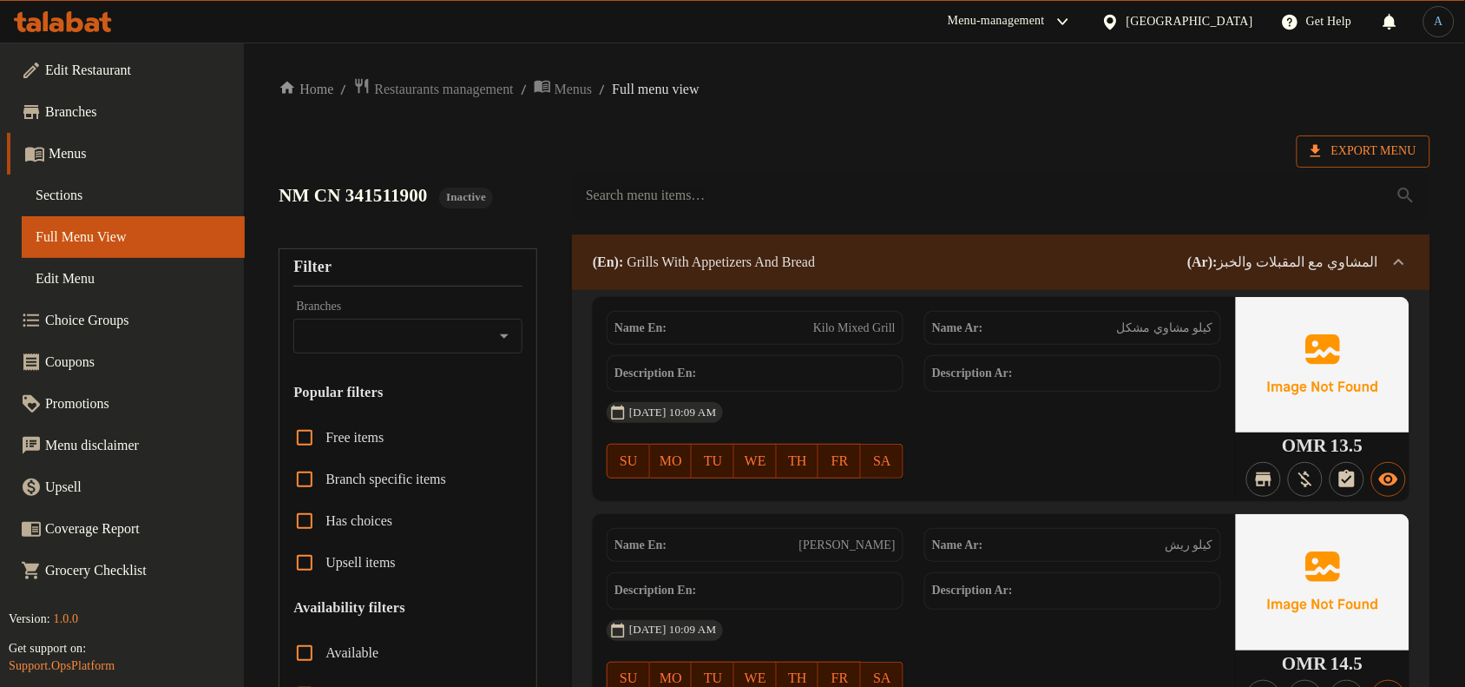
click at [1368, 149] on span "Export Menu" at bounding box center [1364, 152] width 106 height 22
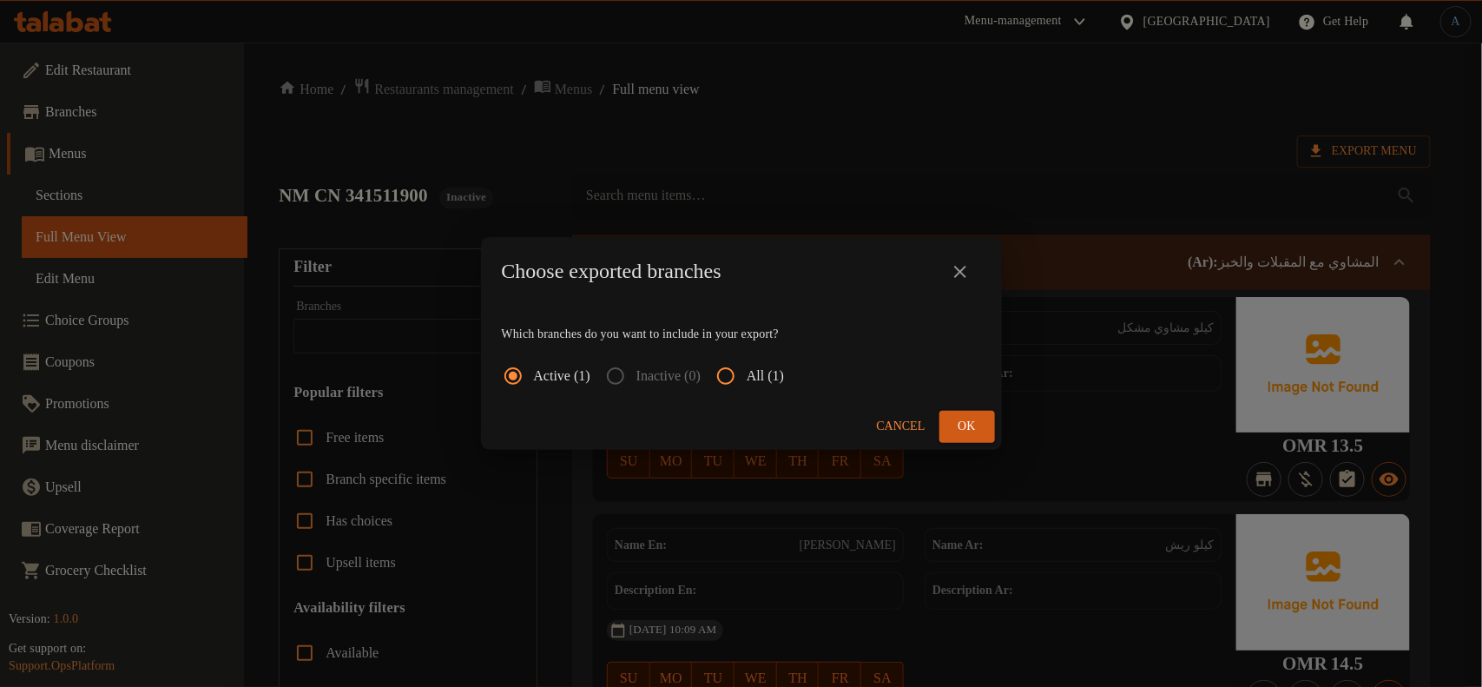
click at [781, 374] on span "All (1)" at bounding box center [764, 375] width 37 height 21
click at [746, 374] on input "All (1)" at bounding box center [726, 376] width 42 height 42
click at [972, 430] on span "Ok" at bounding box center [967, 427] width 28 height 22
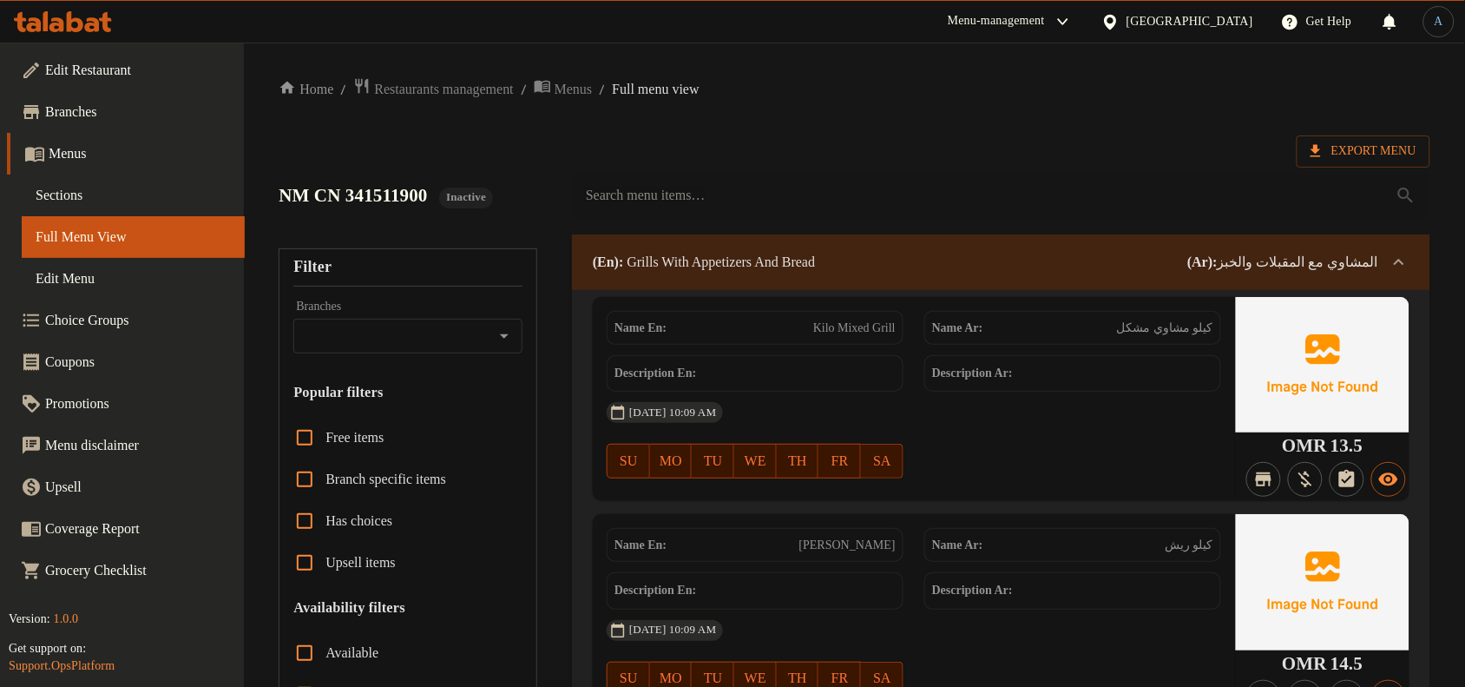
click at [75, 204] on span "Sections" at bounding box center [133, 195] width 195 height 21
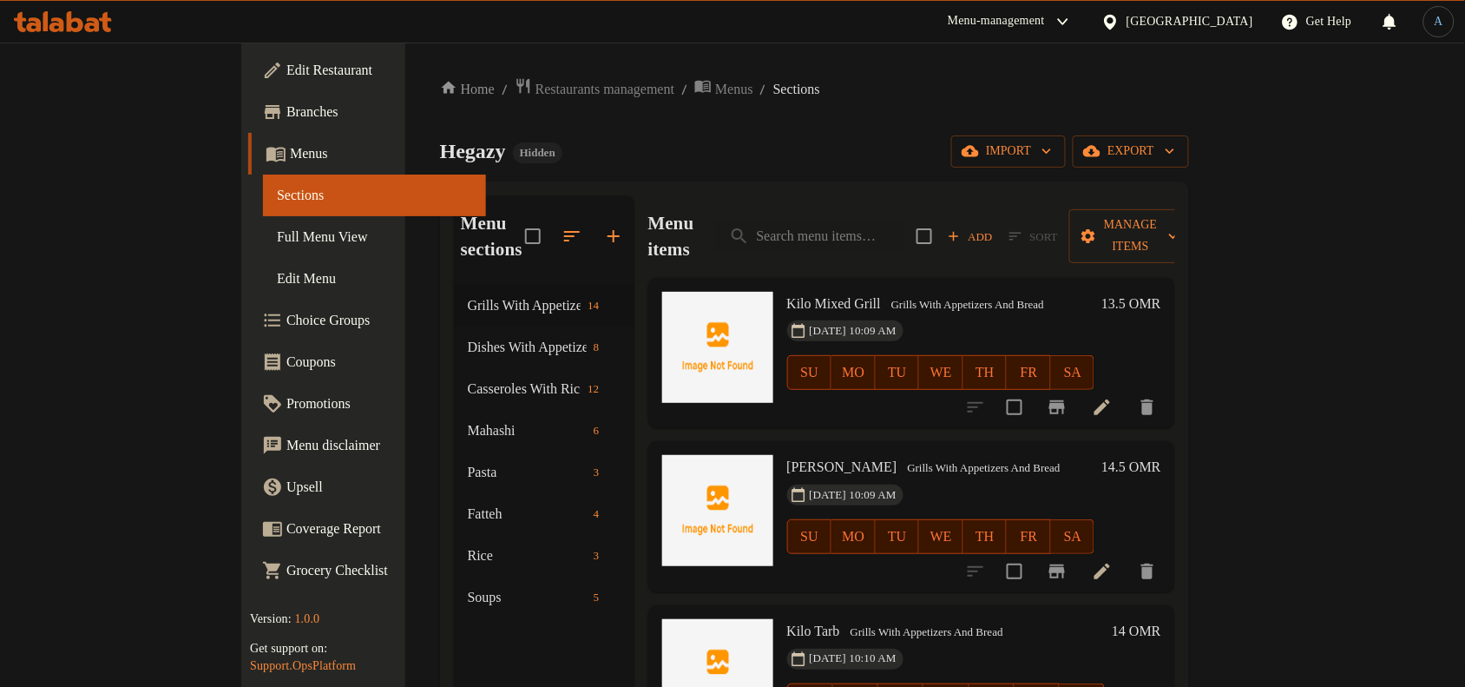
click at [248, 141] on link "Menus" at bounding box center [367, 154] width 238 height 42
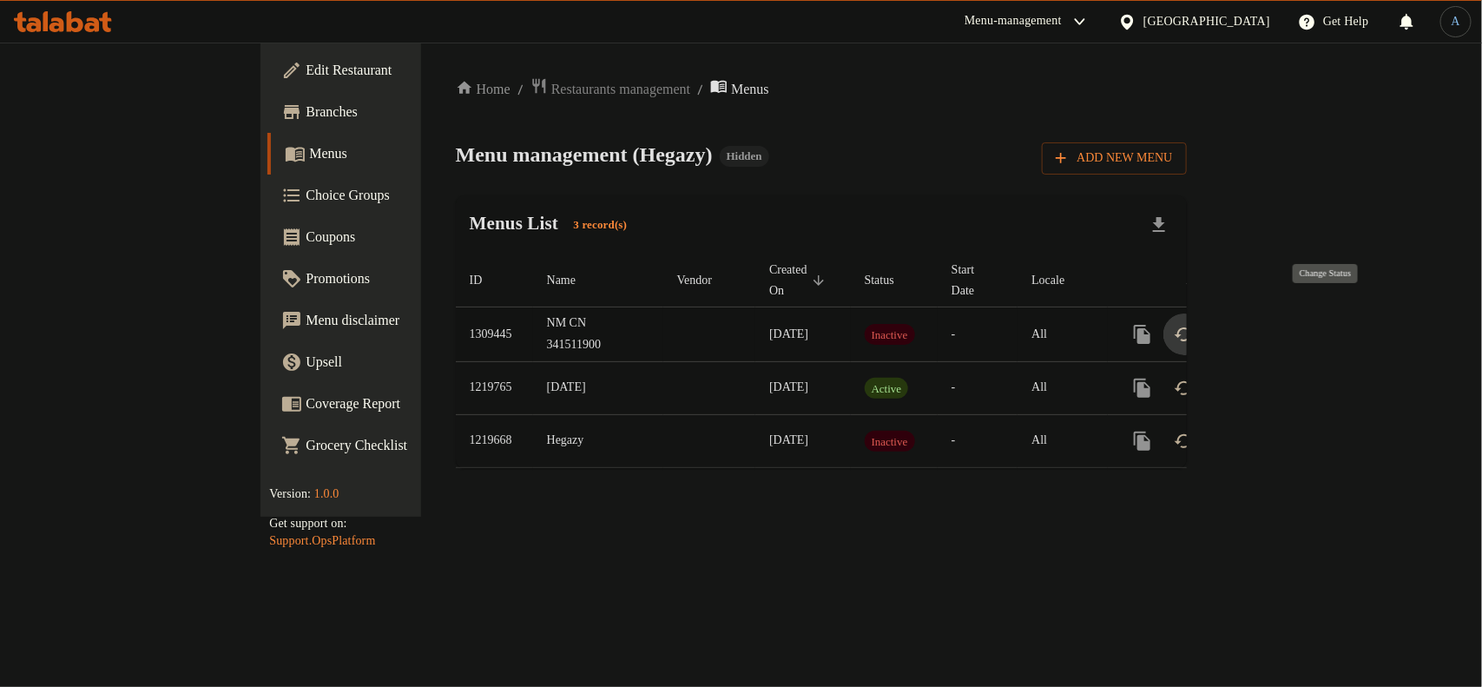
click at [1194, 324] on icon "enhanced table" at bounding box center [1183, 334] width 21 height 21
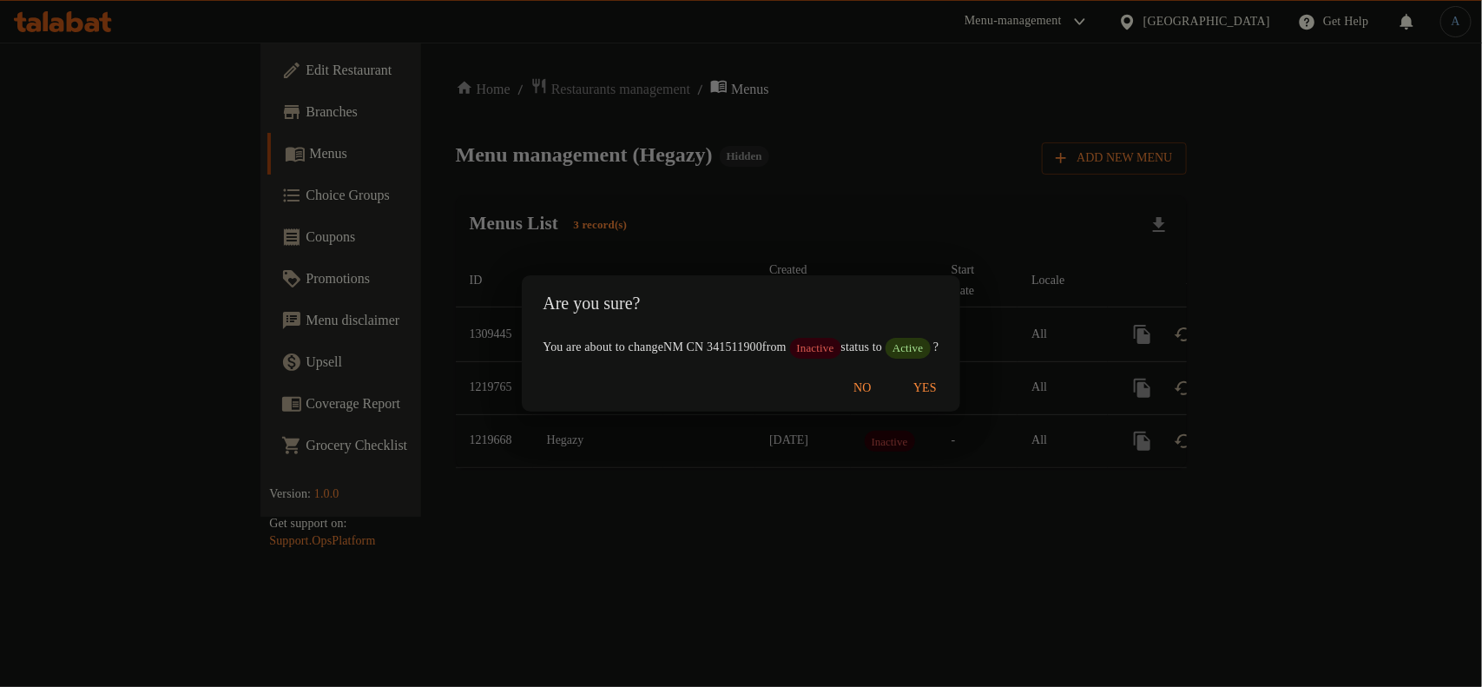
click at [946, 388] on span "Yes" at bounding box center [925, 389] width 42 height 22
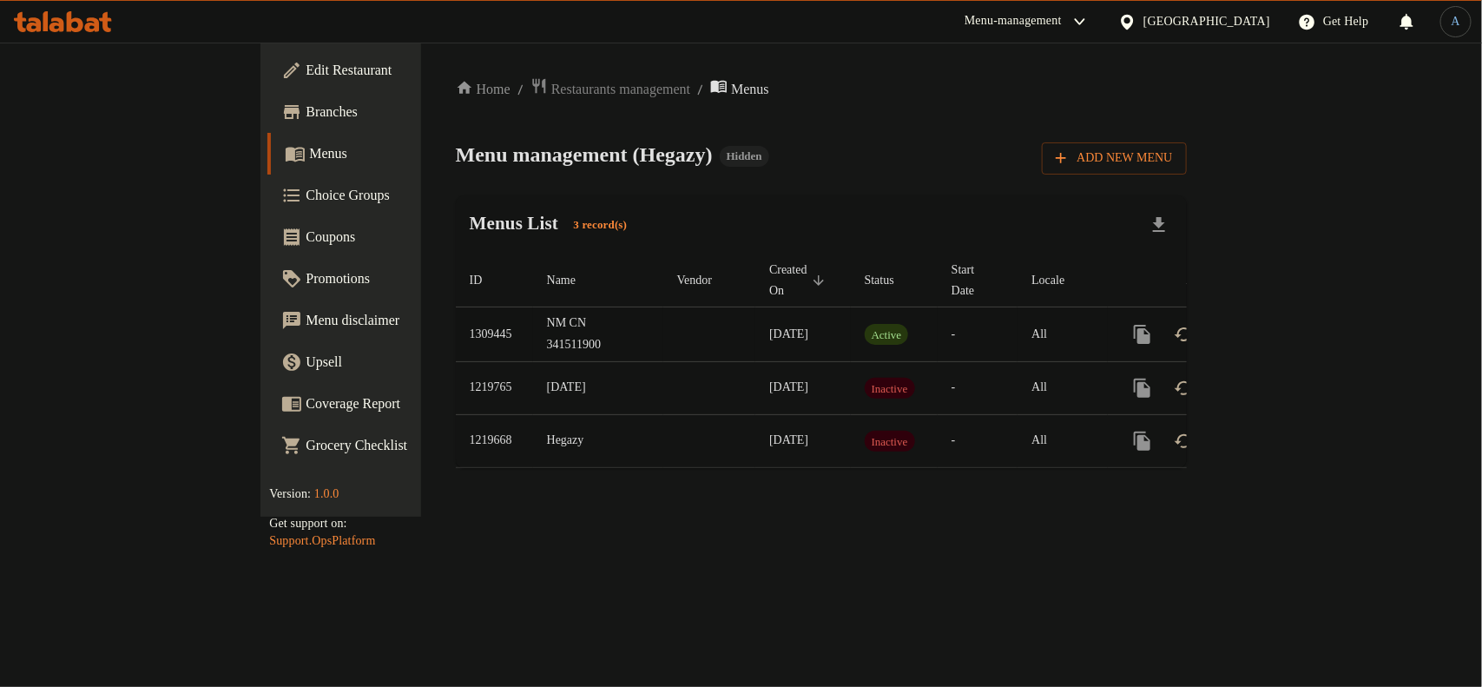
click at [456, 313] on td "1309445" at bounding box center [494, 334] width 77 height 55
copy td "1309445"
click at [456, 371] on td "1219765" at bounding box center [494, 387] width 77 height 53
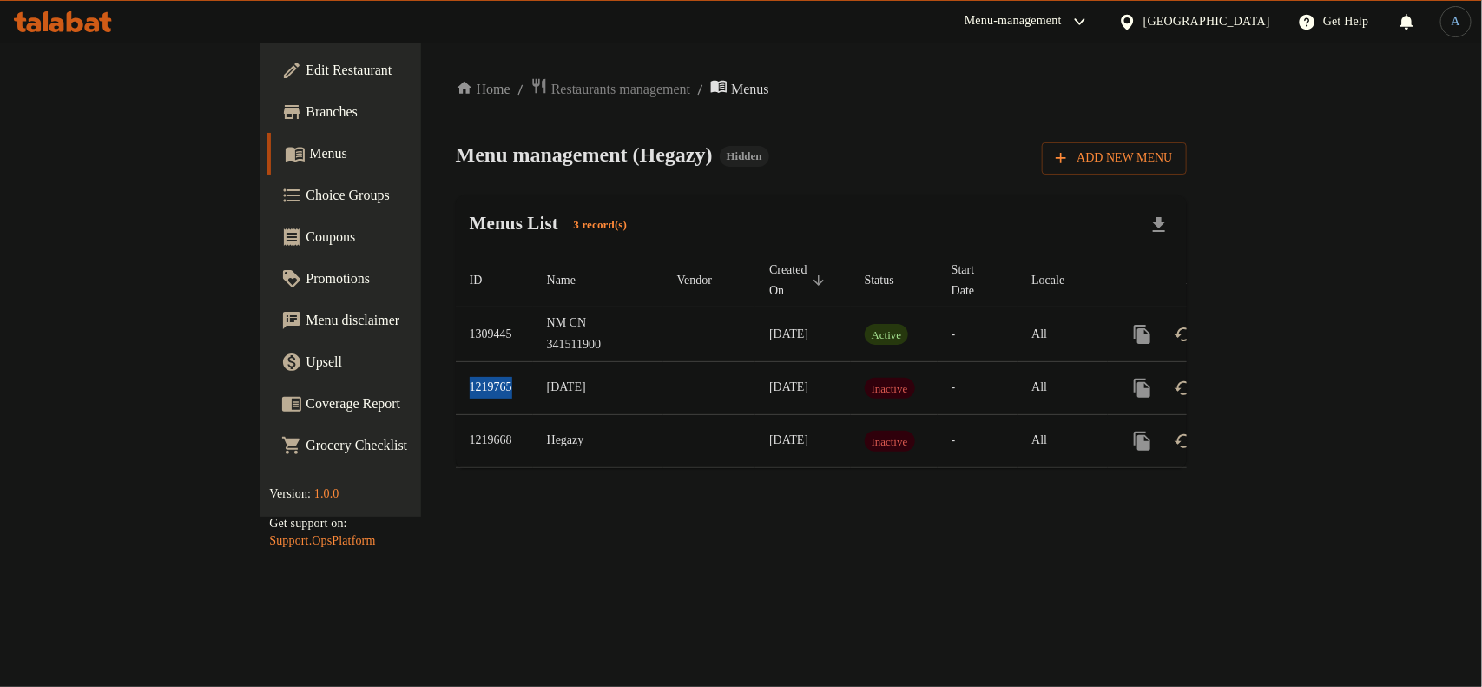
copy td "1219765"
click at [306, 67] on span "Edit Restaurant" at bounding box center [400, 70] width 188 height 21
